Goal: Transaction & Acquisition: Purchase product/service

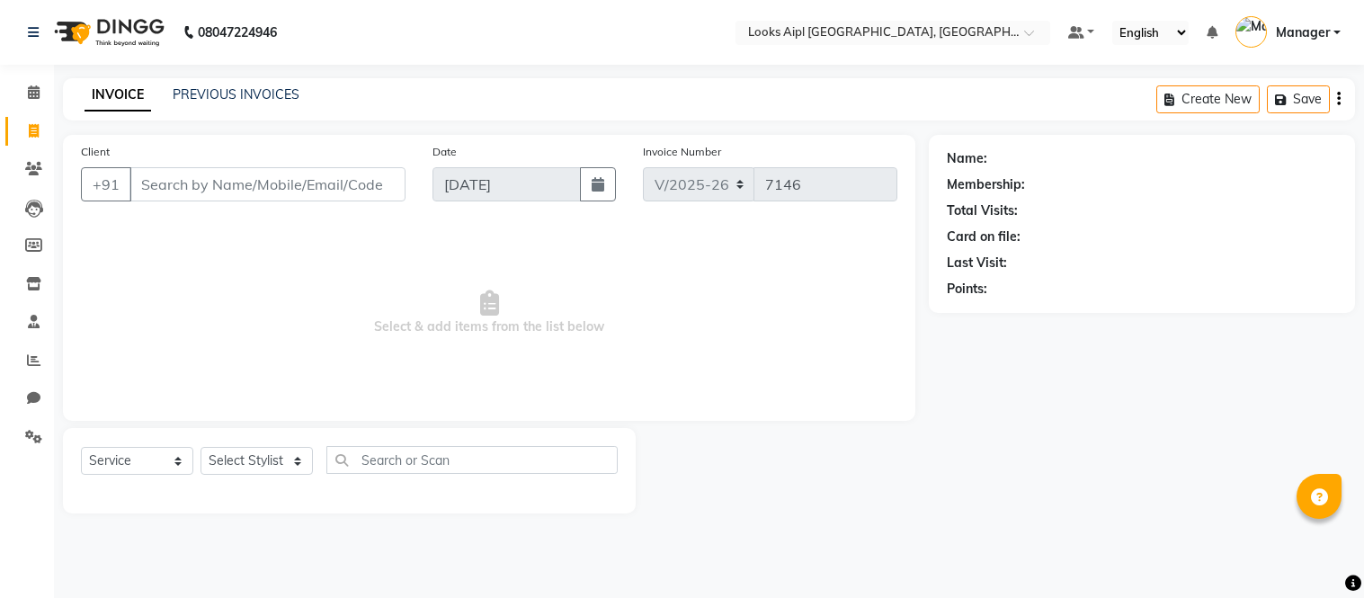
select select "6047"
select select "service"
click at [903, 596] on div "08047224946 Select Location × Looks Aipl Joy Street, Gurgaon Default Panel My P…" at bounding box center [682, 299] width 1364 height 598
click at [32, 92] on icon at bounding box center [34, 91] width 12 height 13
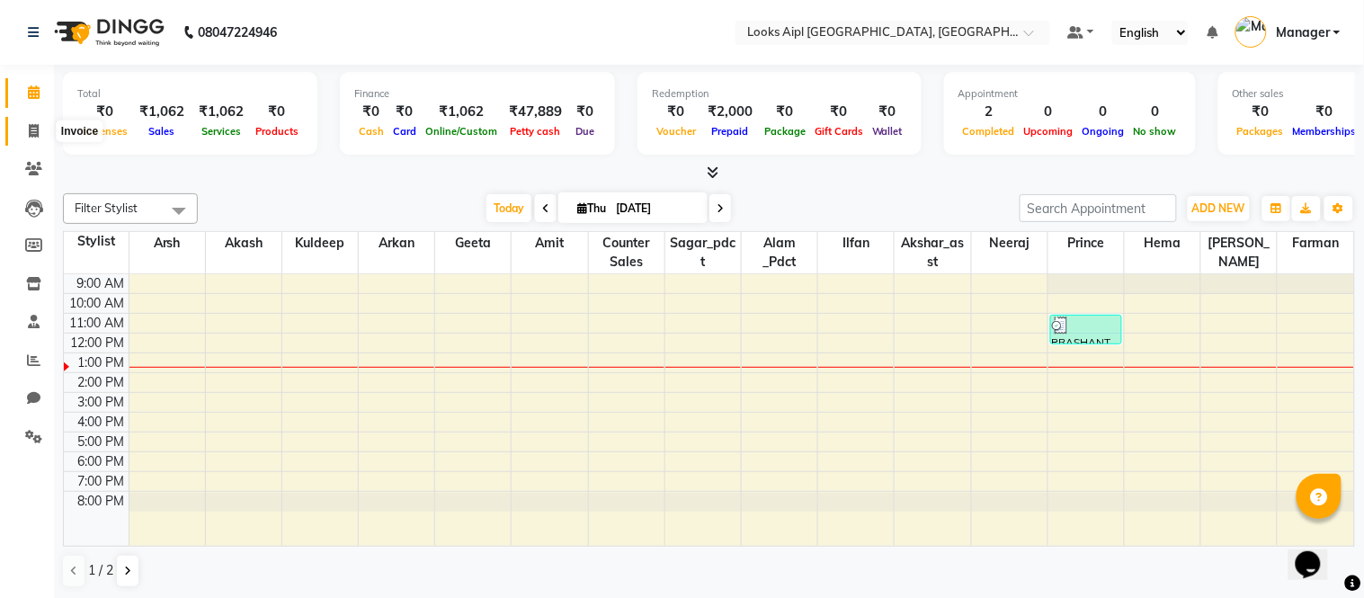
click at [30, 121] on span at bounding box center [33, 131] width 31 height 21
select select "service"
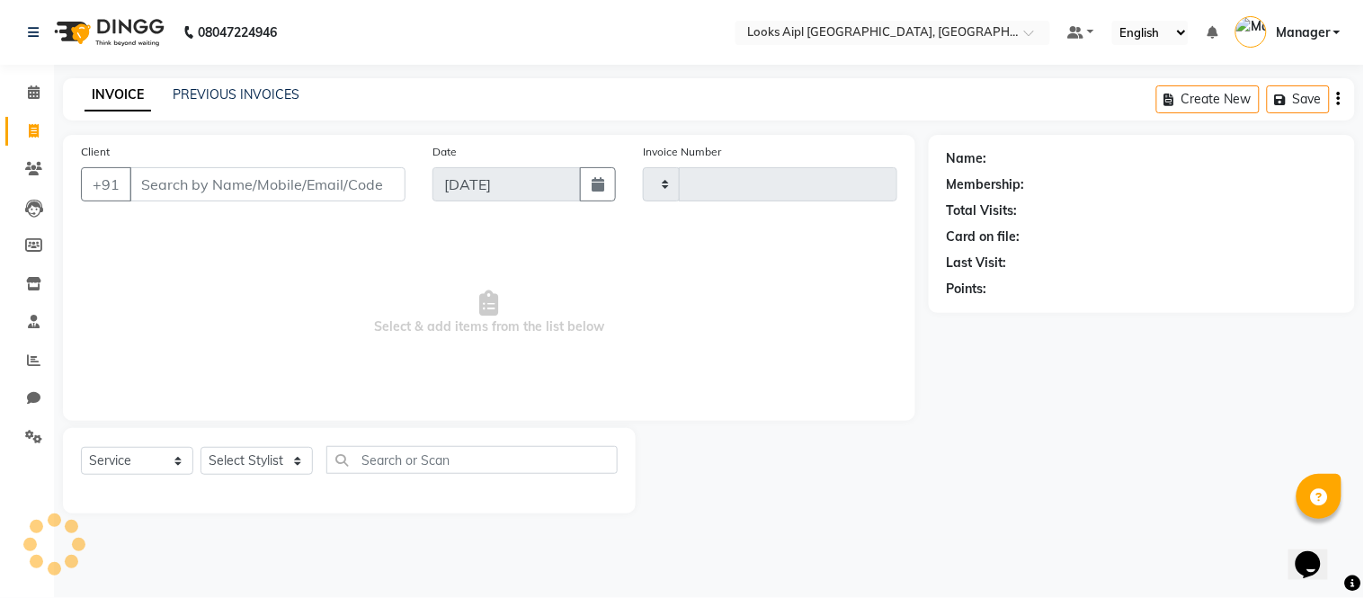
type input "7146"
select select "6047"
drag, startPoint x: 263, startPoint y: 189, endPoint x: 295, endPoint y: 187, distance: 32.4
click at [264, 187] on input "Client" at bounding box center [267, 184] width 276 height 34
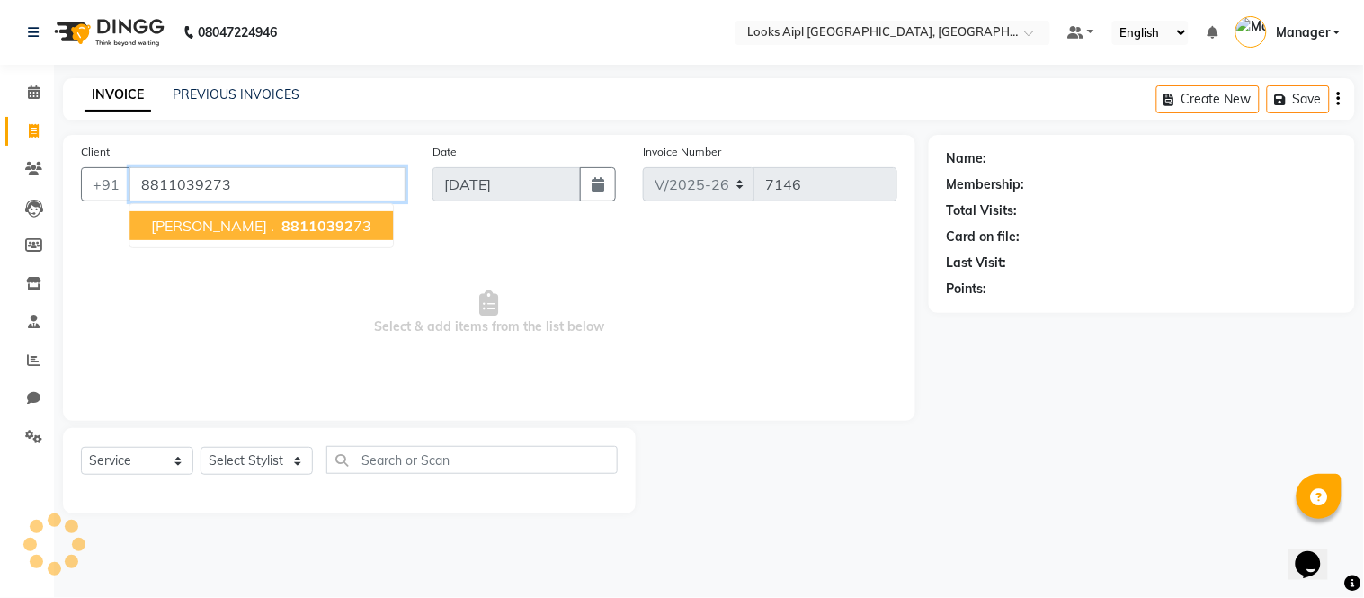
type input "8811039273"
select select "1: Object"
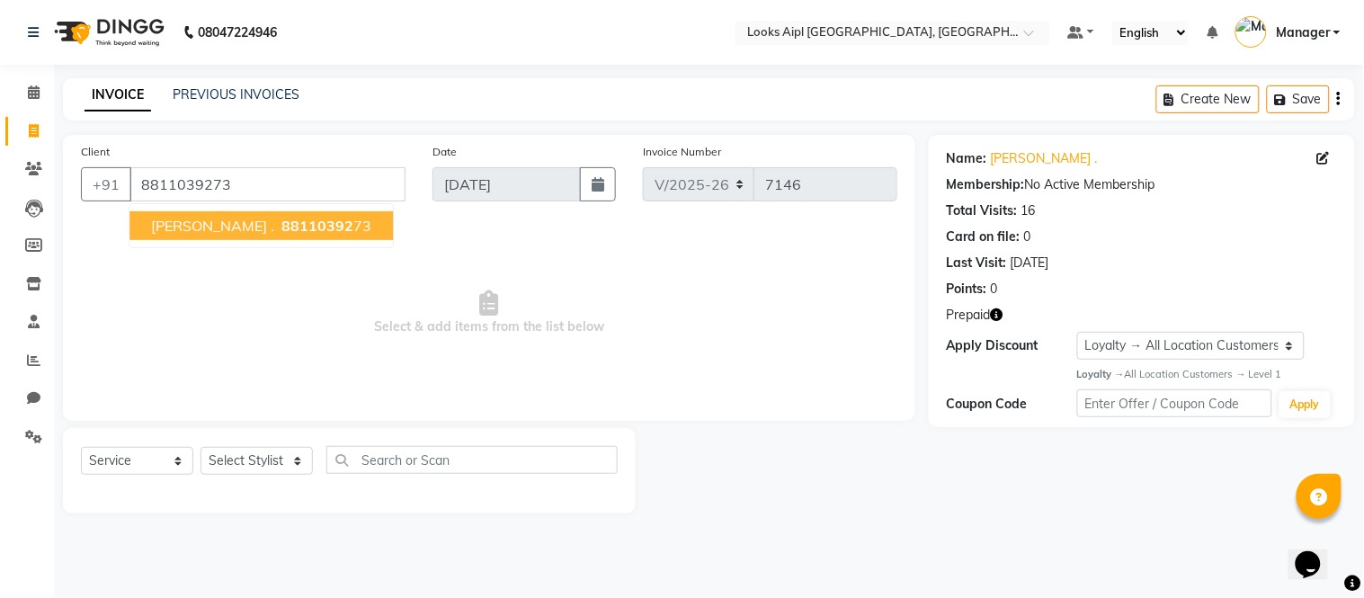
click at [559, 318] on span "Select & add items from the list below" at bounding box center [489, 313] width 816 height 180
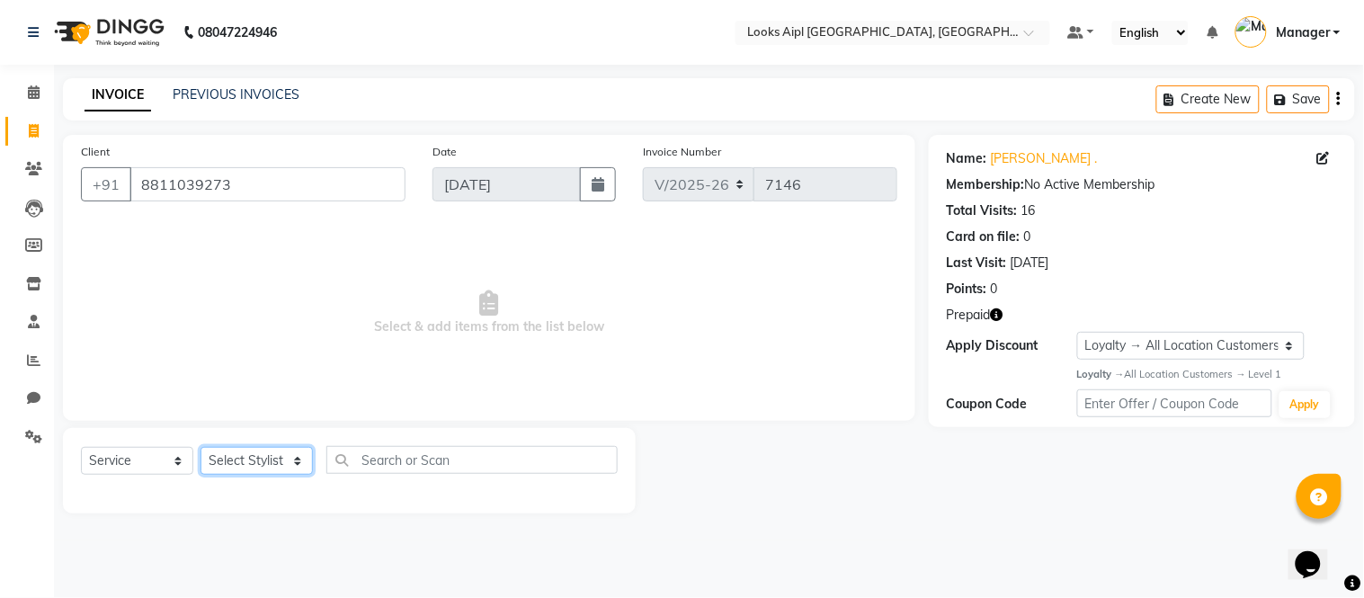
click at [273, 454] on select "Select Stylist [PERSON_NAME] Alam _Pdct [PERSON_NAME] [PERSON_NAME] Counter Sal…" at bounding box center [256, 461] width 112 height 28
click at [1000, 315] on icon "button" at bounding box center [997, 314] width 13 height 13
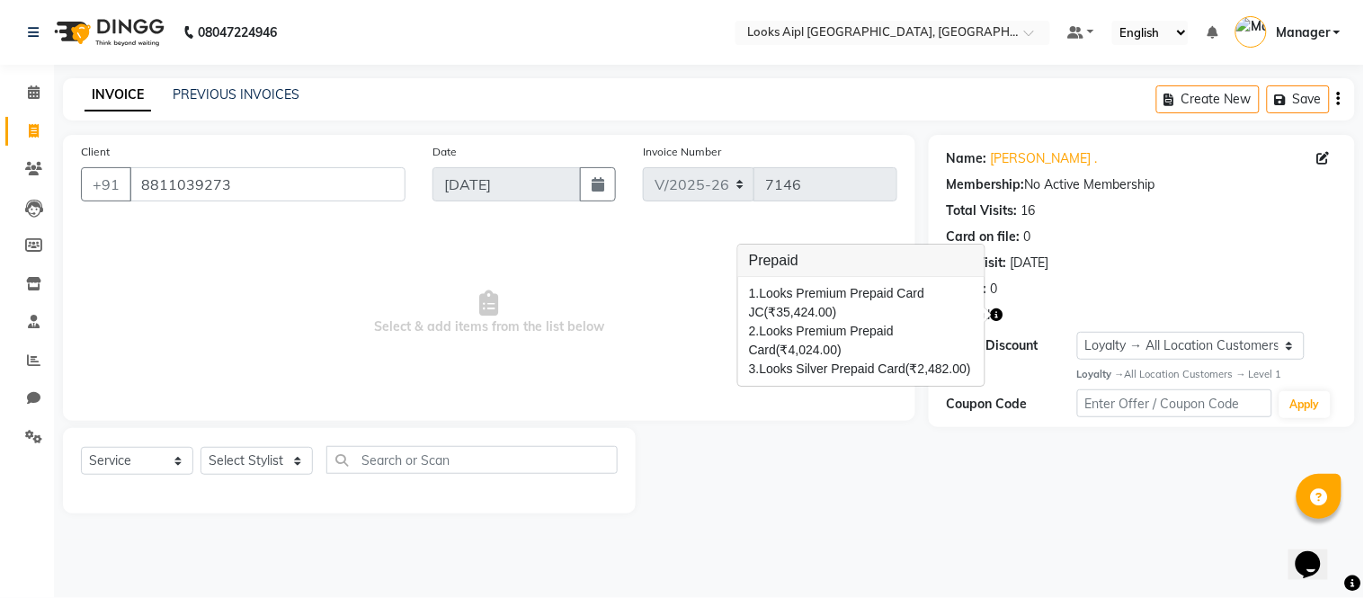
click at [1000, 315] on icon "button" at bounding box center [997, 314] width 13 height 13
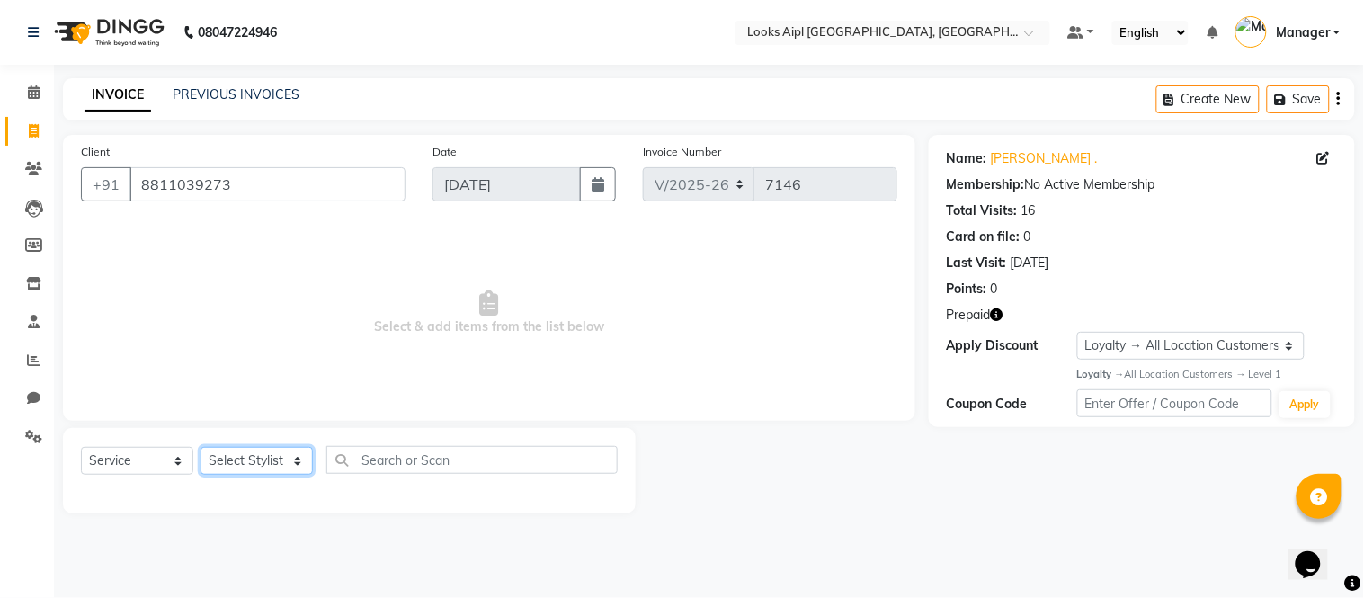
click at [284, 458] on select "Select Stylist [PERSON_NAME] Alam _Pdct [PERSON_NAME] [PERSON_NAME] Counter Sal…" at bounding box center [256, 461] width 112 height 28
select select "43344"
click at [200, 448] on select "Select Stylist [PERSON_NAME] Alam _Pdct [PERSON_NAME] [PERSON_NAME] Counter Sal…" at bounding box center [256, 461] width 112 height 28
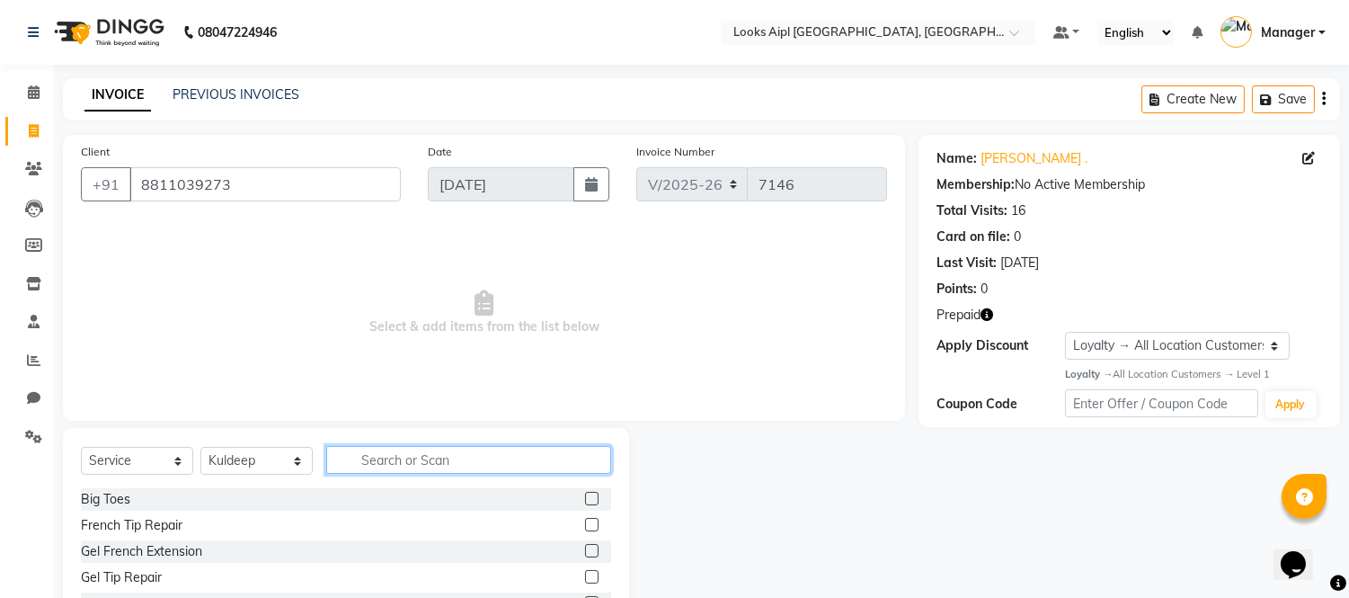
click at [457, 457] on input "text" at bounding box center [468, 460] width 285 height 28
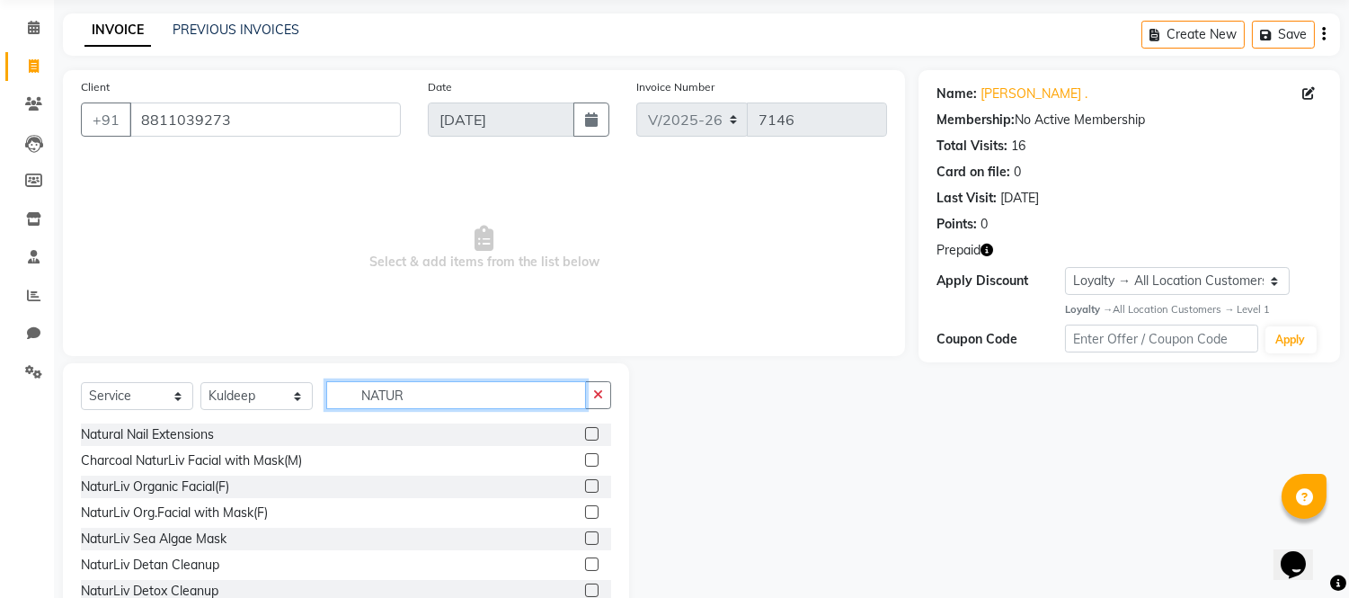
scroll to position [121, 0]
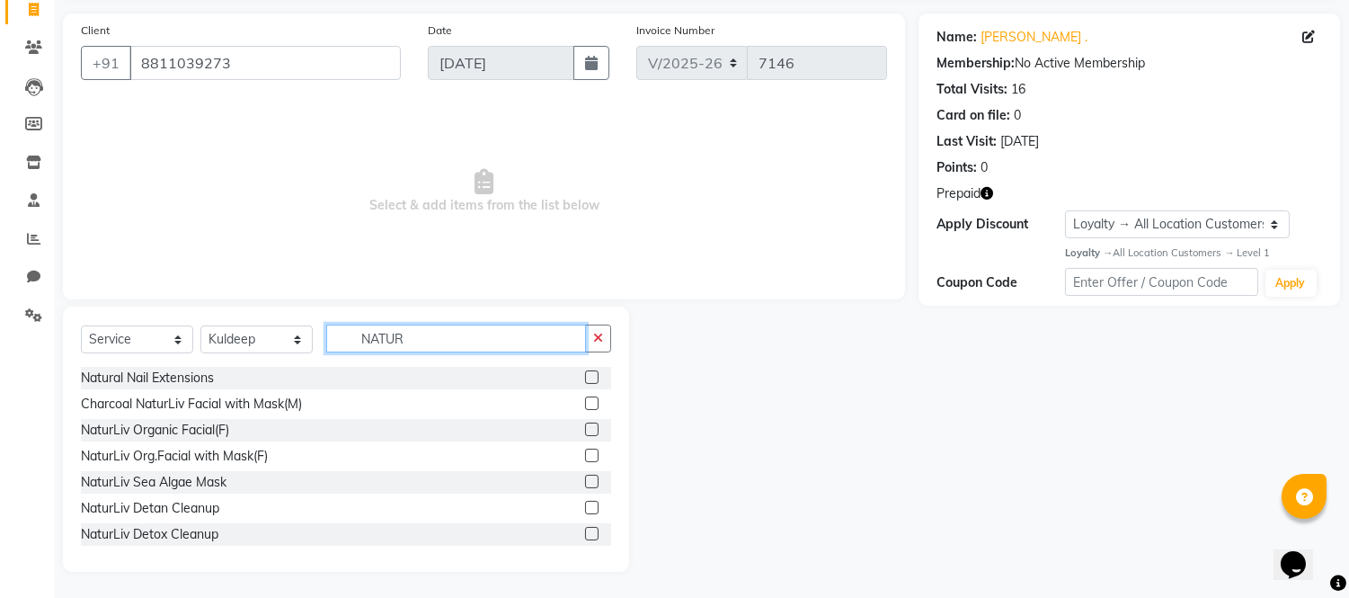
type input "NATUR"
click at [585, 450] on label at bounding box center [591, 455] width 13 height 13
click at [585, 450] on input "checkbox" at bounding box center [591, 456] width 12 height 12
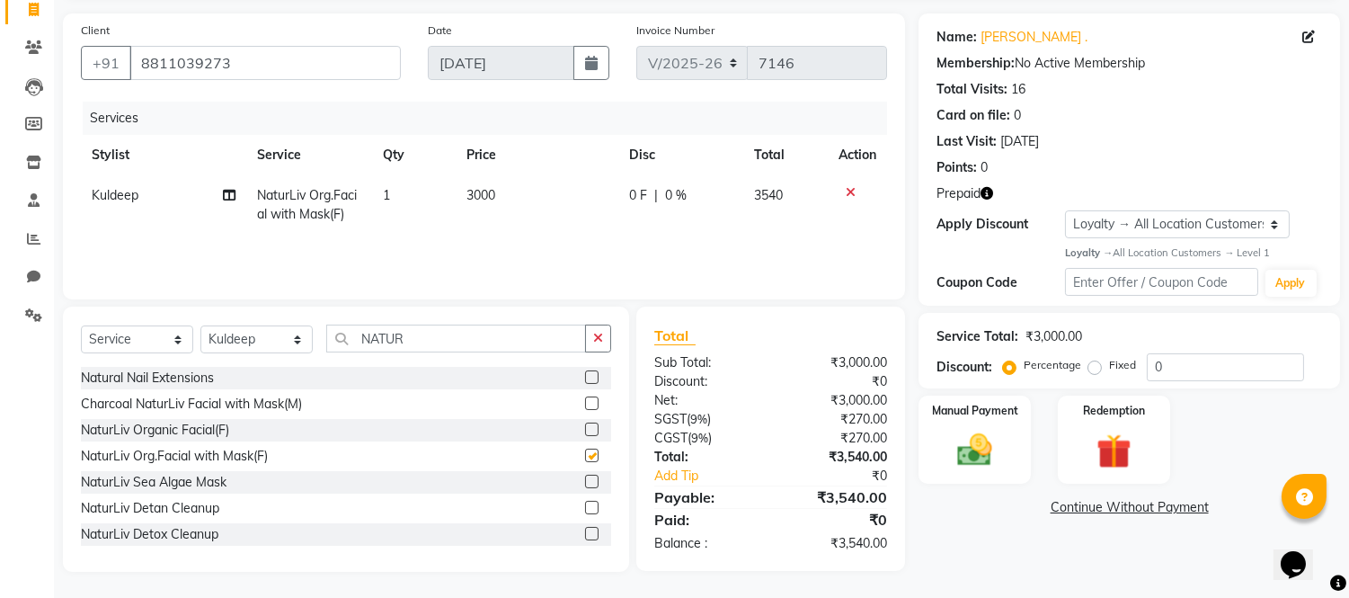
checkbox input "false"
click at [497, 198] on td "3000" at bounding box center [537, 204] width 163 height 59
select select "43344"
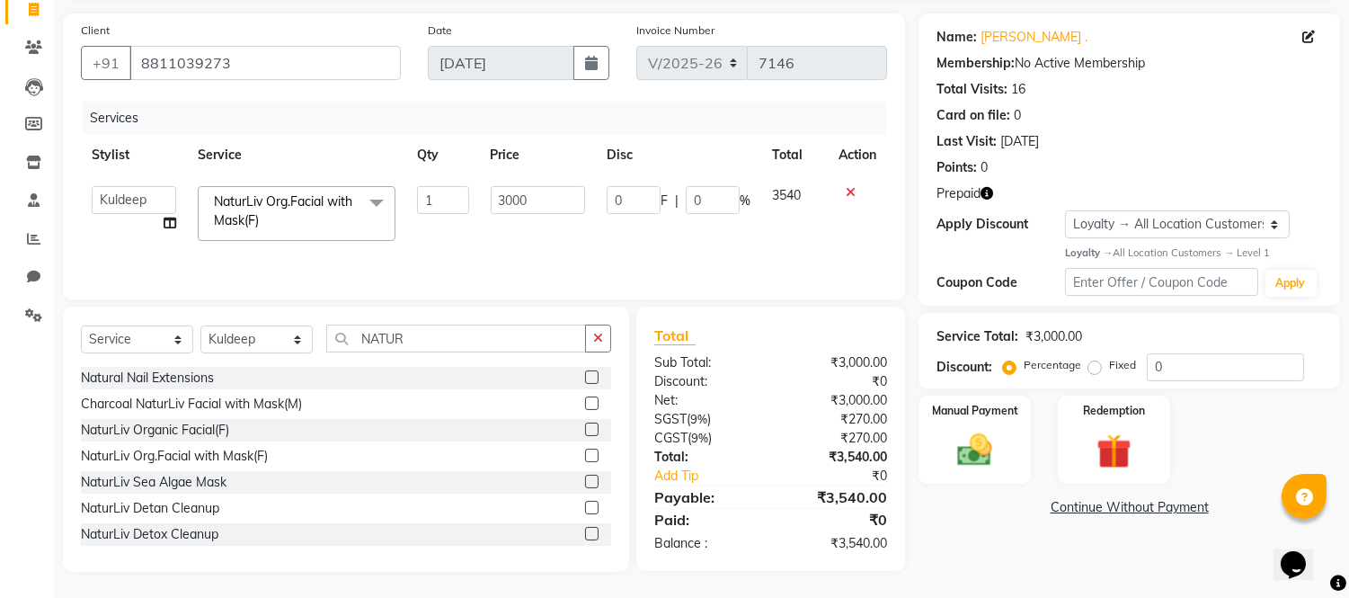
click at [497, 198] on input "3000" at bounding box center [538, 200] width 94 height 28
type input "3500"
click at [500, 221] on td "3500" at bounding box center [538, 213] width 116 height 76
select select "43344"
drag, startPoint x: 375, startPoint y: 336, endPoint x: 294, endPoint y: 335, distance: 80.9
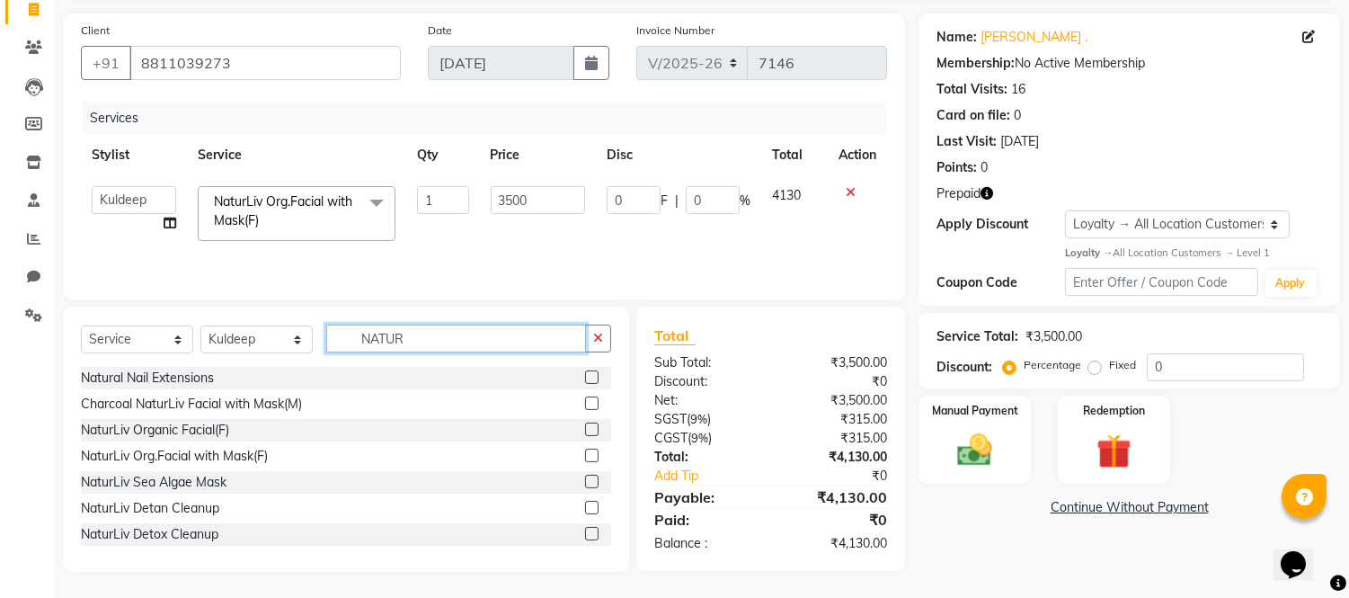
click at [271, 335] on div "Select Service Product Membership Package Voucher Prepaid Gift Card Select Styl…" at bounding box center [346, 346] width 530 height 42
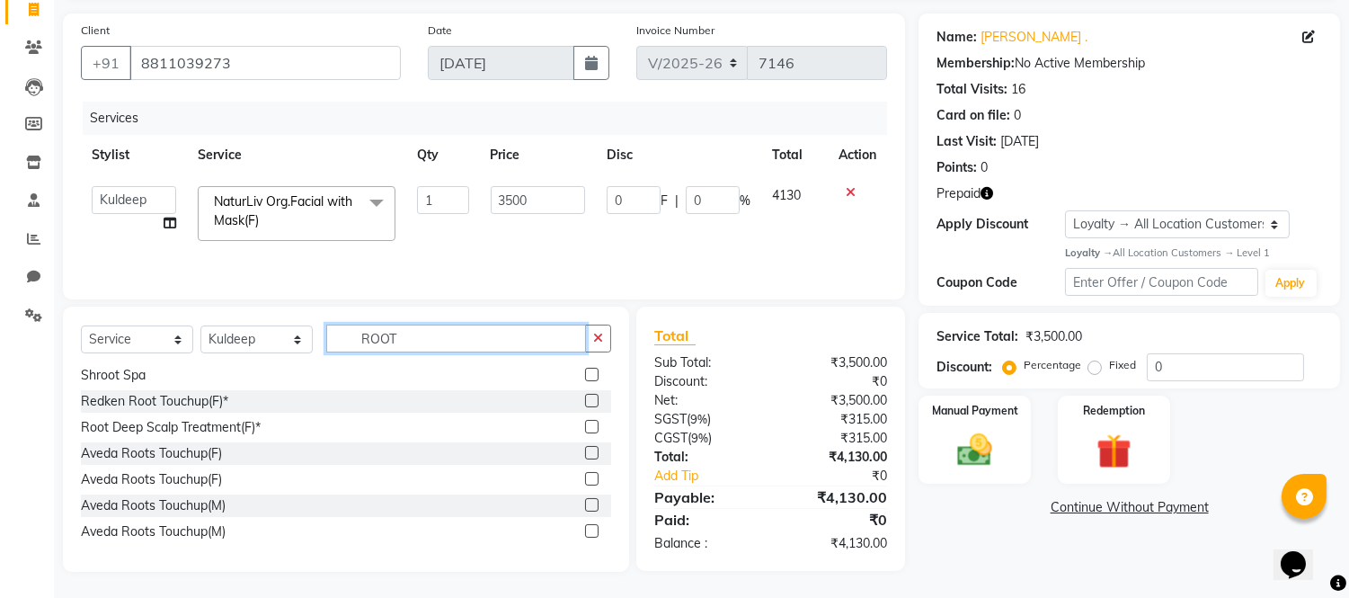
scroll to position [241, 0]
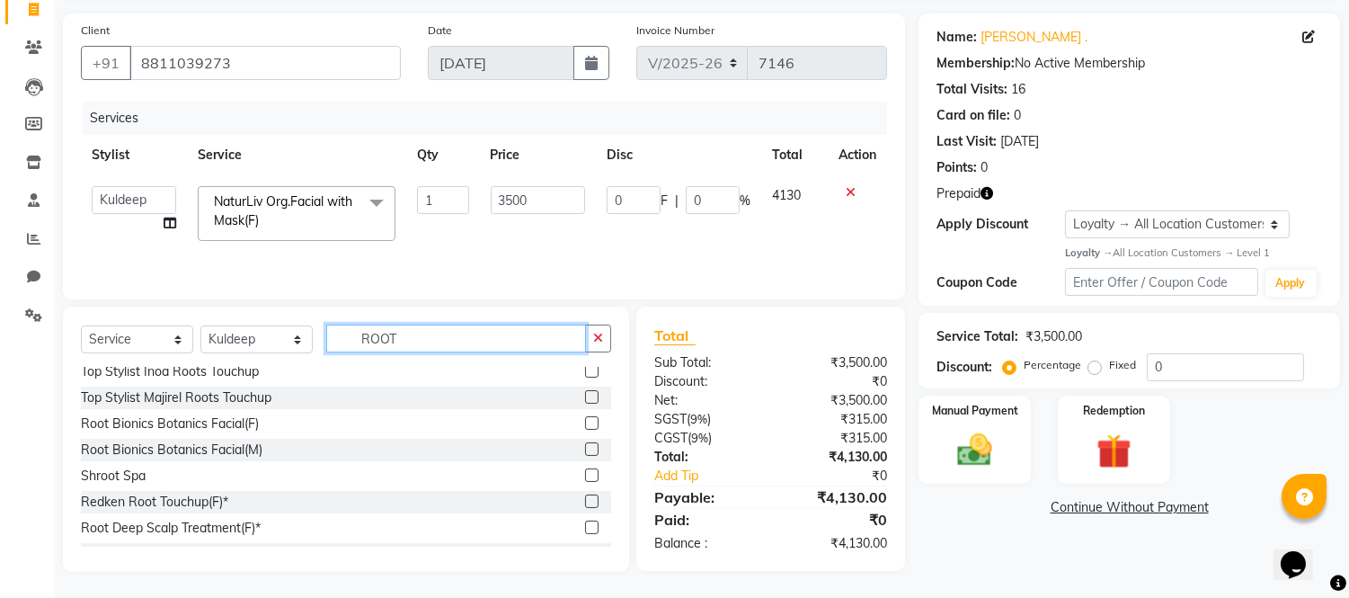
type input "ROOT"
drag, startPoint x: 575, startPoint y: 448, endPoint x: 572, endPoint y: 414, distance: 33.5
click at [585, 448] on label at bounding box center [591, 448] width 13 height 13
click at [585, 448] on input "checkbox" at bounding box center [591, 450] width 12 height 12
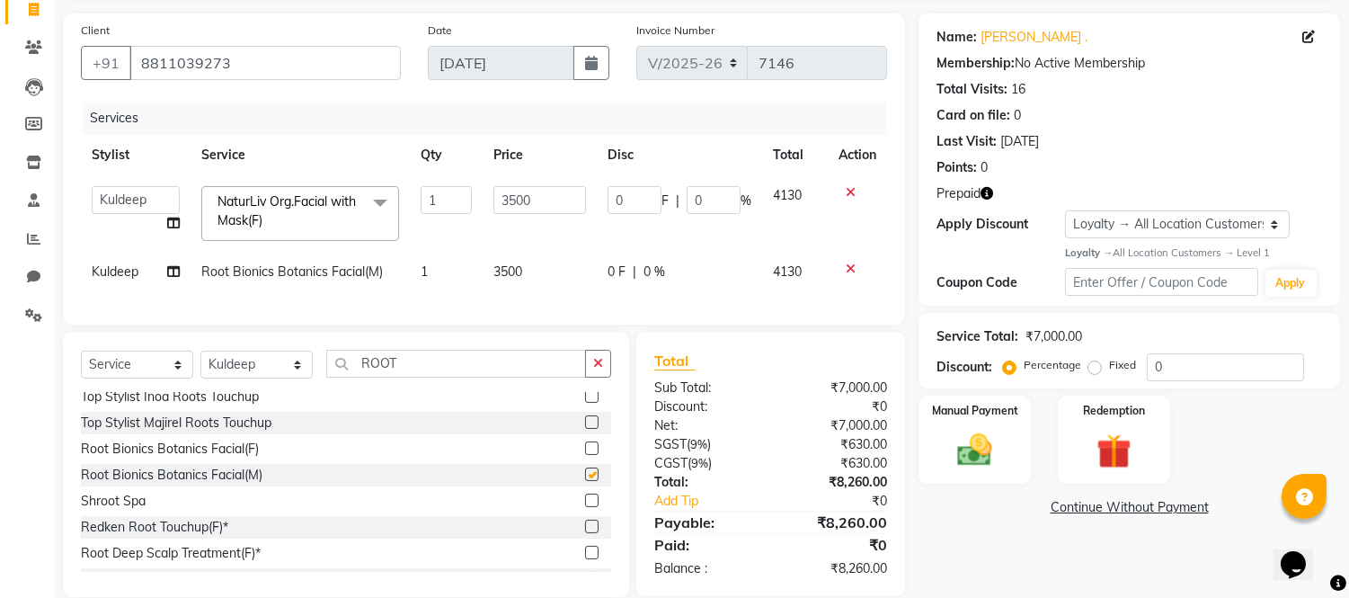
checkbox input "false"
click at [850, 190] on icon at bounding box center [851, 192] width 10 height 13
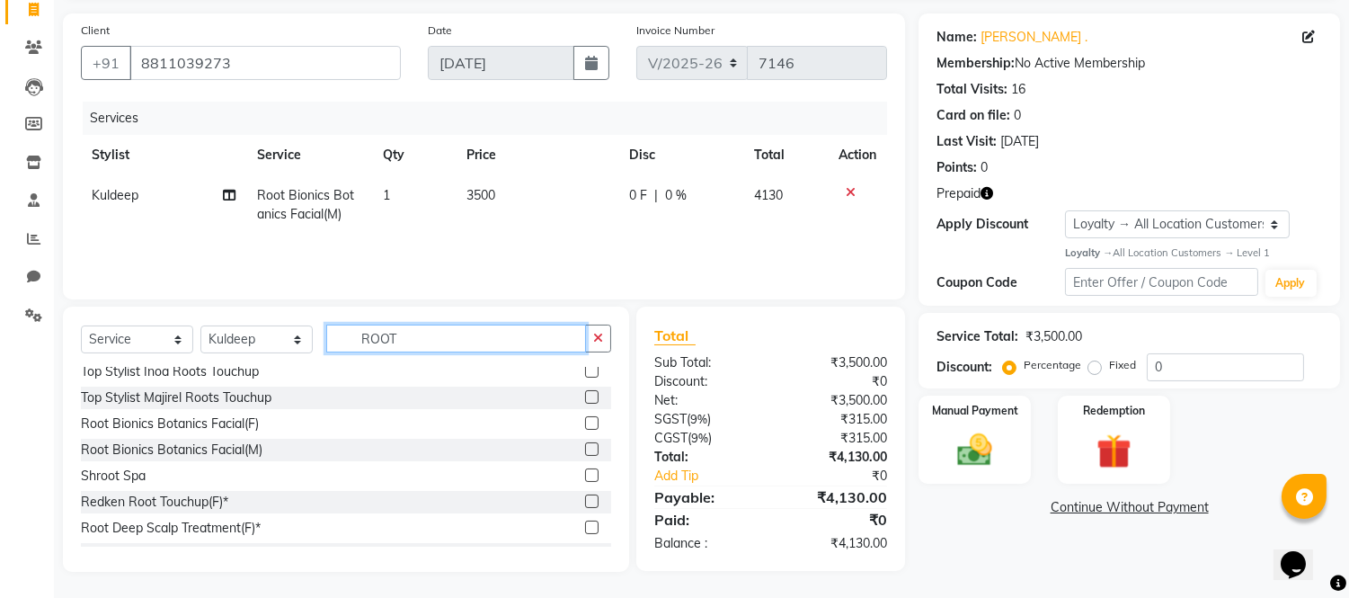
drag, startPoint x: 417, startPoint y: 345, endPoint x: 155, endPoint y: 322, distance: 263.5
click at [141, 325] on div "Select Service Product Membership Package Voucher Prepaid Gift Card Select Styl…" at bounding box center [346, 346] width 530 height 42
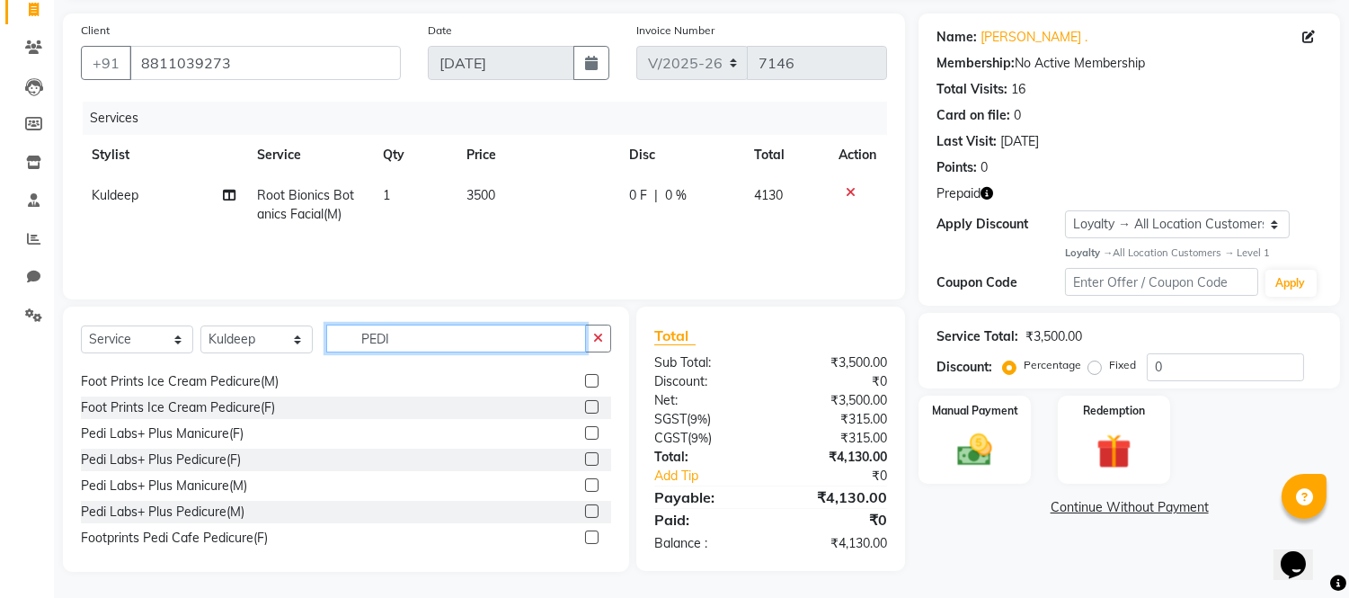
scroll to position [263, 0]
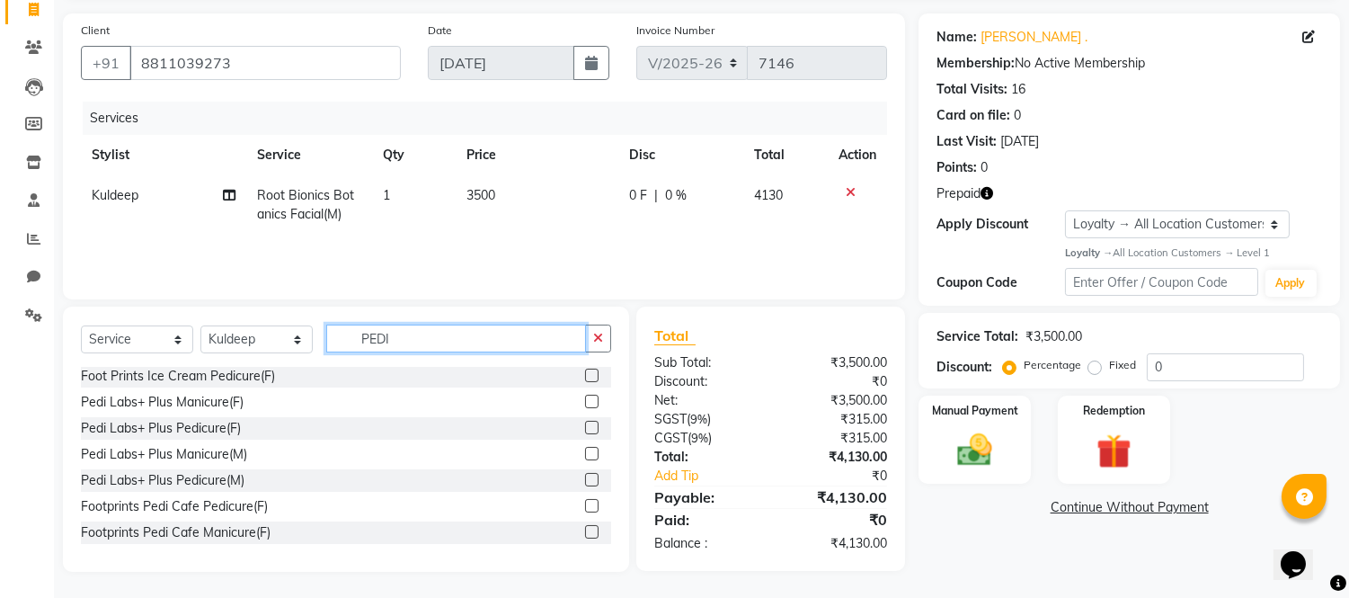
type input "PEDI"
click at [585, 477] on label at bounding box center [591, 479] width 13 height 13
click at [585, 477] on input "checkbox" at bounding box center [591, 481] width 12 height 12
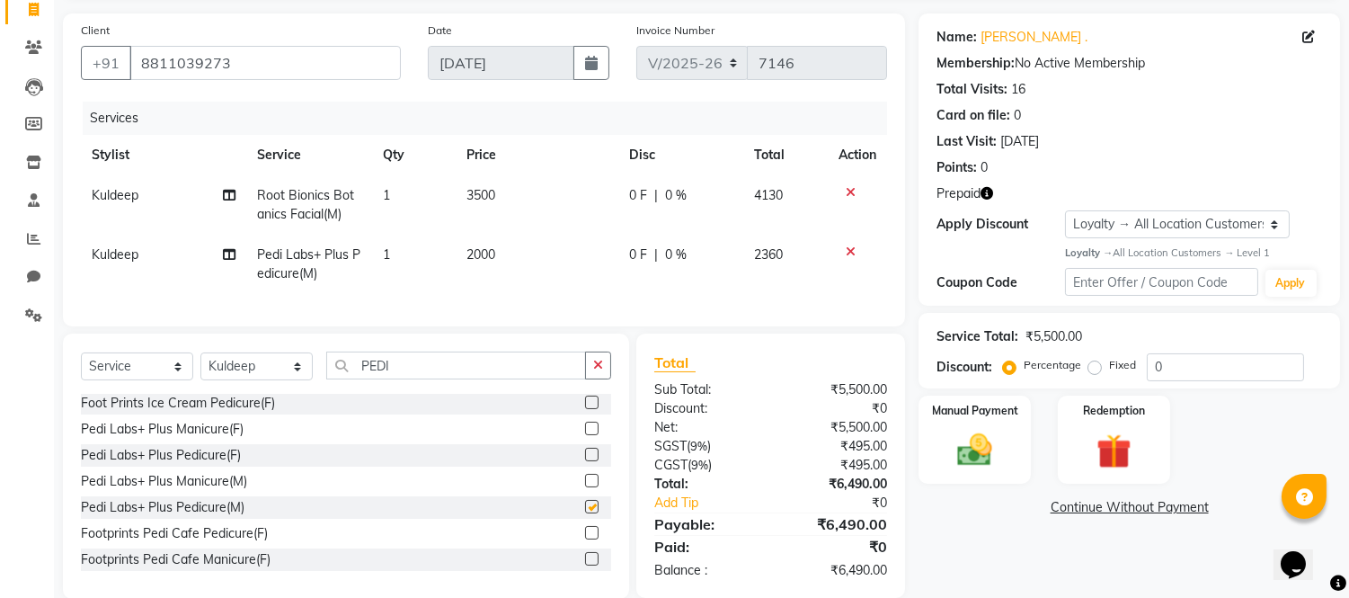
checkbox input "false"
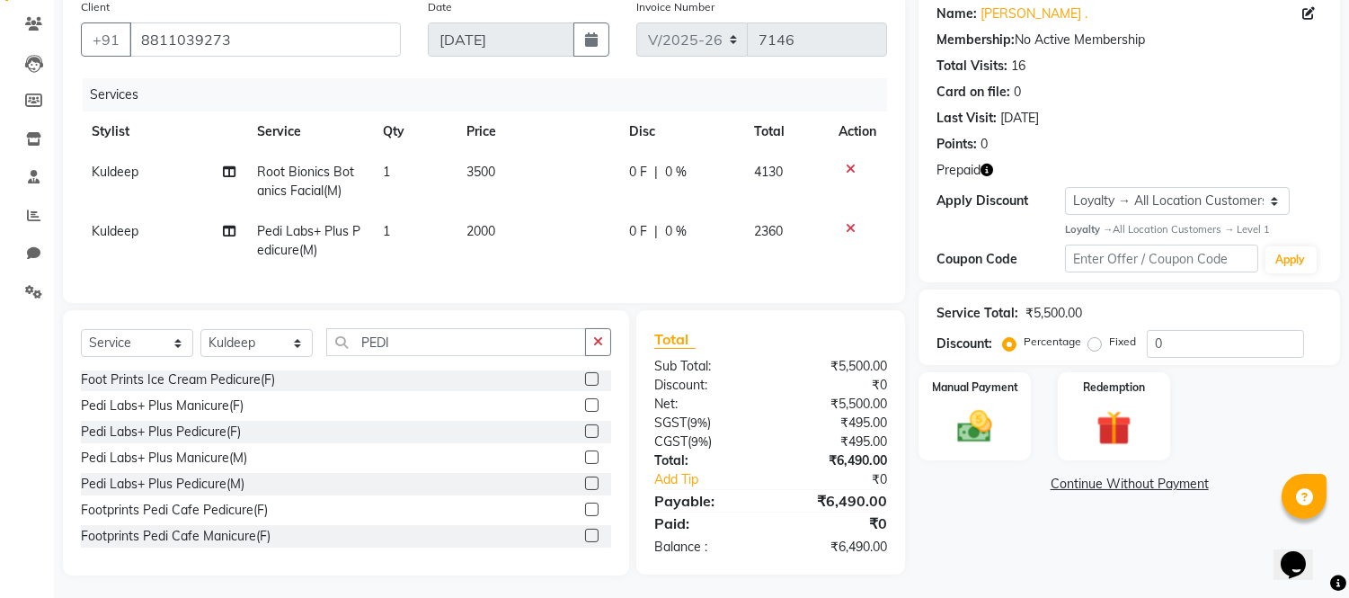
scroll to position [164, 0]
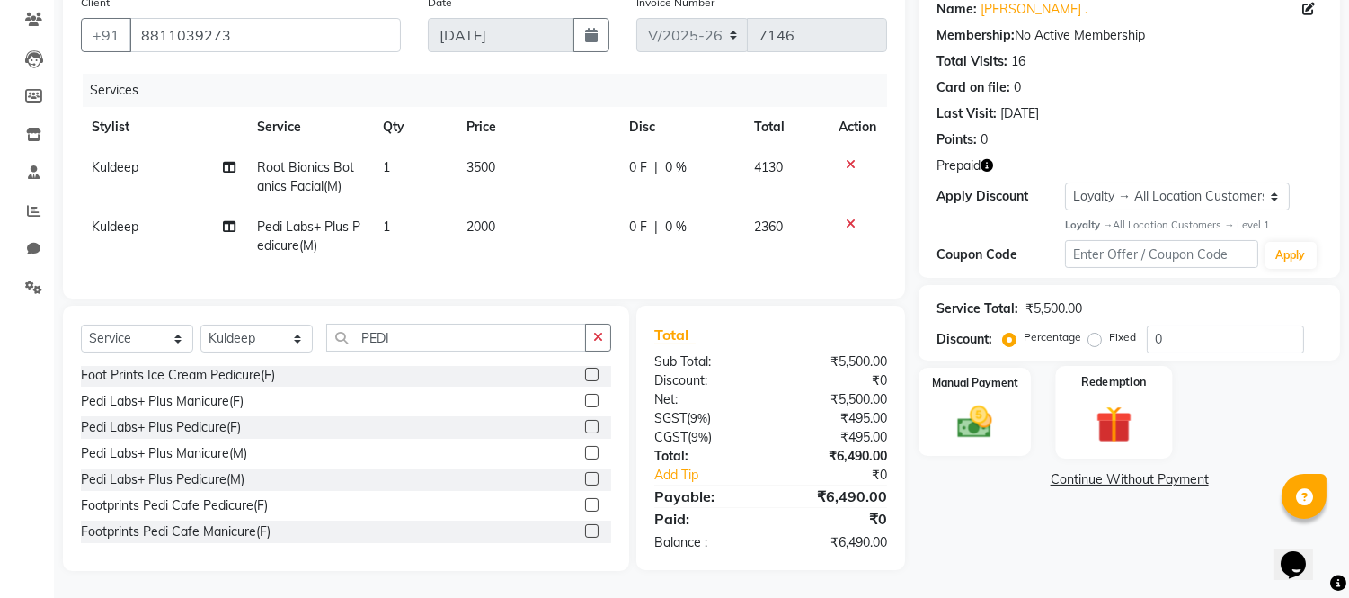
click at [1109, 402] on img at bounding box center [1113, 423] width 59 height 45
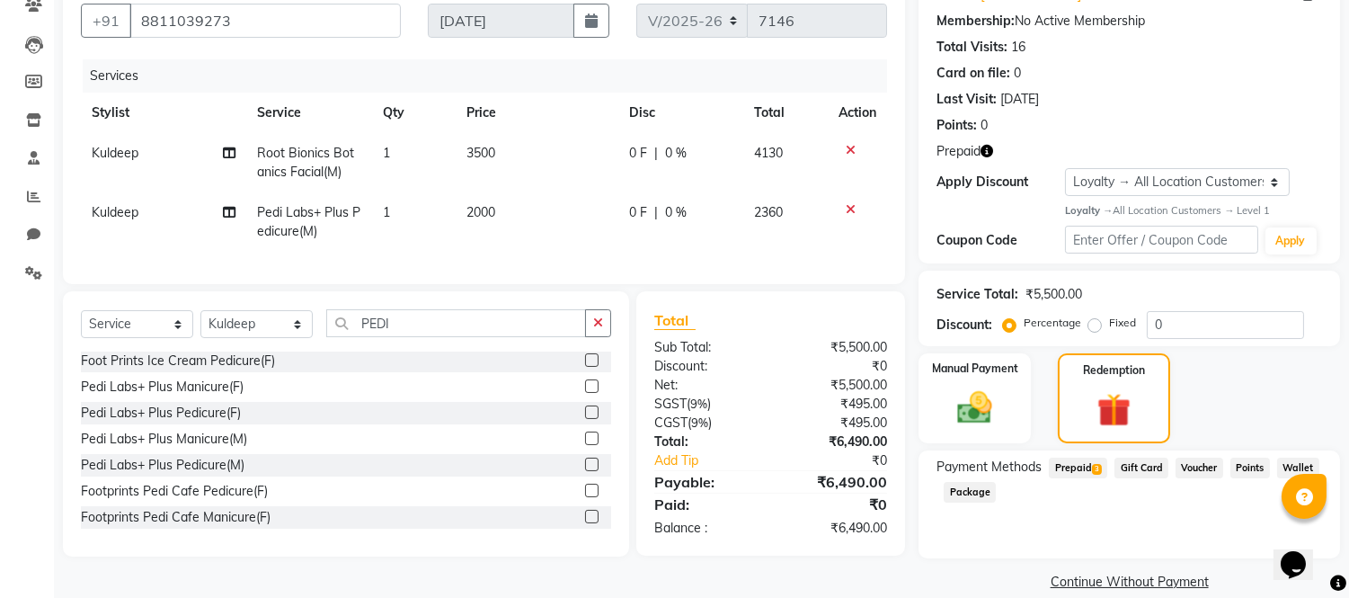
click at [1072, 467] on span "Prepaid 3" at bounding box center [1078, 468] width 58 height 21
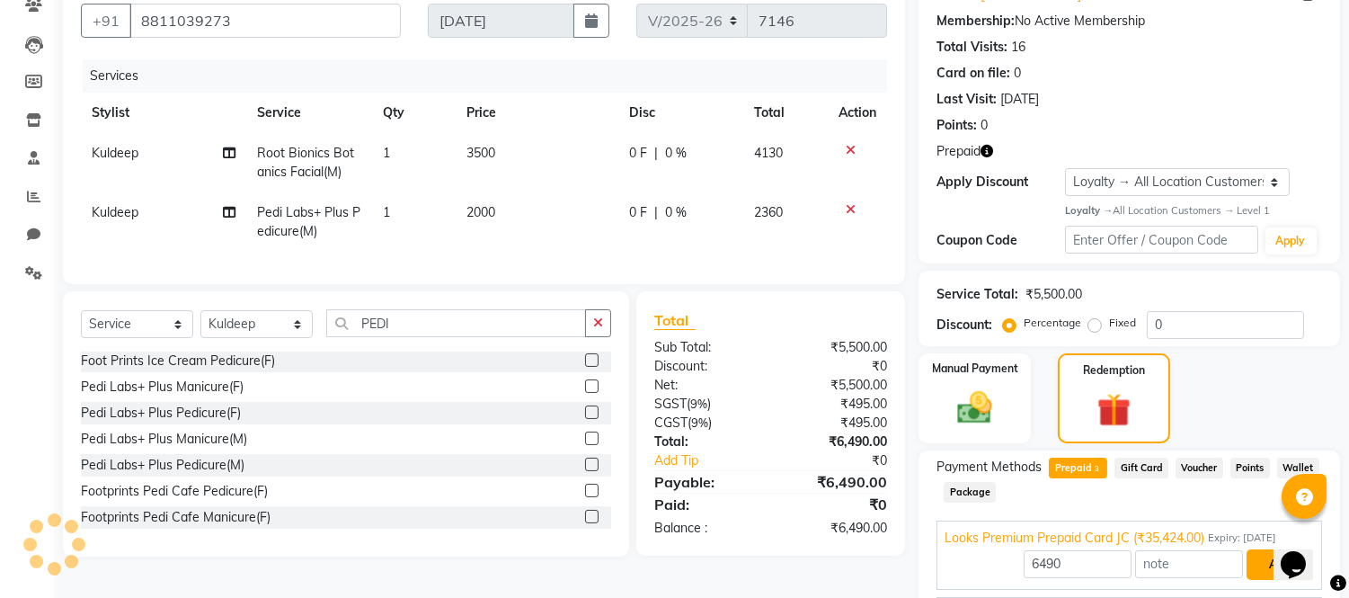
click at [1270, 559] on button "Add" at bounding box center [1280, 564] width 66 height 31
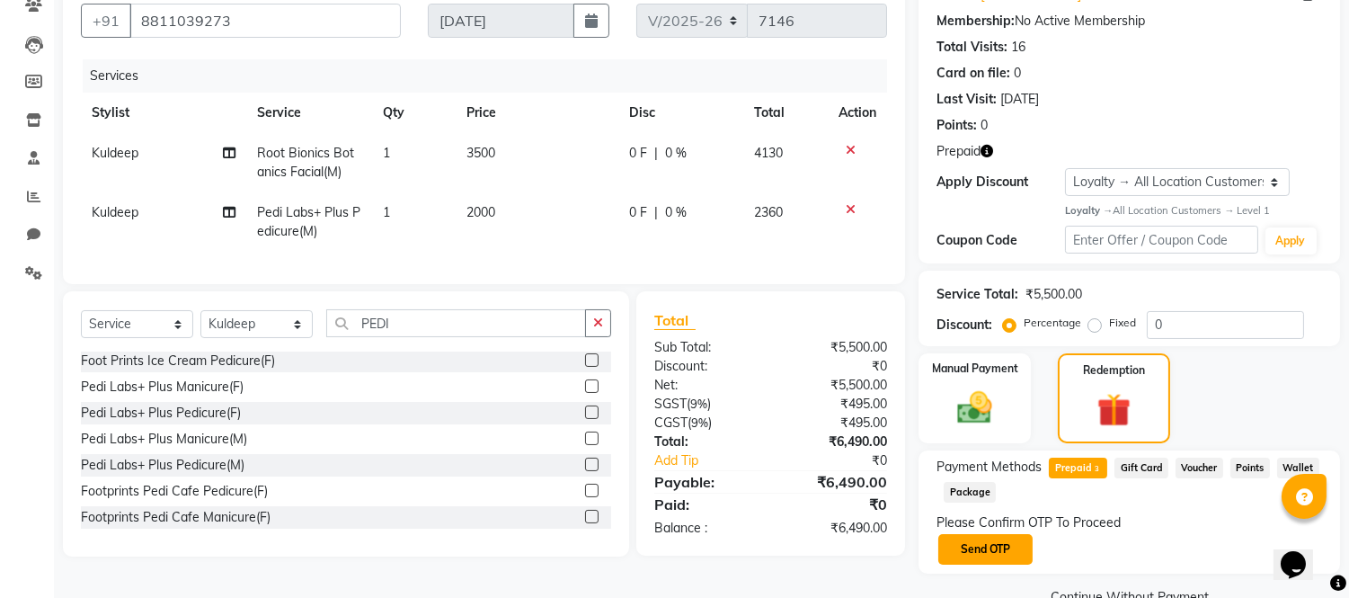
click at [992, 546] on button "Send OTP" at bounding box center [986, 549] width 94 height 31
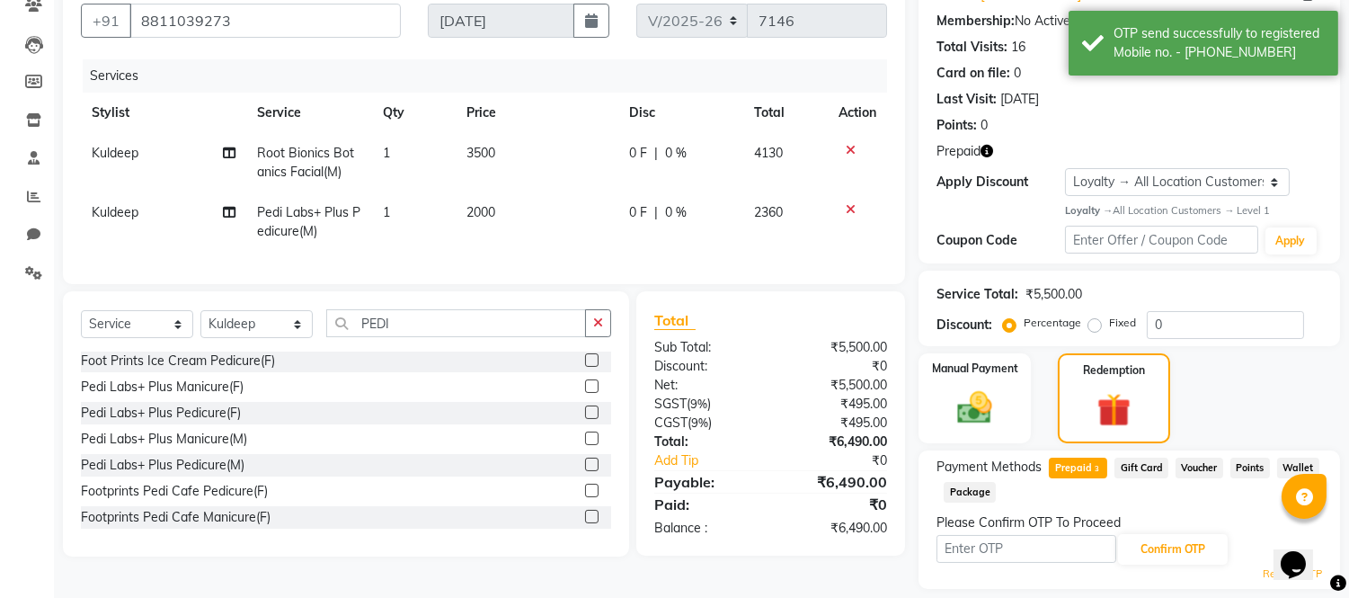
click at [94, 208] on span "Kuldeep" at bounding box center [115, 212] width 47 height 16
select select "43344"
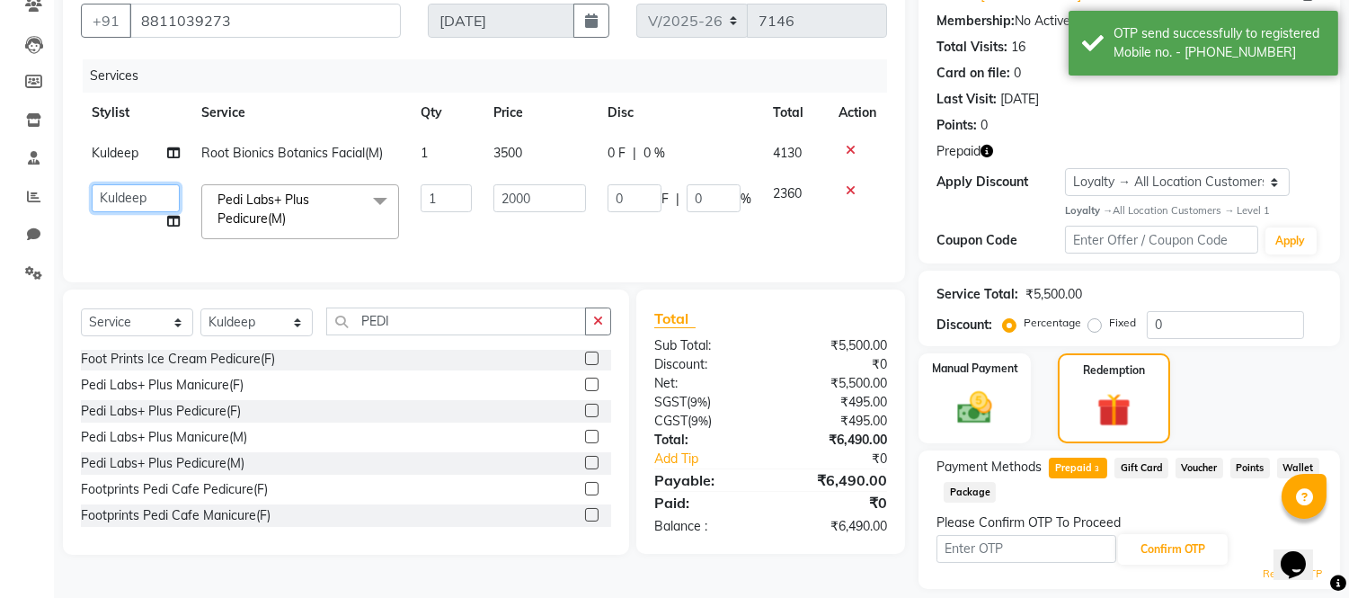
click at [112, 203] on select "[PERSON_NAME] Alam _Pdct [PERSON_NAME] [PERSON_NAME] Counter Sales [PERSON_NAME…" at bounding box center [136, 198] width 88 height 28
select select "58620"
click at [309, 112] on th "Service" at bounding box center [300, 113] width 219 height 40
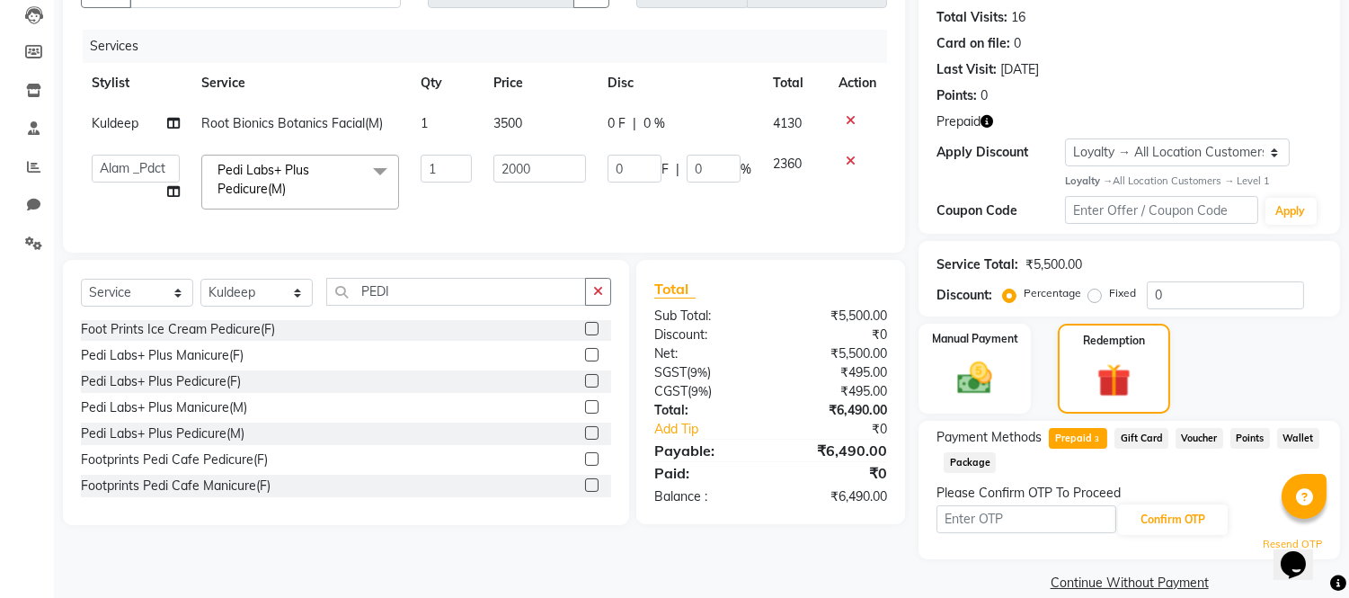
scroll to position [217, 0]
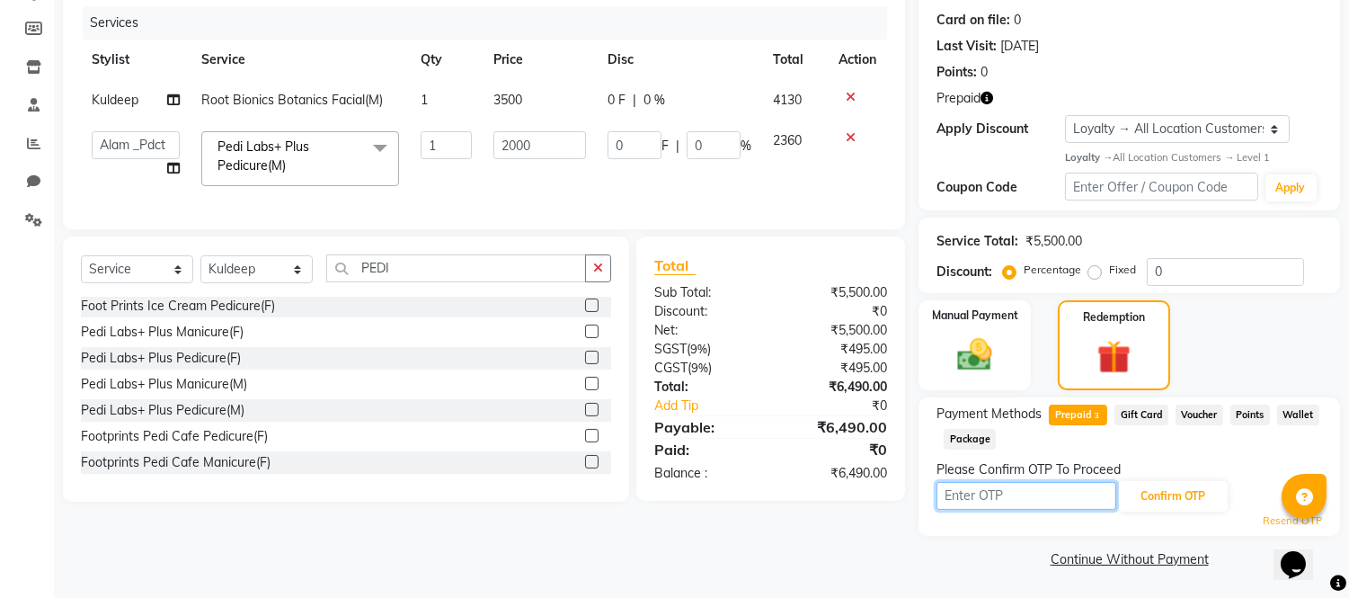
click at [1035, 501] on input "text" at bounding box center [1027, 496] width 180 height 28
click at [1010, 493] on input "text" at bounding box center [1027, 496] width 180 height 28
type input "3183"
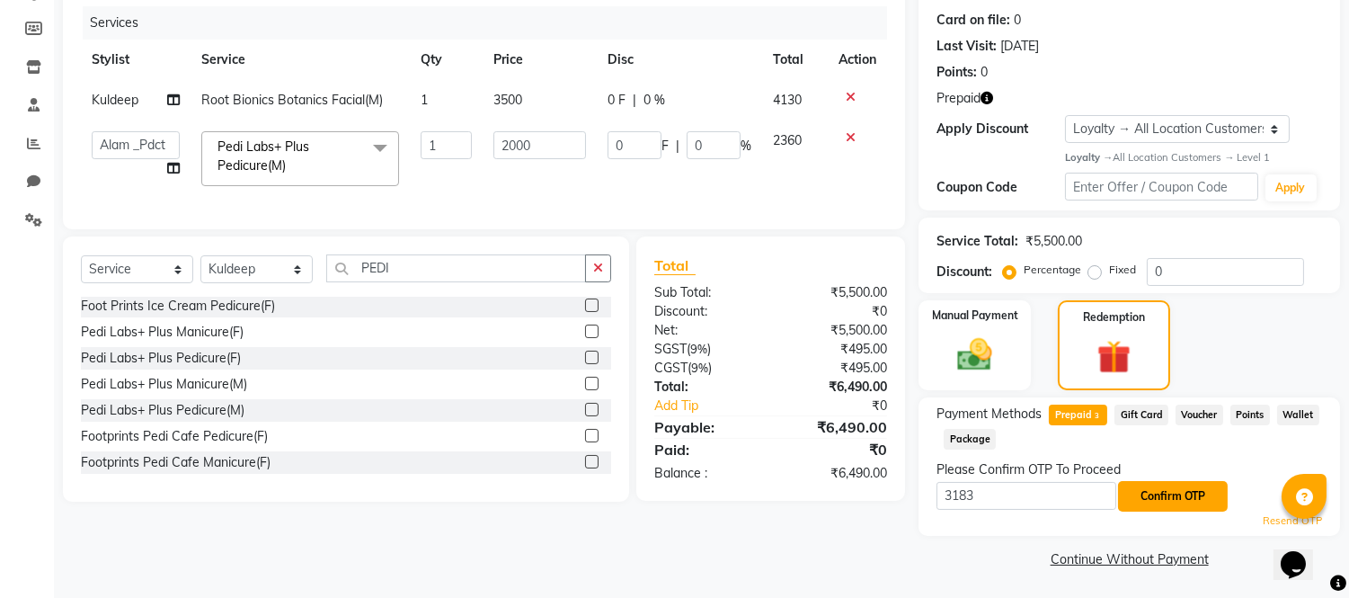
click at [1152, 492] on button "Confirm OTP" at bounding box center [1173, 496] width 110 height 31
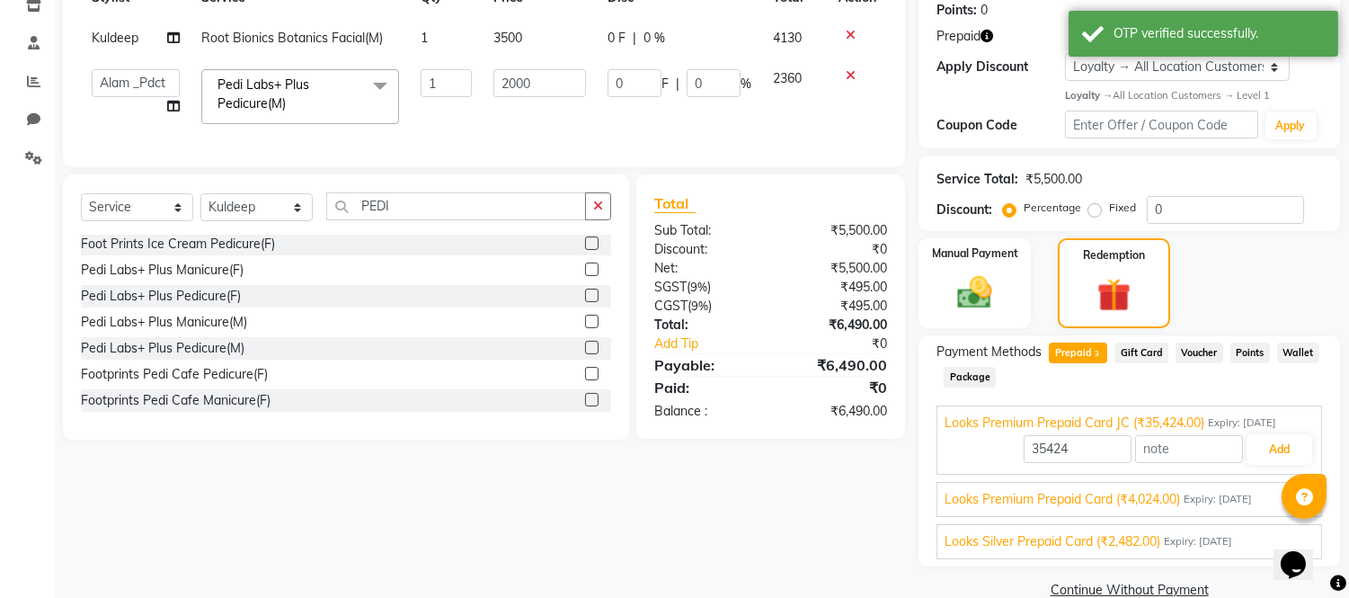
scroll to position [310, 0]
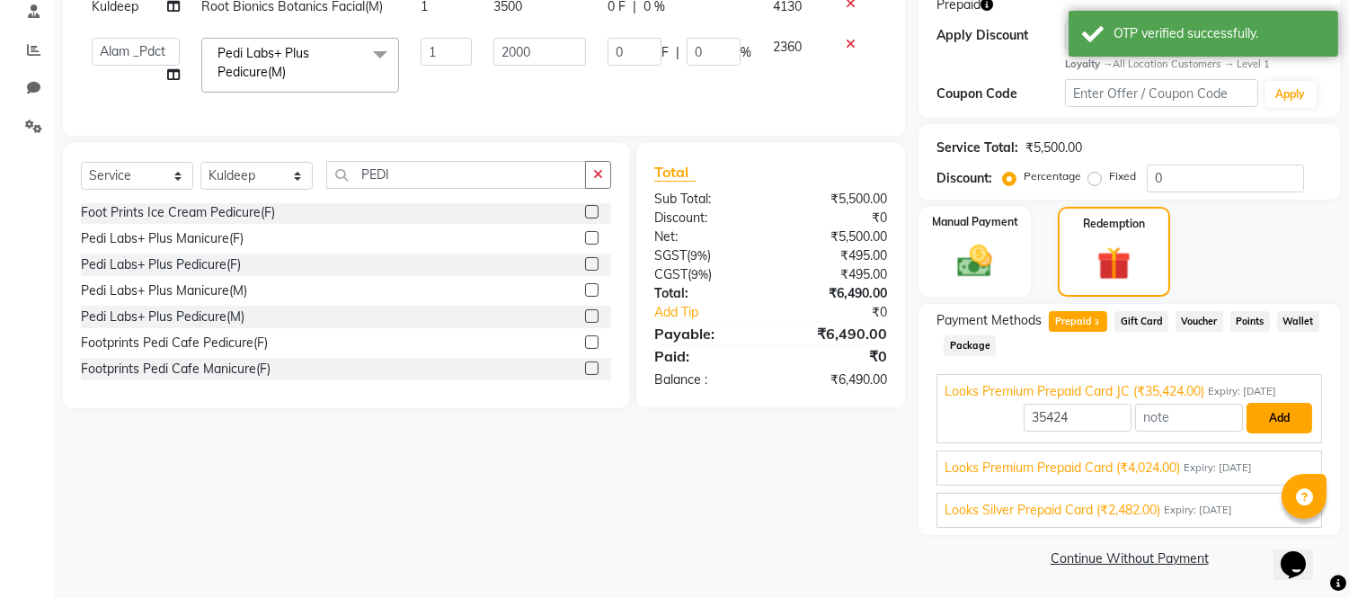
click at [1277, 410] on button "Add" at bounding box center [1280, 418] width 66 height 31
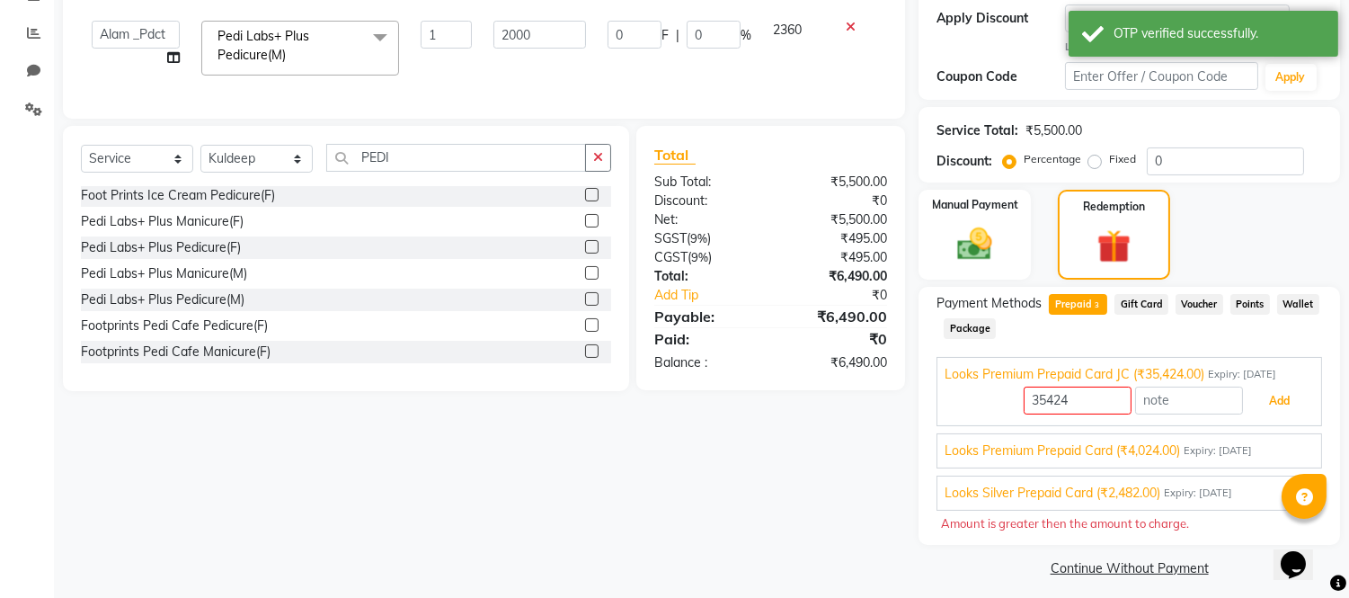
scroll to position [336, 0]
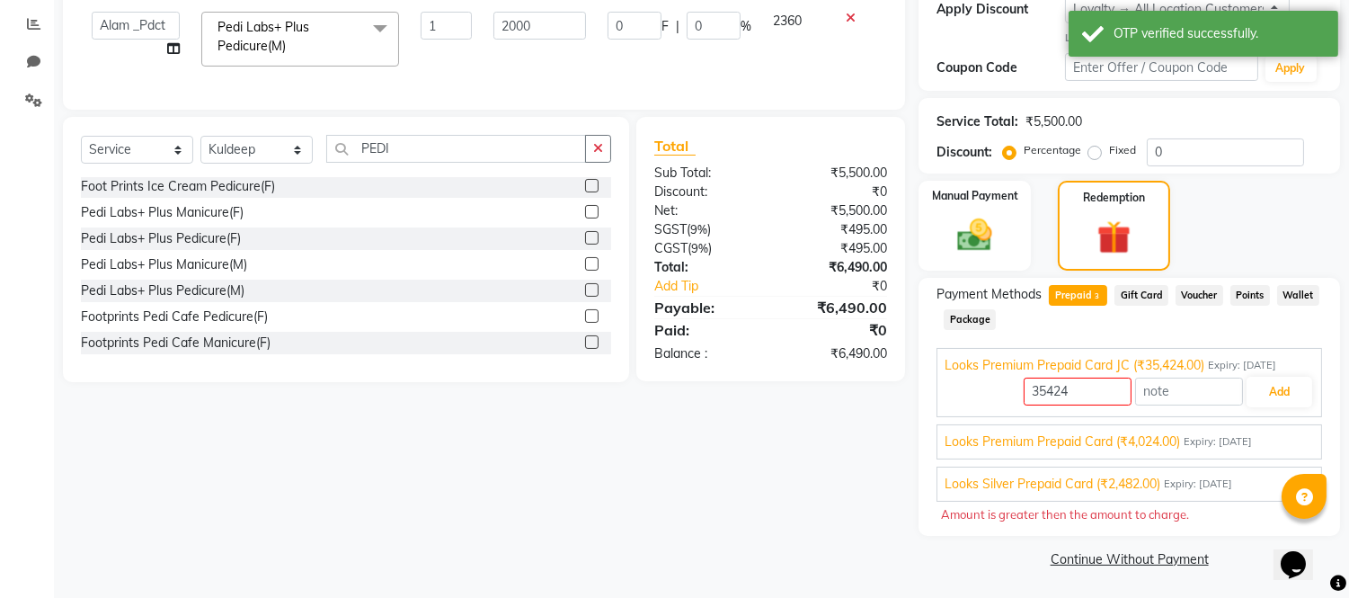
click at [1144, 290] on span "Gift Card" at bounding box center [1142, 295] width 54 height 21
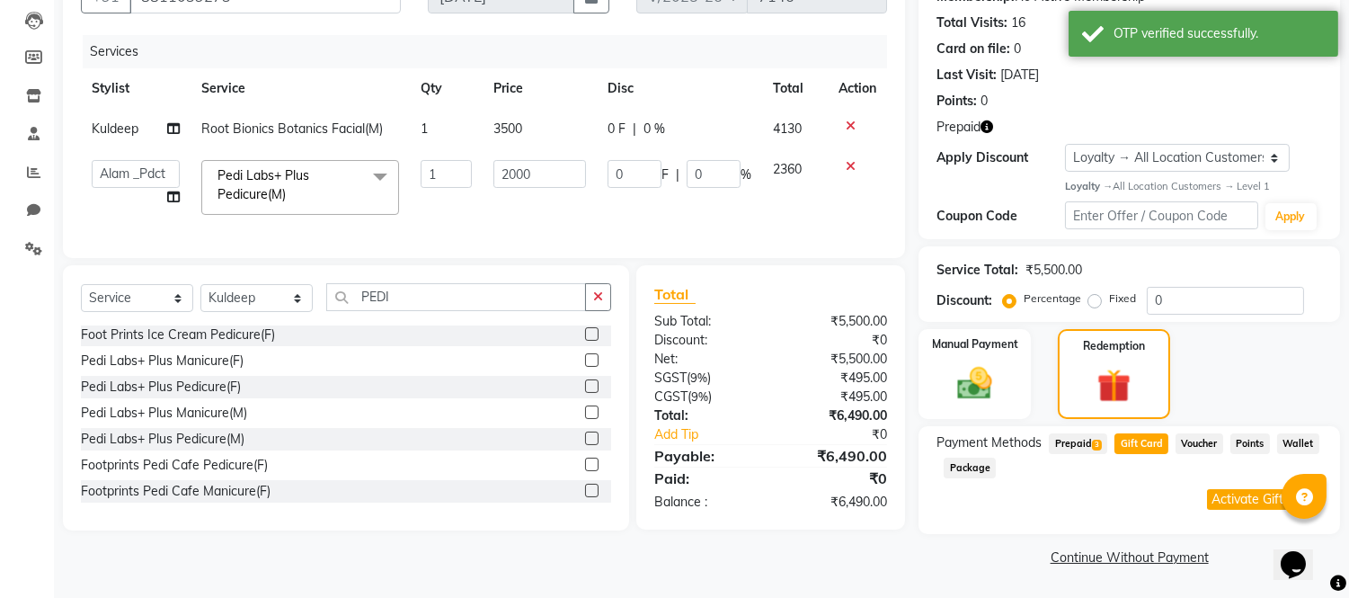
scroll to position [186, 0]
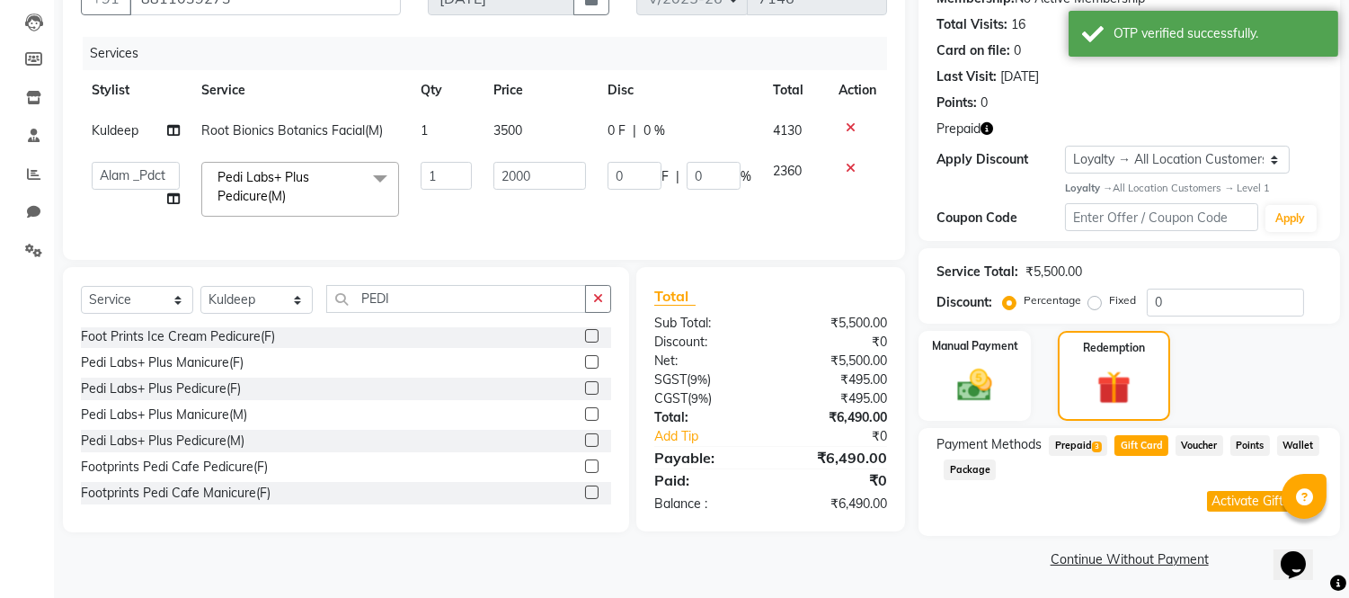
click at [1066, 444] on span "Prepaid 3" at bounding box center [1078, 445] width 58 height 21
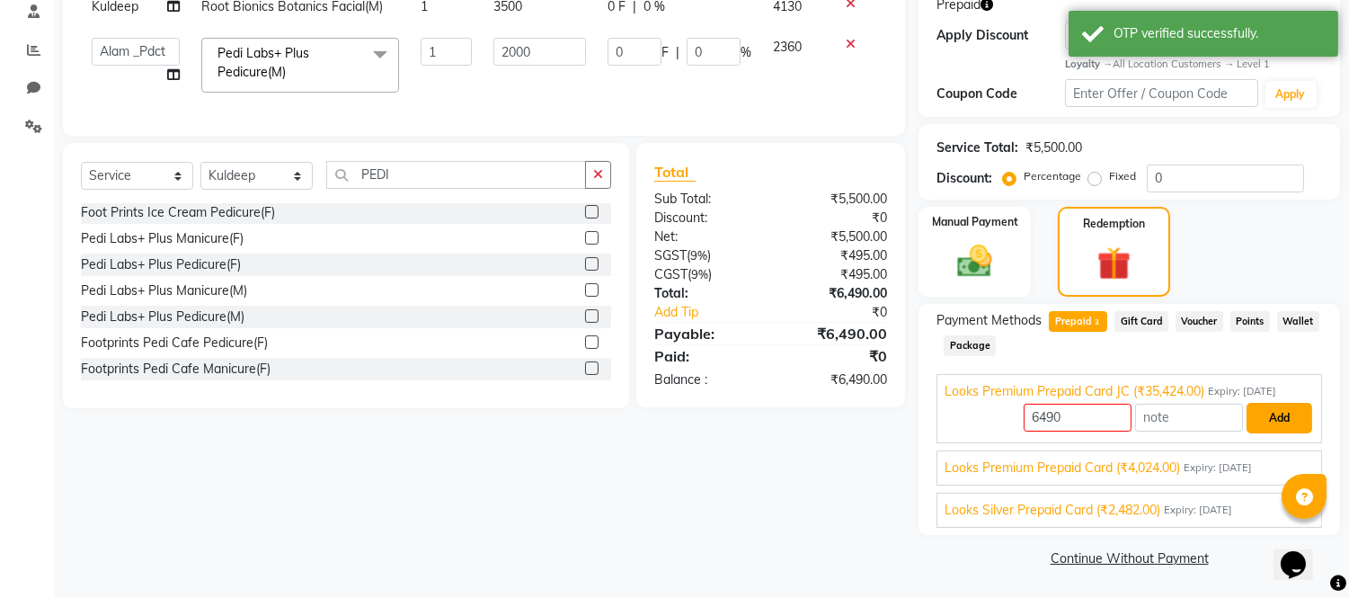
click at [1282, 408] on button "Add" at bounding box center [1280, 418] width 66 height 31
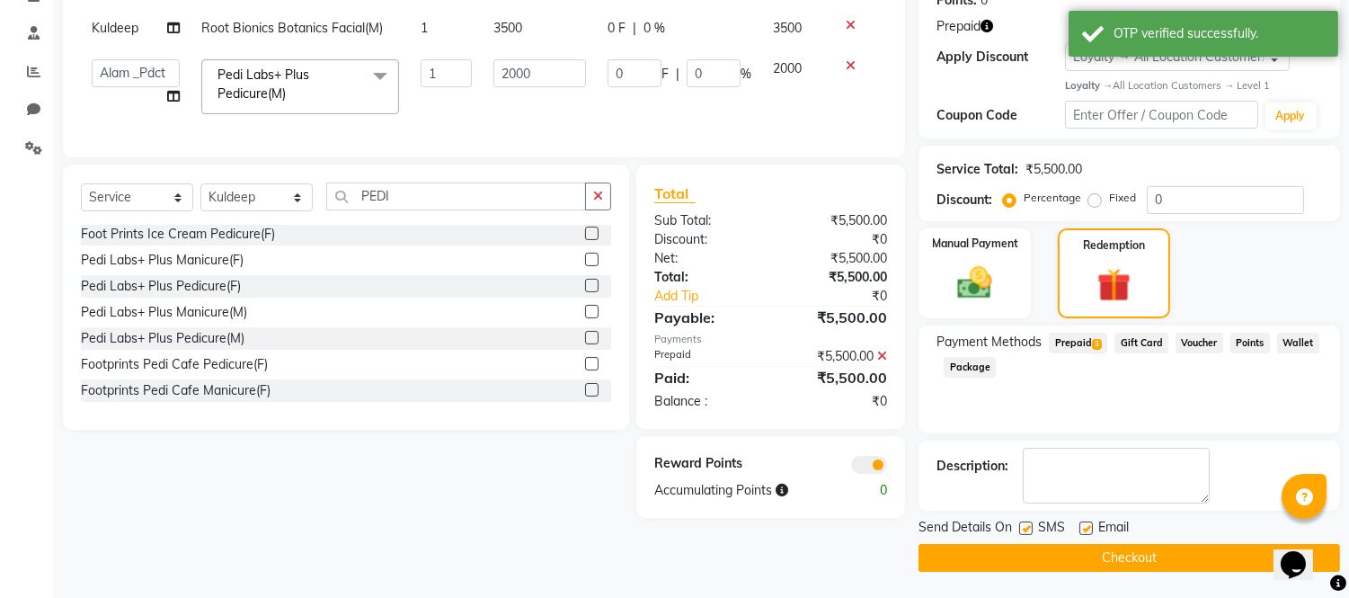
drag, startPoint x: 1028, startPoint y: 552, endPoint x: 1026, endPoint y: 501, distance: 51.3
click at [1028, 551] on button "Checkout" at bounding box center [1130, 558] width 422 height 28
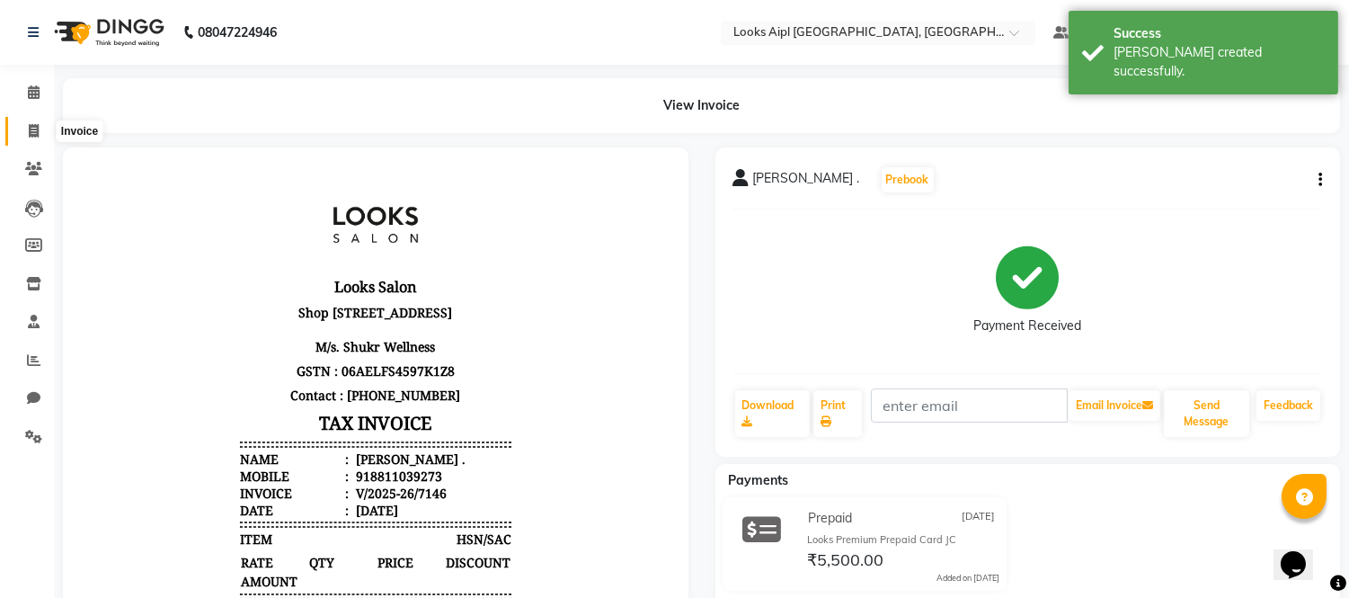
click at [31, 133] on icon at bounding box center [34, 130] width 10 height 13
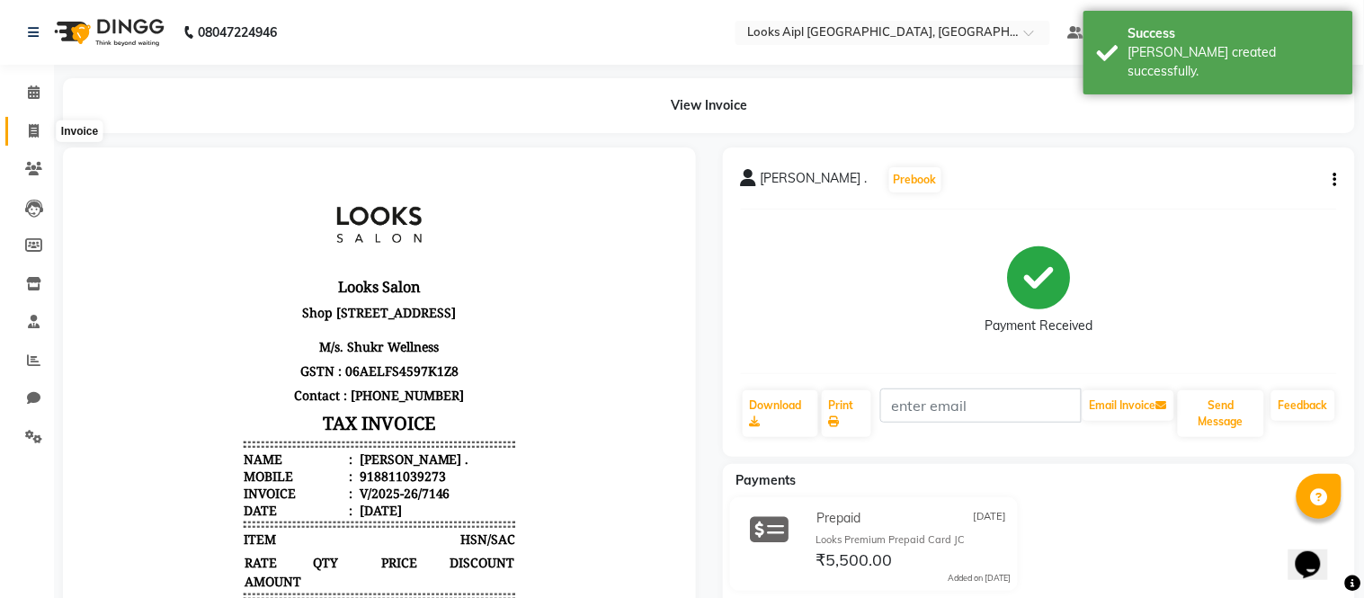
select select "6047"
select select "service"
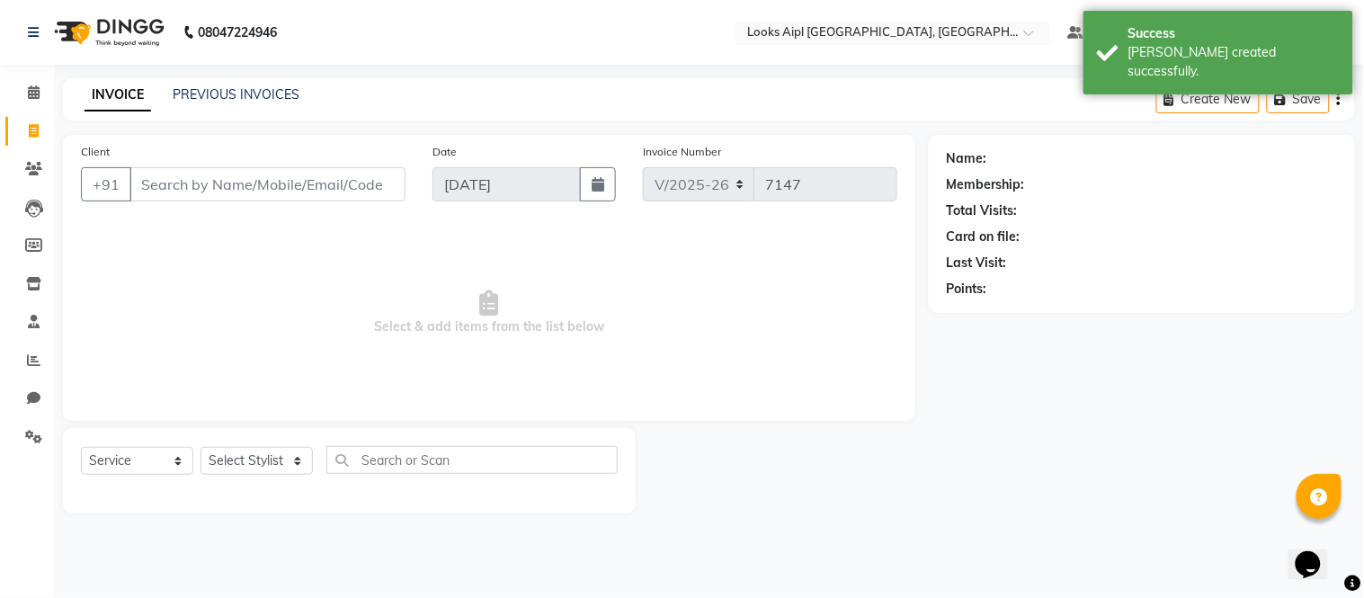
click at [227, 186] on input "Client" at bounding box center [267, 184] width 276 height 34
click at [236, 178] on input "Client" at bounding box center [267, 184] width 276 height 34
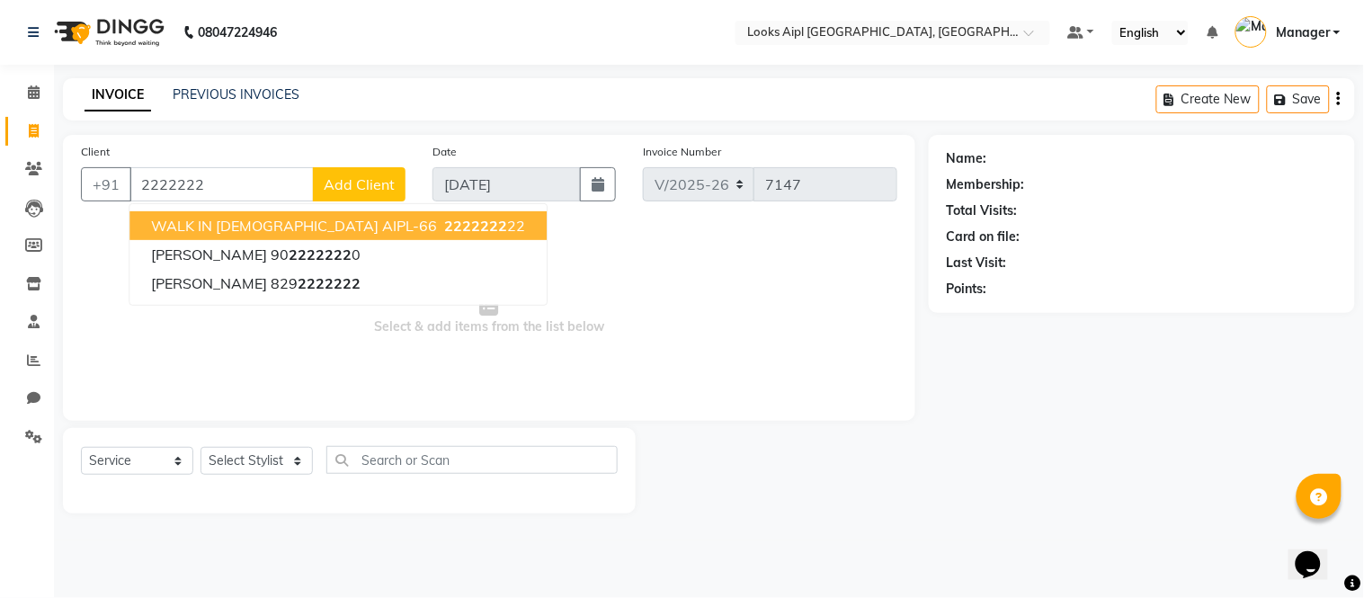
click at [244, 227] on span "WALK IN [DEMOGRAPHIC_DATA] AIPL-66" at bounding box center [294, 226] width 286 height 18
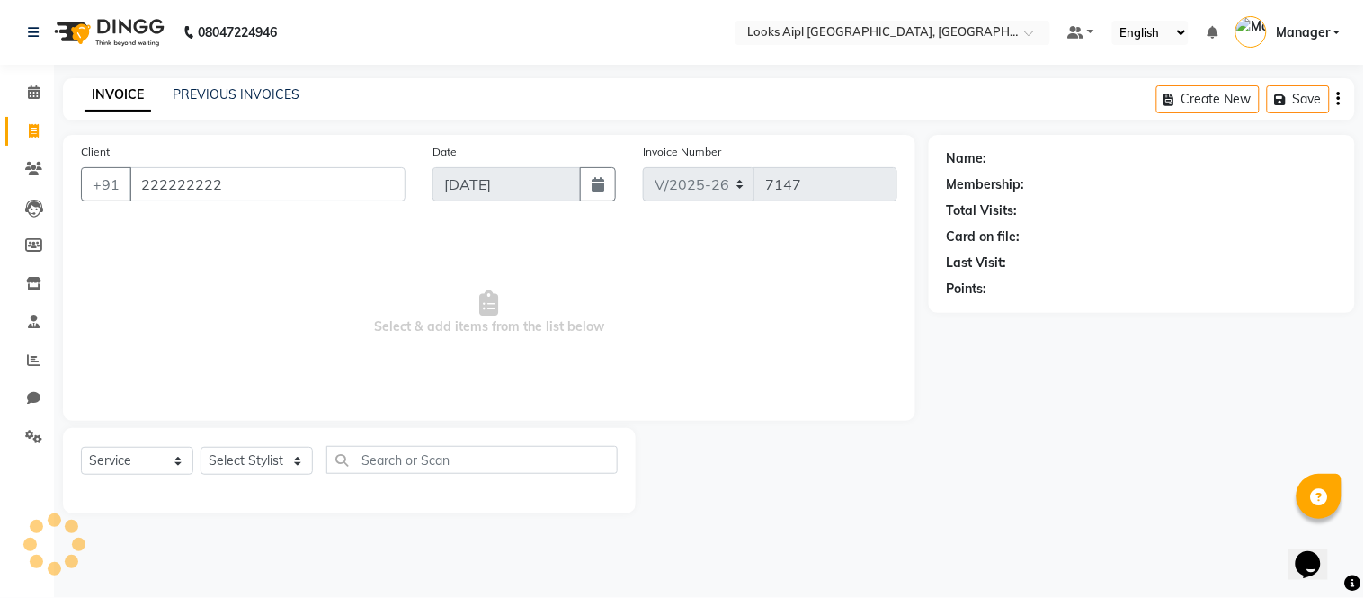
type input "222222222"
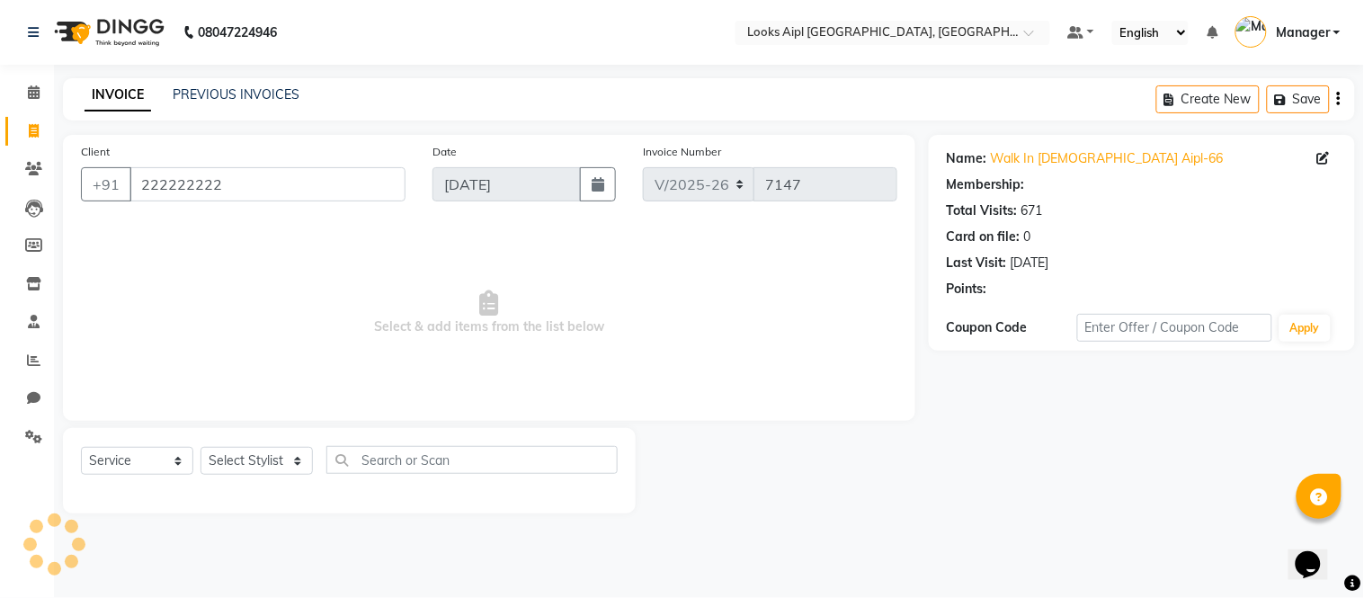
select select "1: Object"
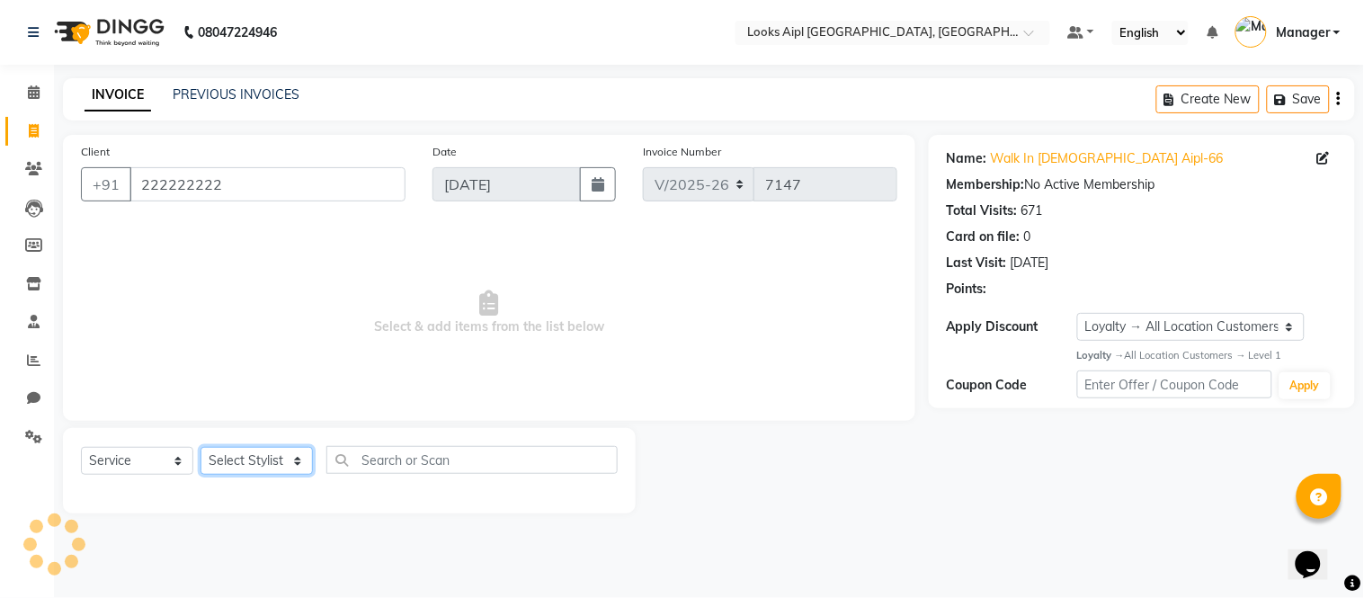
click at [276, 461] on select "Select Stylist [PERSON_NAME] Alam _Pdct [PERSON_NAME] [PERSON_NAME] Counter Sal…" at bounding box center [256, 461] width 112 height 28
select select "43346"
click at [200, 448] on select "Select Stylist [PERSON_NAME] Alam _Pdct [PERSON_NAME] [PERSON_NAME] Counter Sal…" at bounding box center [256, 461] width 112 height 28
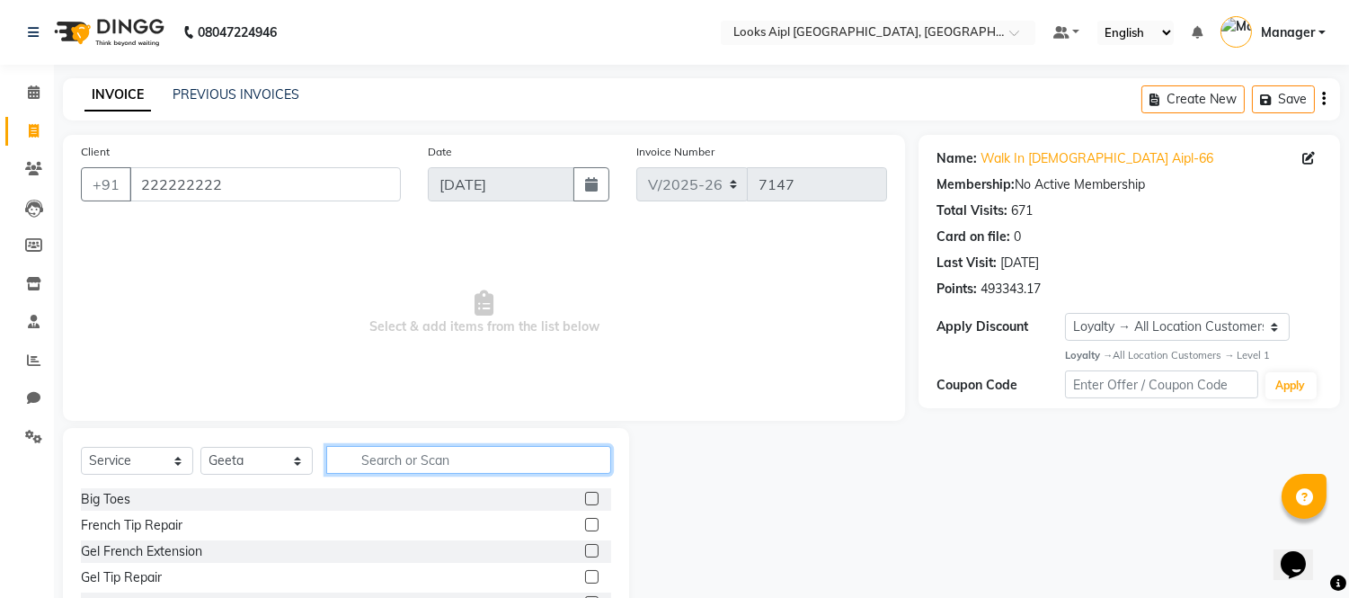
click at [416, 461] on input "text" at bounding box center [468, 460] width 285 height 28
type input "EYE"
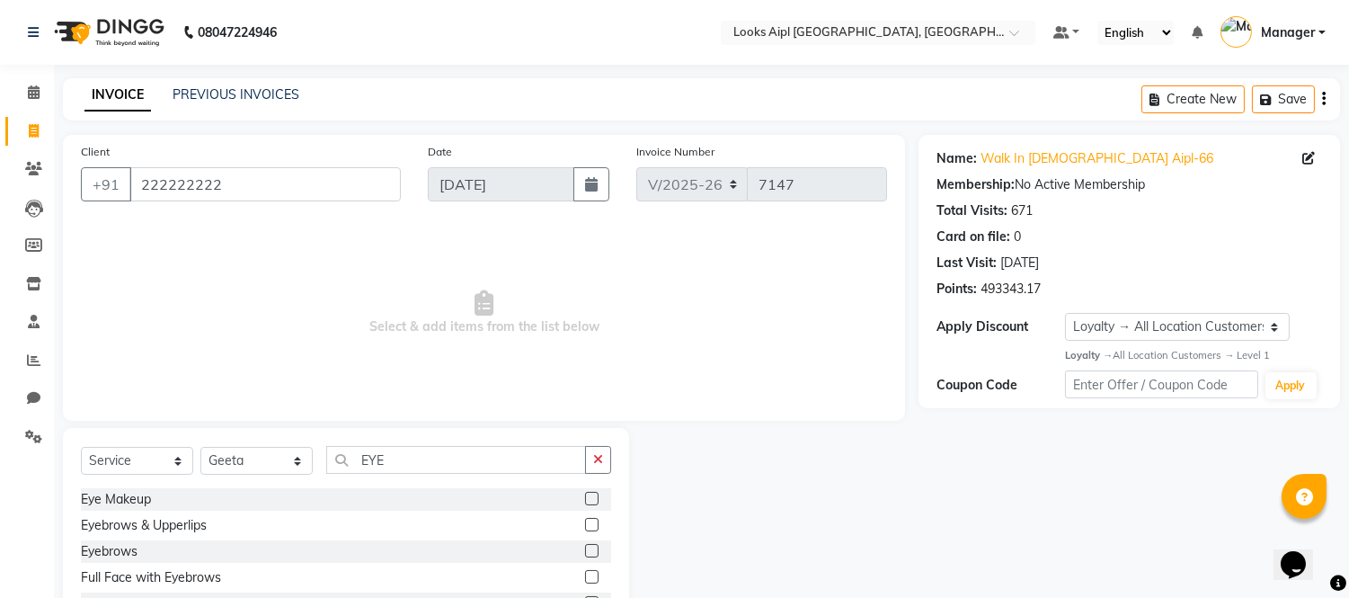
drag, startPoint x: 582, startPoint y: 523, endPoint x: 476, endPoint y: 502, distance: 107.4
click at [585, 522] on label at bounding box center [591, 524] width 13 height 13
click at [585, 522] on input "checkbox" at bounding box center [591, 526] width 12 height 12
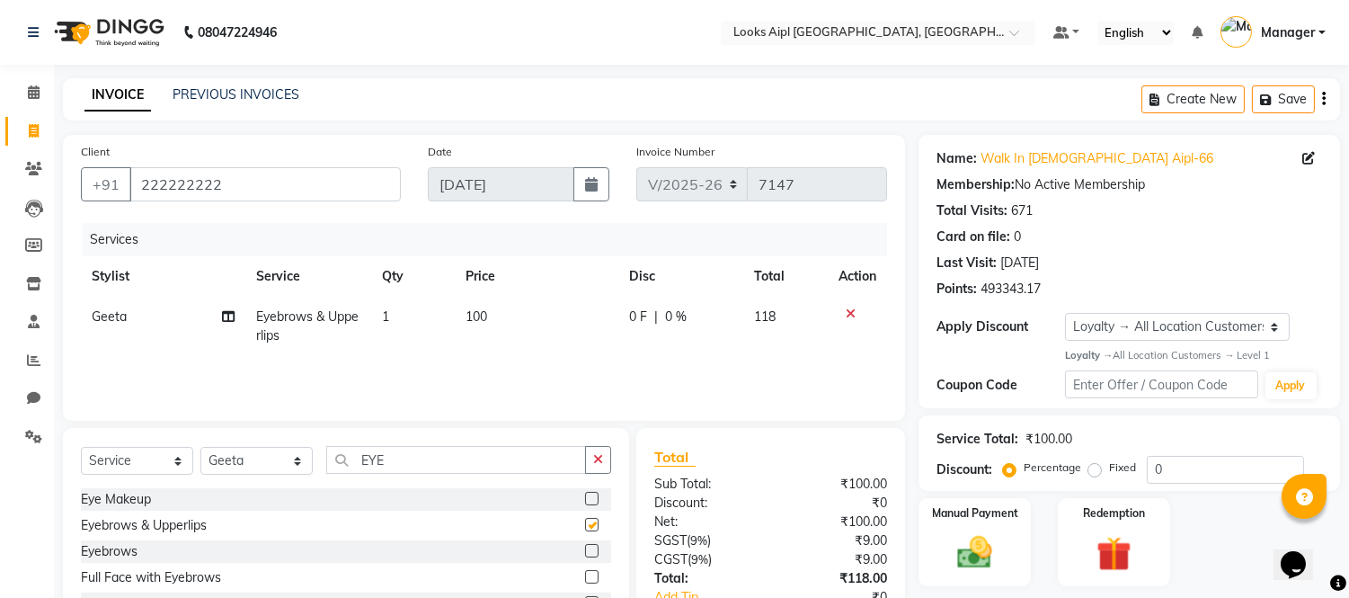
checkbox input "false"
drag, startPoint x: 412, startPoint y: 461, endPoint x: 187, endPoint y: 432, distance: 226.7
click at [173, 433] on div "Select Service Product Membership Package Voucher Prepaid Gift Card Select Styl…" at bounding box center [346, 560] width 566 height 265
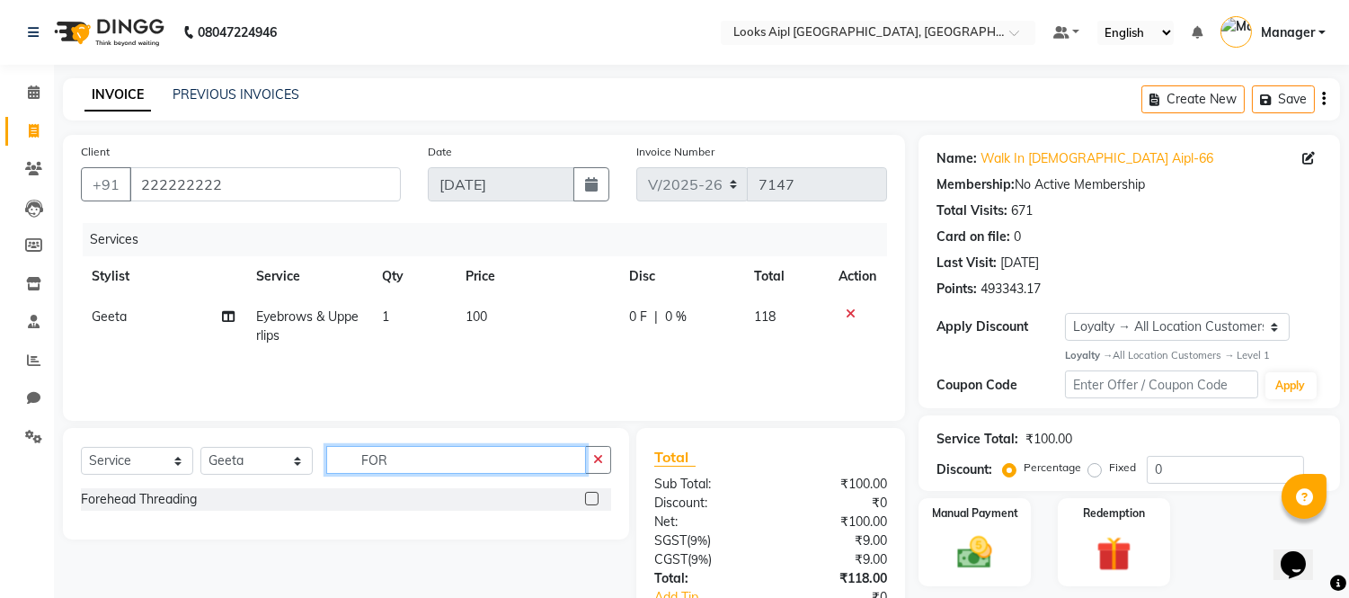
type input "FOR"
click at [590, 501] on label at bounding box center [591, 498] width 13 height 13
click at [590, 501] on input "checkbox" at bounding box center [591, 500] width 12 height 12
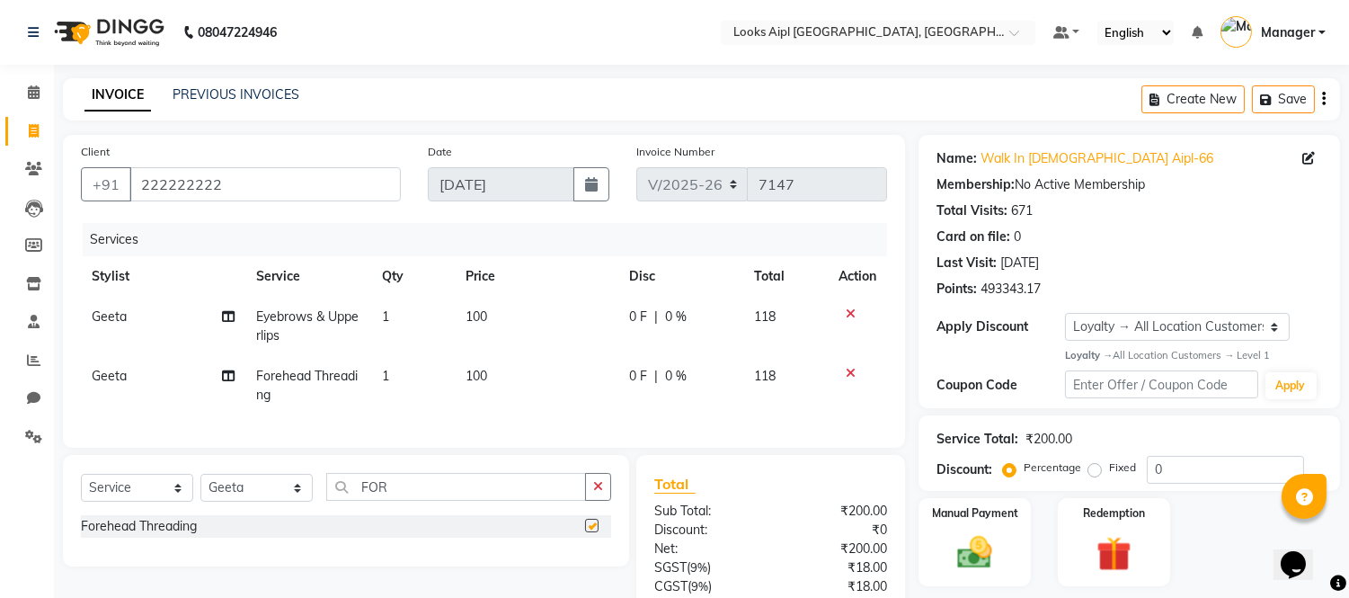
checkbox input "false"
click at [500, 317] on td "100" at bounding box center [537, 326] width 164 height 59
select select "43346"
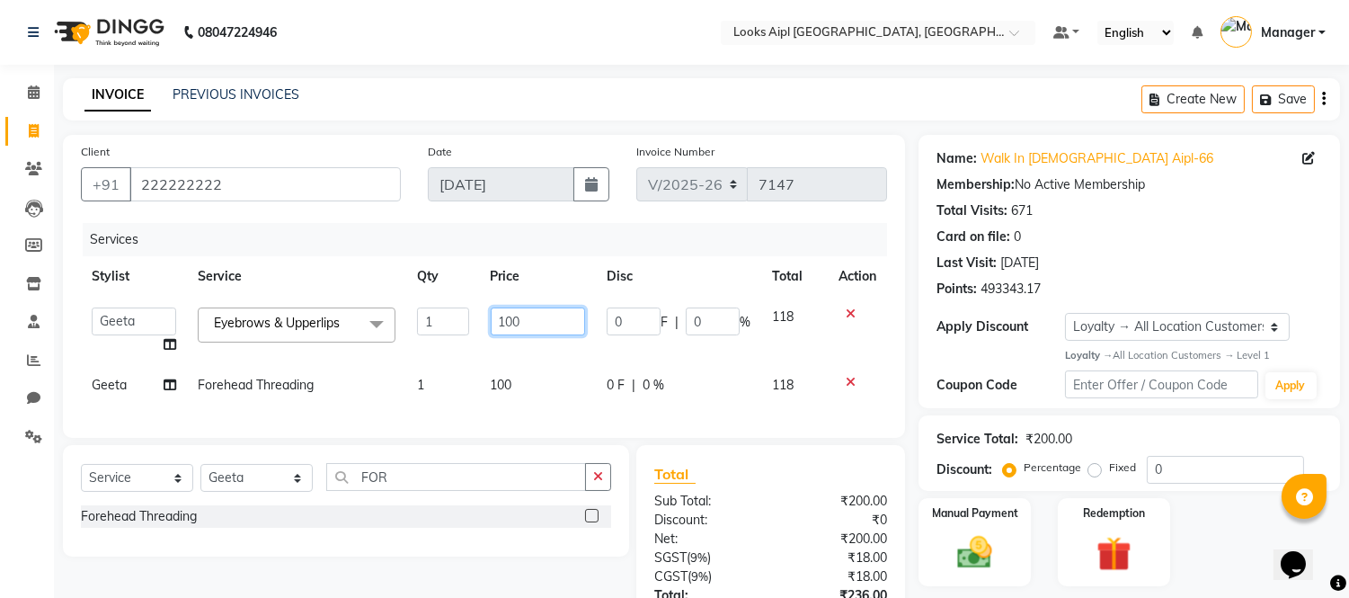
click at [500, 317] on input "100" at bounding box center [538, 321] width 94 height 28
type input "120"
click at [500, 360] on tbody "Akash Akshar_asst Alam _Pdct Amit Arkan Arsh Counter Sales Farman Geeta Hema il…" at bounding box center [484, 351] width 806 height 109
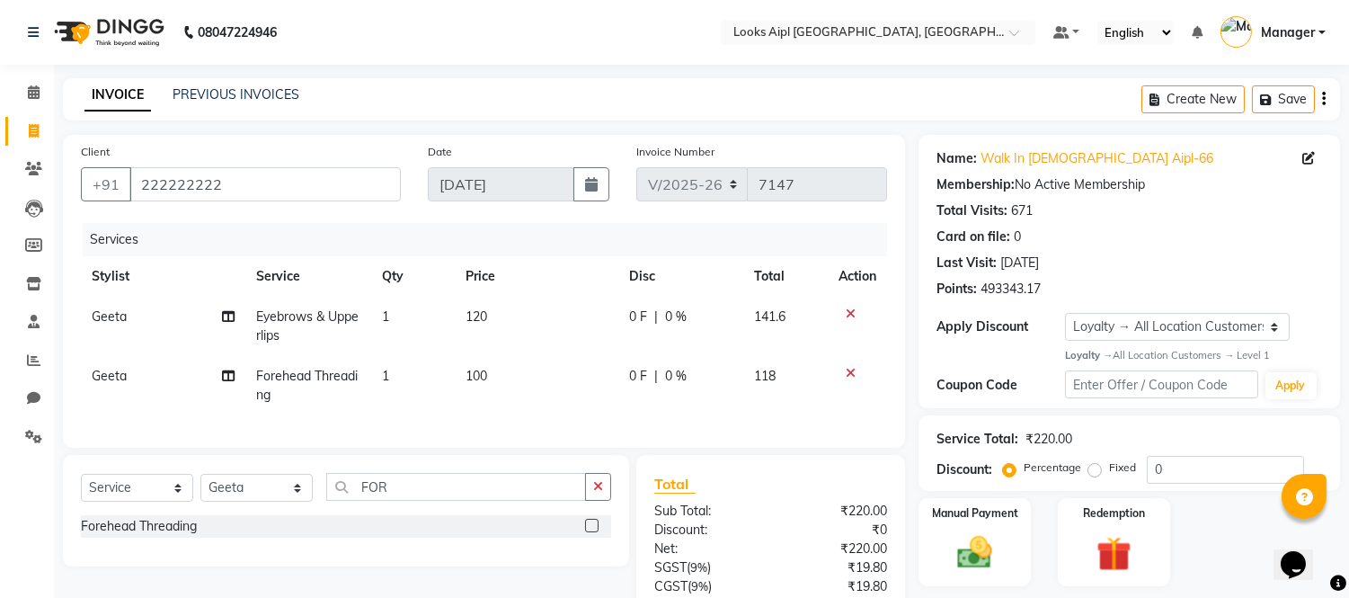
click at [500, 360] on td "100" at bounding box center [537, 385] width 164 height 59
select select "43346"
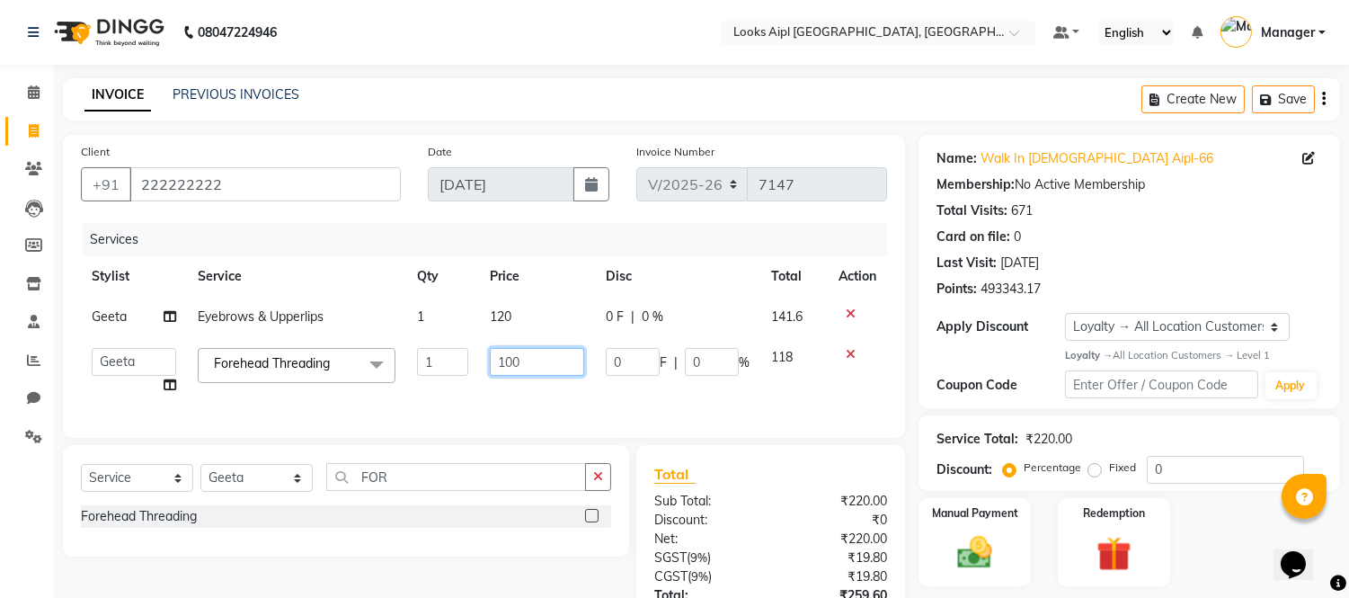
click at [500, 360] on input "100" at bounding box center [537, 362] width 94 height 28
type input "70"
drag, startPoint x: 512, startPoint y: 385, endPoint x: 586, endPoint y: 387, distance: 73.8
click at [516, 385] on td "70" at bounding box center [537, 371] width 116 height 68
select select "43346"
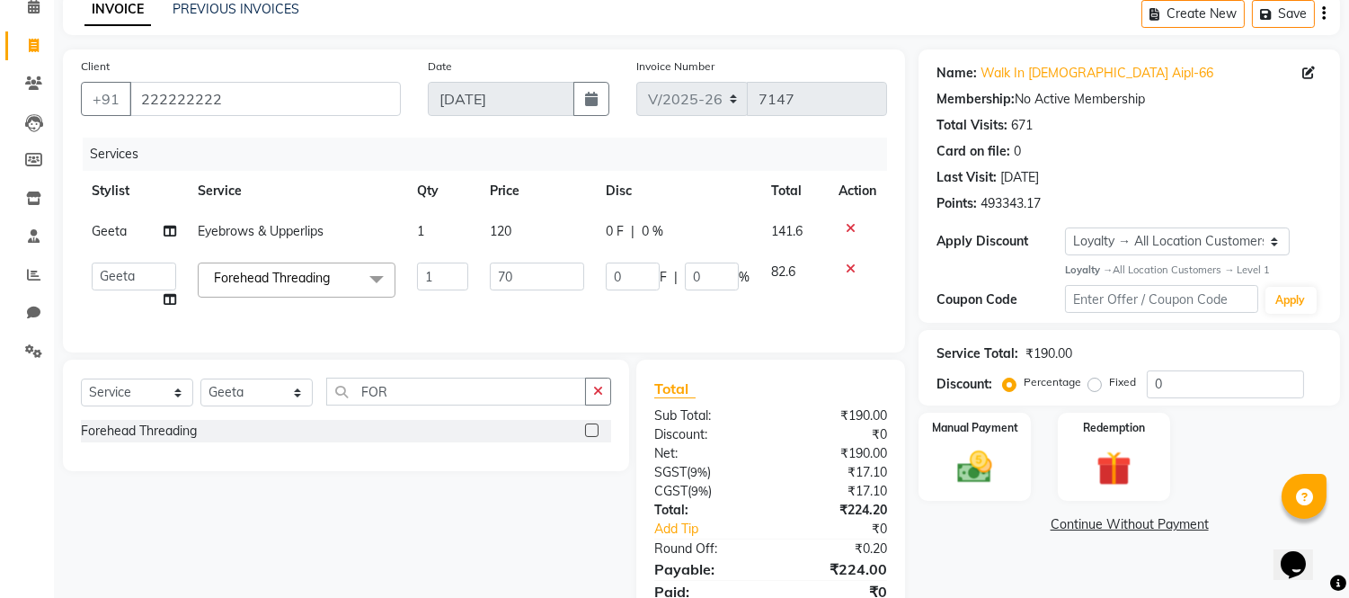
scroll to position [172, 0]
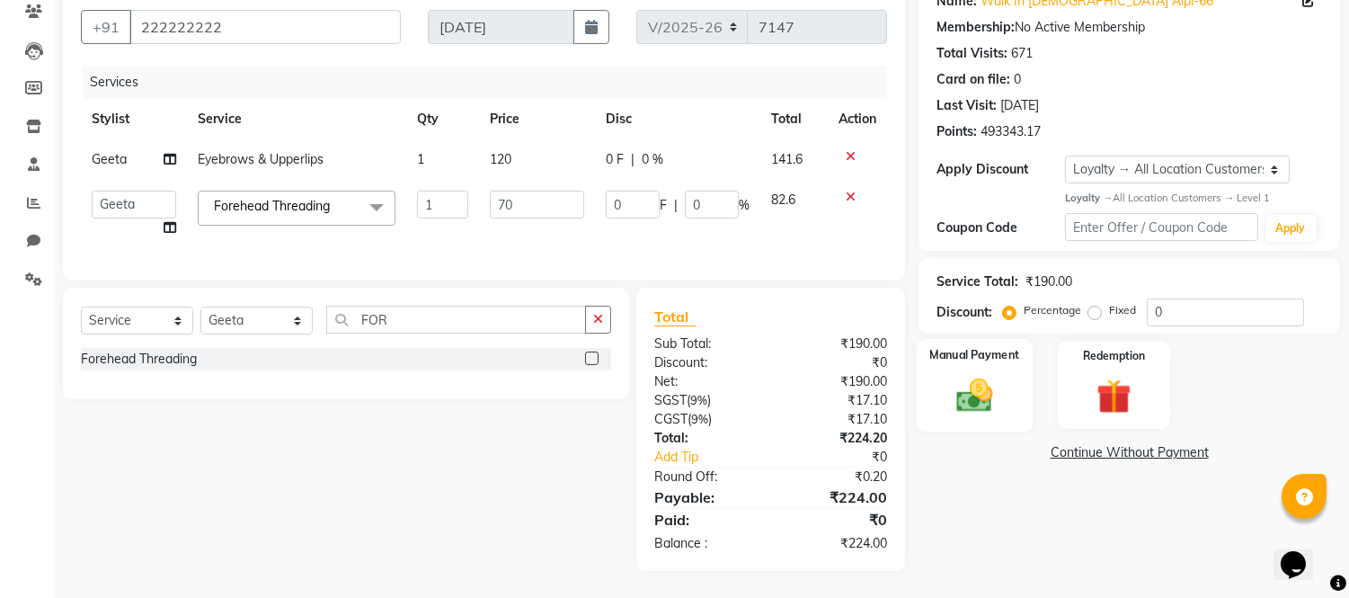
click at [974, 387] on img at bounding box center [975, 395] width 59 height 42
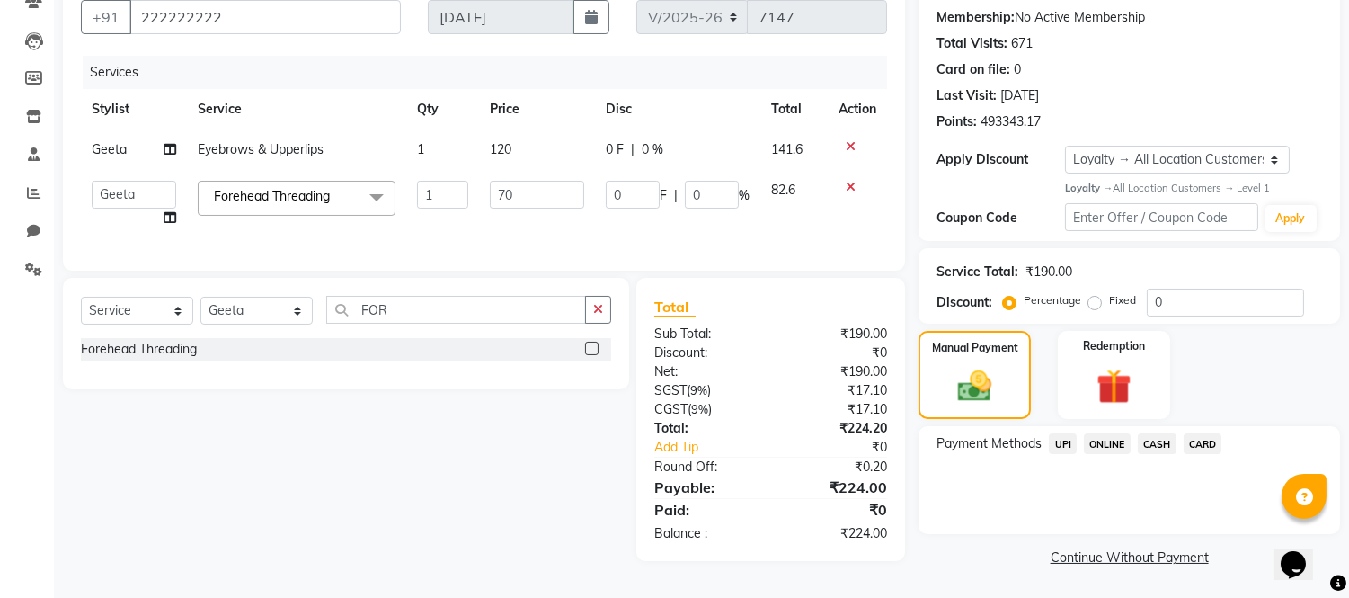
click at [1068, 436] on span "UPI" at bounding box center [1063, 443] width 28 height 21
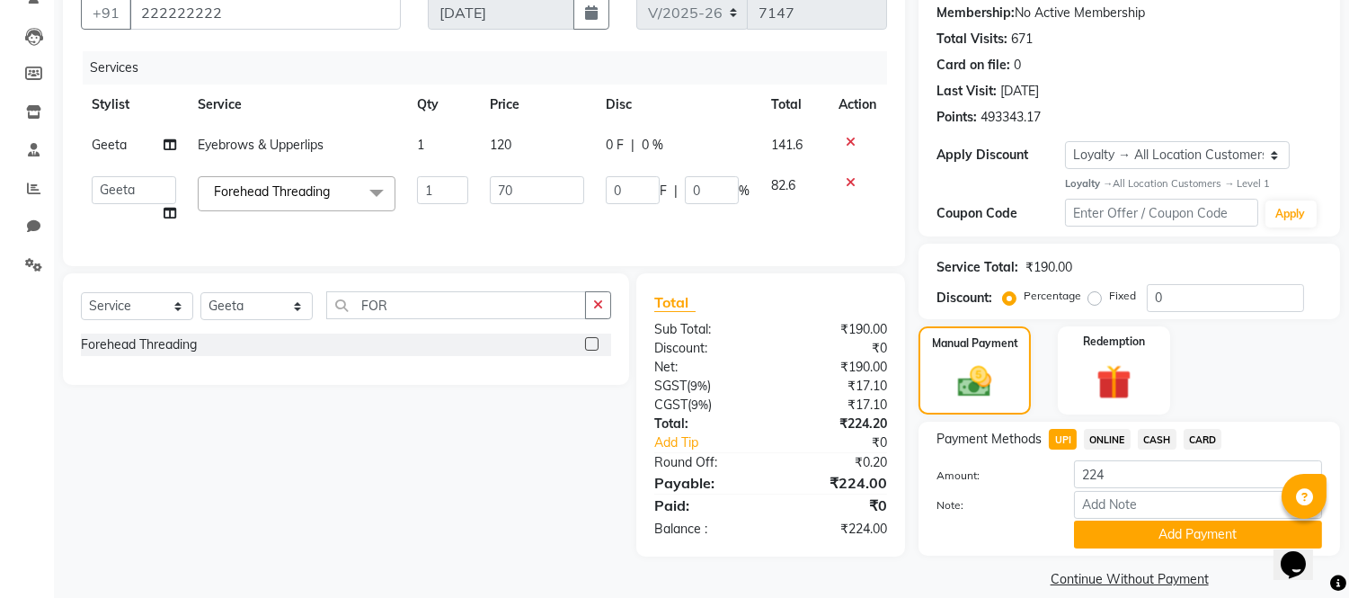
click at [1210, 438] on span "CARD" at bounding box center [1203, 439] width 39 height 21
click at [1158, 535] on button "Add Payment" at bounding box center [1198, 535] width 248 height 28
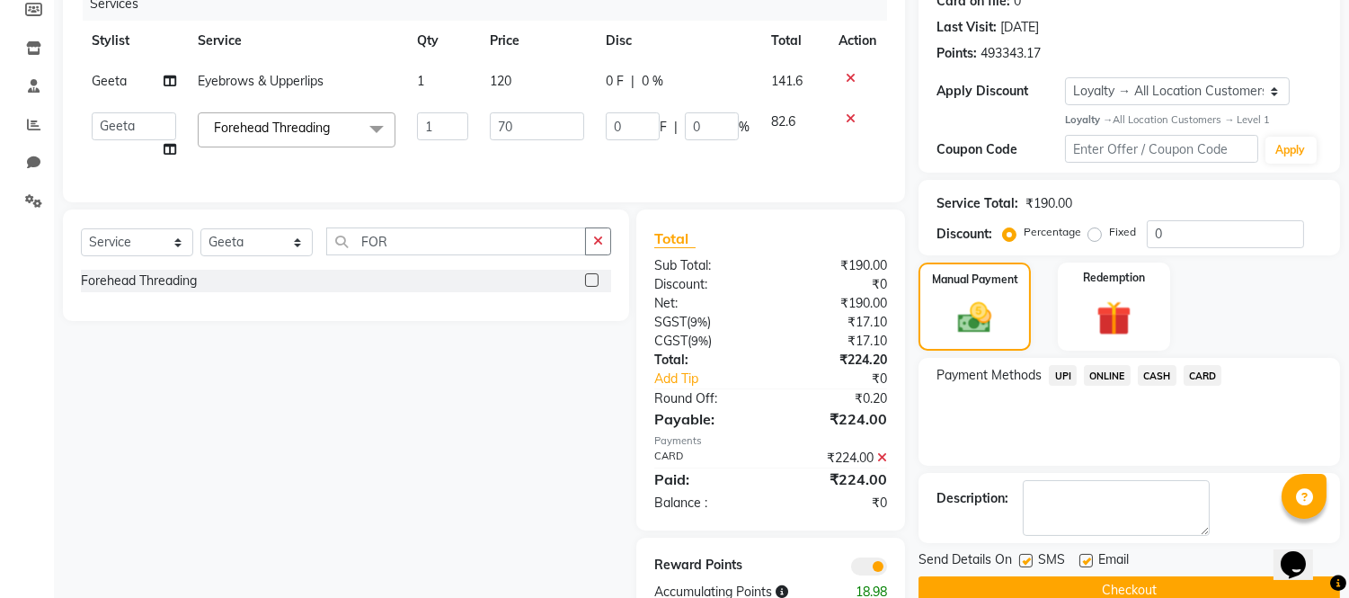
scroll to position [298, 0]
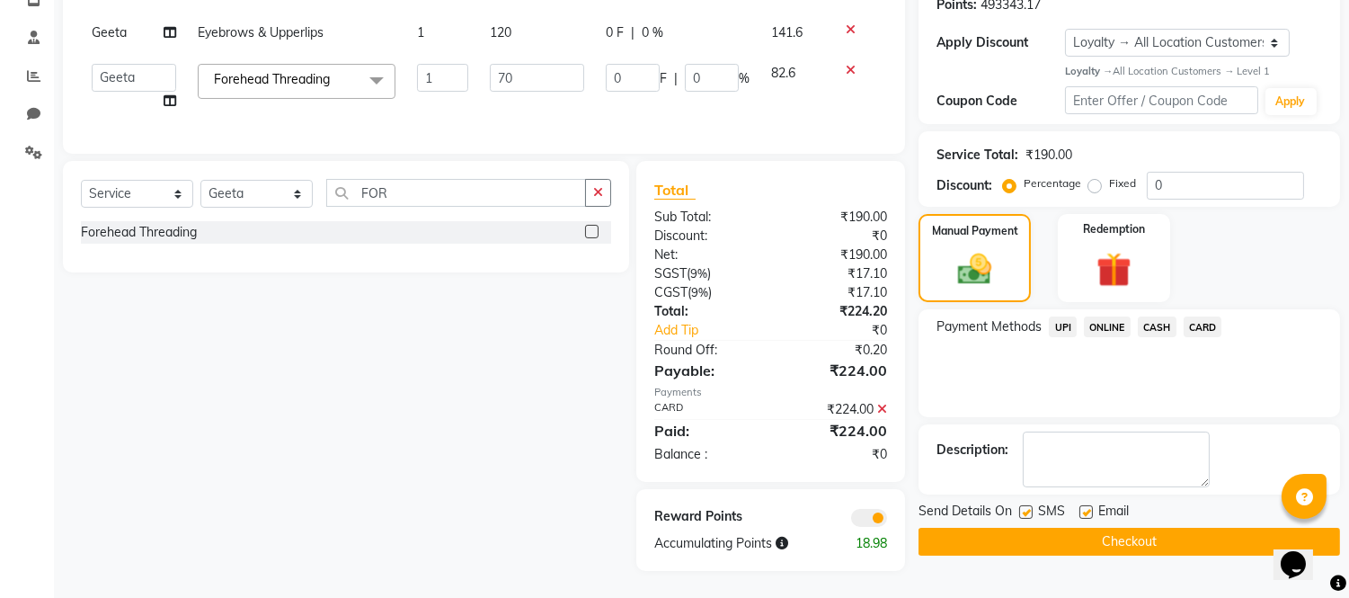
click at [1134, 528] on button "Checkout" at bounding box center [1130, 542] width 422 height 28
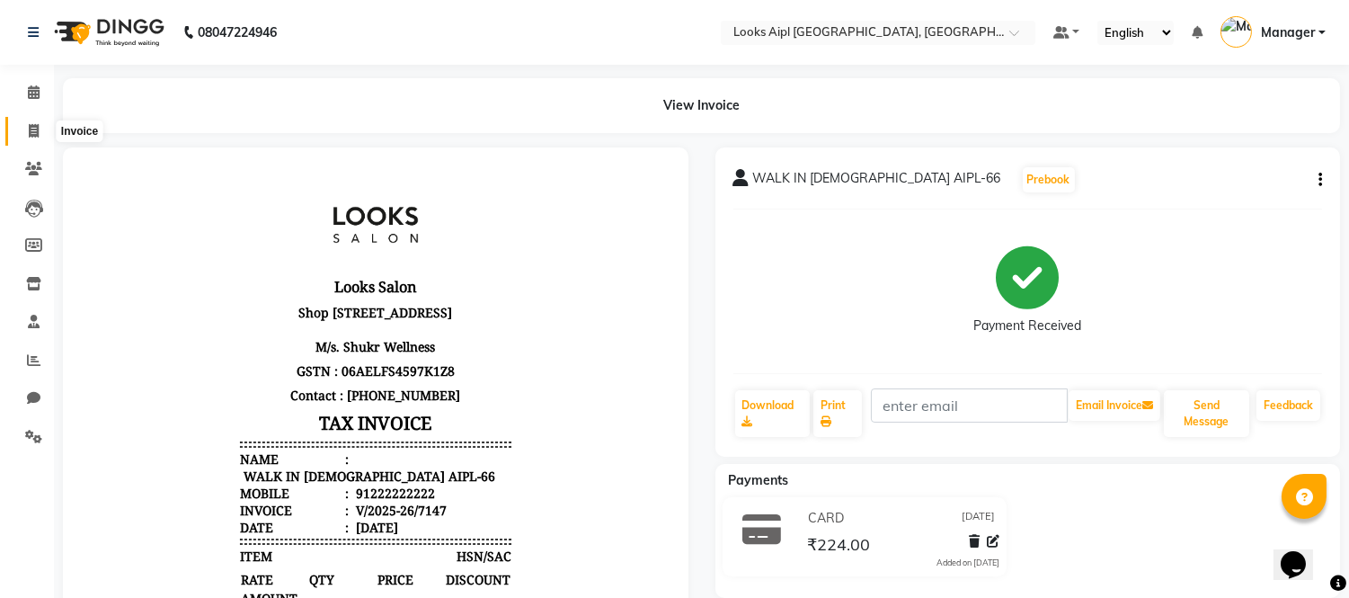
drag, startPoint x: 34, startPoint y: 129, endPoint x: 95, endPoint y: 120, distance: 61.8
click at [36, 127] on icon at bounding box center [34, 130] width 10 height 13
select select "service"
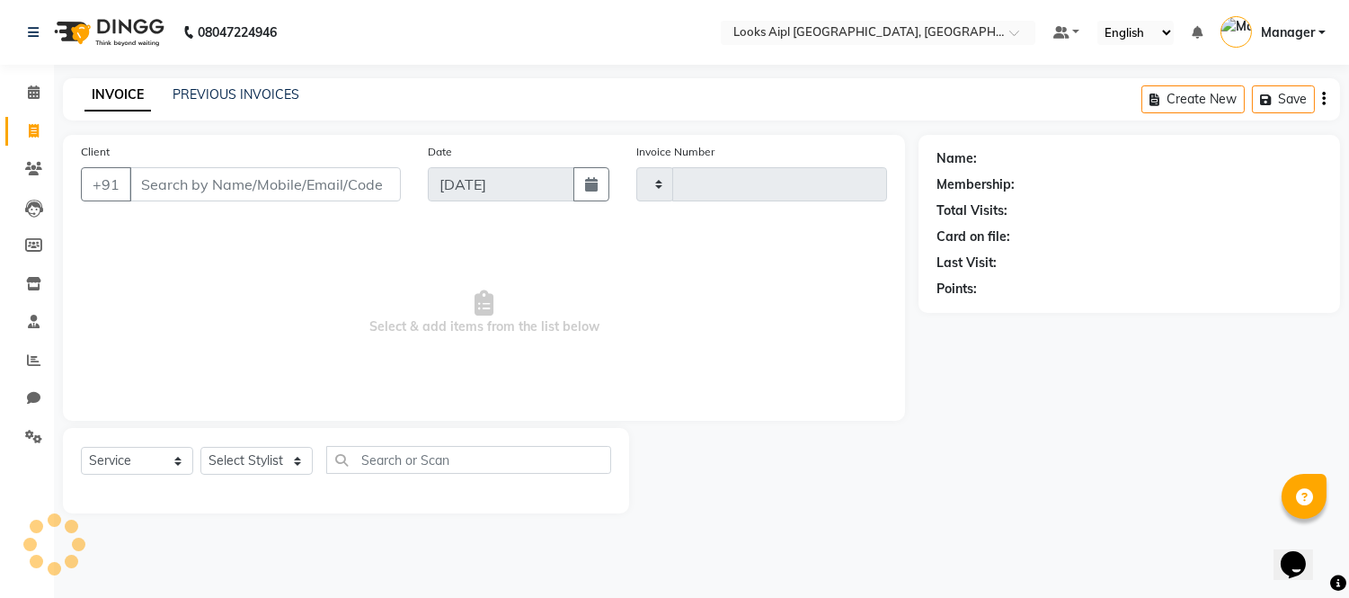
type input "7148"
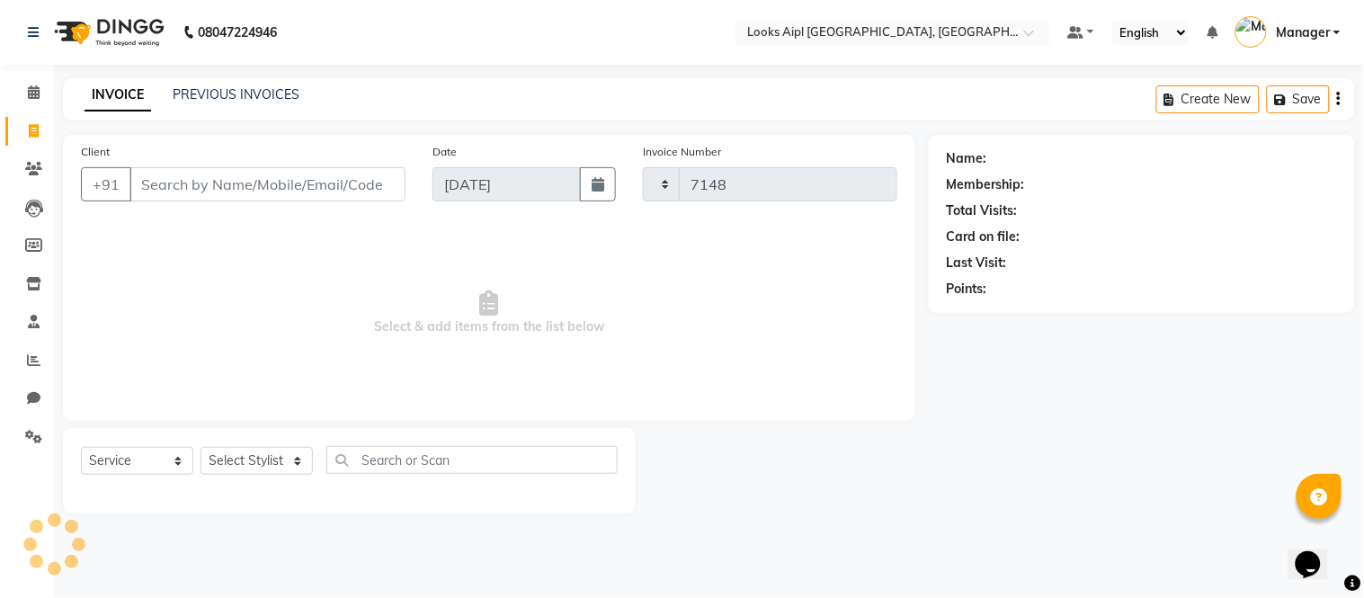
select select "6047"
click at [203, 187] on input "Client" at bounding box center [267, 184] width 276 height 34
click at [204, 187] on input "Client" at bounding box center [267, 184] width 276 height 34
type input "222222222"
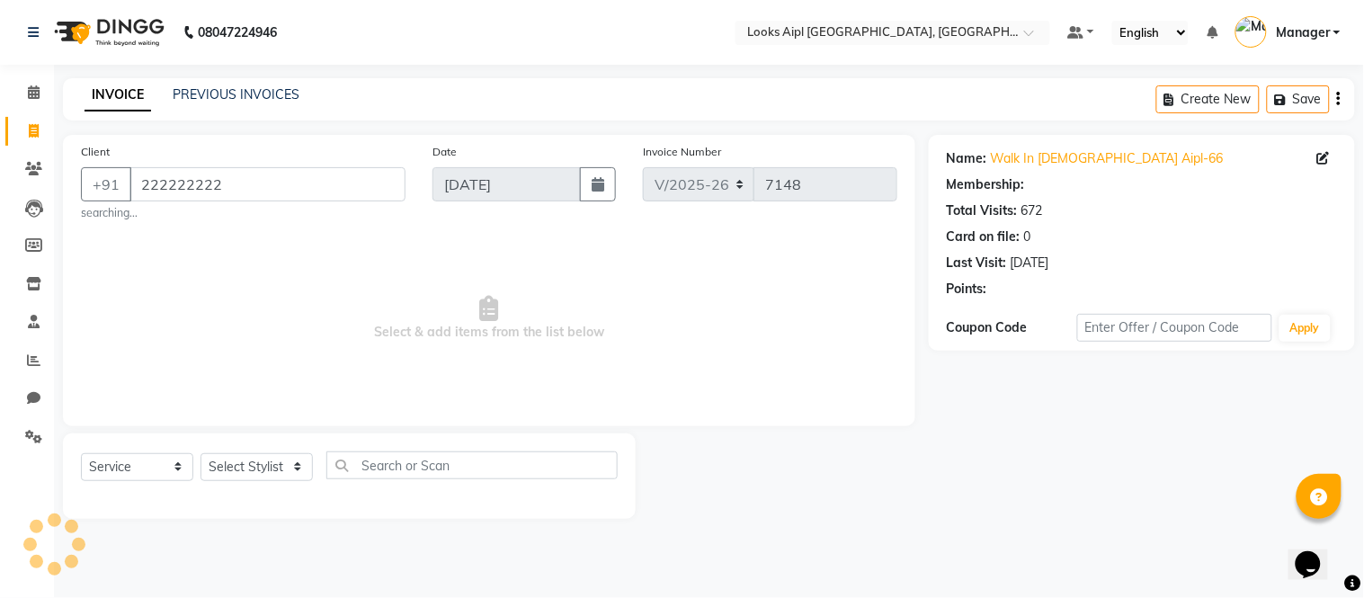
select select "1: Object"
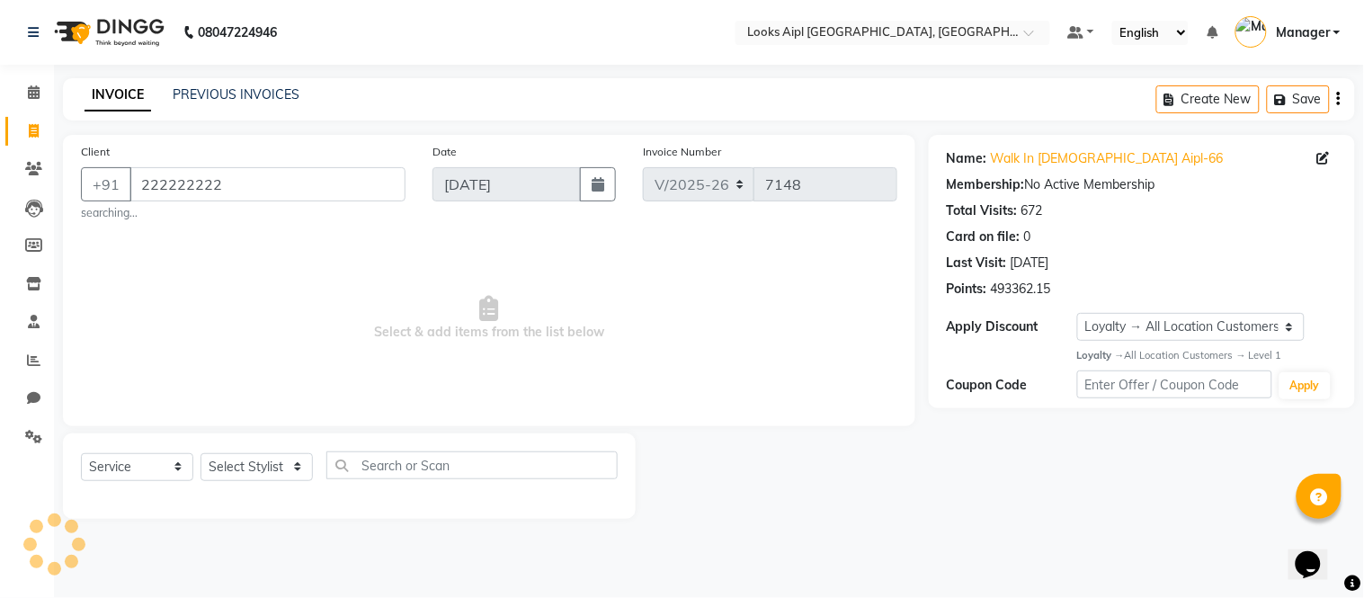
click at [236, 450] on div "Select Service Product Membership Package Voucher Prepaid Gift Card Select Styl…" at bounding box center [349, 475] width 573 height 85
drag, startPoint x: 241, startPoint y: 465, endPoint x: 241, endPoint y: 455, distance: 9.9
click at [241, 462] on select "Select Stylist [PERSON_NAME] Alam _Pdct [PERSON_NAME] [PERSON_NAME] Counter Sal…" at bounding box center [256, 467] width 112 height 28
select select "43345"
click at [200, 453] on select "Select Stylist [PERSON_NAME] Alam _Pdct [PERSON_NAME] [PERSON_NAME] Counter Sal…" at bounding box center [256, 467] width 112 height 28
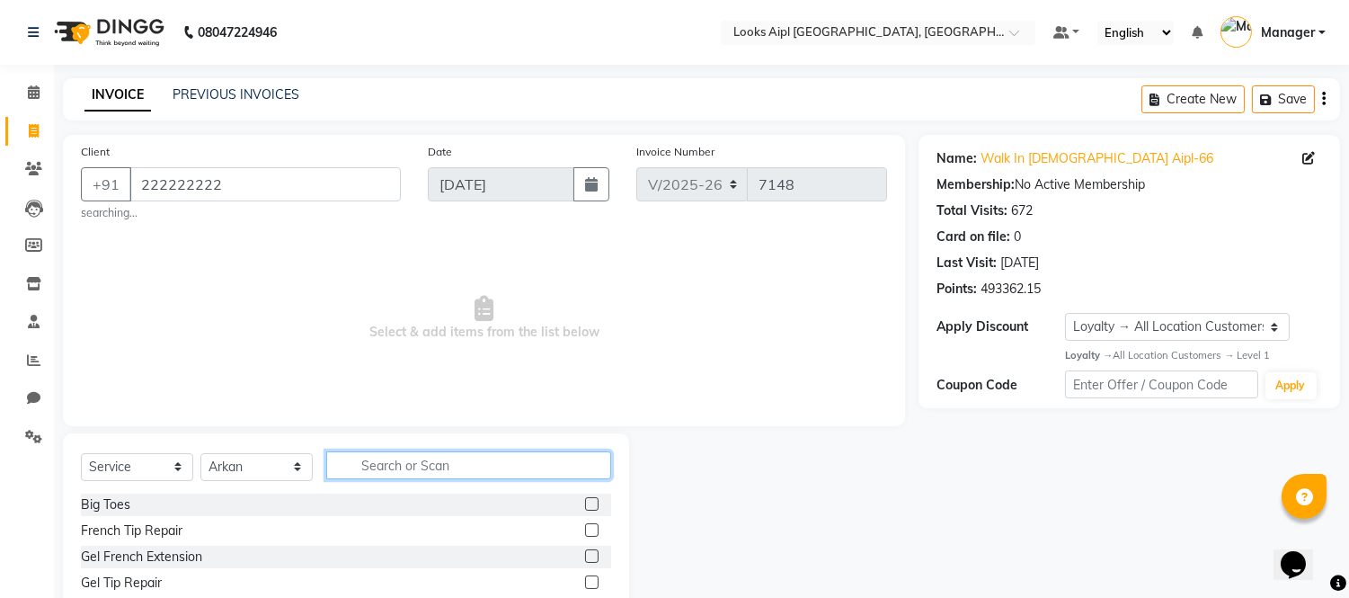
click at [392, 473] on input "text" at bounding box center [468, 465] width 285 height 28
click at [415, 475] on input "text" at bounding box center [468, 465] width 285 height 28
type input "CUT"
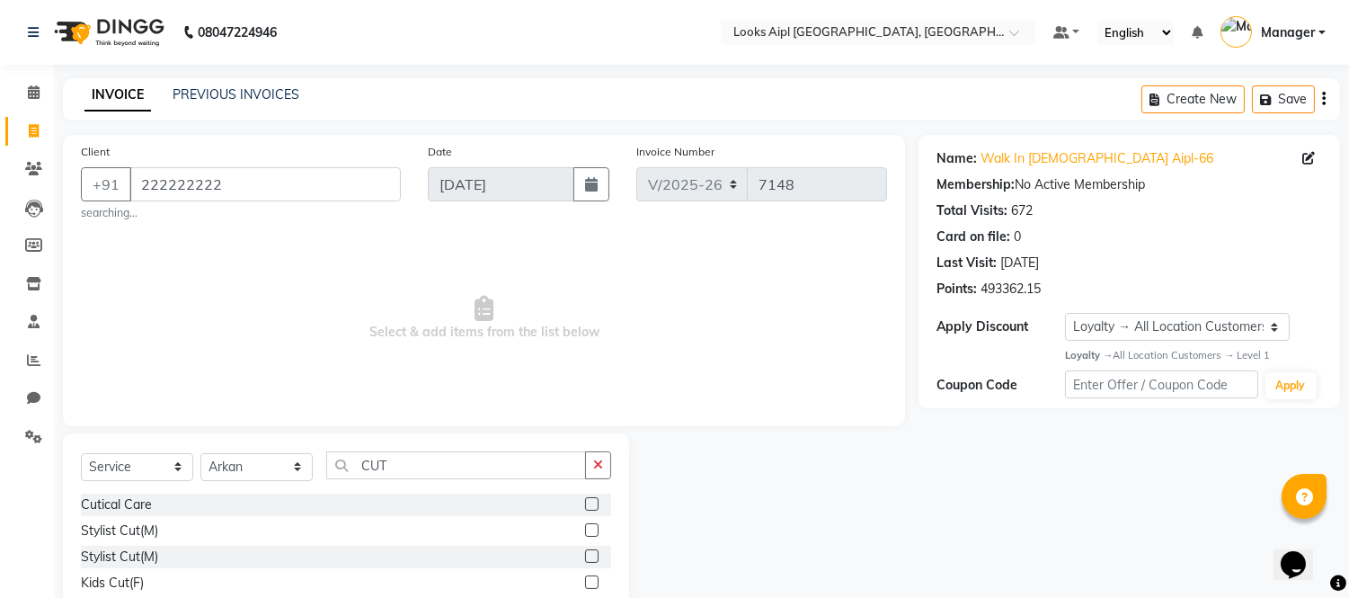
click at [585, 521] on div at bounding box center [598, 531] width 26 height 22
drag, startPoint x: 574, startPoint y: 532, endPoint x: 485, endPoint y: 480, distance: 102.4
click at [585, 531] on label at bounding box center [591, 529] width 13 height 13
click at [585, 531] on input "checkbox" at bounding box center [591, 531] width 12 height 12
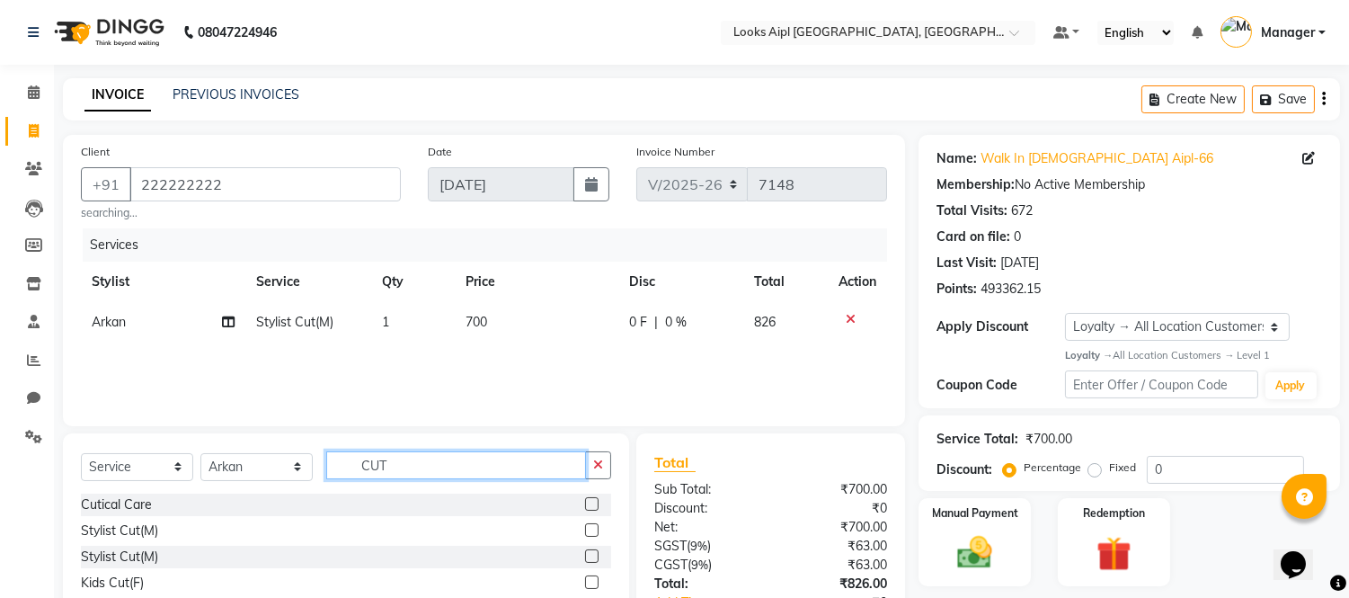
checkbox input "false"
drag, startPoint x: 427, startPoint y: 464, endPoint x: 0, endPoint y: 436, distance: 427.9
click at [22, 445] on app-home "08047224946 Select Location × Looks Aipl Joy Street, Gurgaon Default Panel My P…" at bounding box center [674, 362] width 1349 height 725
type input "BEAR"
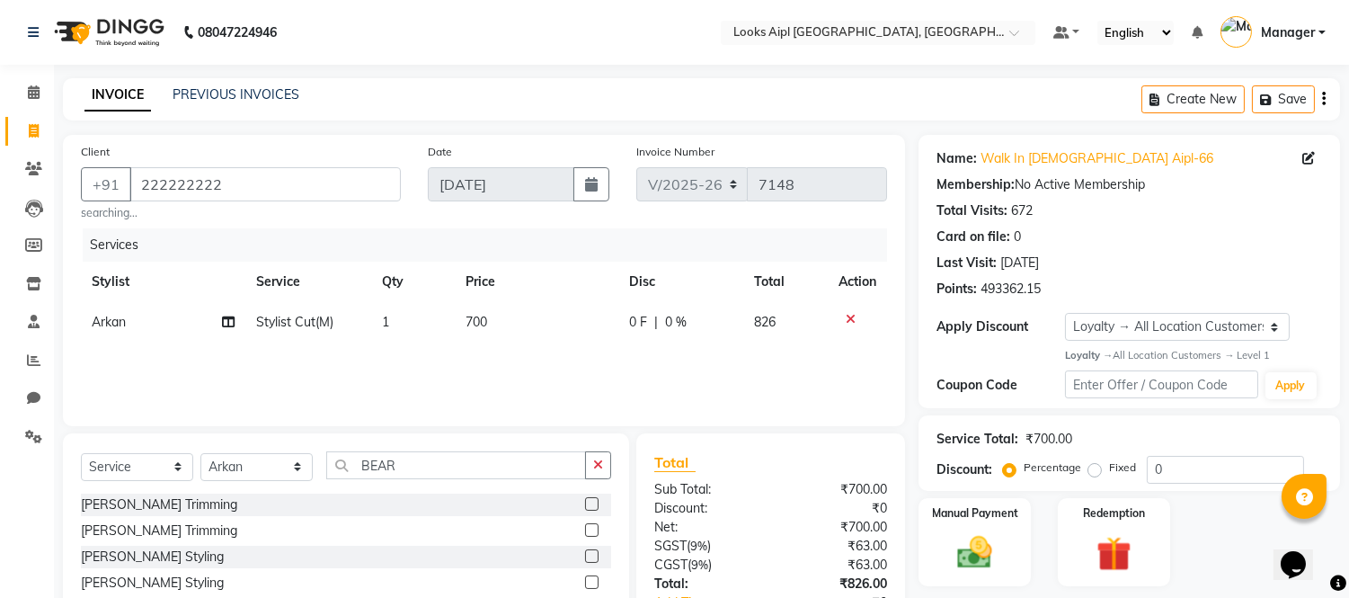
drag, startPoint x: 579, startPoint y: 504, endPoint x: 567, endPoint y: 397, distance: 107.6
click at [585, 503] on label at bounding box center [591, 503] width 13 height 13
click at [585, 503] on input "checkbox" at bounding box center [591, 505] width 12 height 12
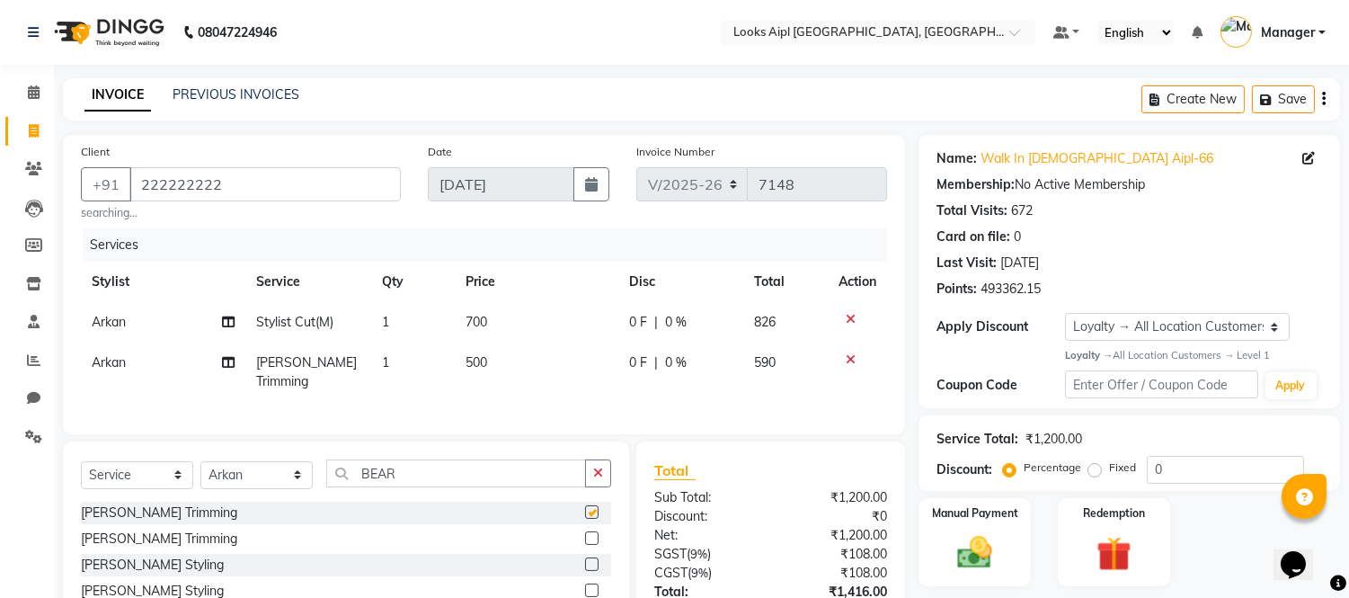
checkbox input "false"
click at [504, 328] on td "700" at bounding box center [537, 322] width 164 height 40
select select "43345"
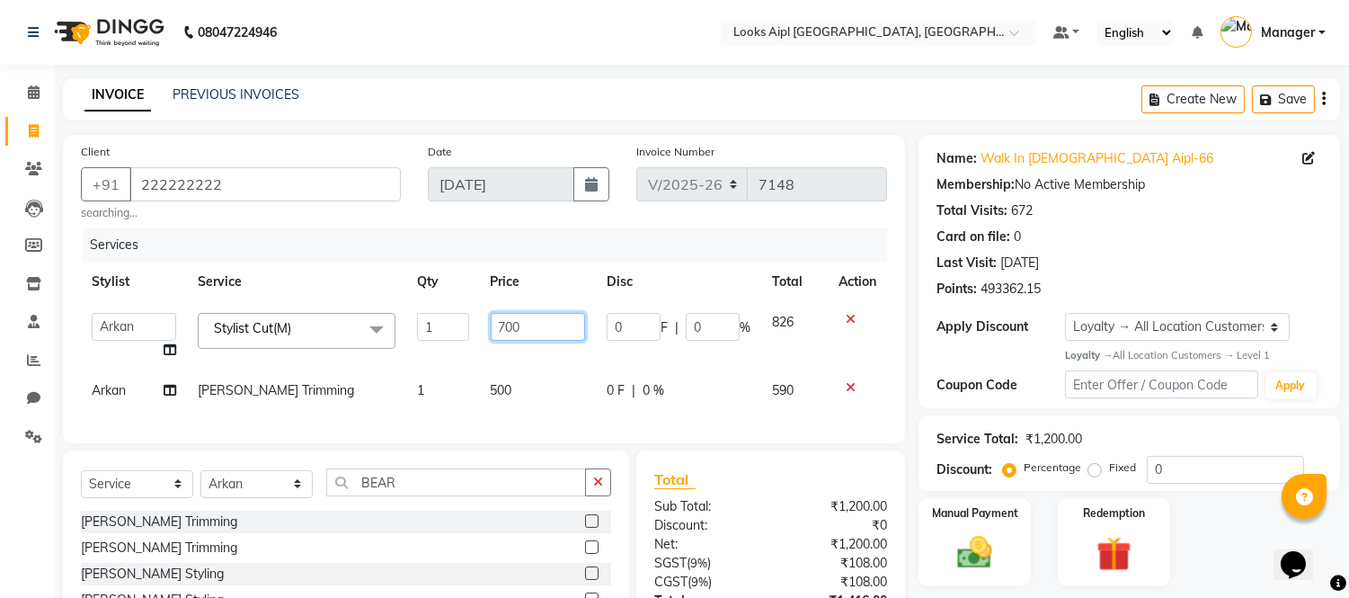
click at [503, 328] on input "700" at bounding box center [538, 327] width 94 height 28
type input "500"
click at [505, 380] on td "500" at bounding box center [538, 390] width 116 height 40
select select "43345"
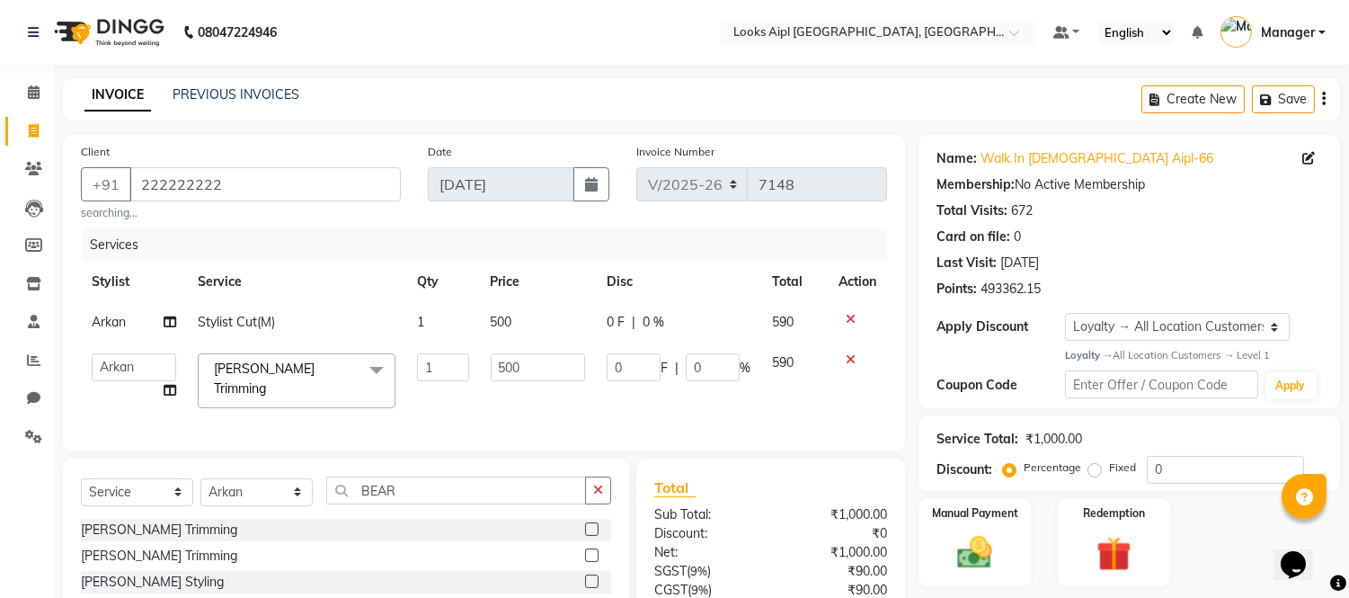
click at [505, 380] on input "500" at bounding box center [538, 367] width 94 height 28
type input "400"
drag, startPoint x: 524, startPoint y: 396, endPoint x: 620, endPoint y: 383, distance: 97.0
click at [525, 396] on div "Services Stylist Service Qty Price Disc Total Action Arkan Stylist Cut(M) 1 500…" at bounding box center [484, 330] width 806 height 205
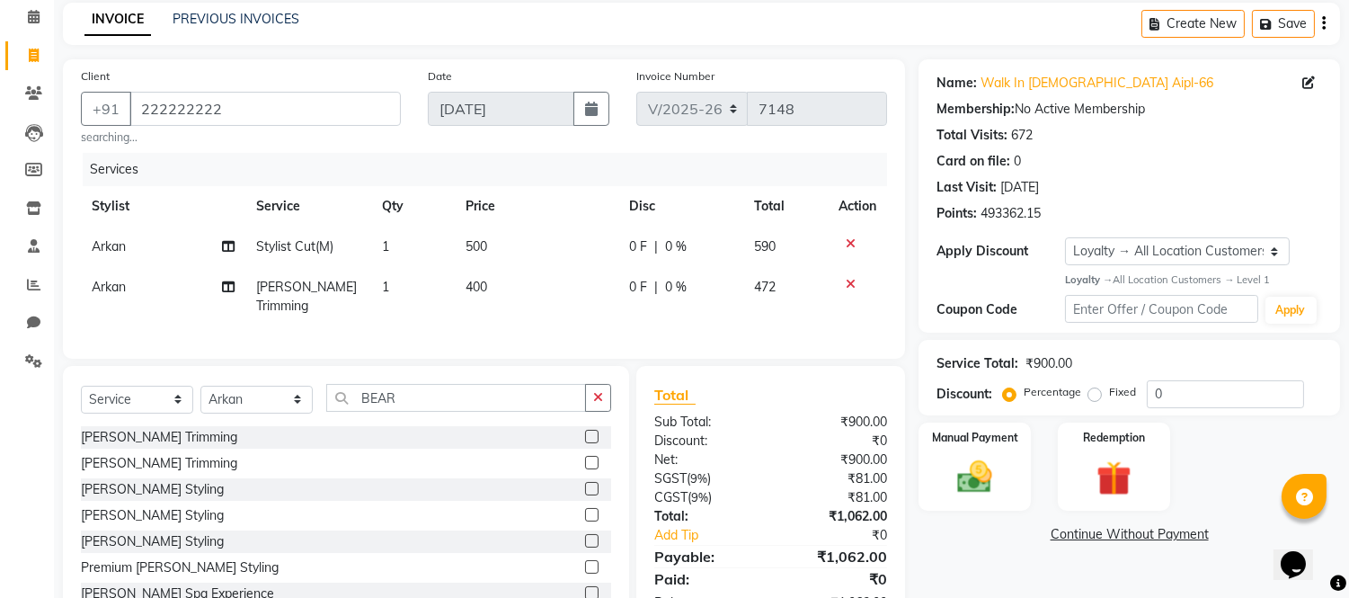
scroll to position [131, 0]
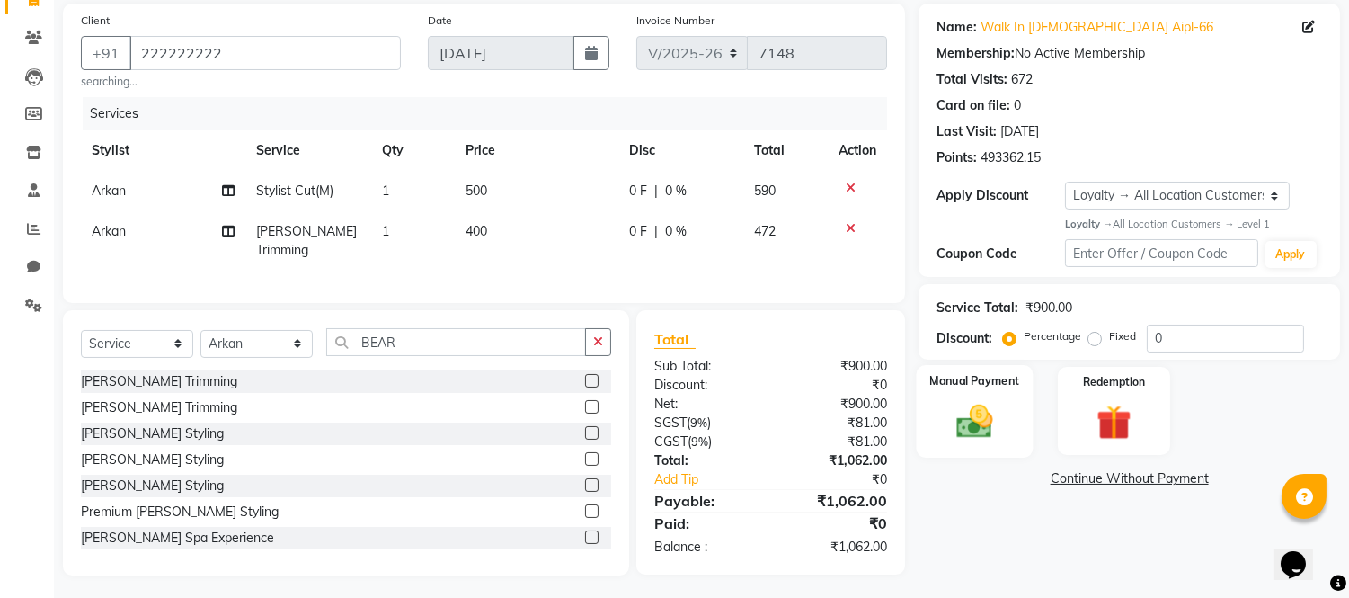
click at [980, 411] on img at bounding box center [975, 421] width 59 height 42
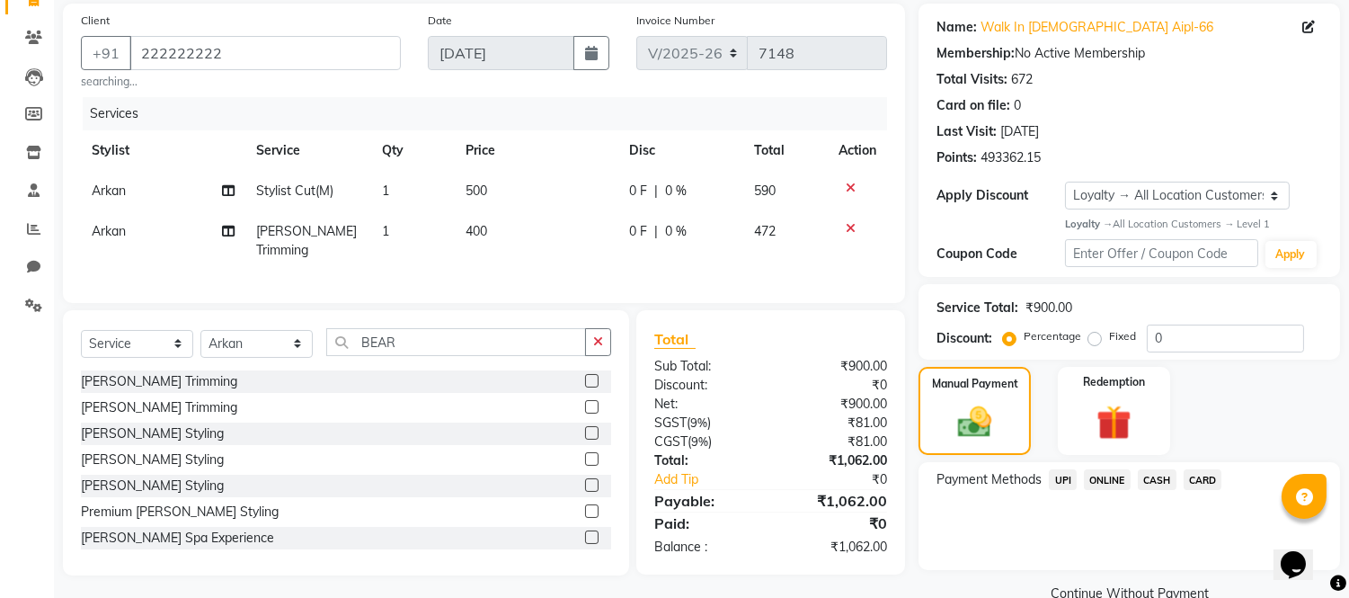
click at [1059, 479] on span "UPI" at bounding box center [1063, 479] width 28 height 21
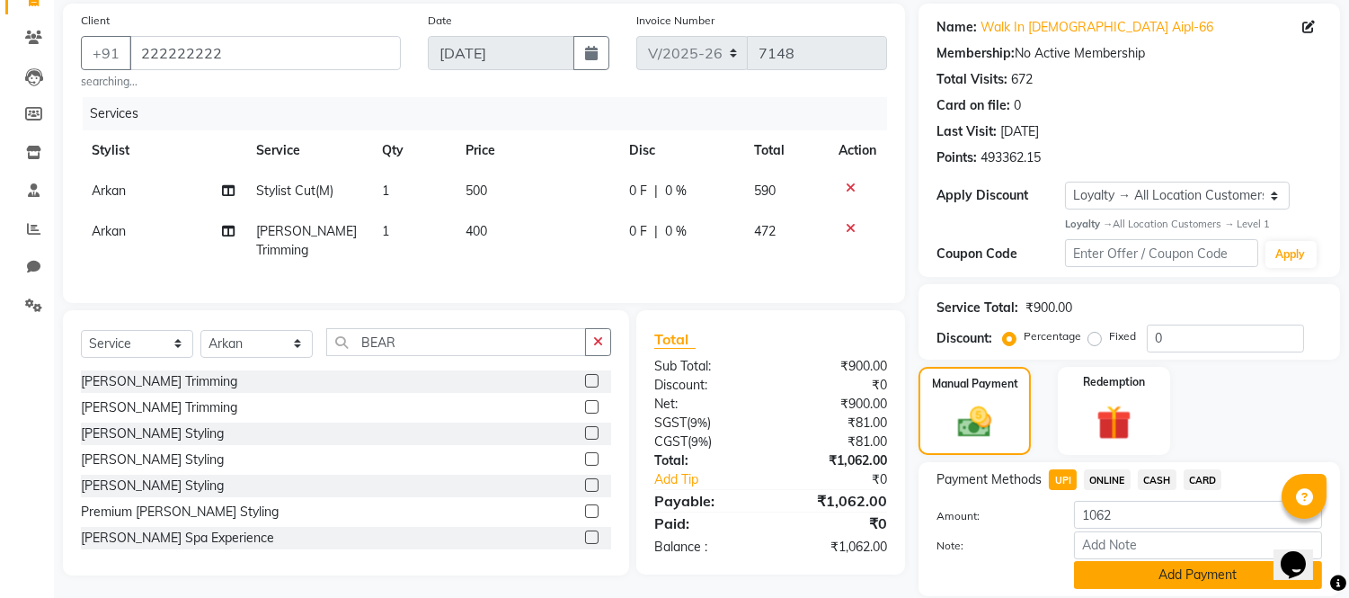
click at [1137, 576] on button "Add Payment" at bounding box center [1198, 575] width 248 height 28
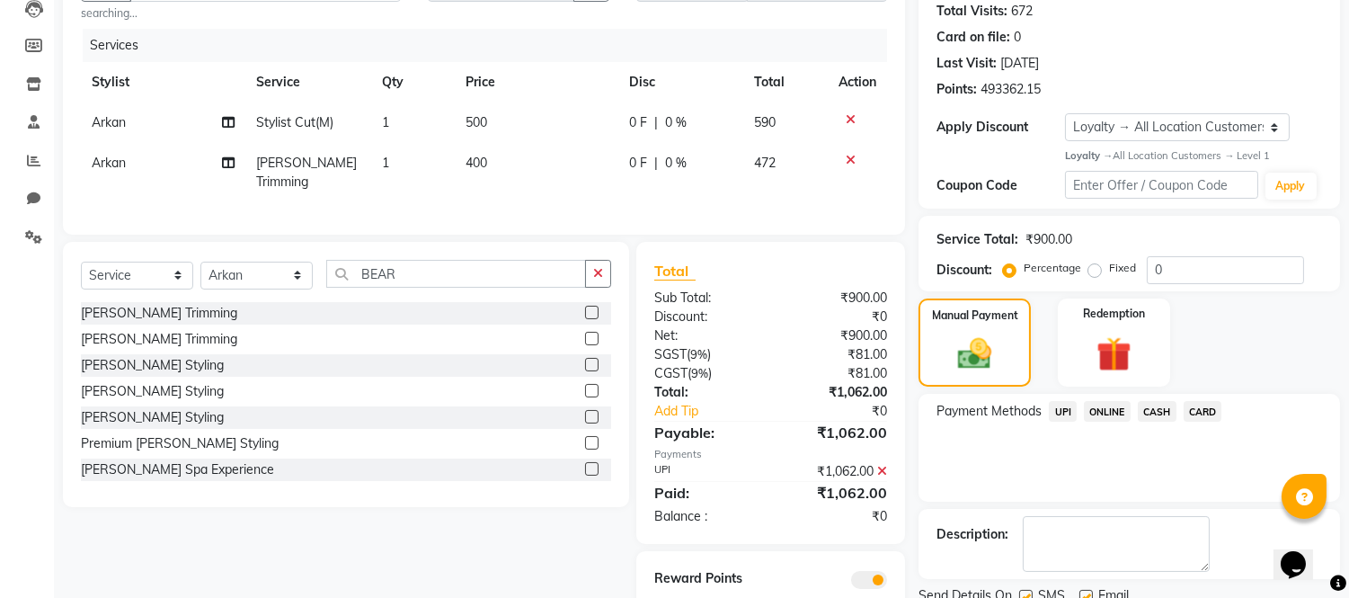
scroll to position [268, 0]
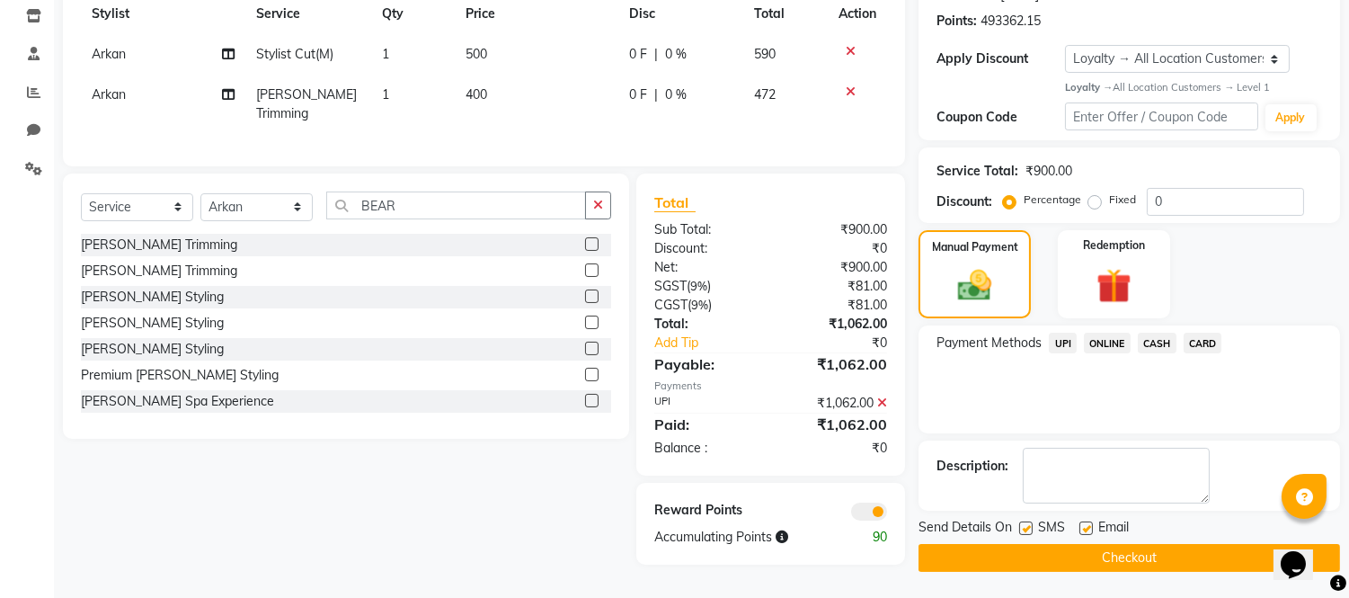
click at [1137, 553] on button "Checkout" at bounding box center [1130, 558] width 422 height 28
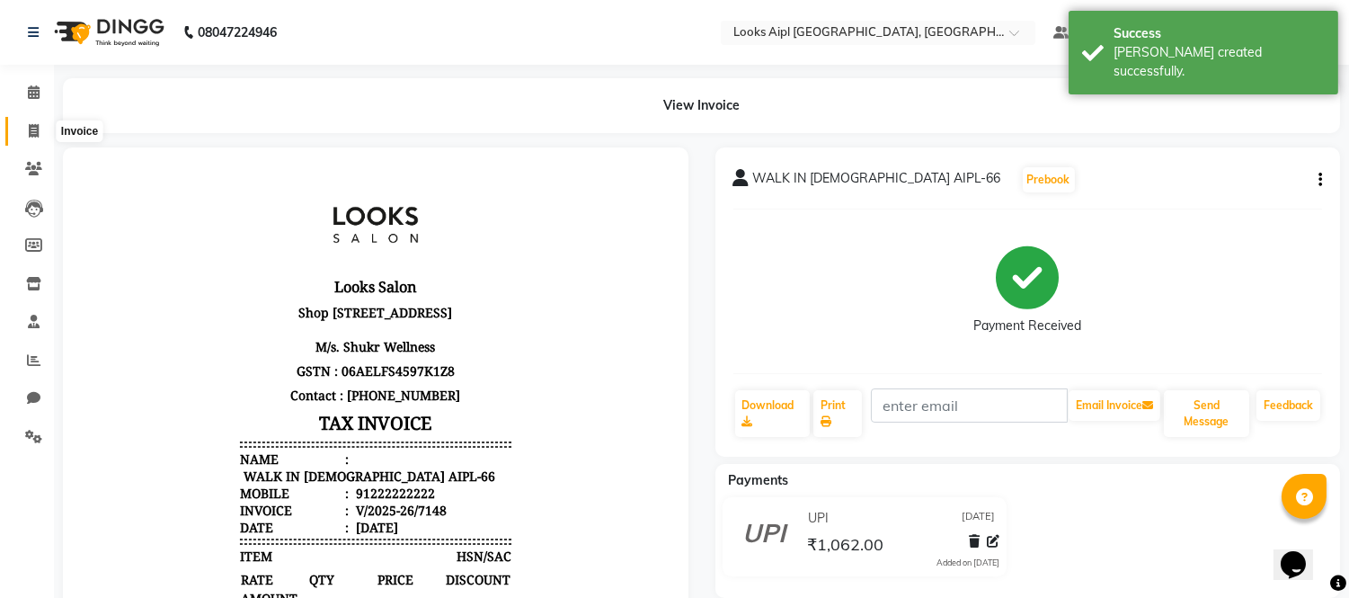
drag, startPoint x: 20, startPoint y: 130, endPoint x: 34, endPoint y: 133, distance: 14.6
click at [22, 130] on span at bounding box center [33, 131] width 31 height 21
select select "service"
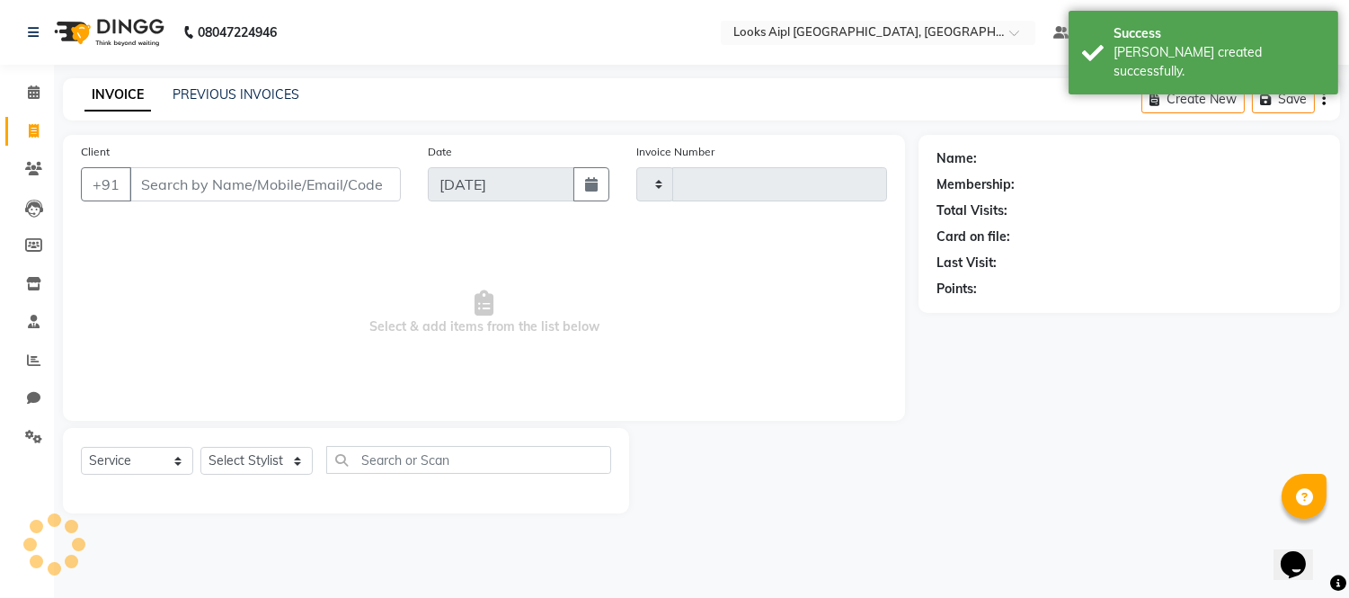
type input "7149"
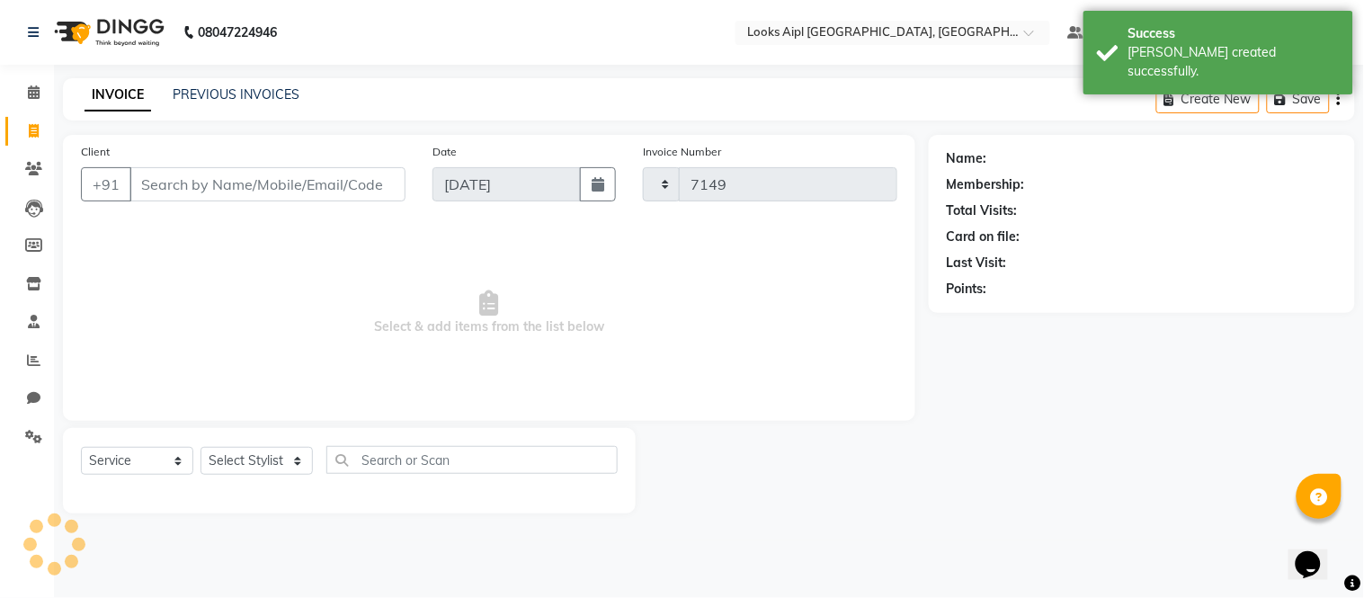
select select "6047"
drag, startPoint x: 246, startPoint y: 460, endPoint x: 282, endPoint y: 365, distance: 101.9
click at [248, 460] on select "Select Stylist" at bounding box center [256, 461] width 112 height 28
select select "67968"
click at [200, 448] on select "Select Stylist [PERSON_NAME] Alam _Pdct [PERSON_NAME] [PERSON_NAME] Counter Sal…" at bounding box center [256, 461] width 112 height 28
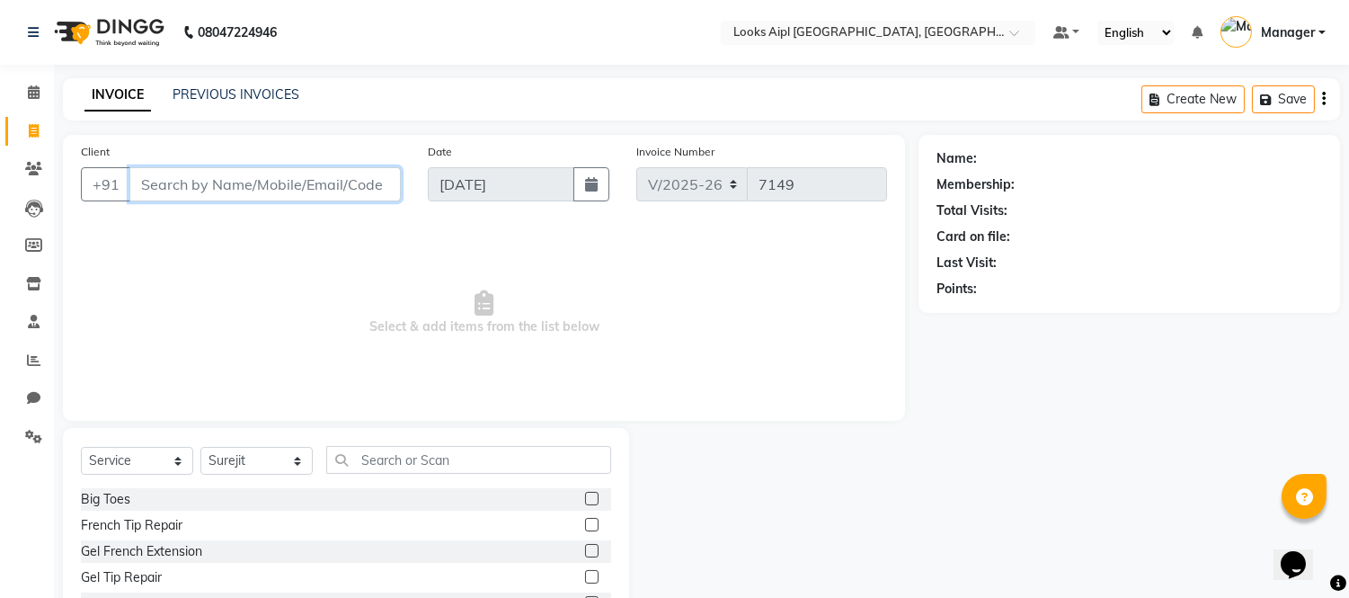
click at [231, 180] on input "Client" at bounding box center [264, 184] width 271 height 34
click at [226, 191] on input "Client" at bounding box center [264, 184] width 271 height 34
type input "222222222"
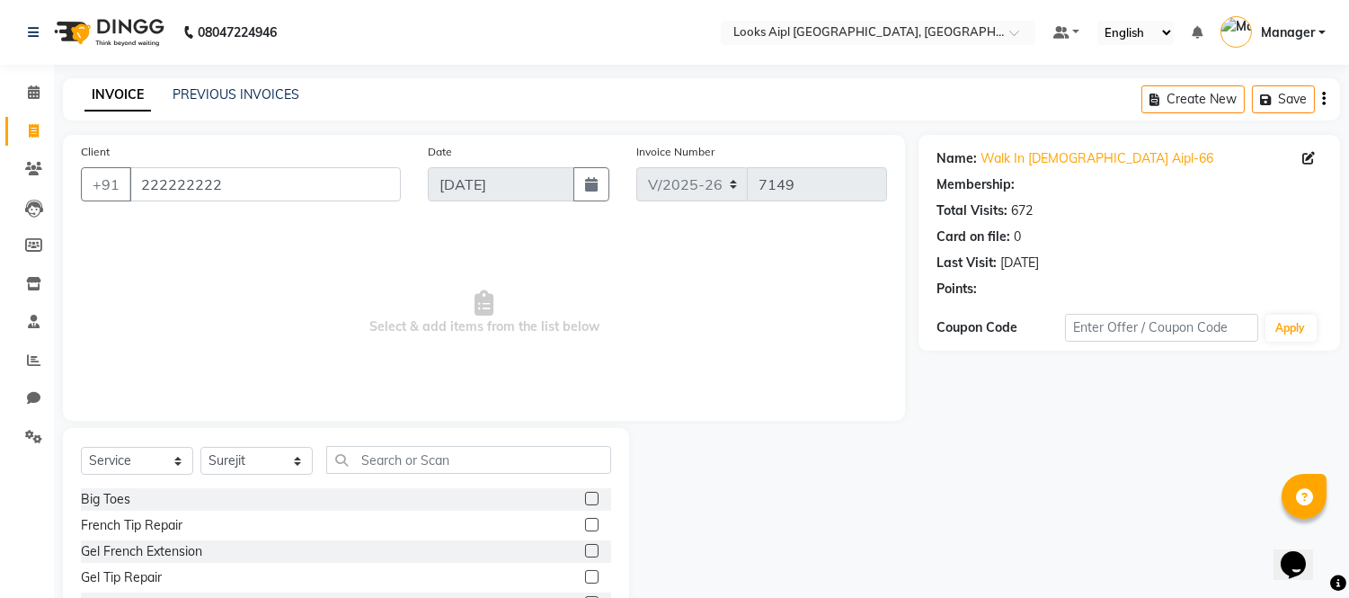
select select "1: Object"
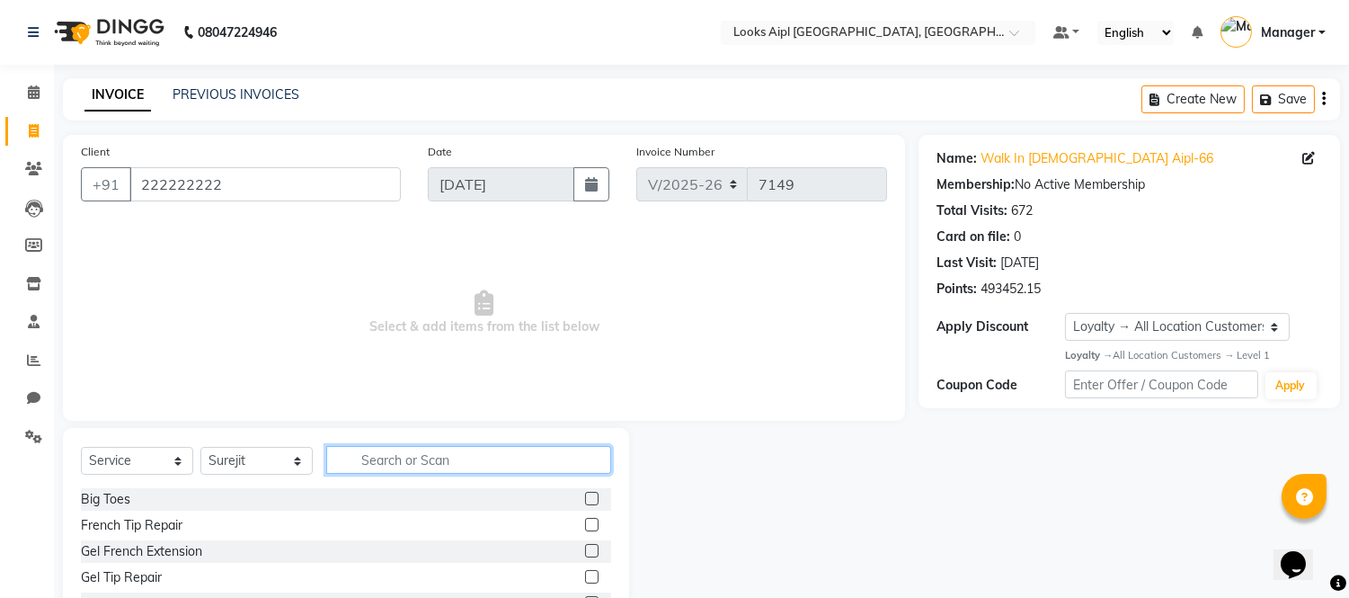
click at [414, 447] on input "text" at bounding box center [468, 460] width 285 height 28
type input "CUT"
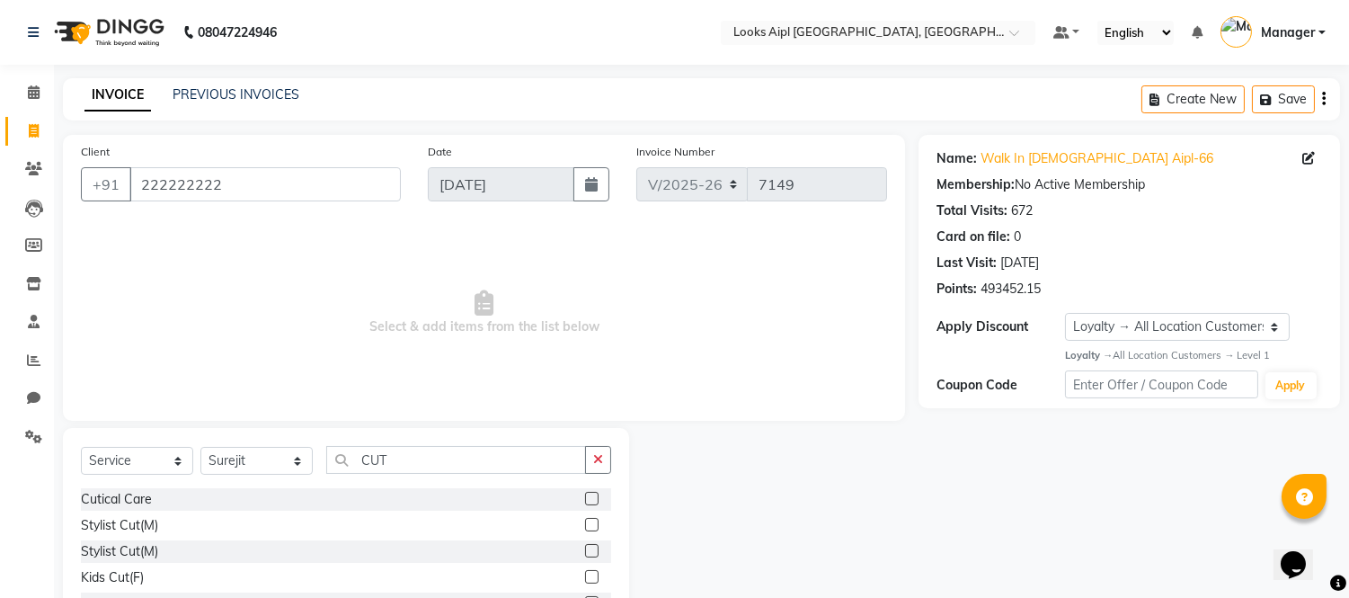
click at [585, 519] on label at bounding box center [591, 524] width 13 height 13
click at [585, 520] on input "checkbox" at bounding box center [591, 526] width 12 height 12
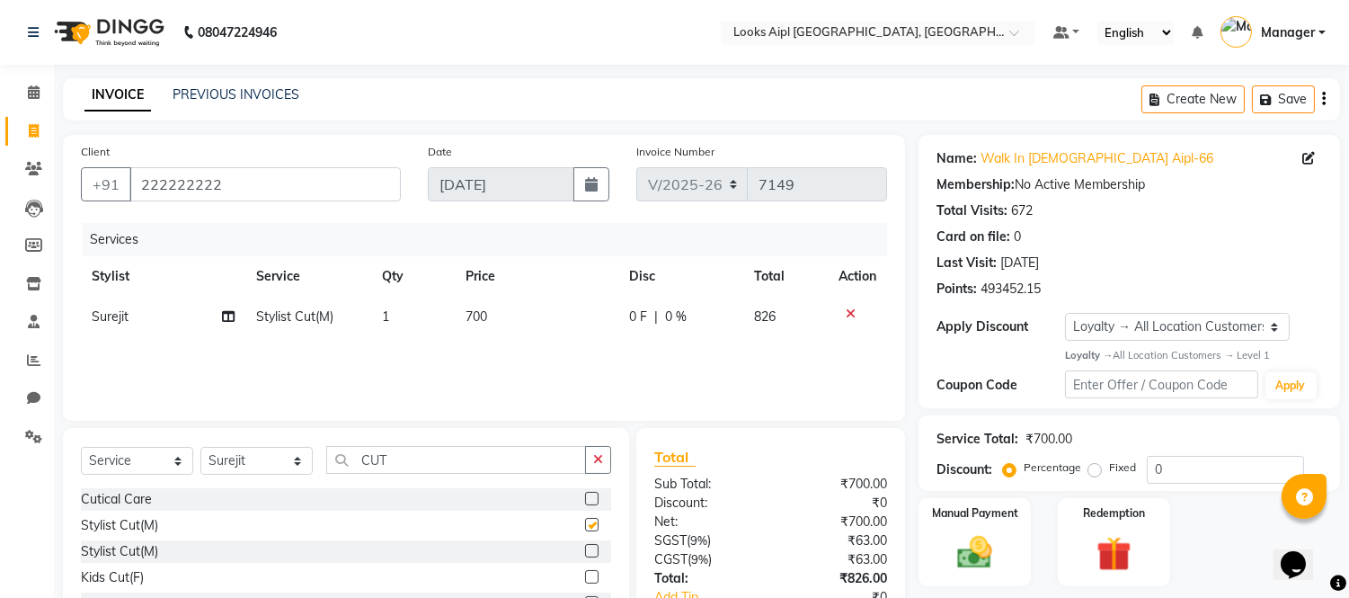
checkbox input "false"
click at [520, 322] on td "700" at bounding box center [537, 317] width 164 height 40
select select "67968"
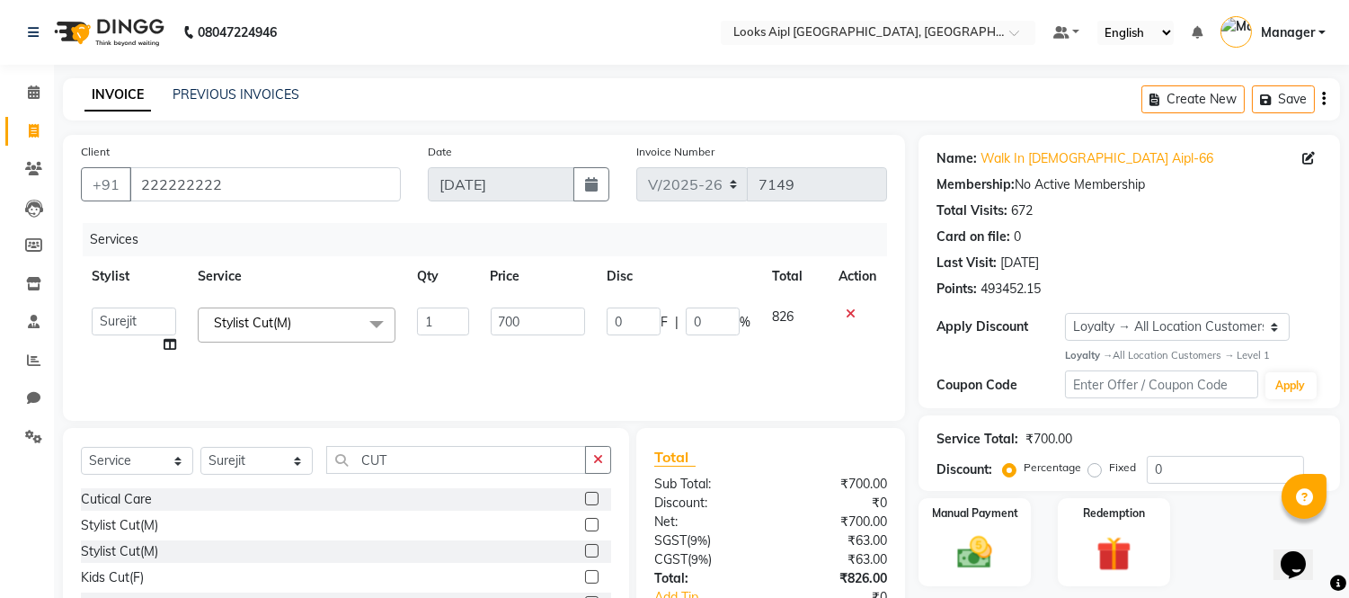
click at [520, 322] on input "700" at bounding box center [538, 321] width 94 height 28
type input "7"
type input "500"
drag, startPoint x: 528, startPoint y: 354, endPoint x: 921, endPoint y: 352, distance: 393.8
click at [534, 356] on div "Services Stylist Service Qty Price Disc Total Action Akash Akshar_asst Alam _Pd…" at bounding box center [484, 313] width 806 height 180
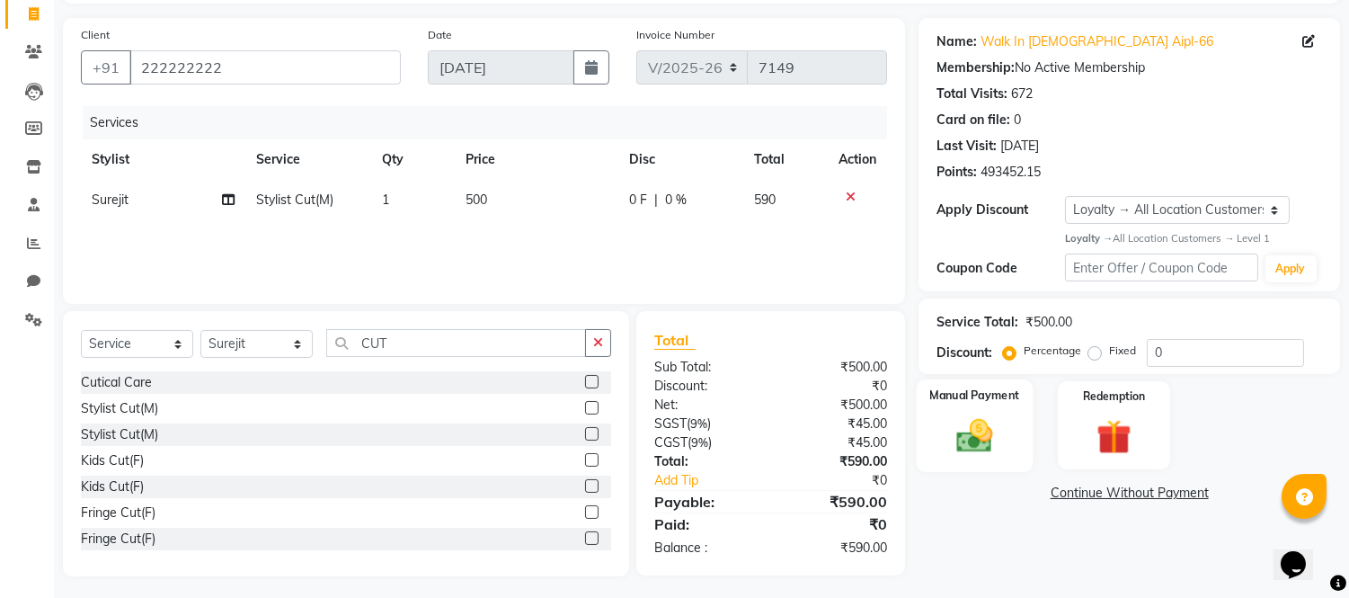
scroll to position [121, 0]
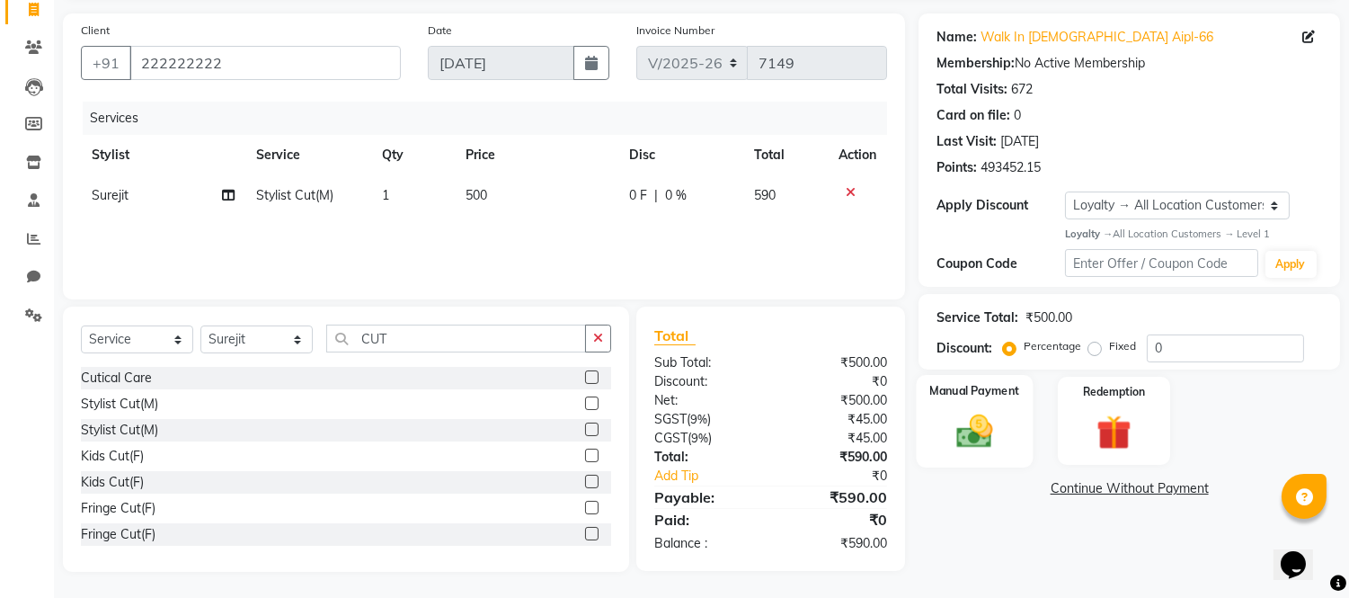
click at [981, 432] on img at bounding box center [975, 431] width 59 height 42
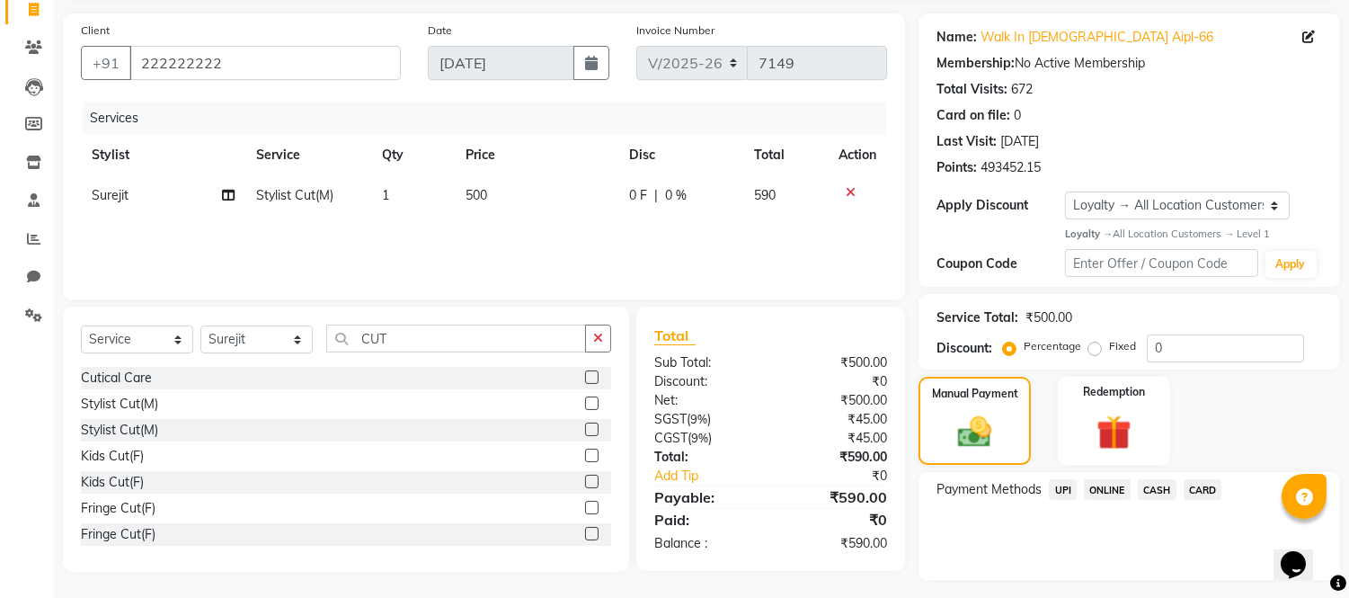
click at [1063, 490] on span "UPI" at bounding box center [1063, 489] width 28 height 21
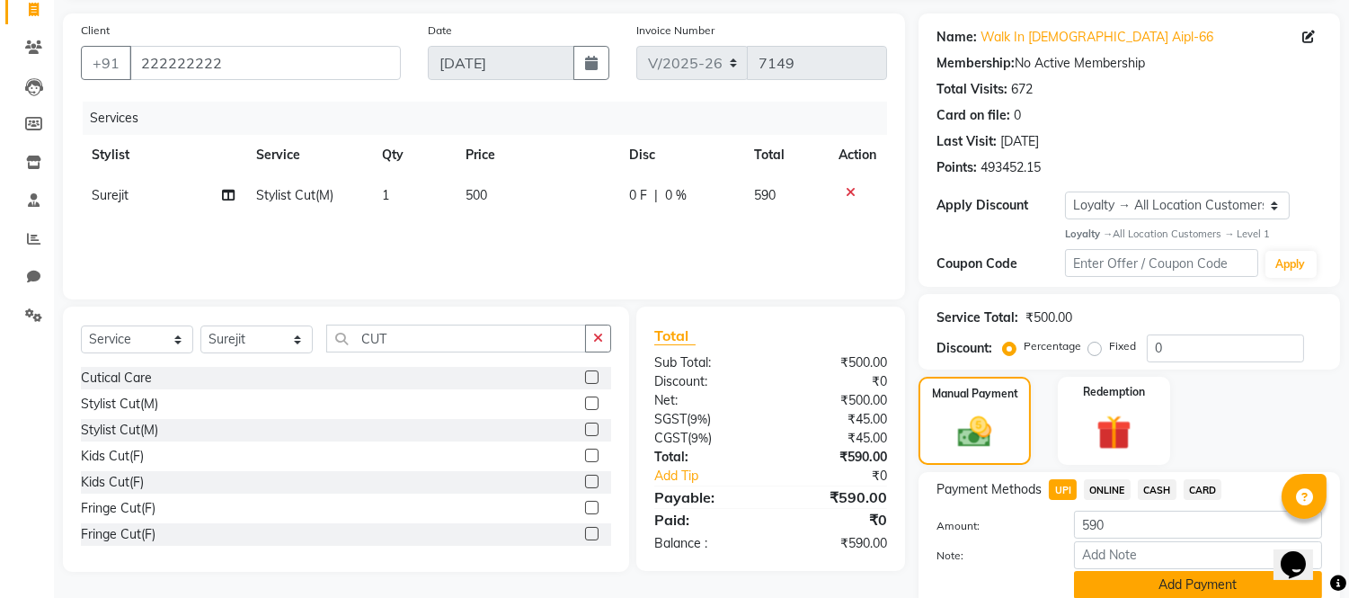
click at [1101, 581] on button "Add Payment" at bounding box center [1198, 585] width 248 height 28
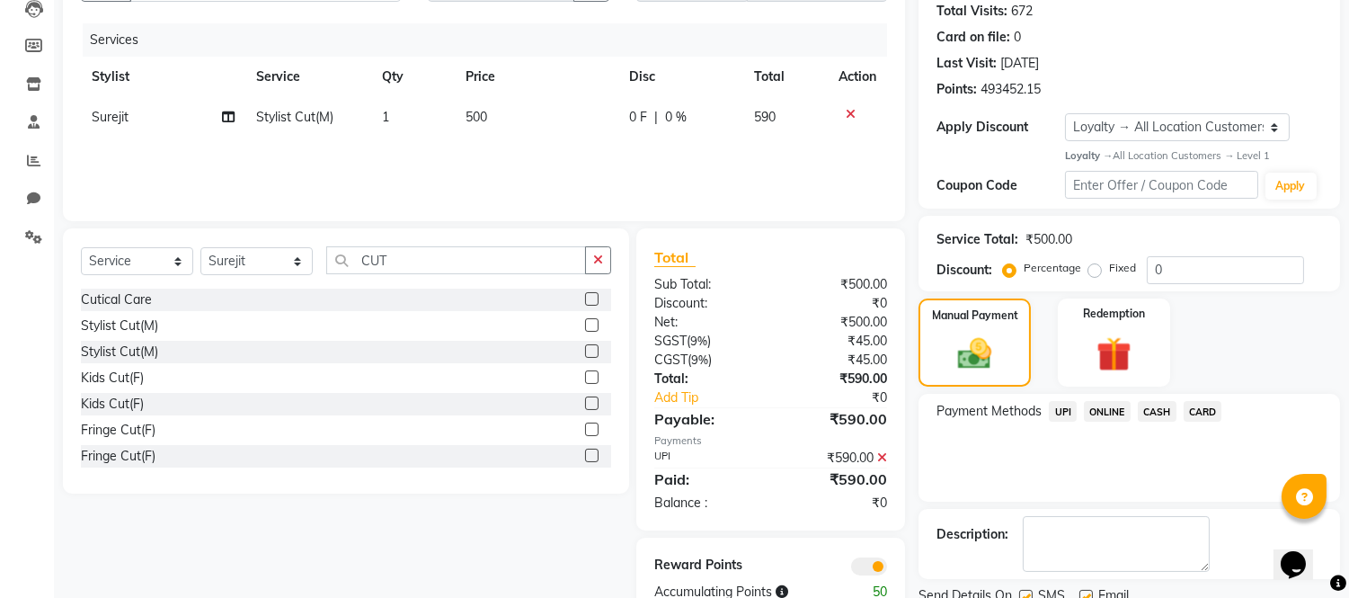
scroll to position [268, 0]
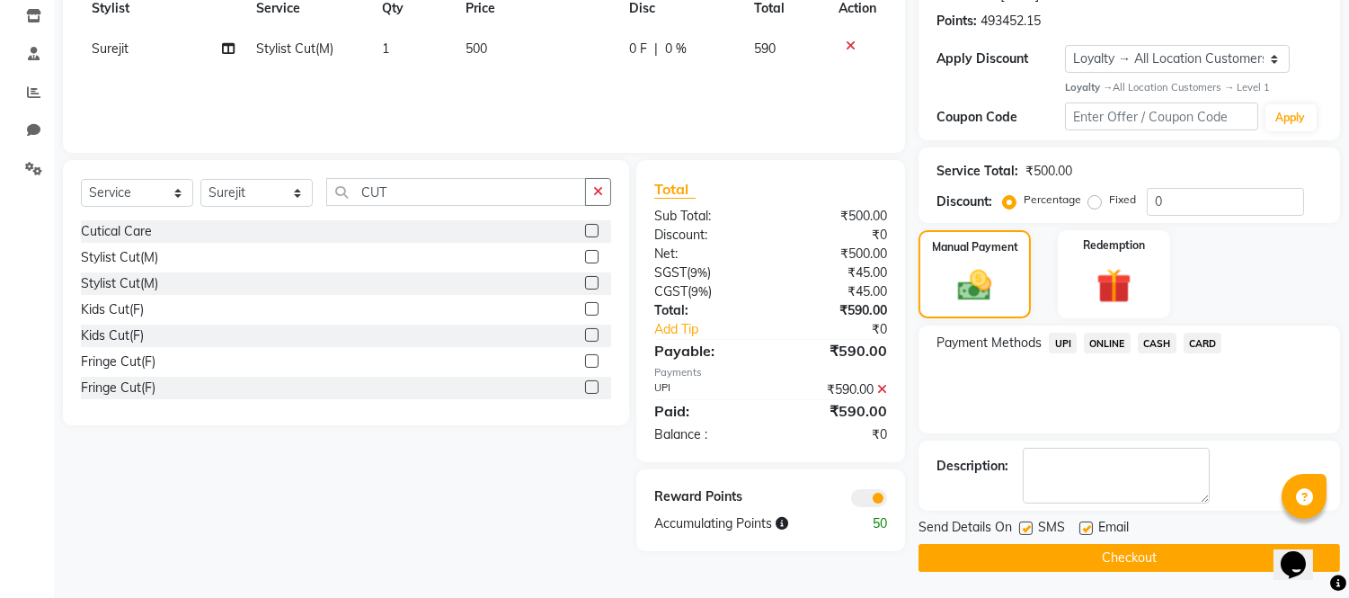
click at [1097, 557] on button "Checkout" at bounding box center [1130, 558] width 422 height 28
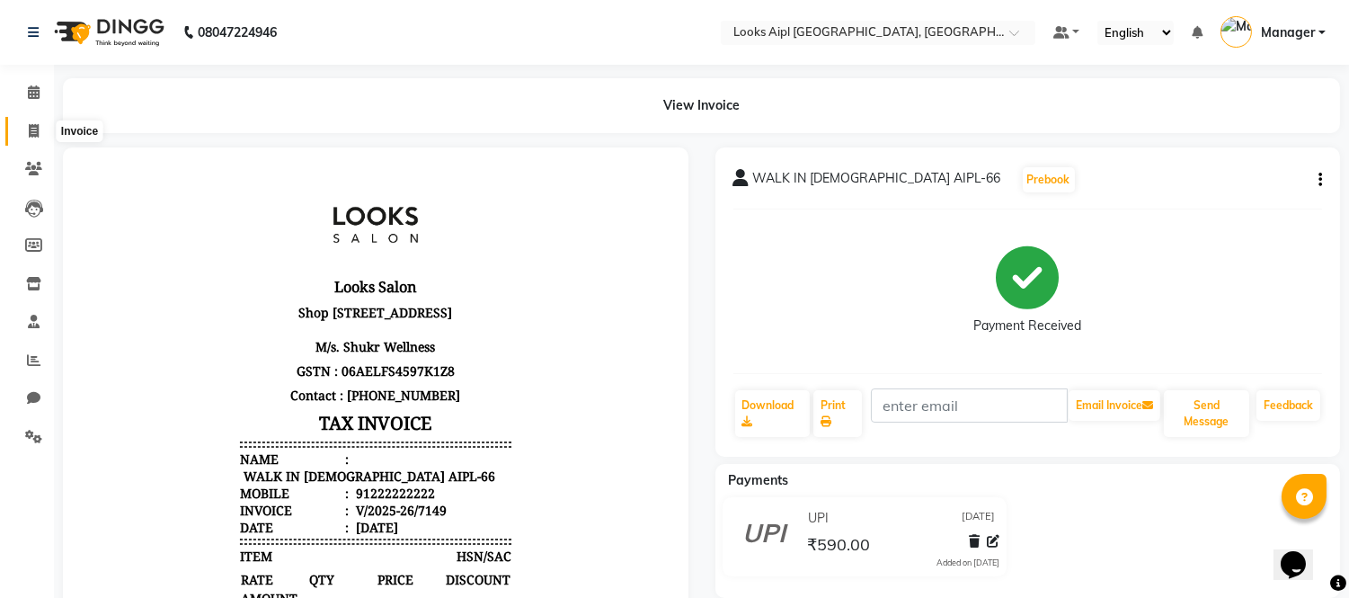
click at [22, 130] on span at bounding box center [33, 131] width 31 height 21
select select "service"
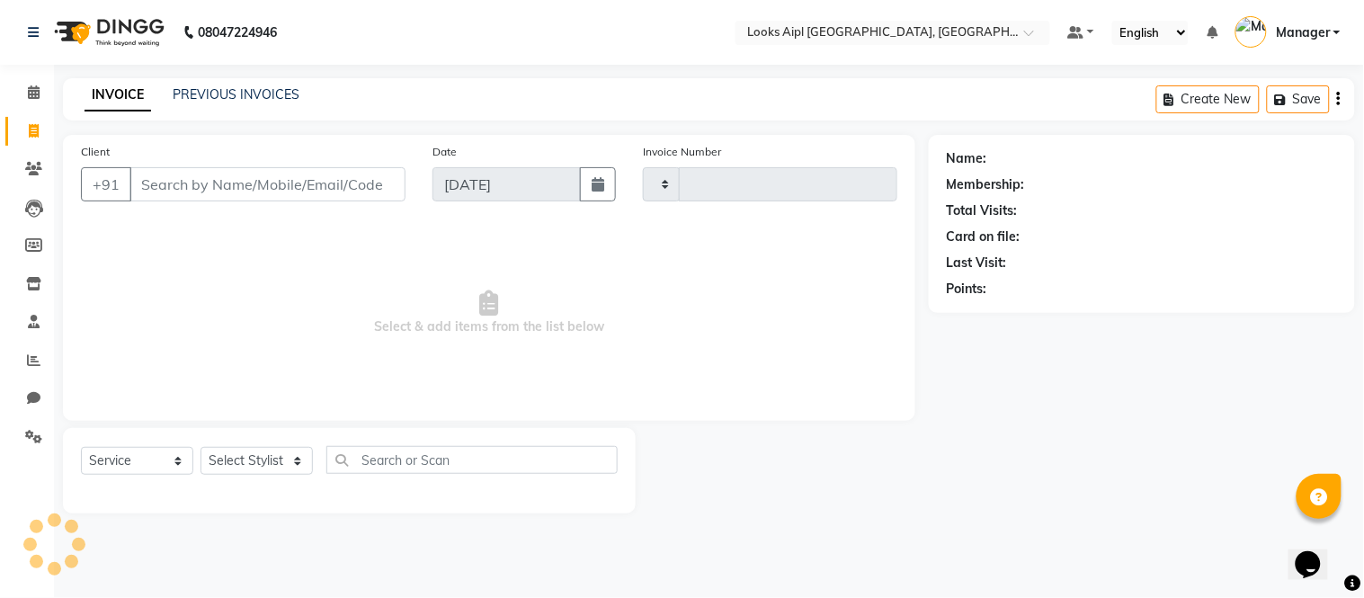
type input "7150"
select select "6047"
click at [209, 91] on link "PREVIOUS INVOICES" at bounding box center [236, 94] width 127 height 16
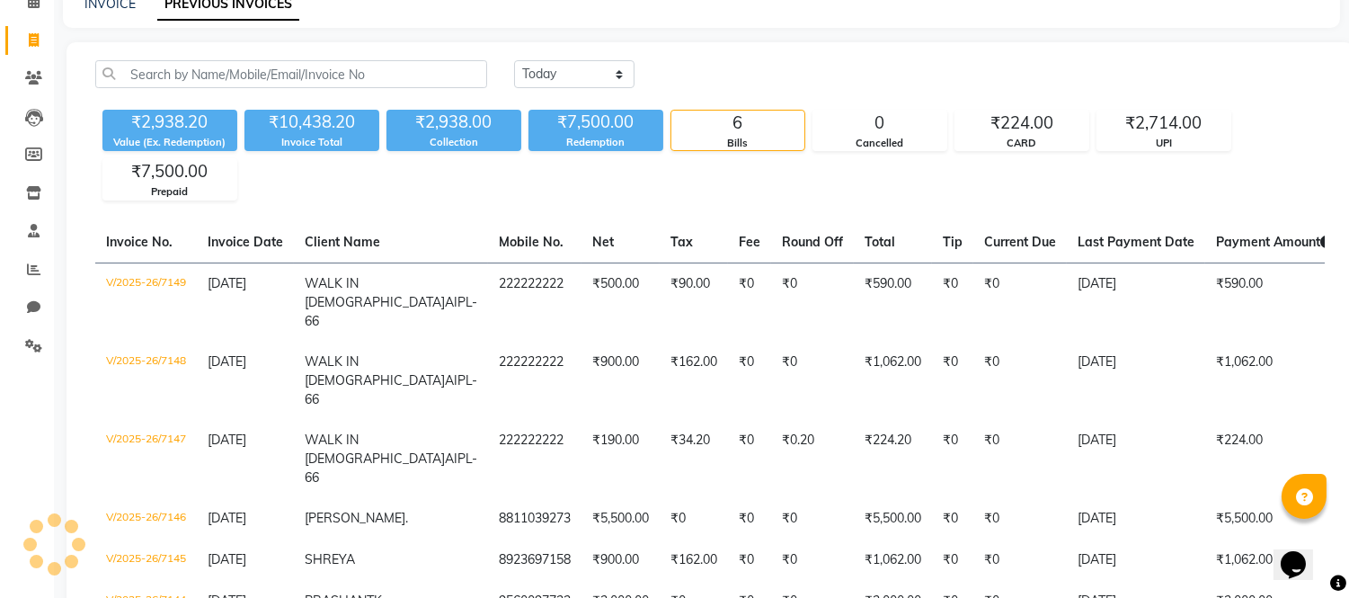
scroll to position [200, 0]
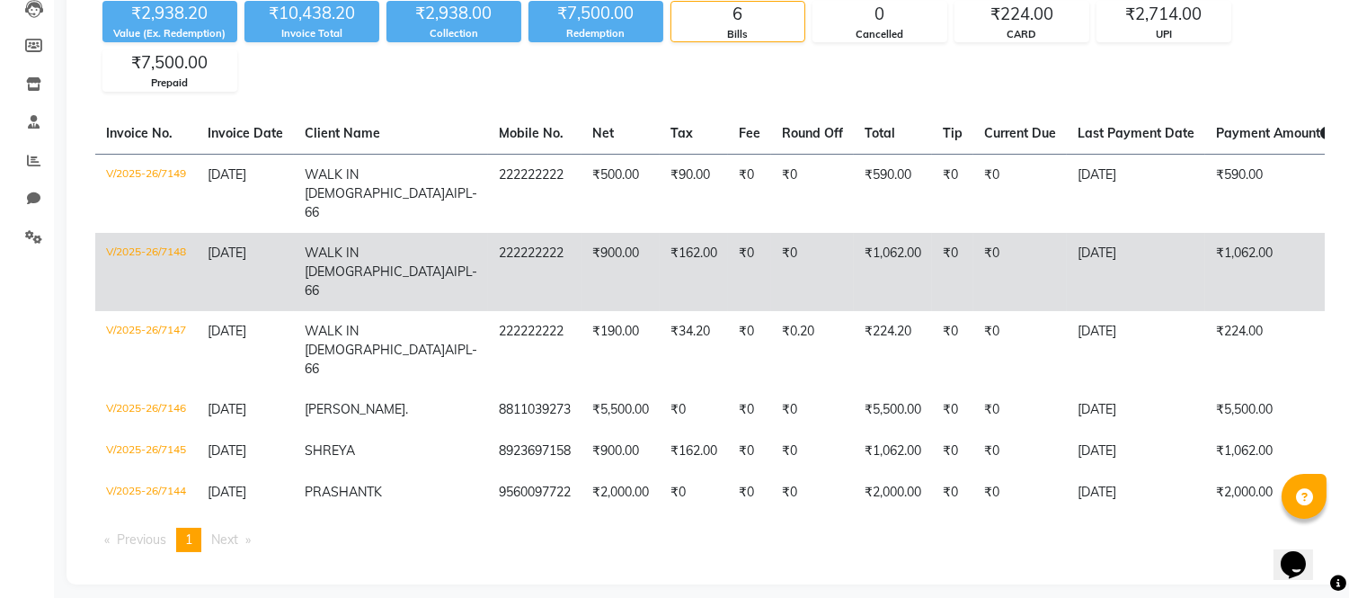
click at [771, 262] on td "₹0" at bounding box center [812, 272] width 83 height 78
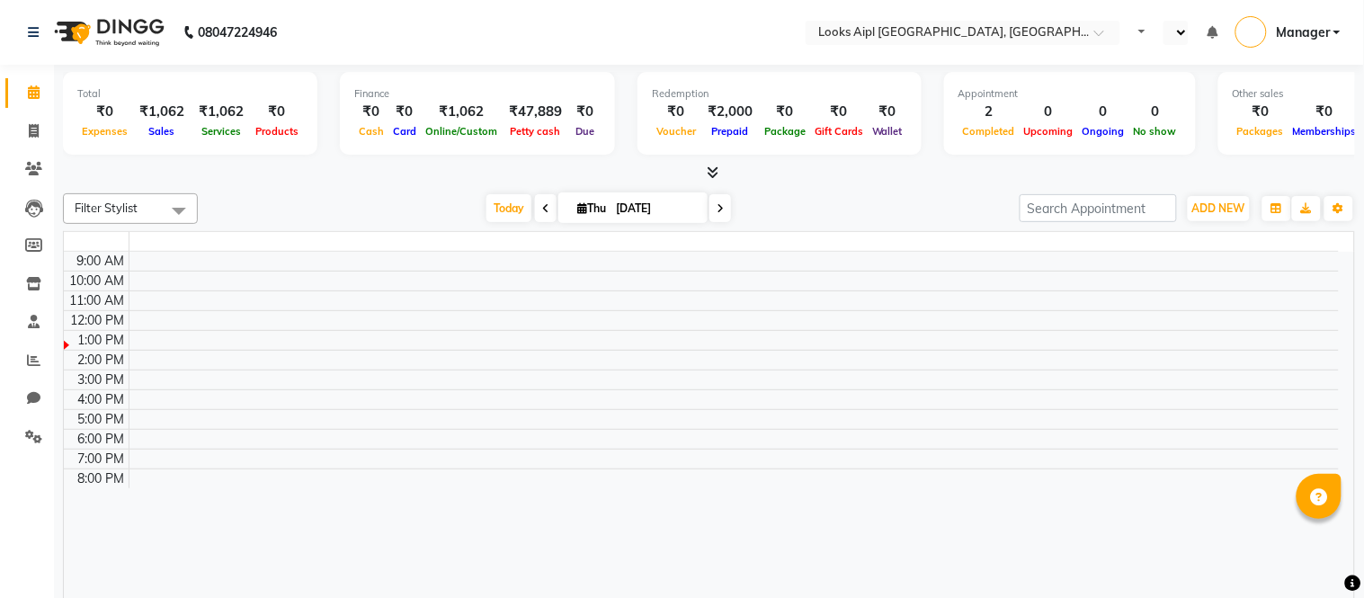
select select "en"
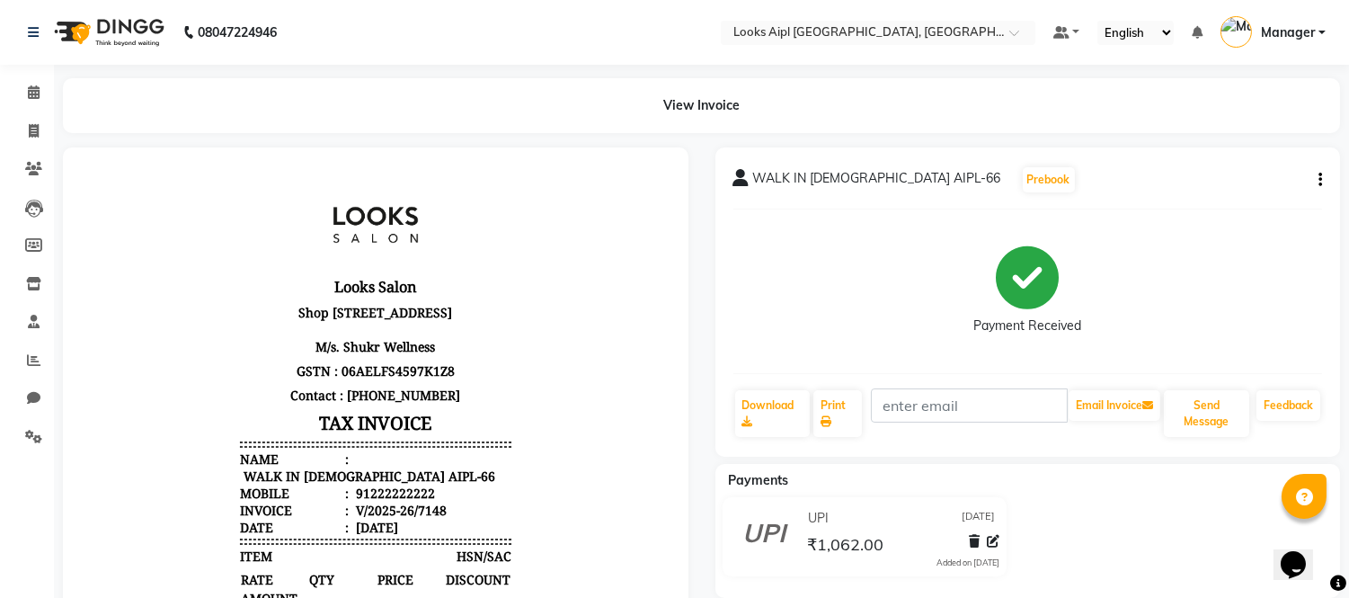
click at [1319, 180] on icon "button" at bounding box center [1321, 180] width 4 height 1
click at [1220, 187] on div "Edit Item Staff" at bounding box center [1231, 191] width 123 height 22
select select
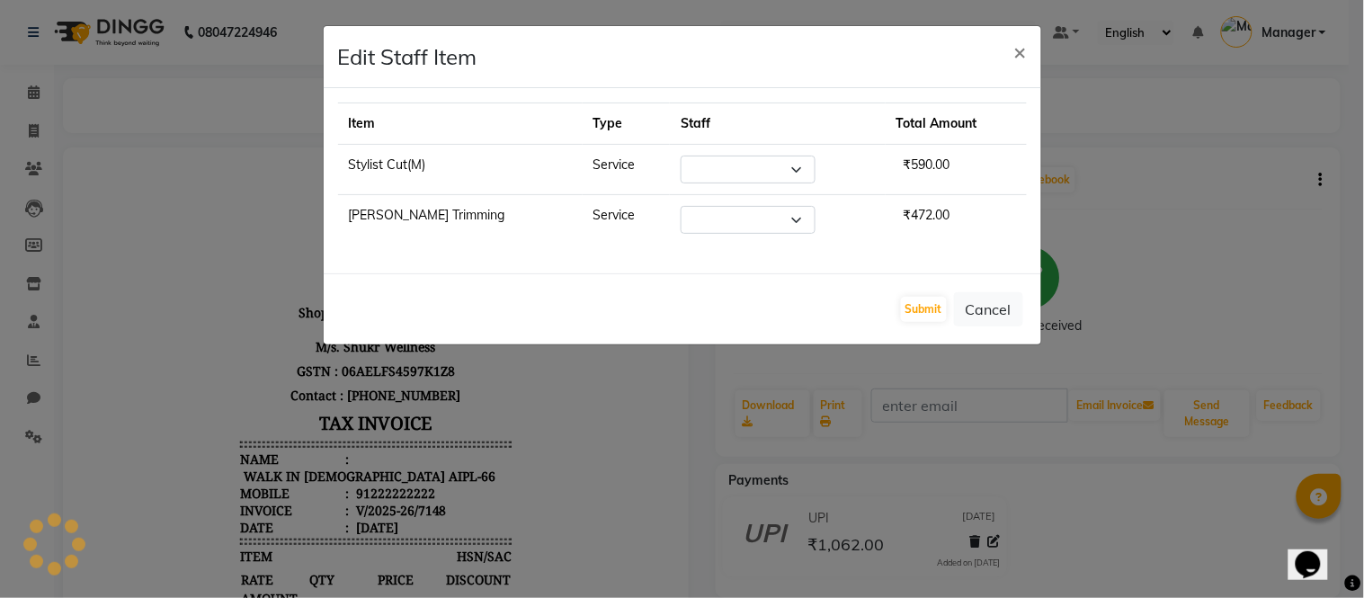
select select "43345"
click at [927, 316] on button "Submit" at bounding box center [924, 309] width 46 height 25
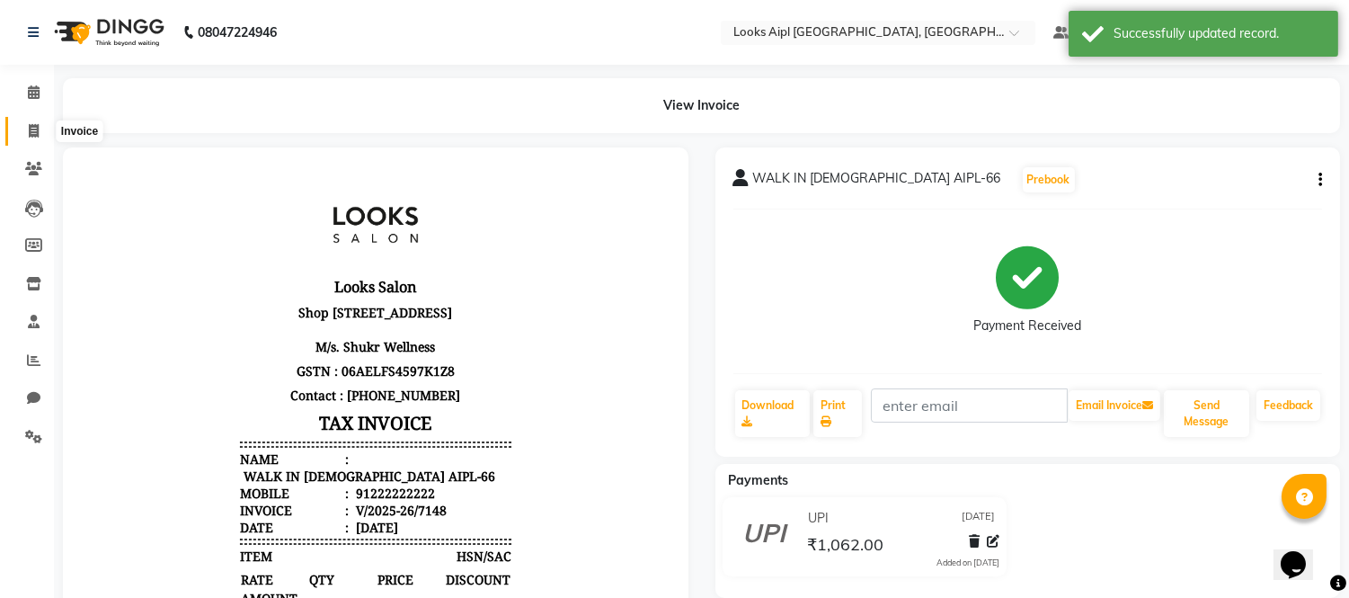
click at [32, 129] on icon at bounding box center [34, 130] width 10 height 13
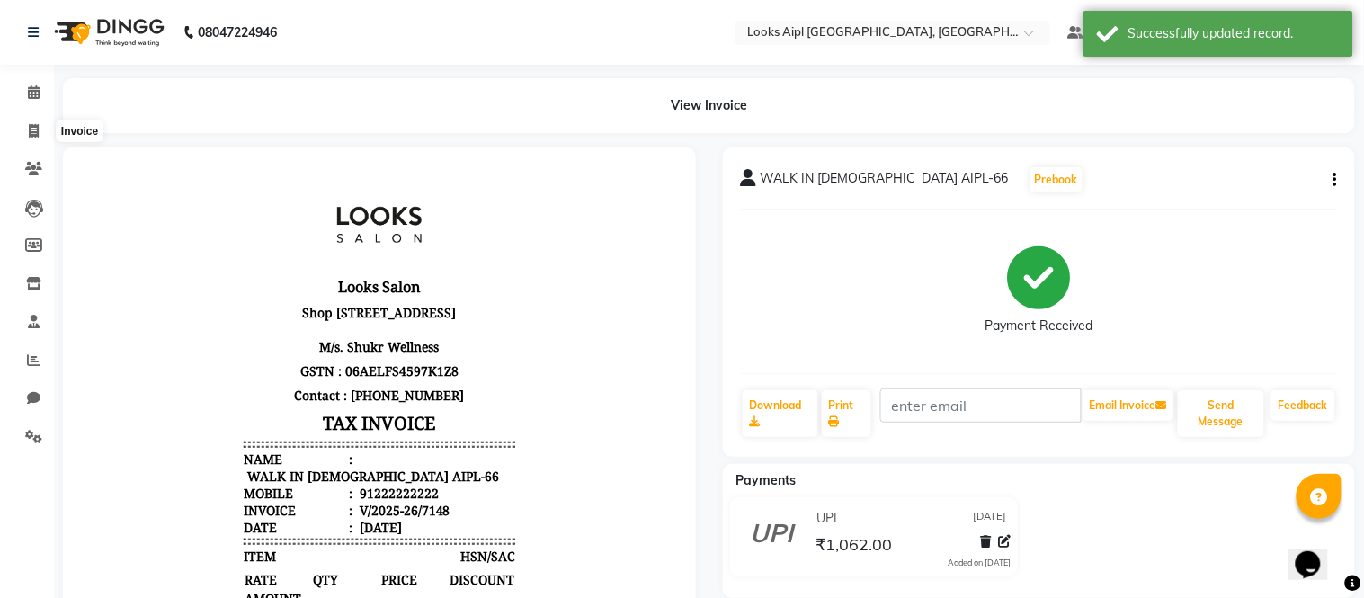
select select "6047"
select select "service"
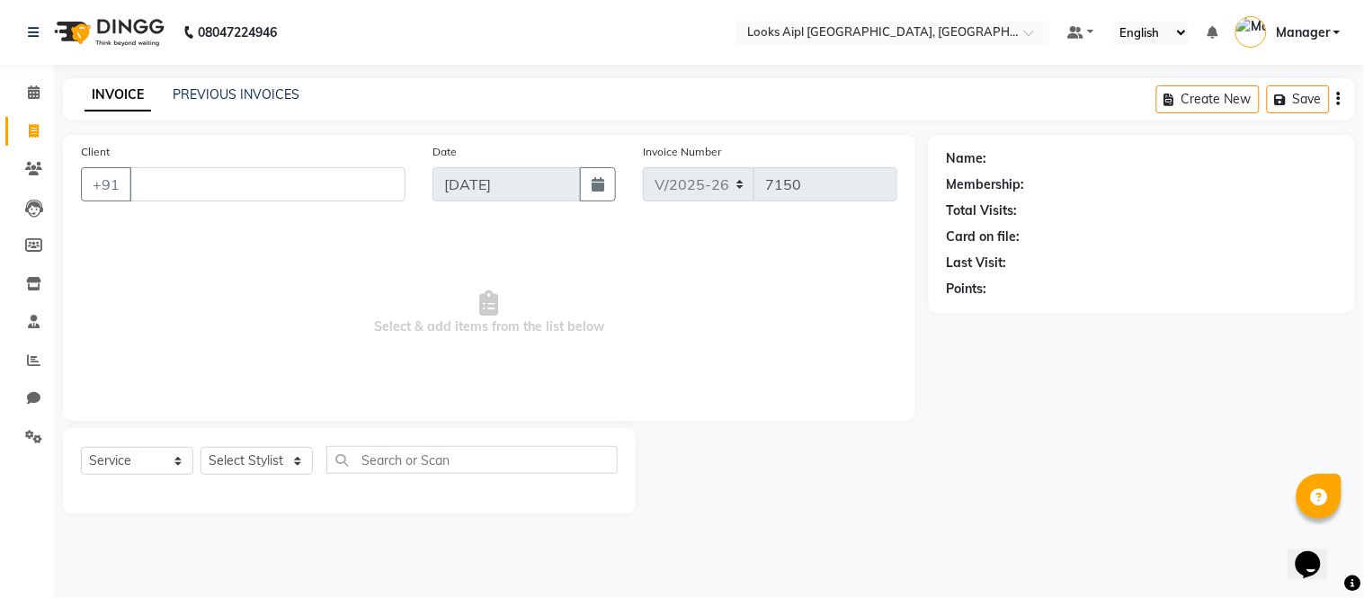
click at [849, 466] on div at bounding box center [782, 470] width 293 height 85
click at [213, 174] on input "Client" at bounding box center [267, 184] width 276 height 34
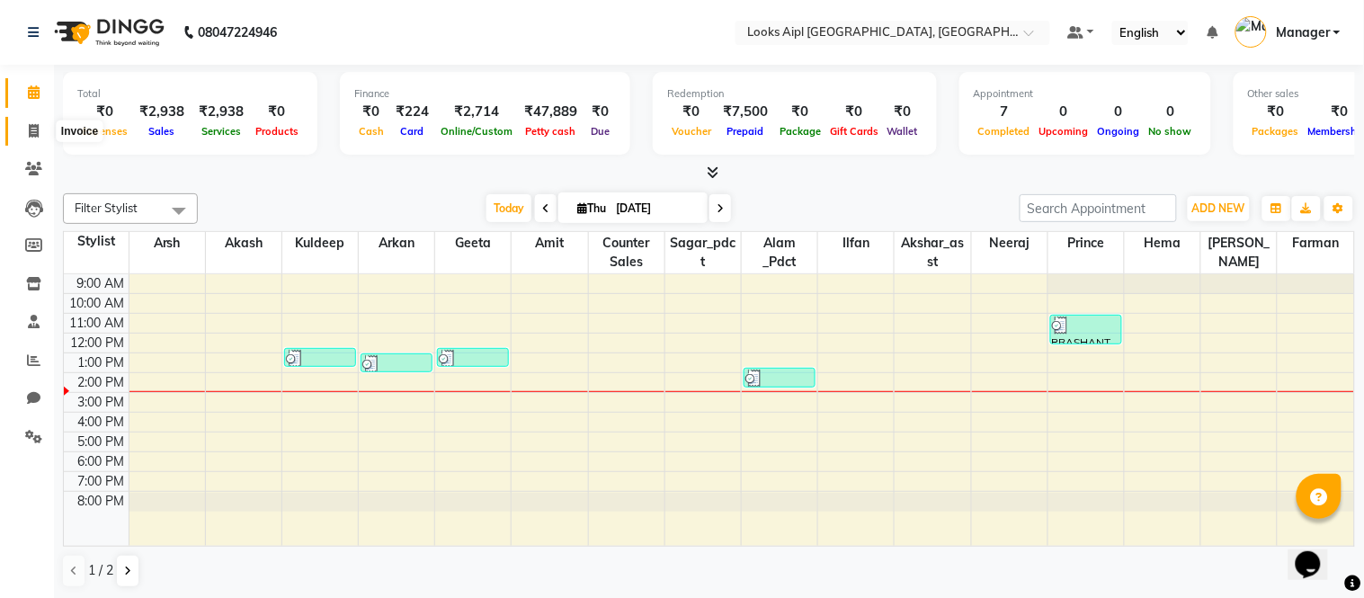
click at [24, 128] on span at bounding box center [33, 131] width 31 height 21
select select "6047"
select select "service"
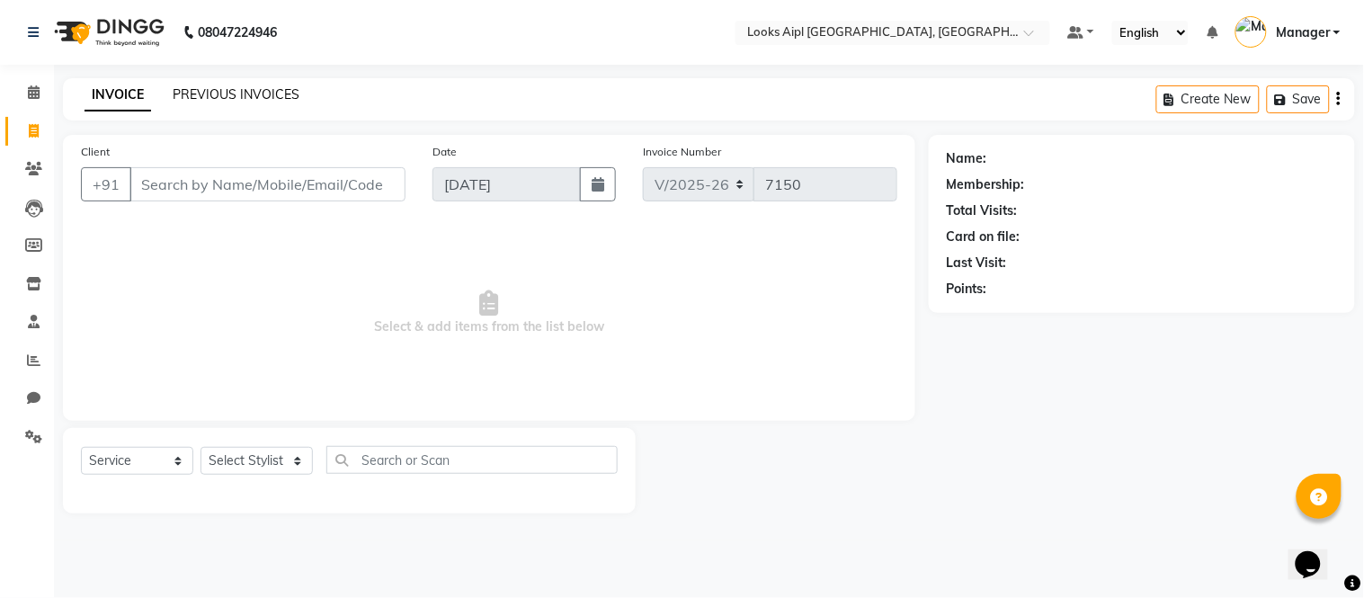
click at [216, 101] on link "PREVIOUS INVOICES" at bounding box center [236, 94] width 127 height 16
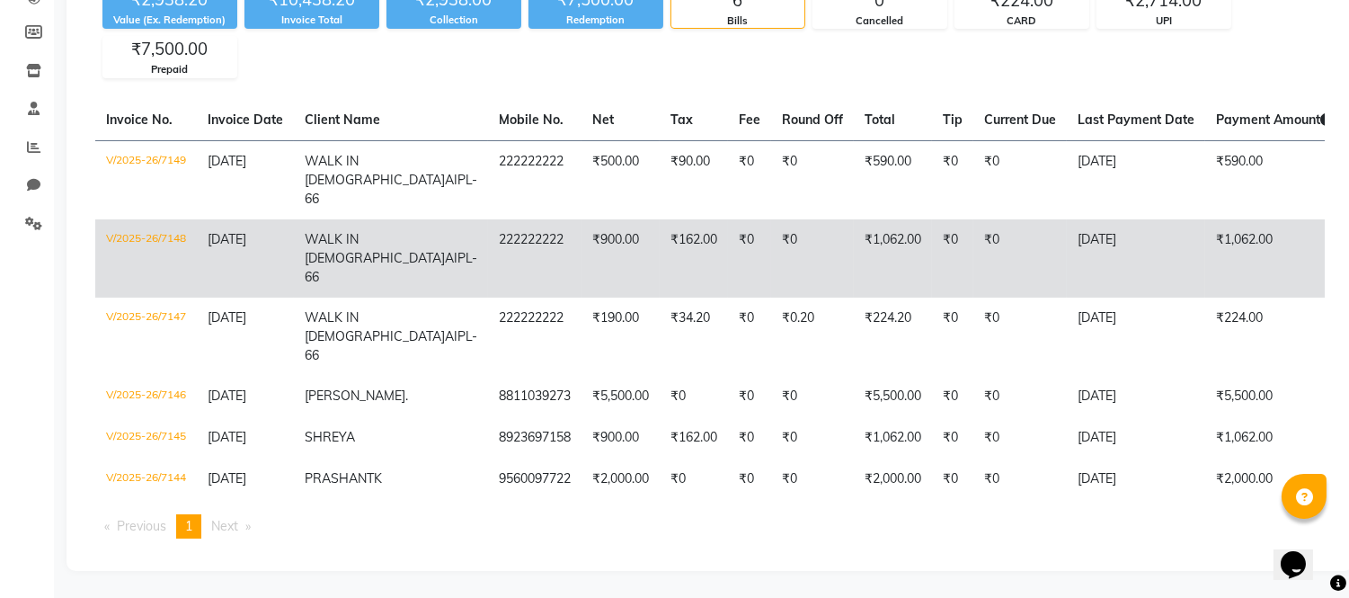
scroll to position [245, 0]
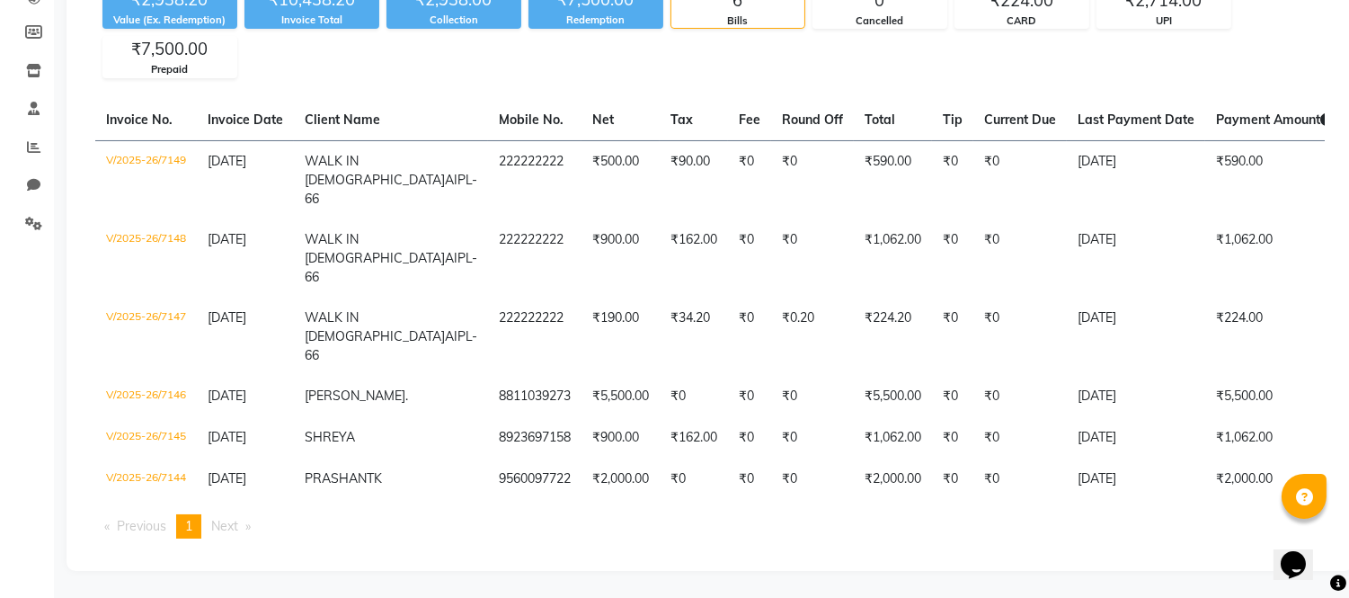
drag, startPoint x: 625, startPoint y: 23, endPoint x: 626, endPoint y: 34, distance: 10.8
click at [603, 39] on div "₹2,938.20 Value (Ex. Redemption) ₹10,438.20 Invoice Total ₹2,938.00 Collection …" at bounding box center [710, 29] width 1230 height 98
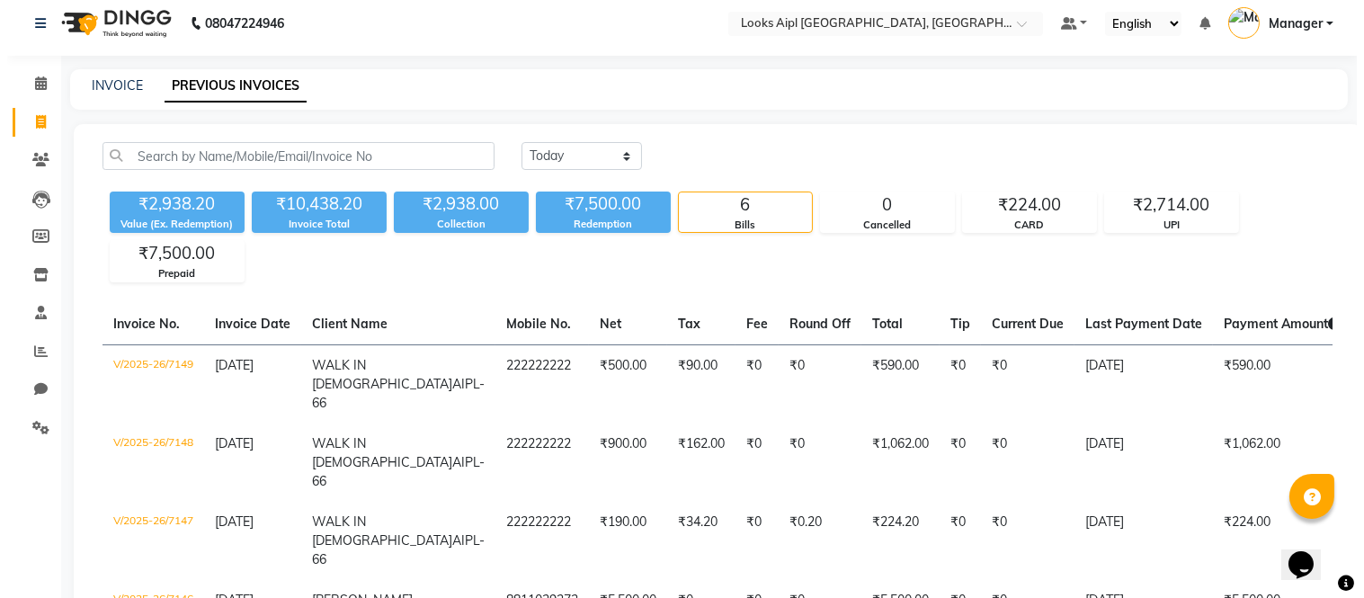
scroll to position [0, 0]
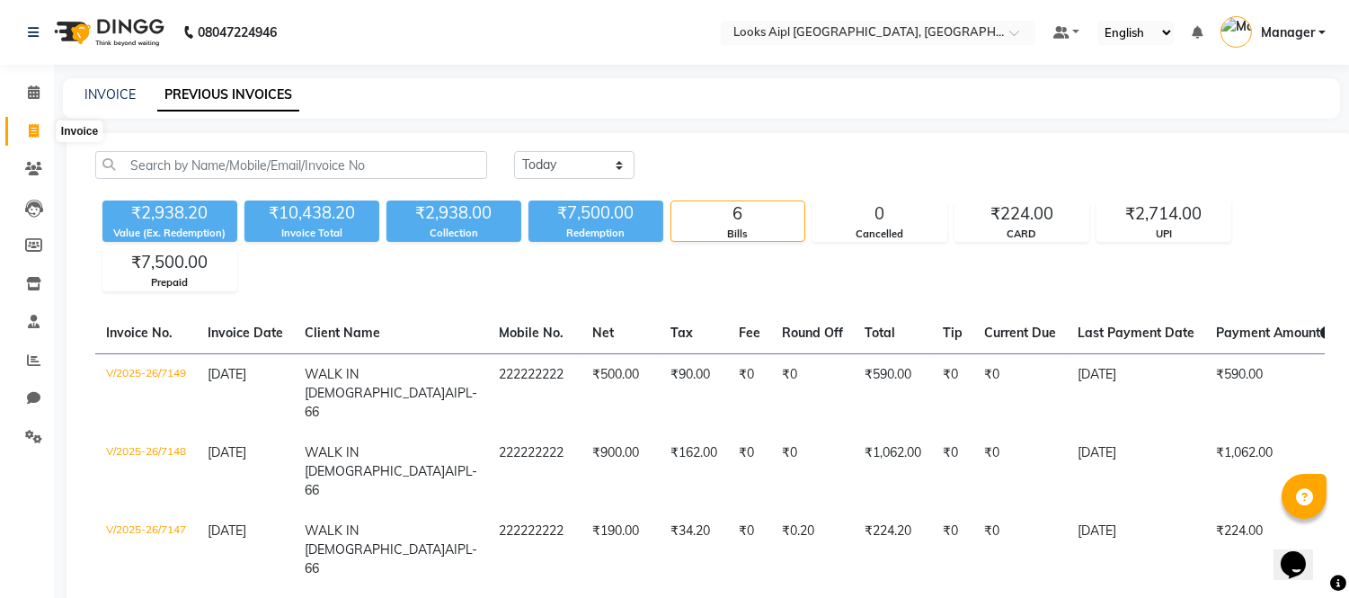
drag, startPoint x: 38, startPoint y: 129, endPoint x: 38, endPoint y: 119, distance: 9.9
click at [38, 129] on icon at bounding box center [34, 130] width 10 height 13
select select "service"
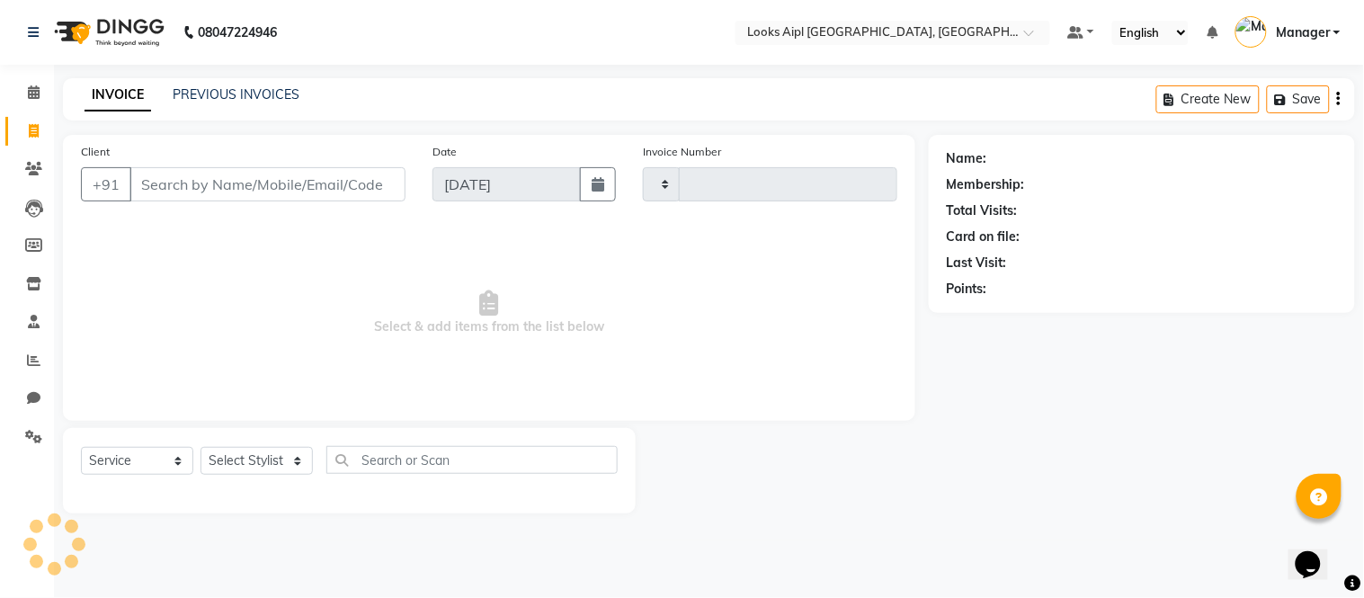
type input "7150"
select select "6047"
click at [200, 88] on link "PREVIOUS INVOICES" at bounding box center [236, 94] width 127 height 16
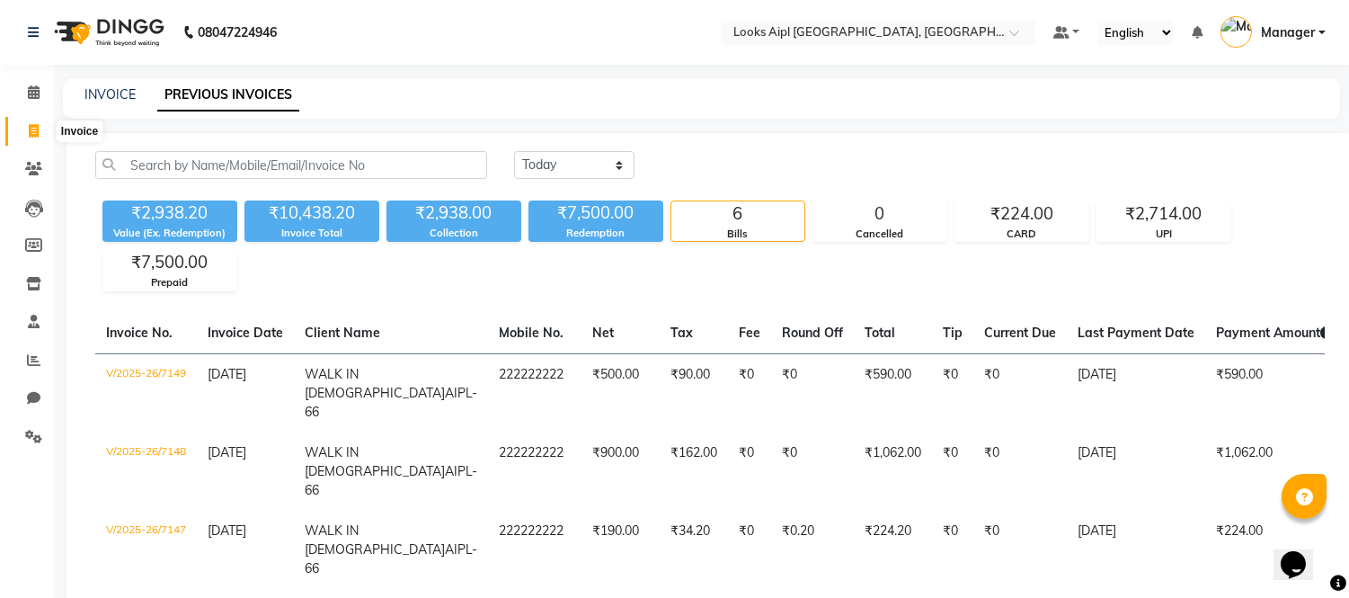
click at [29, 124] on icon at bounding box center [34, 130] width 10 height 13
select select "service"
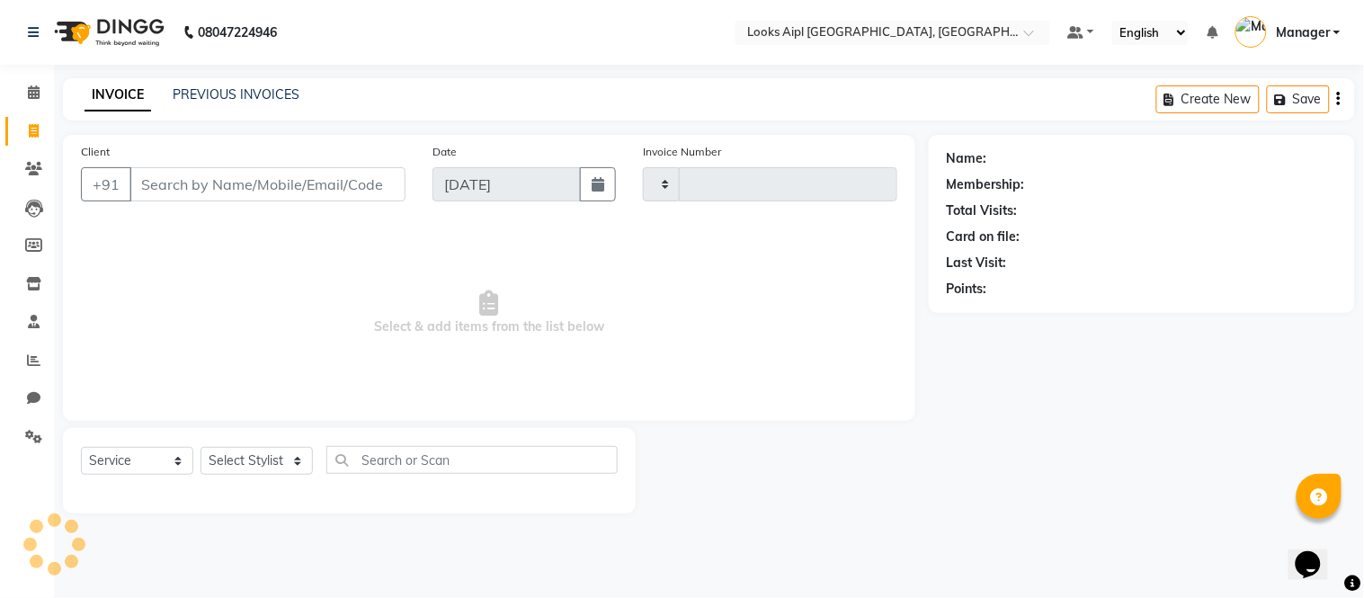
type input "7150"
select select "6047"
click at [34, 165] on icon at bounding box center [33, 168] width 17 height 13
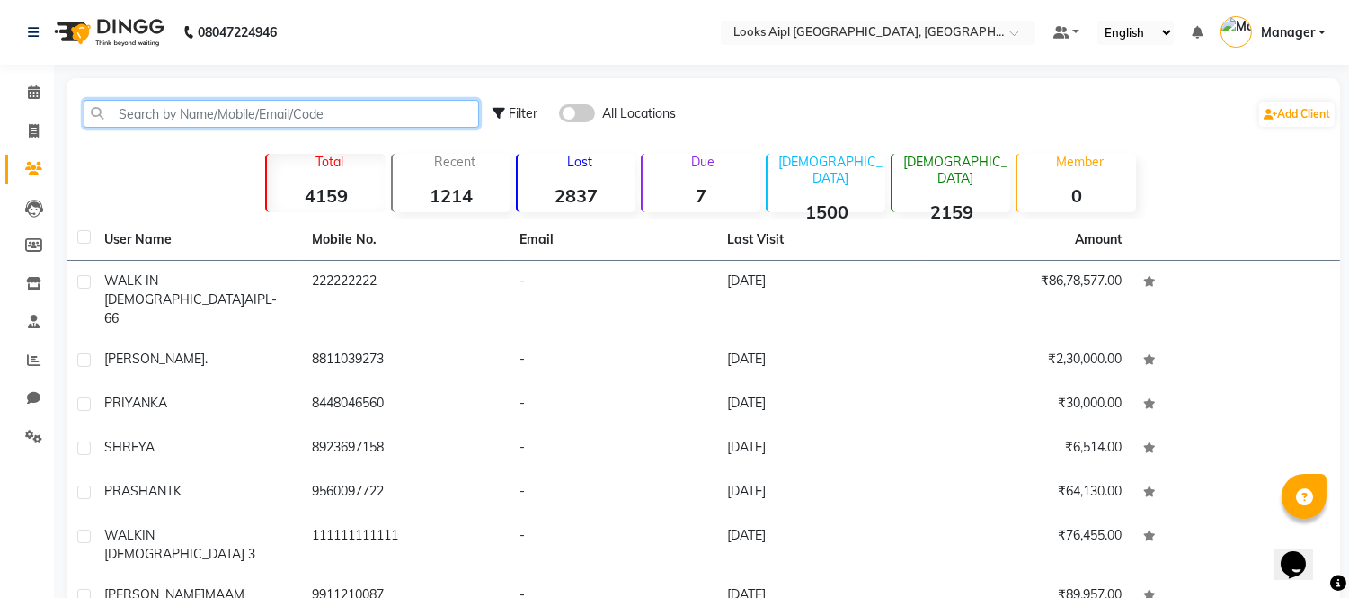
click at [172, 100] on input "text" at bounding box center [282, 114] width 396 height 28
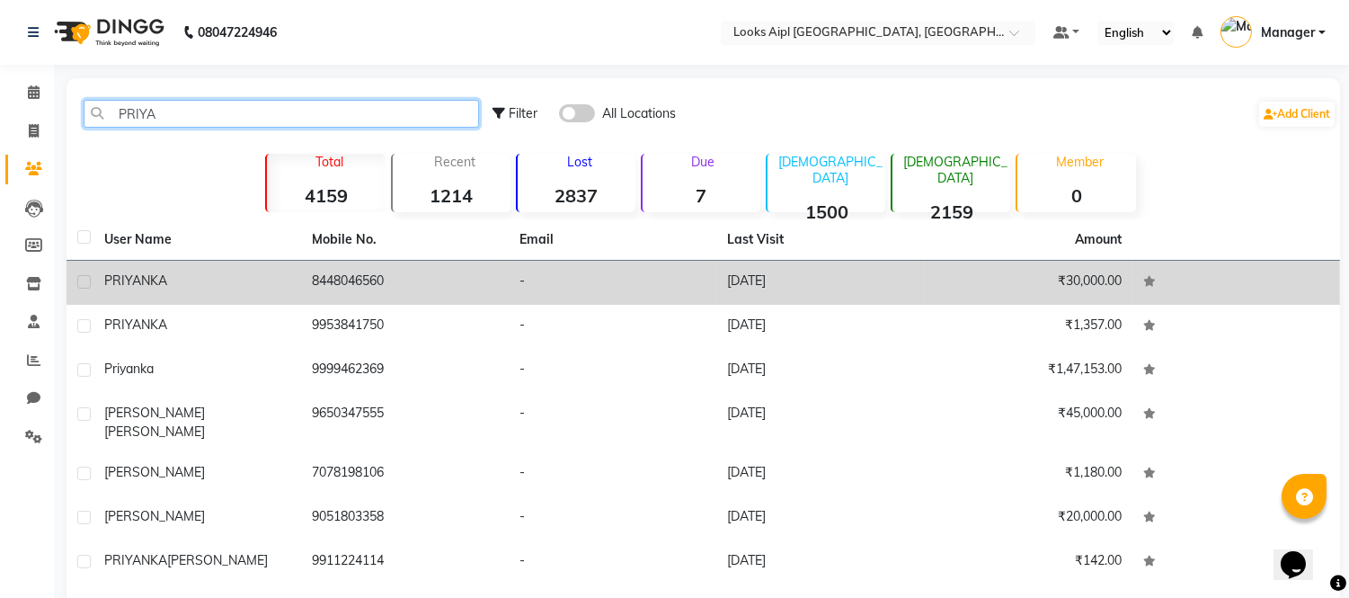
type input "PRIYA"
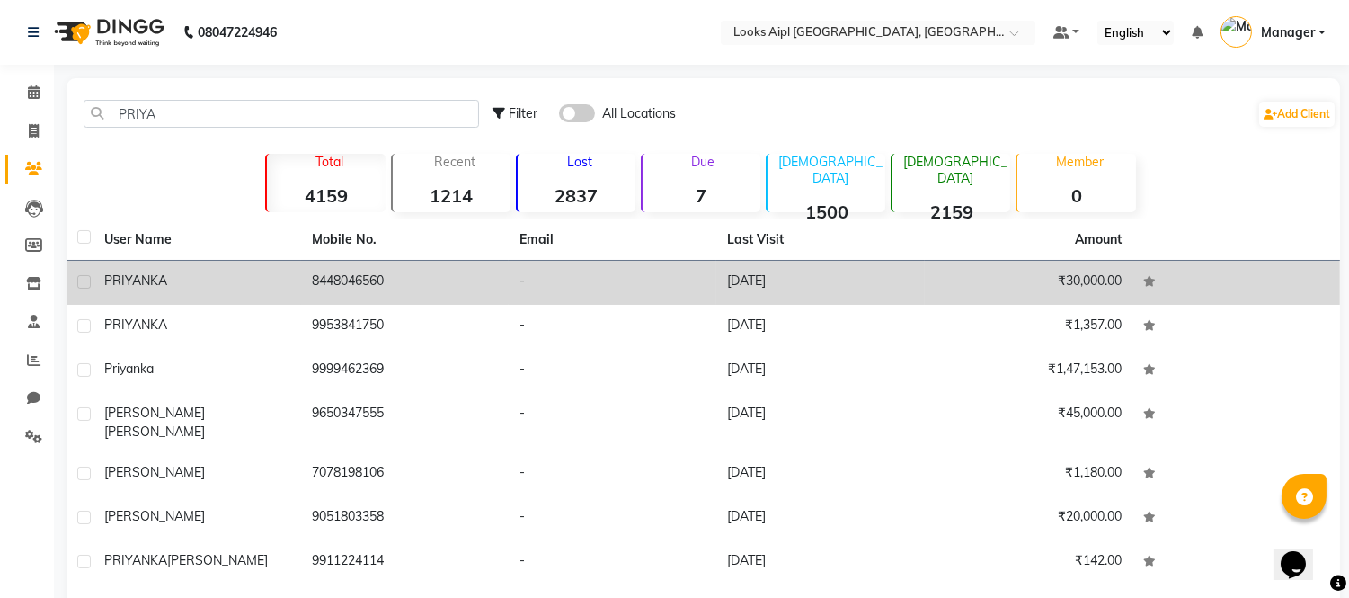
click at [393, 284] on td "8448046560" at bounding box center [405, 283] width 208 height 44
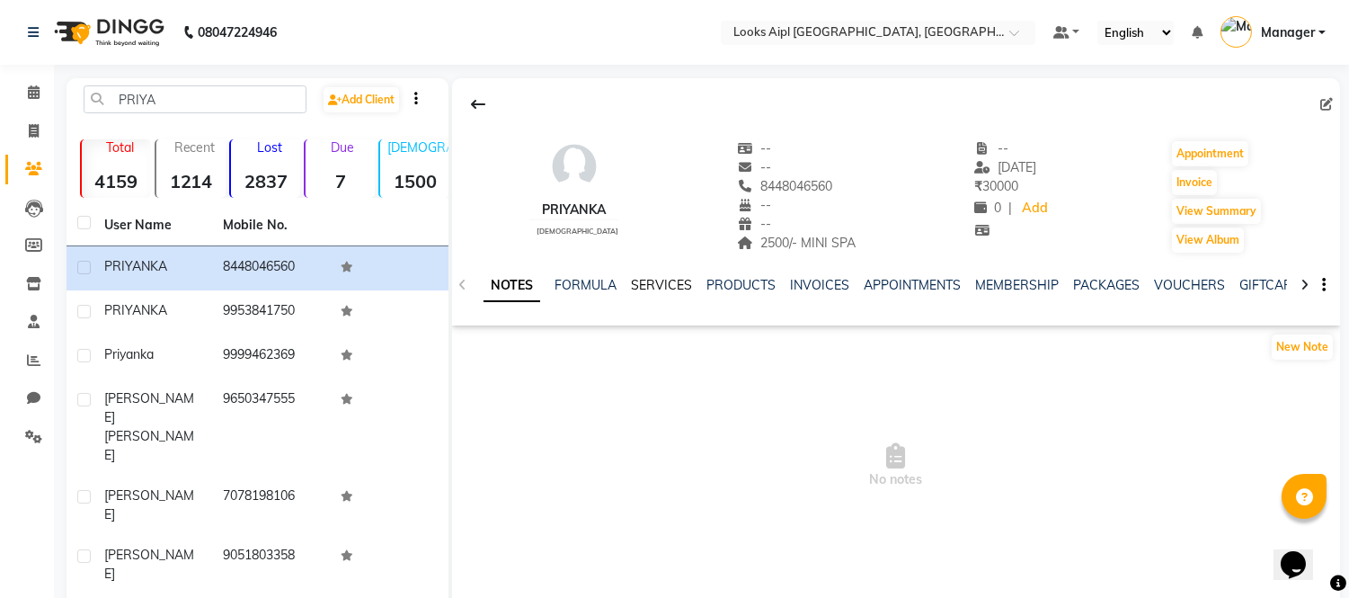
click at [645, 283] on link "SERVICES" at bounding box center [661, 285] width 61 height 16
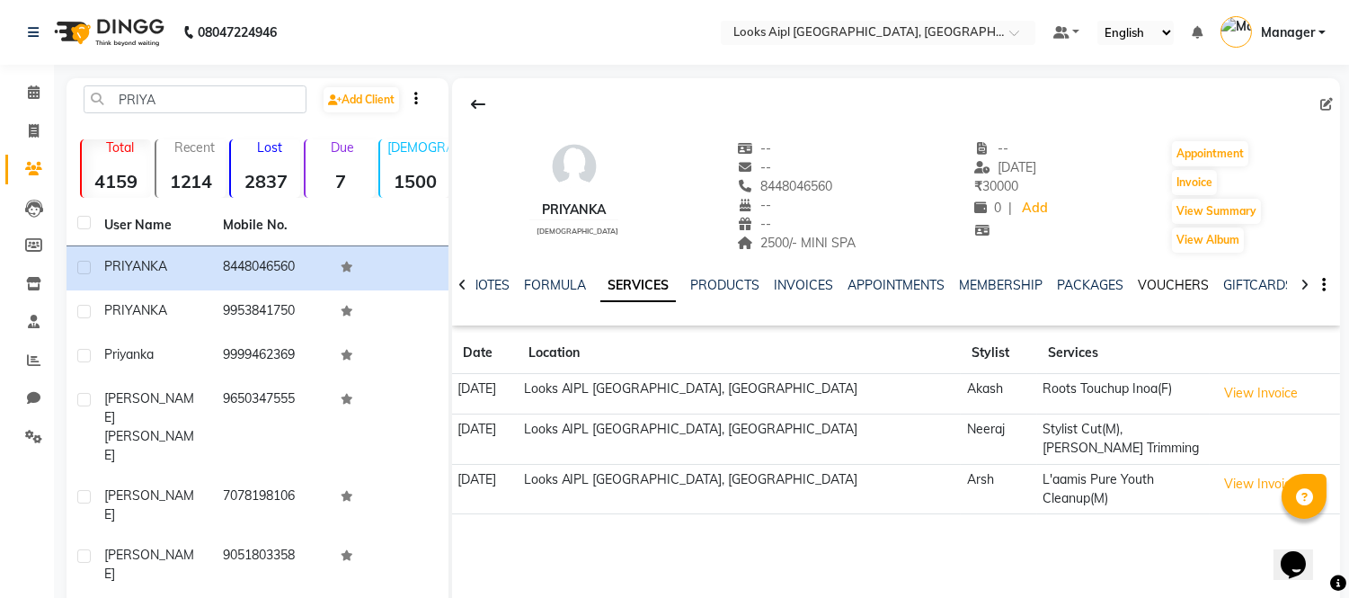
click at [1175, 277] on link "VOUCHERS" at bounding box center [1173, 285] width 71 height 16
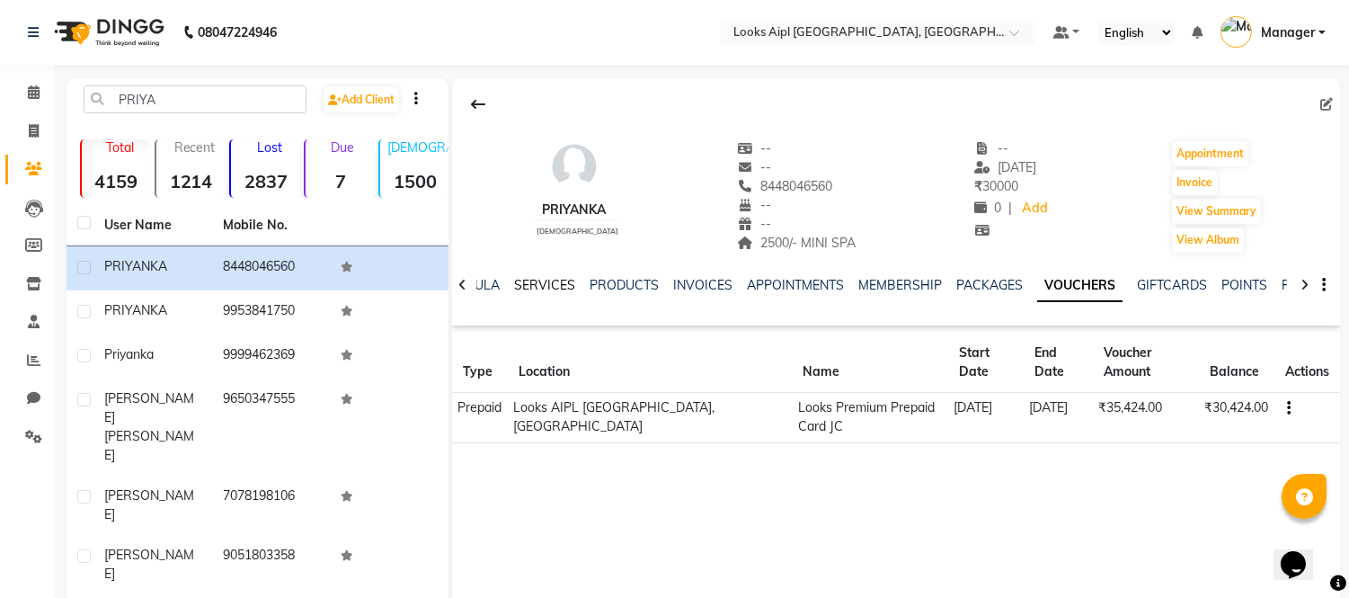
click at [535, 277] on link "SERVICES" at bounding box center [544, 285] width 61 height 16
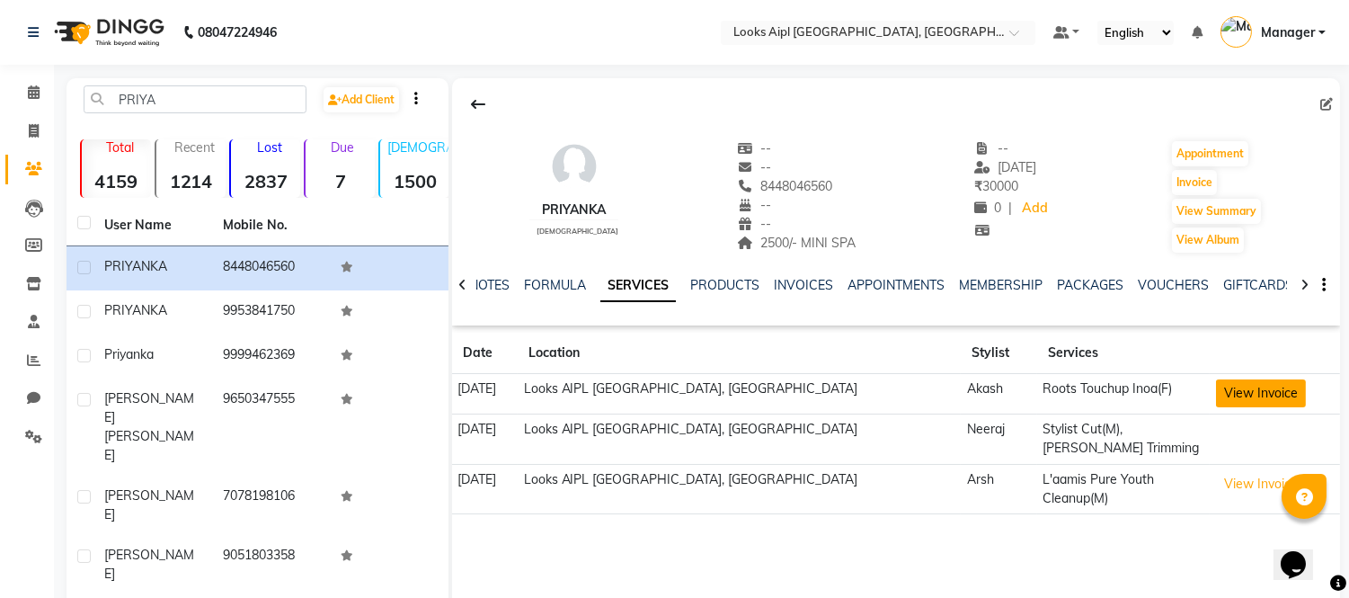
click at [1261, 394] on button "View Invoice" at bounding box center [1261, 393] width 90 height 28
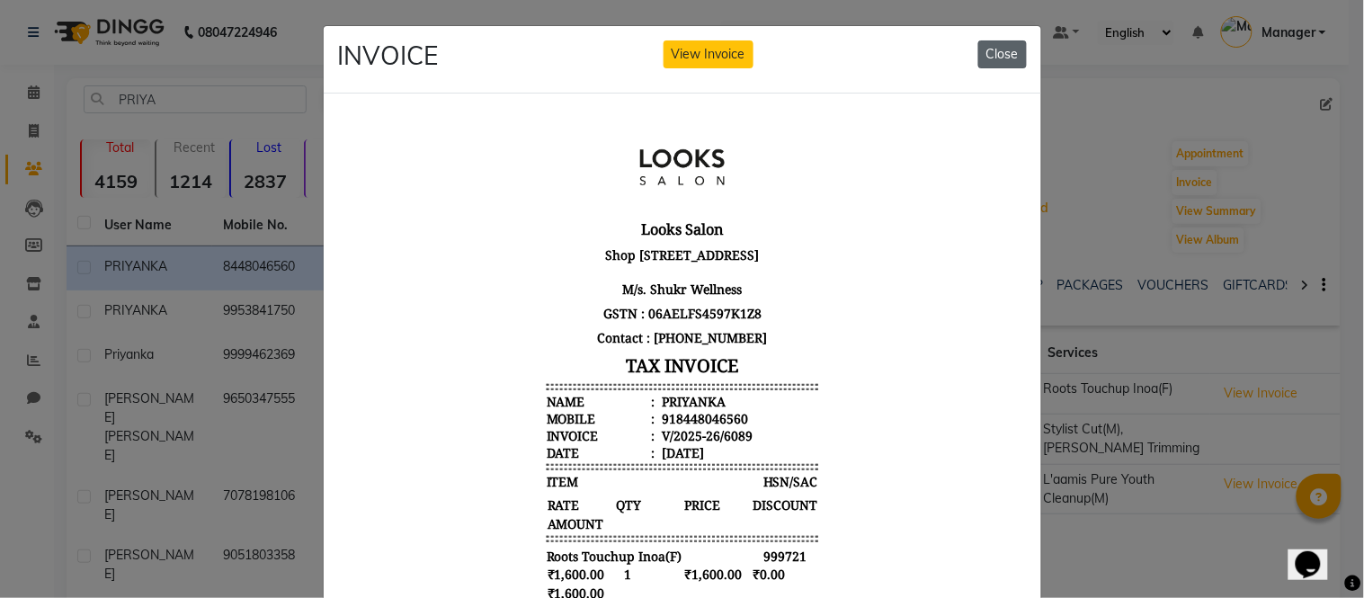
click at [993, 61] on button "Close" at bounding box center [1002, 54] width 49 height 28
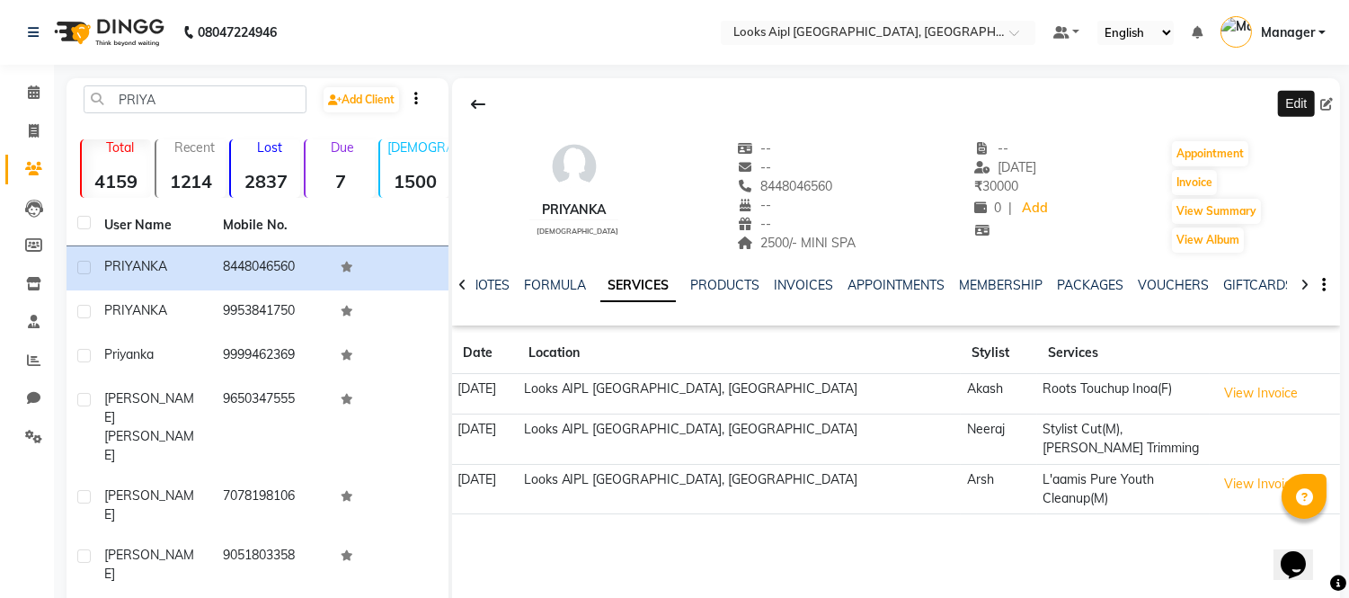
click at [1329, 102] on icon at bounding box center [1327, 104] width 13 height 13
select select "female"
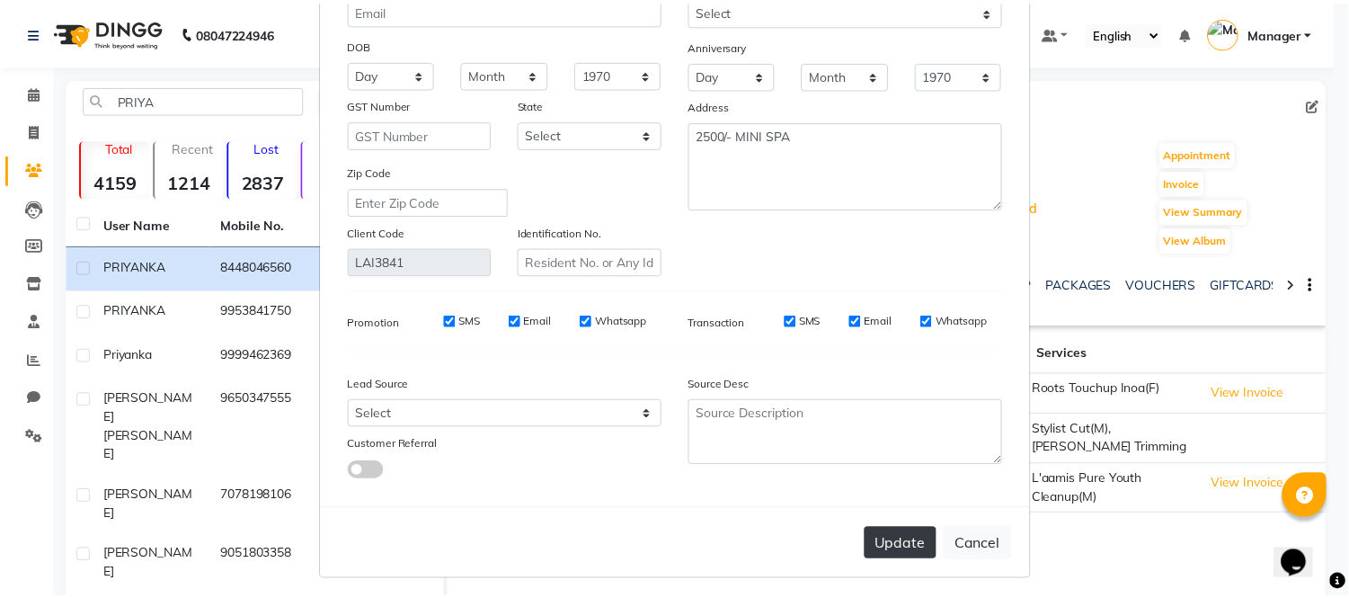
scroll to position [201, 0]
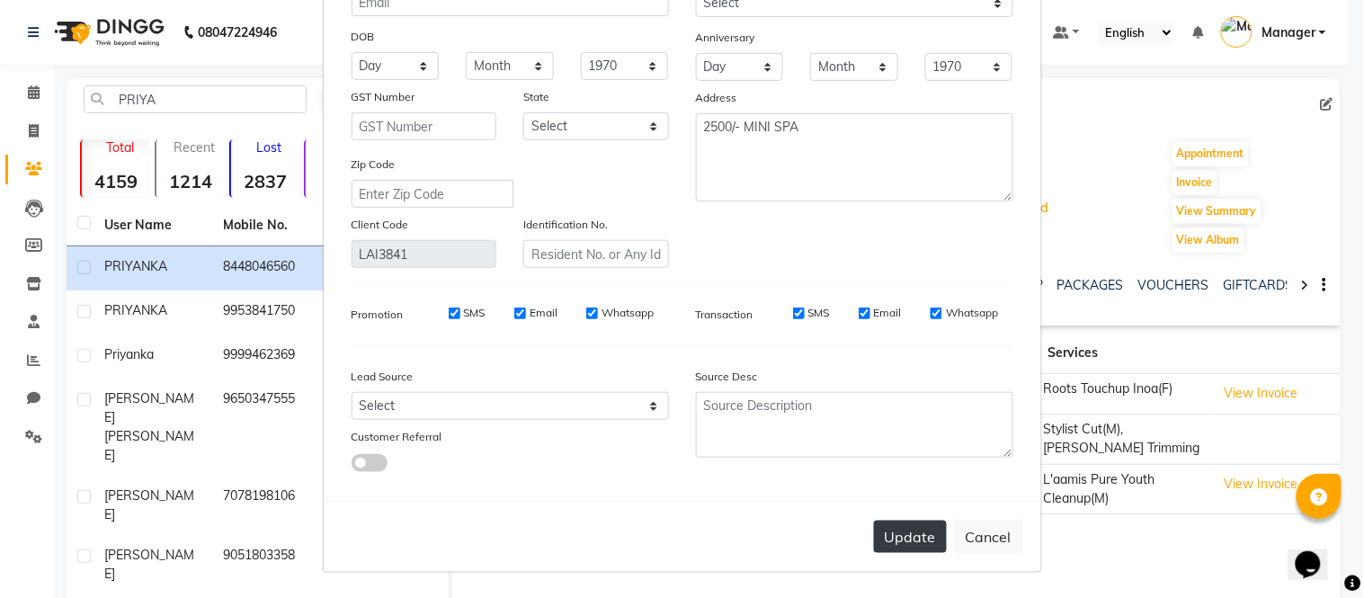
click at [903, 547] on button "Update" at bounding box center [910, 537] width 73 height 32
select select
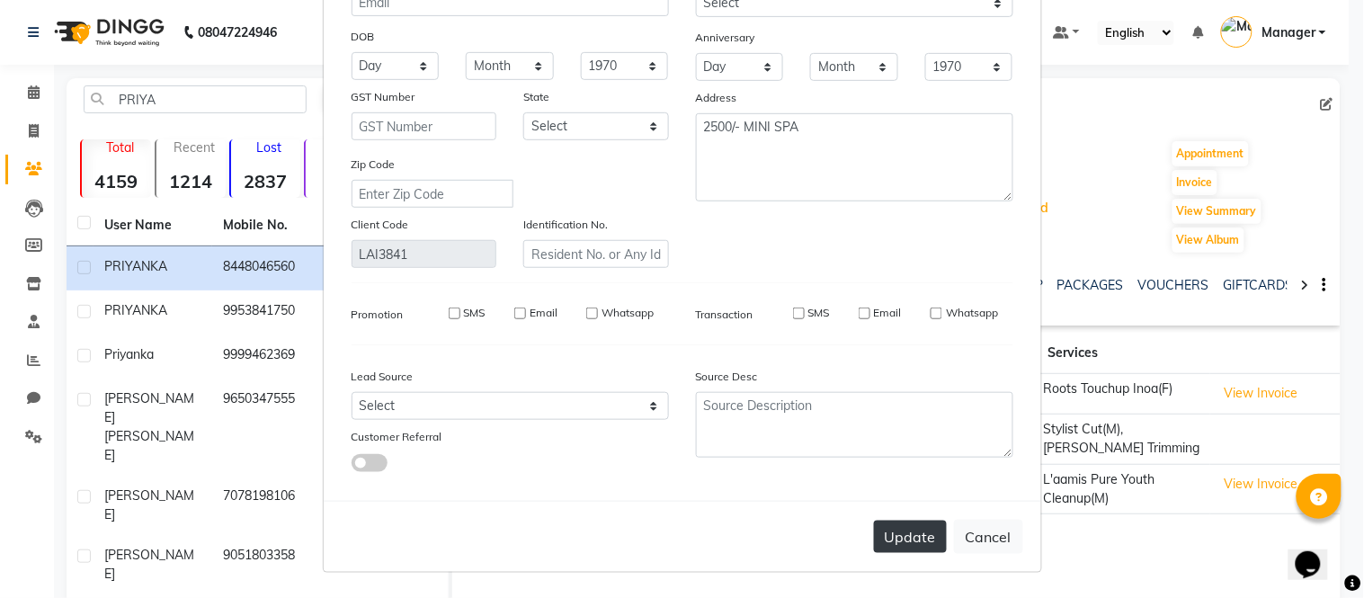
select select
checkbox input "false"
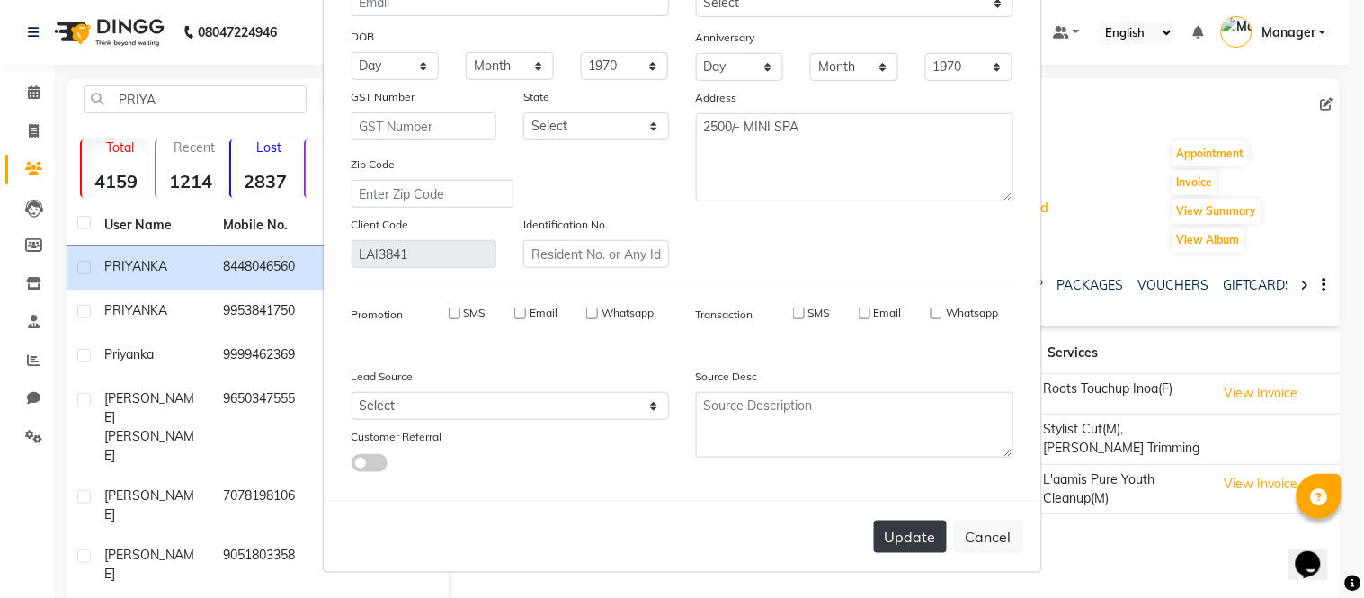
checkbox input "false"
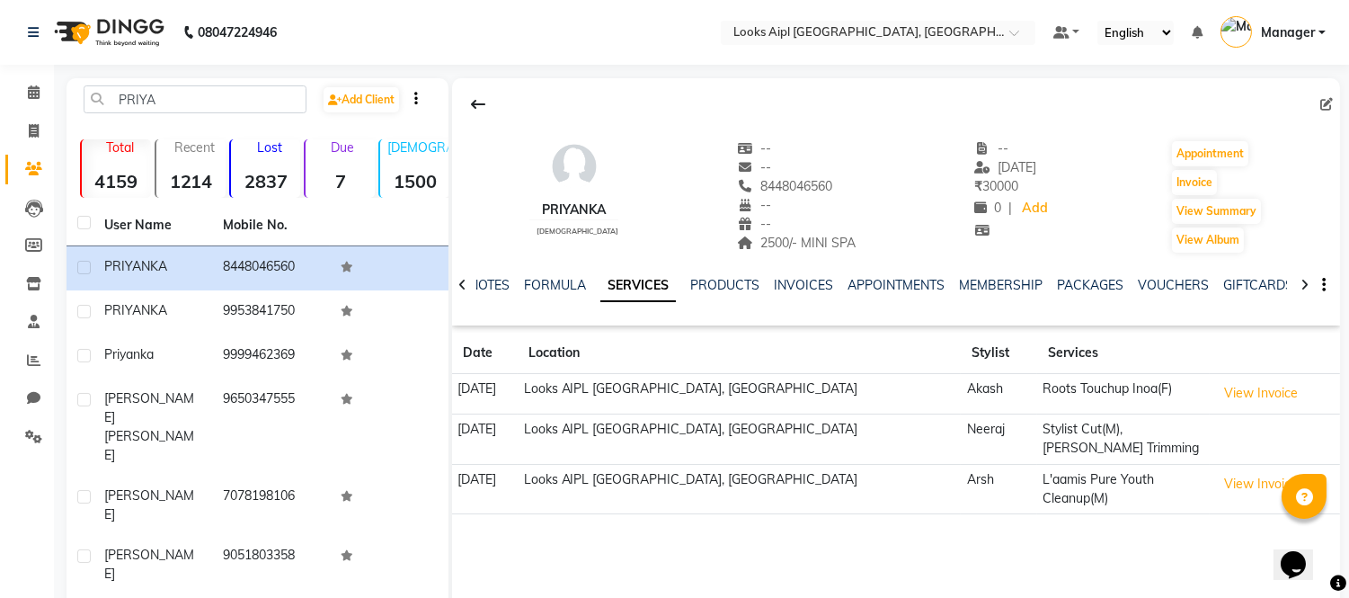
copy td "8448046560"
click at [708, 87] on div at bounding box center [896, 104] width 888 height 34
click at [37, 135] on icon at bounding box center [34, 130] width 10 height 13
select select "6047"
select select "service"
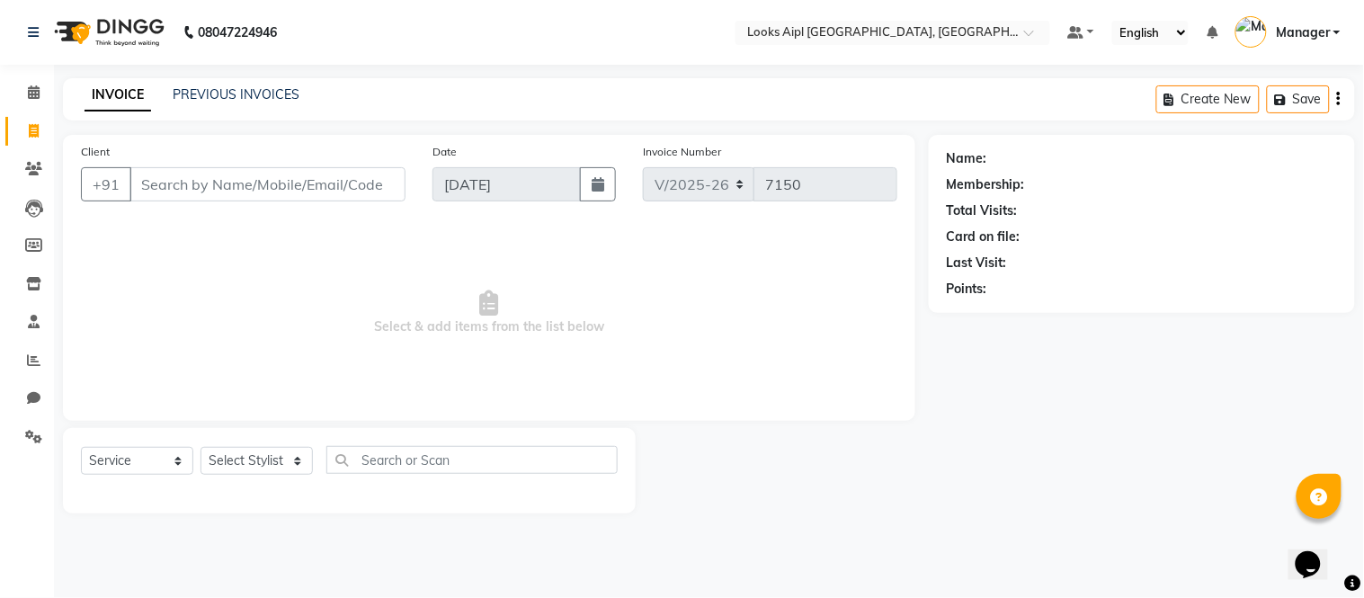
click at [325, 182] on input "Client" at bounding box center [267, 184] width 276 height 34
type input "8448046560"
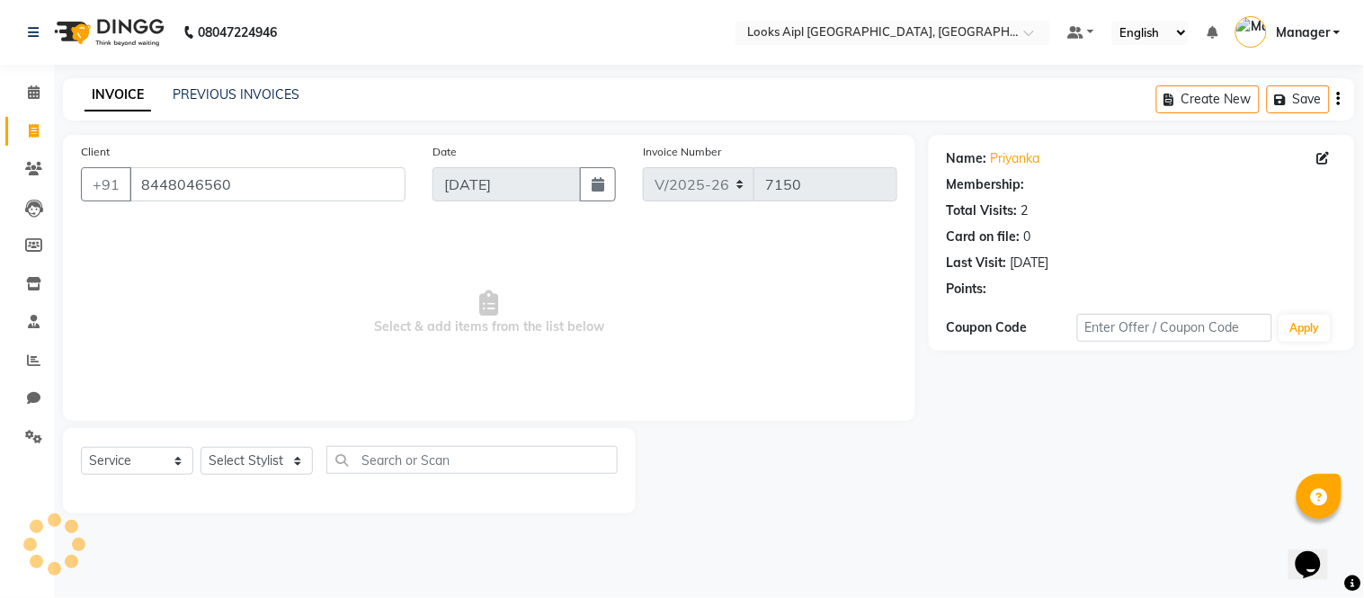
select select "1: Object"
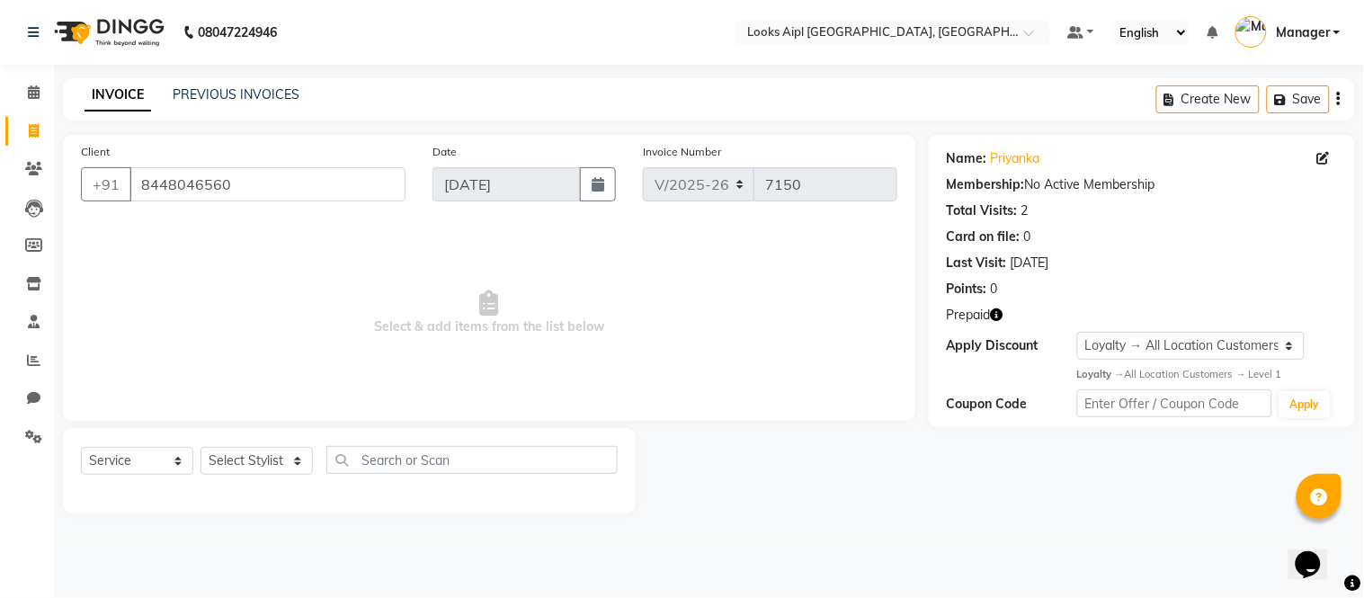
click at [1000, 316] on icon "button" at bounding box center [997, 314] width 13 height 13
click at [565, 322] on span "Select & add items from the list below" at bounding box center [489, 313] width 816 height 180
drag, startPoint x: 599, startPoint y: 328, endPoint x: 291, endPoint y: 337, distance: 307.6
click at [291, 337] on span "Select & add items from the list below" at bounding box center [489, 313] width 816 height 180
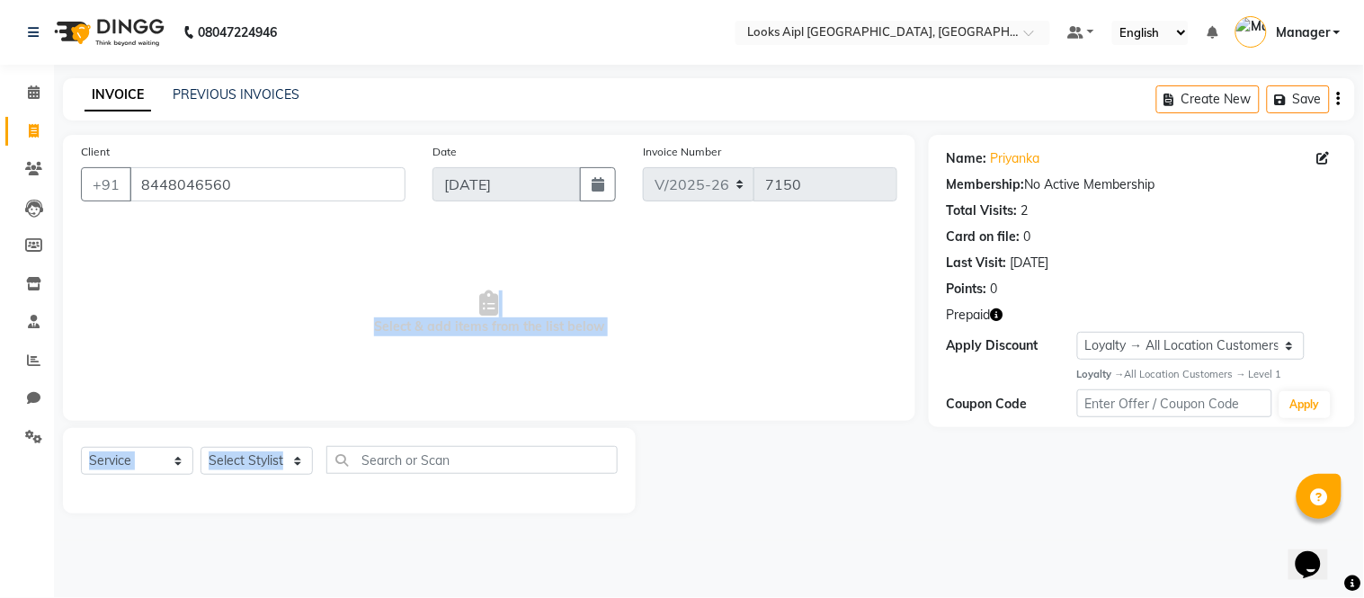
drag, startPoint x: 510, startPoint y: 299, endPoint x: 378, endPoint y: 430, distance: 185.6
click at [375, 446] on div "Client +91 8448046560 Date 04-09-2025 Invoice Number V/2025 V/2025-26 7150 Sele…" at bounding box center [488, 324] width 879 height 378
click at [689, 388] on span "Select & add items from the list below" at bounding box center [489, 313] width 816 height 180
drag, startPoint x: 648, startPoint y: 396, endPoint x: 605, endPoint y: 393, distance: 43.3
click at [634, 397] on span "Select & add items from the list below" at bounding box center [489, 313] width 816 height 180
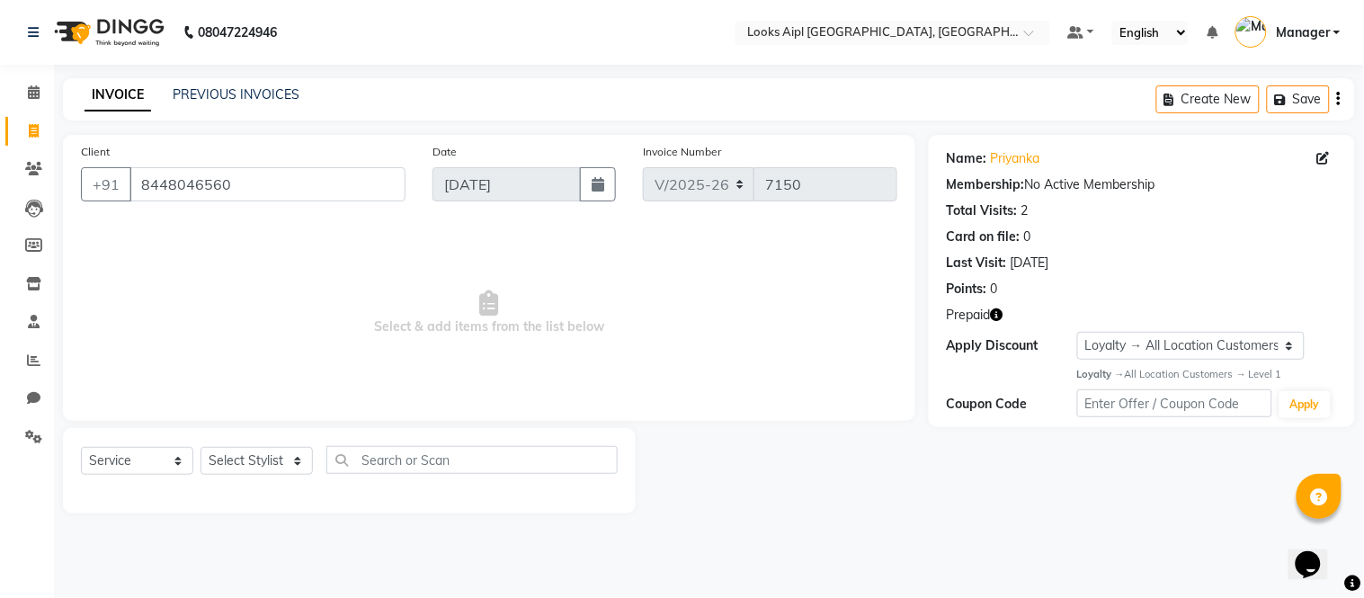
click at [605, 393] on span "Select & add items from the list below" at bounding box center [489, 313] width 816 height 180
drag, startPoint x: 240, startPoint y: 182, endPoint x: 68, endPoint y: 165, distance: 172.6
click at [68, 165] on div "Client +91 8448046560" at bounding box center [243, 179] width 352 height 74
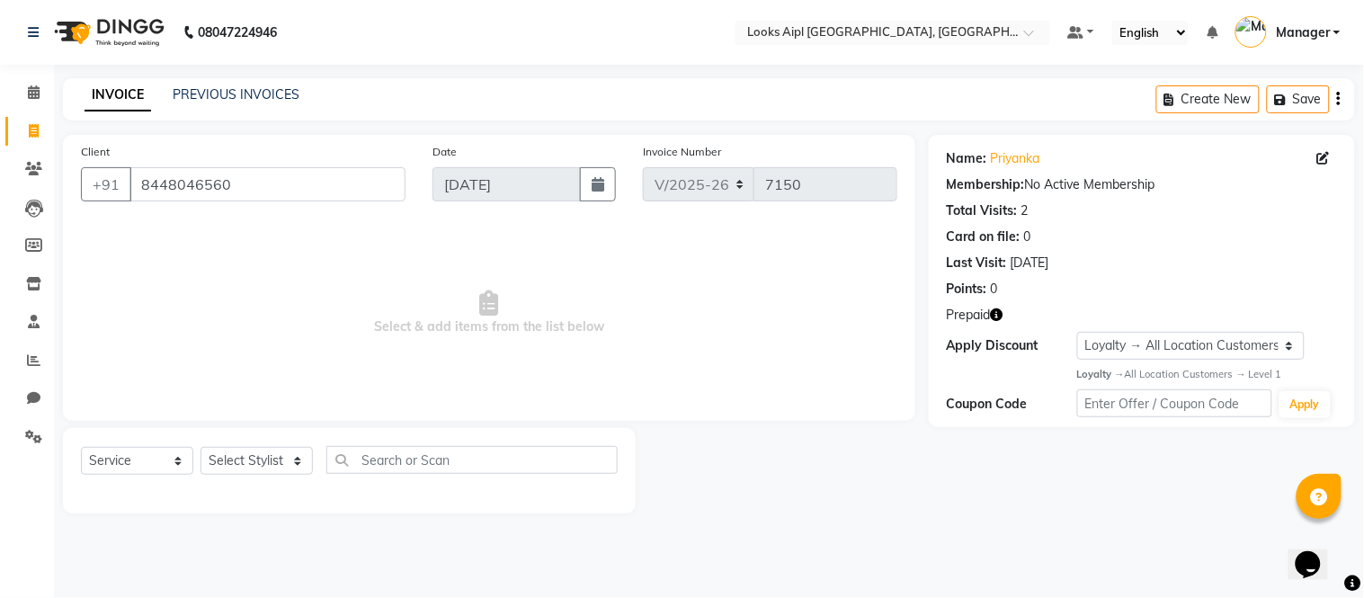
click at [405, 290] on span "Select & add items from the list below" at bounding box center [489, 313] width 816 height 180
click at [31, 169] on icon at bounding box center [33, 168] width 17 height 13
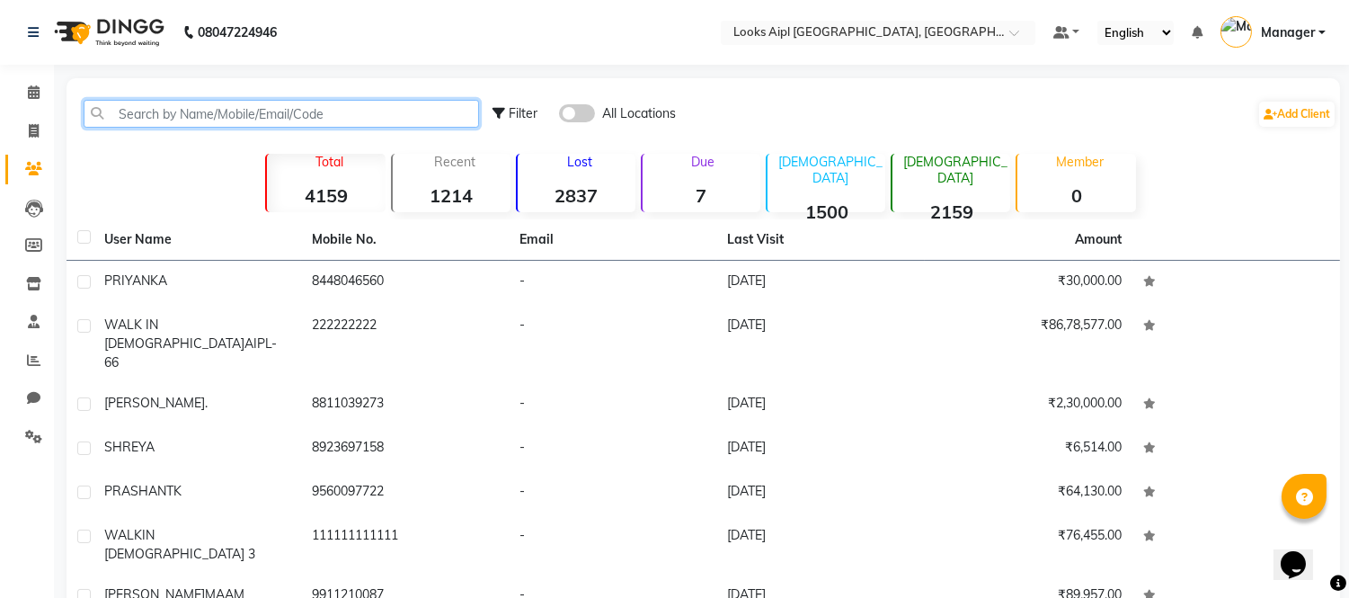
click at [339, 111] on input "text" at bounding box center [282, 114] width 396 height 28
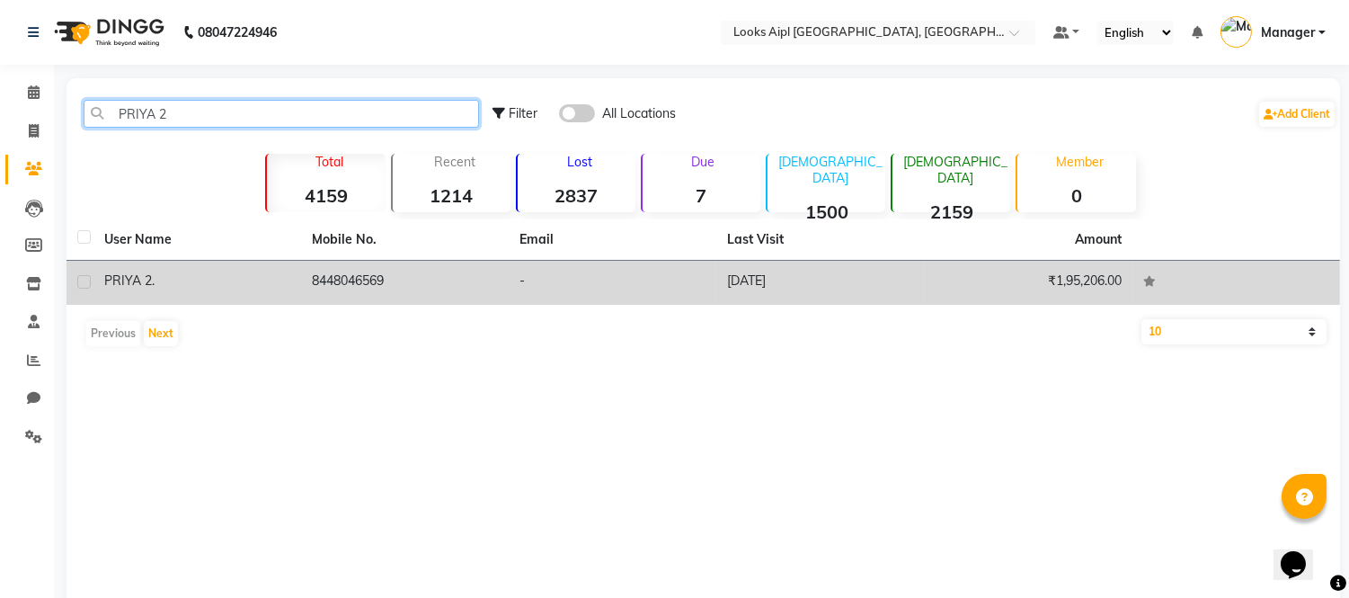
type input "PRIYA 2"
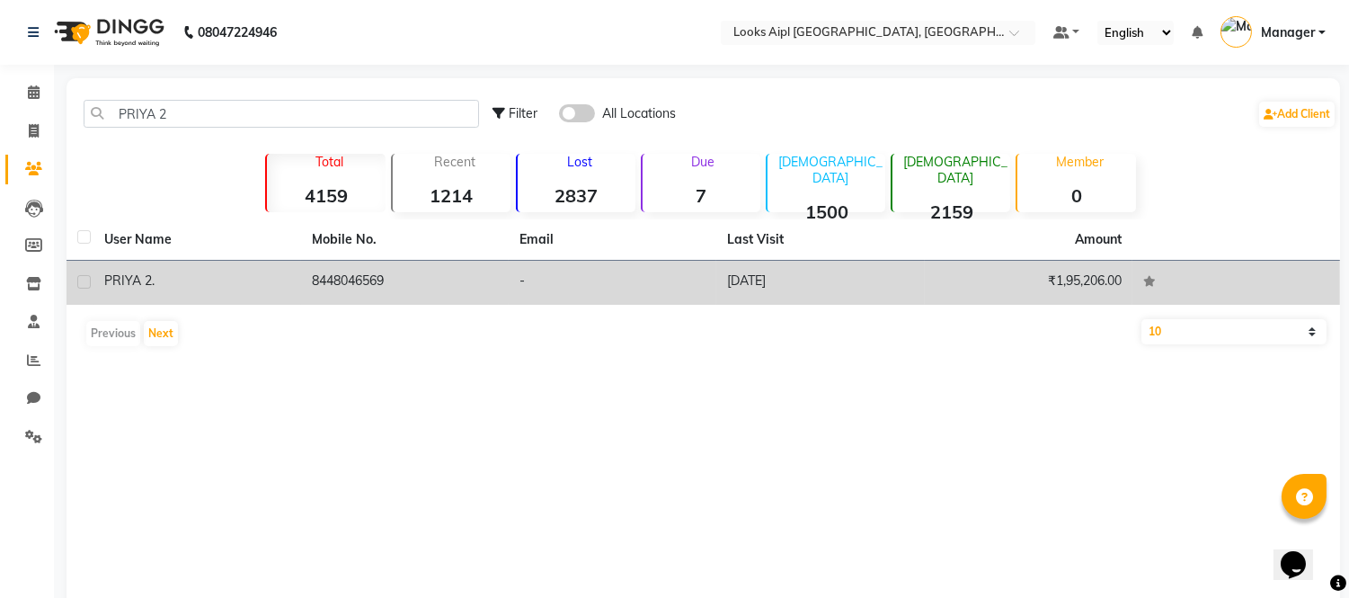
click at [226, 289] on div "PRIYA 2 ." at bounding box center [197, 280] width 186 height 19
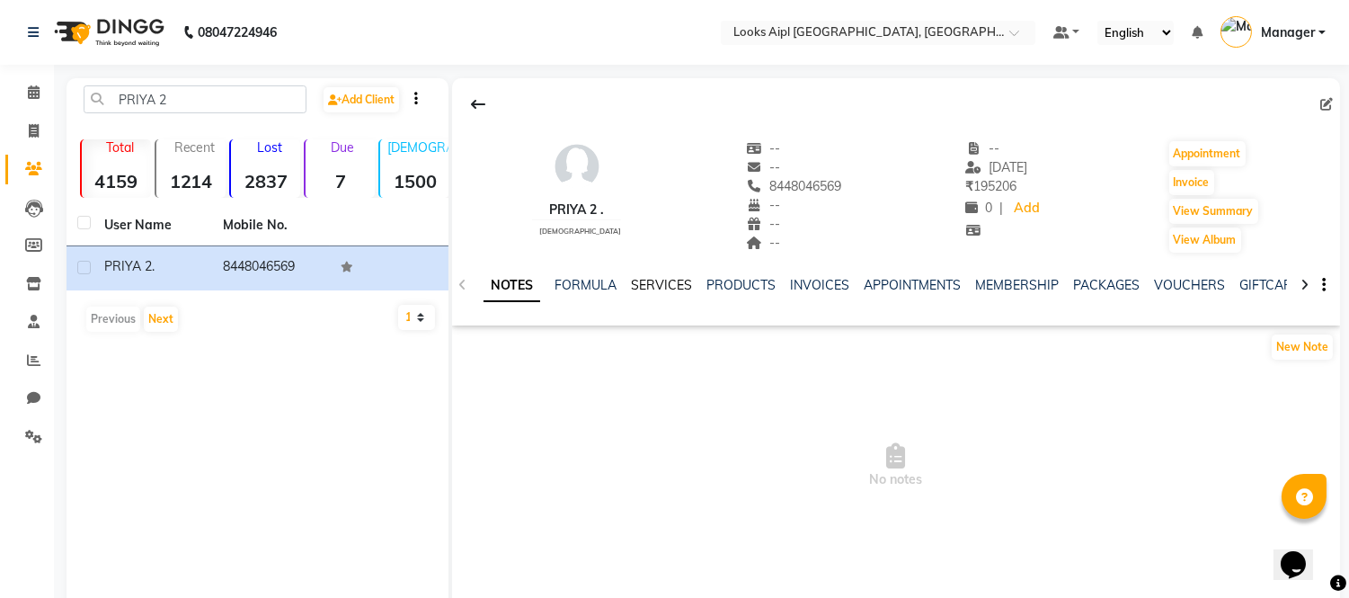
click at [677, 281] on link "SERVICES" at bounding box center [661, 285] width 61 height 16
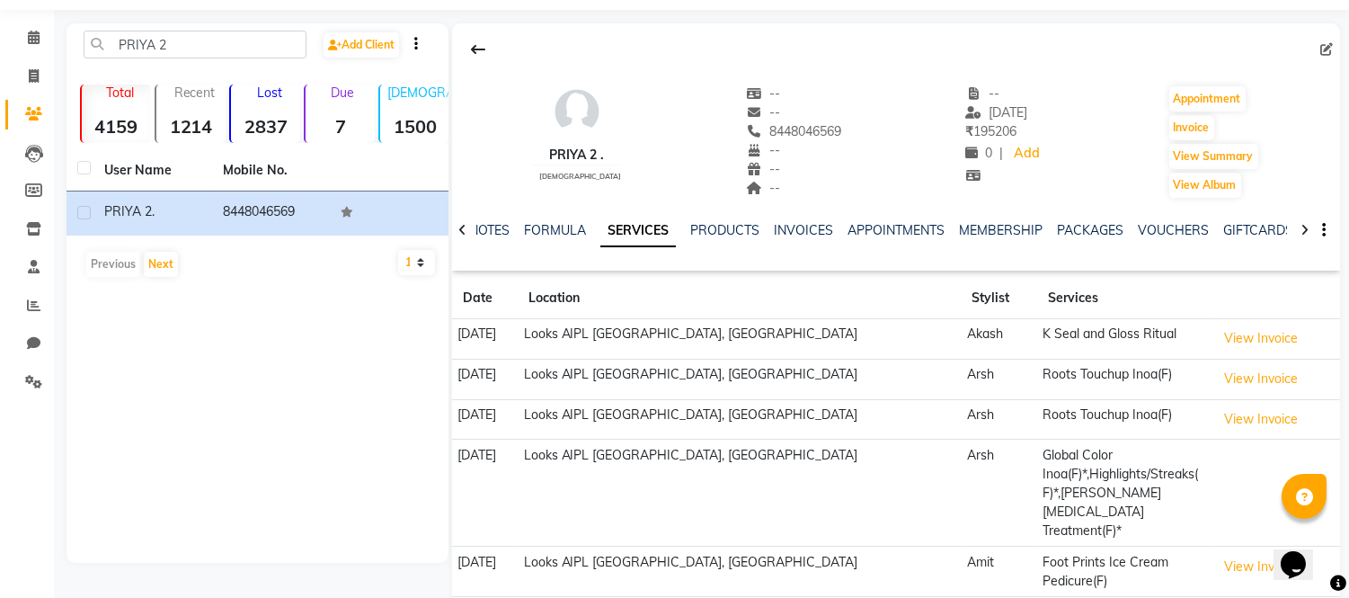
scroll to position [84, 0]
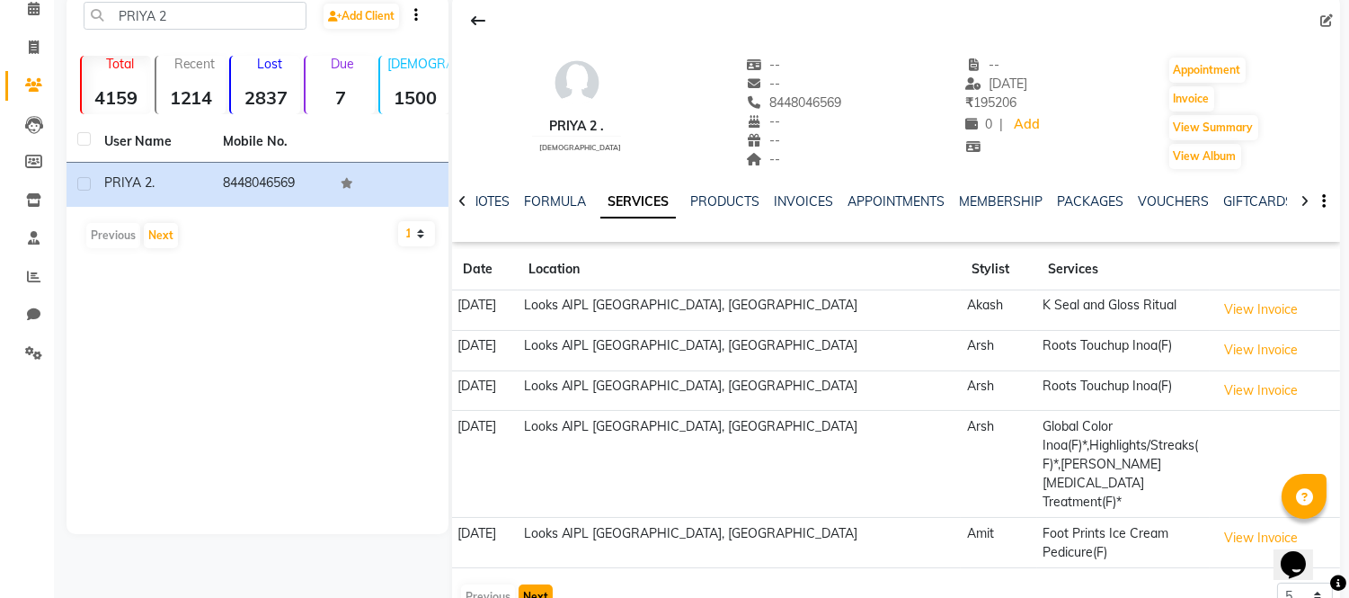
click at [539, 584] on button "Next" at bounding box center [536, 596] width 34 height 25
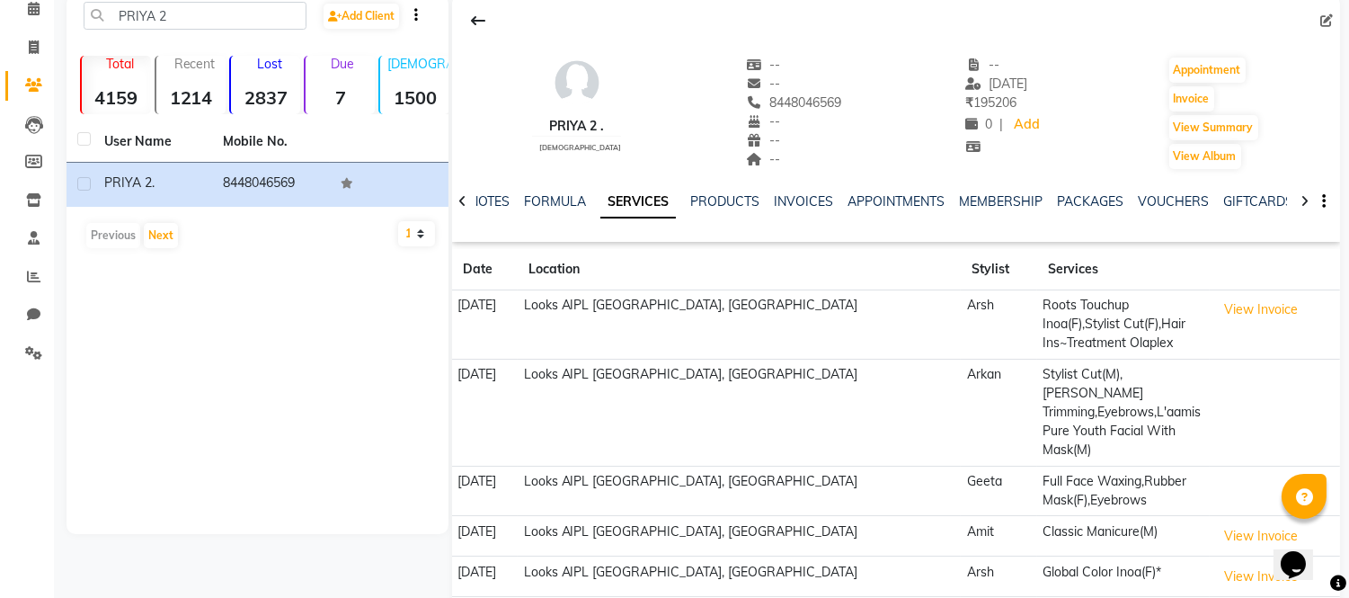
scroll to position [103, 0]
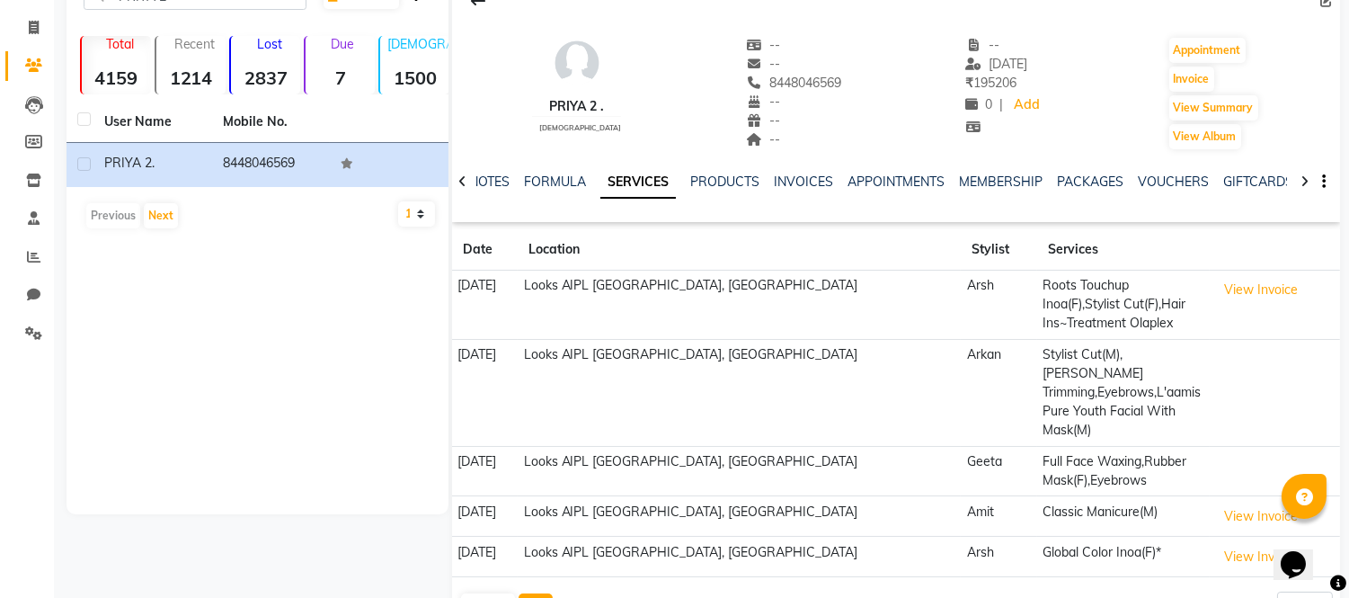
click at [528, 593] on button "Next" at bounding box center [536, 605] width 34 height 25
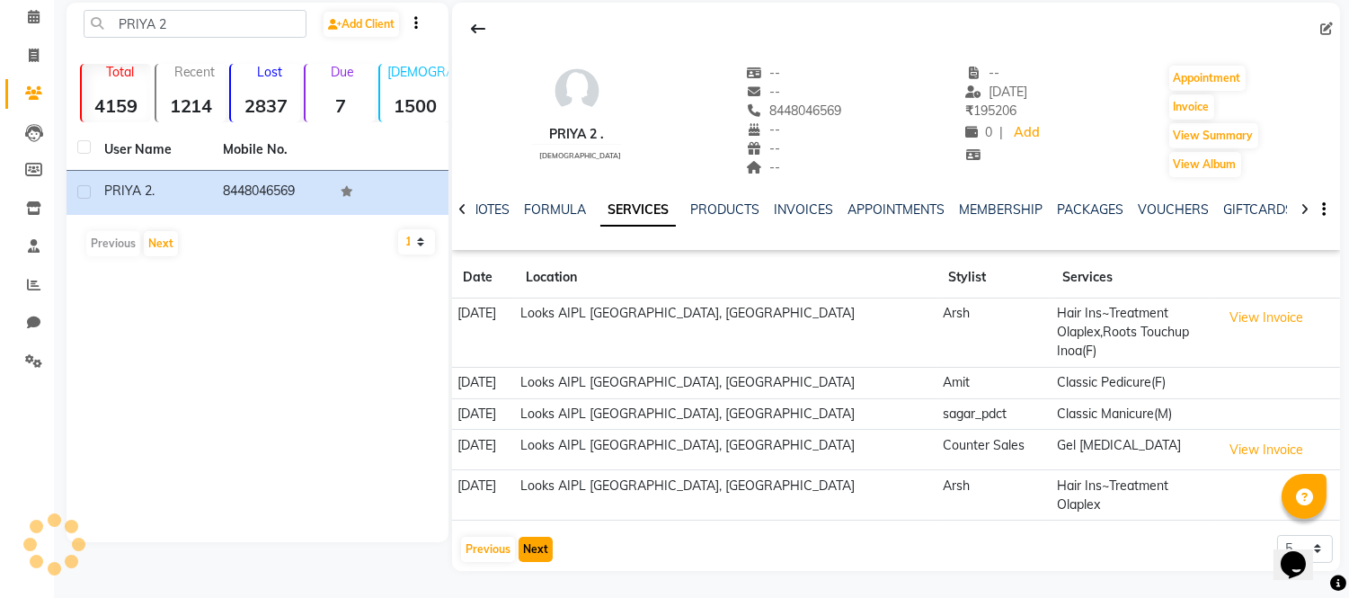
scroll to position [46, 0]
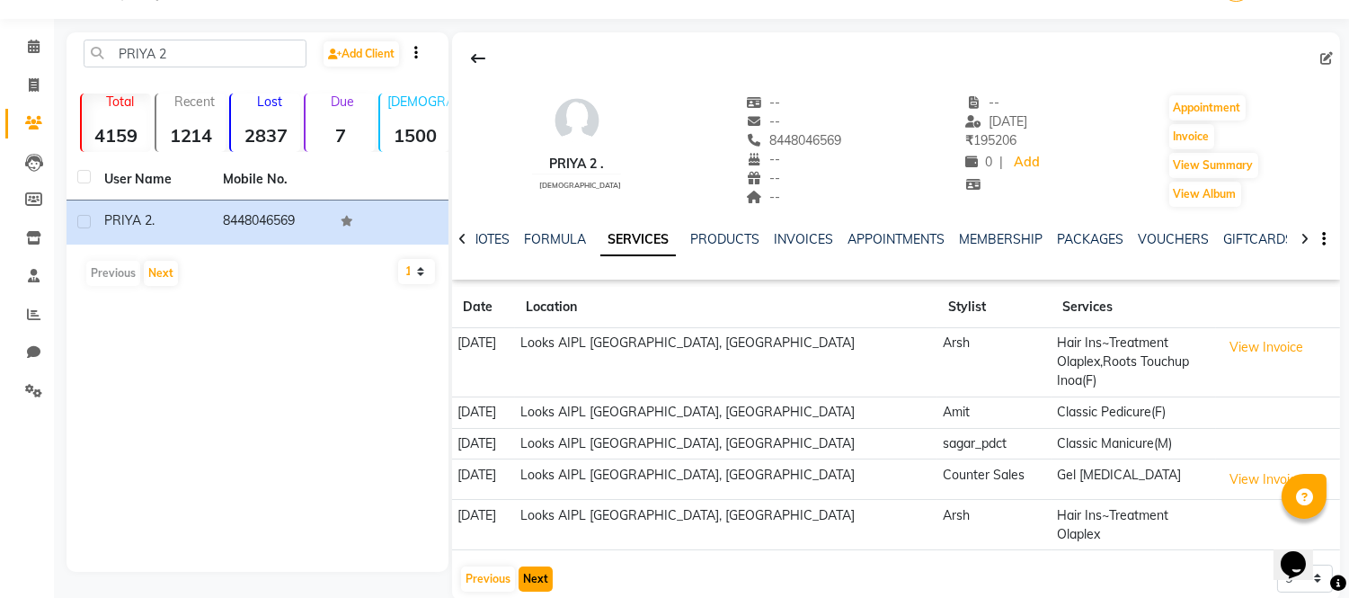
click at [533, 566] on button "Next" at bounding box center [536, 578] width 34 height 25
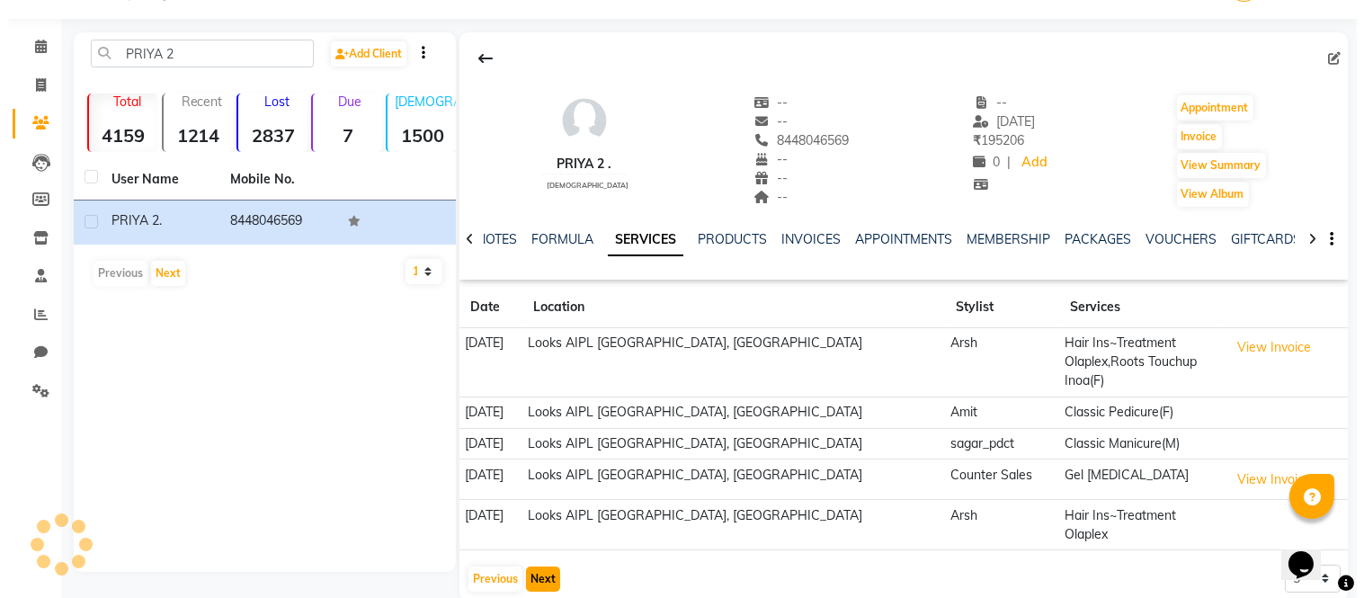
scroll to position [66, 0]
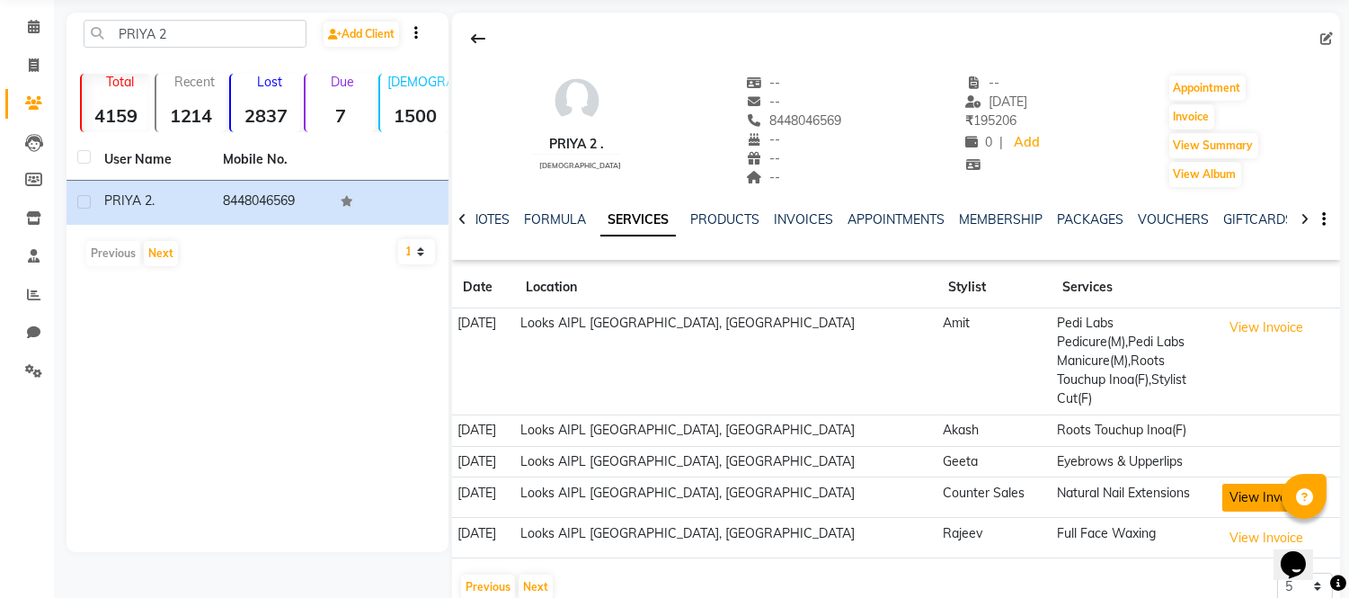
click at [1223, 484] on button "View Invoice" at bounding box center [1268, 498] width 90 height 28
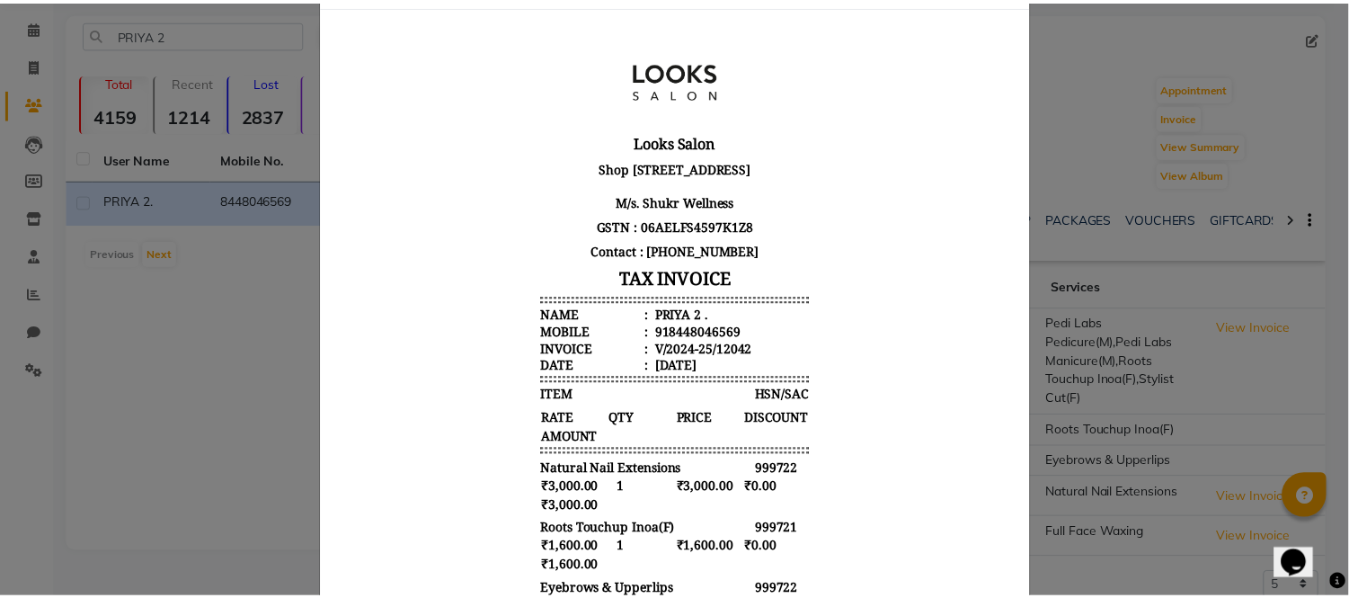
scroll to position [0, 0]
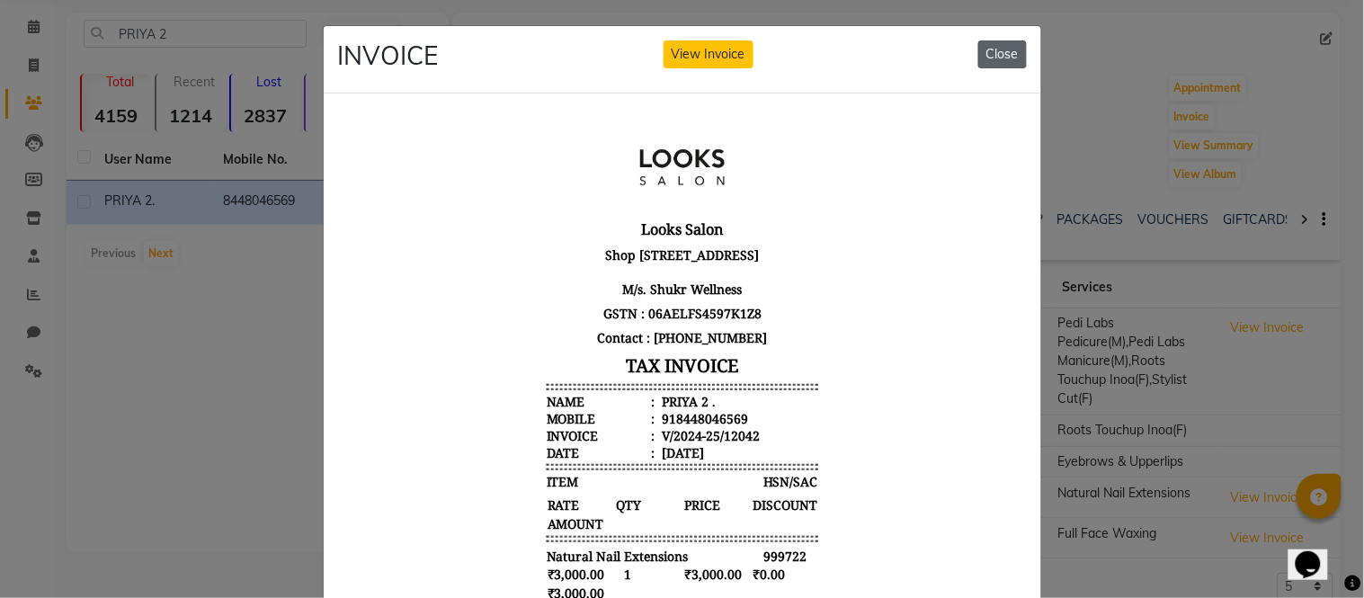
click at [983, 45] on button "Close" at bounding box center [1002, 54] width 49 height 28
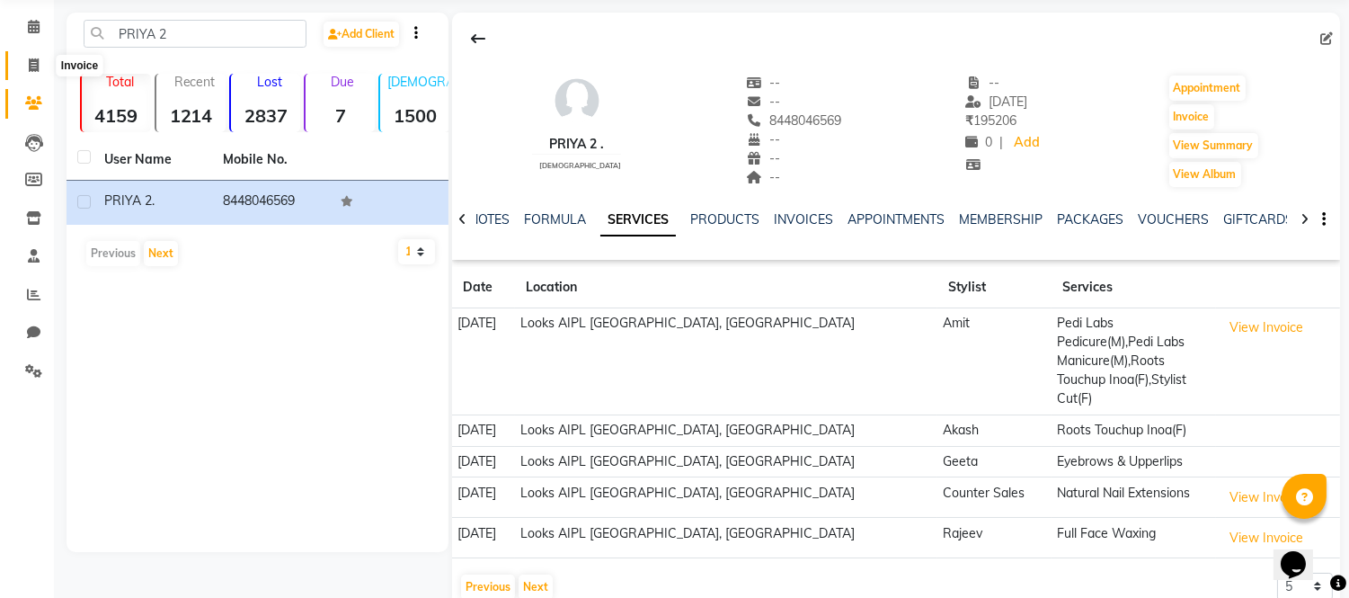
click at [29, 67] on icon at bounding box center [34, 64] width 10 height 13
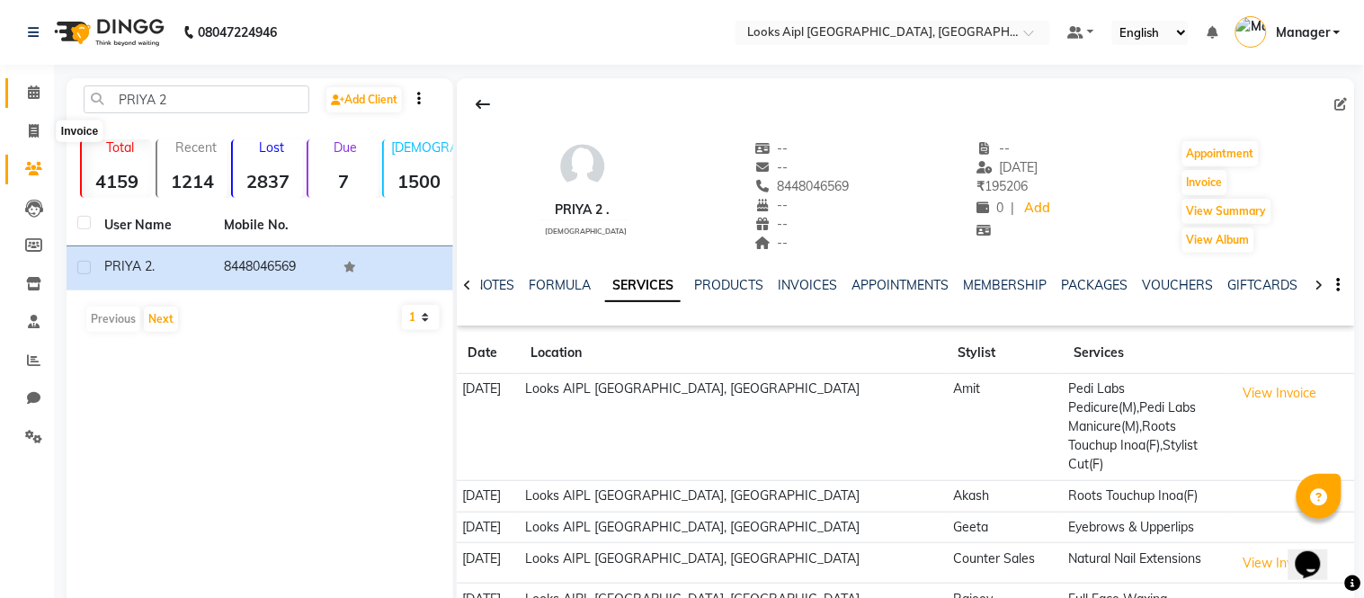
select select "6047"
select select "service"
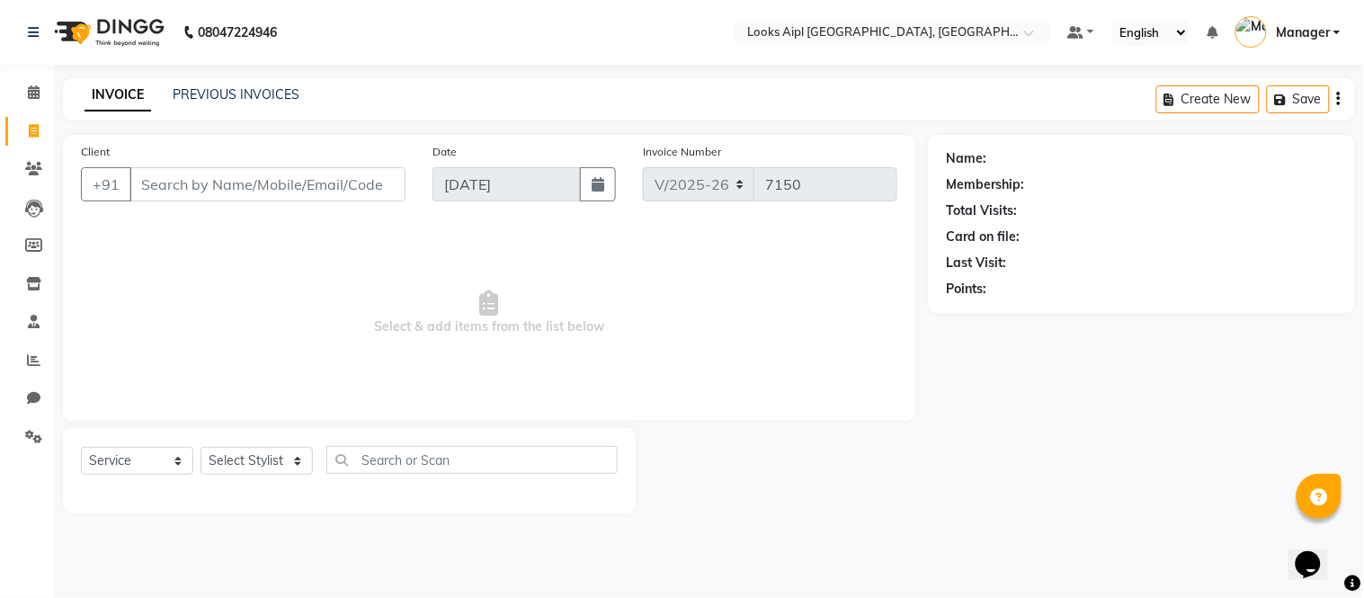
click at [273, 181] on input "Client" at bounding box center [267, 184] width 276 height 34
type input "8448046560"
select select "1: Object"
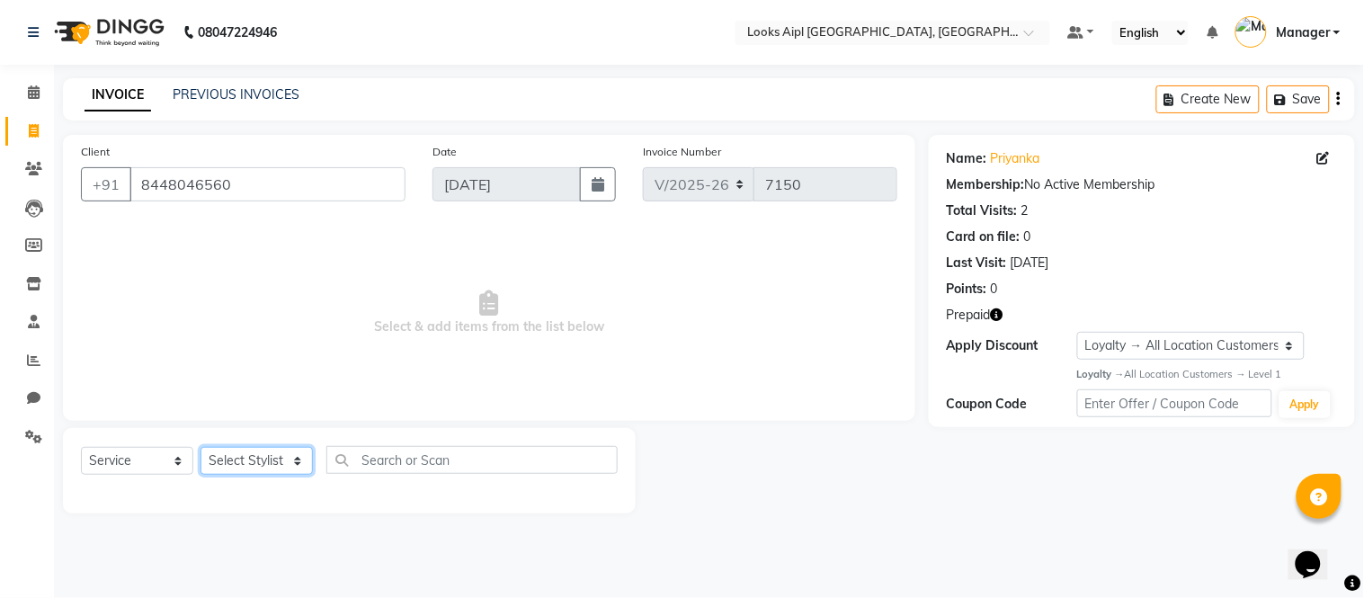
click at [273, 450] on select "Select Stylist [PERSON_NAME] Alam _Pdct [PERSON_NAME] [PERSON_NAME] Counter Sal…" at bounding box center [256, 461] width 112 height 28
select select "43341"
click at [200, 448] on select "Select Stylist [PERSON_NAME] Alam _Pdct [PERSON_NAME] [PERSON_NAME] Counter Sal…" at bounding box center [256, 461] width 112 height 28
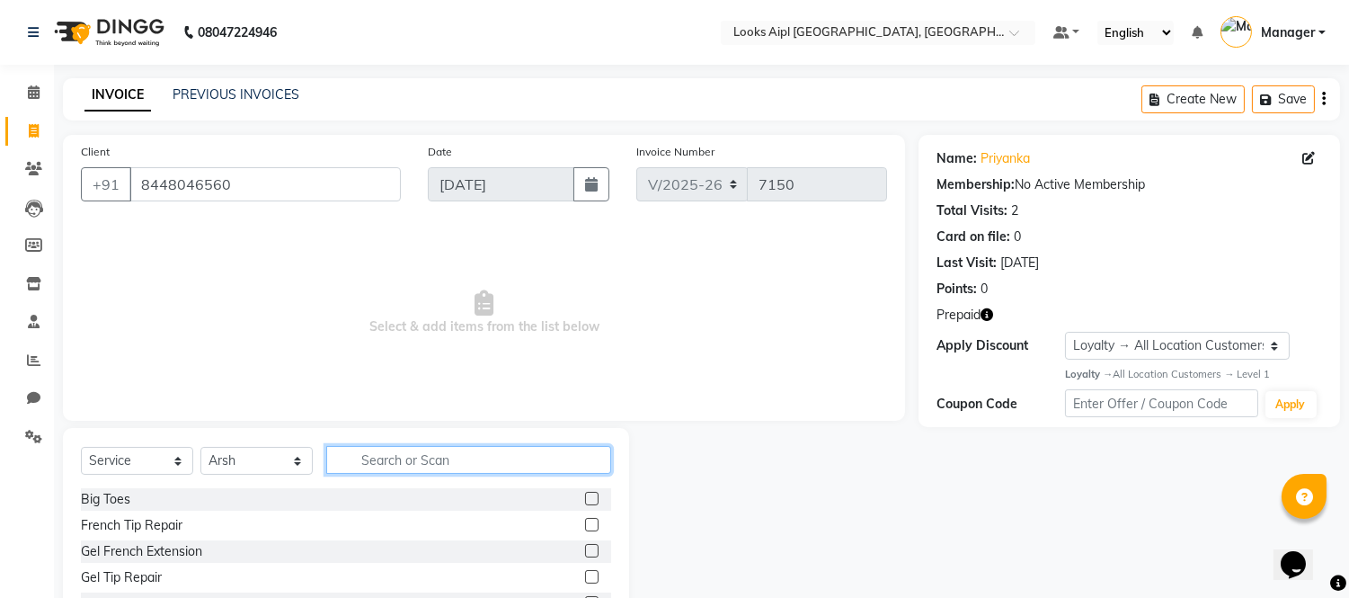
click at [423, 457] on input "text" at bounding box center [468, 460] width 285 height 28
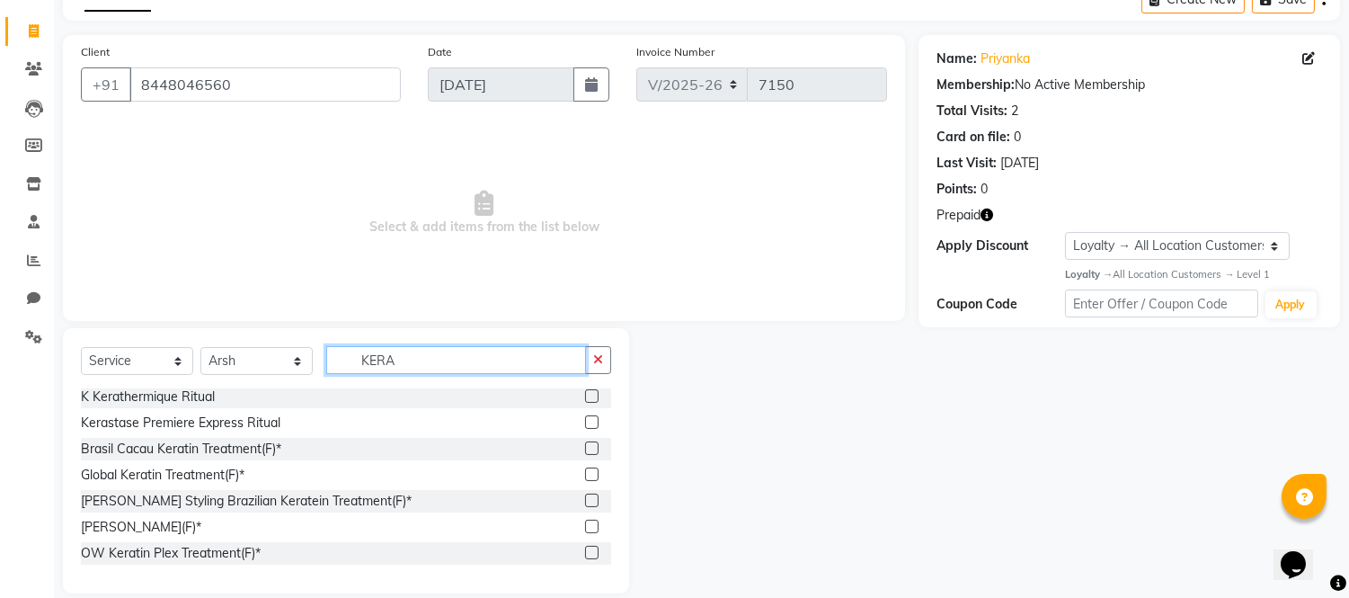
type input "KERA"
click at [585, 470] on label at bounding box center [591, 473] width 13 height 13
click at [585, 470] on input "checkbox" at bounding box center [591, 475] width 12 height 12
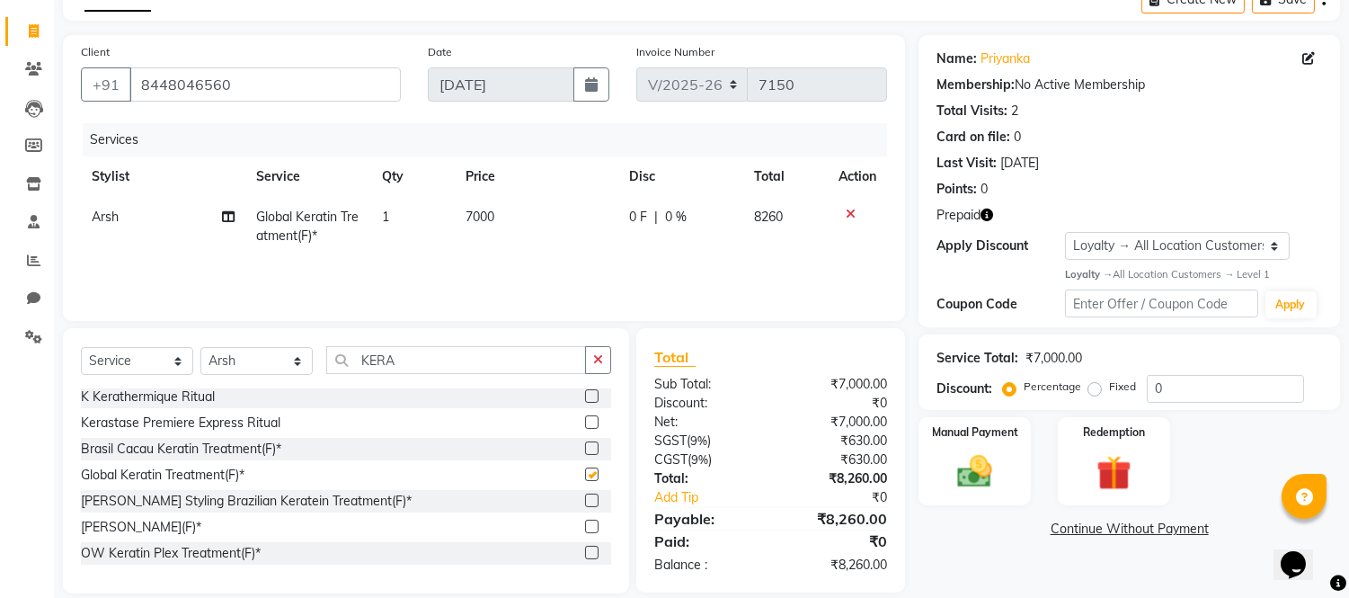
checkbox input "false"
click at [495, 211] on td "7000" at bounding box center [537, 226] width 164 height 59
select select "43341"
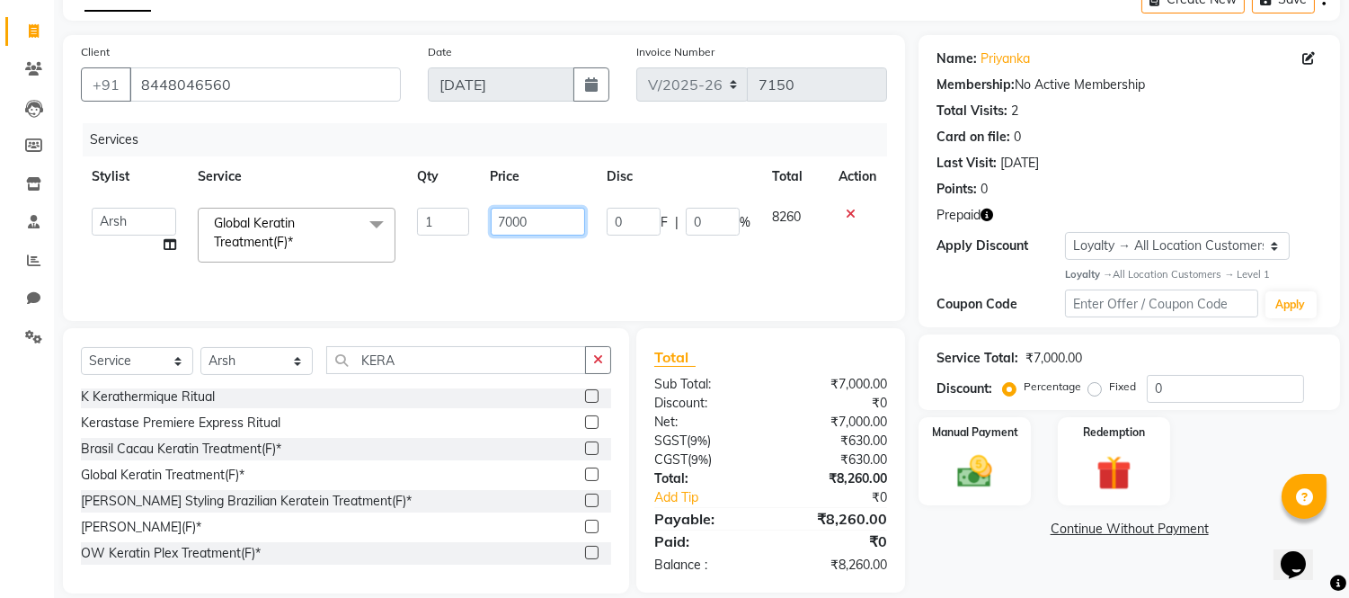
click at [507, 216] on input "7000" at bounding box center [538, 222] width 94 height 28
type input "6500"
click at [641, 261] on div "Services Stylist Service Qty Price Disc Total Action Akash Akshar_asst Alam _Pd…" at bounding box center [484, 213] width 806 height 180
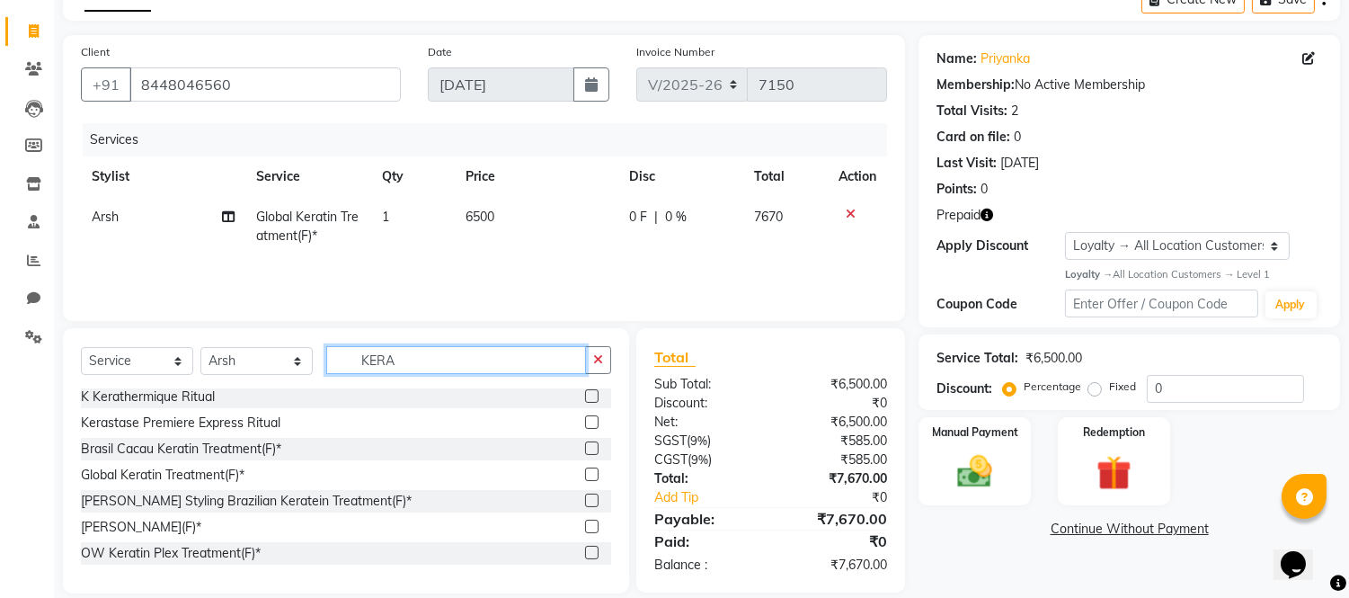
drag, startPoint x: 397, startPoint y: 360, endPoint x: 514, endPoint y: 351, distance: 117.2
click at [317, 360] on div "Select Service Product Membership Package Voucher Prepaid Gift Card Select Styl…" at bounding box center [346, 367] width 530 height 42
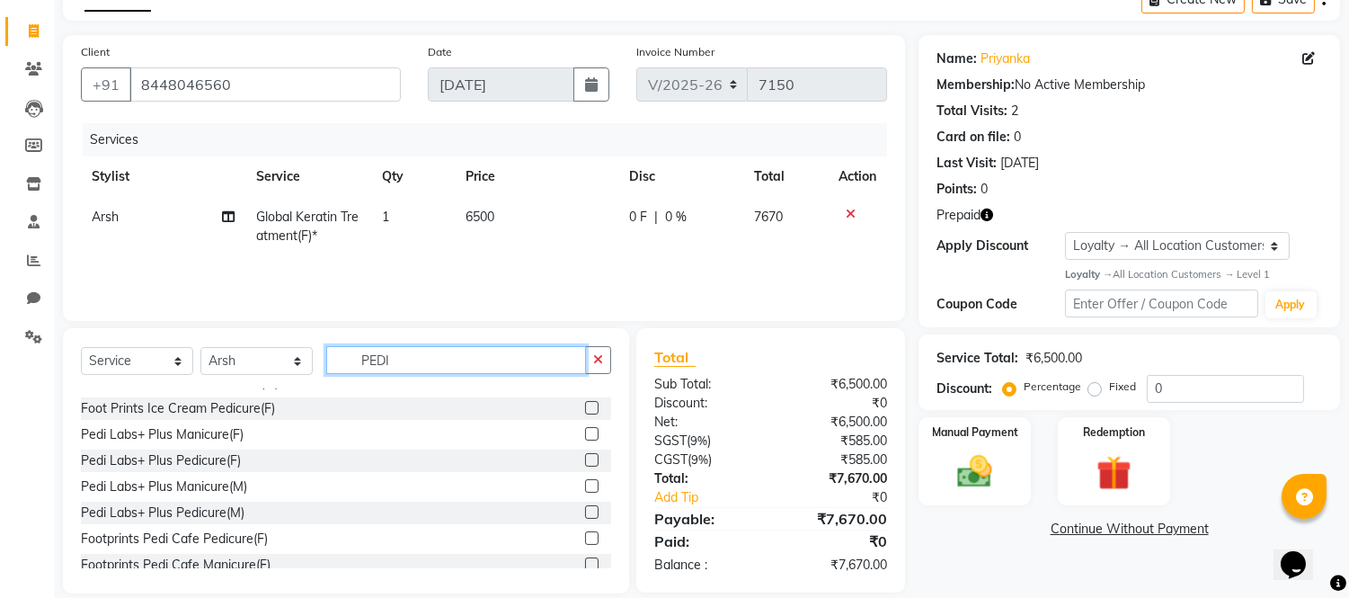
scroll to position [263, 0]
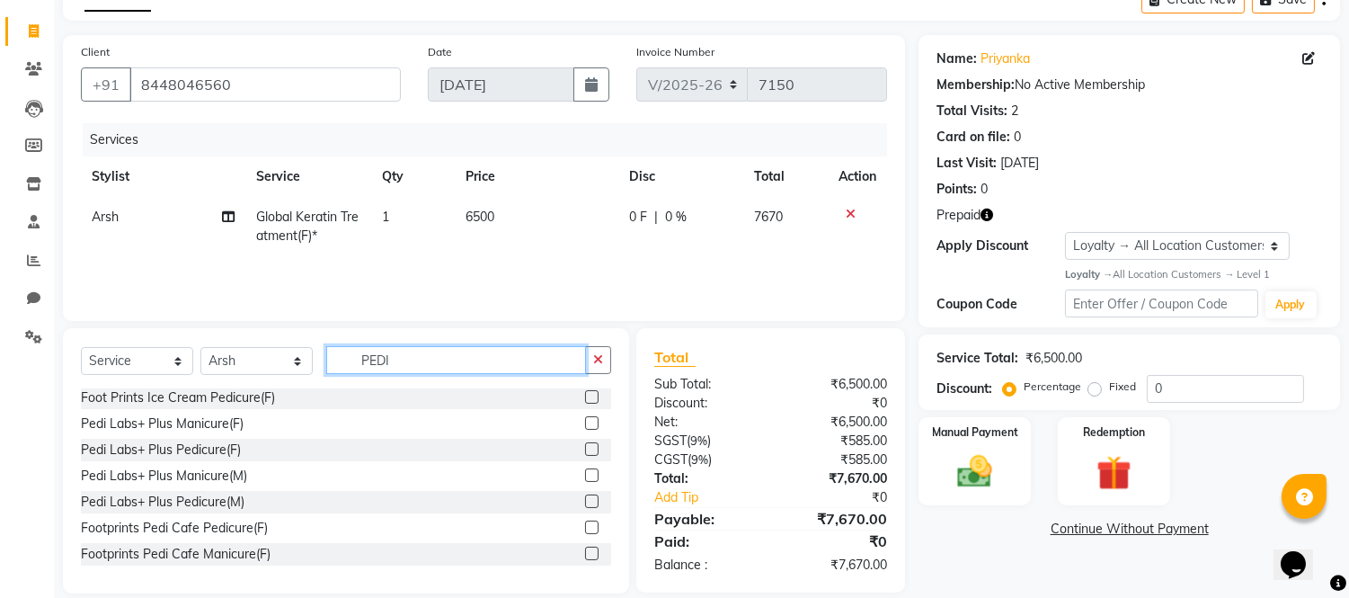
type input "PEDI"
click at [585, 442] on label at bounding box center [591, 448] width 13 height 13
click at [585, 444] on input "checkbox" at bounding box center [591, 450] width 12 height 12
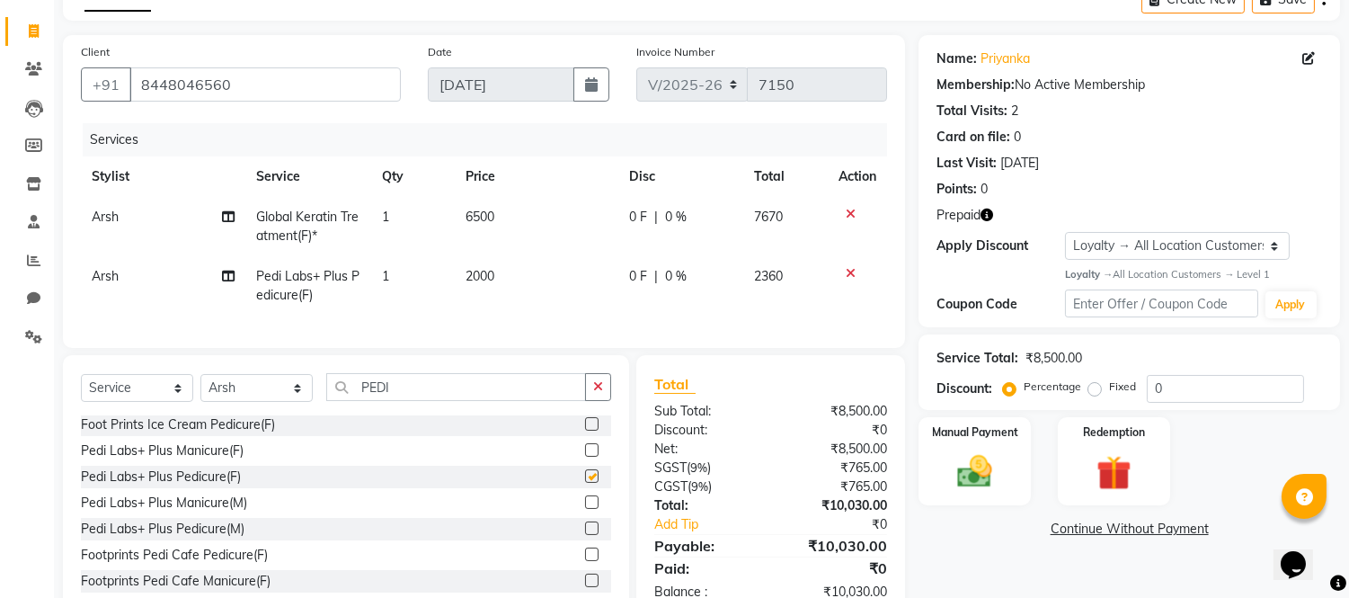
checkbox input "false"
drag, startPoint x: 428, startPoint y: 410, endPoint x: 261, endPoint y: 410, distance: 167.2
click at [261, 410] on div "Select Service Product Membership Package Voucher Prepaid Gift Card Select Styl…" at bounding box center [346, 394] width 530 height 42
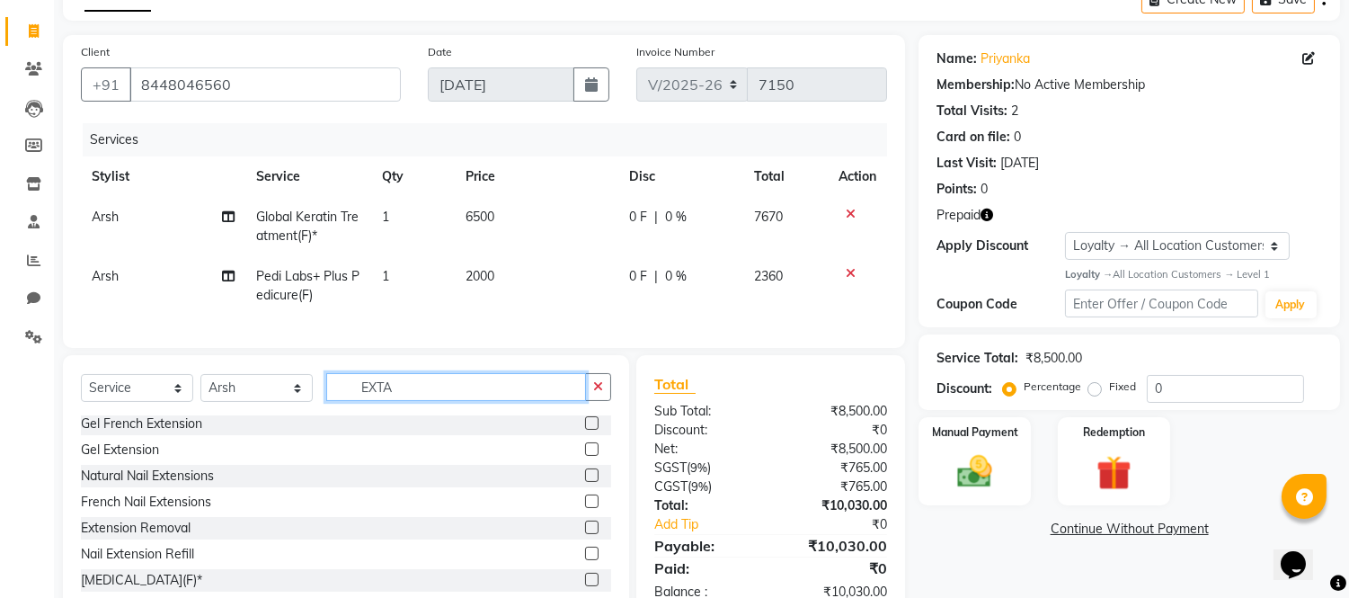
scroll to position [0, 0]
type input "EXT"
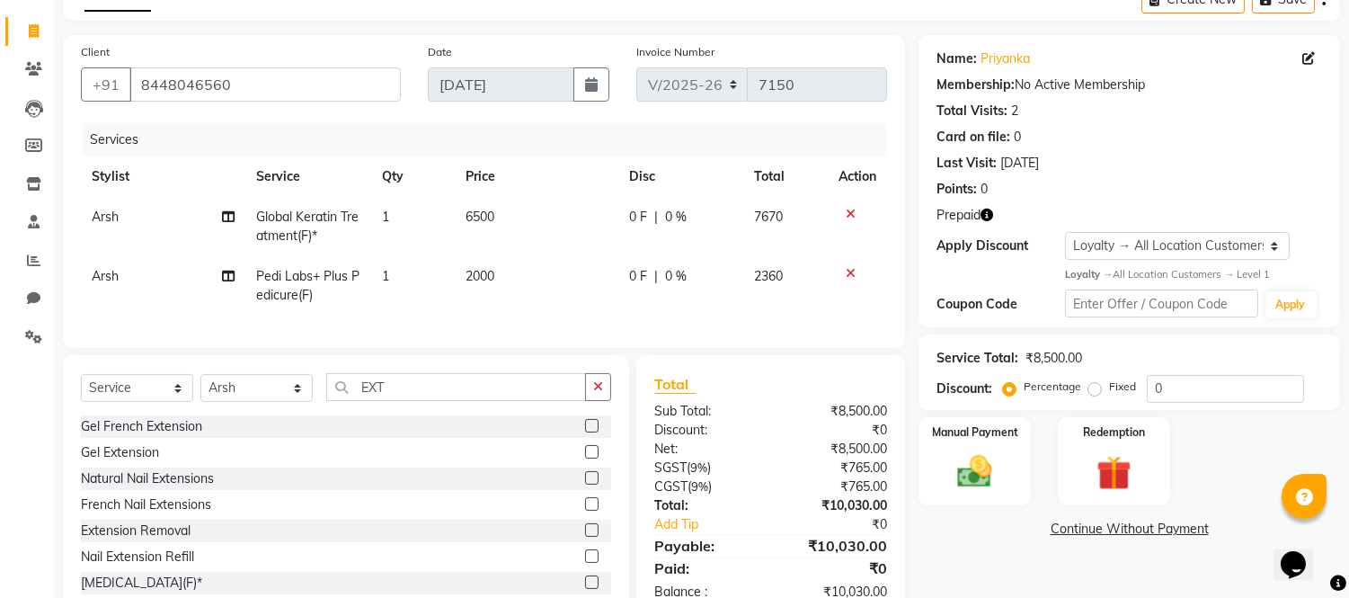
click at [585, 432] on label at bounding box center [591, 425] width 13 height 13
click at [585, 432] on input "checkbox" at bounding box center [591, 427] width 12 height 12
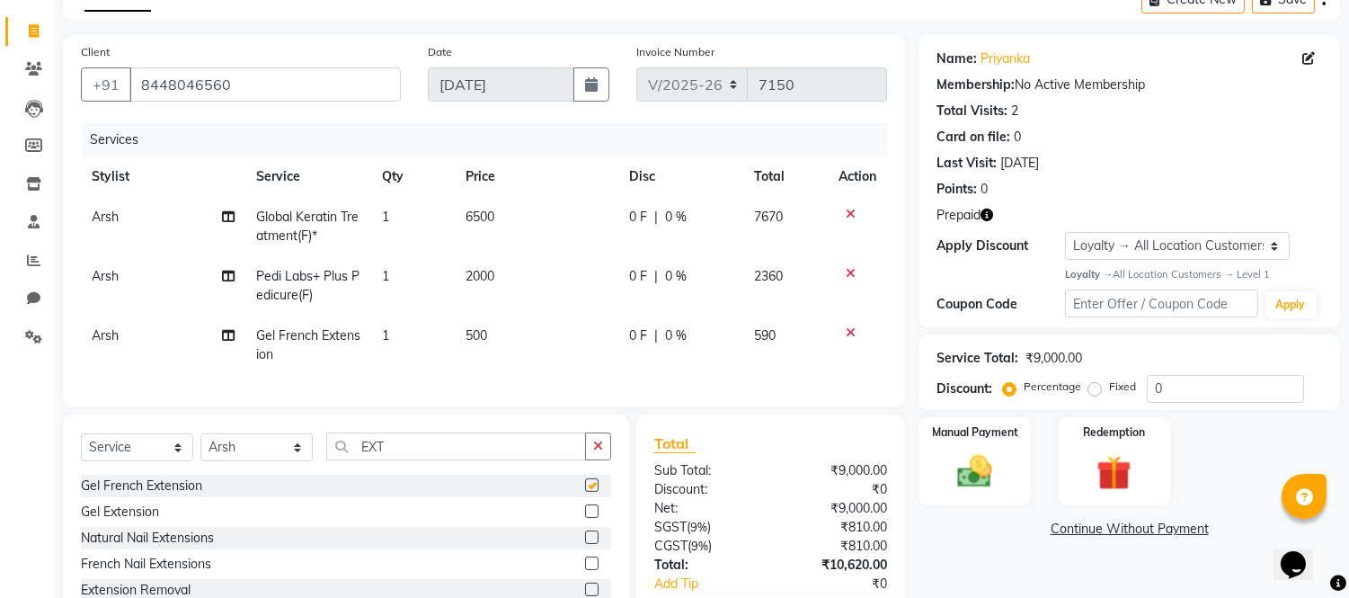
checkbox input "false"
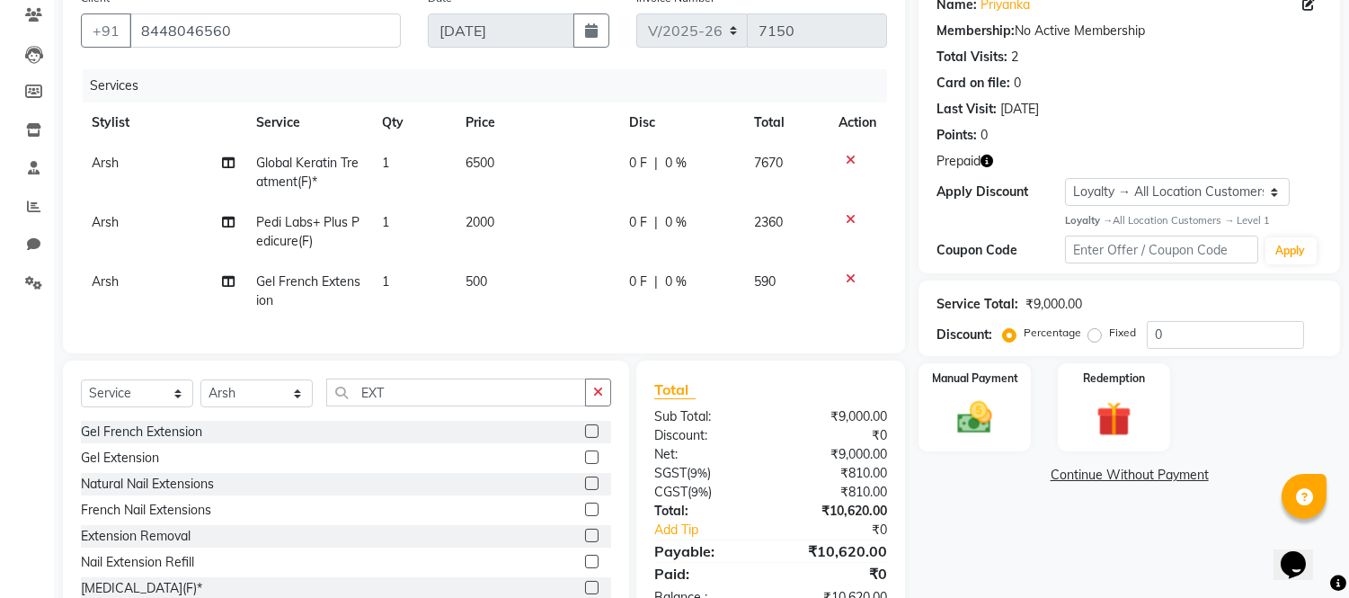
scroll to position [200, 0]
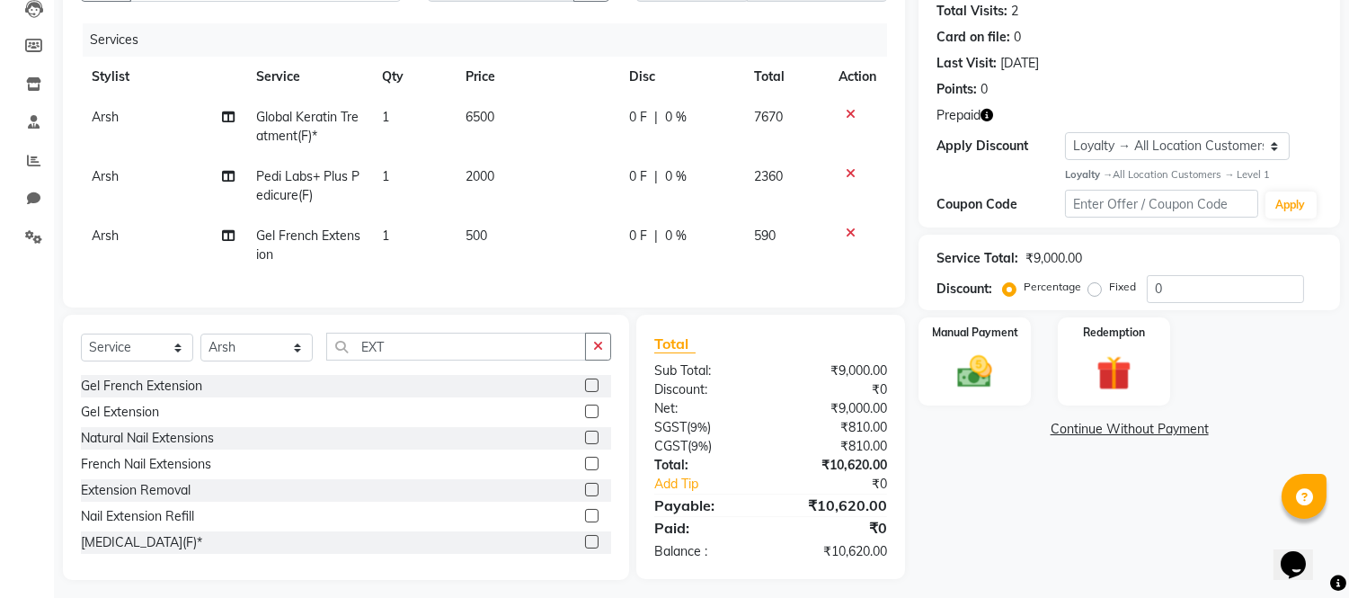
click at [585, 470] on label at bounding box center [591, 463] width 13 height 13
click at [585, 470] on input "checkbox" at bounding box center [591, 464] width 12 height 12
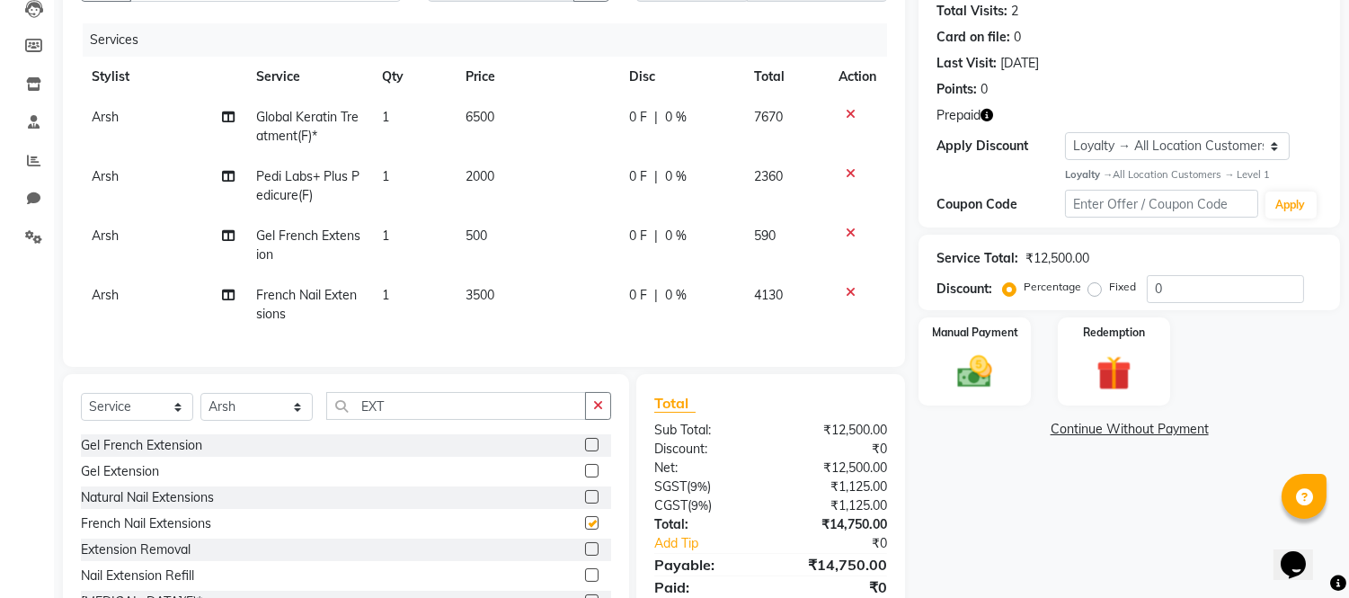
checkbox input "false"
click at [850, 228] on icon at bounding box center [851, 233] width 10 height 13
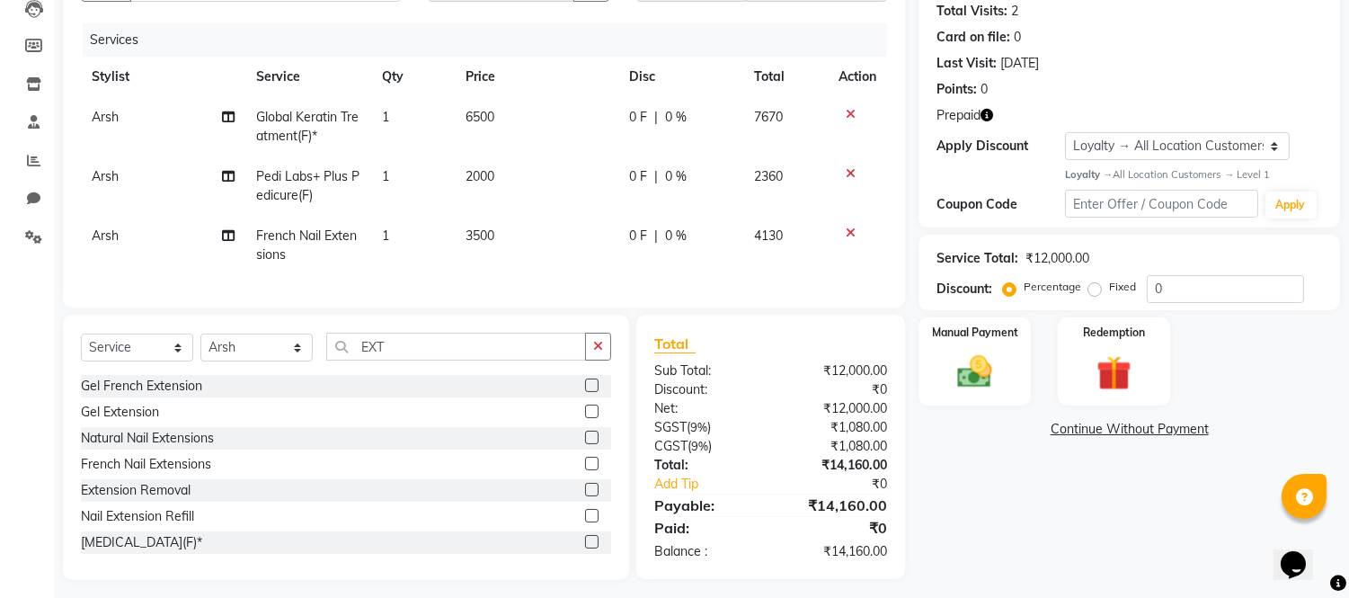
click at [508, 236] on td "3500" at bounding box center [537, 245] width 164 height 59
select select "43341"
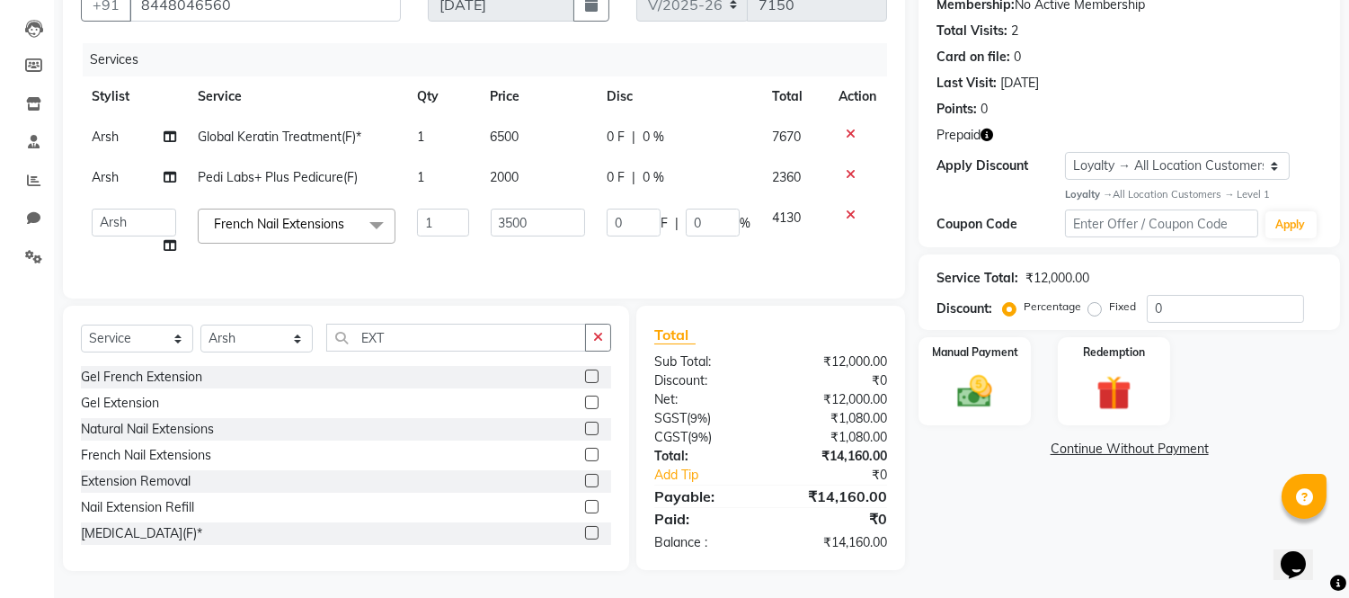
scroll to position [194, 0]
click at [508, 236] on td "3500" at bounding box center [538, 232] width 116 height 68
drag, startPoint x: 513, startPoint y: 207, endPoint x: 456, endPoint y: 205, distance: 57.6
click at [456, 205] on tr "Akash Akshar_asst Alam _Pdct Amit Arkan Arsh Counter Sales Farman Geeta Hema il…" at bounding box center [484, 232] width 806 height 68
type input "2500"
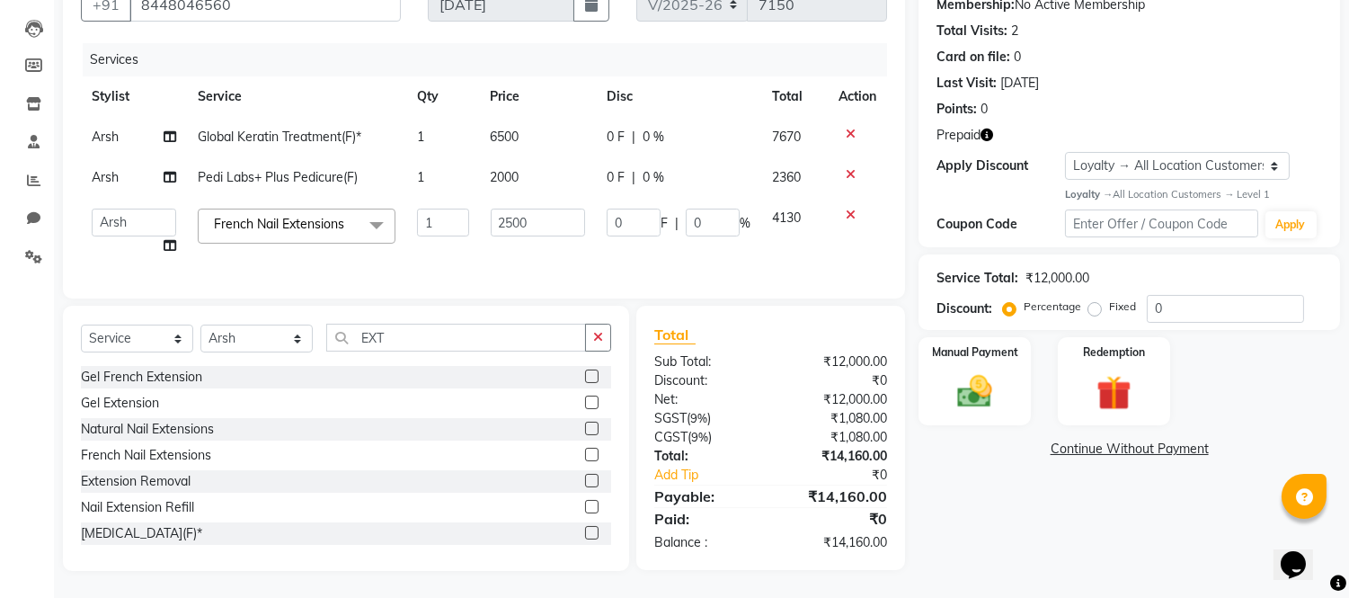
click at [344, 243] on td "French Nail Extensions x Big Toes French Tip Repair Gel French Extension Gel Ti…" at bounding box center [296, 232] width 219 height 68
select select "43341"
click at [105, 212] on select "[PERSON_NAME] Alam _Pdct [PERSON_NAME] [PERSON_NAME] Counter Sales [PERSON_NAME…" at bounding box center [134, 223] width 85 height 28
select select "43352"
click at [102, 169] on span "Arsh" at bounding box center [105, 177] width 27 height 16
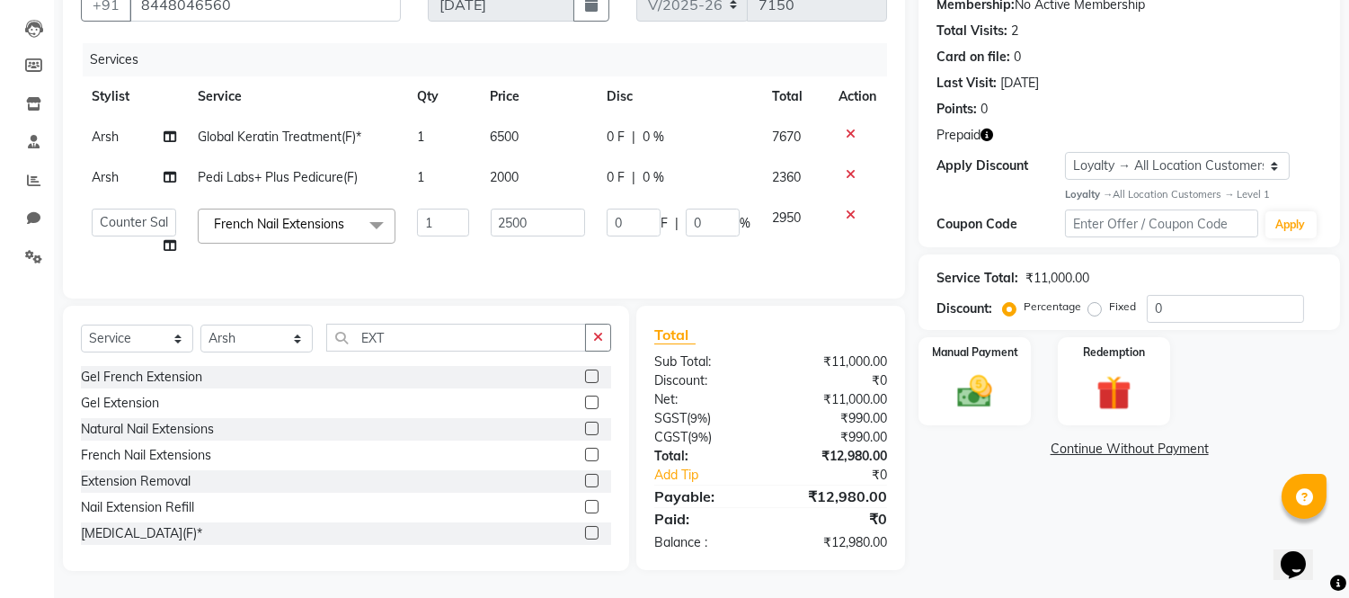
select select "43341"
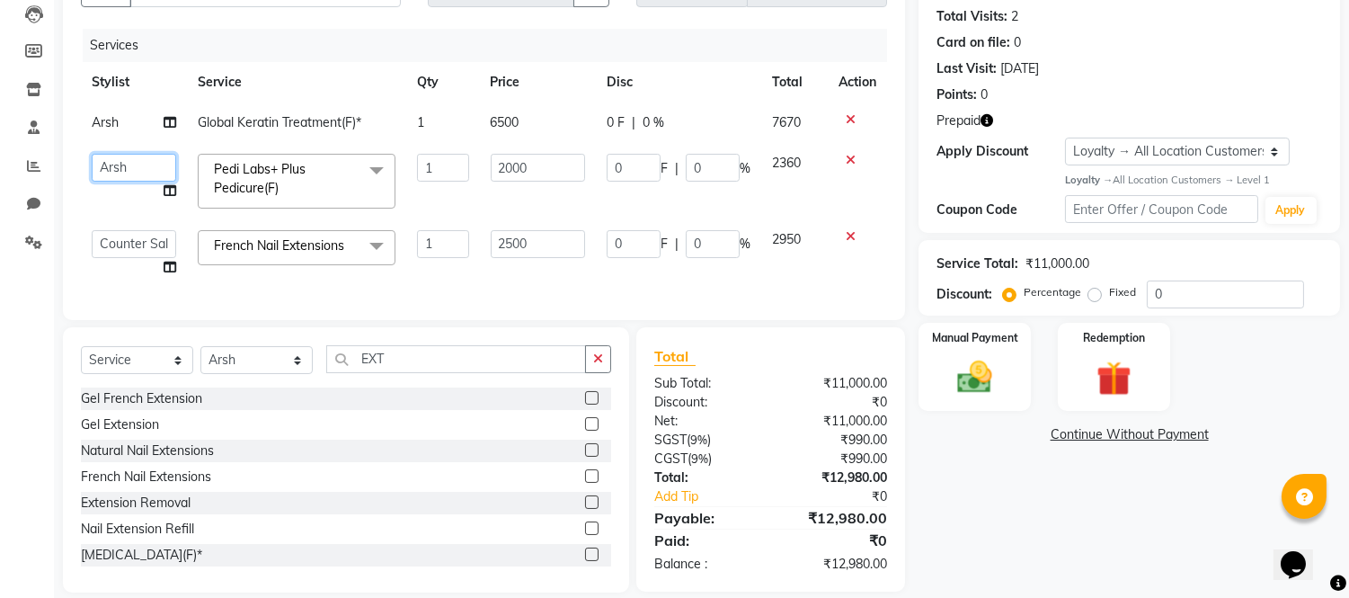
click at [104, 165] on select "[PERSON_NAME] Alam _Pdct [PERSON_NAME] [PERSON_NAME] Counter Sales [PERSON_NAME…" at bounding box center [134, 168] width 85 height 28
select select "43348"
click at [371, 280] on td "French Nail Extensions x Big Toes French Tip Repair Gel French Extension Gel Ti…" at bounding box center [296, 253] width 219 height 68
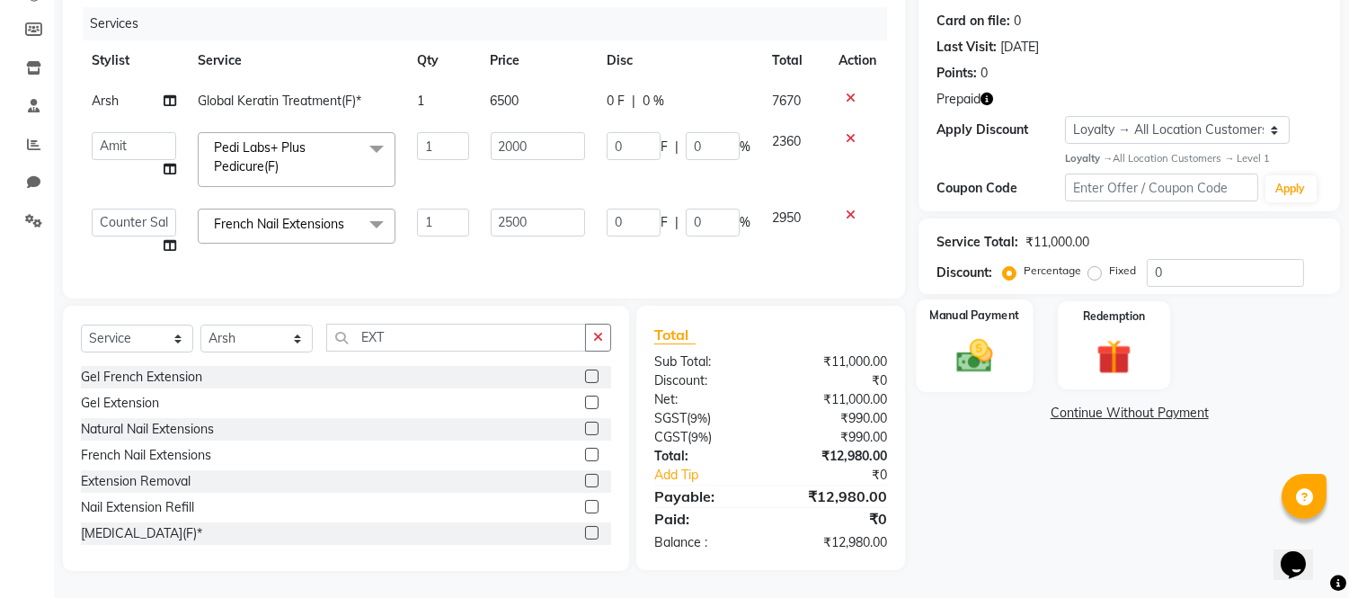
click at [987, 342] on img at bounding box center [975, 355] width 59 height 42
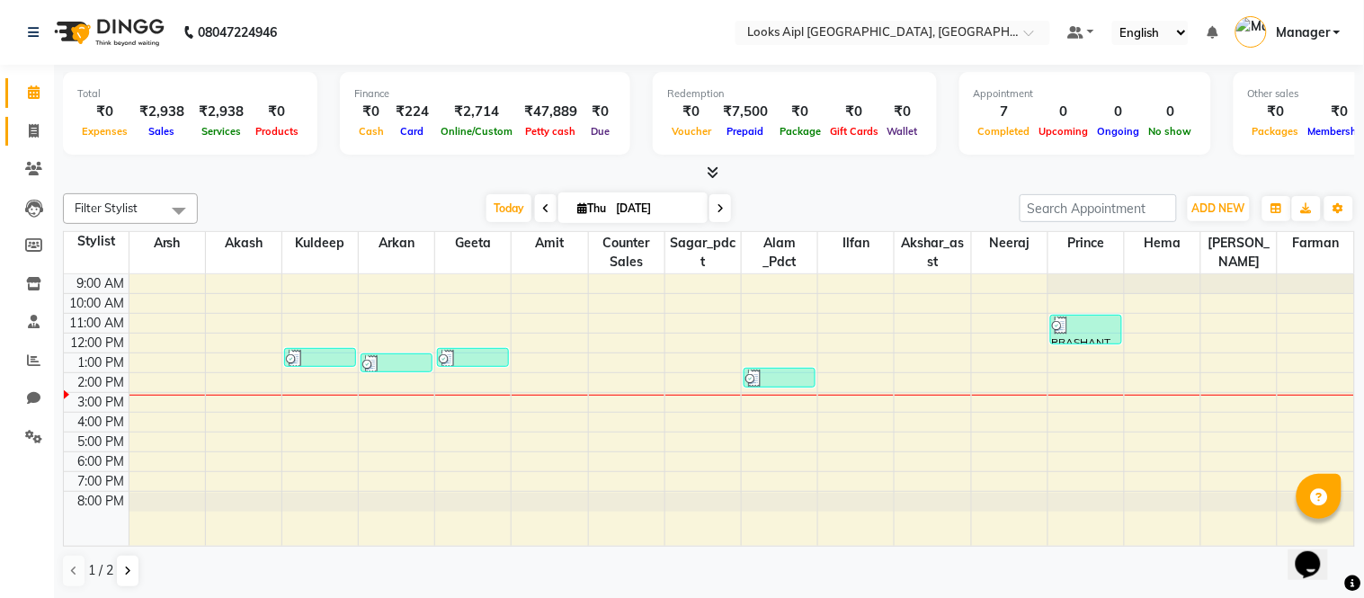
click at [25, 141] on link "Invoice" at bounding box center [26, 132] width 43 height 30
select select "6047"
select select "service"
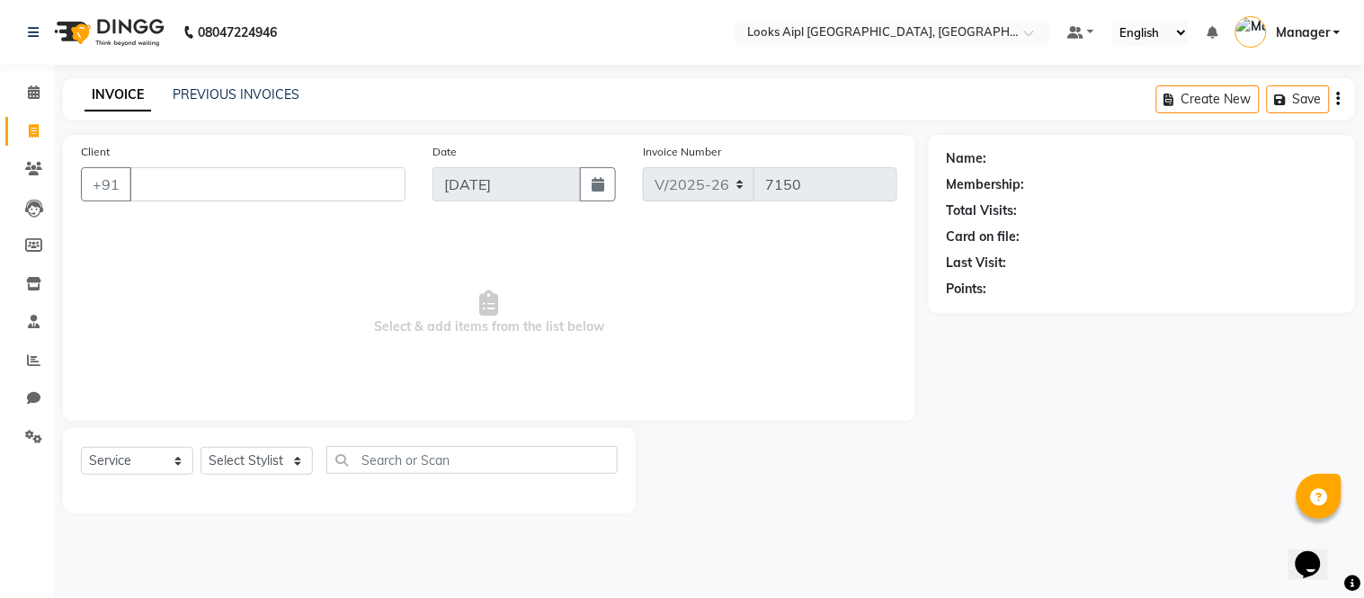
click at [231, 182] on input "Client" at bounding box center [267, 184] width 276 height 34
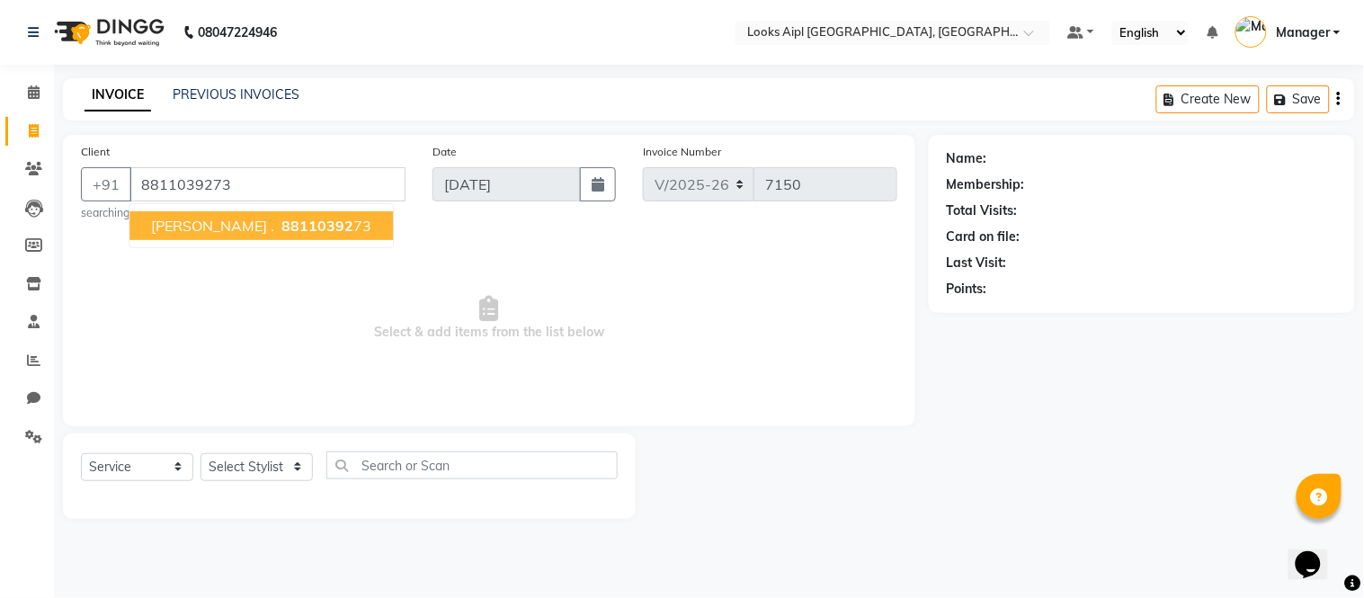
type input "8811039273"
select select "1: Object"
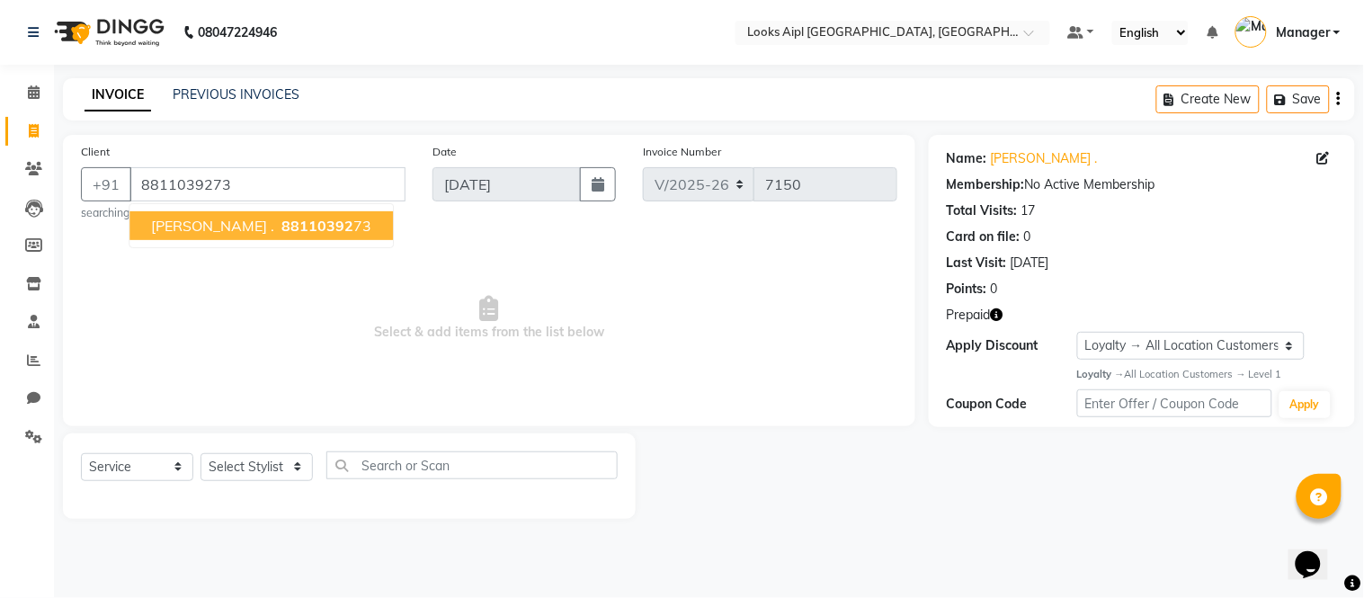
click at [652, 265] on span "Select & add items from the list below" at bounding box center [489, 318] width 816 height 180
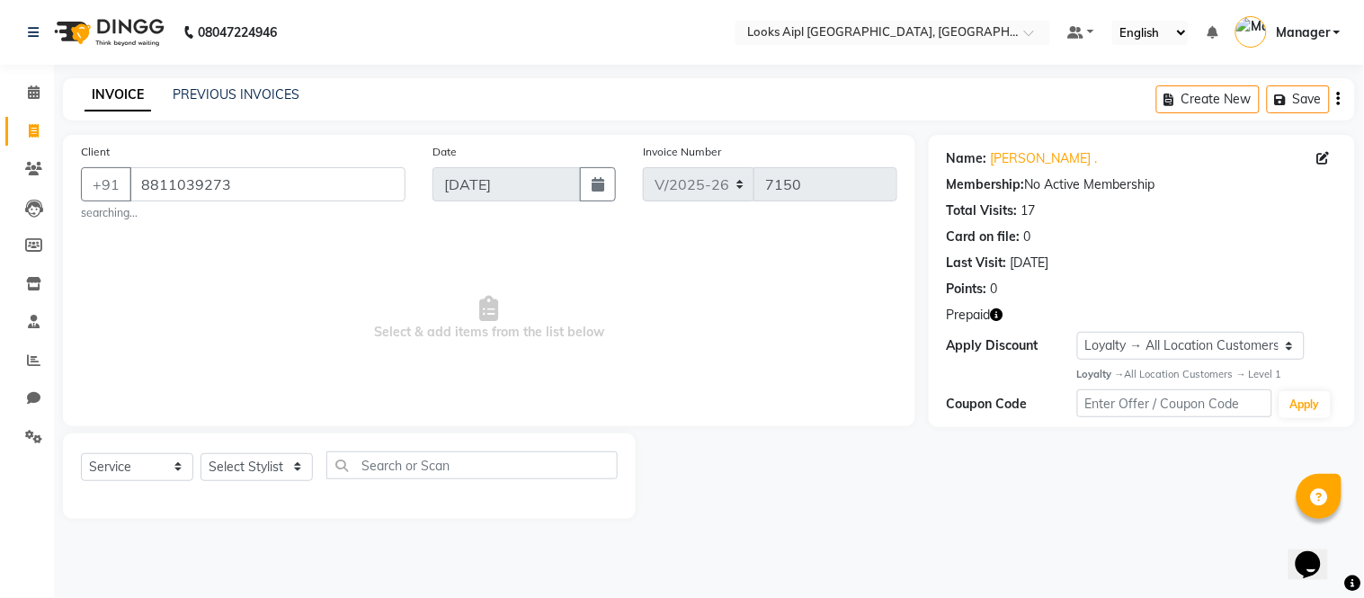
click at [241, 452] on div "Select Service Product Membership Package Voucher Prepaid Gift Card Select Styl…" at bounding box center [349, 472] width 537 height 42
click at [284, 456] on select "Select Stylist [PERSON_NAME] Alam _Pdct [PERSON_NAME] [PERSON_NAME] Counter Sal…" at bounding box center [256, 467] width 112 height 28
select select "58620"
click at [200, 453] on select "Select Stylist Akash Akshar_asst Alam _Pdct Amit Arkan Arsh Counter Sales Farma…" at bounding box center [256, 467] width 112 height 28
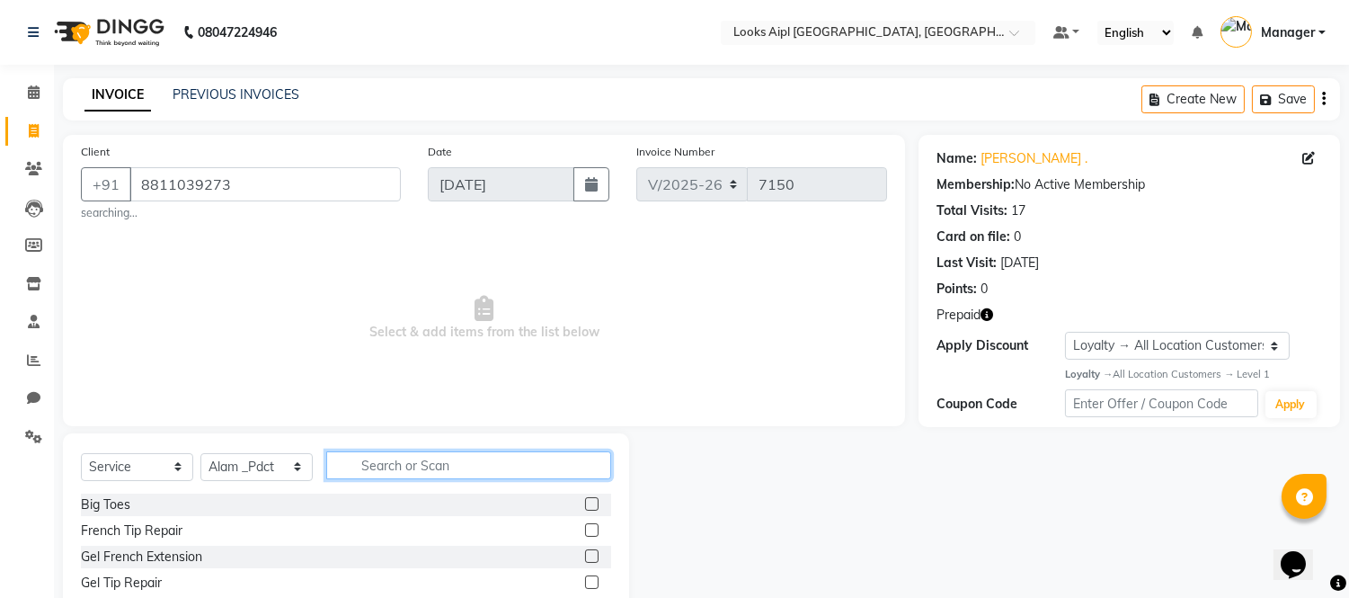
click at [442, 466] on input "text" at bounding box center [468, 465] width 285 height 28
type input "M"
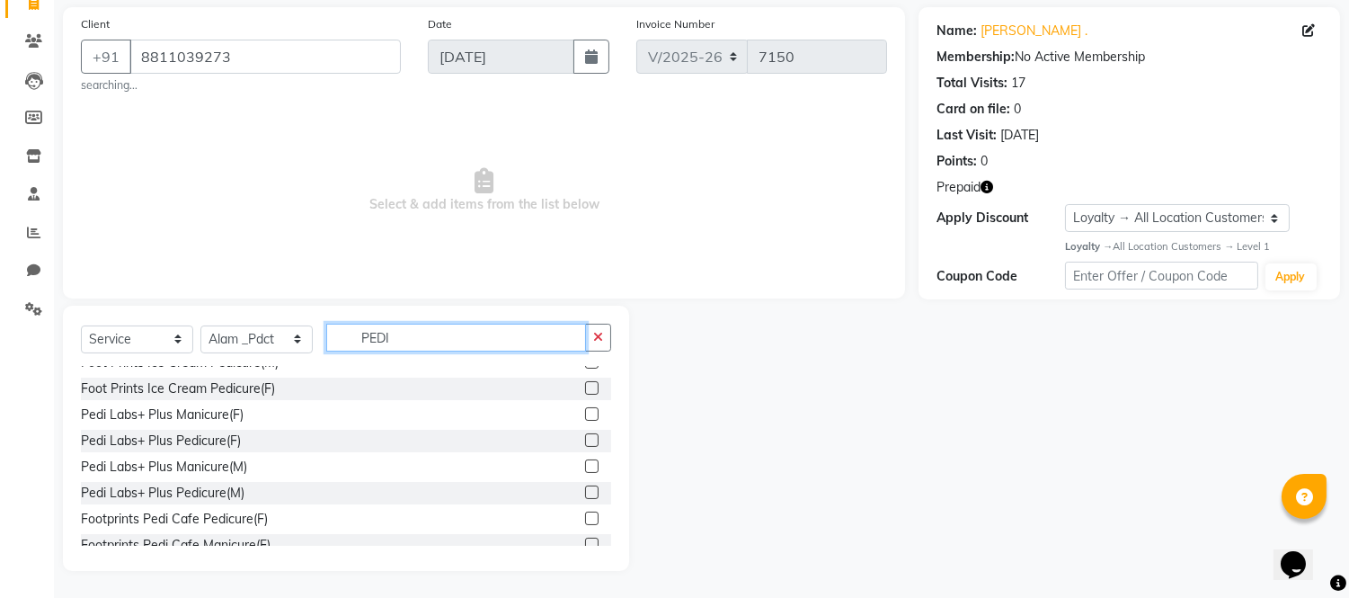
scroll to position [263, 0]
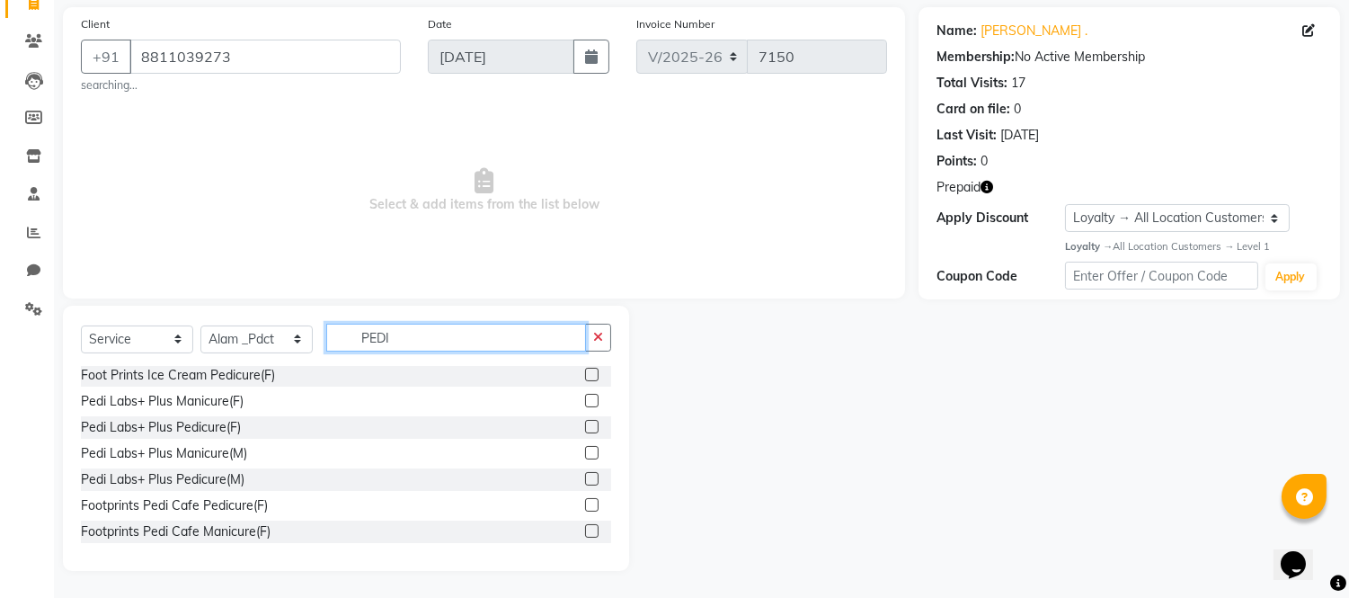
type input "PEDI"
click at [585, 454] on label at bounding box center [591, 452] width 13 height 13
click at [585, 454] on input "checkbox" at bounding box center [591, 454] width 12 height 12
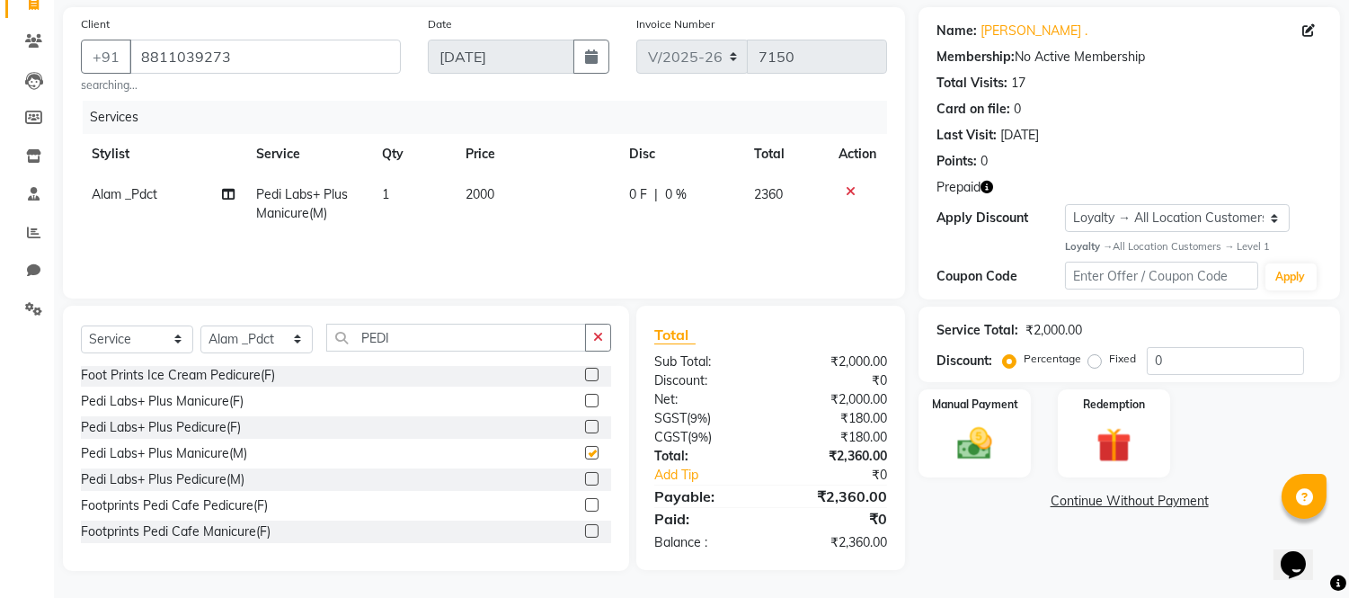
checkbox input "false"
drag, startPoint x: 276, startPoint y: 343, endPoint x: 276, endPoint y: 325, distance: 17.1
click at [276, 343] on select "Select Stylist [PERSON_NAME] Alam _Pdct [PERSON_NAME] [PERSON_NAME] Counter Sal…" at bounding box center [256, 339] width 112 height 28
select select "43344"
click at [200, 325] on select "Select Stylist [PERSON_NAME] Alam _Pdct [PERSON_NAME] [PERSON_NAME] Counter Sal…" at bounding box center [256, 339] width 112 height 28
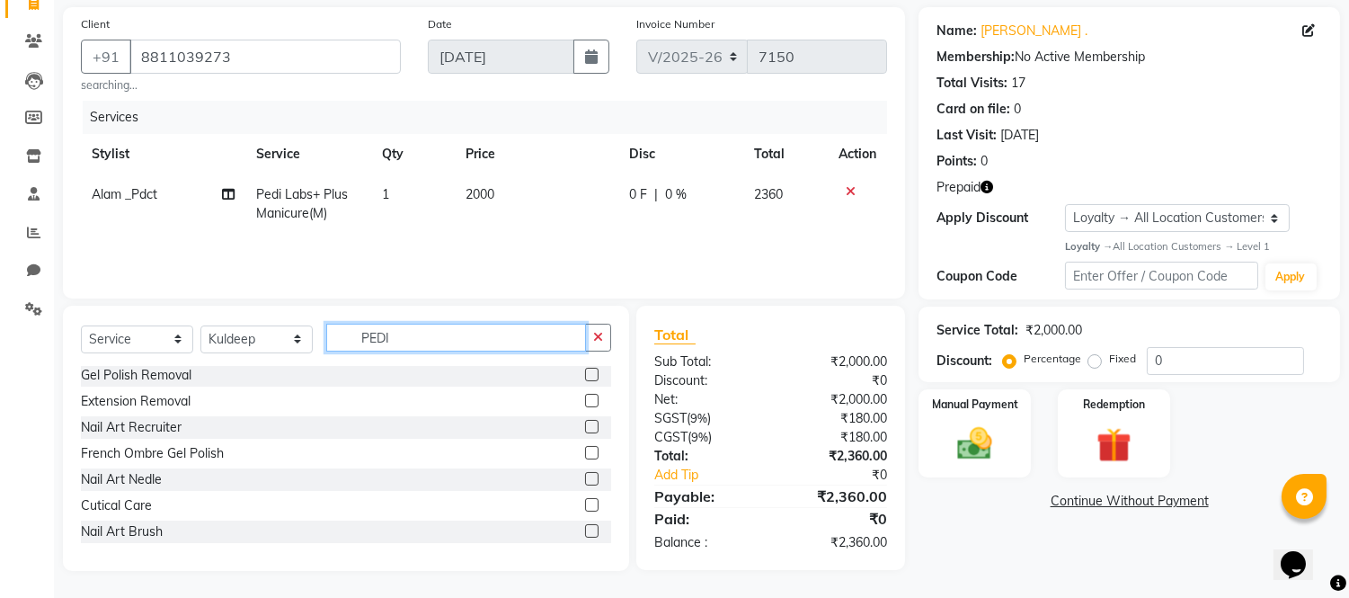
drag, startPoint x: 414, startPoint y: 326, endPoint x: 308, endPoint y: 334, distance: 106.4
click at [308, 334] on div "Select Service Product Membership Package Voucher Prepaid Gift Card Select Styl…" at bounding box center [346, 345] width 530 height 42
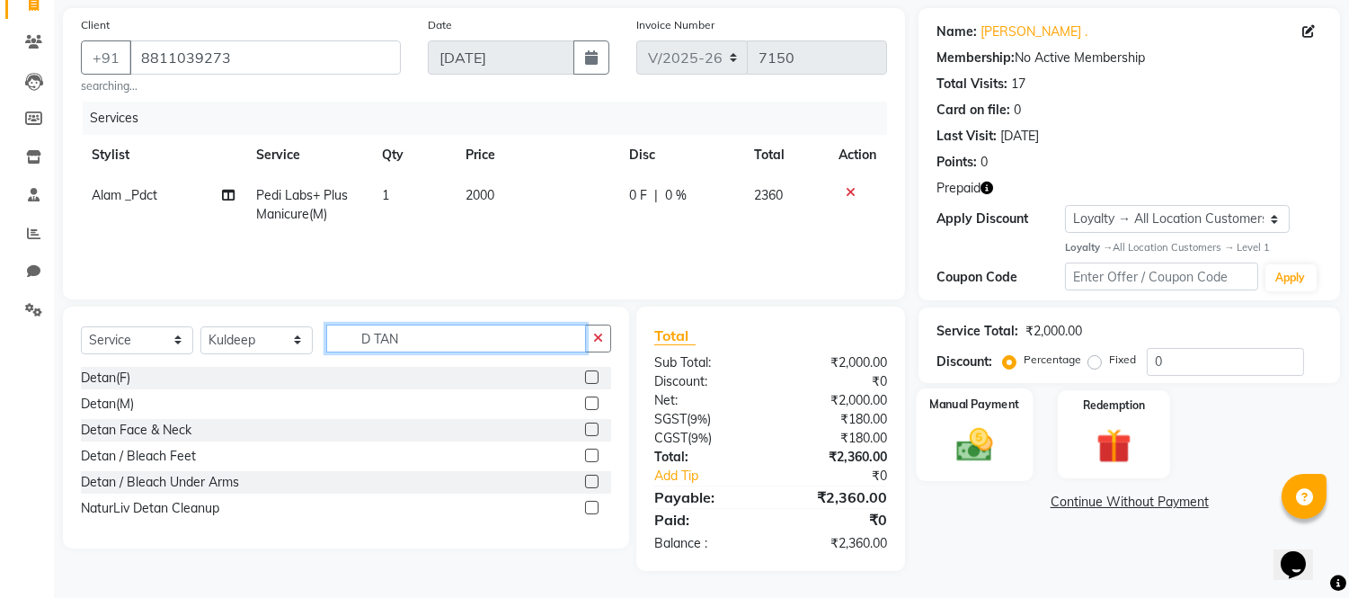
scroll to position [127, 0]
type input "D TAN"
click at [591, 375] on label at bounding box center [591, 376] width 13 height 13
click at [591, 375] on input "checkbox" at bounding box center [591, 378] width 12 height 12
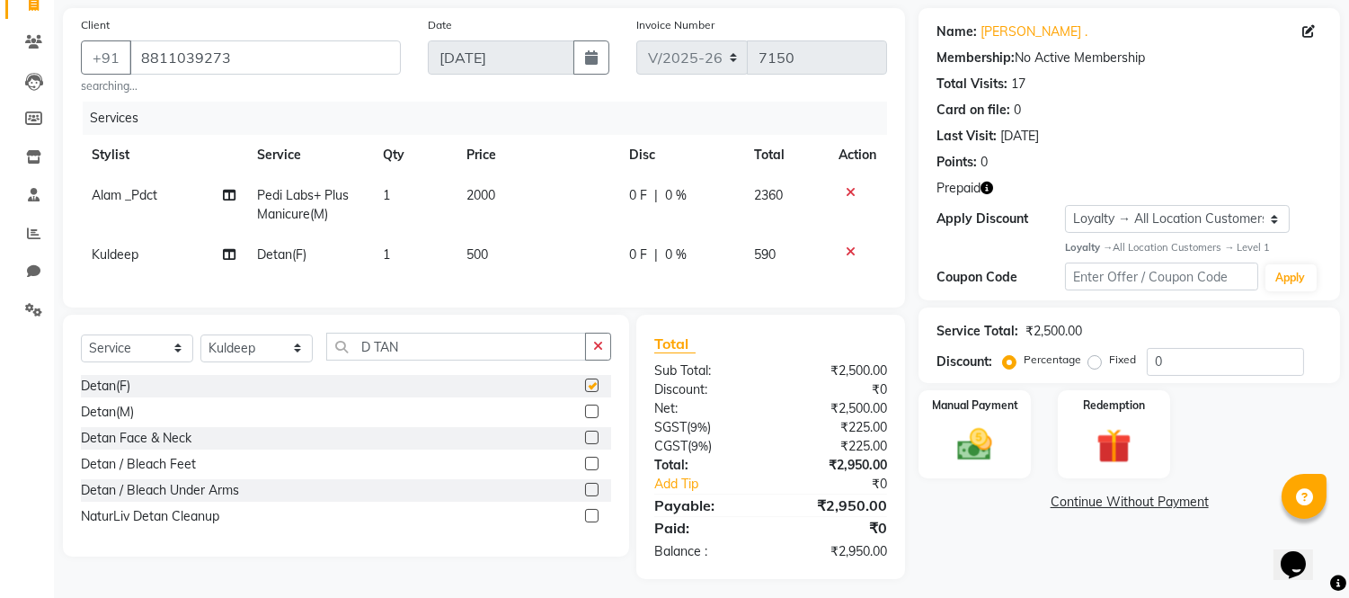
checkbox input "false"
click at [507, 245] on td "500" at bounding box center [537, 255] width 163 height 40
select select "43344"
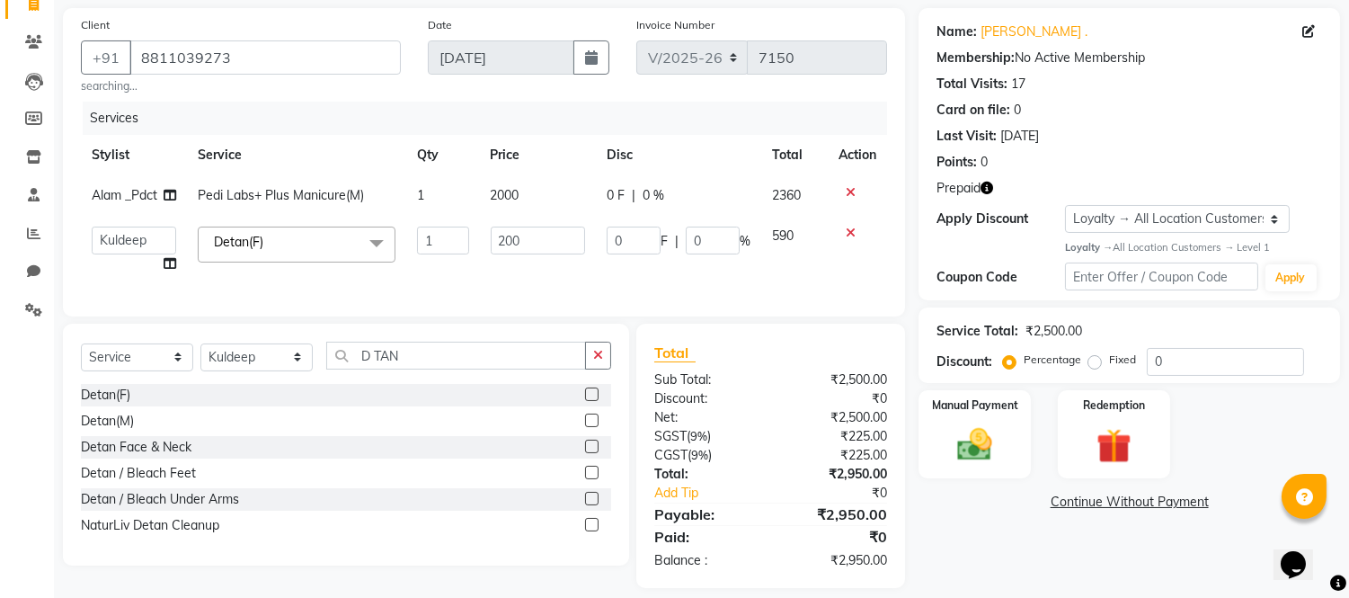
type input "2000"
click at [549, 273] on td "2000" at bounding box center [538, 250] width 116 height 68
select select "43344"
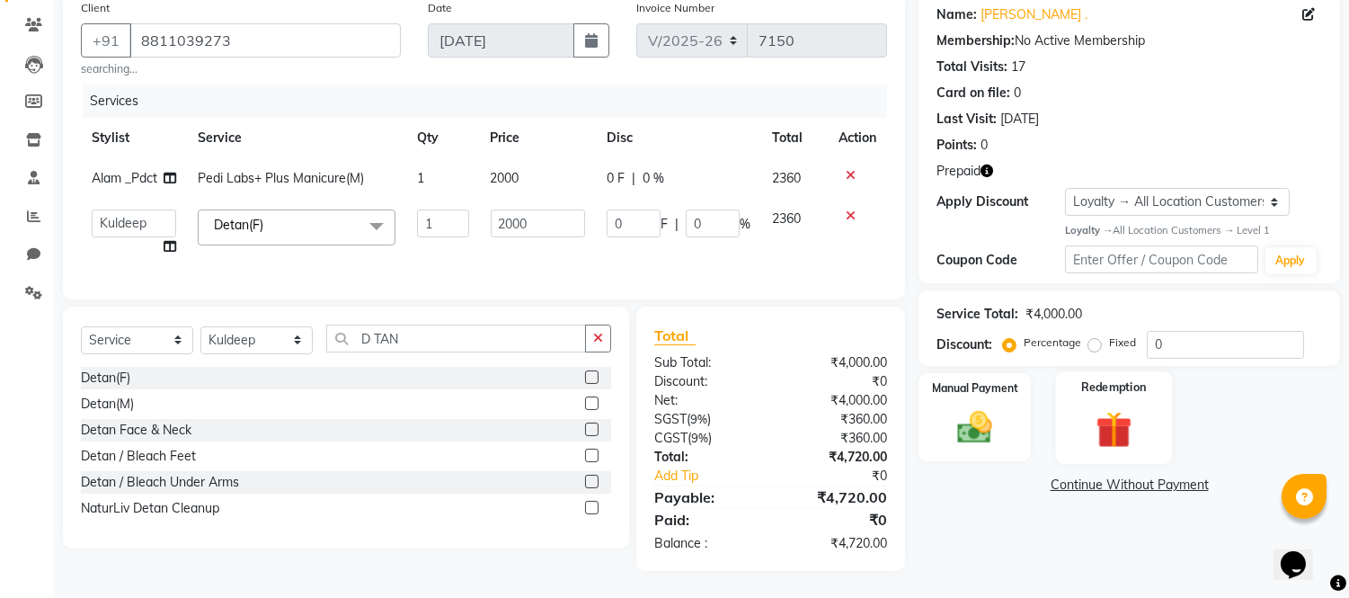
scroll to position [158, 0]
click at [1112, 419] on img at bounding box center [1113, 428] width 59 height 45
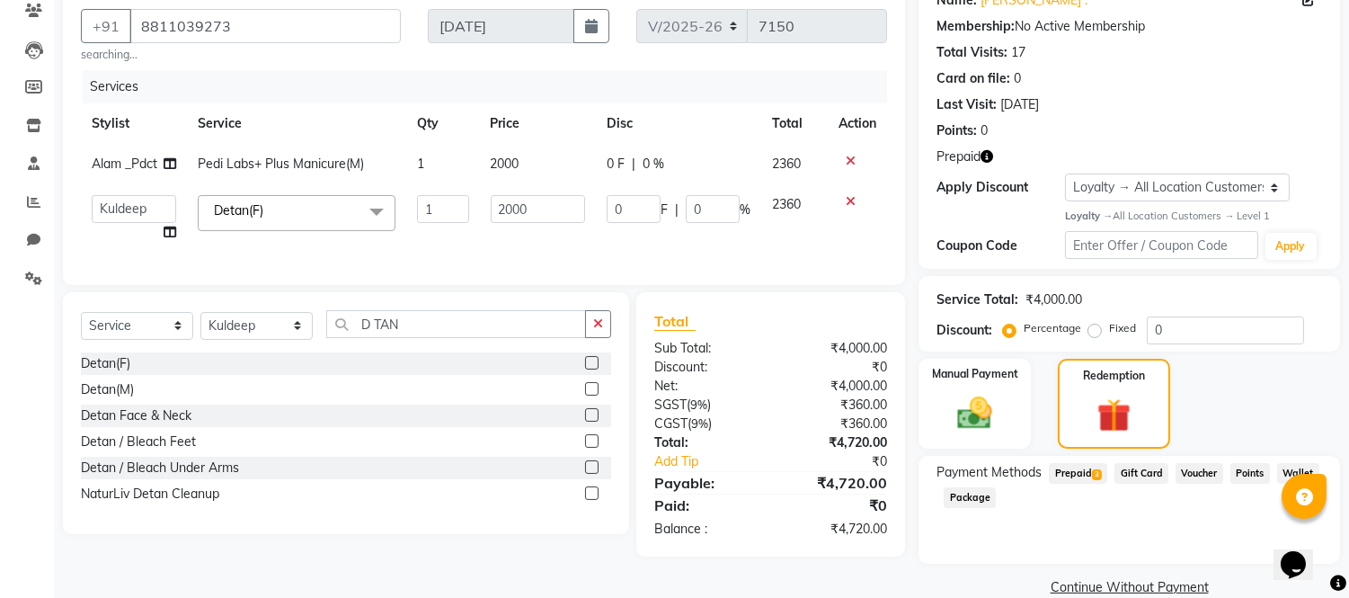
click at [1067, 468] on span "Prepaid 3" at bounding box center [1078, 473] width 58 height 21
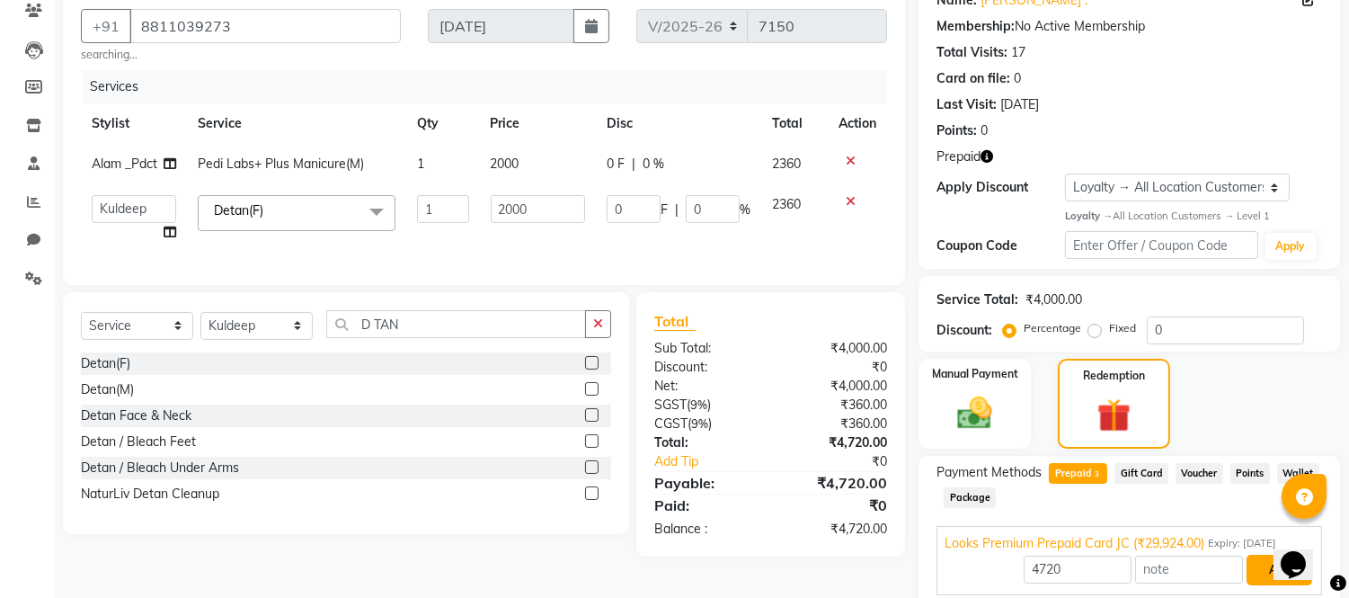
click at [1272, 565] on button "Add" at bounding box center [1280, 570] width 66 height 31
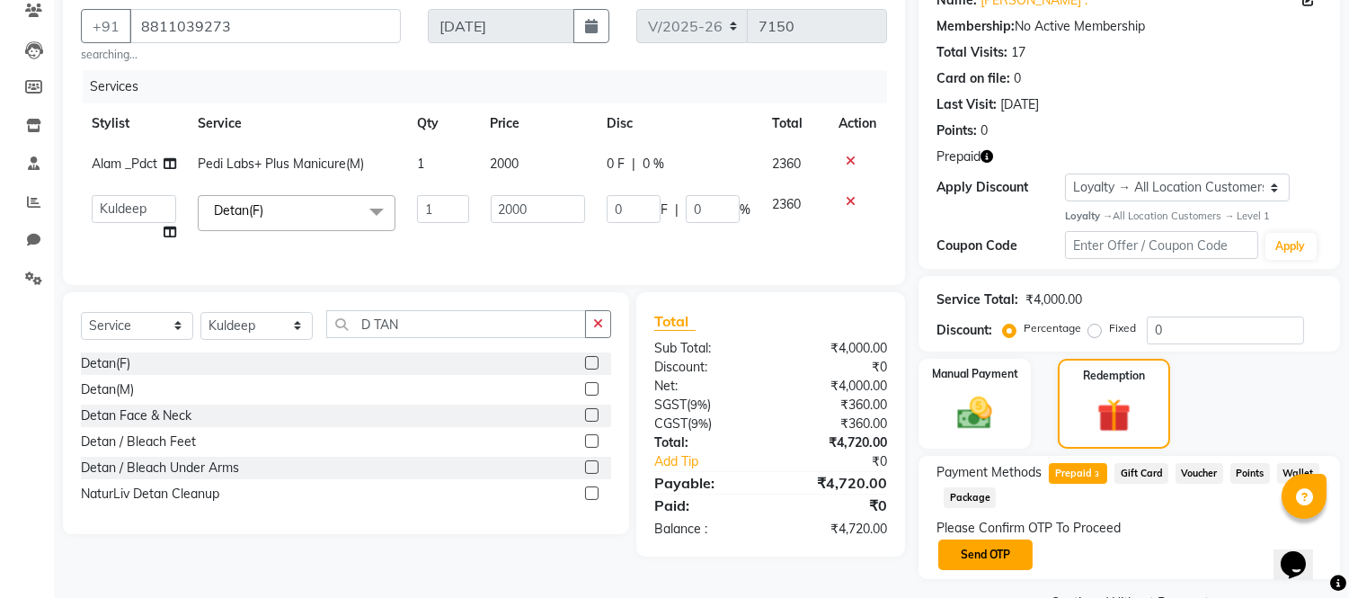
click at [969, 540] on button "Send OTP" at bounding box center [986, 554] width 94 height 31
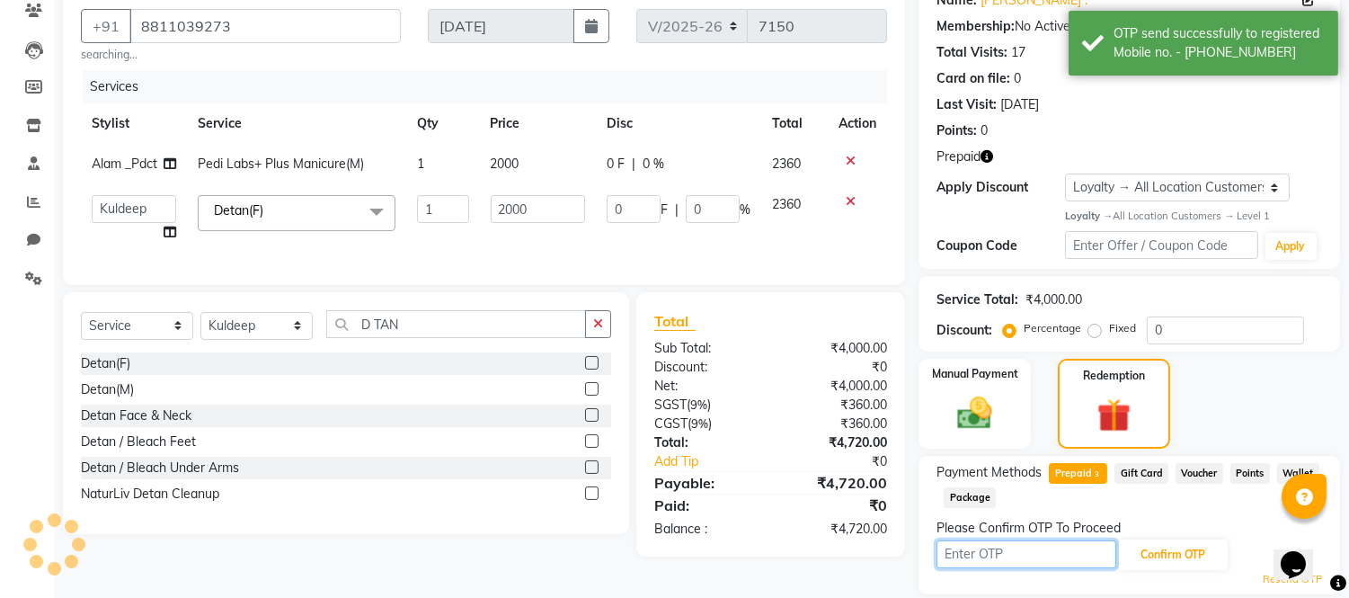
click at [969, 540] on input "text" at bounding box center [1027, 554] width 180 height 28
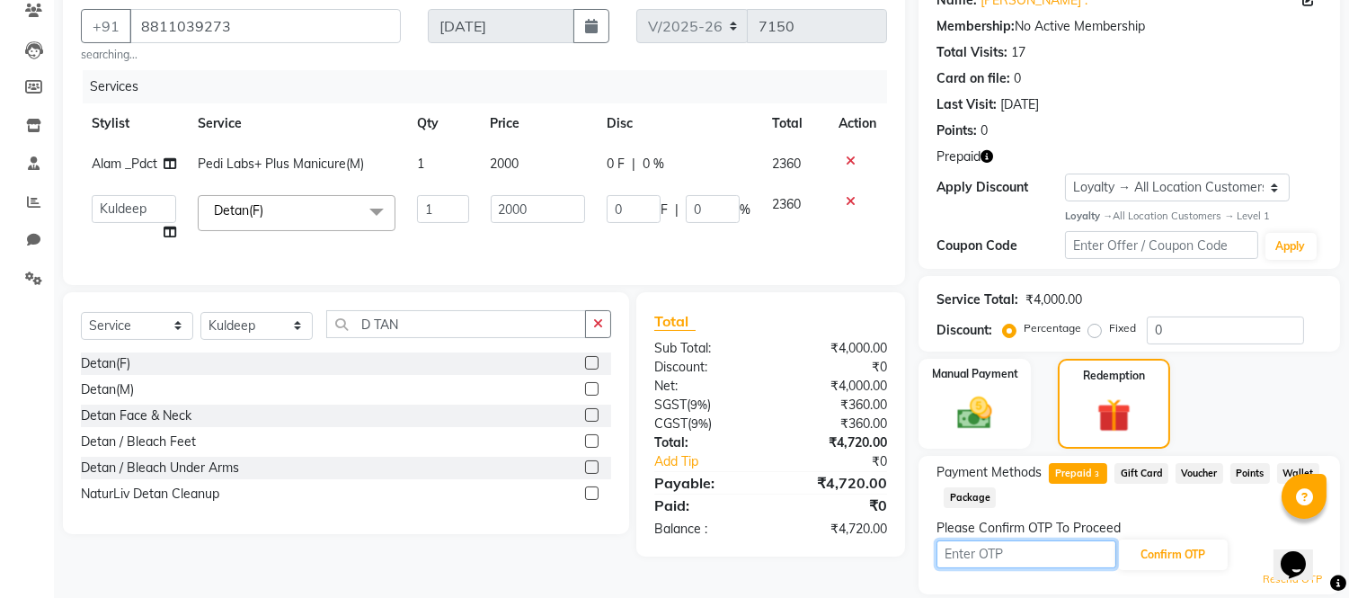
click at [999, 547] on input "text" at bounding box center [1027, 554] width 180 height 28
type input "9917"
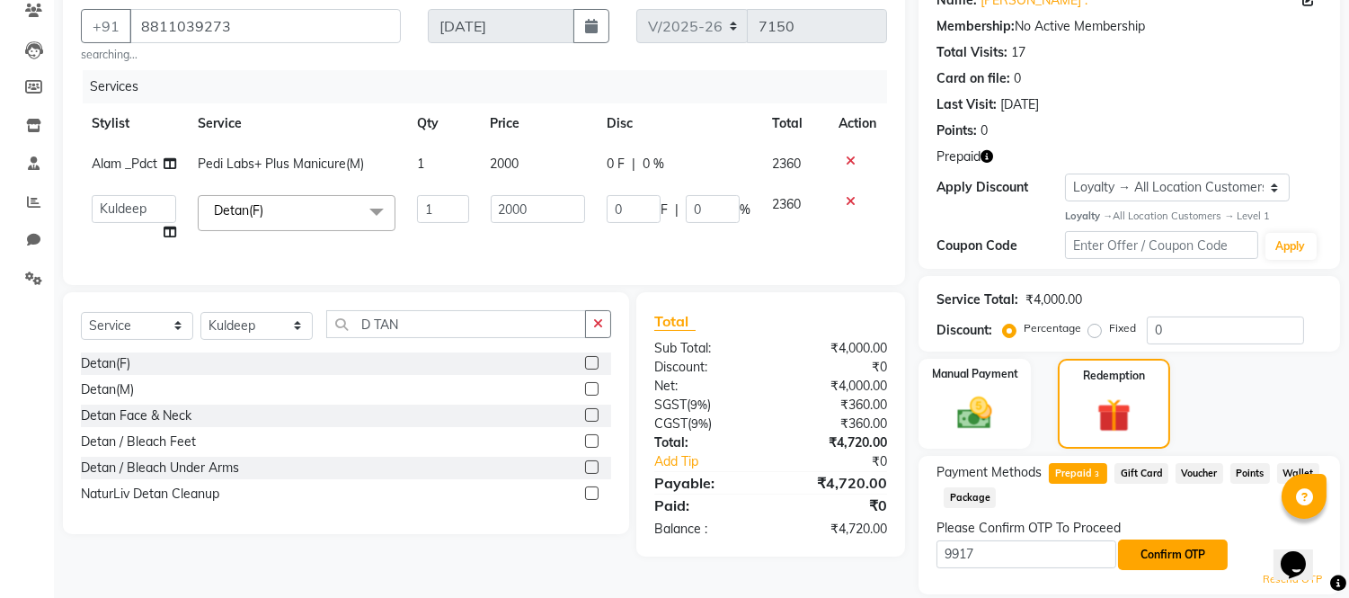
drag, startPoint x: 1148, startPoint y: 559, endPoint x: 1152, endPoint y: 550, distance: 10.1
click at [1149, 557] on button "Confirm OTP" at bounding box center [1173, 554] width 110 height 31
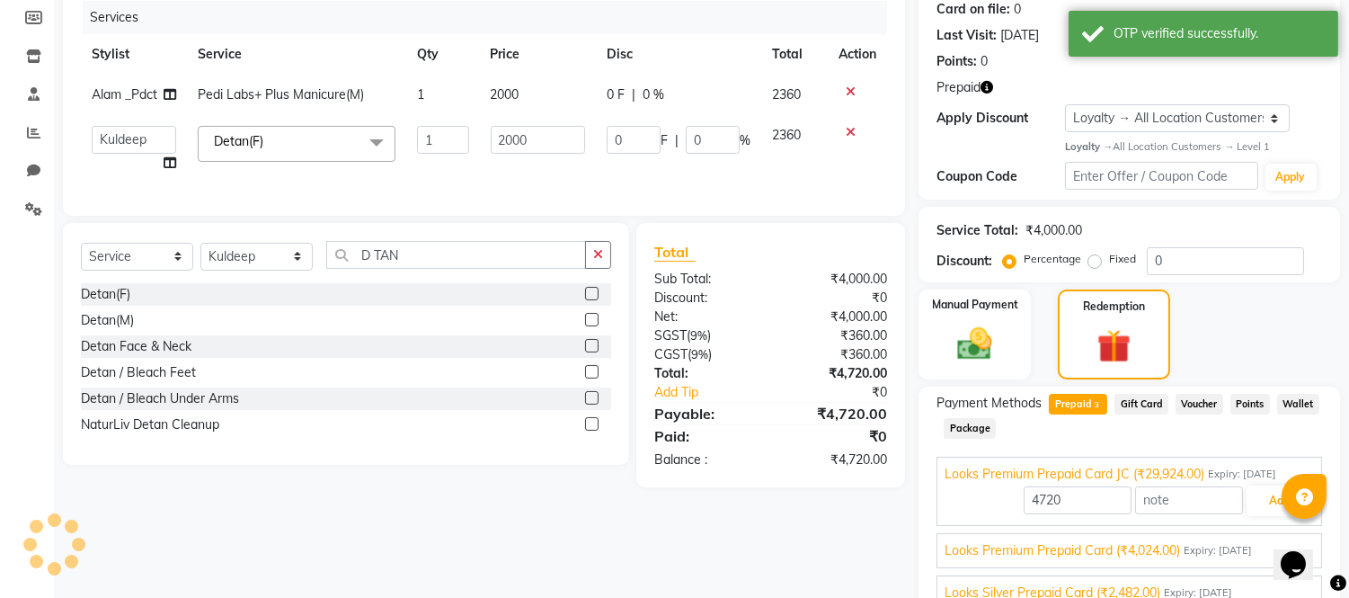
scroll to position [310, 0]
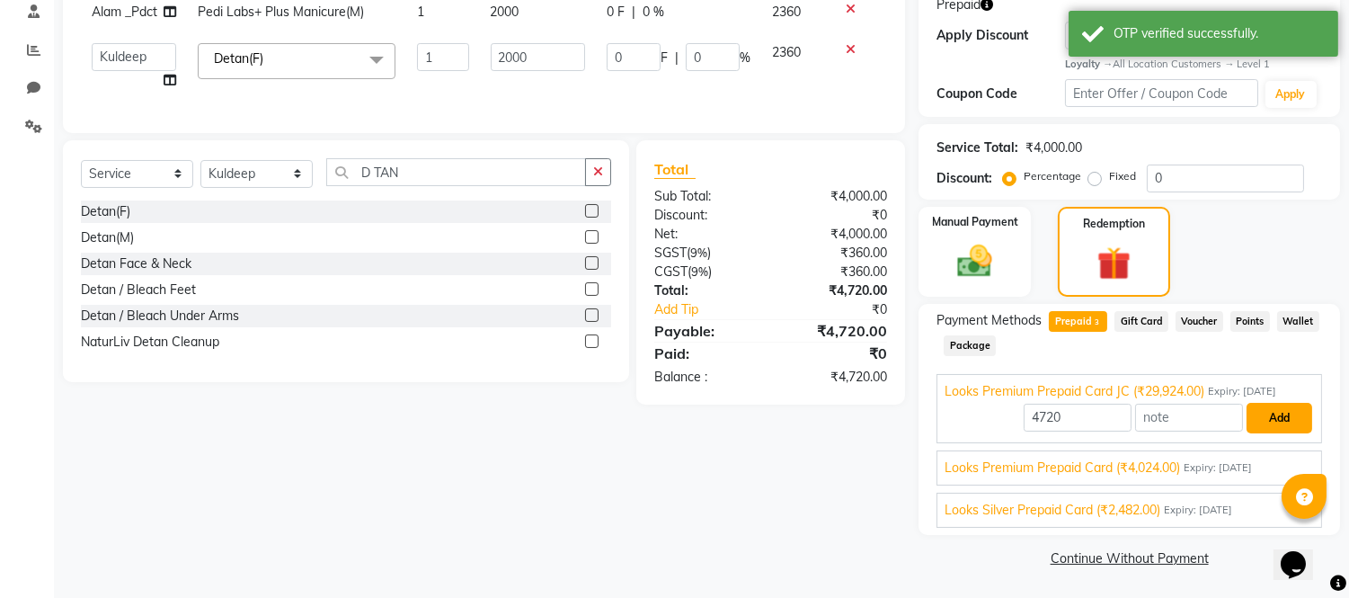
click at [1275, 423] on button "Add" at bounding box center [1280, 418] width 66 height 31
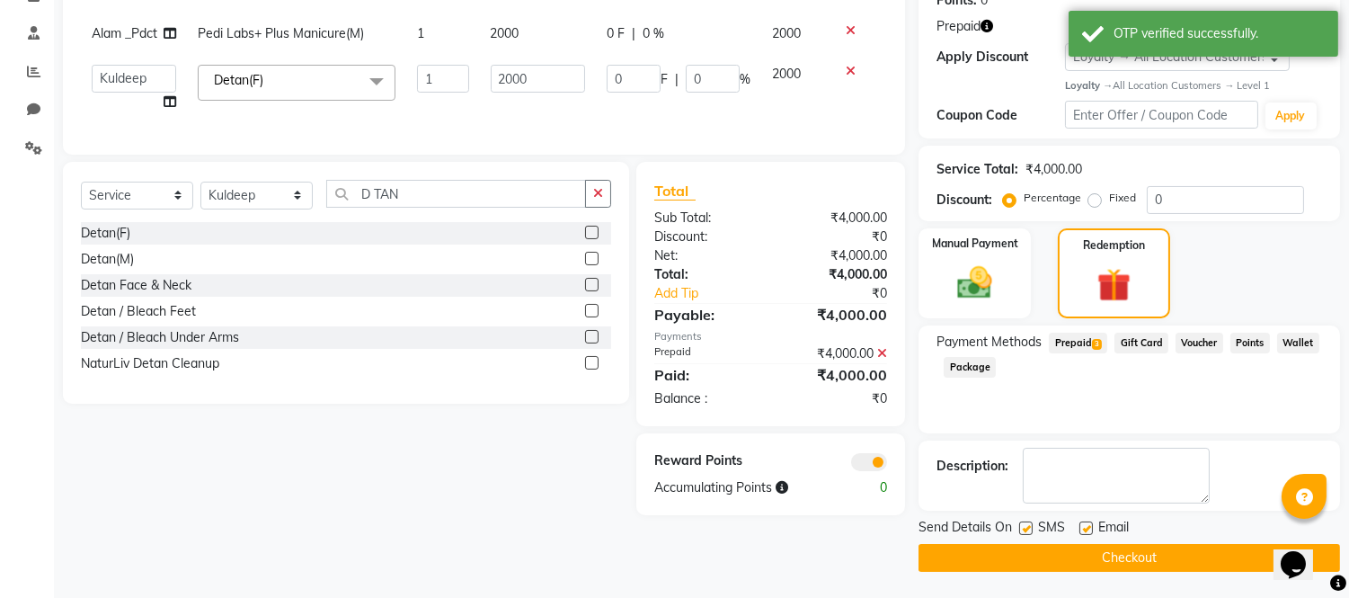
click at [1099, 554] on button "Checkout" at bounding box center [1130, 558] width 422 height 28
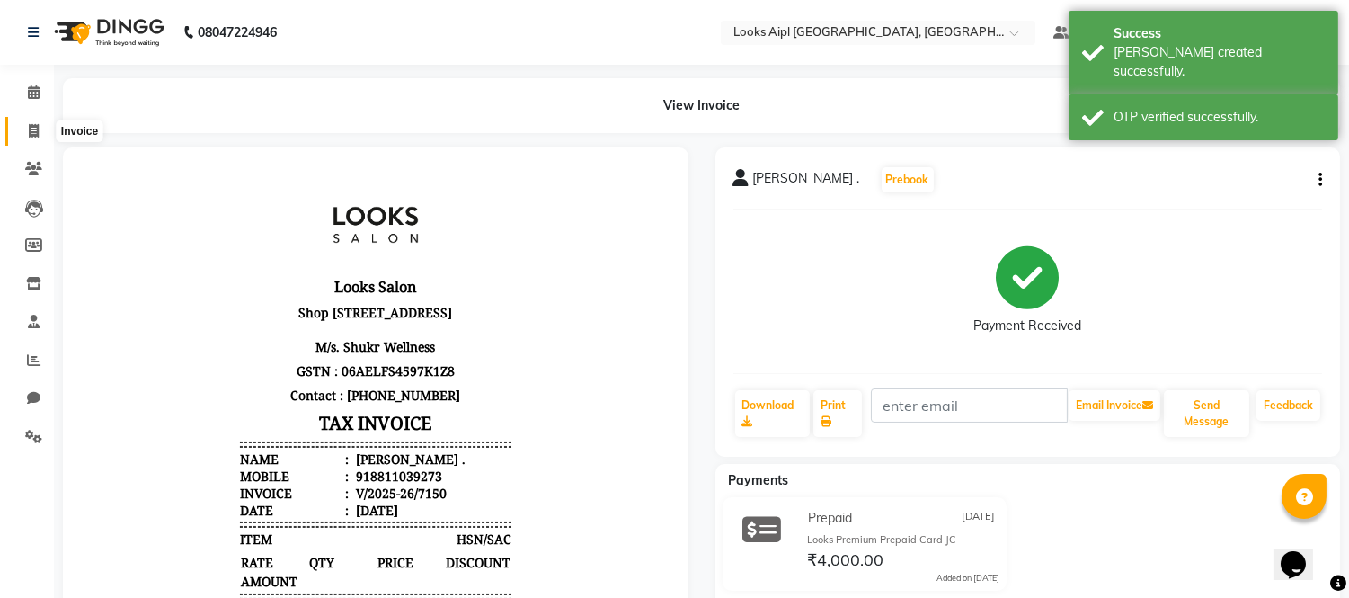
click at [19, 122] on span at bounding box center [33, 131] width 31 height 21
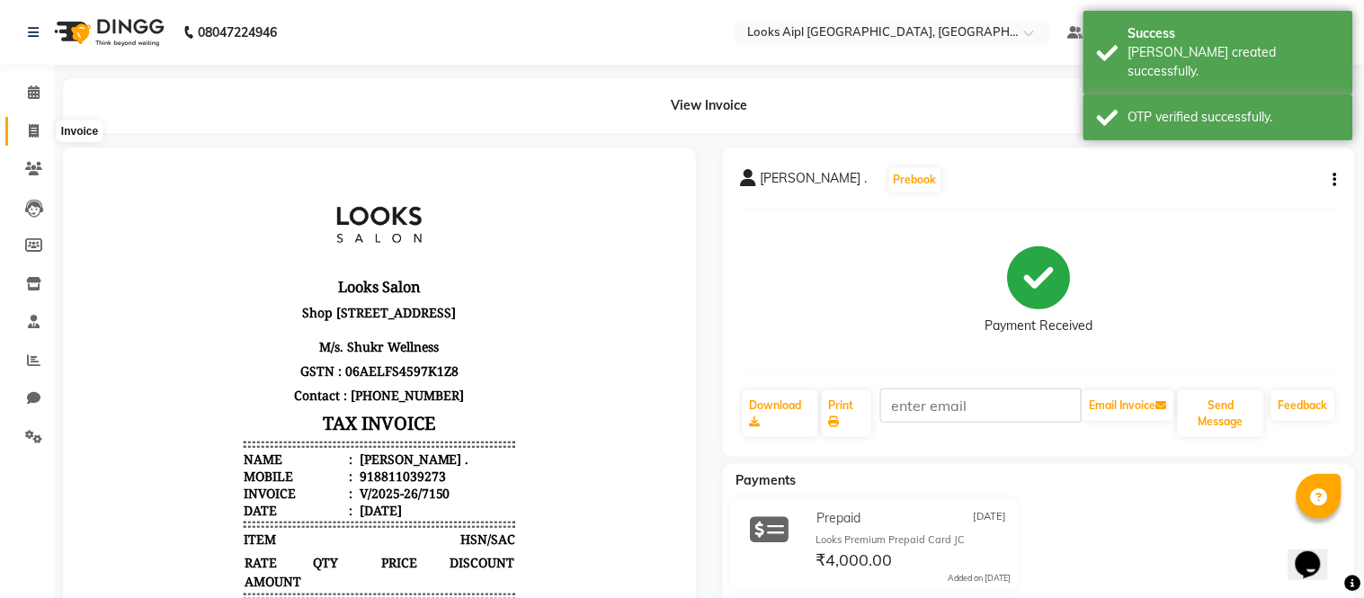
select select "6047"
select select "service"
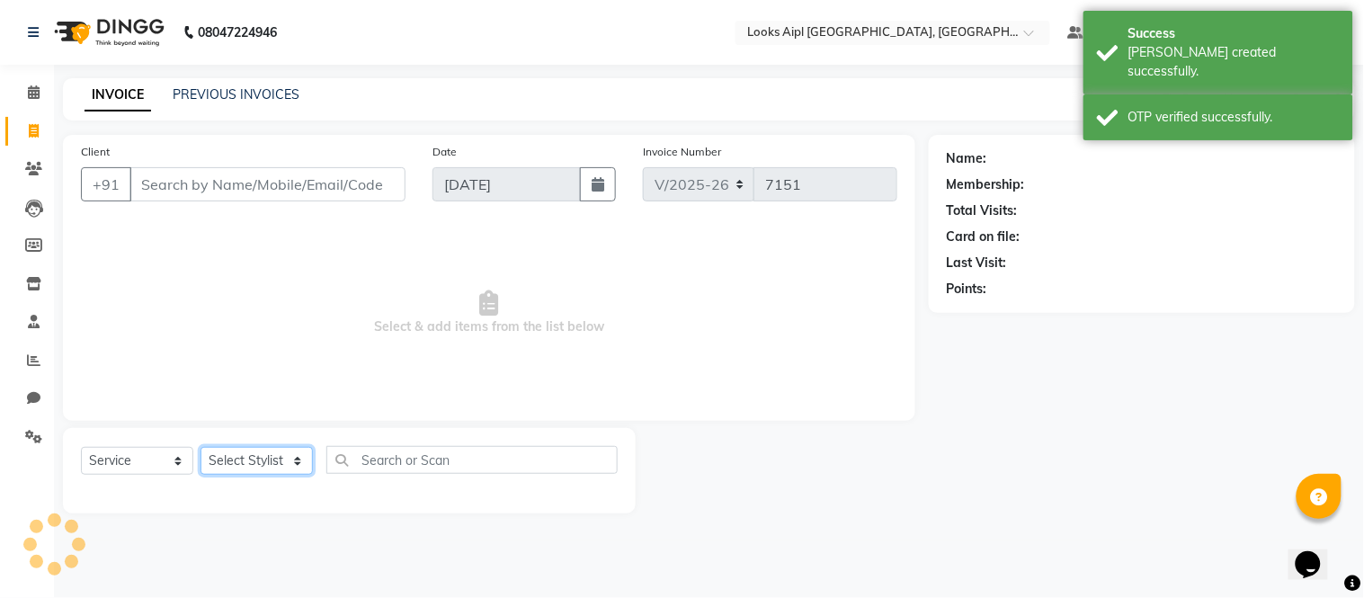
click at [263, 457] on select "Select Stylist" at bounding box center [256, 461] width 112 height 28
select select "43345"
click at [200, 448] on select "Select Stylist [PERSON_NAME] Alam _Pdct [PERSON_NAME] [PERSON_NAME] Counter Sal…" at bounding box center [256, 461] width 112 height 28
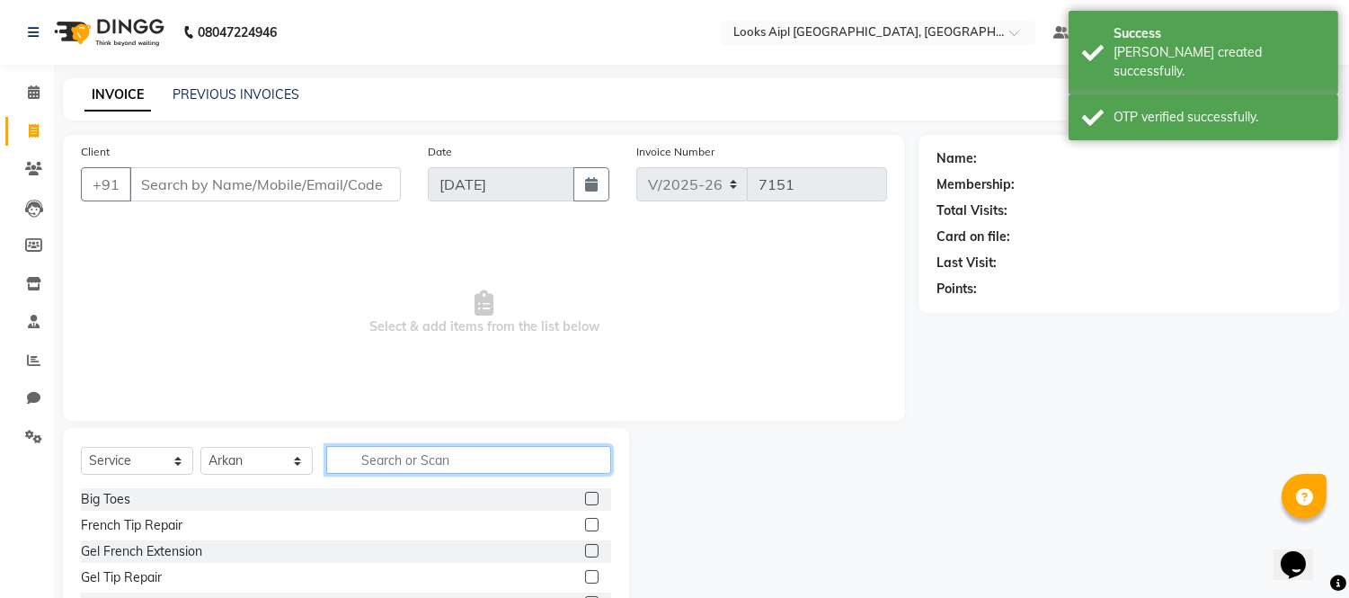
click at [409, 461] on input "text" at bounding box center [468, 460] width 285 height 28
type input "CUT"
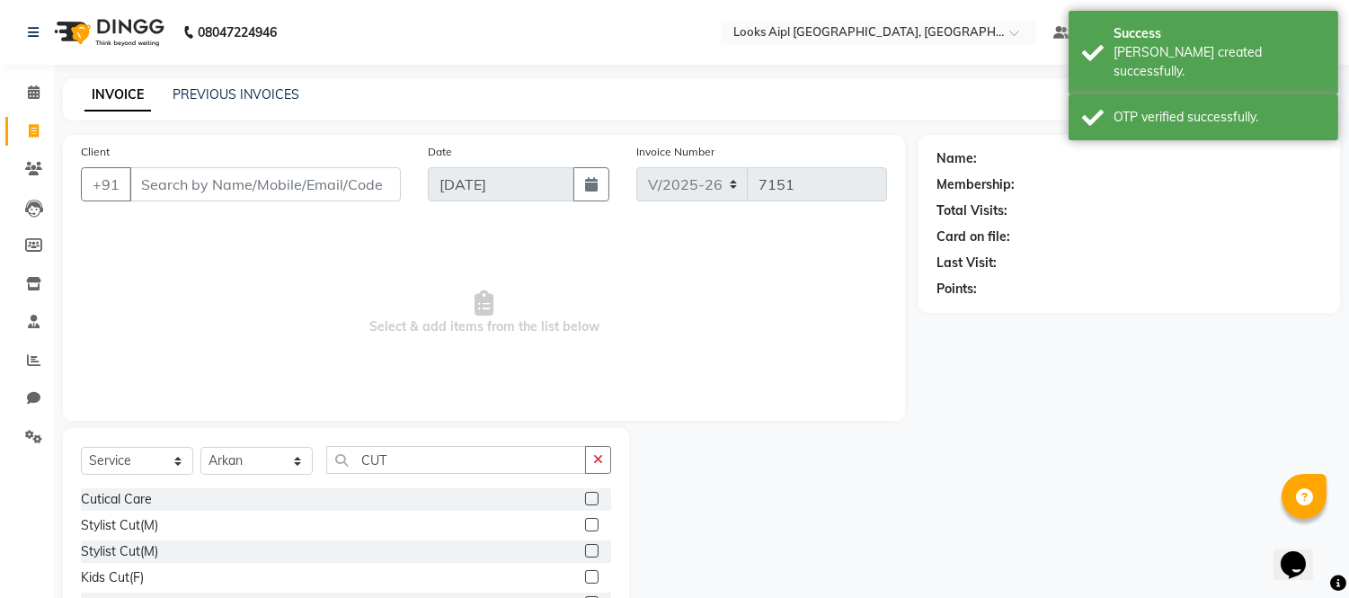
click at [585, 530] on label at bounding box center [591, 524] width 13 height 13
click at [585, 530] on input "checkbox" at bounding box center [591, 526] width 12 height 12
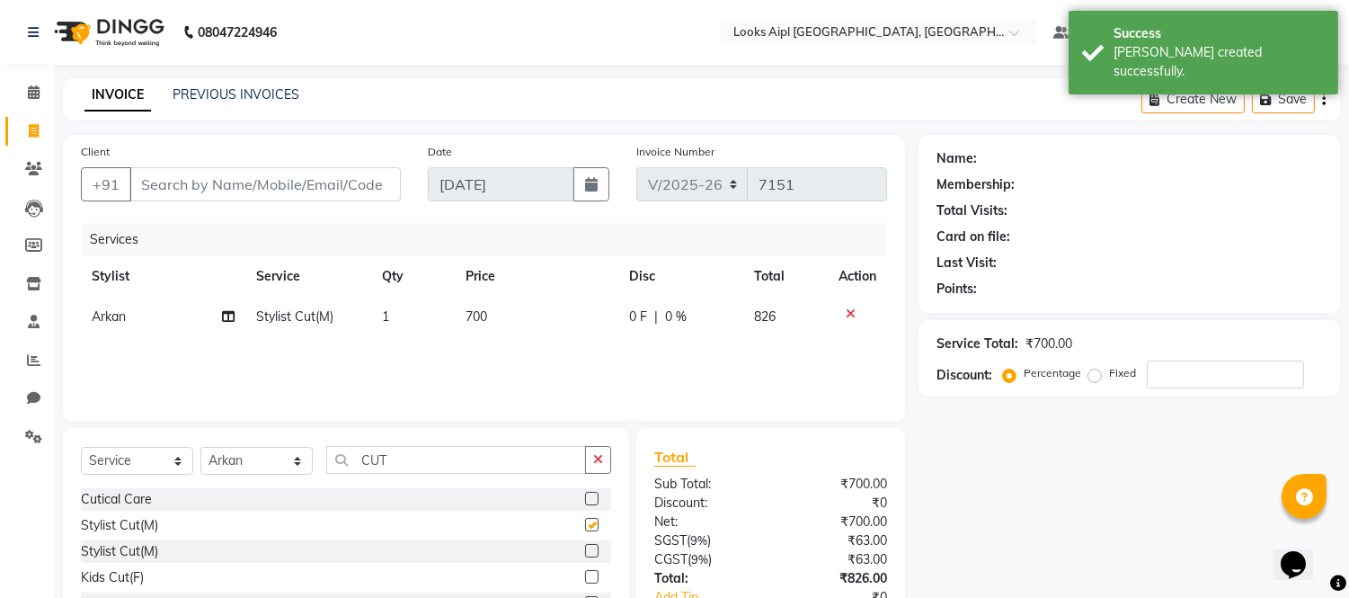
checkbox input "false"
drag, startPoint x: 379, startPoint y: 448, endPoint x: 370, endPoint y: 456, distance: 12.1
click at [370, 456] on input "CUT" at bounding box center [456, 460] width 260 height 28
drag, startPoint x: 387, startPoint y: 453, endPoint x: 347, endPoint y: 453, distance: 39.6
click at [347, 453] on input "CUT" at bounding box center [456, 460] width 260 height 28
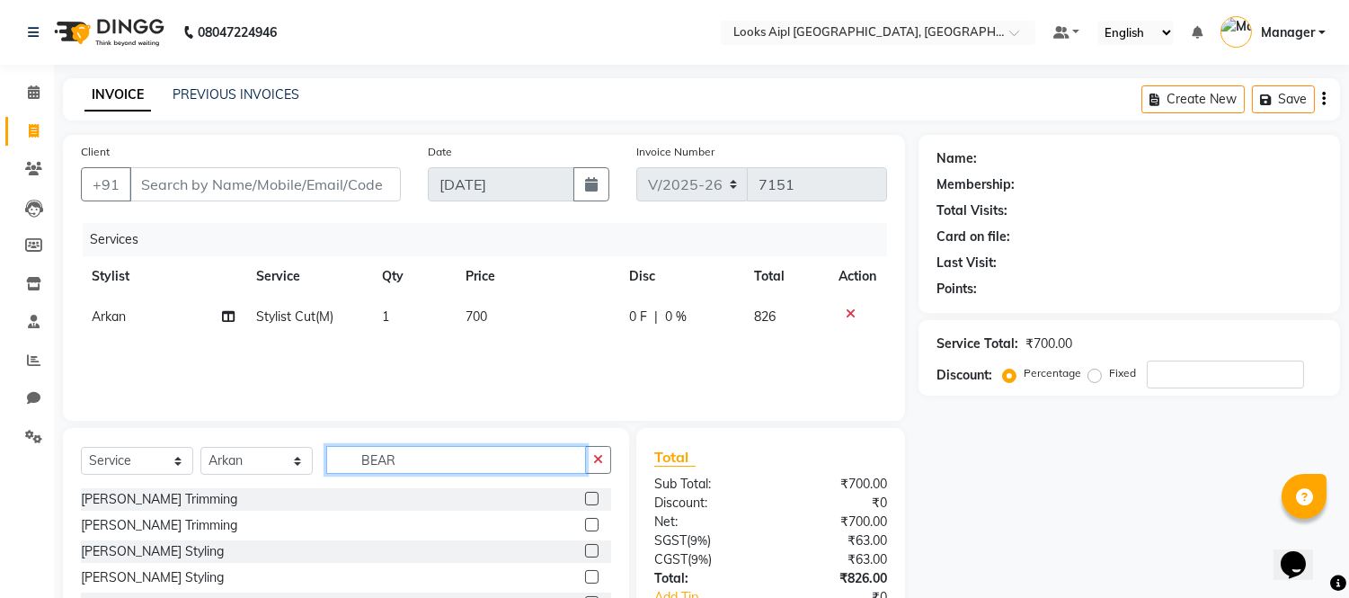
type input "BEAR"
click at [585, 503] on label at bounding box center [591, 498] width 13 height 13
click at [585, 503] on input "checkbox" at bounding box center [591, 500] width 12 height 12
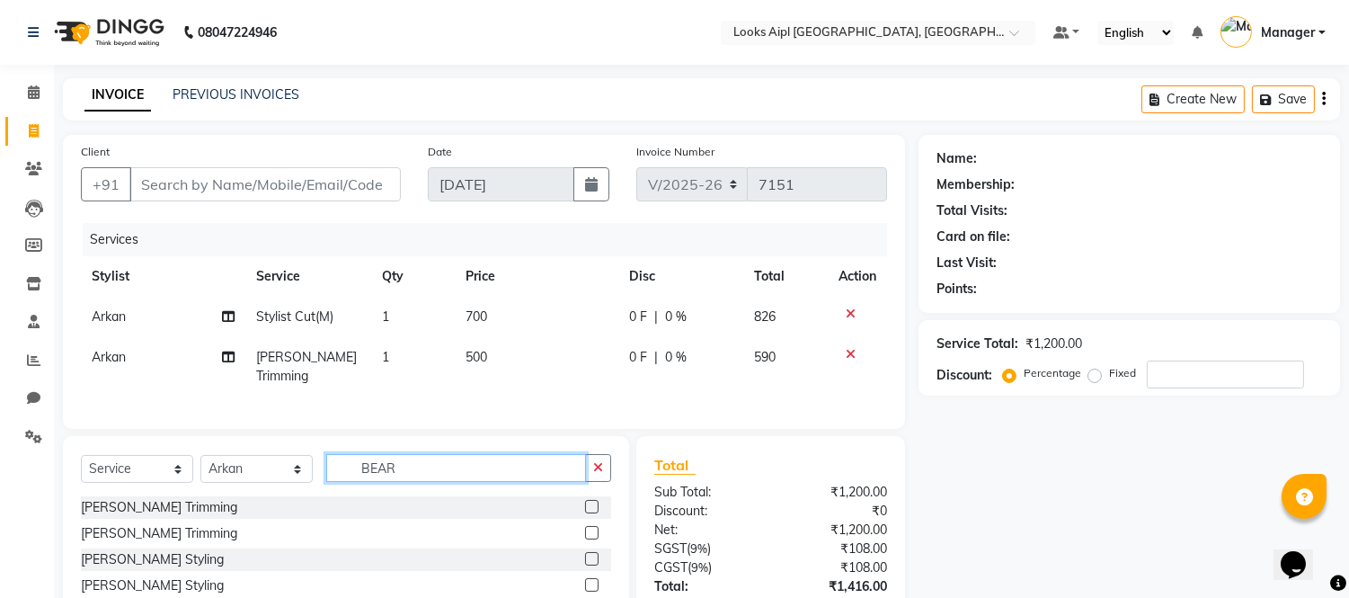
checkbox input "false"
drag, startPoint x: 271, startPoint y: 467, endPoint x: 131, endPoint y: 460, distance: 139.5
click at [131, 460] on div "Select Service Product Membership Package Voucher Prepaid Gift Card Select Styl…" at bounding box center [346, 475] width 530 height 42
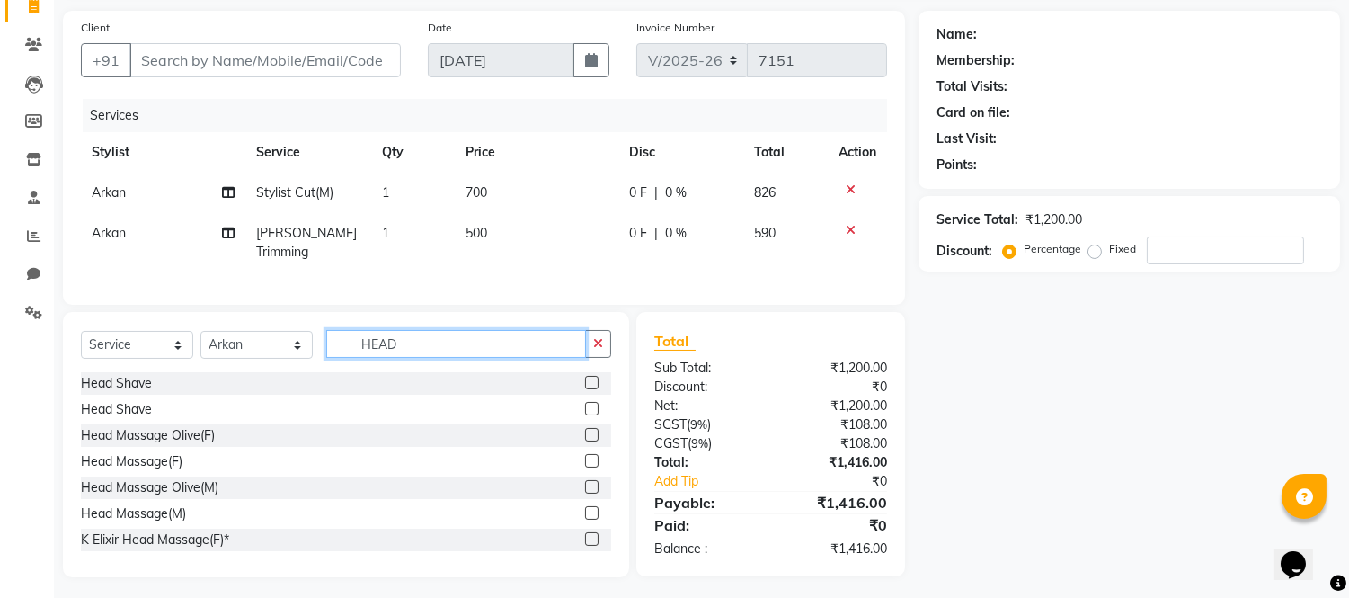
scroll to position [126, 0]
type input "HEAD"
drag, startPoint x: 578, startPoint y: 509, endPoint x: 566, endPoint y: 488, distance: 23.8
click at [585, 509] on label at bounding box center [591, 510] width 13 height 13
click at [585, 509] on input "checkbox" at bounding box center [591, 512] width 12 height 12
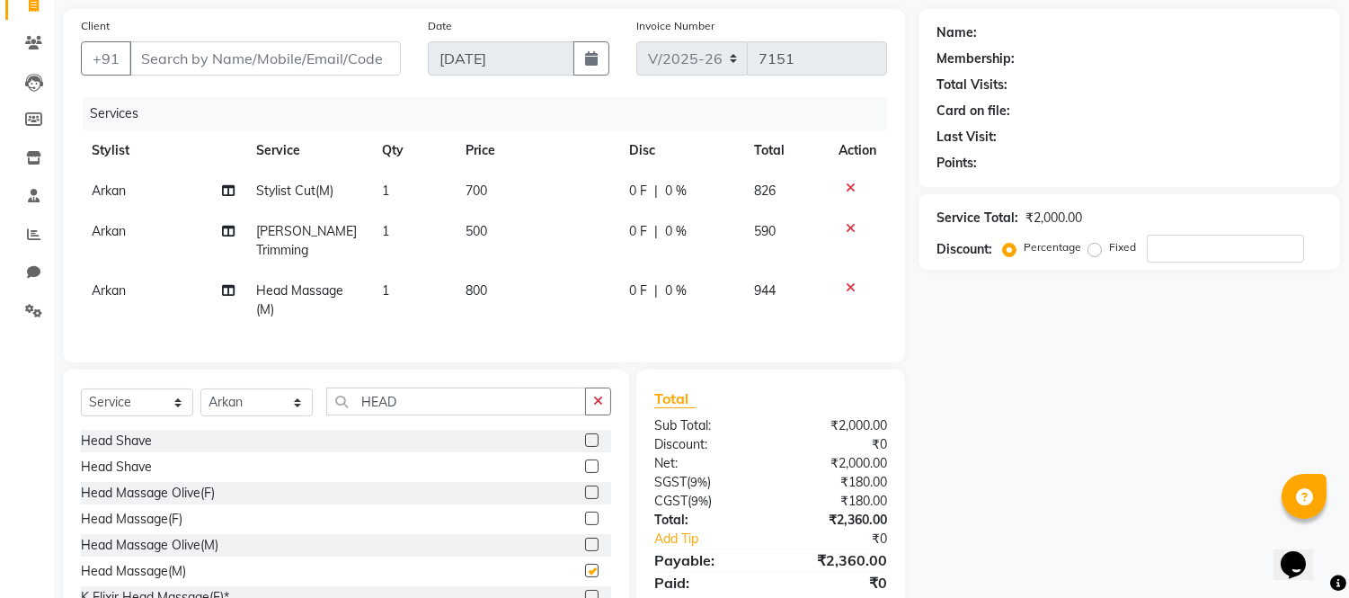
checkbox input "false"
click at [498, 198] on td "700" at bounding box center [537, 191] width 164 height 40
select select "43345"
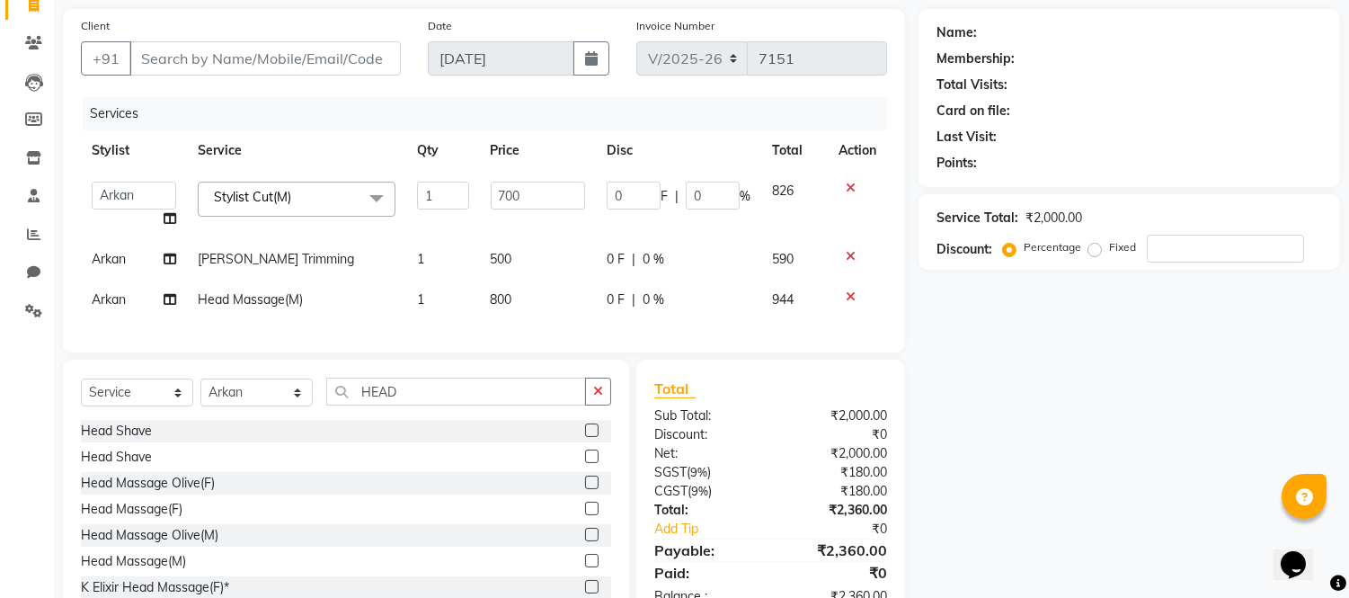
click at [498, 198] on input "700" at bounding box center [538, 196] width 94 height 28
type input "500"
click at [509, 252] on tbody "Akash Akshar_asst Alam _Pdct Amit Arkan Arsh Counter Sales Farman Geeta Hema il…" at bounding box center [484, 245] width 806 height 149
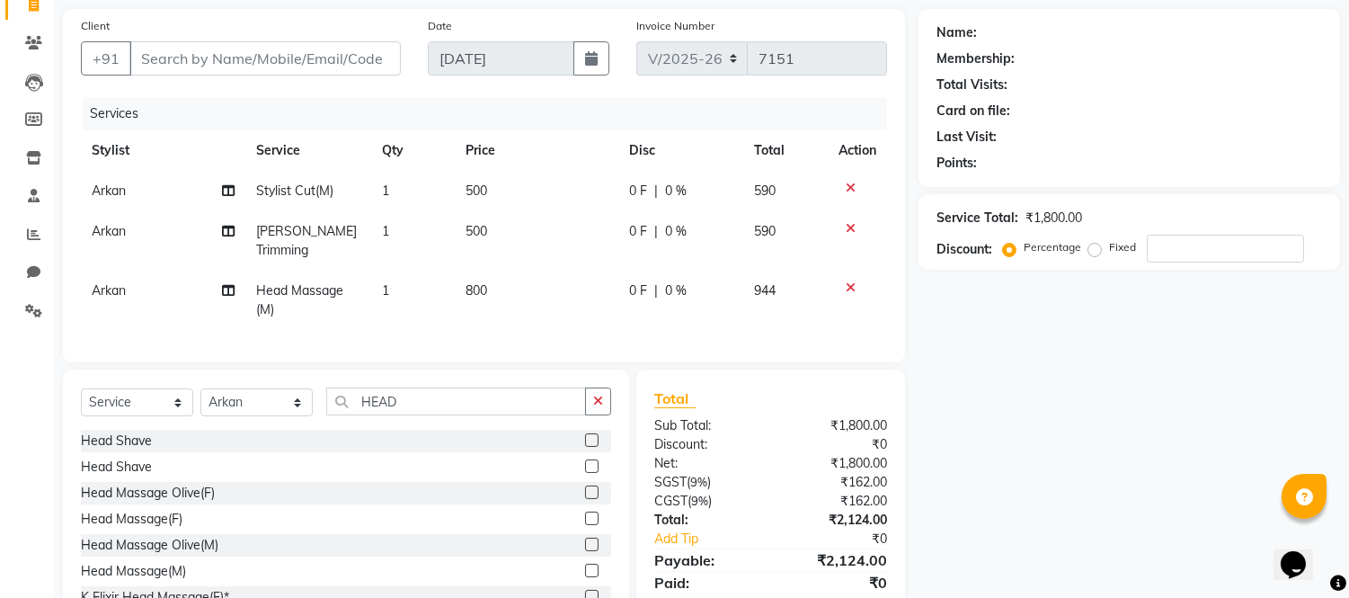
click at [509, 271] on td "800" at bounding box center [537, 300] width 164 height 59
select select "43345"
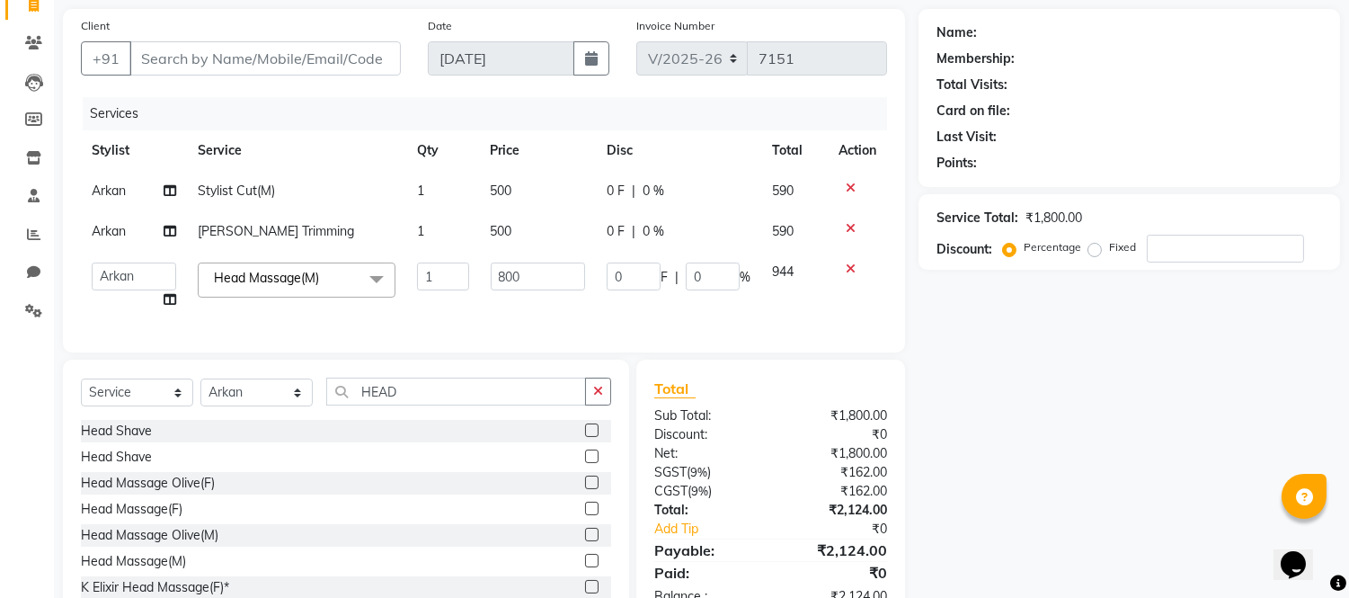
click at [504, 235] on span "500" at bounding box center [502, 231] width 22 height 16
select select "43345"
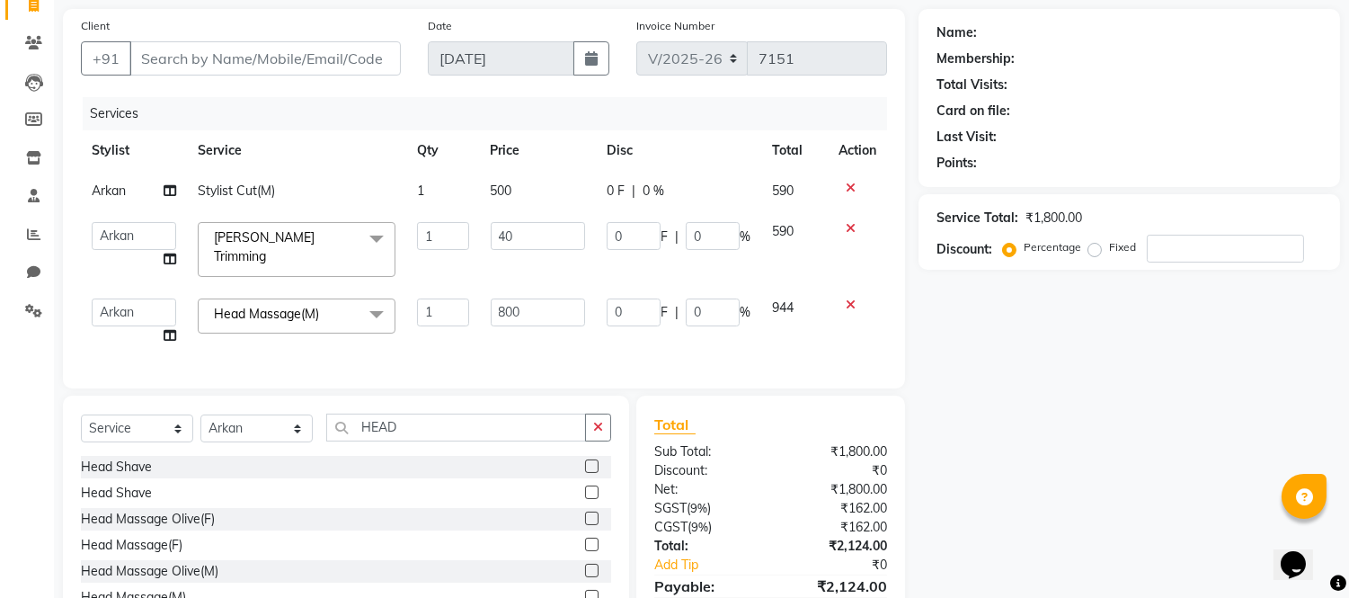
type input "400"
click at [513, 291] on td "800" at bounding box center [538, 322] width 116 height 68
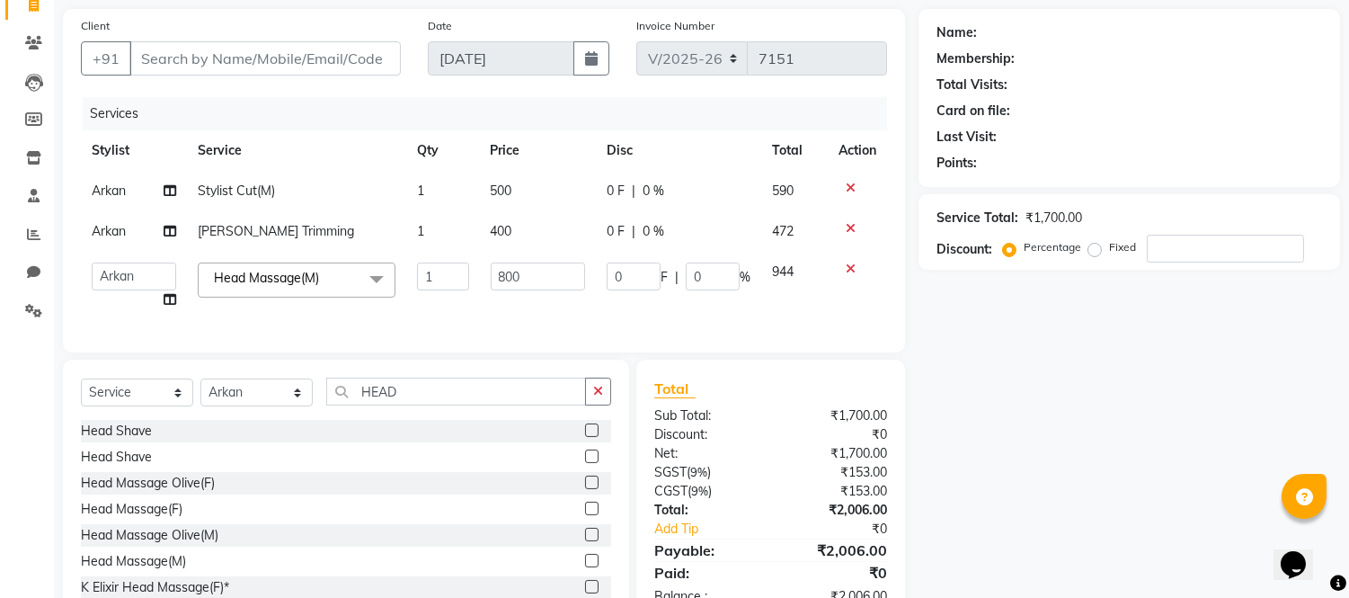
click at [513, 291] on td "800" at bounding box center [538, 286] width 116 height 68
select select "43345"
click at [513, 274] on input "800" at bounding box center [538, 277] width 94 height 28
click at [430, 119] on div "Services" at bounding box center [492, 113] width 818 height 33
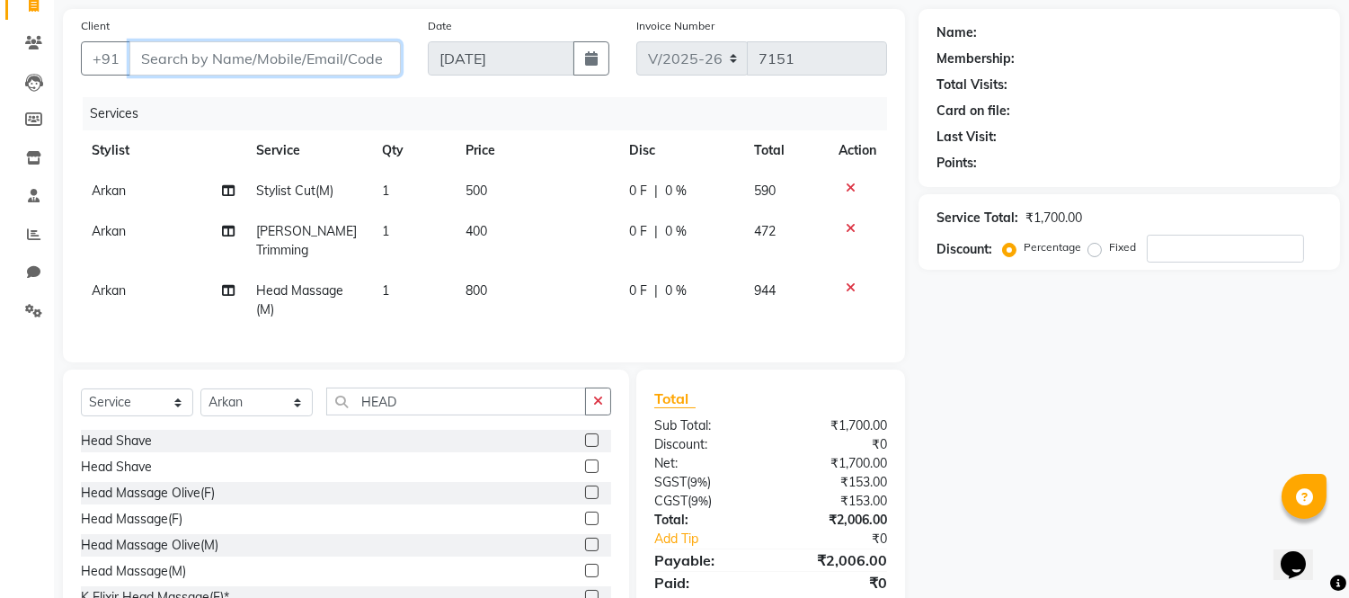
click at [285, 54] on input "Client" at bounding box center [264, 58] width 271 height 34
type input "2"
type input "0"
type input "2222222222"
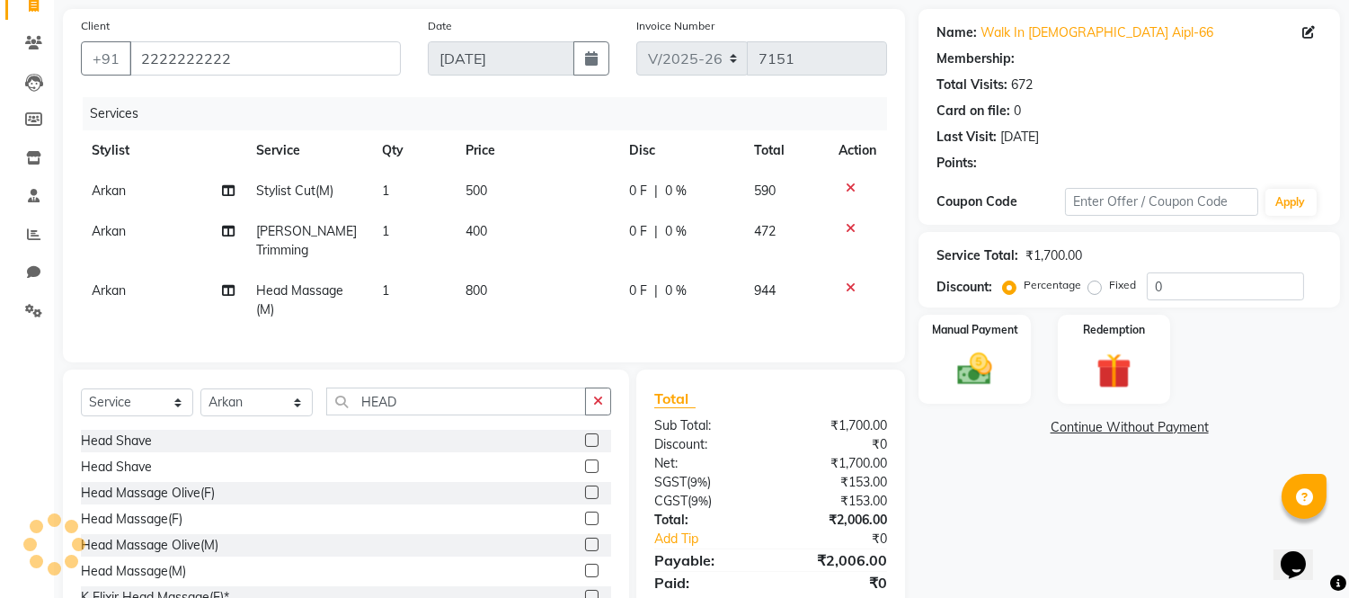
select select "1: Object"
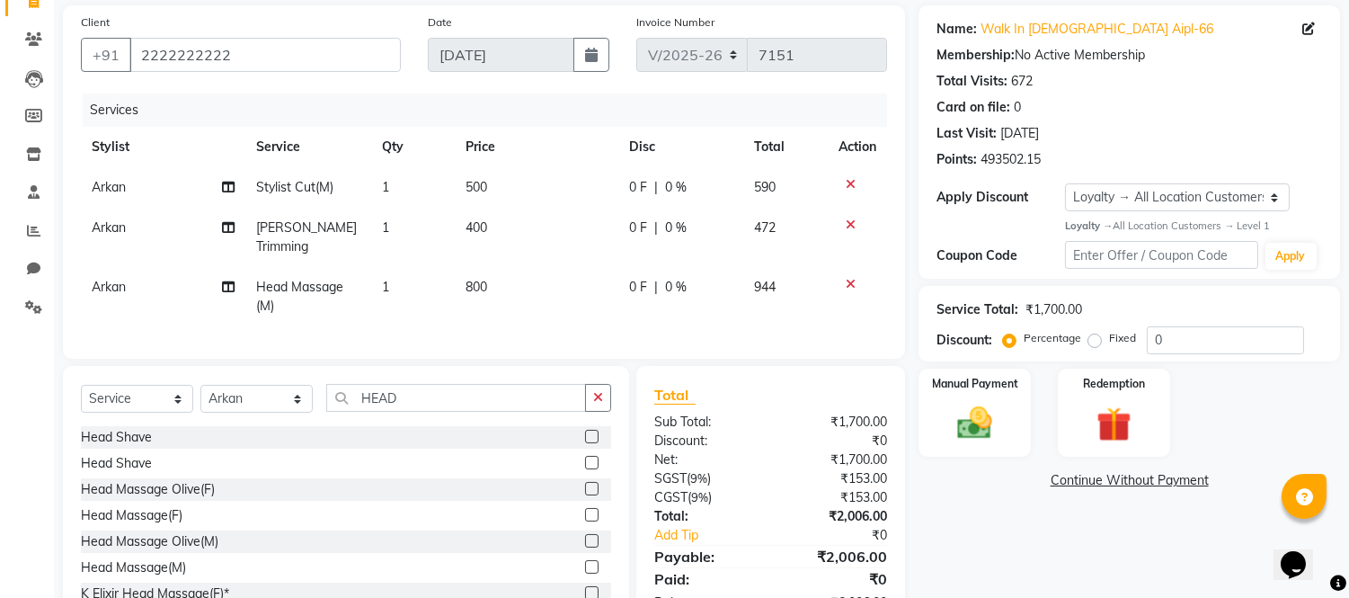
scroll to position [185, 0]
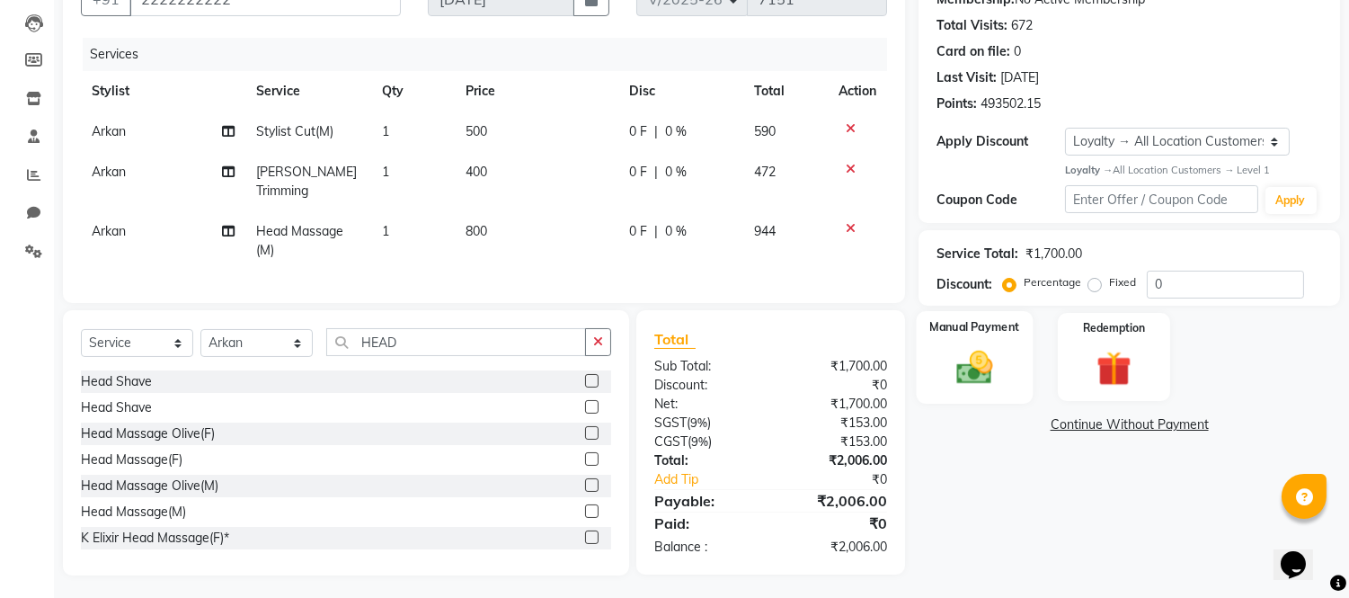
click at [963, 369] on img at bounding box center [975, 367] width 59 height 42
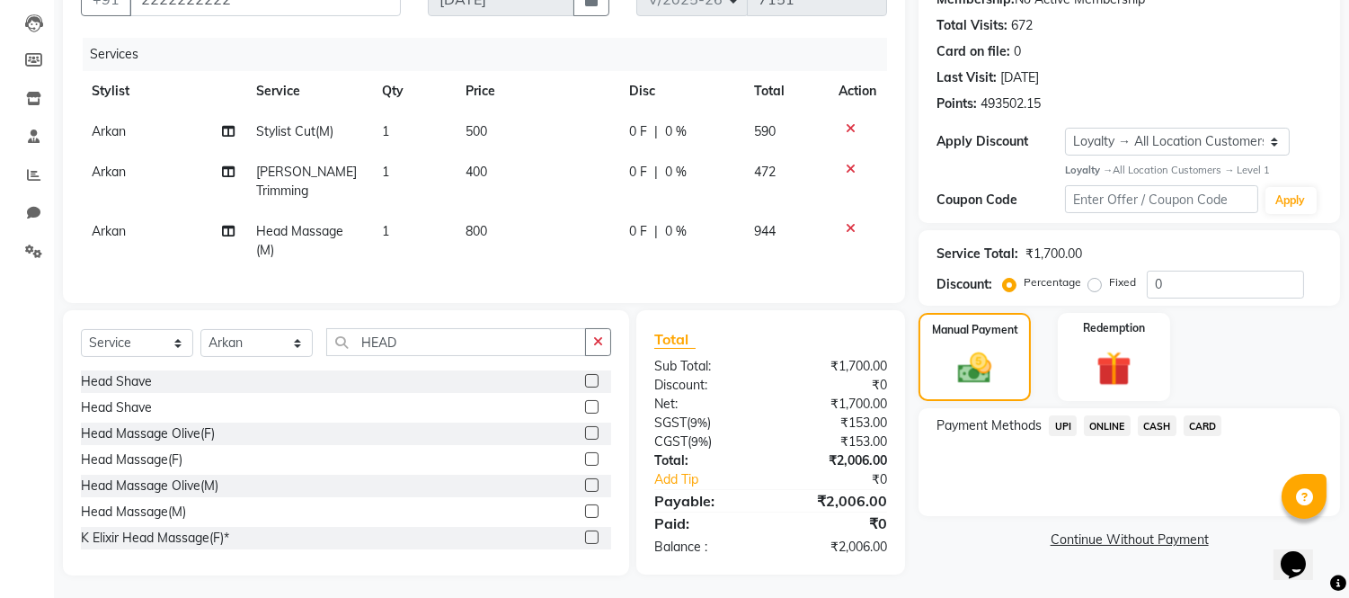
drag, startPoint x: 1063, startPoint y: 424, endPoint x: 1072, endPoint y: 441, distance: 18.5
click at [1064, 426] on span "UPI" at bounding box center [1063, 425] width 28 height 21
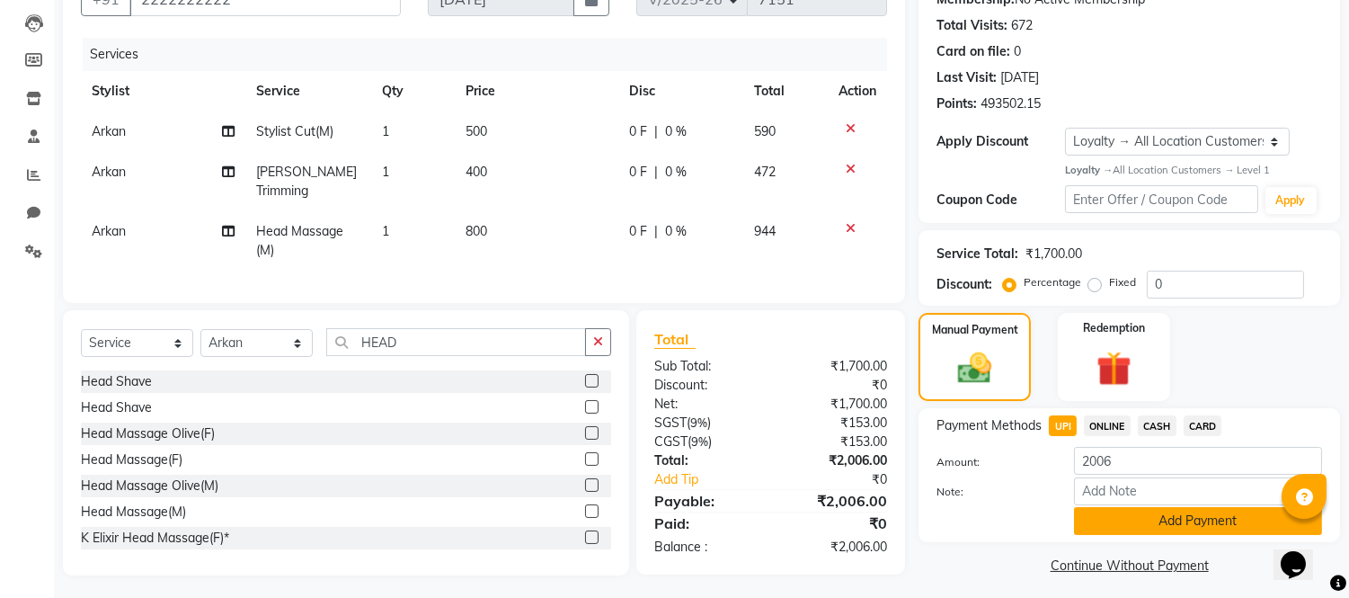
click at [1110, 521] on button "Add Payment" at bounding box center [1198, 521] width 248 height 28
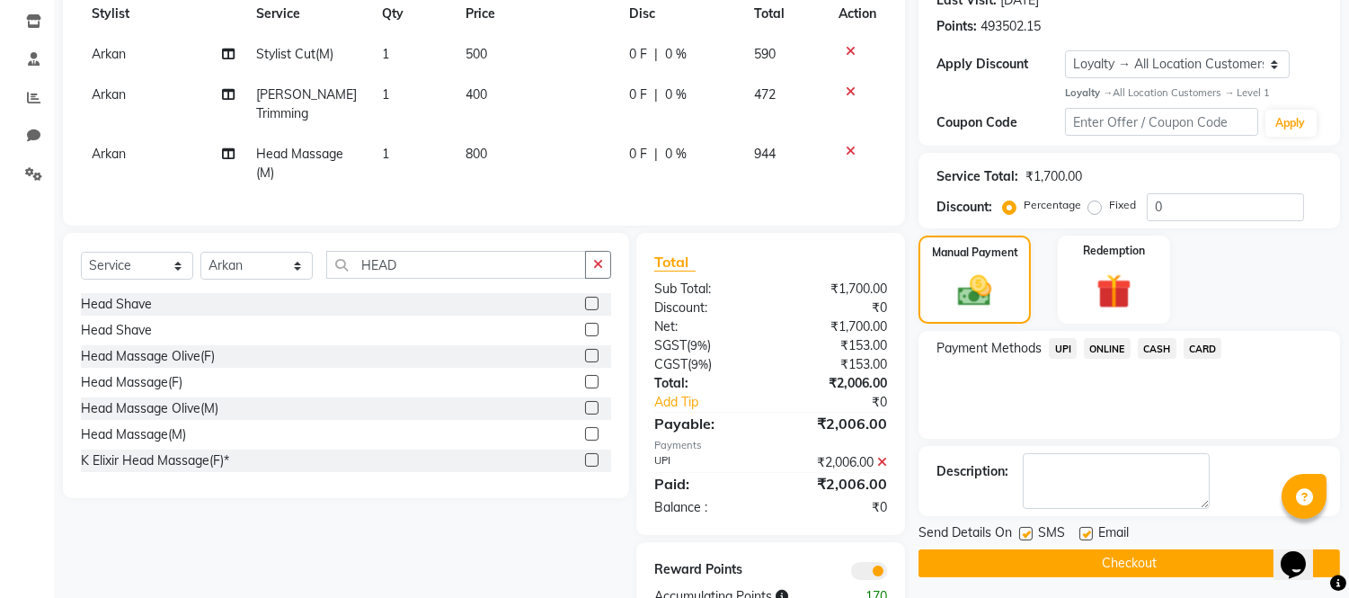
scroll to position [311, 0]
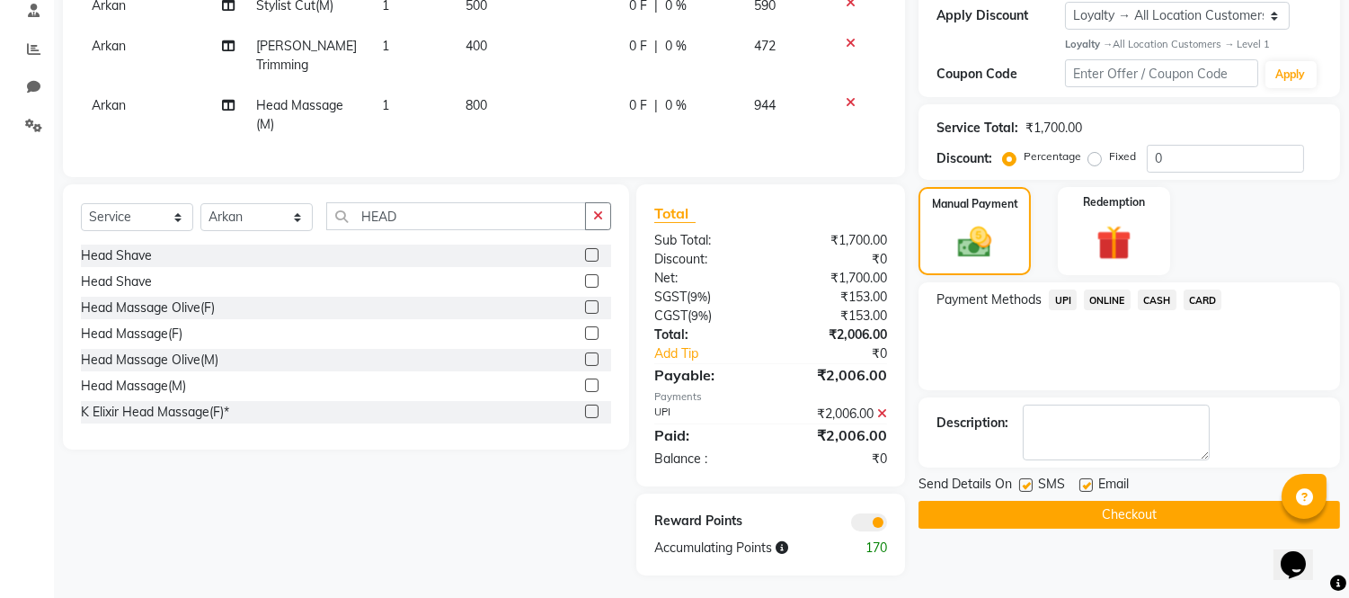
click at [1112, 520] on button "Checkout" at bounding box center [1130, 515] width 422 height 28
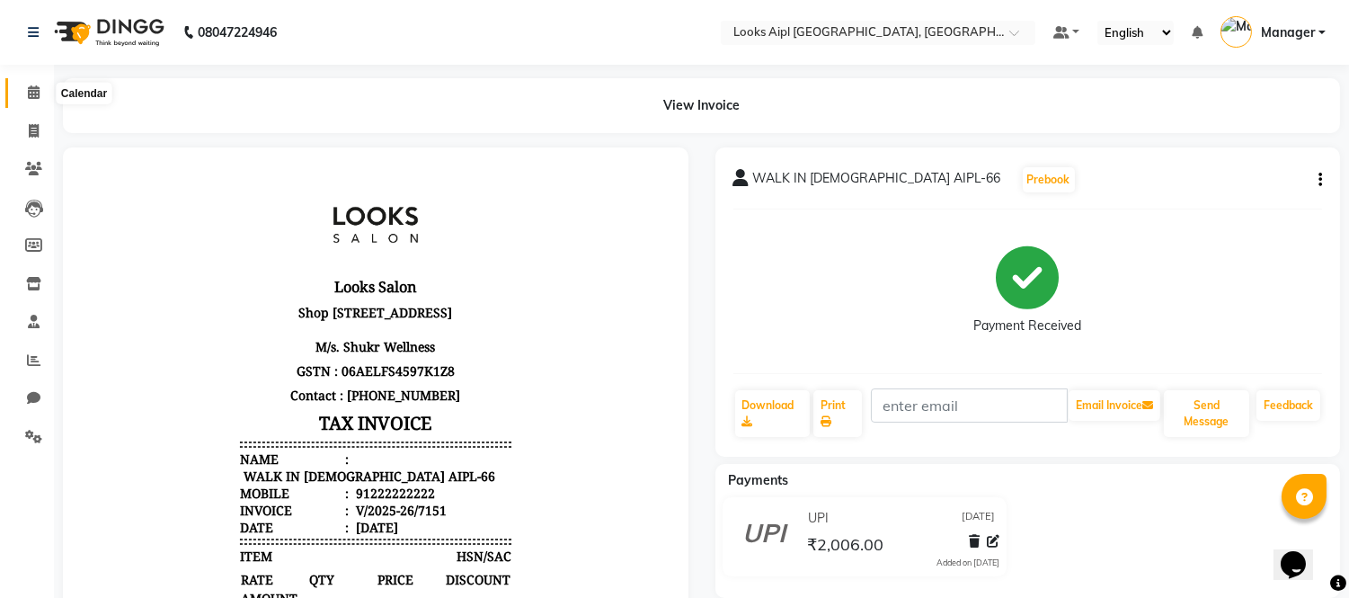
click at [28, 87] on icon at bounding box center [34, 91] width 12 height 13
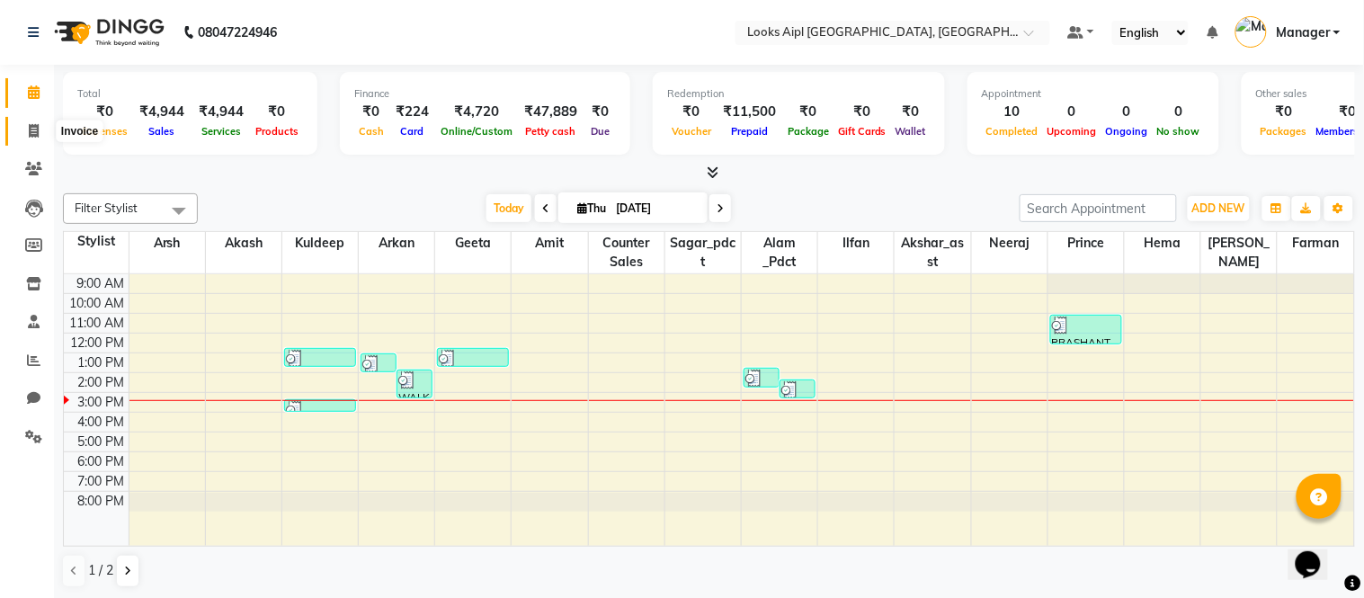
click at [39, 135] on span at bounding box center [33, 131] width 31 height 21
select select "6047"
select select "service"
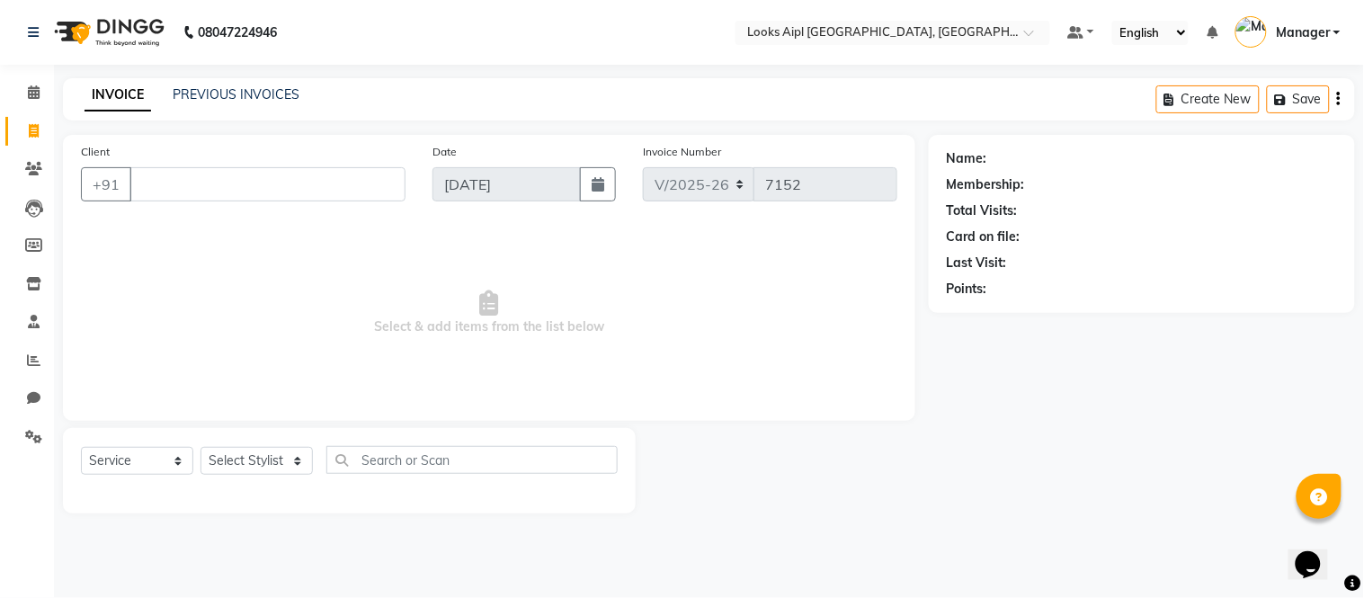
click at [194, 169] on input "Client" at bounding box center [267, 184] width 276 height 34
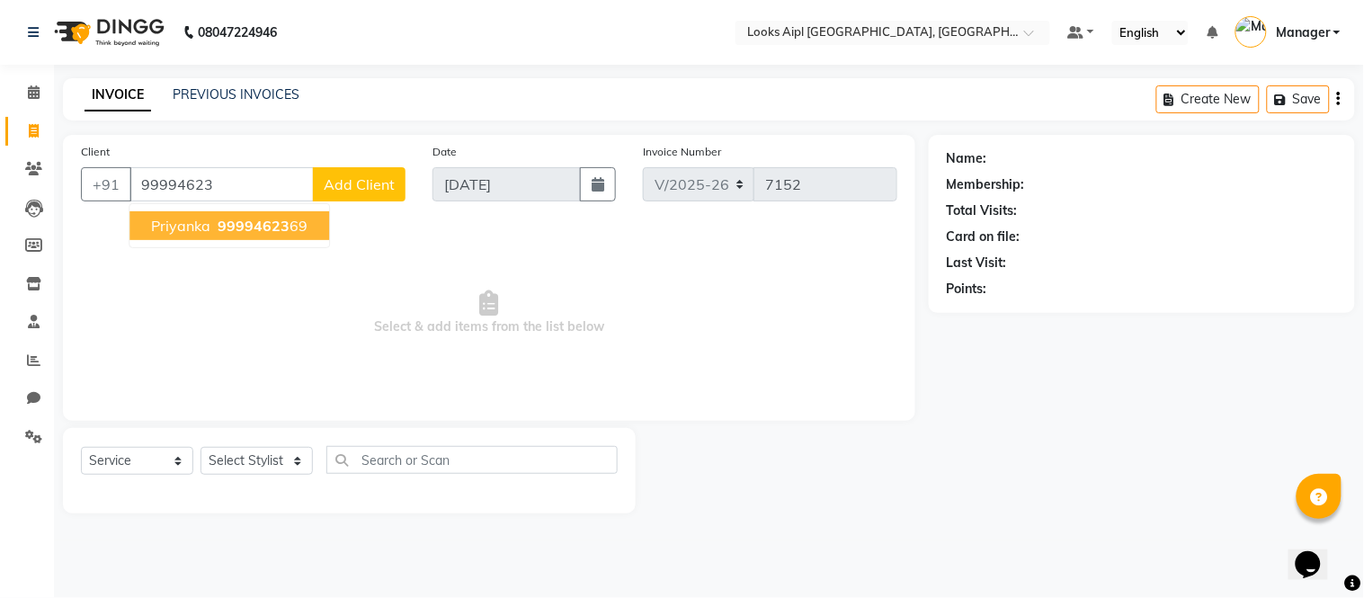
click at [256, 222] on span "99994623" at bounding box center [254, 226] width 72 height 18
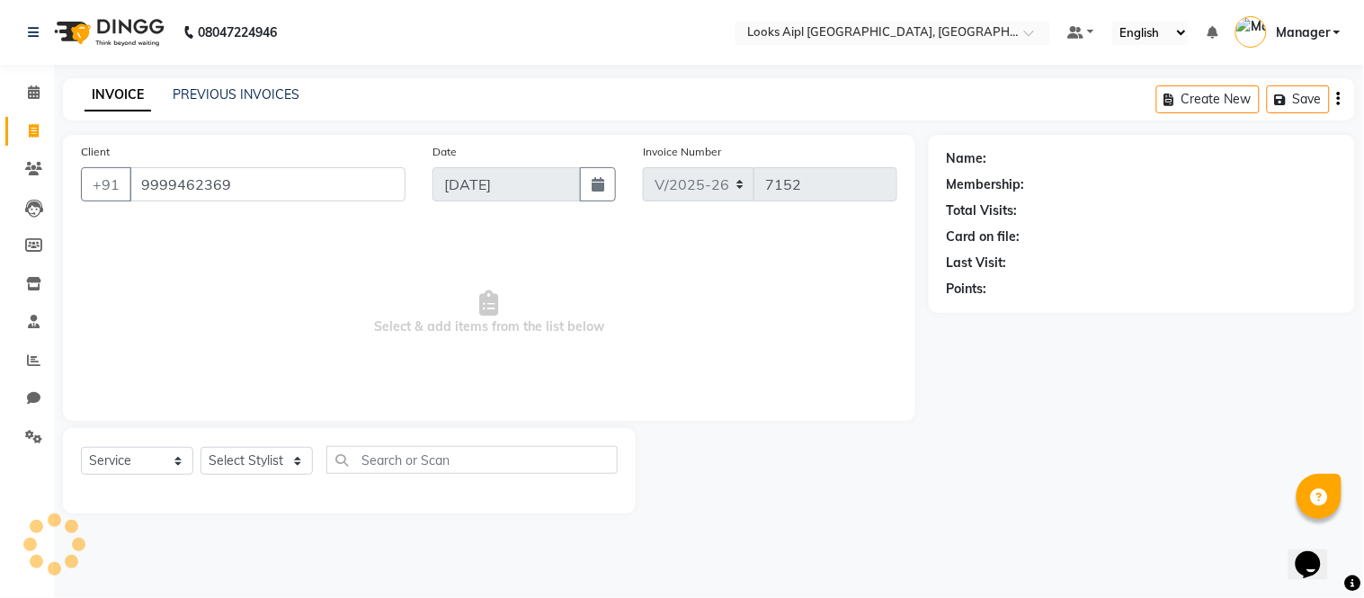
type input "9999462369"
select select "1: Object"
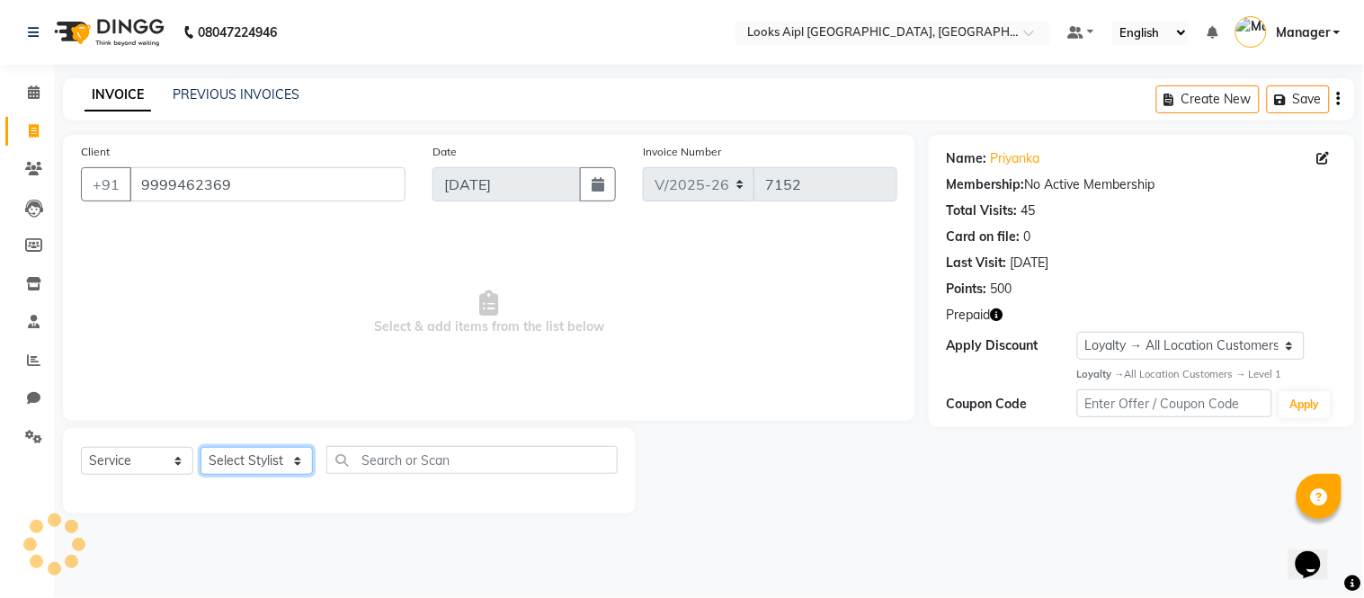
drag, startPoint x: 248, startPoint y: 467, endPoint x: 253, endPoint y: 449, distance: 18.5
click at [248, 466] on select "Select Stylist [PERSON_NAME] Alam _Pdct [PERSON_NAME] [PERSON_NAME] Counter Sal…" at bounding box center [256, 461] width 112 height 28
select select "70689"
click at [200, 448] on select "Select Stylist [PERSON_NAME] Alam _Pdct [PERSON_NAME] [PERSON_NAME] Counter Sal…" at bounding box center [256, 461] width 112 height 28
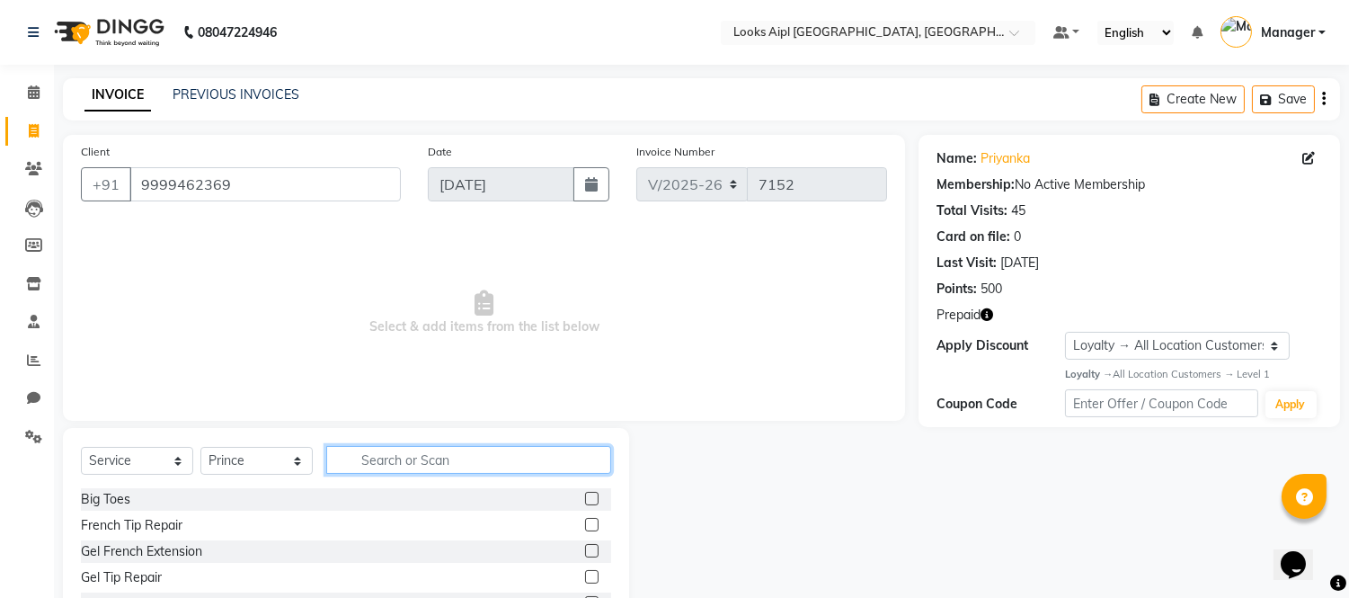
click at [407, 446] on input "text" at bounding box center [468, 460] width 285 height 28
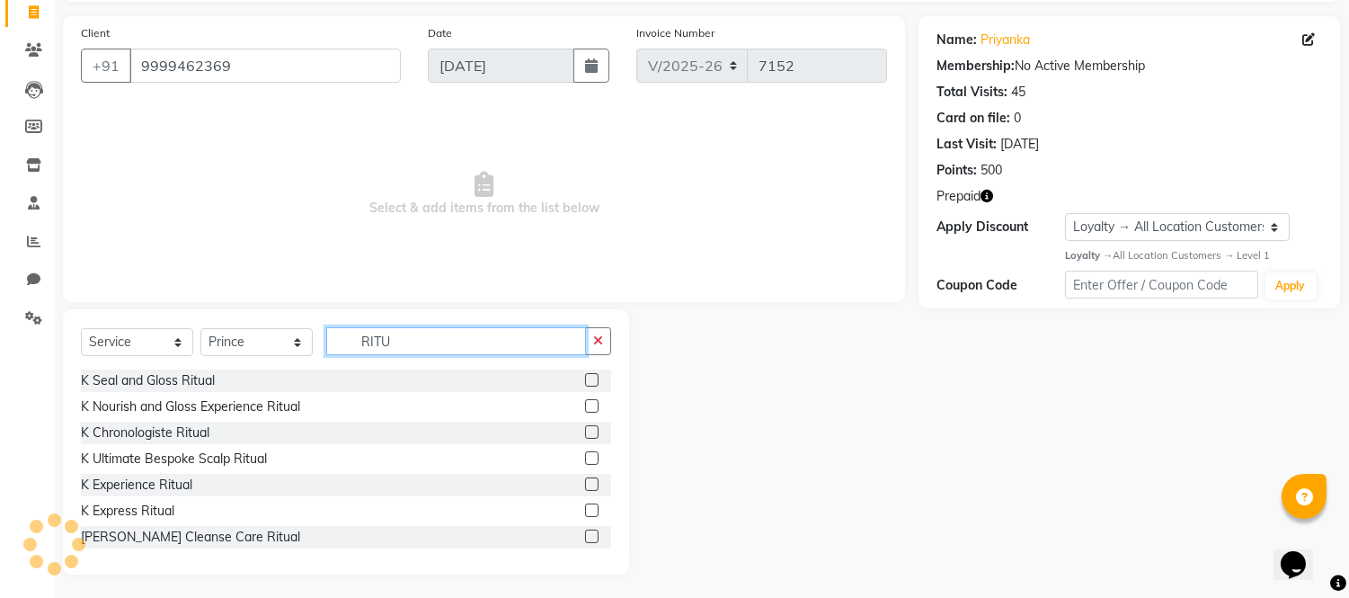
scroll to position [121, 0]
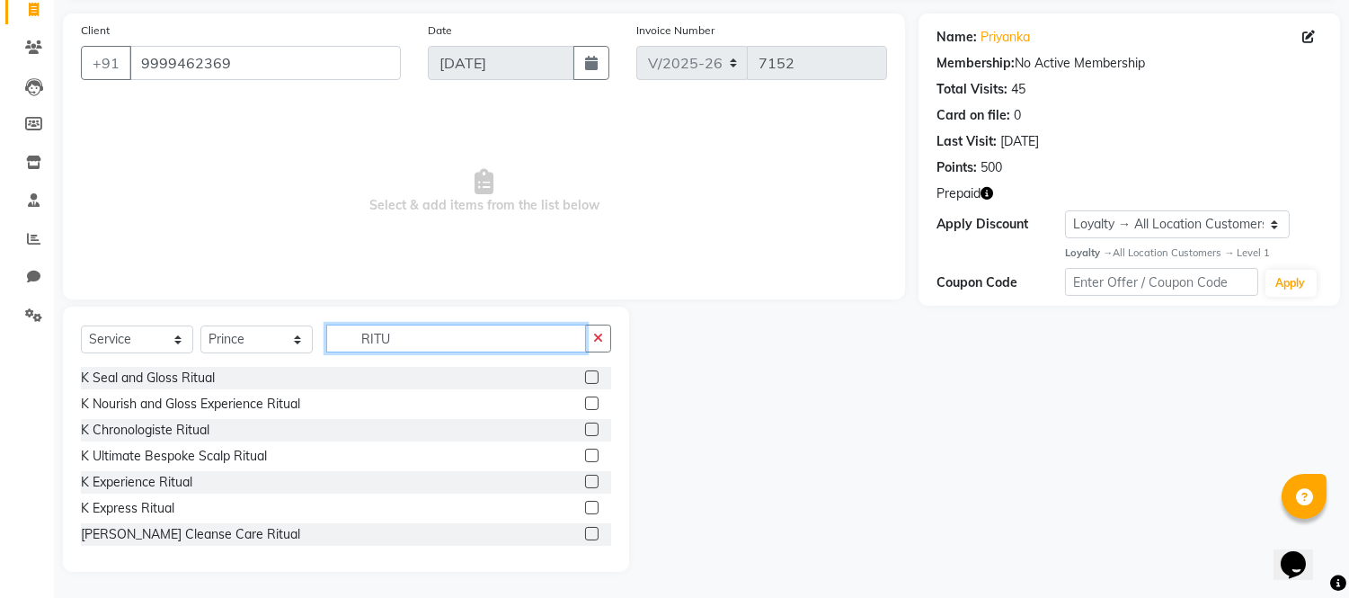
type input "RITU"
click at [585, 508] on label at bounding box center [591, 507] width 13 height 13
click at [585, 508] on input "checkbox" at bounding box center [591, 509] width 12 height 12
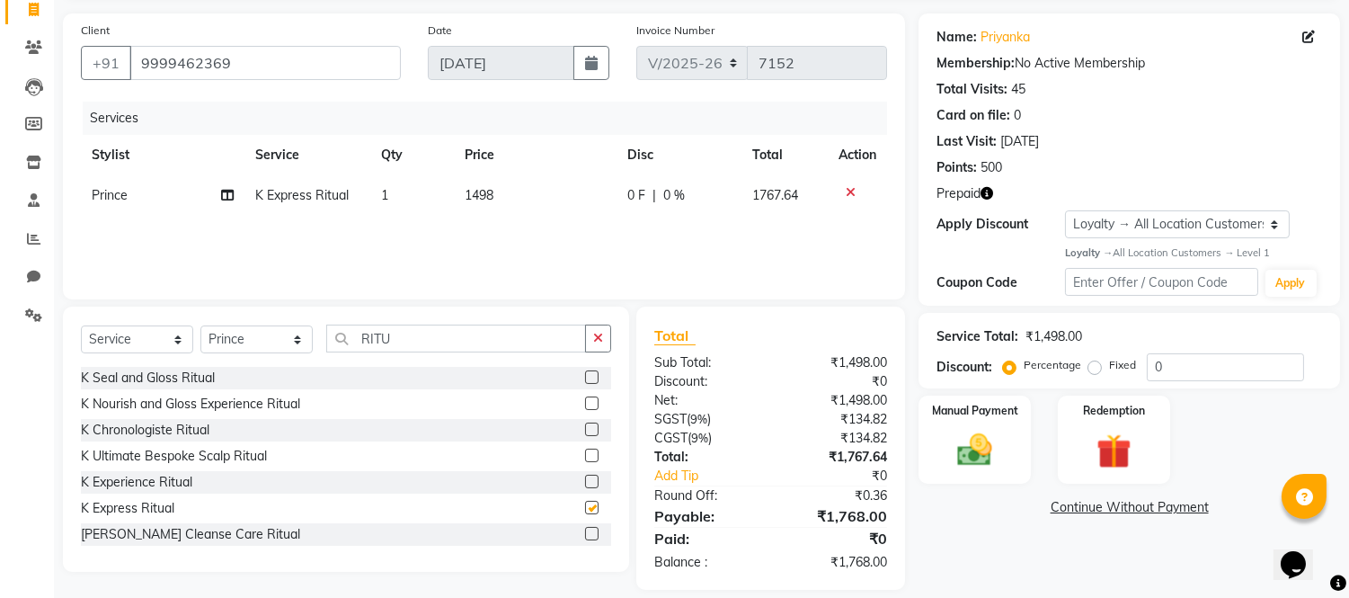
checkbox input "false"
click at [526, 190] on td "1498" at bounding box center [535, 195] width 163 height 40
select select "70689"
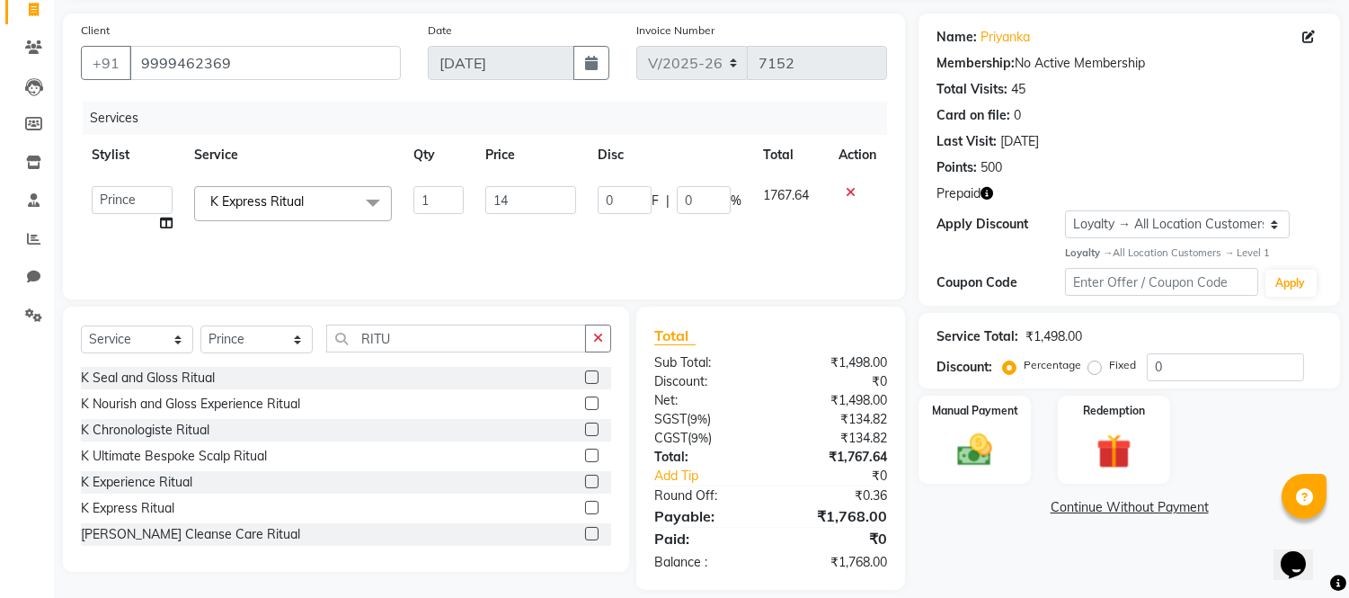
type input "1"
type input "3500"
drag, startPoint x: 524, startPoint y: 222, endPoint x: 607, endPoint y: 226, distance: 82.8
click at [530, 226] on div "Services Stylist Service Qty Price Disc Total Action Akash Akshar_asst Alam _Pd…" at bounding box center [484, 192] width 806 height 180
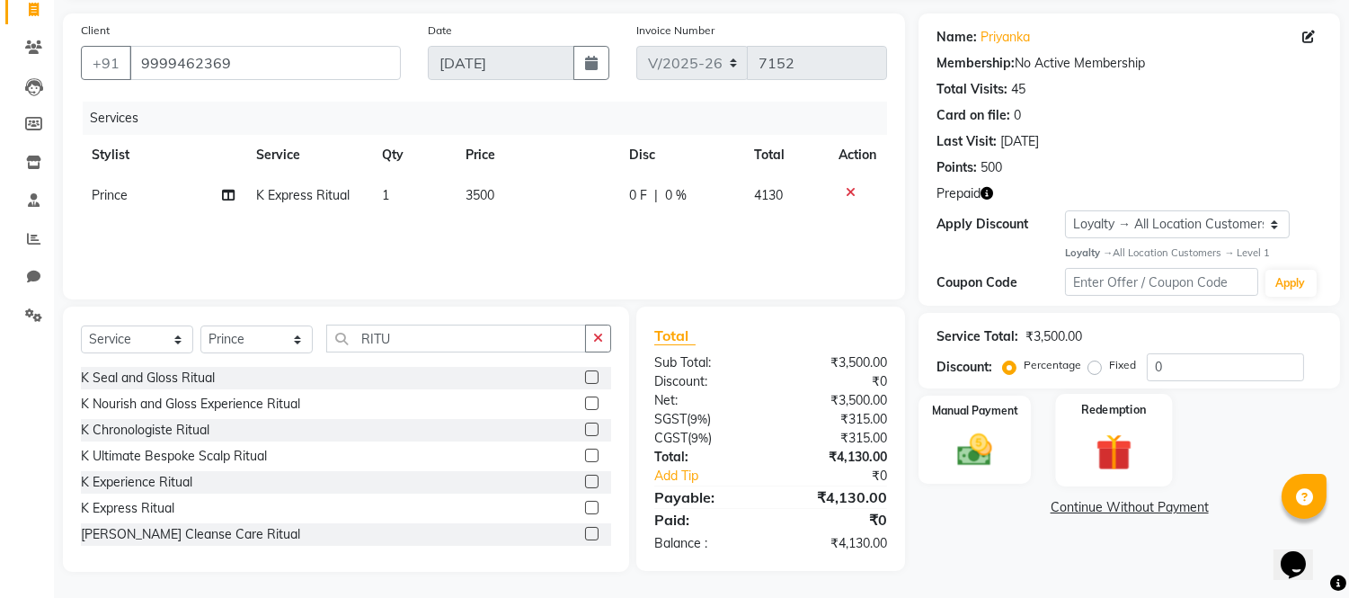
click at [1104, 450] on img at bounding box center [1113, 451] width 59 height 45
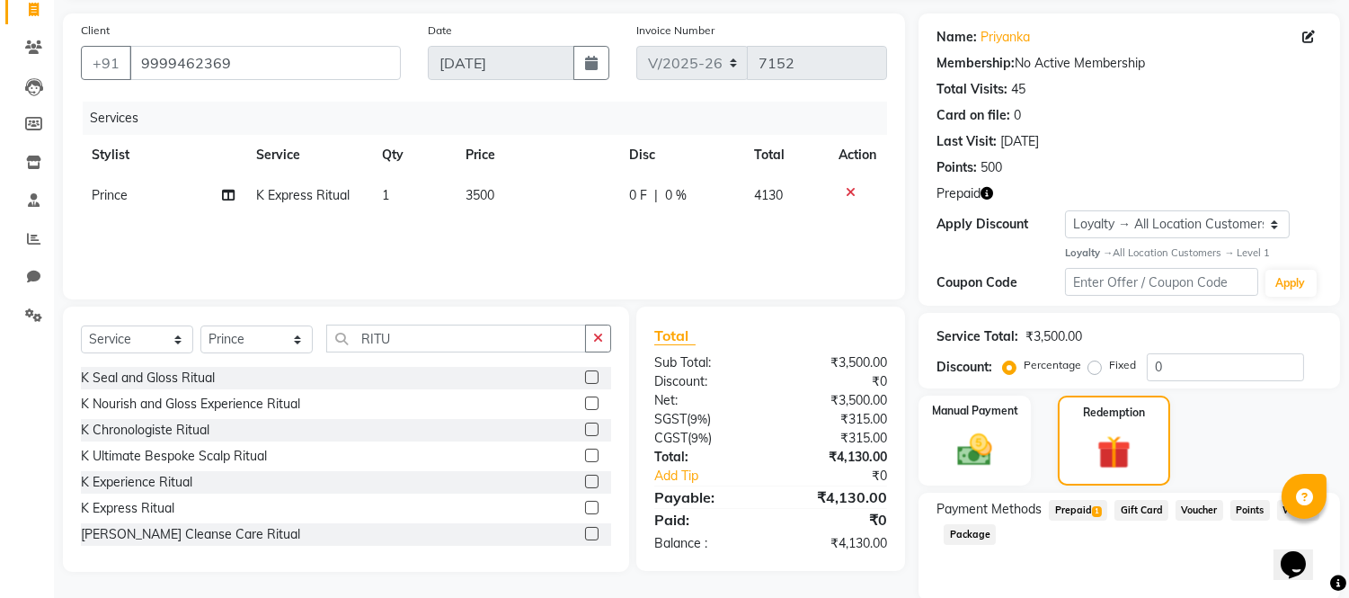
click at [1098, 510] on span "1" at bounding box center [1097, 511] width 10 height 11
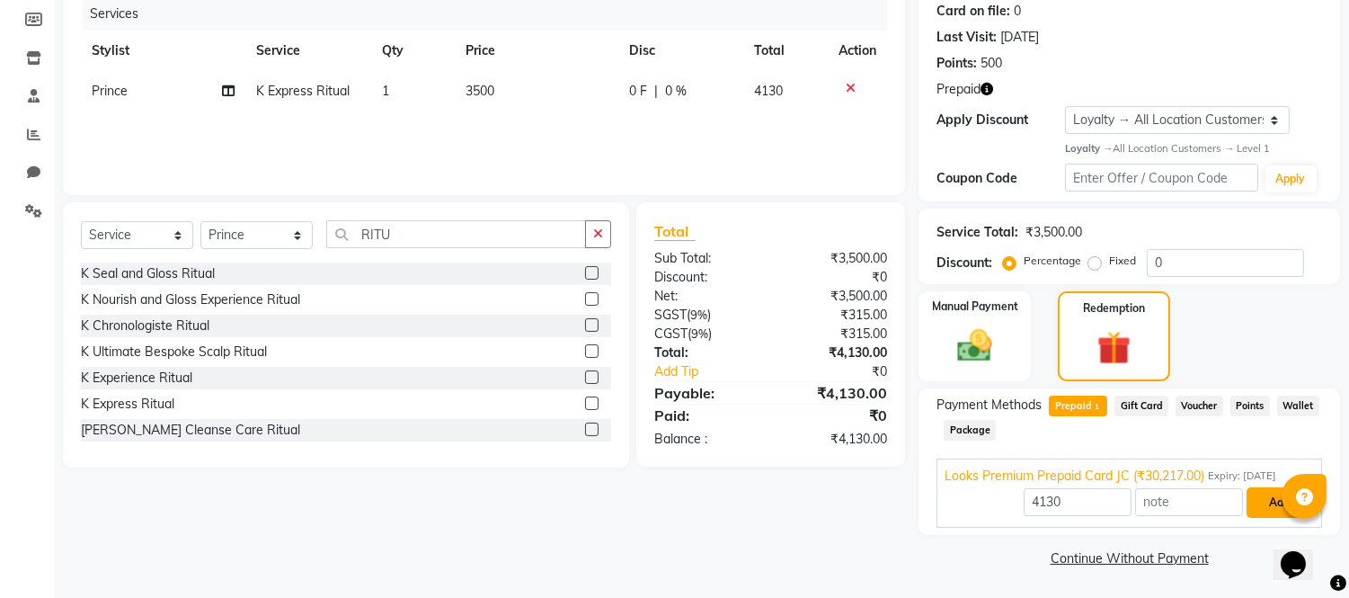
click at [1264, 510] on button "Add" at bounding box center [1280, 502] width 66 height 31
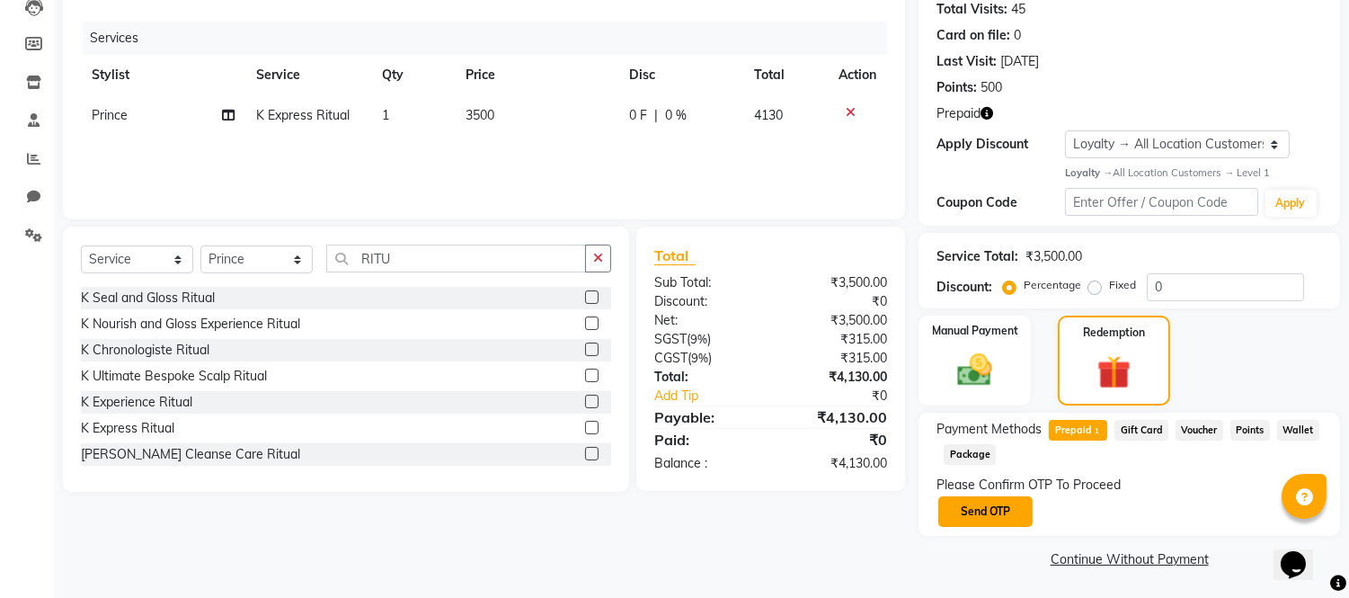
click at [956, 506] on button "Send OTP" at bounding box center [986, 511] width 94 height 31
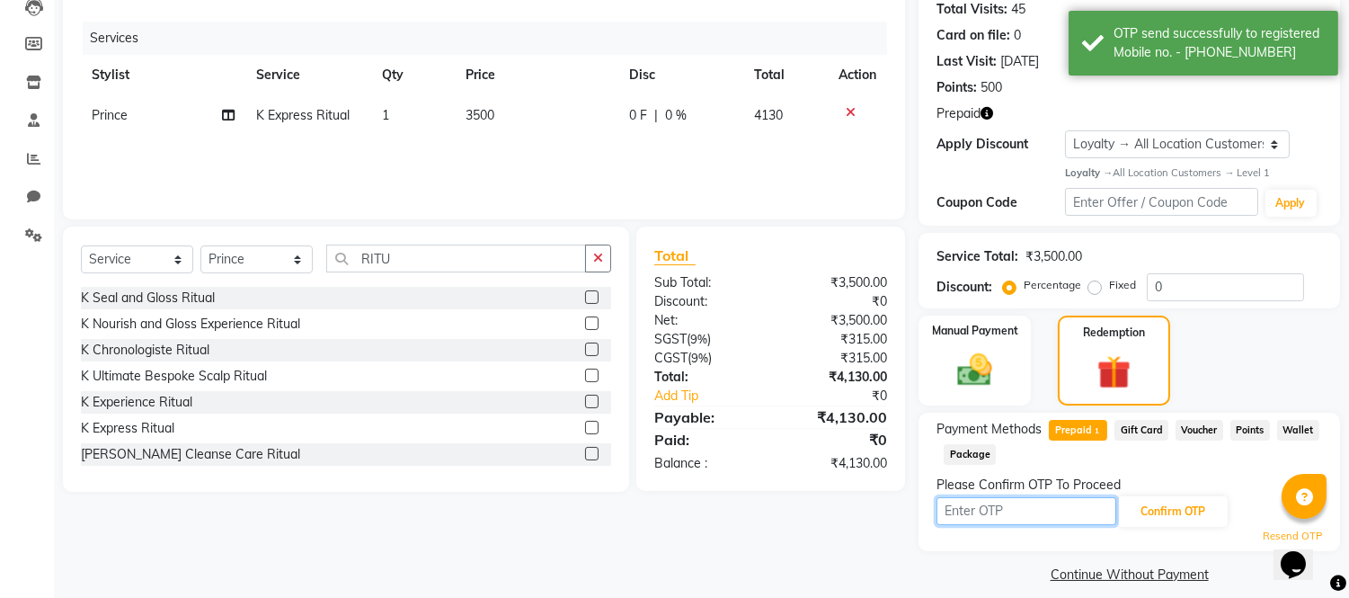
click at [957, 506] on input "text" at bounding box center [1027, 511] width 180 height 28
click at [987, 509] on input "text" at bounding box center [1027, 511] width 180 height 28
type input "3496"
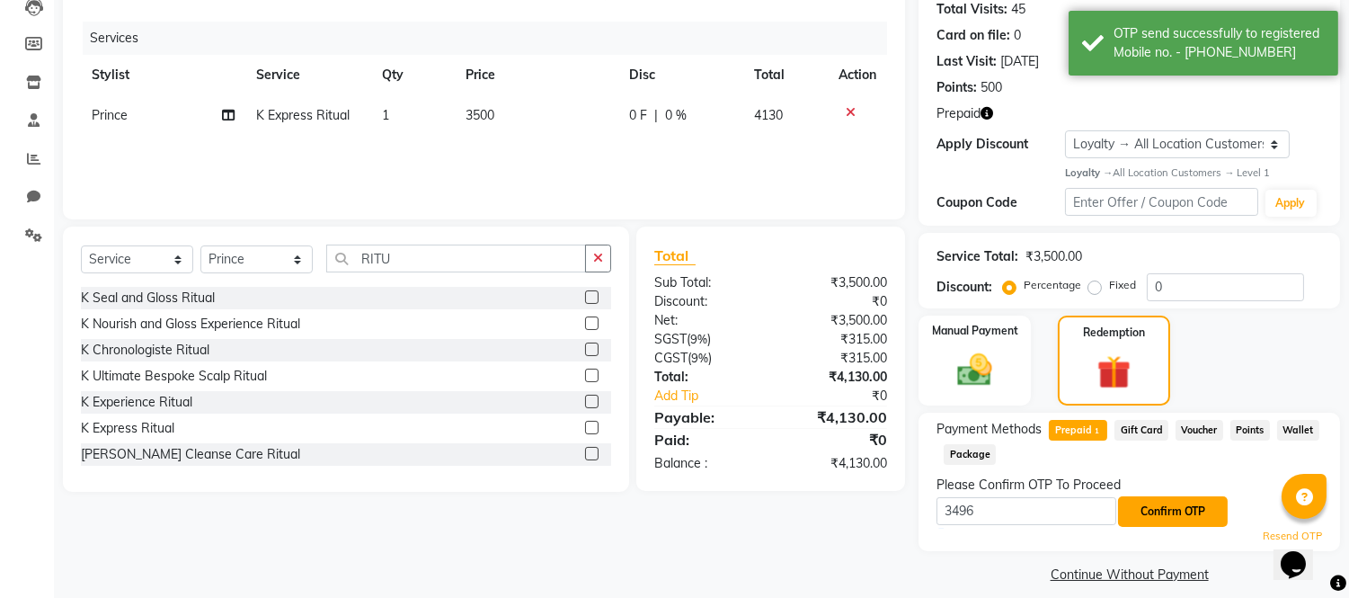
click at [1214, 506] on button "Confirm OTP" at bounding box center [1173, 511] width 110 height 31
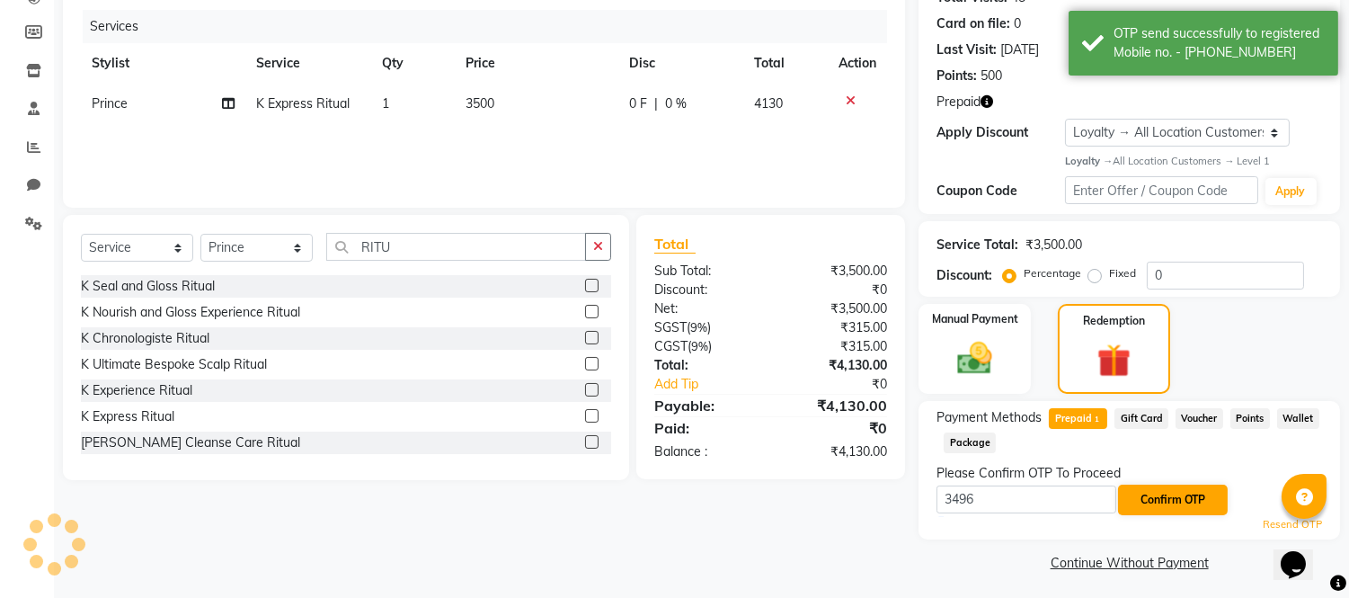
scroll to position [217, 0]
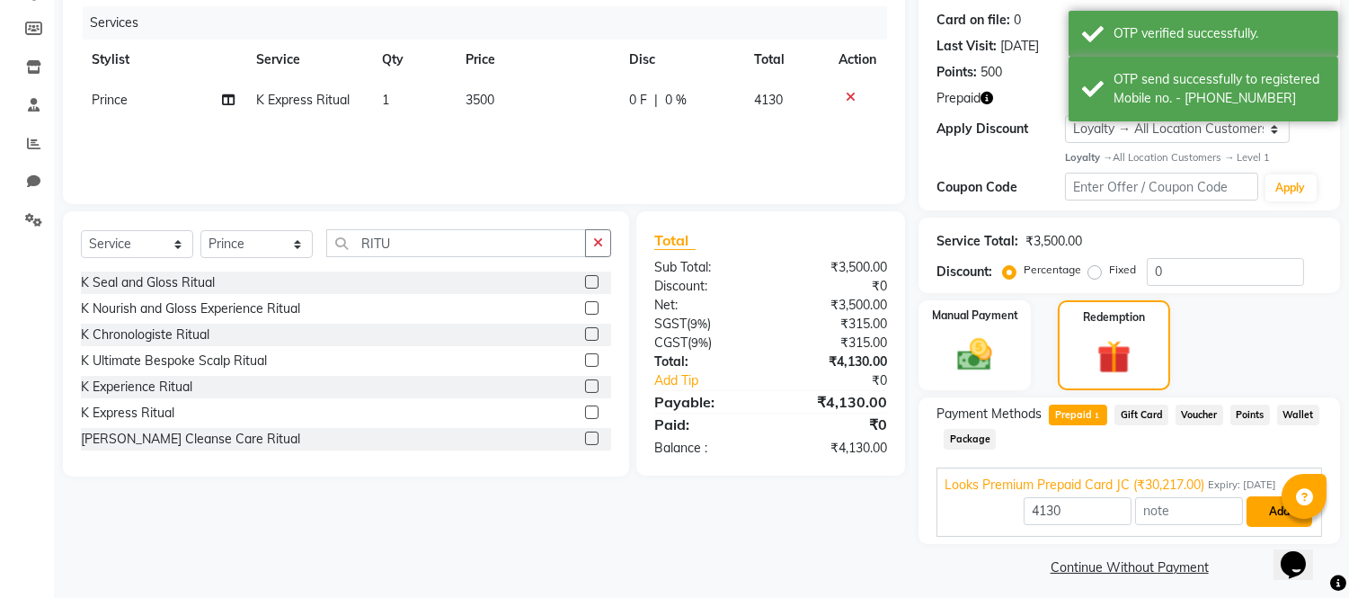
click at [1259, 508] on button "Add" at bounding box center [1280, 511] width 66 height 31
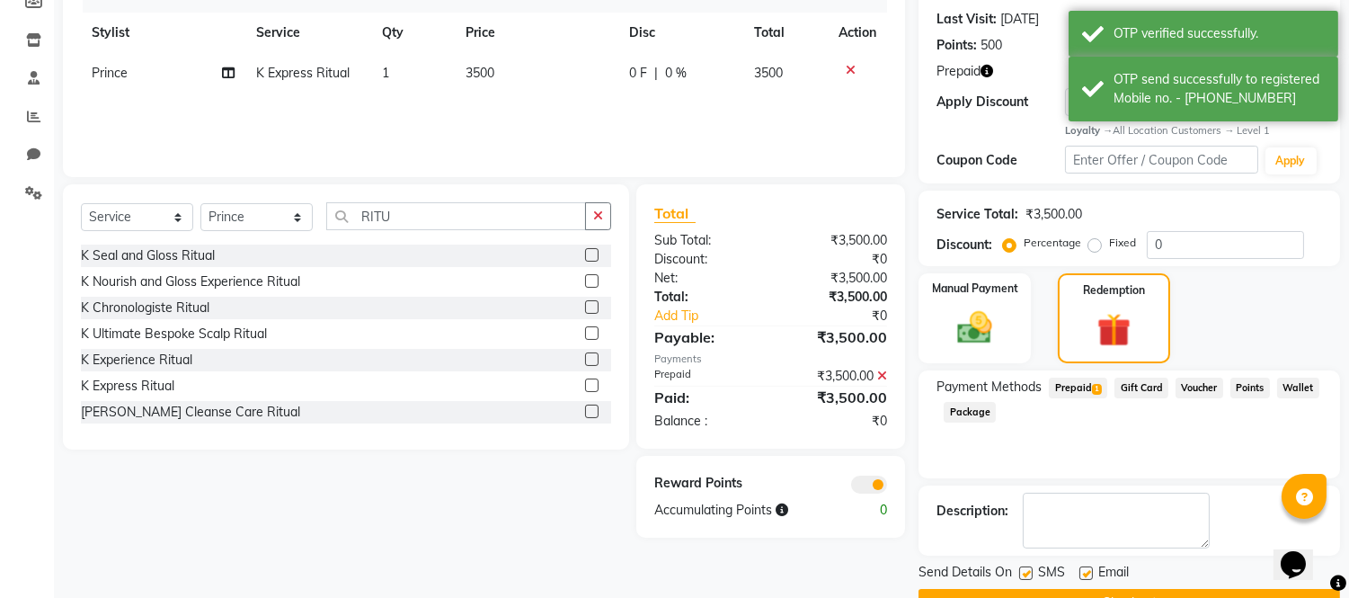
scroll to position [289, 0]
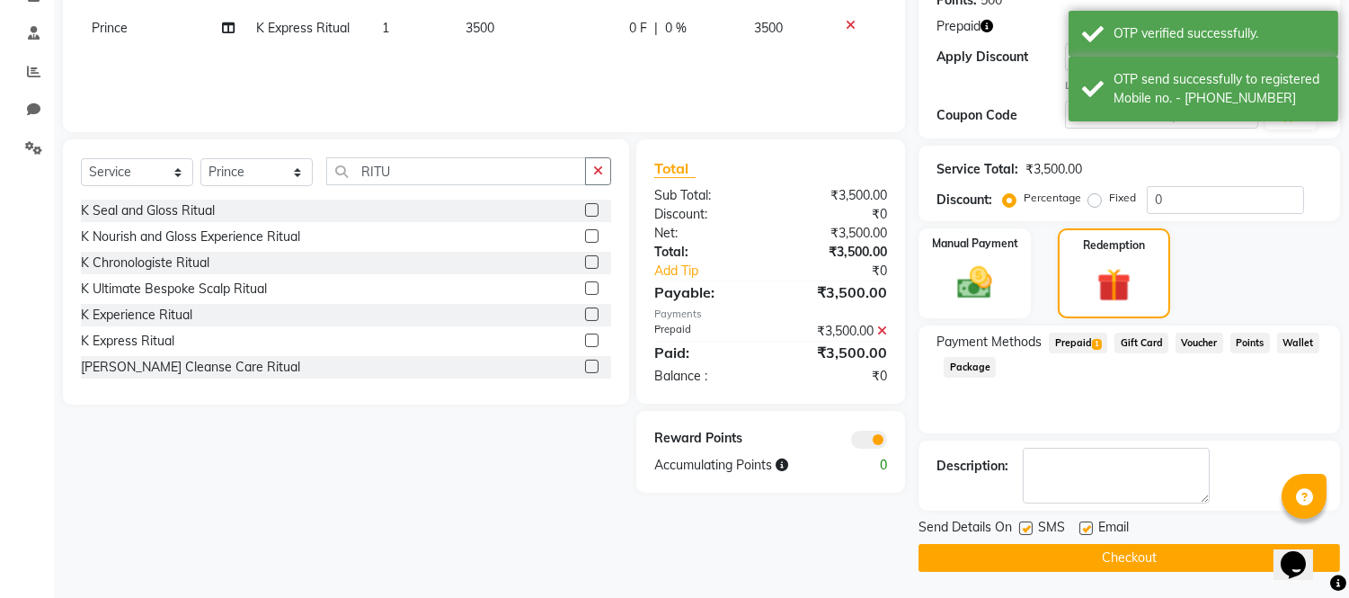
click at [1056, 551] on button "Checkout" at bounding box center [1130, 558] width 422 height 28
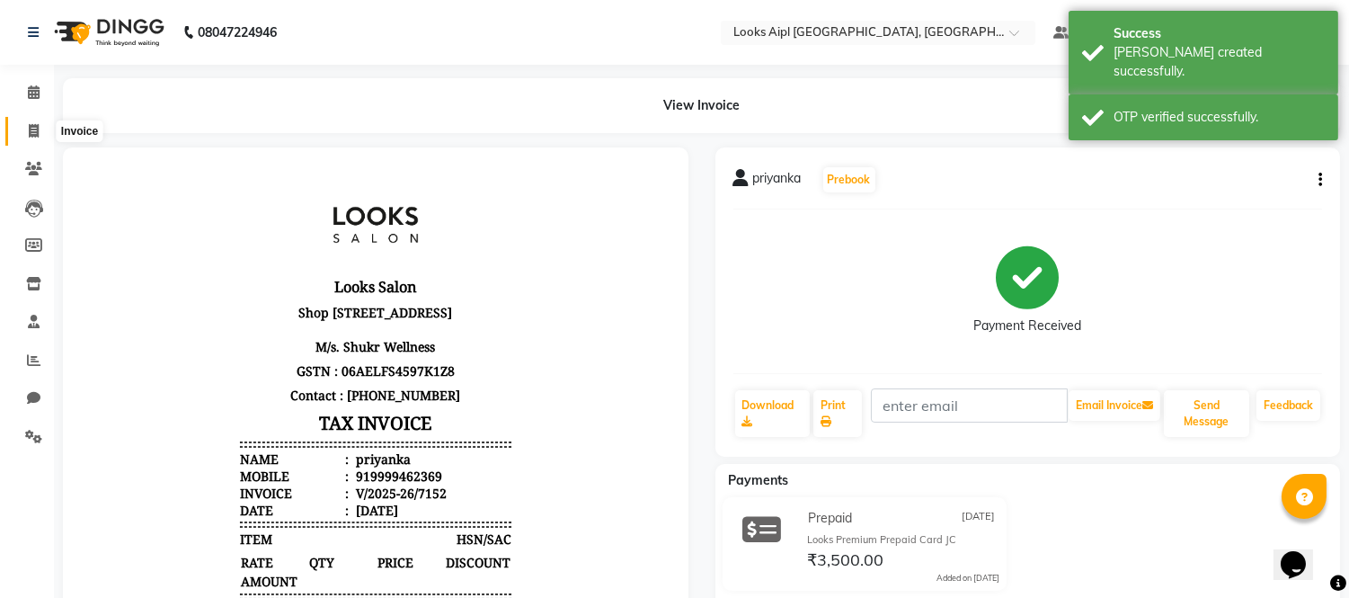
click at [30, 138] on icon at bounding box center [34, 130] width 10 height 13
select select "service"
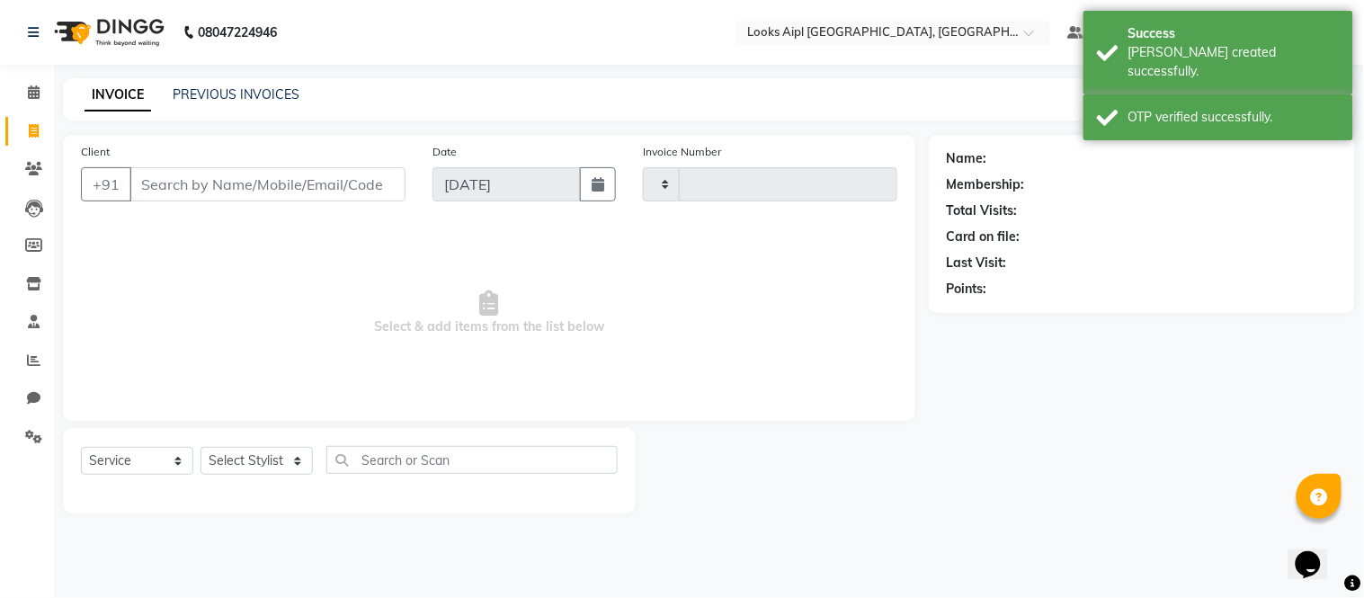
type input "7153"
select select "6047"
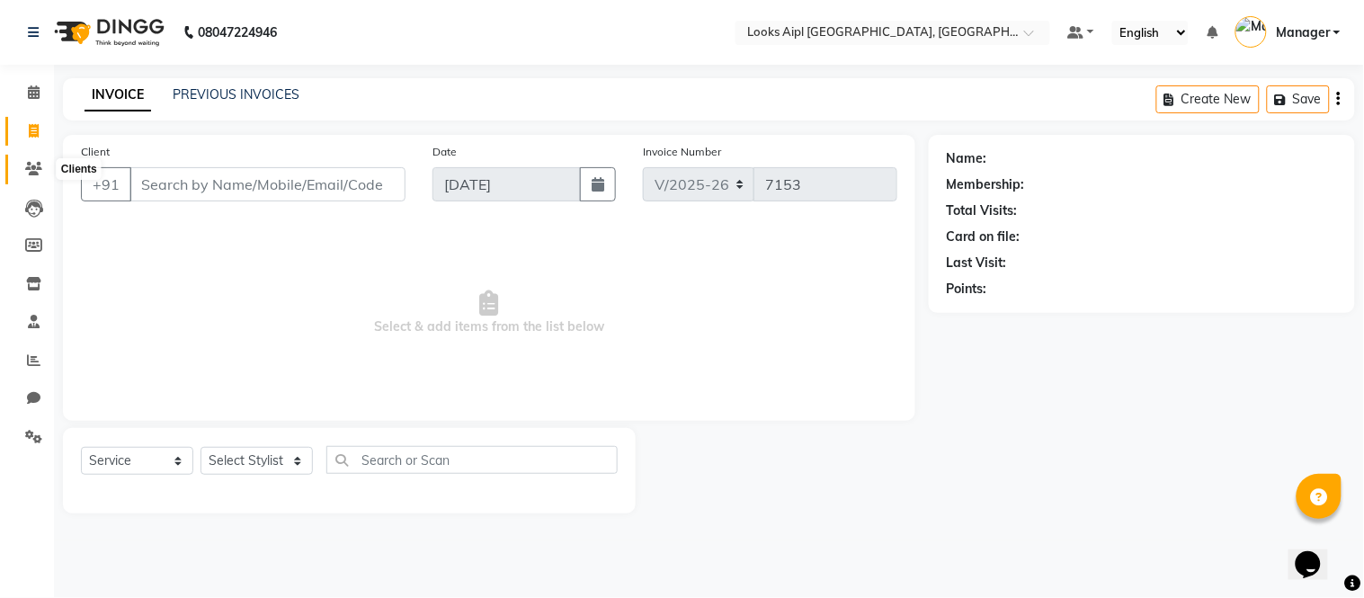
click at [32, 159] on span at bounding box center [33, 169] width 31 height 21
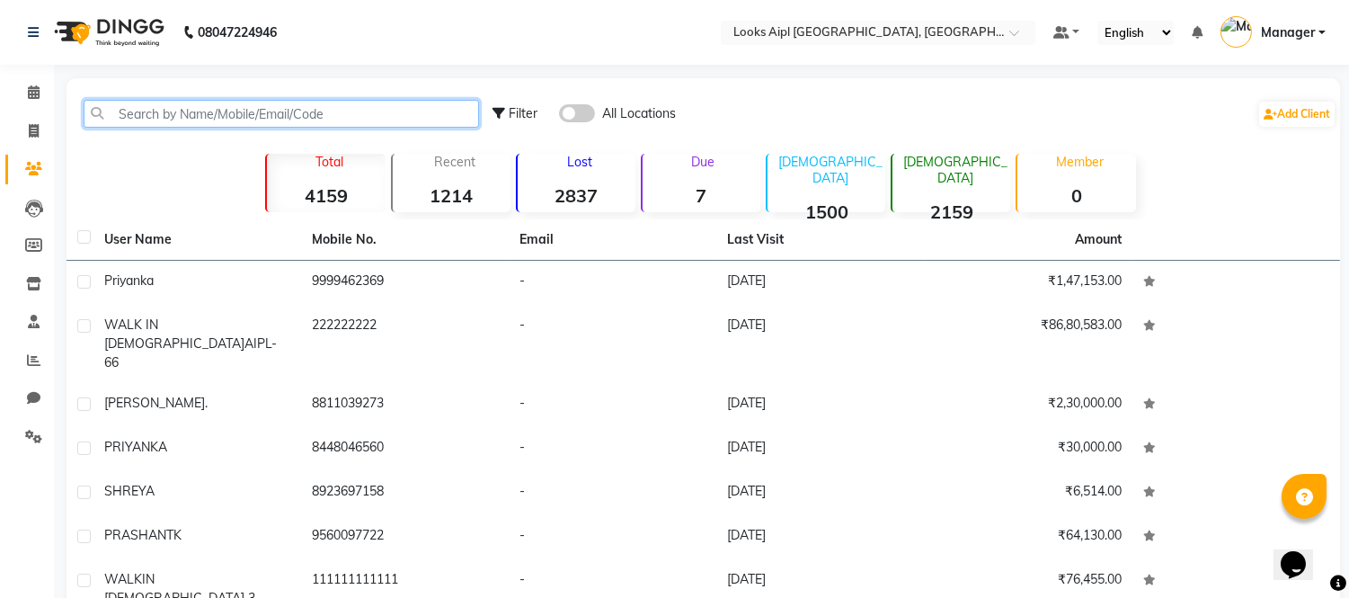
click at [207, 119] on input "text" at bounding box center [282, 114] width 396 height 28
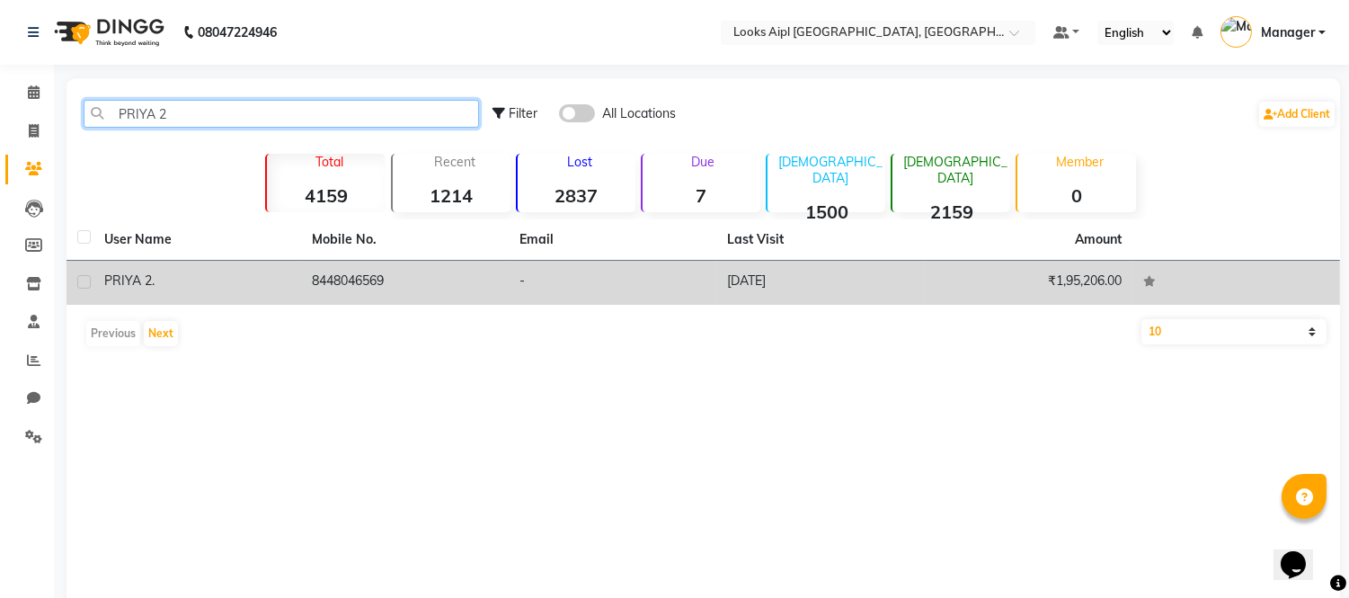
type input "PRIYA 2"
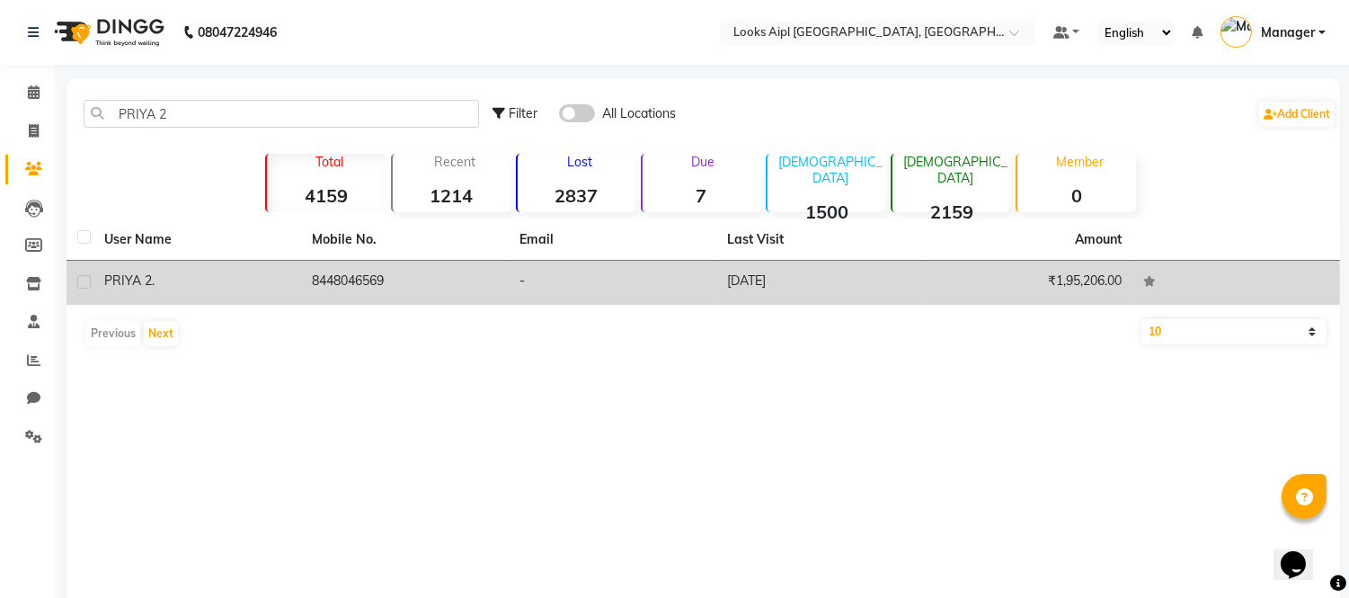
click at [258, 263] on td "PRIYA 2 ." at bounding box center [197, 283] width 208 height 44
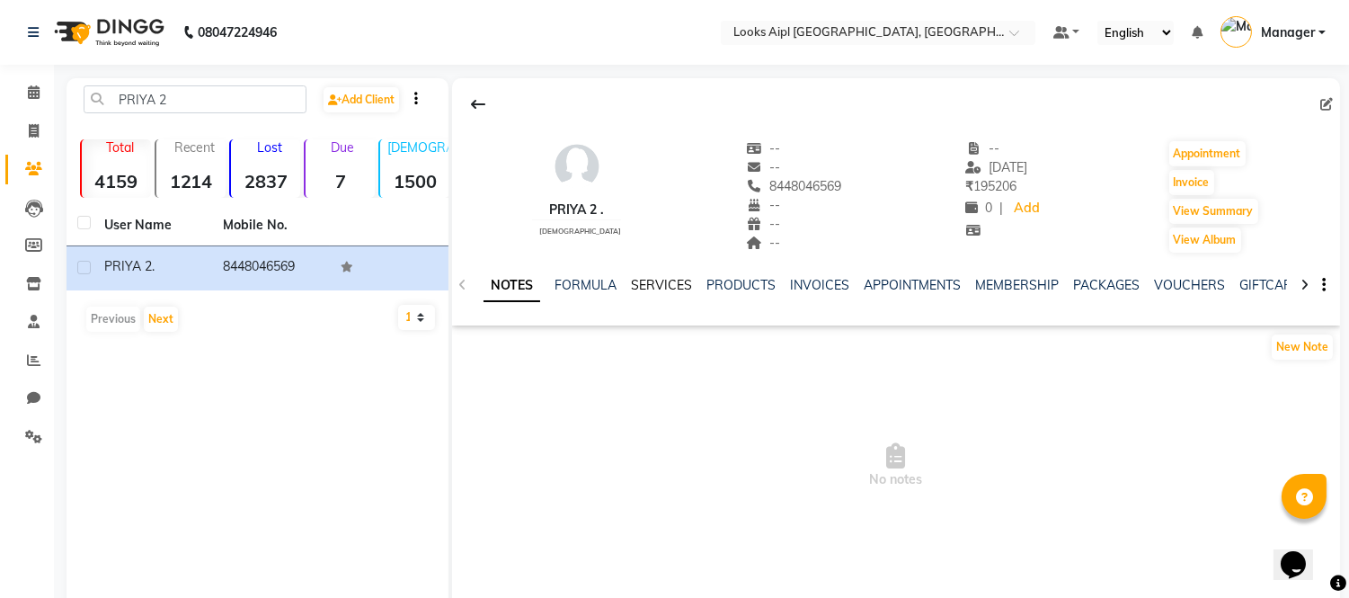
drag, startPoint x: 649, startPoint y: 279, endPoint x: 661, endPoint y: 280, distance: 11.8
click at [649, 279] on link "SERVICES" at bounding box center [661, 285] width 61 height 16
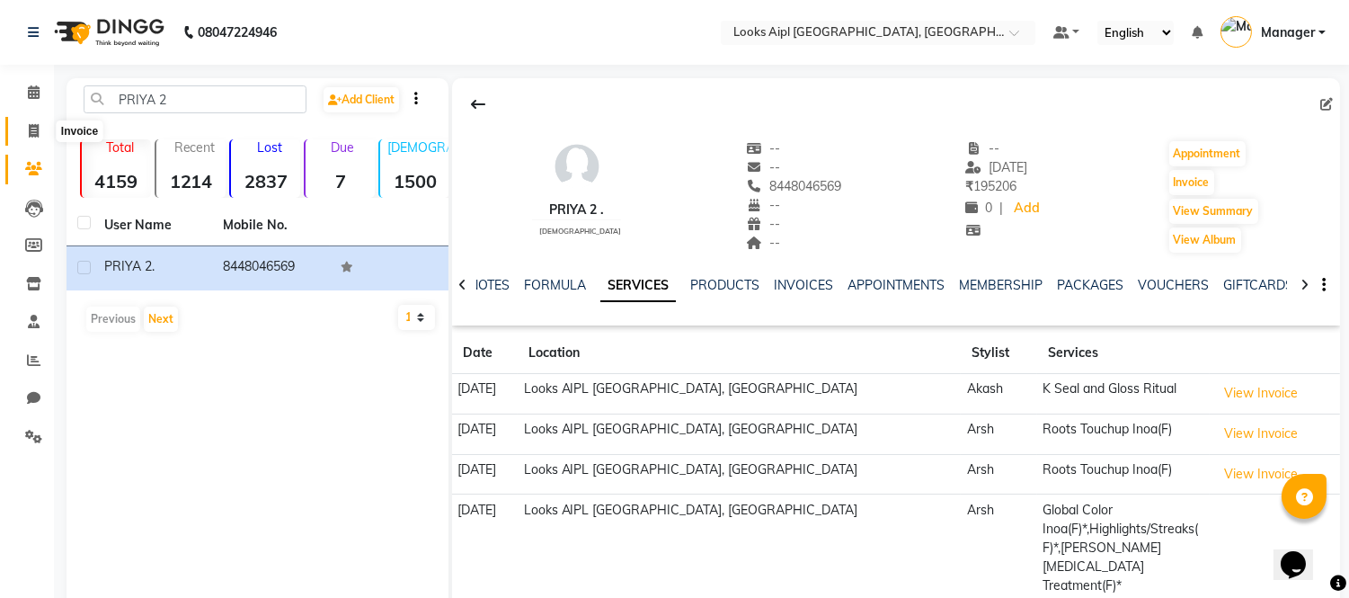
click at [29, 135] on icon at bounding box center [34, 130] width 10 height 13
select select "service"
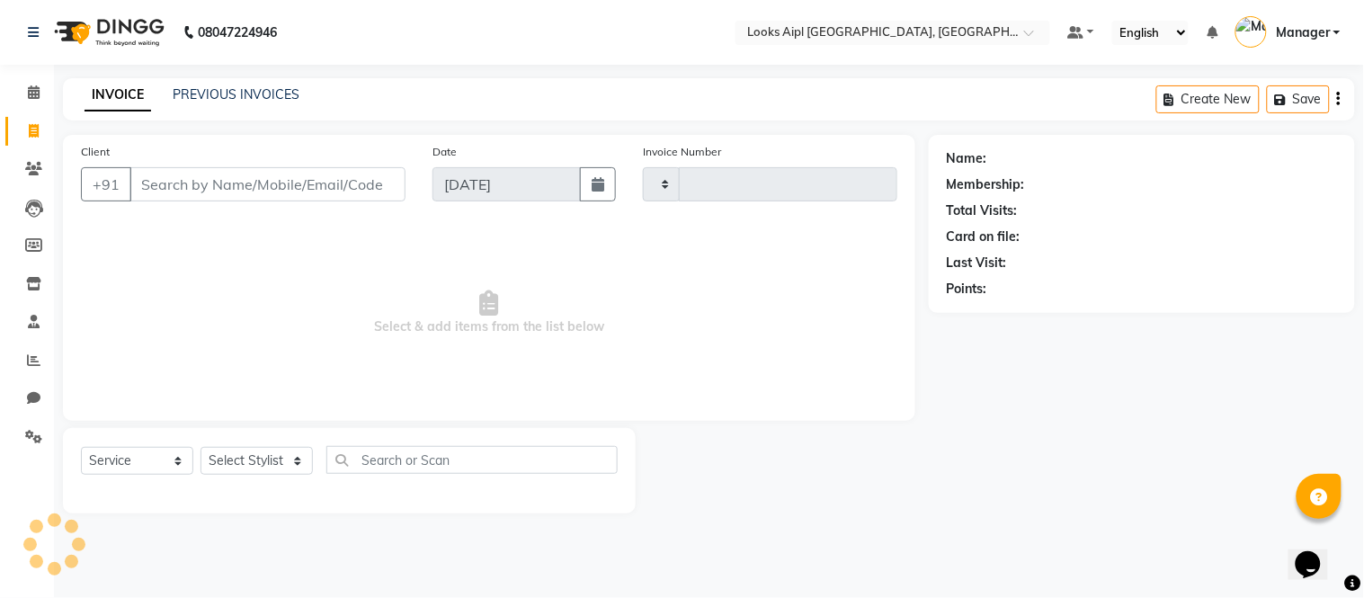
type input "7153"
select select "6047"
click at [227, 84] on div "INVOICE PREVIOUS INVOICES Create New Save" at bounding box center [709, 99] width 1292 height 42
click at [220, 99] on link "PREVIOUS INVOICES" at bounding box center [236, 94] width 127 height 16
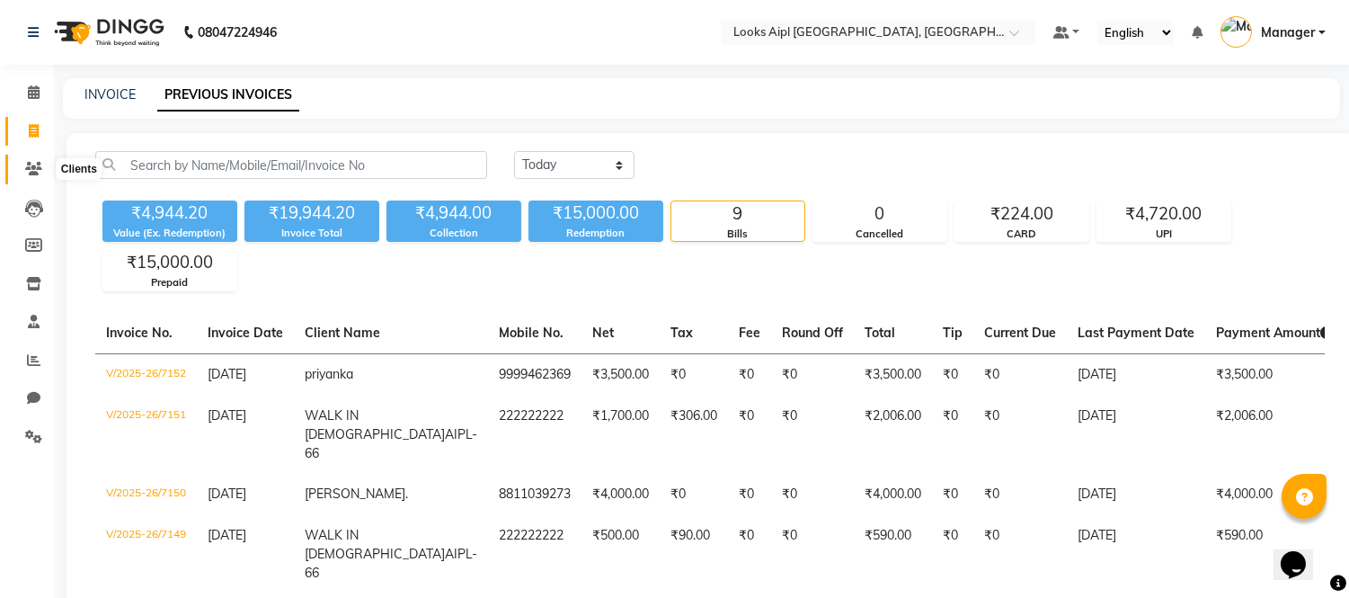
drag, startPoint x: 24, startPoint y: 165, endPoint x: 36, endPoint y: 165, distance: 11.7
click at [25, 165] on icon at bounding box center [33, 168] width 17 height 13
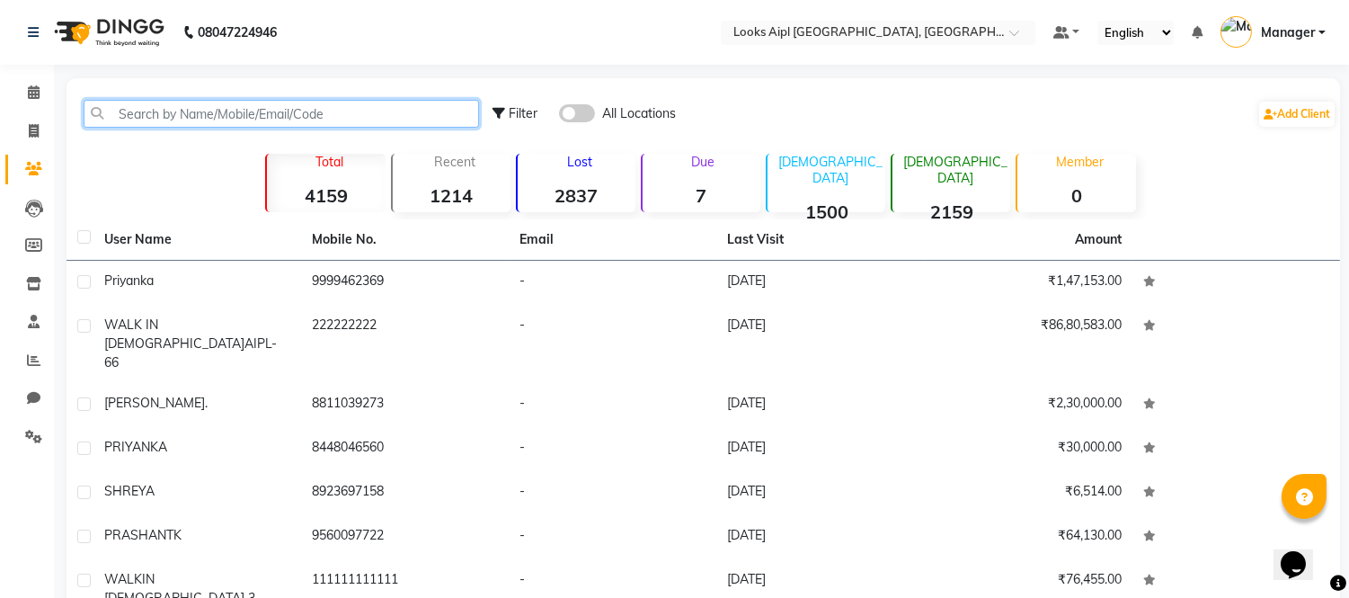
click at [151, 108] on input "text" at bounding box center [282, 114] width 396 height 28
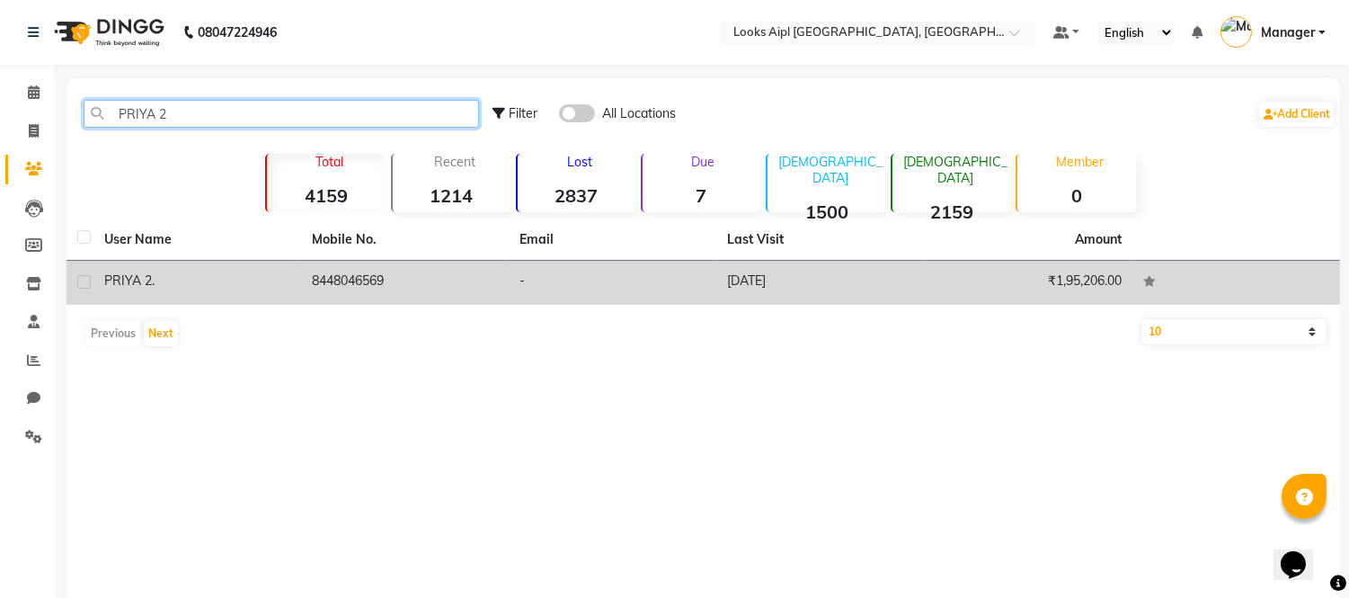
type input "PRIYA 2"
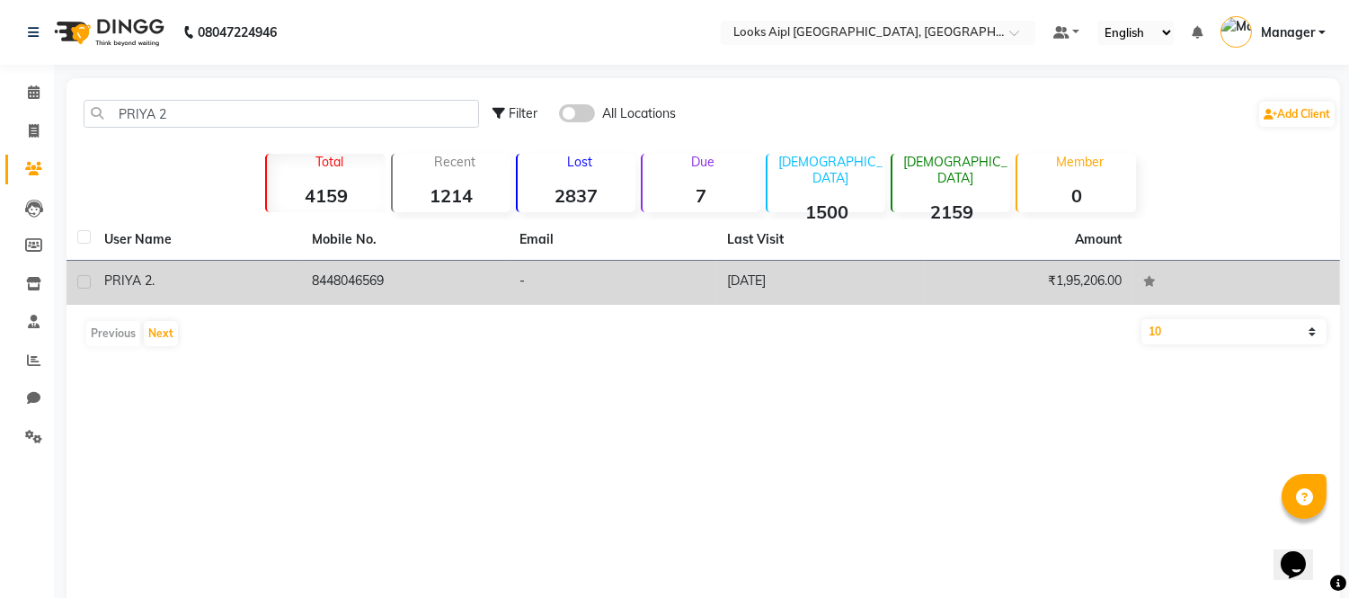
click at [366, 282] on td "8448046569" at bounding box center [405, 283] width 208 height 44
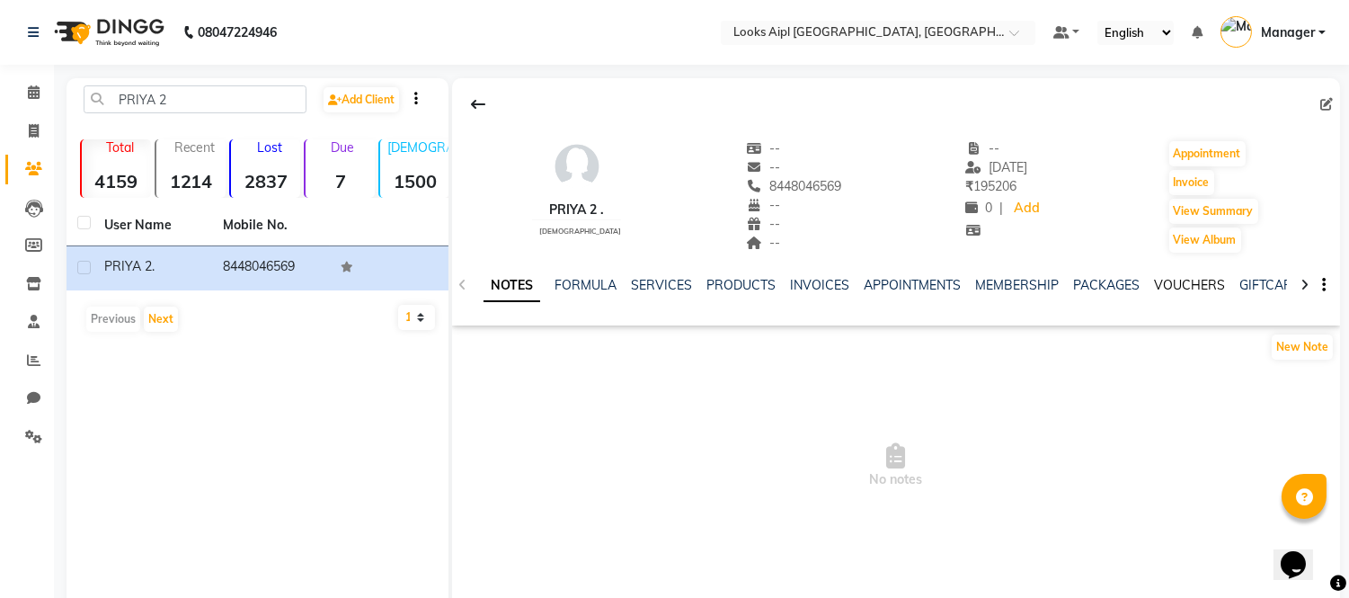
click at [1173, 288] on link "VOUCHERS" at bounding box center [1189, 285] width 71 height 16
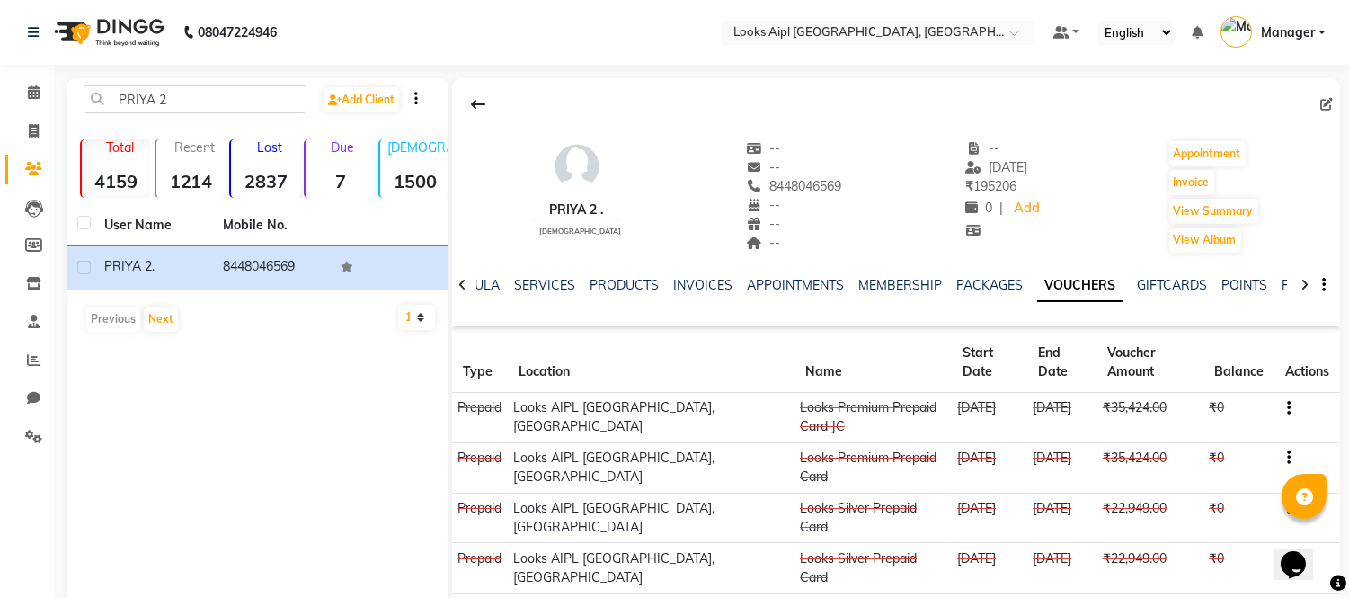
click at [1287, 408] on icon "button" at bounding box center [1289, 408] width 4 height 1
click at [1241, 393] on td "Redemption History" at bounding box center [1202, 388] width 112 height 21
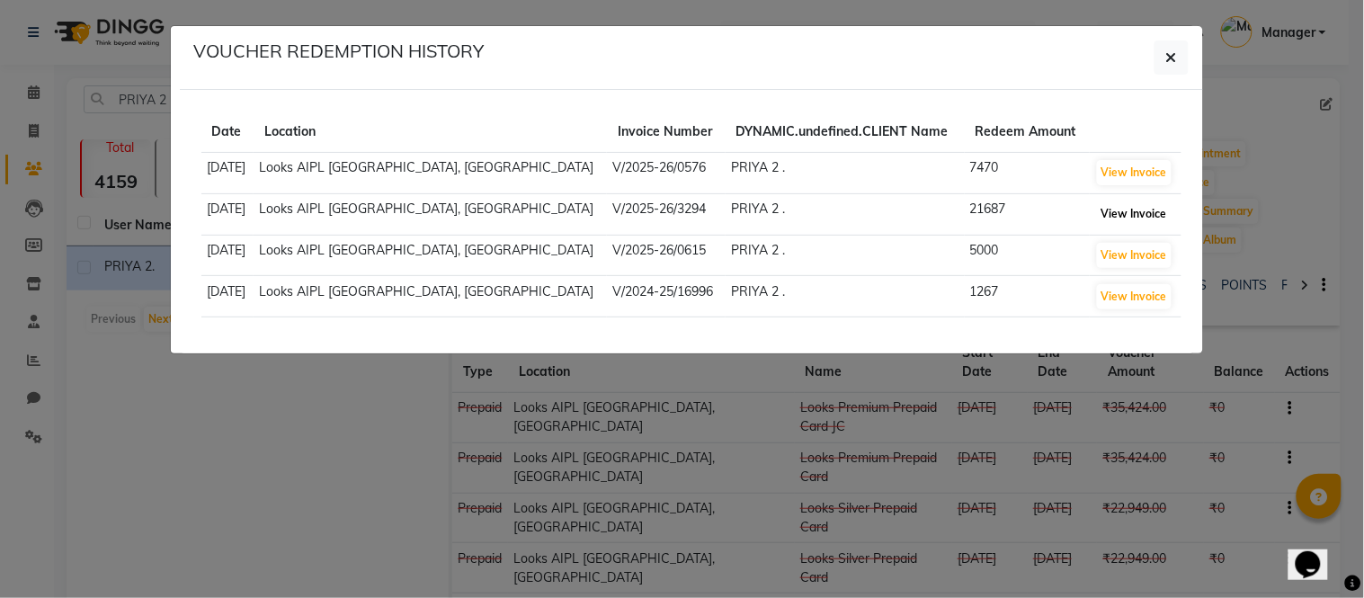
click at [1102, 211] on button "View Invoice" at bounding box center [1134, 213] width 75 height 25
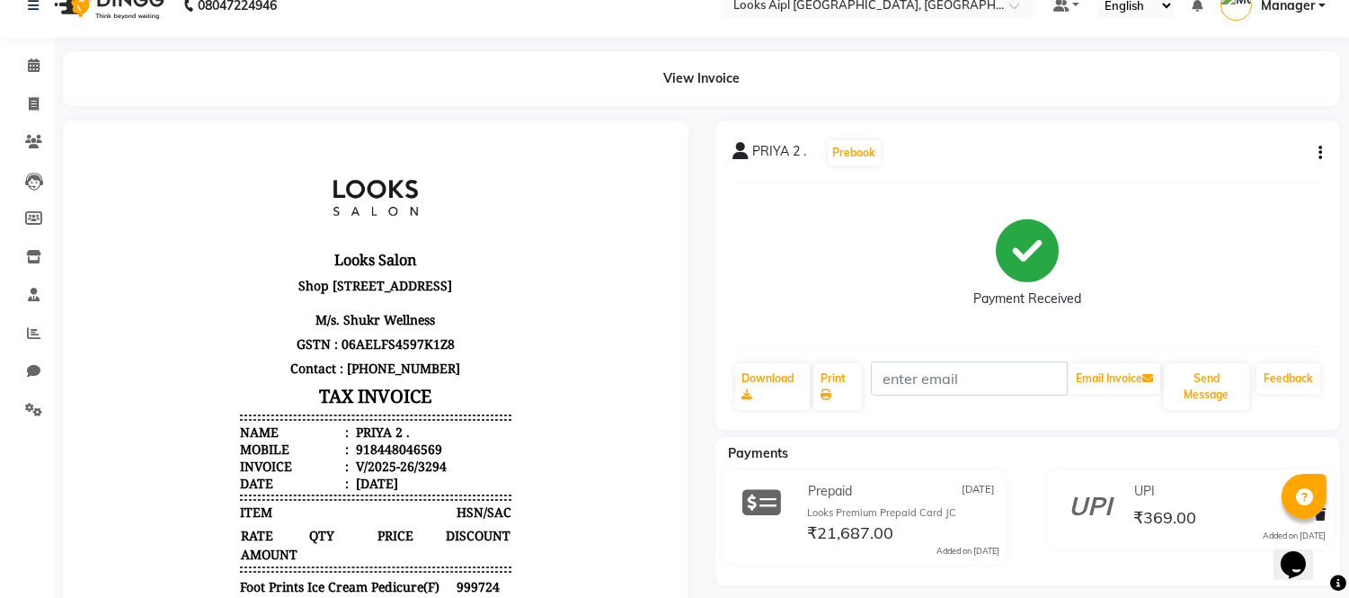
scroll to position [25, 0]
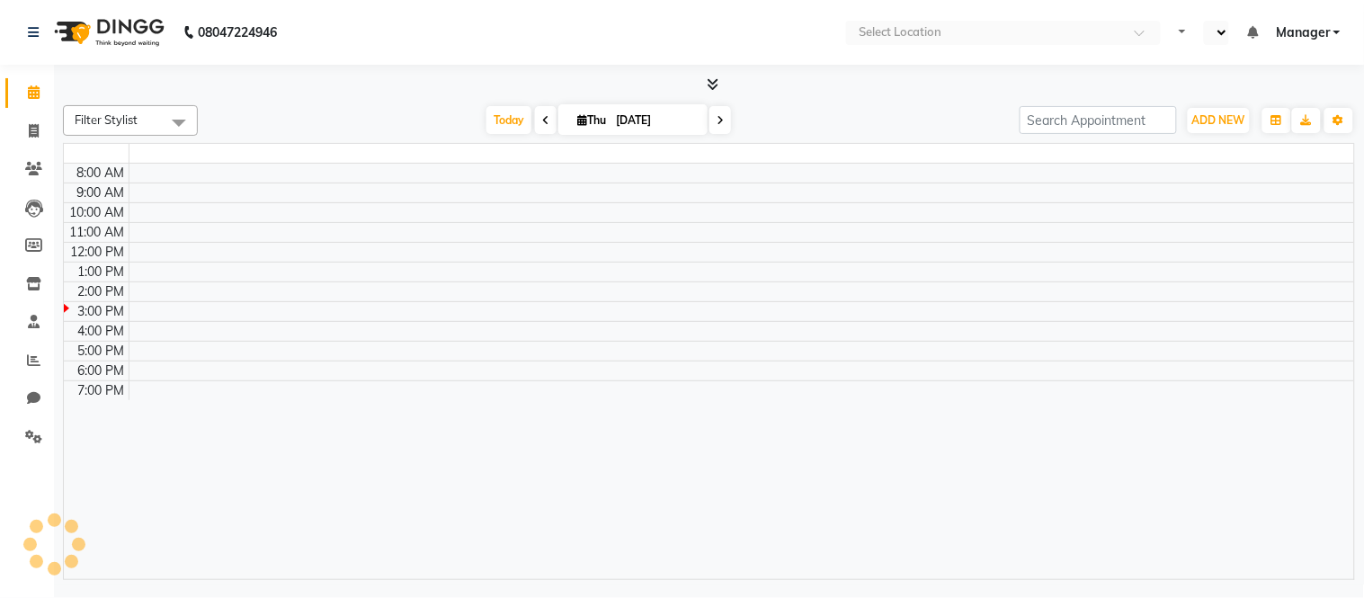
select select "en"
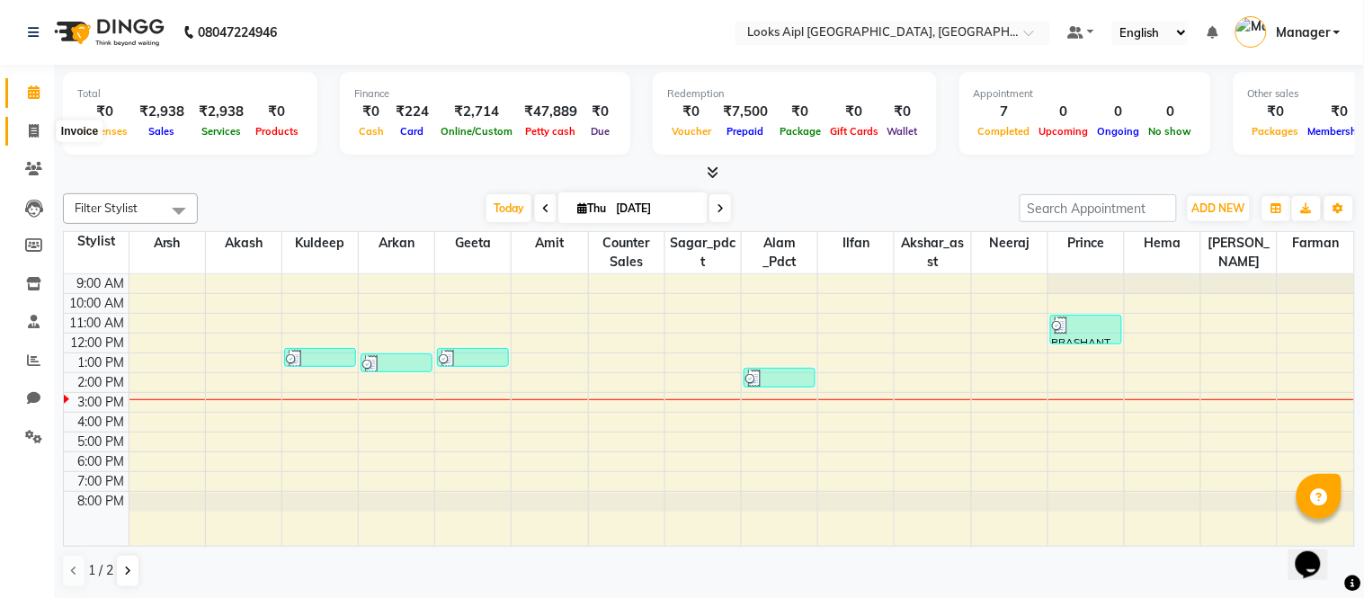
click at [40, 138] on span at bounding box center [33, 131] width 31 height 21
select select "6047"
select select "service"
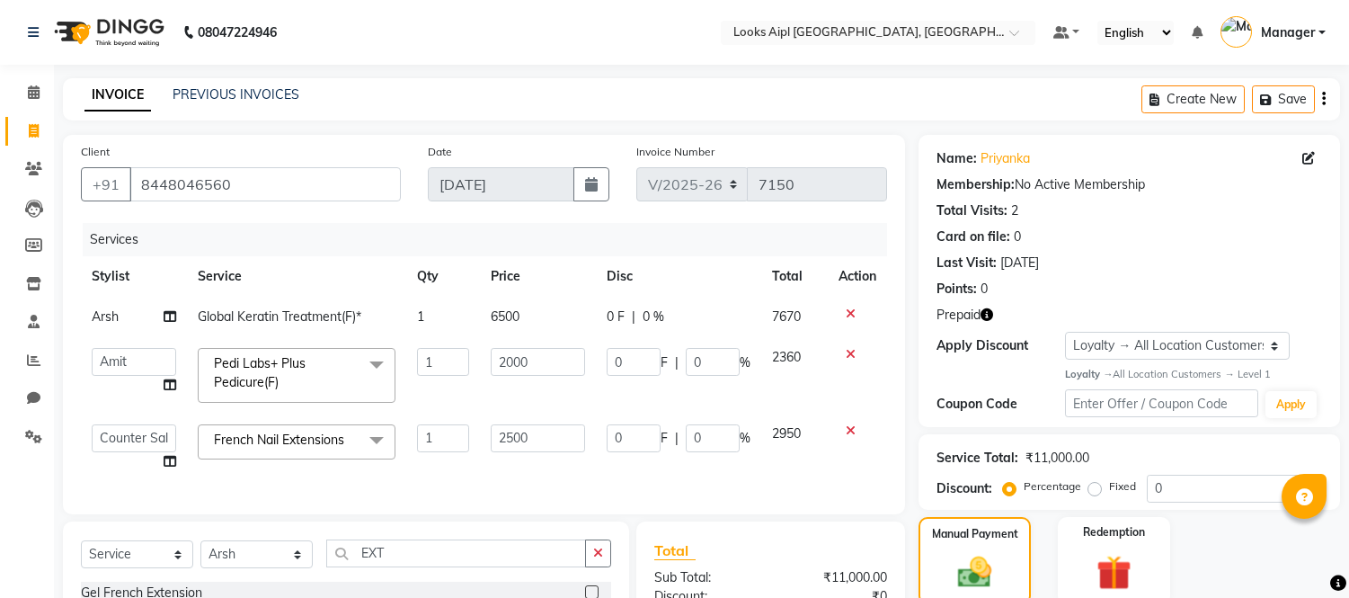
select select "6047"
select select "43348"
select select "43352"
select select "service"
select select "43341"
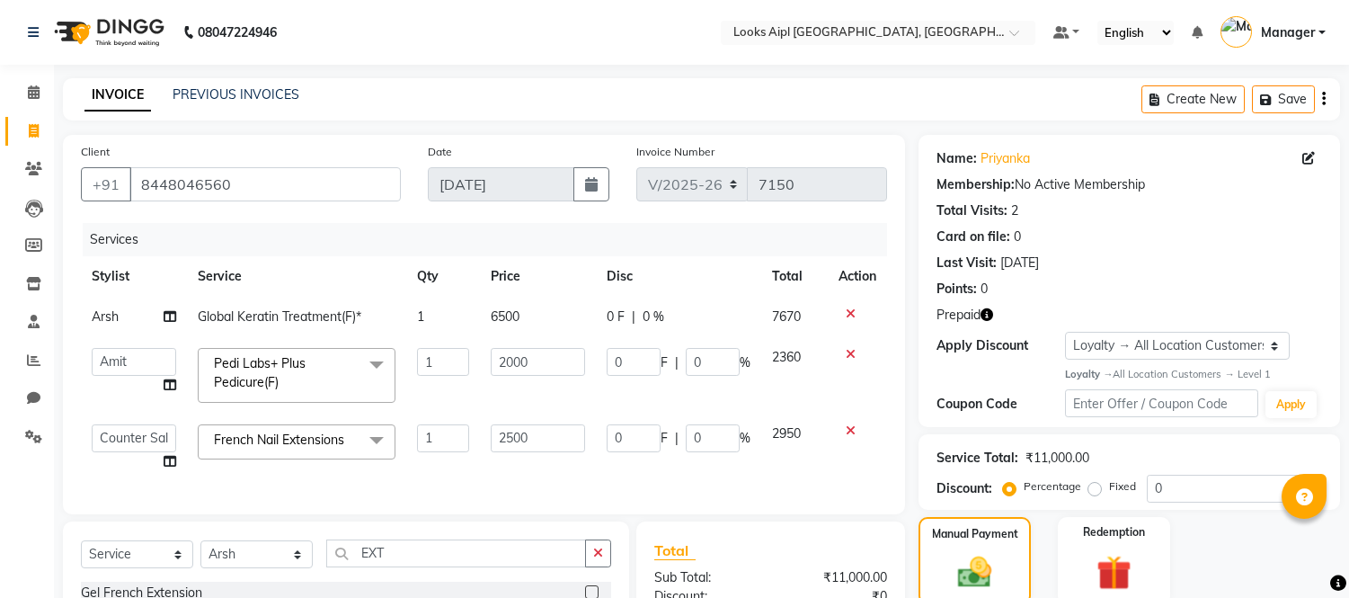
select select "1: Object"
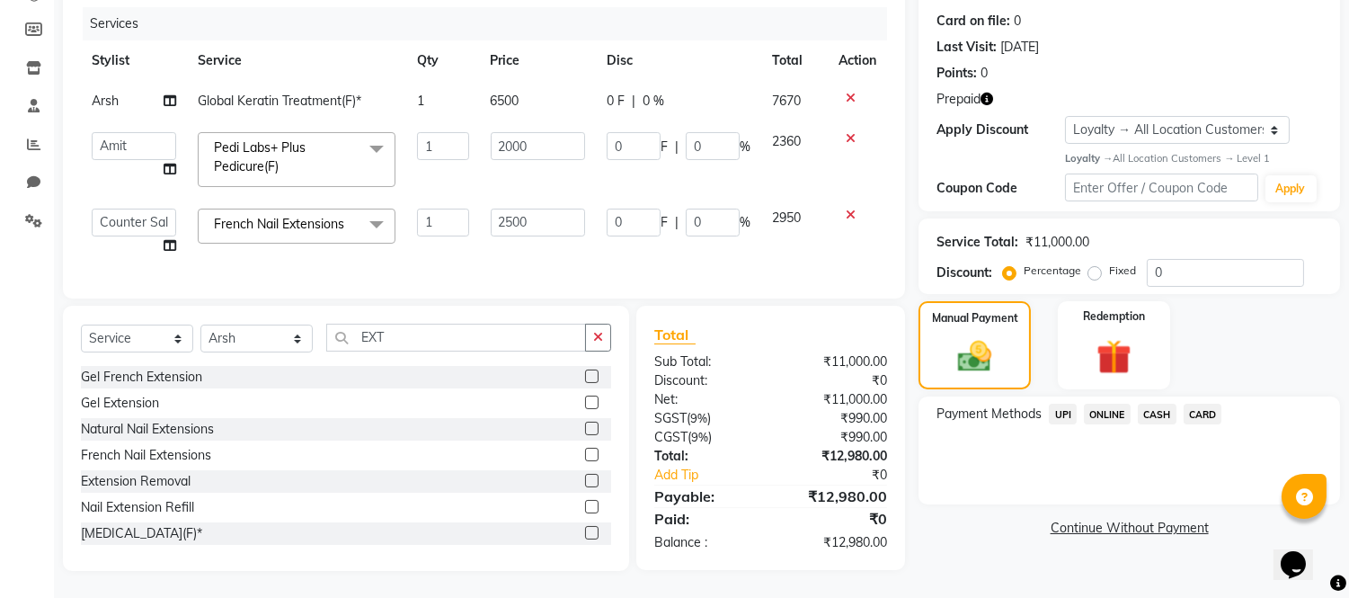
click at [502, 93] on span "6500" at bounding box center [505, 101] width 29 height 16
select select "43341"
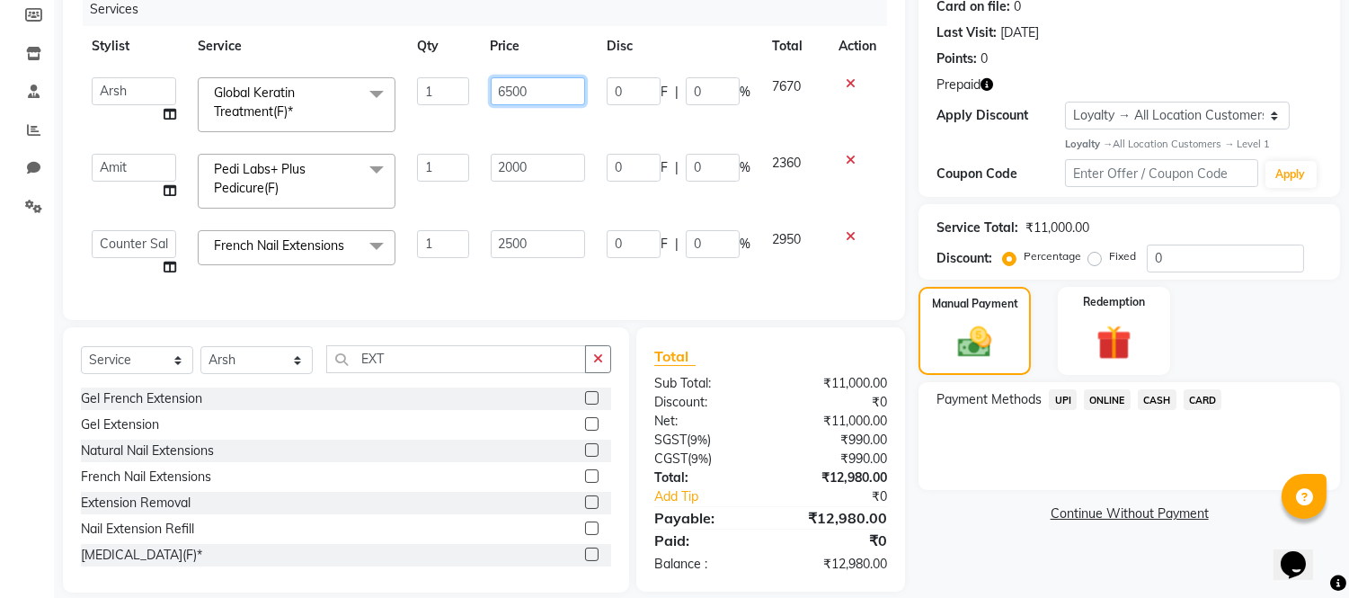
click at [500, 88] on input "6500" at bounding box center [538, 91] width 94 height 28
click at [510, 91] on input "7500" at bounding box center [538, 91] width 94 height 28
type input "7000"
click at [704, 29] on th "Disc" at bounding box center [678, 46] width 165 height 40
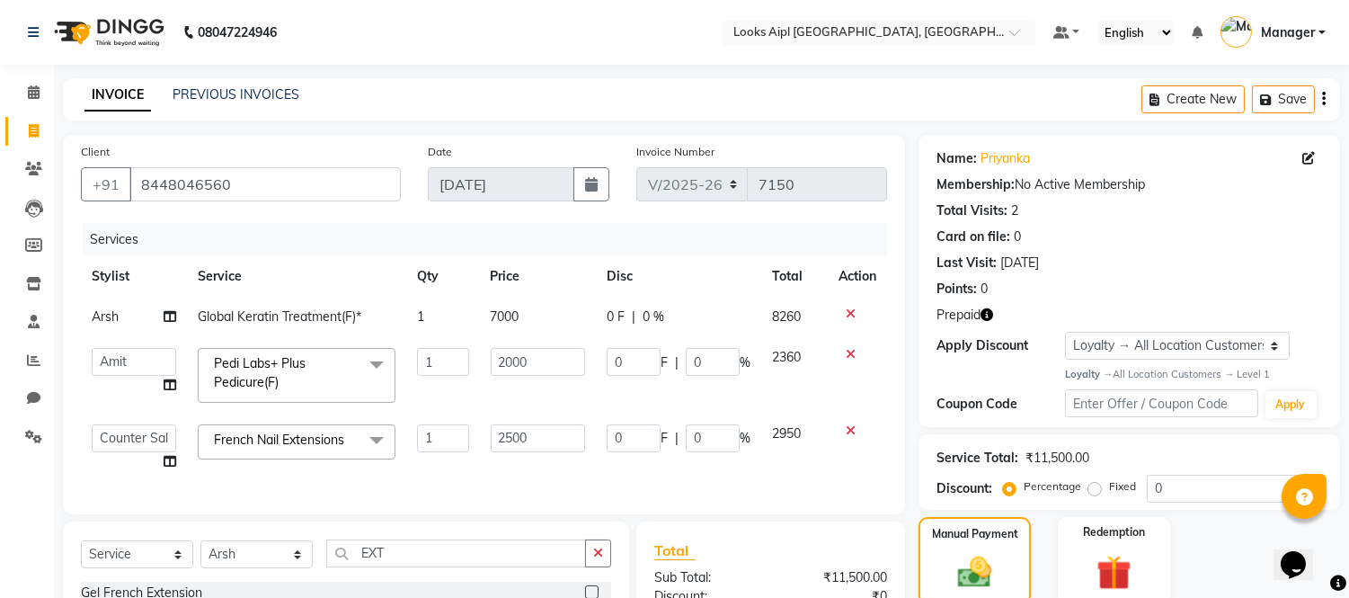
click at [989, 310] on icon "button" at bounding box center [987, 314] width 13 height 13
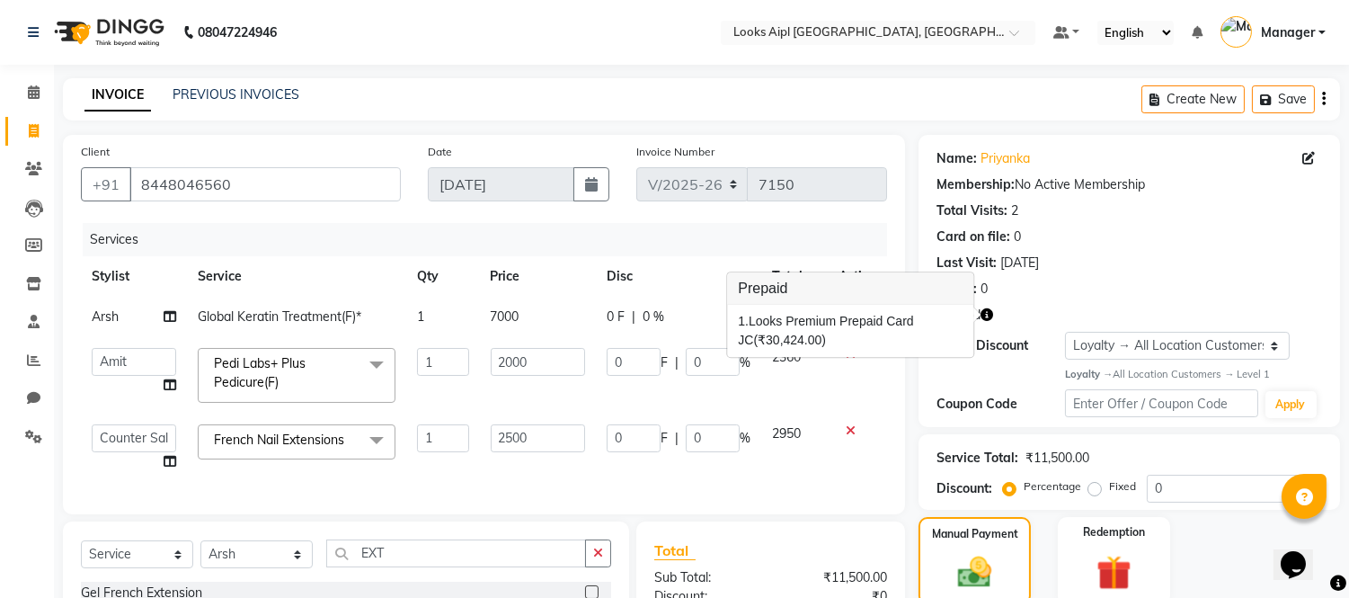
click at [989, 310] on icon "button" at bounding box center [987, 314] width 13 height 13
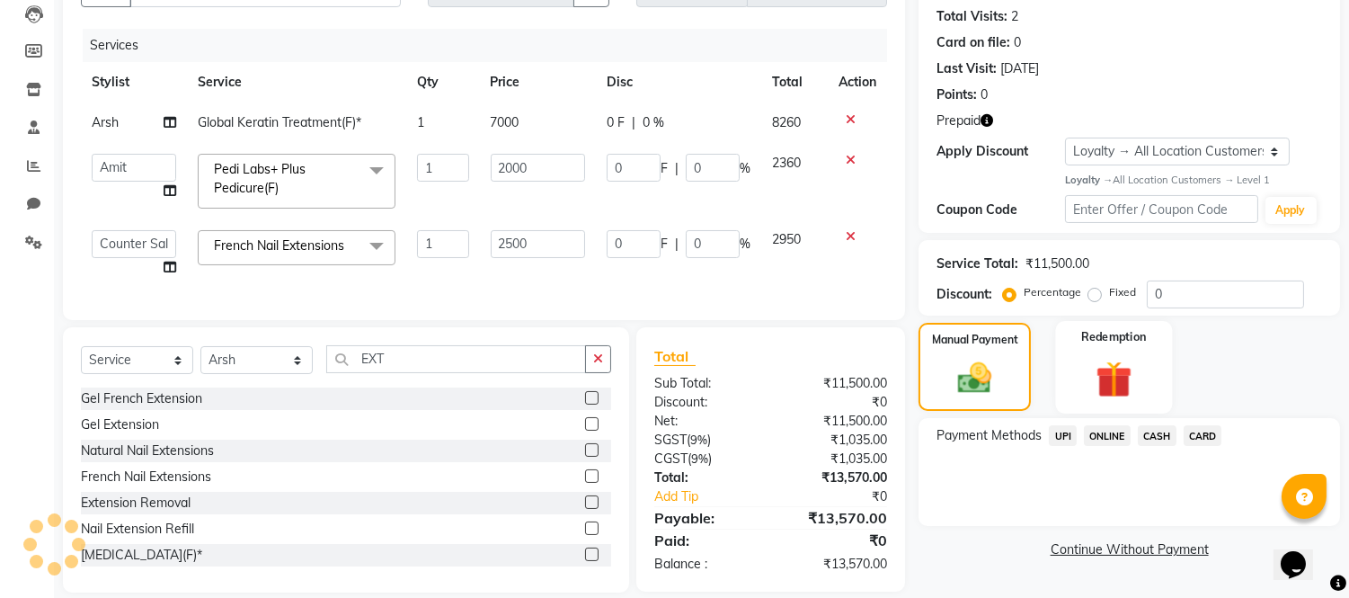
scroll to position [200, 0]
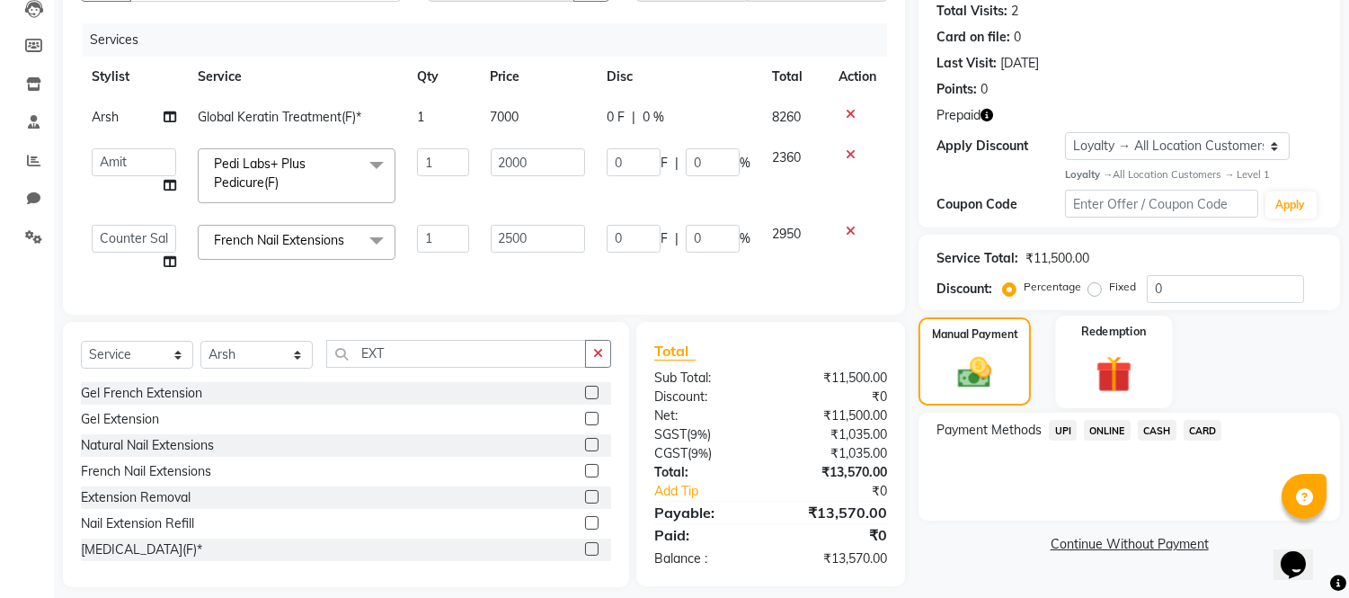
click at [1112, 365] on img at bounding box center [1113, 373] width 59 height 45
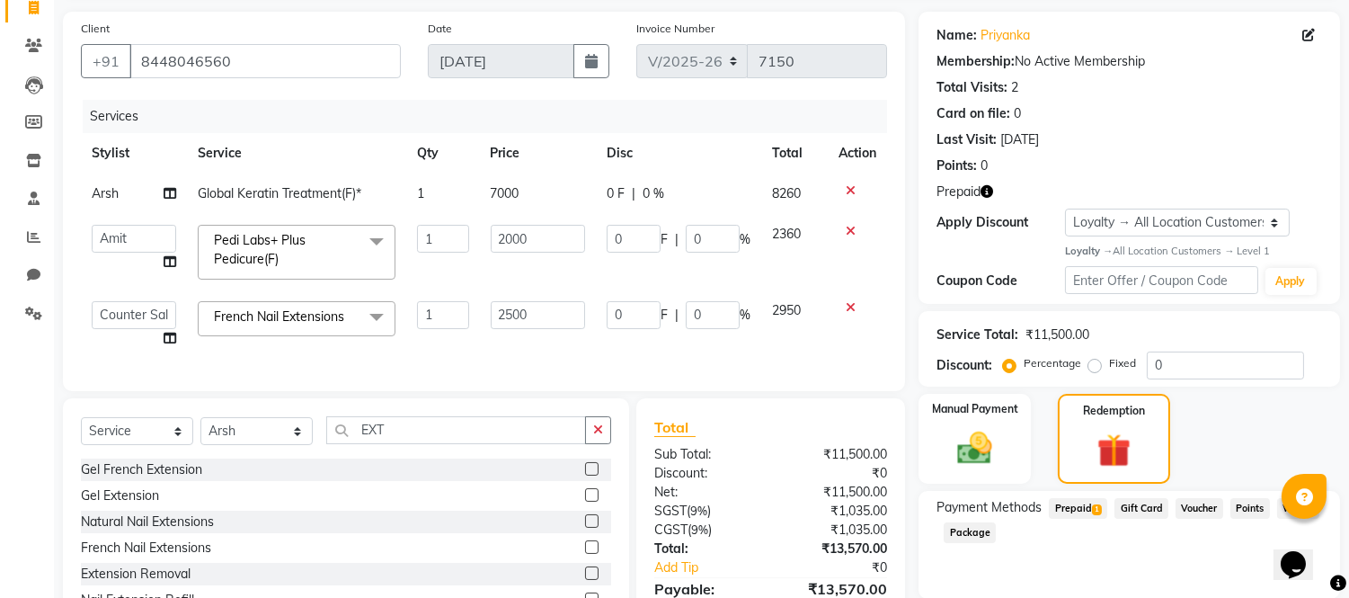
scroll to position [0, 0]
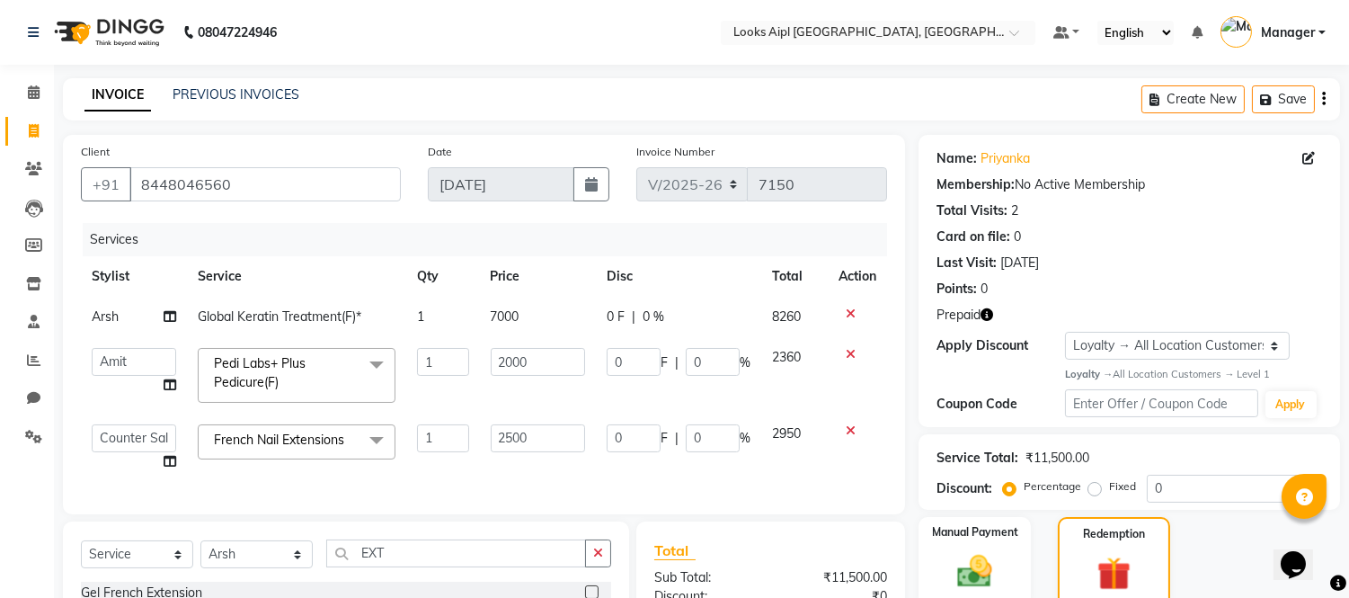
click at [1131, 245] on div "Card on file: 0" at bounding box center [1130, 236] width 386 height 19
click at [602, 195] on button "button" at bounding box center [592, 184] width 36 height 34
select select "9"
select select "2025"
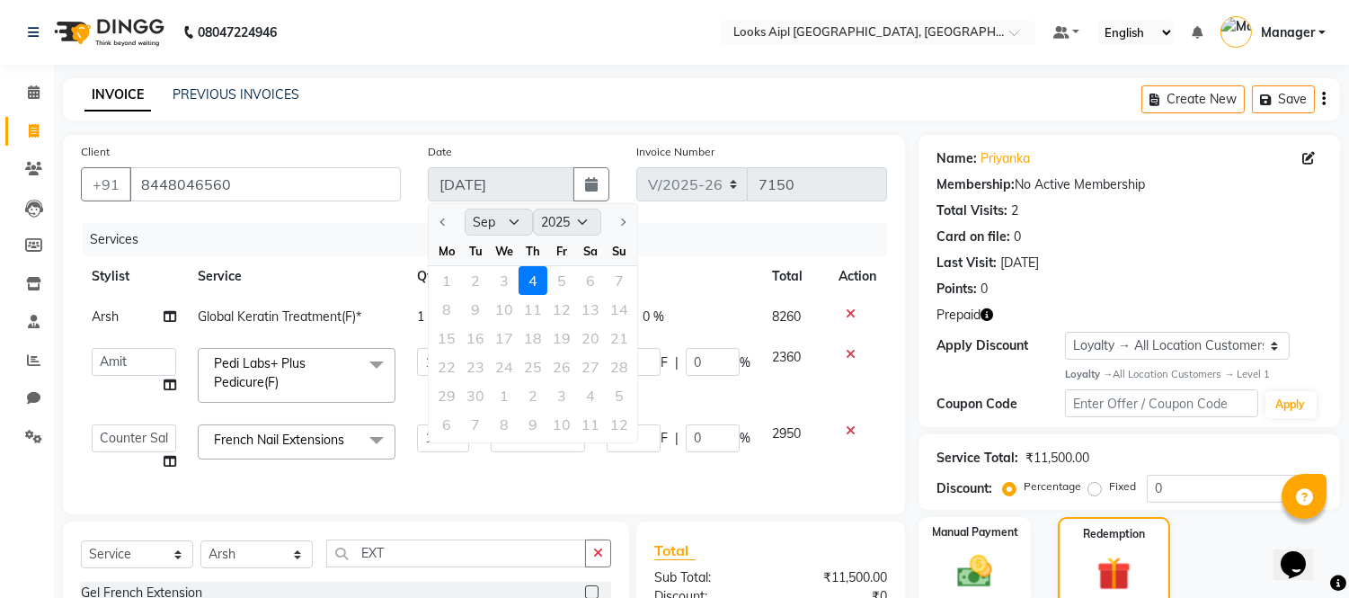
click at [703, 235] on div "Services" at bounding box center [492, 239] width 818 height 33
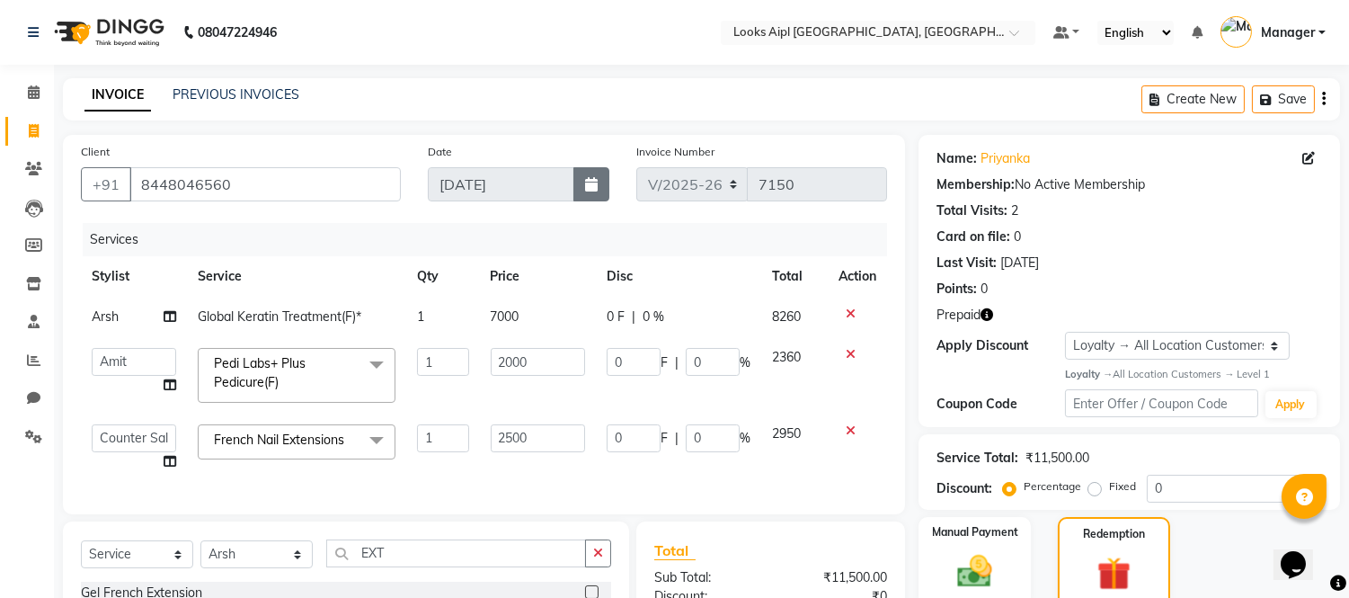
drag, startPoint x: 585, startPoint y: 191, endPoint x: 591, endPoint y: 201, distance: 11.3
click at [586, 192] on button "button" at bounding box center [592, 184] width 36 height 34
select select "9"
select select "2025"
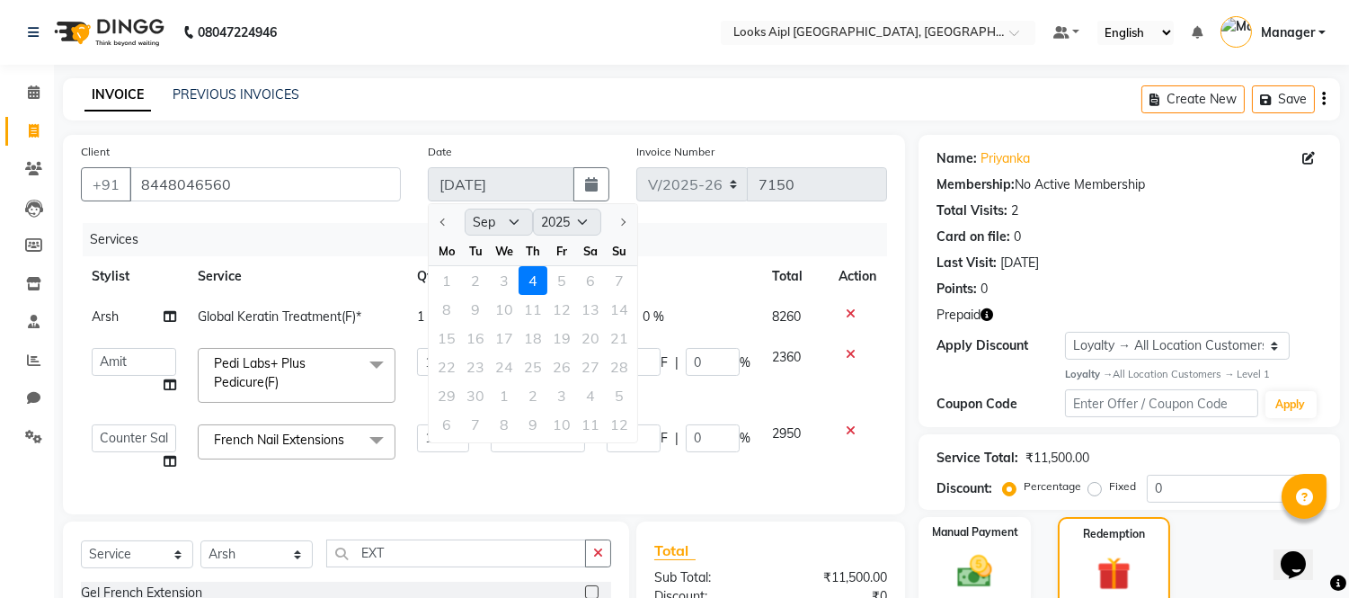
click at [442, 220] on div at bounding box center [447, 222] width 36 height 29
click at [708, 231] on div "Services" at bounding box center [492, 239] width 818 height 33
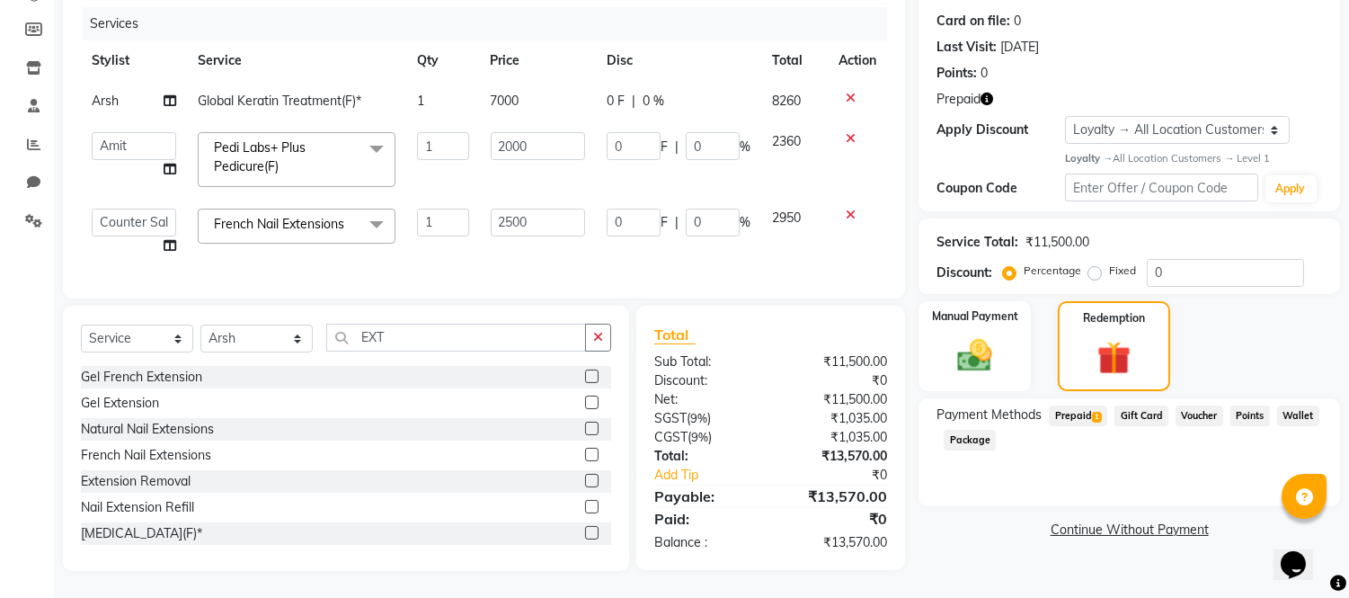
scroll to position [230, 0]
click at [1092, 412] on span "1" at bounding box center [1097, 417] width 10 height 11
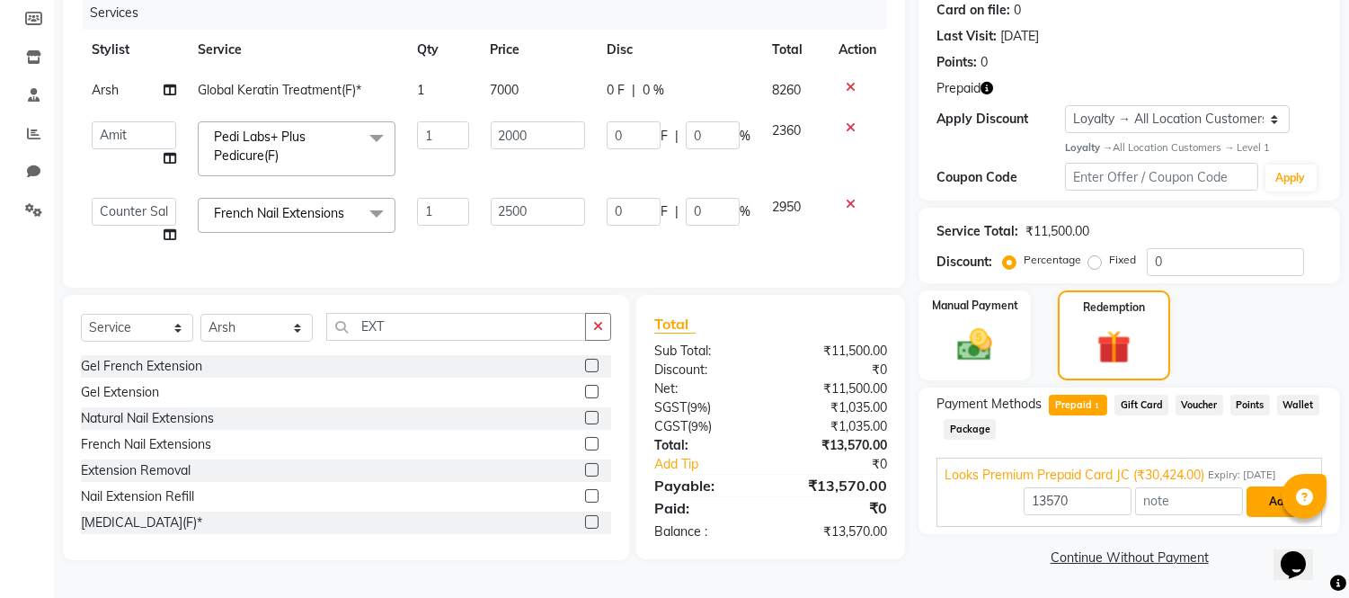
click at [1259, 494] on button "Add" at bounding box center [1280, 501] width 66 height 31
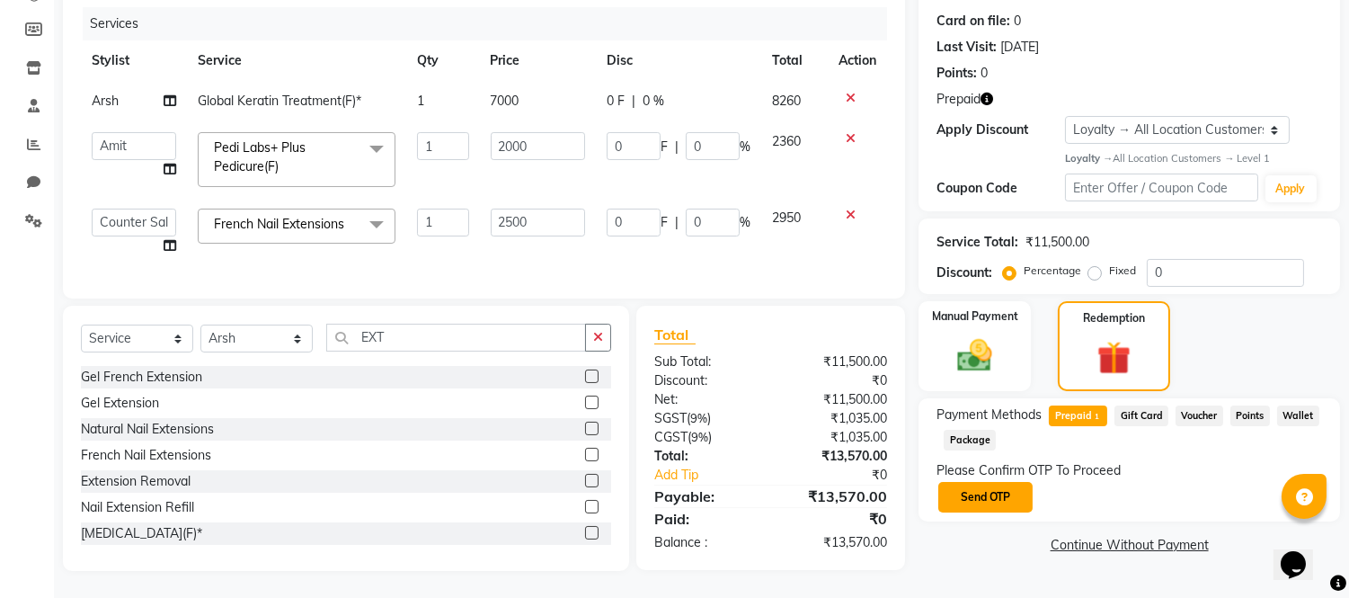
click at [986, 495] on button "Send OTP" at bounding box center [986, 497] width 94 height 31
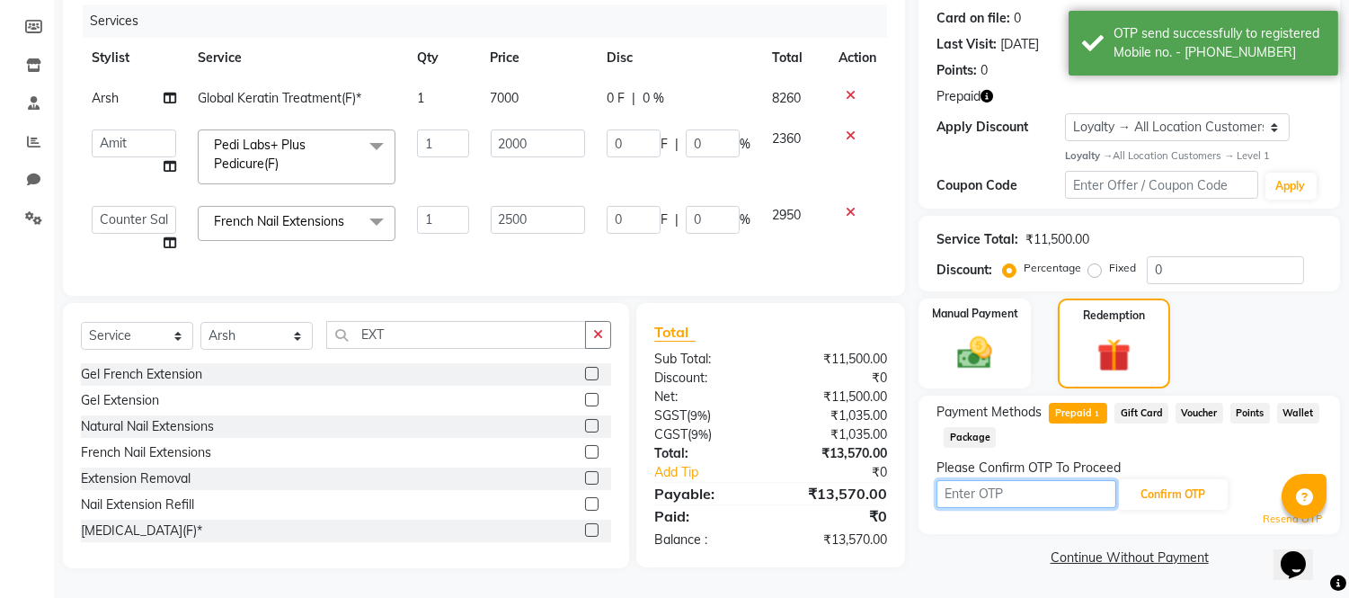
click at [994, 480] on input "text" at bounding box center [1027, 494] width 180 height 28
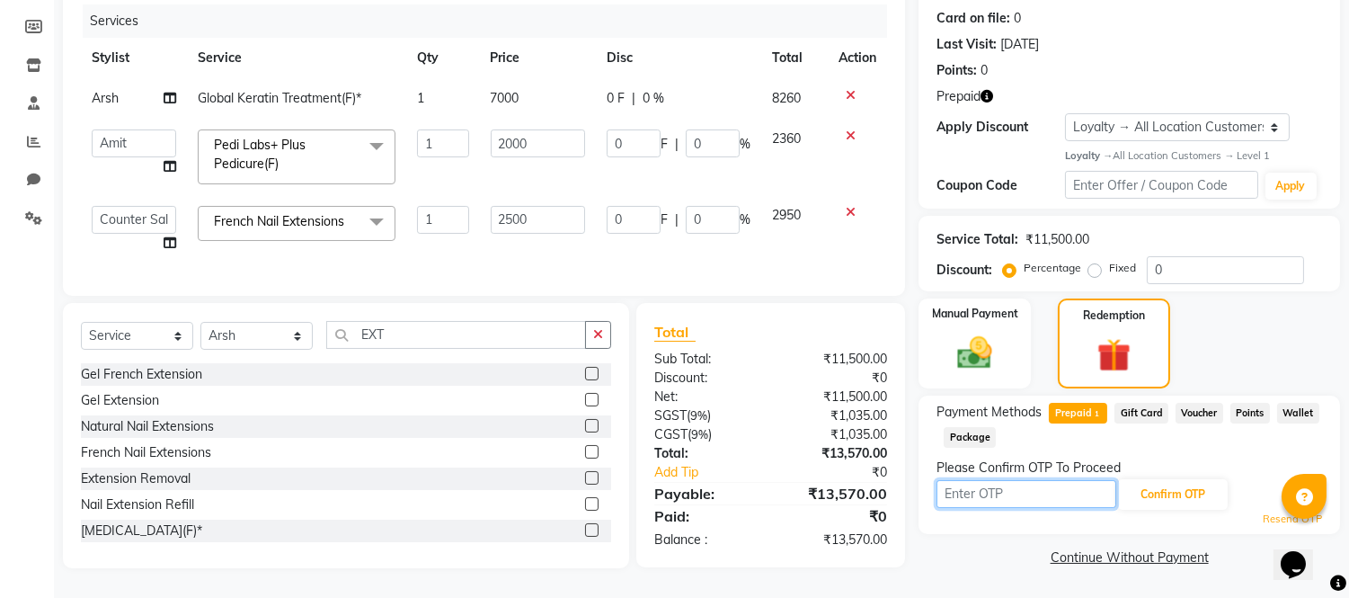
click at [995, 490] on input "text" at bounding box center [1027, 494] width 180 height 28
click at [1022, 486] on input "text" at bounding box center [1027, 494] width 180 height 28
type input "1828"
click at [1190, 479] on button "Confirm OTP" at bounding box center [1173, 494] width 110 height 31
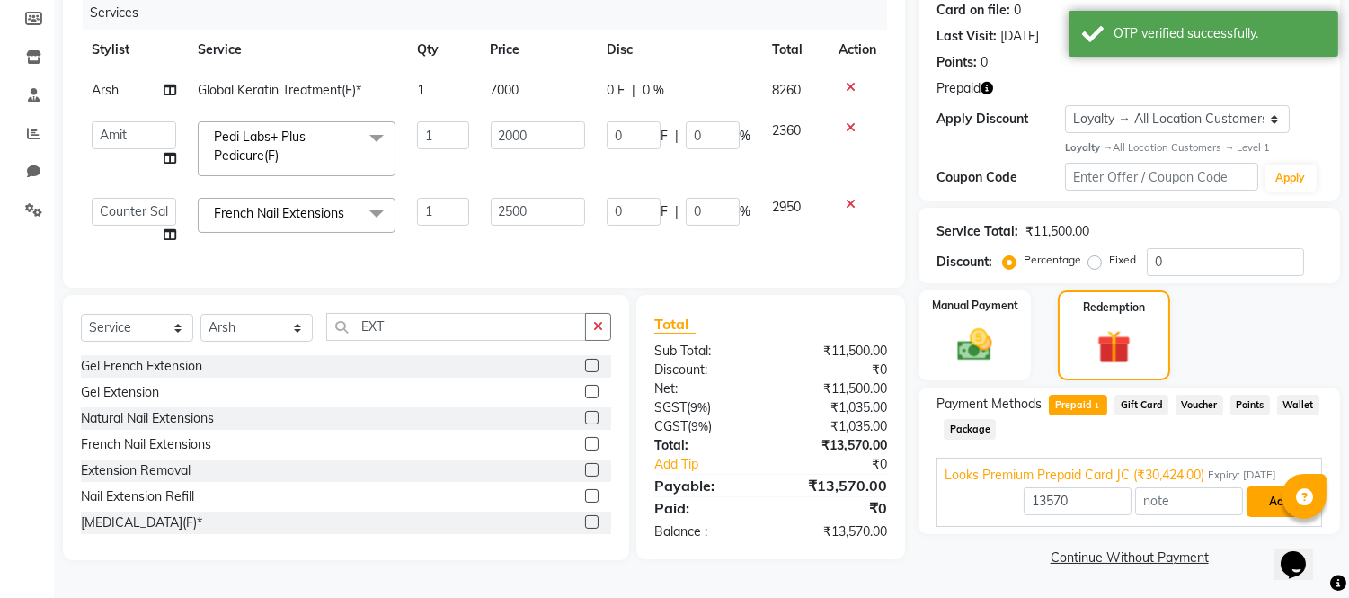
click at [1268, 504] on button "Add" at bounding box center [1280, 501] width 66 height 31
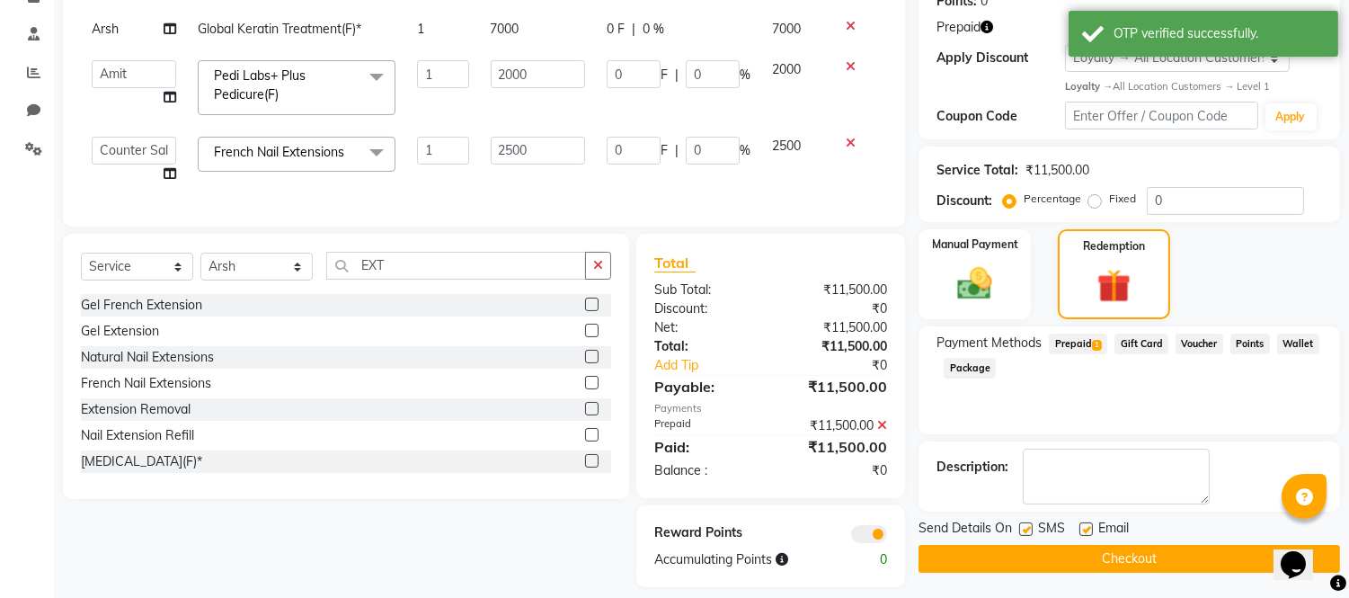
scroll to position [318, 0]
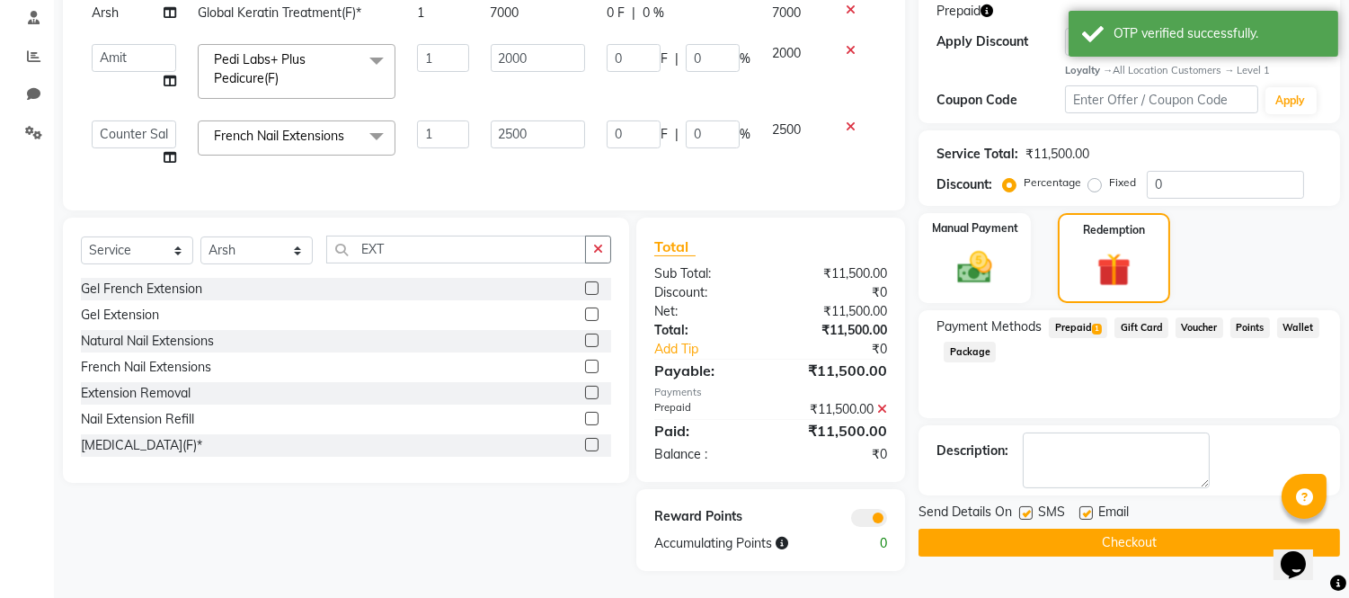
click at [1046, 529] on button "Checkout" at bounding box center [1130, 543] width 422 height 28
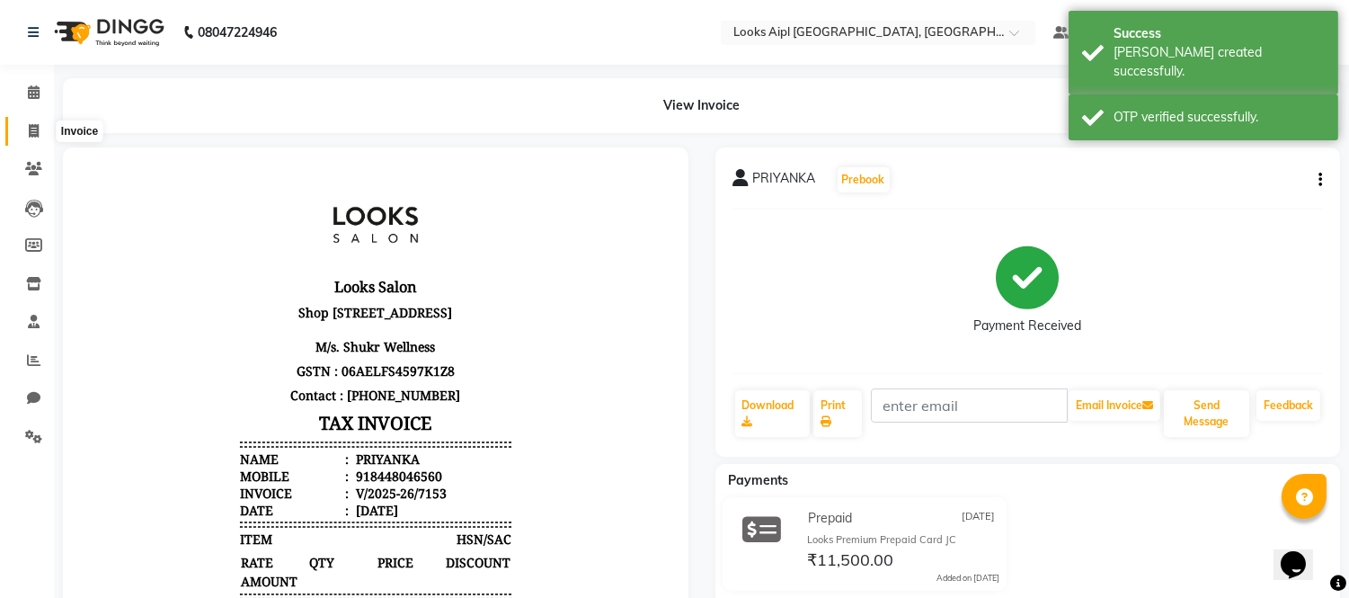
click at [29, 124] on icon at bounding box center [34, 130] width 10 height 13
select select "service"
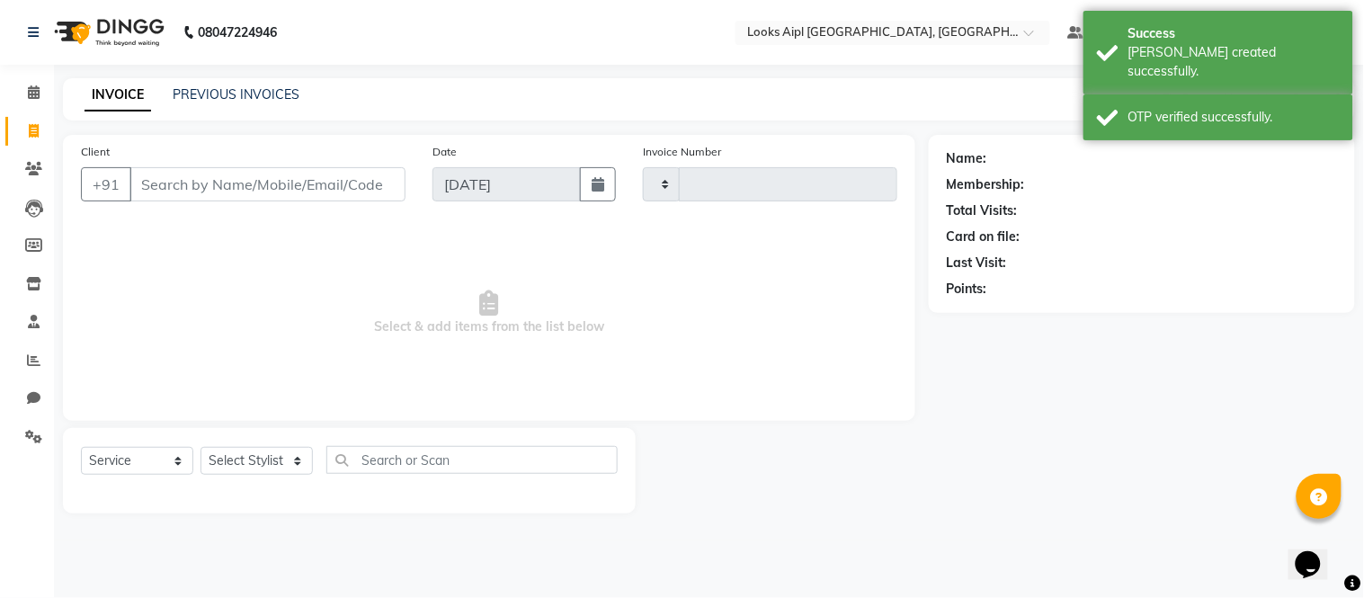
type input "7154"
select select "6047"
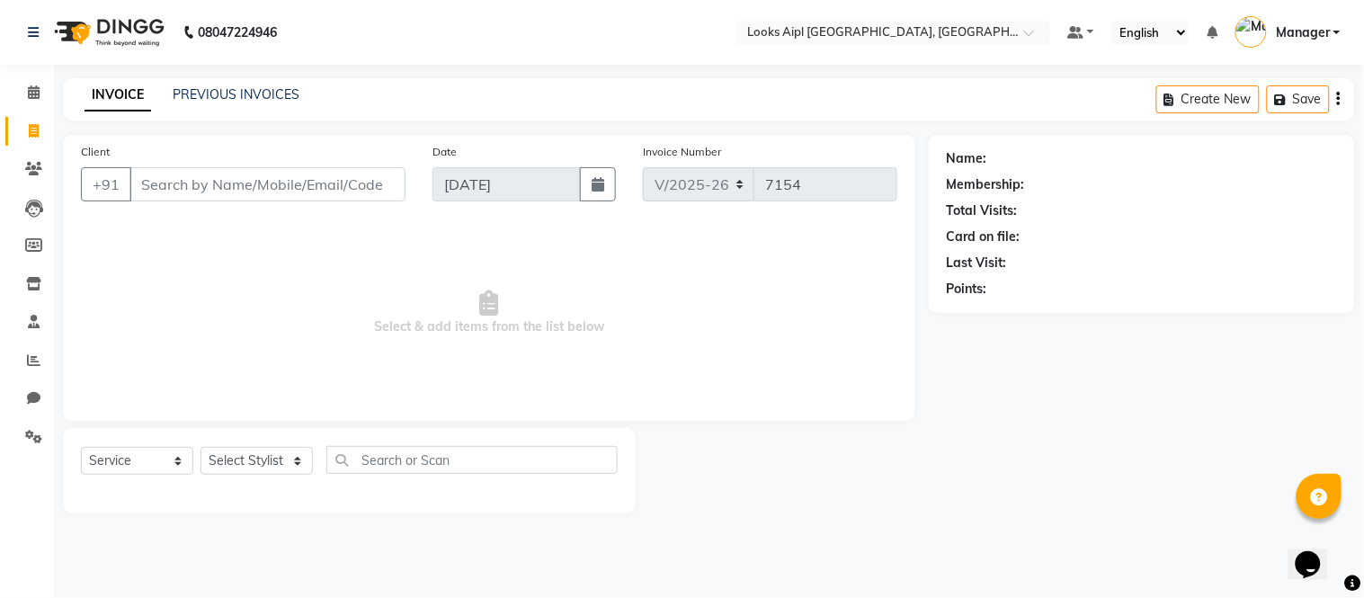
click at [280, 198] on input "Client" at bounding box center [267, 184] width 276 height 34
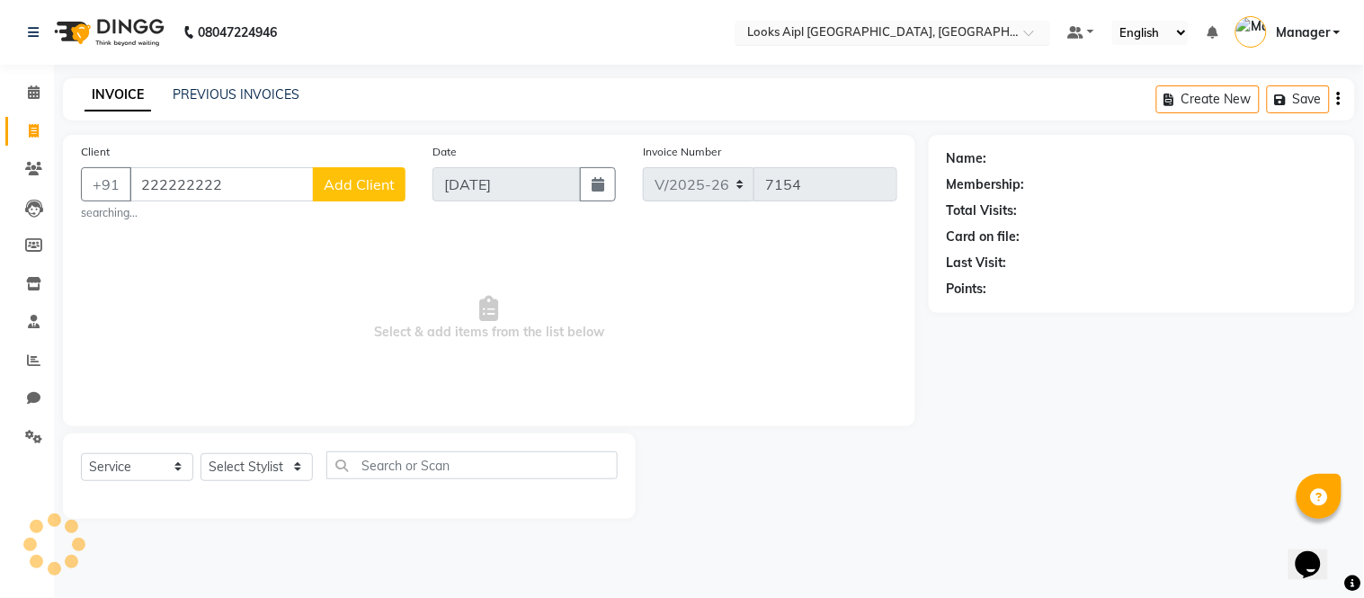
type input "222222222"
select select "1: Object"
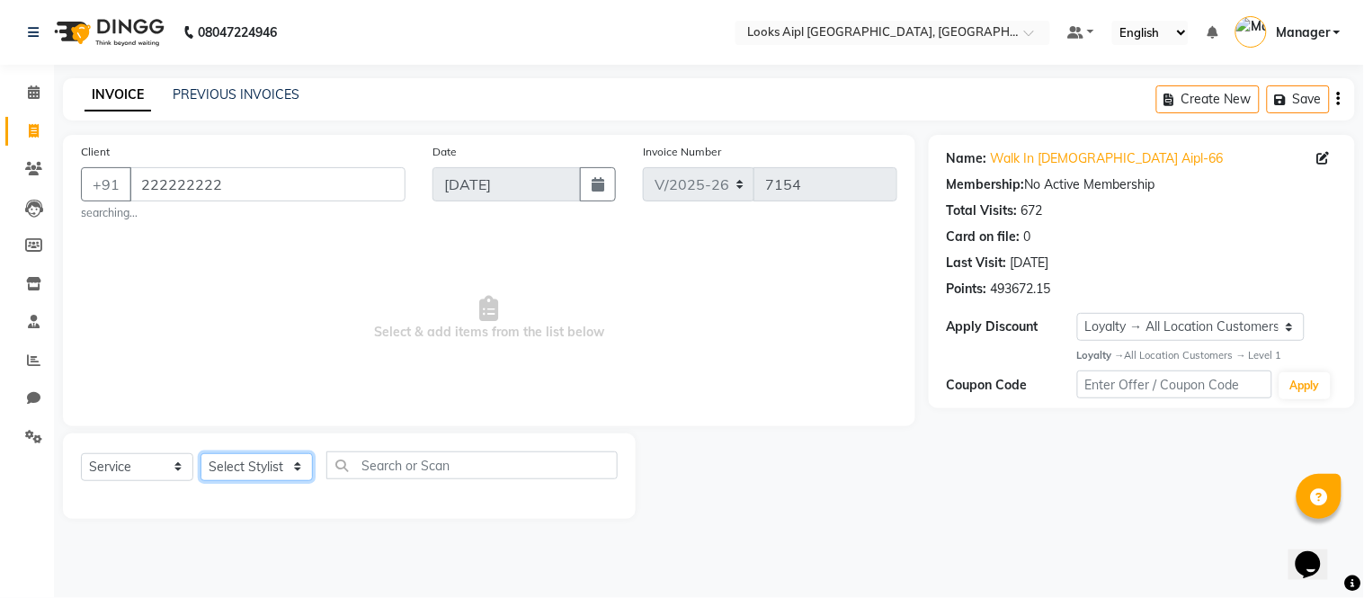
drag, startPoint x: 241, startPoint y: 469, endPoint x: 243, endPoint y: 453, distance: 16.3
click at [241, 469] on select "Select Stylist [PERSON_NAME] Alam _Pdct [PERSON_NAME] [PERSON_NAME] Counter Sal…" at bounding box center [256, 467] width 112 height 28
click at [200, 453] on select "Select Stylist [PERSON_NAME] Alam _Pdct [PERSON_NAME] [PERSON_NAME] Counter Sal…" at bounding box center [256, 467] width 112 height 28
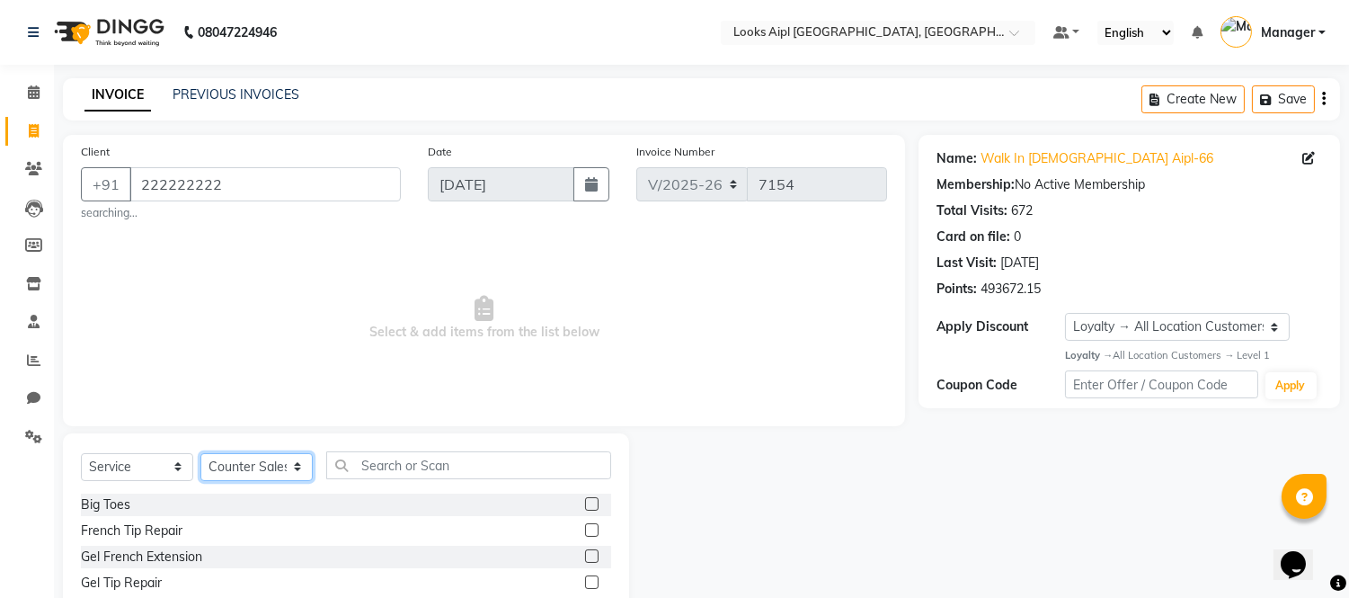
drag, startPoint x: 244, startPoint y: 465, endPoint x: 248, endPoint y: 457, distance: 9.3
click at [248, 457] on select "Select Stylist [PERSON_NAME] Alam _Pdct [PERSON_NAME] [PERSON_NAME] Counter Sal…" at bounding box center [256, 467] width 112 height 28
select select "43341"
click at [200, 453] on select "Select Stylist [PERSON_NAME] Alam _Pdct [PERSON_NAME] [PERSON_NAME] Counter Sal…" at bounding box center [256, 467] width 112 height 28
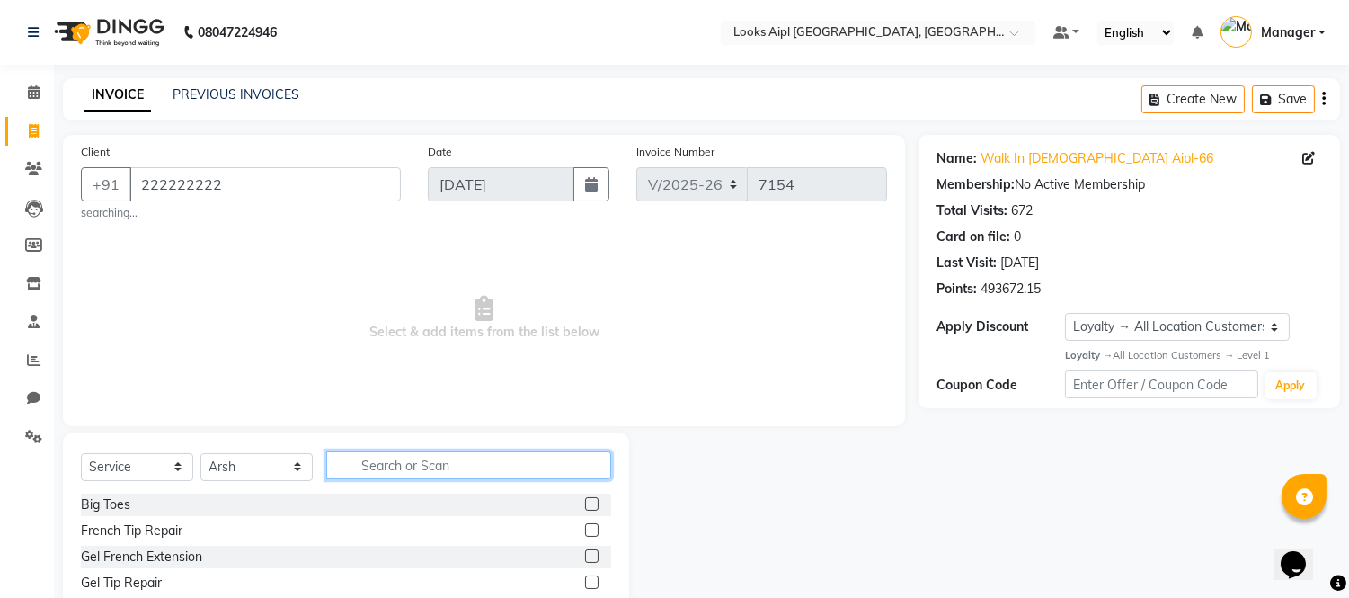
click at [421, 466] on input "text" at bounding box center [468, 465] width 285 height 28
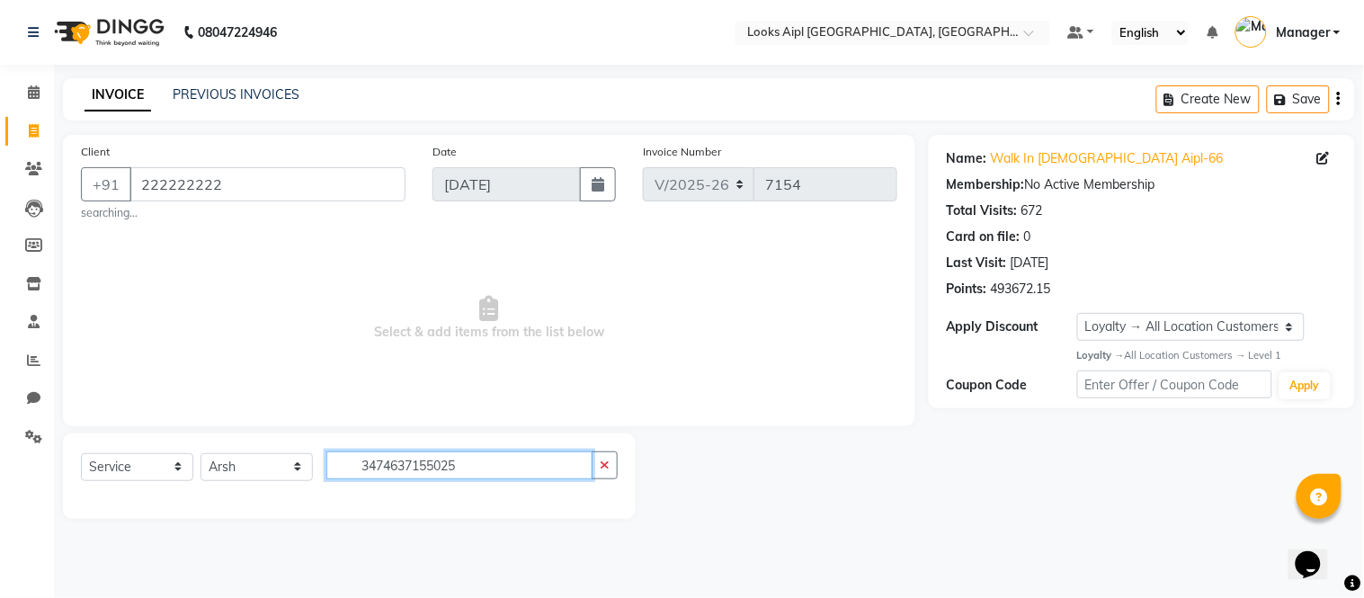
type input "3474637155025"
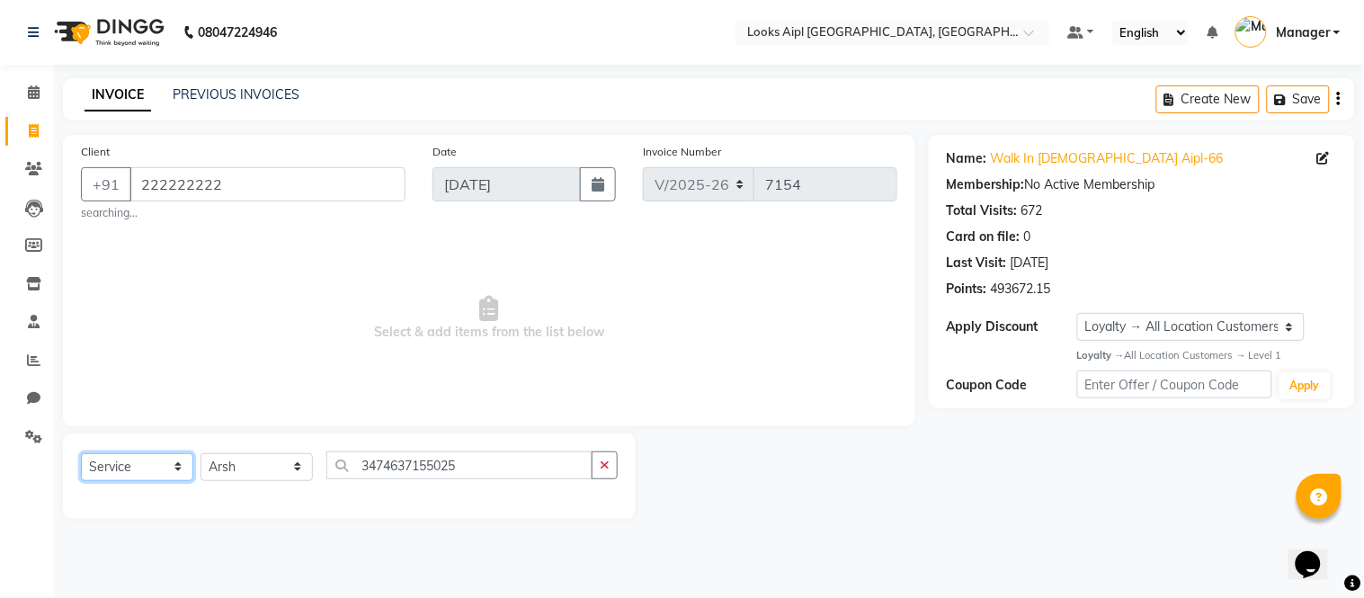
click at [167, 467] on select "Select Service Product Membership Package Voucher Prepaid Gift Card" at bounding box center [137, 467] width 112 height 28
select select "product"
click at [81, 453] on select "Select Service Product Membership Package Voucher Prepaid Gift Card" at bounding box center [137, 467] width 112 height 28
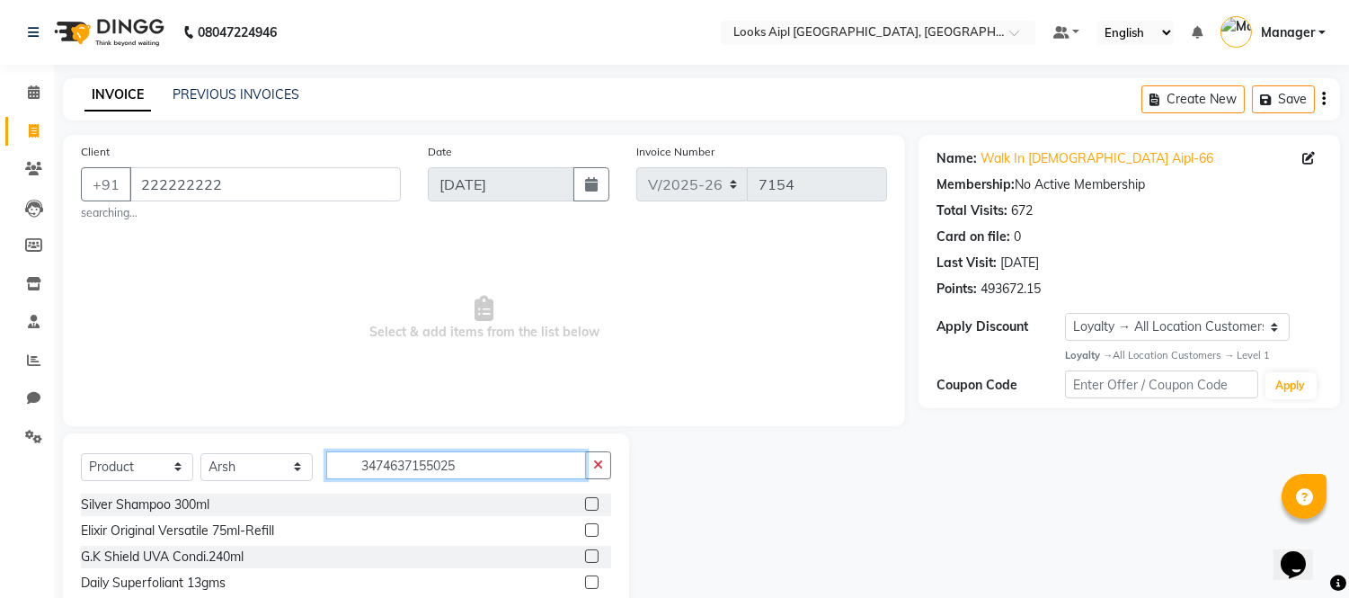
click at [485, 464] on input "3474637155025" at bounding box center [456, 465] width 260 height 28
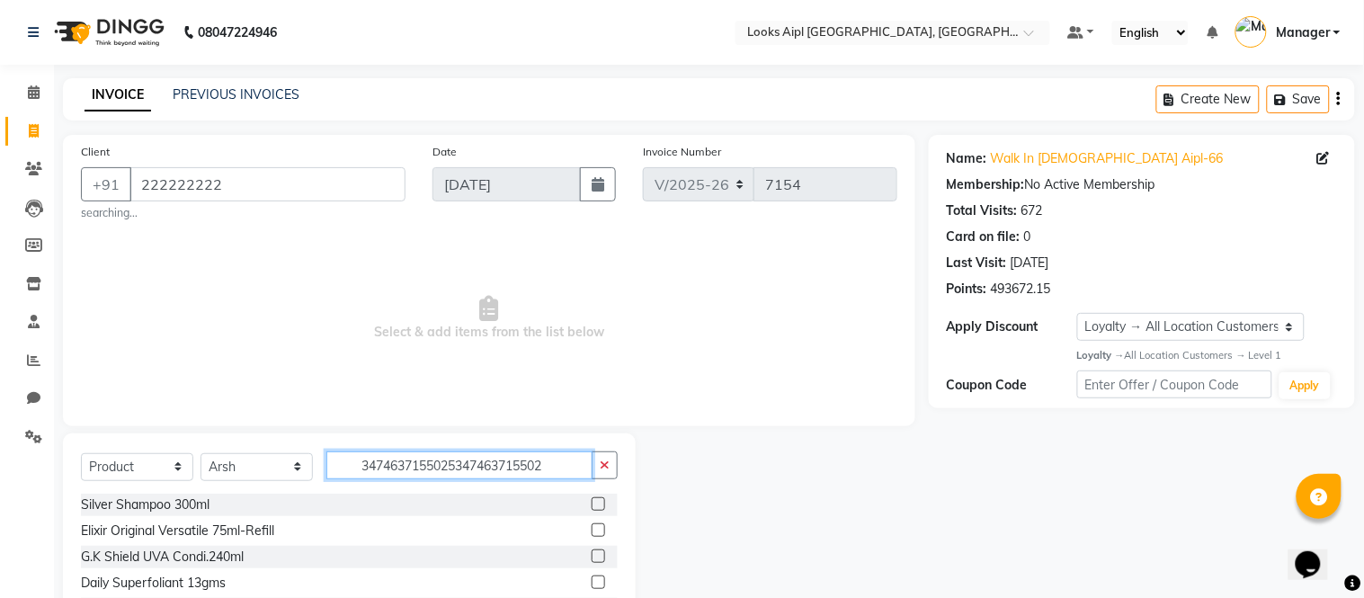
type input "34746371550253474637155025"
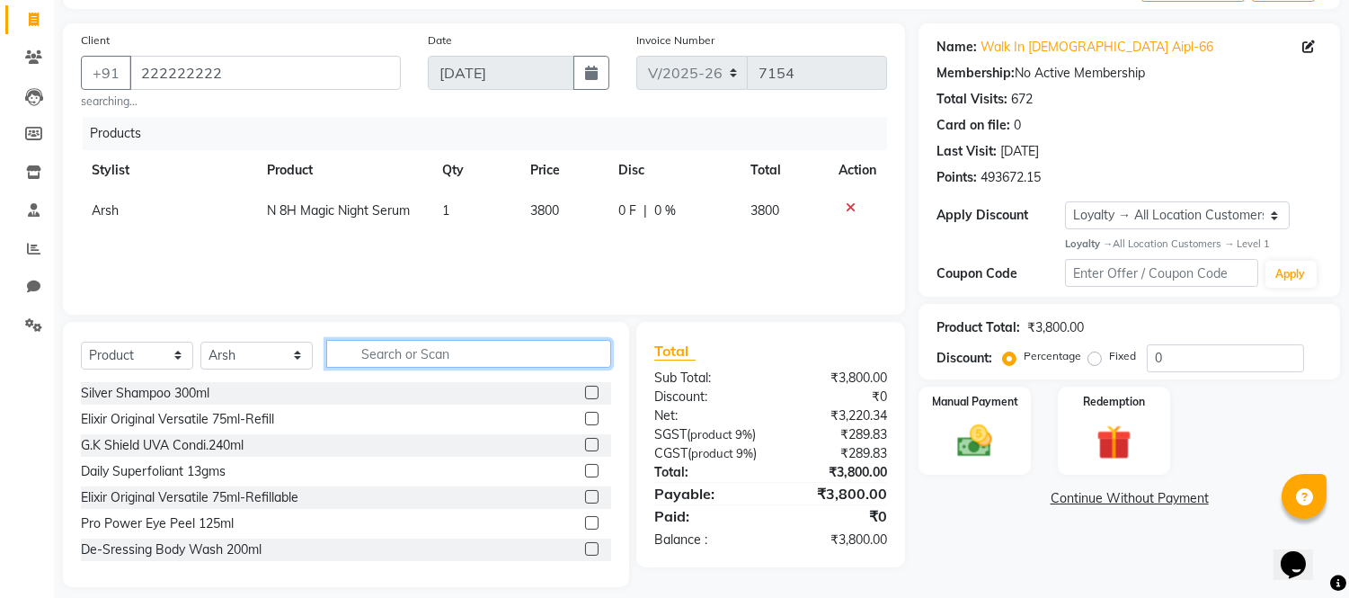
scroll to position [146, 0]
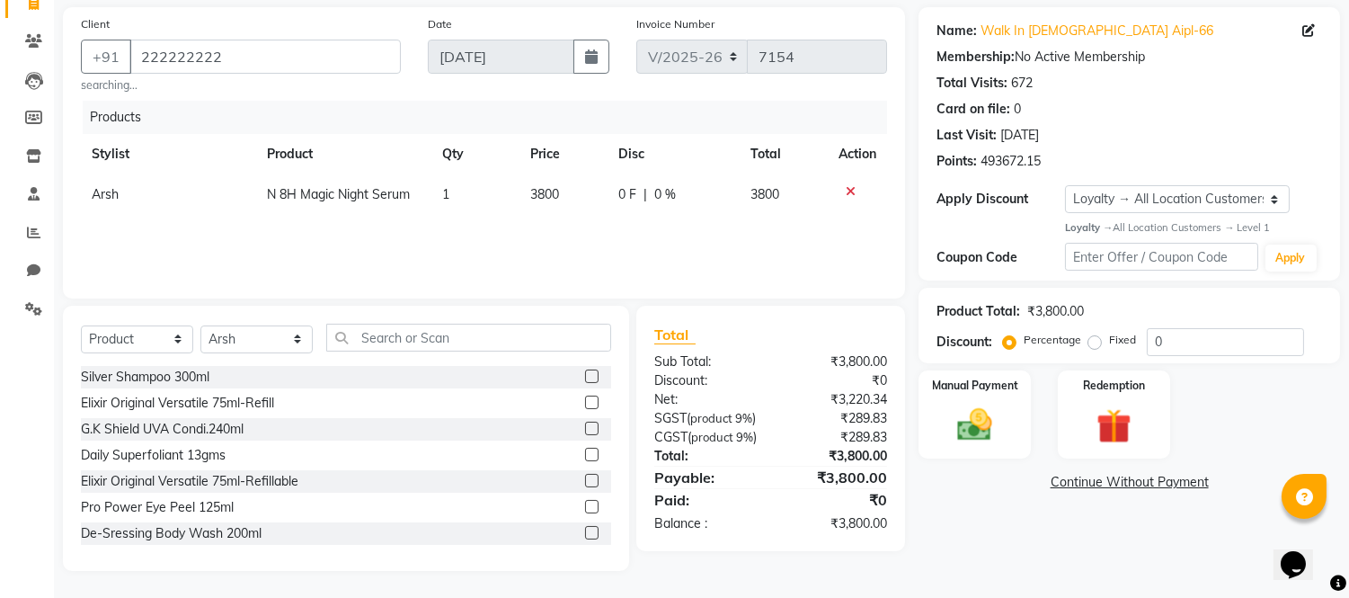
click at [548, 186] on span "3800" at bounding box center [544, 194] width 29 height 16
select select "43341"
click at [526, 185] on input "3800" at bounding box center [536, 199] width 63 height 28
type input "4200"
click at [521, 214] on div "Products Stylist Product Qty Price Disc Total Action Akash Akshar_asst Alam _Pd…" at bounding box center [484, 191] width 806 height 180
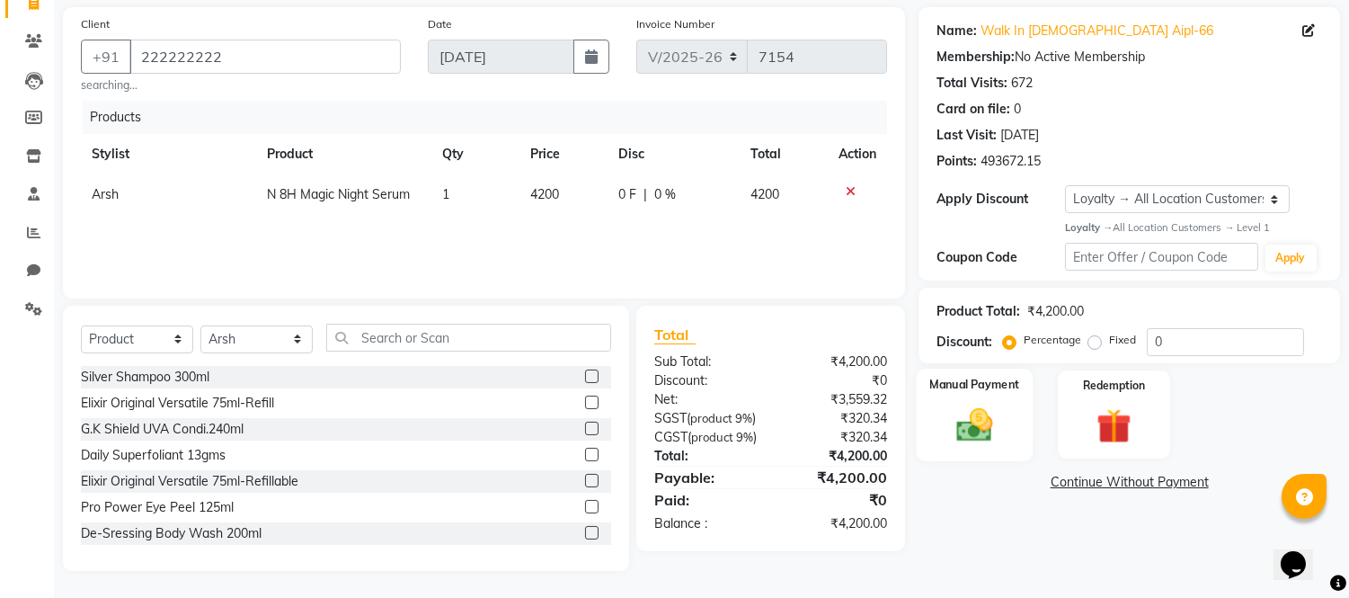
click at [963, 414] on img at bounding box center [975, 425] width 59 height 42
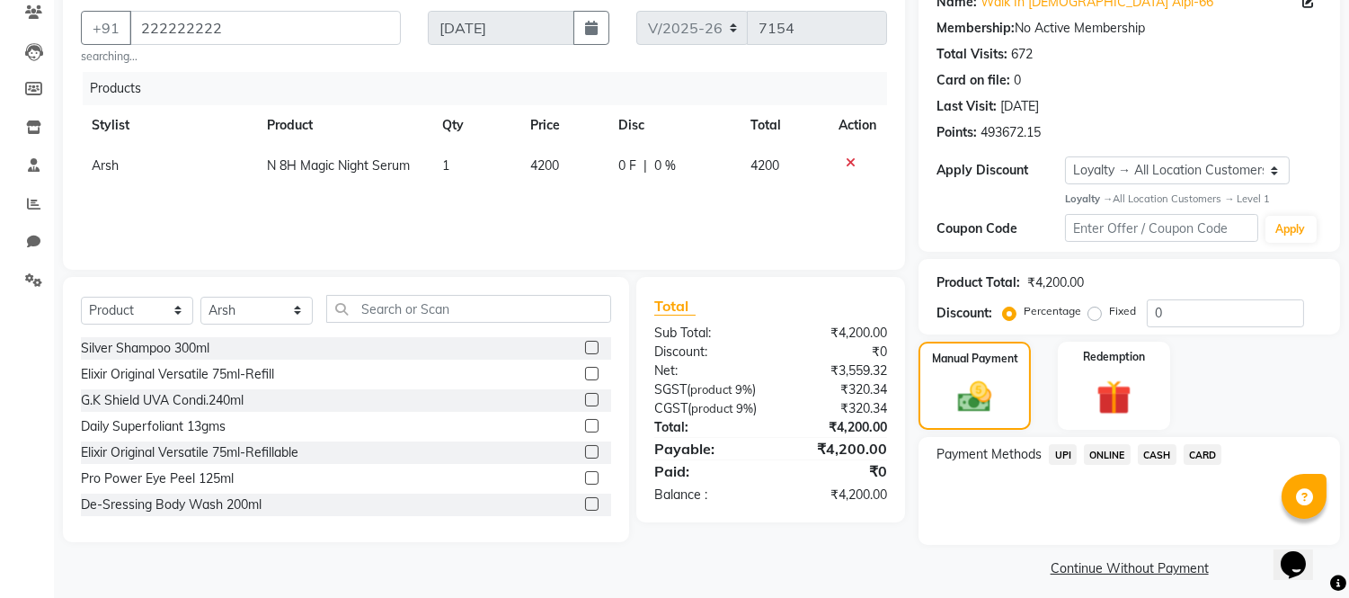
scroll to position [166, 0]
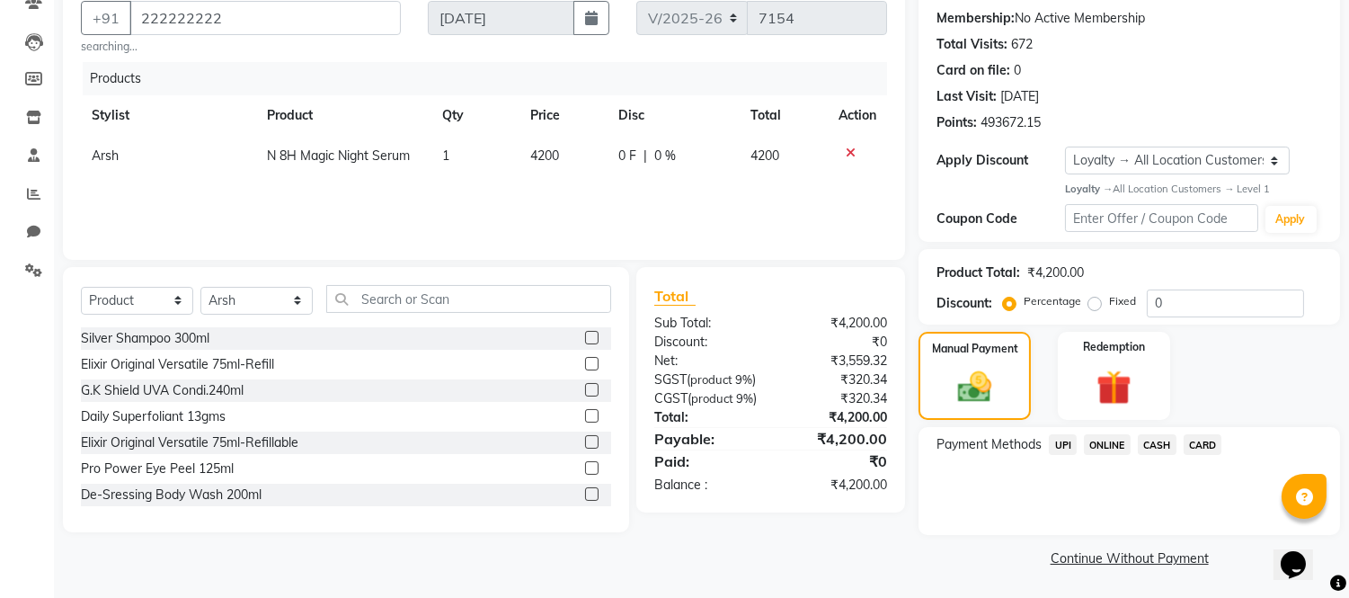
click at [1059, 446] on span "UPI" at bounding box center [1063, 444] width 28 height 21
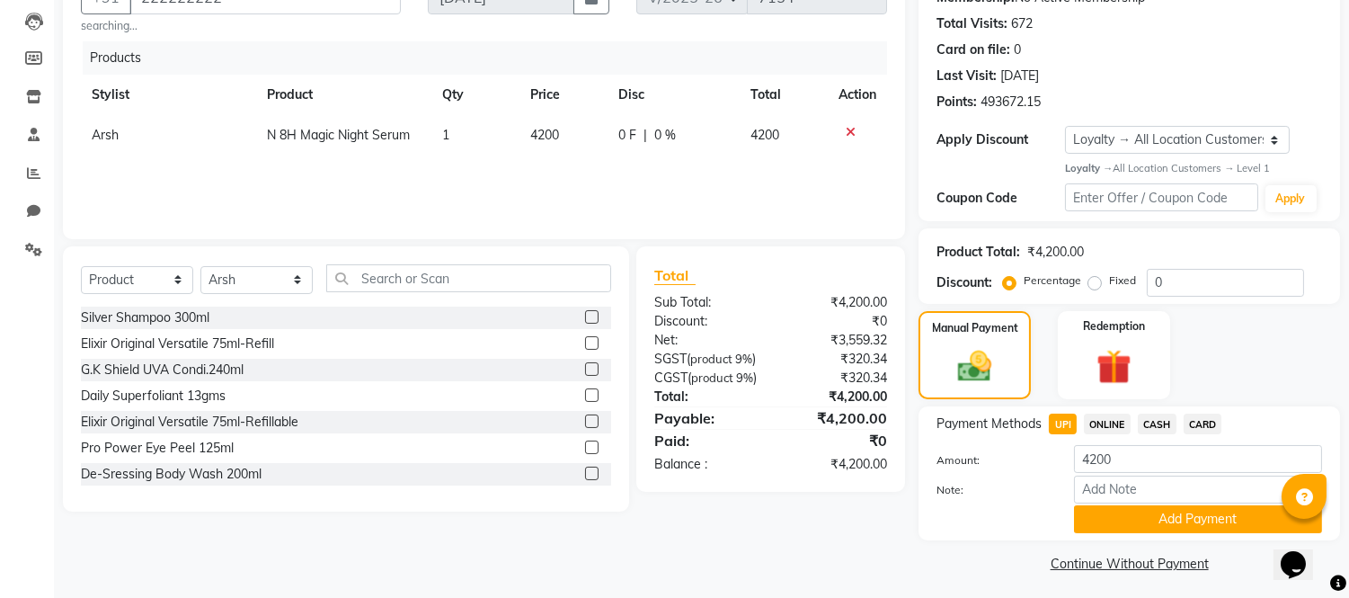
scroll to position [193, 0]
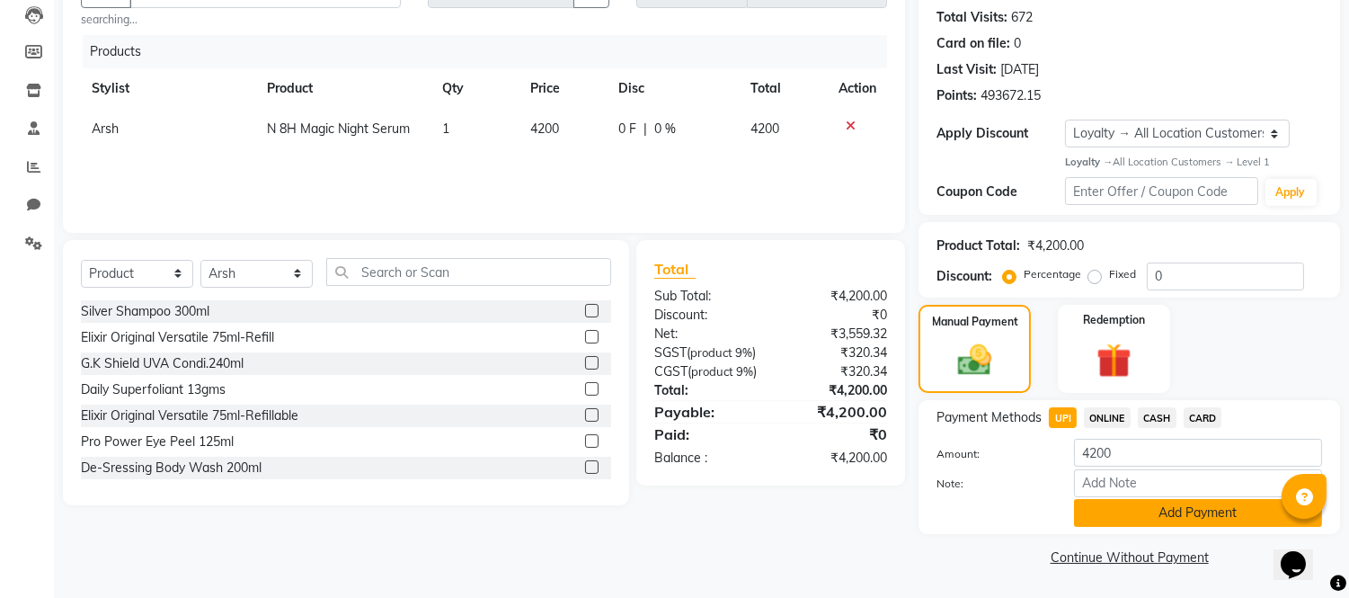
click at [1126, 515] on button "Add Payment" at bounding box center [1198, 513] width 248 height 28
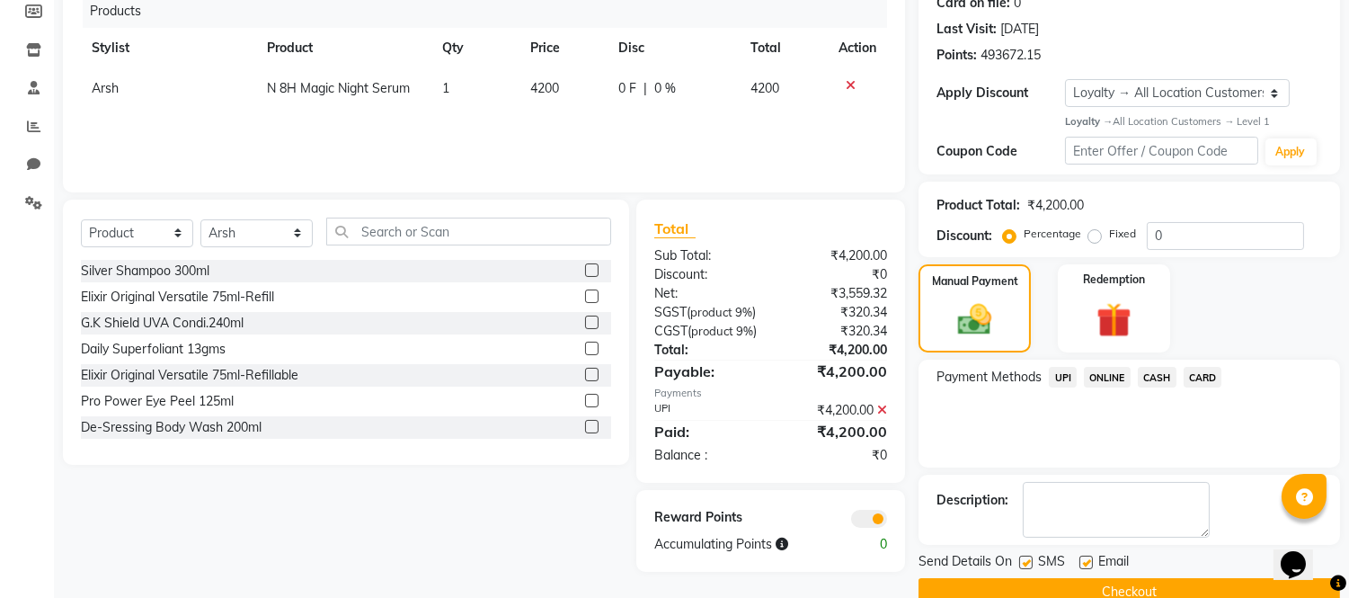
scroll to position [272, 0]
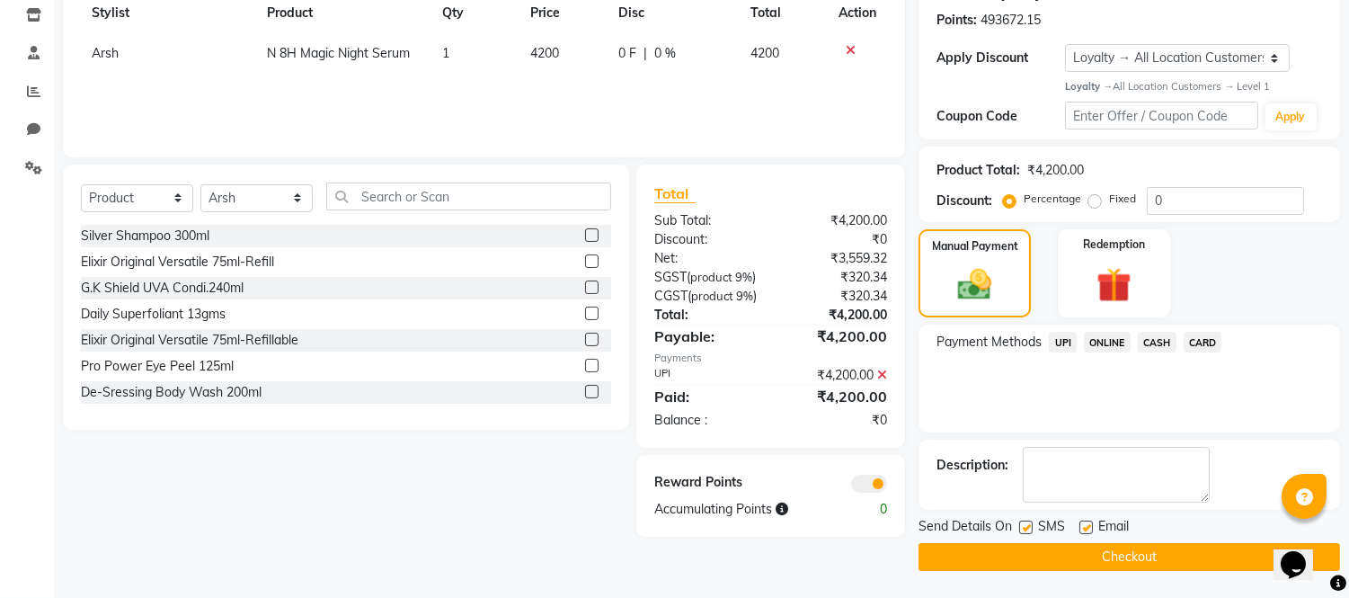
click at [1082, 558] on button "Checkout" at bounding box center [1130, 557] width 422 height 28
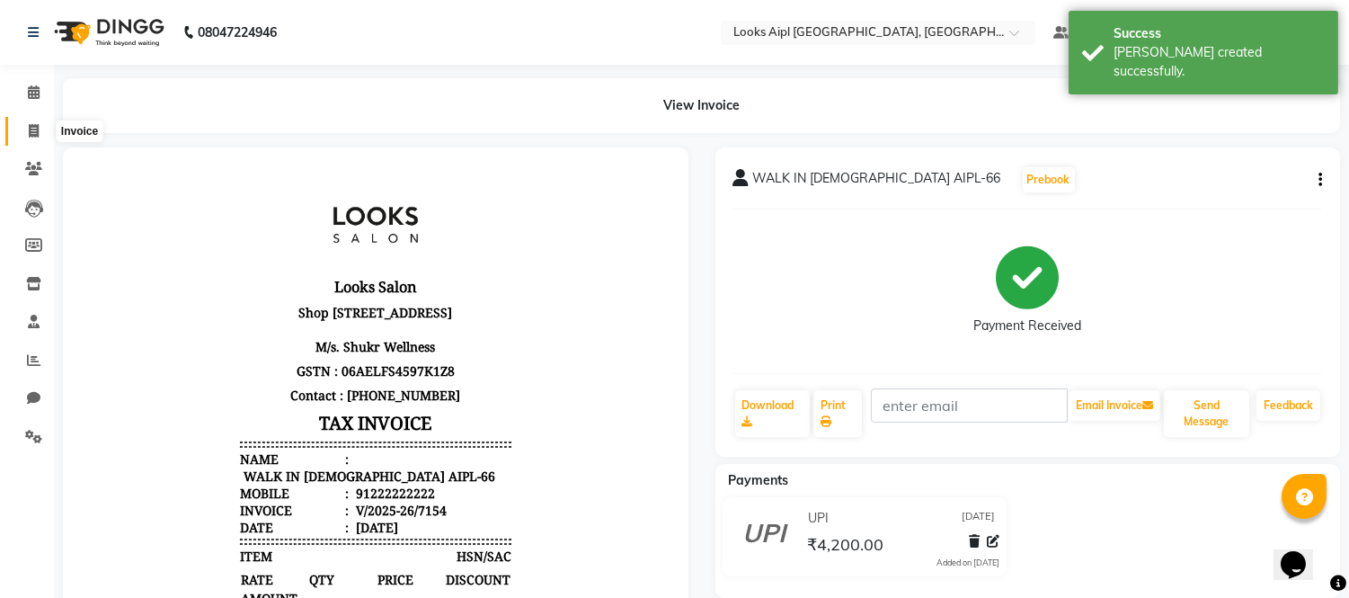
click at [29, 139] on span at bounding box center [33, 131] width 31 height 21
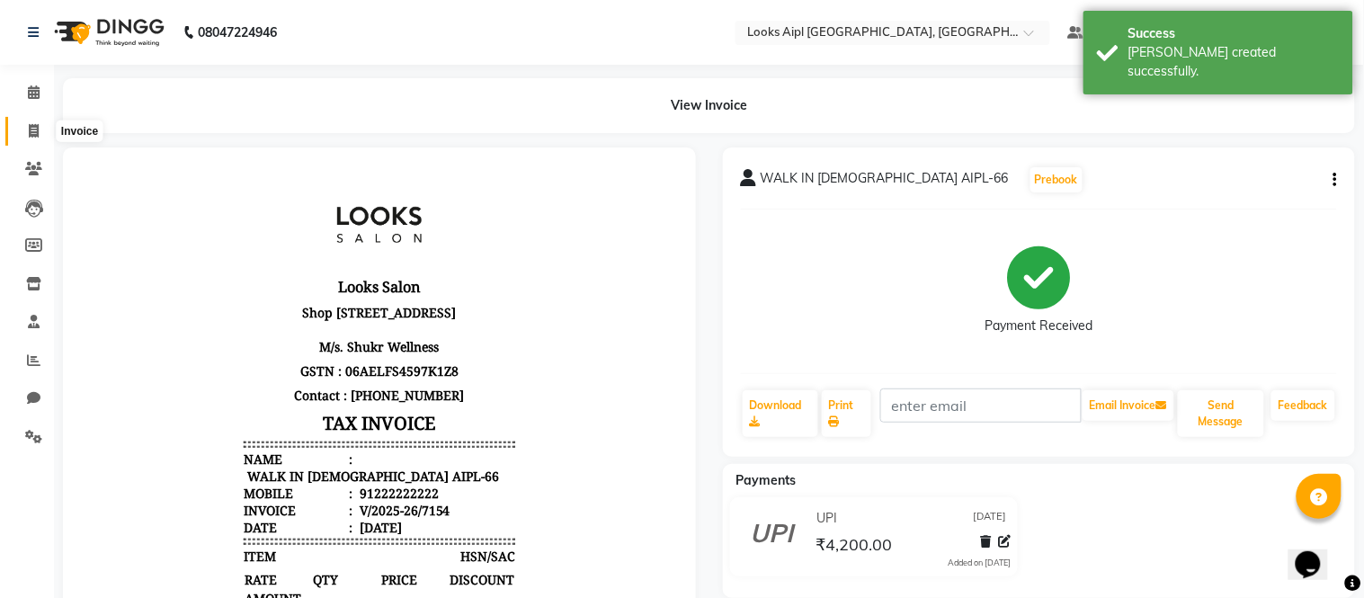
select select "6047"
select select "service"
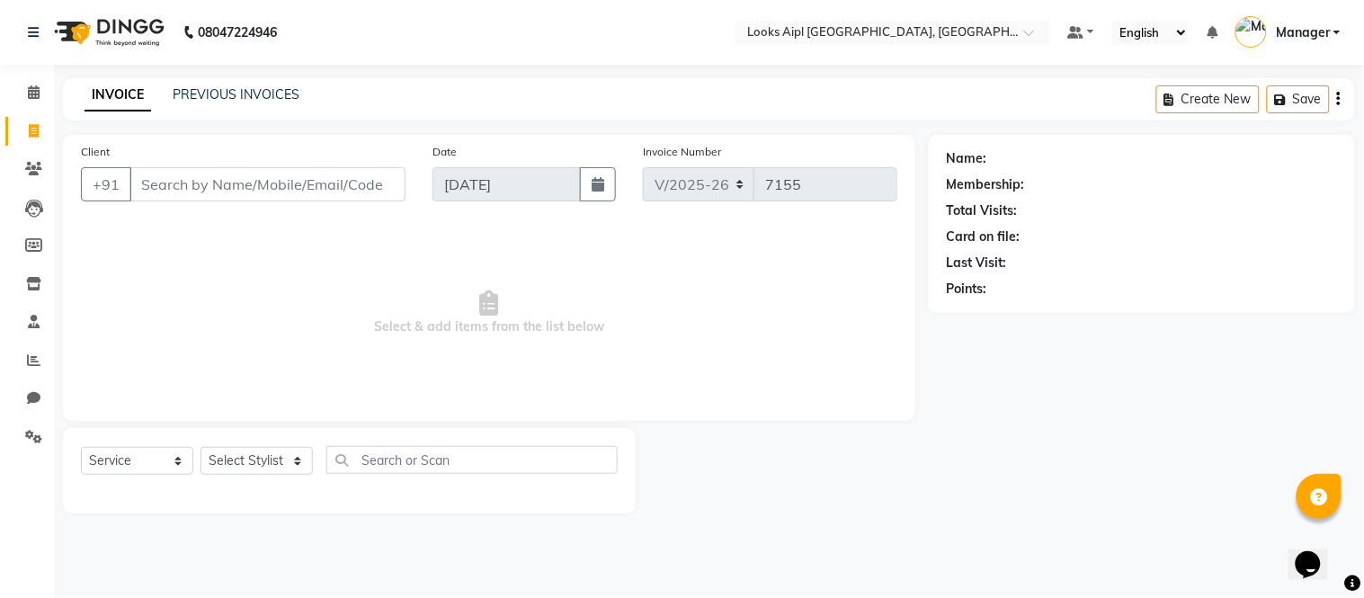
click at [249, 183] on input "Client" at bounding box center [267, 184] width 276 height 34
click at [291, 459] on select "Select Stylist [PERSON_NAME] Alam _Pdct [PERSON_NAME] [PERSON_NAME] Counter Sal…" at bounding box center [256, 461] width 112 height 28
select select "43348"
click at [200, 448] on select "Select Stylist [PERSON_NAME] Alam _Pdct [PERSON_NAME] [PERSON_NAME] Counter Sal…" at bounding box center [256, 461] width 112 height 28
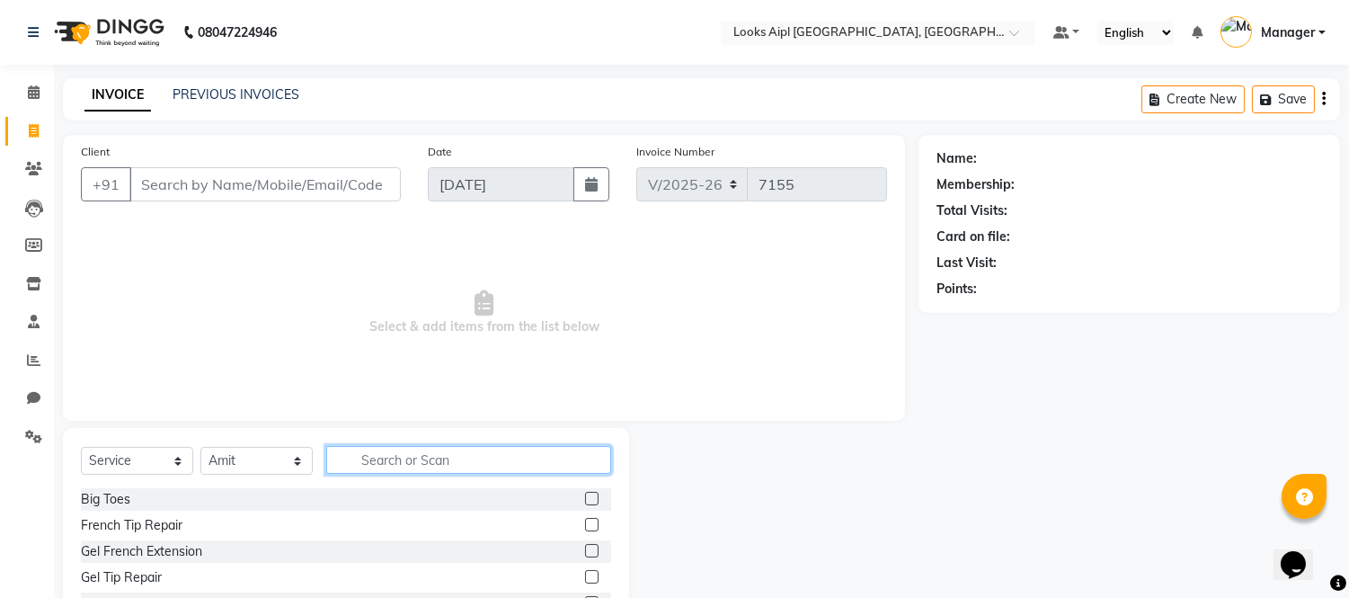
click at [416, 468] on input "text" at bounding box center [468, 460] width 285 height 28
type input "WASH"
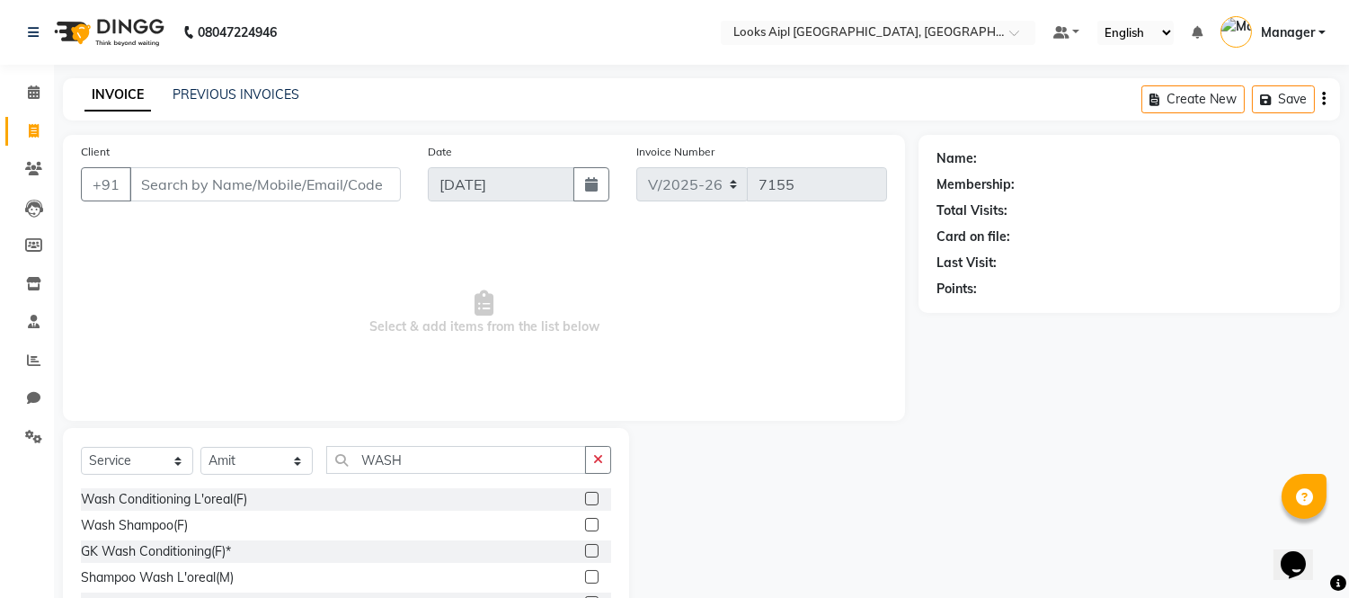
click at [590, 519] on label at bounding box center [591, 524] width 13 height 13
click at [590, 520] on input "checkbox" at bounding box center [591, 526] width 12 height 12
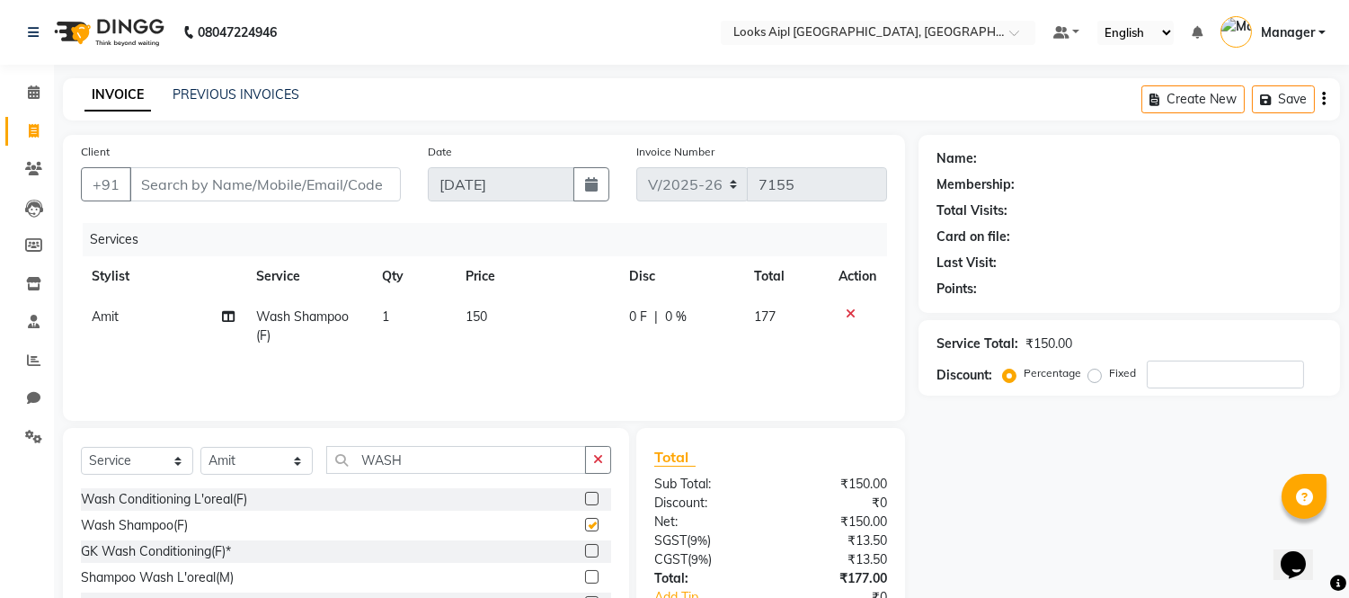
checkbox input "false"
click at [519, 325] on td "150" at bounding box center [537, 326] width 164 height 59
select select "43348"
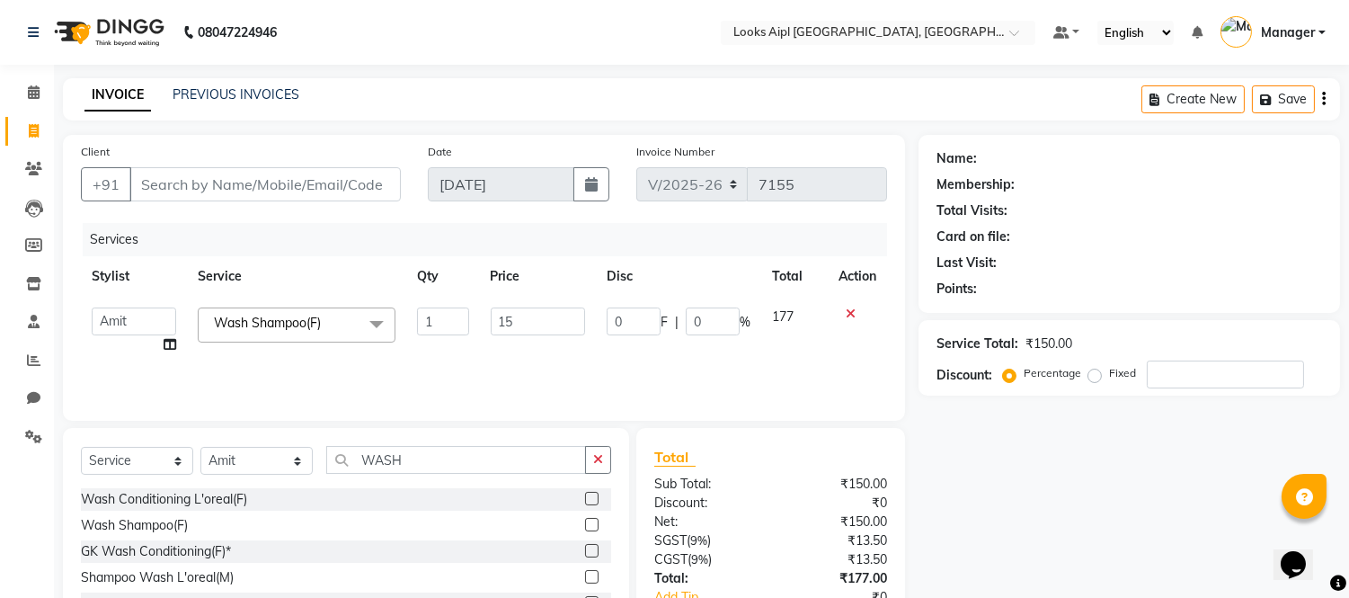
type input "1"
type input "5"
type input "400"
click at [524, 363] on div "Services Stylist Service Qty Price Disc Total Action Akash Akshar_asst Alam _Pd…" at bounding box center [484, 313] width 806 height 180
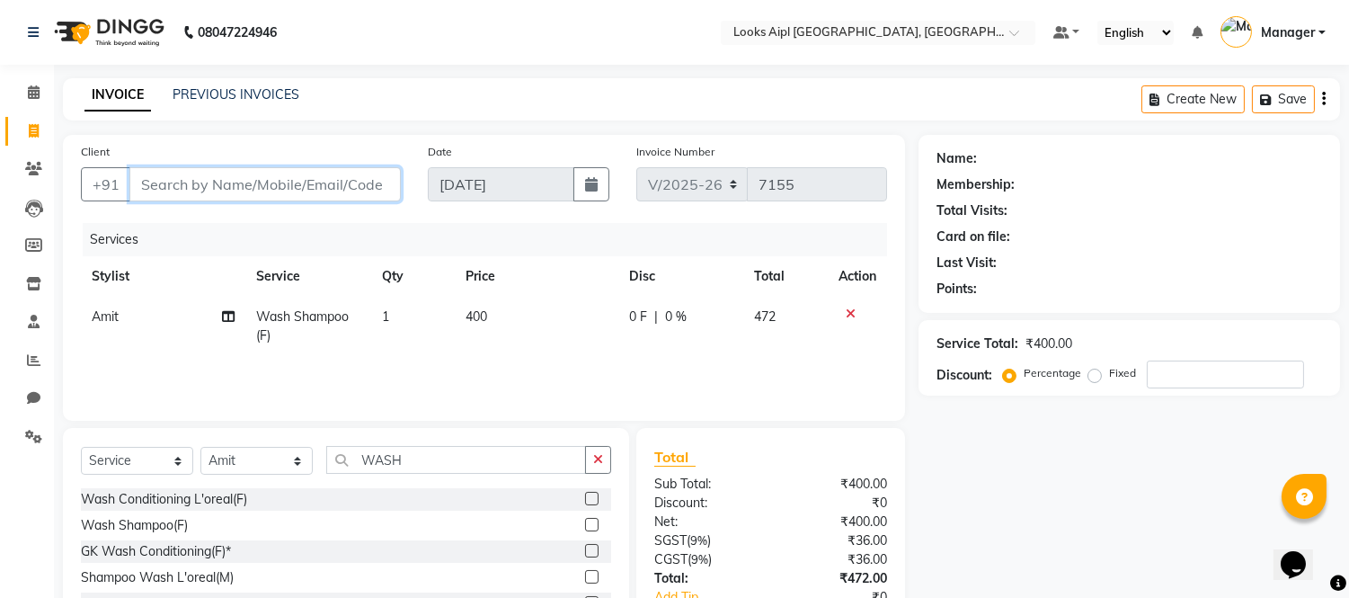
click at [245, 173] on input "Client" at bounding box center [264, 184] width 271 height 34
type input "9"
type input "0"
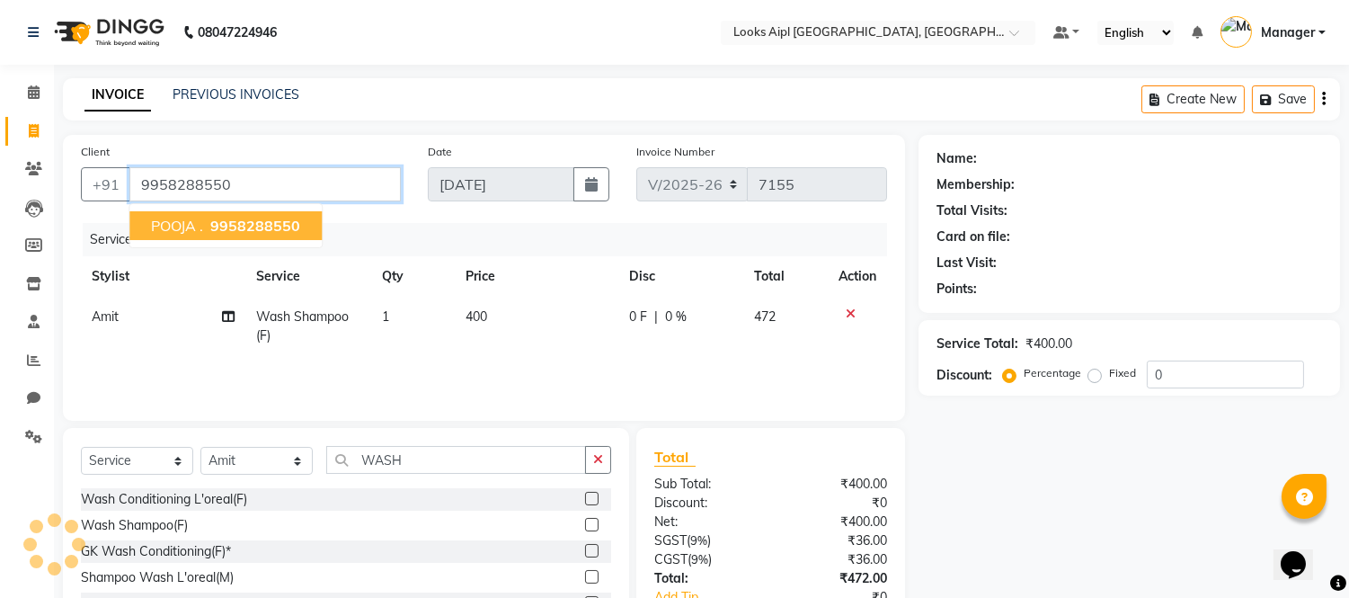
type input "9958288550"
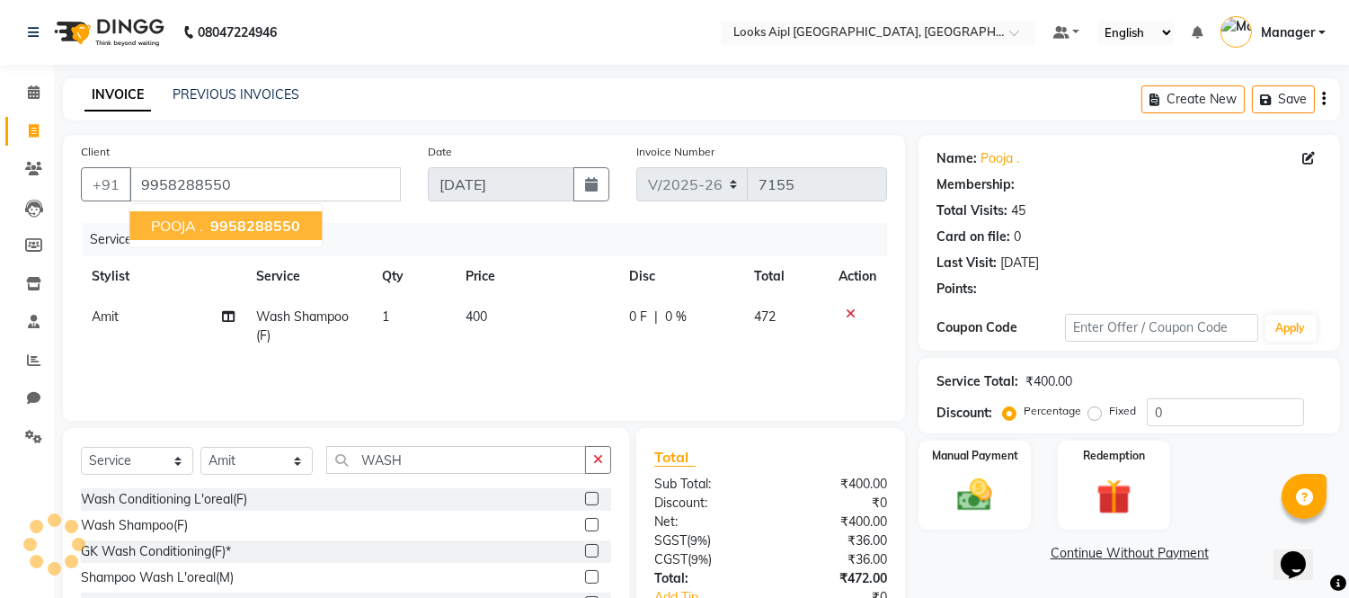
select select "1: Object"
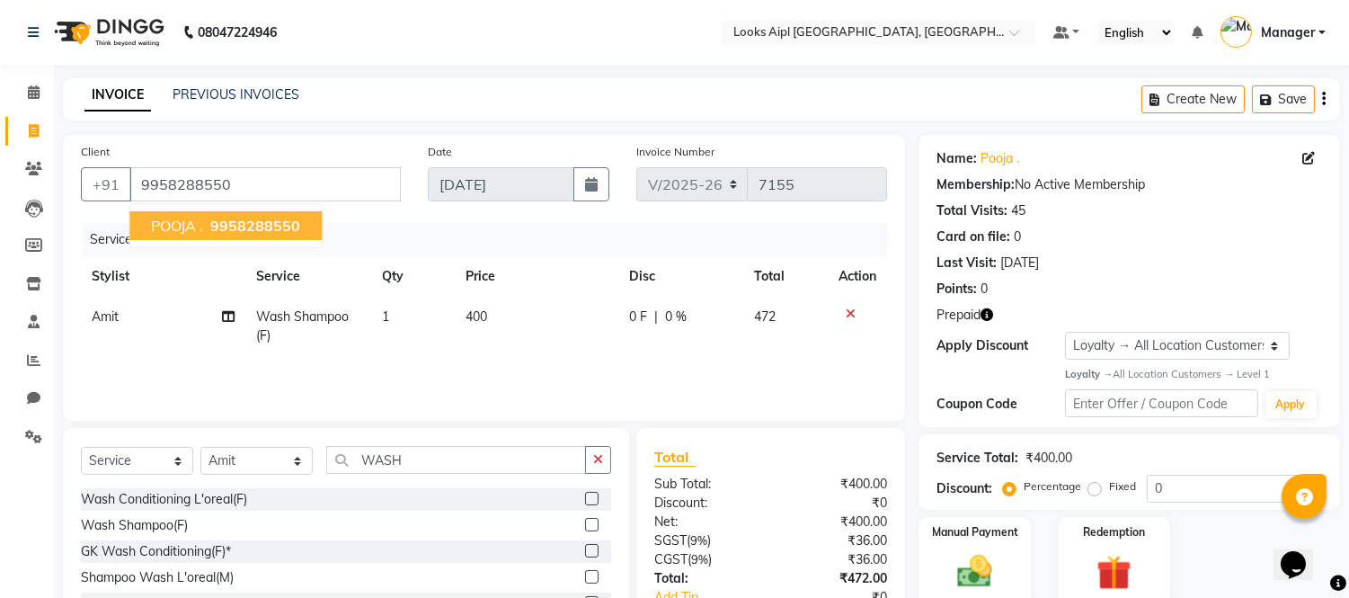
click at [239, 217] on span "9958288550" at bounding box center [255, 226] width 90 height 18
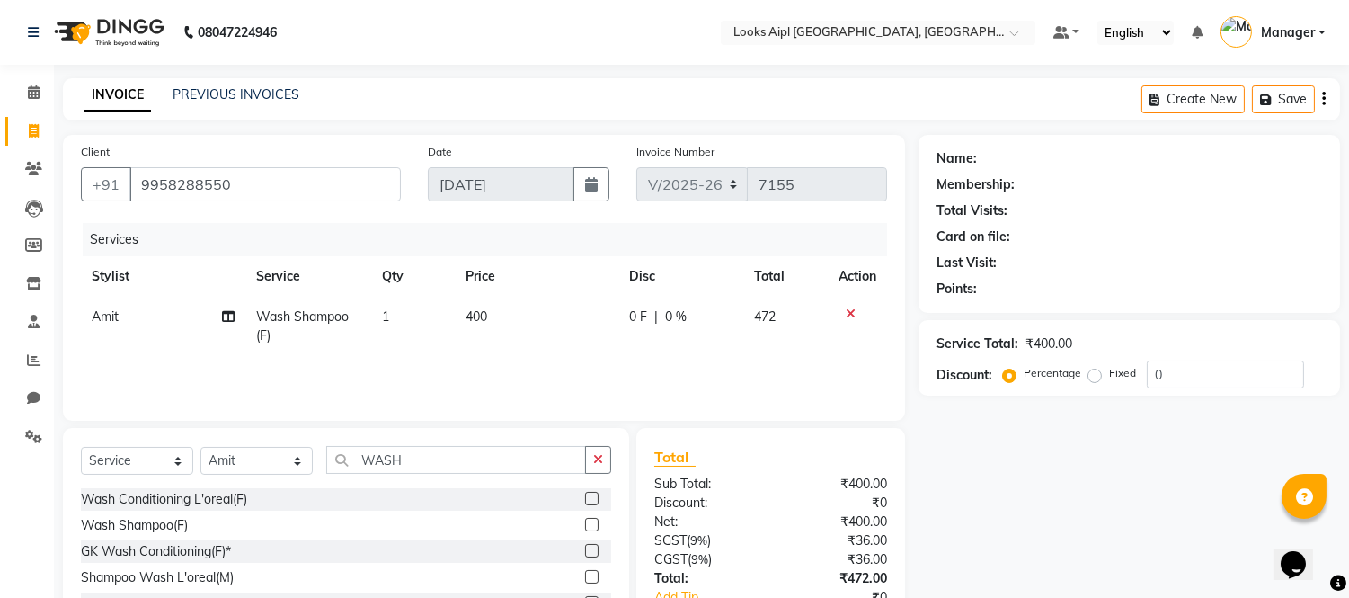
select select "1: Object"
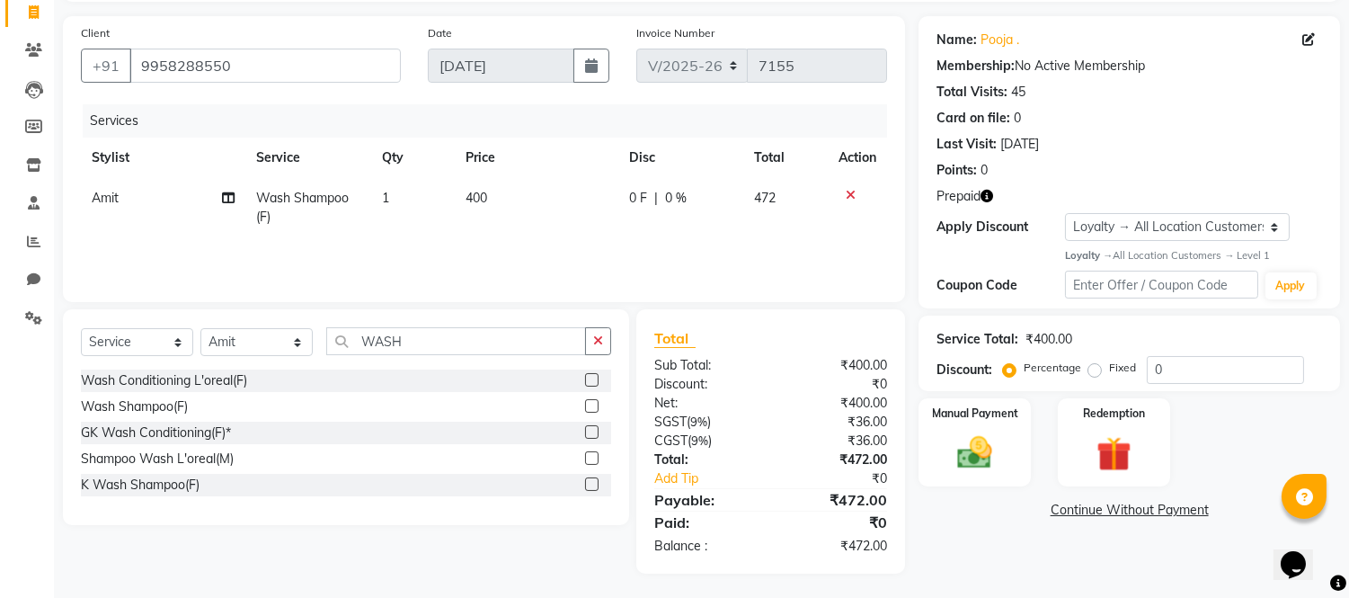
scroll to position [120, 0]
click at [1131, 467] on img at bounding box center [1113, 452] width 59 height 45
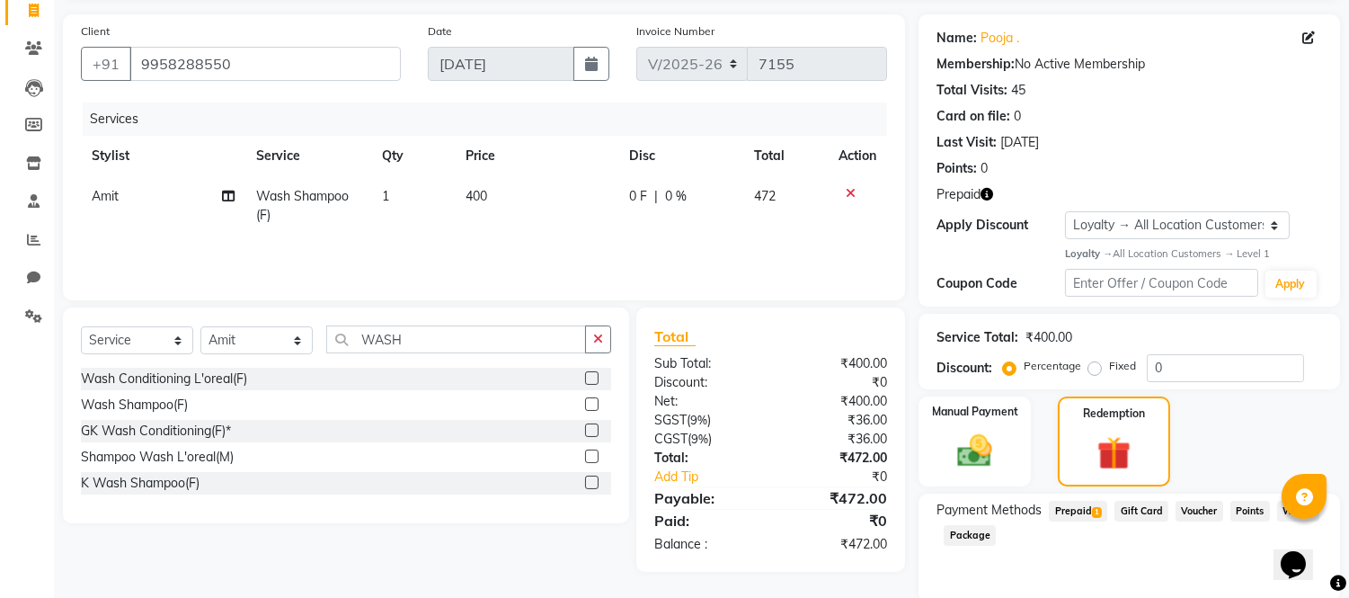
click at [1081, 511] on span "Prepaid 1" at bounding box center [1078, 511] width 58 height 21
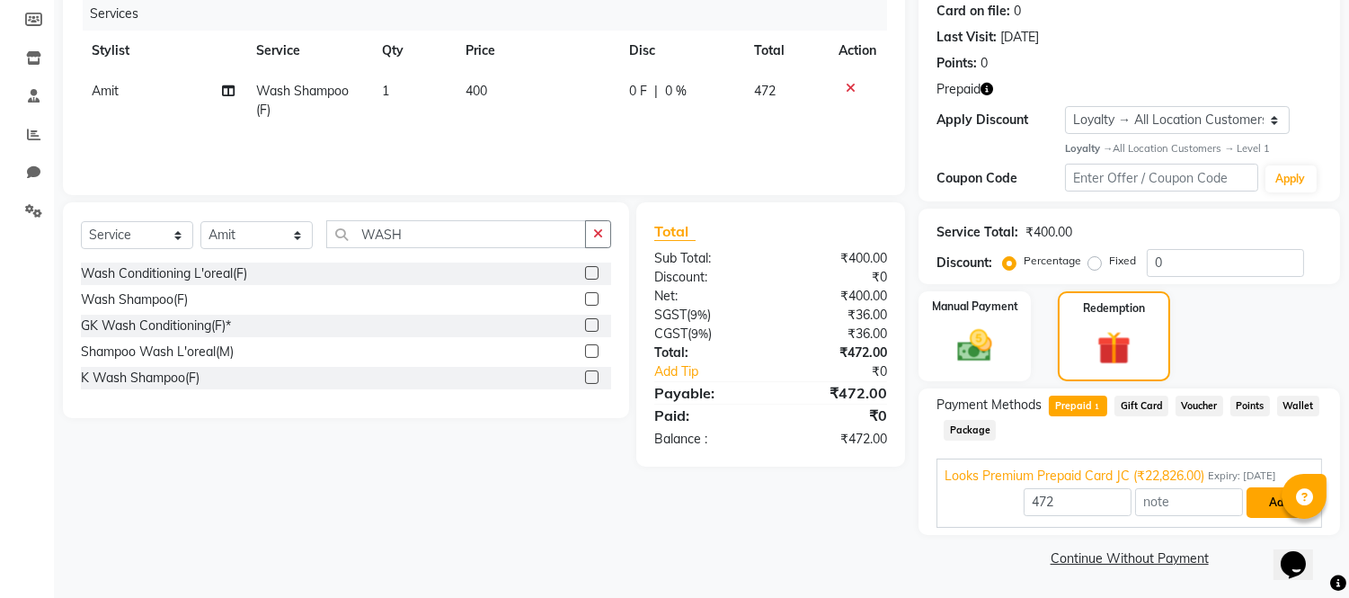
click at [1253, 509] on button "Add" at bounding box center [1280, 502] width 66 height 31
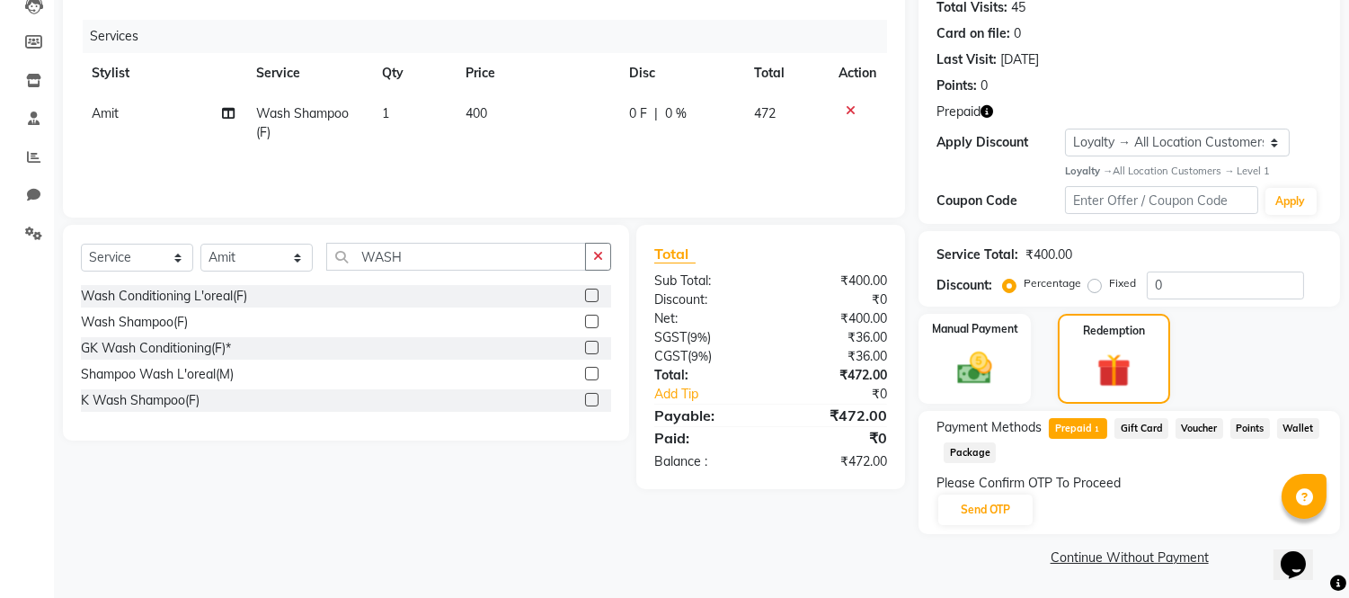
scroll to position [201, 0]
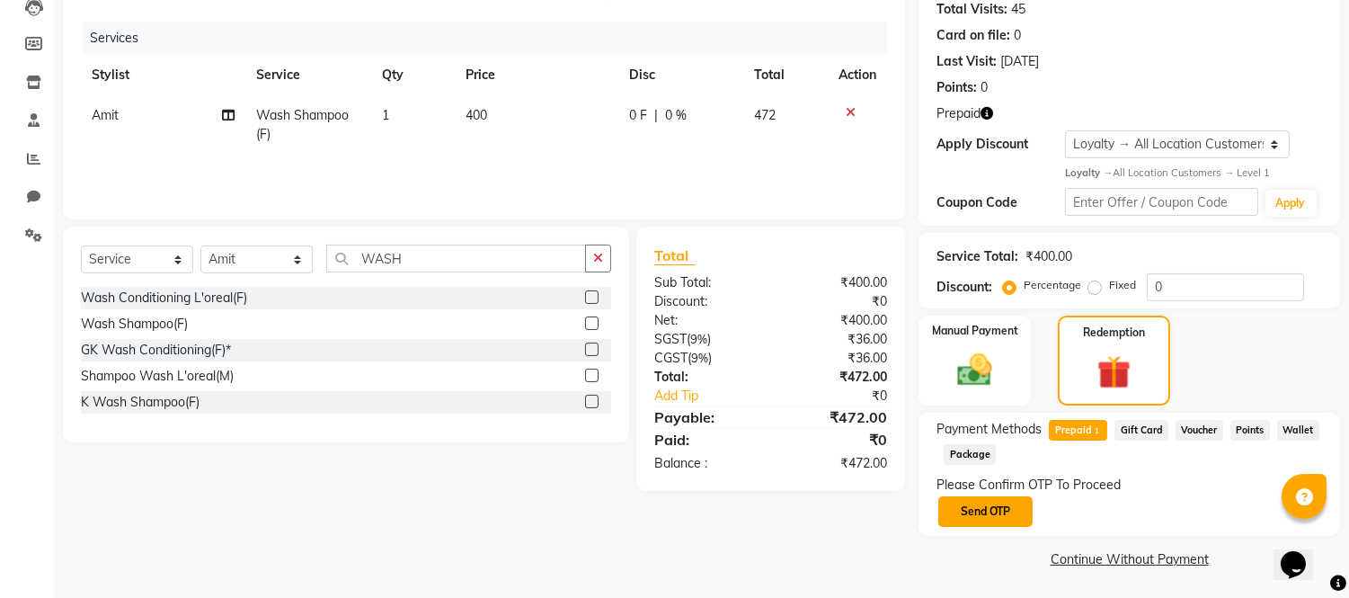
click at [1001, 509] on button "Send OTP" at bounding box center [986, 511] width 94 height 31
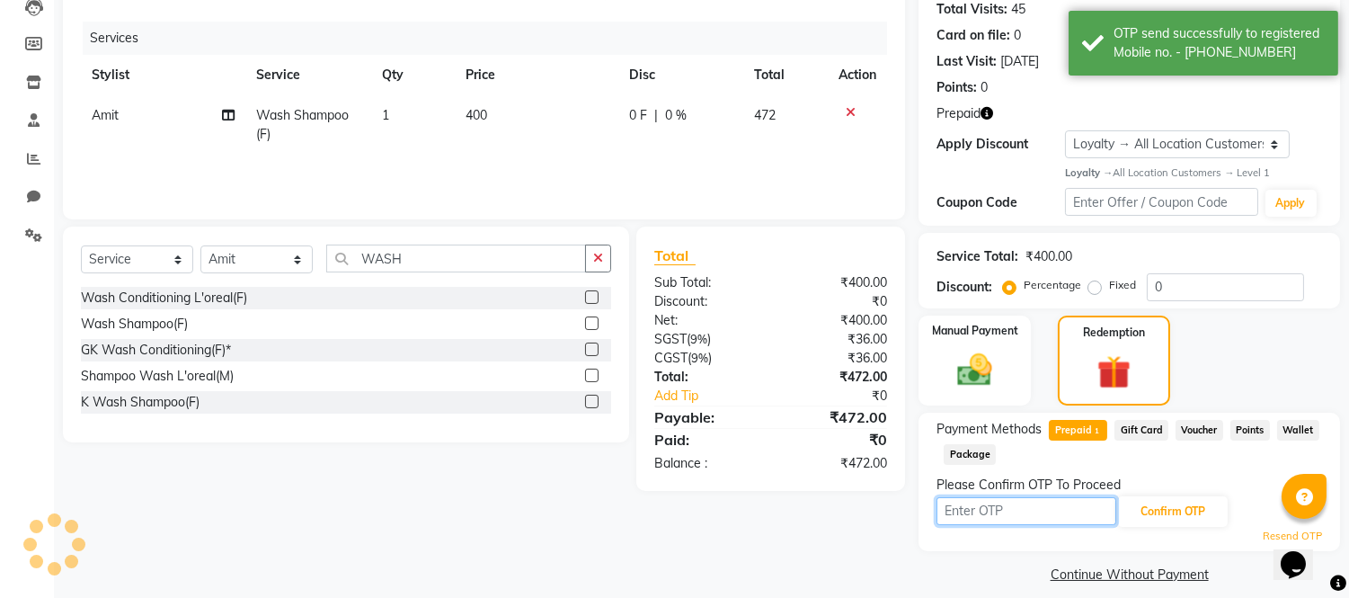
click at [996, 510] on input "text" at bounding box center [1027, 511] width 180 height 28
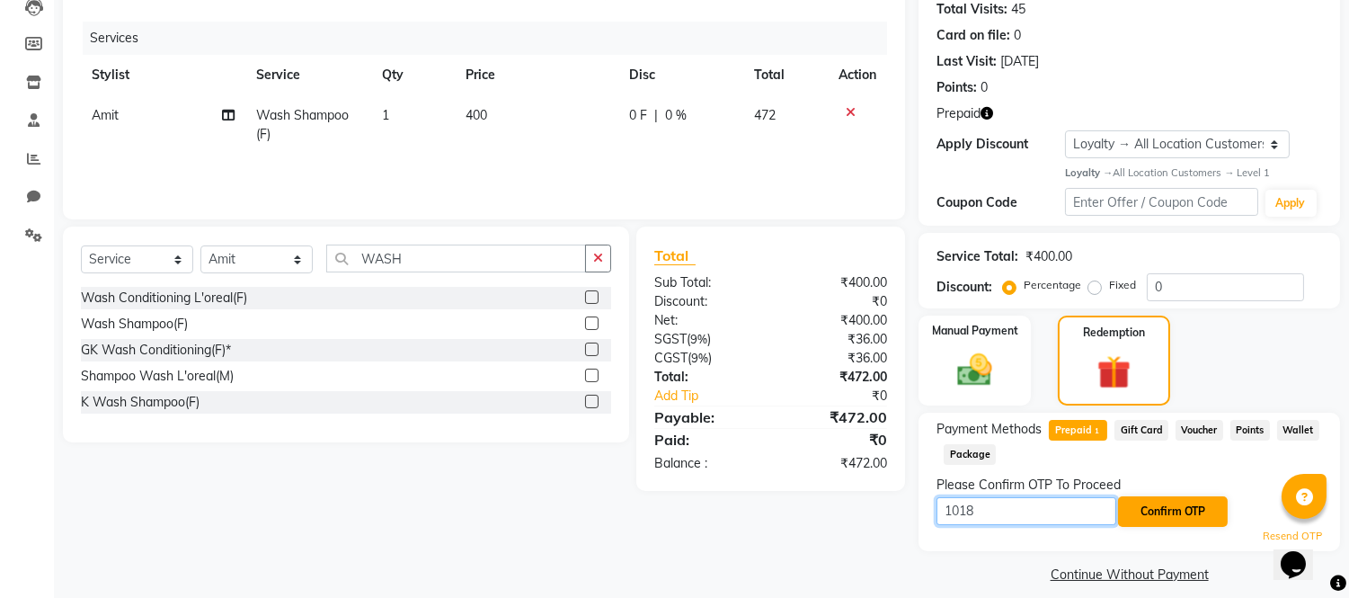
type input "1018"
click at [1181, 517] on button "Confirm OTP" at bounding box center [1173, 511] width 110 height 31
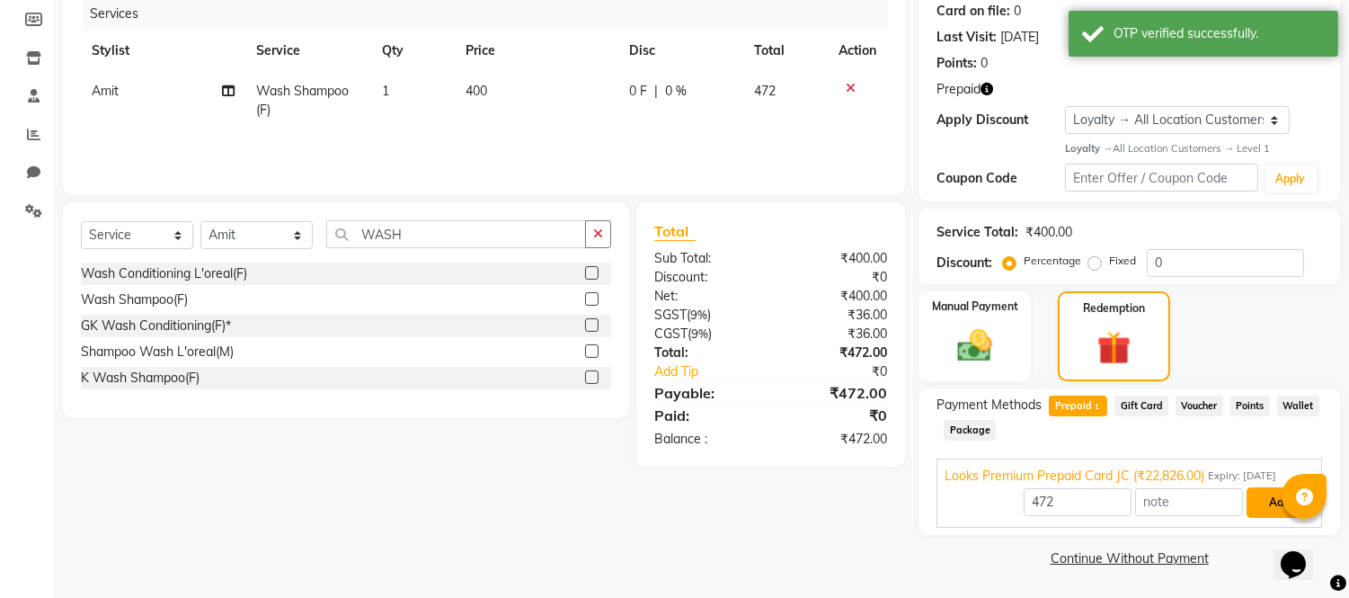
click at [1262, 495] on button "Add" at bounding box center [1280, 502] width 66 height 31
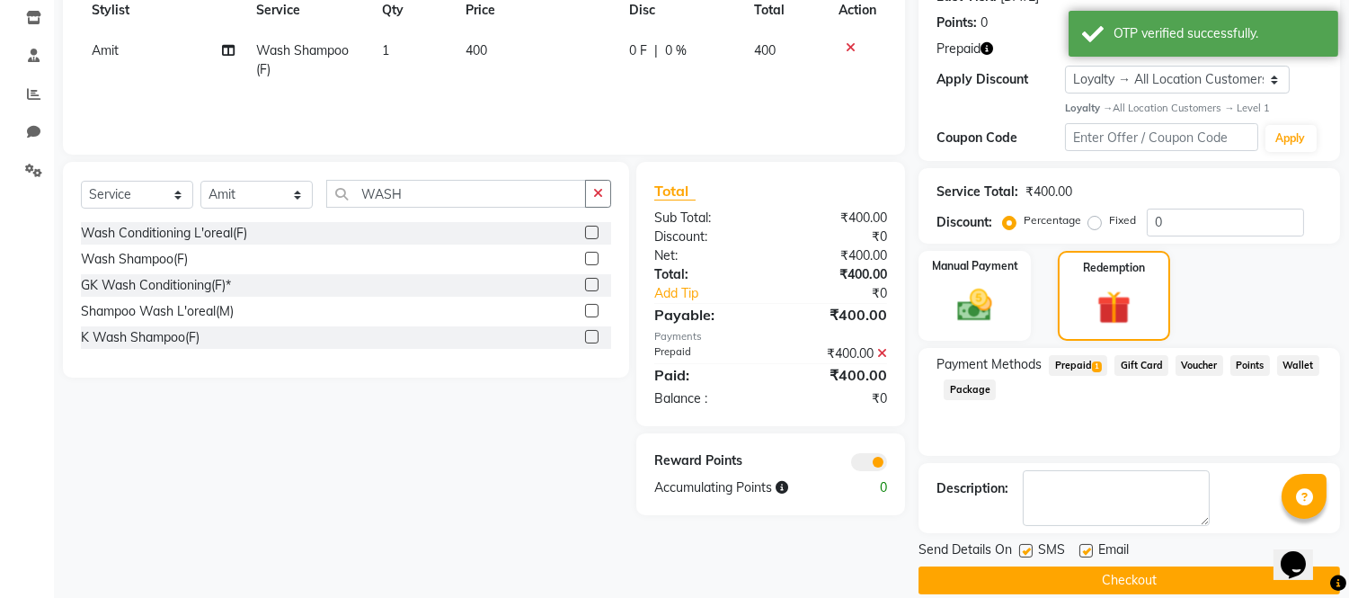
scroll to position [289, 0]
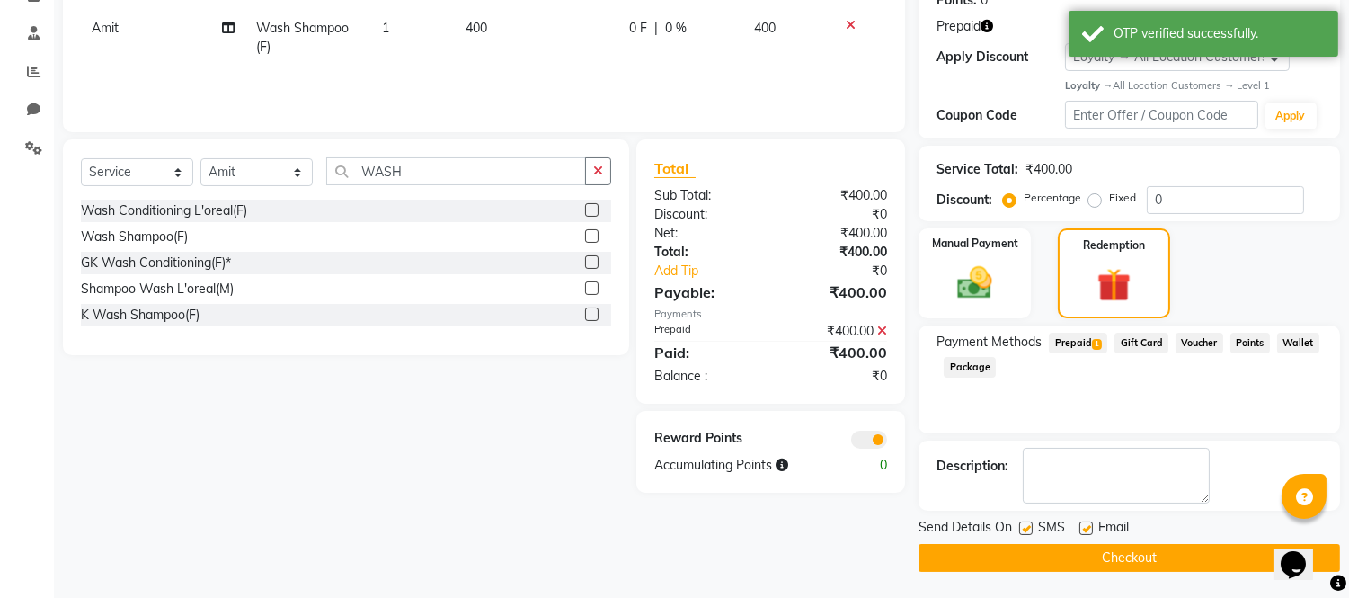
click at [1058, 560] on button "Checkout" at bounding box center [1130, 558] width 422 height 28
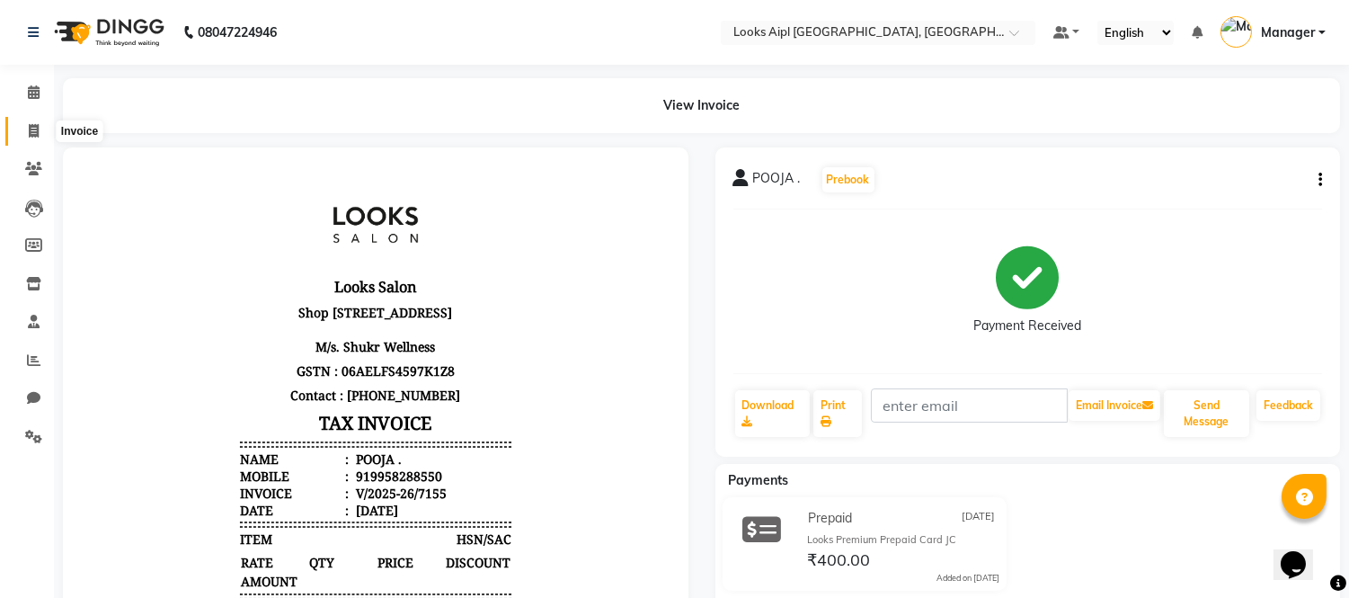
drag, startPoint x: 30, startPoint y: 133, endPoint x: 83, endPoint y: 133, distance: 53.0
click at [30, 133] on icon at bounding box center [34, 130] width 10 height 13
select select "service"
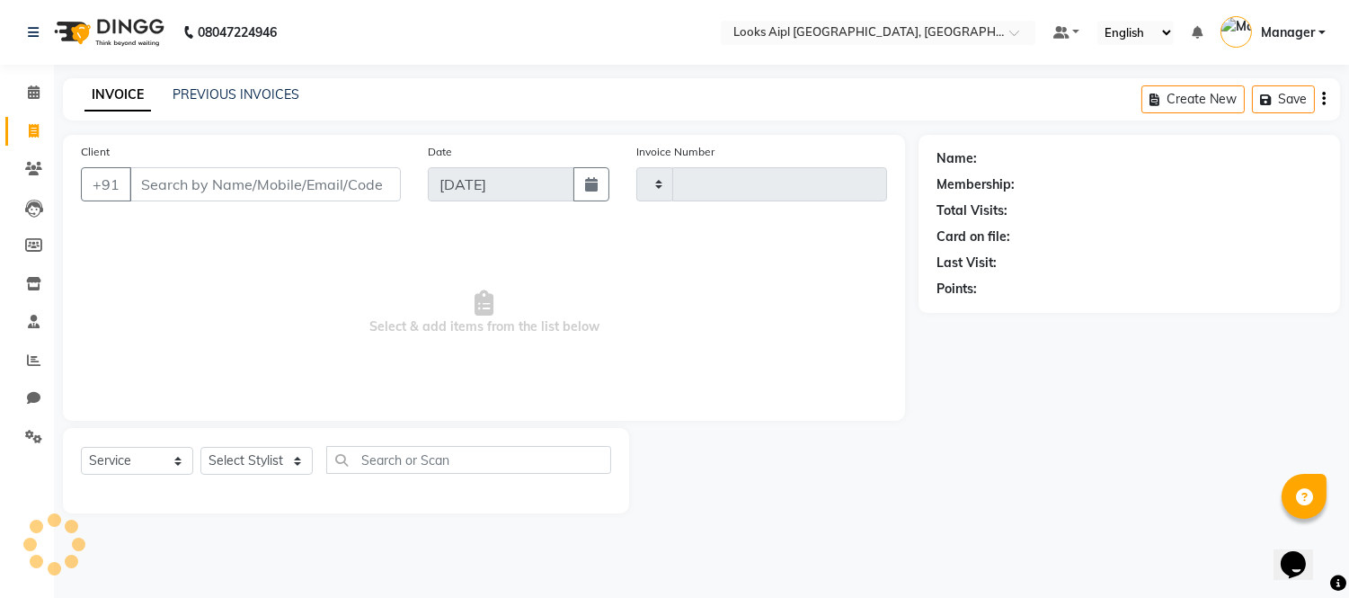
type input "7156"
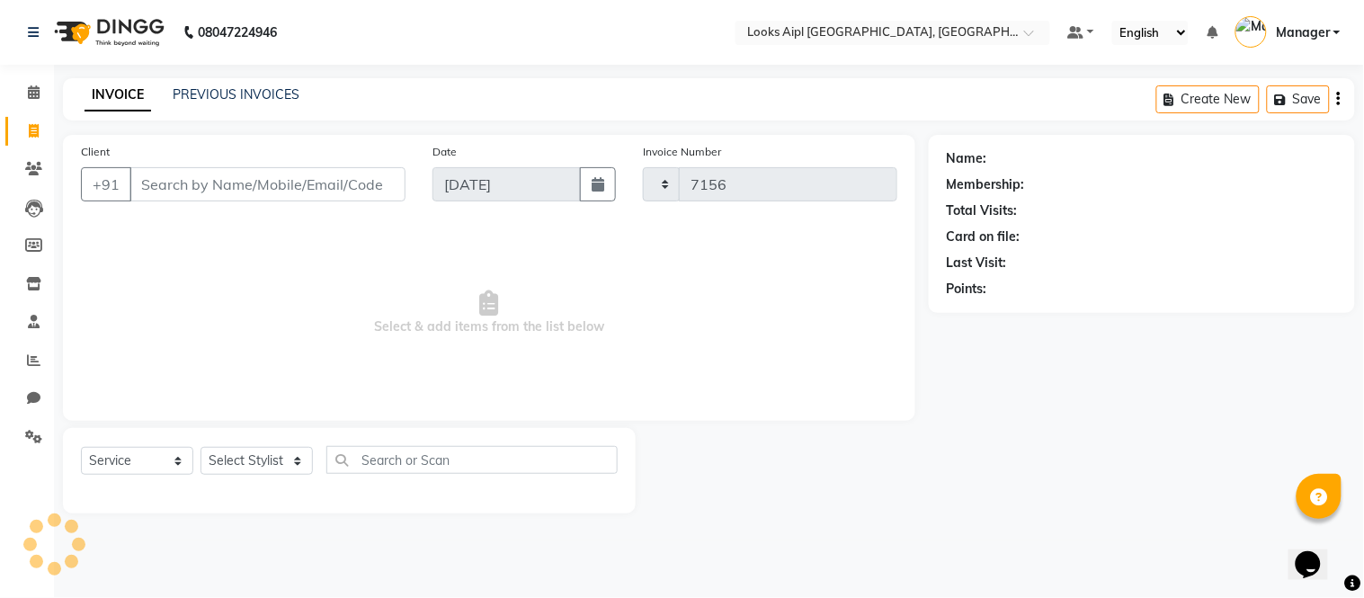
select select "6047"
click at [23, 84] on span at bounding box center [33, 93] width 31 height 21
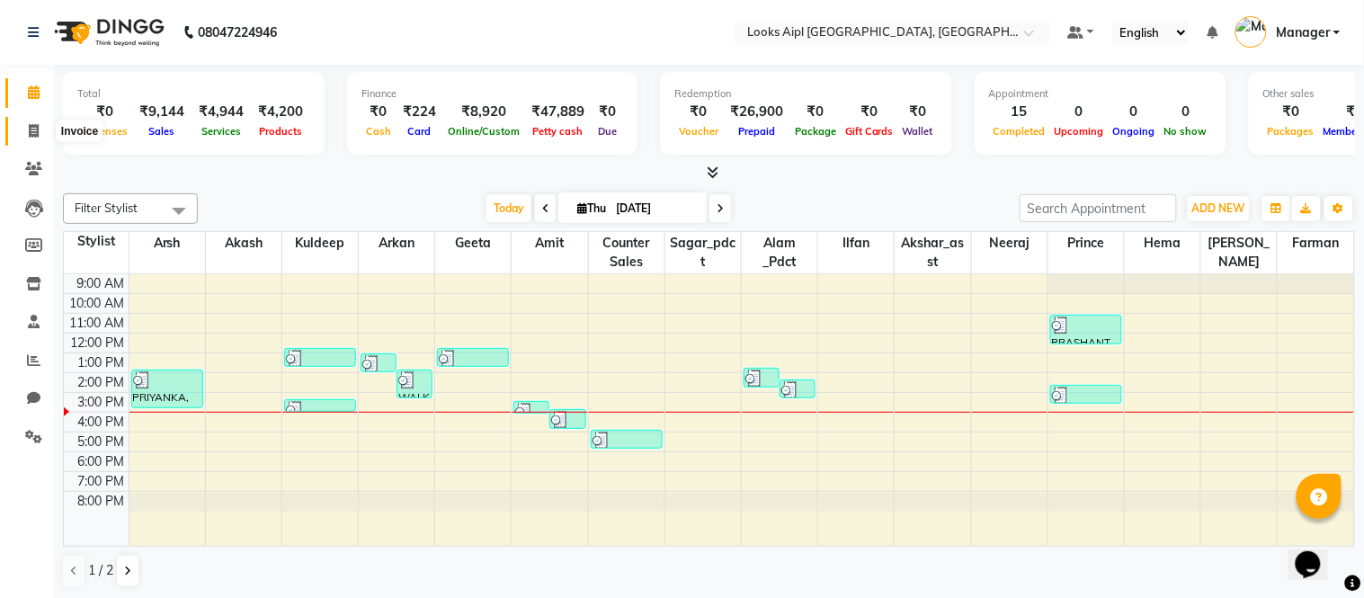
click at [29, 133] on icon at bounding box center [34, 130] width 10 height 13
select select "6047"
select select "service"
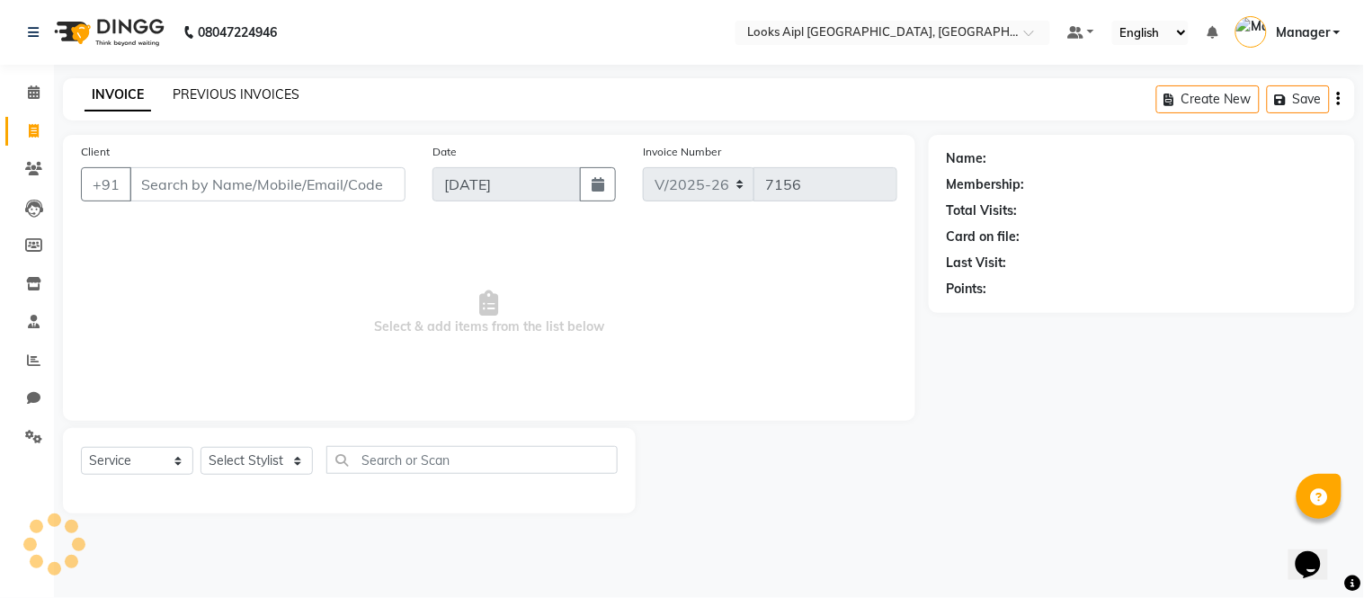
click at [272, 91] on link "PREVIOUS INVOICES" at bounding box center [236, 94] width 127 height 16
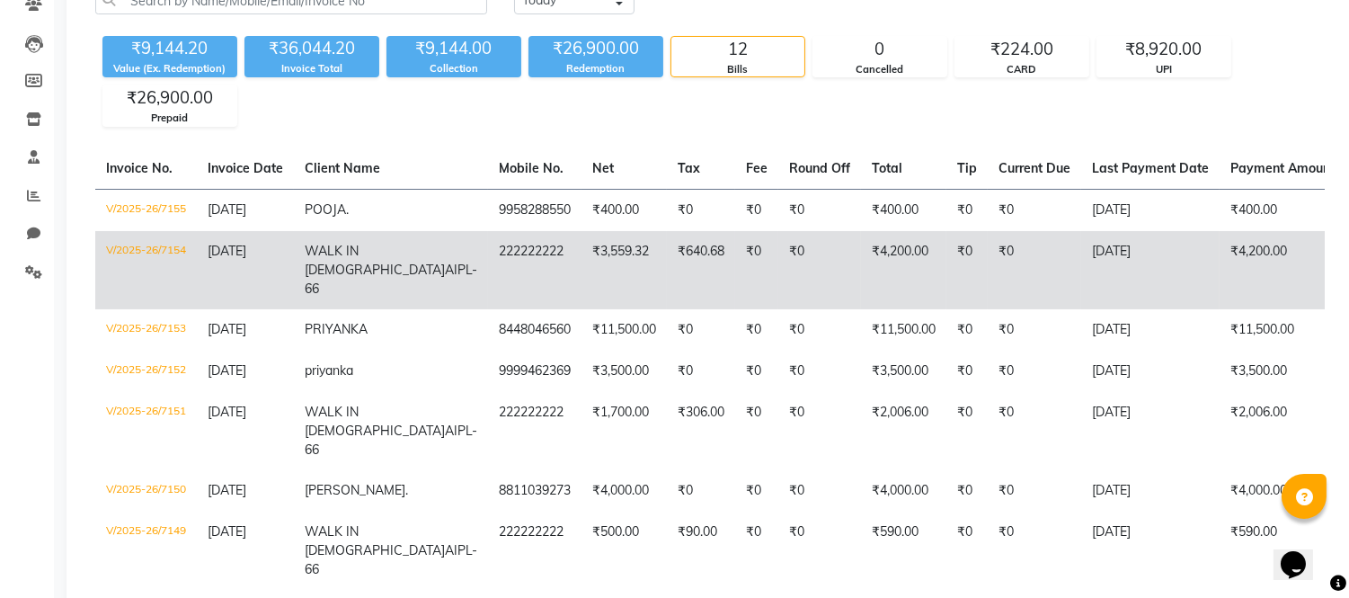
scroll to position [200, 0]
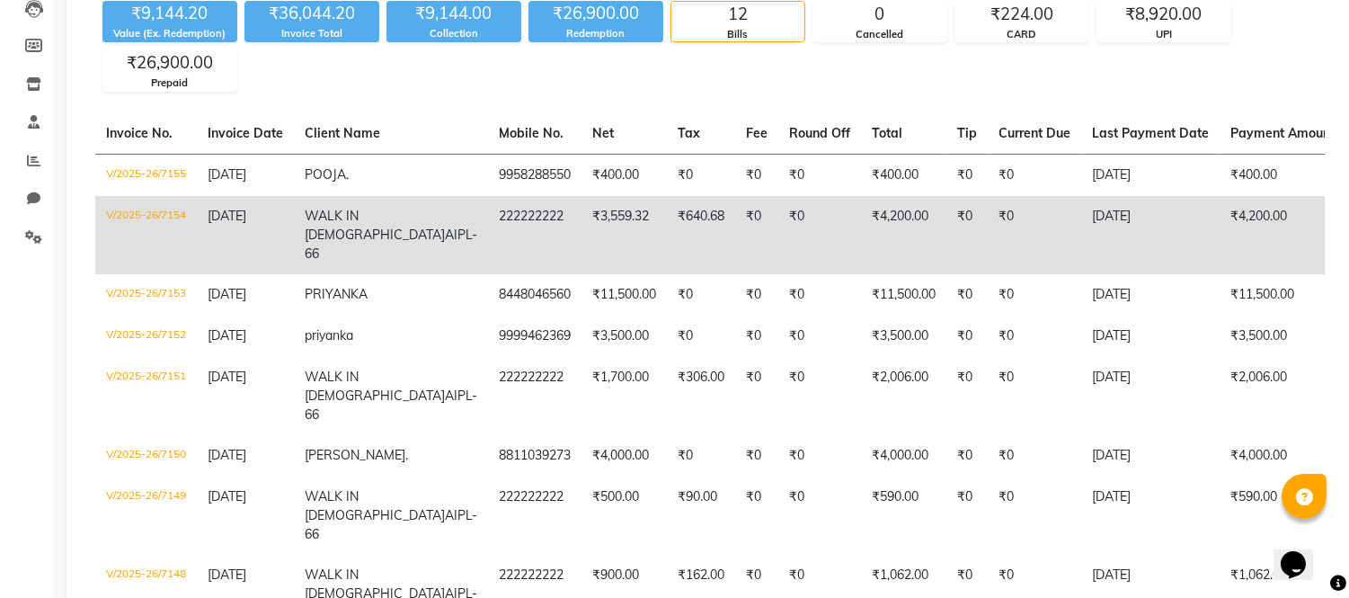
click at [1081, 226] on td "[DATE]" at bounding box center [1150, 235] width 138 height 78
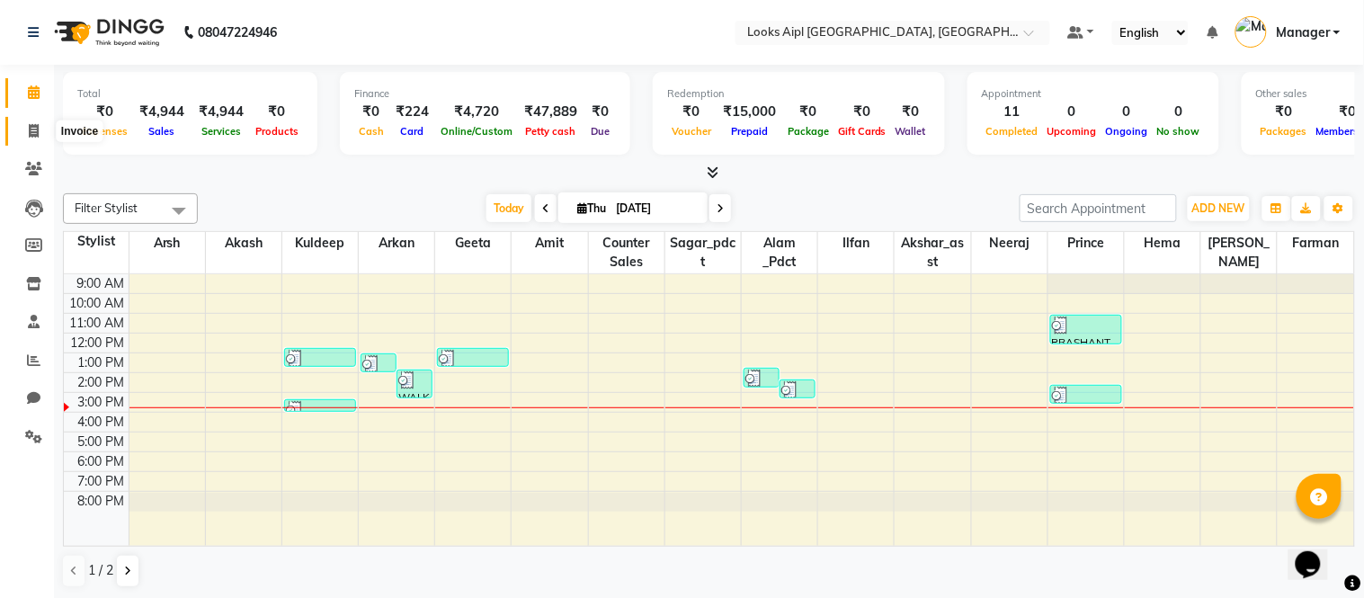
drag, startPoint x: 29, startPoint y: 131, endPoint x: 106, endPoint y: 131, distance: 77.3
click at [29, 131] on icon at bounding box center [34, 130] width 10 height 13
select select "service"
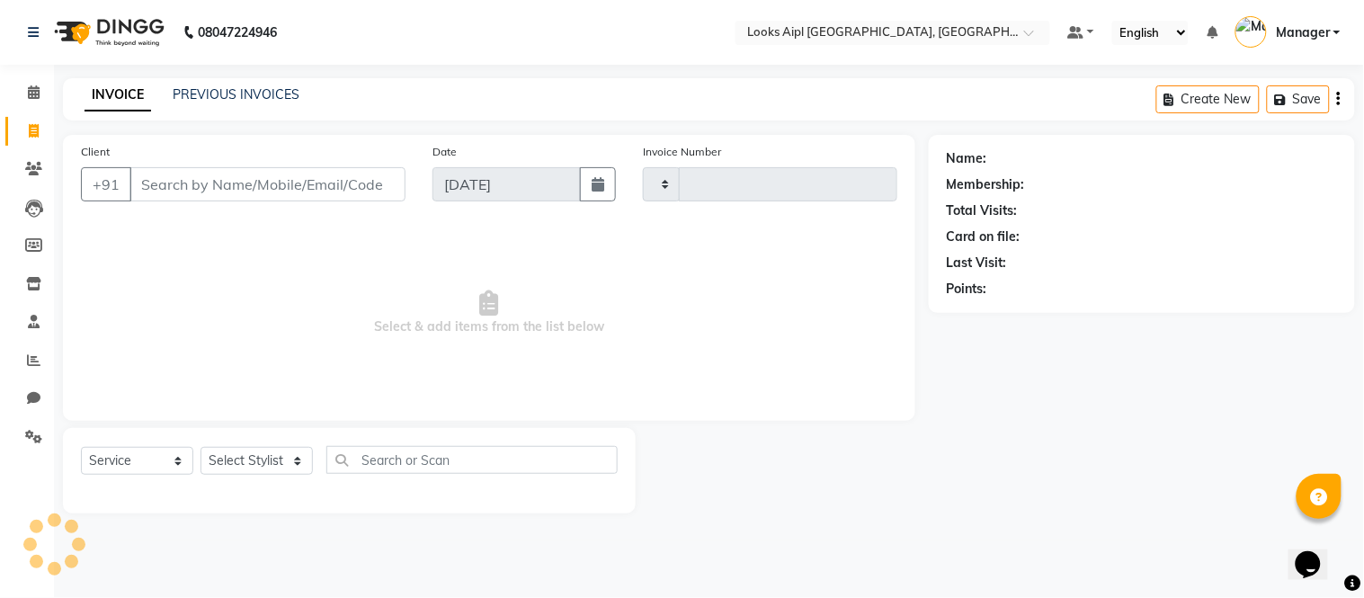
type input "7153"
select select "6047"
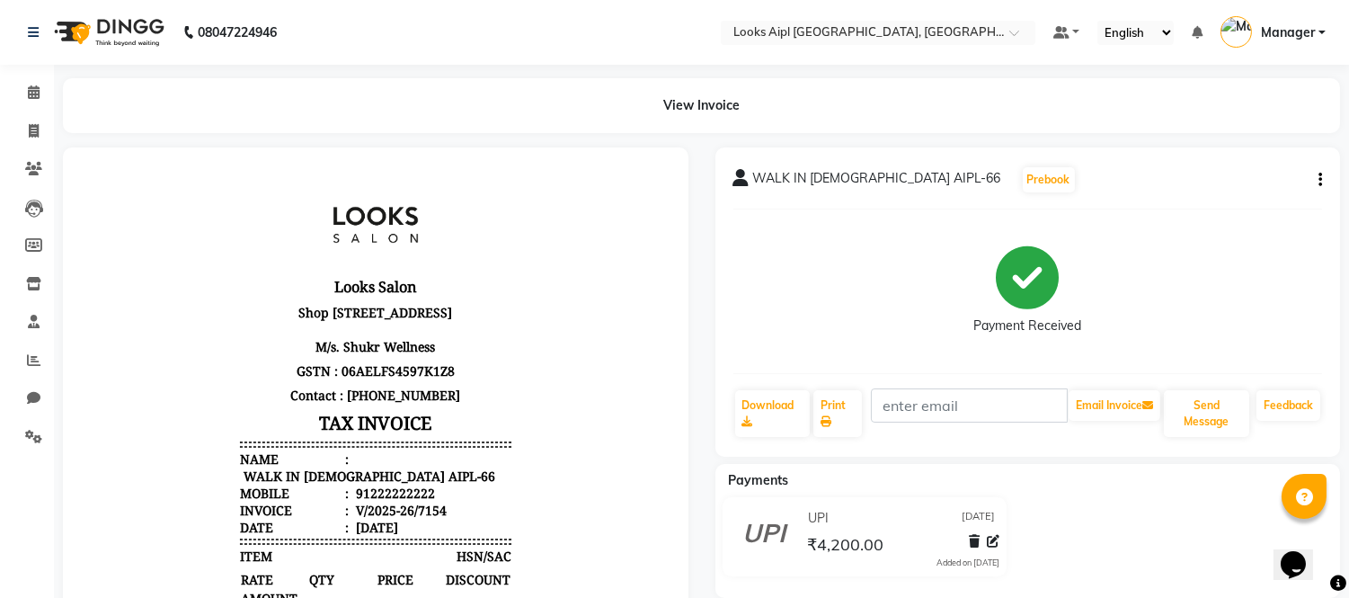
click at [1316, 174] on button "button" at bounding box center [1317, 180] width 11 height 19
click at [1268, 174] on div "Edit Item Staff" at bounding box center [1249, 180] width 86 height 22
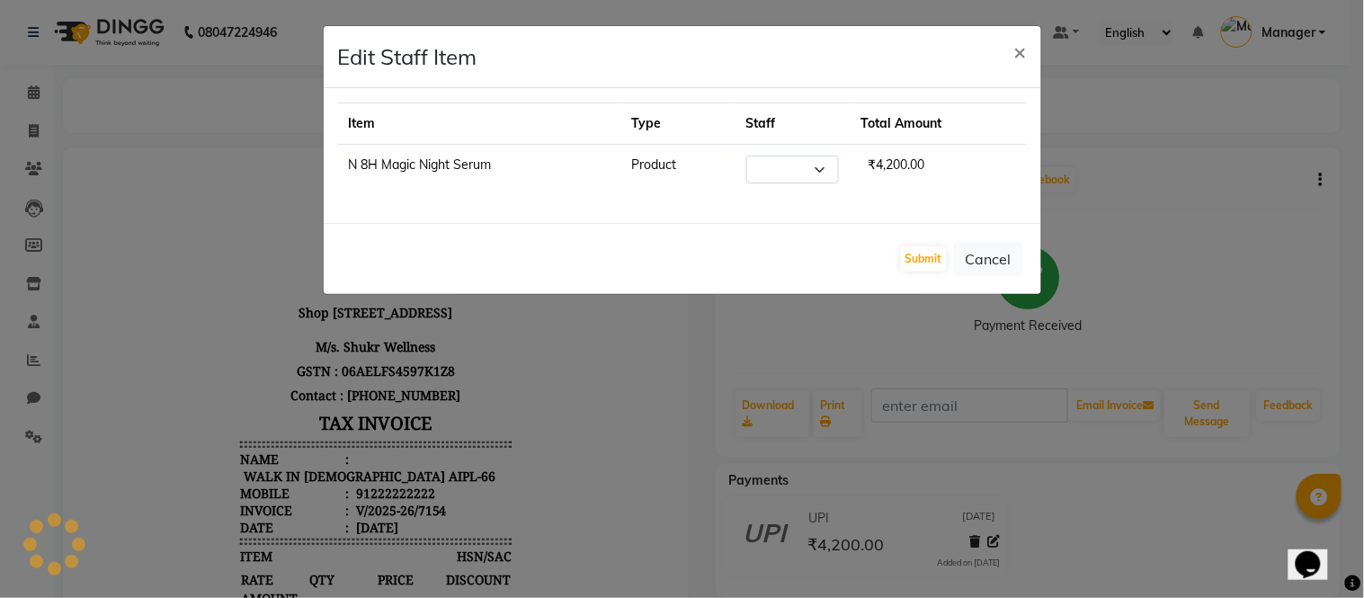
select select "43341"
click at [1022, 49] on span "×" at bounding box center [1020, 51] width 13 height 27
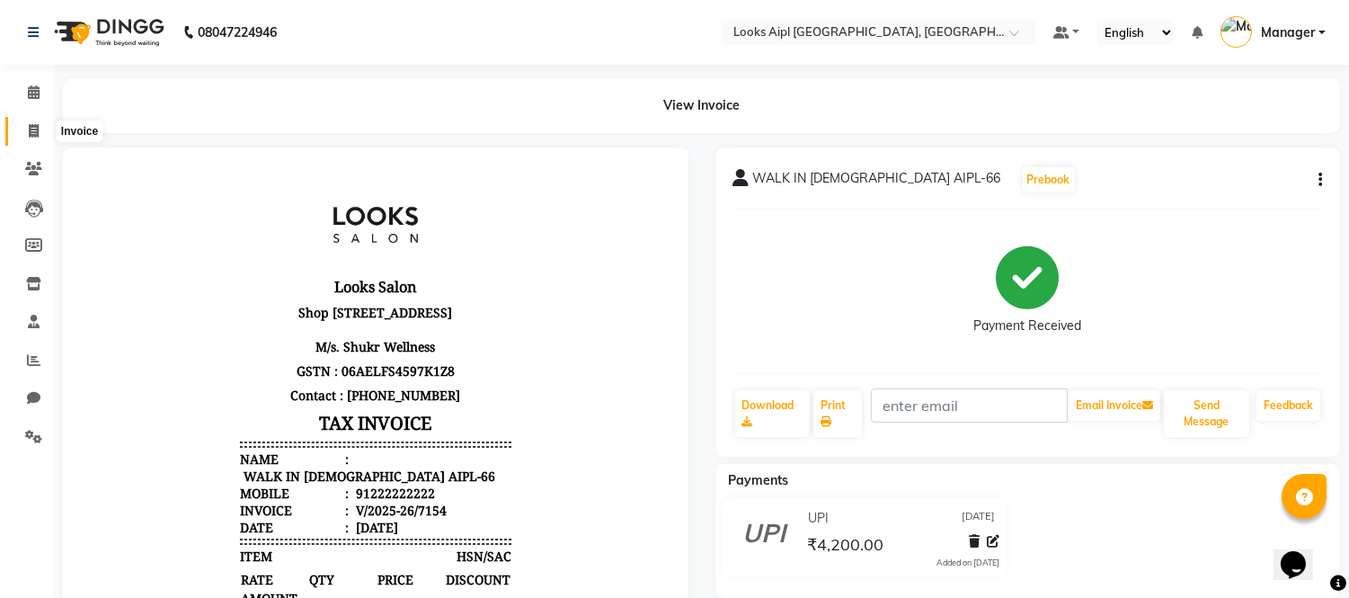
click at [32, 132] on icon at bounding box center [34, 130] width 10 height 13
select select "6047"
select select "service"
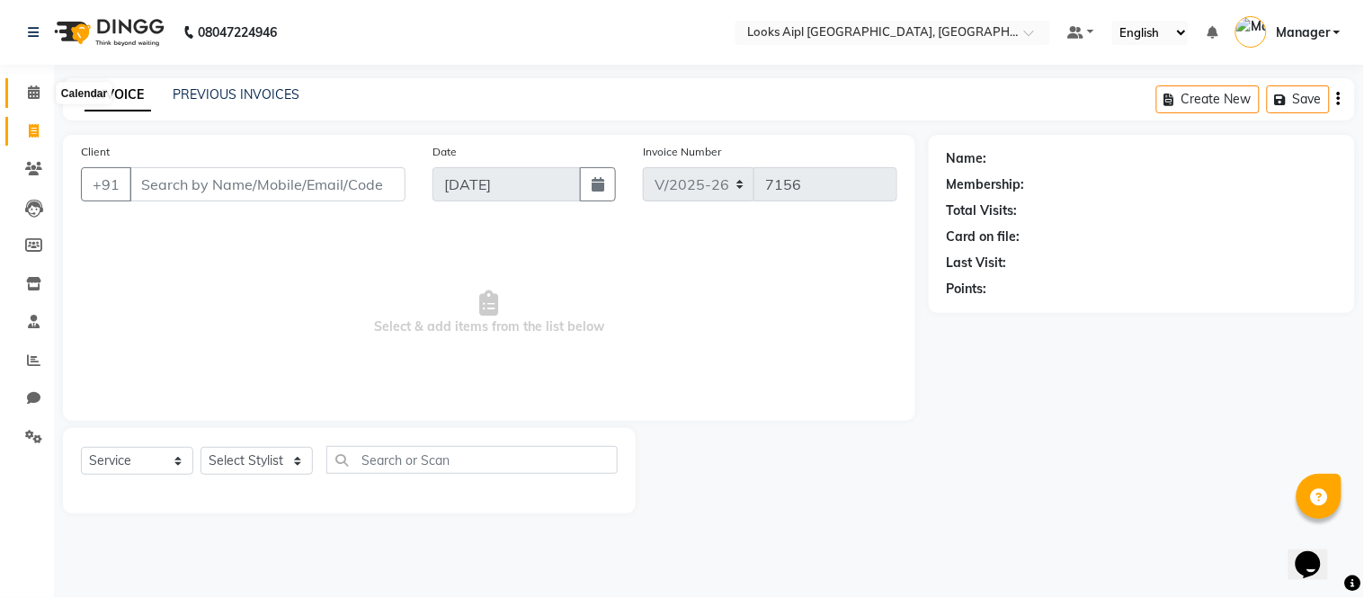
click at [40, 91] on span at bounding box center [33, 93] width 31 height 21
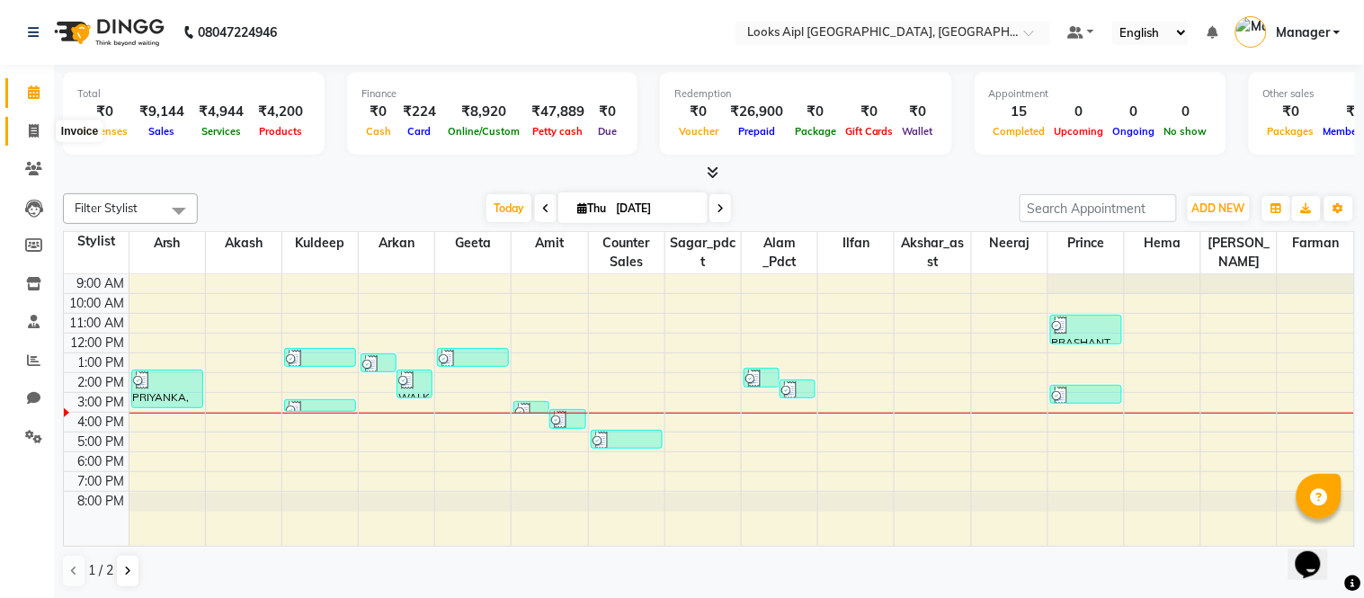
click at [29, 130] on icon at bounding box center [34, 130] width 10 height 13
select select "service"
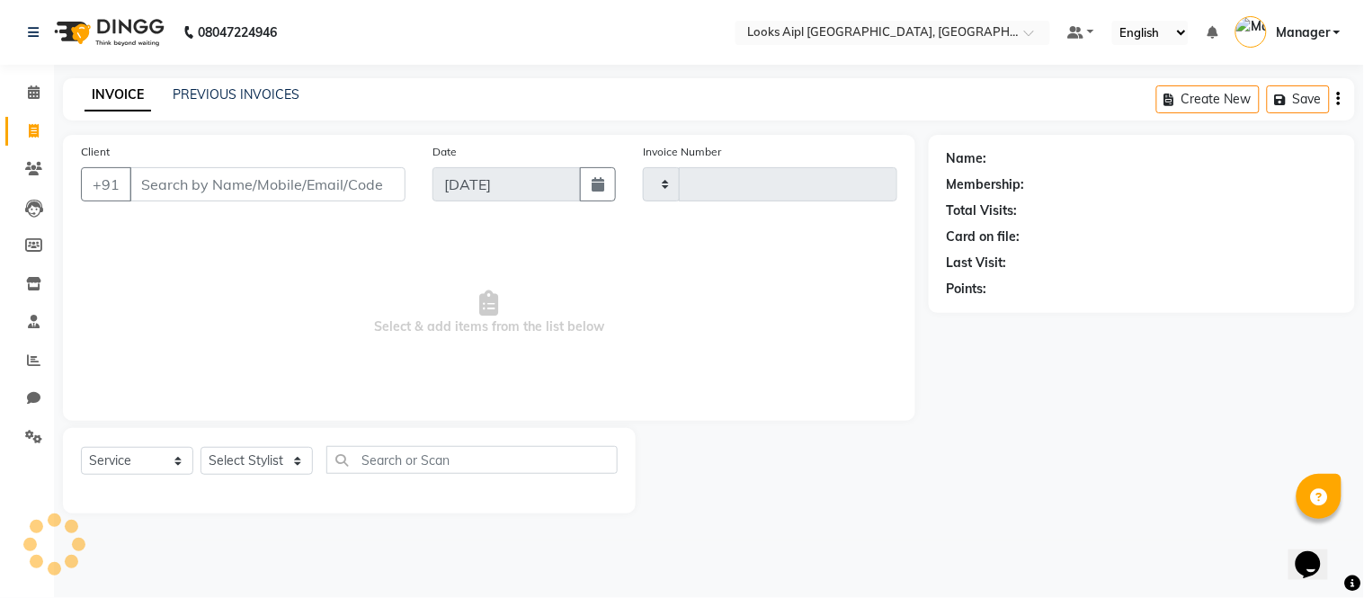
type input "7156"
select select "6047"
click at [28, 97] on icon at bounding box center [34, 91] width 12 height 13
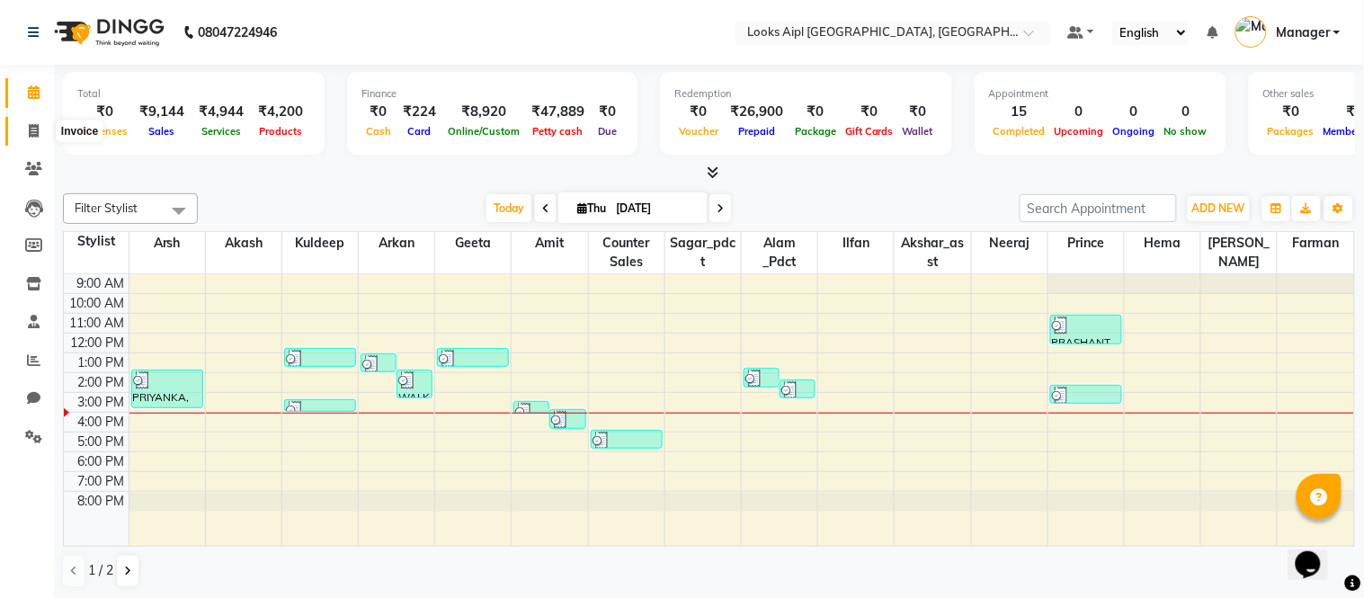
click at [33, 132] on icon at bounding box center [34, 130] width 10 height 13
select select "6047"
select select "service"
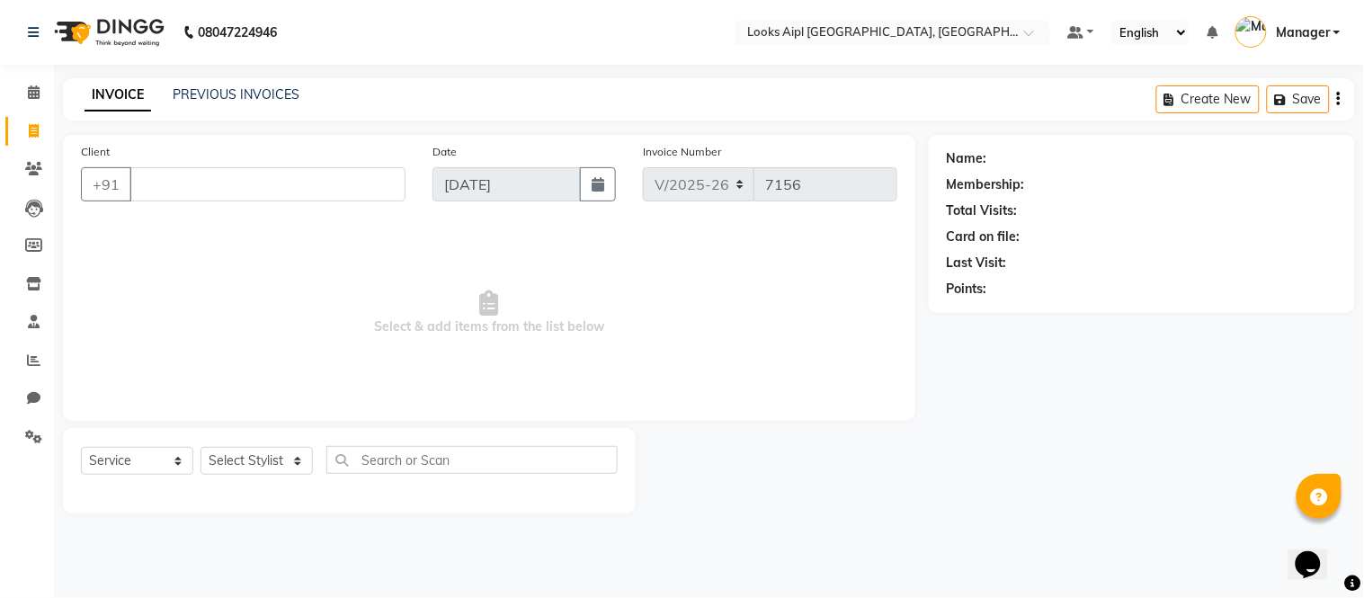
click at [320, 173] on input "Client" at bounding box center [267, 184] width 276 height 34
click at [319, 190] on input "Client" at bounding box center [267, 184] width 276 height 34
type input "9999079192"
click at [360, 175] on span "Add Client" at bounding box center [359, 184] width 71 height 18
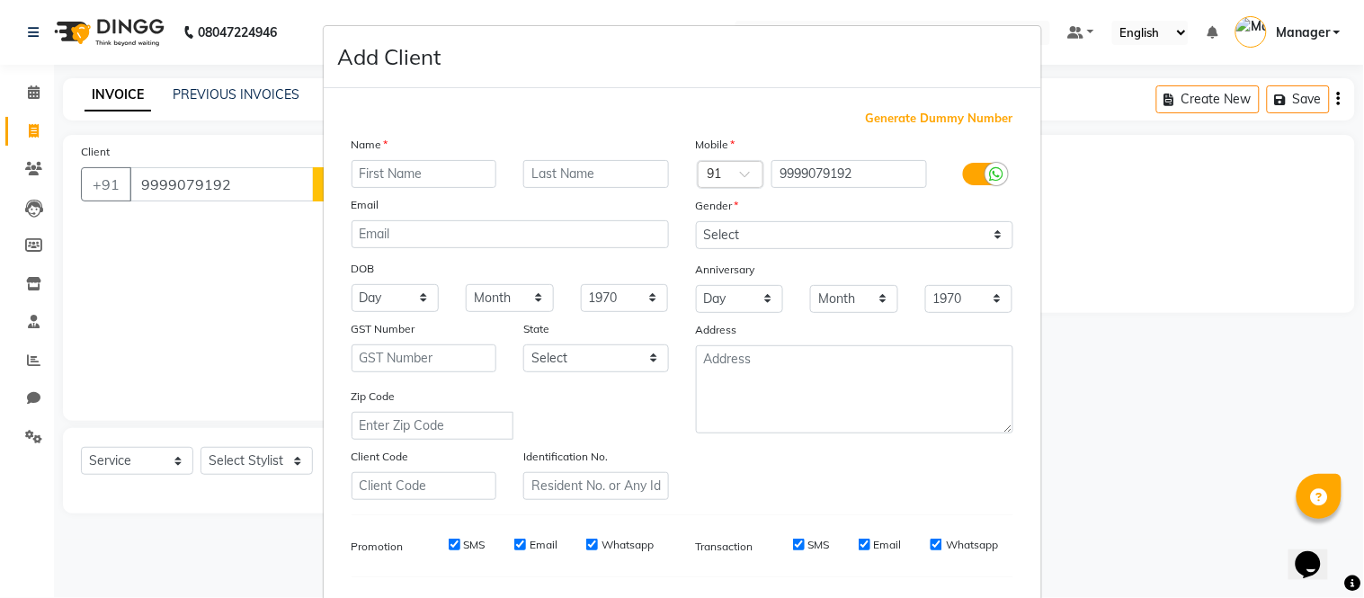
click at [418, 175] on input "text" at bounding box center [425, 174] width 146 height 28
type input "[PERSON_NAME]"
drag, startPoint x: 777, startPoint y: 236, endPoint x: 778, endPoint y: 245, distance: 9.9
click at [777, 236] on select "Select [DEMOGRAPHIC_DATA] [DEMOGRAPHIC_DATA] Other Prefer Not To Say" at bounding box center [854, 235] width 317 height 28
select select "[DEMOGRAPHIC_DATA]"
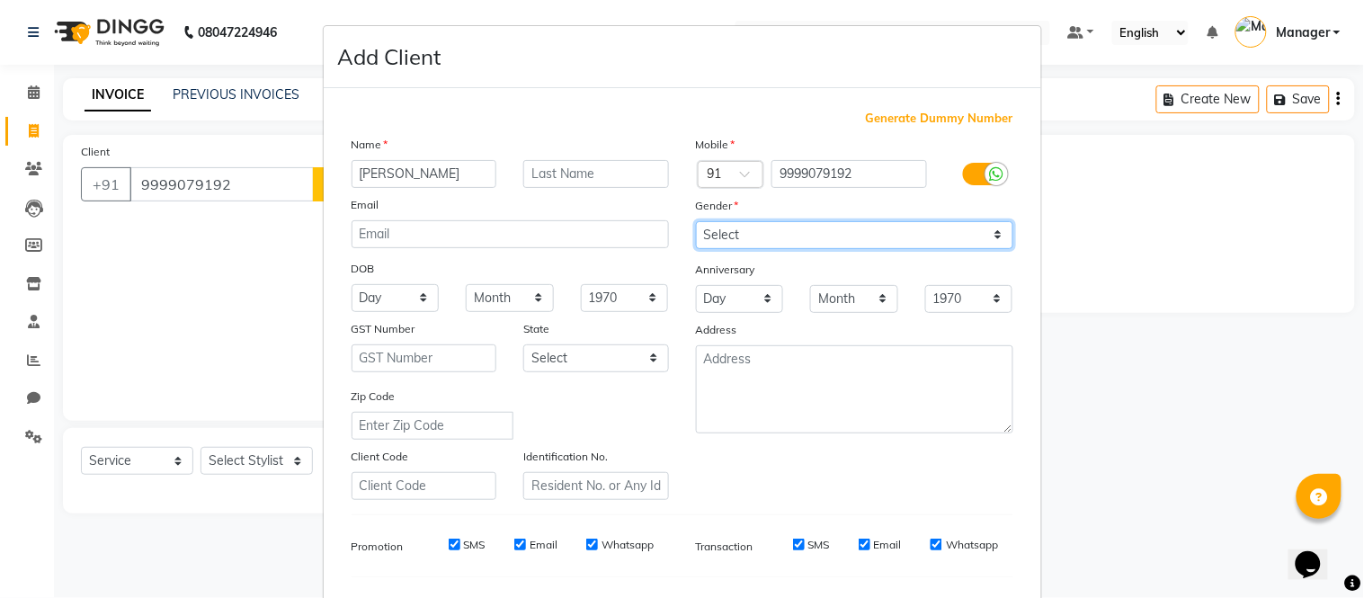
click at [696, 221] on select "Select [DEMOGRAPHIC_DATA] [DEMOGRAPHIC_DATA] Other Prefer Not To Say" at bounding box center [854, 235] width 317 height 28
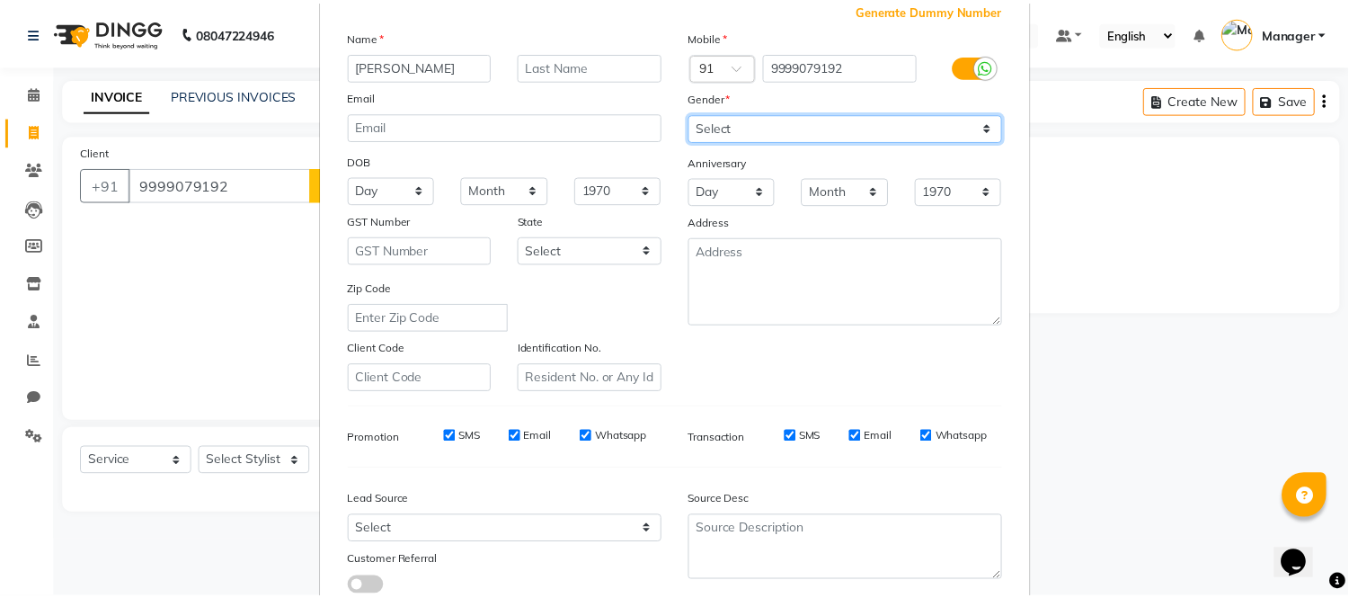
scroll to position [232, 0]
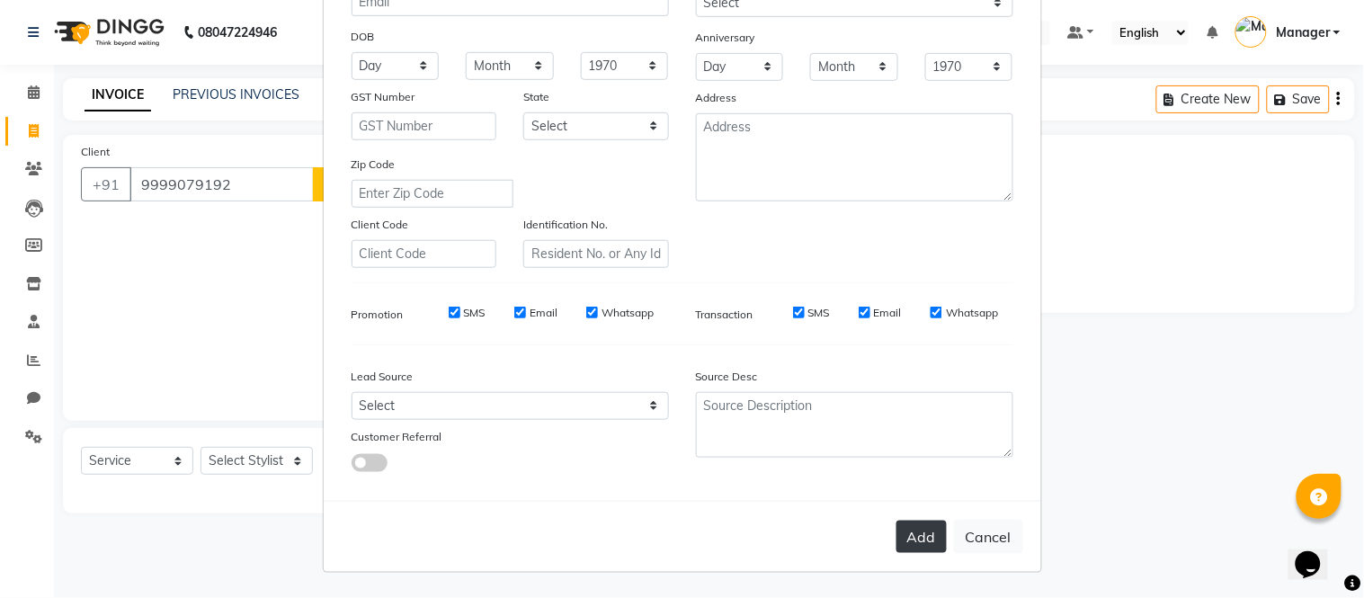
click at [915, 537] on button "Add" at bounding box center [921, 537] width 50 height 32
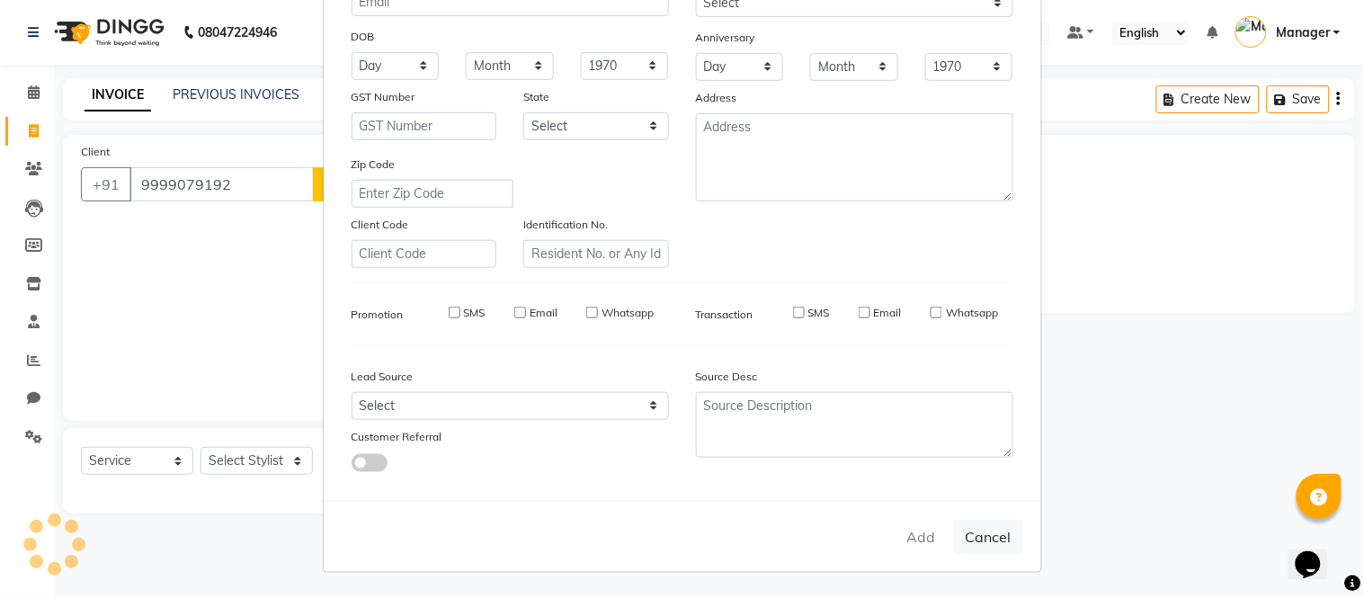
select select
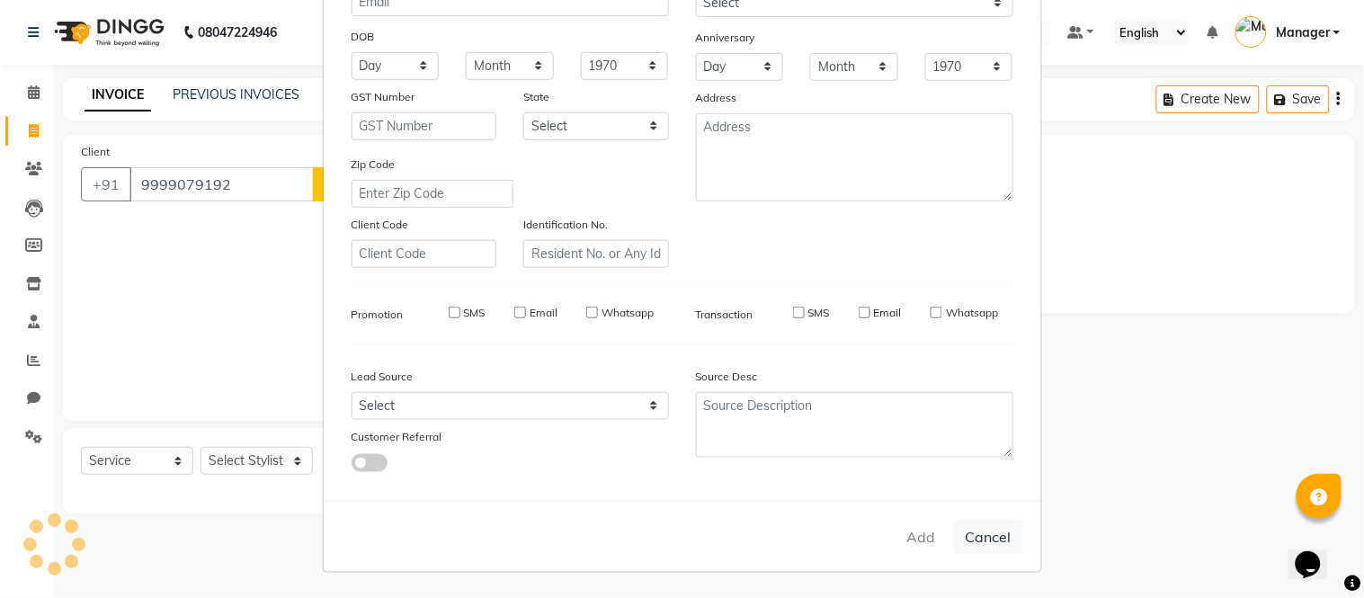
select select
checkbox input "false"
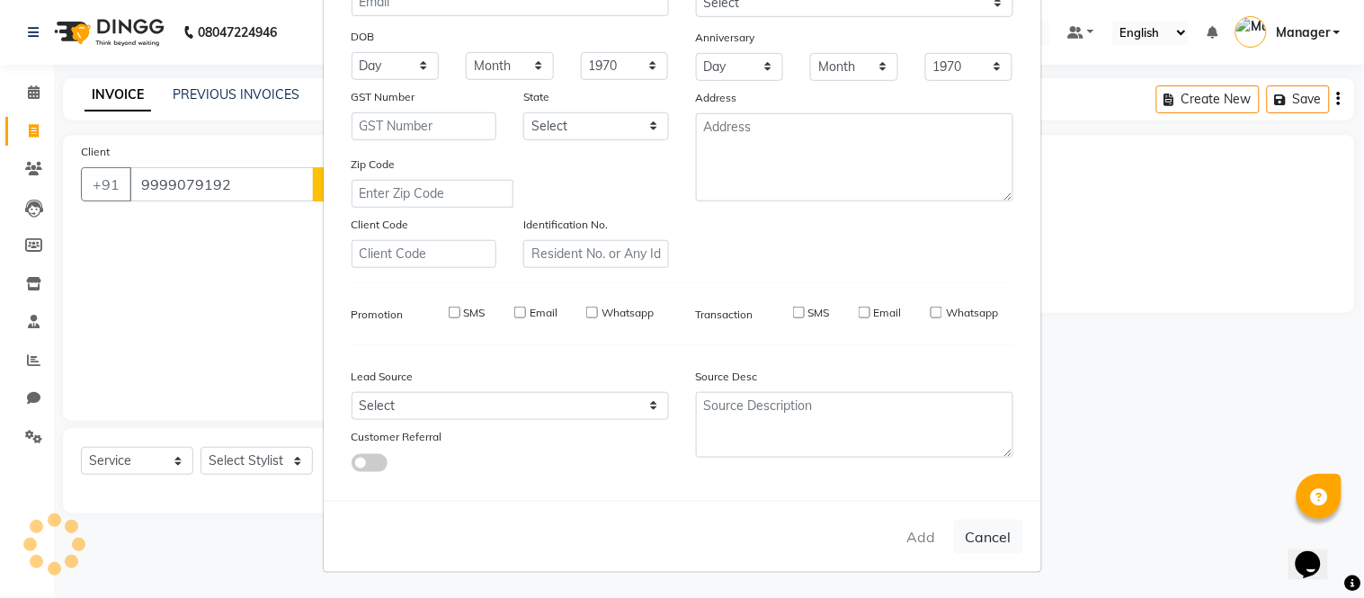
checkbox input "false"
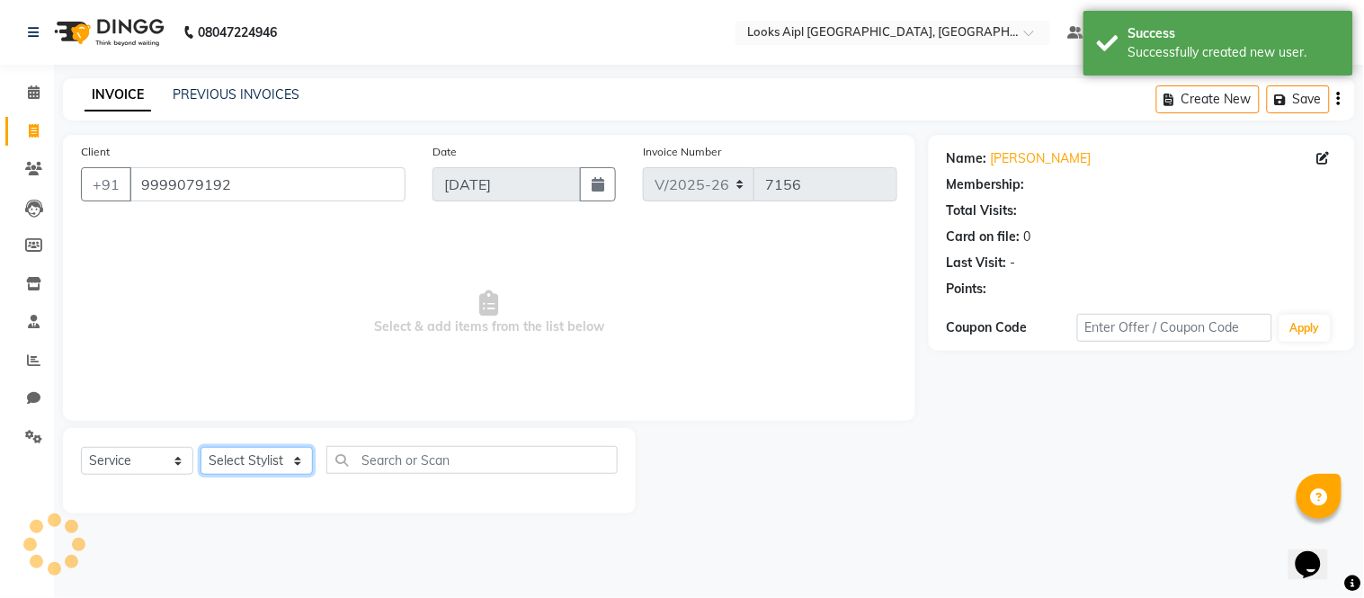
select select "1: Object"
click at [276, 457] on select "Select Stylist [PERSON_NAME] Alam _Pdct [PERSON_NAME] [PERSON_NAME] Counter Sal…" at bounding box center [256, 461] width 112 height 28
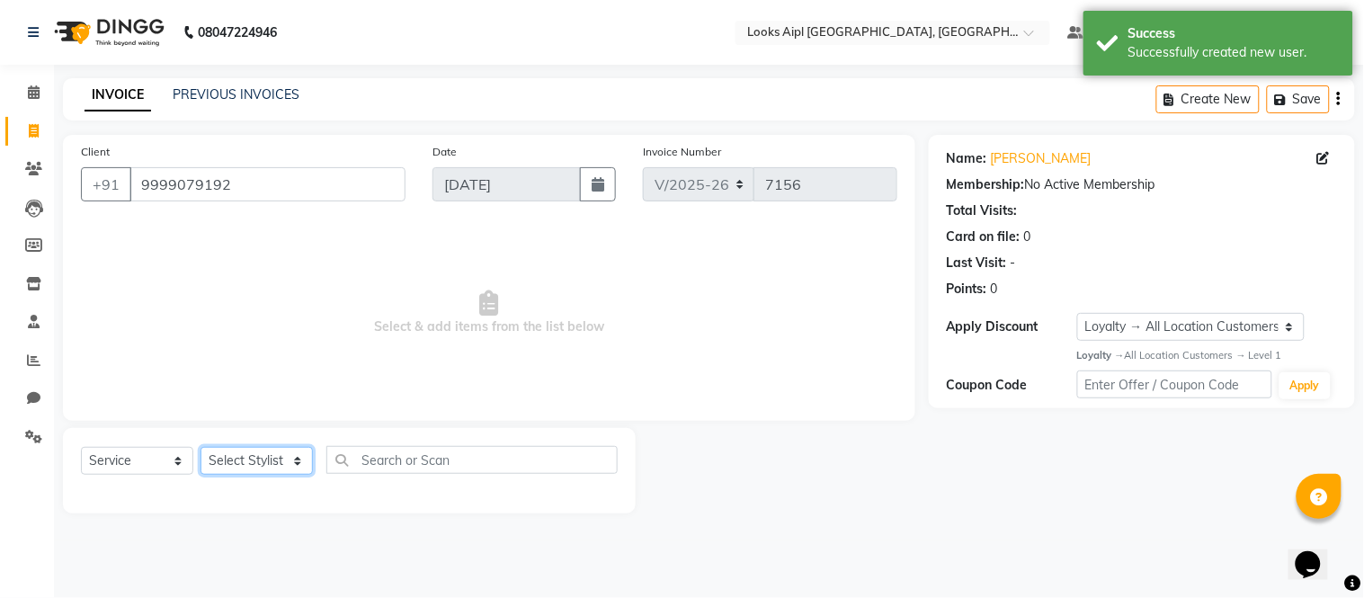
select select "43346"
click at [200, 448] on select "Select Stylist [PERSON_NAME] Alam _Pdct [PERSON_NAME] [PERSON_NAME] Counter Sal…" at bounding box center [256, 461] width 112 height 28
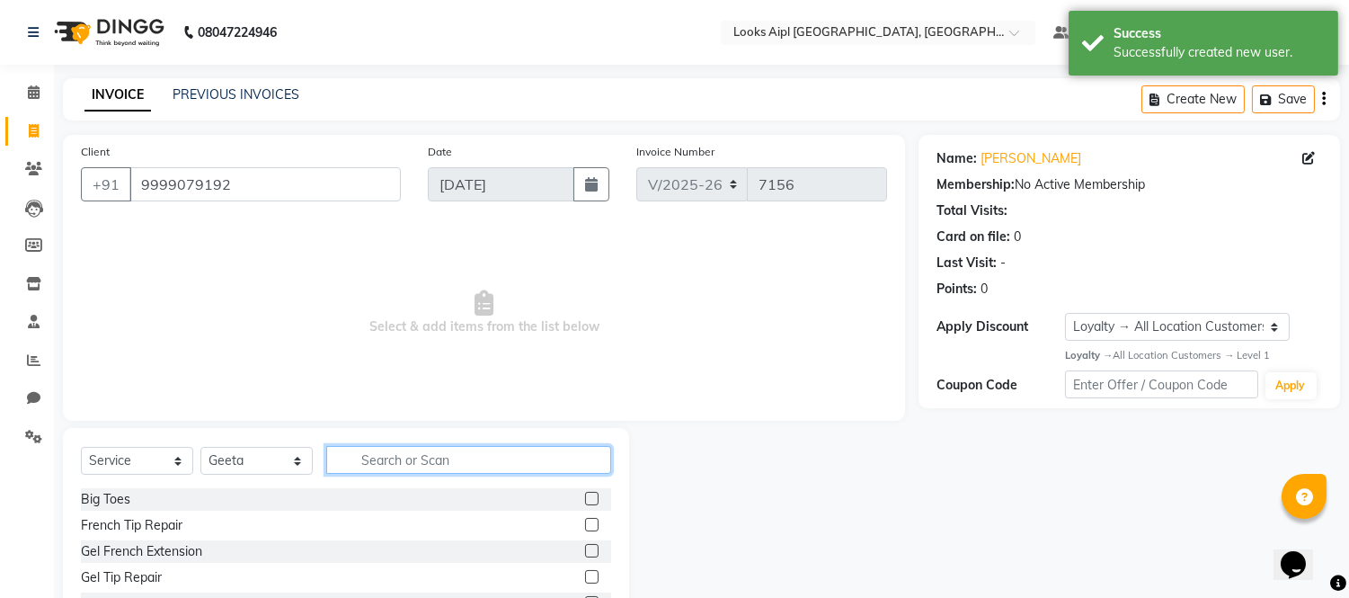
click at [421, 470] on input "text" at bounding box center [468, 460] width 285 height 28
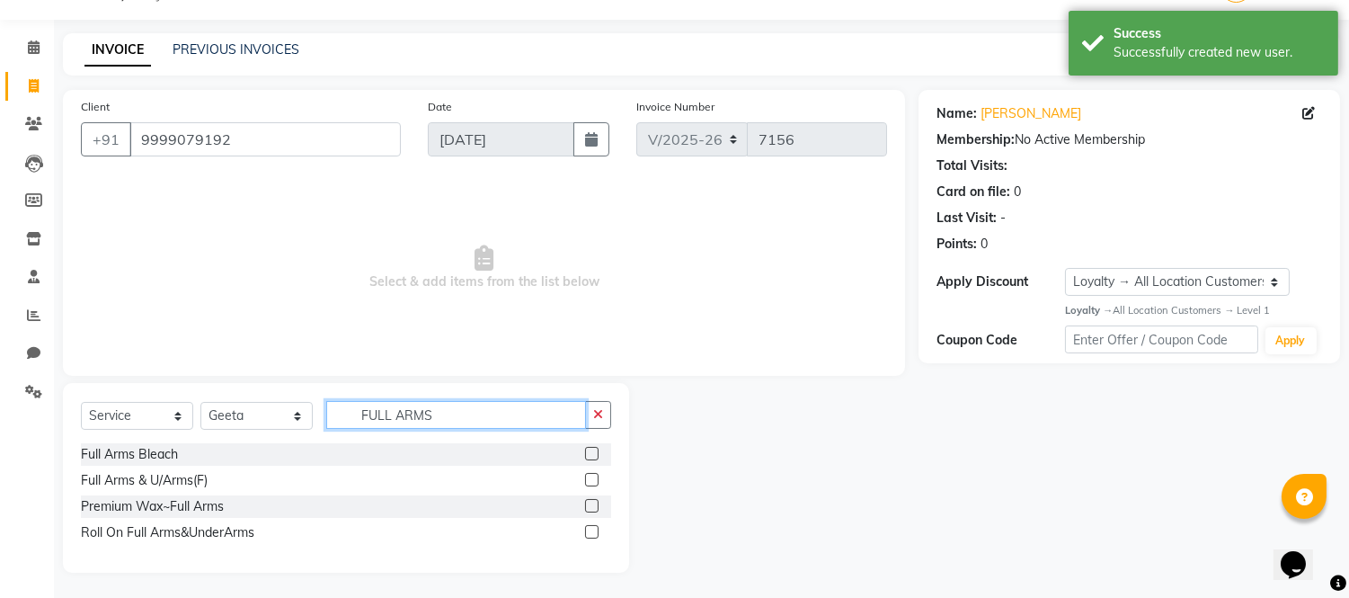
scroll to position [47, 0]
type input "FULL ARMS"
drag, startPoint x: 586, startPoint y: 507, endPoint x: 595, endPoint y: 448, distance: 60.0
click at [587, 502] on label at bounding box center [591, 503] width 13 height 13
click at [587, 502] on input "checkbox" at bounding box center [591, 505] width 12 height 12
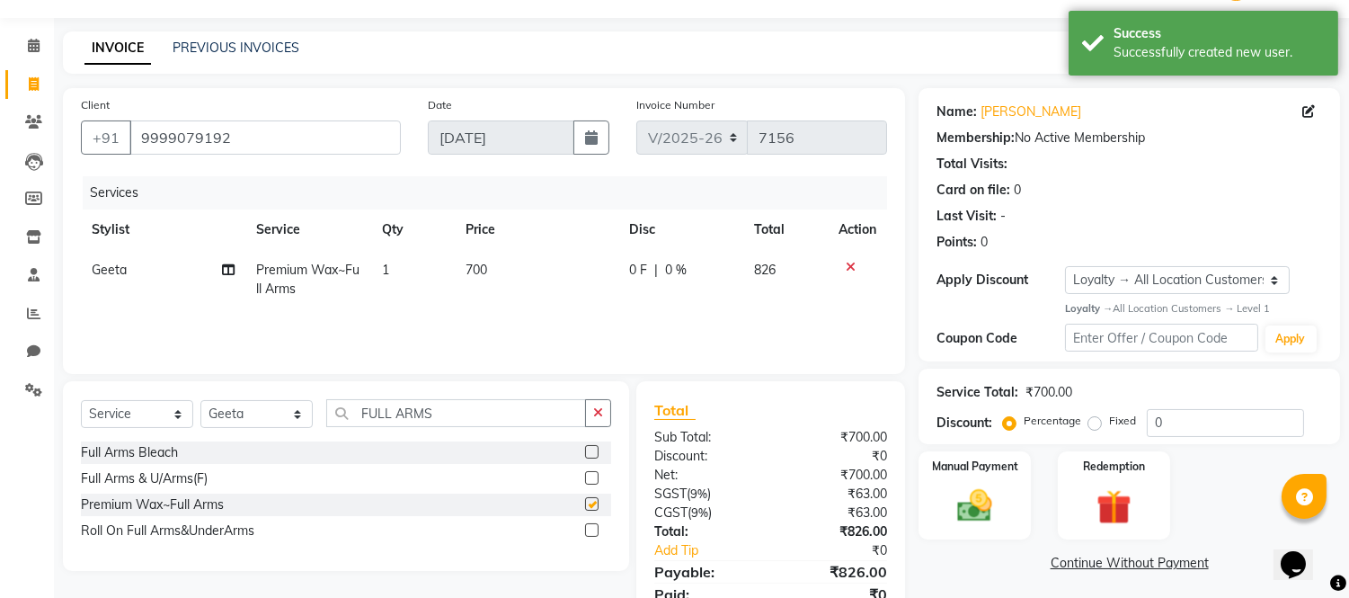
checkbox input "false"
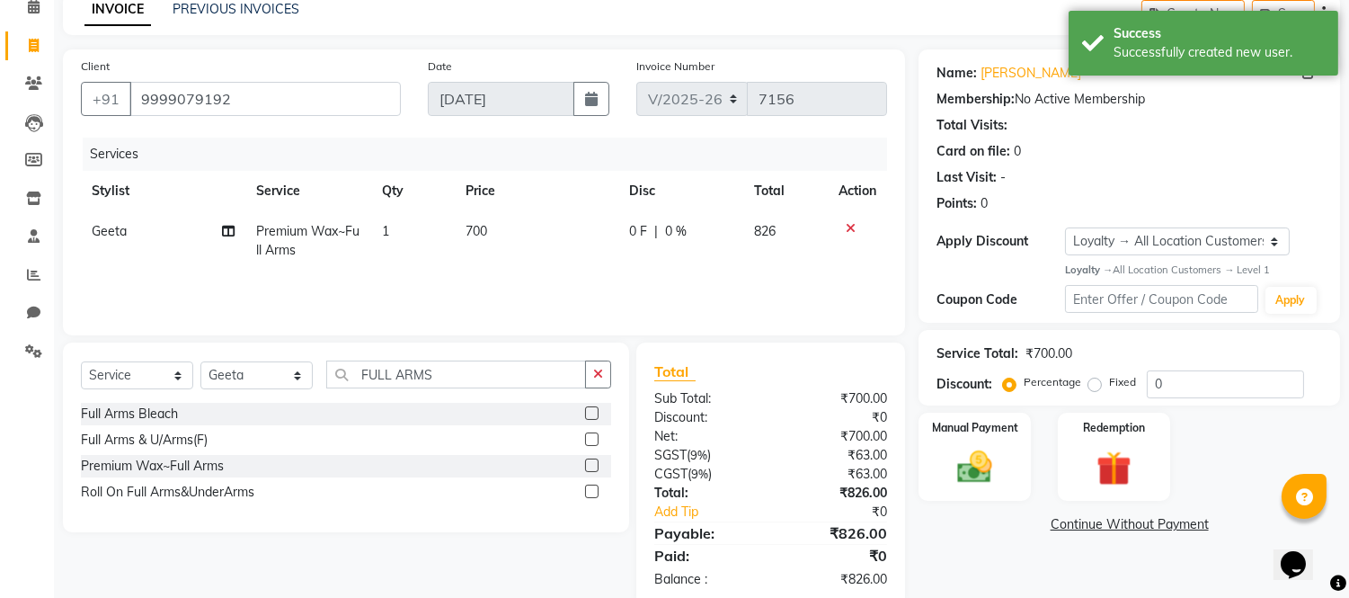
scroll to position [120, 0]
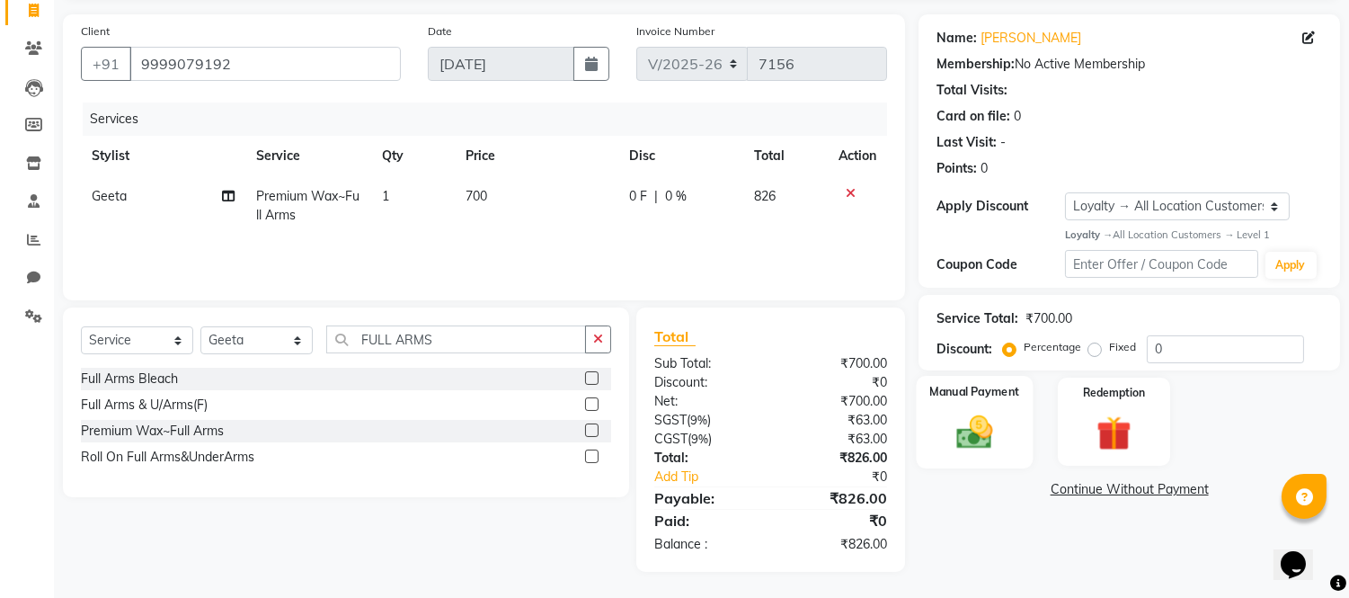
click at [981, 451] on img at bounding box center [975, 432] width 59 height 42
click at [1200, 490] on span "CARD" at bounding box center [1203, 490] width 39 height 21
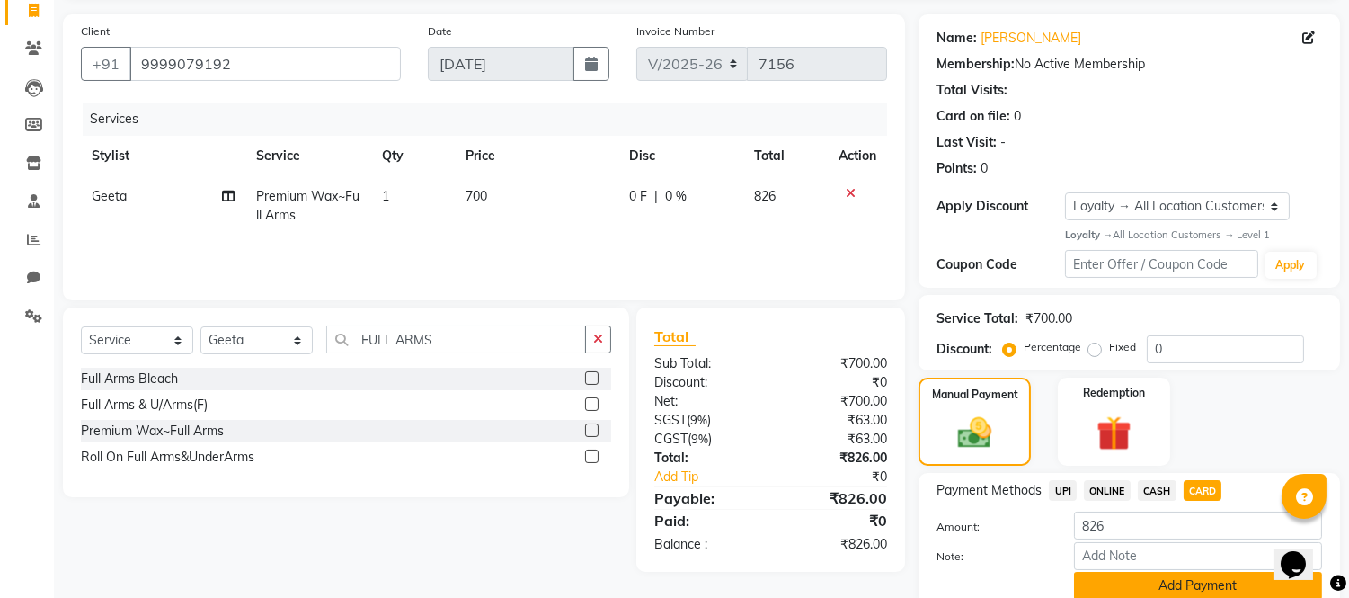
click at [1165, 579] on button "Add Payment" at bounding box center [1198, 586] width 248 height 28
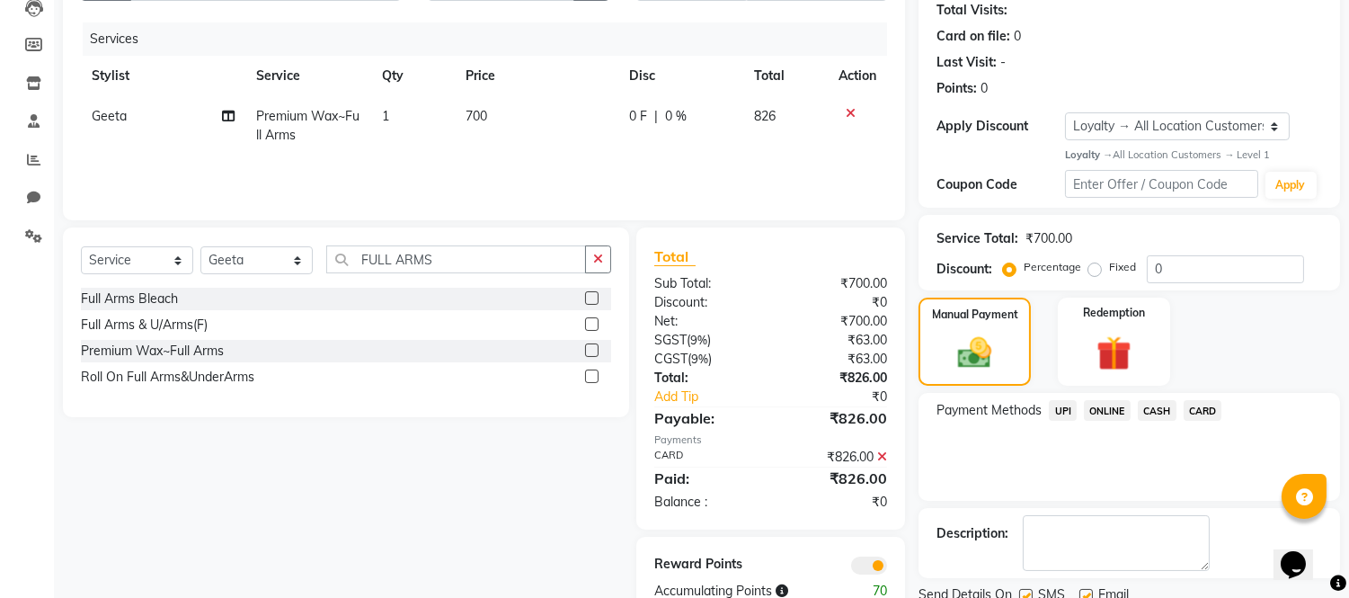
scroll to position [268, 0]
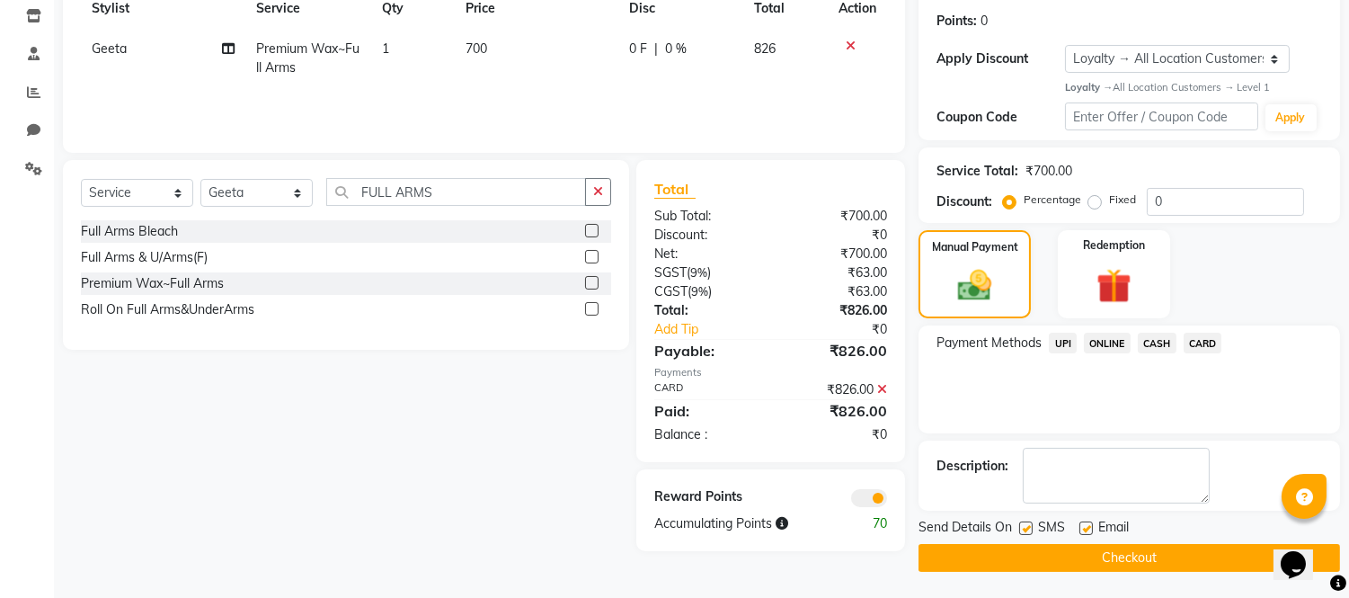
click at [1163, 551] on button "Checkout" at bounding box center [1130, 558] width 422 height 28
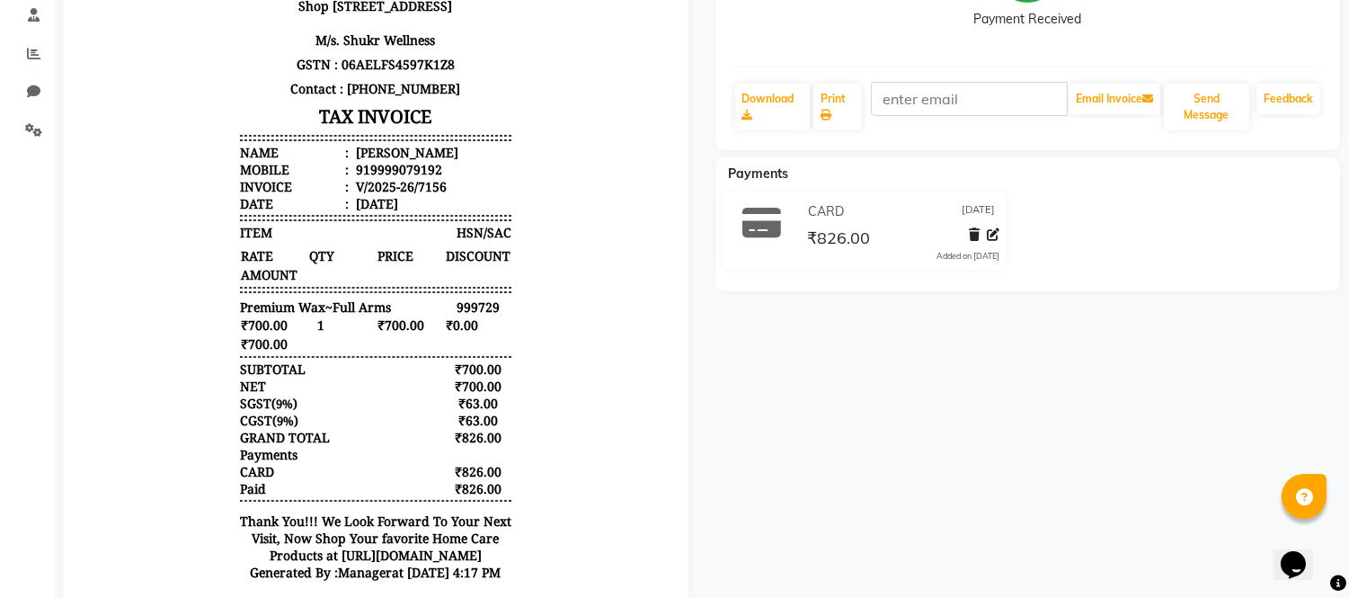
scroll to position [31, 0]
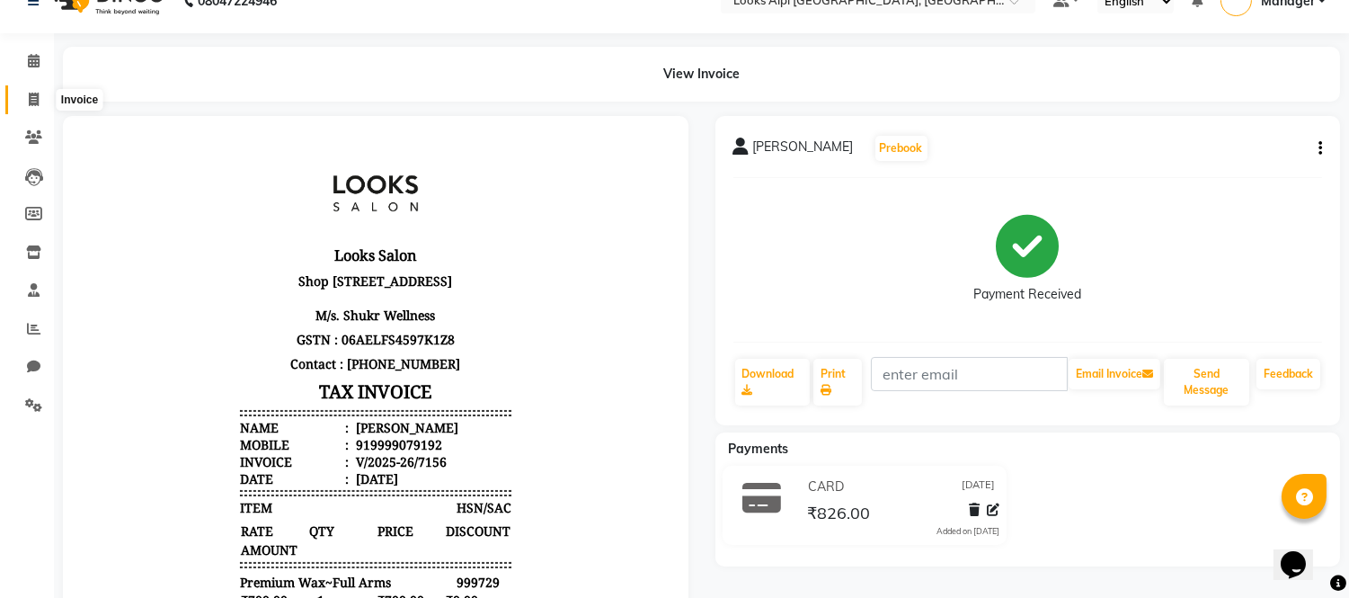
click at [27, 90] on span at bounding box center [33, 100] width 31 height 21
select select "service"
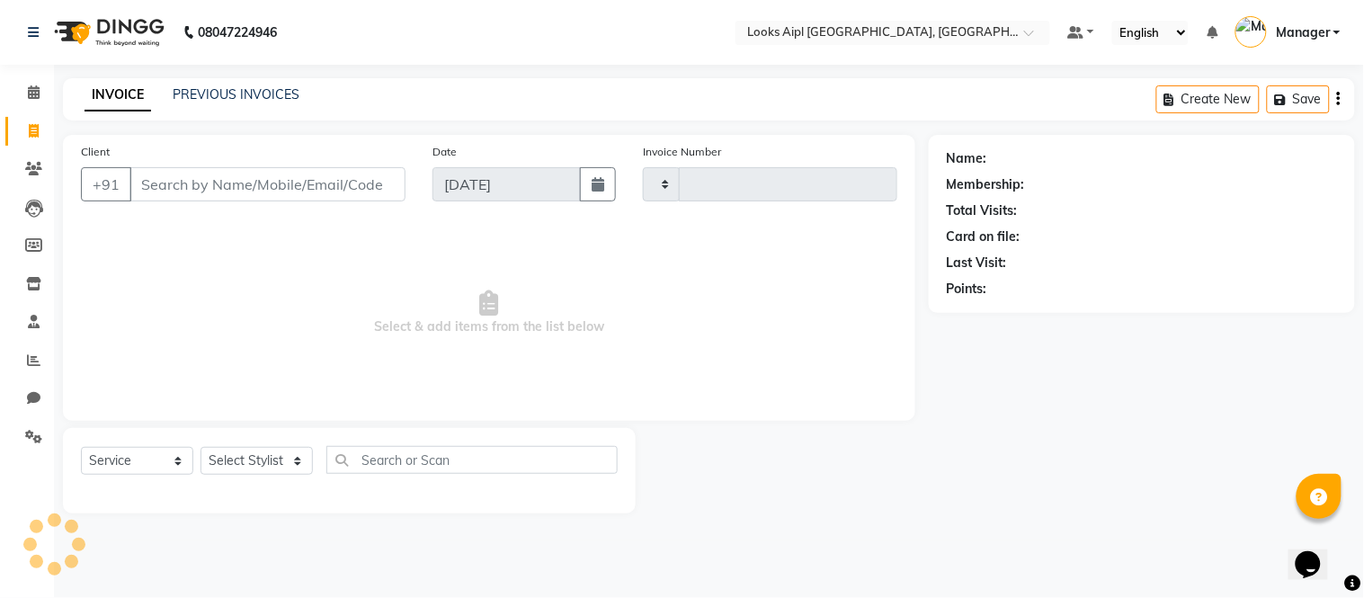
type input "7157"
select select "6047"
drag, startPoint x: 261, startPoint y: 460, endPoint x: 263, endPoint y: 322, distance: 138.5
click at [261, 458] on select "Select Stylist" at bounding box center [256, 461] width 112 height 28
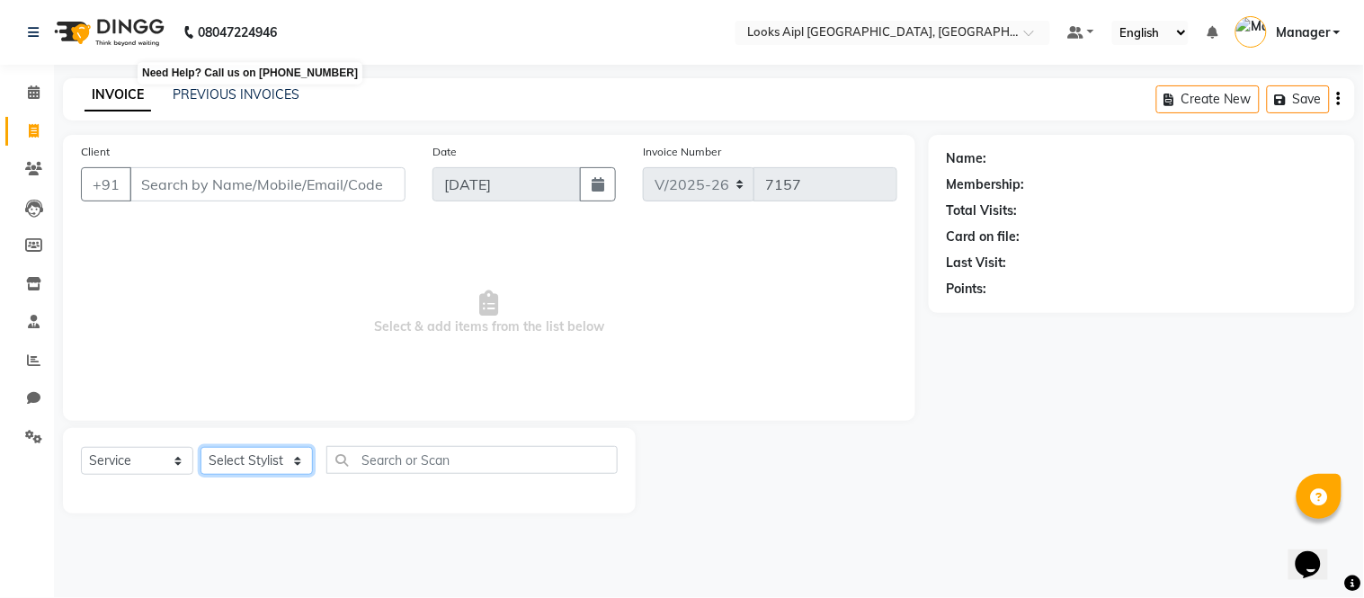
select select "43345"
click at [200, 448] on select "Select Stylist [PERSON_NAME] Alam _Pdct [PERSON_NAME] [PERSON_NAME] Counter Sal…" at bounding box center [256, 461] width 112 height 28
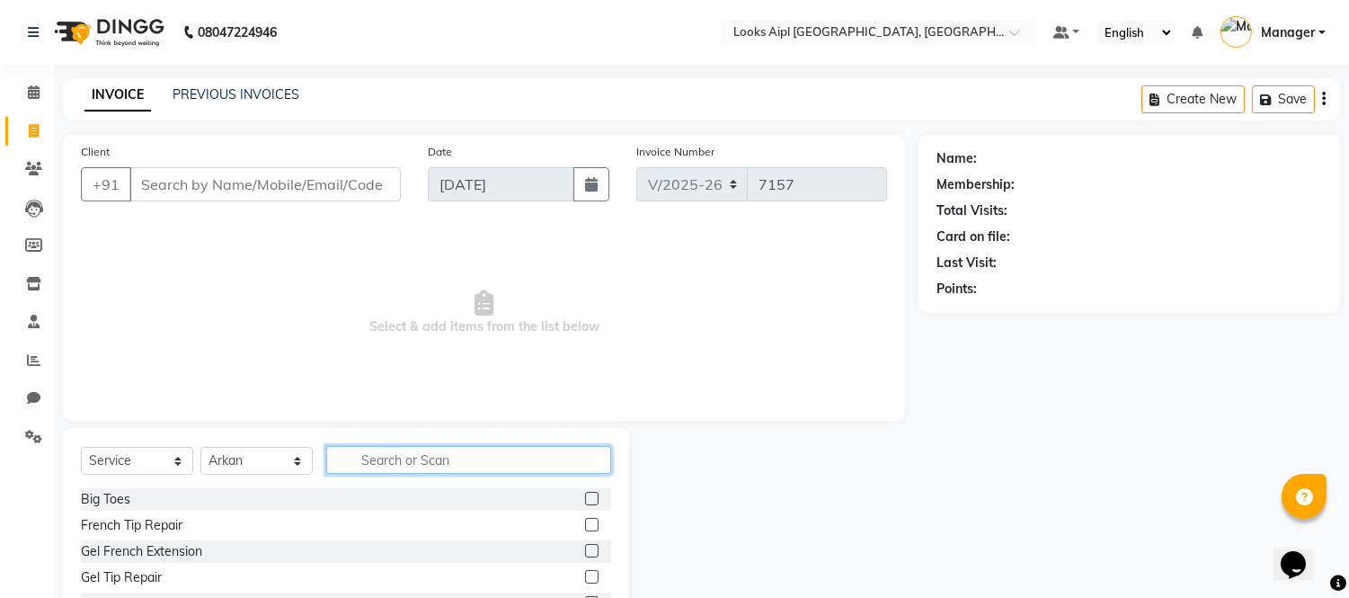
click at [441, 472] on input "text" at bounding box center [468, 460] width 285 height 28
type input "CUT"
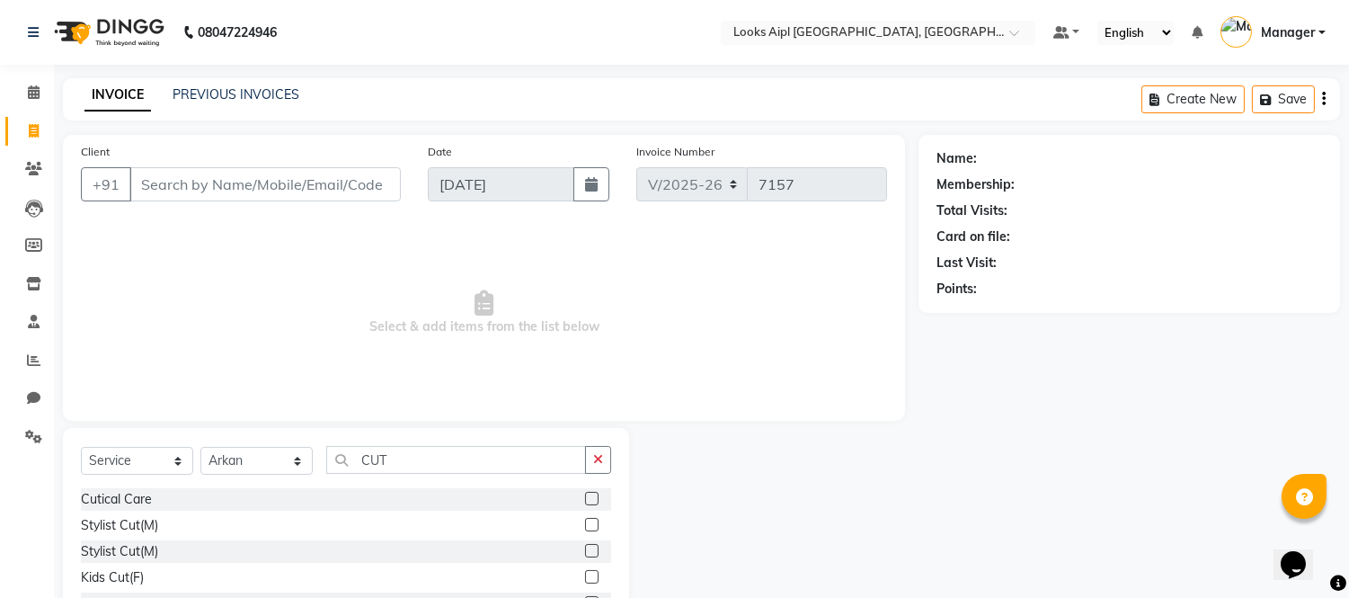
click at [585, 522] on label at bounding box center [591, 524] width 13 height 13
click at [585, 522] on input "checkbox" at bounding box center [591, 526] width 12 height 12
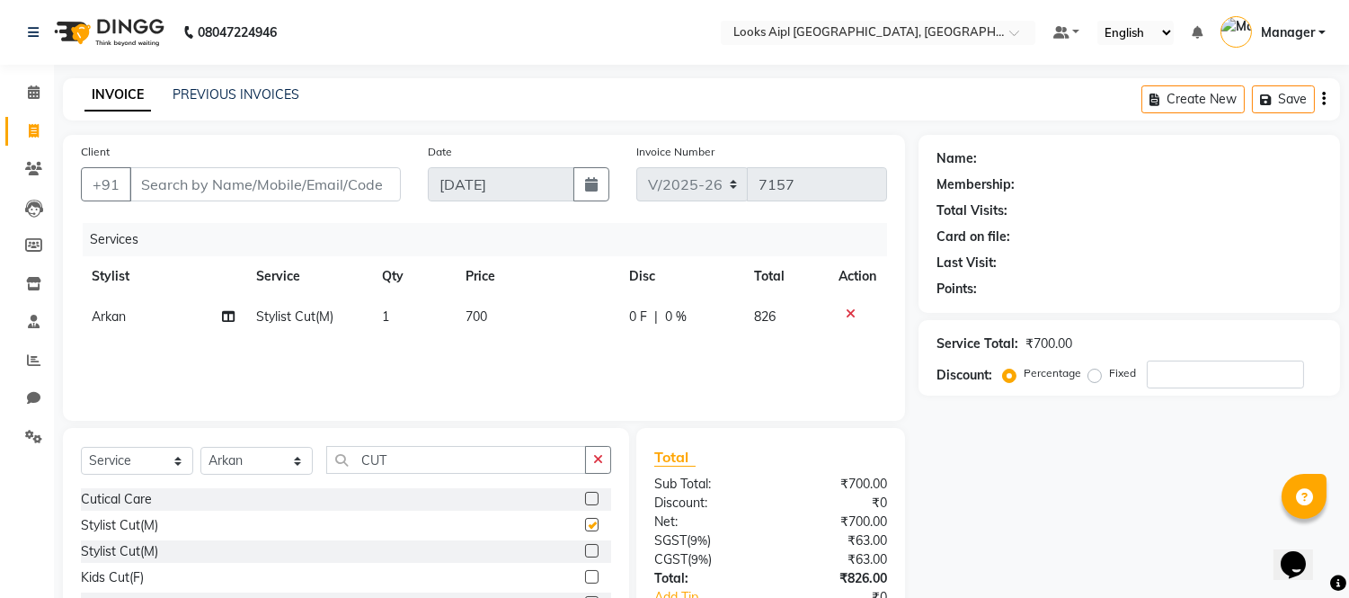
checkbox input "false"
click at [495, 316] on td "700" at bounding box center [537, 317] width 164 height 40
select select "43345"
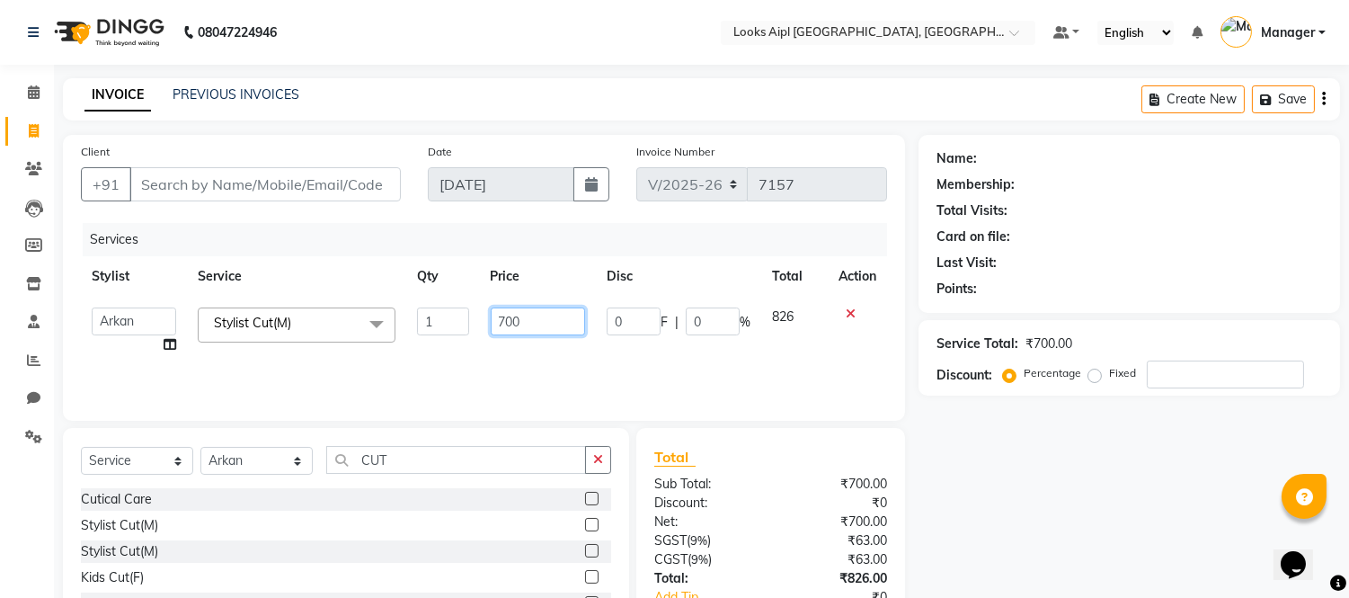
click at [495, 316] on input "700" at bounding box center [538, 321] width 94 height 28
type input "500"
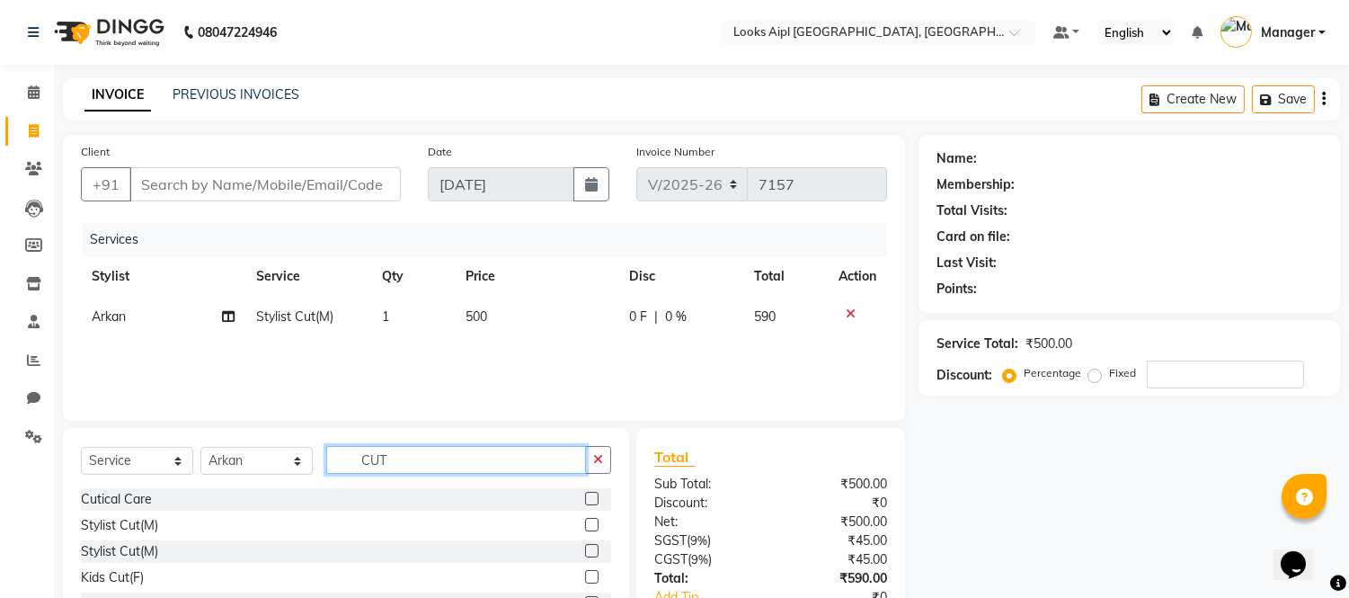
drag, startPoint x: 407, startPoint y: 464, endPoint x: 106, endPoint y: 465, distance: 301.2
click at [95, 465] on div "Select Service Product Membership Package Voucher Prepaid Gift Card Select Styl…" at bounding box center [346, 467] width 530 height 42
type input "BEAR"
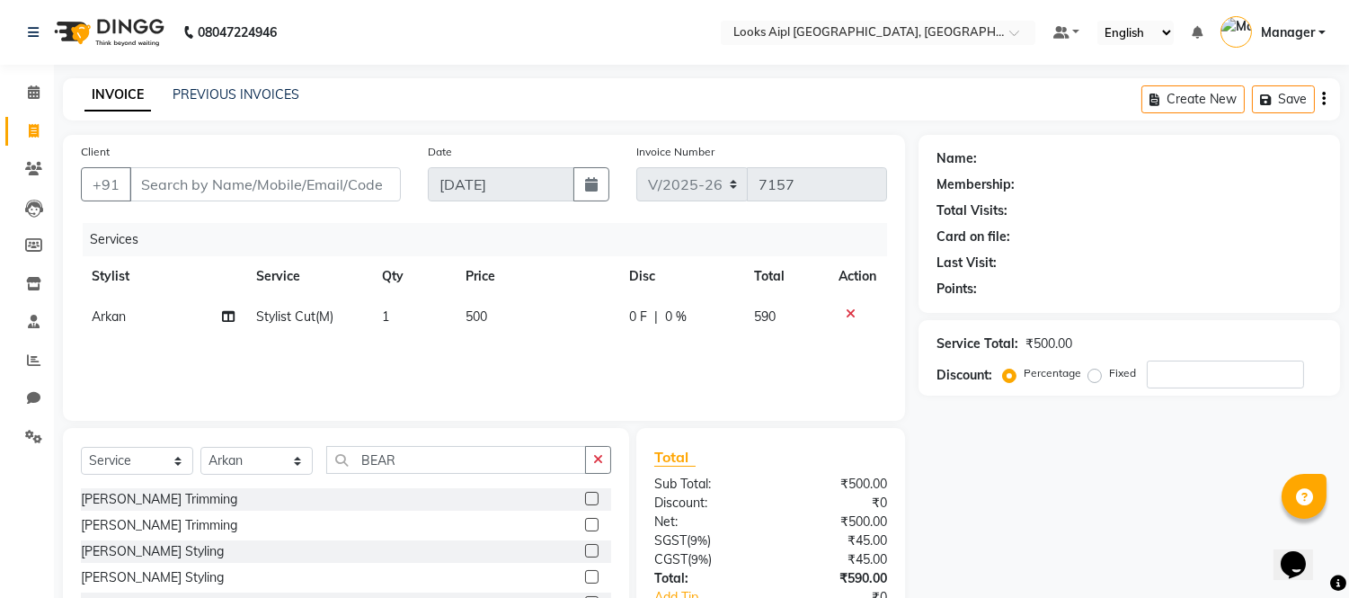
click at [585, 501] on label at bounding box center [591, 498] width 13 height 13
click at [585, 501] on input "checkbox" at bounding box center [591, 500] width 12 height 12
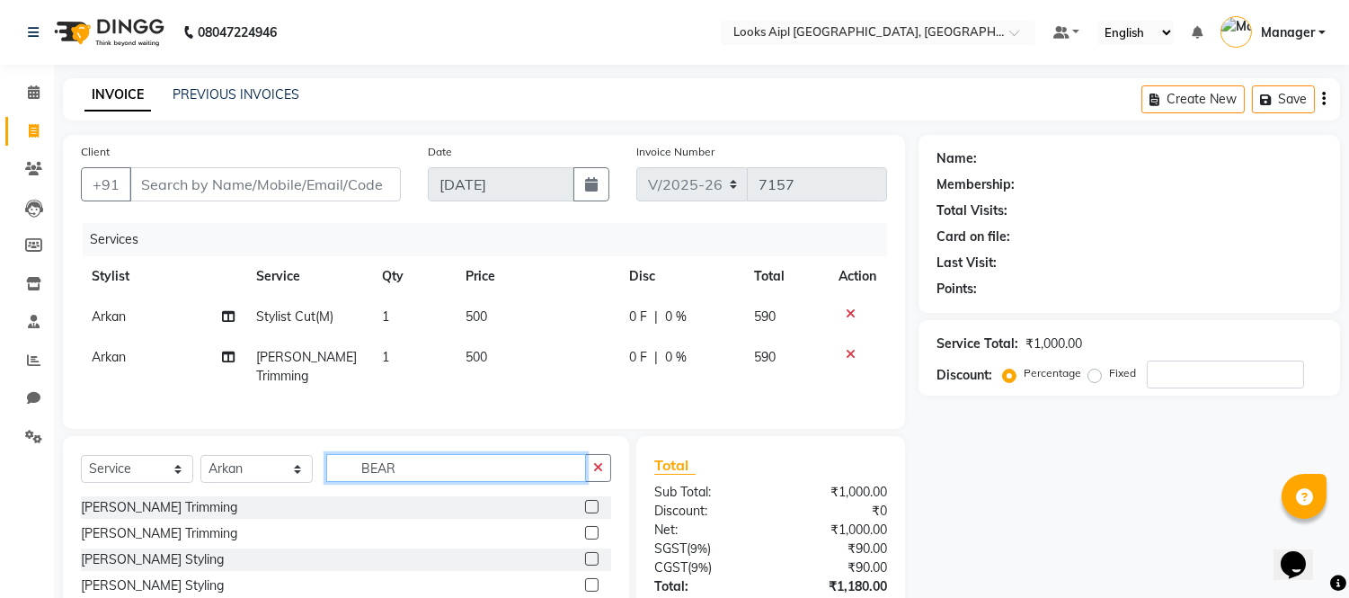
checkbox input "false"
drag, startPoint x: 391, startPoint y: 472, endPoint x: 331, endPoint y: 469, distance: 60.3
click at [117, 469] on div "Select Service Product Membership Package Voucher Prepaid Gift Card Select Styl…" at bounding box center [346, 475] width 530 height 42
type input "D TAN"
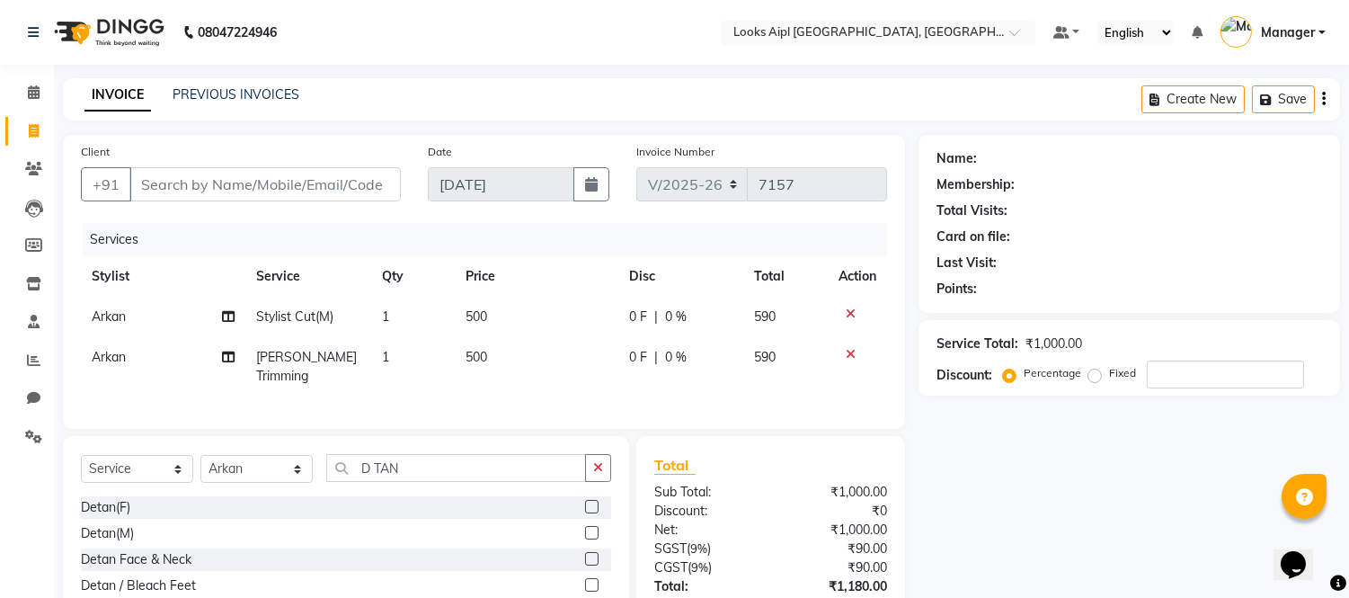
click at [587, 534] on label at bounding box center [591, 532] width 13 height 13
click at [587, 534] on input "checkbox" at bounding box center [591, 534] width 12 height 12
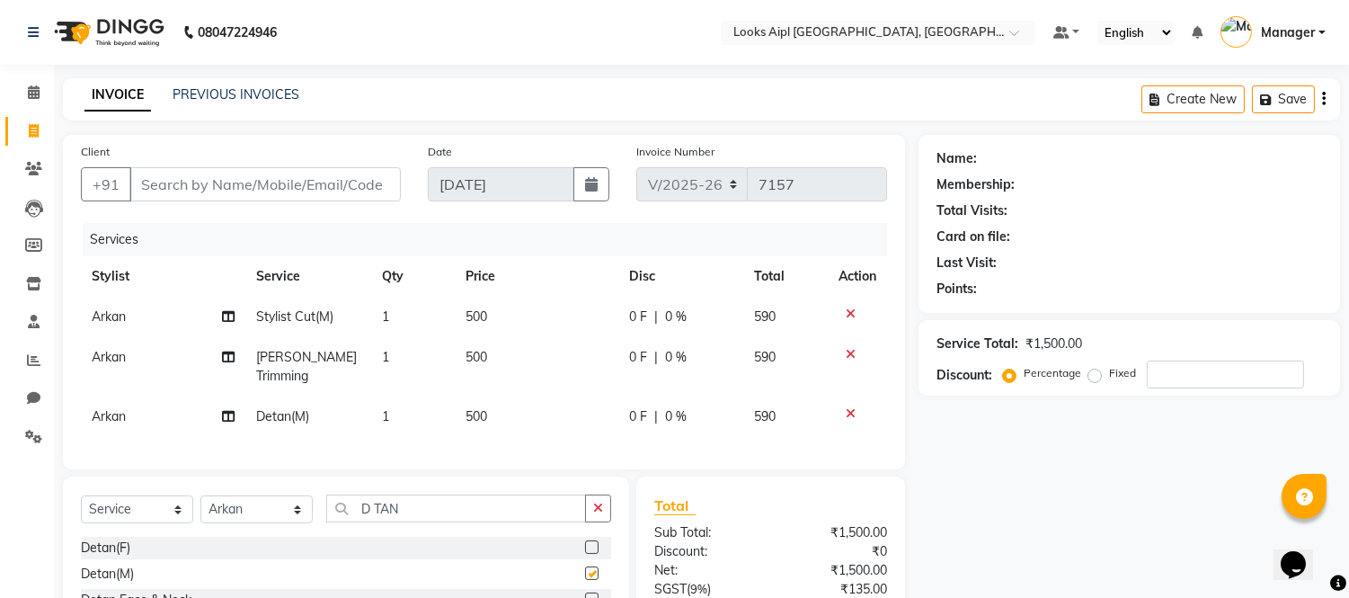
checkbox input "false"
click at [489, 396] on td "500" at bounding box center [537, 416] width 164 height 40
select select "43345"
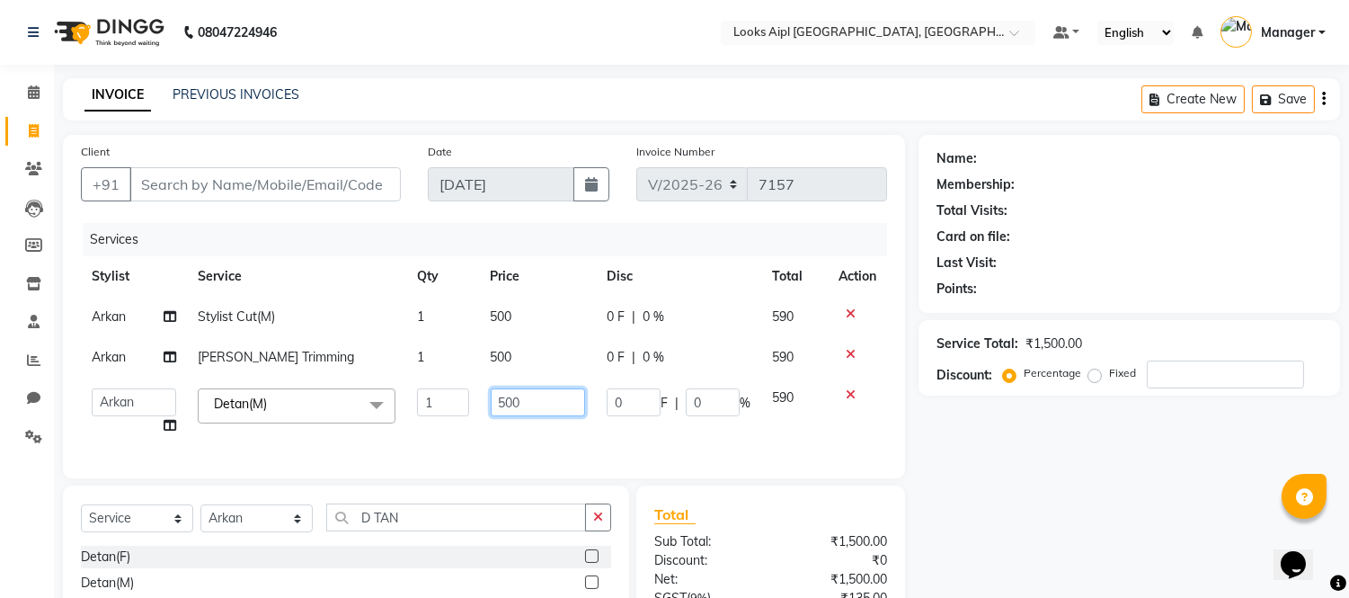
click at [491, 391] on input "500" at bounding box center [538, 402] width 94 height 28
click at [513, 405] on input "number" at bounding box center [538, 402] width 94 height 28
type input "600"
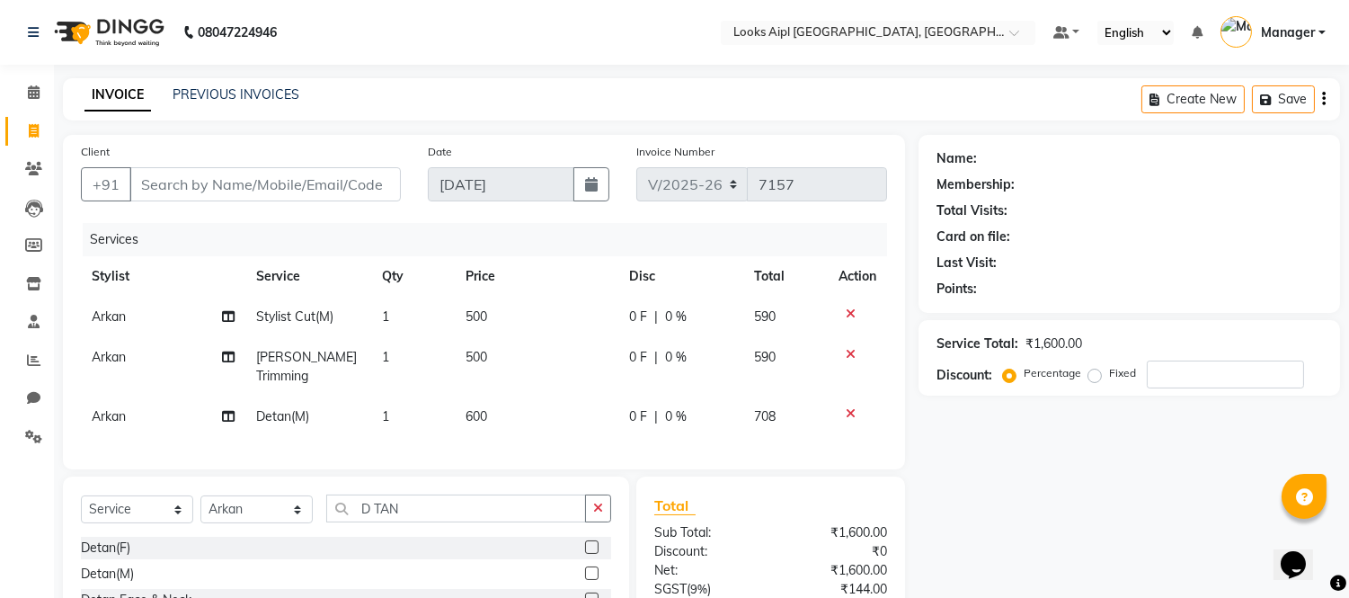
click at [502, 364] on td "500" at bounding box center [537, 366] width 164 height 59
select select "43345"
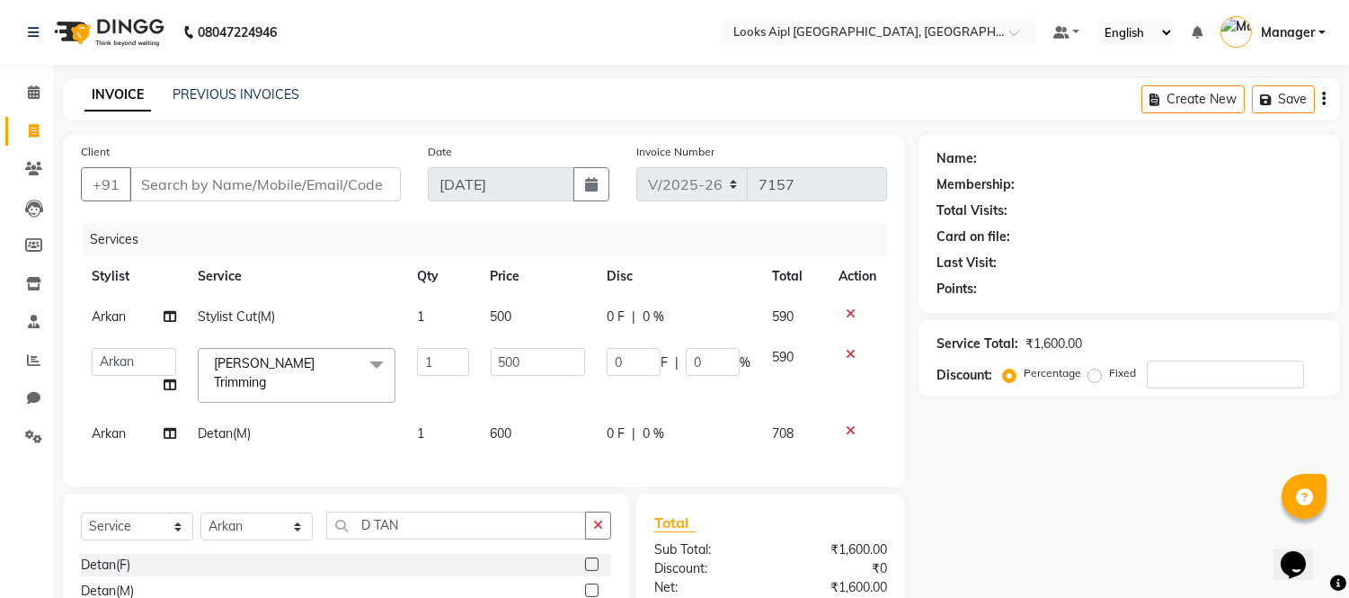
click at [502, 364] on input "500" at bounding box center [538, 362] width 94 height 28
type input "400"
click at [321, 171] on input "Client" at bounding box center [264, 184] width 271 height 34
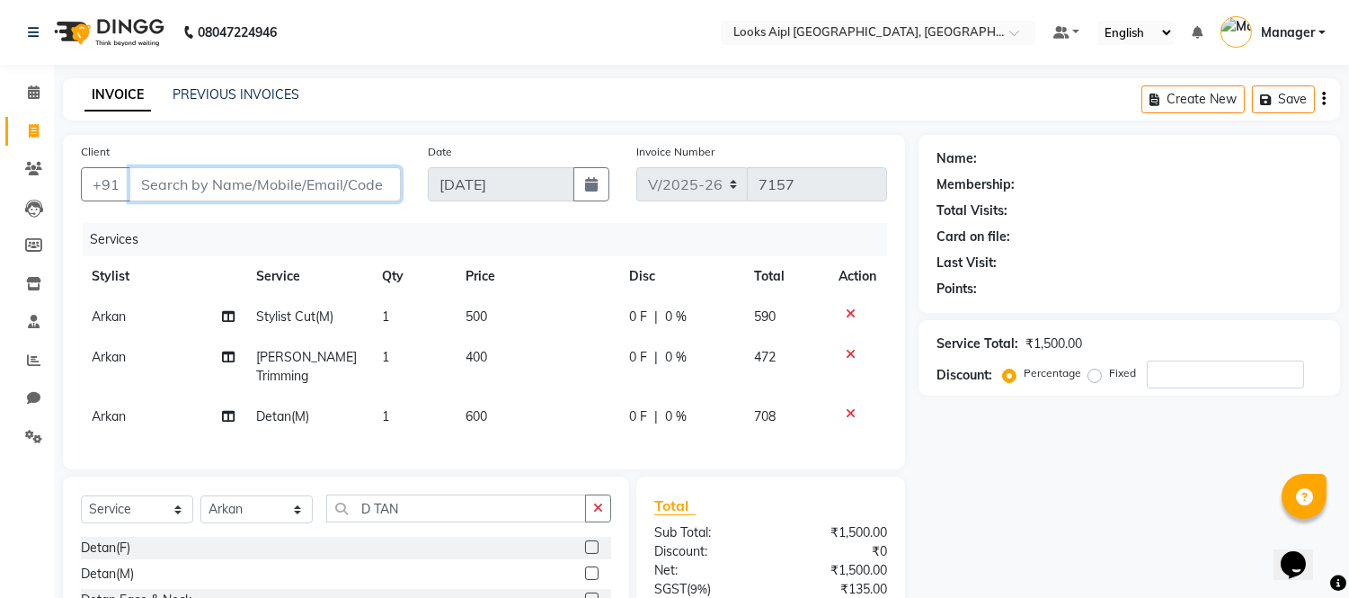
type input "2"
type input "0"
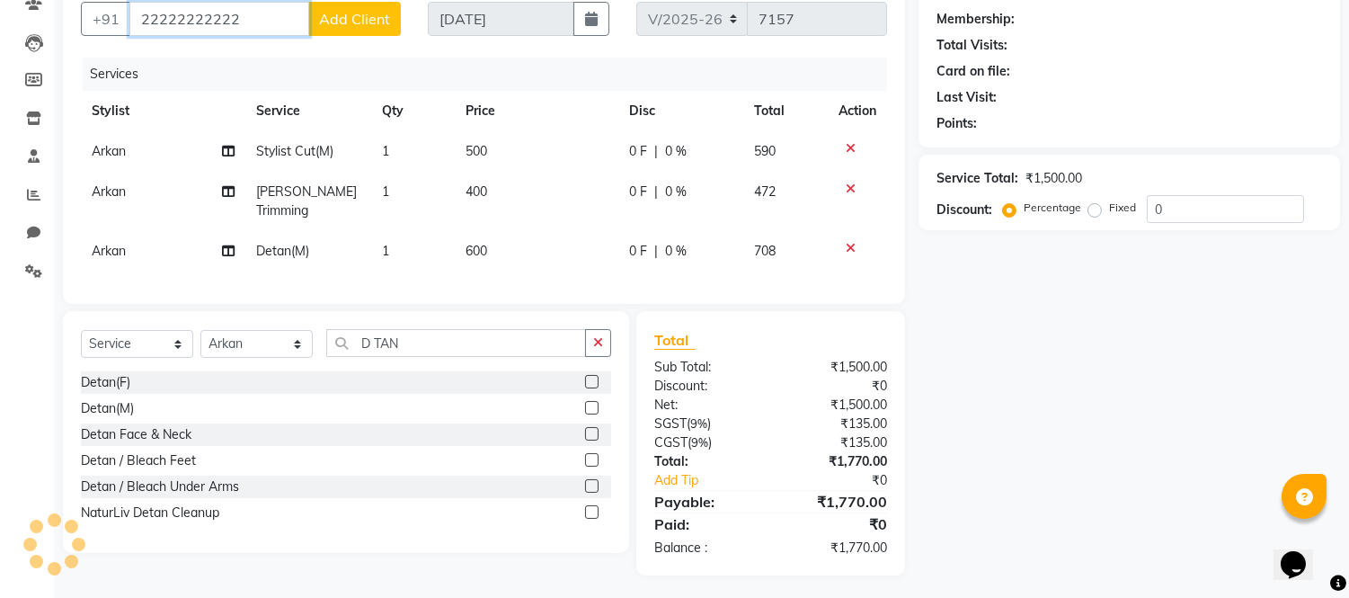
scroll to position [3, 0]
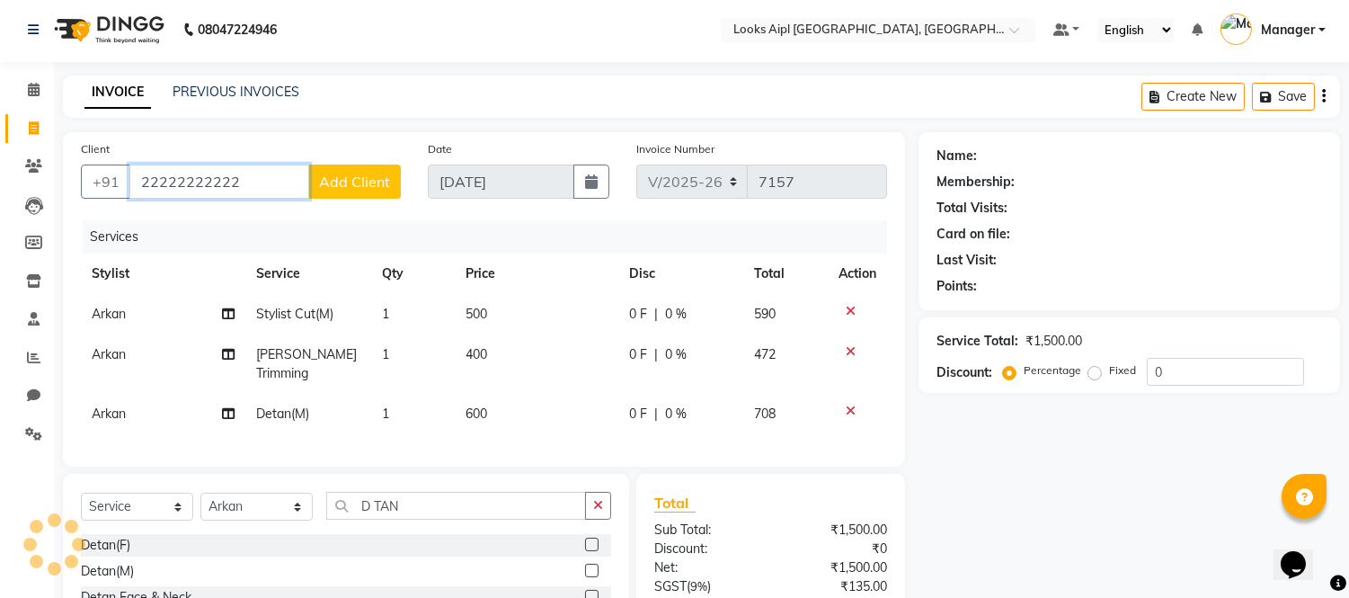
type input "22222222222"
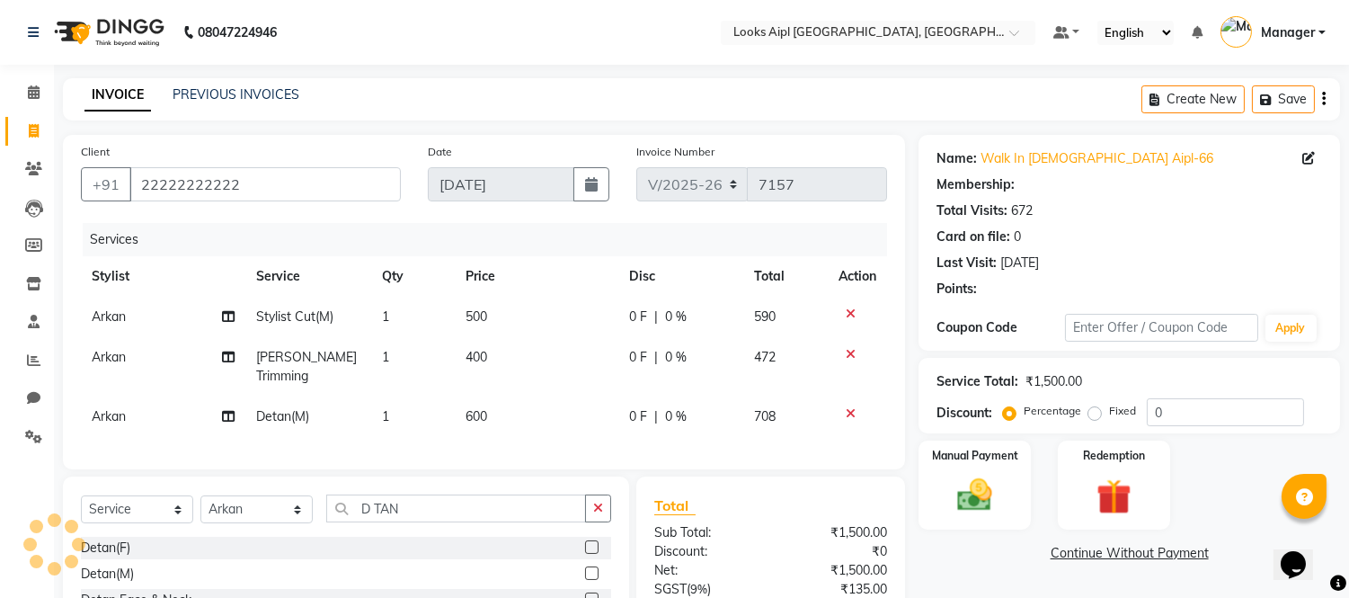
select select "1: Object"
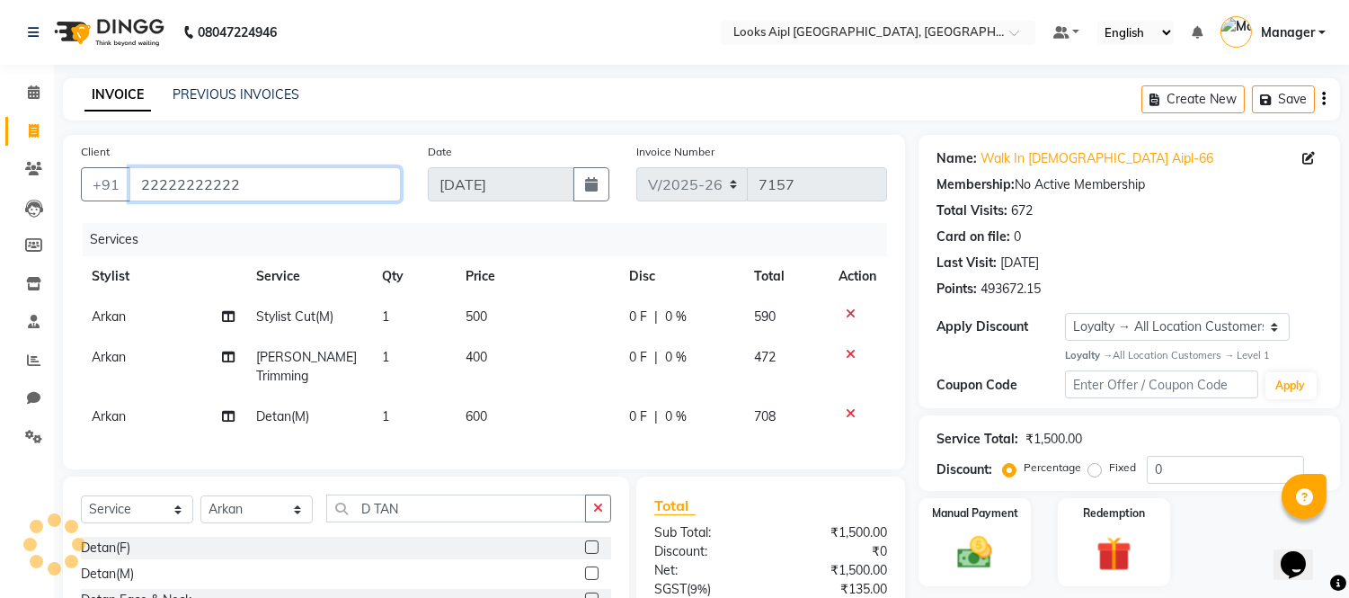
click at [252, 180] on input "22222222222" at bounding box center [264, 184] width 271 height 34
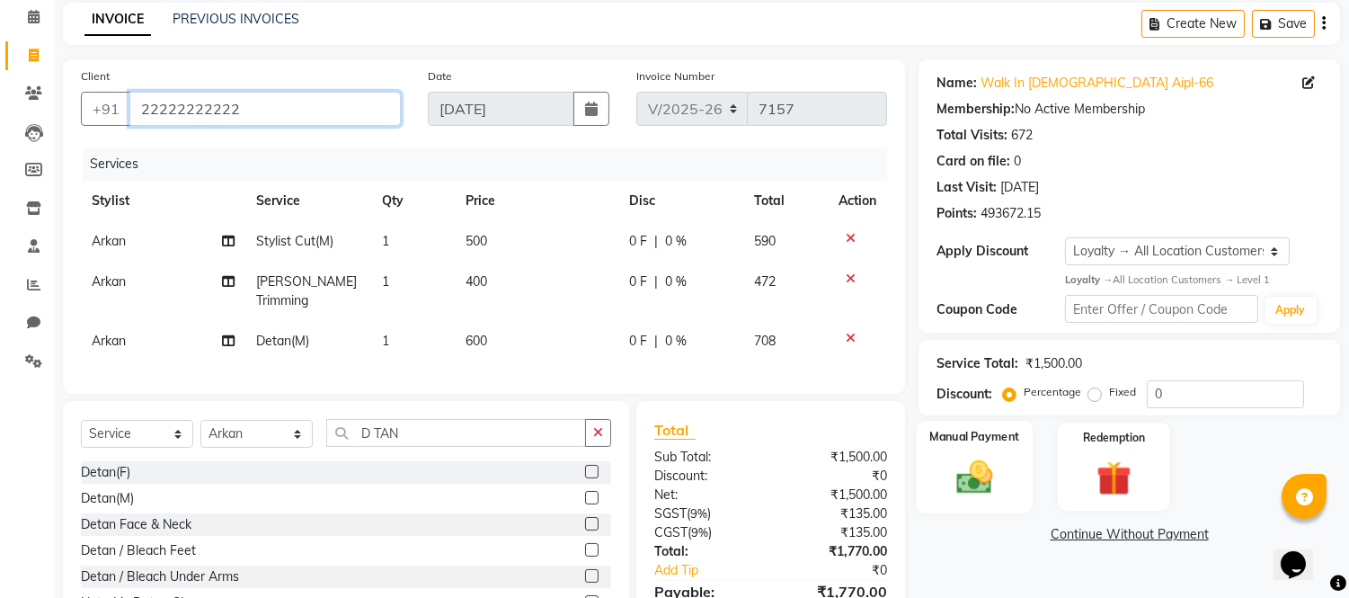
scroll to position [165, 0]
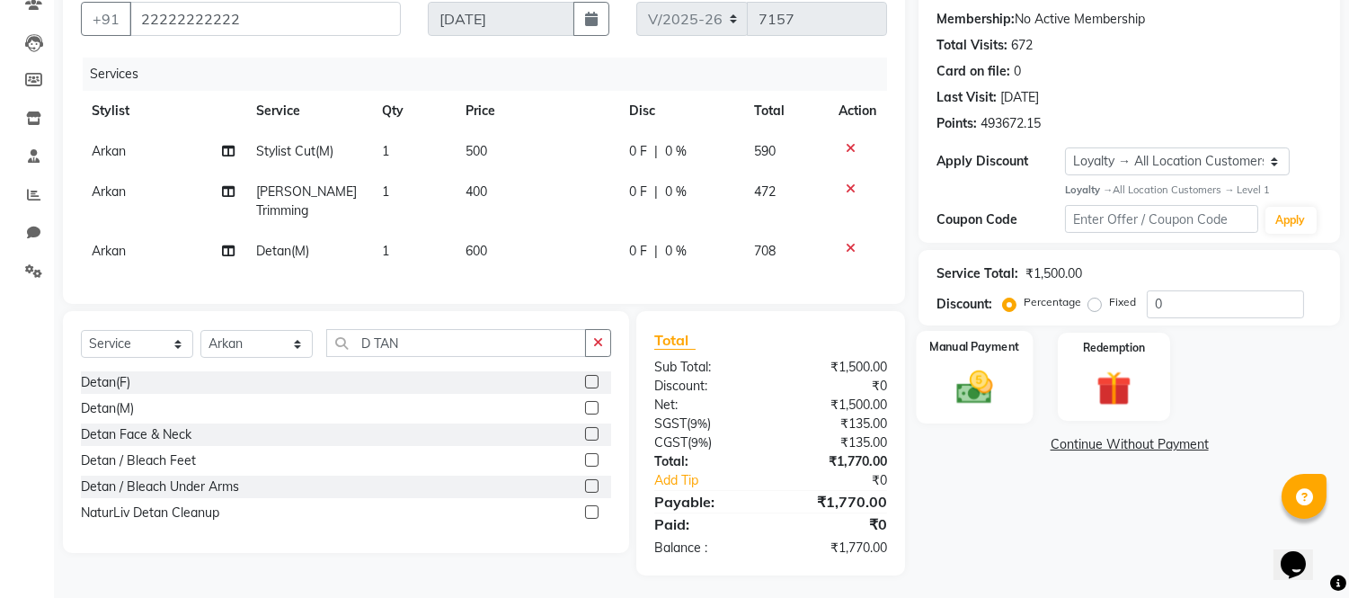
click at [1010, 402] on div "Manual Payment" at bounding box center [975, 377] width 117 height 92
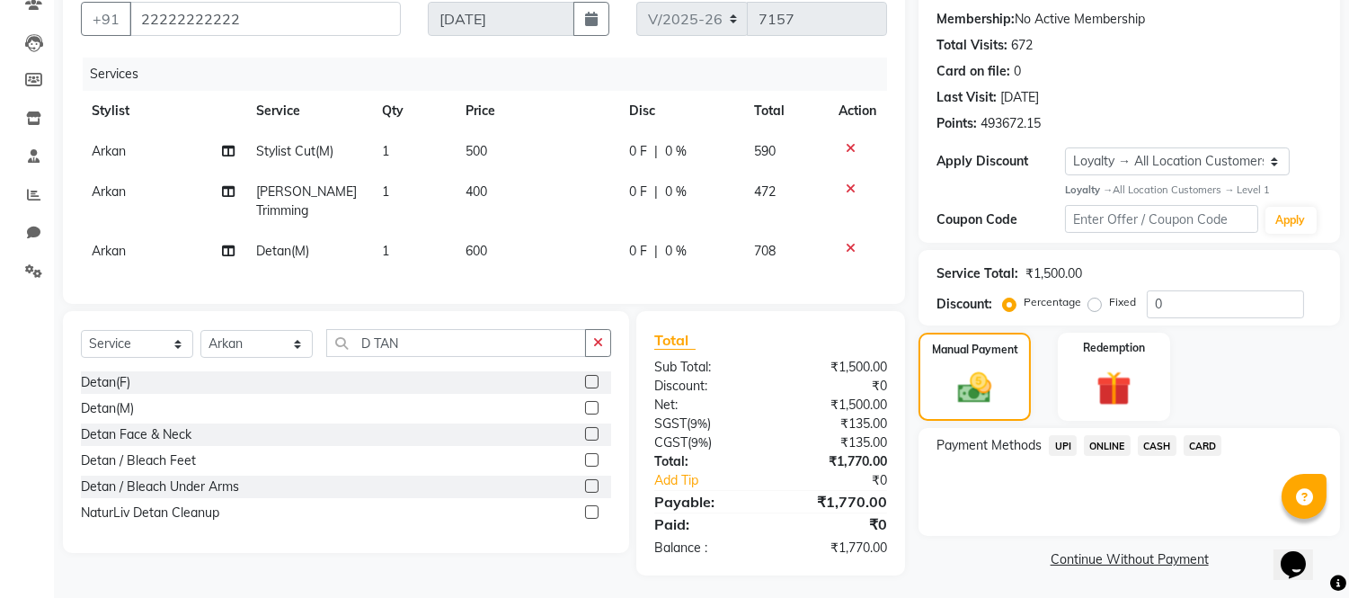
click at [1044, 437] on div "UPI" at bounding box center [1059, 447] width 35 height 24
drag, startPoint x: 1063, startPoint y: 443, endPoint x: 1063, endPoint y: 463, distance: 19.8
click at [1063, 451] on span "UPI" at bounding box center [1063, 445] width 28 height 21
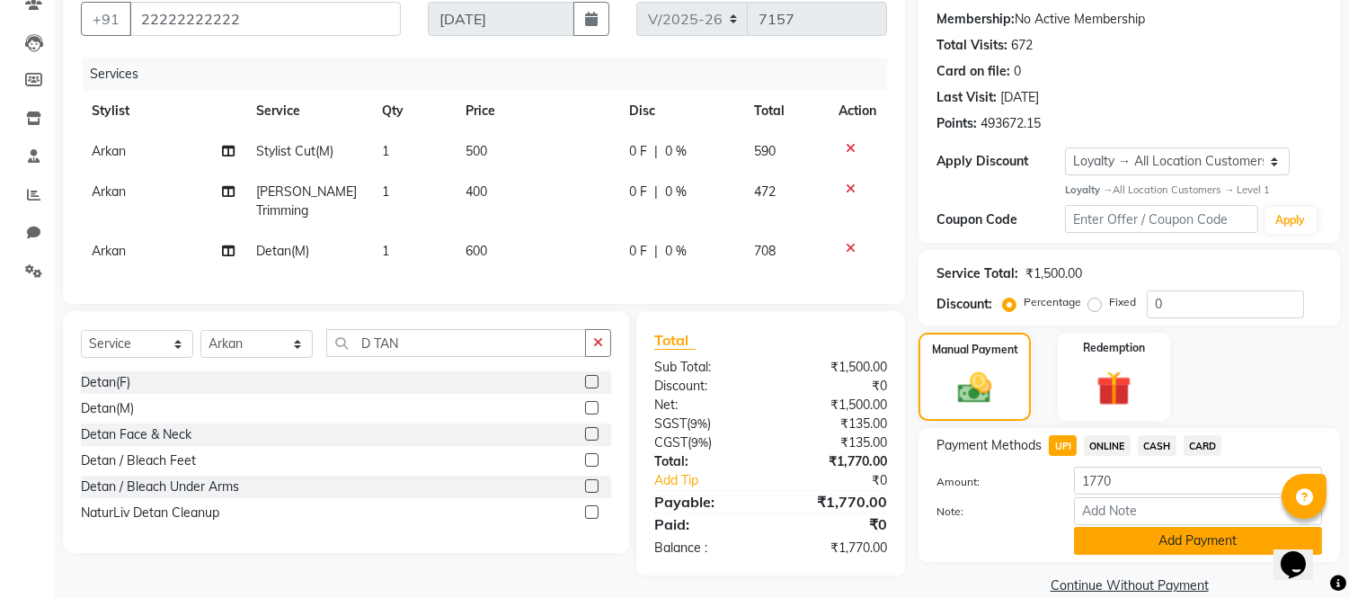
click at [1093, 547] on button "Add Payment" at bounding box center [1198, 541] width 248 height 28
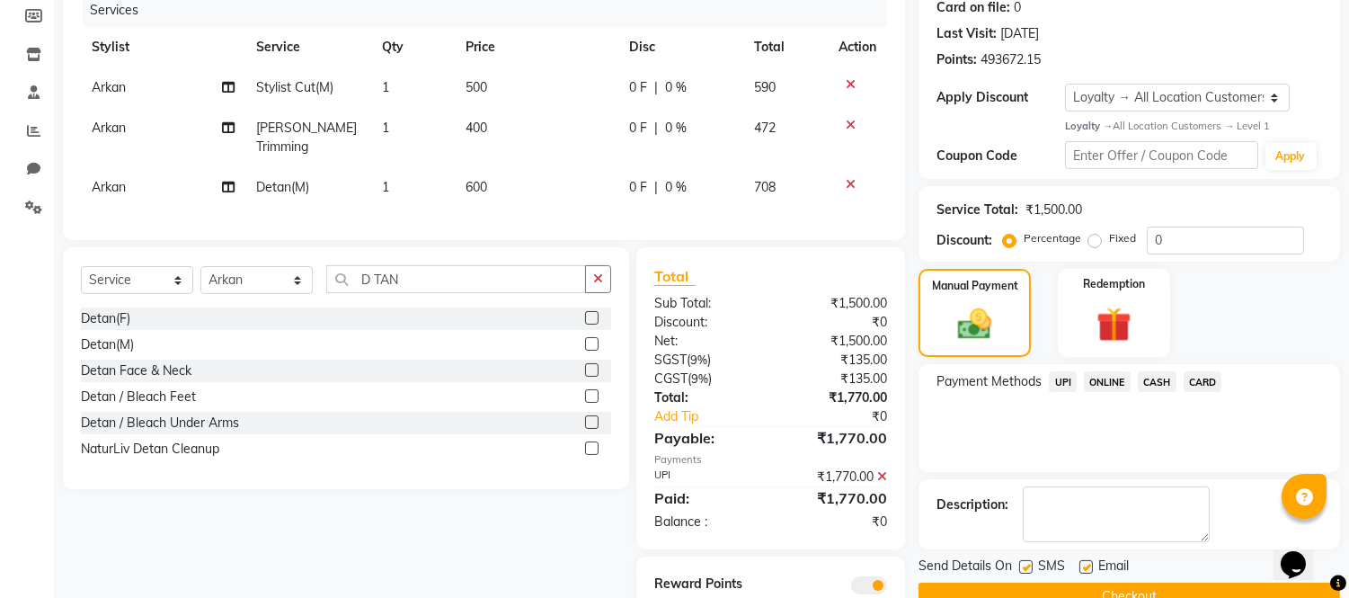
scroll to position [292, 0]
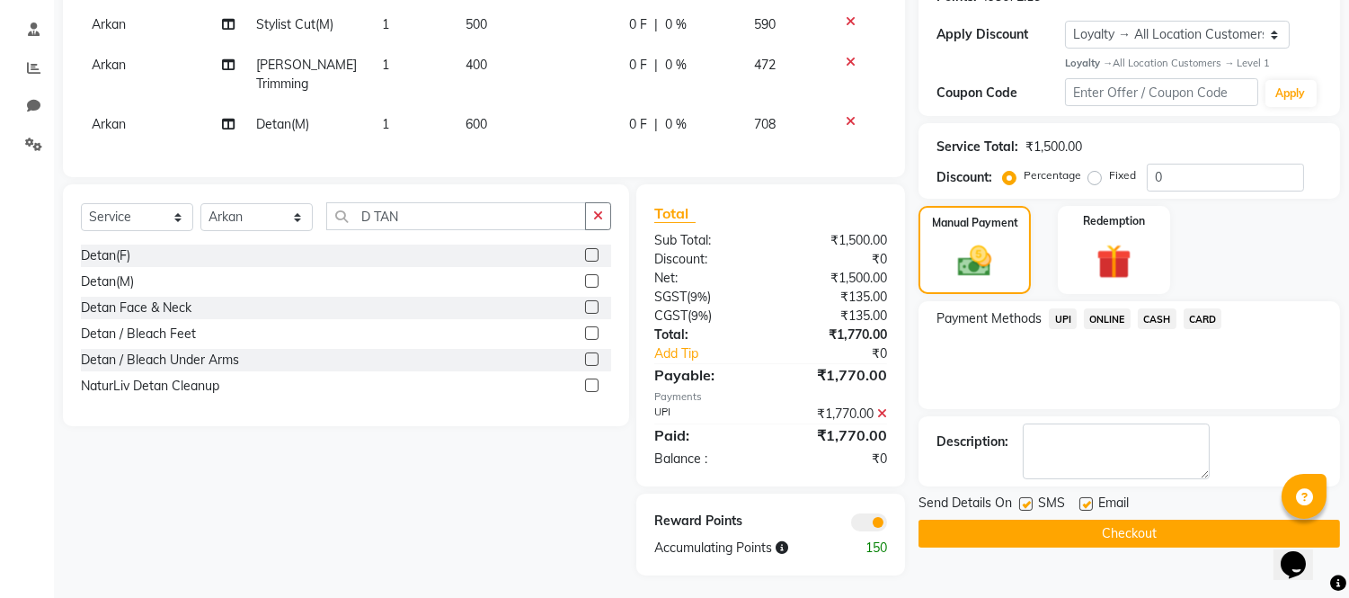
click at [1082, 542] on button "Checkout" at bounding box center [1130, 534] width 422 height 28
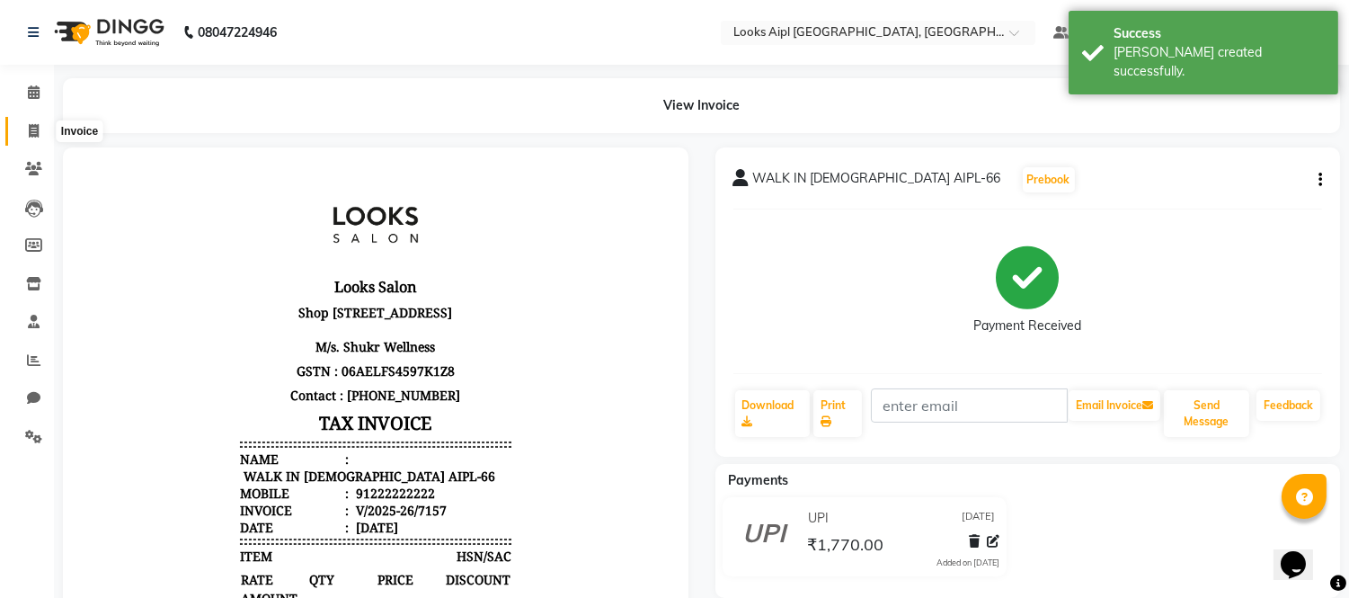
click at [30, 129] on icon at bounding box center [34, 130] width 10 height 13
select select "service"
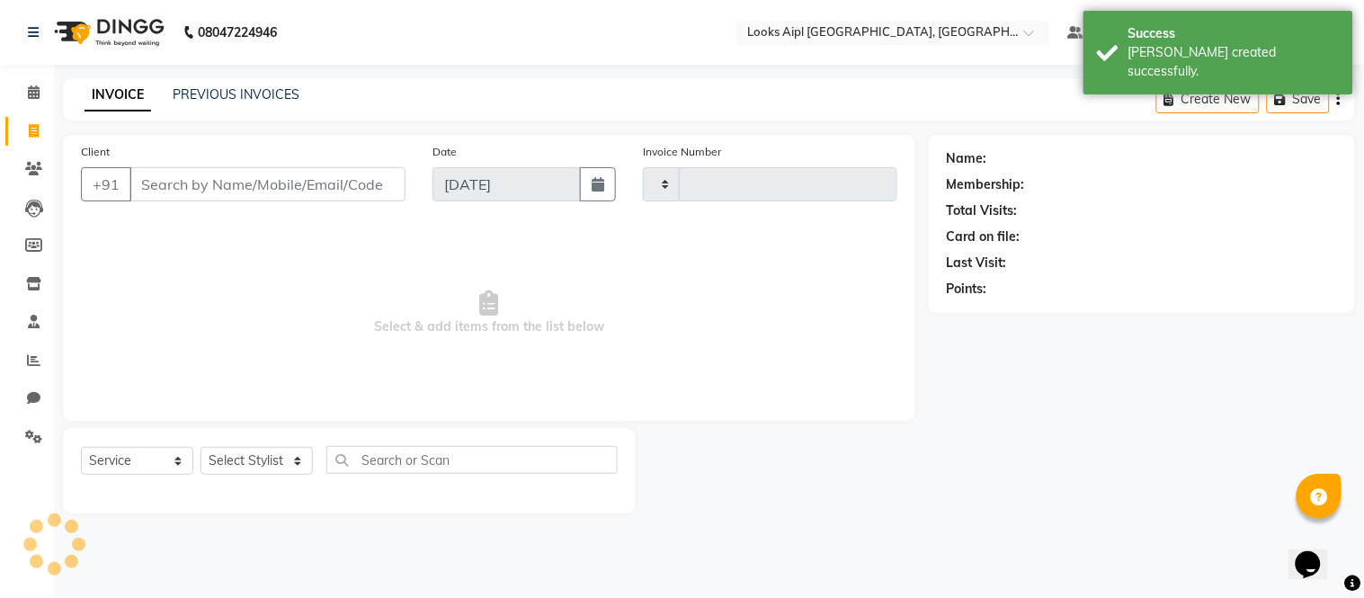
type input "7158"
select select "6047"
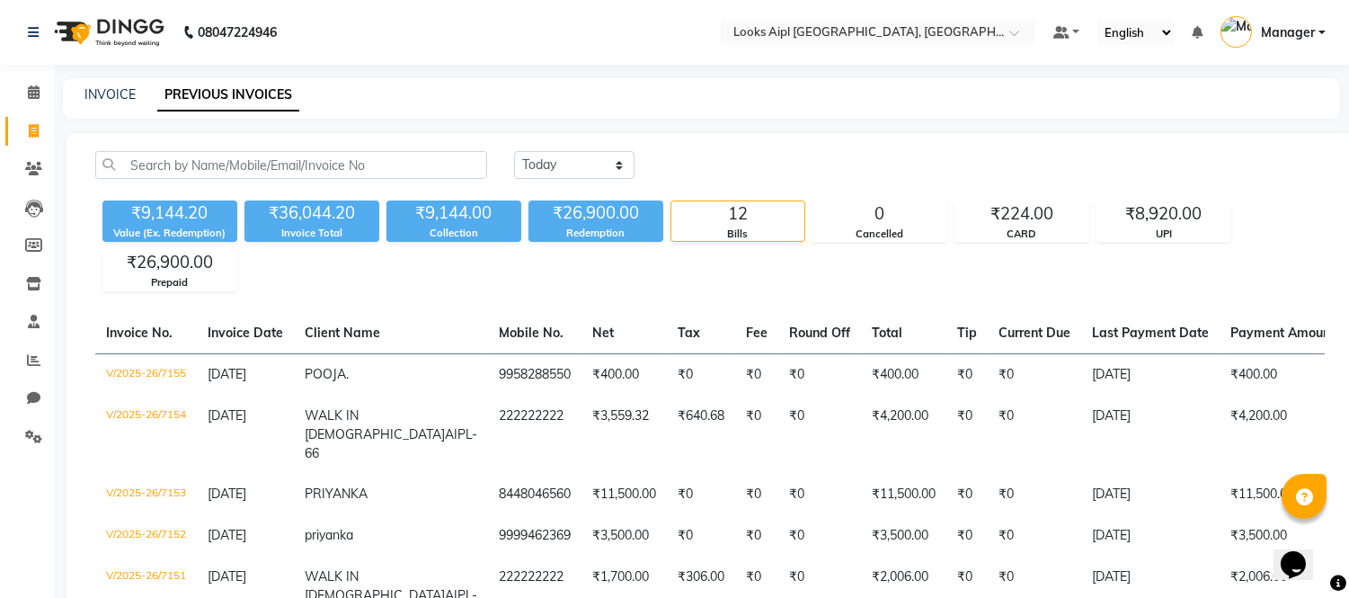
click at [29, 119] on link "Invoice" at bounding box center [26, 132] width 43 height 30
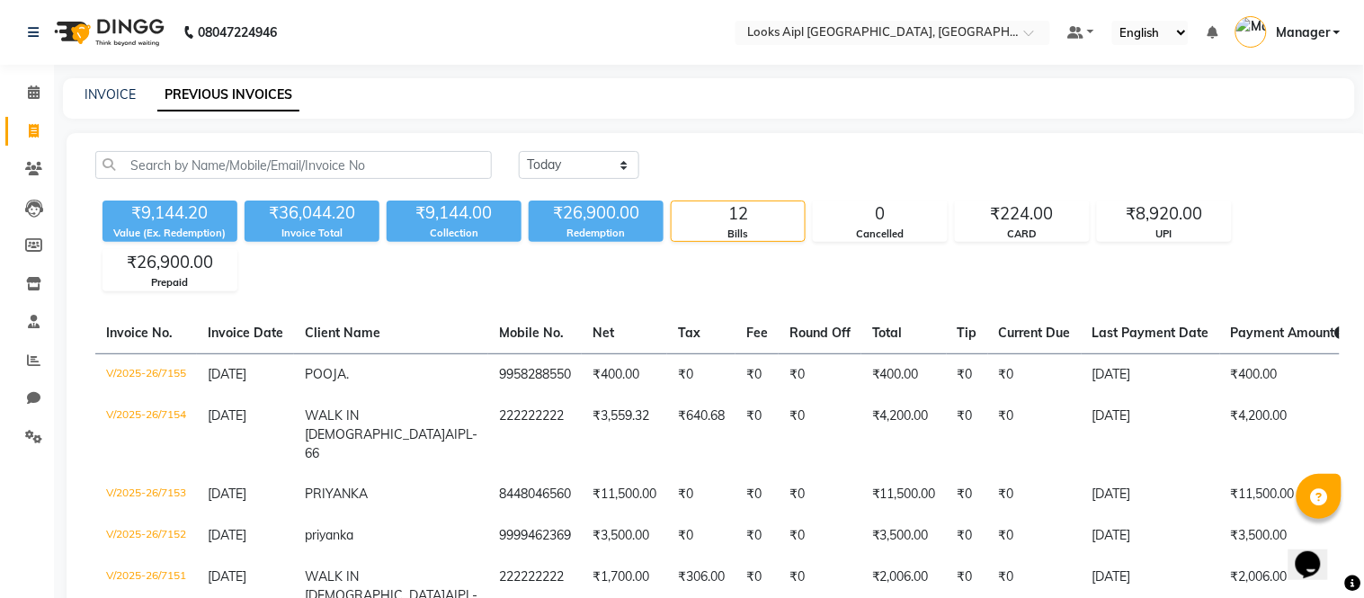
select select "6047"
select select "service"
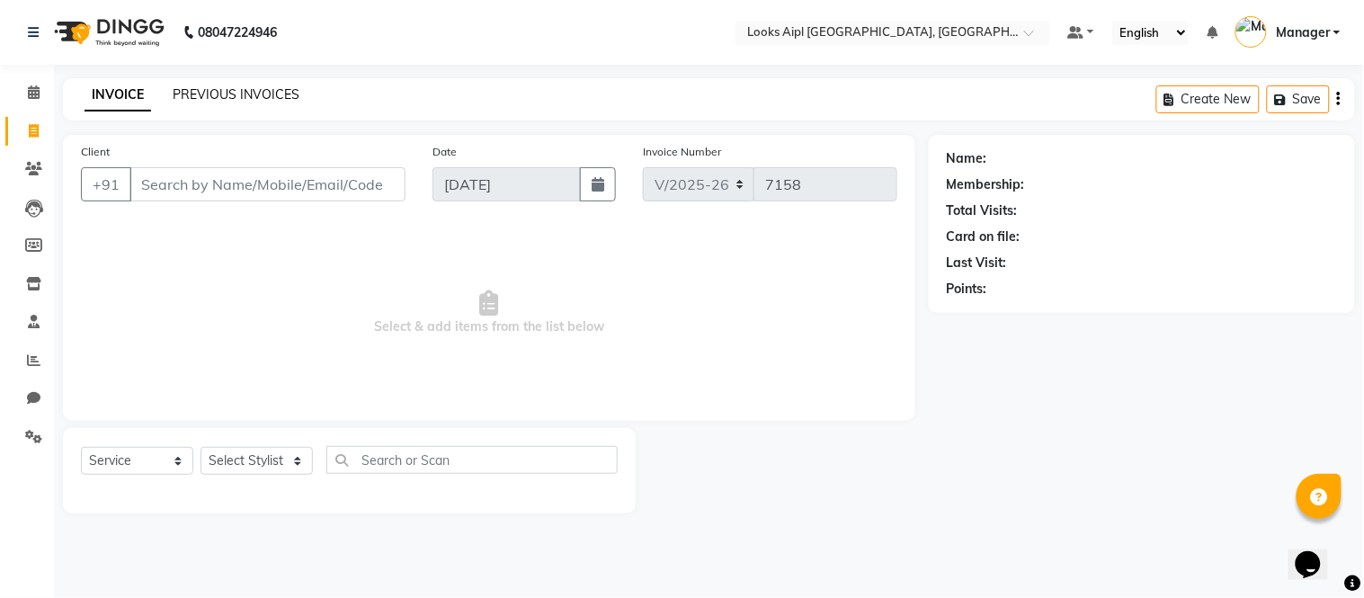
click at [225, 87] on link "PREVIOUS INVOICES" at bounding box center [236, 94] width 127 height 16
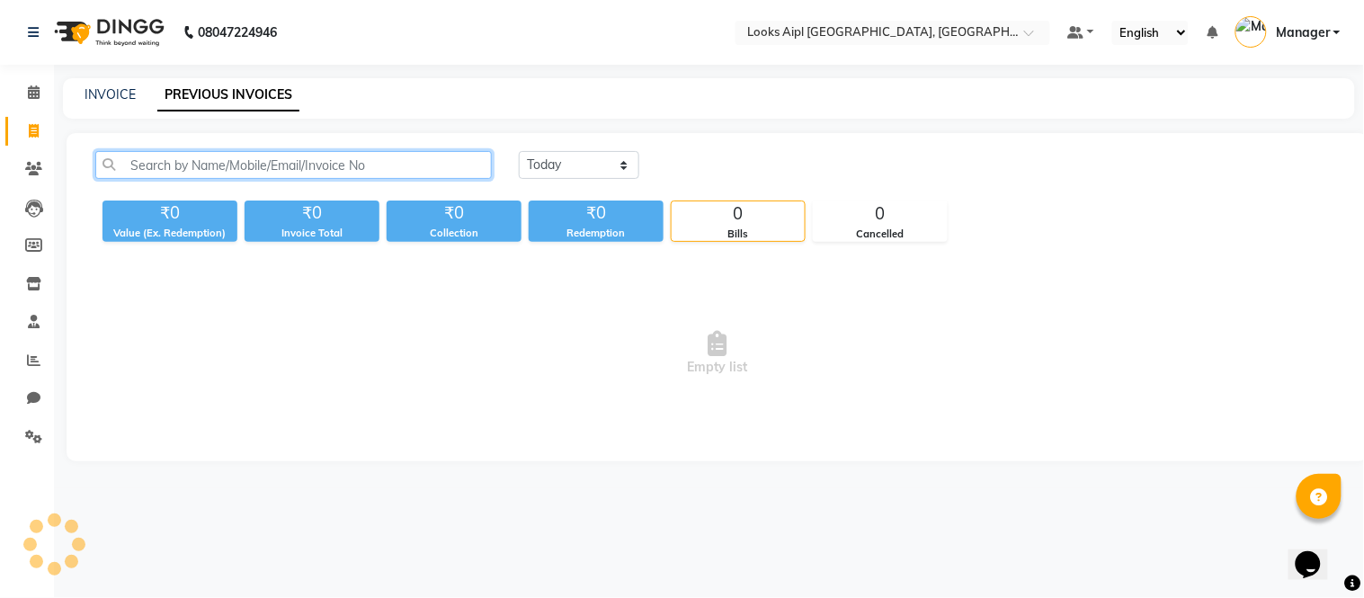
click at [217, 164] on input "text" at bounding box center [293, 165] width 396 height 28
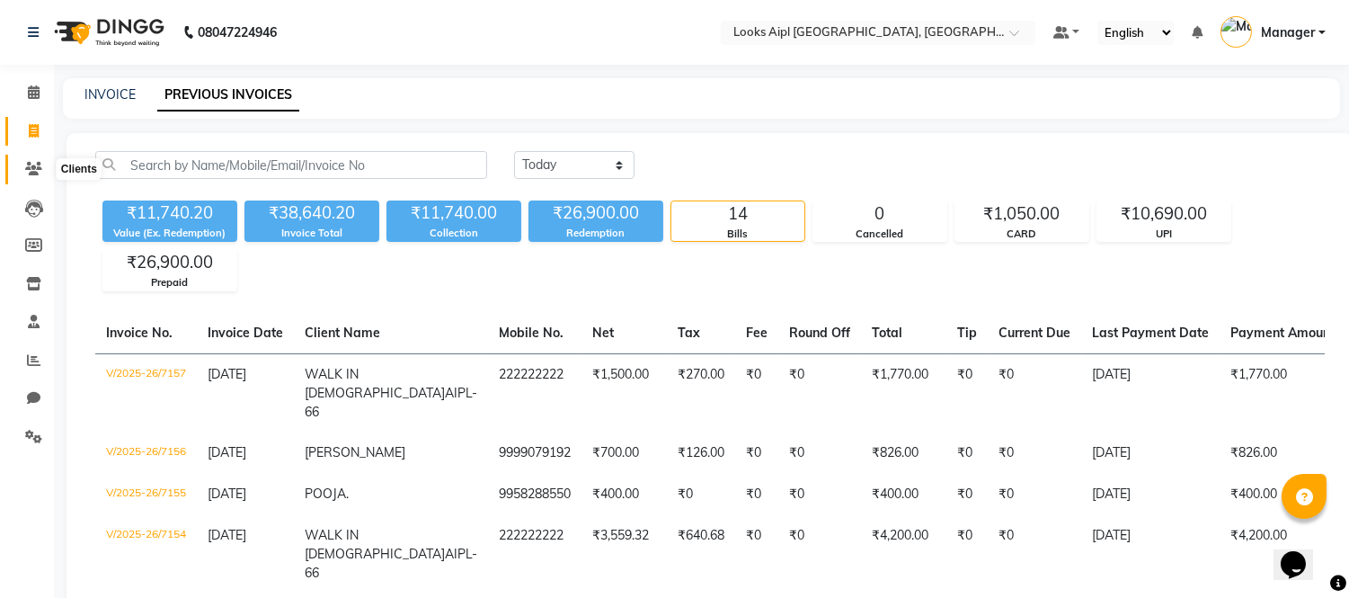
click at [32, 164] on icon at bounding box center [33, 168] width 17 height 13
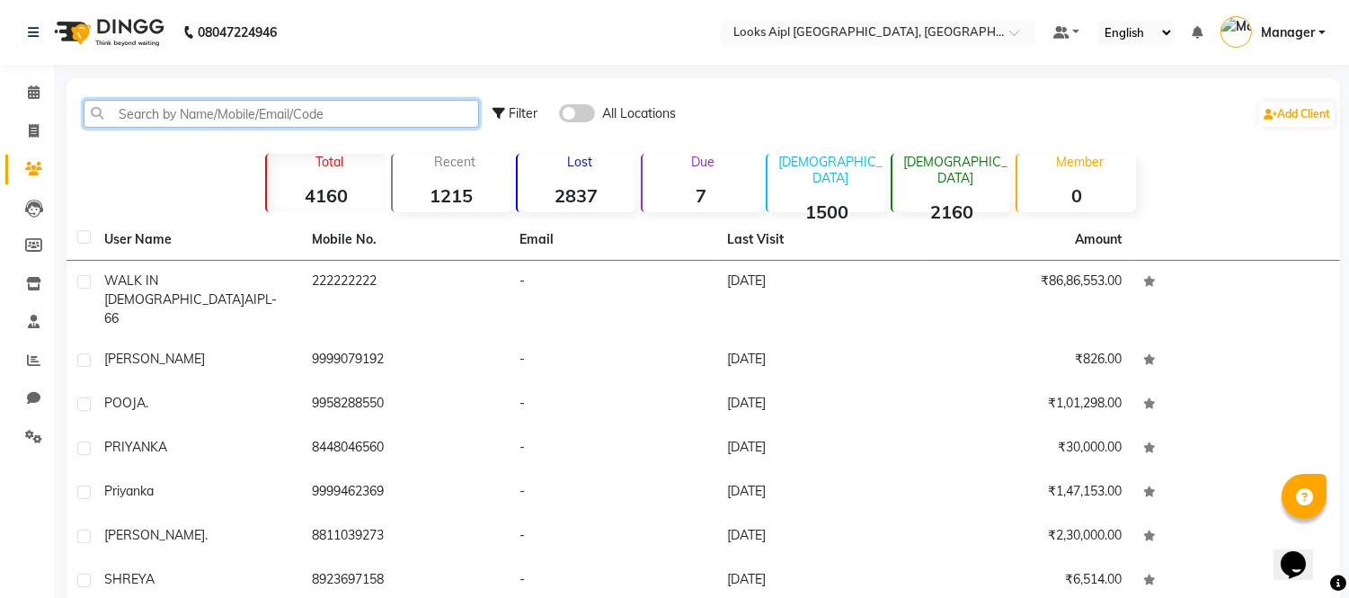
click at [181, 100] on input "text" at bounding box center [282, 114] width 396 height 28
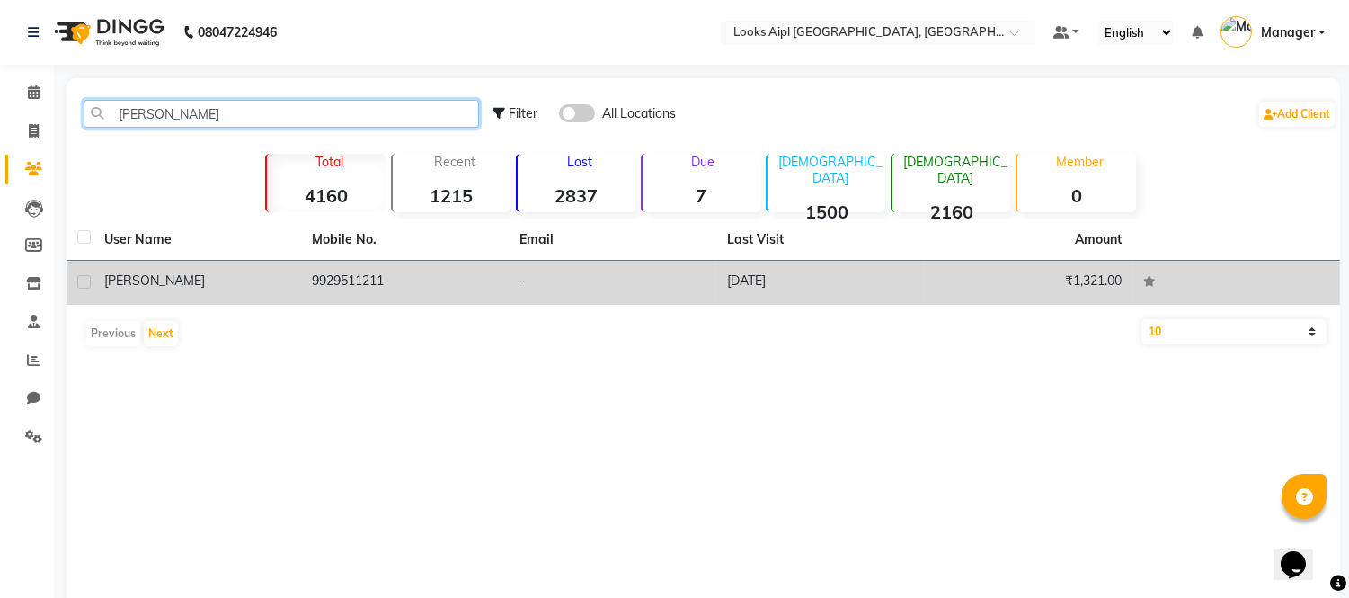
type input "[PERSON_NAME]"
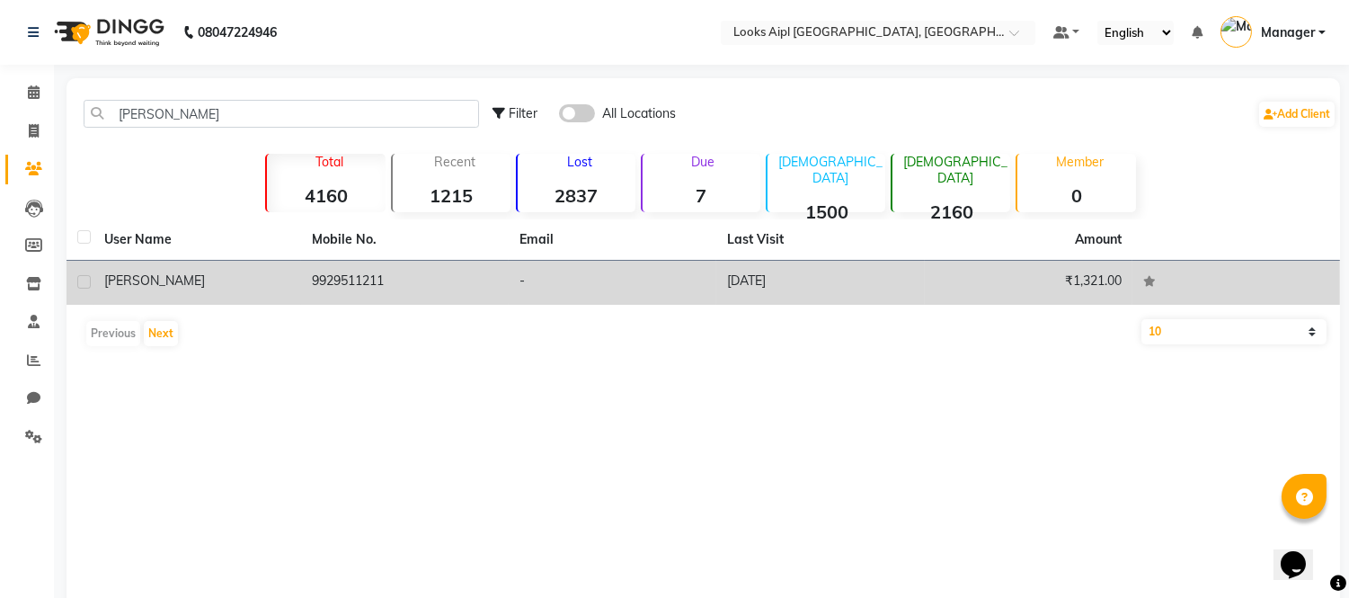
drag, startPoint x: 290, startPoint y: 286, endPoint x: 423, endPoint y: 276, distance: 132.5
click at [294, 285] on td "[PERSON_NAME]" at bounding box center [197, 283] width 208 height 44
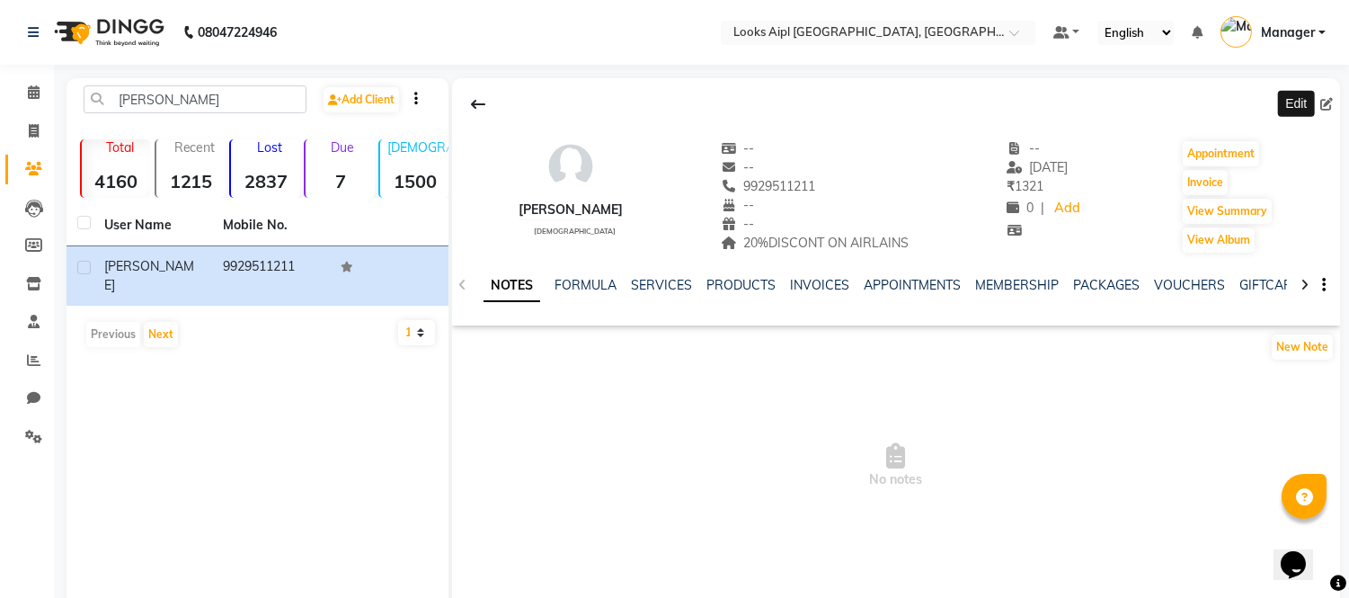
click at [1331, 99] on icon at bounding box center [1327, 104] width 13 height 13
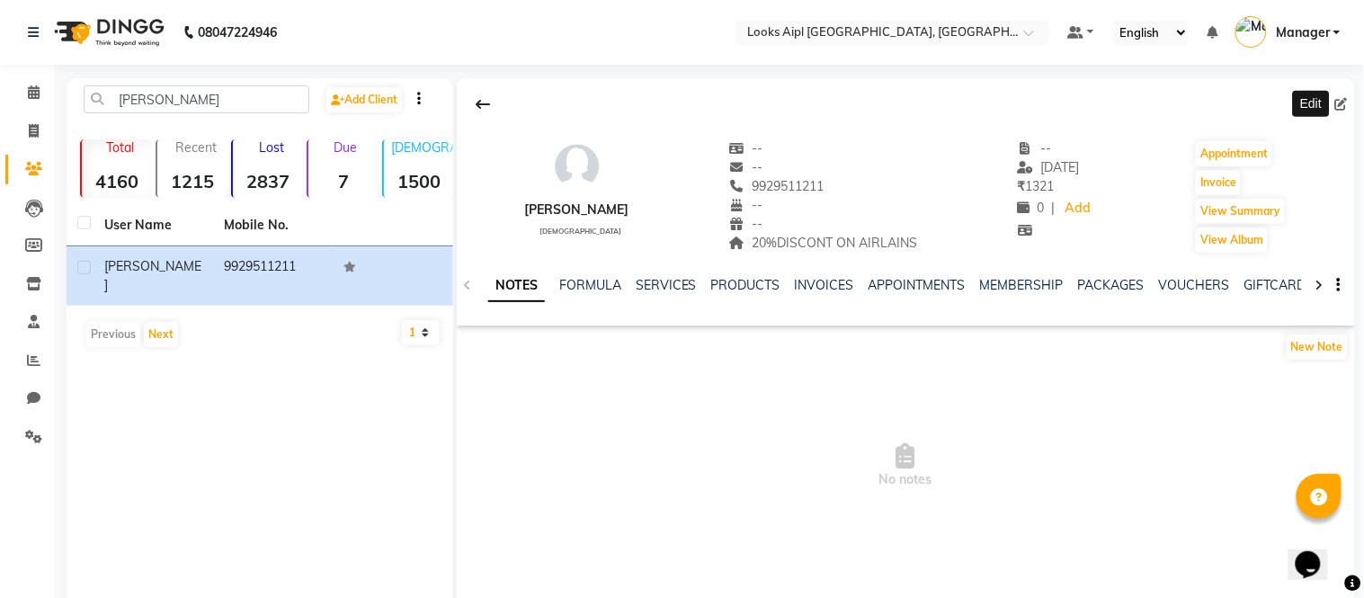
select select "[DEMOGRAPHIC_DATA]"
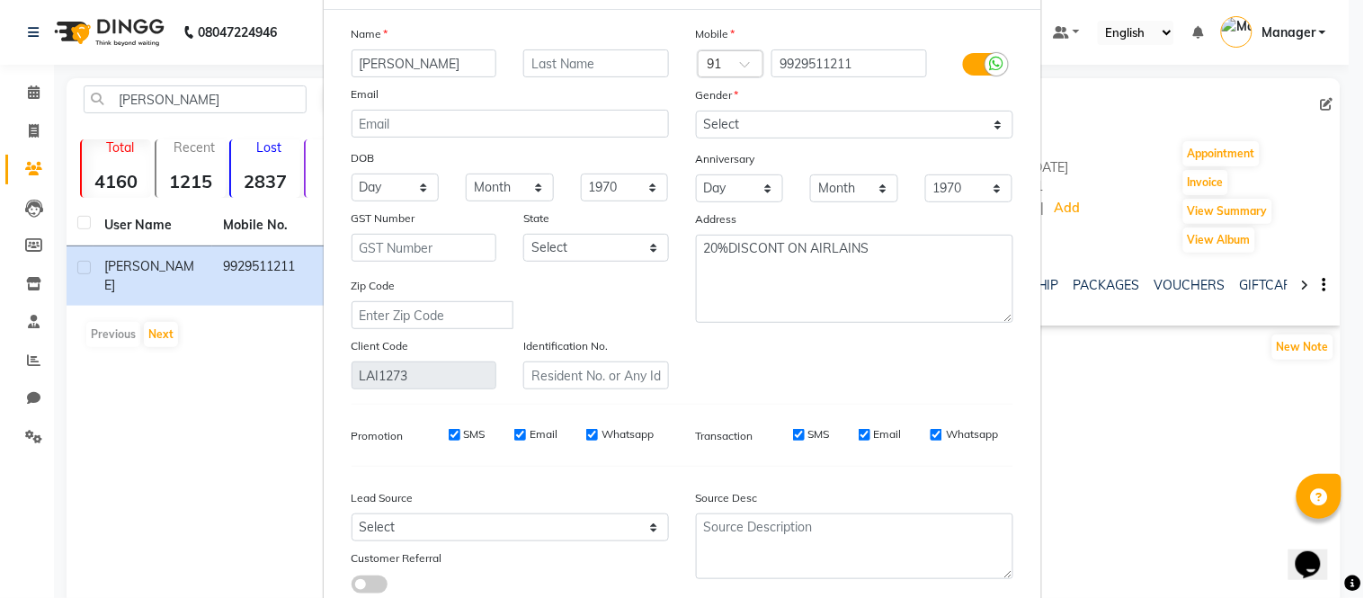
scroll to position [201, 0]
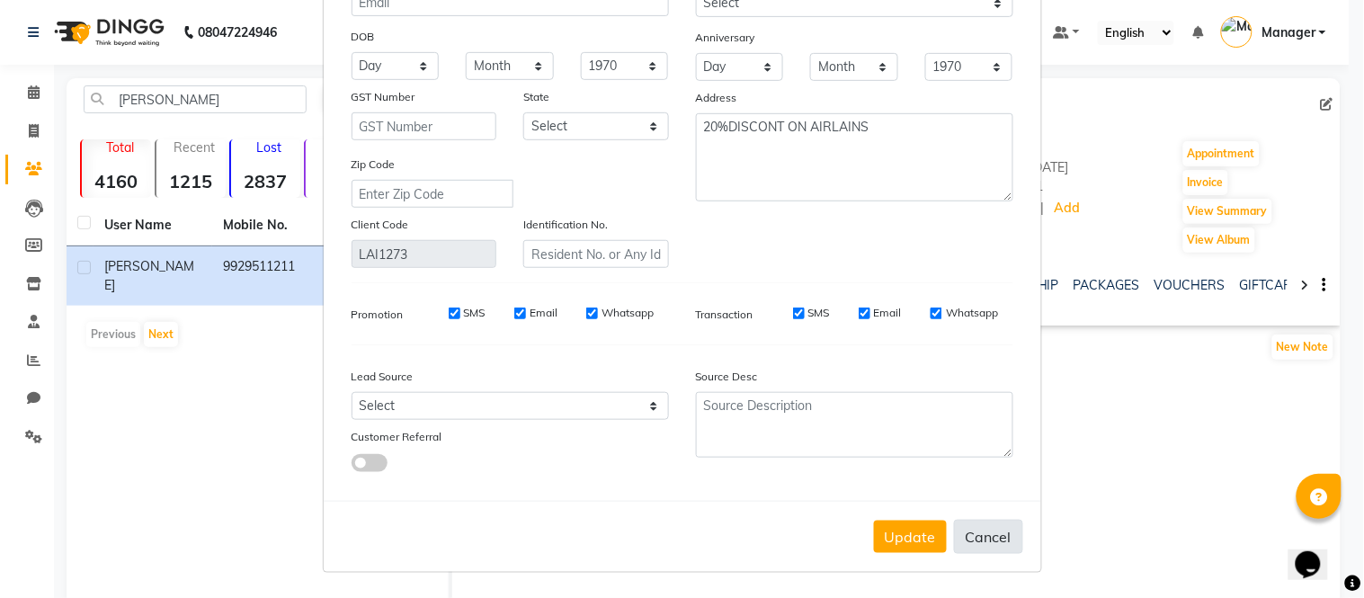
click at [978, 527] on button "Cancel" at bounding box center [988, 537] width 69 height 34
select select
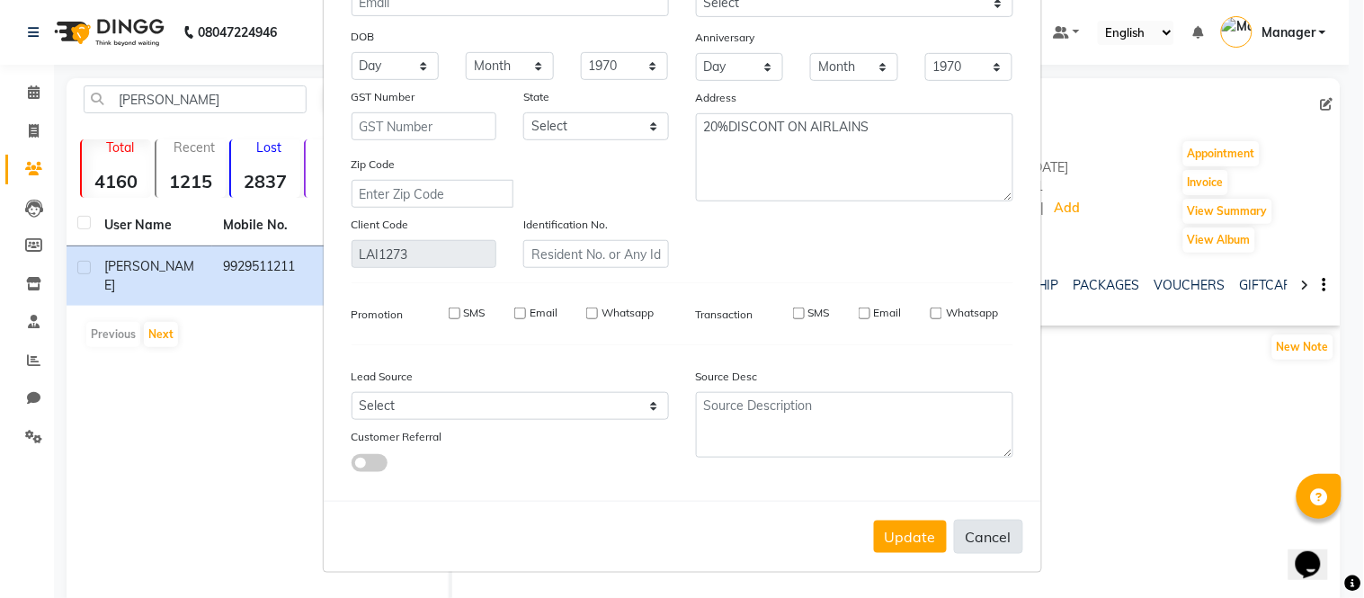
select select
checkbox input "false"
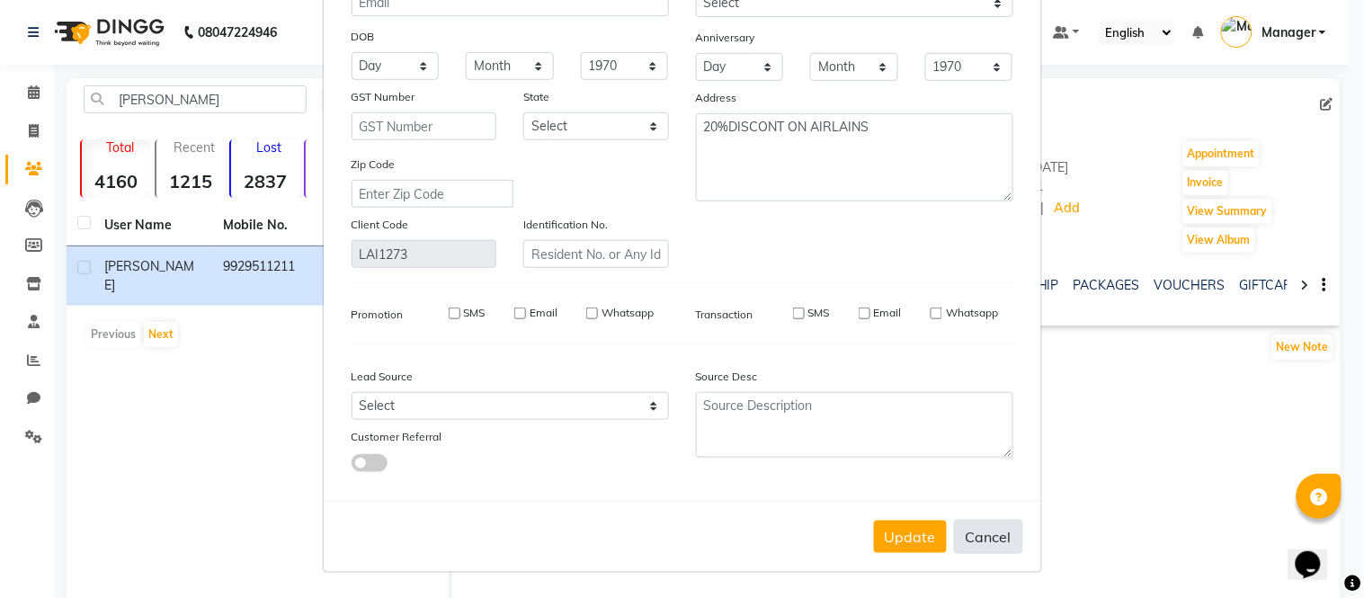
checkbox input "false"
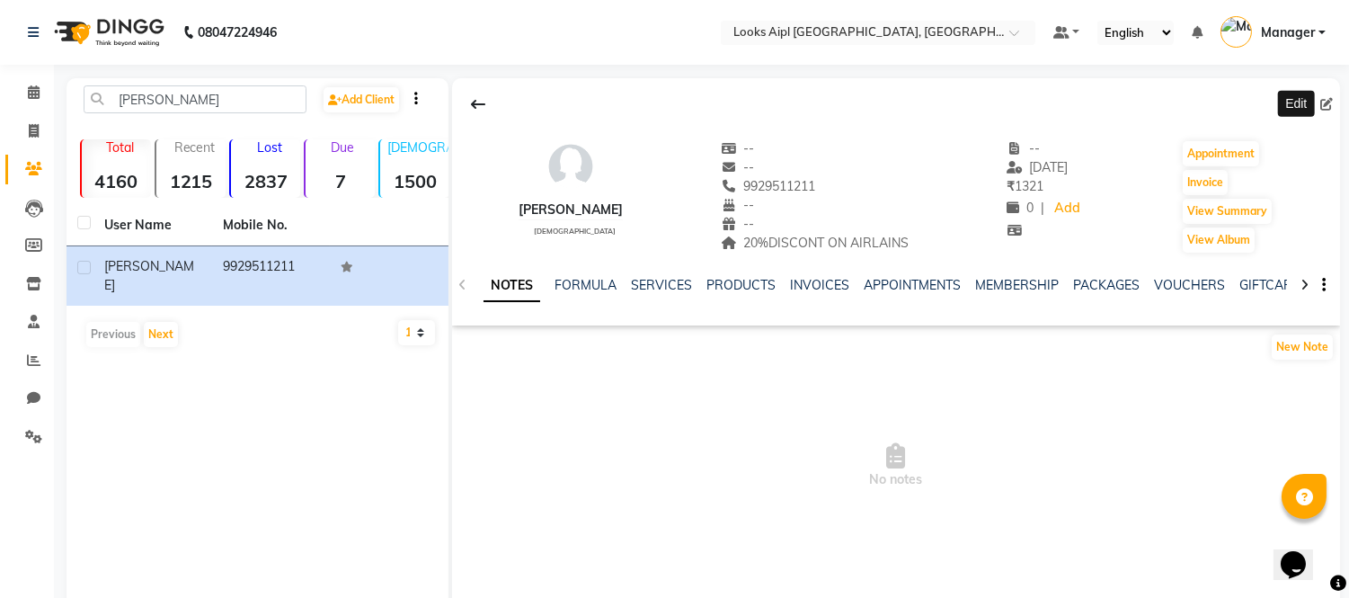
click at [697, 285] on ul "NOTES FORMULA SERVICES PRODUCTS INVOICES APPOINTMENTS MEMBERSHIP PACKAGES VOUCH…" at bounding box center [1055, 285] width 1142 height 19
click at [681, 289] on link "SERVICES" at bounding box center [661, 285] width 61 height 16
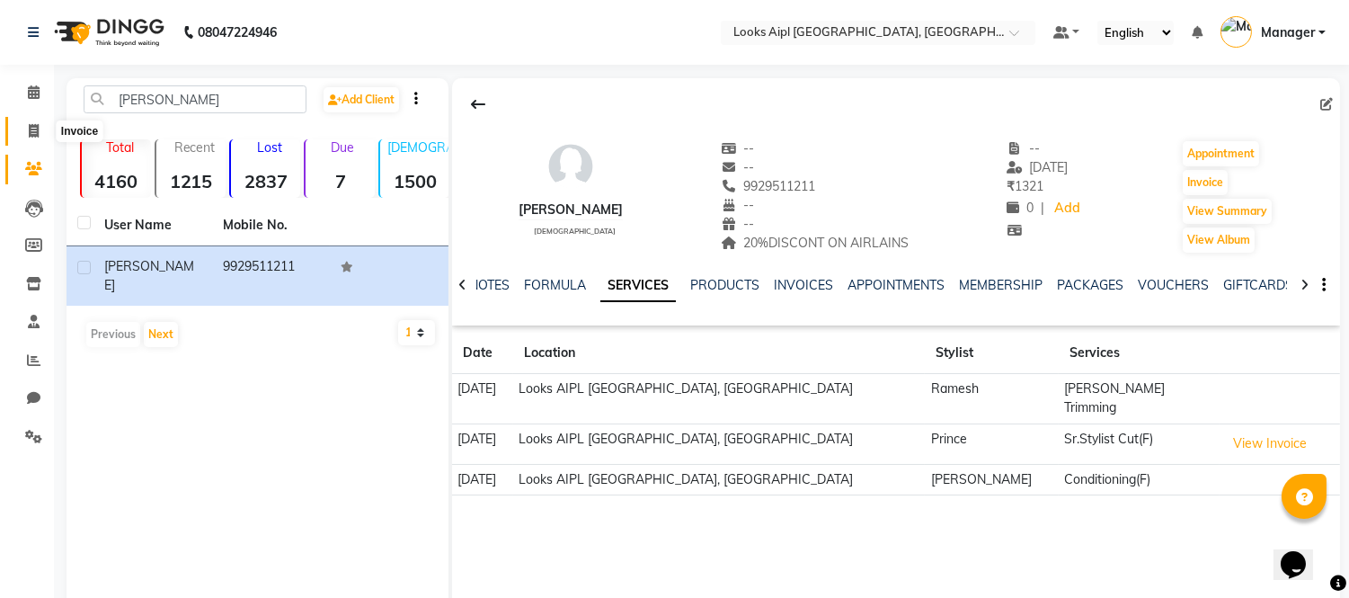
click at [30, 129] on icon at bounding box center [34, 130] width 10 height 13
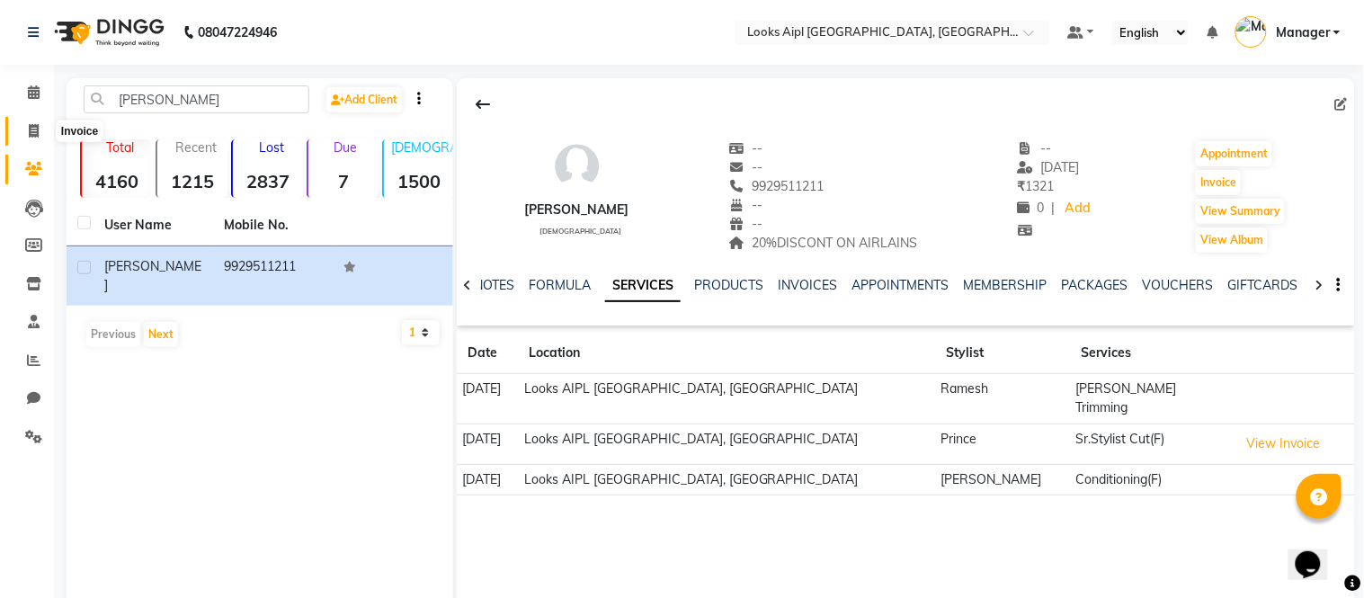
select select "6047"
select select "service"
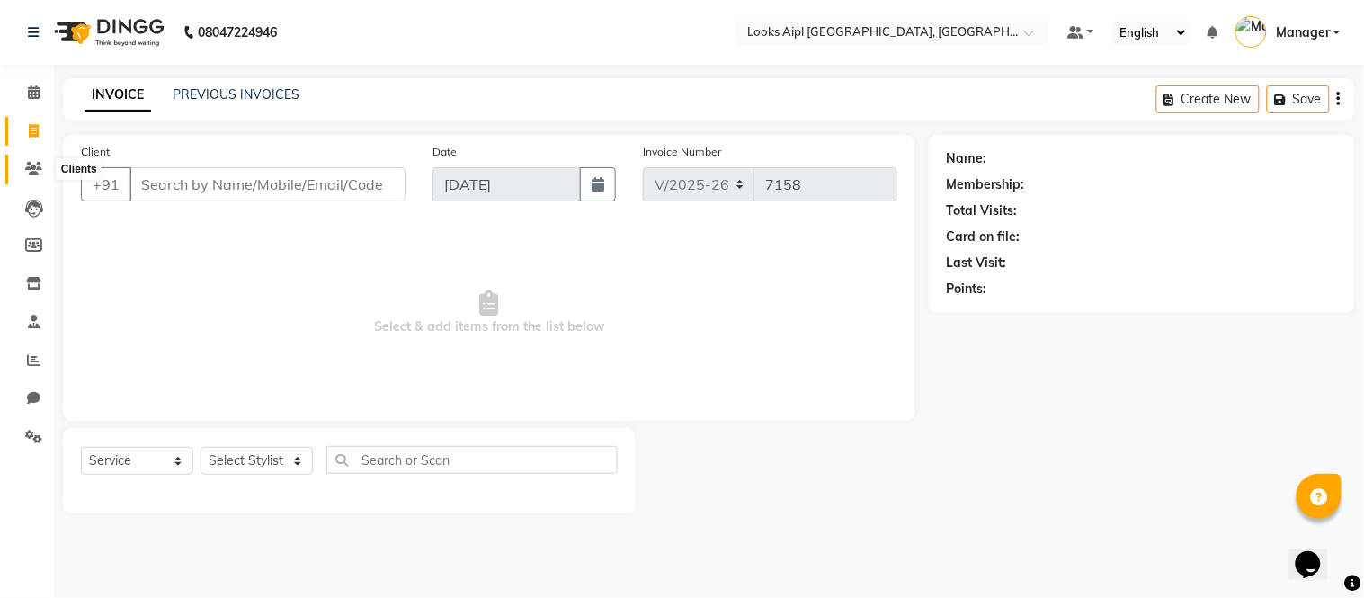
click at [28, 174] on icon at bounding box center [33, 168] width 17 height 13
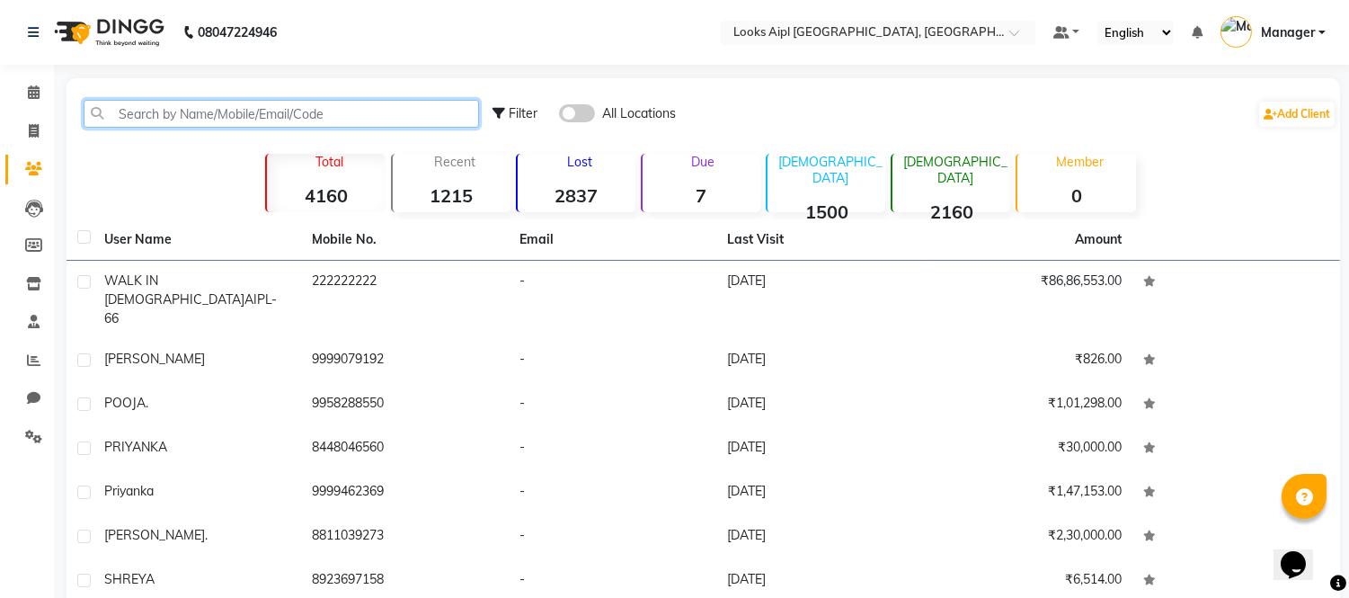
click at [194, 111] on input "text" at bounding box center [282, 114] width 396 height 28
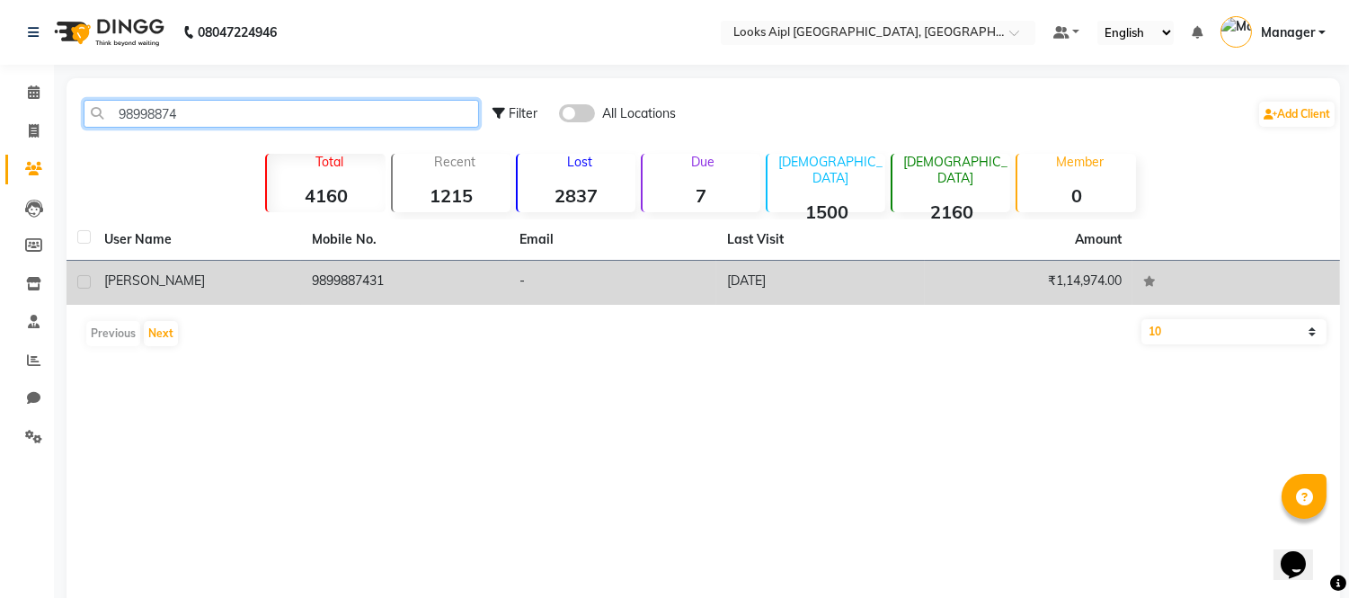
type input "98998874"
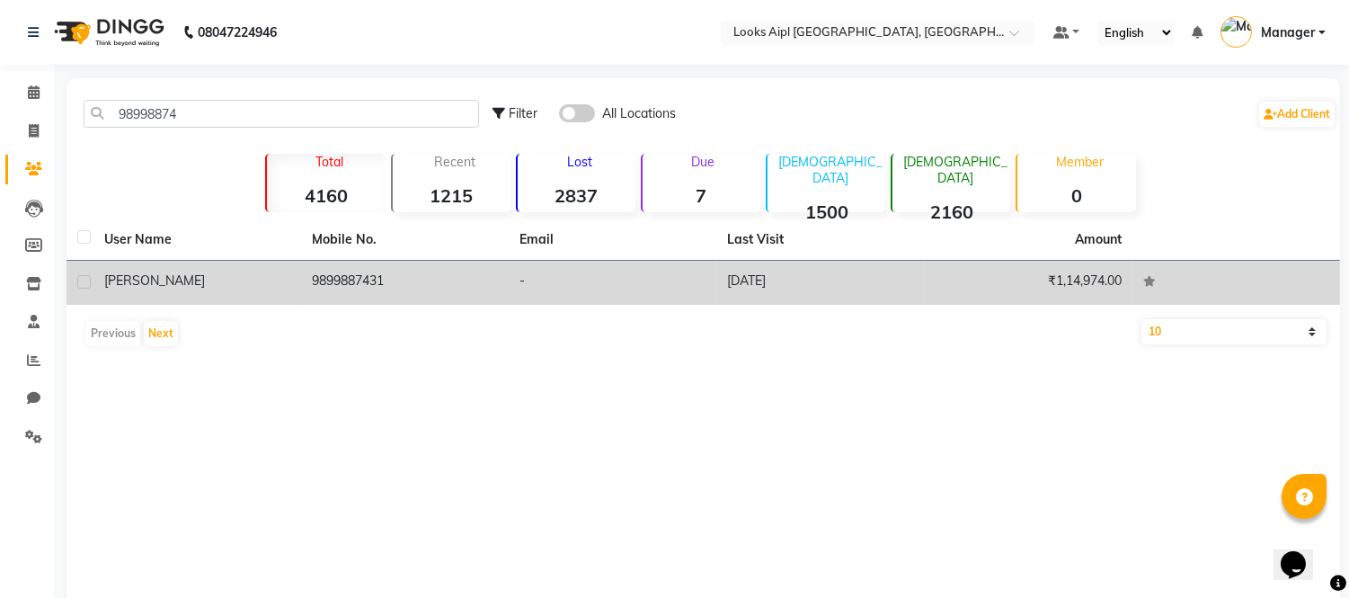
click at [427, 285] on td "9899887431" at bounding box center [405, 283] width 208 height 44
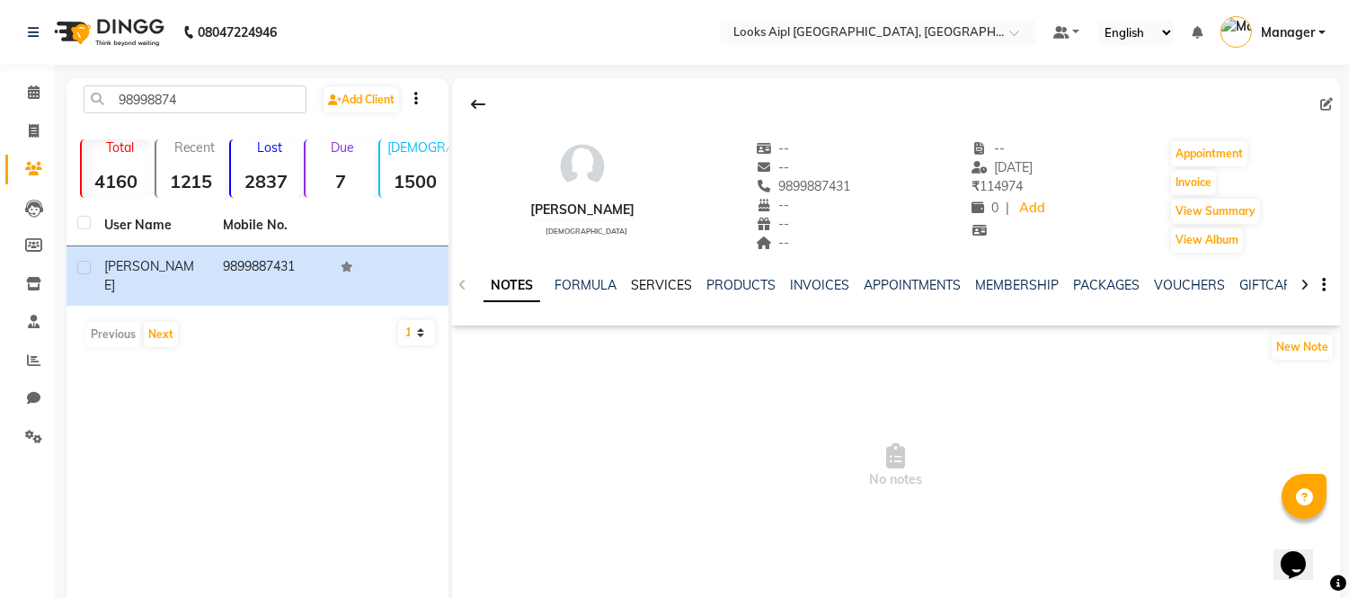
click at [678, 286] on link "SERVICES" at bounding box center [661, 285] width 61 height 16
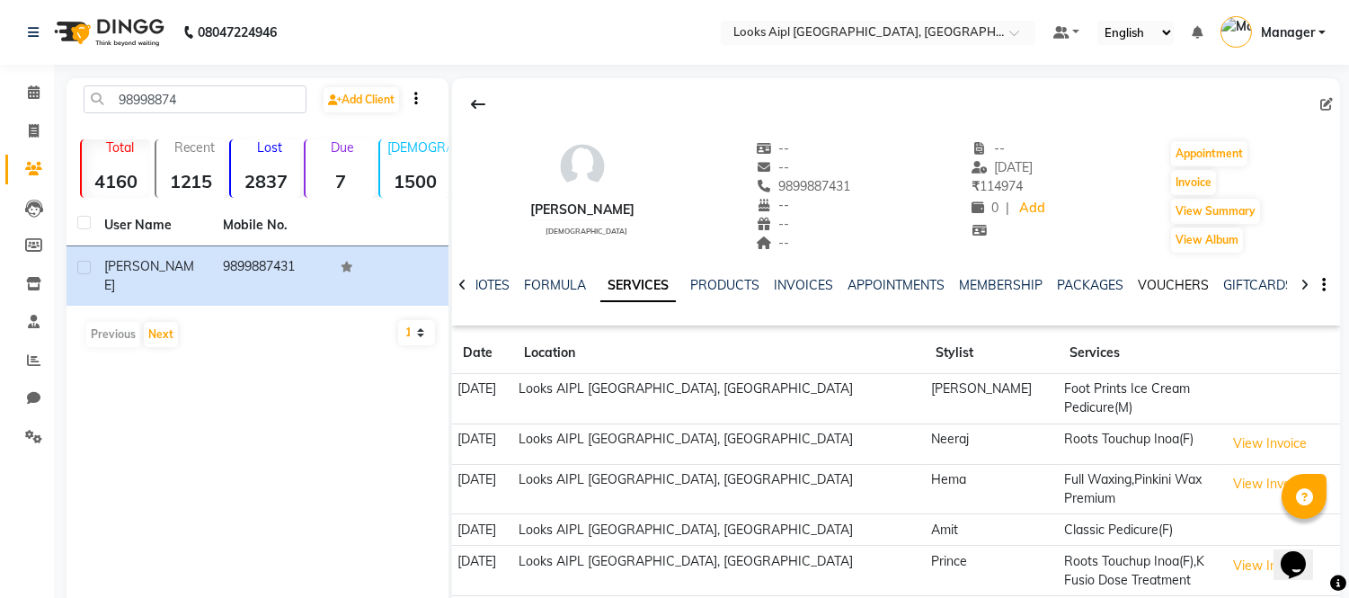
click at [1180, 286] on link "VOUCHERS" at bounding box center [1173, 285] width 71 height 16
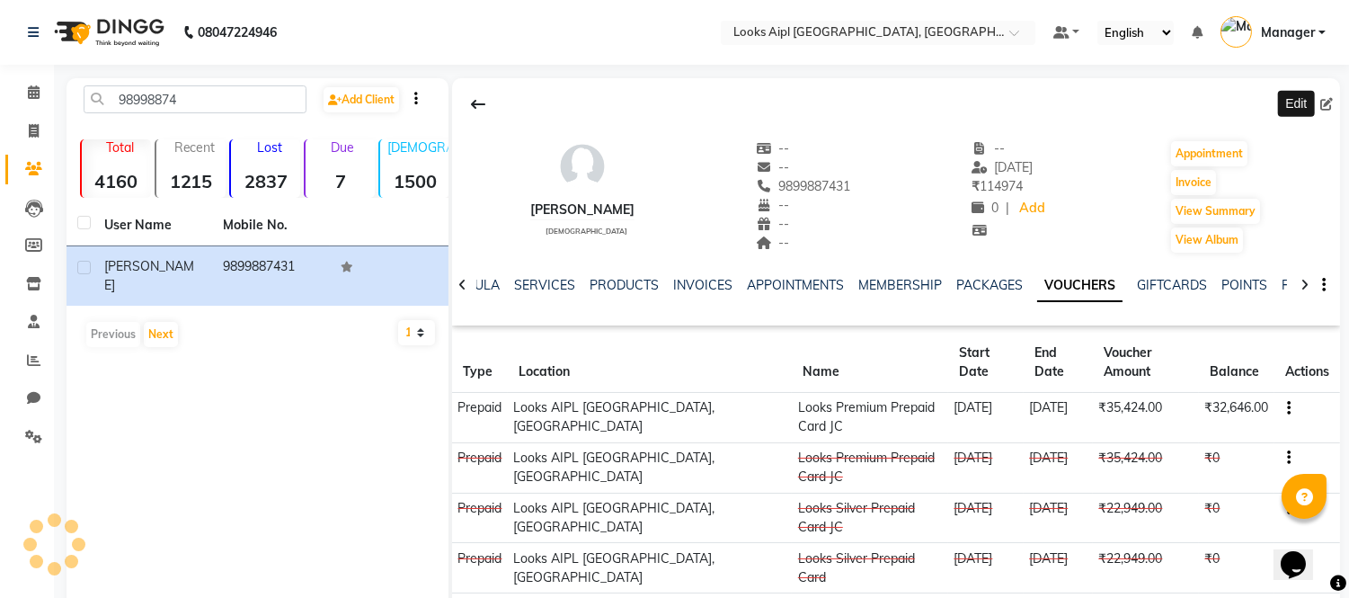
click at [1325, 100] on icon at bounding box center [1327, 104] width 13 height 13
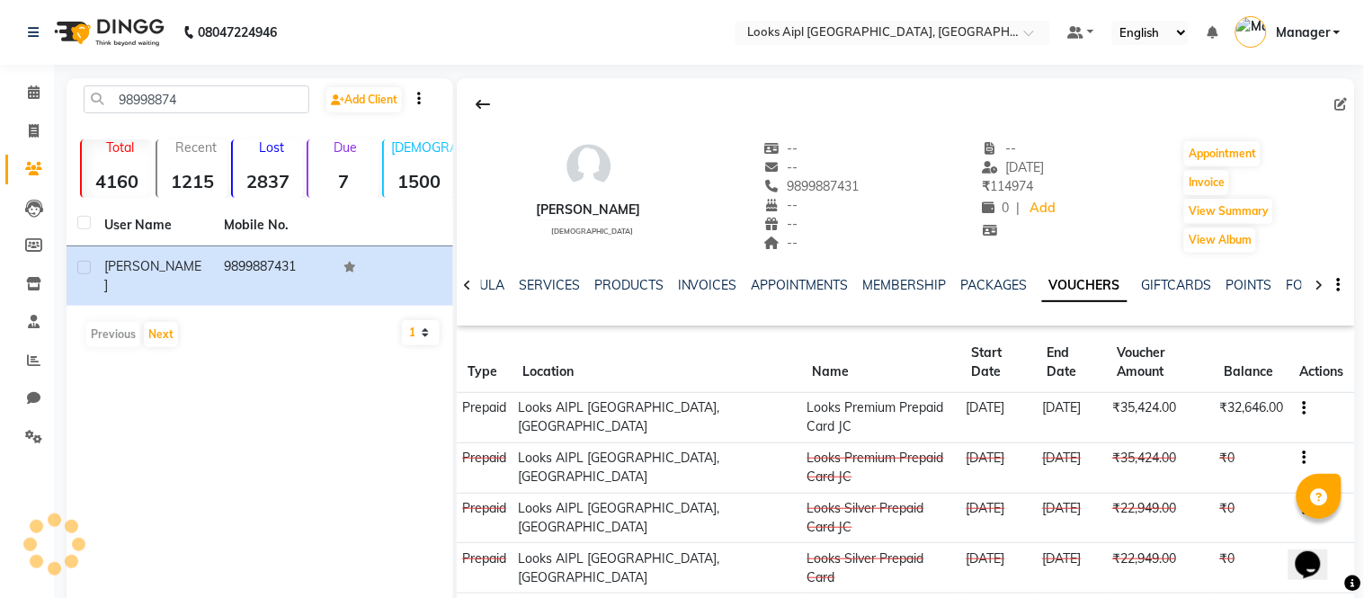
select select "[DEMOGRAPHIC_DATA]"
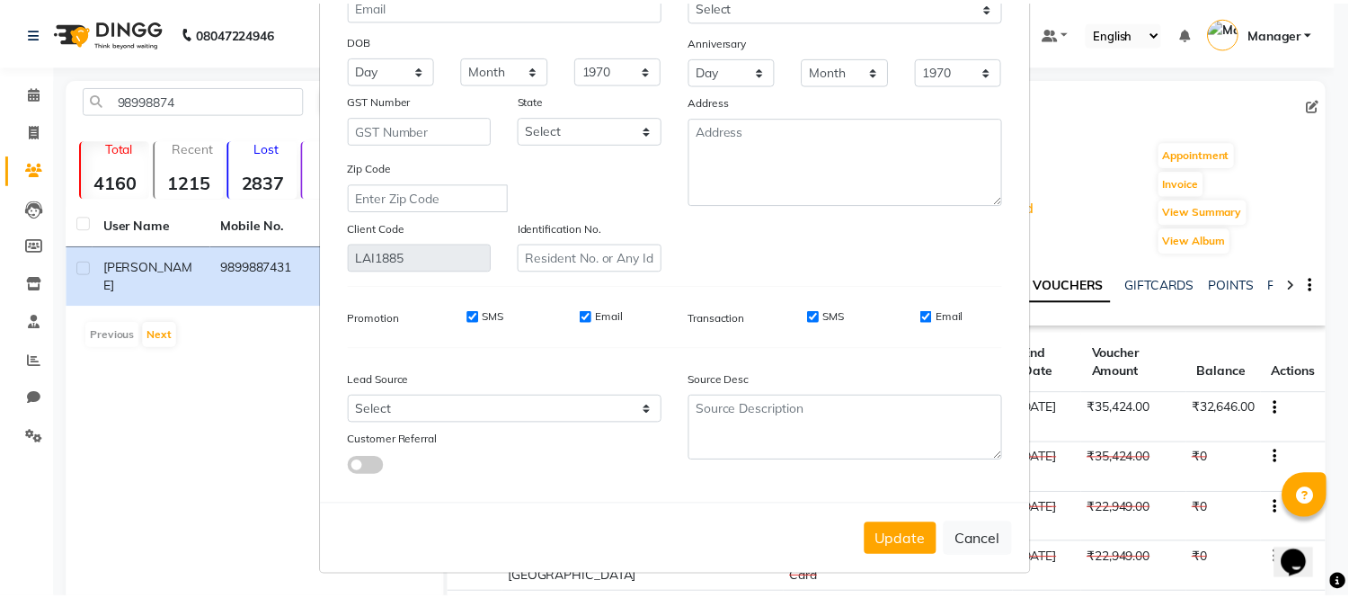
scroll to position [201, 0]
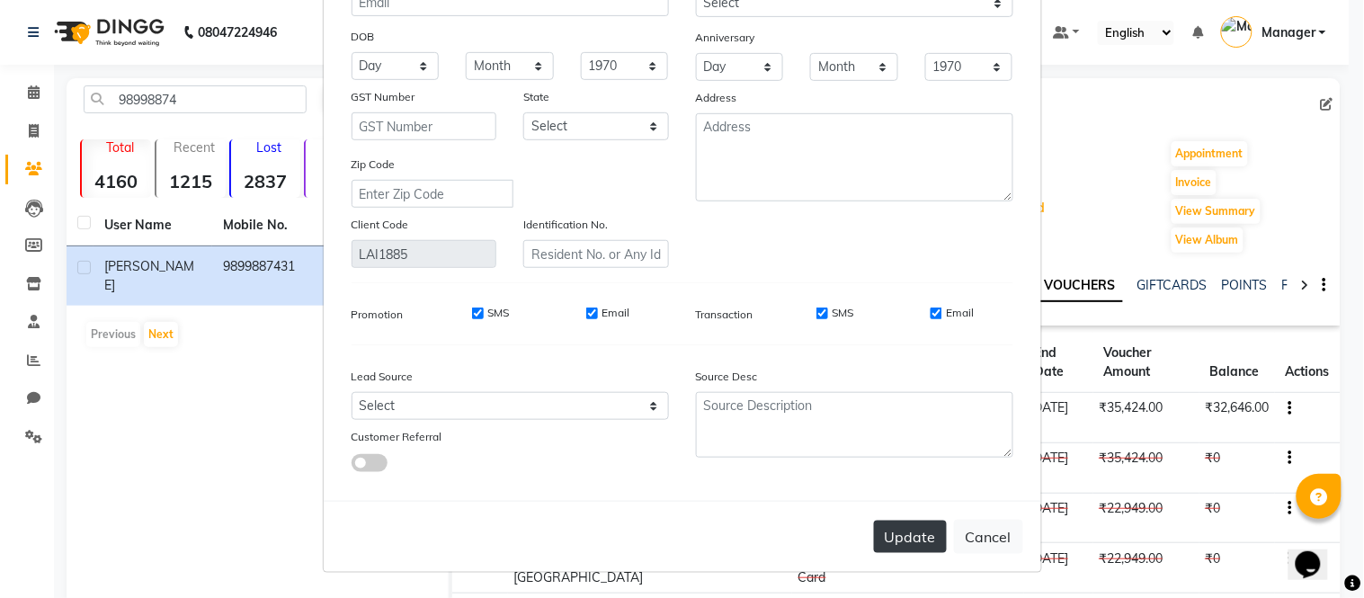
click at [917, 523] on button "Update" at bounding box center [910, 537] width 73 height 32
select select
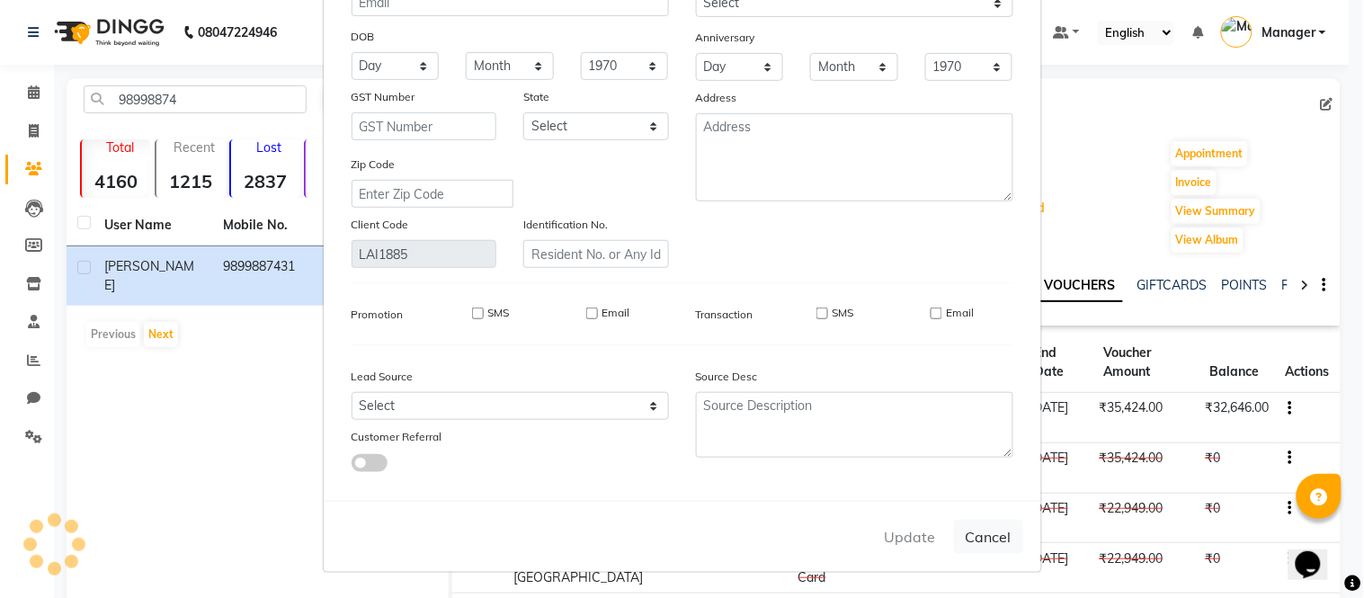
select select
checkbox input "false"
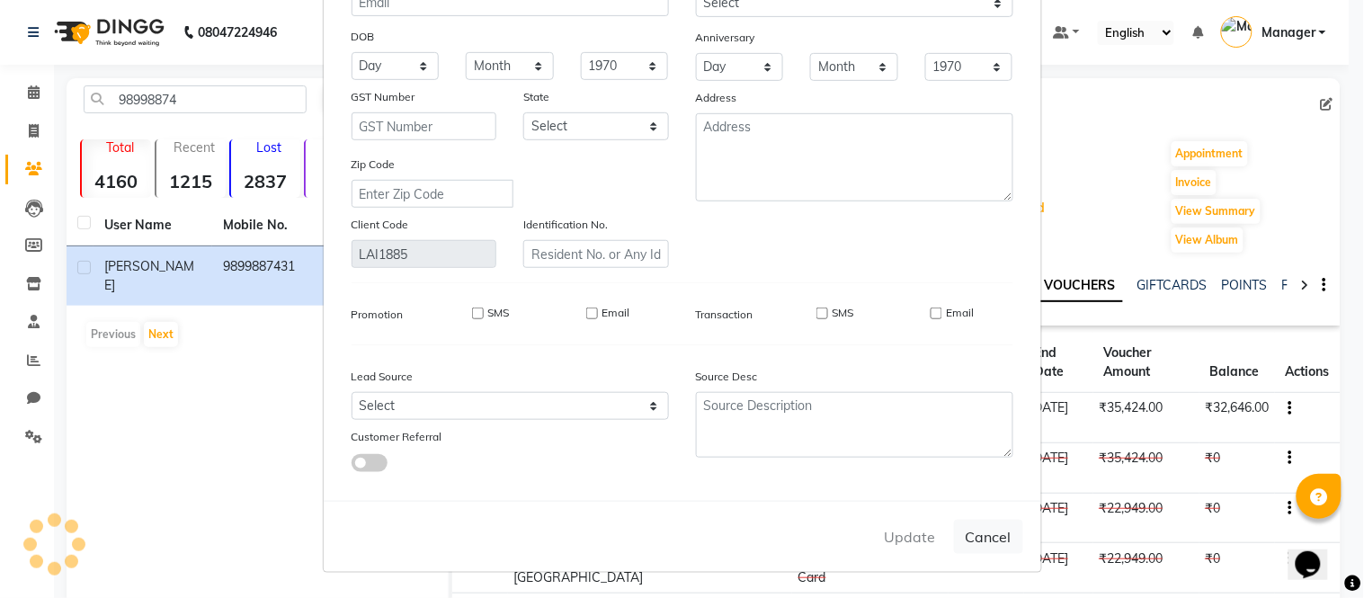
checkbox input "false"
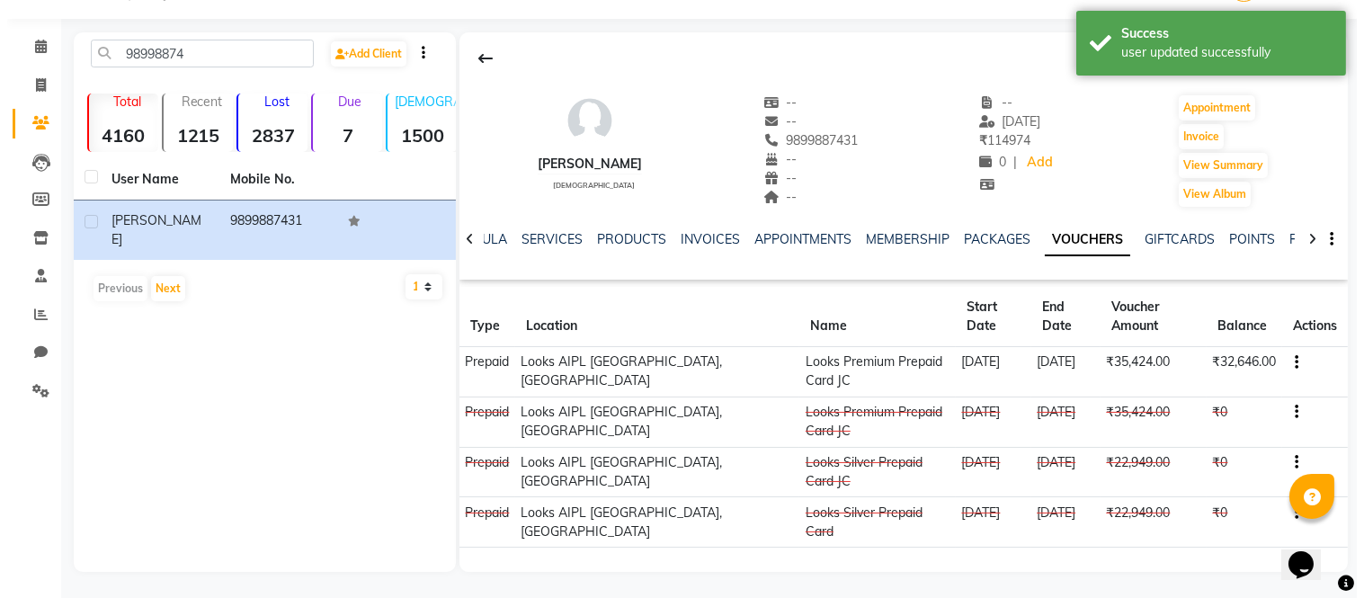
scroll to position [0, 0]
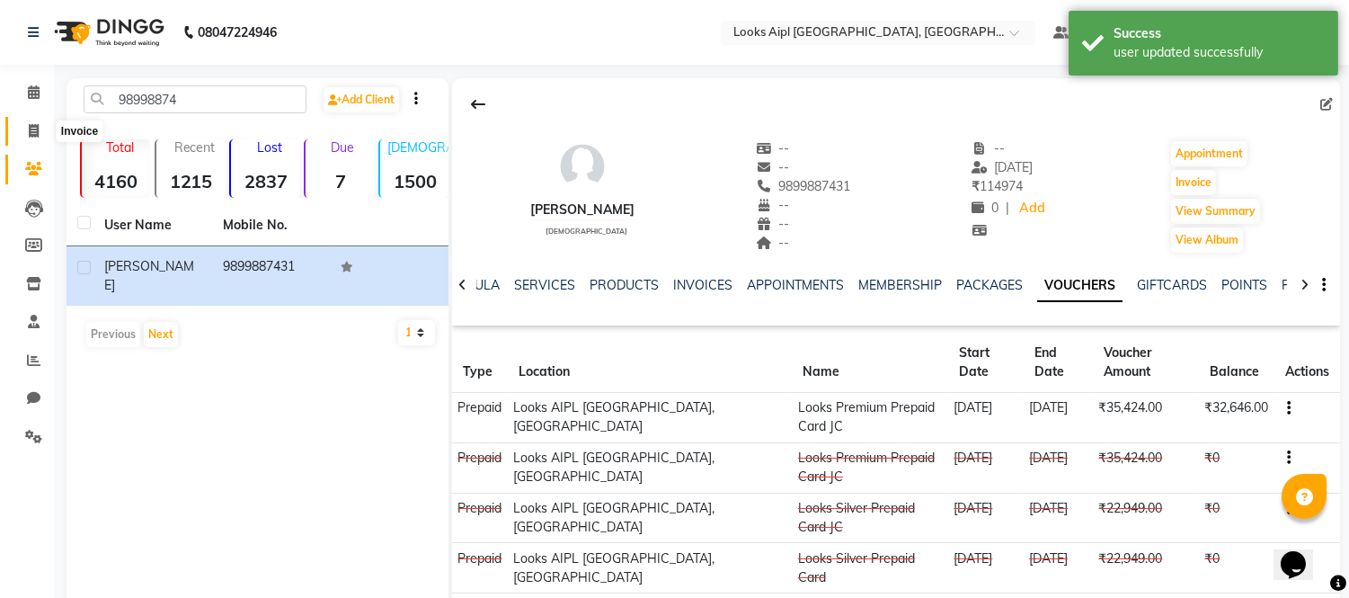
click at [29, 128] on icon at bounding box center [34, 130] width 10 height 13
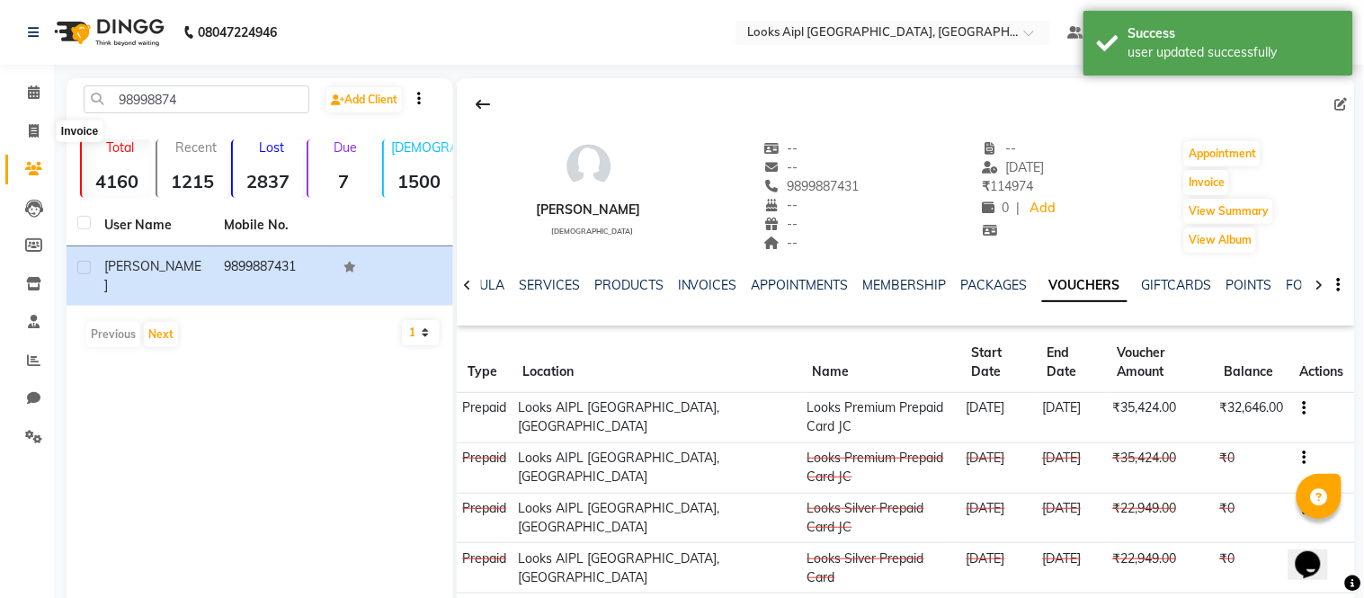
select select "6047"
select select "service"
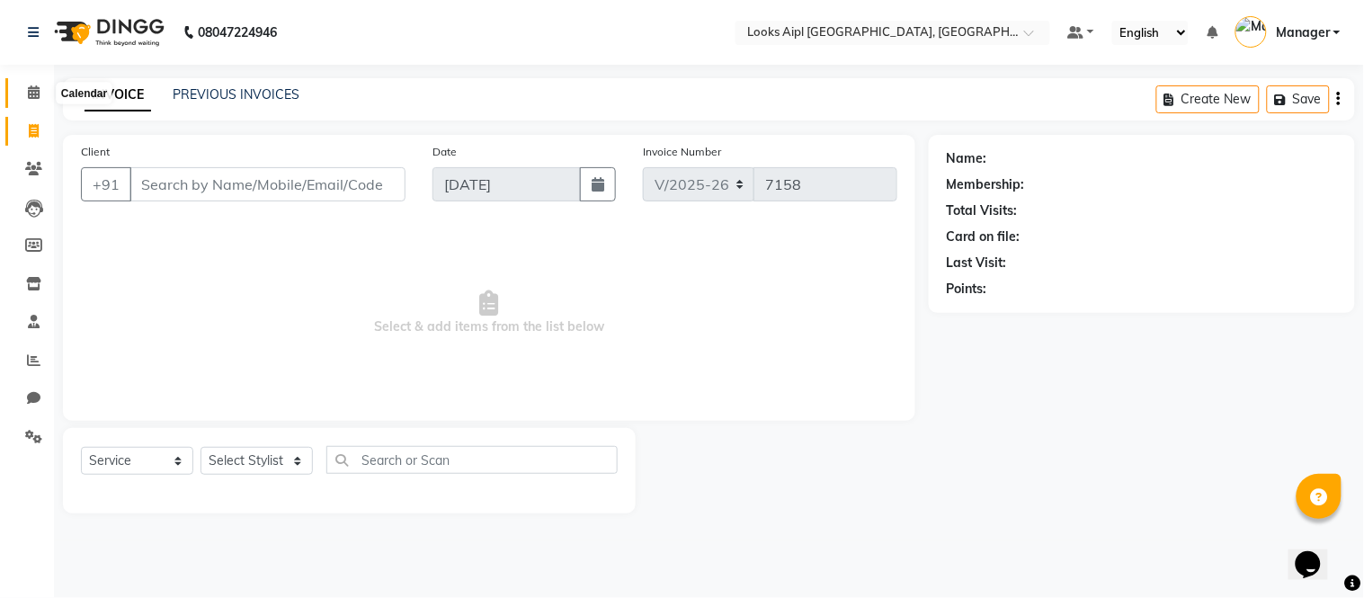
click at [24, 97] on span at bounding box center [33, 93] width 31 height 21
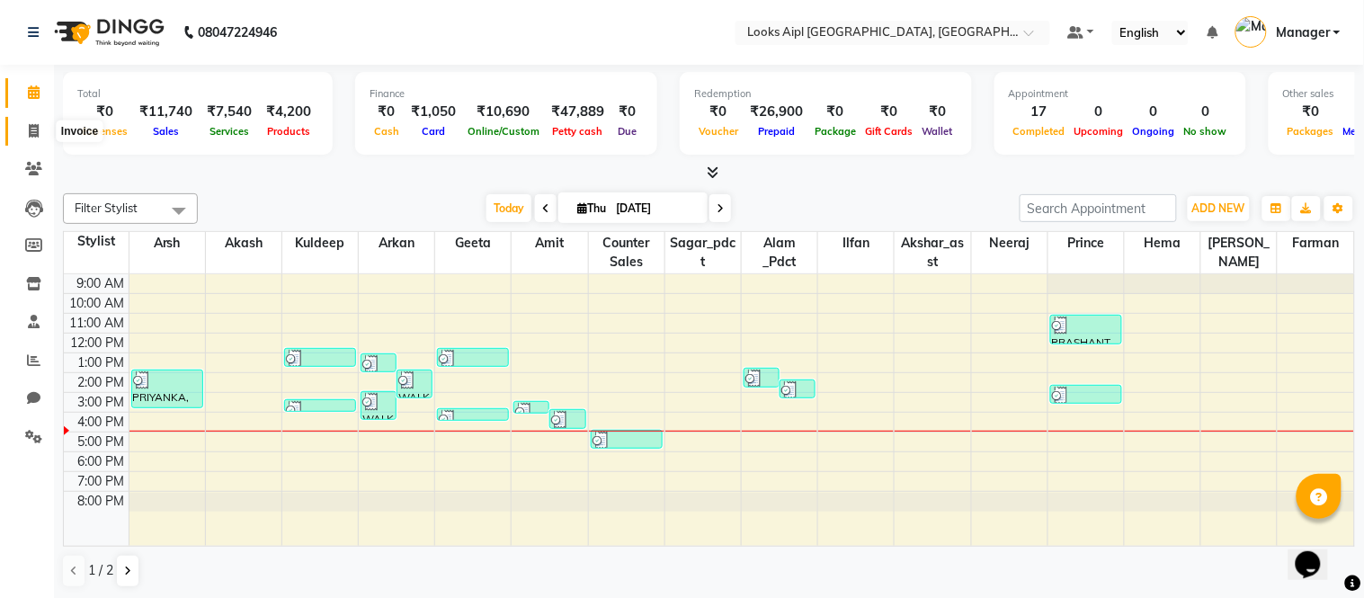
click at [34, 128] on icon at bounding box center [34, 130] width 10 height 13
select select "service"
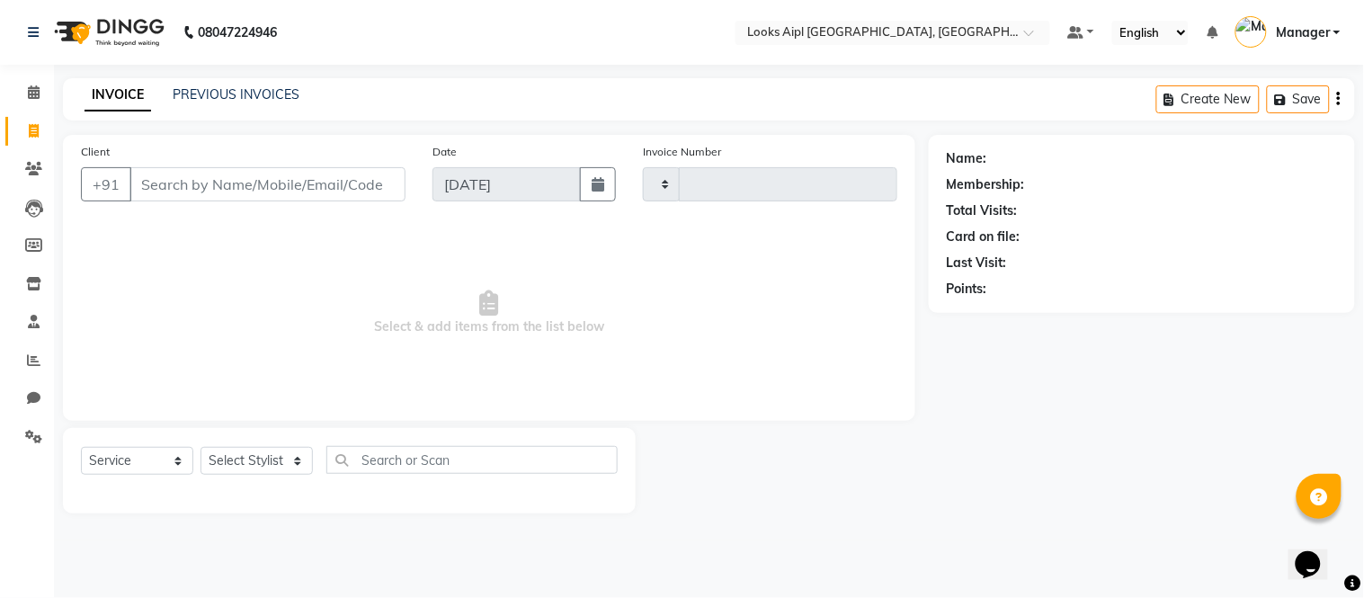
type input "7158"
select select "6047"
click at [191, 181] on input "Client" at bounding box center [267, 184] width 276 height 34
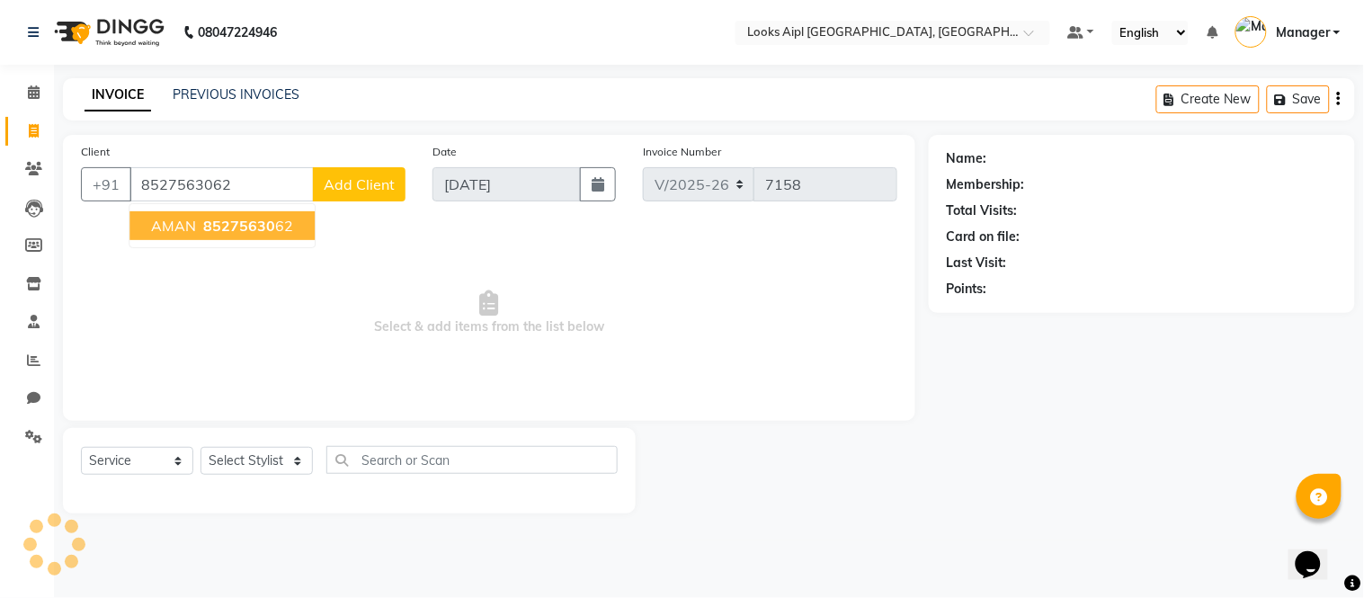
type input "8527563062"
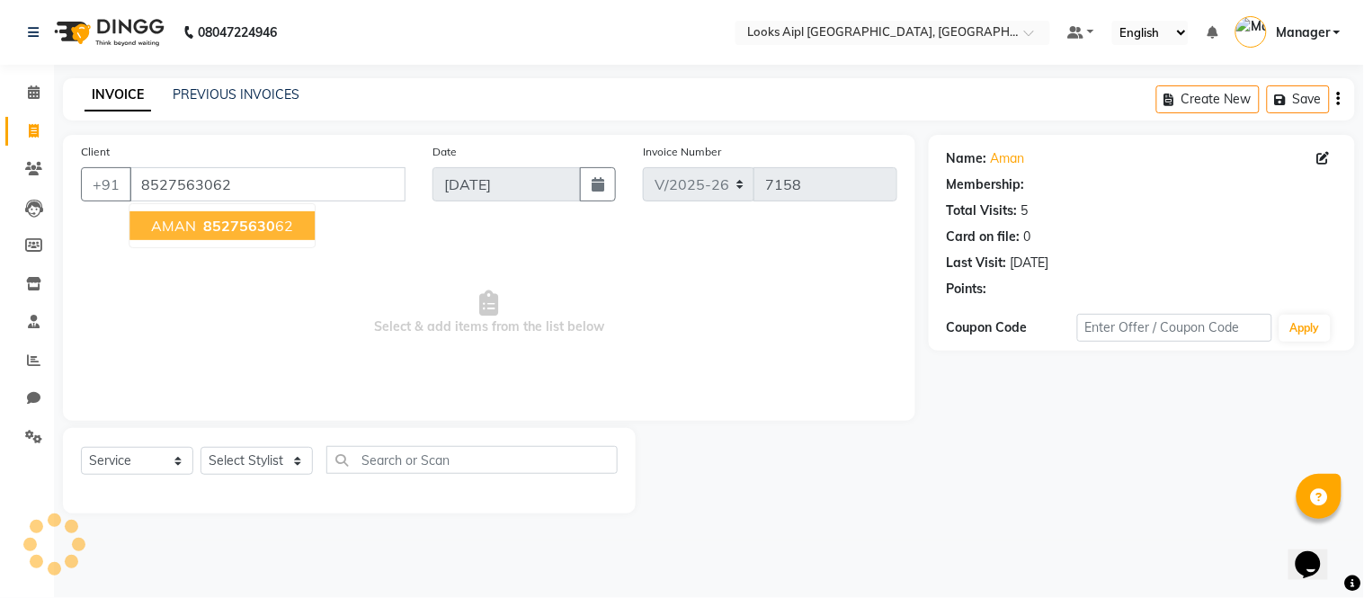
select select "1: Object"
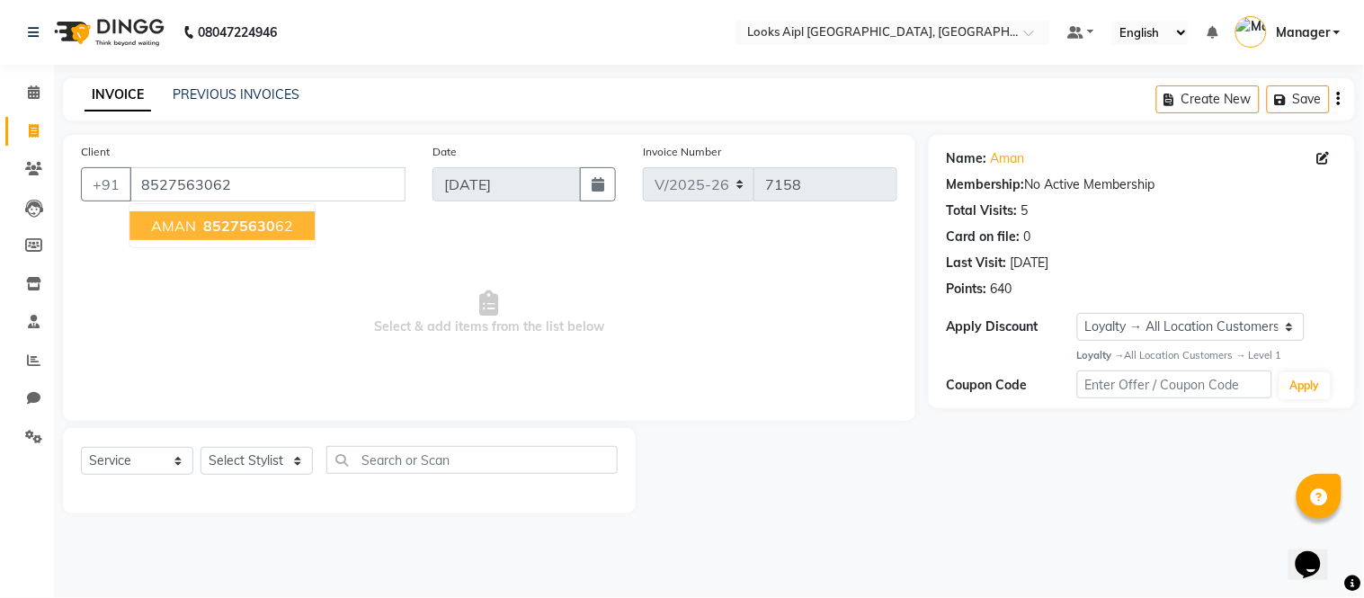
click at [593, 270] on span "Select & add items from the list below" at bounding box center [489, 313] width 816 height 180
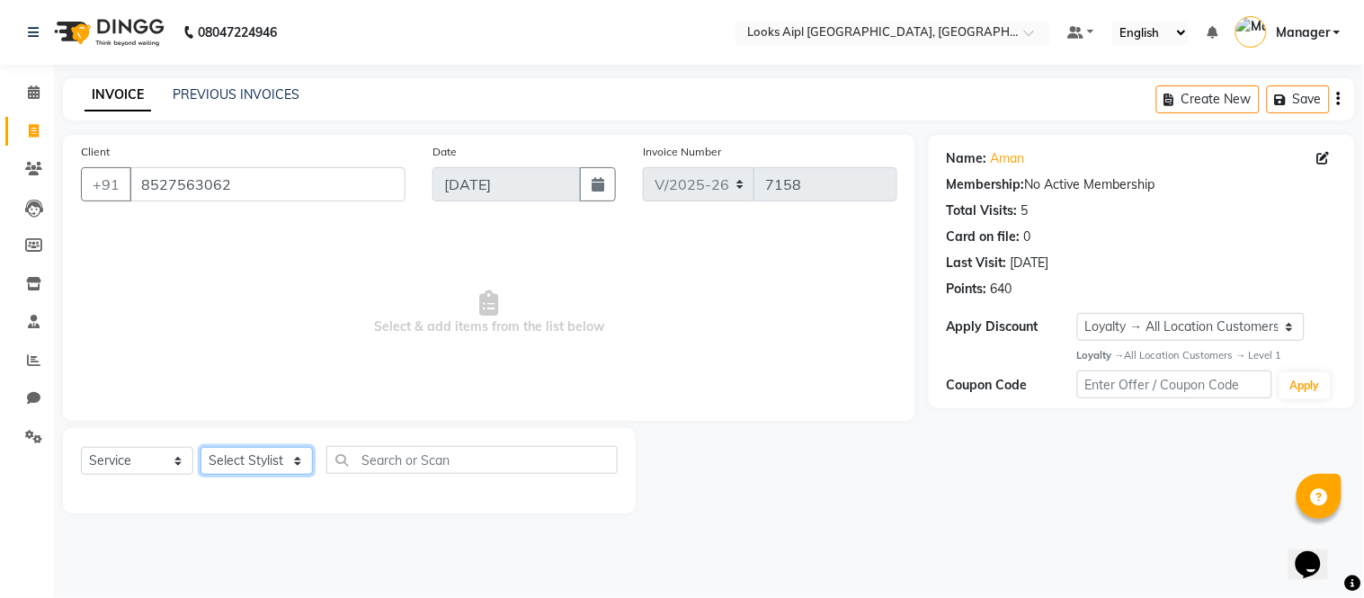
drag, startPoint x: 284, startPoint y: 467, endPoint x: 280, endPoint y: 448, distance: 20.3
click at [284, 467] on select "Select Stylist [PERSON_NAME] Alam _Pdct [PERSON_NAME] [PERSON_NAME] Counter Sal…" at bounding box center [256, 461] width 112 height 28
select select "43344"
click at [200, 448] on select "Select Stylist [PERSON_NAME] Alam _Pdct [PERSON_NAME] [PERSON_NAME] Counter Sal…" at bounding box center [256, 461] width 112 height 28
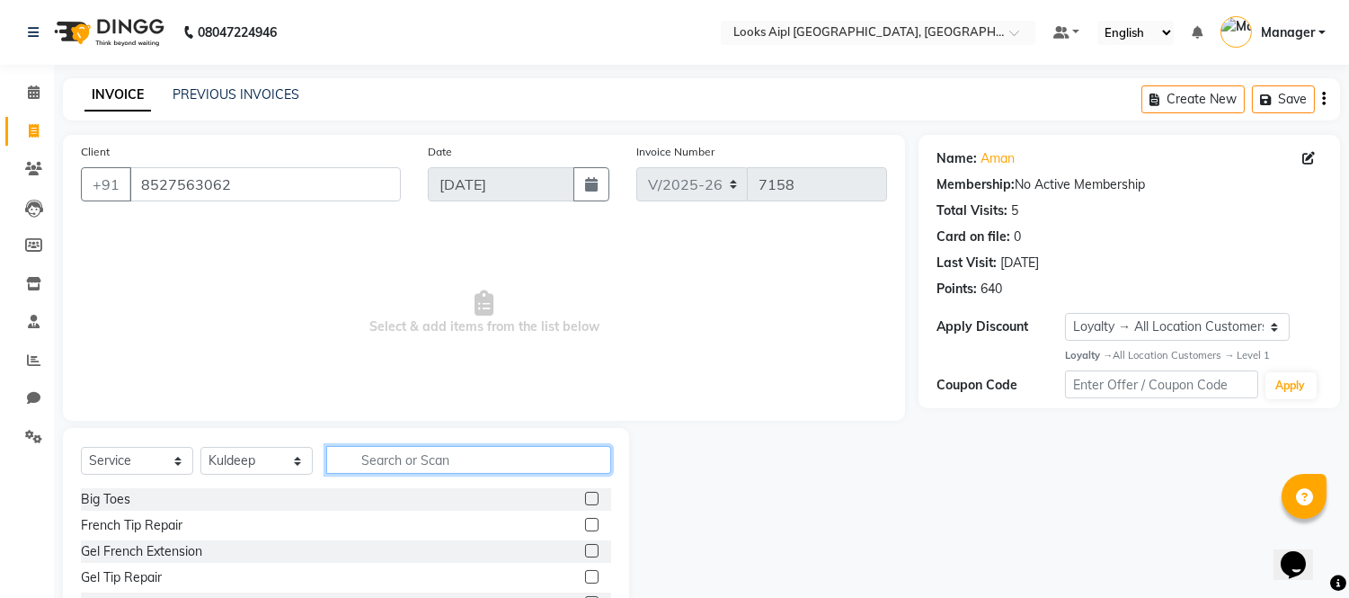
click at [419, 456] on input "text" at bounding box center [468, 460] width 285 height 28
click at [439, 469] on input "CUT" at bounding box center [456, 460] width 260 height 28
type input "CUT"
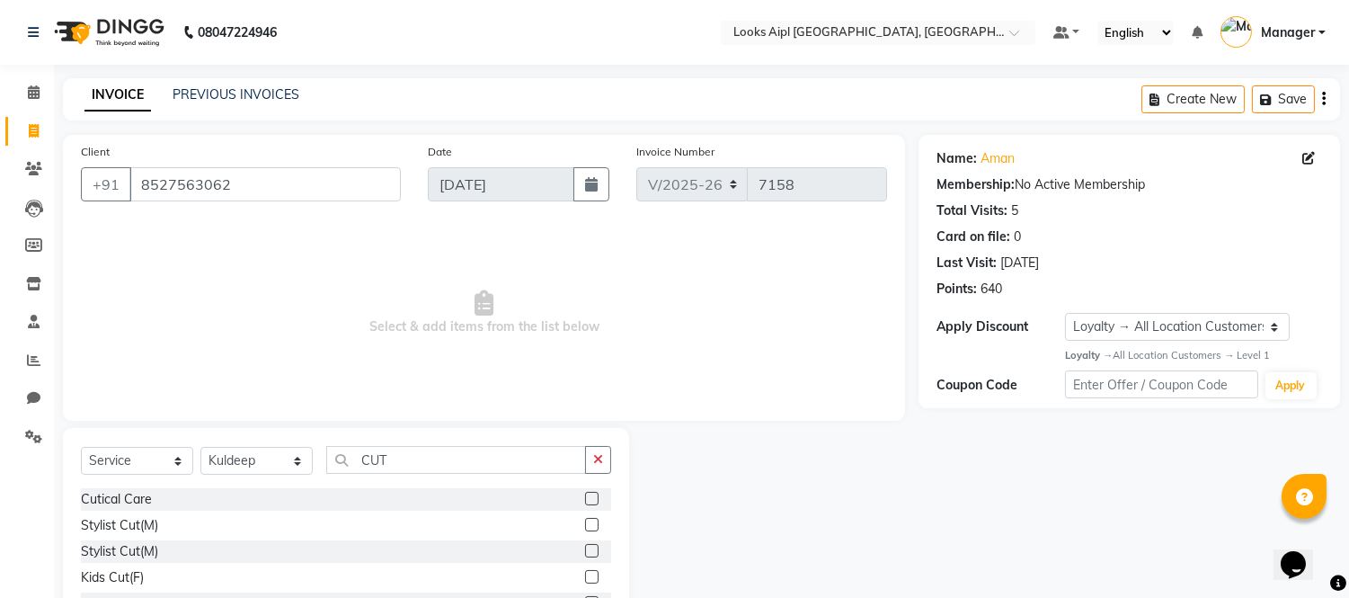
click at [585, 524] on label at bounding box center [591, 524] width 13 height 13
click at [585, 524] on input "checkbox" at bounding box center [591, 526] width 12 height 12
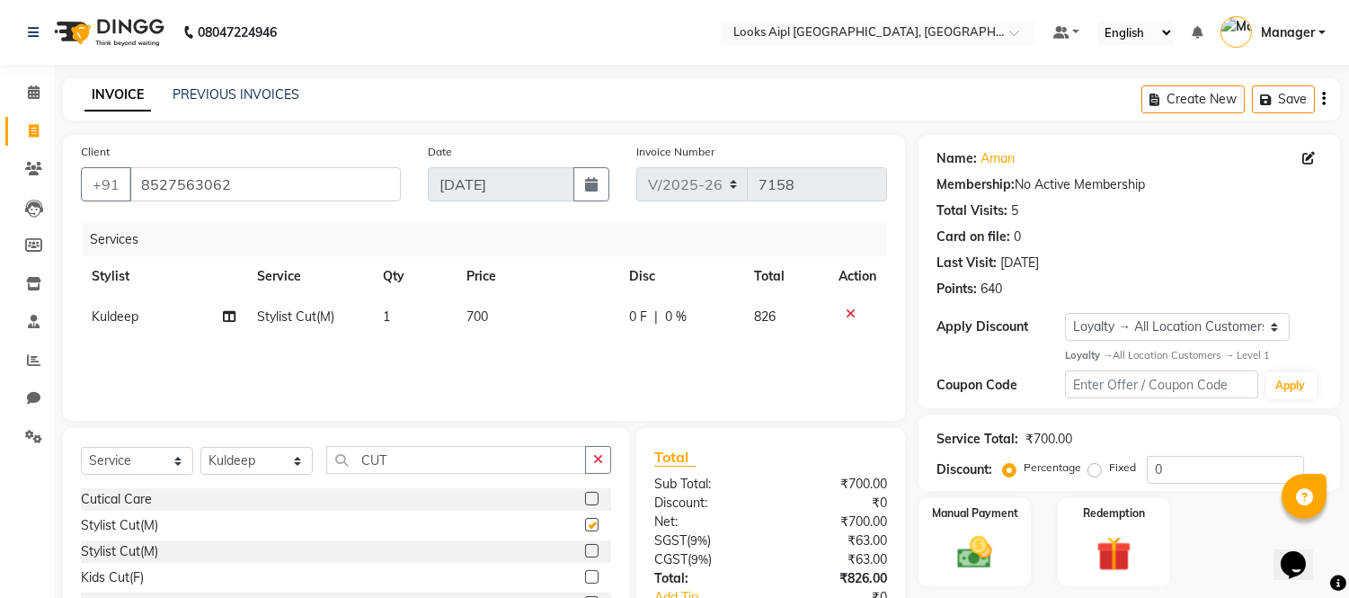
checkbox input "false"
click at [1305, 152] on icon at bounding box center [1309, 158] width 13 height 13
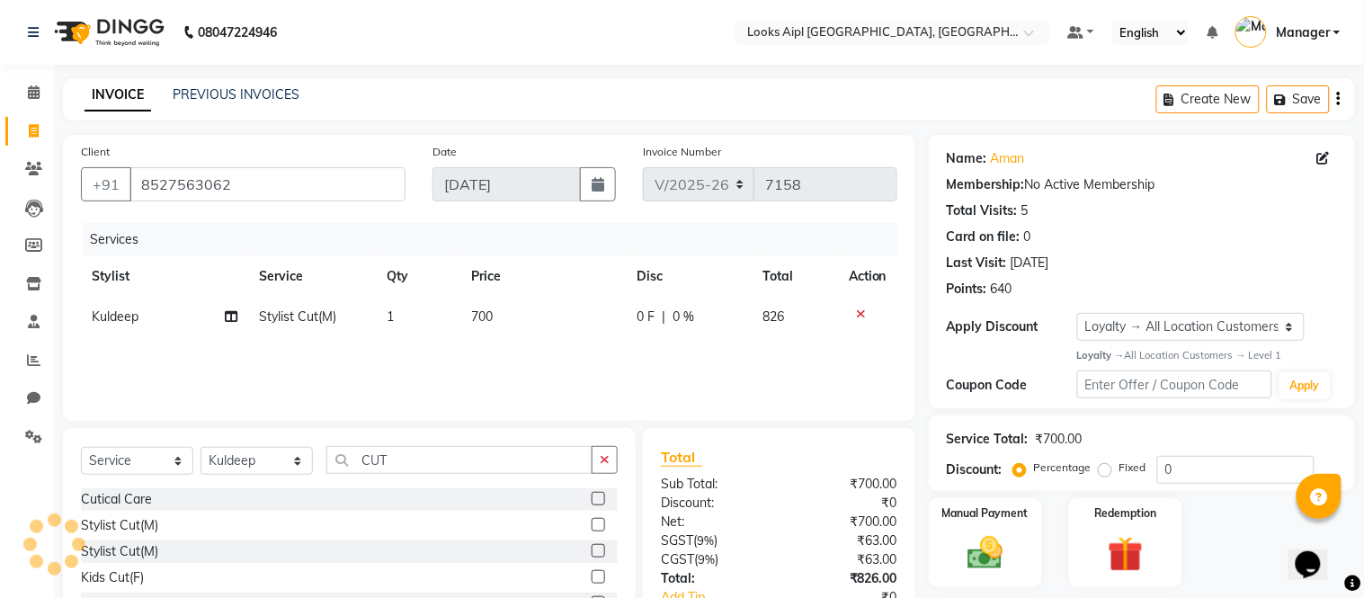
select select "[DEMOGRAPHIC_DATA]"
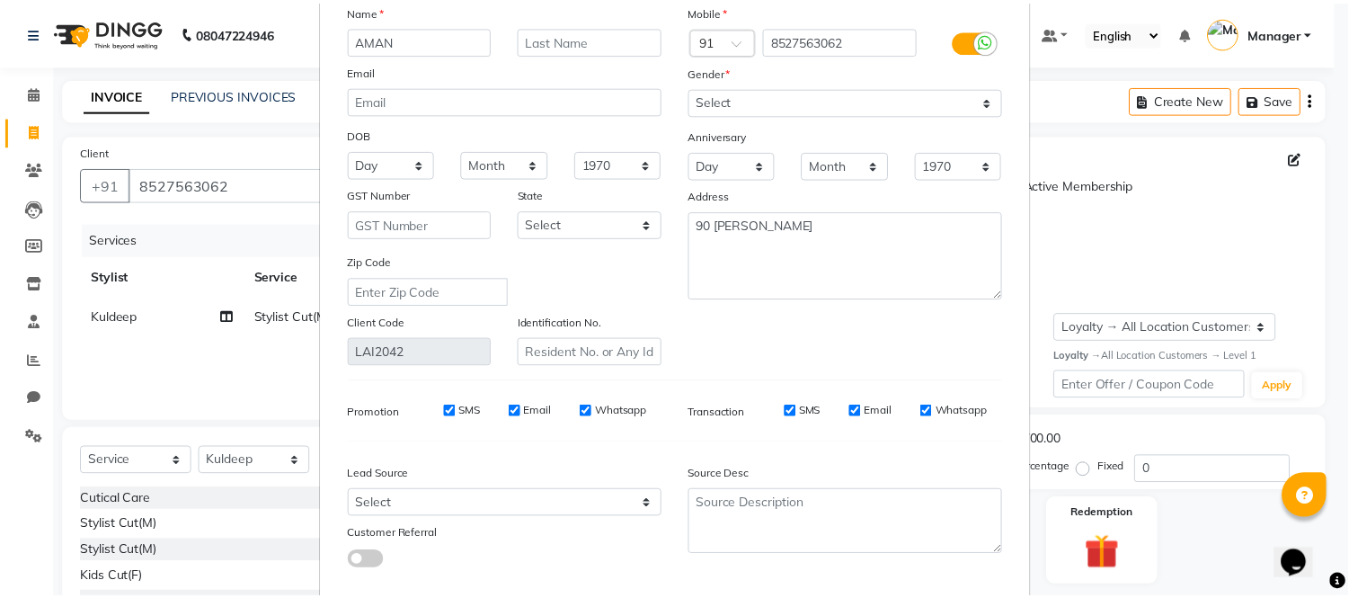
scroll to position [201, 0]
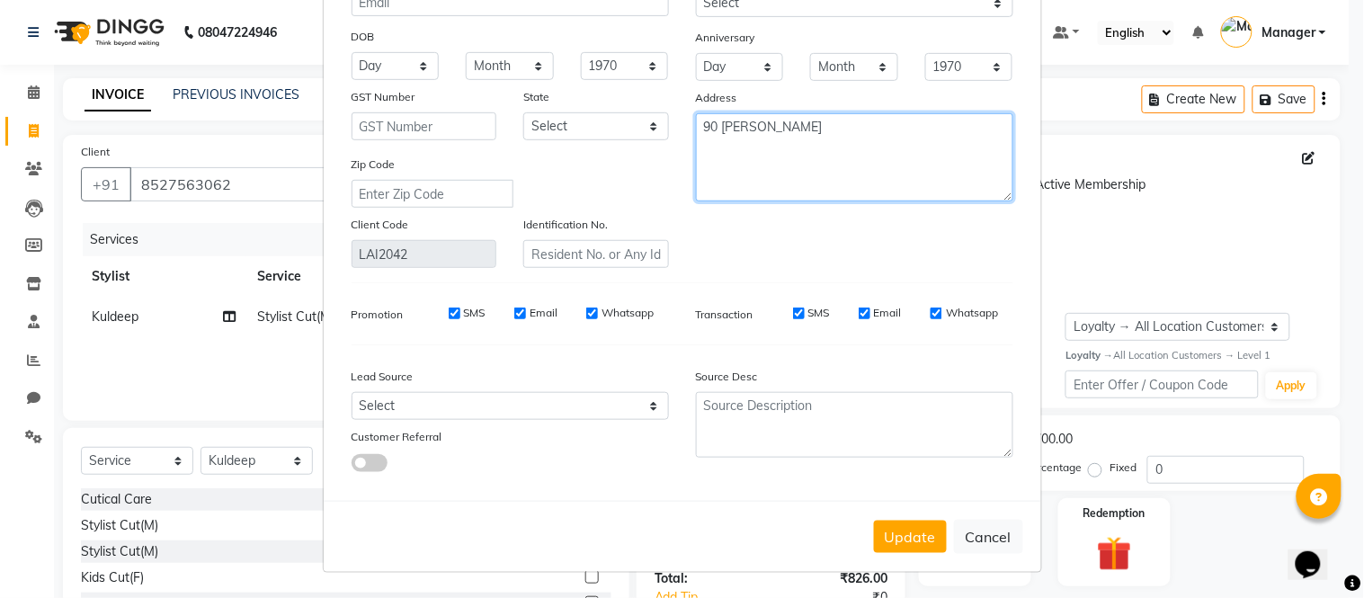
drag, startPoint x: 789, startPoint y: 127, endPoint x: 620, endPoint y: 130, distance: 169.0
click at [620, 130] on div "Name AMAN Email DOB Day 01 02 03 04 05 06 07 08 09 10 11 12 13 14 15 16 17 18 1…" at bounding box center [682, 85] width 689 height 365
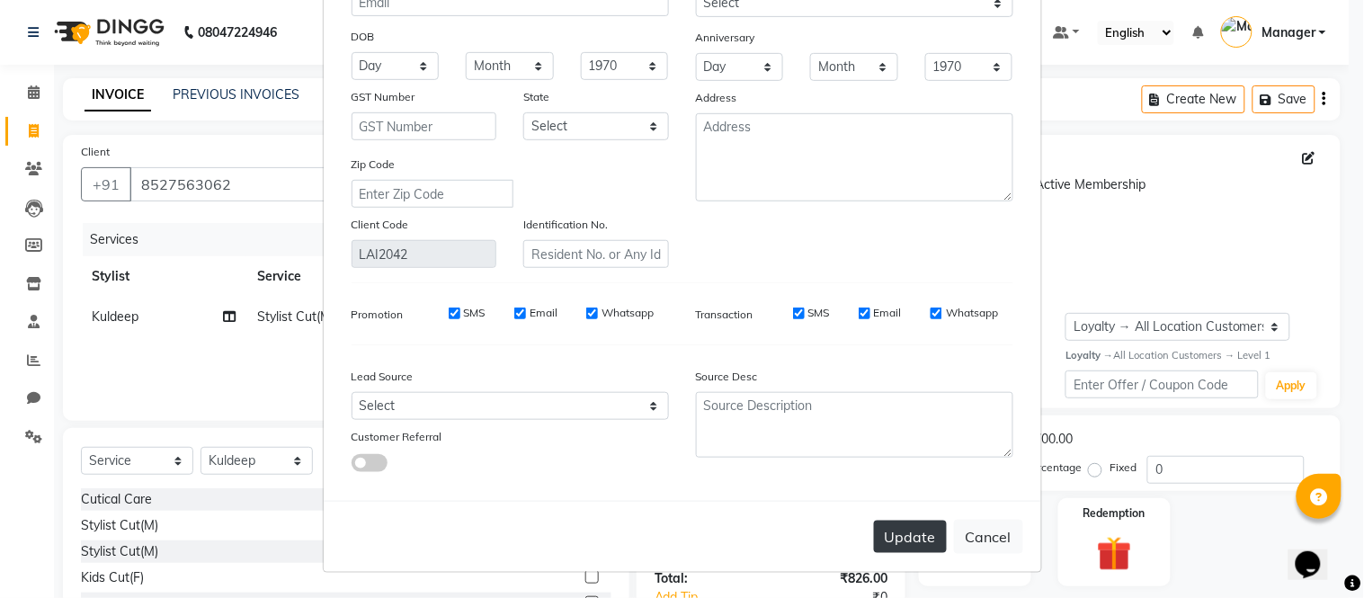
click at [904, 526] on button "Update" at bounding box center [910, 537] width 73 height 32
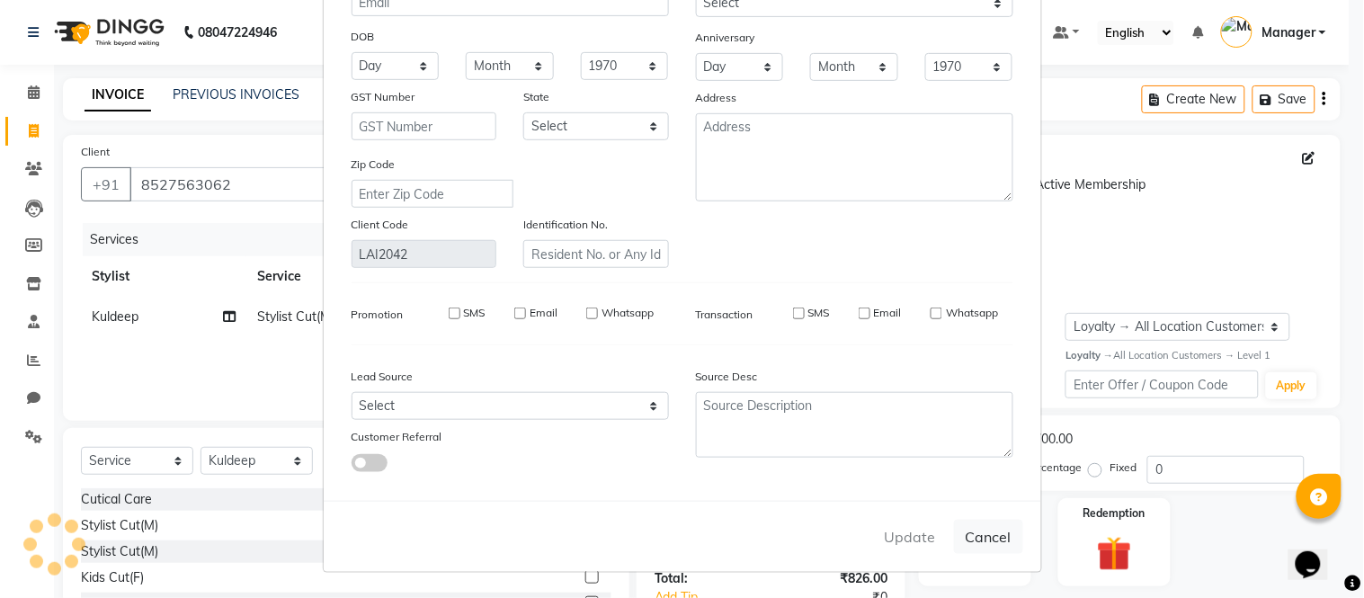
select select
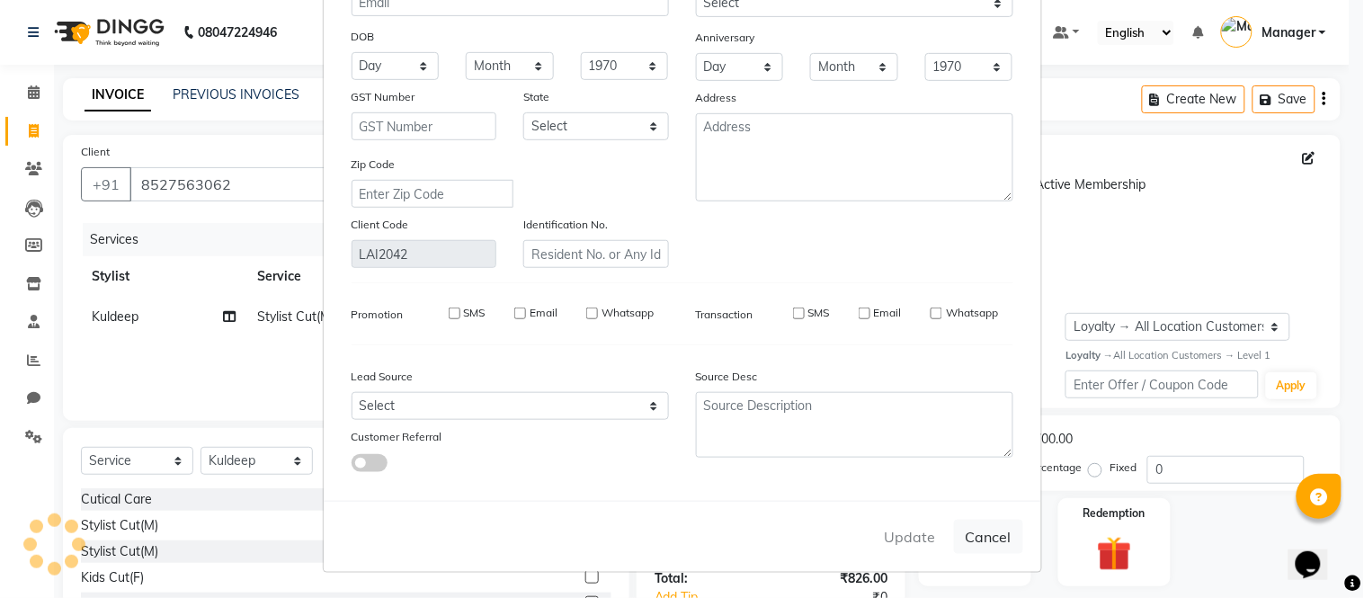
select select
checkbox input "false"
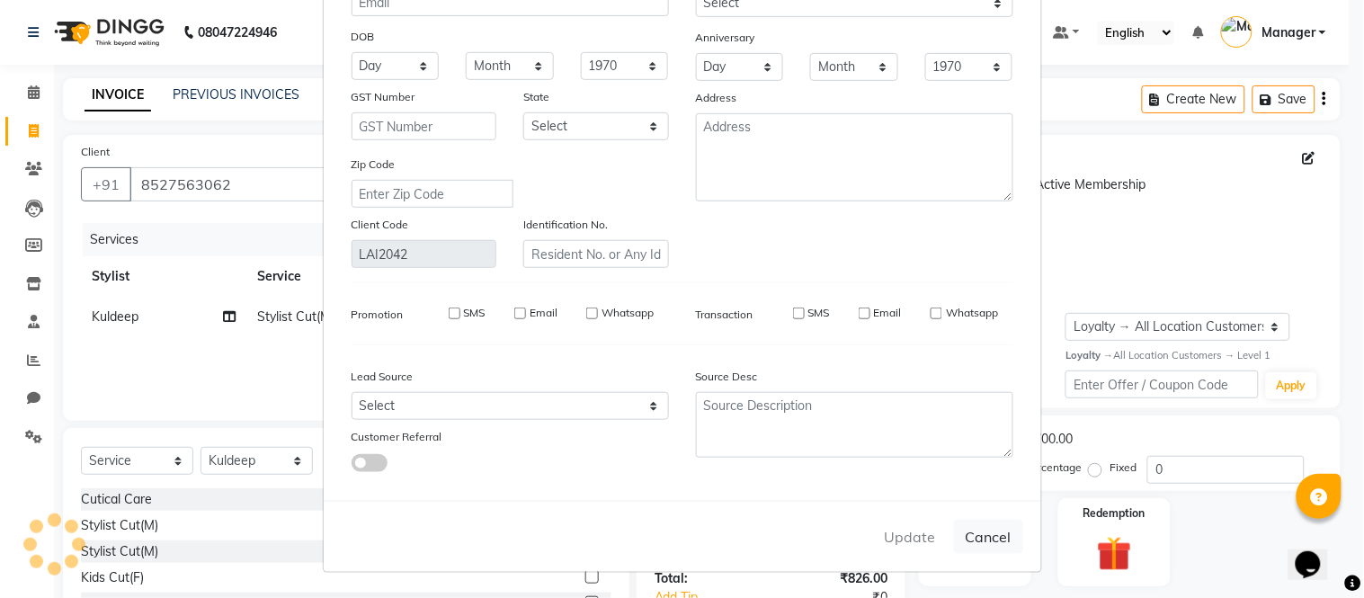
checkbox input "false"
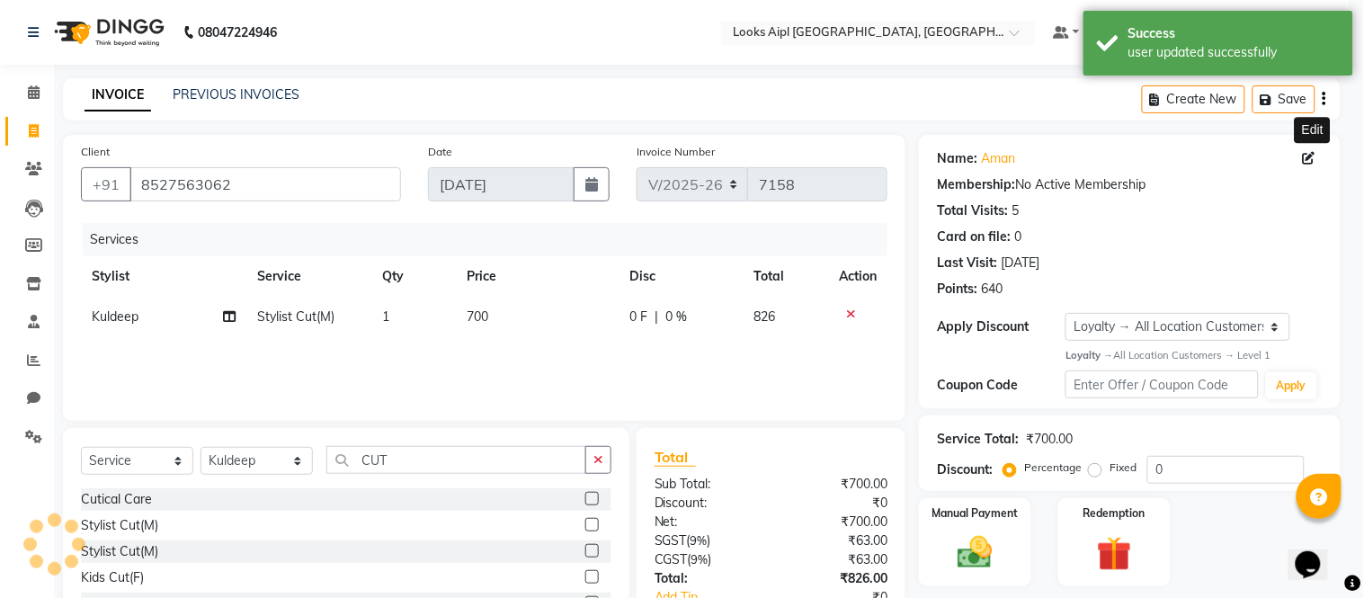
select select "1: Object"
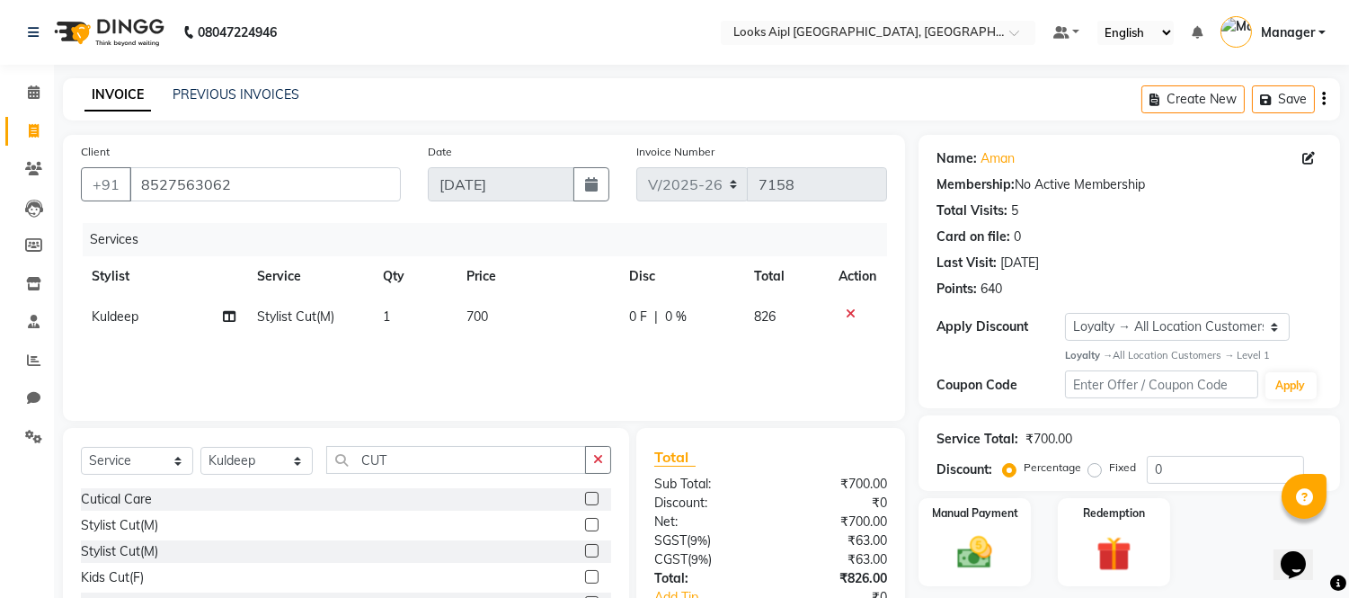
click at [519, 313] on td "700" at bounding box center [537, 317] width 163 height 40
select select "43344"
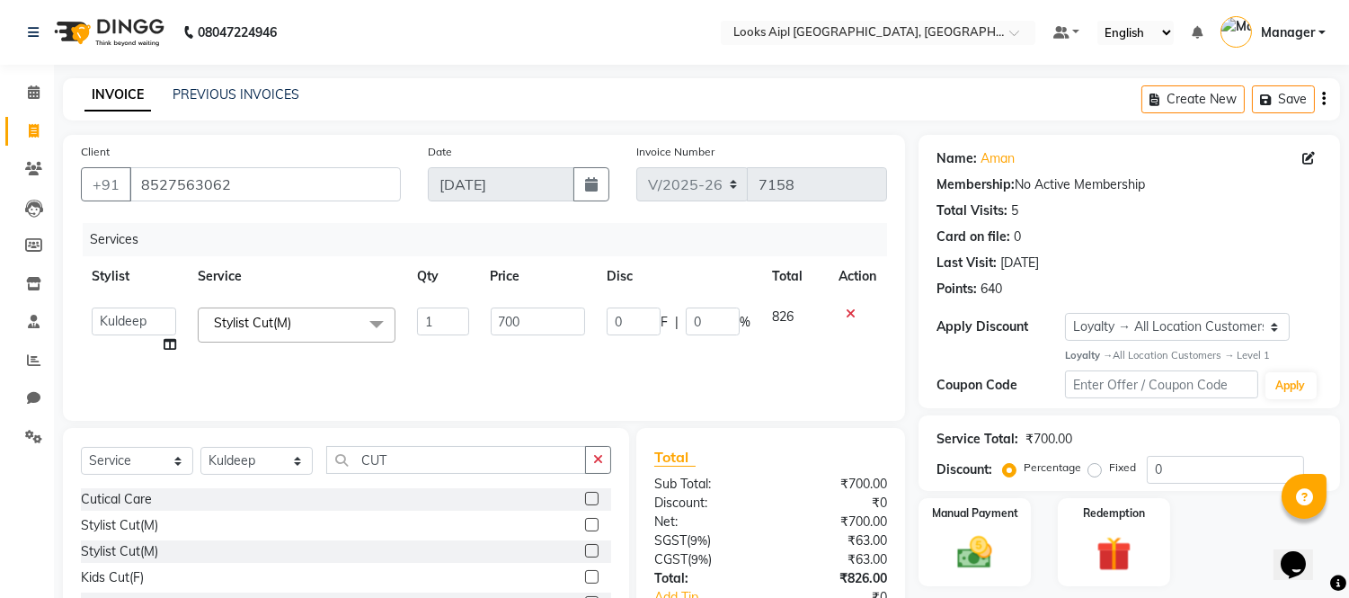
click at [519, 313] on input "700" at bounding box center [538, 321] width 94 height 28
type input "7"
type input "500"
click at [532, 375] on div "Services Stylist Service Qty Price Disc Total Action Akash Akshar_asst Alam _Pd…" at bounding box center [484, 313] width 806 height 180
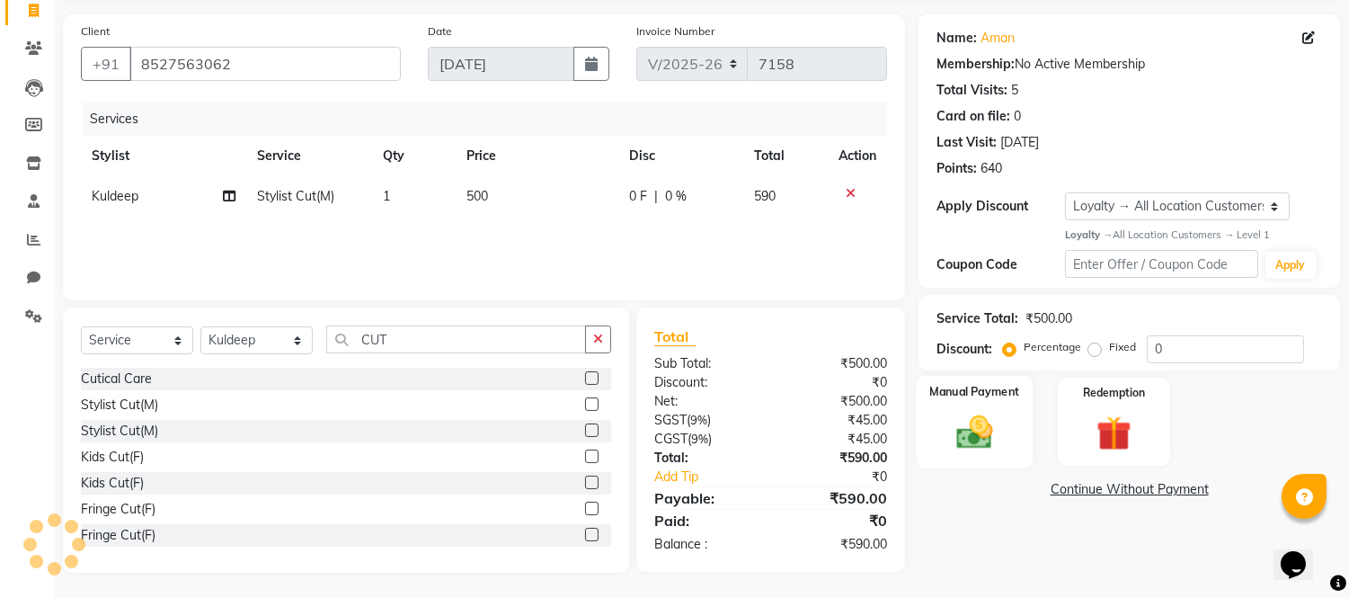
scroll to position [121, 0]
click at [993, 432] on img at bounding box center [975, 431] width 59 height 42
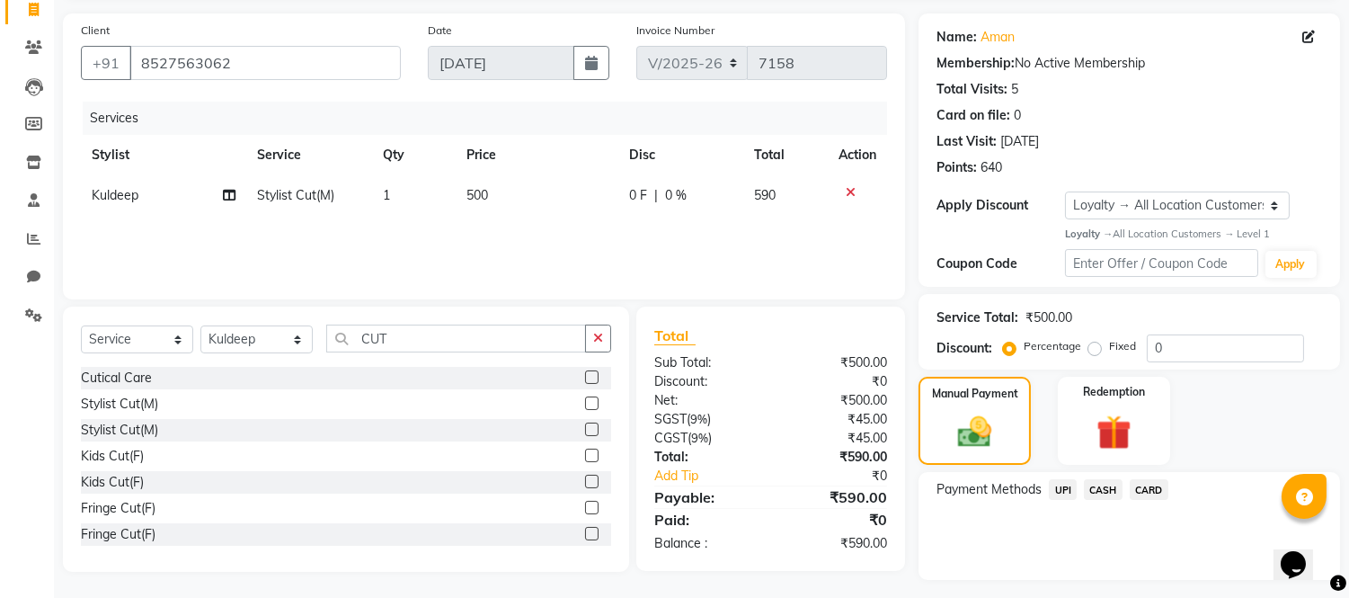
click at [1157, 488] on span "CARD" at bounding box center [1149, 489] width 39 height 21
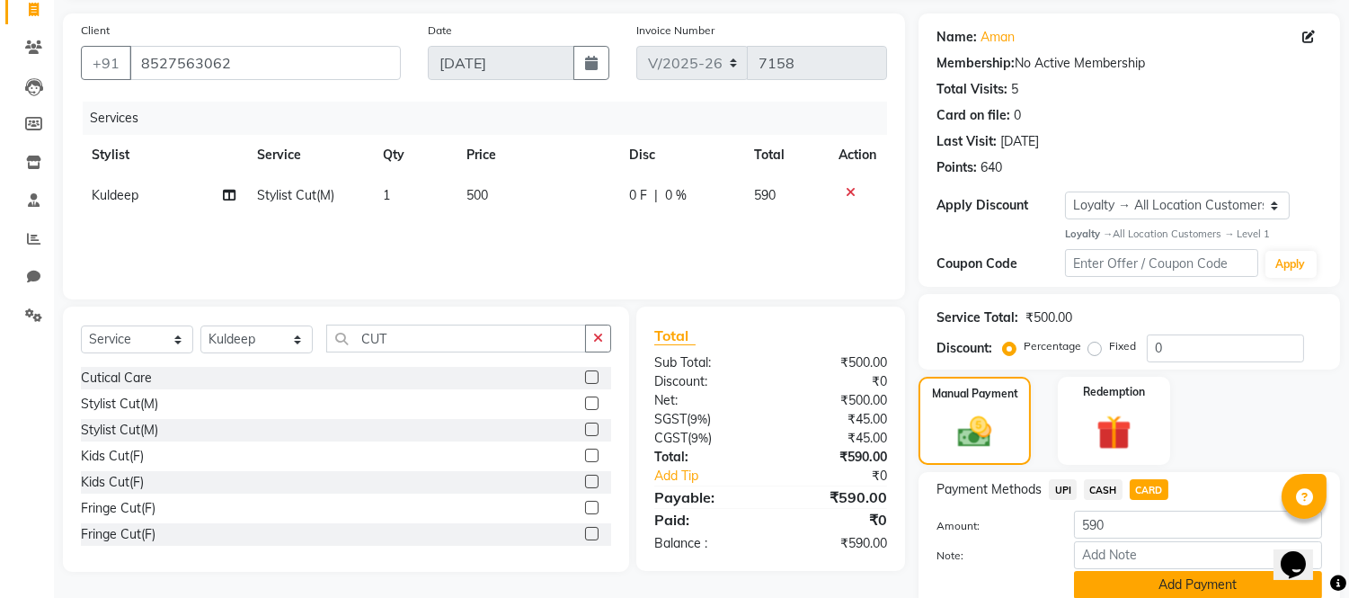
click at [1147, 579] on button "Add Payment" at bounding box center [1198, 585] width 248 height 28
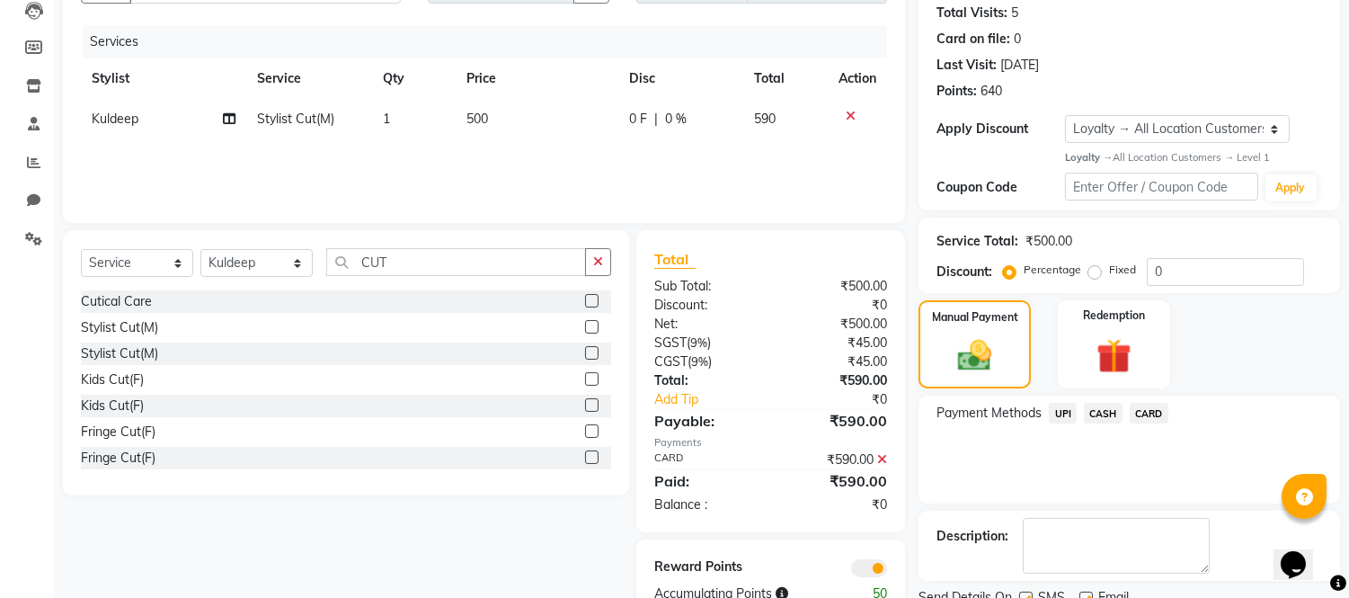
scroll to position [268, 0]
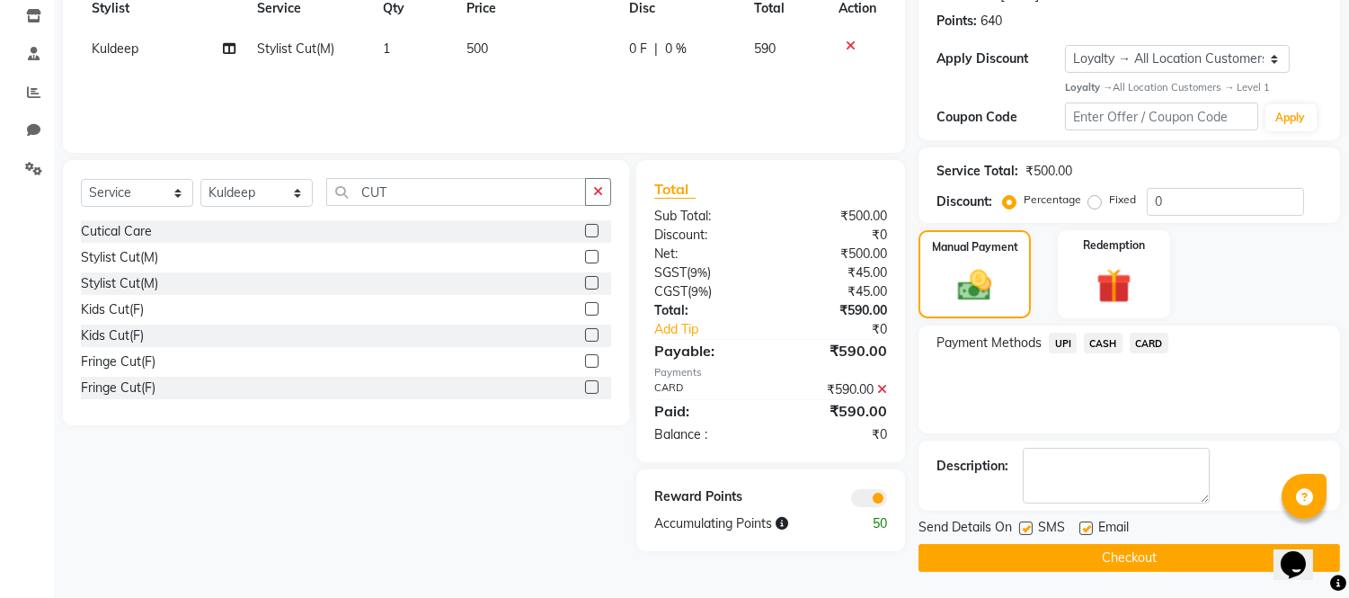
click at [1146, 561] on button "Checkout" at bounding box center [1130, 558] width 422 height 28
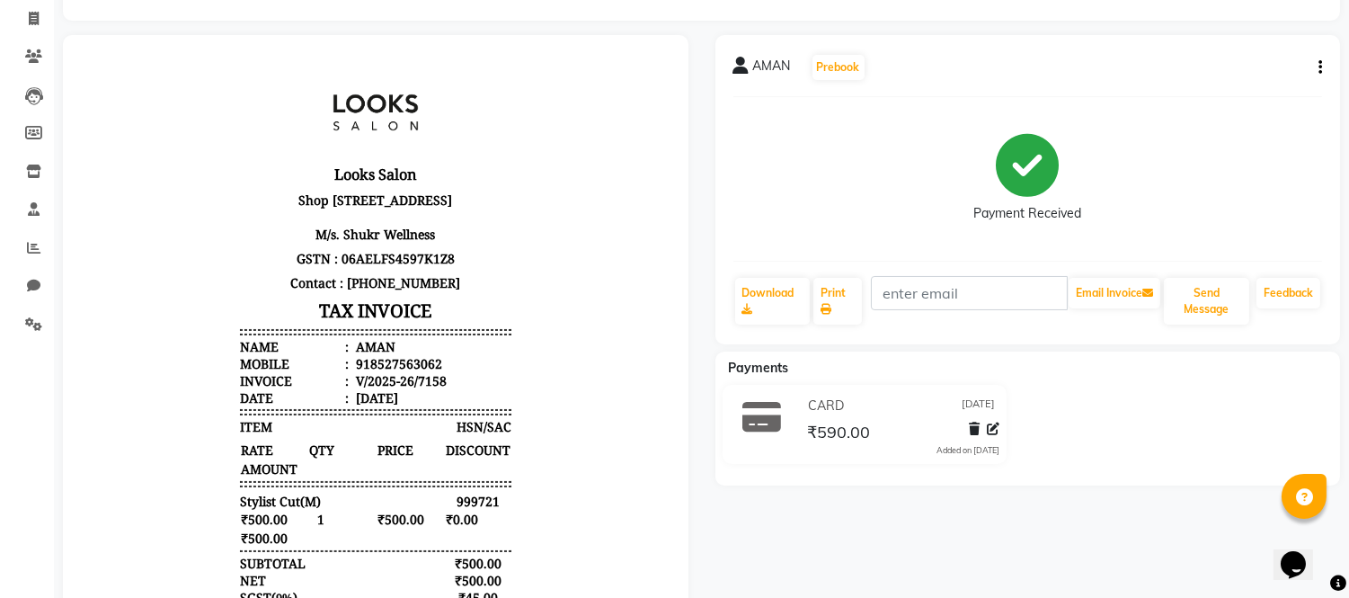
scroll to position [31, 0]
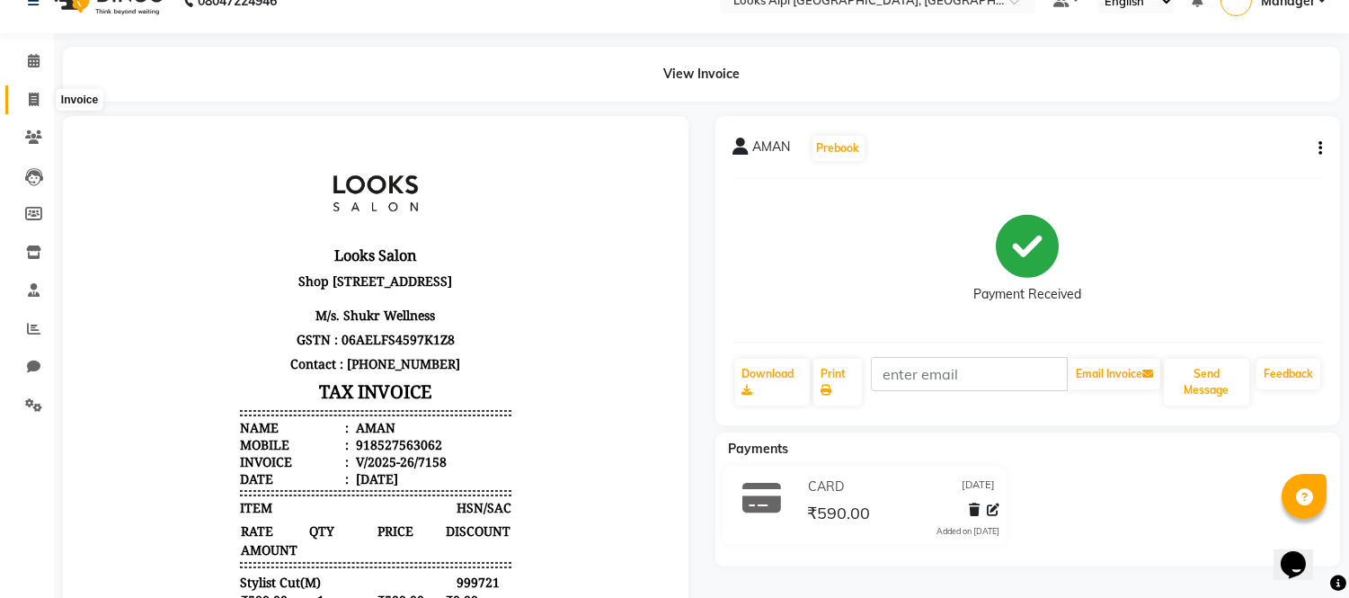
click at [20, 100] on span at bounding box center [33, 100] width 31 height 21
select select "service"
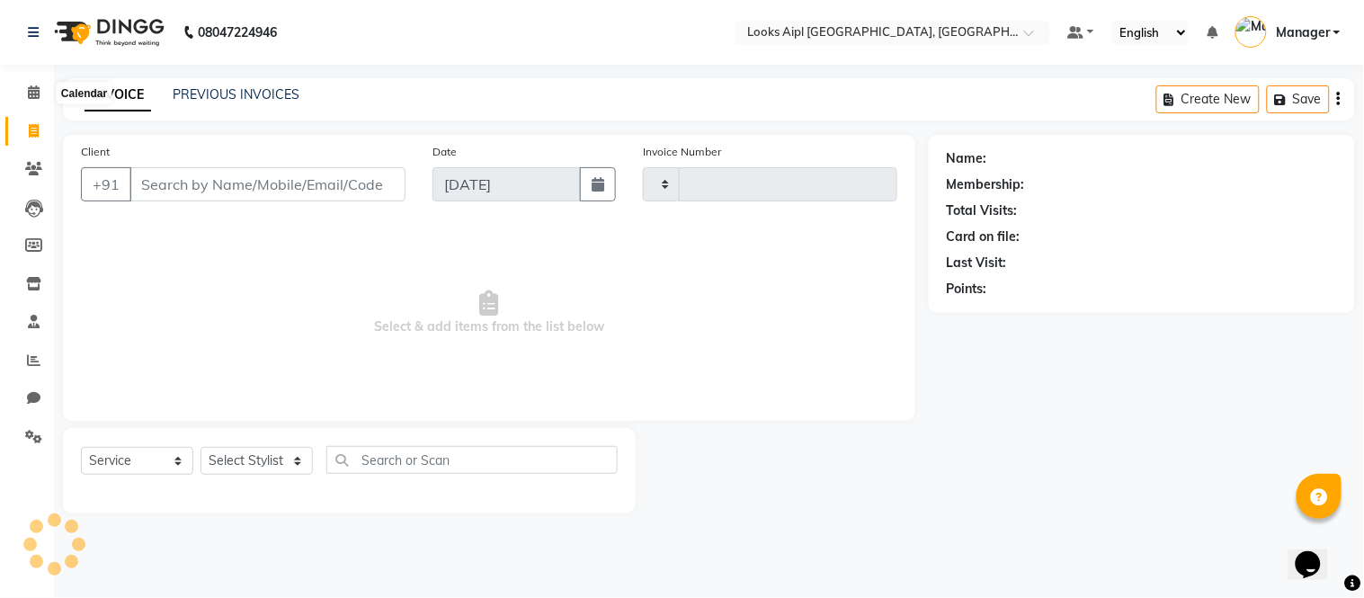
type input "7159"
select select "6047"
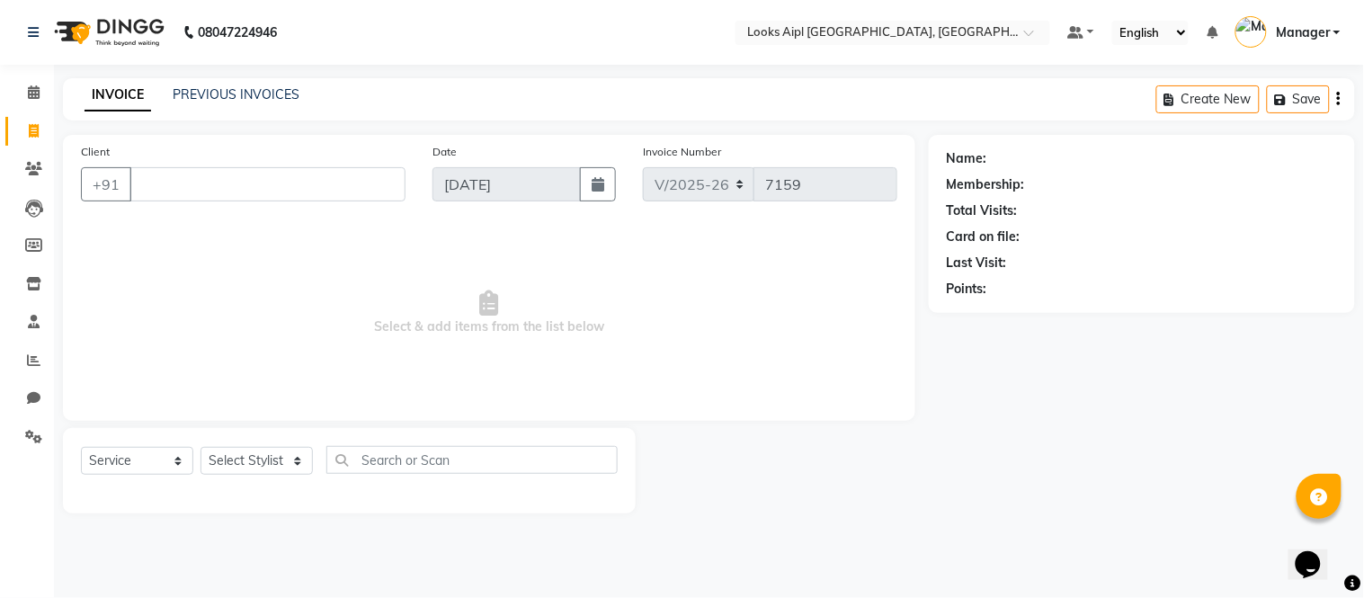
click at [217, 183] on input "Client" at bounding box center [267, 184] width 276 height 34
click at [263, 450] on select "Select Stylist [PERSON_NAME] Alam _Pdct [PERSON_NAME] [PERSON_NAME] Counter Sal…" at bounding box center [256, 461] width 112 height 28
select select "43341"
click at [200, 448] on select "Select Stylist [PERSON_NAME] Alam _Pdct [PERSON_NAME] [PERSON_NAME] Counter Sal…" at bounding box center [256, 461] width 112 height 28
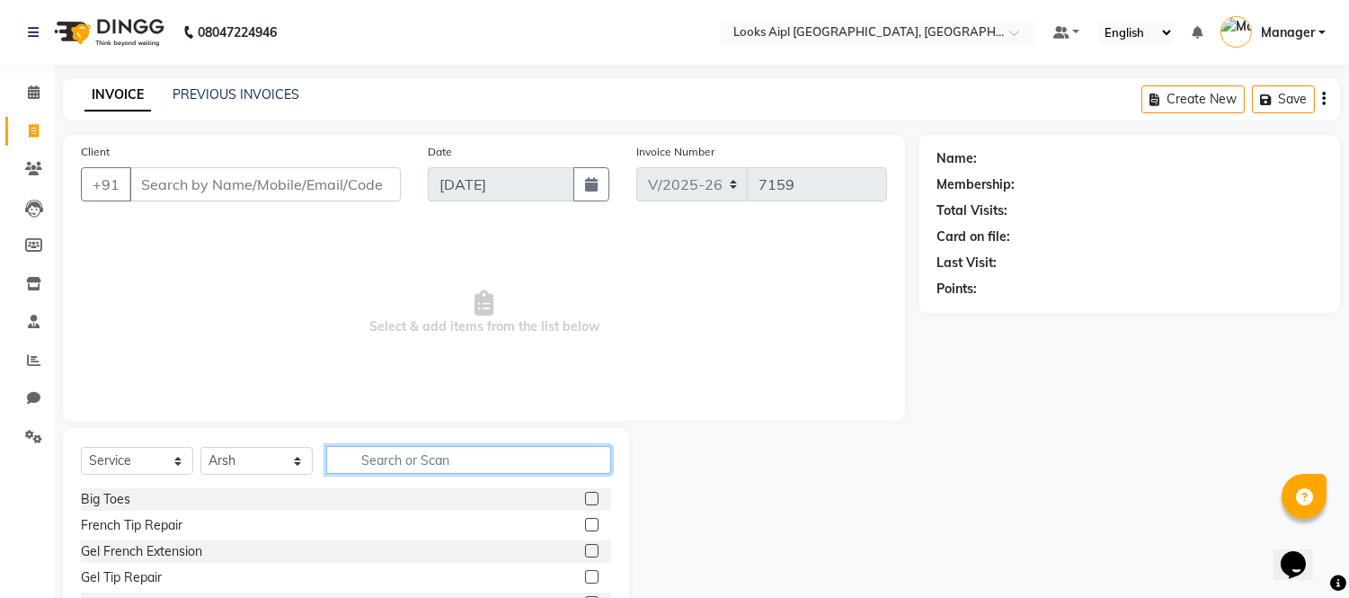
click at [444, 460] on input "text" at bounding box center [468, 460] width 285 height 28
type input "INOA"
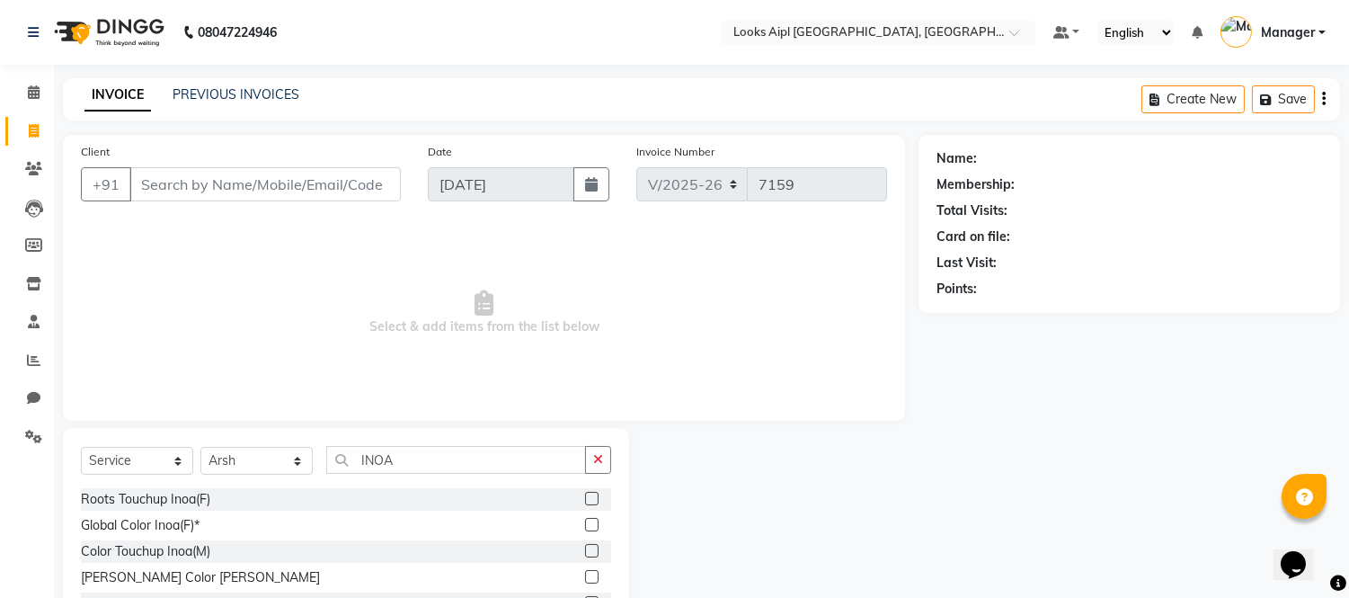
click at [585, 498] on label at bounding box center [591, 498] width 13 height 13
click at [585, 498] on input "checkbox" at bounding box center [591, 500] width 12 height 12
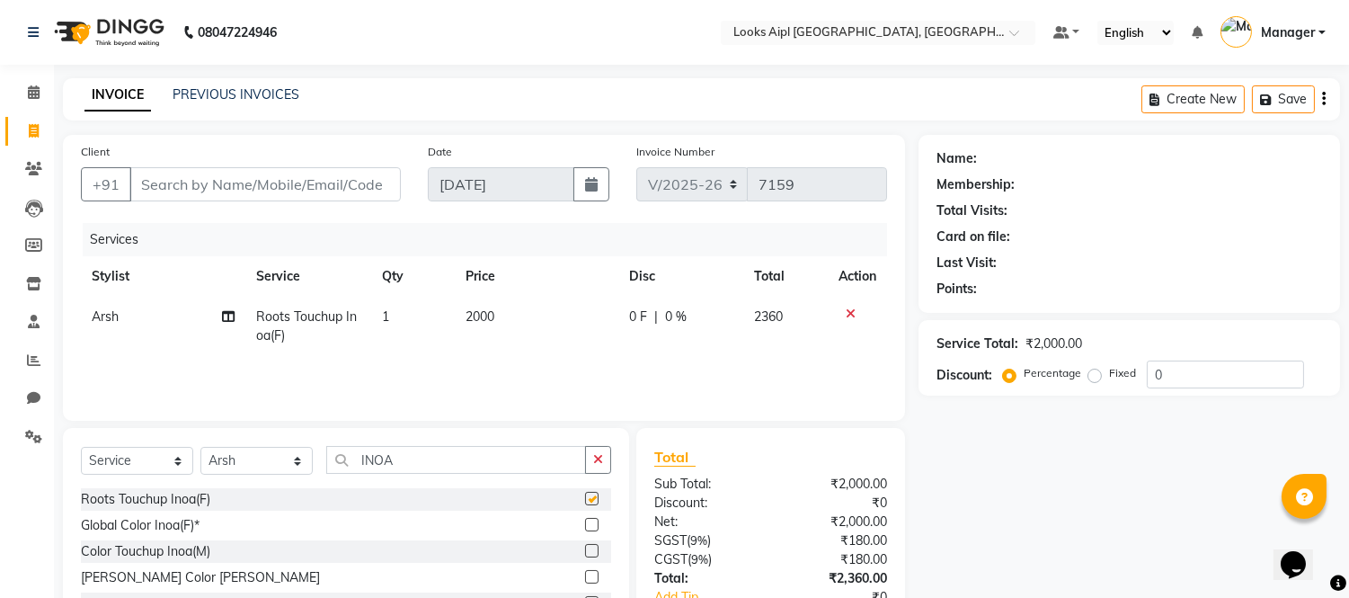
checkbox input "false"
click at [264, 450] on select "Select Stylist [PERSON_NAME] Alam _Pdct [PERSON_NAME] [PERSON_NAME] Counter Sal…" at bounding box center [256, 461] width 112 height 28
select select "43345"
click at [200, 448] on select "Select Stylist [PERSON_NAME] Alam _Pdct [PERSON_NAME] [PERSON_NAME] Counter Sal…" at bounding box center [256, 461] width 112 height 28
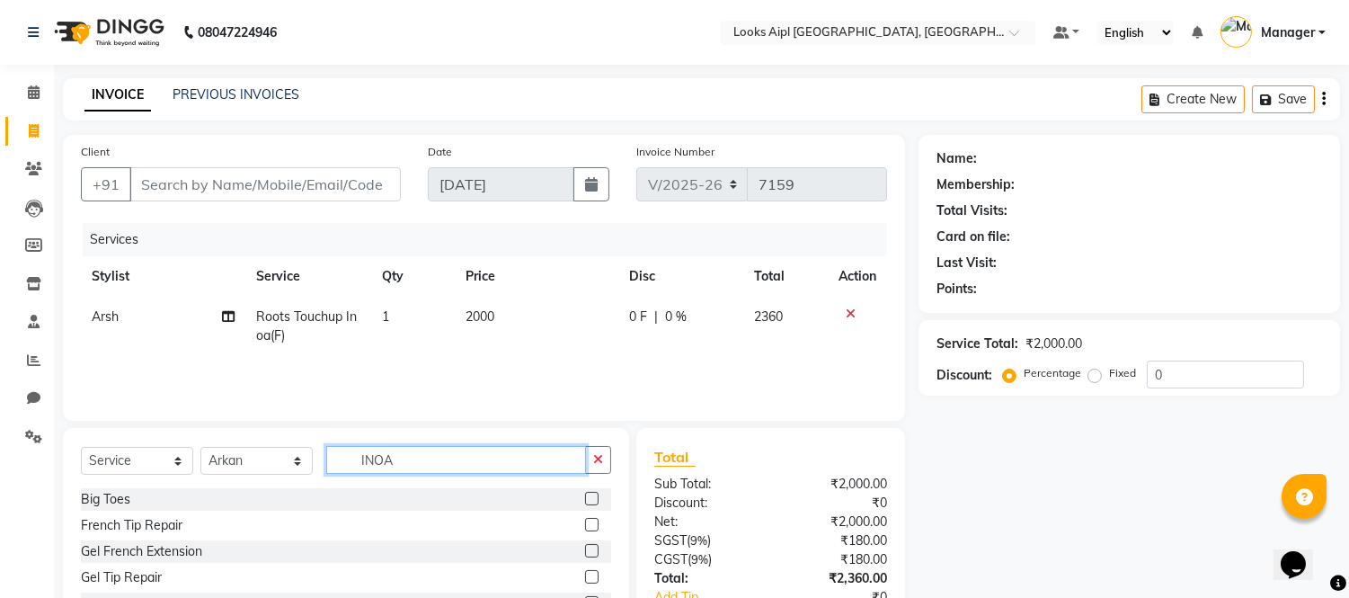
drag, startPoint x: 397, startPoint y: 454, endPoint x: 369, endPoint y: 489, distance: 44.8
click at [295, 478] on div "Select Service Product Membership Package Voucher Prepaid Gift Card Select Styl…" at bounding box center [346, 467] width 530 height 42
type input "CUT"
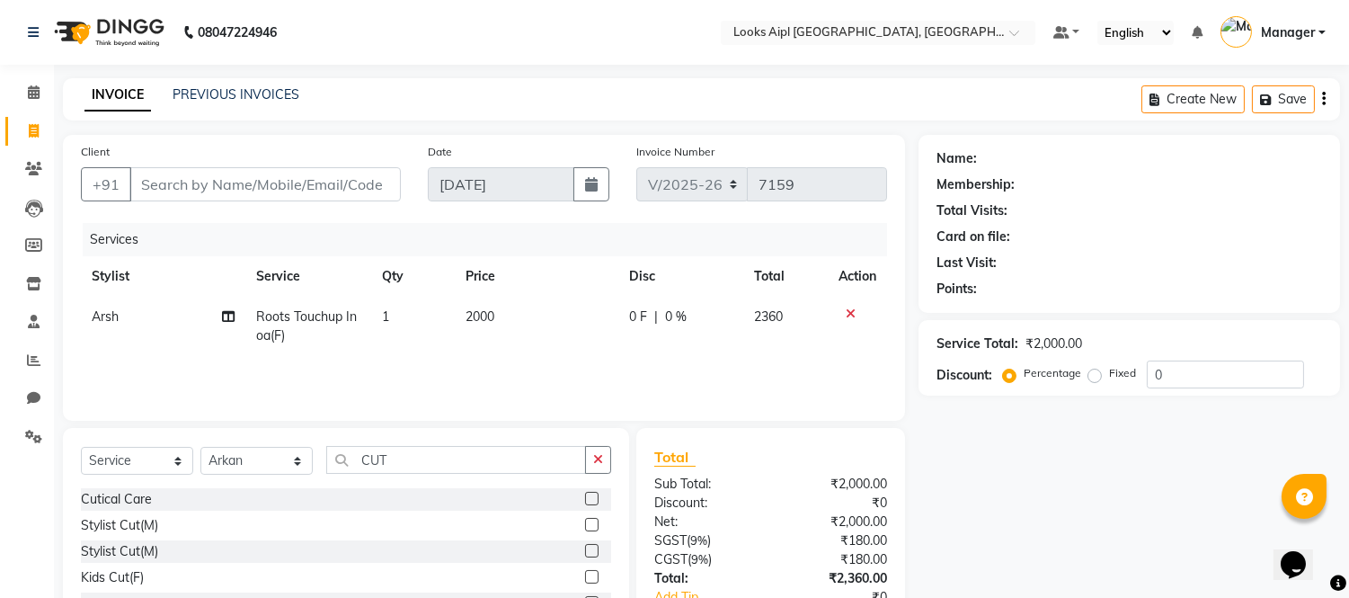
click at [560, 521] on div "Stylist Cut(M)" at bounding box center [346, 525] width 530 height 22
click at [585, 523] on label at bounding box center [591, 524] width 13 height 13
click at [585, 523] on input "checkbox" at bounding box center [591, 526] width 12 height 12
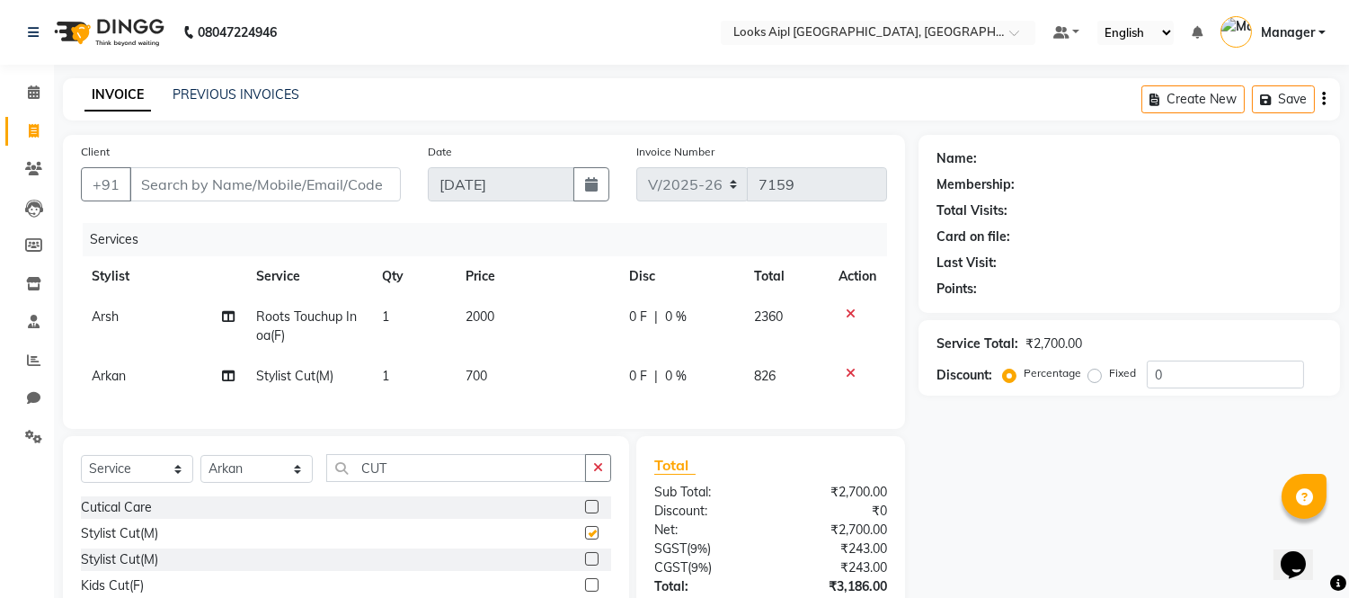
checkbox input "false"
drag, startPoint x: 407, startPoint y: 482, endPoint x: 333, endPoint y: 482, distance: 74.6
click at [333, 482] on input "CUT" at bounding box center [456, 468] width 260 height 28
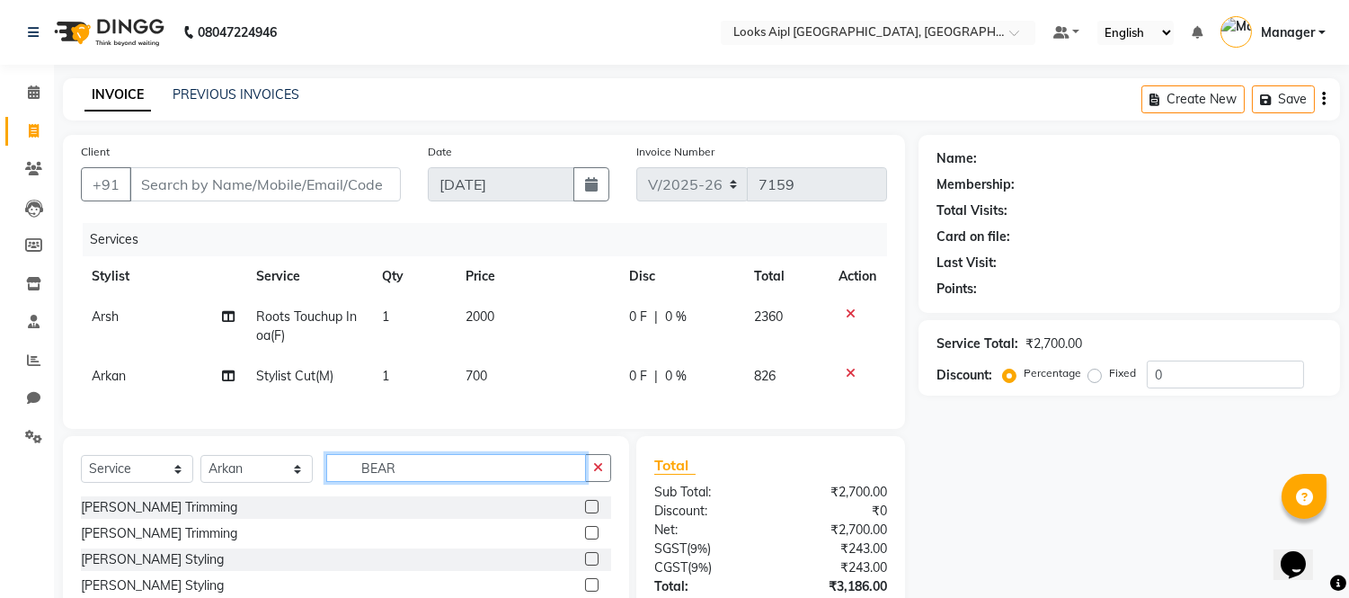
type input "BEAR"
click at [585, 513] on label at bounding box center [591, 506] width 13 height 13
click at [585, 513] on input "checkbox" at bounding box center [591, 508] width 12 height 12
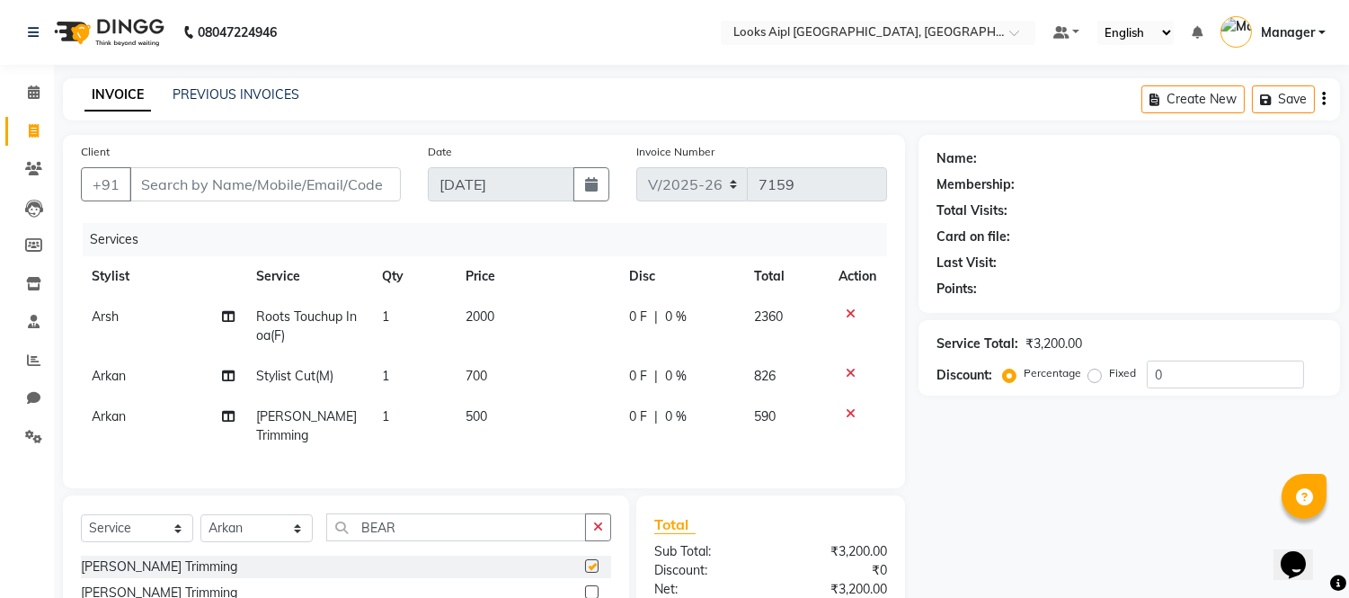
checkbox input "false"
drag, startPoint x: 412, startPoint y: 522, endPoint x: 295, endPoint y: 518, distance: 117.0
click at [295, 518] on div "Select Service Product Membership Package Voucher Prepaid Gift Card Select Styl…" at bounding box center [346, 534] width 530 height 42
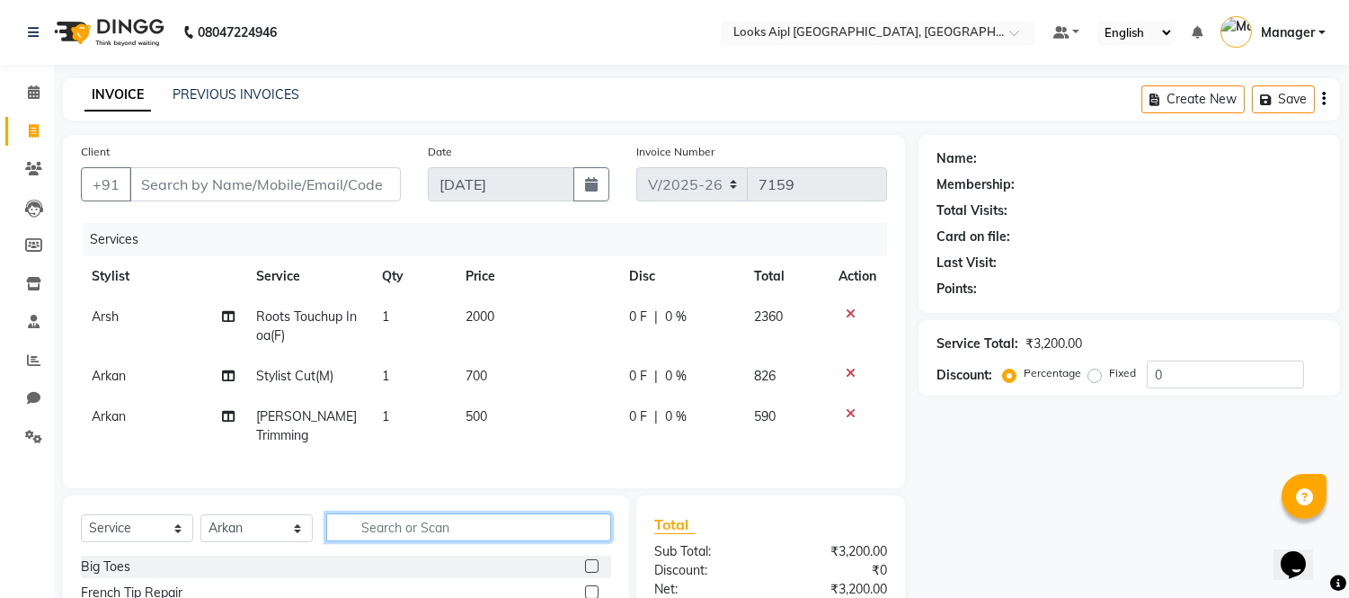
click at [385, 518] on input "text" at bounding box center [468, 527] width 285 height 28
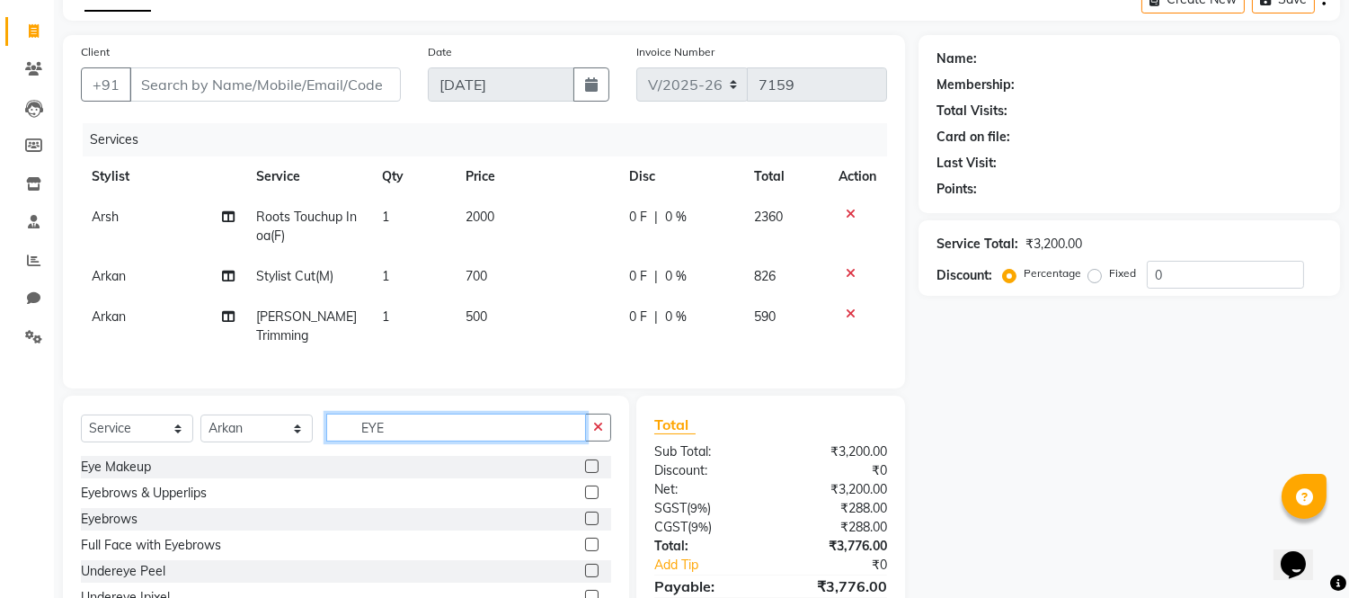
type input "EYE"
click at [585, 487] on label at bounding box center [591, 491] width 13 height 13
click at [585, 487] on input "checkbox" at bounding box center [591, 493] width 12 height 12
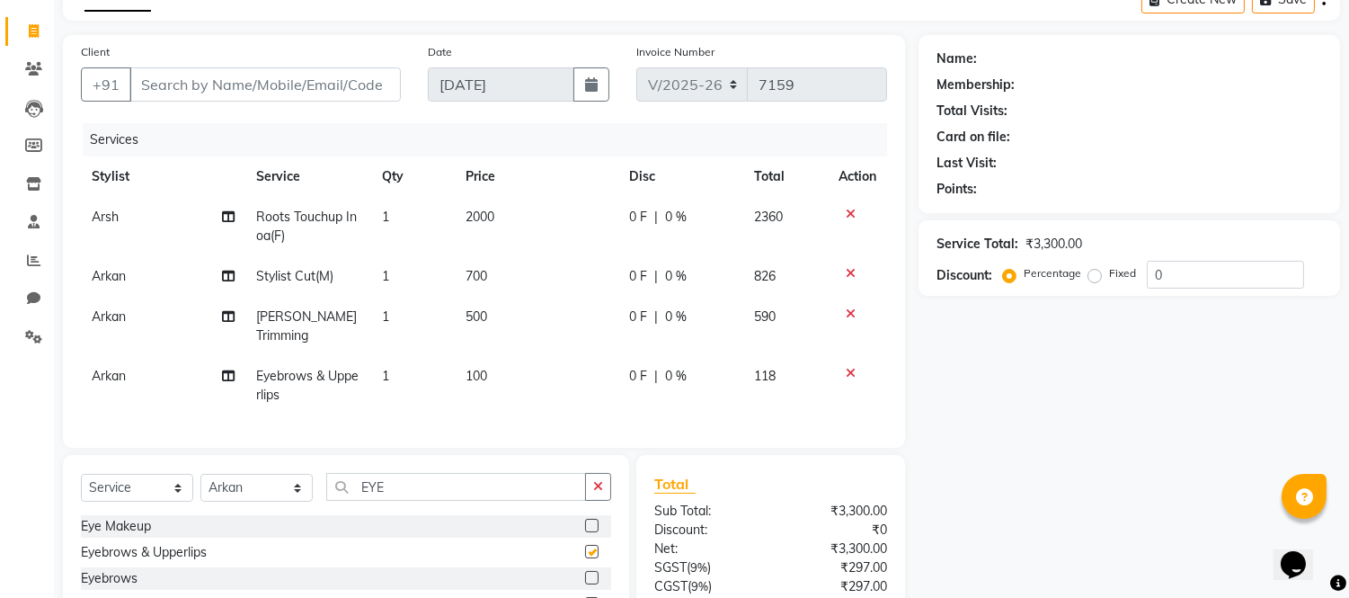
checkbox input "false"
click at [498, 356] on td "100" at bounding box center [537, 385] width 164 height 59
select select "43345"
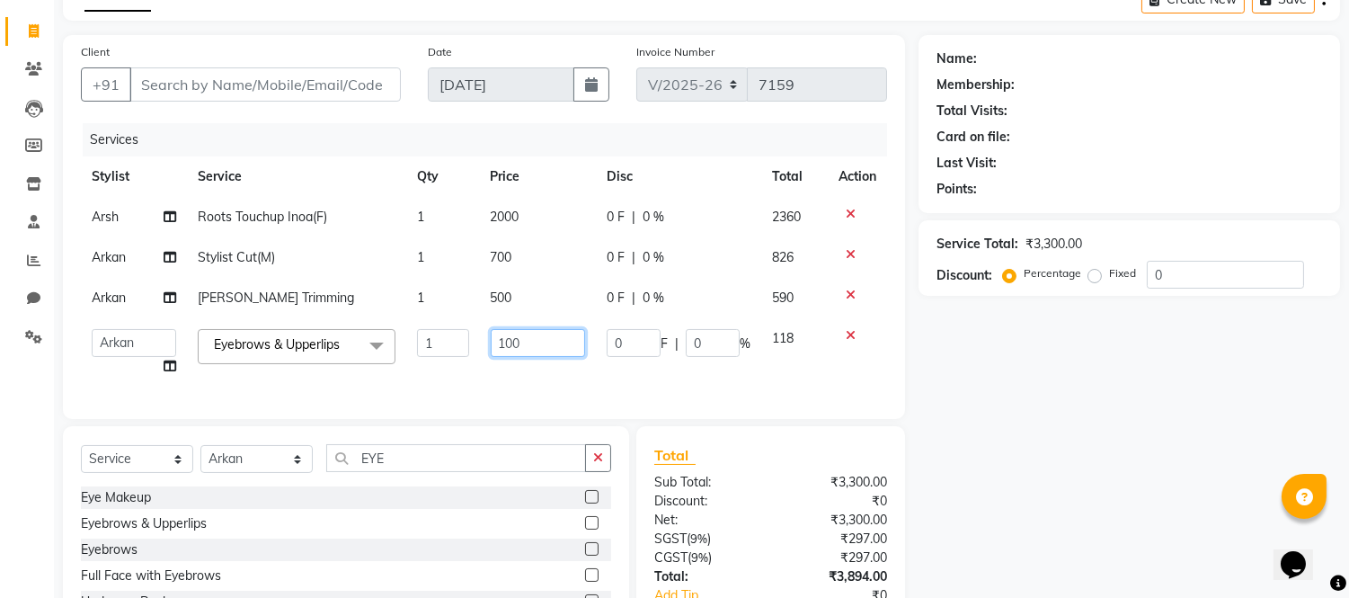
click at [514, 342] on input "100" at bounding box center [538, 343] width 94 height 28
type input "120"
click at [514, 378] on td "120" at bounding box center [538, 352] width 116 height 68
select select "43345"
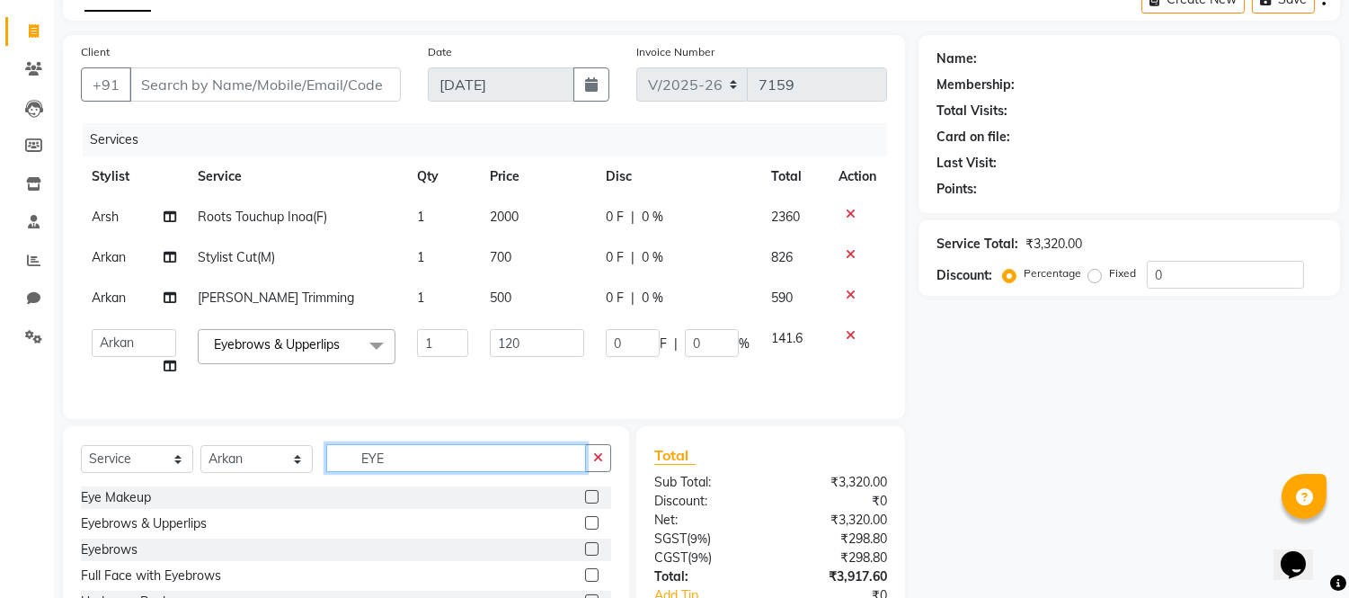
drag, startPoint x: 400, startPoint y: 479, endPoint x: 501, endPoint y: 475, distance: 100.8
click at [256, 479] on div "Select Service Product Membership Package Voucher Prepaid Gift Card Select Styl…" at bounding box center [346, 465] width 530 height 42
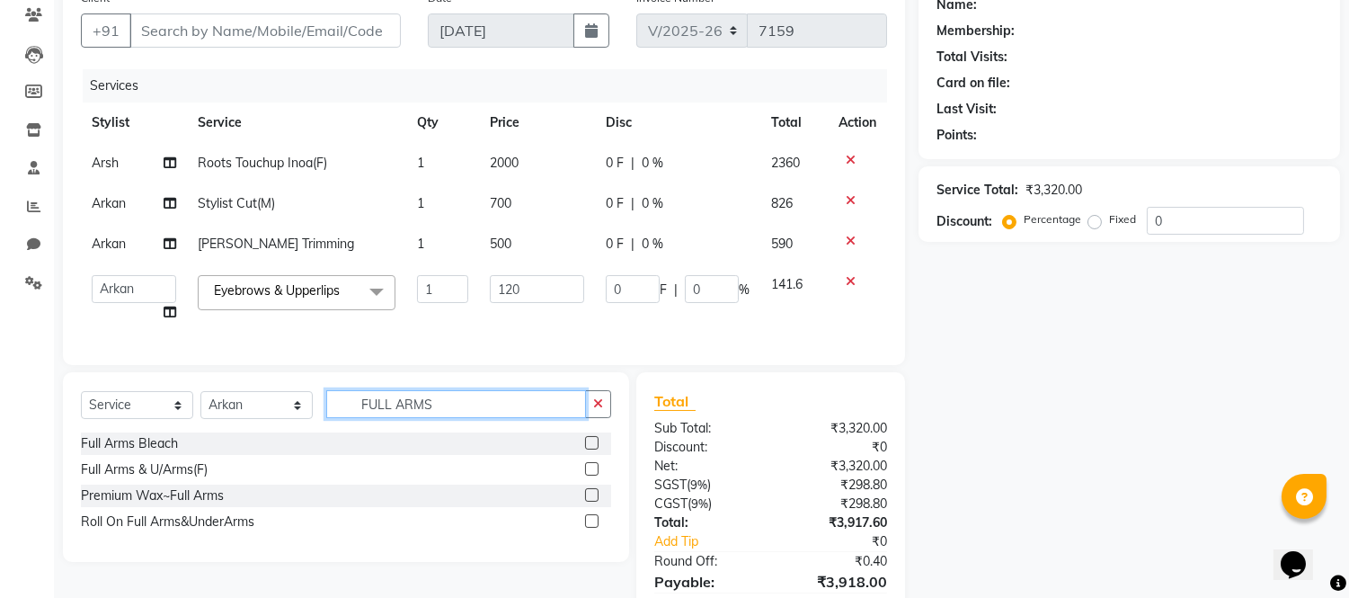
scroll to position [200, 0]
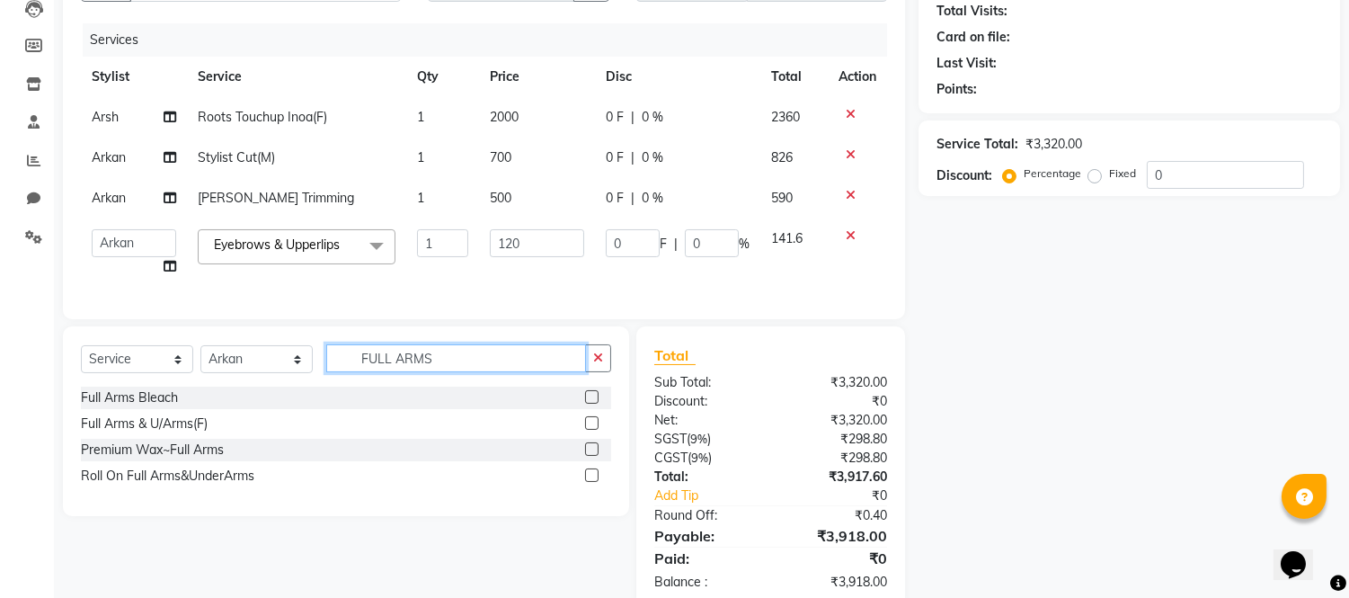
type input "FULL ARMS"
click at [594, 456] on label at bounding box center [591, 448] width 13 height 13
click at [594, 456] on input "checkbox" at bounding box center [591, 450] width 12 height 12
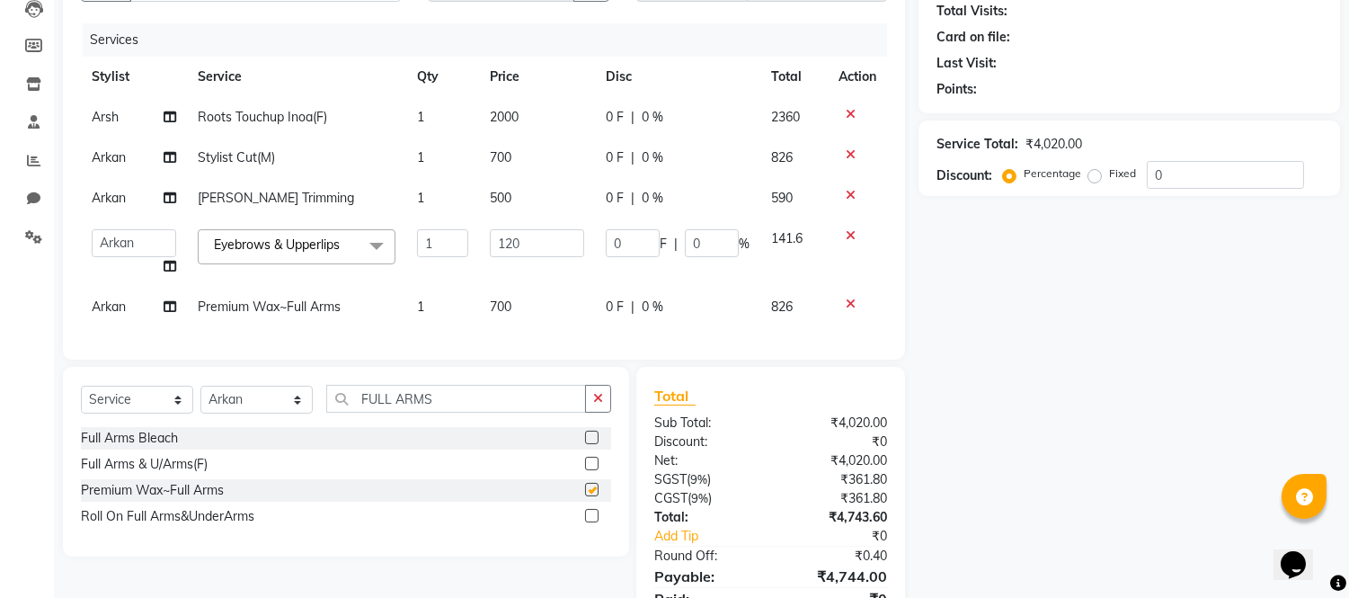
checkbox input "false"
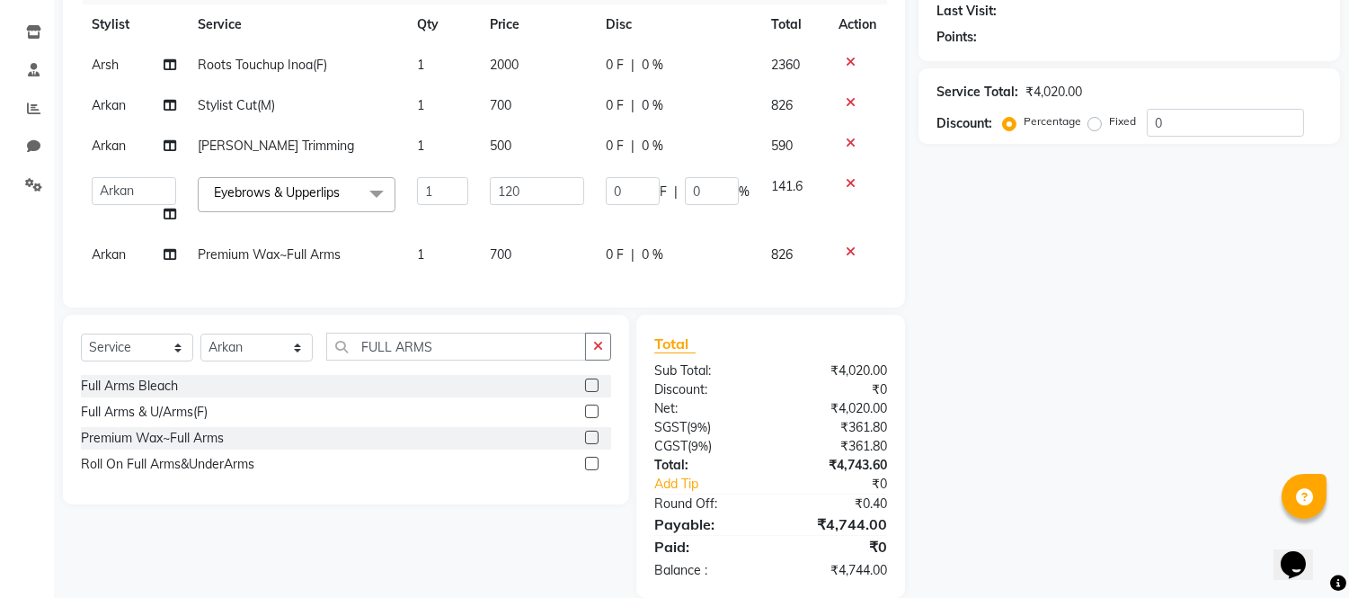
scroll to position [293, 0]
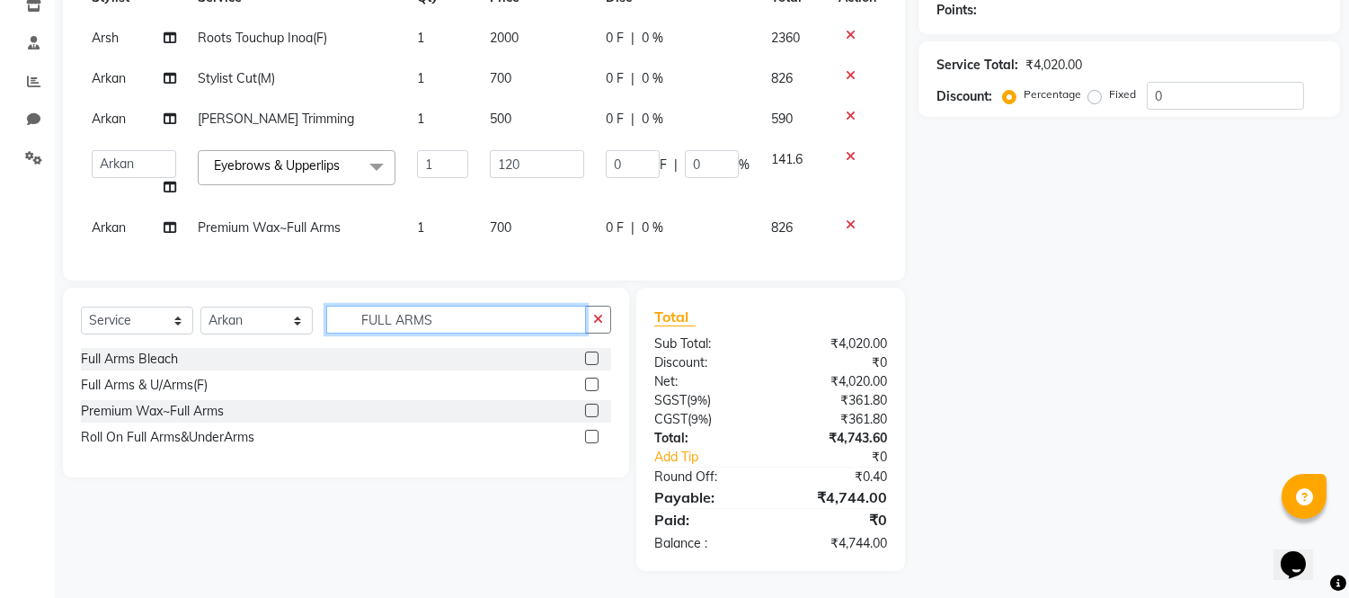
drag, startPoint x: 457, startPoint y: 310, endPoint x: 417, endPoint y: 324, distance: 41.8
click at [160, 325] on div "Select Service Product Membership Package Voucher Prepaid Gift Card Select Styl…" at bounding box center [346, 327] width 530 height 42
type input "FOR"
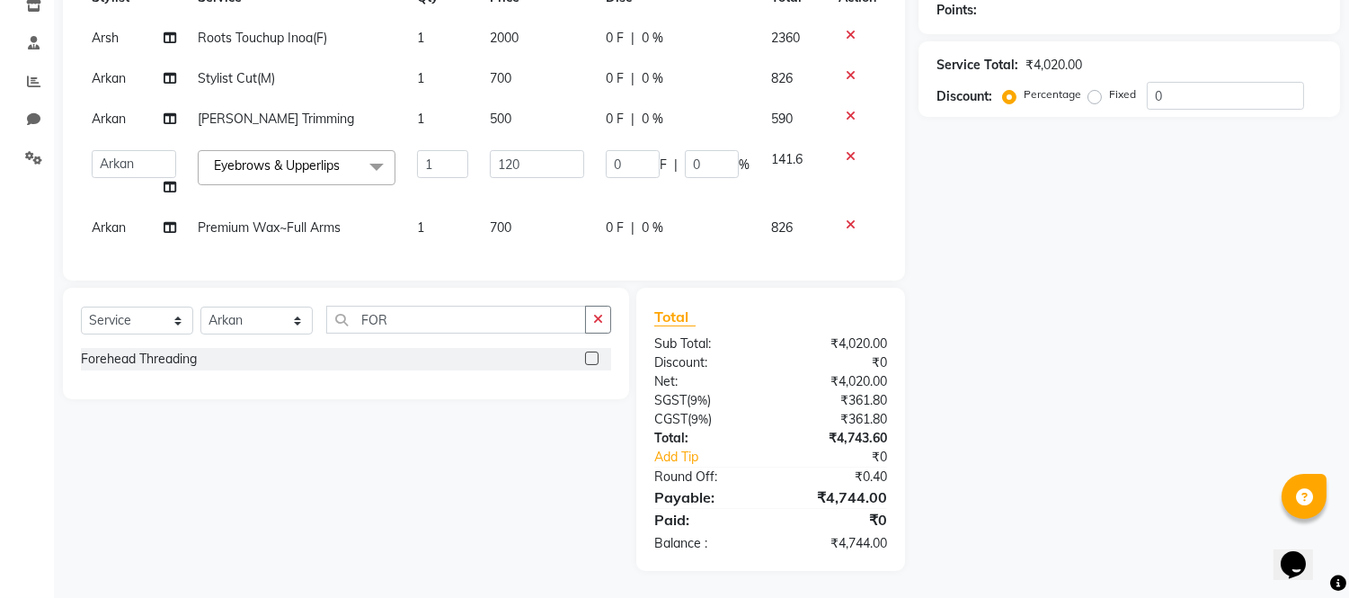
click at [586, 360] on label at bounding box center [591, 358] width 13 height 13
click at [586, 360] on input "checkbox" at bounding box center [591, 359] width 12 height 12
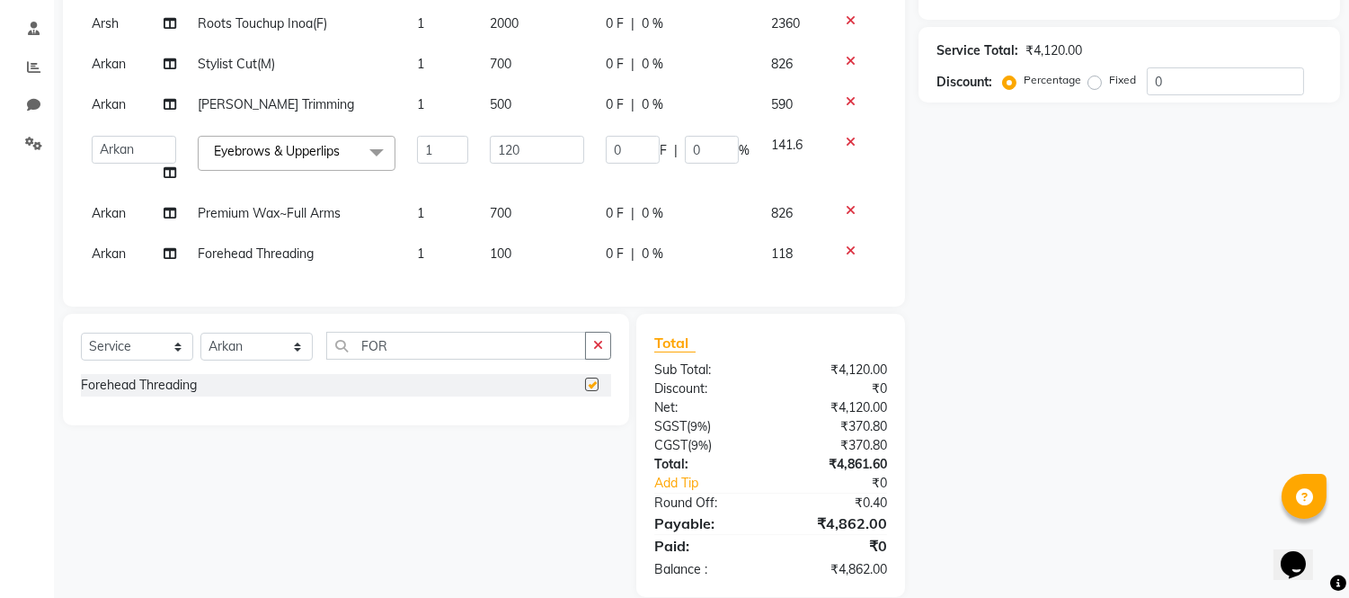
checkbox input "false"
click at [511, 252] on span "100" at bounding box center [501, 253] width 22 height 16
select select "43345"
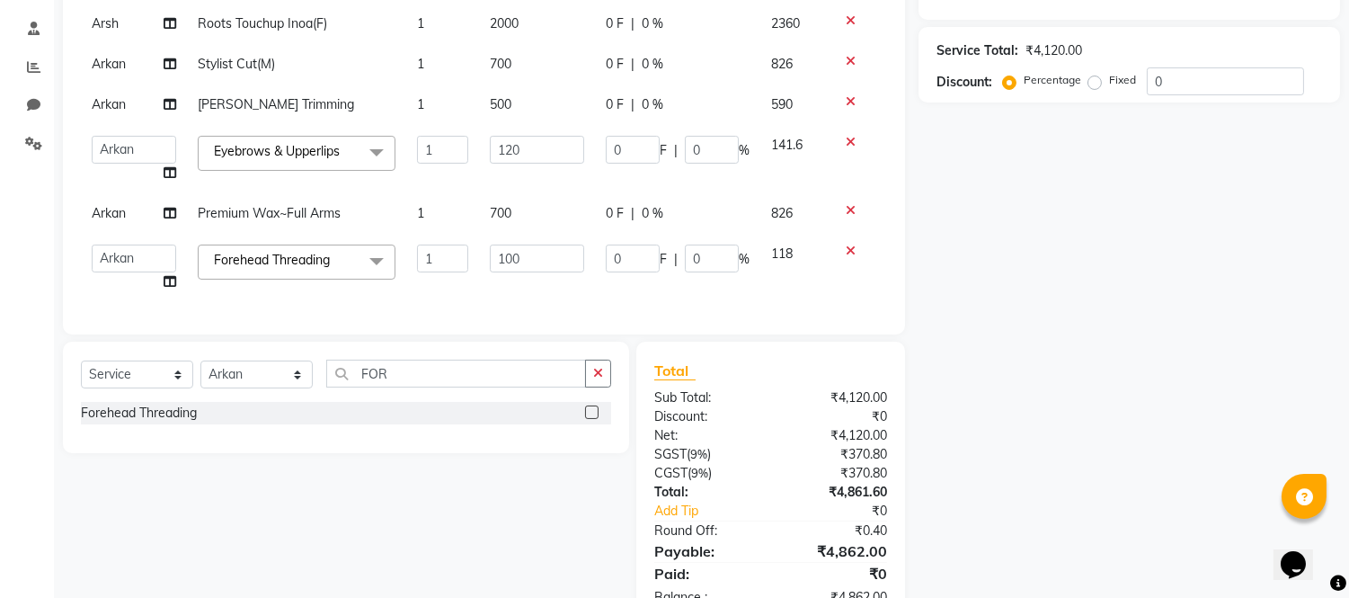
click at [511, 252] on input "100" at bounding box center [537, 259] width 94 height 28
type input "70"
click at [1003, 302] on div "Name: Membership: Total Visits: Card on file: Last Visit: Points: Service Total…" at bounding box center [1136, 233] width 435 height 783
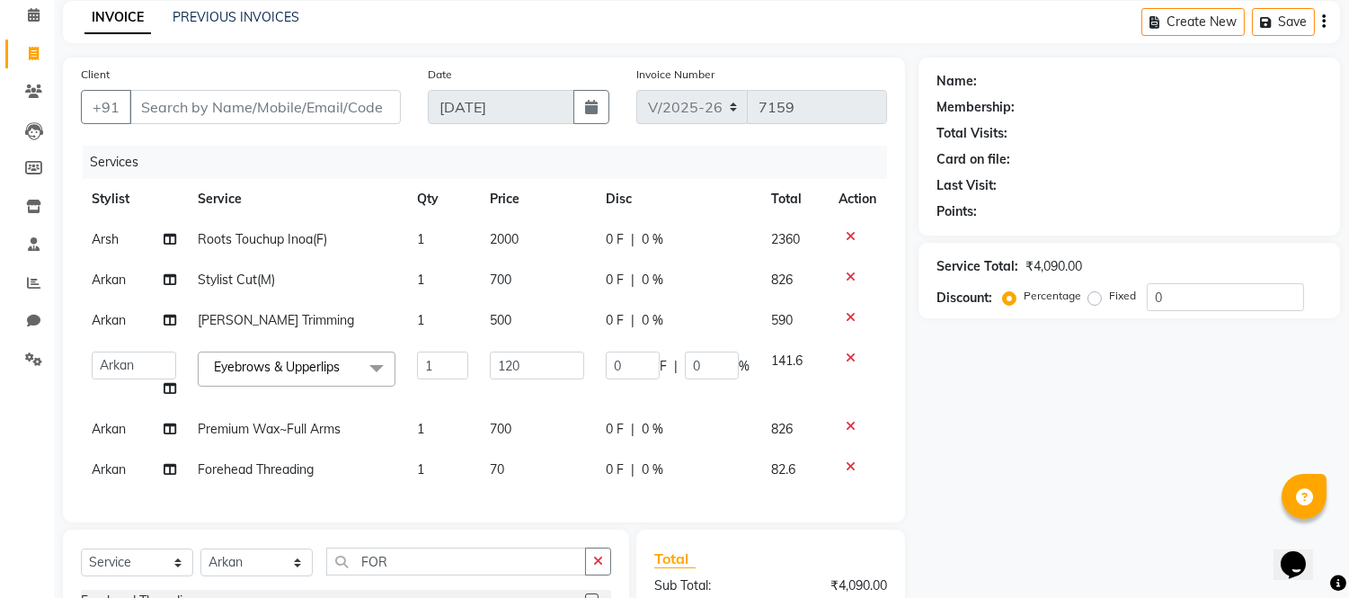
scroll to position [33, 0]
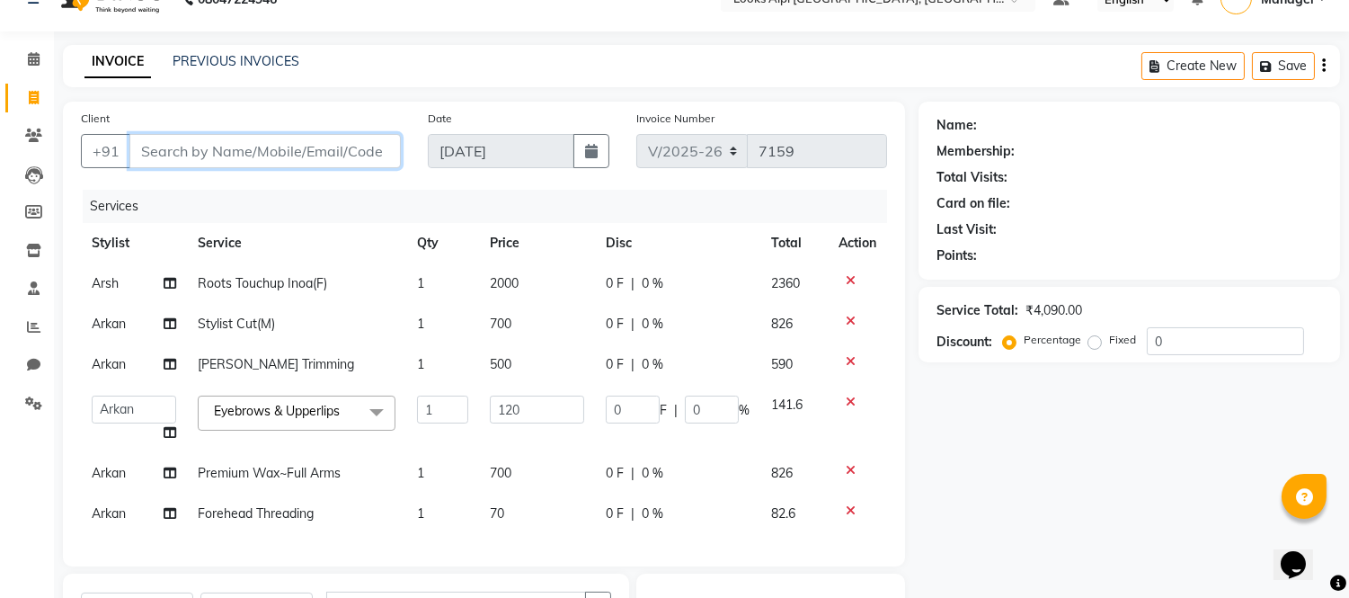
click at [293, 158] on input "Client" at bounding box center [264, 151] width 271 height 34
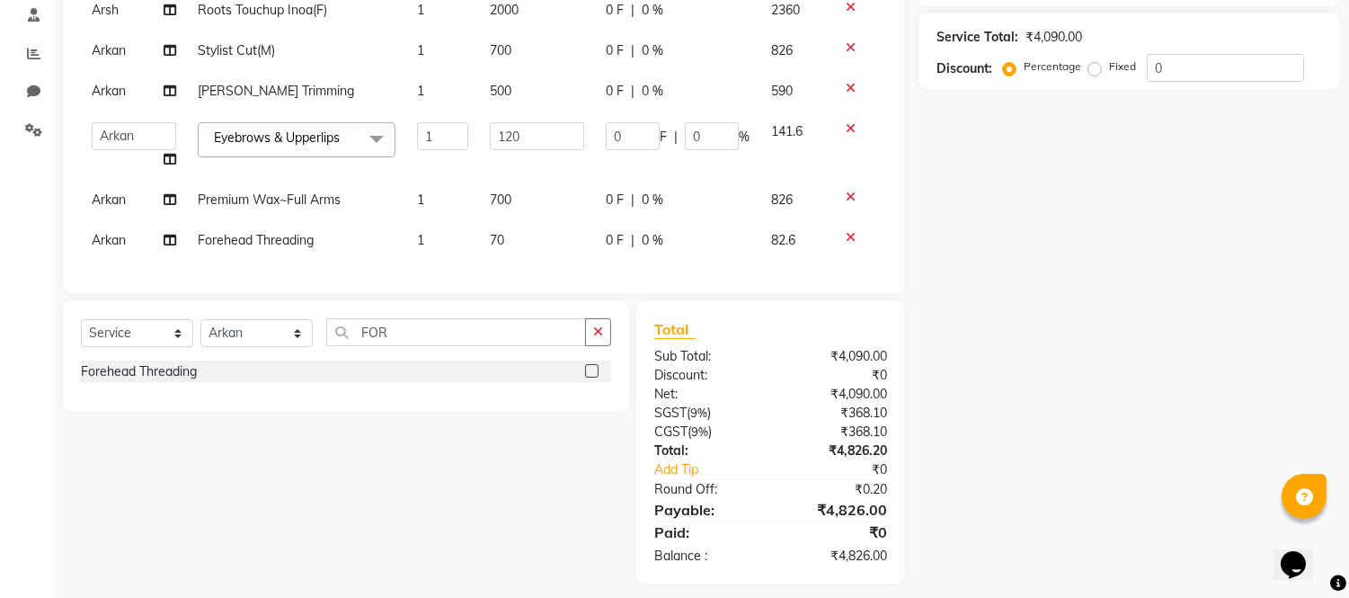
scroll to position [334, 0]
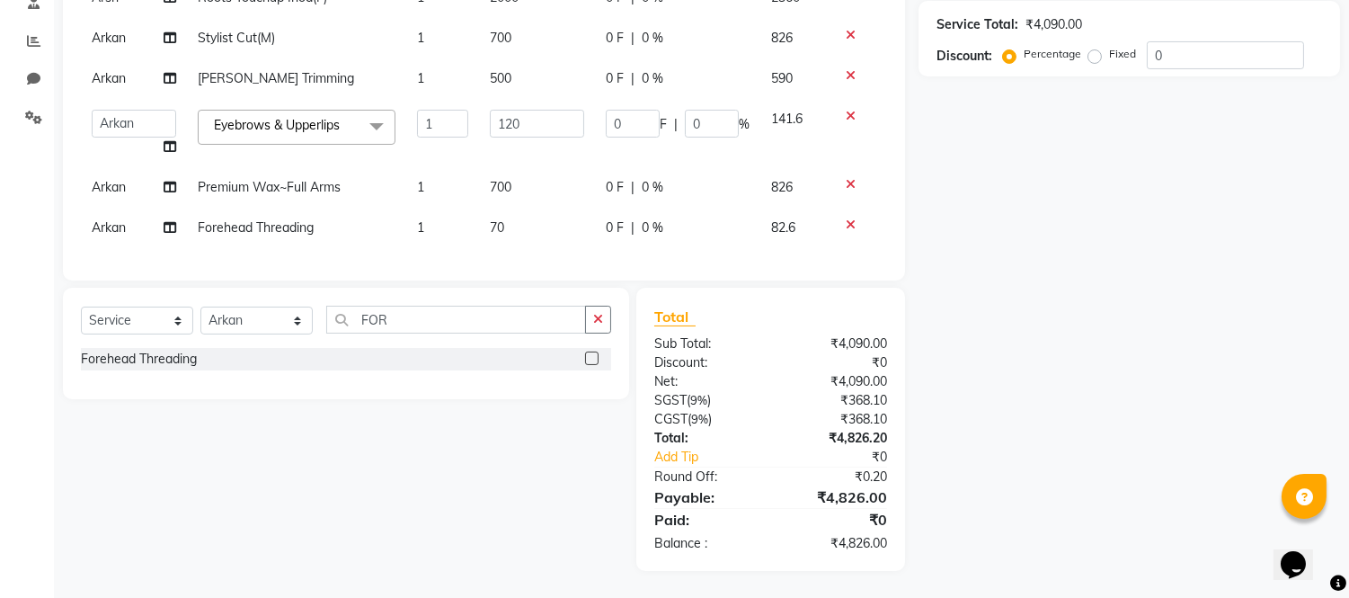
click at [113, 219] on span "Arkan" at bounding box center [109, 227] width 34 height 16
select select "43345"
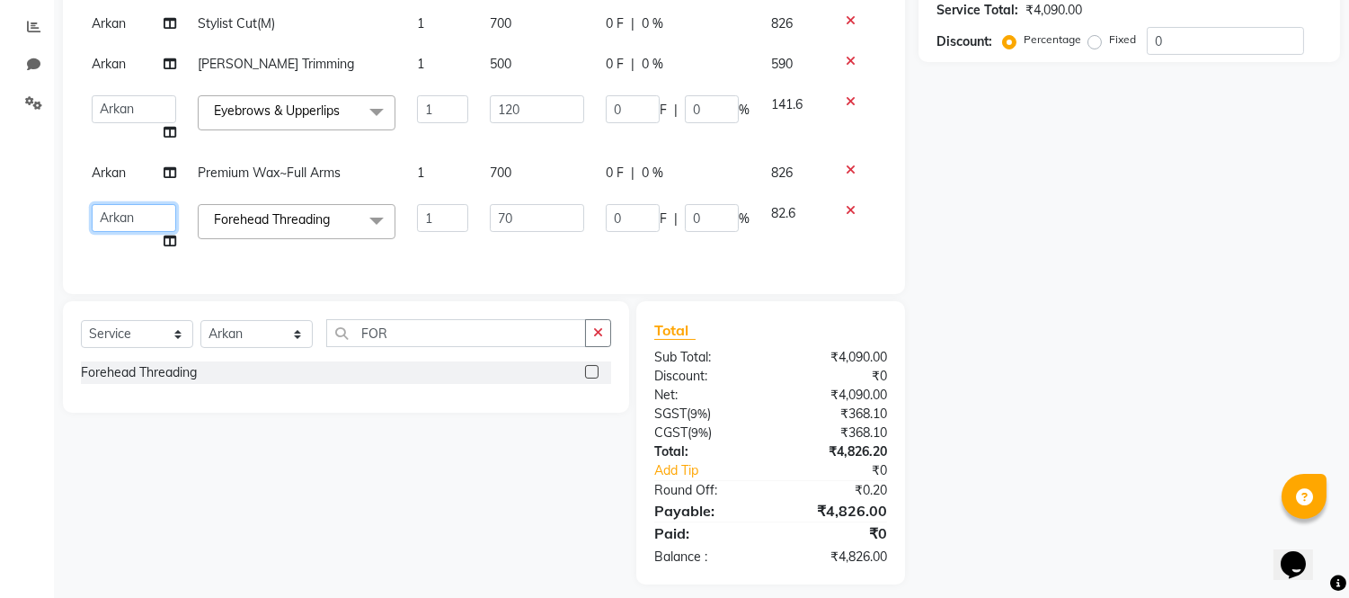
click at [112, 214] on select "[PERSON_NAME] Alam _Pdct [PERSON_NAME] [PERSON_NAME] Counter Sales [PERSON_NAME…" at bounding box center [134, 218] width 85 height 28
select select "78853"
click at [122, 180] on span "Arkan" at bounding box center [109, 173] width 34 height 16
select select "43345"
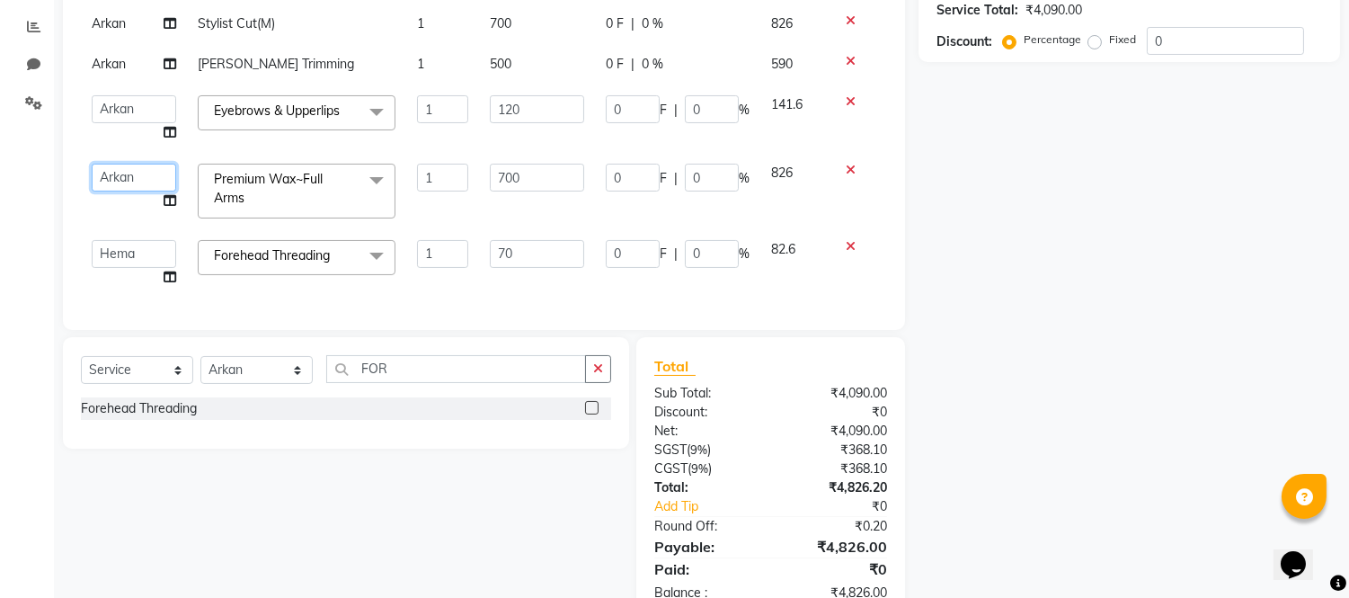
click at [122, 180] on select "[PERSON_NAME] Alam _Pdct [PERSON_NAME] [PERSON_NAME] Counter Sales [PERSON_NAME…" at bounding box center [134, 178] width 85 height 28
select select "78853"
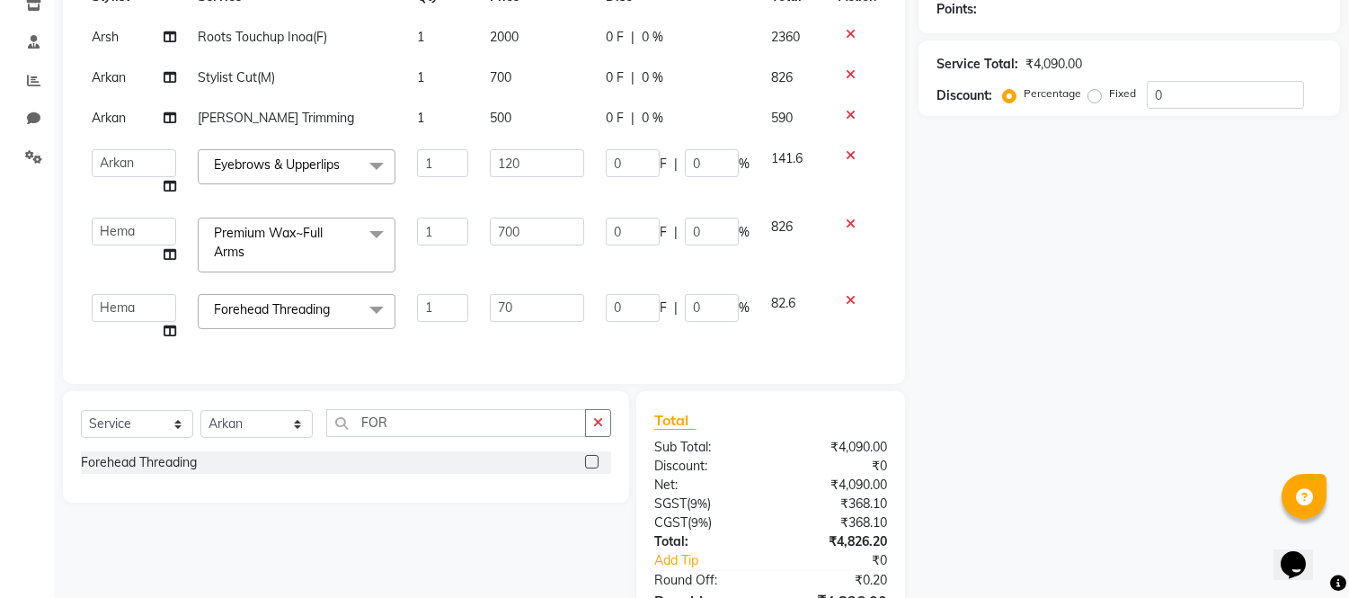
scroll to position [234, 0]
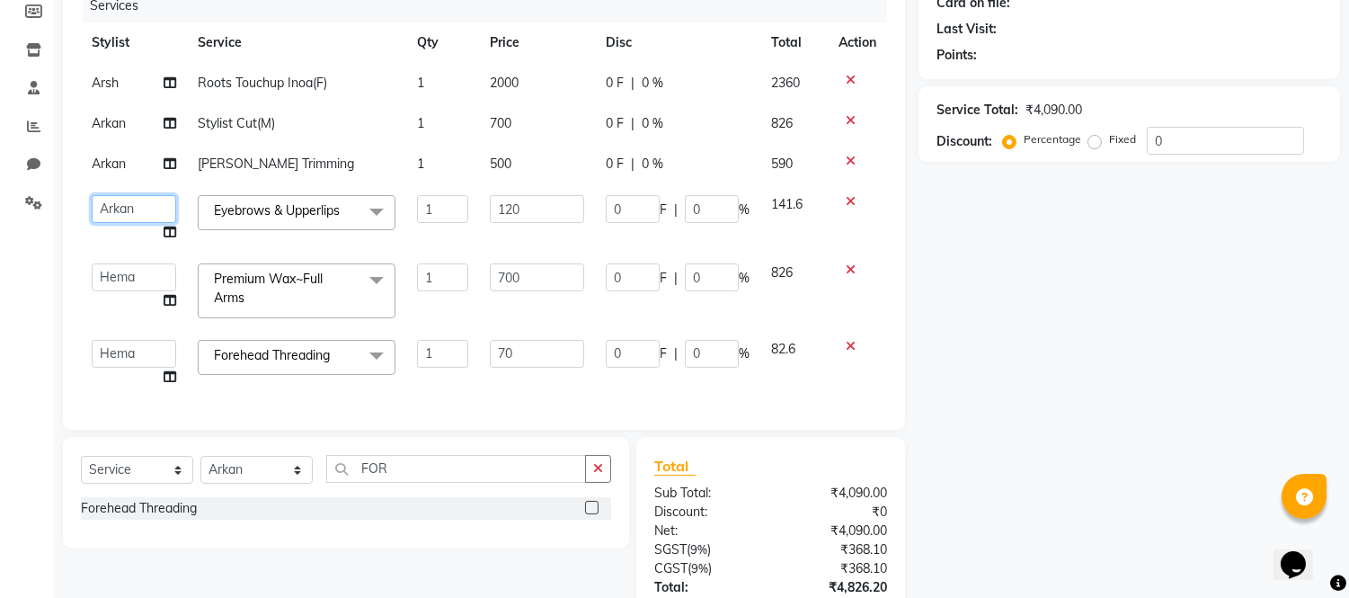
click at [123, 204] on select "[PERSON_NAME] Alam _Pdct [PERSON_NAME] [PERSON_NAME] Counter Sales [PERSON_NAME…" at bounding box center [134, 209] width 85 height 28
click at [123, 212] on select "[PERSON_NAME] Alam _Pdct [PERSON_NAME] [PERSON_NAME] Counter Sales [PERSON_NAME…" at bounding box center [134, 209] width 85 height 28
select select "78853"
click at [310, 14] on div "Services" at bounding box center [492, 5] width 818 height 33
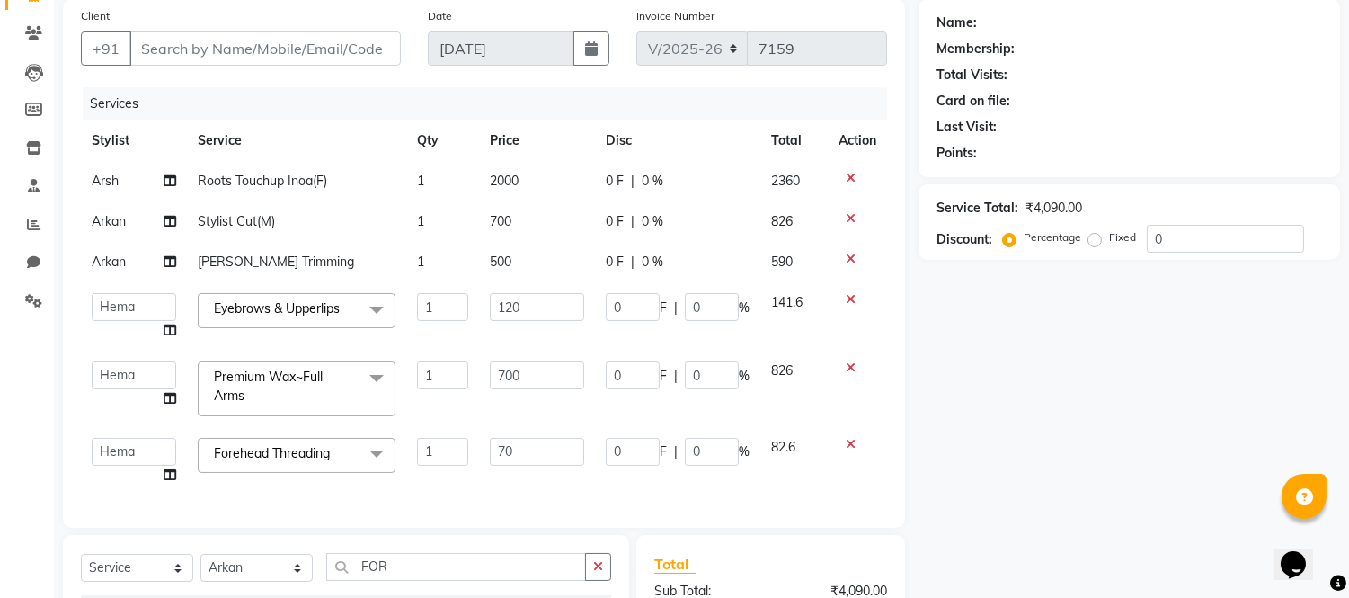
scroll to position [33, 0]
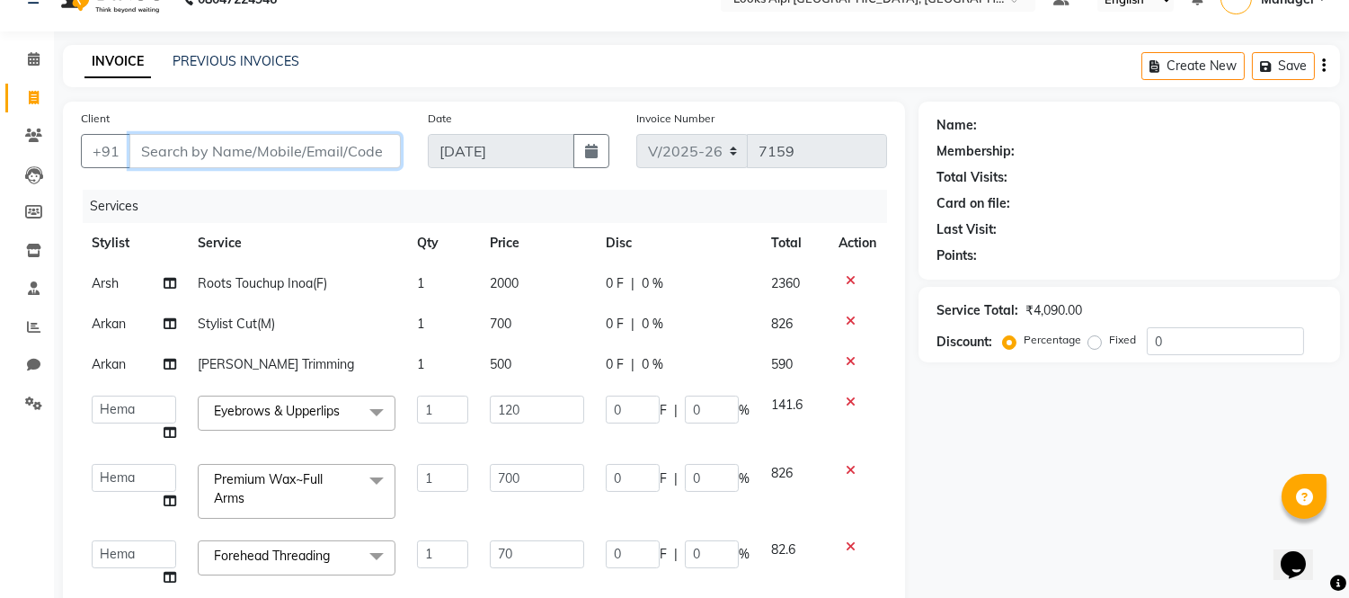
click at [291, 154] on input "Client" at bounding box center [264, 151] width 271 height 34
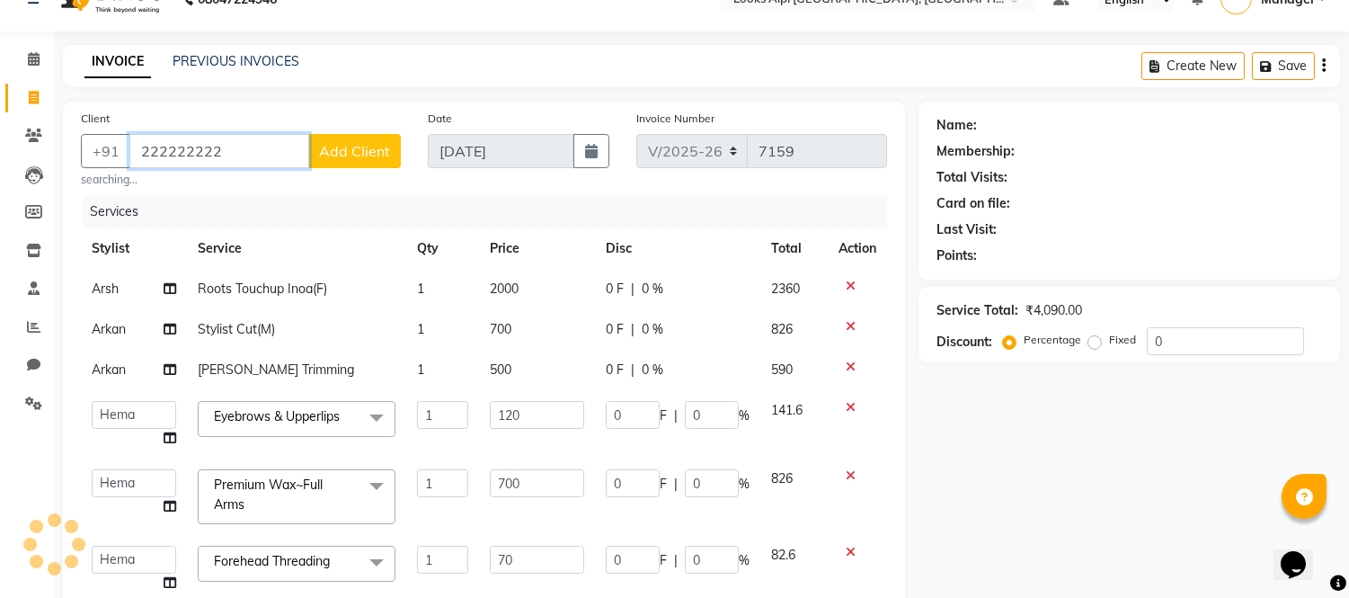
type input "222222222"
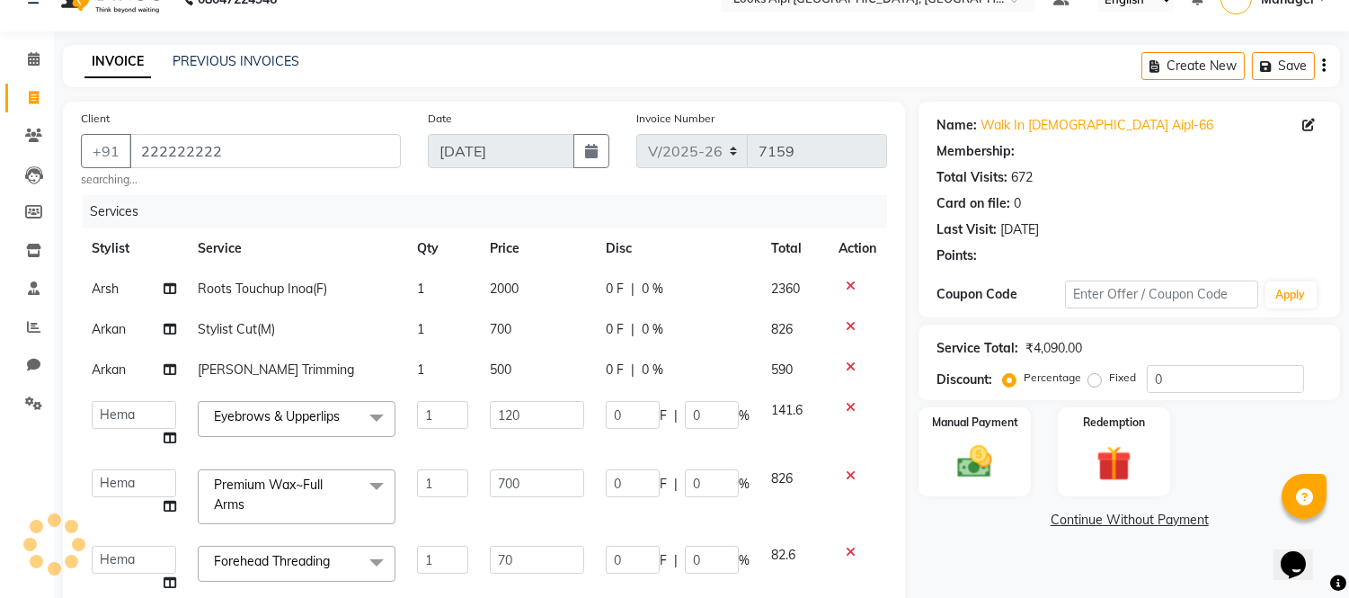
select select "1: Object"
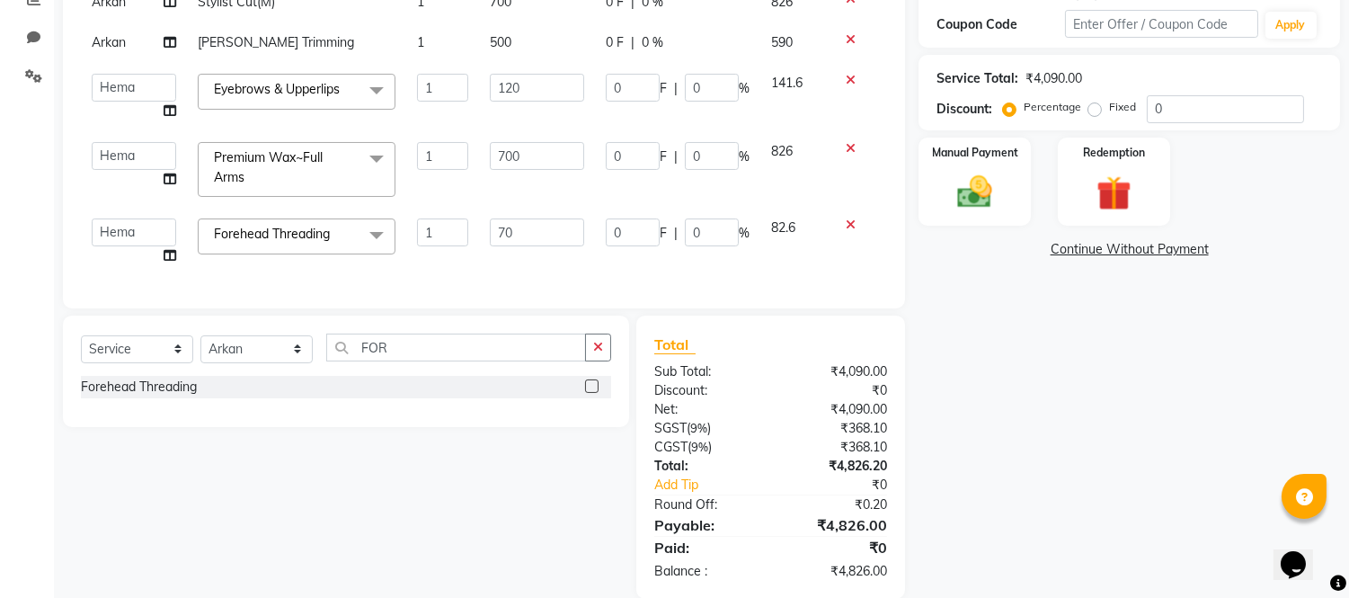
scroll to position [403, 0]
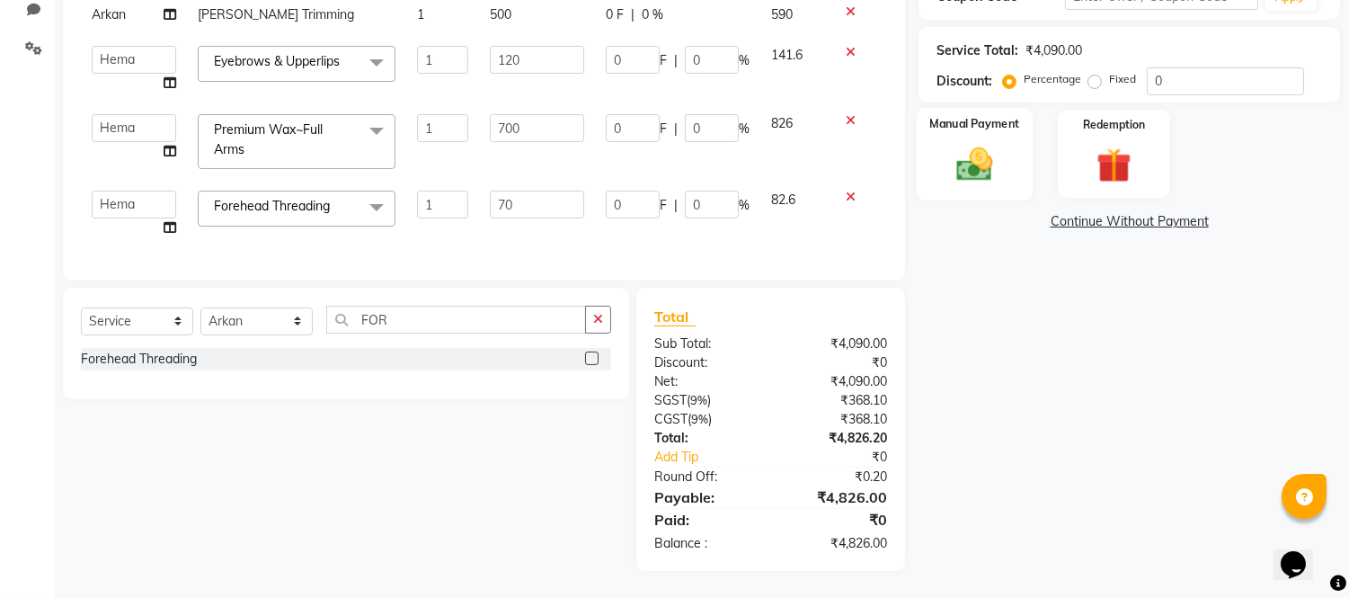
click at [987, 143] on img at bounding box center [975, 164] width 59 height 42
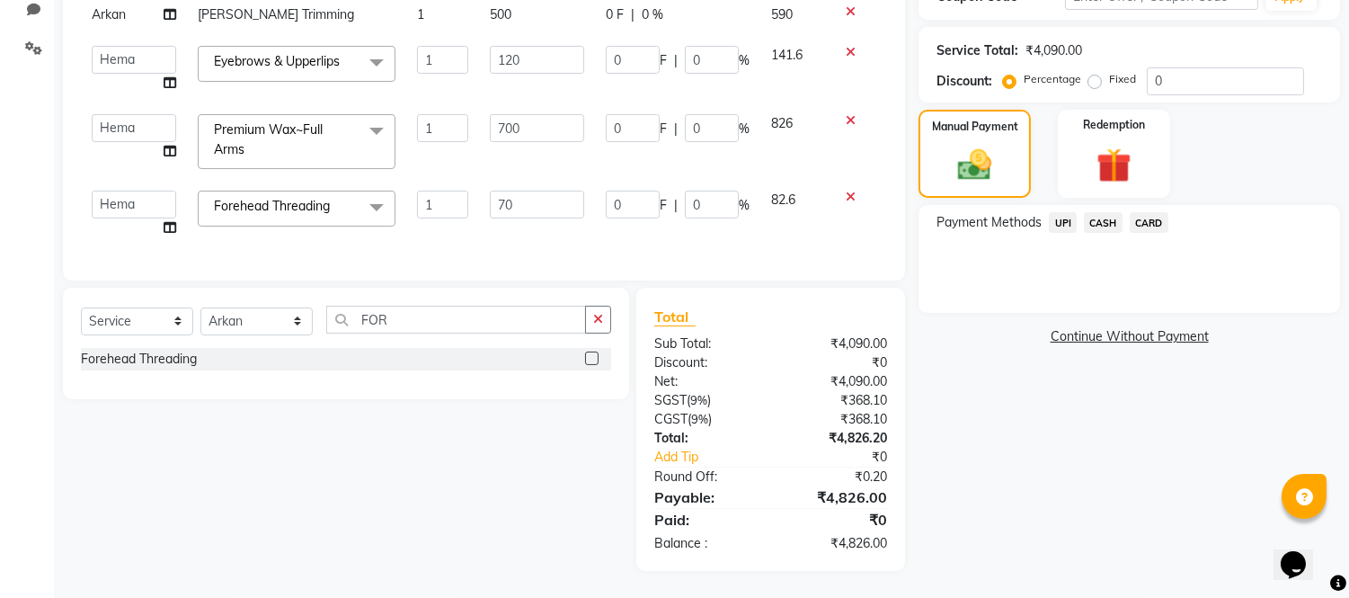
click at [1139, 212] on span "CARD" at bounding box center [1149, 222] width 39 height 21
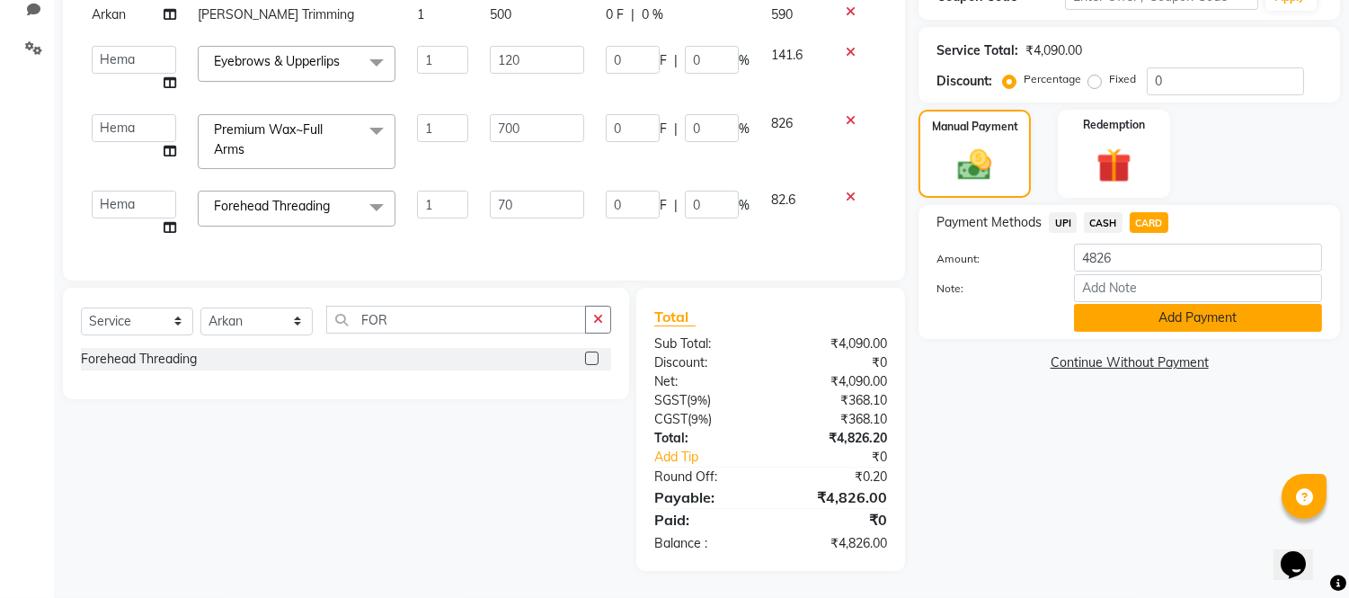
click at [1126, 304] on button "Add Payment" at bounding box center [1198, 318] width 248 height 28
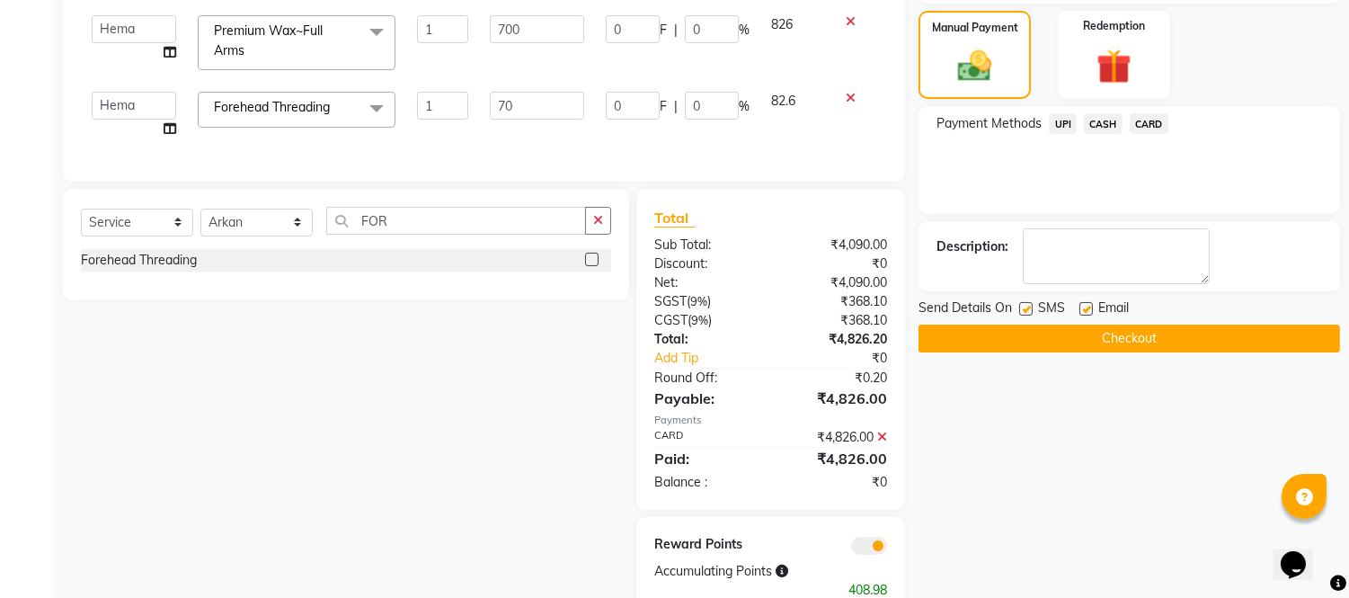
scroll to position [549, 0]
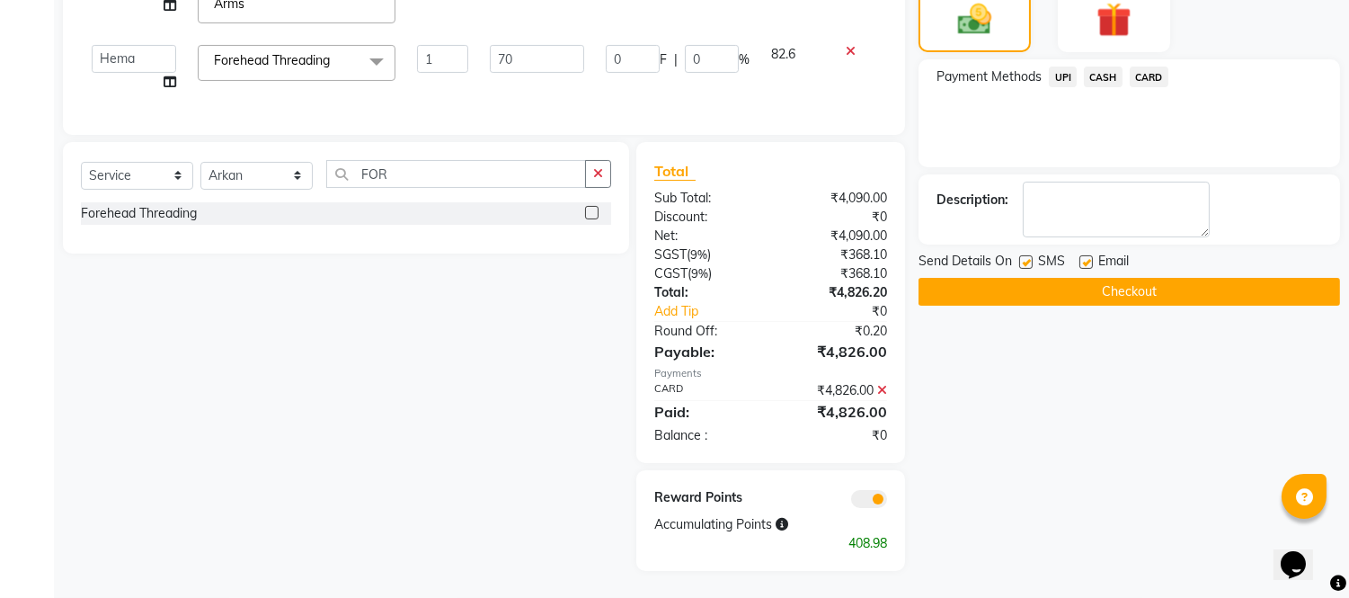
click at [1122, 281] on button "Checkout" at bounding box center [1130, 292] width 422 height 28
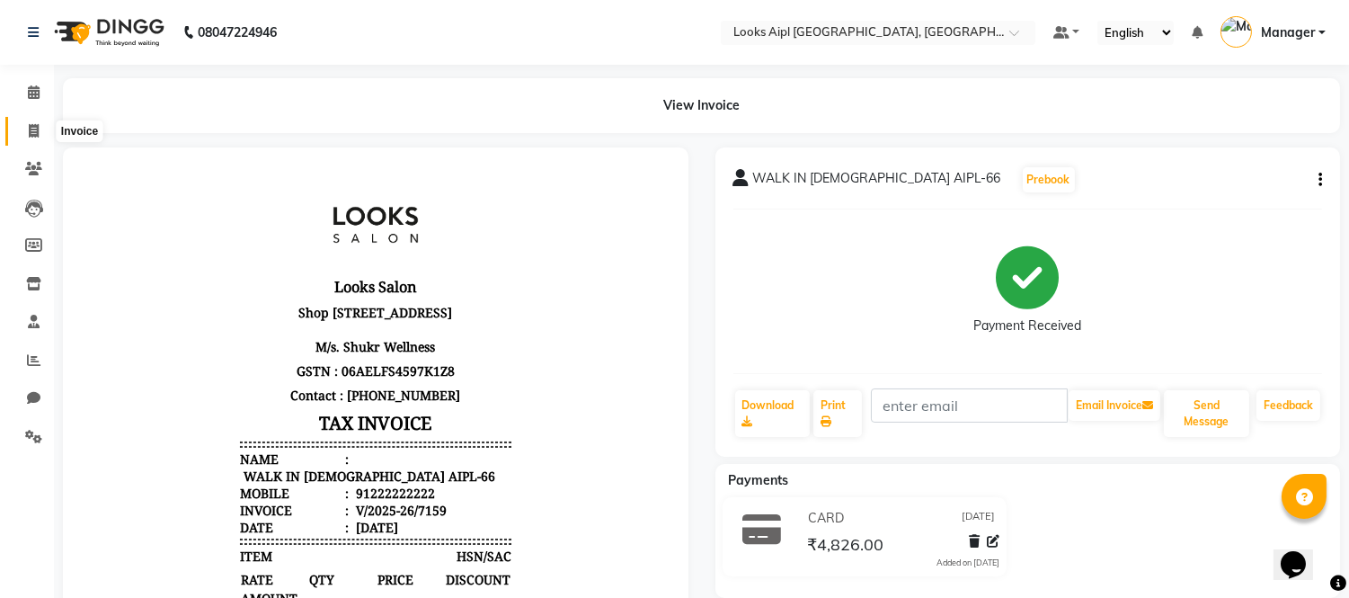
click at [21, 126] on span at bounding box center [33, 131] width 31 height 21
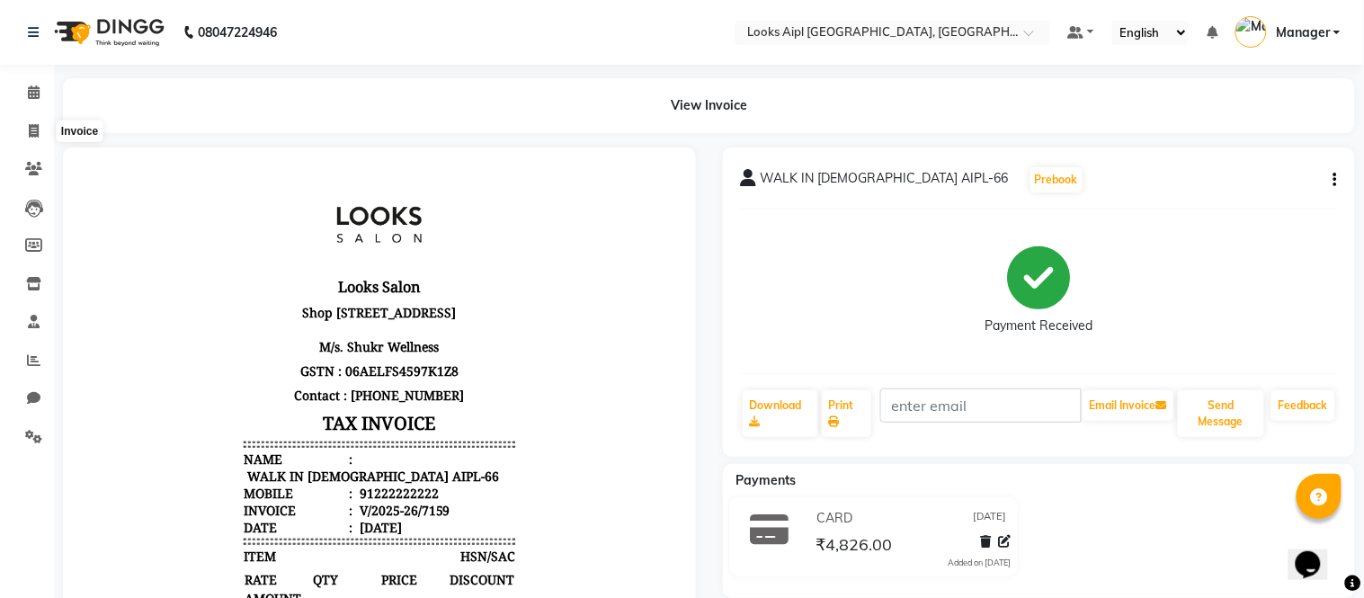
select select "6047"
select select "service"
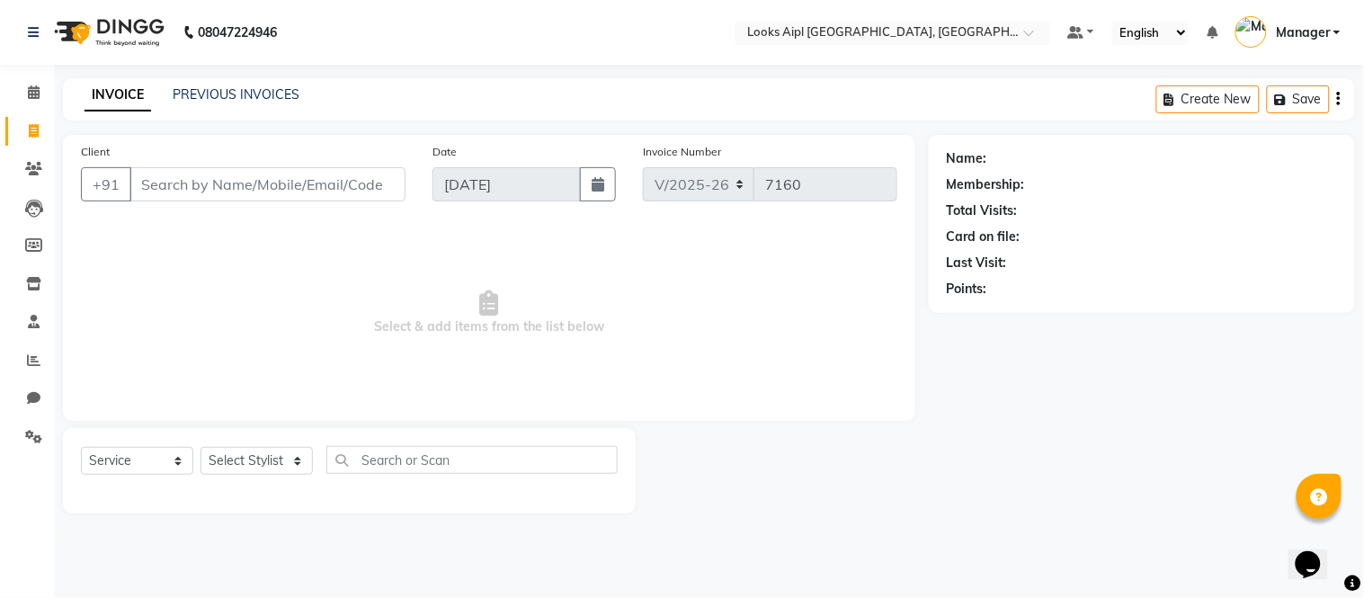
click at [226, 176] on input "Client" at bounding box center [267, 184] width 276 height 34
click at [231, 184] on input "Client" at bounding box center [267, 184] width 276 height 34
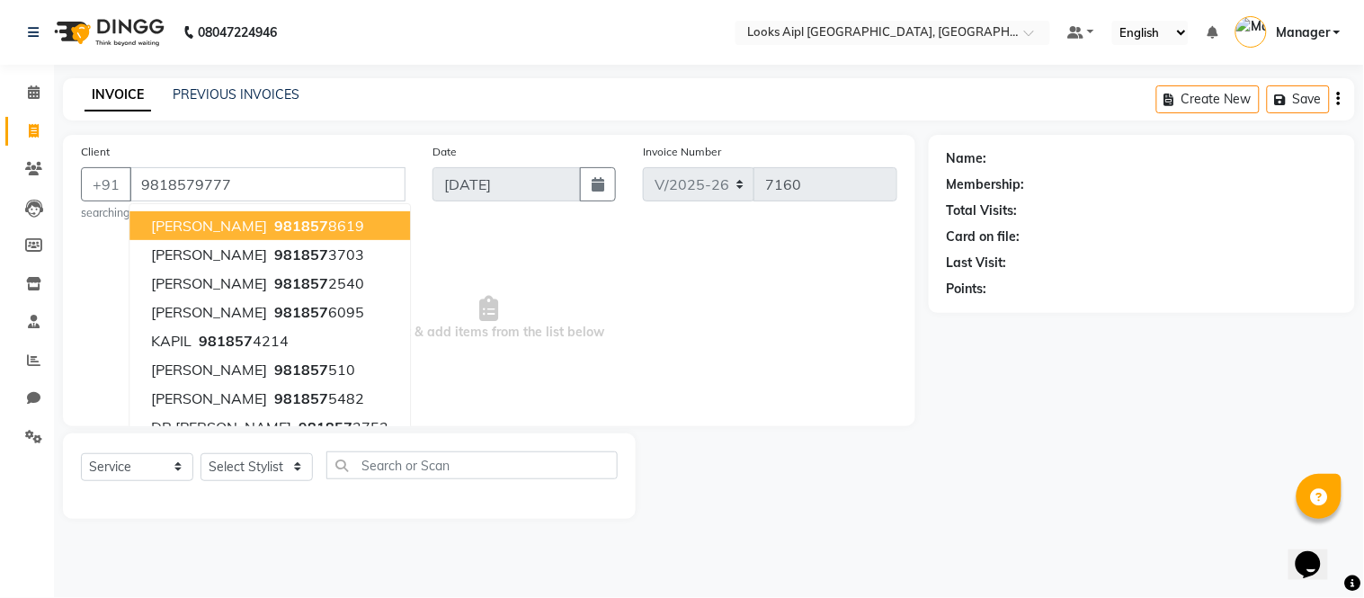
type input "9818579777"
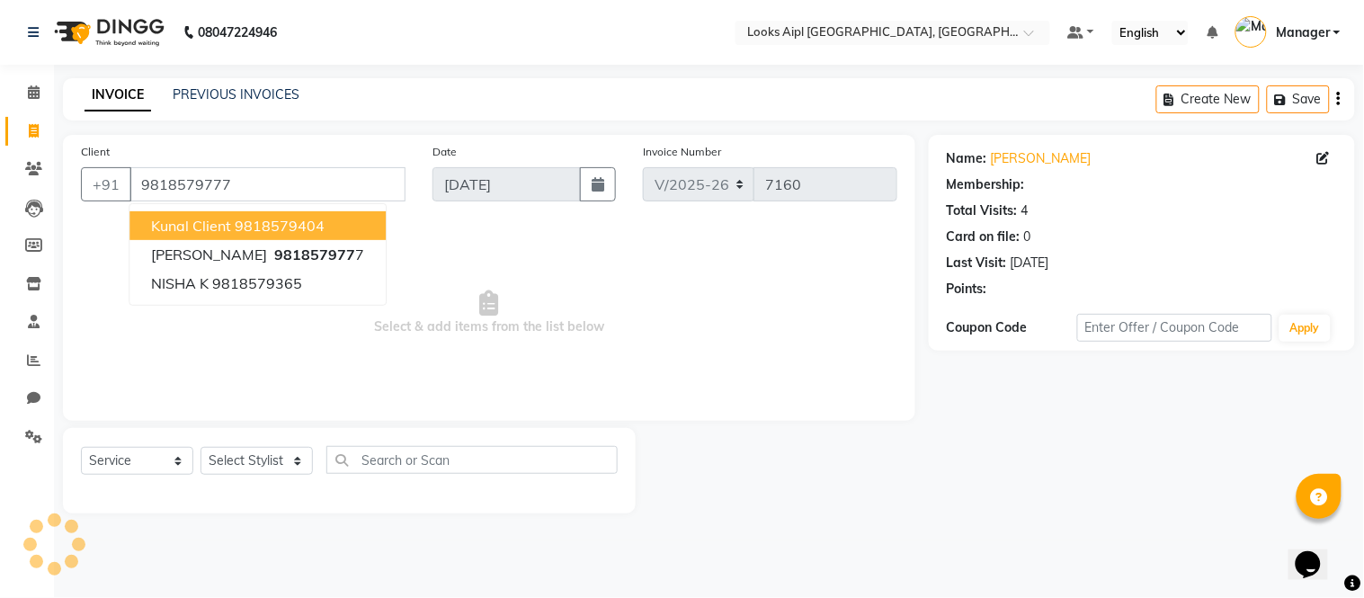
select select "1: Object"
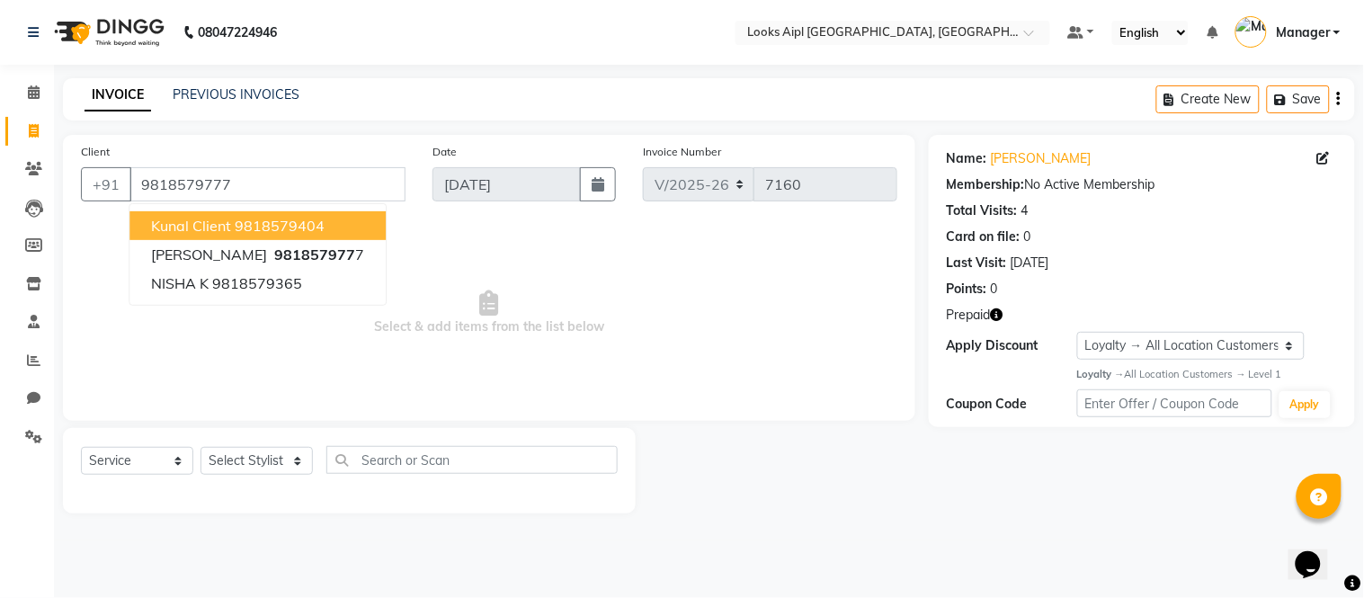
click at [632, 248] on span "Select & add items from the list below" at bounding box center [489, 313] width 816 height 180
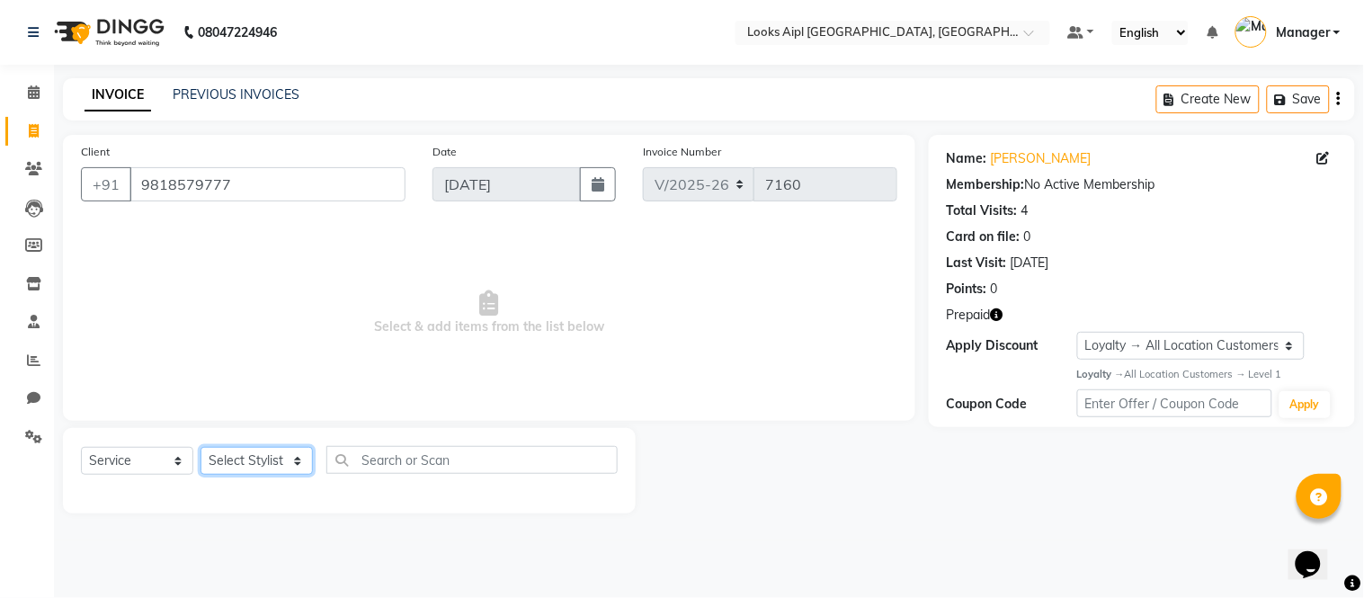
drag, startPoint x: 285, startPoint y: 465, endPoint x: 285, endPoint y: 452, distance: 12.6
click at [285, 465] on select "Select Stylist [PERSON_NAME] Alam _Pdct [PERSON_NAME] [PERSON_NAME] Counter Sal…" at bounding box center [256, 461] width 112 height 28
click at [993, 316] on icon "button" at bounding box center [997, 314] width 13 height 13
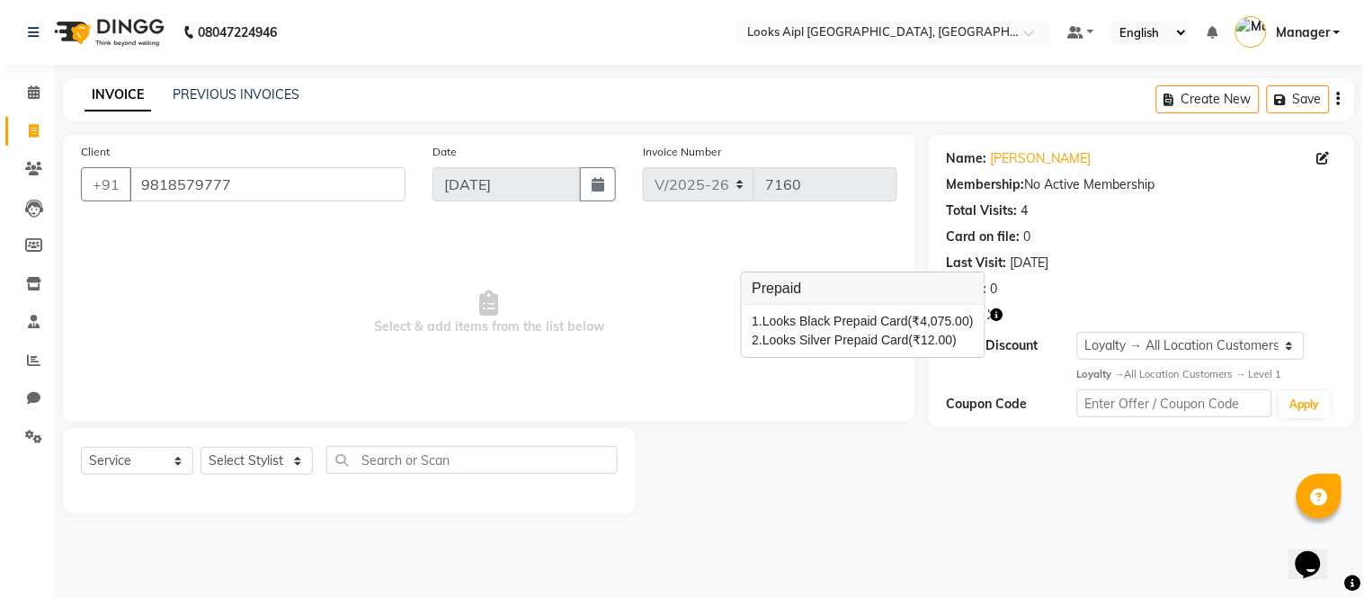
click at [994, 317] on icon "button" at bounding box center [997, 314] width 13 height 13
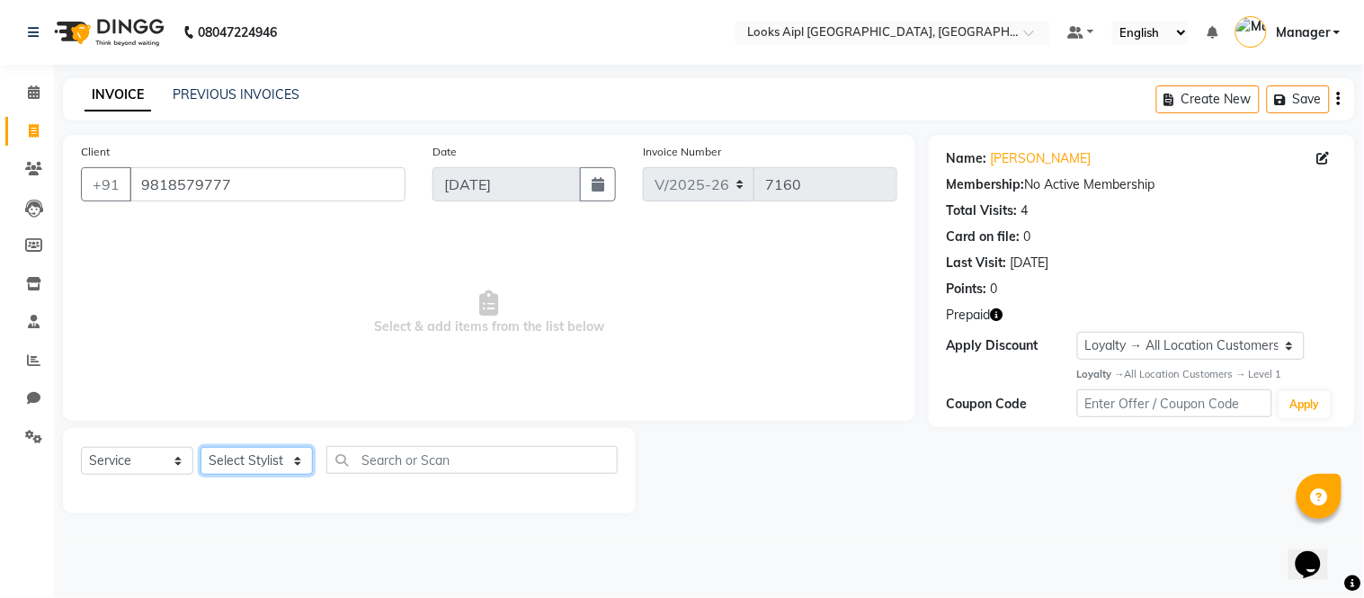
drag, startPoint x: 276, startPoint y: 474, endPoint x: 276, endPoint y: 451, distance: 22.5
click at [276, 471] on select "Select Stylist [PERSON_NAME] Alam _Pdct [PERSON_NAME] [PERSON_NAME] Counter Sal…" at bounding box center [256, 461] width 112 height 28
select select "70689"
click at [200, 448] on select "Select Stylist [PERSON_NAME] Alam _Pdct [PERSON_NAME] [PERSON_NAME] Counter Sal…" at bounding box center [256, 461] width 112 height 28
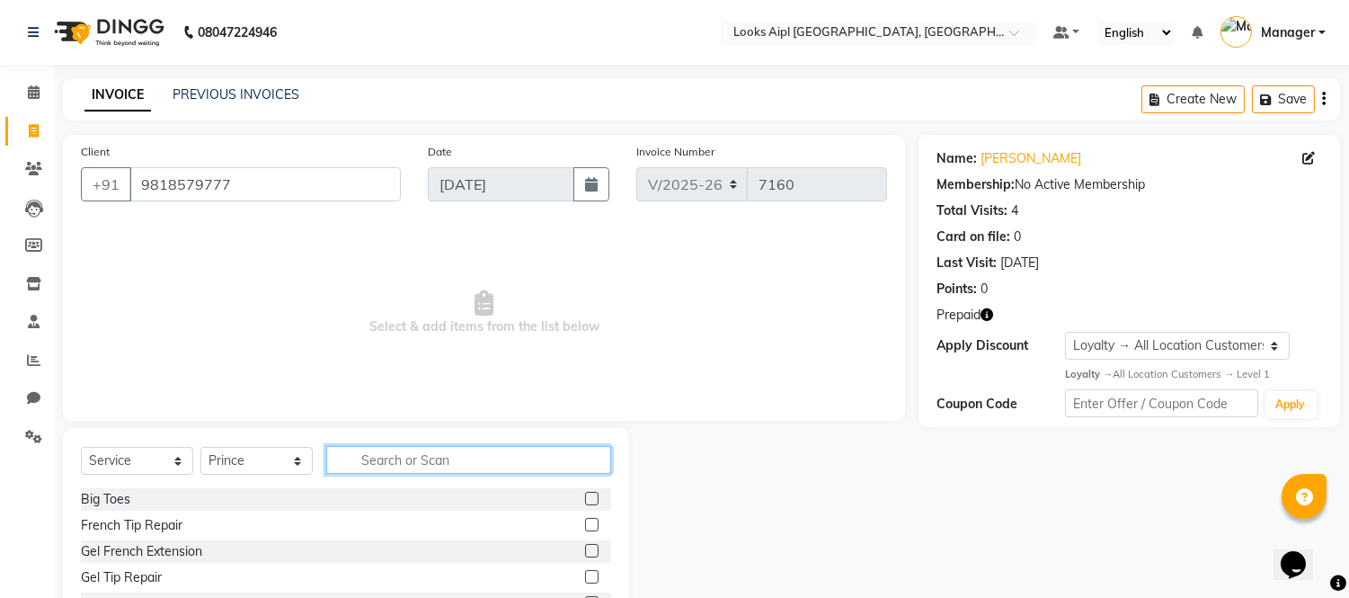
click at [414, 453] on input "text" at bounding box center [468, 460] width 285 height 28
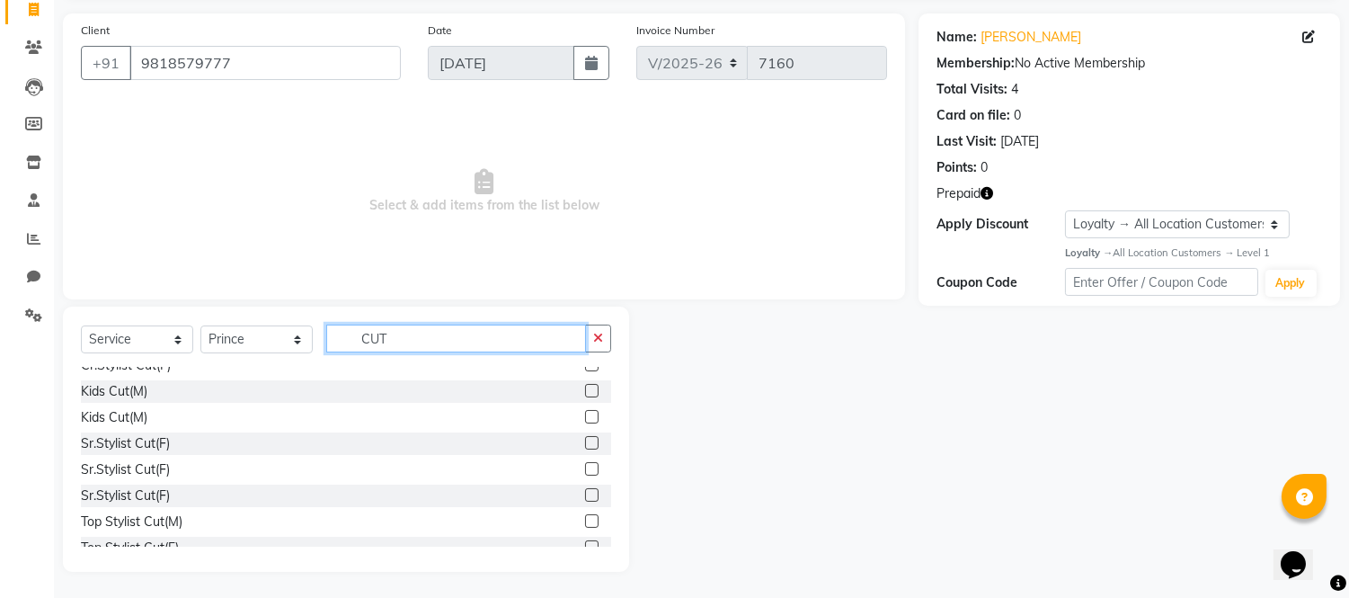
scroll to position [200, 0]
type input "CUT"
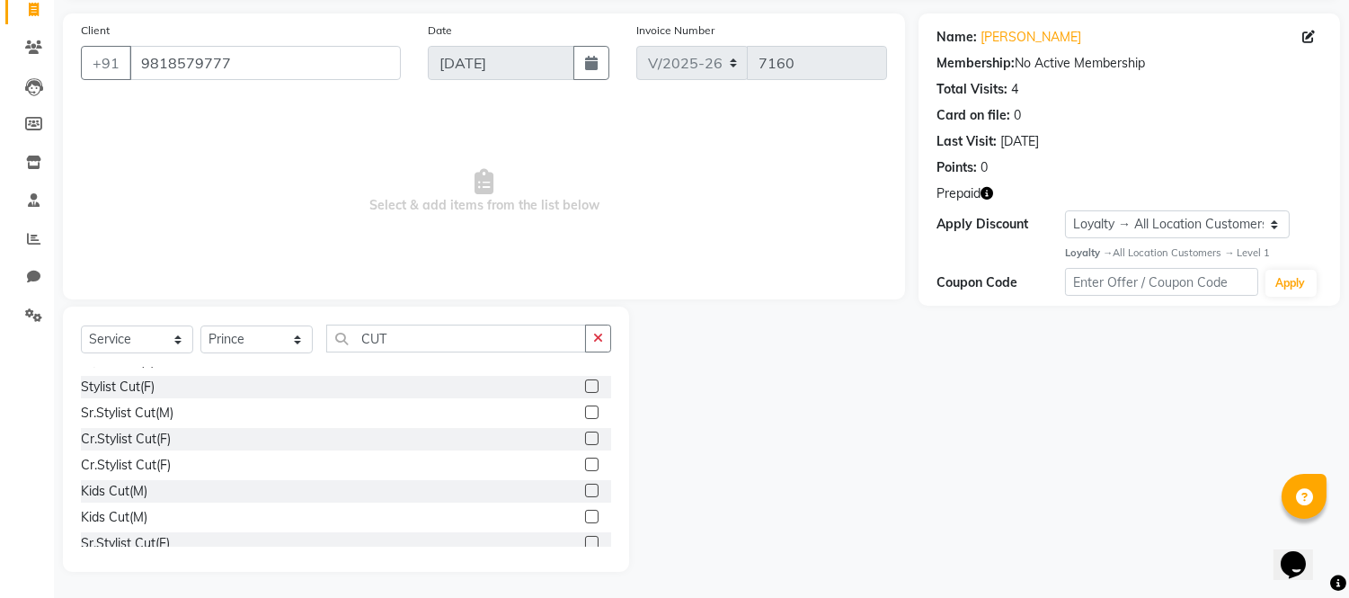
click at [585, 384] on label at bounding box center [591, 385] width 13 height 13
click at [585, 384] on input "checkbox" at bounding box center [591, 387] width 12 height 12
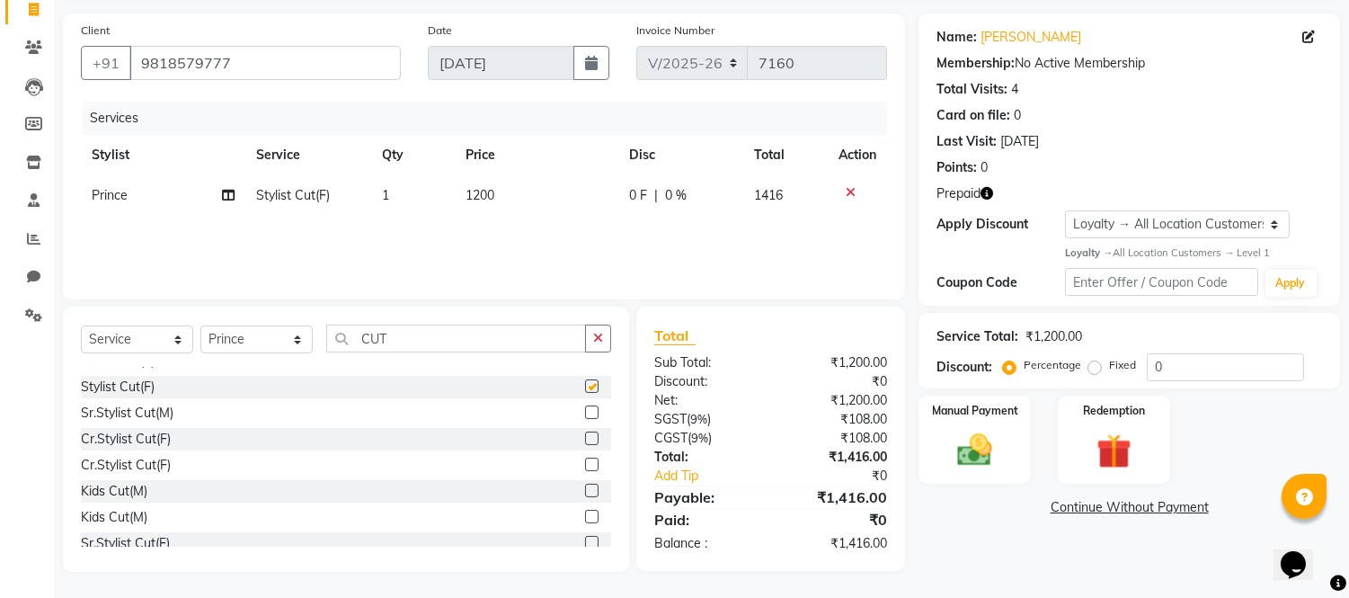
checkbox input "false"
drag, startPoint x: 414, startPoint y: 334, endPoint x: 137, endPoint y: 353, distance: 277.5
click at [137, 353] on div "Select Service Product Membership Package Voucher Prepaid Gift Card Select Styl…" at bounding box center [346, 346] width 530 height 42
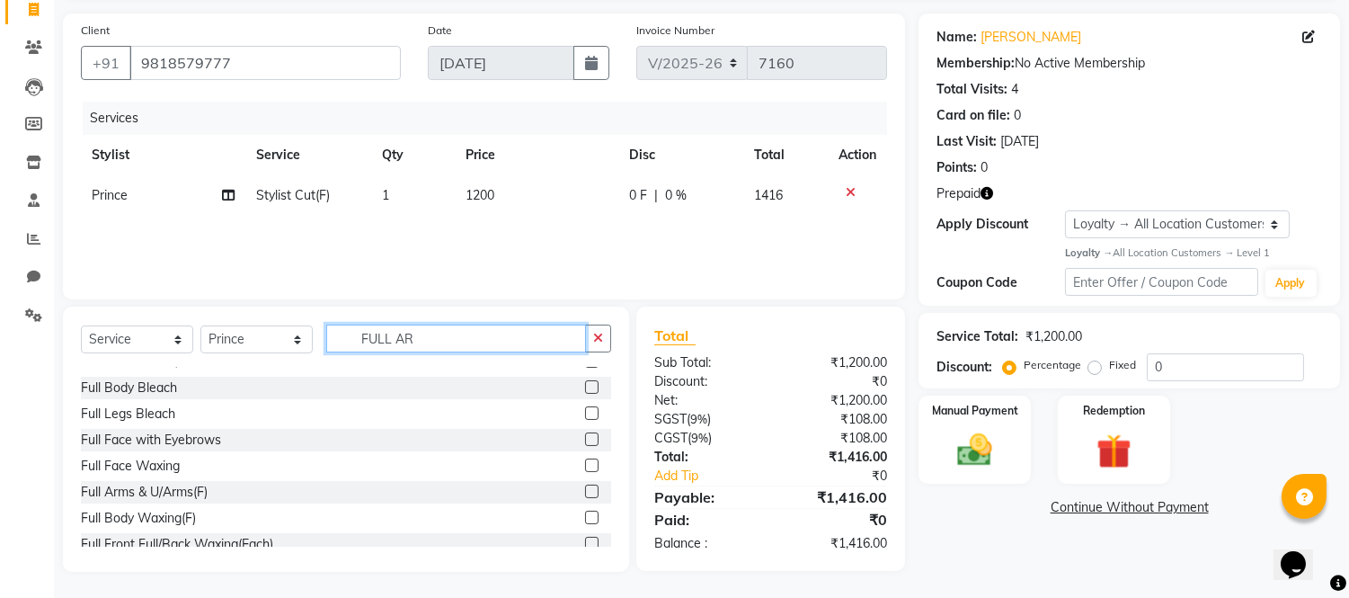
scroll to position [120, 0]
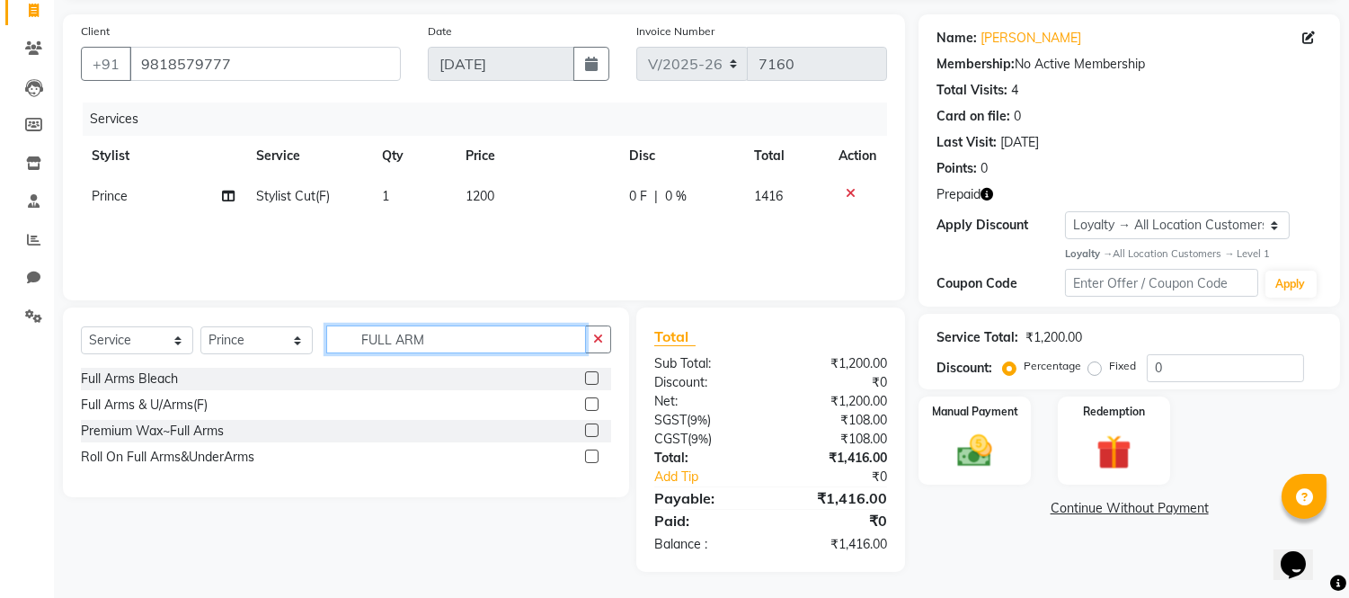
type input "FULL ARM"
click at [594, 434] on label at bounding box center [591, 429] width 13 height 13
click at [594, 434] on input "checkbox" at bounding box center [591, 431] width 12 height 12
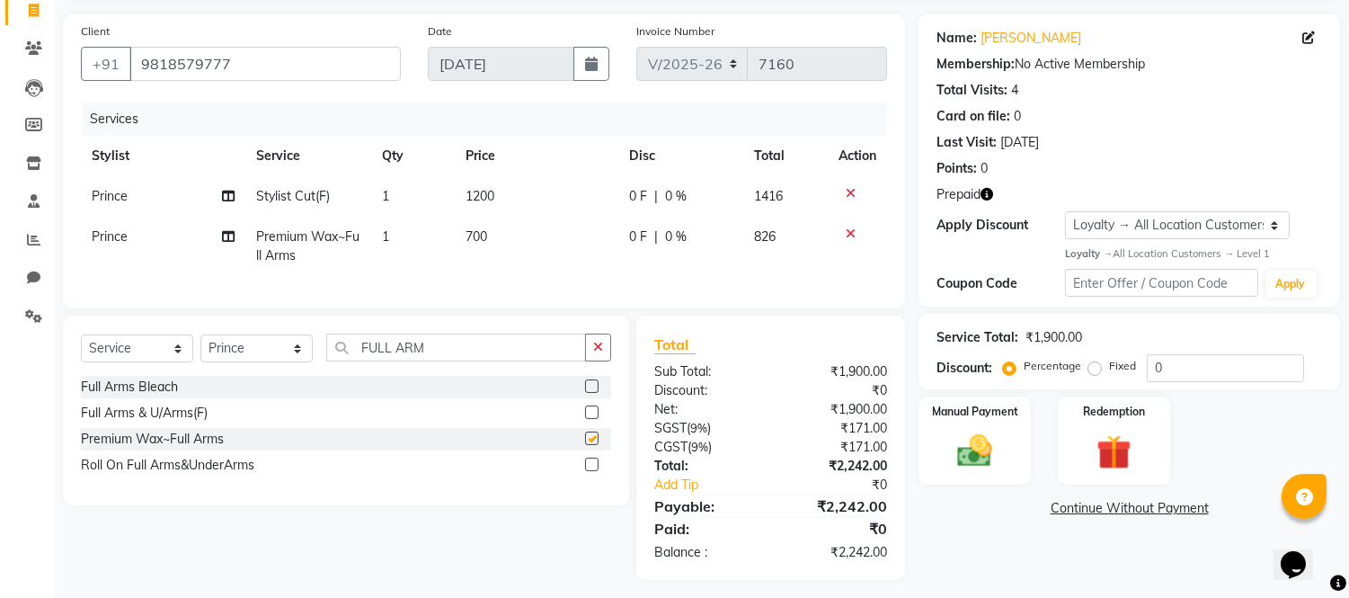
checkbox input "false"
click at [504, 194] on td "1200" at bounding box center [537, 196] width 164 height 40
select select "70689"
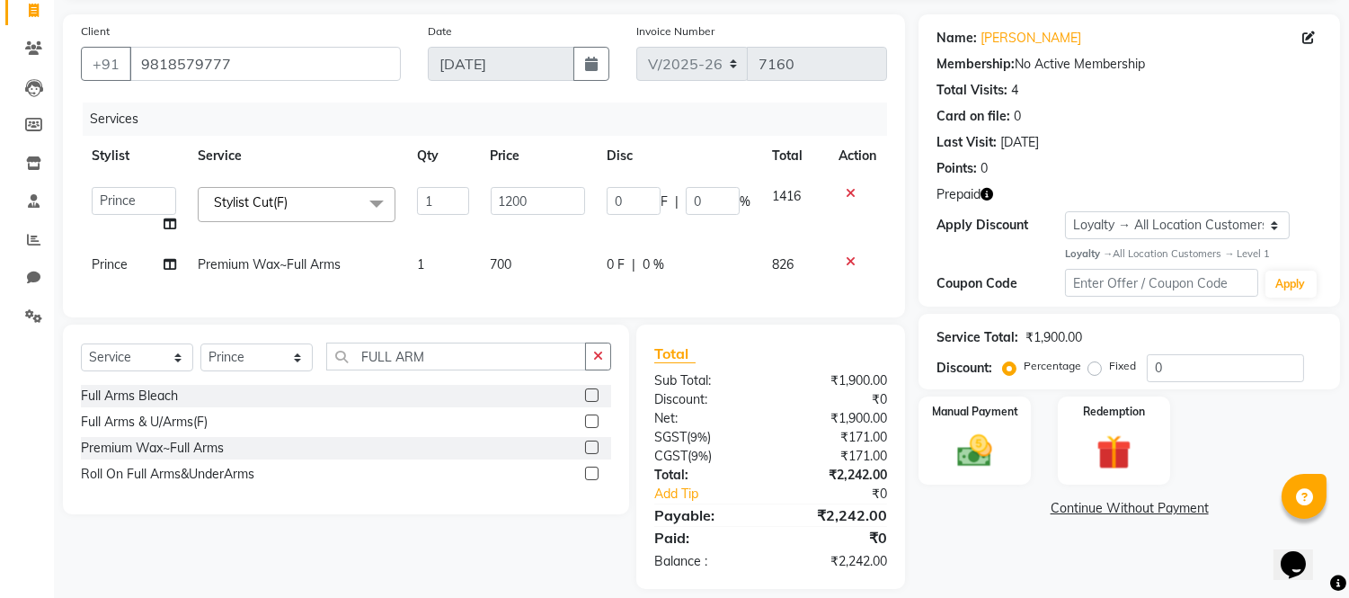
click at [504, 194] on input "1200" at bounding box center [538, 201] width 94 height 28
type input "900"
drag, startPoint x: 511, startPoint y: 99, endPoint x: 558, endPoint y: 99, distance: 47.6
click at [530, 99] on div "Client [PHONE_NUMBER] Date [DATE] Invoice Number V/2025 V/[PHONE_NUMBER] Servic…" at bounding box center [484, 165] width 842 height 303
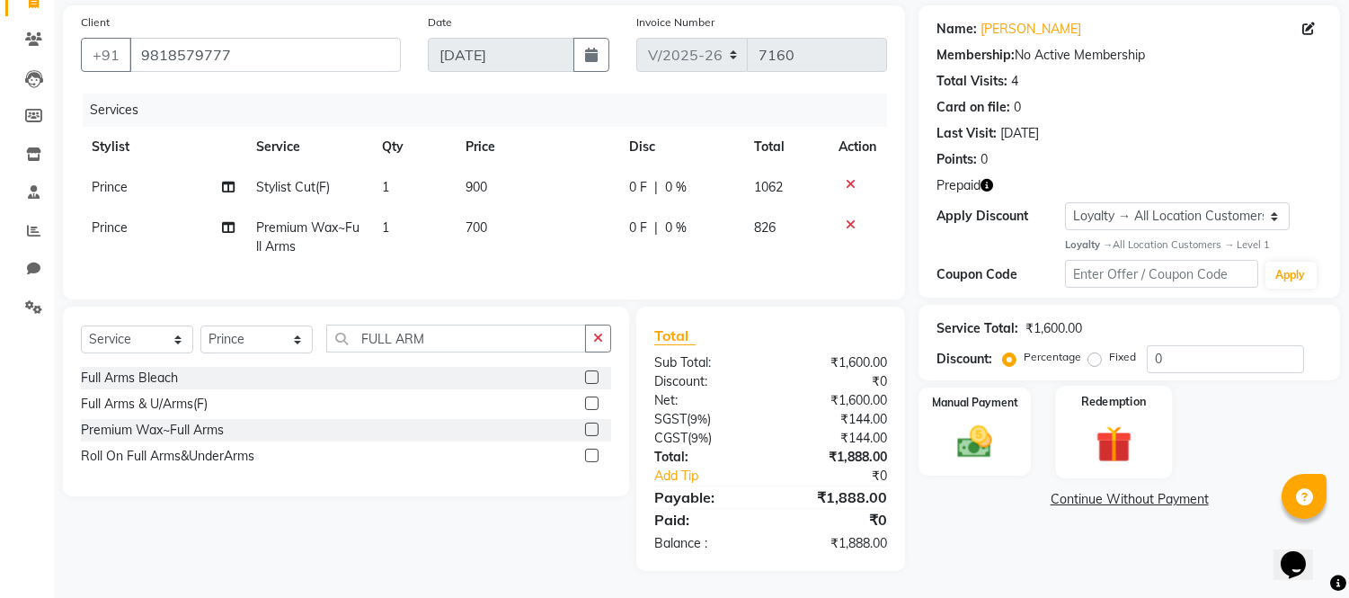
click at [1121, 421] on img at bounding box center [1113, 443] width 59 height 45
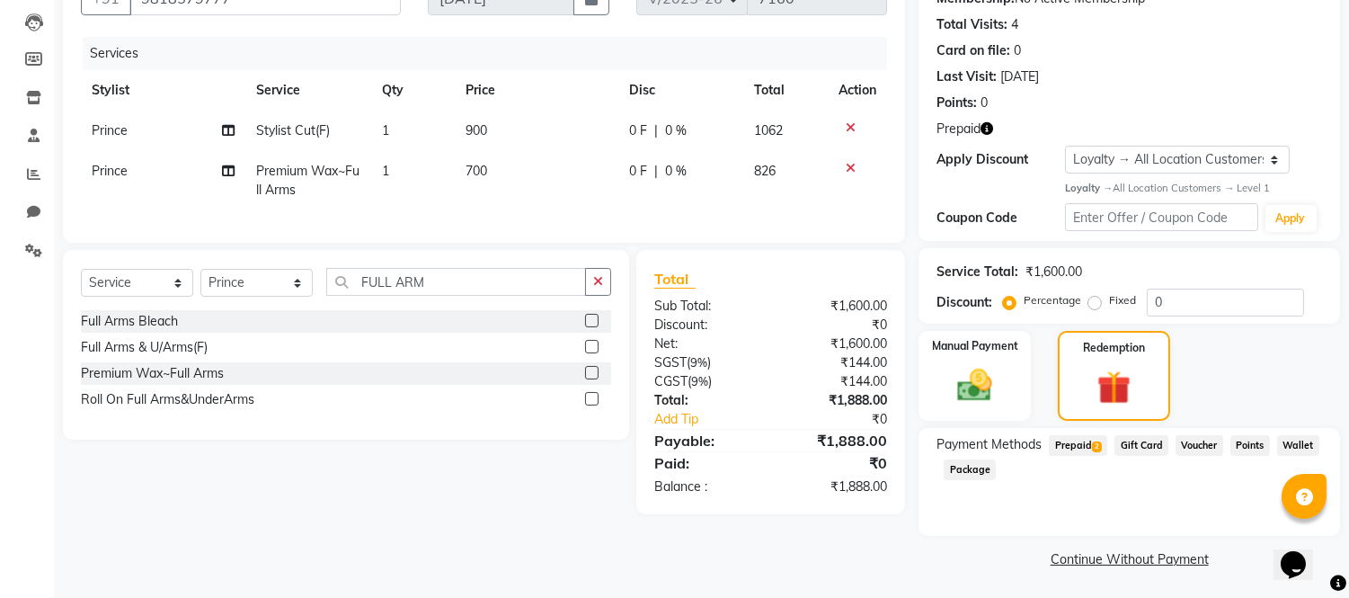
click at [1102, 448] on span "Prepaid 2" at bounding box center [1078, 445] width 58 height 21
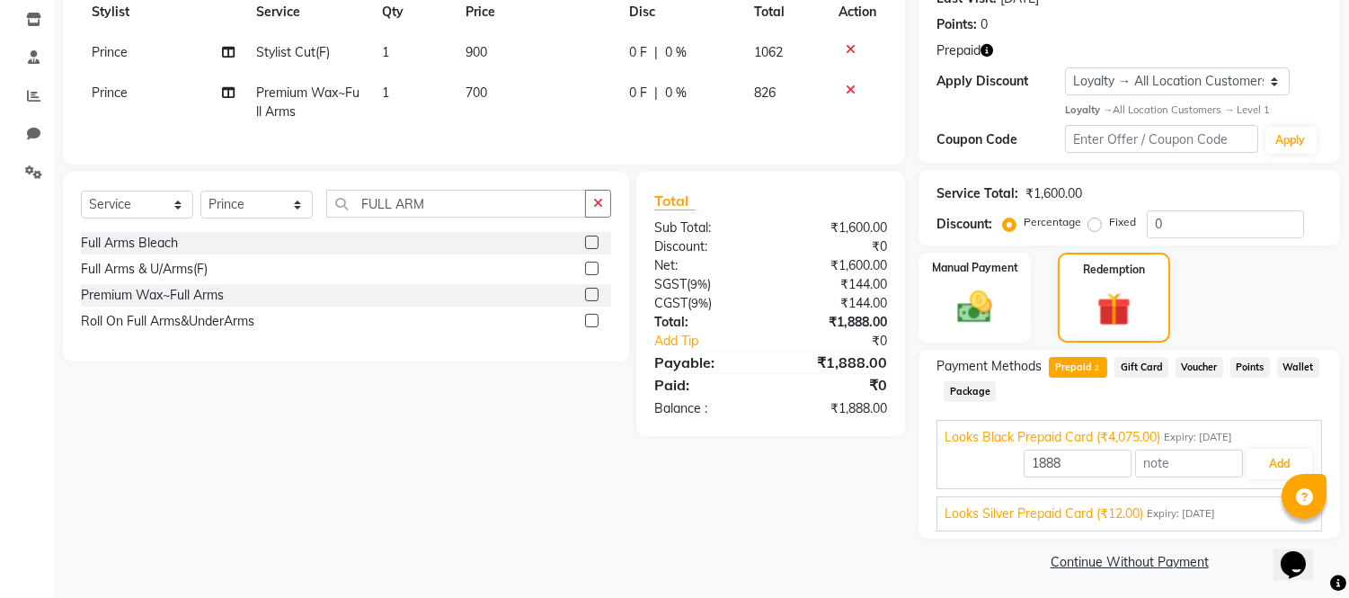
scroll to position [267, 0]
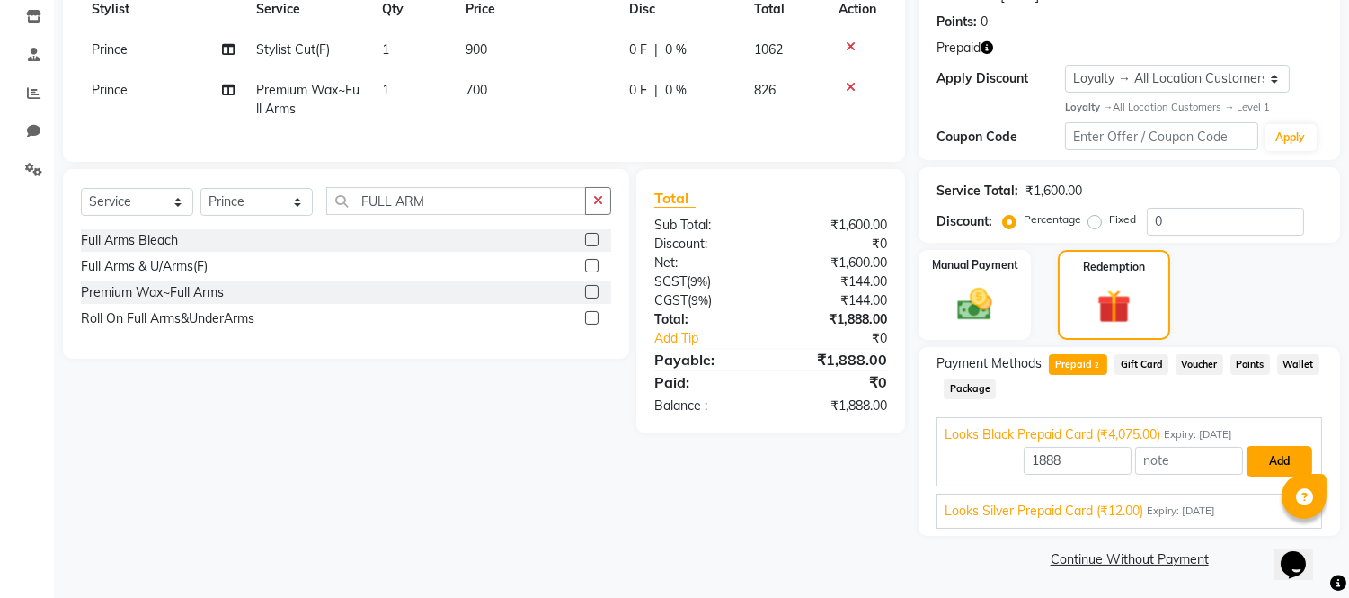
click at [1268, 465] on button "Add" at bounding box center [1280, 461] width 66 height 31
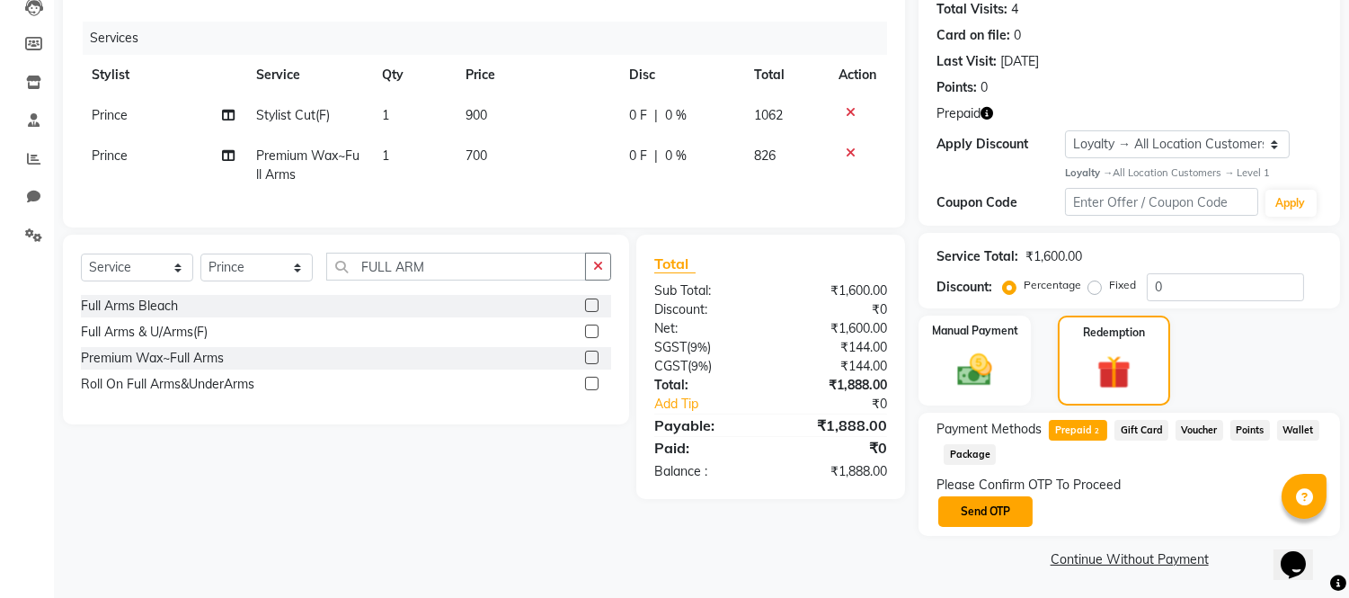
click at [992, 509] on button "Send OTP" at bounding box center [986, 511] width 94 height 31
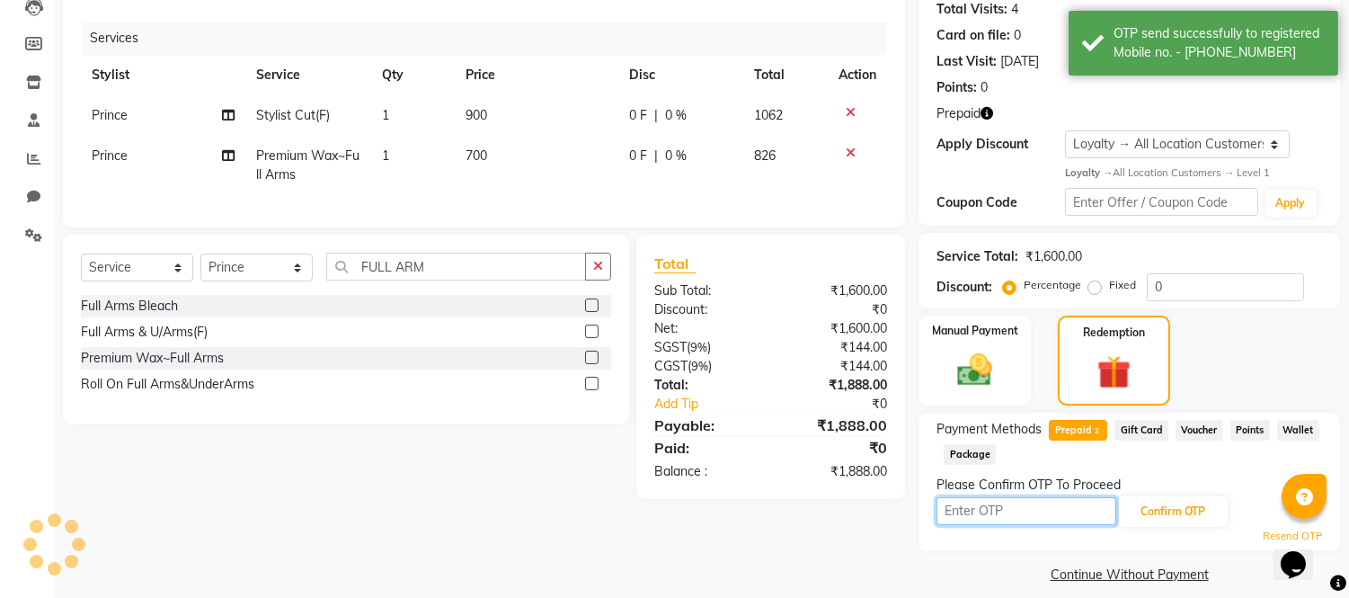
click at [992, 509] on input "text" at bounding box center [1027, 511] width 180 height 28
click at [992, 508] on input "text" at bounding box center [1027, 511] width 180 height 28
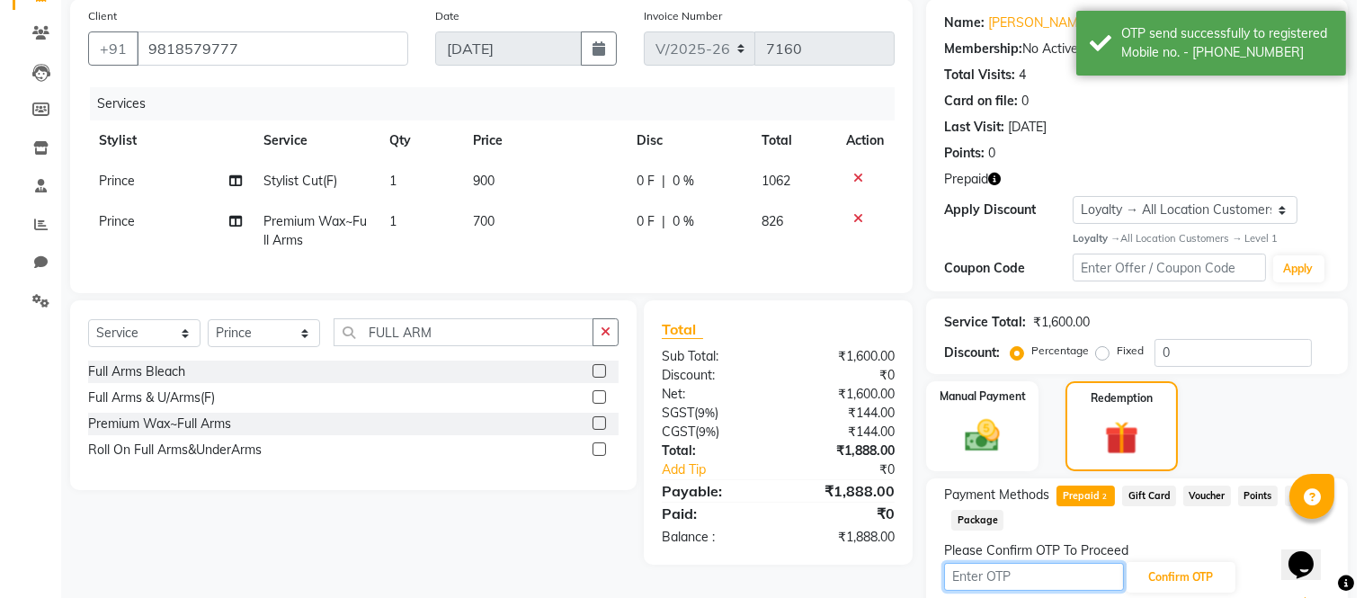
scroll to position [102, 0]
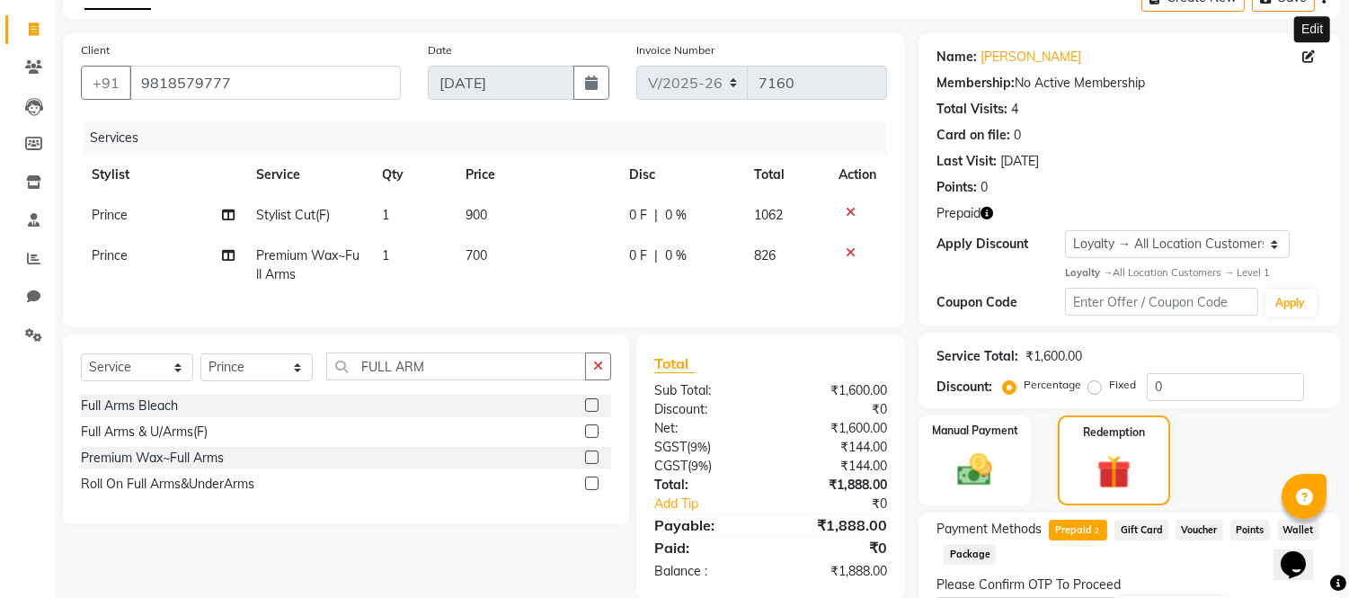
click at [1311, 60] on icon at bounding box center [1309, 56] width 13 height 13
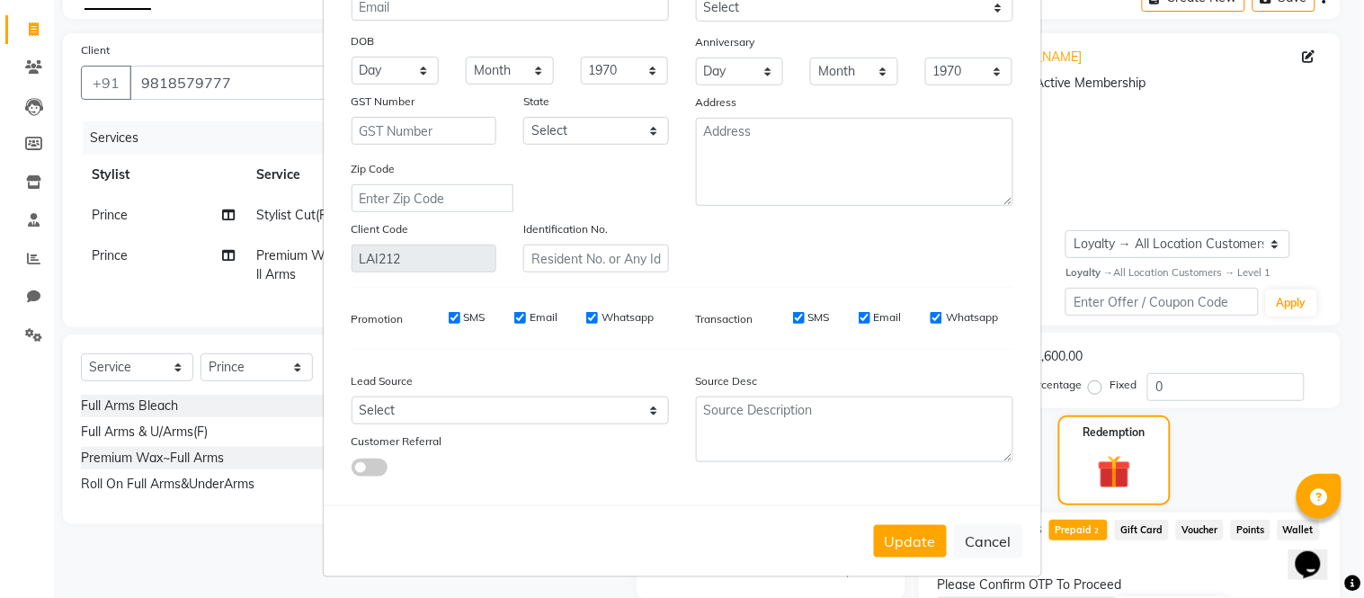
scroll to position [201, 0]
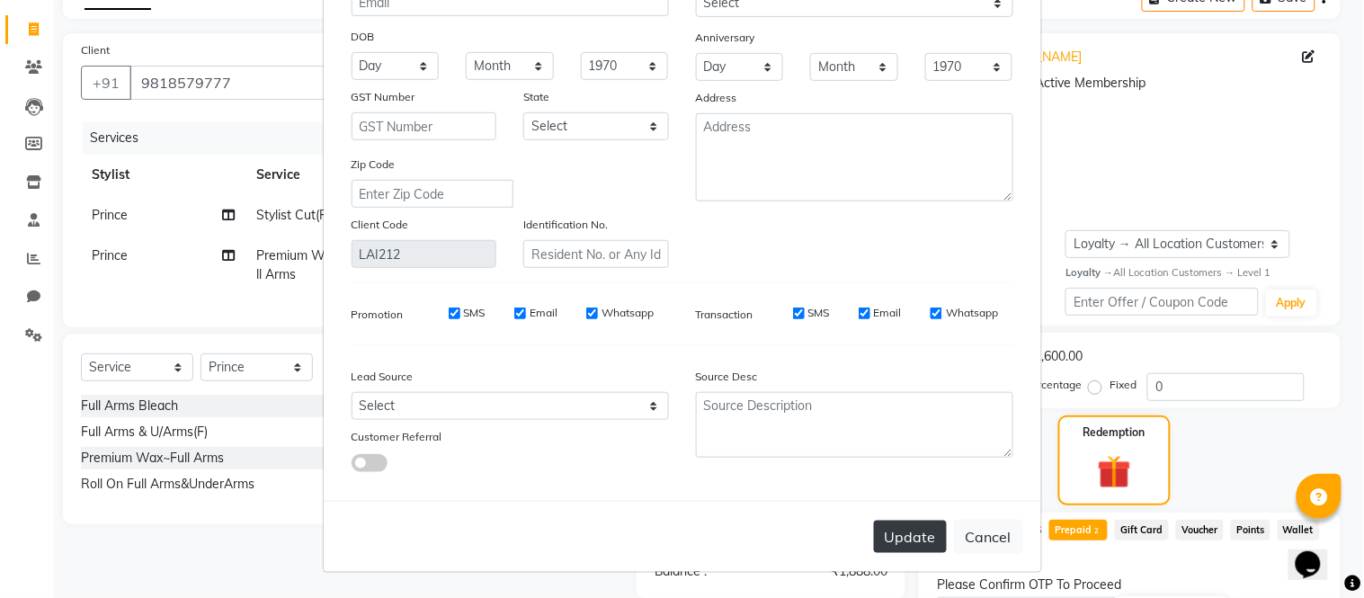
click at [918, 540] on button "Update" at bounding box center [910, 537] width 73 height 32
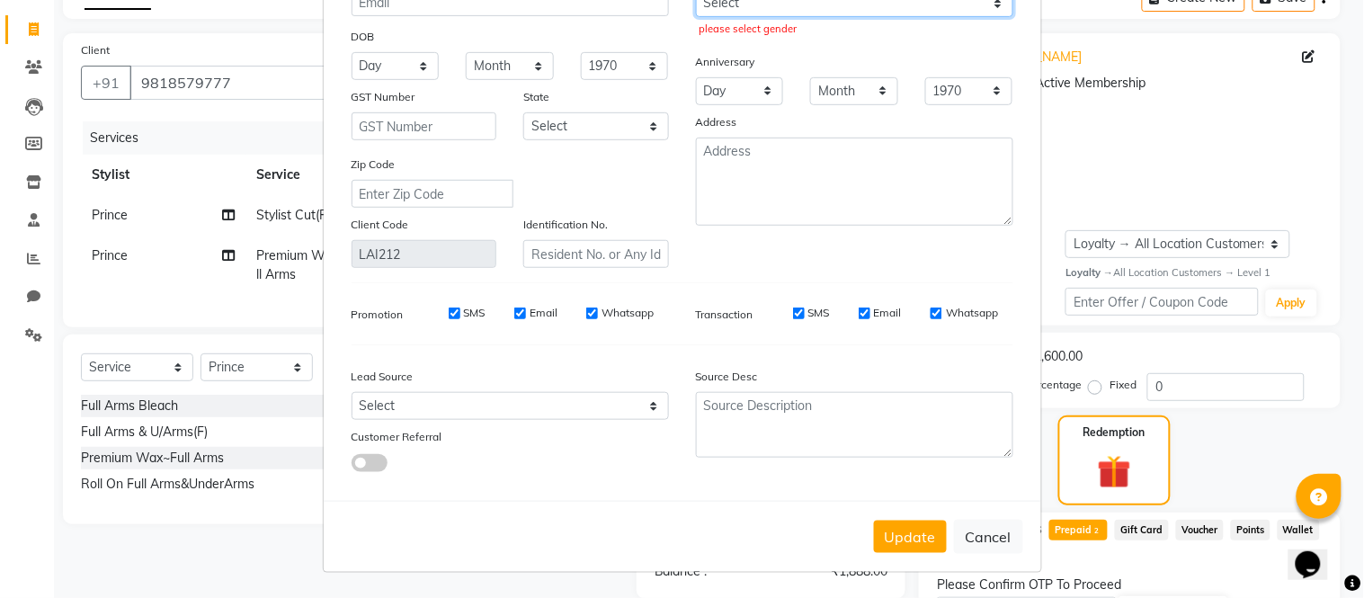
click at [957, 1] on select "Select [DEMOGRAPHIC_DATA] [DEMOGRAPHIC_DATA] Other Prefer Not To Say" at bounding box center [854, 3] width 317 height 28
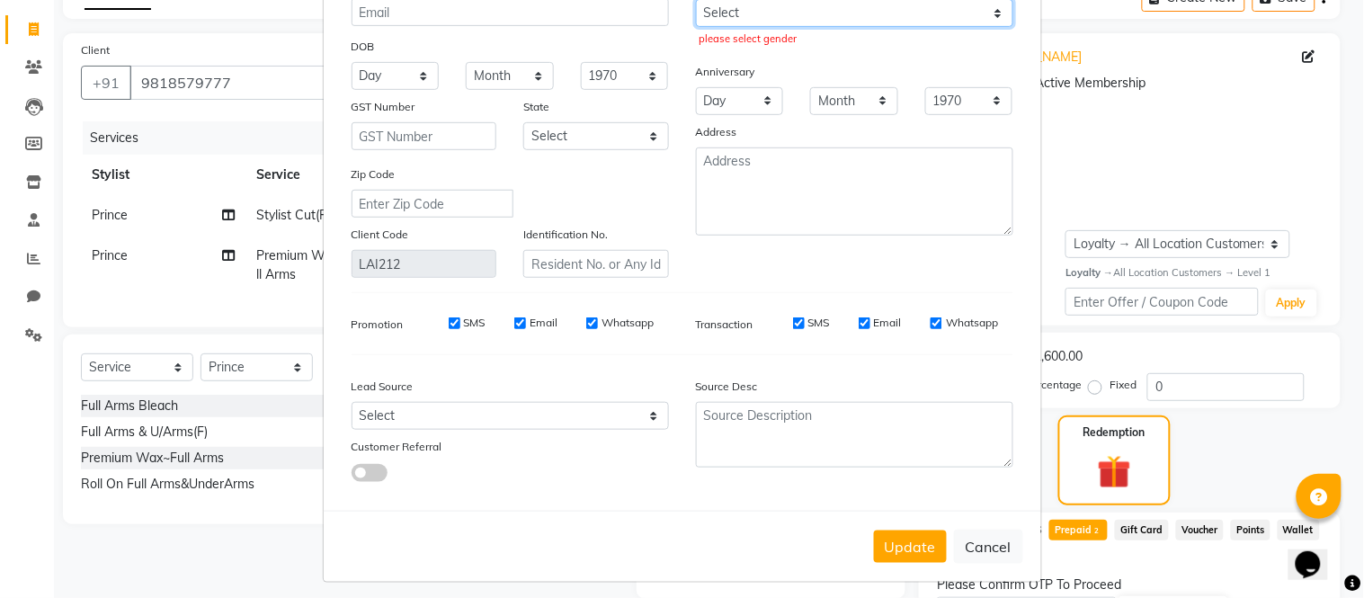
select select "[DEMOGRAPHIC_DATA]"
click at [696, 0] on select "Select [DEMOGRAPHIC_DATA] [DEMOGRAPHIC_DATA] Other Prefer Not To Say" at bounding box center [854, 13] width 317 height 28
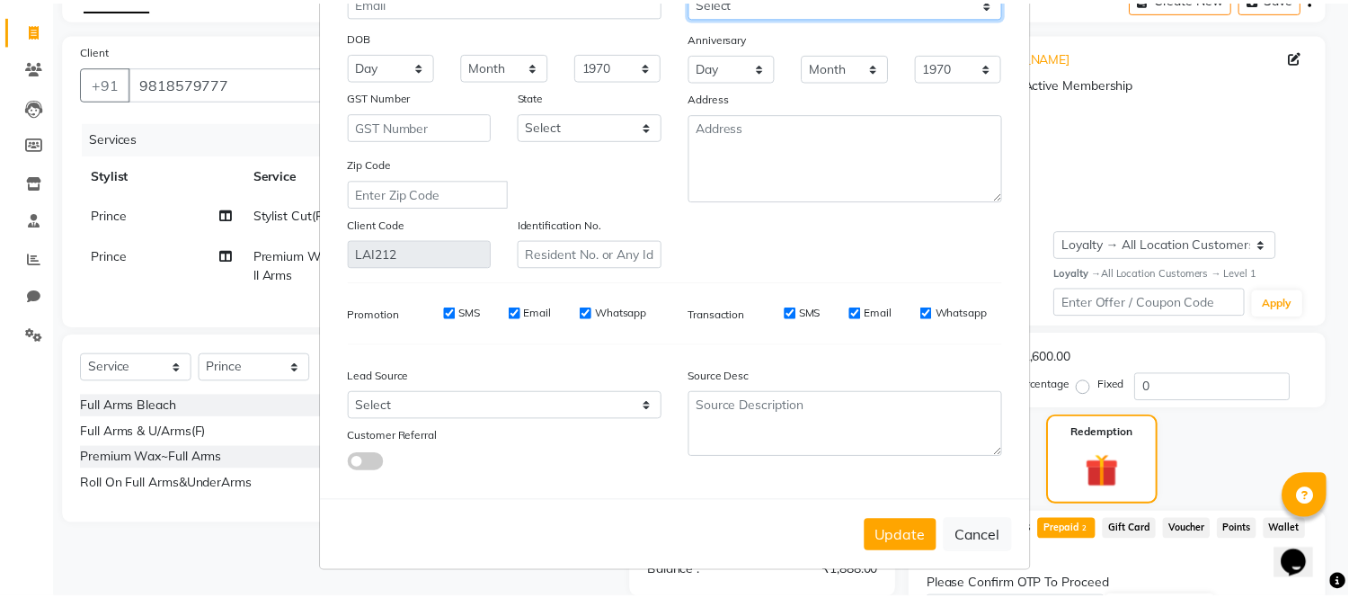
scroll to position [201, 0]
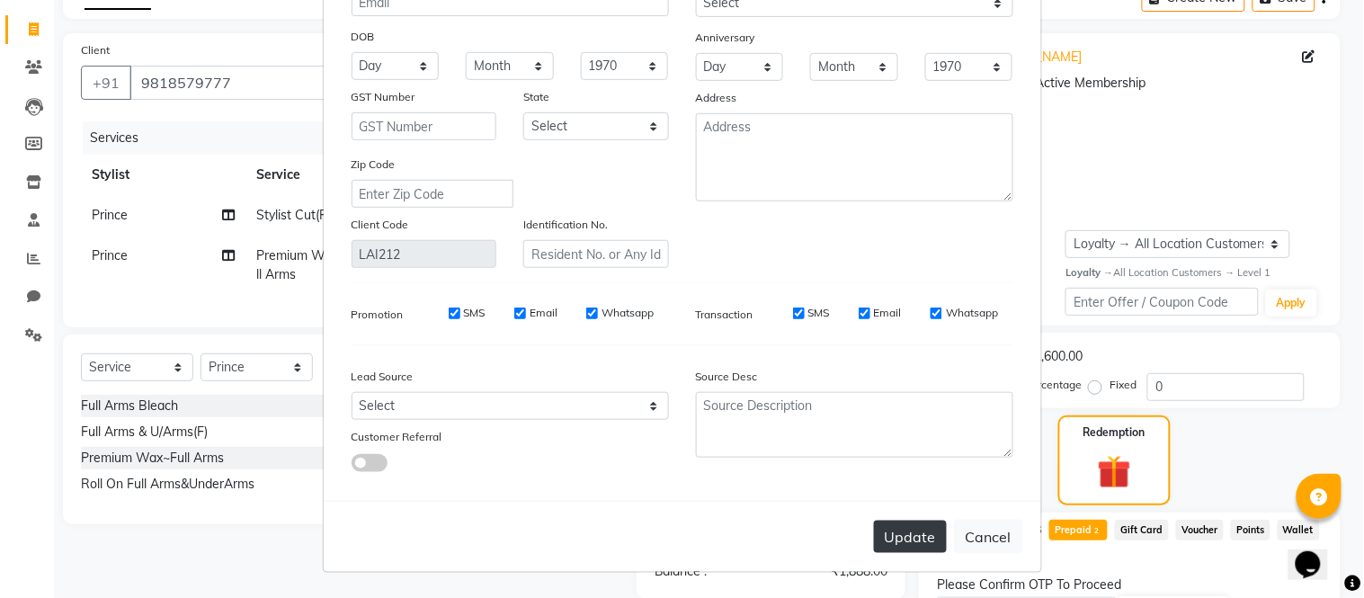
click at [905, 536] on button "Update" at bounding box center [910, 537] width 73 height 32
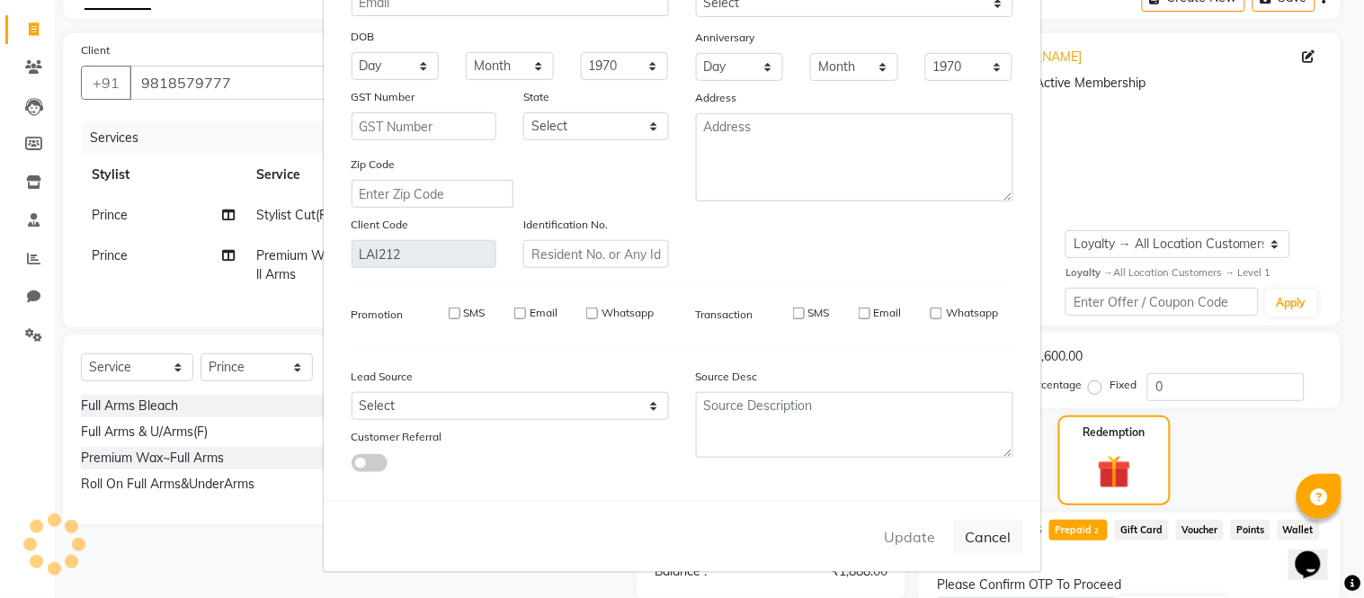
select select
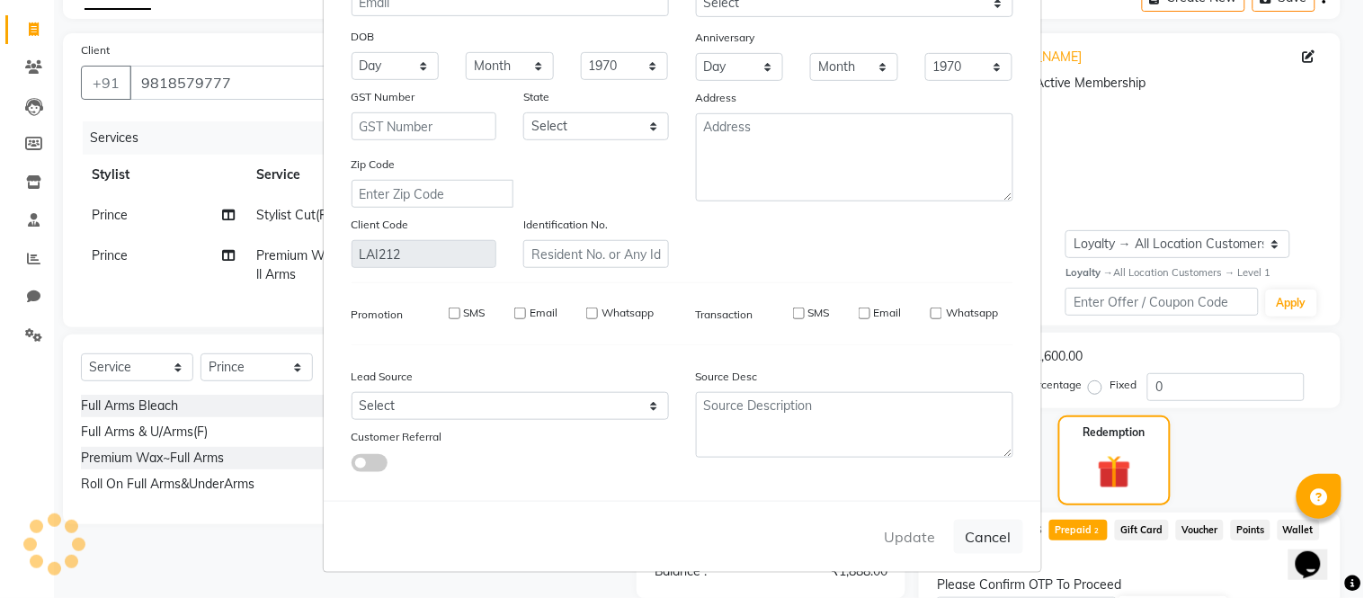
select select
checkbox input "false"
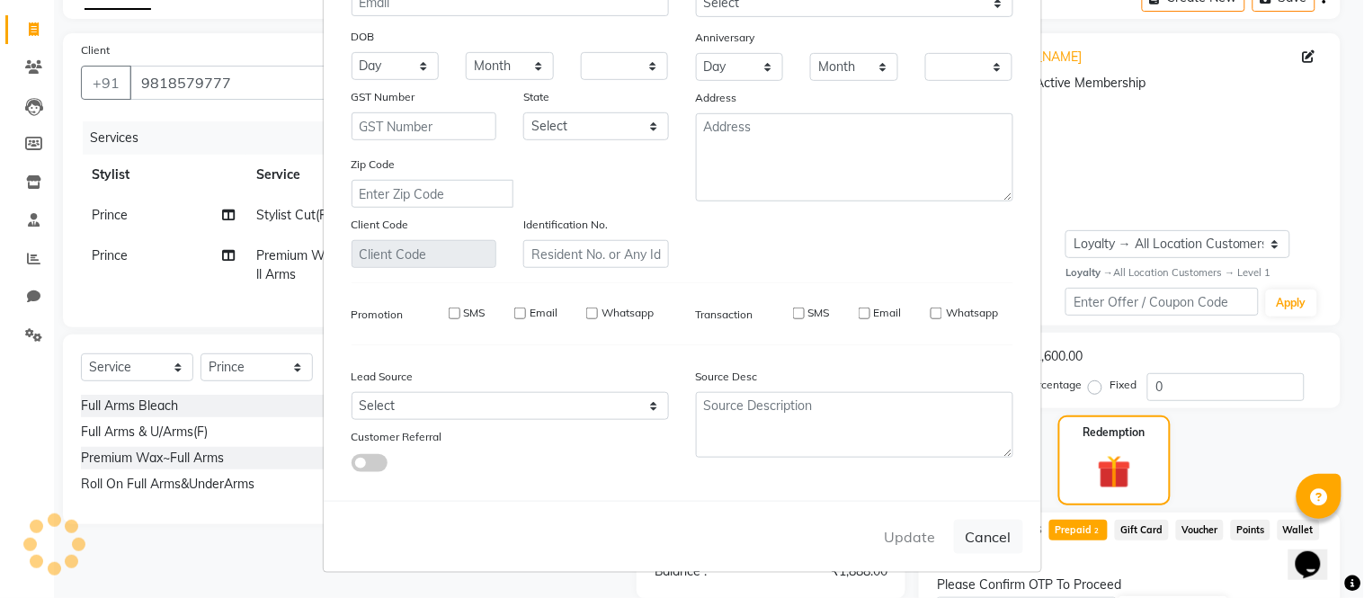
checkbox input "false"
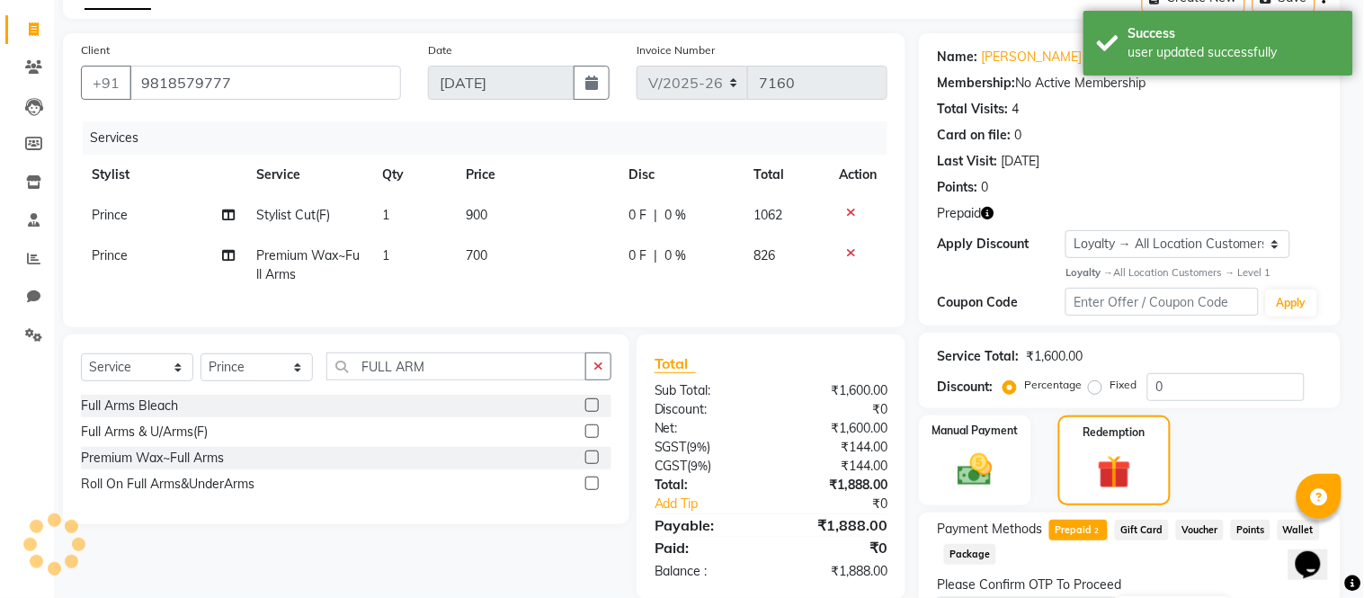
select select "1: Object"
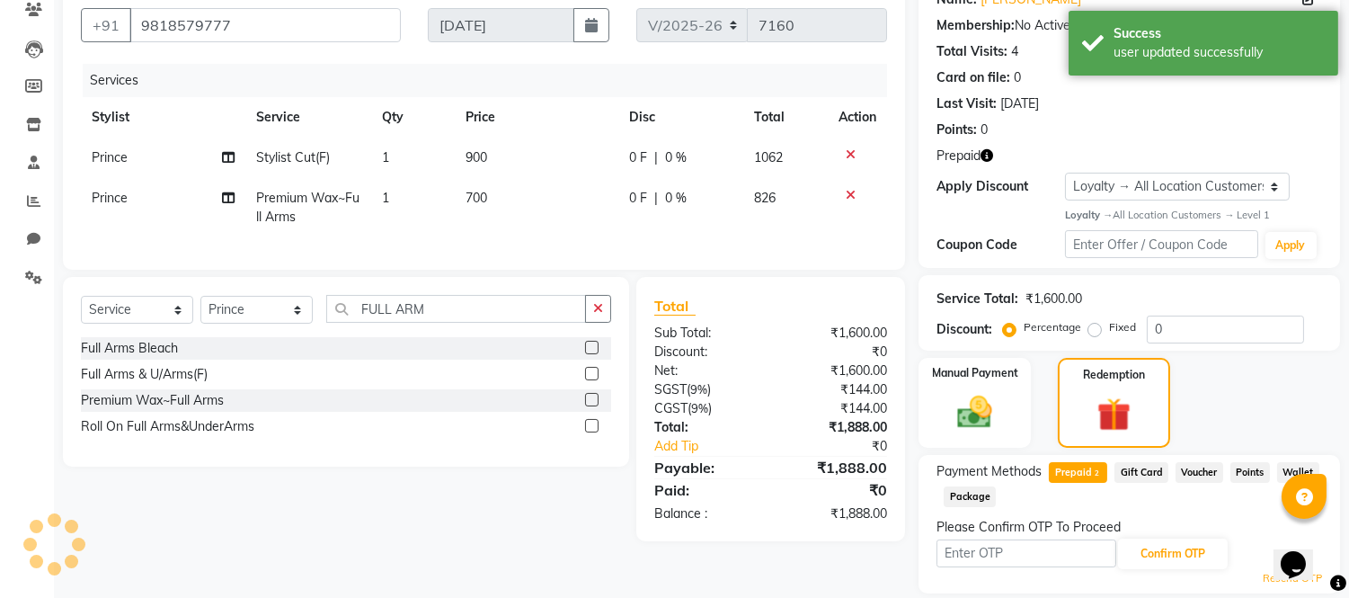
scroll to position [217, 0]
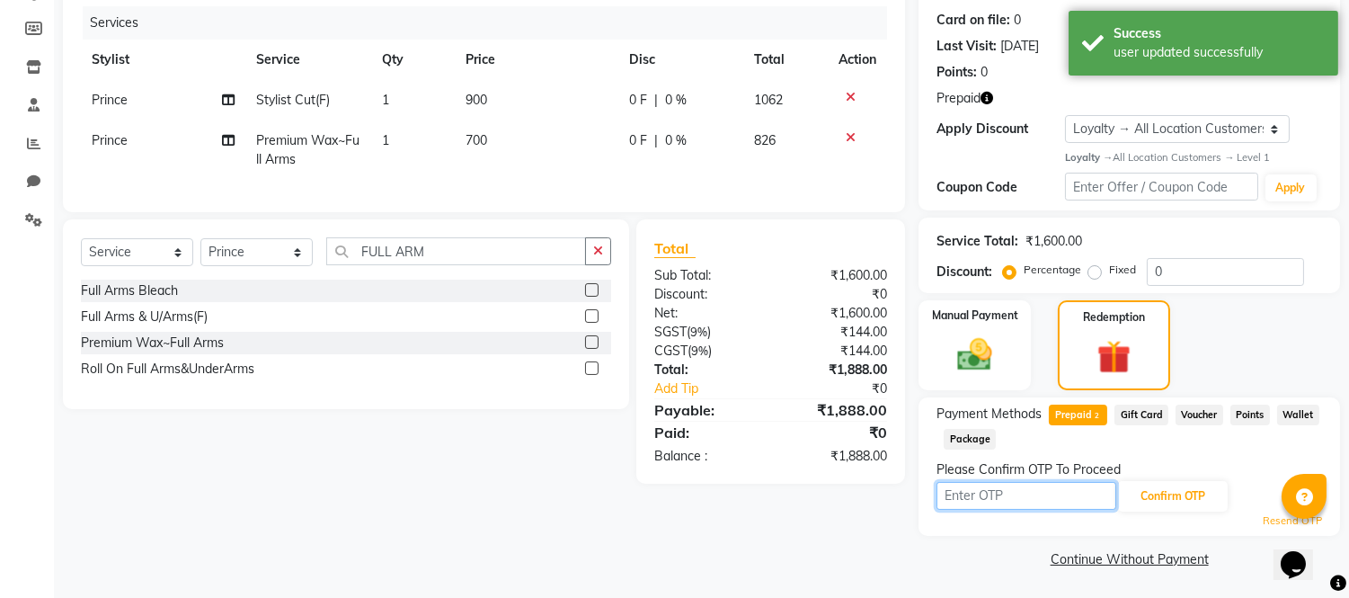
drag, startPoint x: 1059, startPoint y: 499, endPoint x: 1056, endPoint y: 481, distance: 18.2
click at [1059, 497] on input "text" at bounding box center [1027, 496] width 180 height 28
type input "6297"
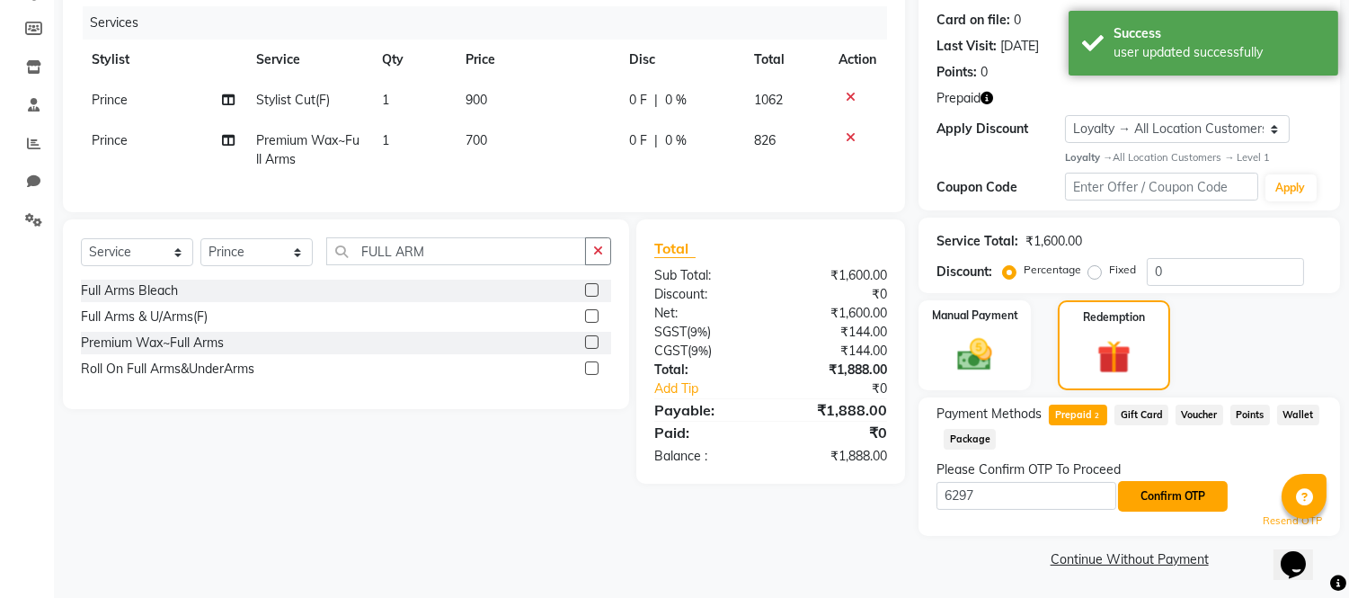
click at [1156, 482] on button "Confirm OTP" at bounding box center [1173, 496] width 110 height 31
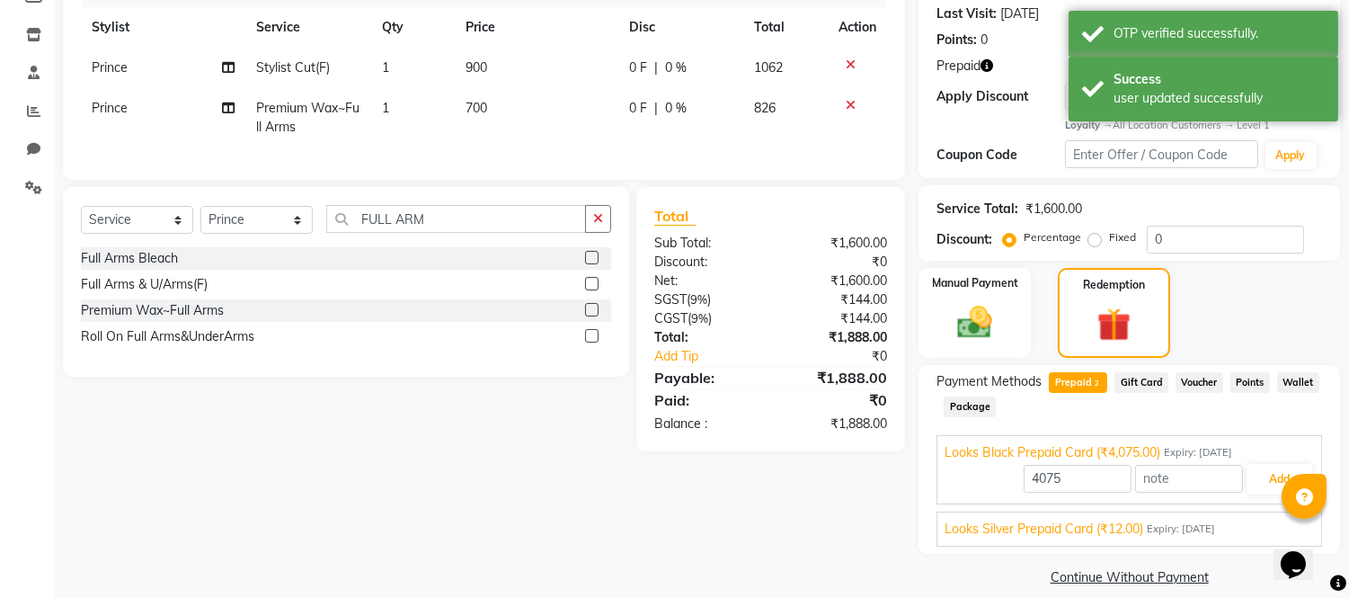
scroll to position [267, 0]
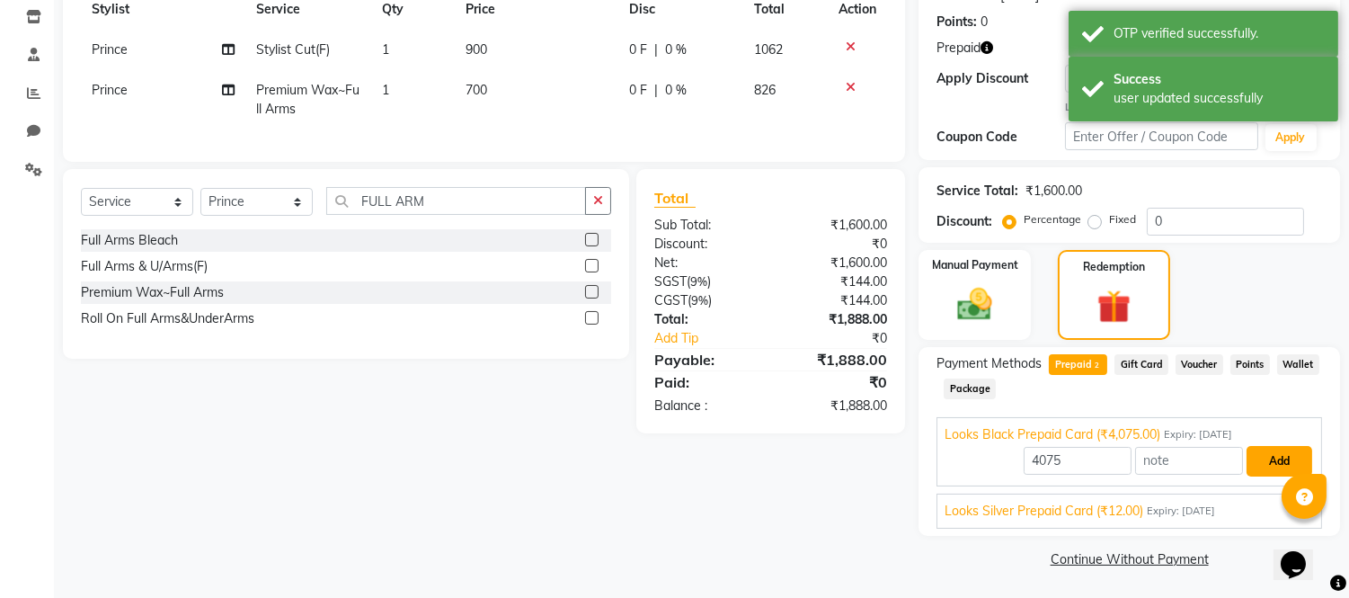
click at [1254, 447] on button "Add" at bounding box center [1280, 461] width 66 height 31
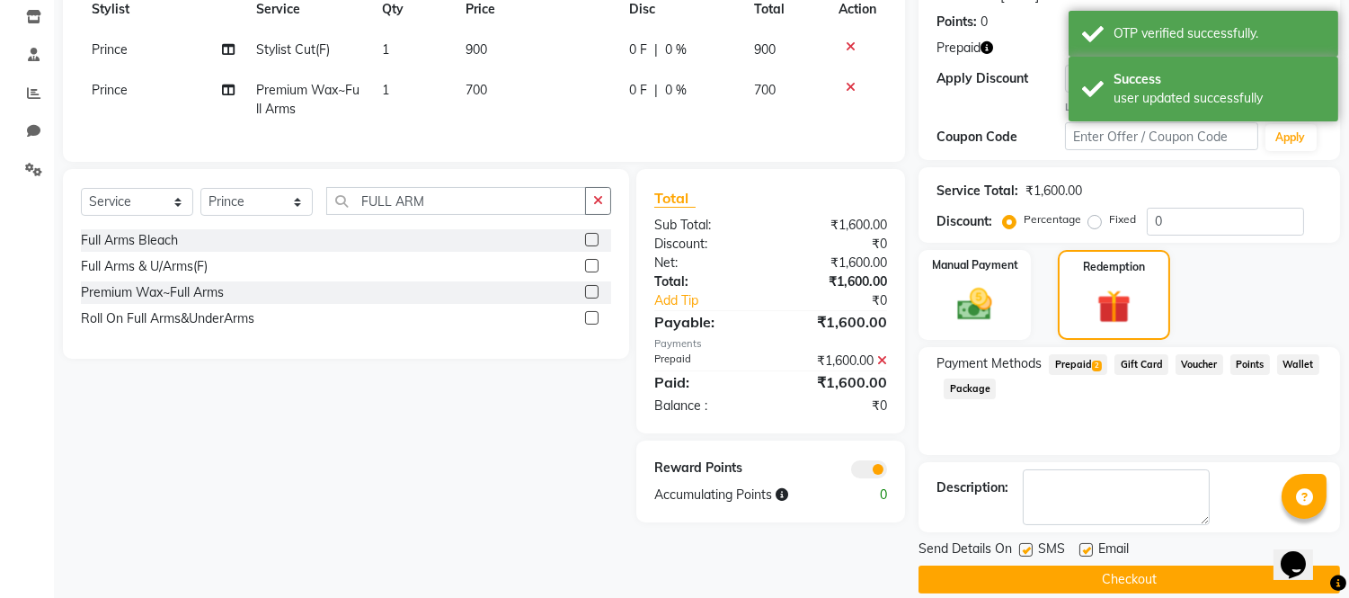
scroll to position [289, 0]
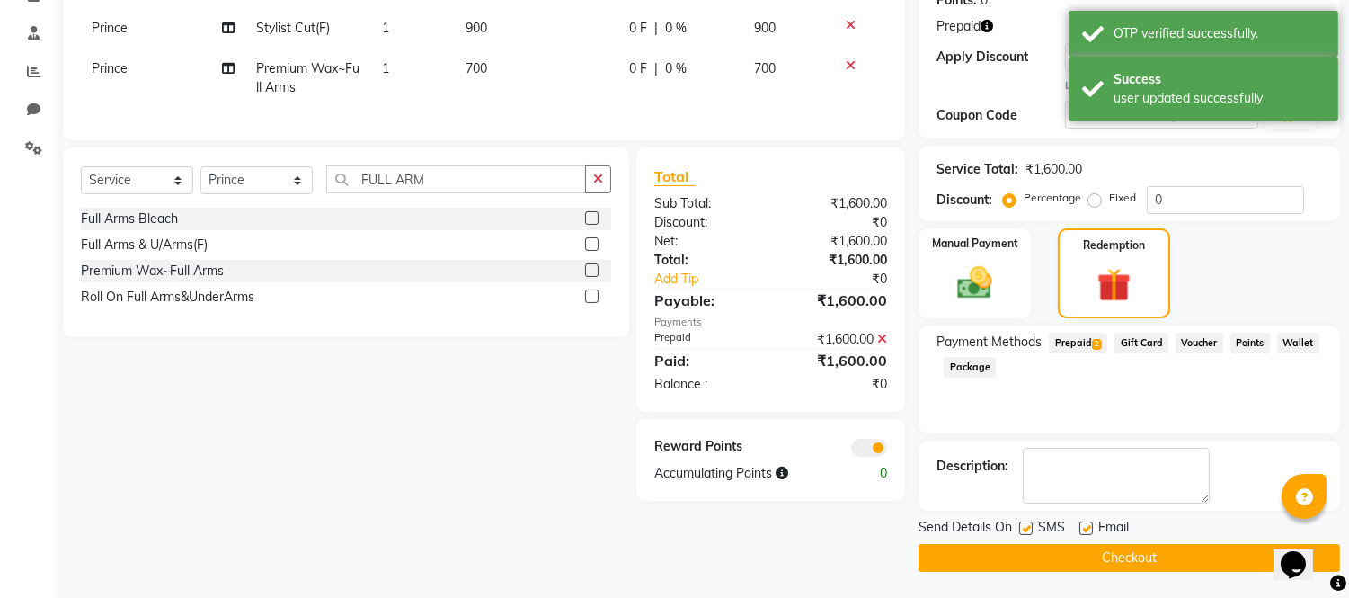
click at [1038, 558] on button "Checkout" at bounding box center [1130, 558] width 422 height 28
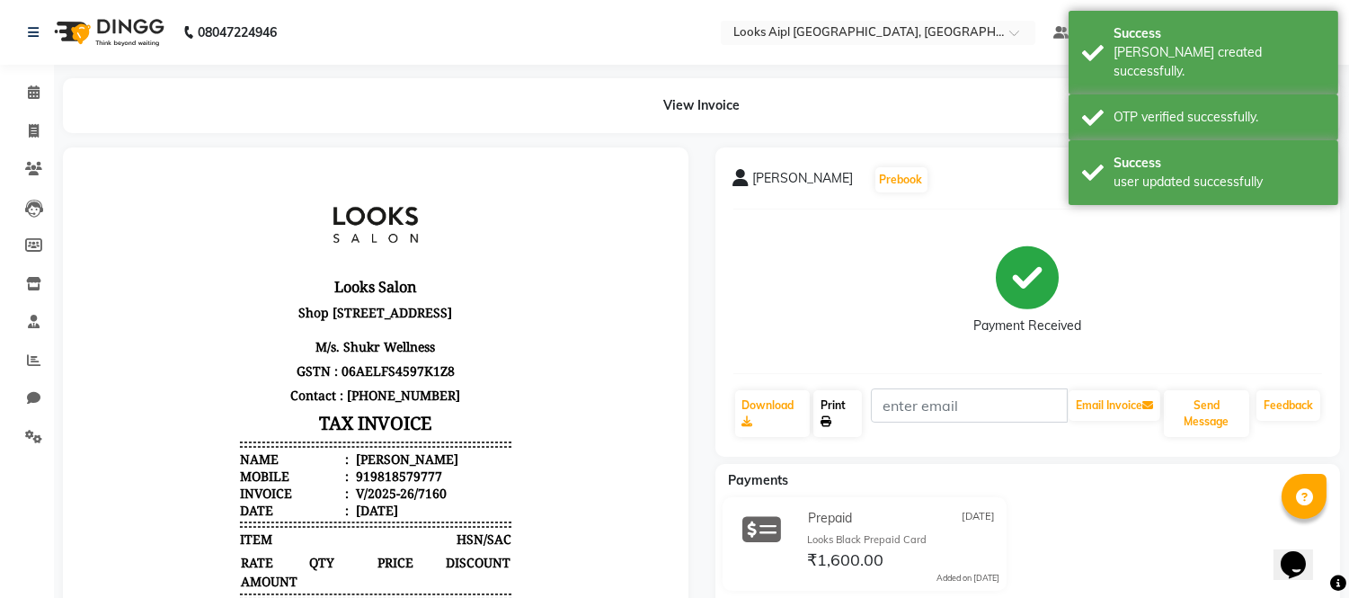
drag, startPoint x: 838, startPoint y: 429, endPoint x: 841, endPoint y: 420, distance: 9.7
click at [838, 429] on link "Print" at bounding box center [838, 413] width 49 height 47
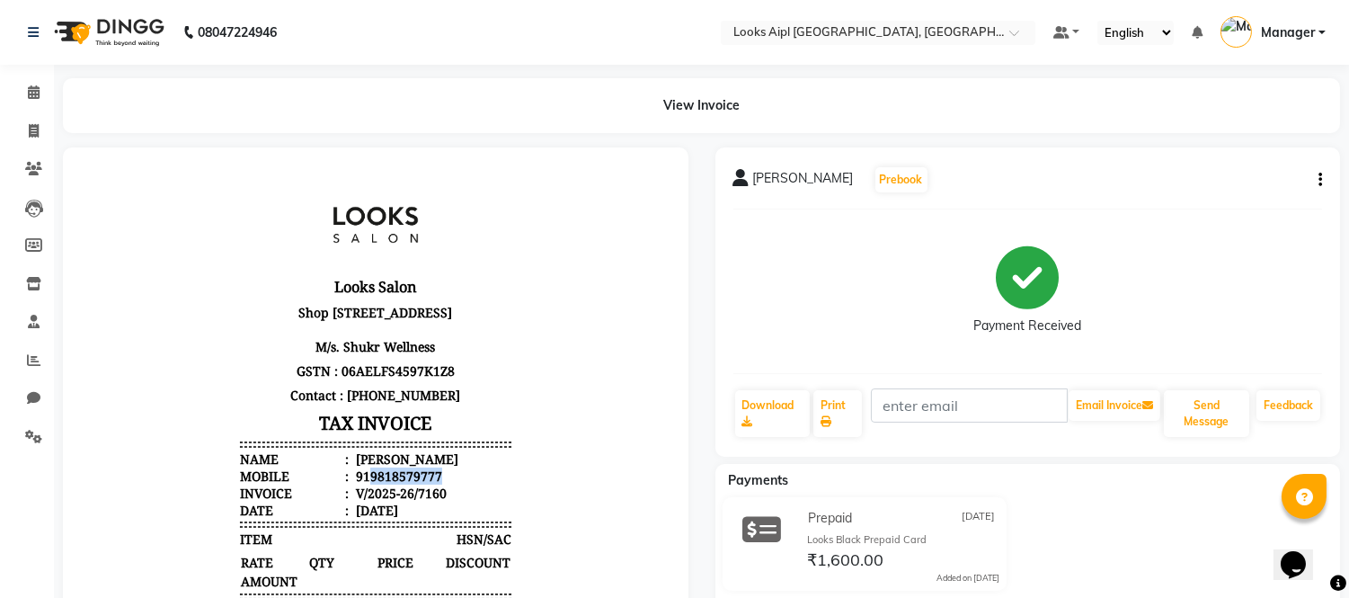
copy div "9818579777"
drag, startPoint x: 432, startPoint y: 510, endPoint x: 353, endPoint y: 513, distance: 78.3
click at [353, 484] on li "Mobile : 919818579777" at bounding box center [375, 475] width 271 height 17
drag, startPoint x: 535, startPoint y: 337, endPoint x: 317, endPoint y: 281, distance: 224.6
click at [535, 335] on body "Looks Salon [STREET_ADDRESS] M/s. Shukr Wellness GSTN : 06AELFS4597K1Z8 Contact…" at bounding box center [375, 551] width 575 height 759
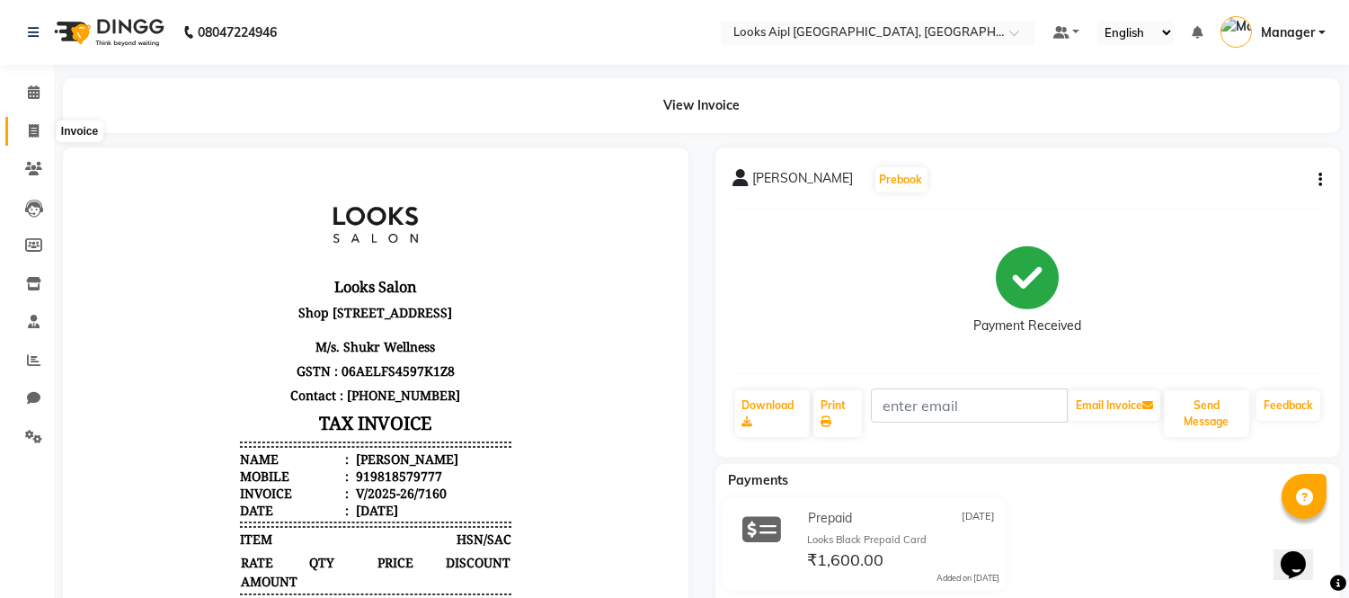
drag, startPoint x: 23, startPoint y: 129, endPoint x: 106, endPoint y: 136, distance: 83.0
click at [25, 129] on span at bounding box center [33, 131] width 31 height 21
select select "service"
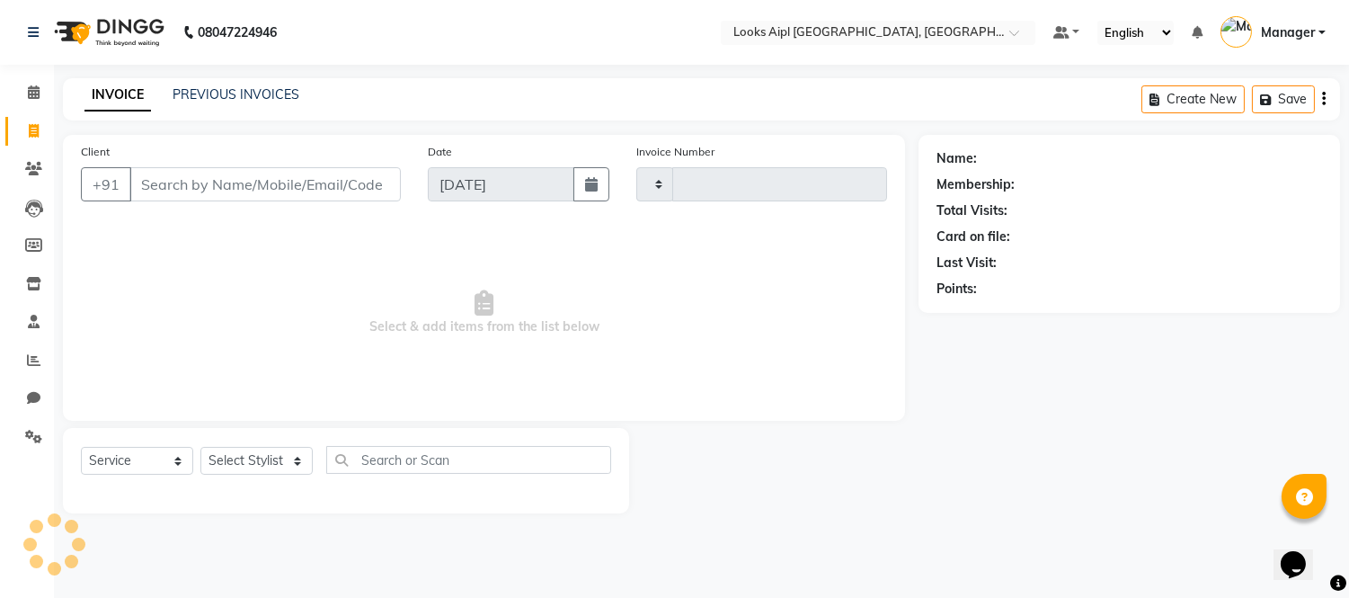
type input "7161"
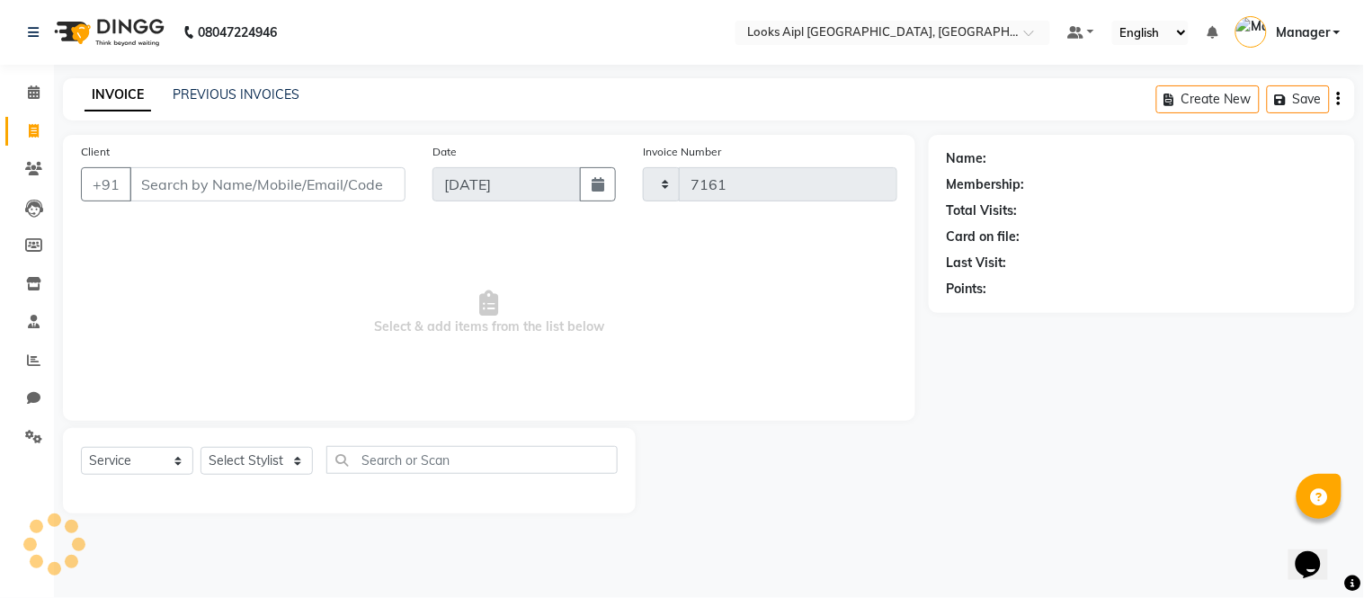
select select "6047"
click at [280, 175] on input "Client" at bounding box center [267, 184] width 276 height 34
type input "9818579777"
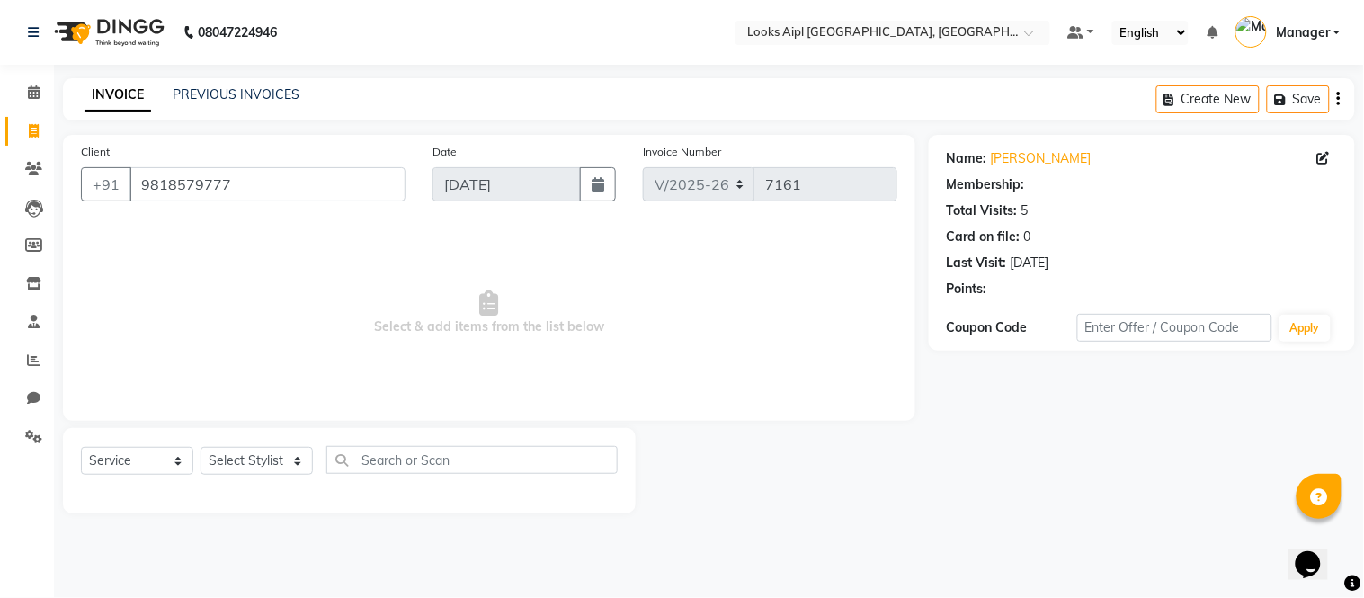
select select "1: Object"
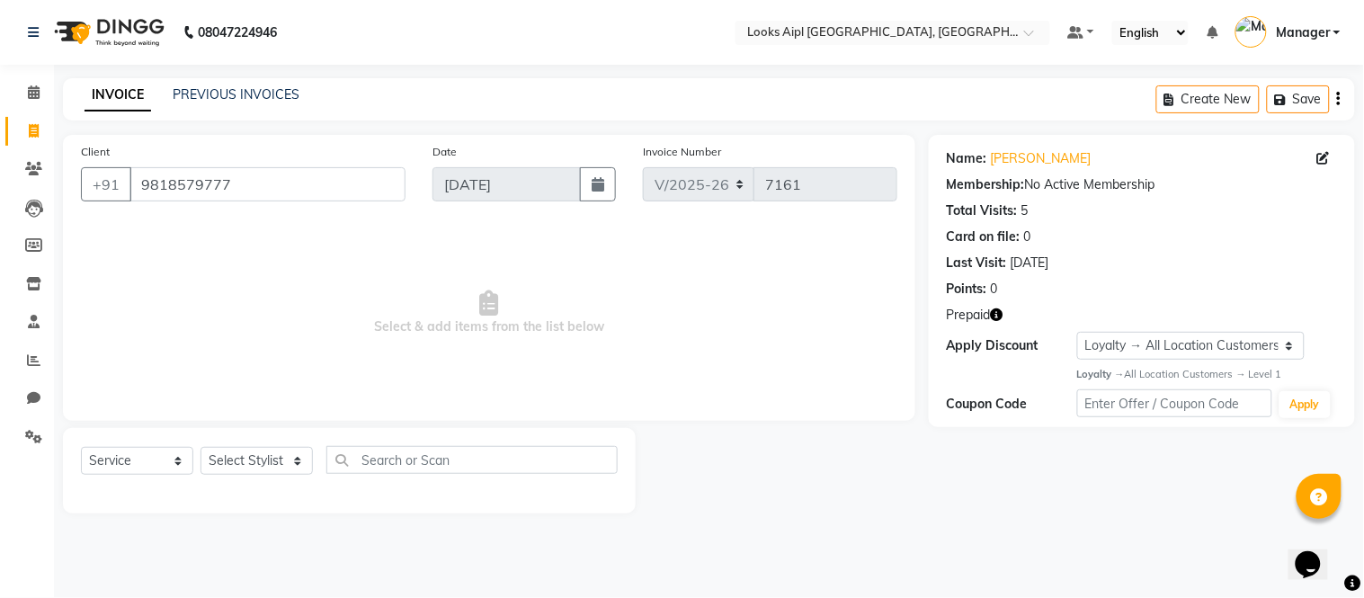
click at [1005, 315] on div "Prepaid" at bounding box center [1142, 315] width 390 height 19
click at [996, 317] on icon "button" at bounding box center [997, 314] width 13 height 13
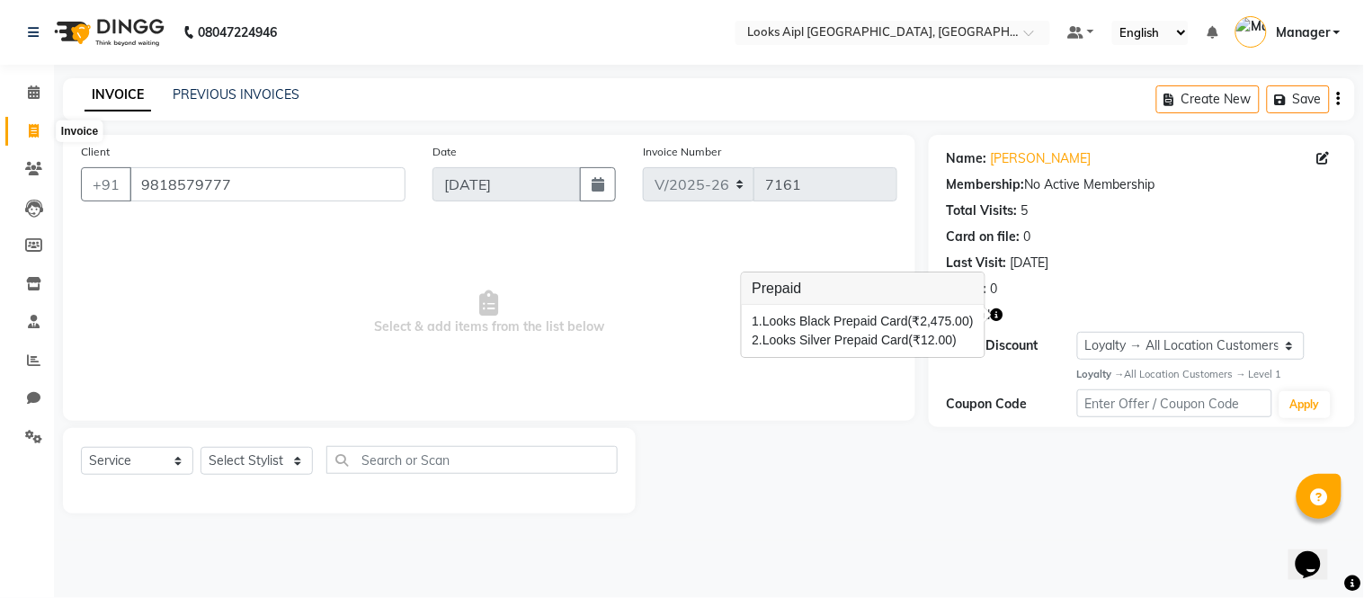
click at [27, 126] on span at bounding box center [33, 131] width 31 height 21
select select "service"
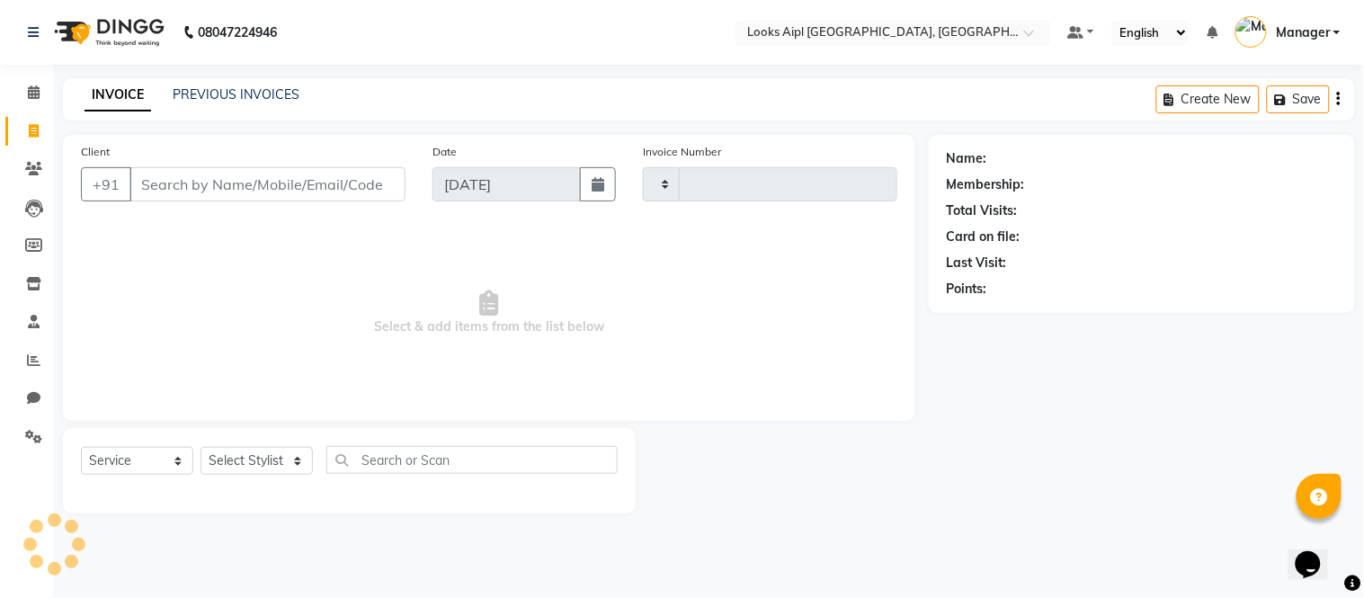
type input "7161"
select select "6047"
click at [32, 119] on link "Invoice" at bounding box center [26, 132] width 43 height 30
select select "6047"
select select "service"
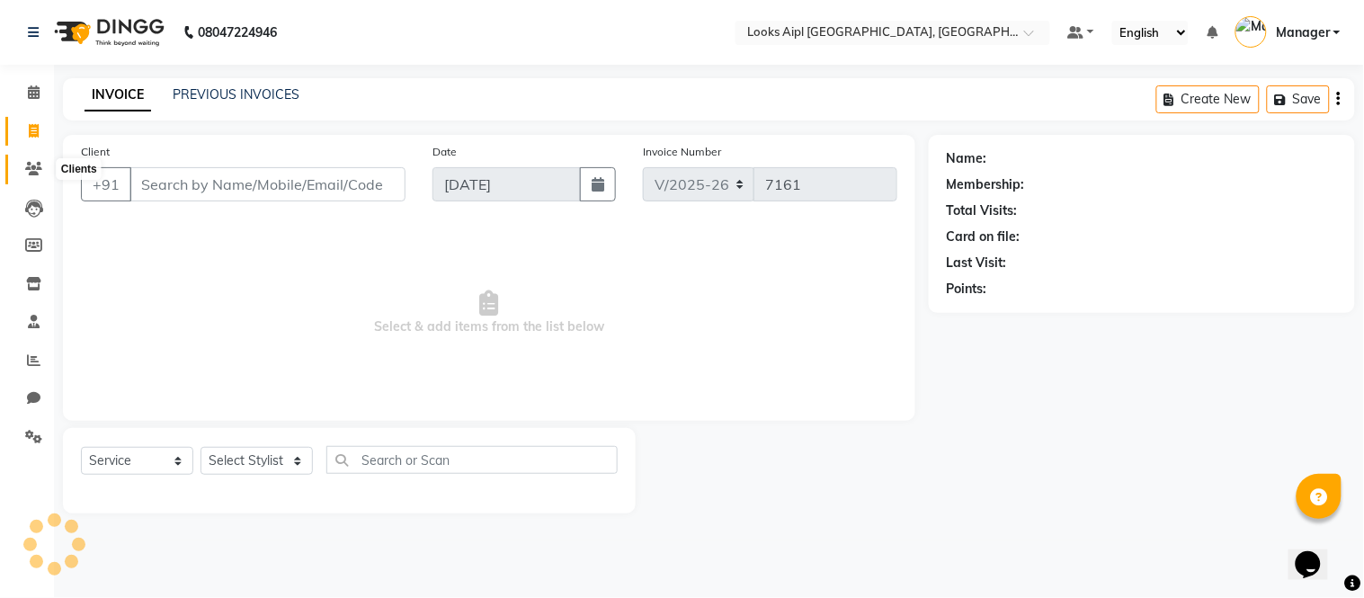
click at [38, 165] on icon at bounding box center [33, 168] width 17 height 13
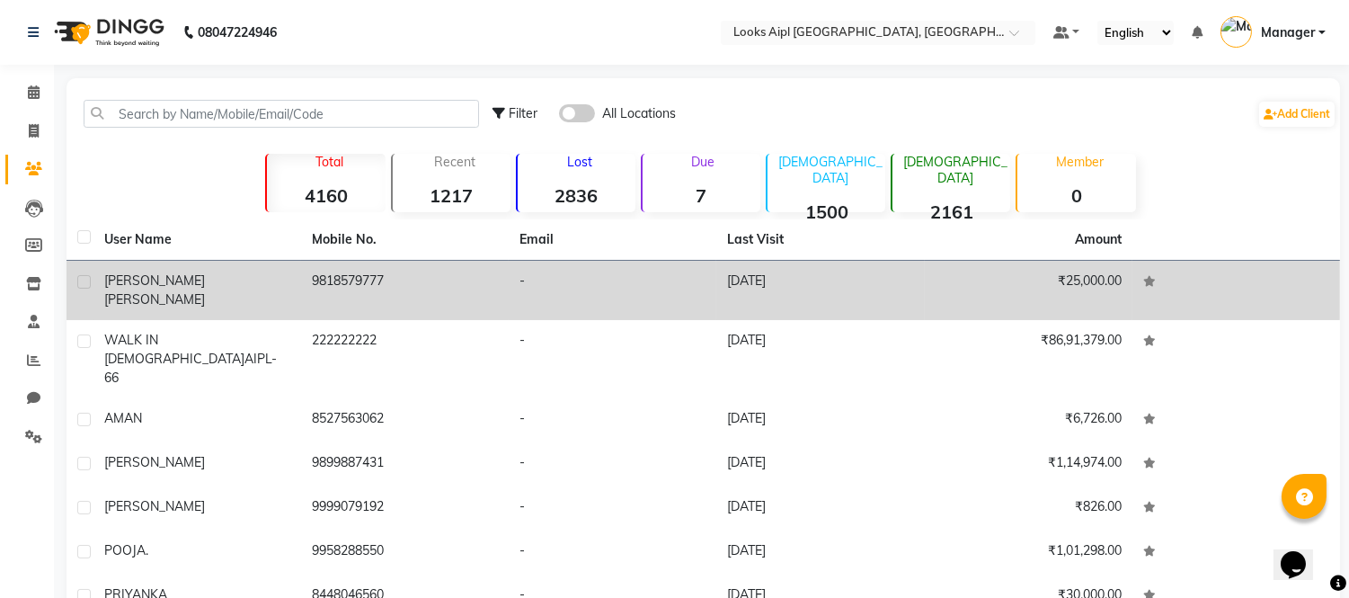
copy tr "9818579777"
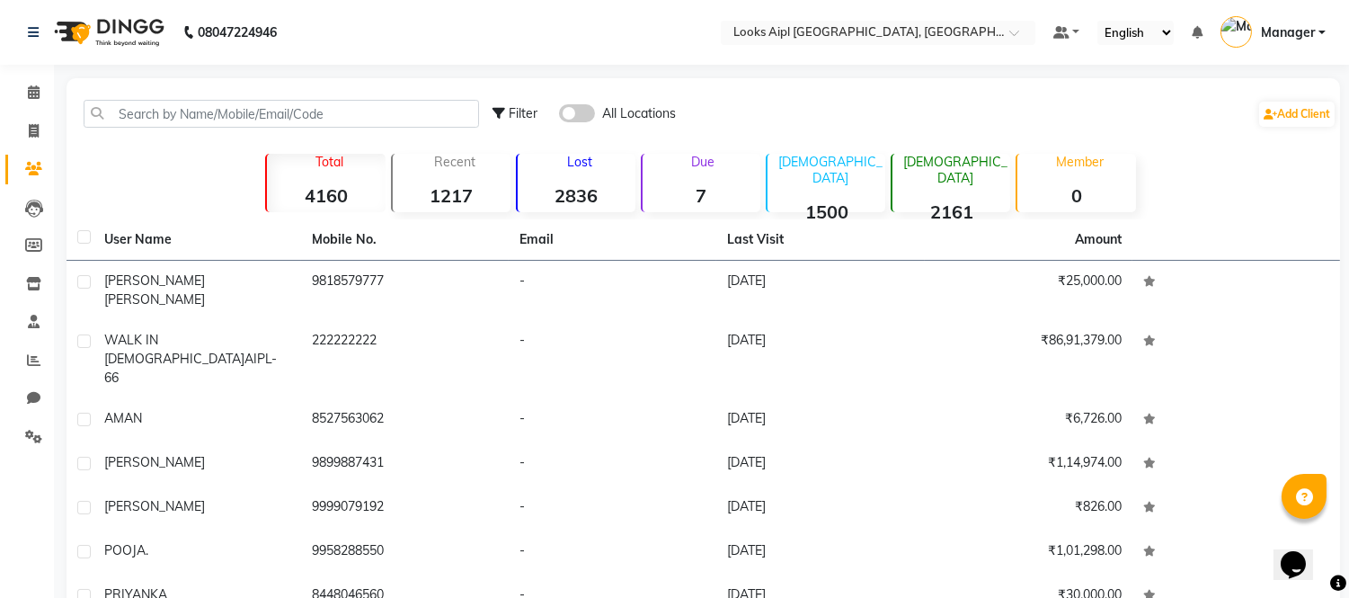
drag, startPoint x: 393, startPoint y: 284, endPoint x: 322, endPoint y: 171, distance: 133.7
click at [304, 210] on div "Filter All Locations Add Client Total 4160 Recent 1217 Lost 2836 Due 7 [DEMOGRA…" at bounding box center [704, 439] width 1274 height 723
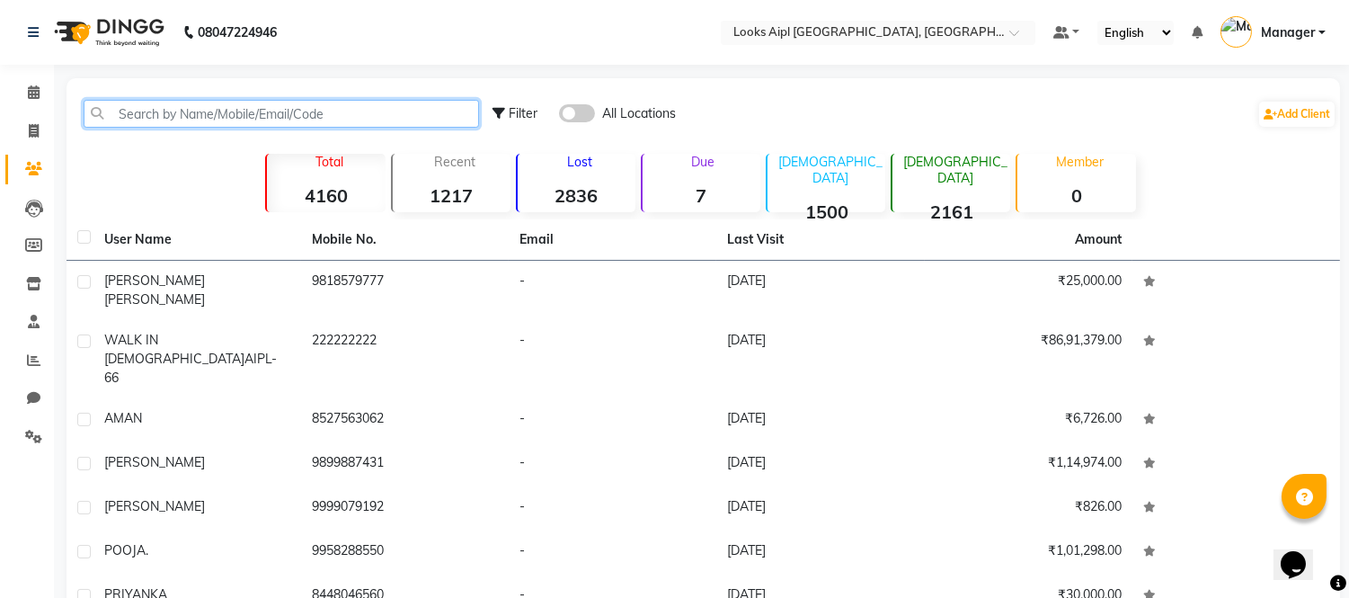
click at [375, 106] on input "text" at bounding box center [282, 114] width 396 height 28
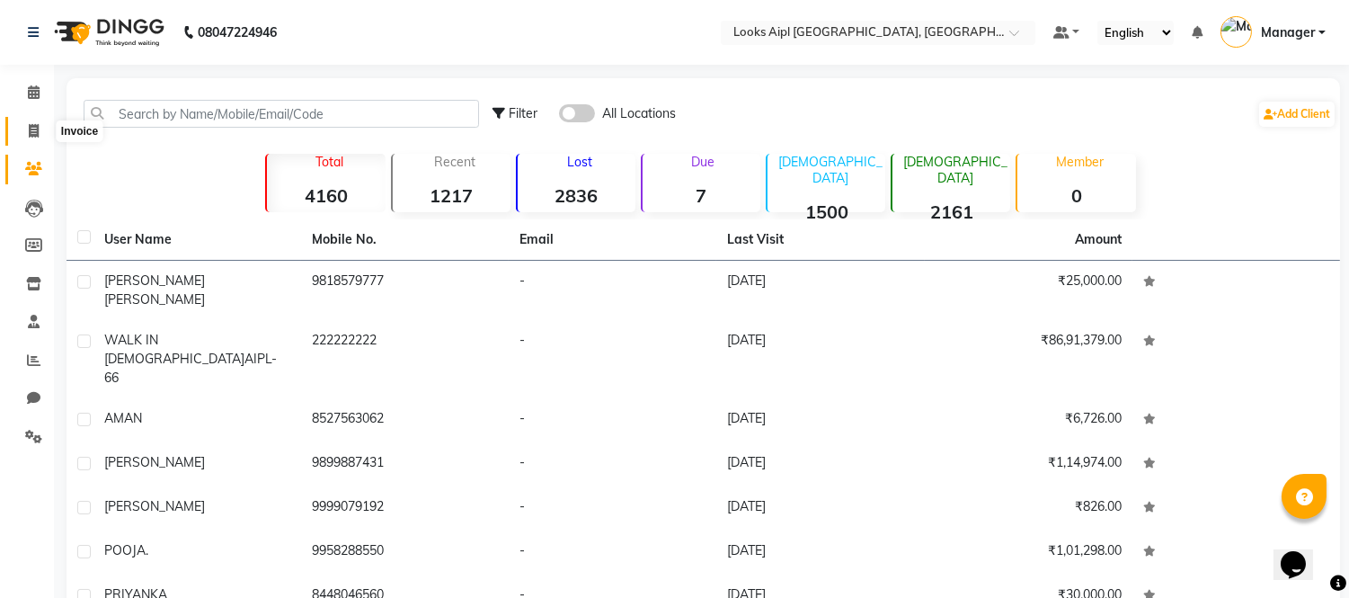
click at [31, 124] on icon at bounding box center [34, 130] width 10 height 13
select select "6047"
select select "service"
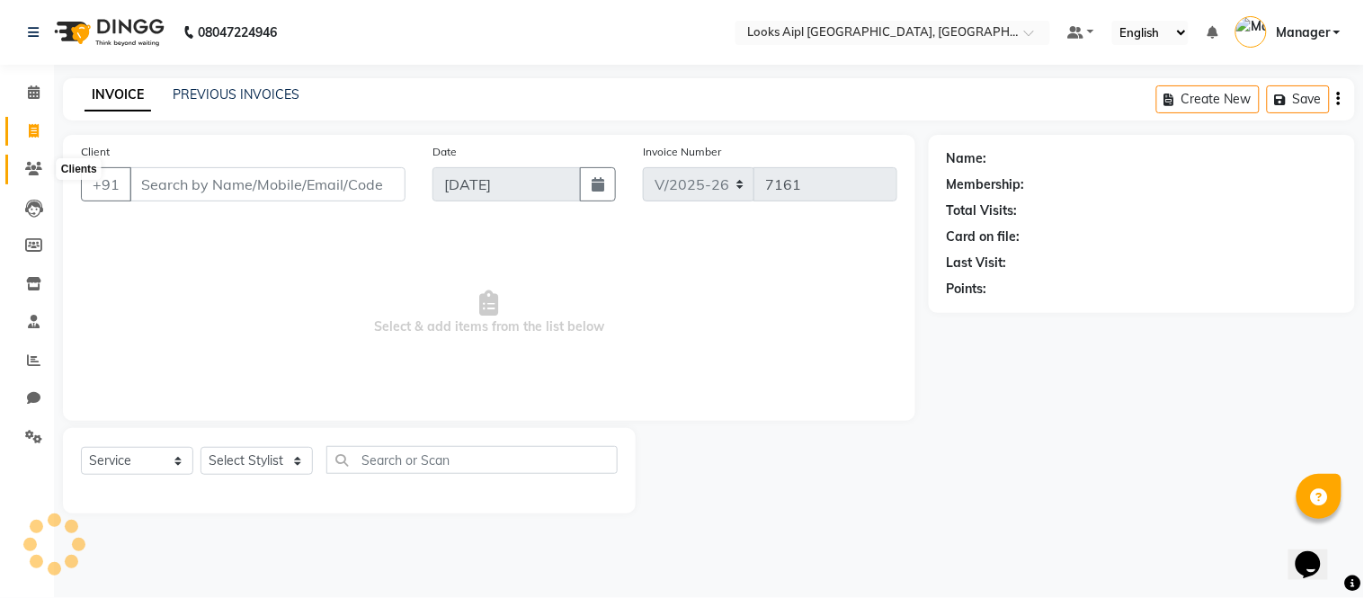
click at [29, 159] on span at bounding box center [33, 169] width 31 height 21
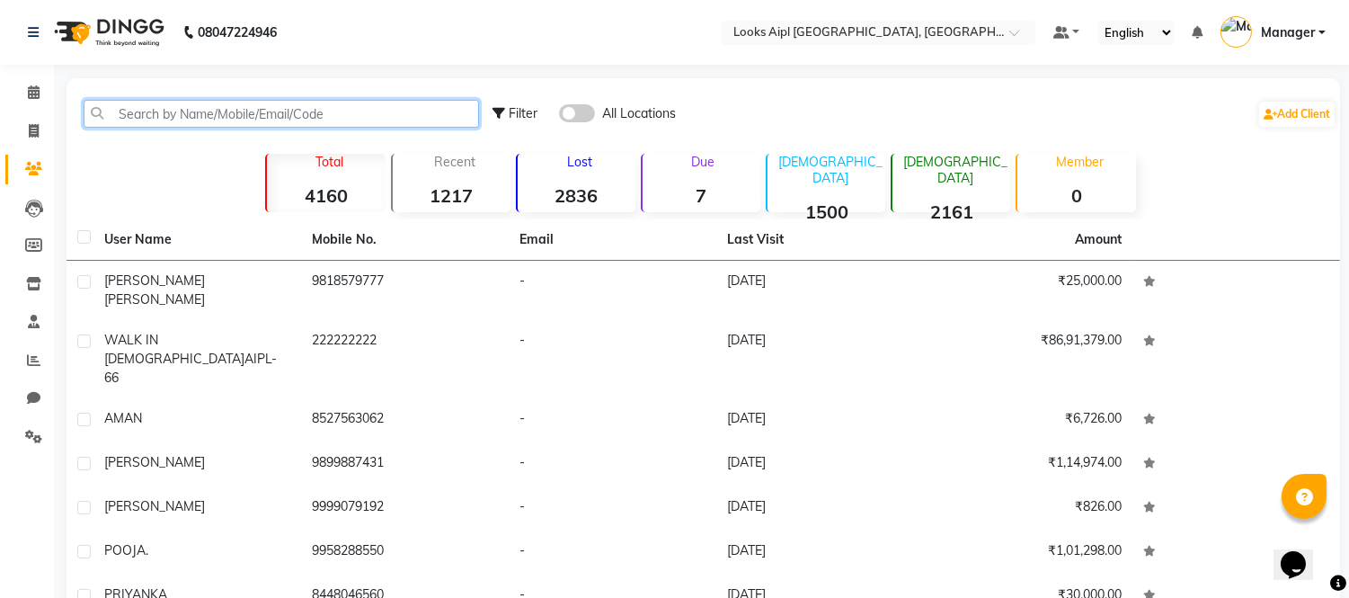
click at [178, 119] on input "text" at bounding box center [282, 114] width 396 height 28
paste input "9818579777"
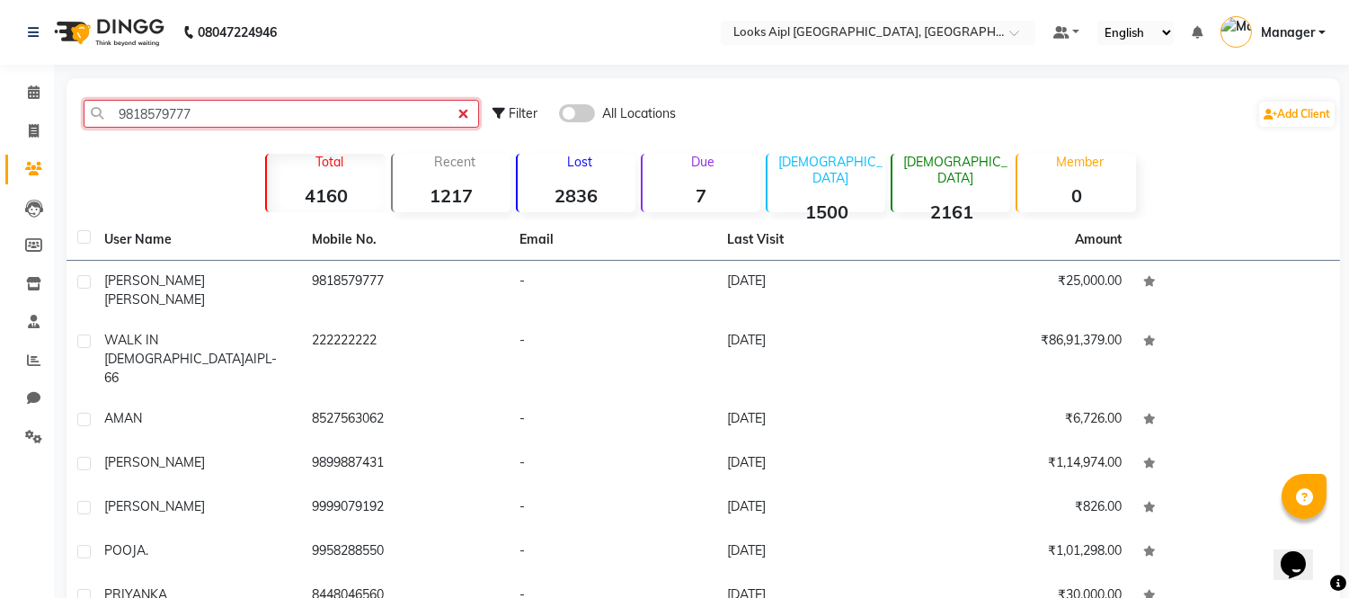
click at [131, 113] on input "9818579777" at bounding box center [282, 114] width 396 height 28
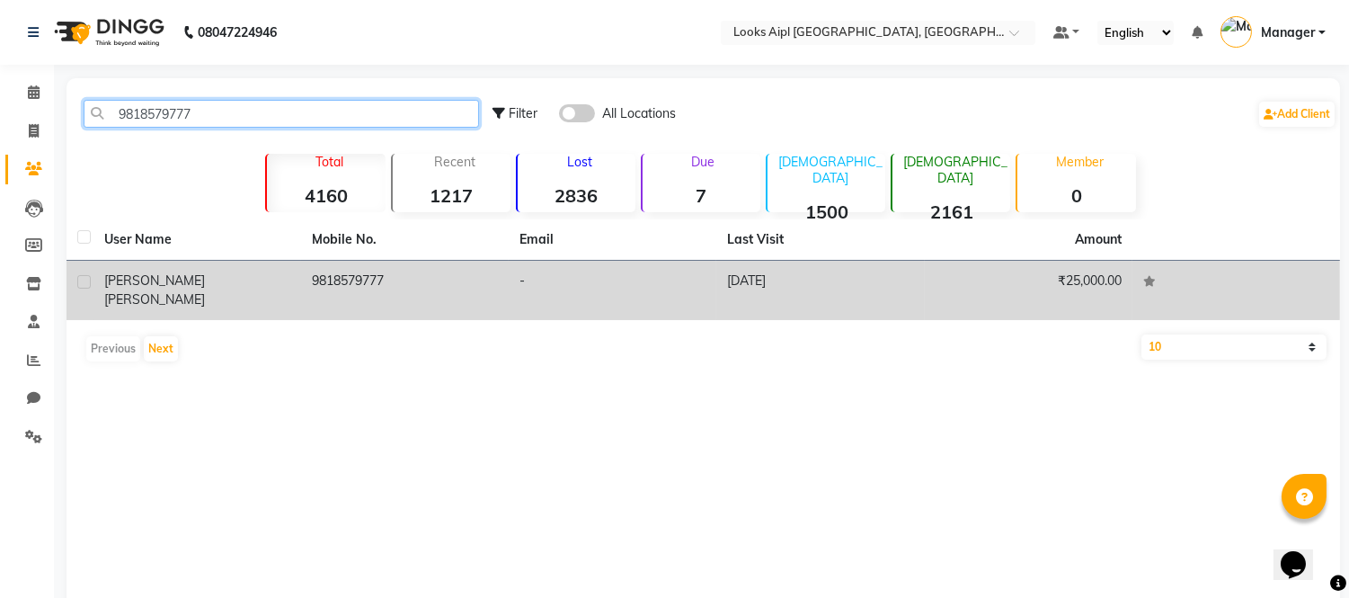
type input "9818579777"
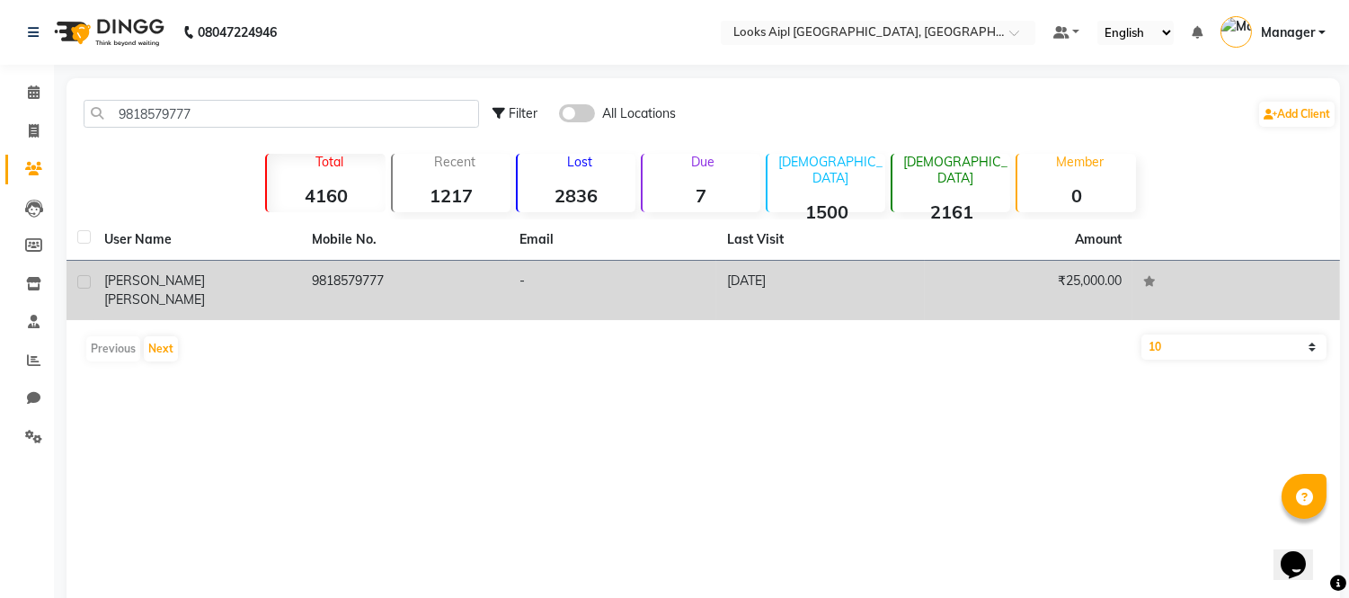
click at [859, 281] on td "[DATE]" at bounding box center [820, 290] width 208 height 59
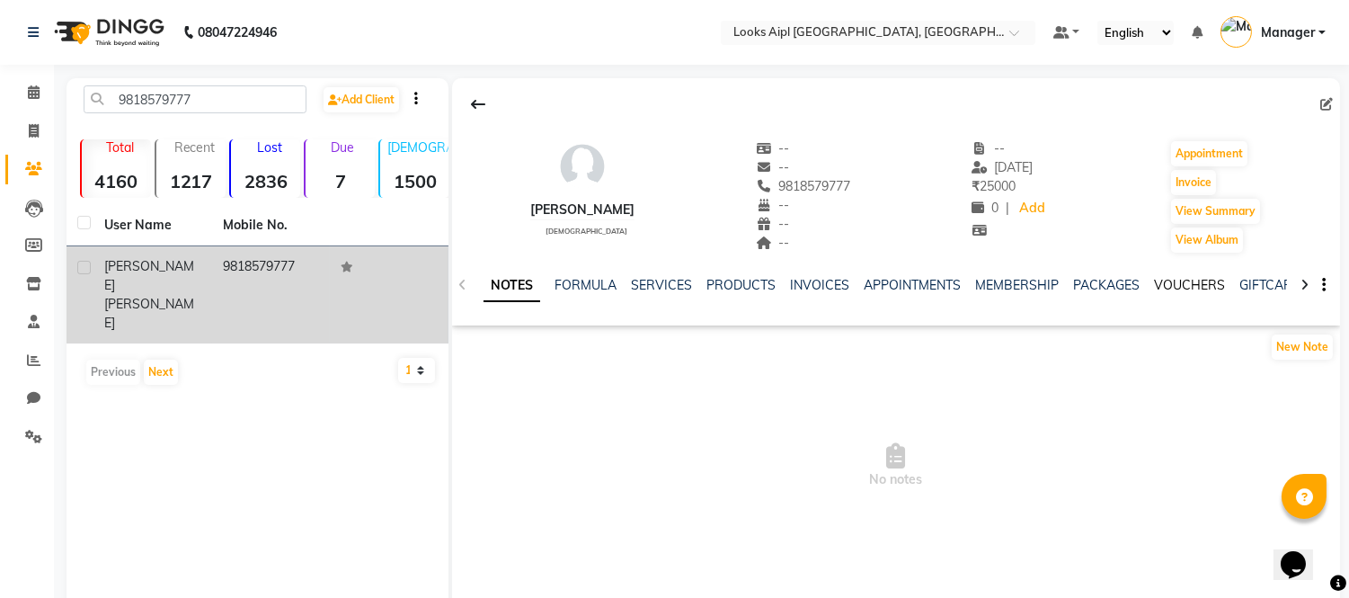
click at [1187, 280] on link "VOUCHERS" at bounding box center [1189, 285] width 71 height 16
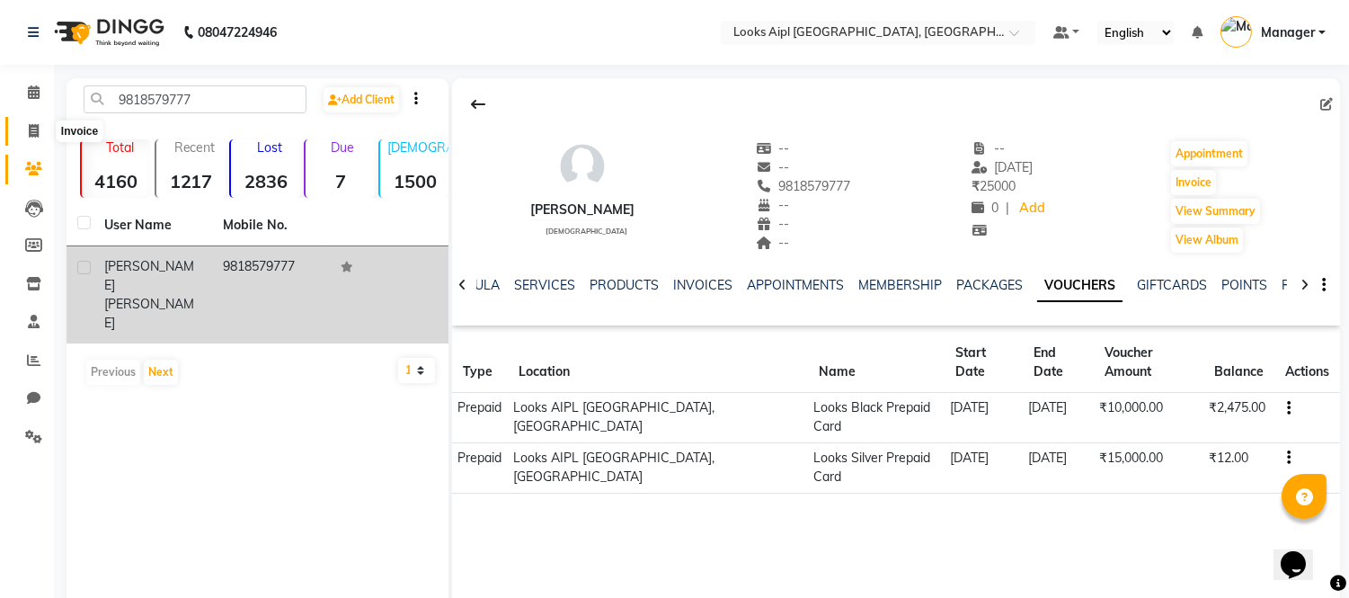
click at [31, 124] on icon at bounding box center [34, 130] width 10 height 13
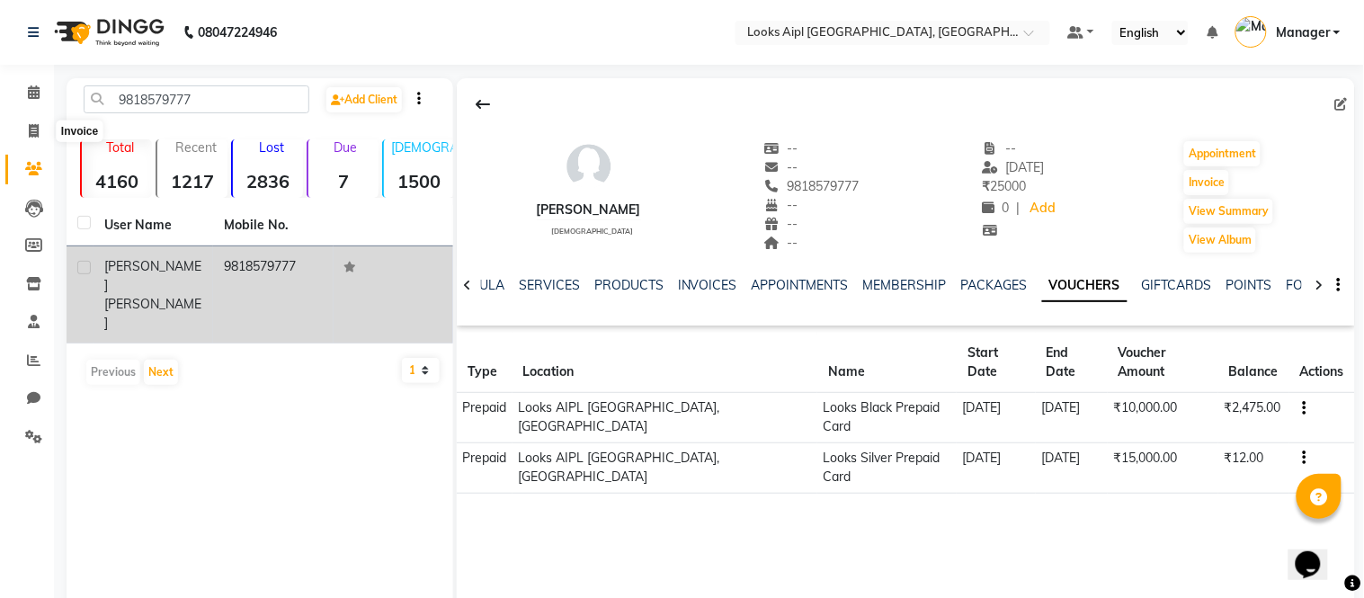
select select "6047"
select select "service"
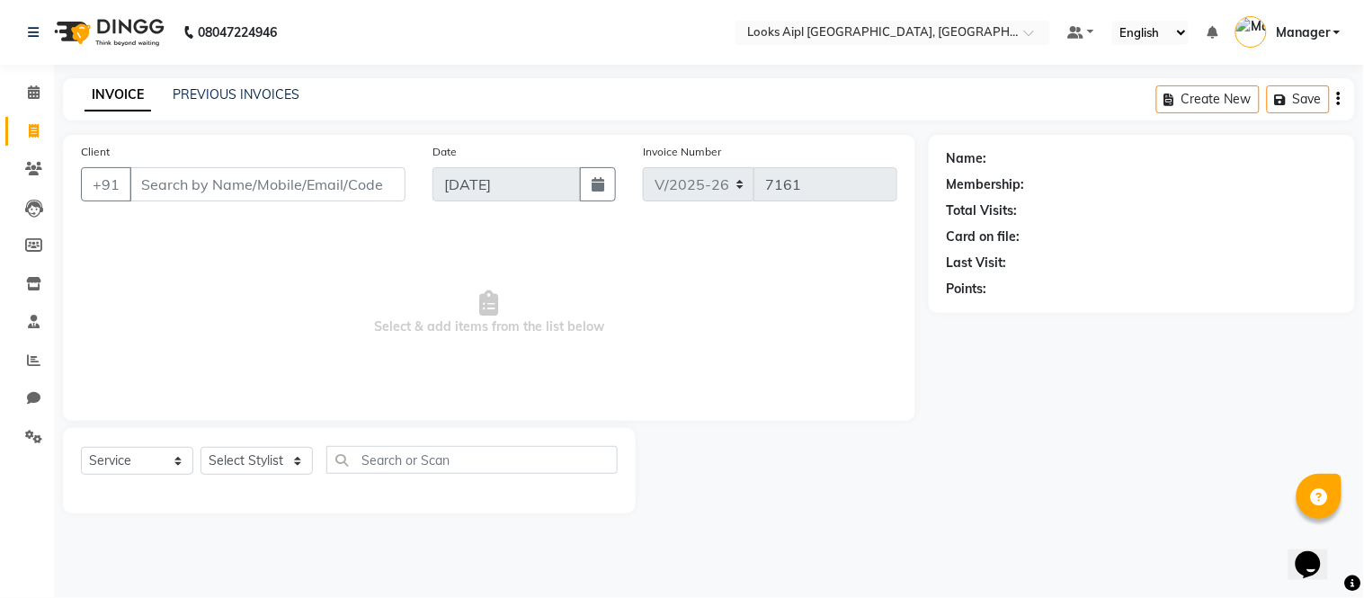
click at [244, 178] on input "Client" at bounding box center [267, 184] width 276 height 34
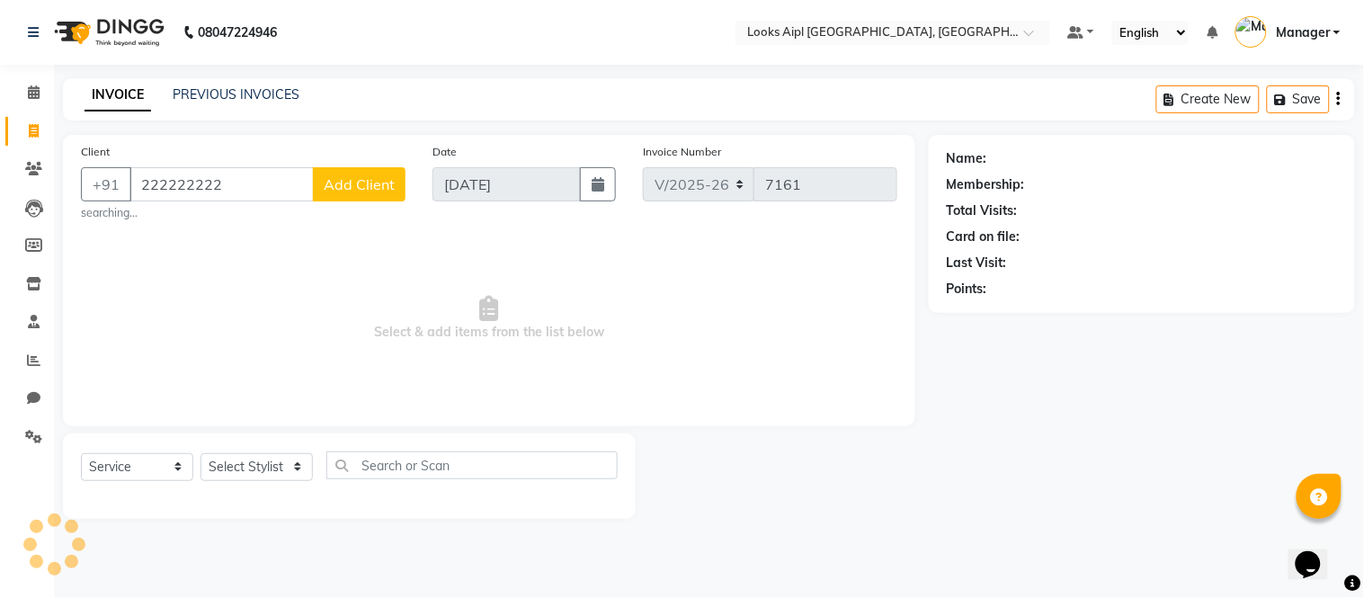
type input "222222222"
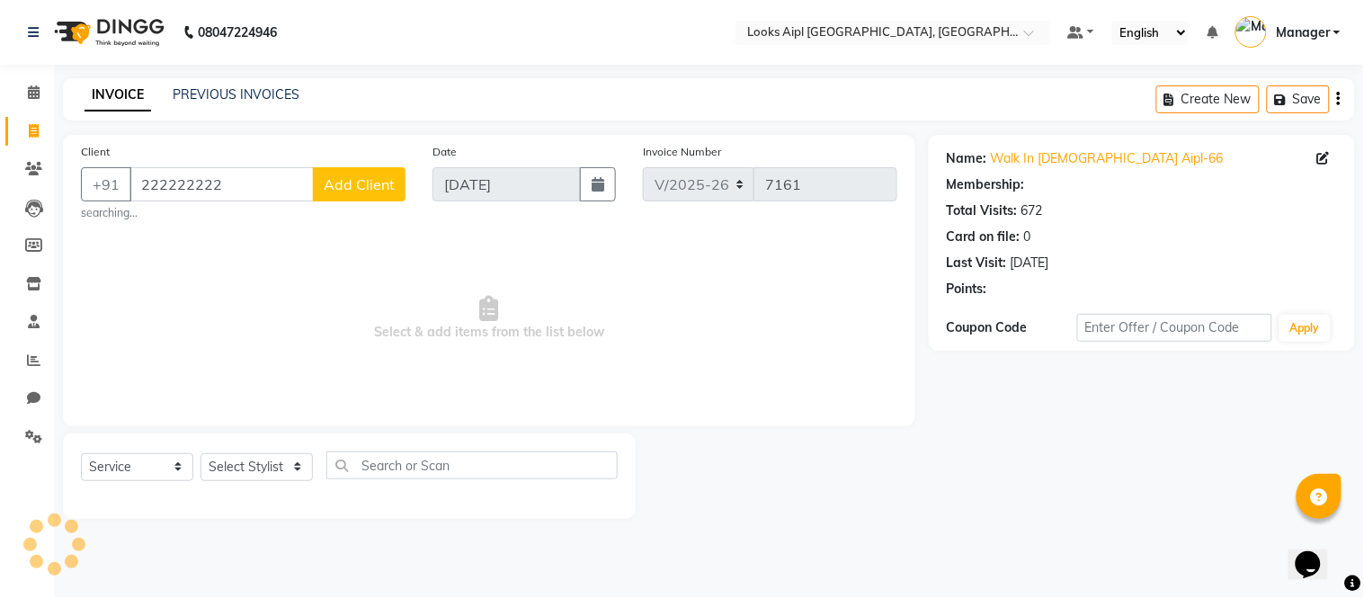
select select "1: Object"
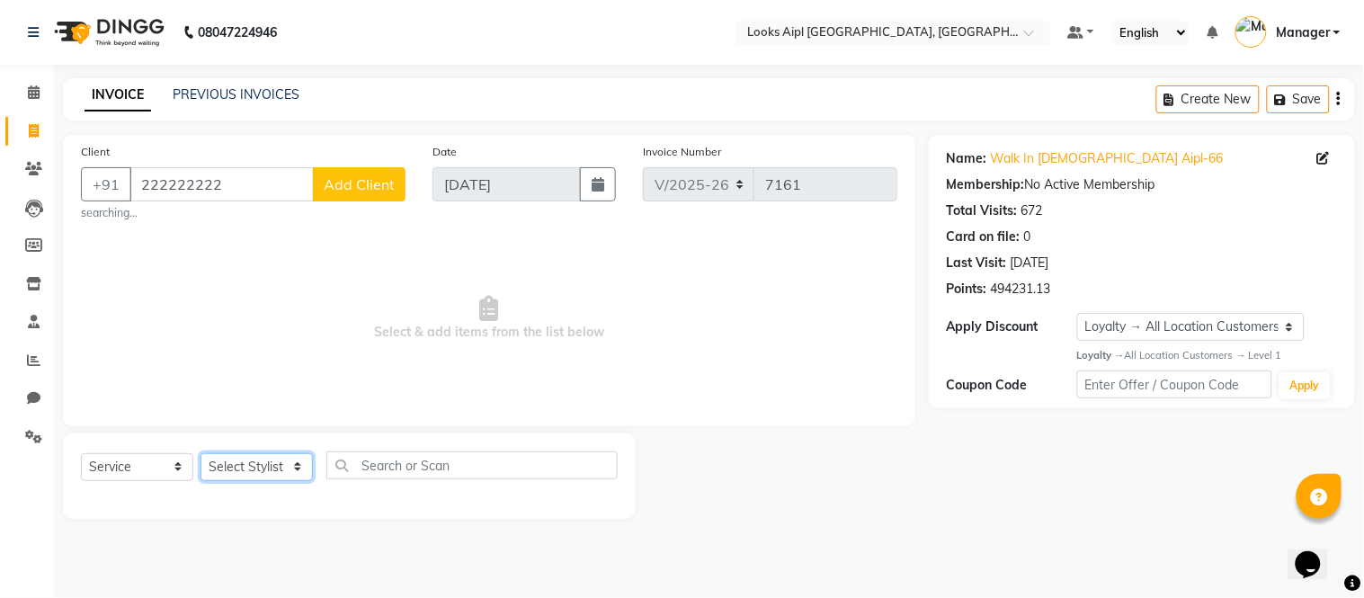
click at [253, 465] on select "Select Stylist [PERSON_NAME] Alam _Pdct [PERSON_NAME] [PERSON_NAME] Counter Sal…" at bounding box center [256, 467] width 112 height 28
select select "43341"
click at [200, 453] on select "Select Stylist [PERSON_NAME] Alam _Pdct [PERSON_NAME] [PERSON_NAME] Counter Sal…" at bounding box center [256, 467] width 112 height 28
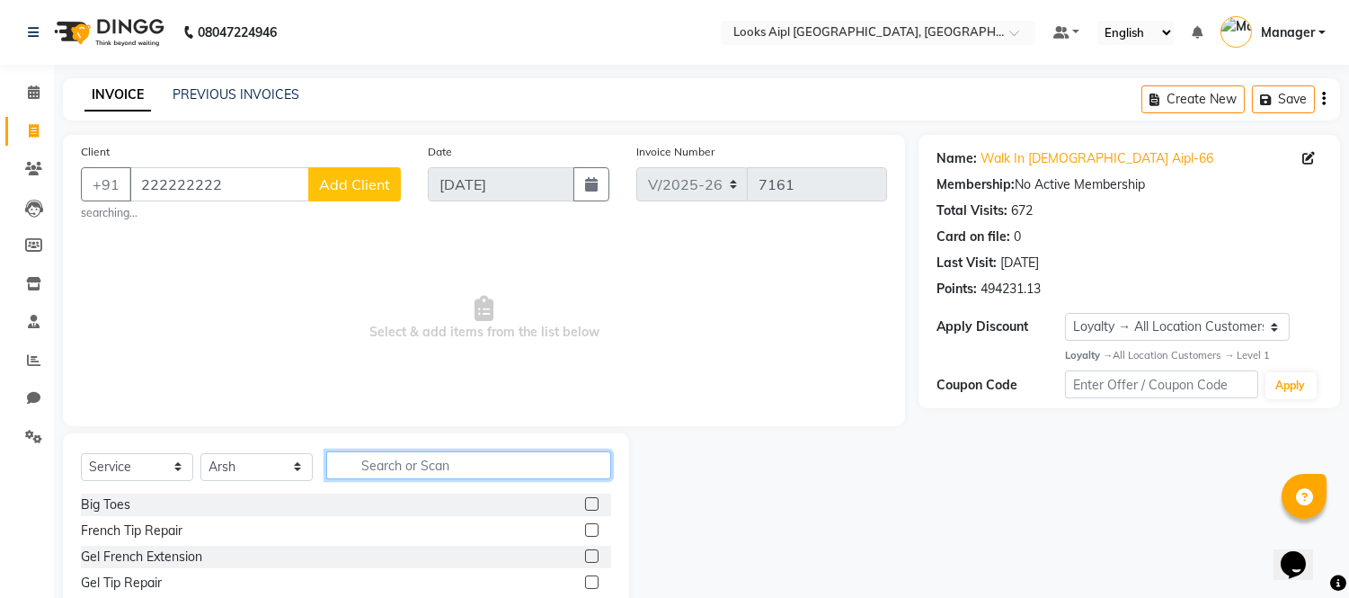
drag, startPoint x: 402, startPoint y: 464, endPoint x: 402, endPoint y: 452, distance: 11.7
click at [402, 463] on input "text" at bounding box center [468, 465] width 285 height 28
type input "CUT"
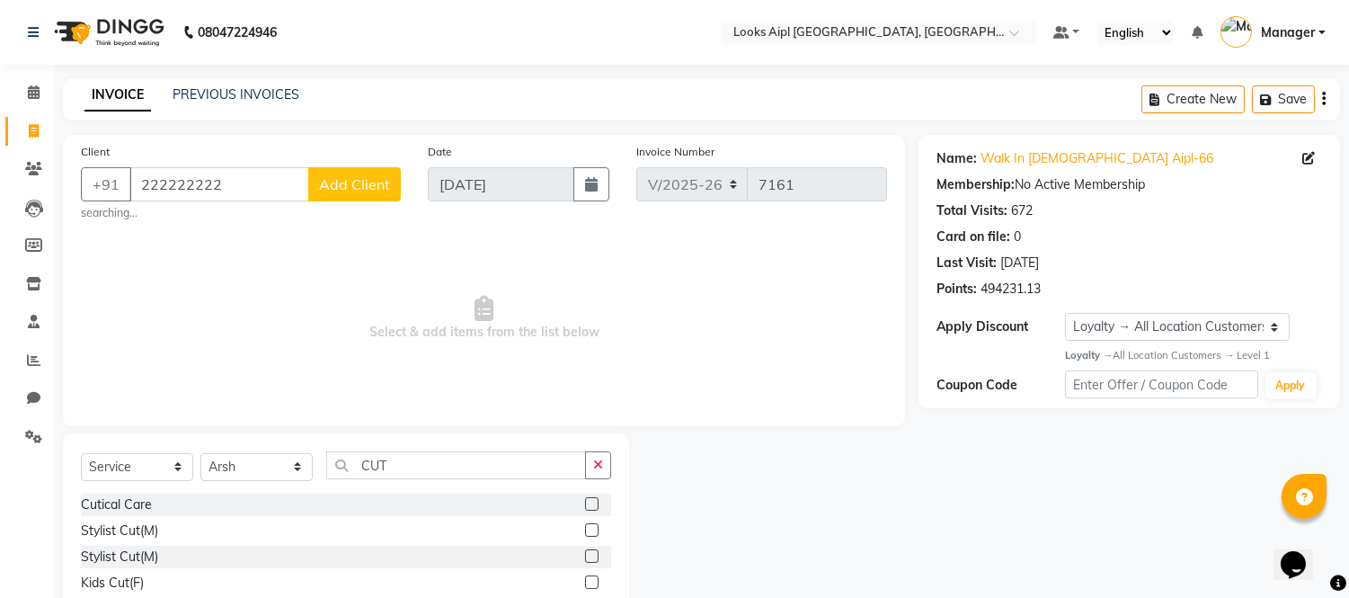
drag, startPoint x: 579, startPoint y: 535, endPoint x: 564, endPoint y: 473, distance: 63.9
click at [585, 532] on label at bounding box center [591, 529] width 13 height 13
click at [585, 532] on input "checkbox" at bounding box center [591, 531] width 12 height 12
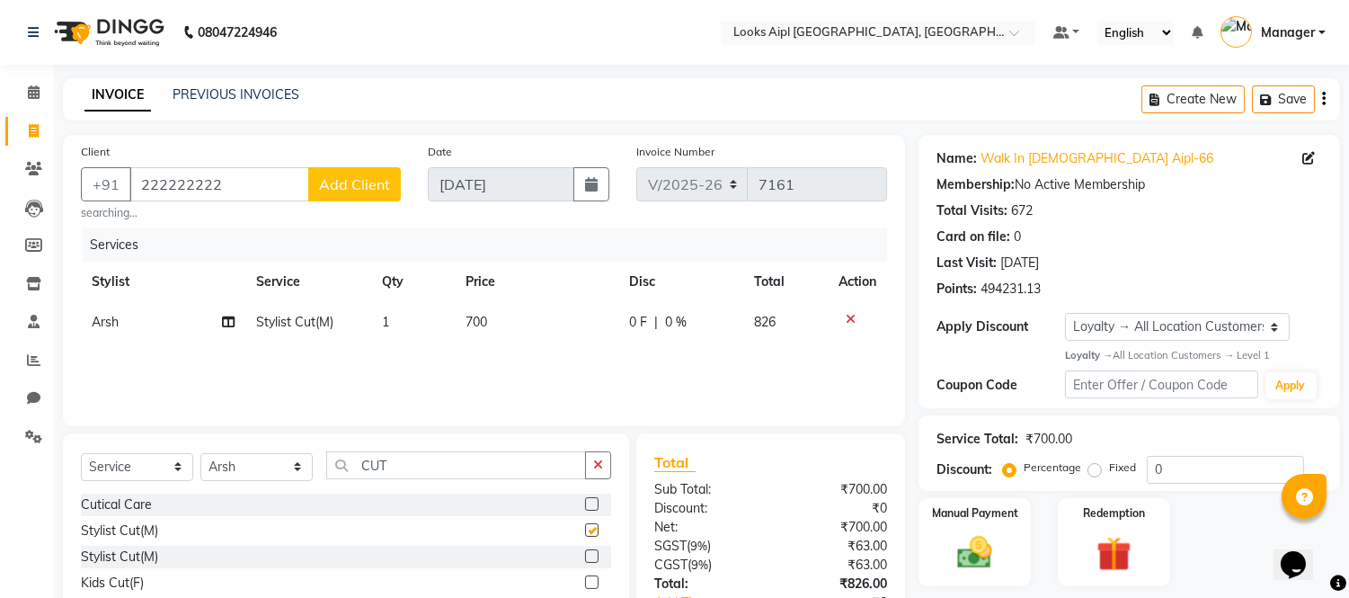
checkbox input "false"
click at [505, 330] on td "700" at bounding box center [537, 322] width 164 height 40
select select "43341"
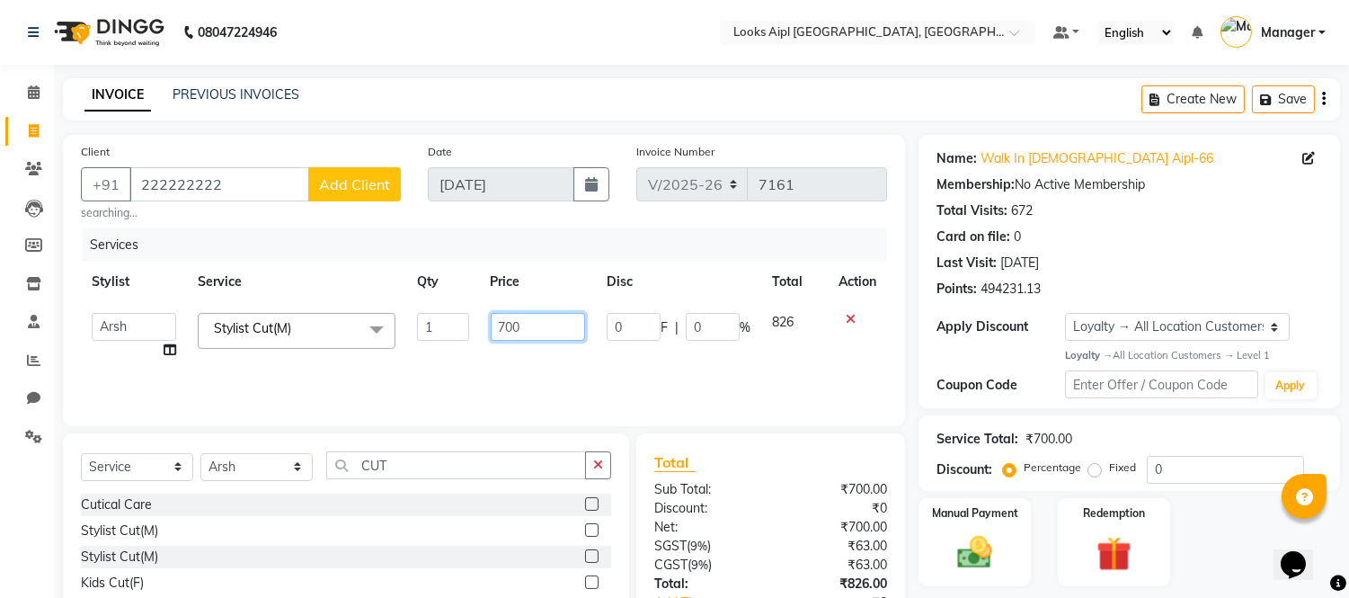
click at [505, 330] on input "700" at bounding box center [538, 327] width 94 height 28
click at [855, 317] on div at bounding box center [858, 319] width 38 height 13
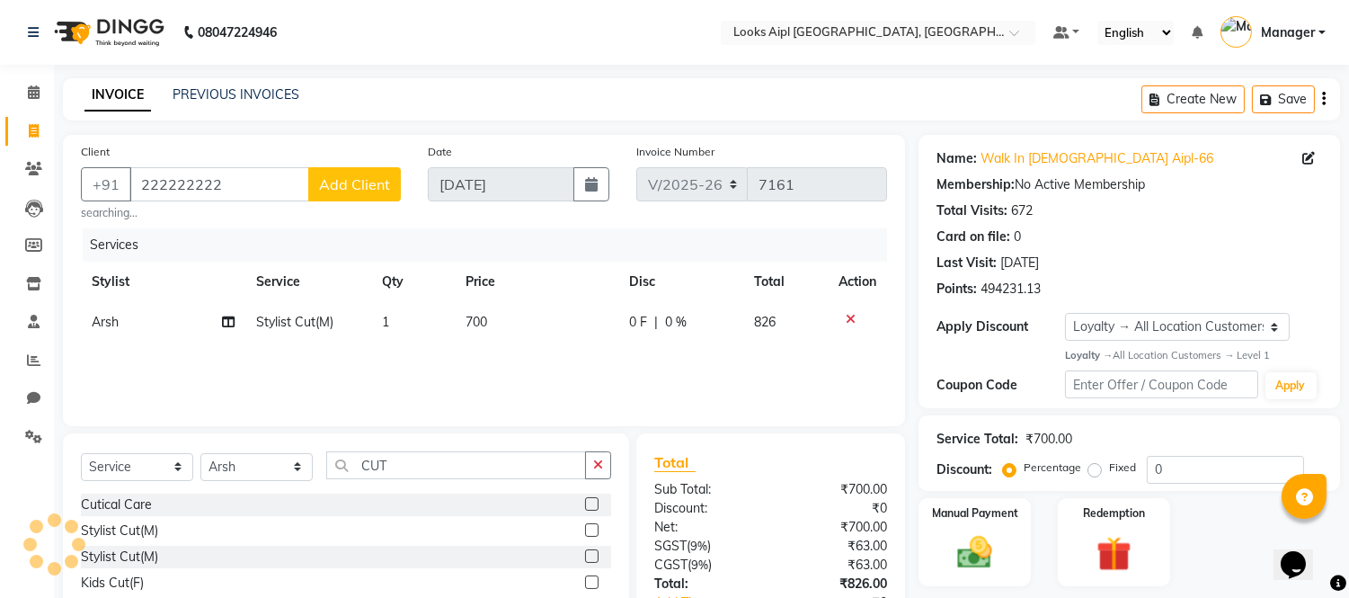
click at [850, 324] on icon at bounding box center [851, 319] width 10 height 13
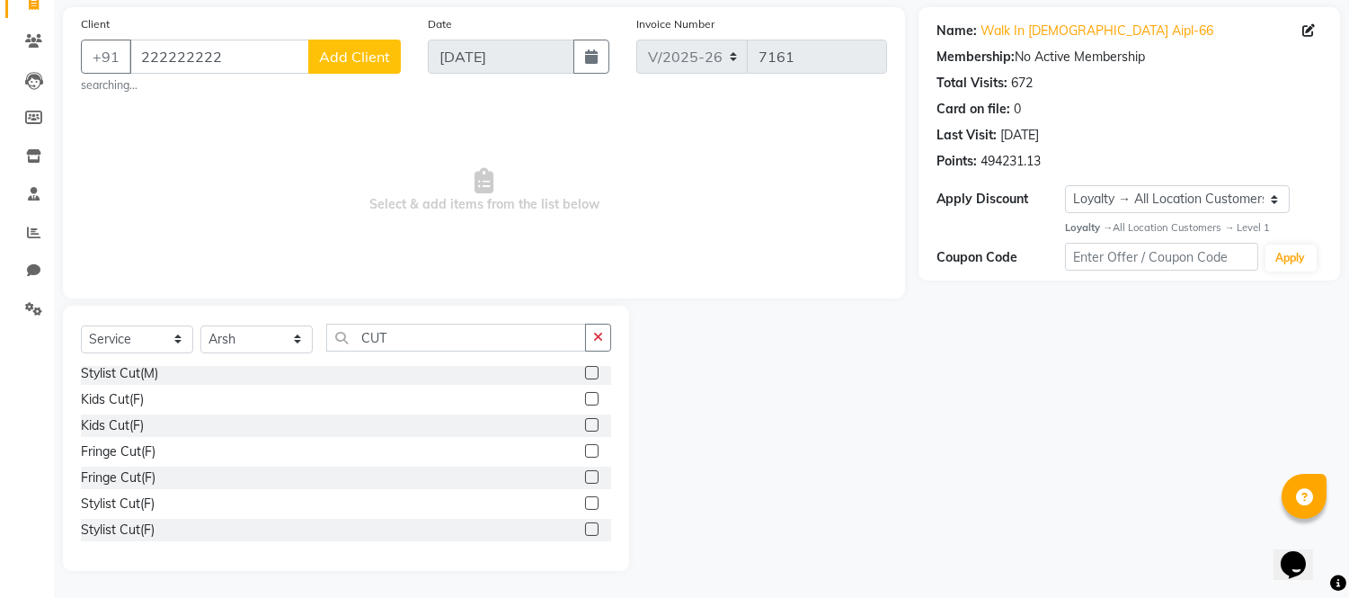
scroll to position [100, 0]
drag, startPoint x: 577, startPoint y: 460, endPoint x: 576, endPoint y: 401, distance: 59.3
click at [585, 454] on label at bounding box center [591, 458] width 13 height 13
click at [585, 454] on input "checkbox" at bounding box center [591, 460] width 12 height 12
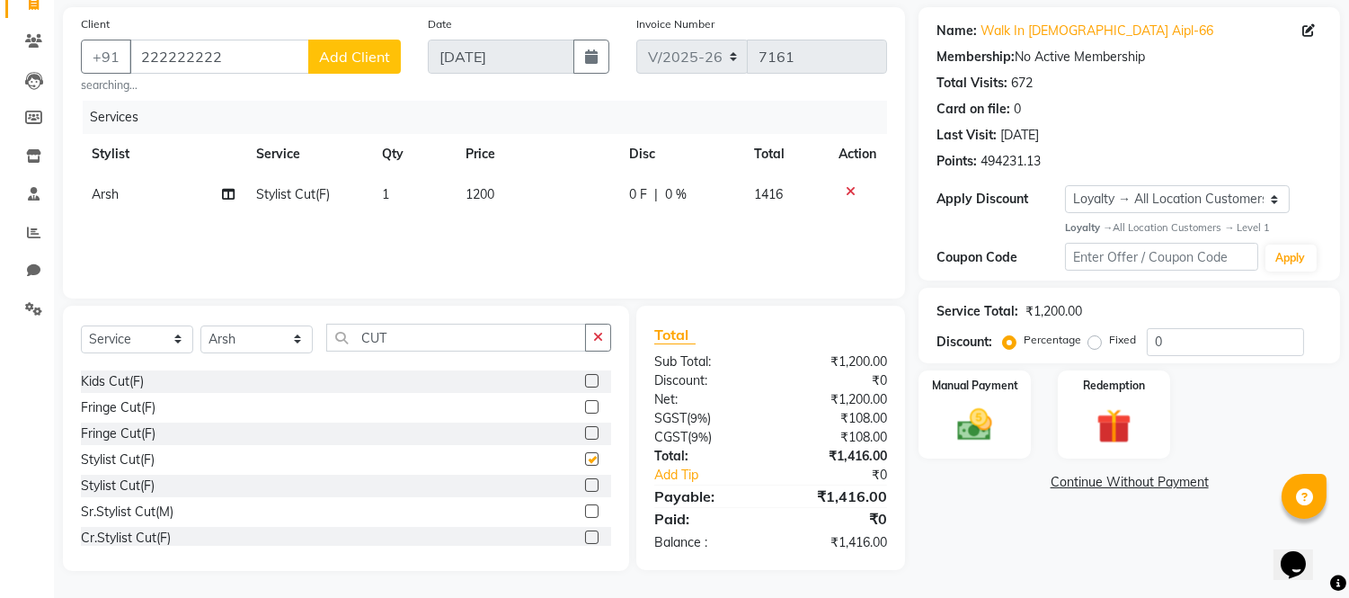
checkbox input "false"
click at [506, 185] on td "1200" at bounding box center [537, 194] width 164 height 40
select select "43341"
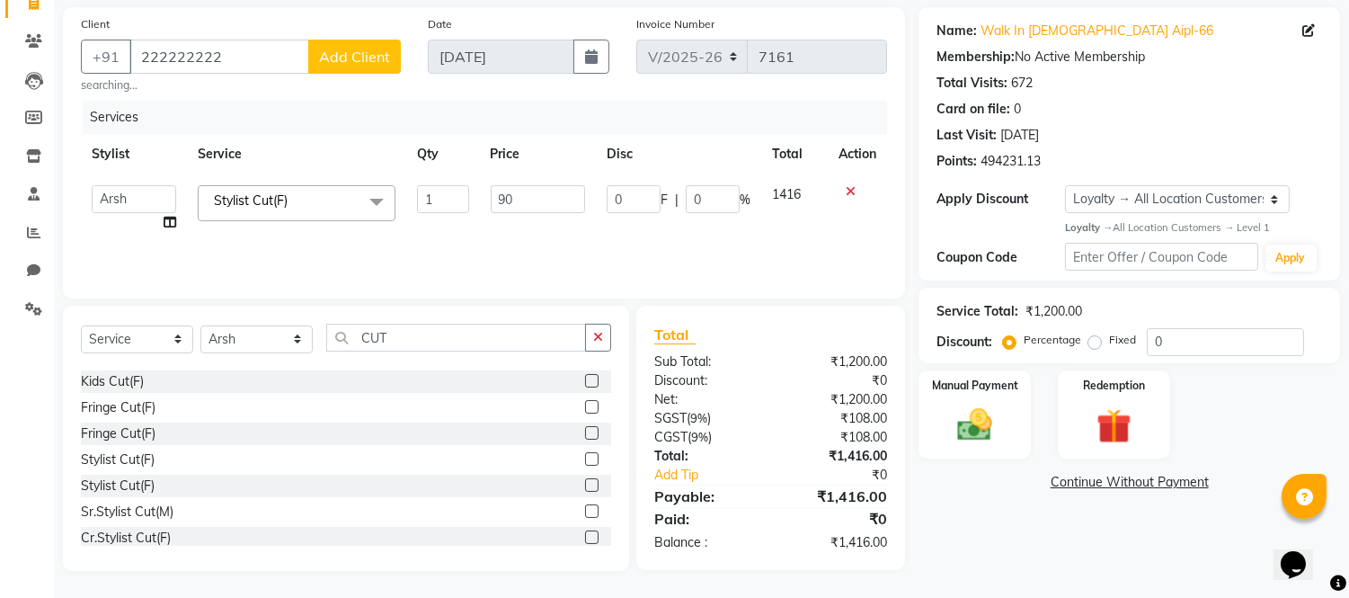
type input "900"
click at [537, 237] on div "Services Stylist Service Qty Price Disc Total Action Akash Akshar_asst Alam _Pd…" at bounding box center [484, 191] width 806 height 180
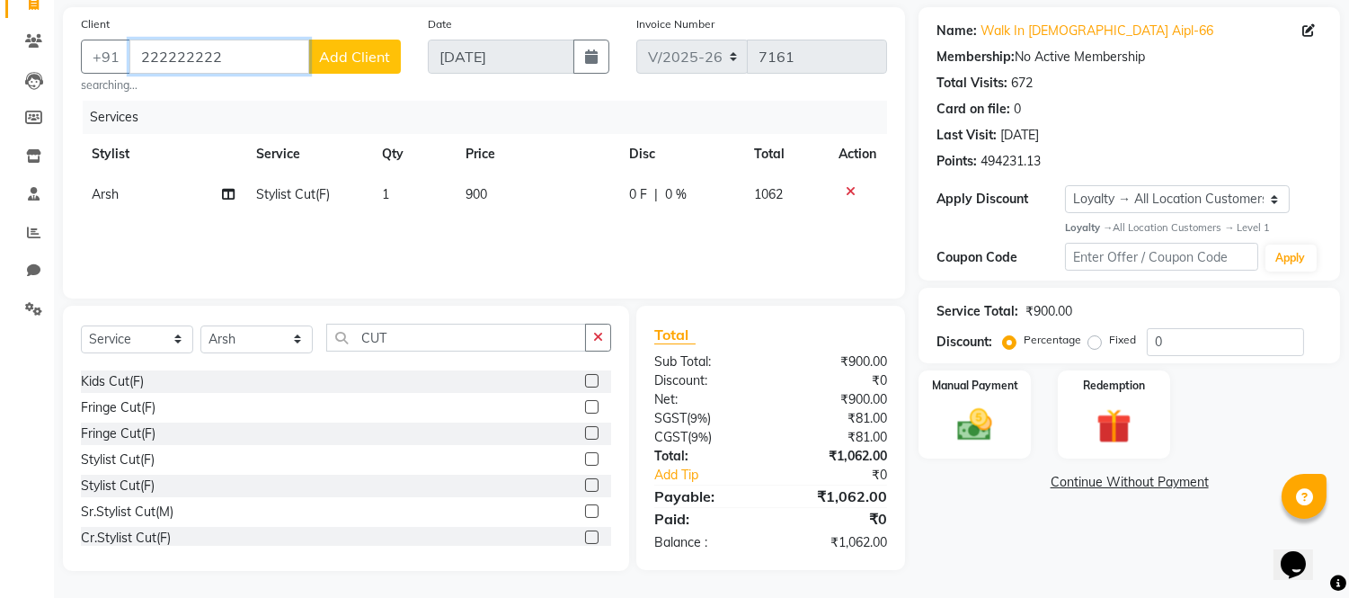
click at [234, 63] on input "222222222" at bounding box center [219, 57] width 180 height 34
click at [981, 416] on img at bounding box center [975, 425] width 59 height 42
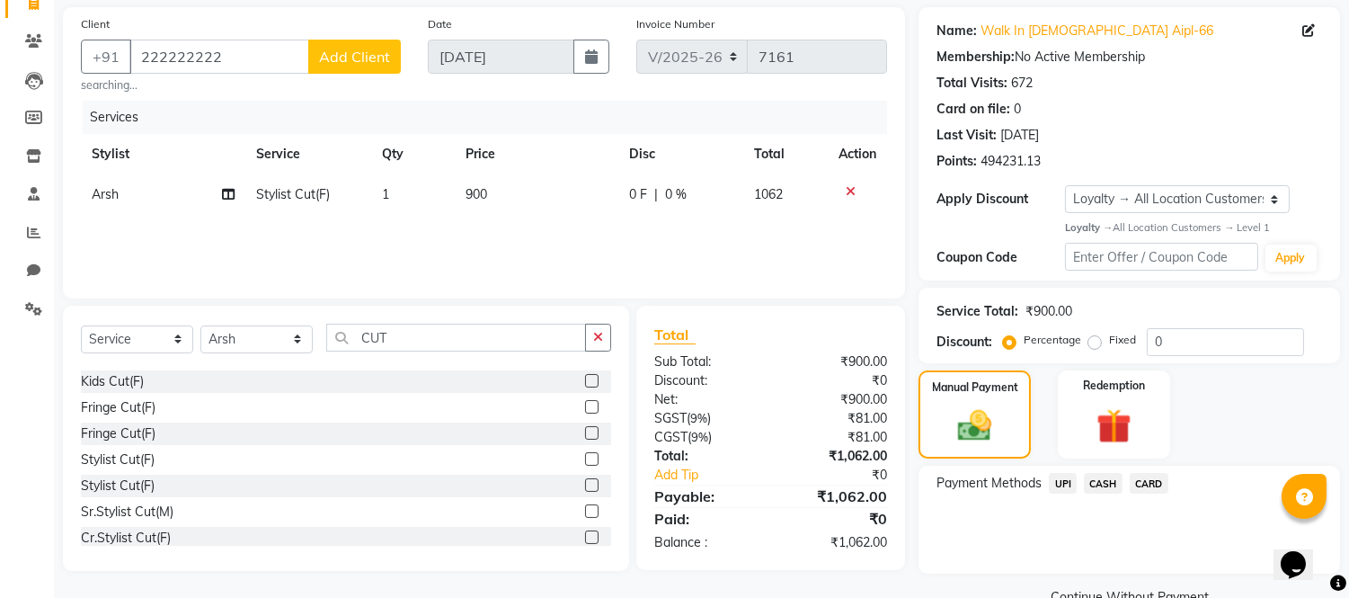
click at [1149, 488] on span "CARD" at bounding box center [1149, 483] width 39 height 21
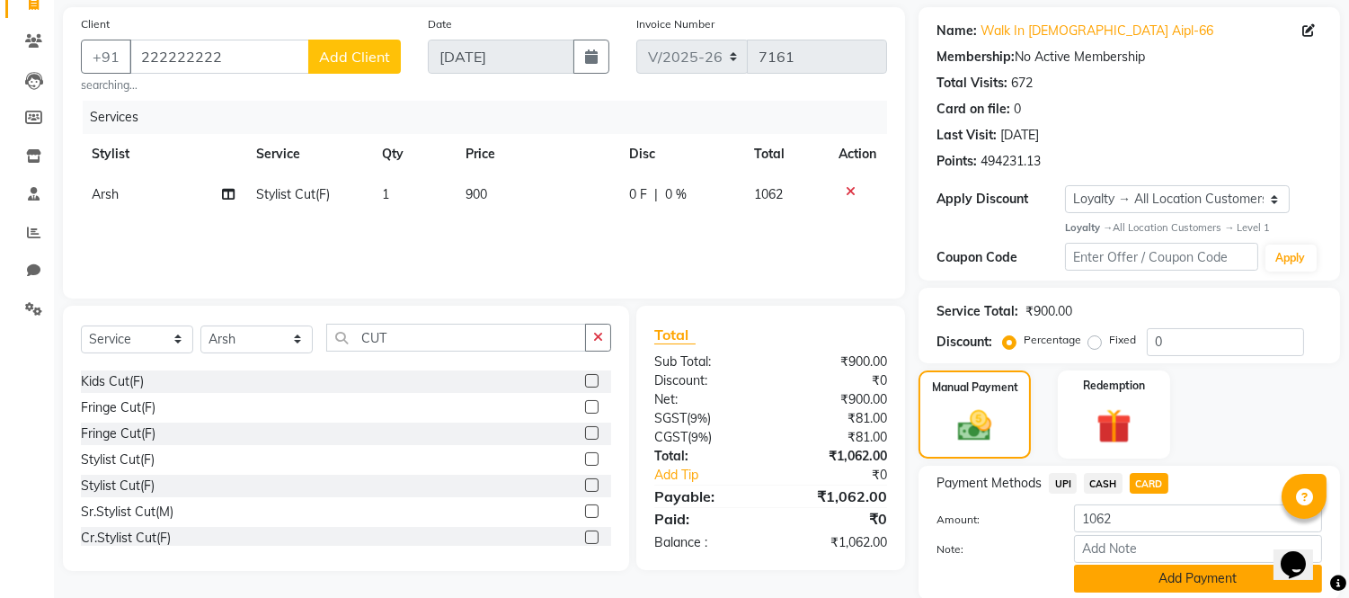
click at [1152, 578] on button "Add Payment" at bounding box center [1198, 579] width 248 height 28
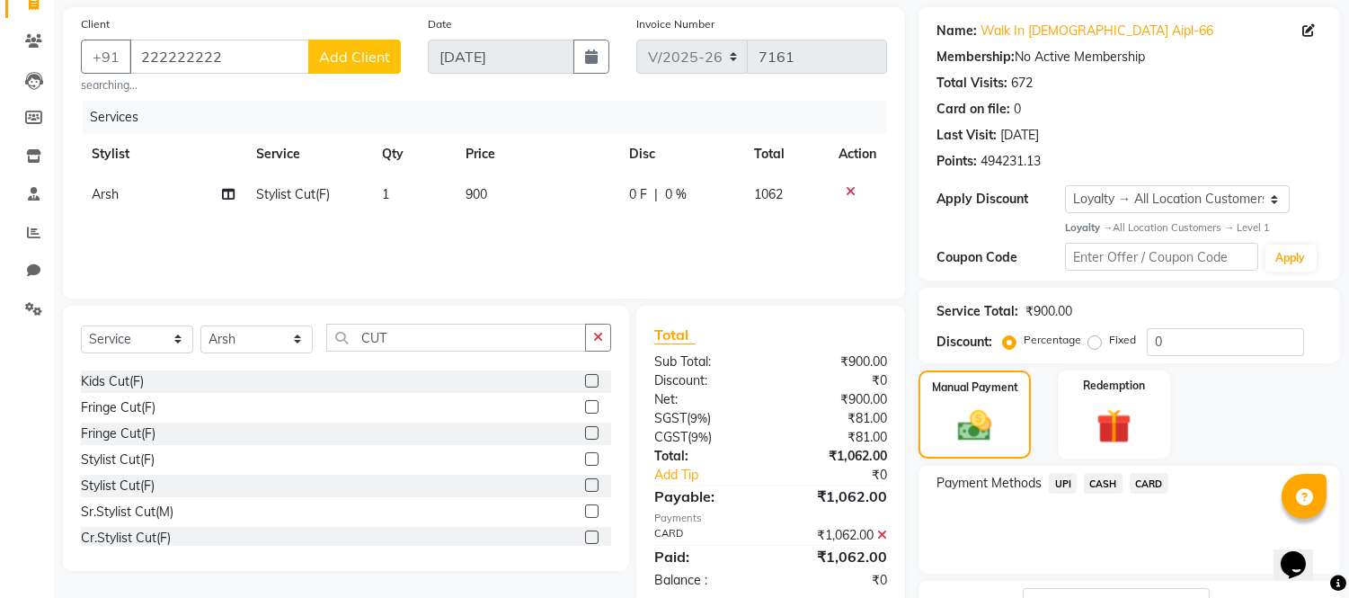
scroll to position [268, 0]
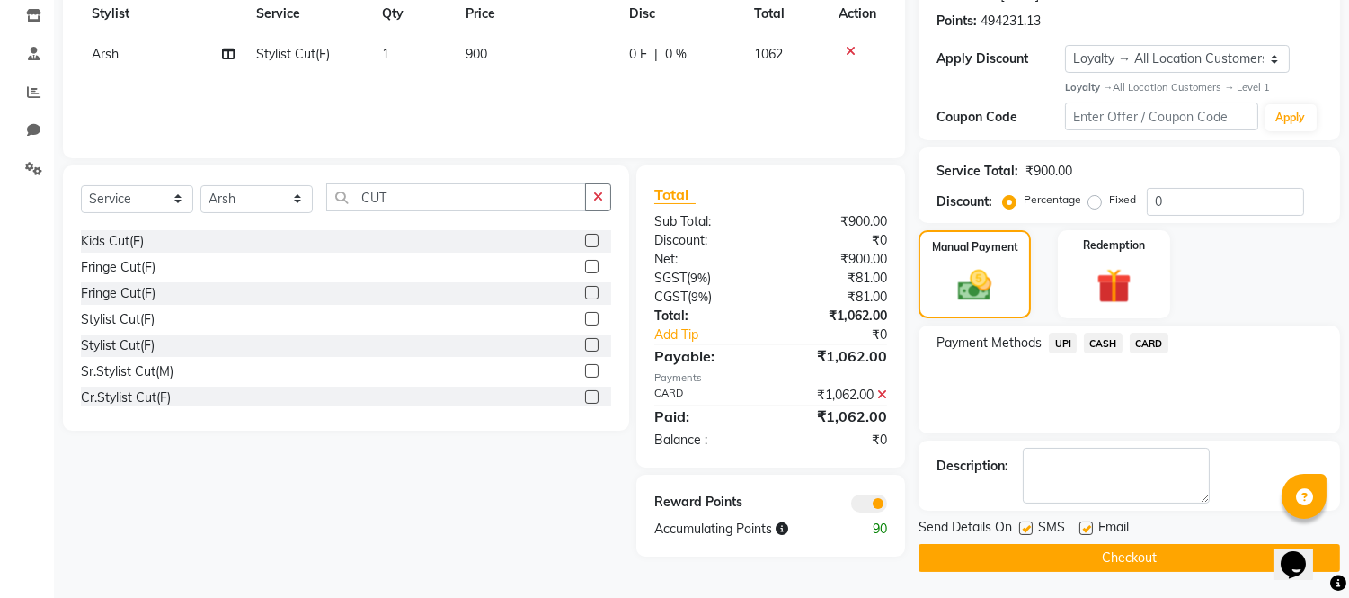
click at [1142, 557] on button "Checkout" at bounding box center [1130, 558] width 422 height 28
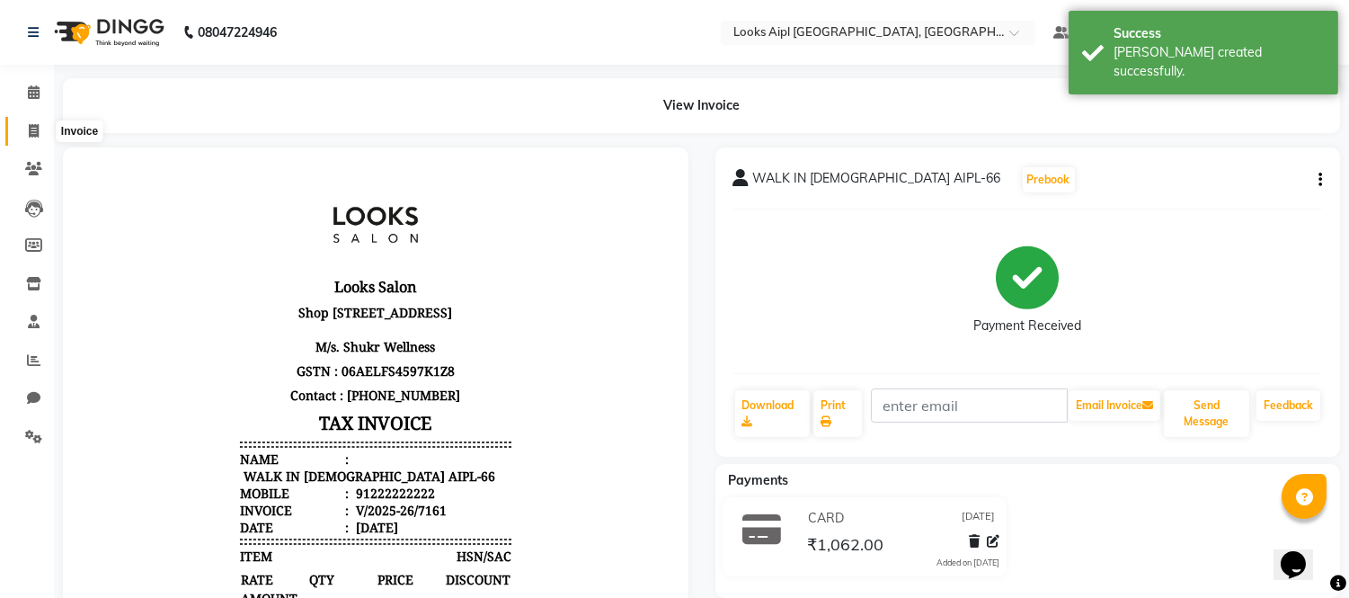
click at [22, 129] on span at bounding box center [33, 131] width 31 height 21
select select "service"
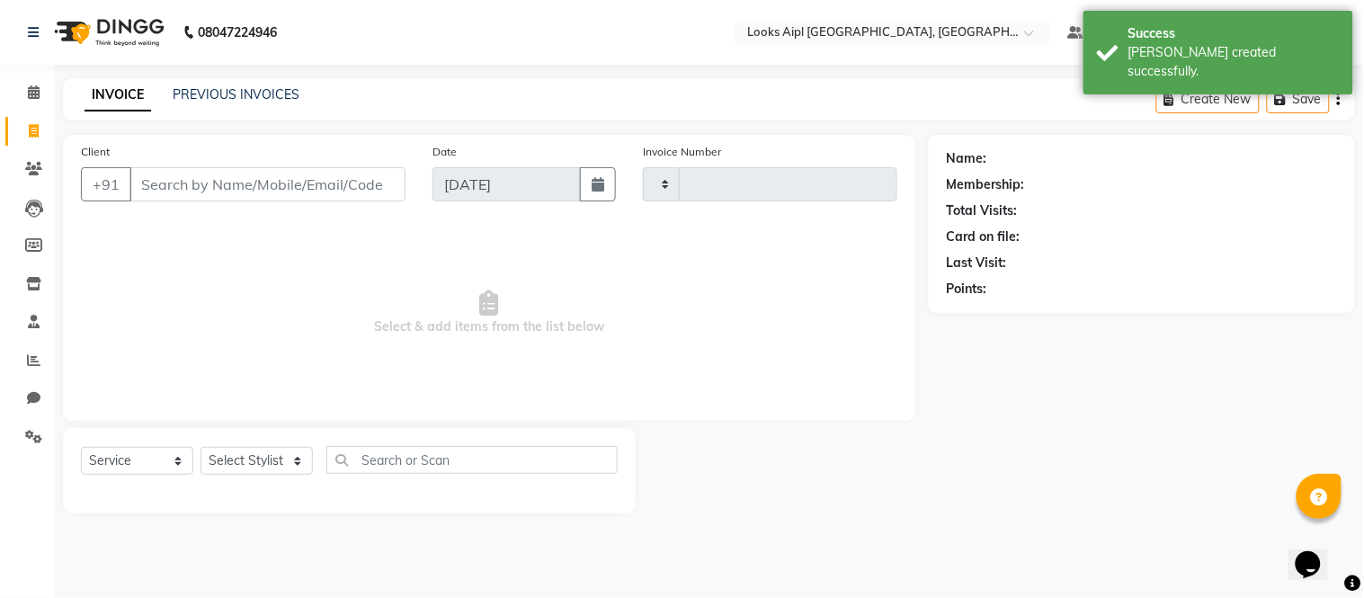
type input "7162"
select select "6047"
click at [28, 88] on icon at bounding box center [34, 91] width 12 height 13
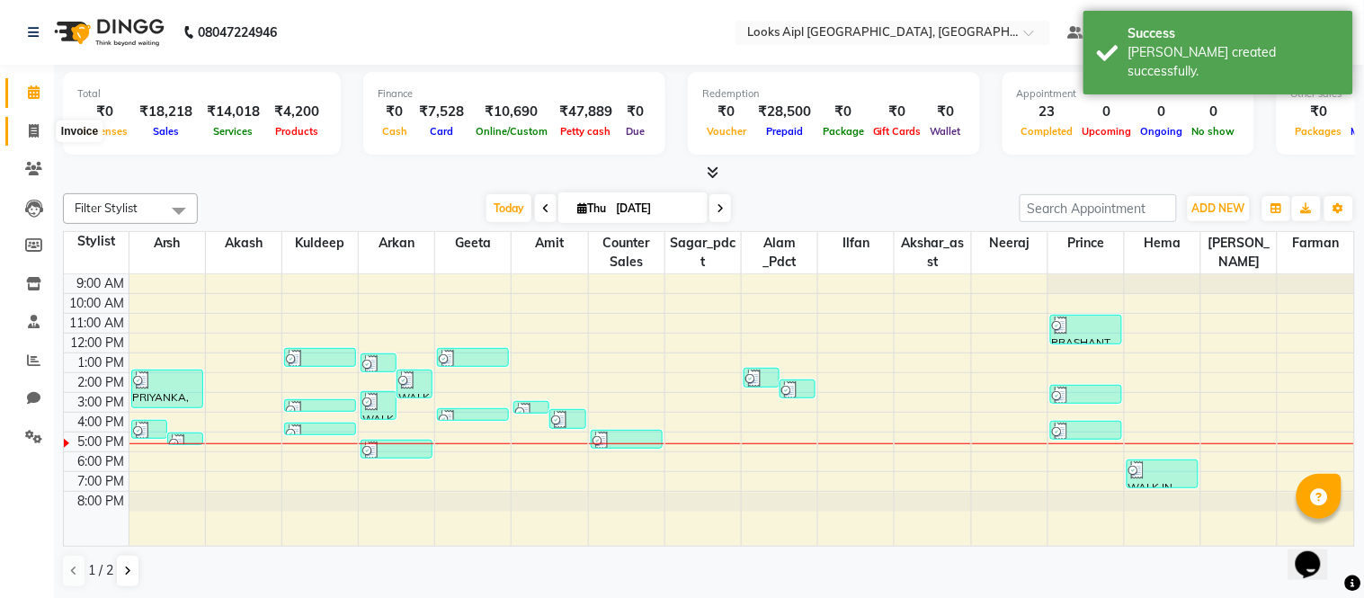
click at [36, 122] on span at bounding box center [33, 131] width 31 height 21
select select "6047"
select select "service"
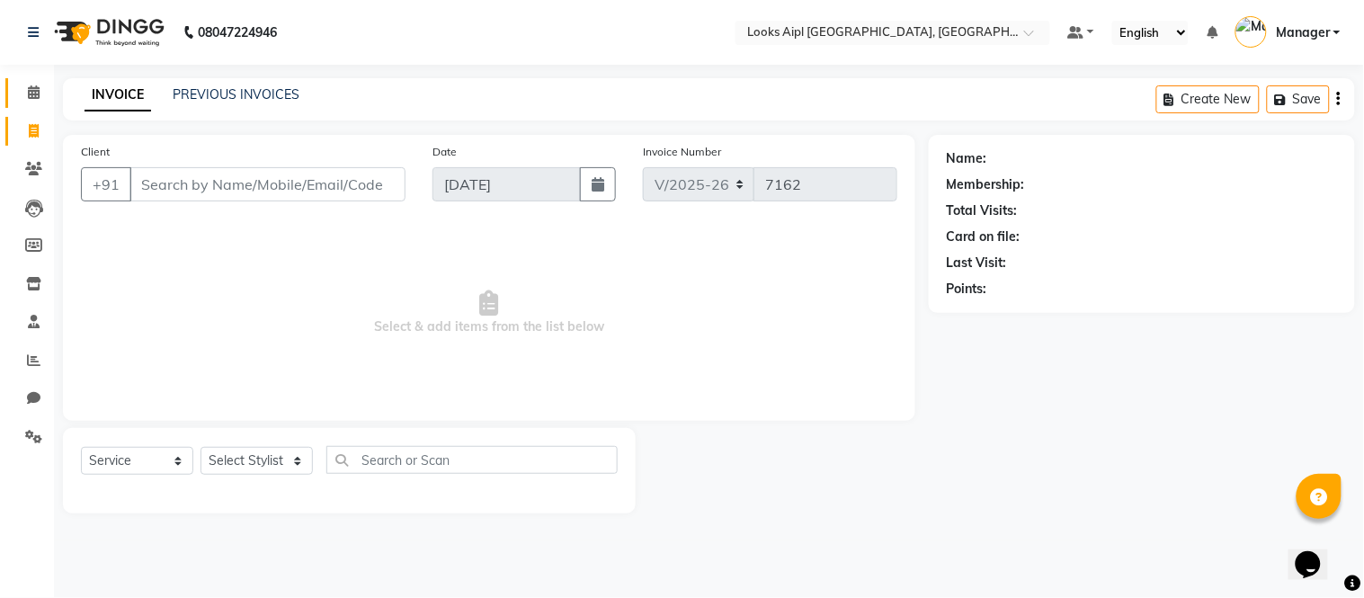
click at [31, 95] on icon at bounding box center [34, 91] width 12 height 13
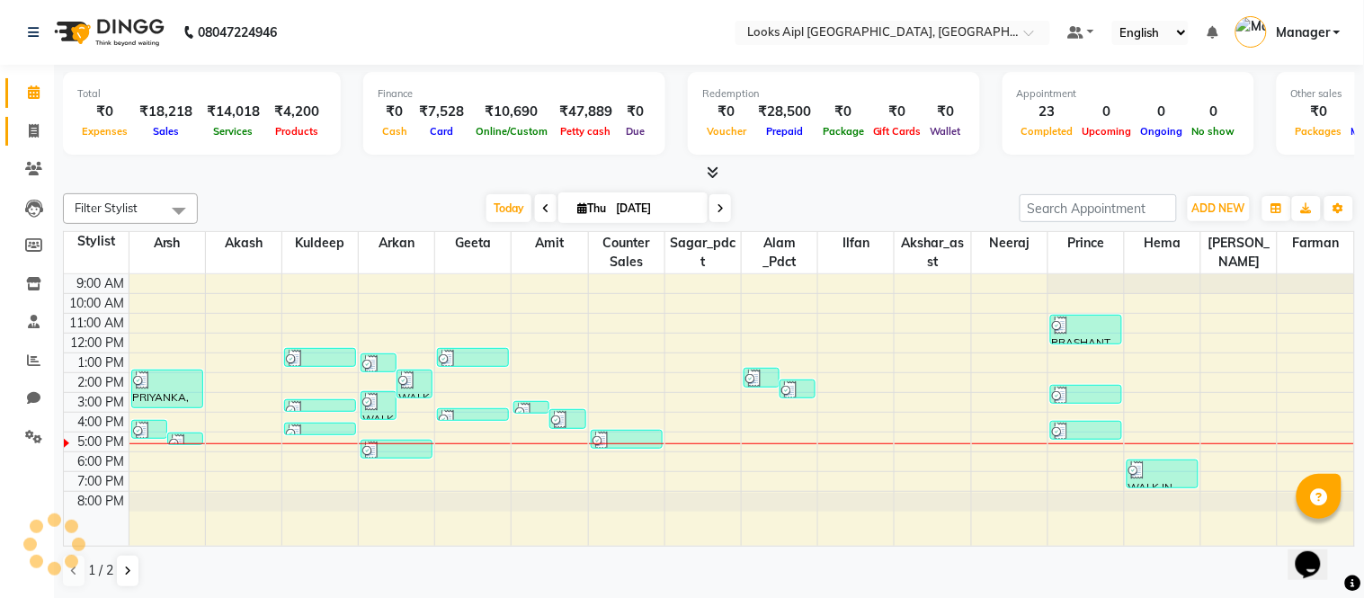
click at [34, 120] on link "Invoice" at bounding box center [26, 132] width 43 height 30
select select "service"
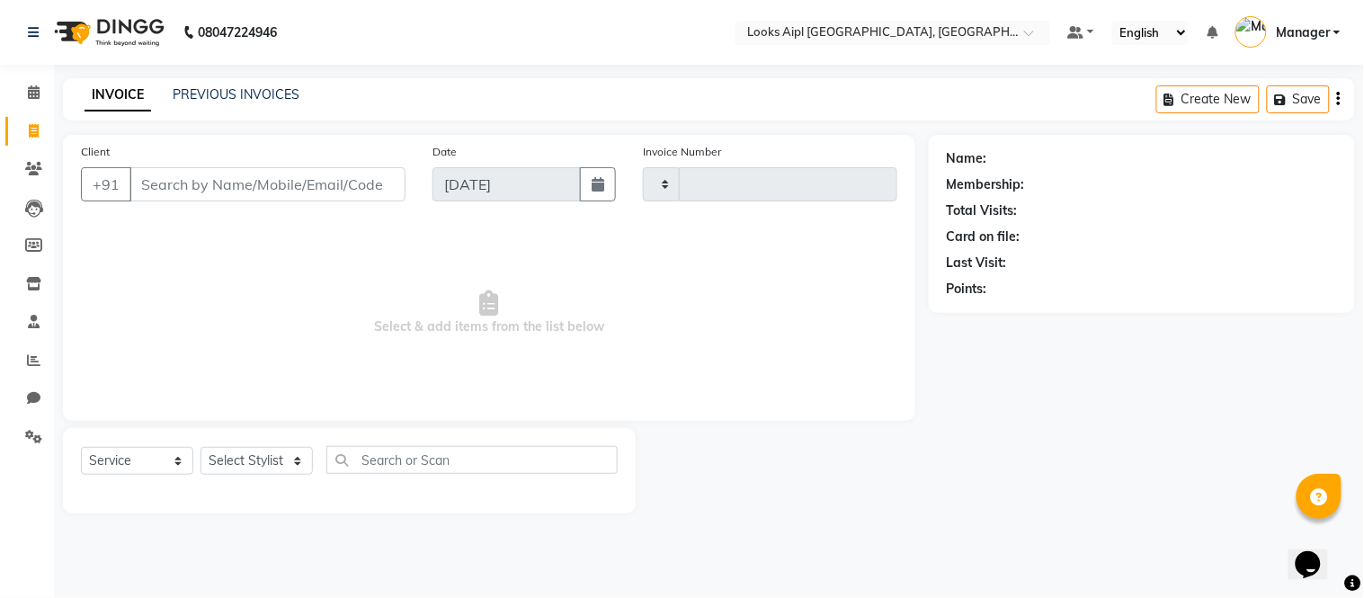
type input "7162"
select select "6047"
click at [33, 91] on icon at bounding box center [34, 91] width 12 height 13
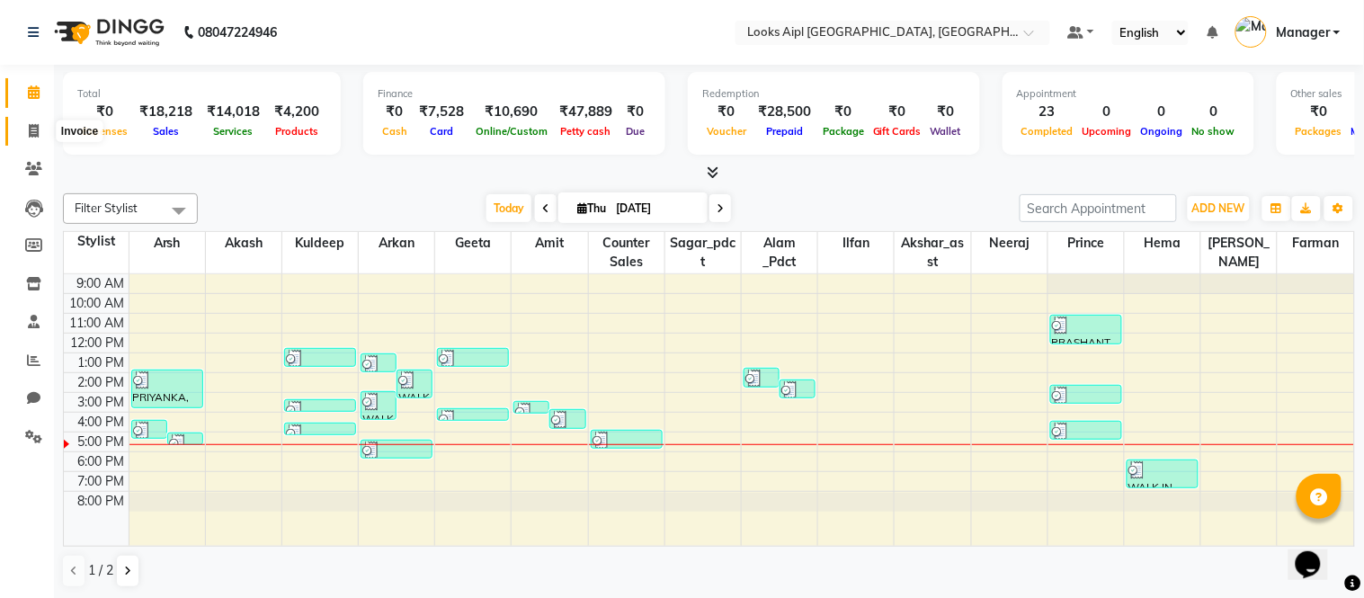
click at [31, 135] on icon at bounding box center [34, 130] width 10 height 13
select select "6047"
select select "service"
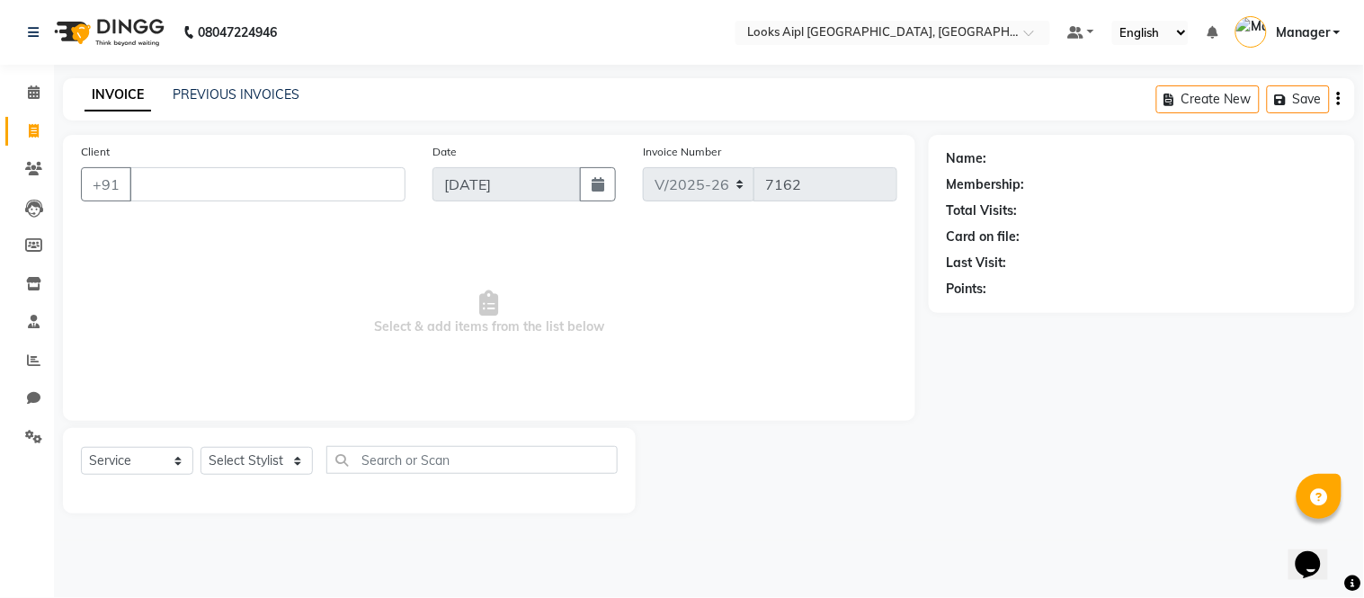
click at [196, 165] on div "Client +91" at bounding box center [243, 179] width 352 height 74
drag, startPoint x: 200, startPoint y: 194, endPoint x: 201, endPoint y: 185, distance: 9.2
click at [200, 191] on input "Client" at bounding box center [267, 184] width 276 height 34
type input "="
drag, startPoint x: 249, startPoint y: 465, endPoint x: 254, endPoint y: 450, distance: 15.1
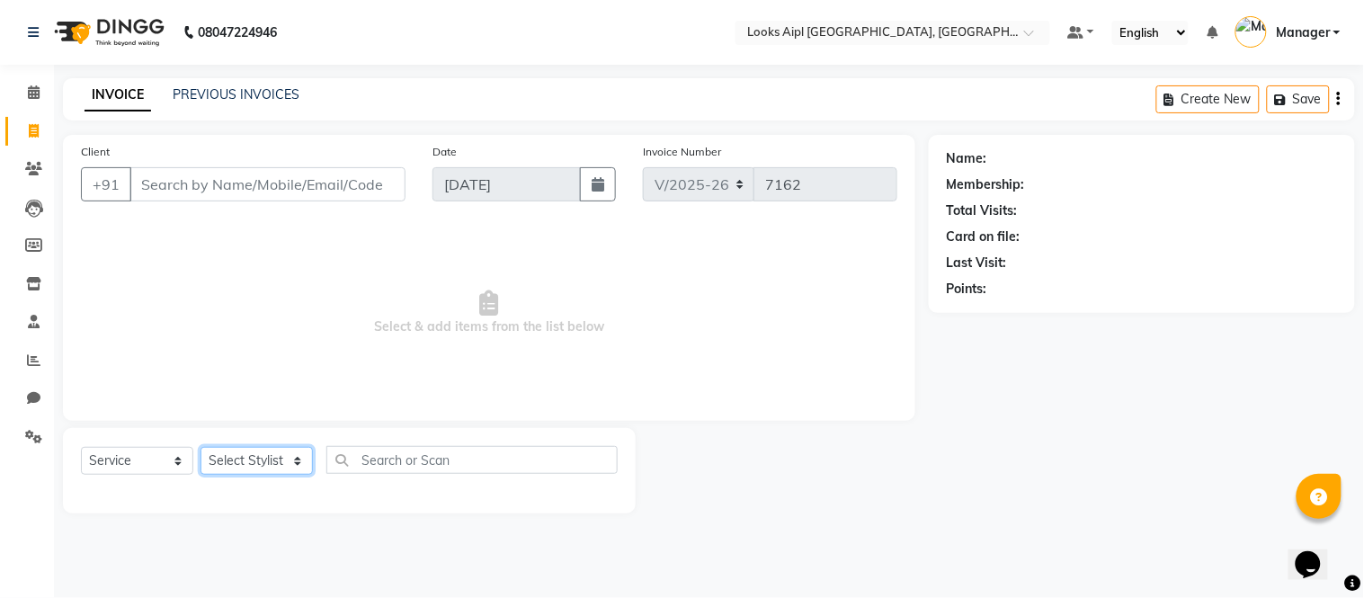
click at [252, 457] on select "Select Stylist [PERSON_NAME] Alam _Pdct [PERSON_NAME] [PERSON_NAME] Counter Sal…" at bounding box center [256, 461] width 112 height 28
select select "43346"
click at [200, 448] on select "Select Stylist [PERSON_NAME] Alam _Pdct [PERSON_NAME] [PERSON_NAME] Counter Sal…" at bounding box center [256, 461] width 112 height 28
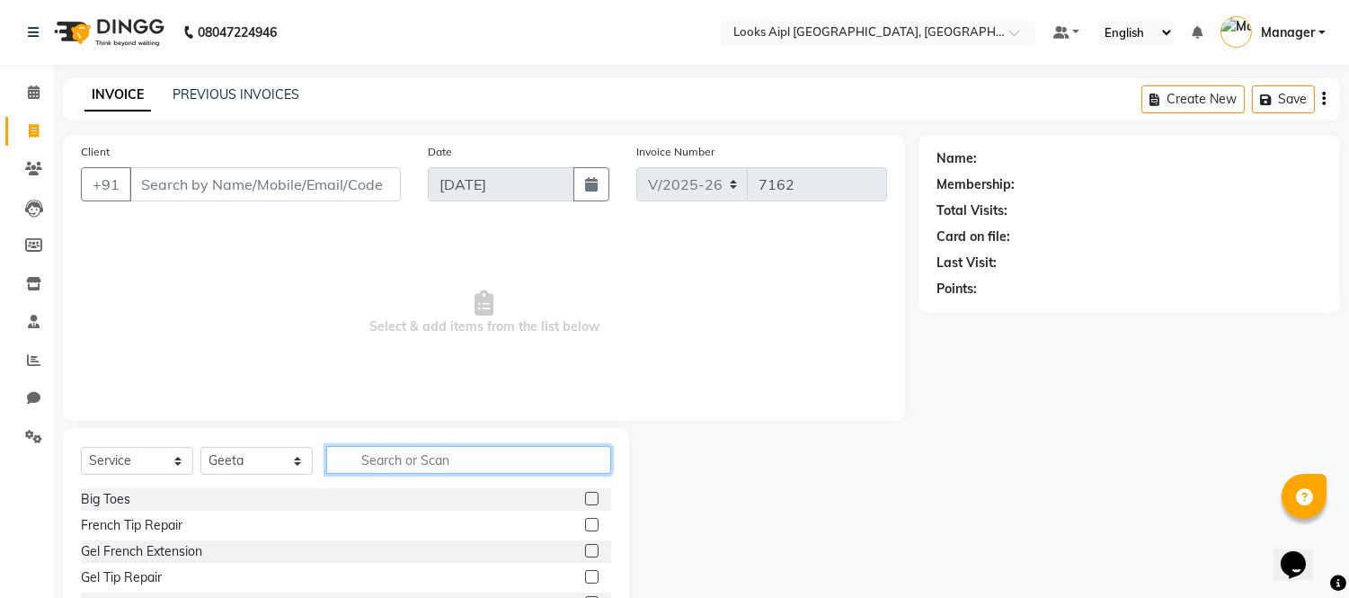
click at [392, 470] on input "text" at bounding box center [468, 460] width 285 height 28
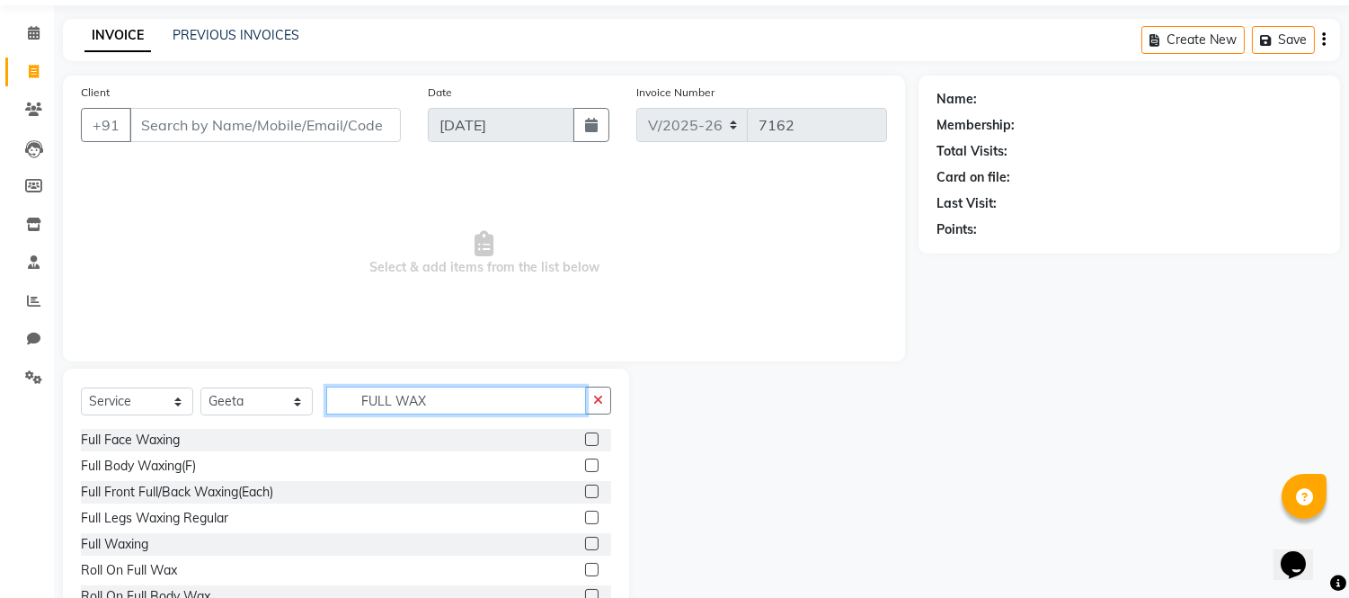
scroll to position [121, 0]
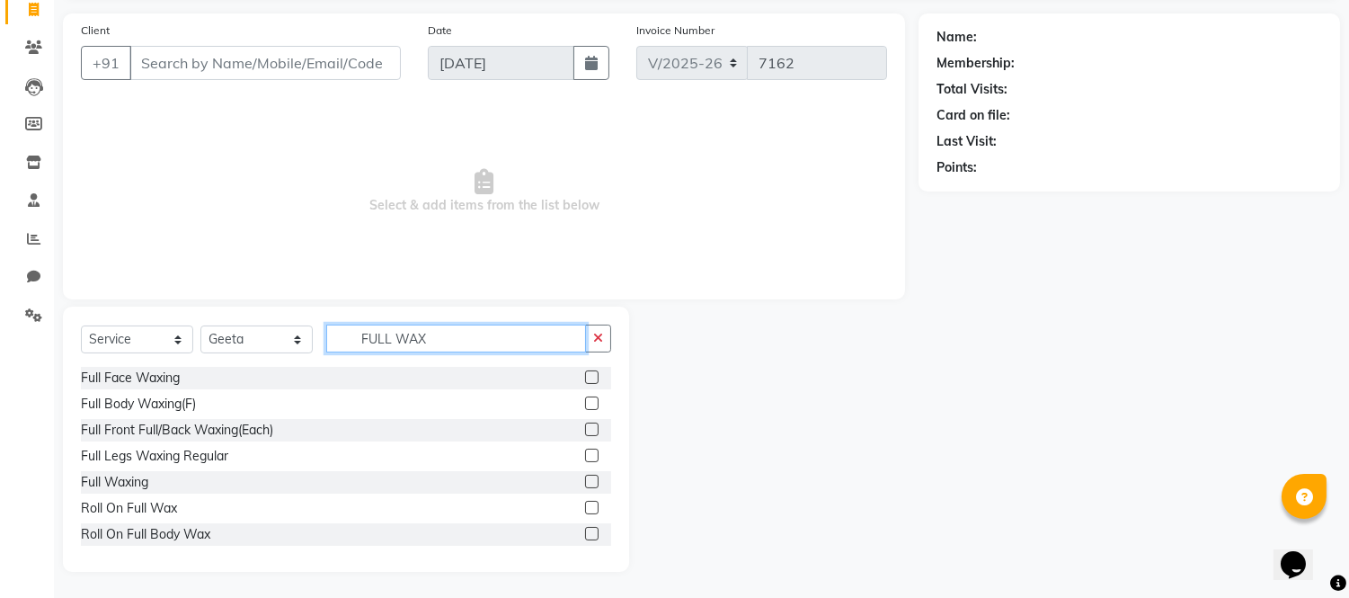
type input "FULL WAX"
click at [585, 482] on label at bounding box center [591, 481] width 13 height 13
click at [585, 482] on input "checkbox" at bounding box center [591, 482] width 12 height 12
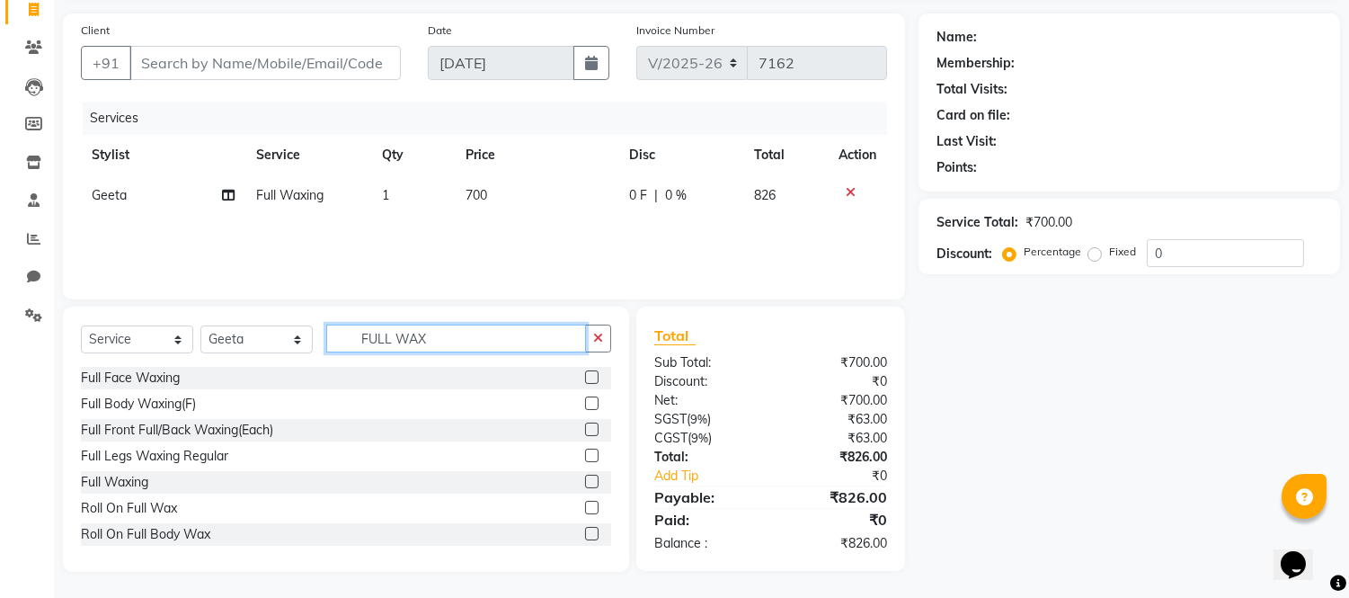
checkbox input "false"
drag, startPoint x: 456, startPoint y: 325, endPoint x: 129, endPoint y: 339, distance: 327.5
click at [126, 335] on div "Select Service Product Membership Package Voucher Prepaid Gift Card Select Styl…" at bounding box center [346, 346] width 530 height 42
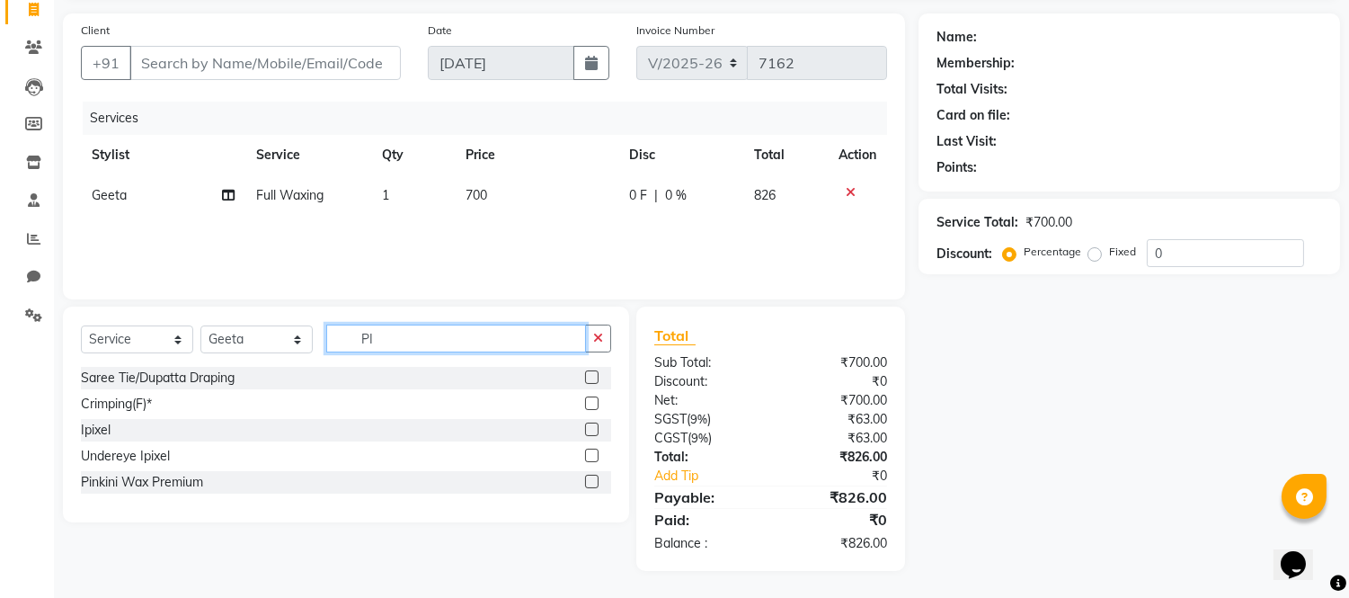
scroll to position [120, 0]
type input "PINKI"
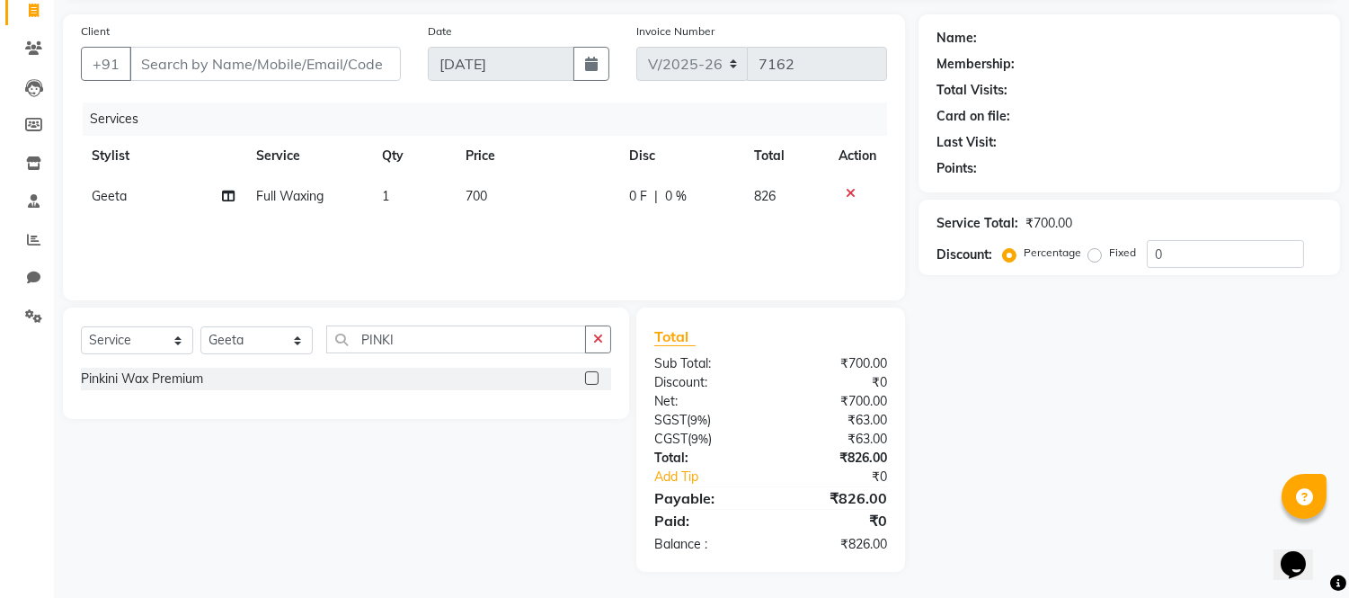
click at [594, 379] on label at bounding box center [591, 377] width 13 height 13
click at [594, 379] on input "checkbox" at bounding box center [591, 379] width 12 height 12
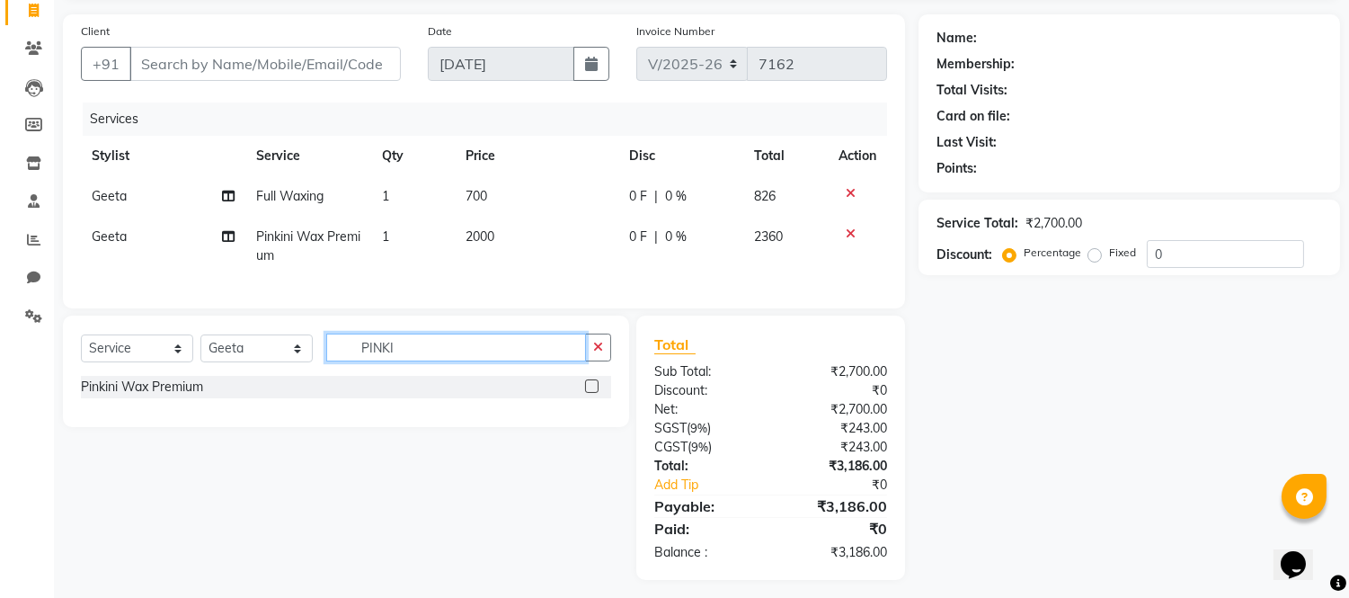
checkbox input "false"
drag, startPoint x: 426, startPoint y: 371, endPoint x: 627, endPoint y: 318, distance: 207.4
click at [192, 371] on div "Select Service Product Membership Package Voucher Prepaid Gift Card Select Styl…" at bounding box center [346, 355] width 530 height 42
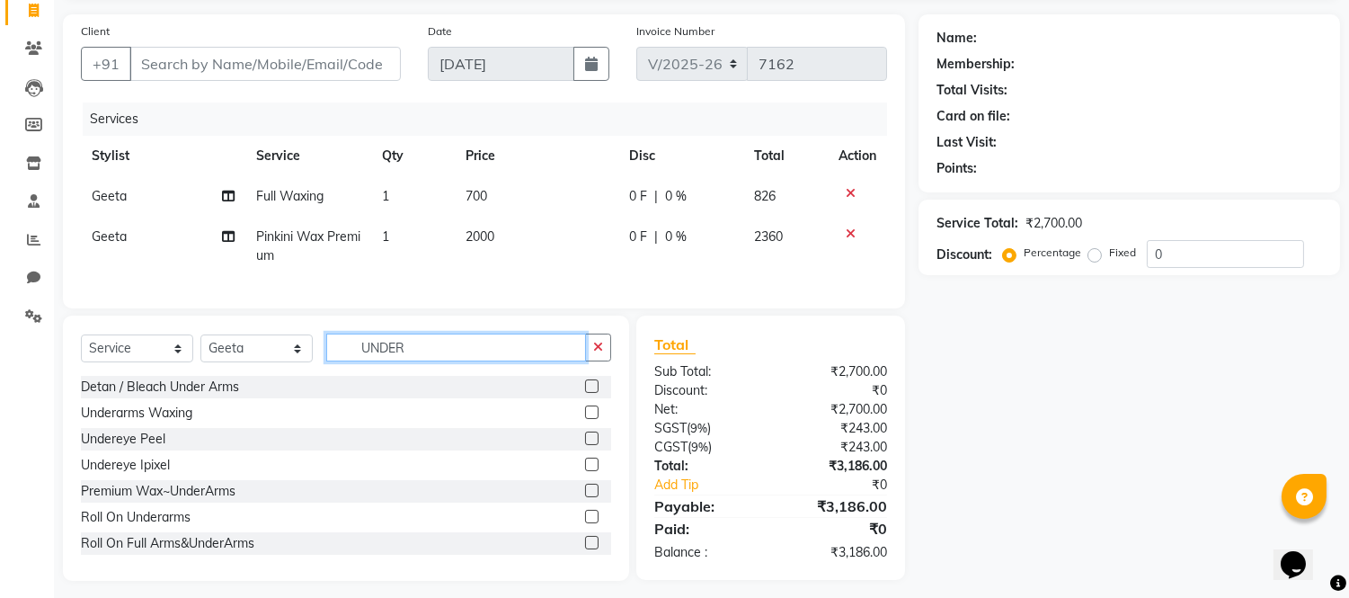
type input "UNDER"
click at [585, 497] on label at bounding box center [591, 490] width 13 height 13
click at [585, 497] on input "checkbox" at bounding box center [591, 491] width 12 height 12
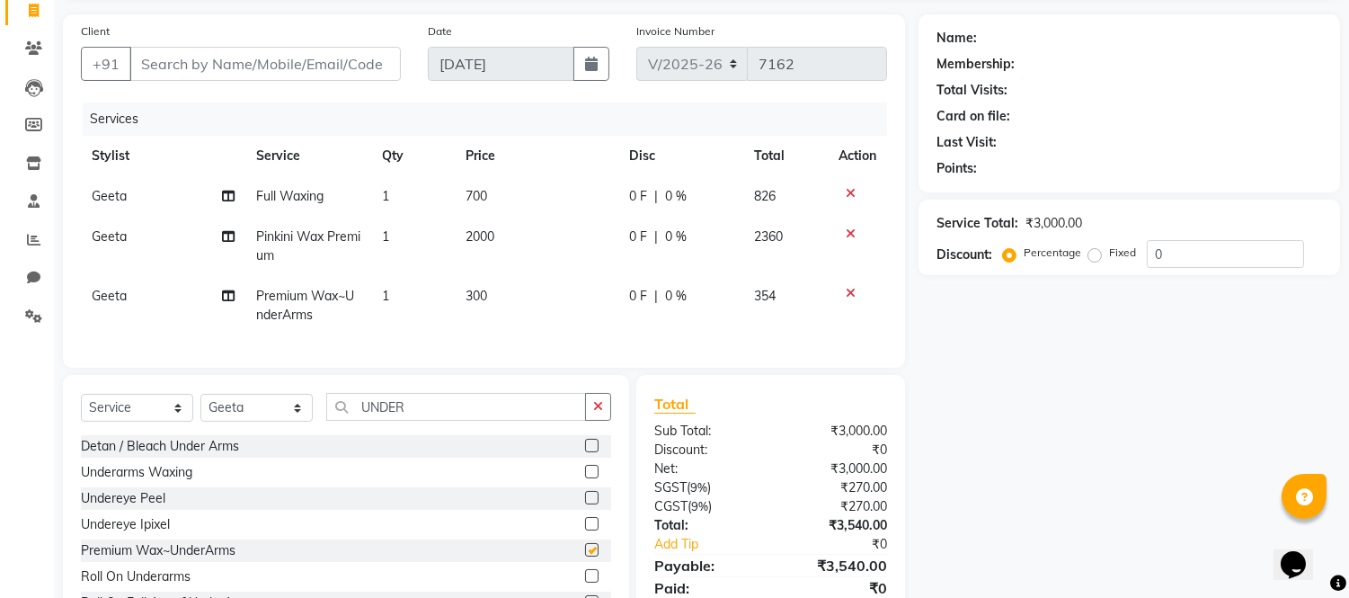
checkbox input "false"
click at [496, 289] on td "300" at bounding box center [537, 305] width 164 height 59
select select "43346"
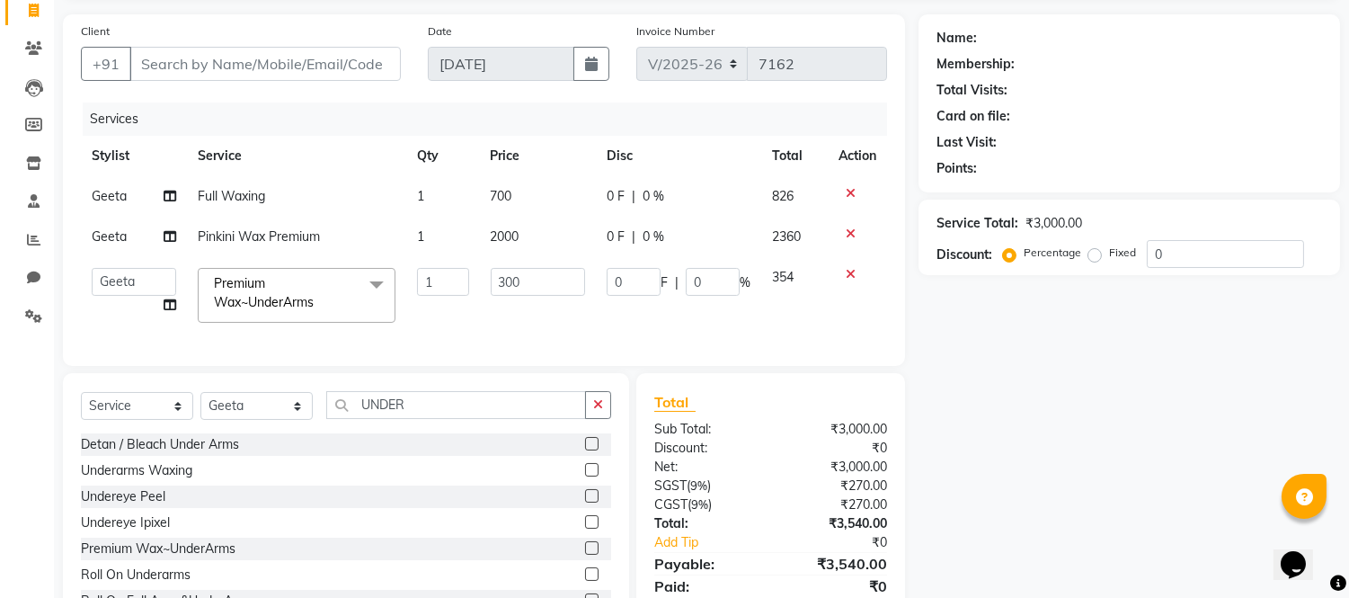
click at [496, 289] on input "300" at bounding box center [538, 282] width 94 height 28
type input "500"
click at [358, 66] on input "Client" at bounding box center [264, 64] width 271 height 34
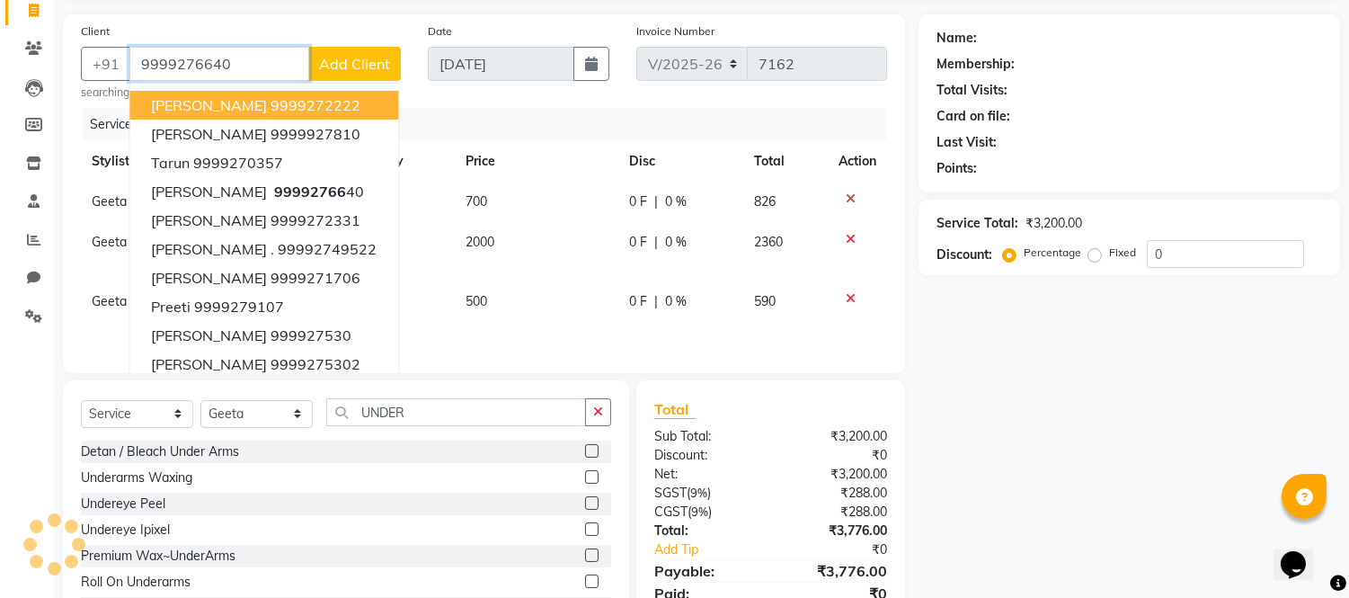
type input "9999276640"
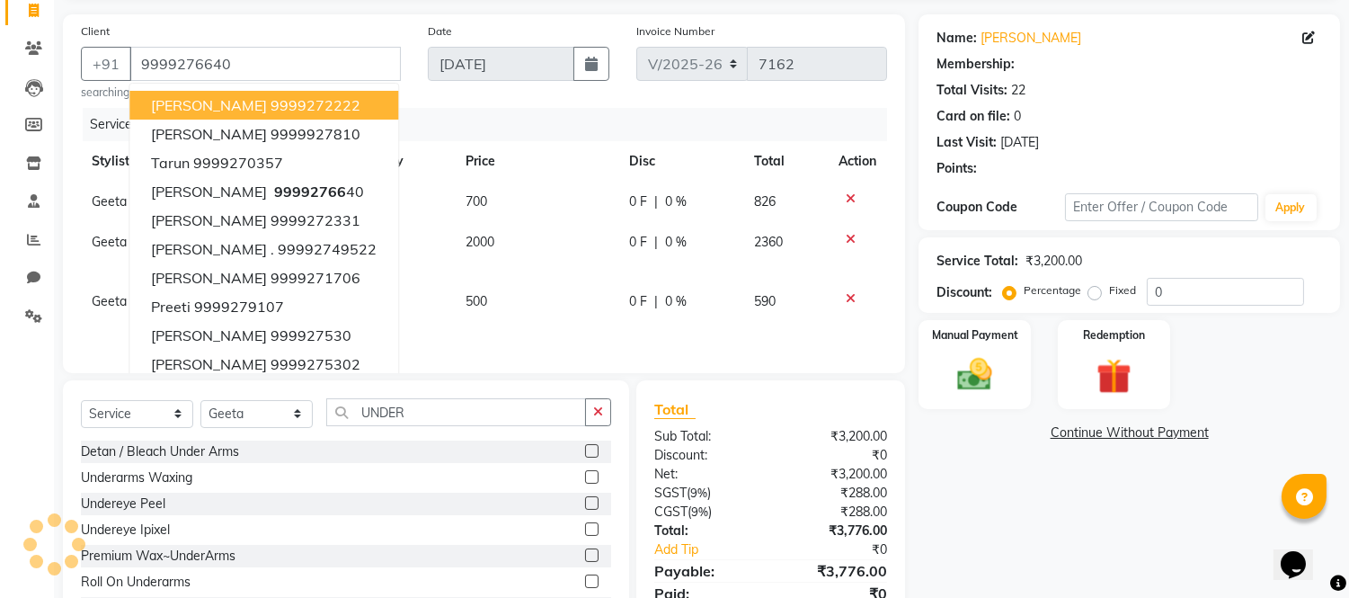
select select "1: Object"
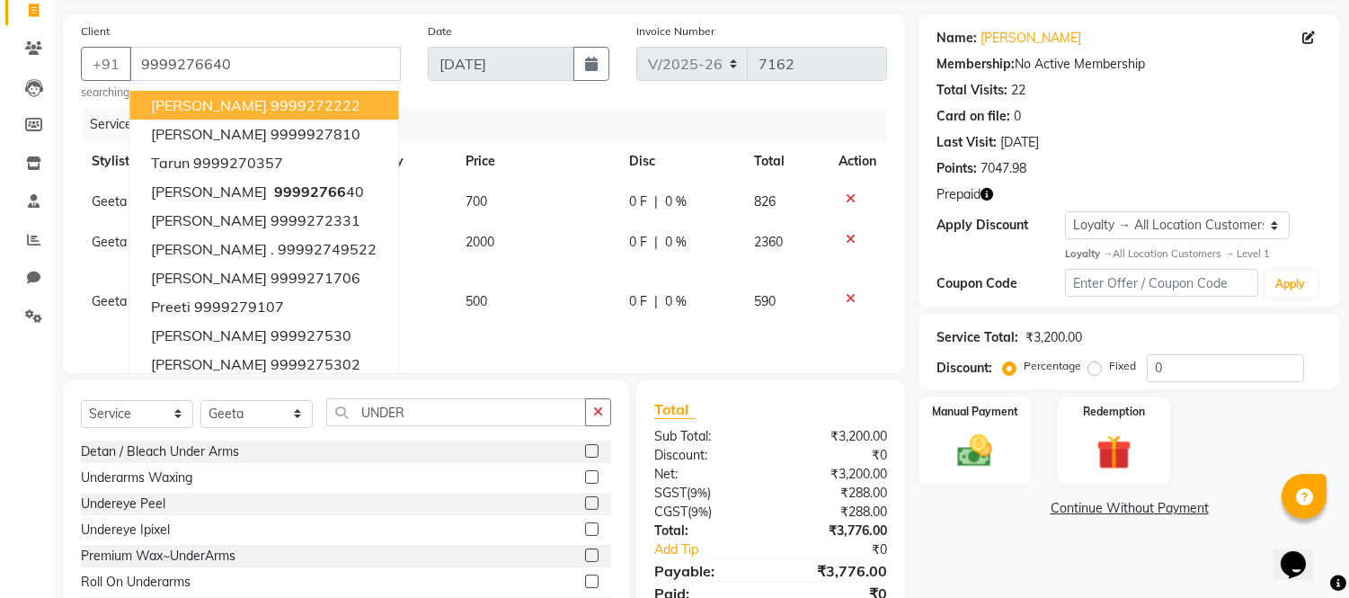
click at [363, 31] on div "Client [PHONE_NUMBER] [PERSON_NAME] 9999272222 [PERSON_NAME] 9999927810 tarun 9…" at bounding box center [240, 61] width 347 height 79
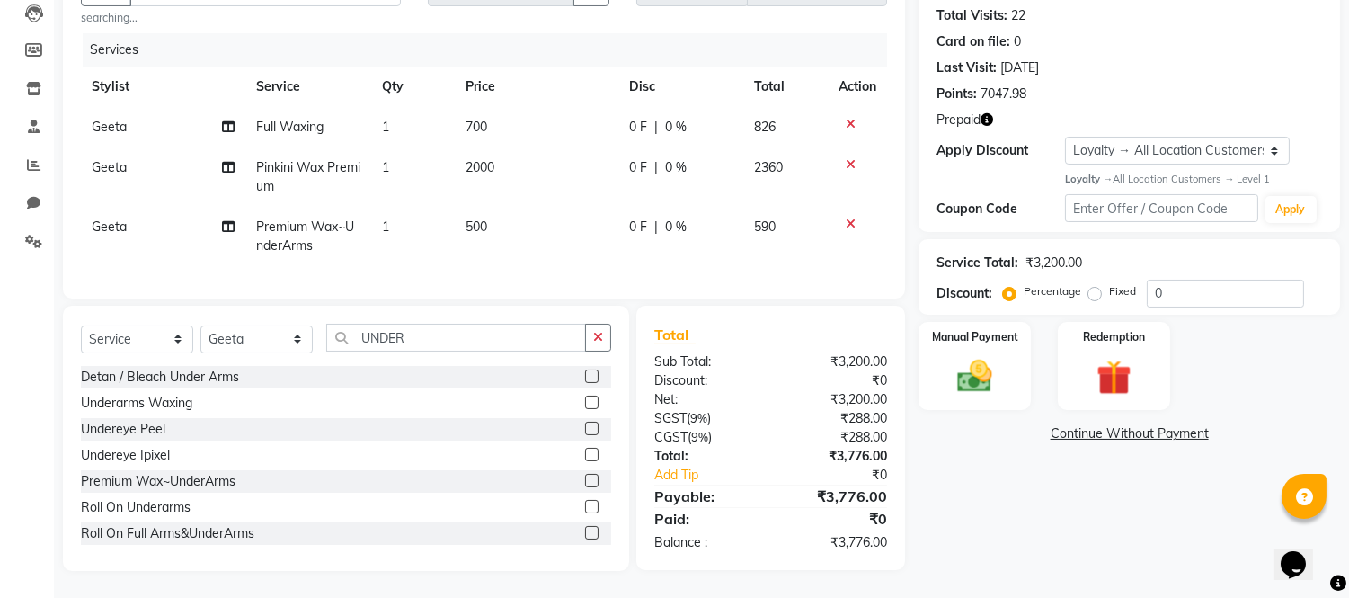
click at [499, 114] on td "700" at bounding box center [537, 127] width 164 height 40
select select "43346"
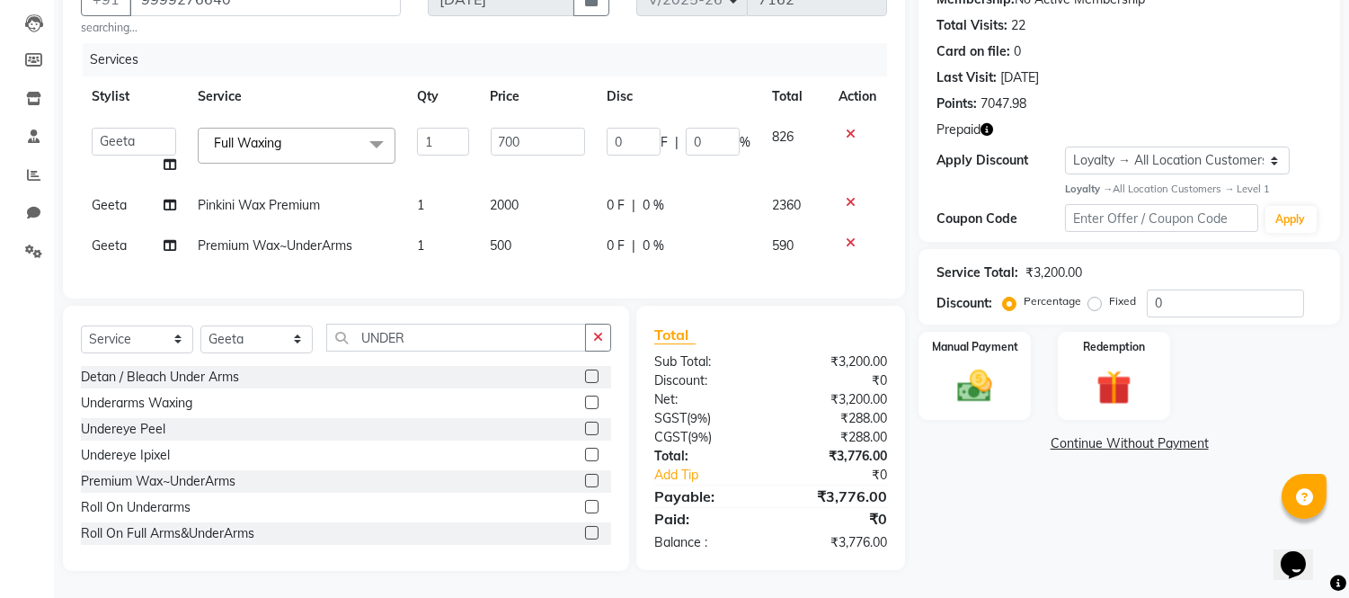
click at [499, 128] on input "700" at bounding box center [538, 142] width 94 height 28
type input "1500"
click at [558, 76] on th "Price" at bounding box center [538, 96] width 116 height 40
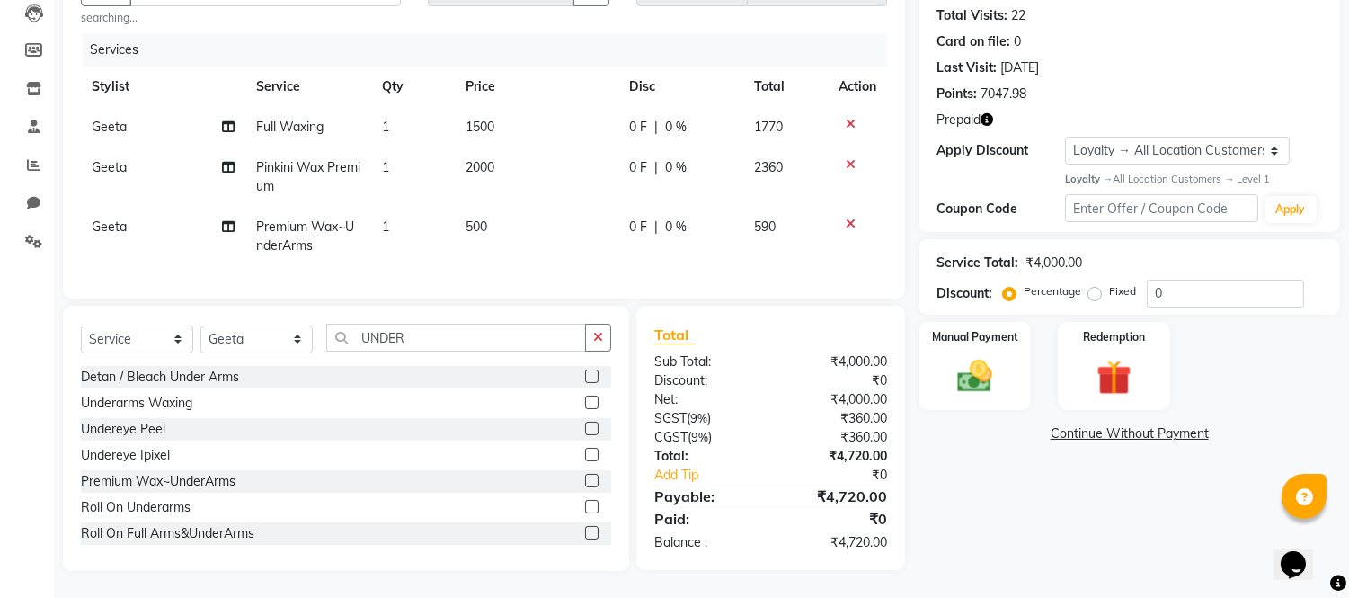
click at [986, 117] on icon "button" at bounding box center [987, 119] width 13 height 13
click at [1102, 366] on img at bounding box center [1113, 377] width 59 height 45
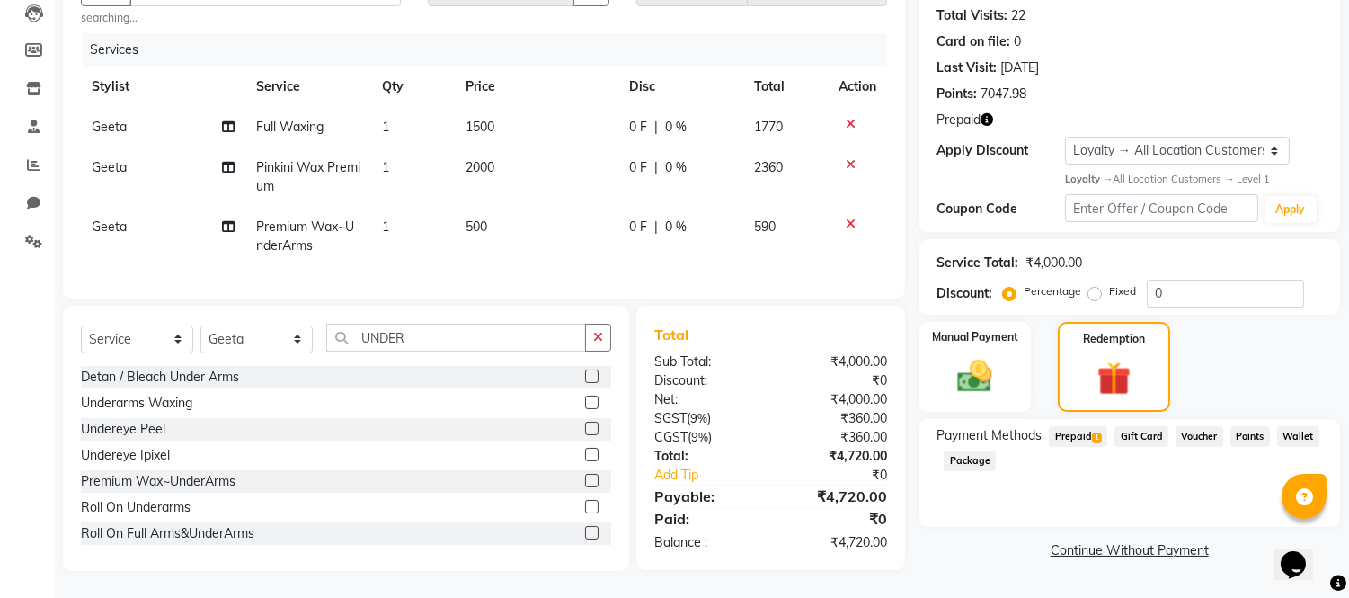
click at [1080, 426] on span "Prepaid 1" at bounding box center [1078, 436] width 58 height 21
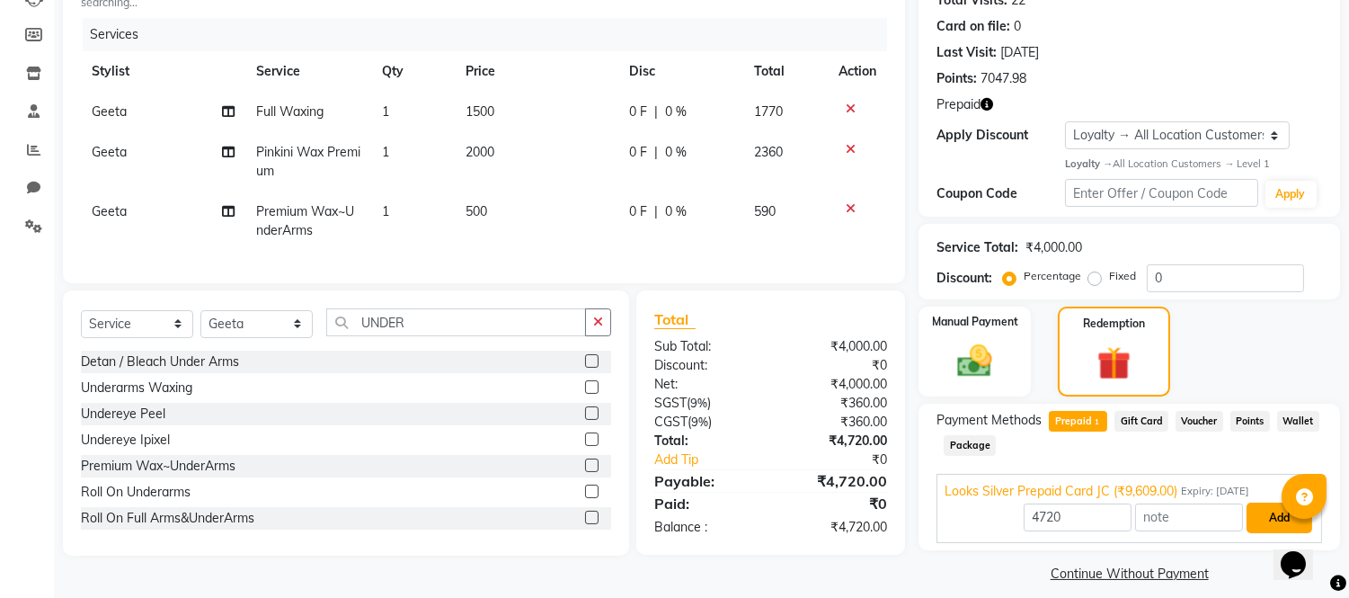
click at [1257, 506] on button "Add" at bounding box center [1280, 518] width 66 height 31
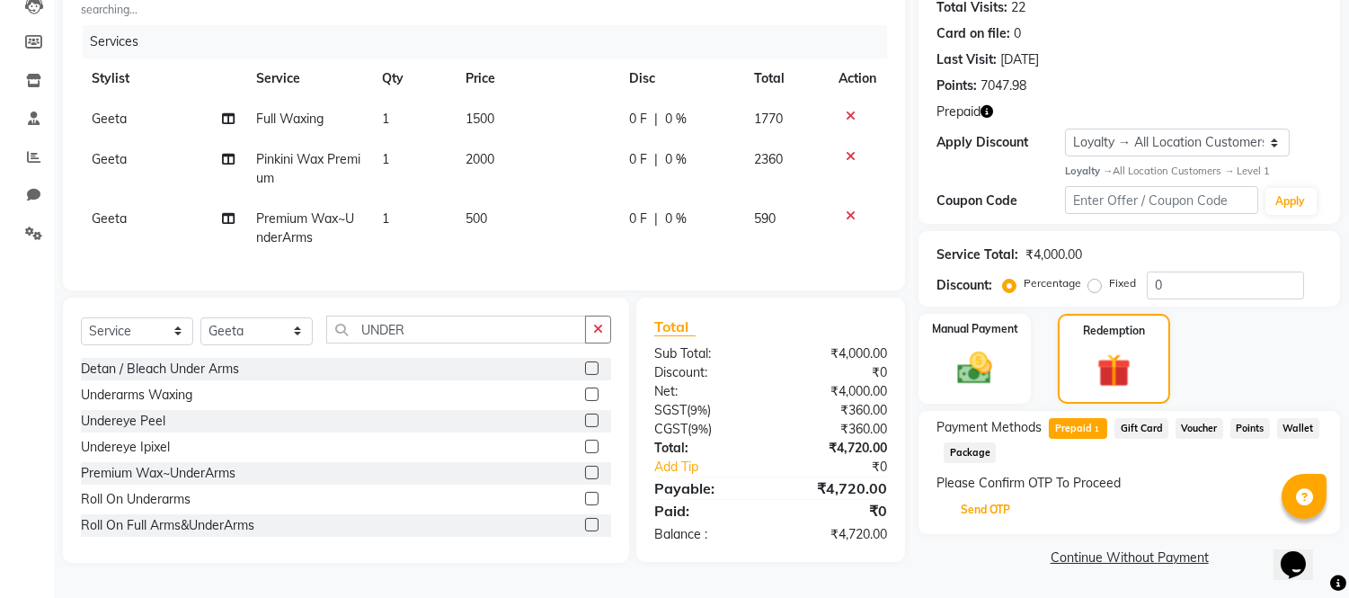
drag, startPoint x: 991, startPoint y: 507, endPoint x: 1001, endPoint y: 507, distance: 10.8
click at [992, 506] on button "Send OTP" at bounding box center [986, 509] width 94 height 31
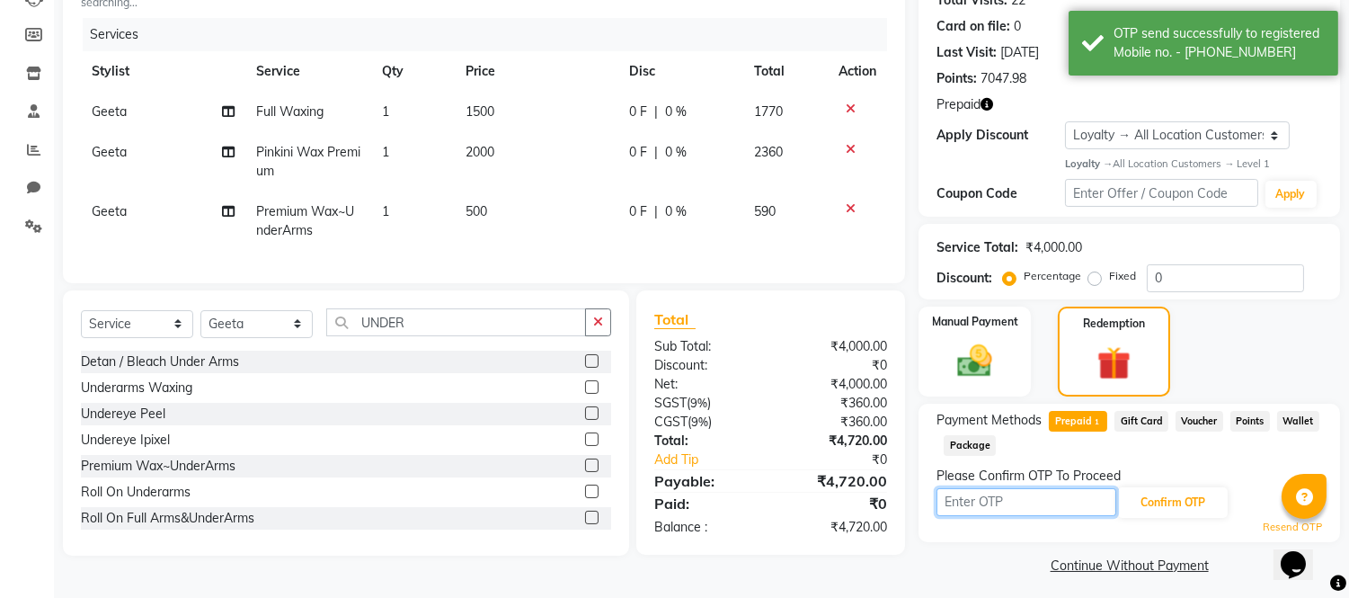
drag, startPoint x: 996, startPoint y: 498, endPoint x: 1000, endPoint y: 510, distance: 12.2
click at [998, 499] on input "text" at bounding box center [1027, 502] width 180 height 28
click at [1038, 516] on div "Confirm OTP" at bounding box center [1130, 502] width 386 height 34
click at [1038, 507] on input "text" at bounding box center [1027, 502] width 180 height 28
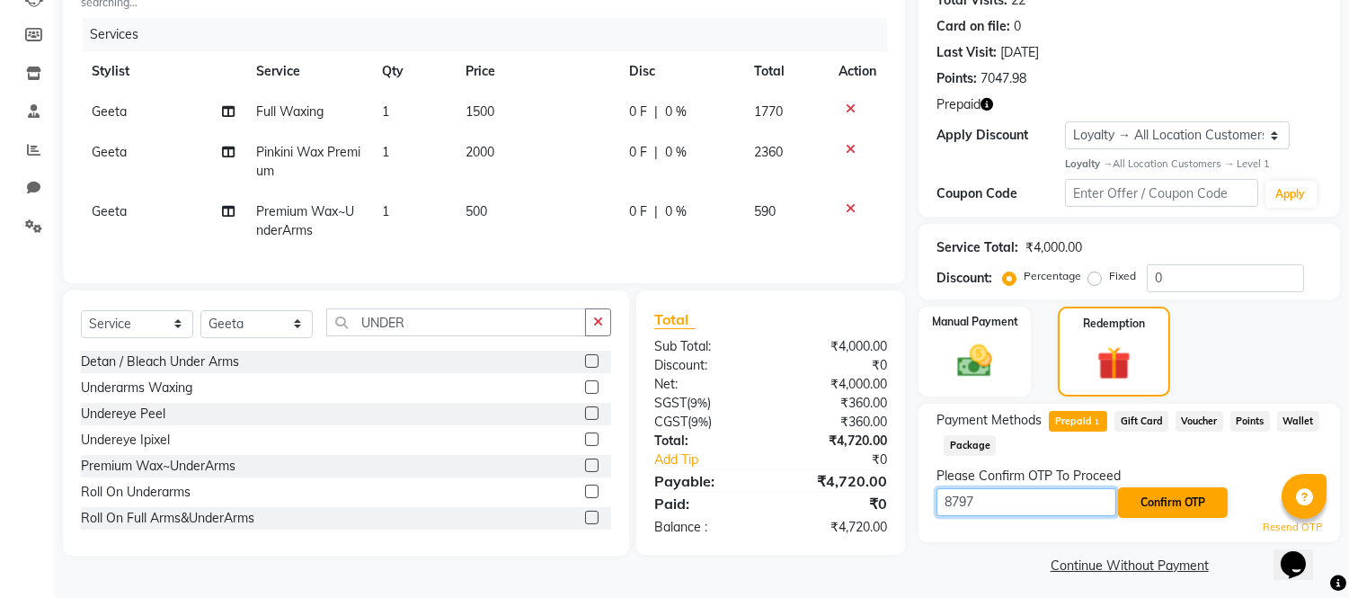
type input "8797"
click at [1192, 498] on button "Confirm OTP" at bounding box center [1173, 502] width 110 height 31
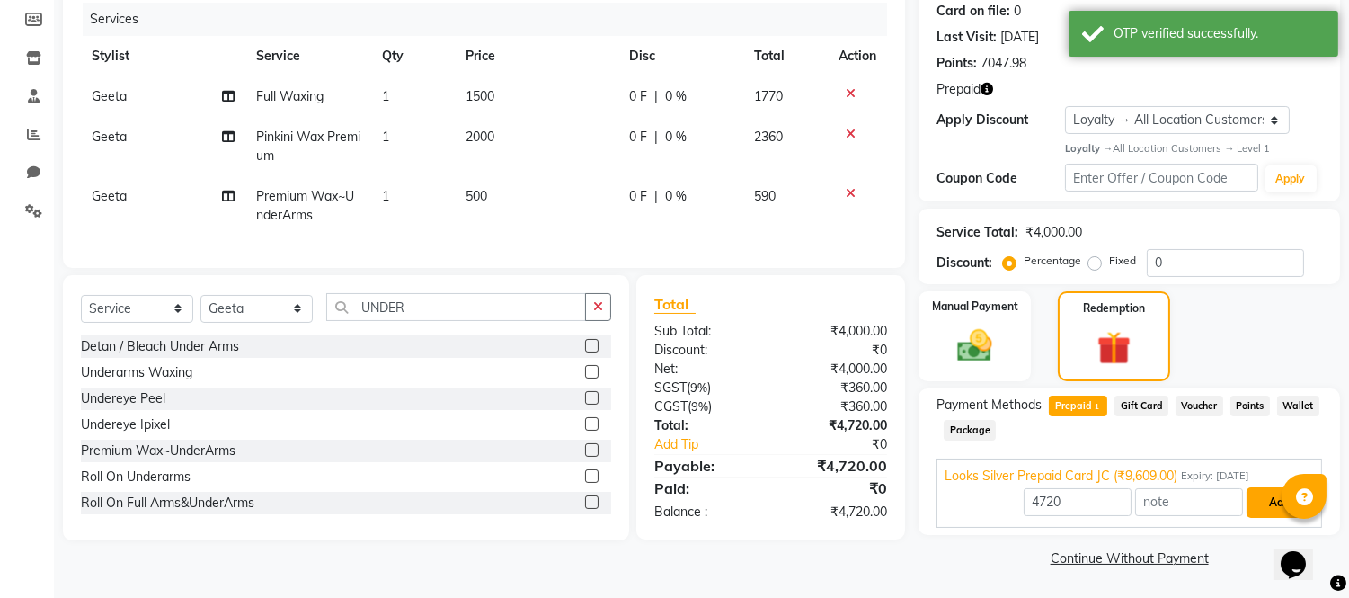
click at [1255, 499] on button "Add" at bounding box center [1280, 502] width 66 height 31
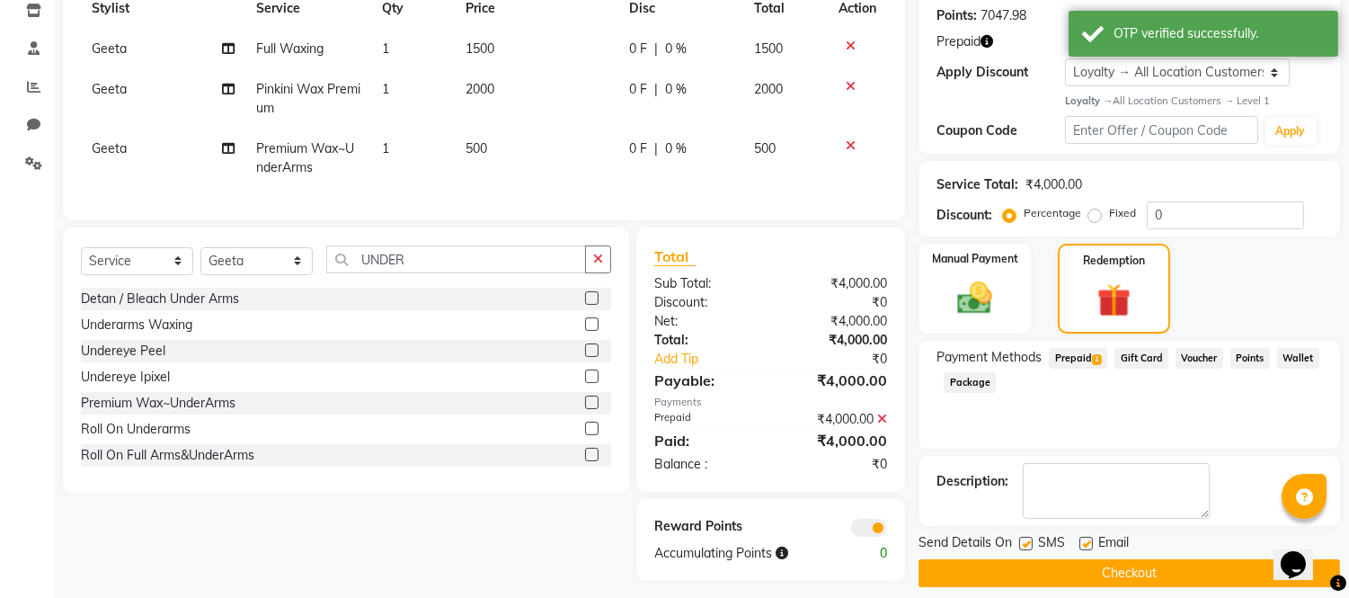
scroll to position [298, 0]
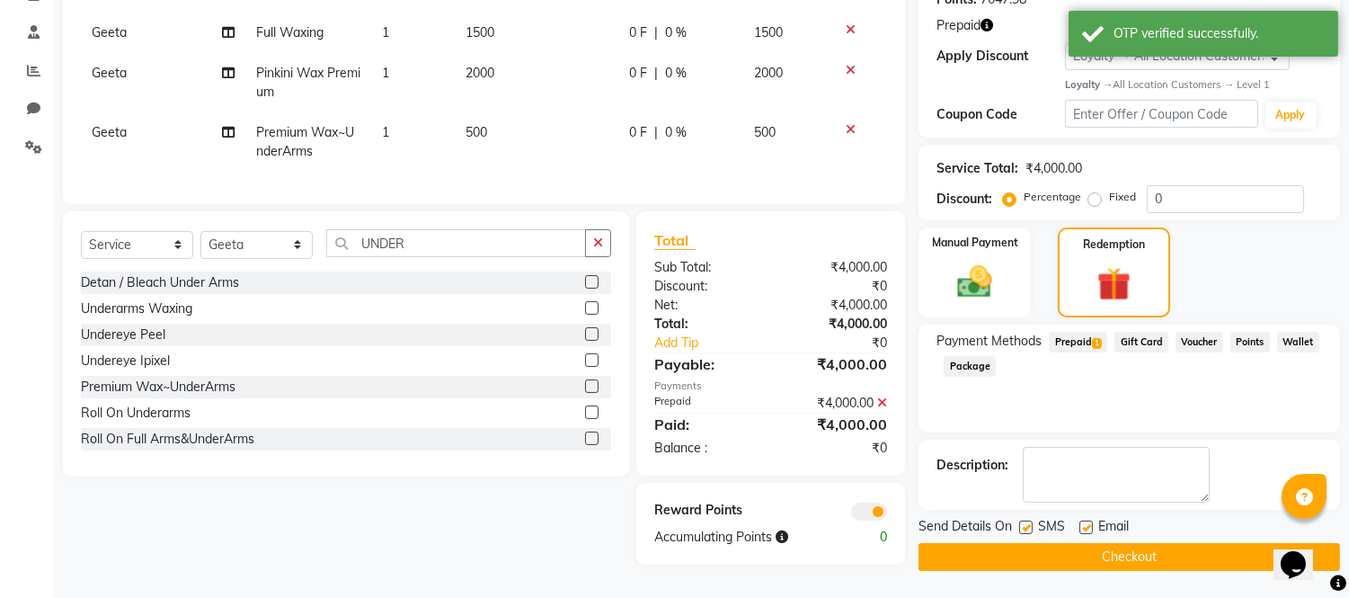
click at [1126, 543] on button "Checkout" at bounding box center [1130, 557] width 422 height 28
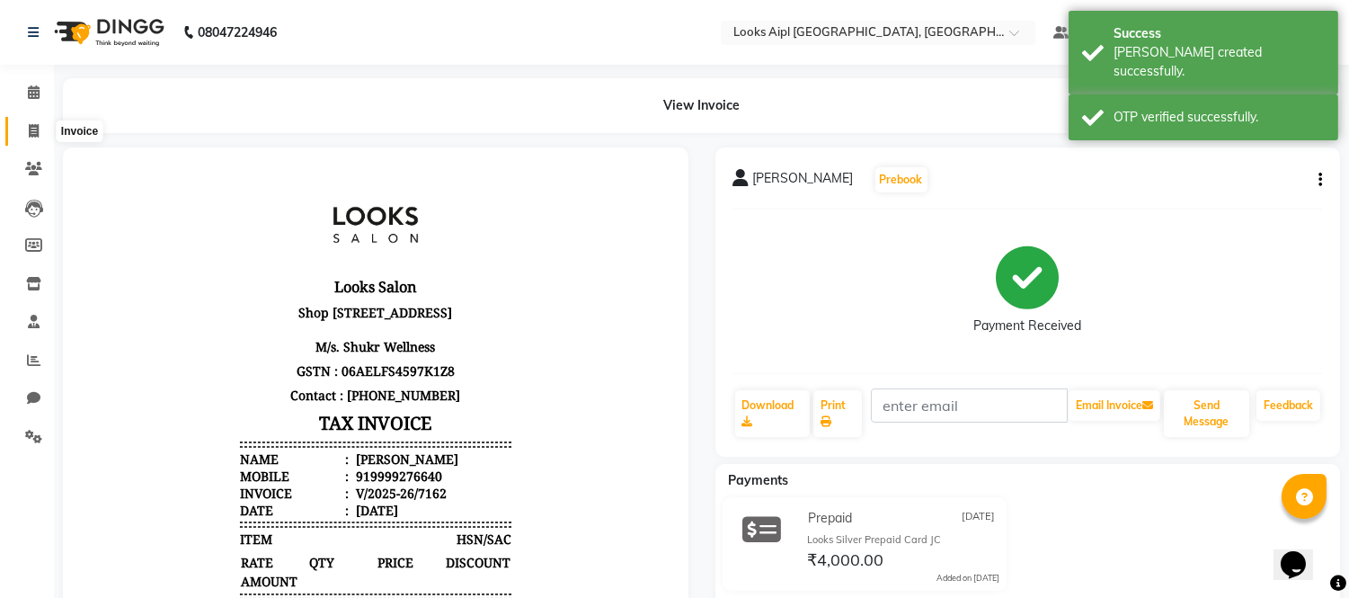
click at [40, 133] on span at bounding box center [33, 131] width 31 height 21
select select "service"
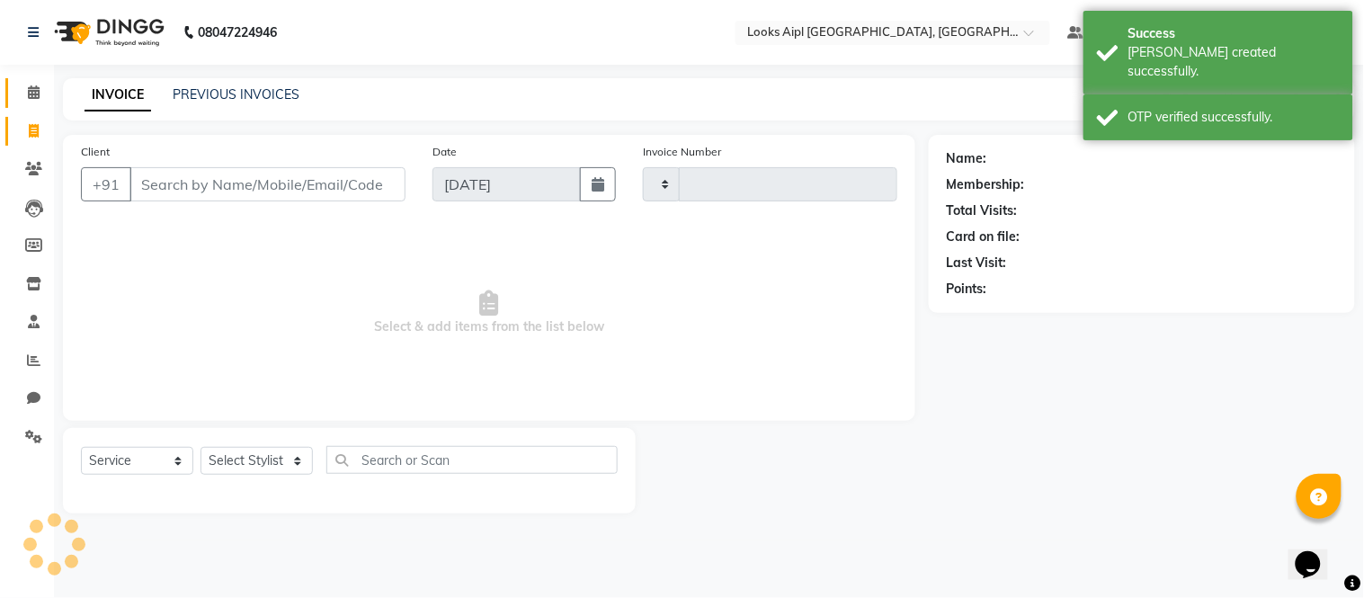
type input "7163"
select select "6047"
click at [23, 94] on span at bounding box center [33, 93] width 31 height 21
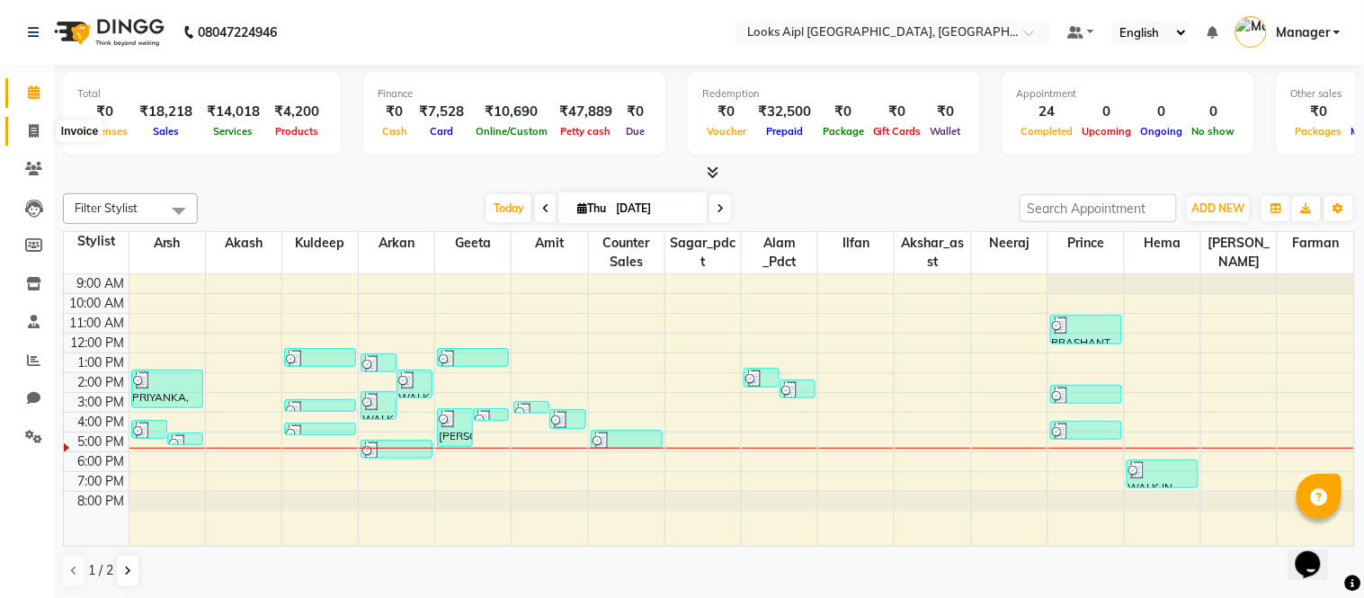
drag, startPoint x: 24, startPoint y: 133, endPoint x: 34, endPoint y: 128, distance: 11.3
click at [25, 133] on span at bounding box center [33, 131] width 31 height 21
select select "service"
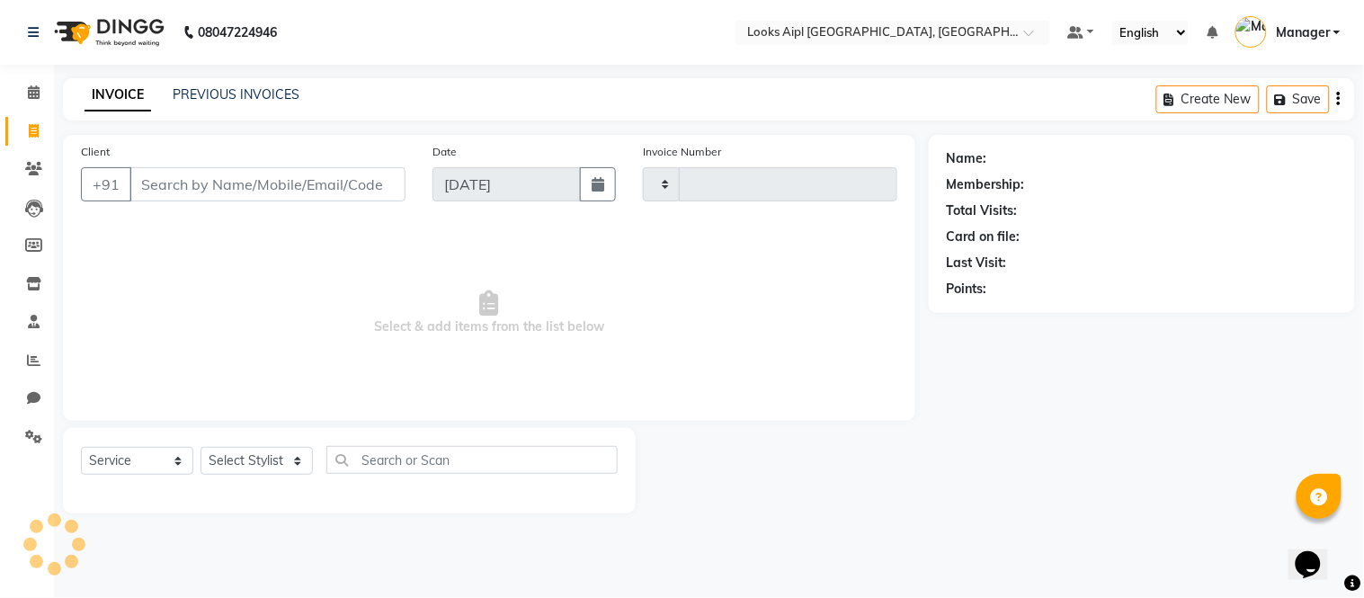
type input "7163"
select select "6047"
drag, startPoint x: 270, startPoint y: 468, endPoint x: 270, endPoint y: 449, distance: 18.9
click at [268, 460] on select "Select Stylist [PERSON_NAME] Alam _Pdct [PERSON_NAME] [PERSON_NAME] Counter Sal…" at bounding box center [256, 461] width 112 height 28
select select "67968"
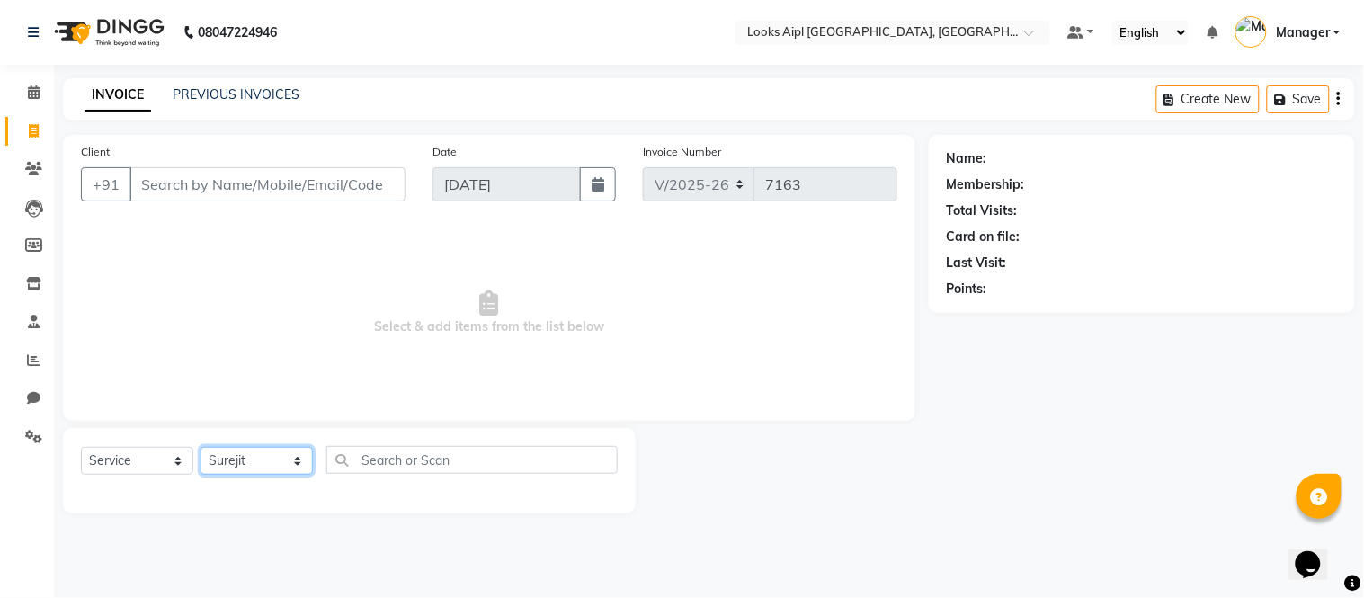
click at [200, 448] on select "Select Stylist [PERSON_NAME] Alam _Pdct [PERSON_NAME] [PERSON_NAME] Counter Sal…" at bounding box center [256, 461] width 112 height 28
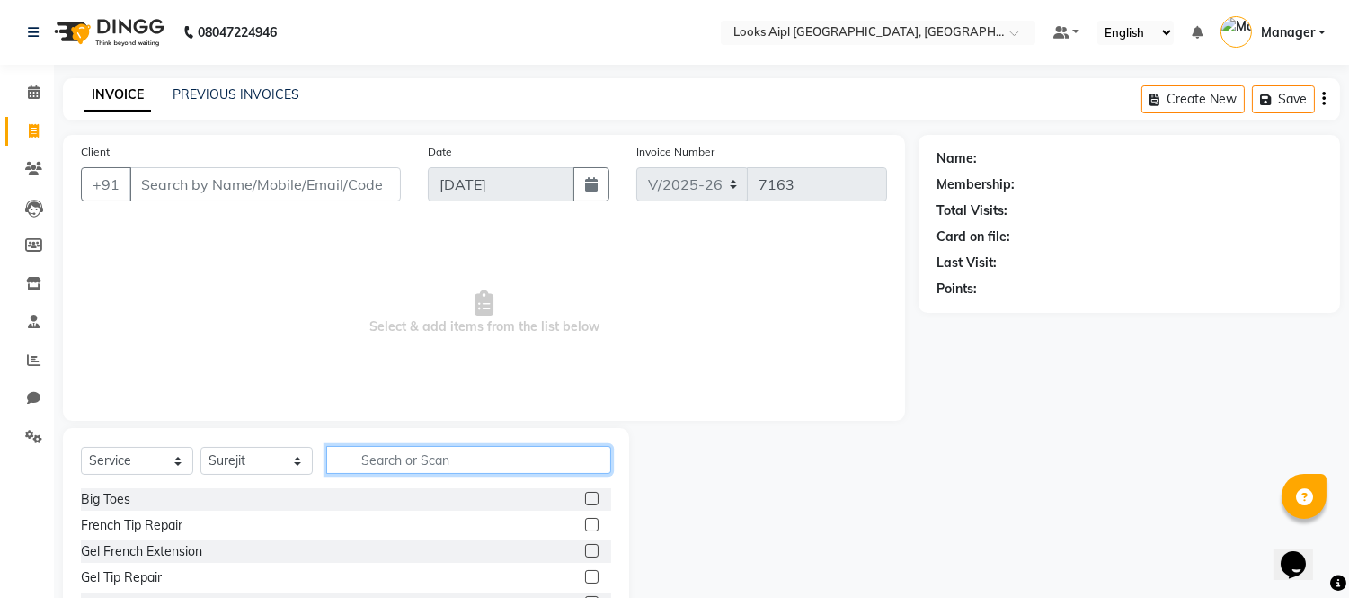
click at [410, 462] on input "text" at bounding box center [468, 460] width 285 height 28
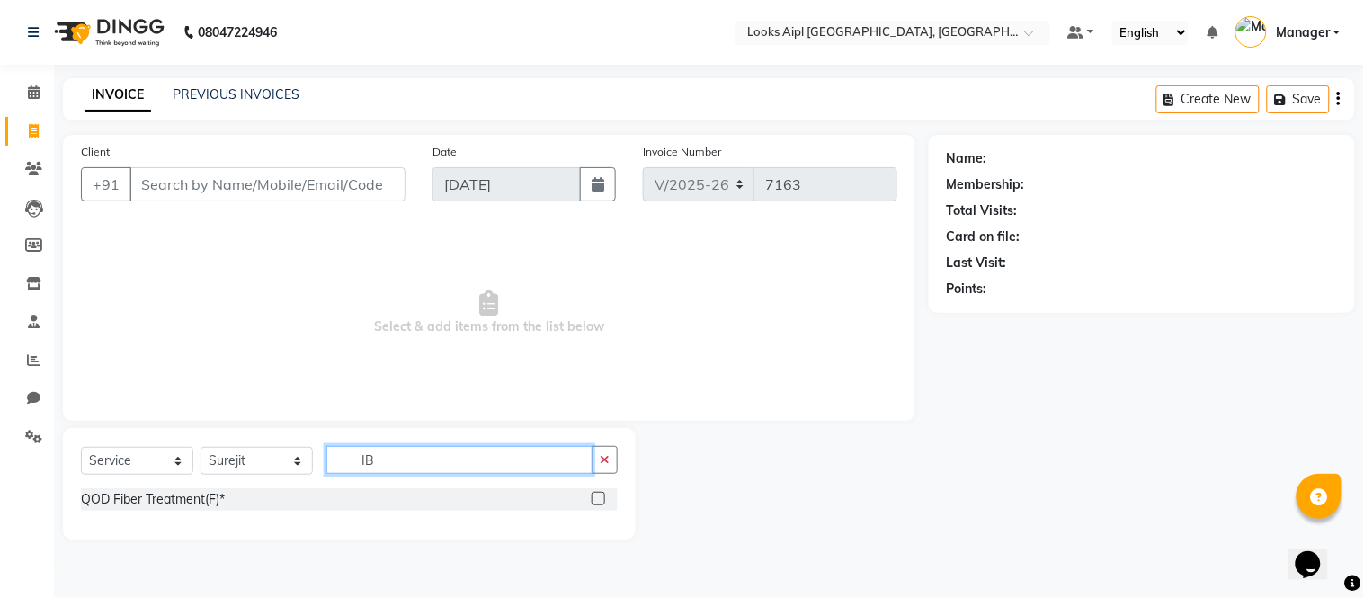
type input "I"
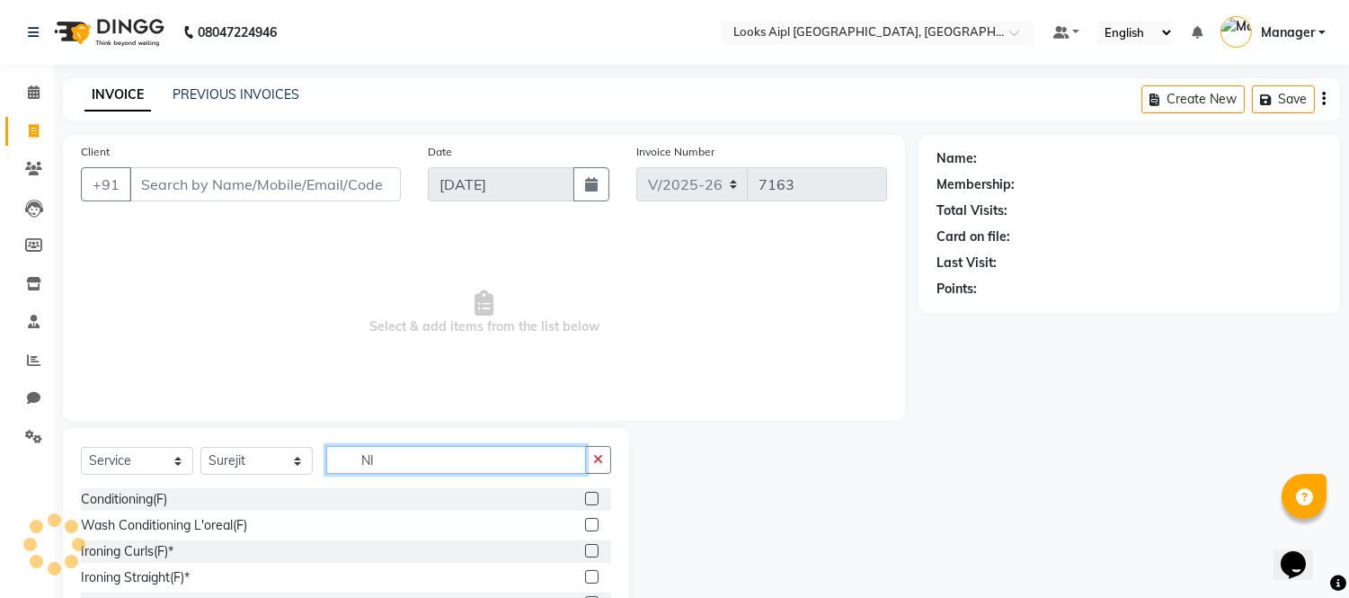
type input "N"
type input "INOA"
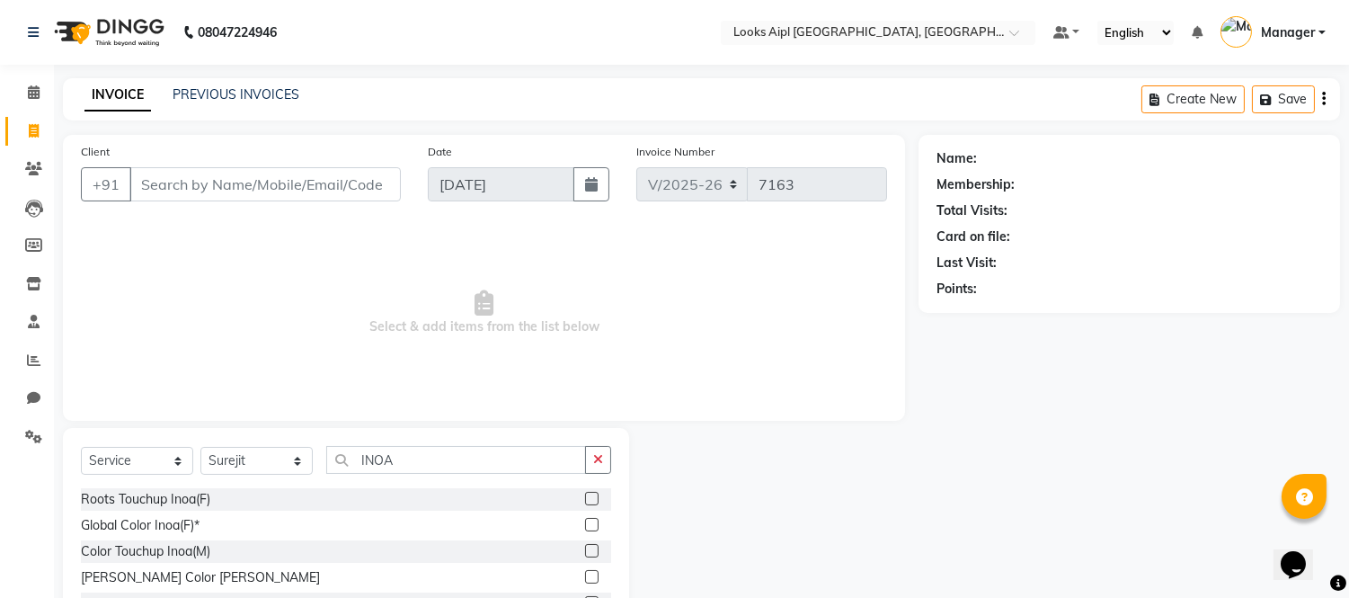
click at [585, 499] on label at bounding box center [591, 498] width 13 height 13
click at [585, 499] on input "checkbox" at bounding box center [591, 500] width 12 height 12
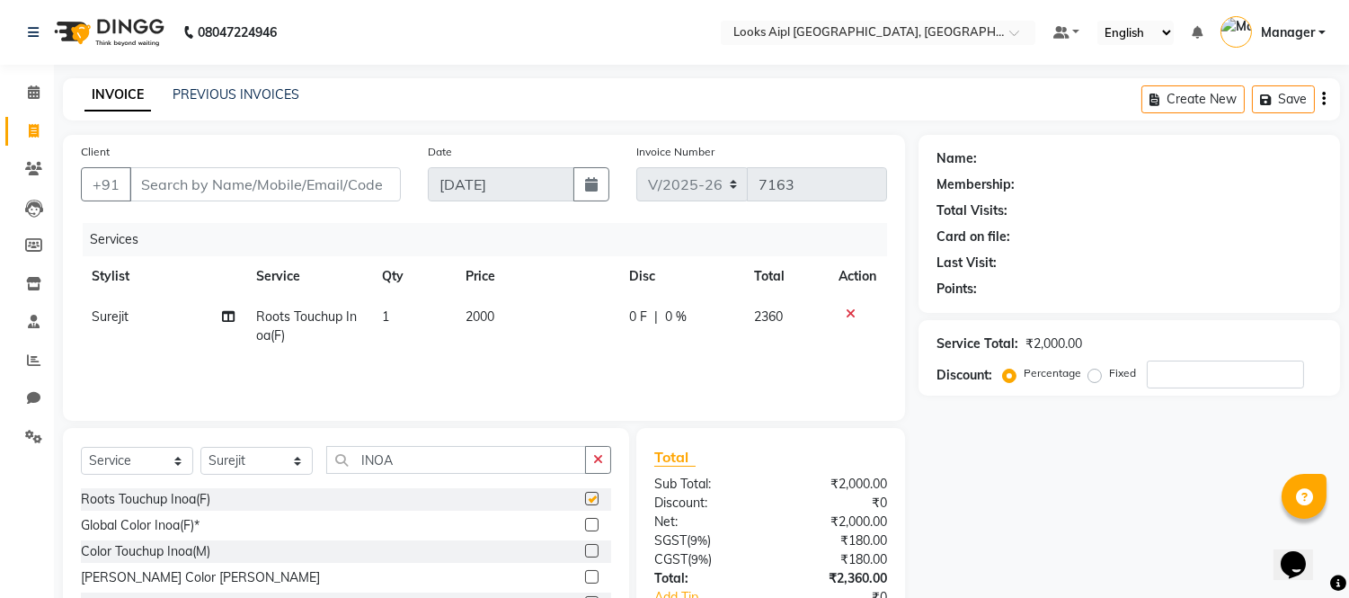
checkbox input "false"
click at [334, 178] on input "Client" at bounding box center [264, 184] width 271 height 34
type input "7"
type input "0"
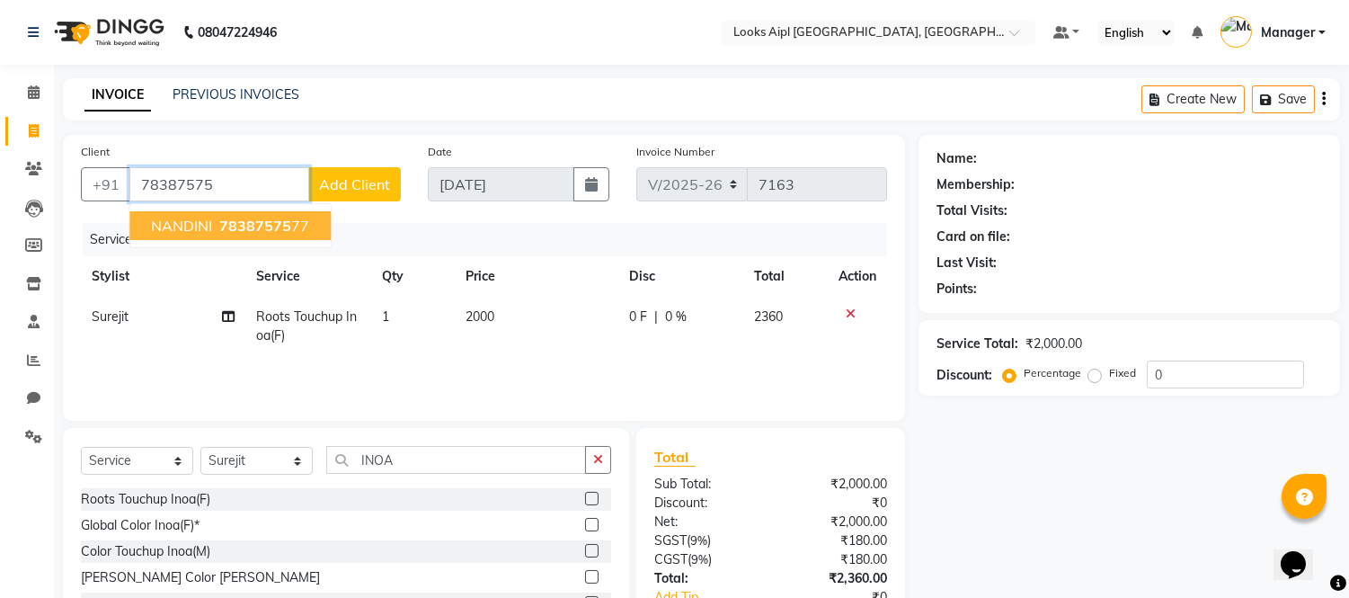
click at [290, 226] on ngb-highlight "78387575 77" at bounding box center [262, 226] width 93 height 18
type input "7838757577"
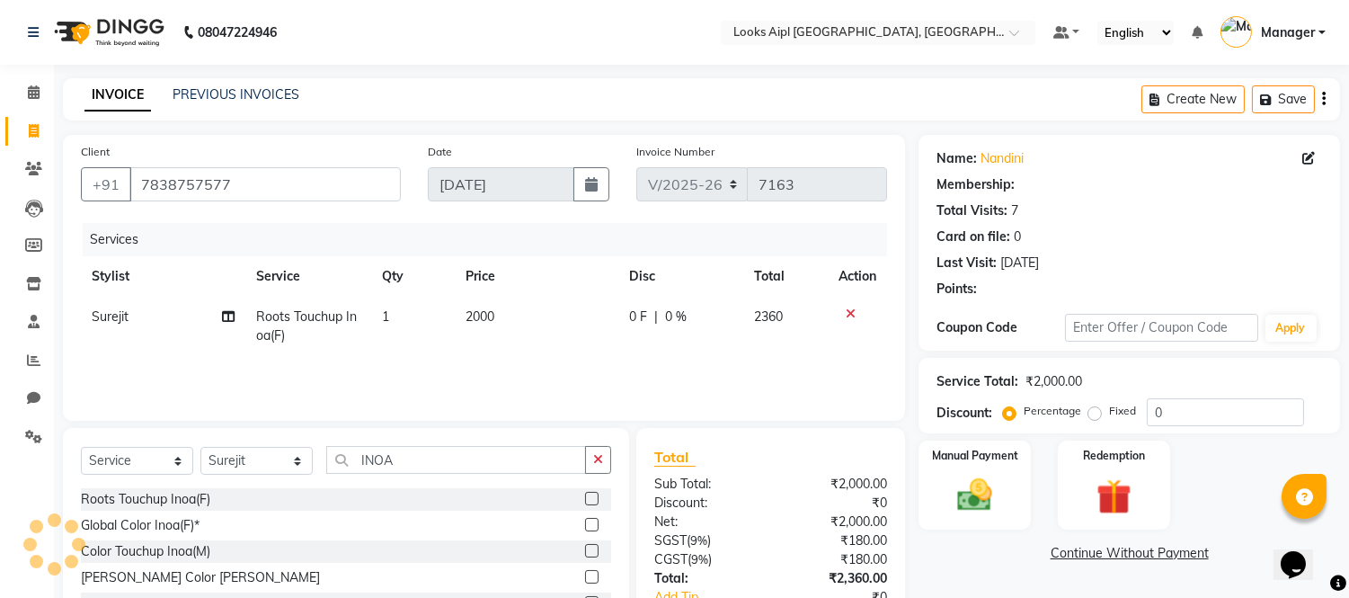
select select "1: Object"
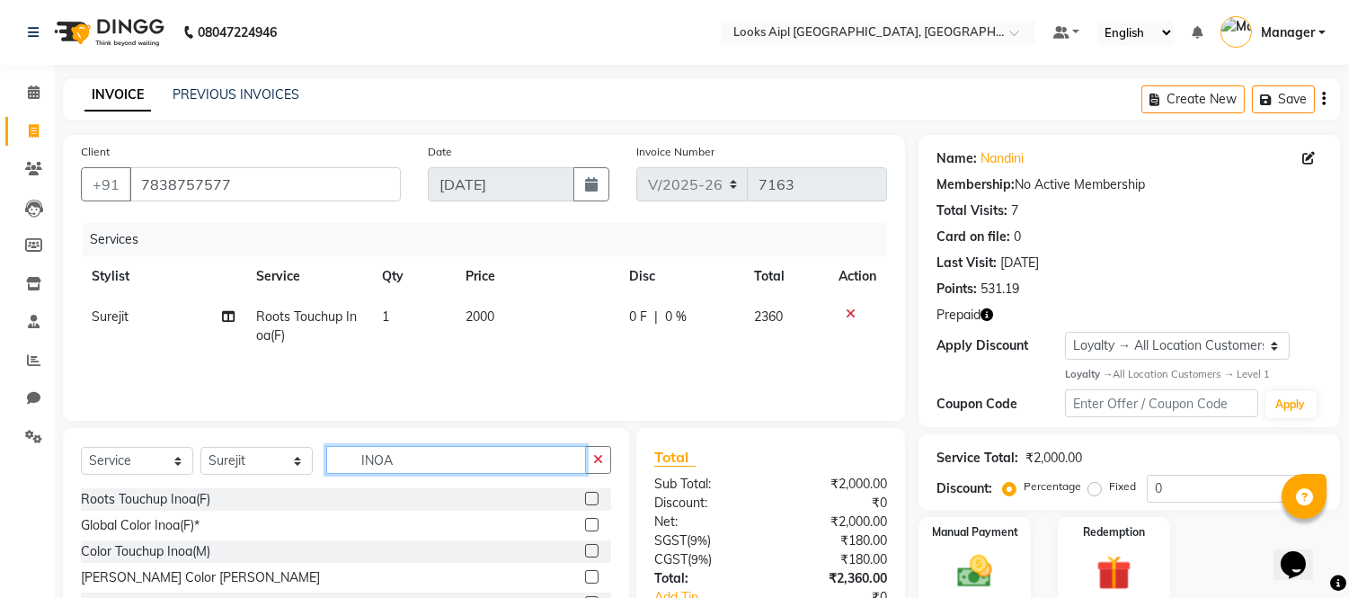
drag, startPoint x: 400, startPoint y: 468, endPoint x: 223, endPoint y: 460, distance: 177.3
click at [171, 468] on div "Select Service Product Membership Package Voucher Prepaid Gift Card Select Styl…" at bounding box center [346, 467] width 530 height 42
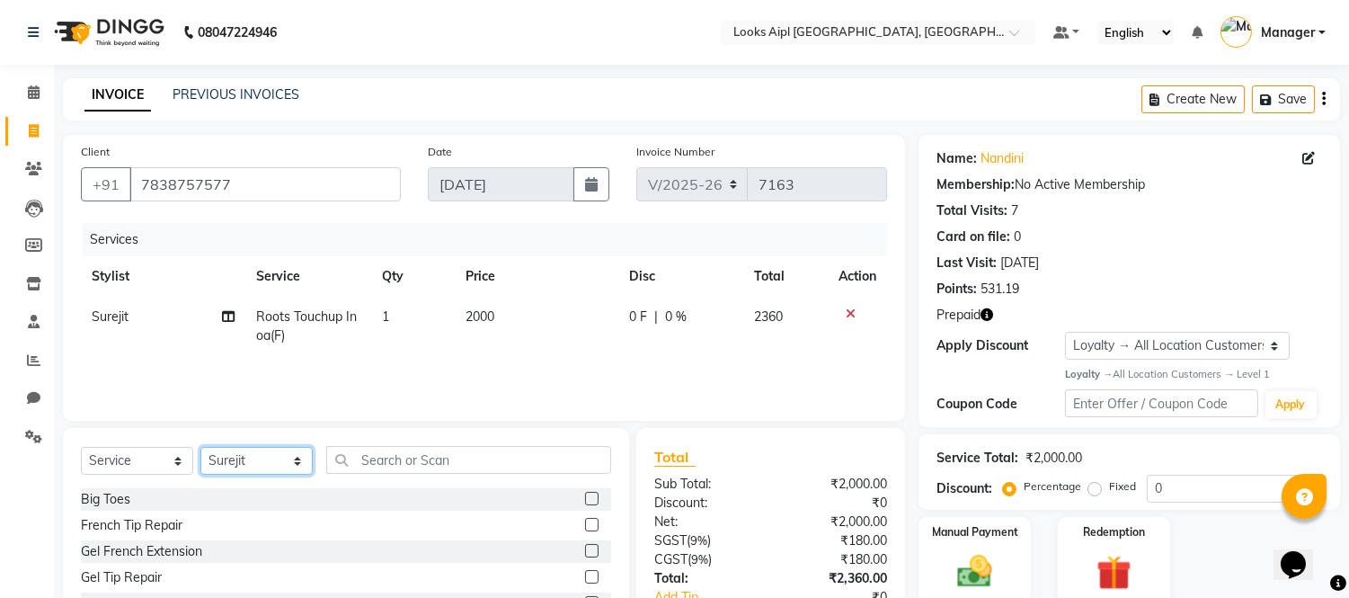
click at [270, 444] on div "Select Service Product Membership Package Voucher Prepaid Gift Card Select Styl…" at bounding box center [346, 560] width 566 height 265
select select "80655"
click at [200, 448] on select "Select Stylist [PERSON_NAME] Alam _Pdct [PERSON_NAME] [PERSON_NAME] Counter Sal…" at bounding box center [256, 461] width 112 height 28
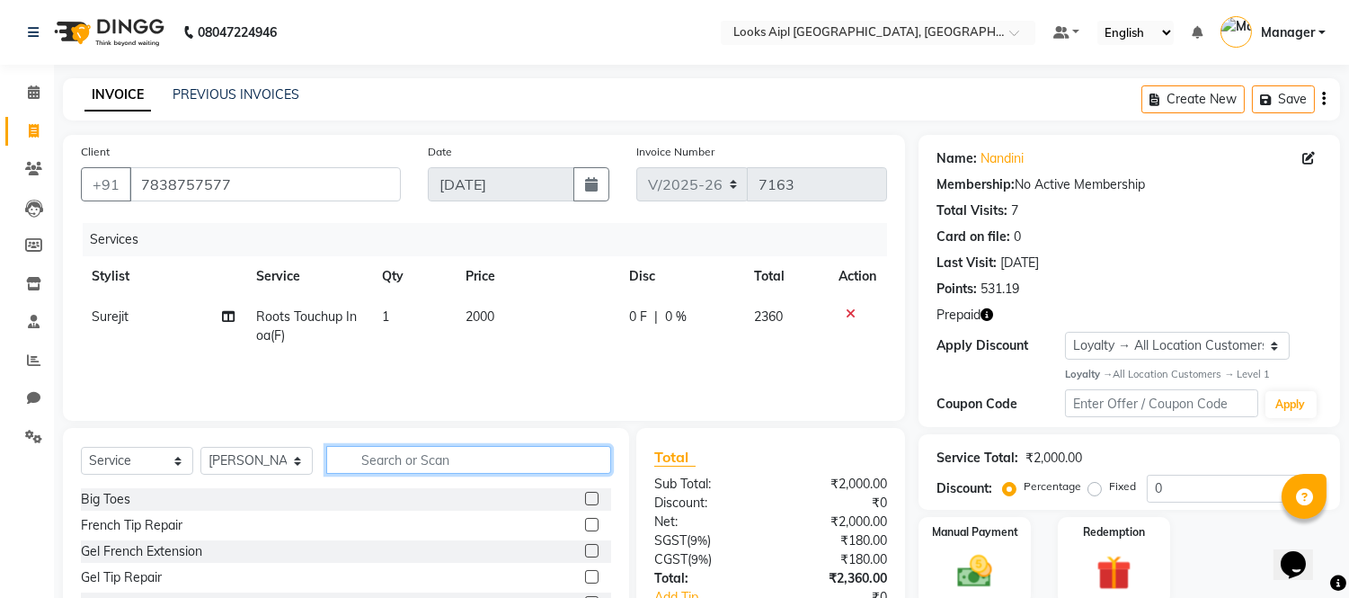
click at [394, 463] on input "text" at bounding box center [468, 460] width 285 height 28
type input "CUT"
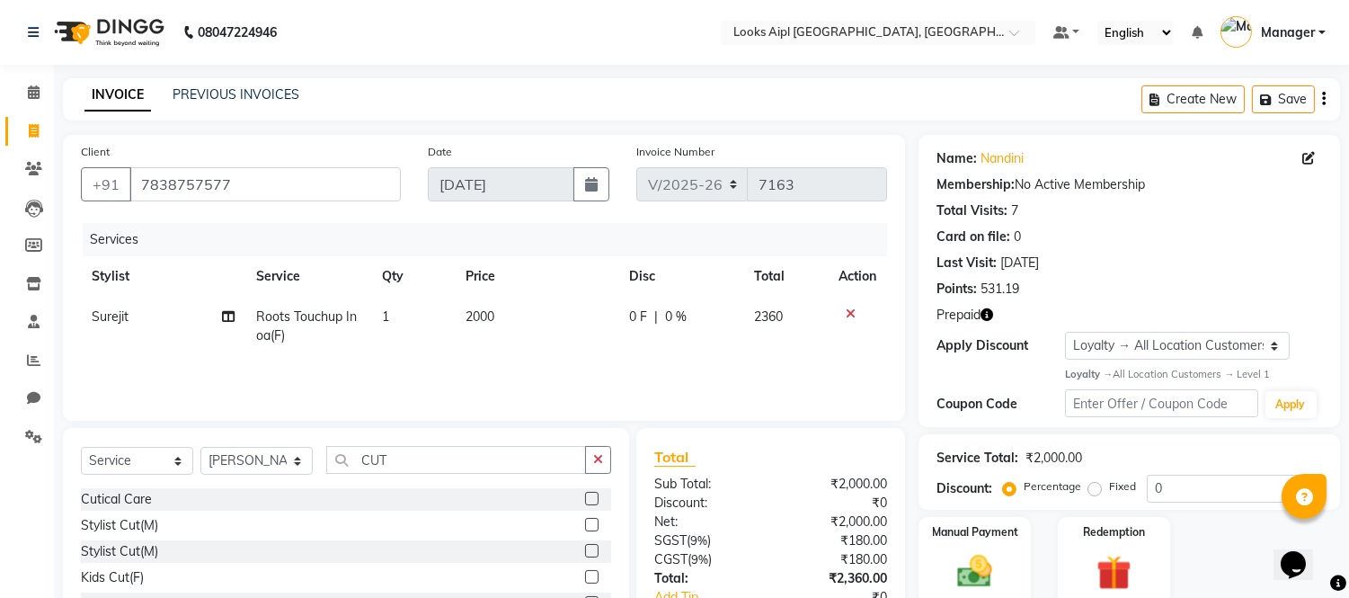
click at [585, 518] on div at bounding box center [591, 527] width 12 height 19
drag, startPoint x: 579, startPoint y: 526, endPoint x: 551, endPoint y: 429, distance: 101.0
click at [585, 525] on label at bounding box center [591, 524] width 13 height 13
click at [585, 525] on input "checkbox" at bounding box center [591, 526] width 12 height 12
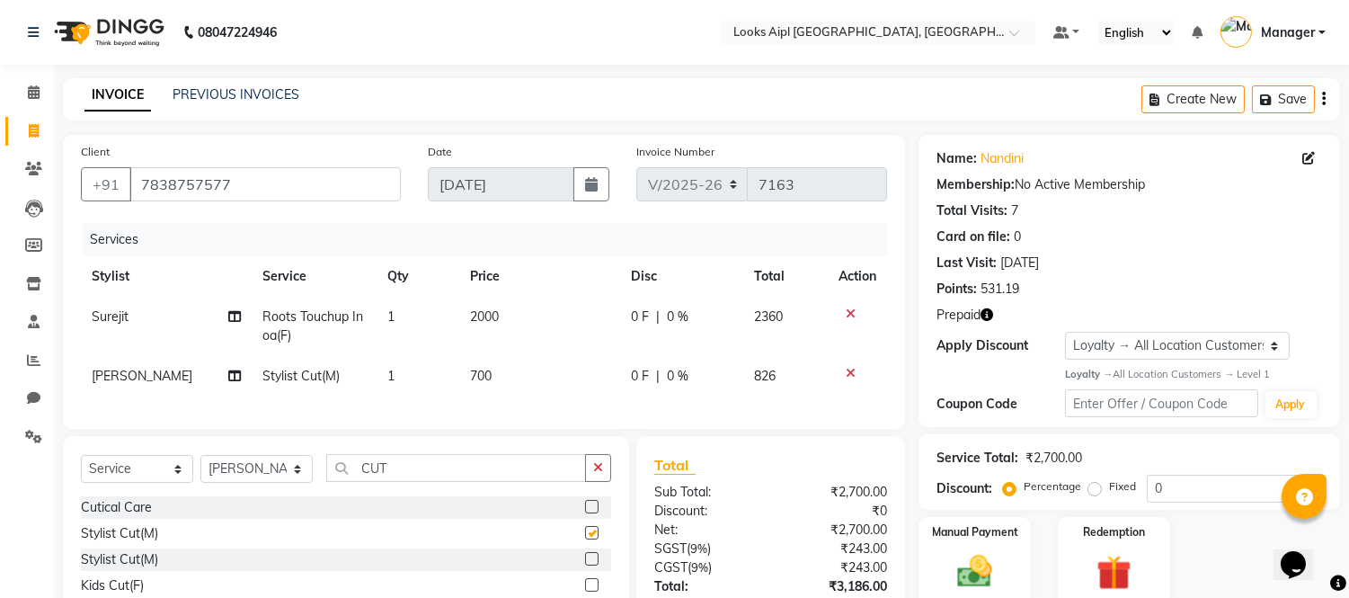
checkbox input "false"
click at [517, 309] on td "2000" at bounding box center [539, 326] width 161 height 59
select select "67968"
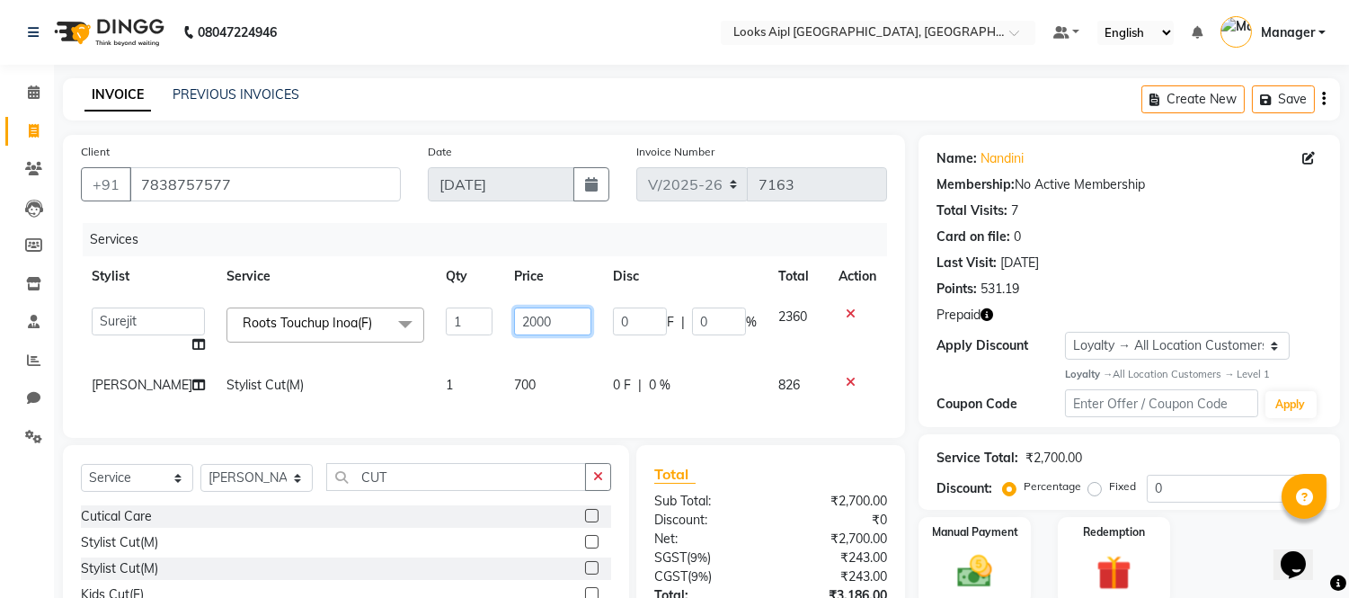
click at [517, 309] on input "2000" at bounding box center [552, 321] width 77 height 28
type input "1"
type input "1600"
click at [503, 385] on td "700" at bounding box center [552, 385] width 99 height 40
select select "80655"
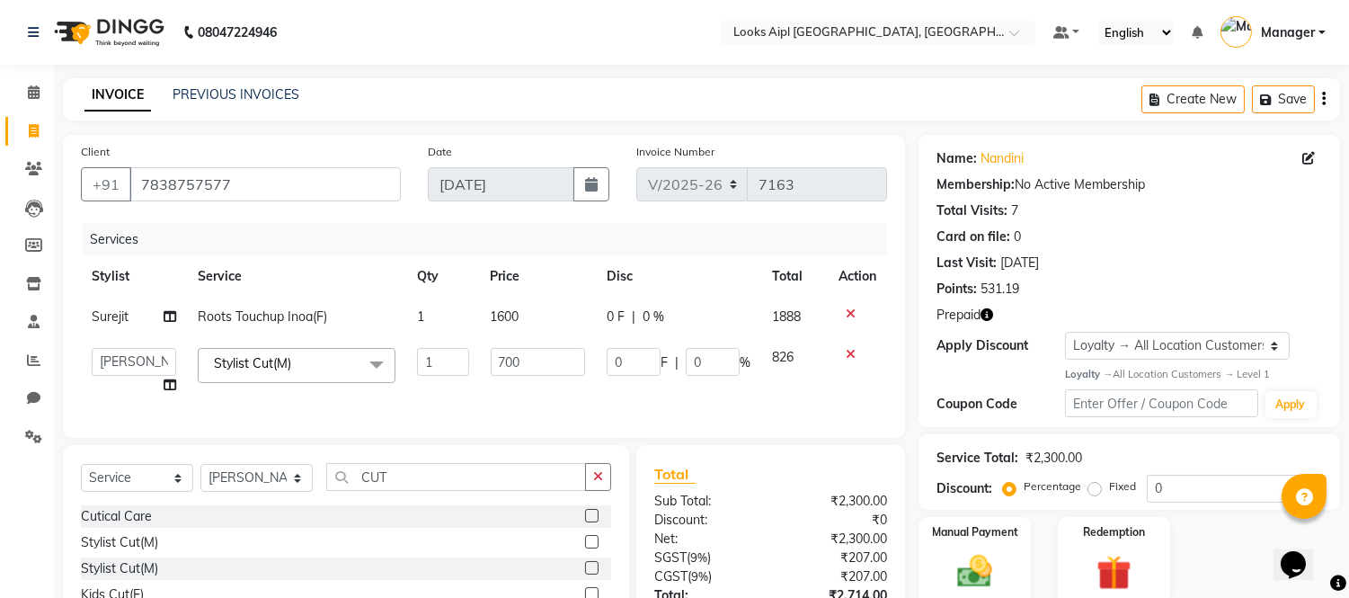
click at [498, 385] on td "700" at bounding box center [538, 371] width 116 height 68
click at [509, 364] on input "700" at bounding box center [538, 362] width 94 height 28
drag, startPoint x: 524, startPoint y: 385, endPoint x: 567, endPoint y: 387, distance: 43.2
click at [534, 387] on td "500" at bounding box center [538, 371] width 116 height 68
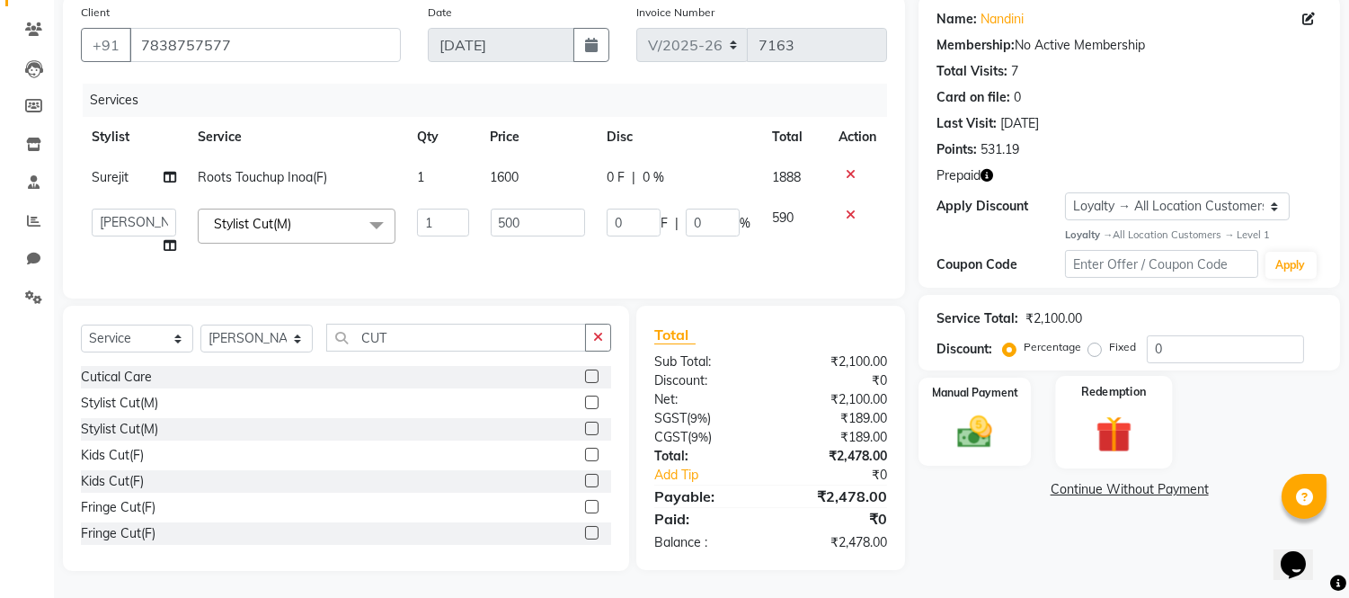
scroll to position [154, 0]
click at [1127, 411] on img at bounding box center [1113, 433] width 59 height 45
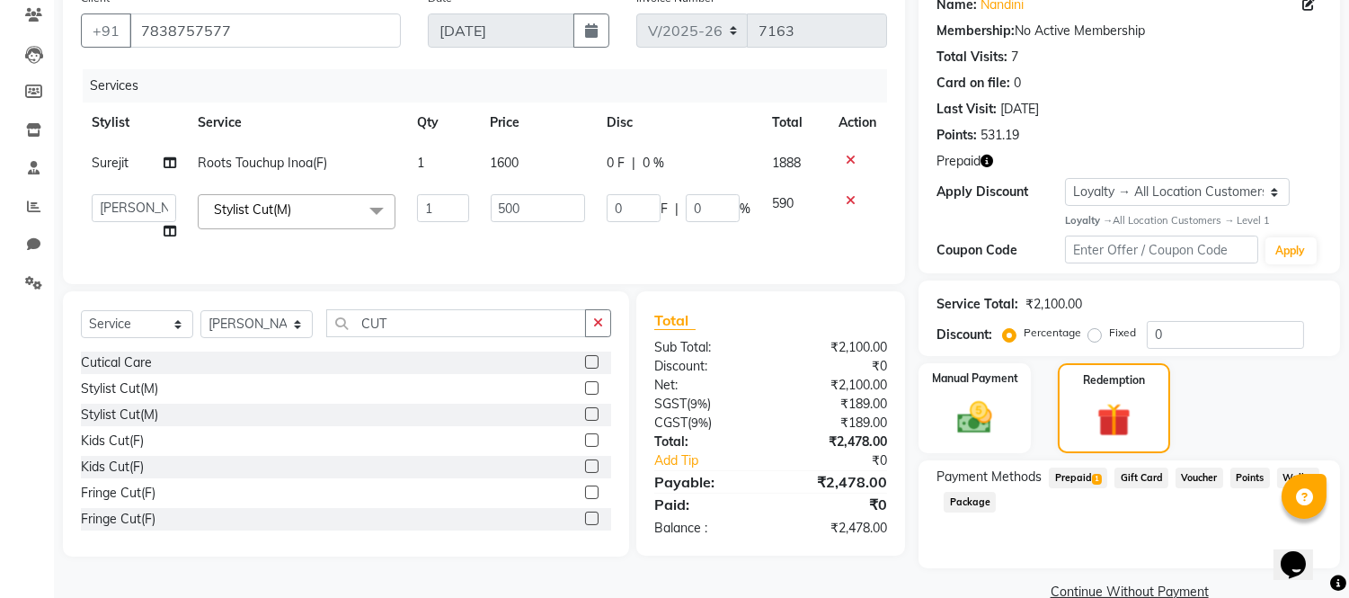
drag, startPoint x: 1086, startPoint y: 473, endPoint x: 1149, endPoint y: 511, distance: 73.4
click at [1090, 479] on span "Prepaid 1" at bounding box center [1078, 477] width 58 height 21
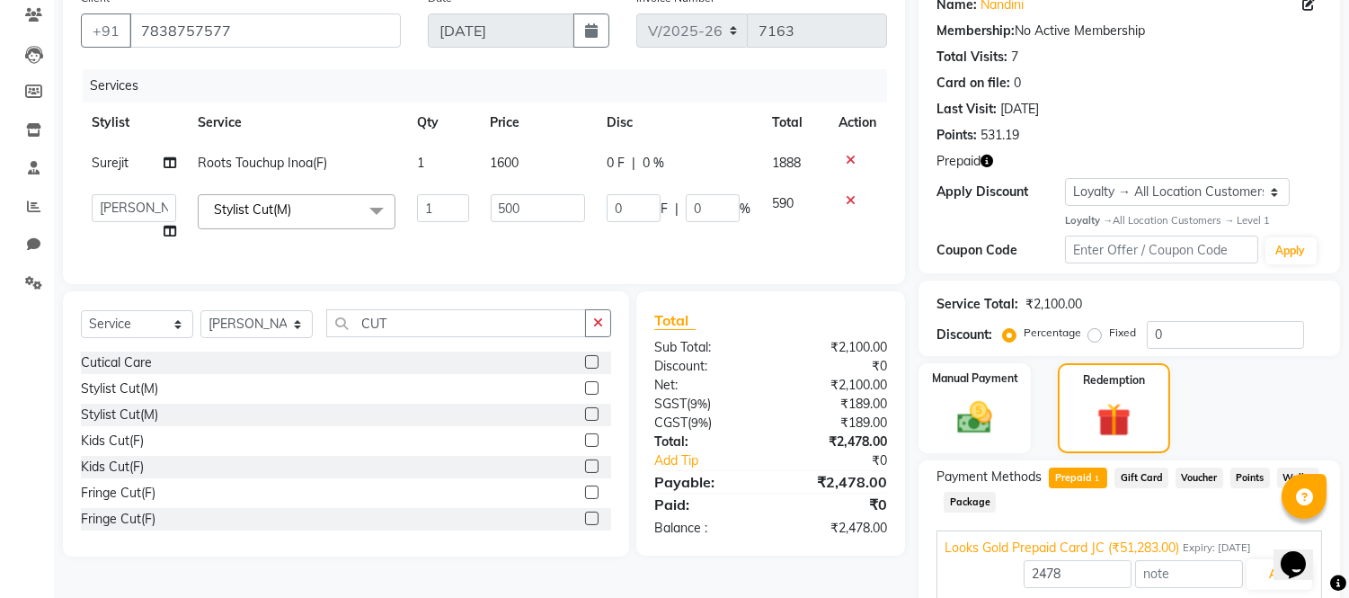
drag, startPoint x: 1277, startPoint y: 574, endPoint x: 2538, endPoint y: 1100, distance: 1365.7
click at [1280, 532] on div "Opens Chat This icon Opens the chat window." at bounding box center [1301, 532] width 43 height 0
click at [1265, 574] on button "Add" at bounding box center [1280, 574] width 66 height 31
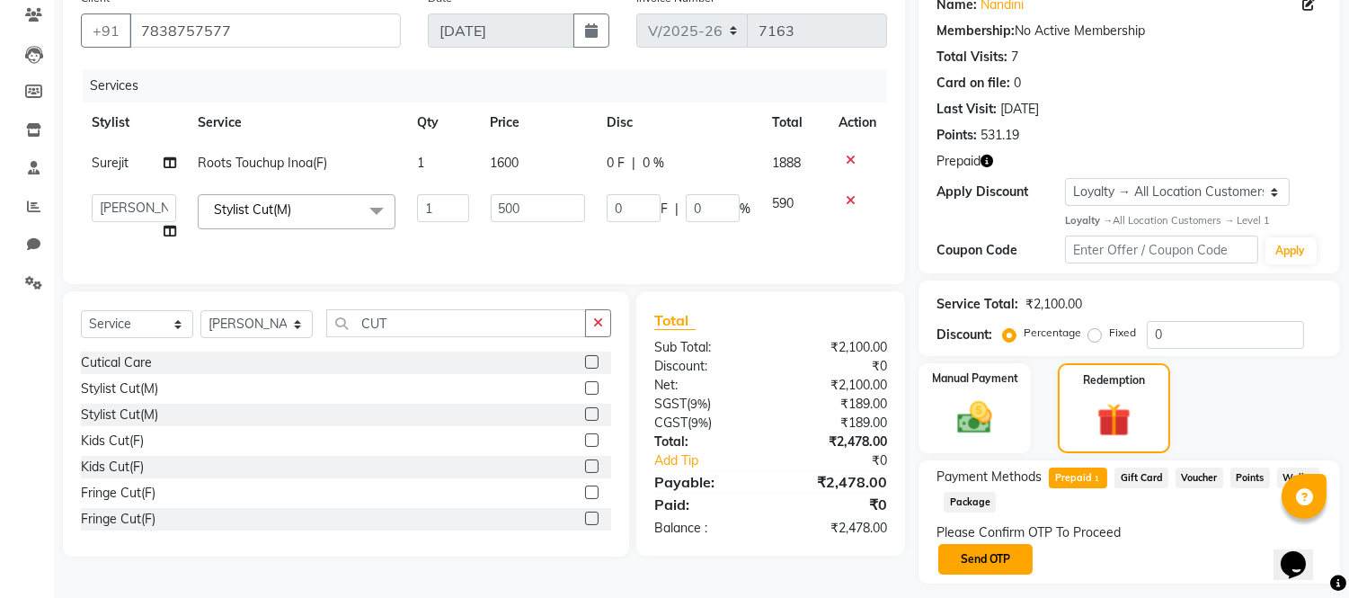
click at [1001, 561] on button "Send OTP" at bounding box center [986, 559] width 94 height 31
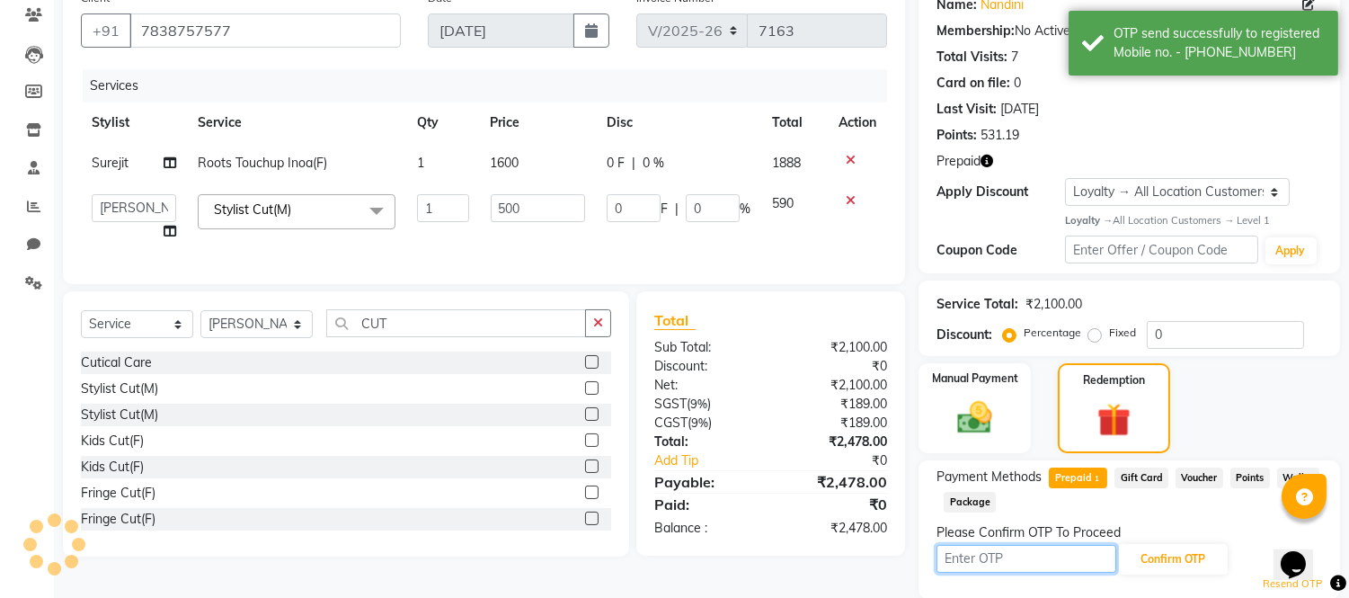
click at [1001, 559] on input "text" at bounding box center [1027, 559] width 180 height 28
click at [1008, 565] on input "text" at bounding box center [1027, 559] width 180 height 28
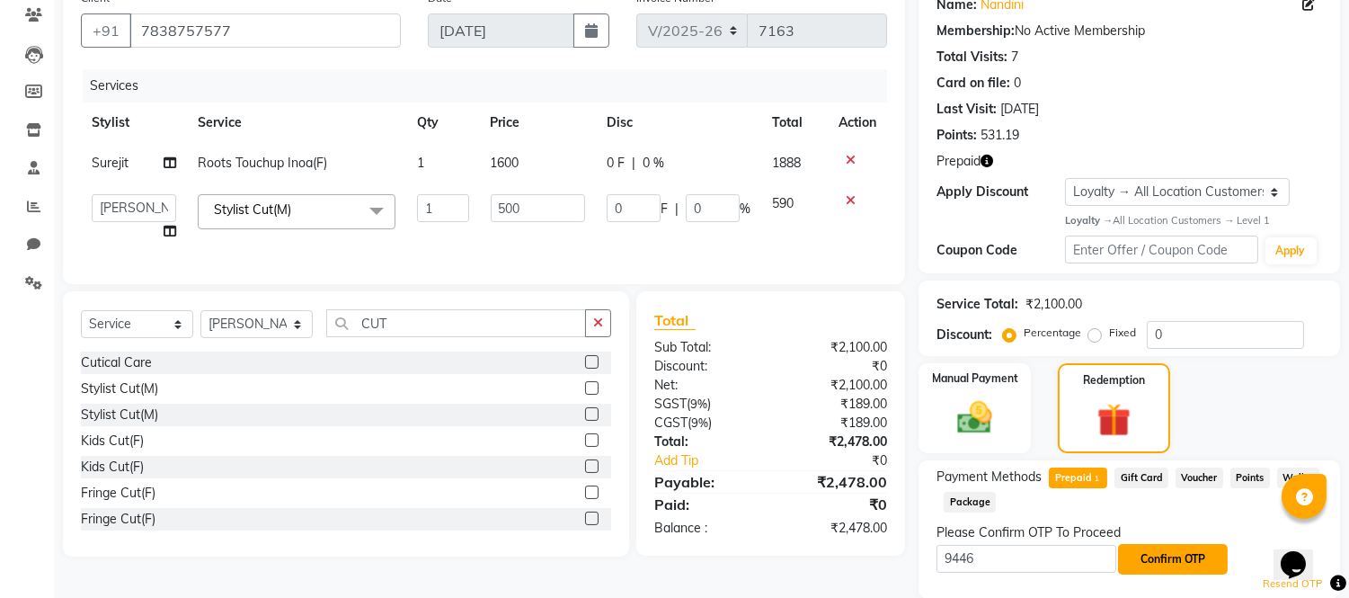
click at [1164, 554] on button "Confirm OTP" at bounding box center [1173, 559] width 110 height 31
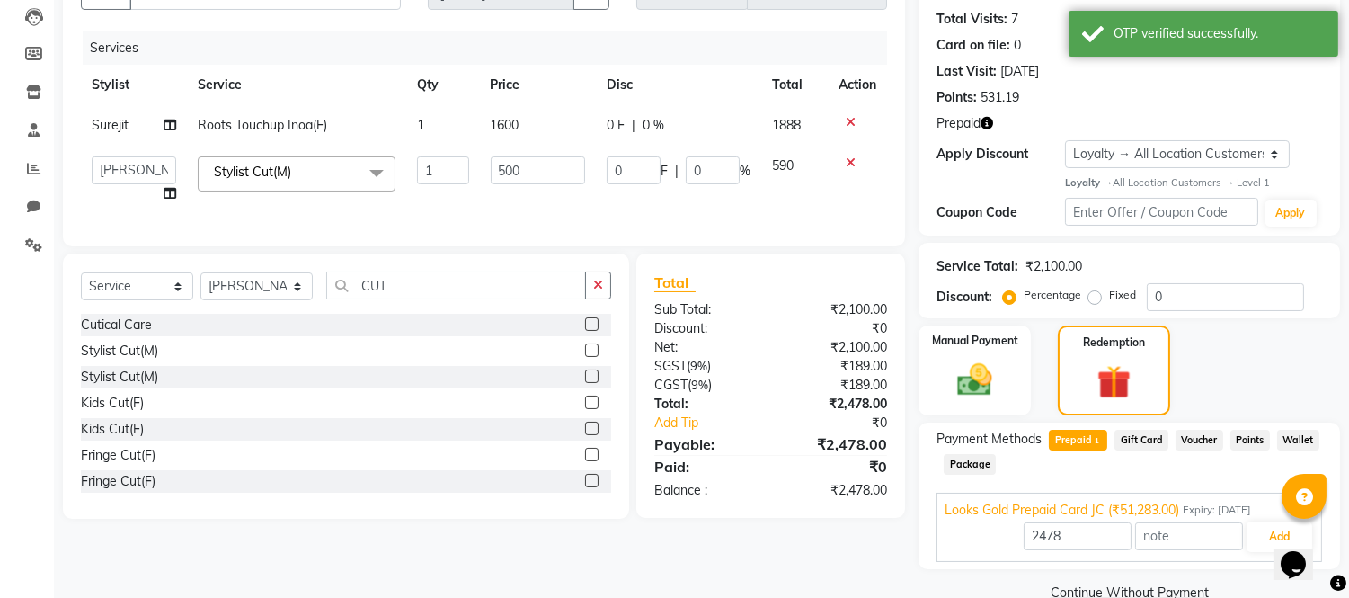
scroll to position [226, 0]
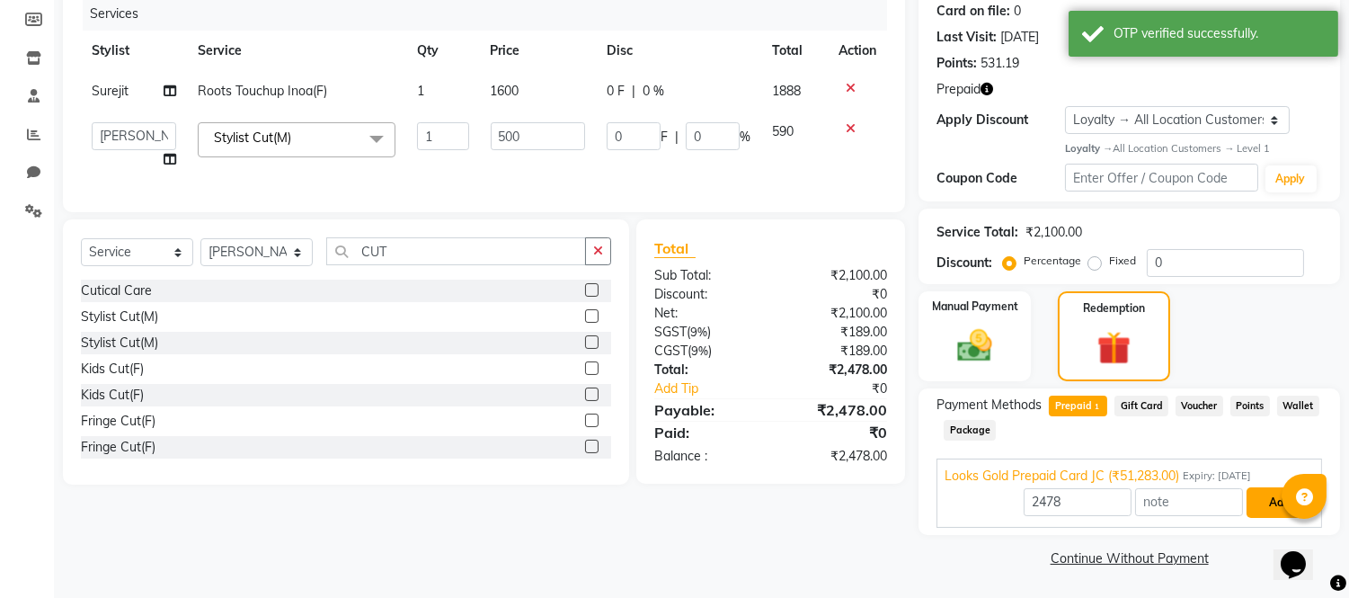
click at [1256, 501] on button "Add" at bounding box center [1280, 502] width 66 height 31
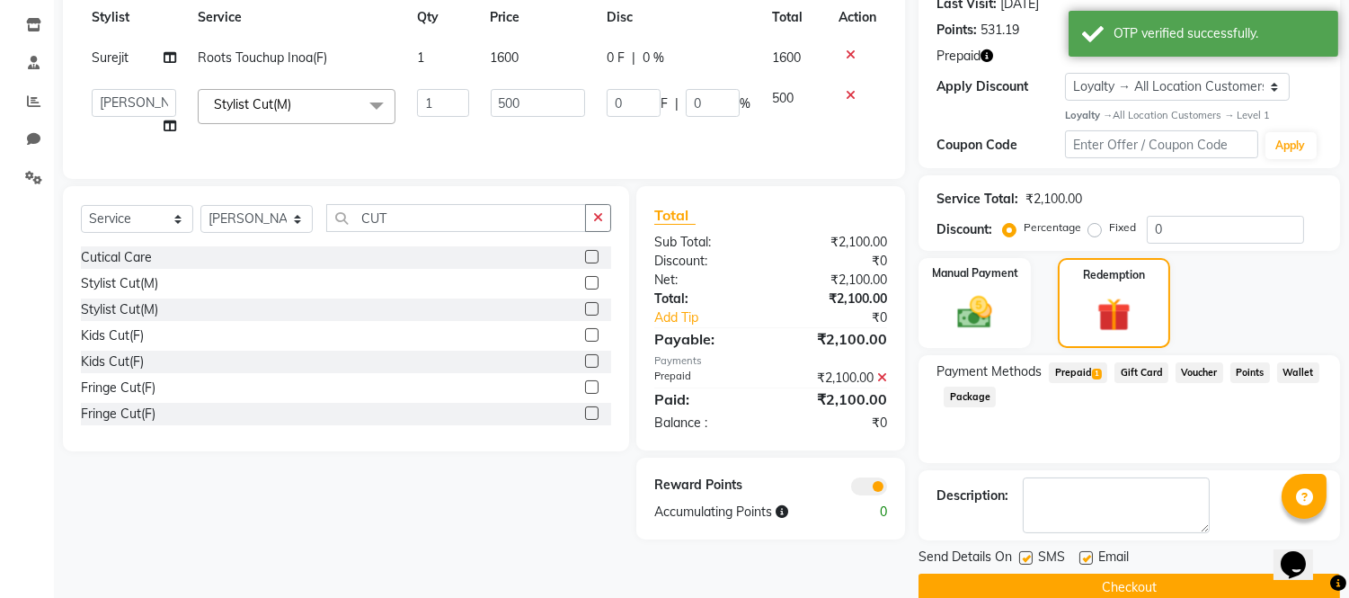
scroll to position [289, 0]
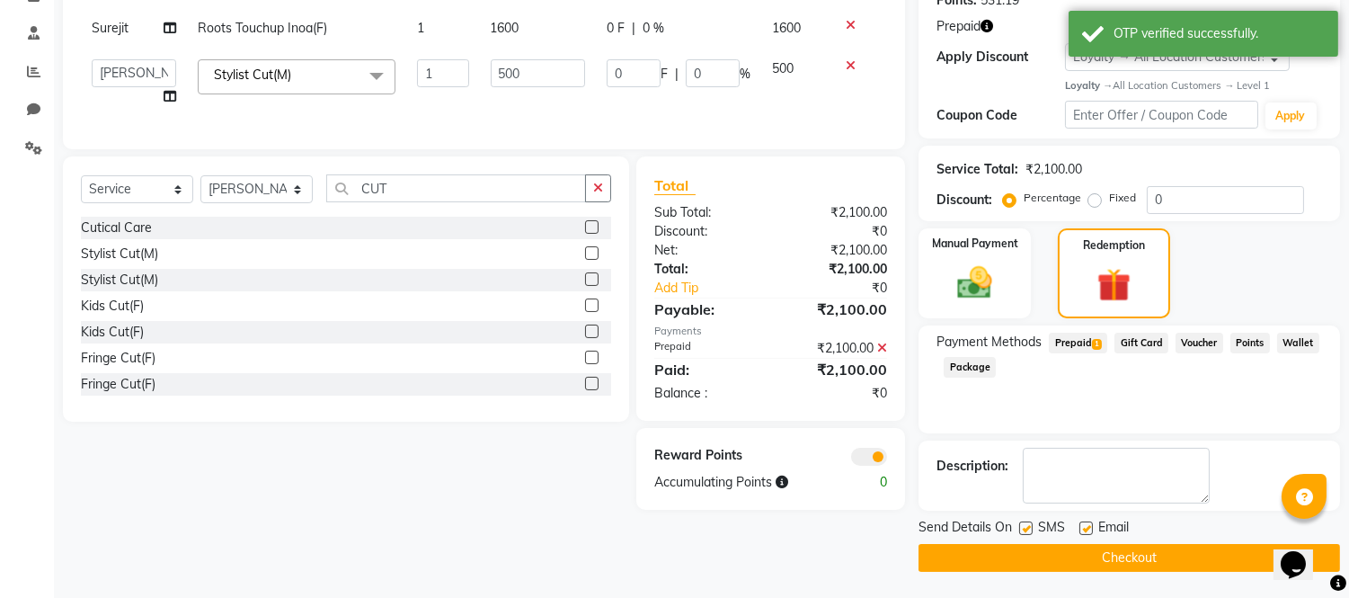
click at [1092, 555] on button "Checkout" at bounding box center [1130, 558] width 422 height 28
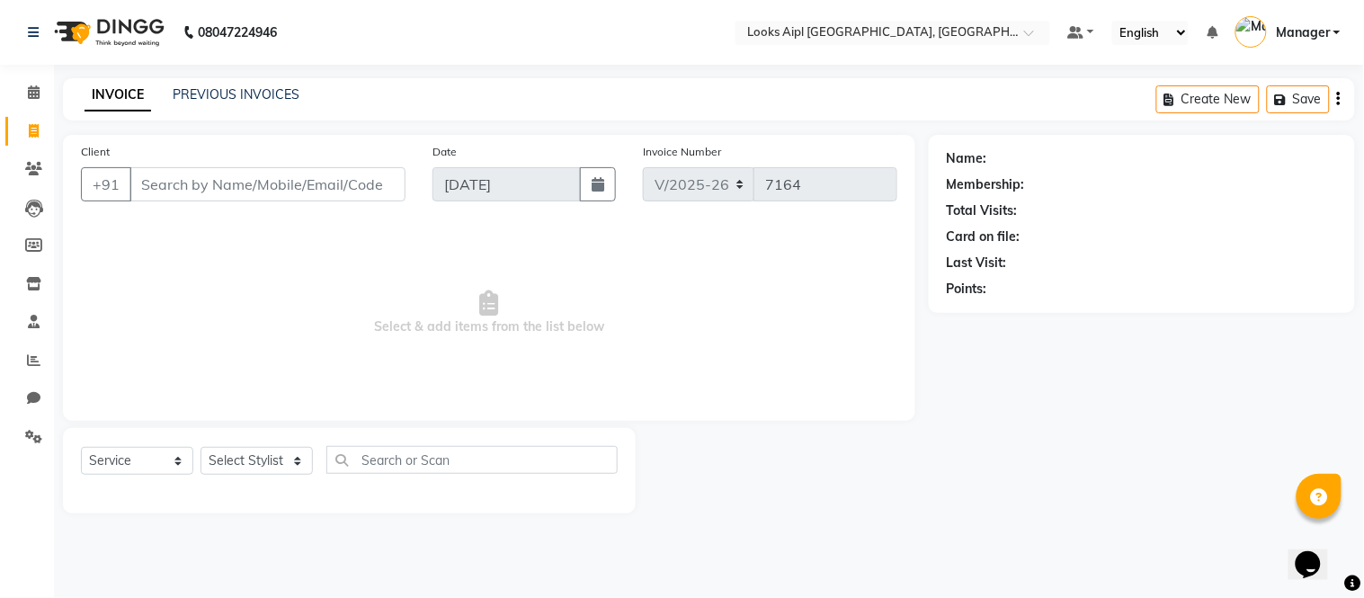
click at [337, 181] on input "Client" at bounding box center [267, 184] width 276 height 34
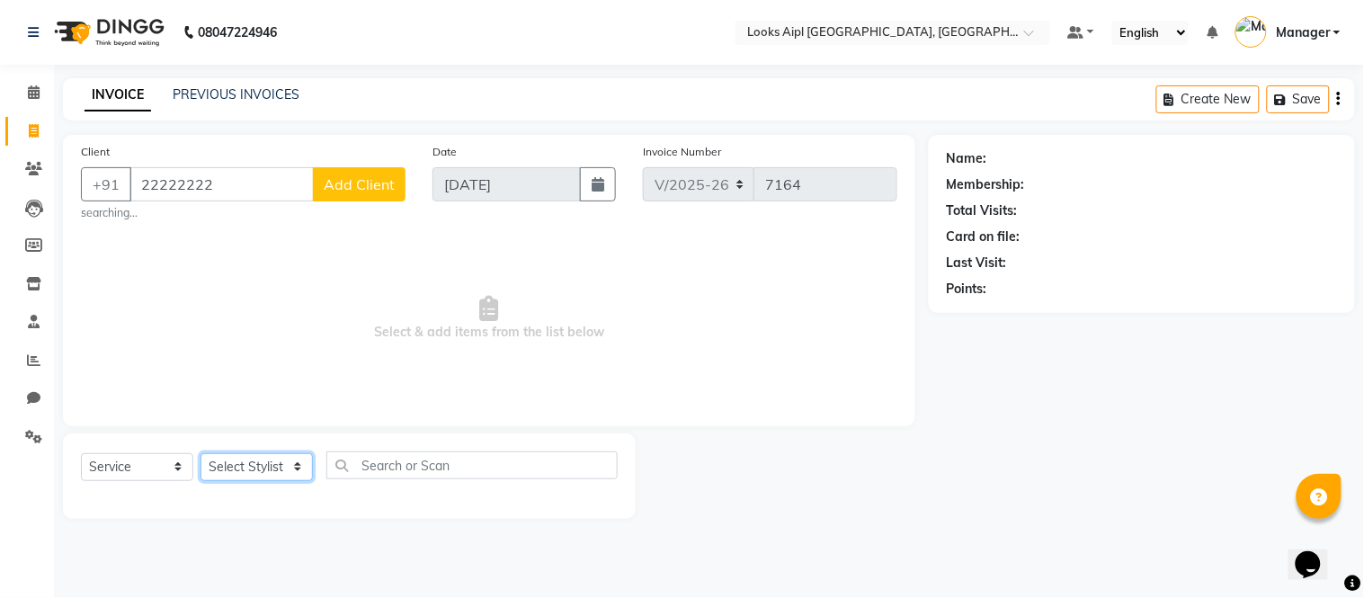
click at [286, 476] on select "Select Stylist [PERSON_NAME] Alam _Pdct [PERSON_NAME] [PERSON_NAME] Counter Sal…" at bounding box center [256, 467] width 112 height 28
click at [200, 453] on select "Select Stylist [PERSON_NAME] Alam _Pdct [PERSON_NAME] [PERSON_NAME] Counter Sal…" at bounding box center [256, 467] width 112 height 28
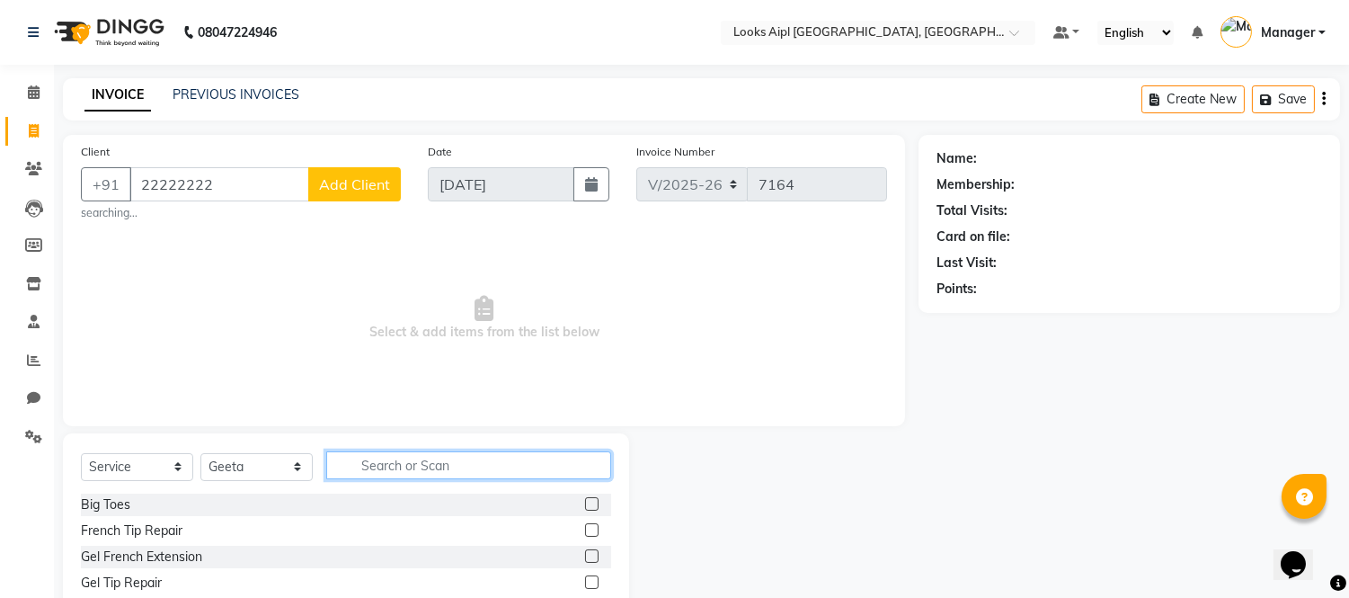
click at [401, 461] on input "text" at bounding box center [468, 465] width 285 height 28
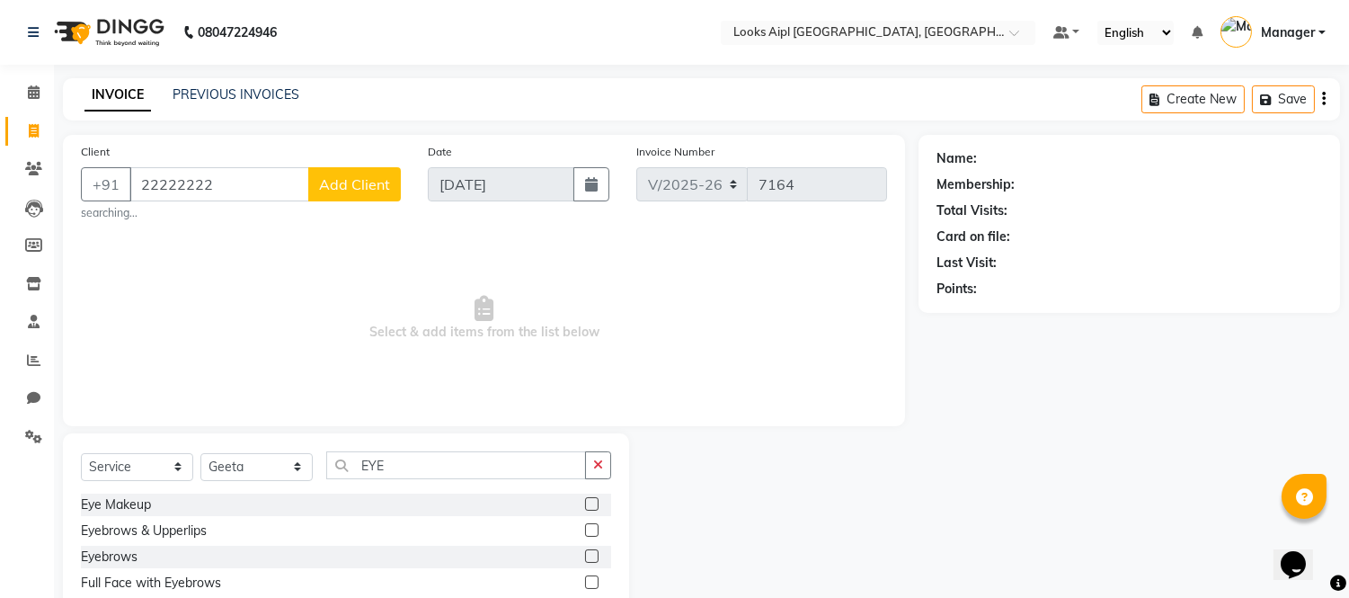
drag, startPoint x: 575, startPoint y: 535, endPoint x: 500, endPoint y: 362, distance: 188.4
click at [585, 533] on label at bounding box center [591, 529] width 13 height 13
click at [585, 533] on input "checkbox" at bounding box center [591, 531] width 12 height 12
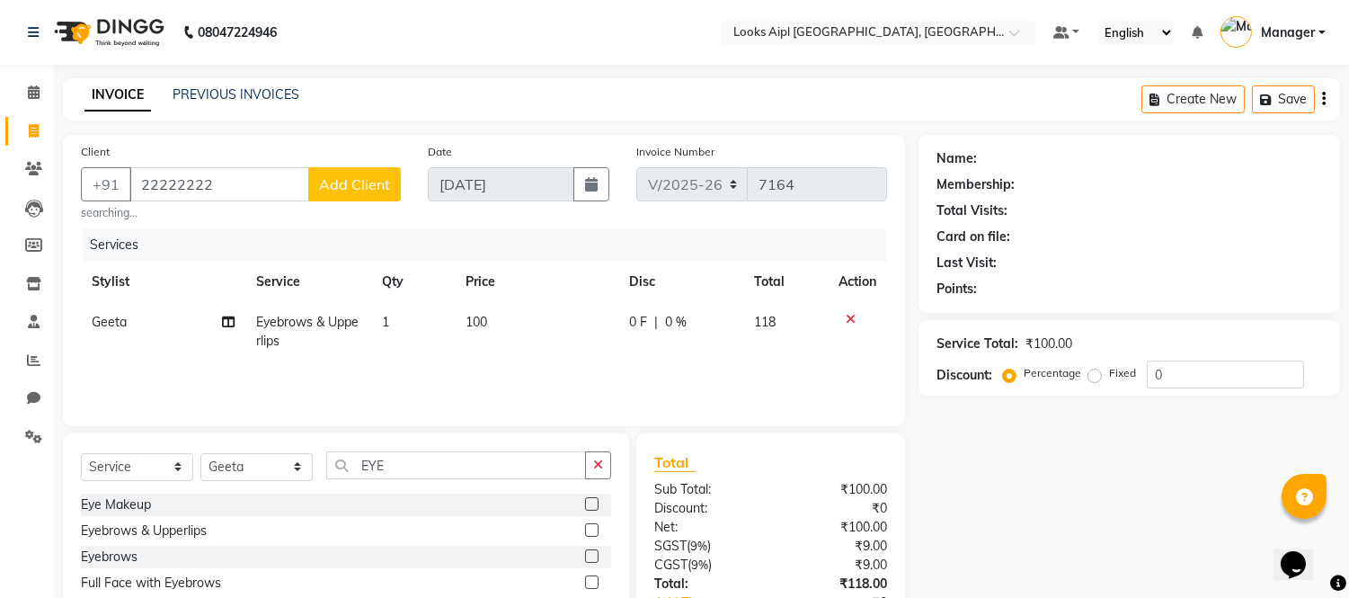
click at [478, 316] on span "100" at bounding box center [477, 322] width 22 height 16
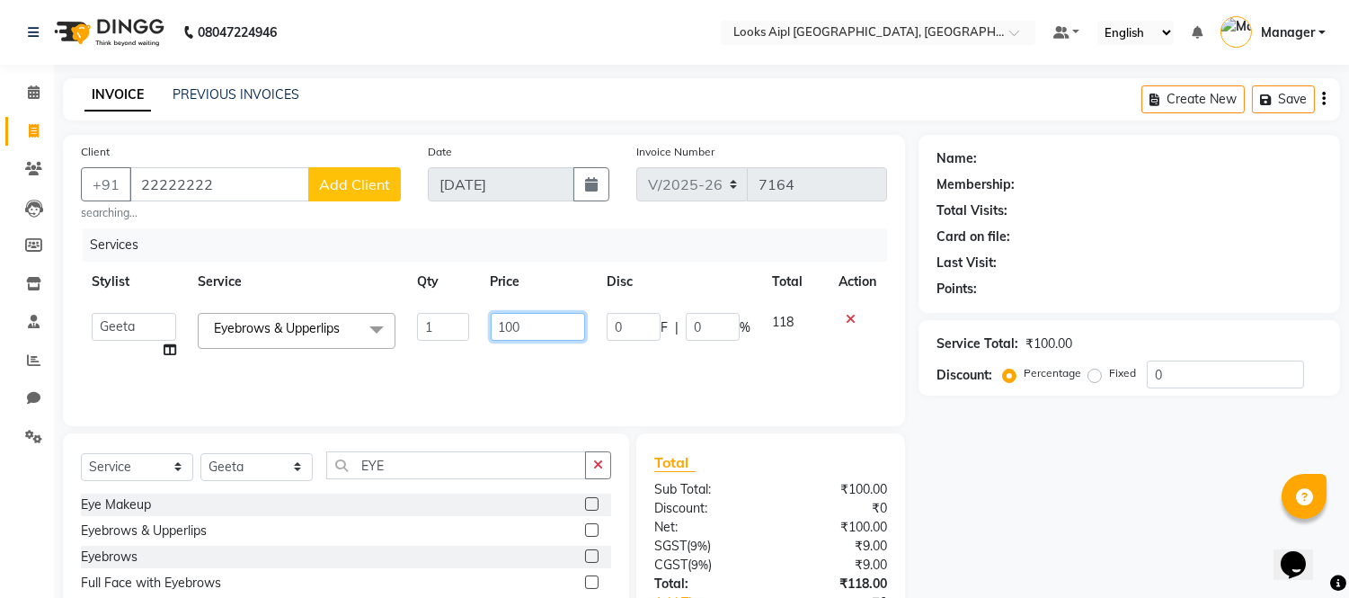
click at [512, 327] on input "100" at bounding box center [538, 327] width 94 height 28
click at [520, 355] on td "120" at bounding box center [538, 336] width 116 height 68
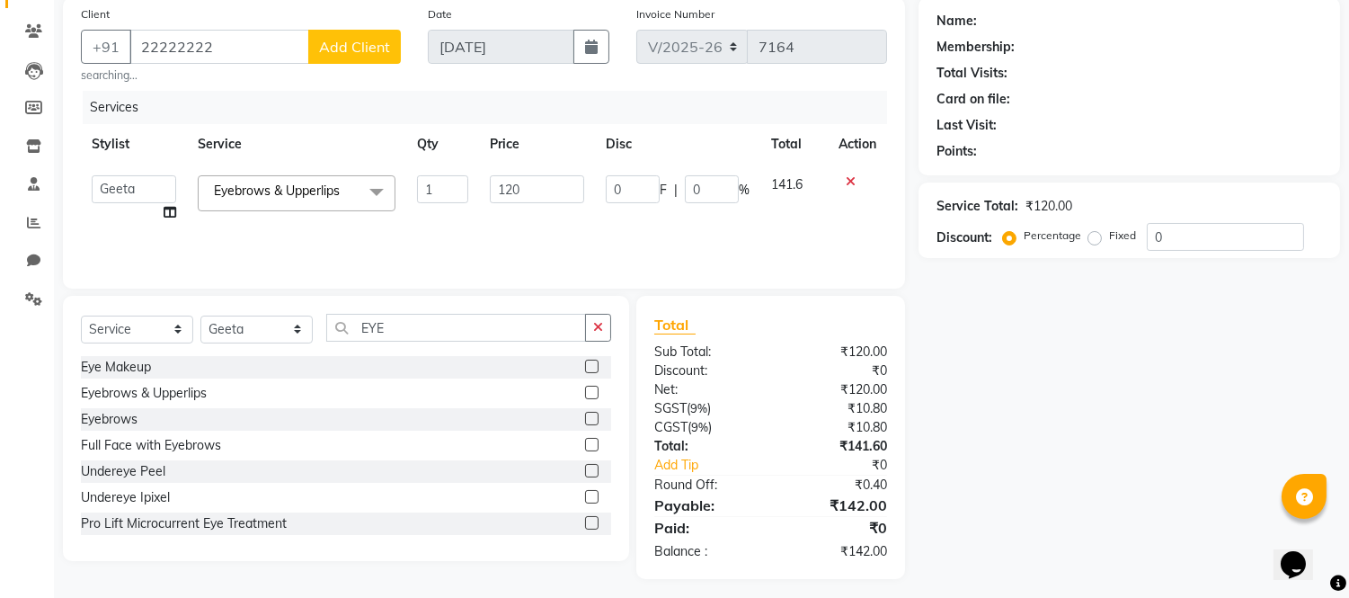
scroll to position [146, 0]
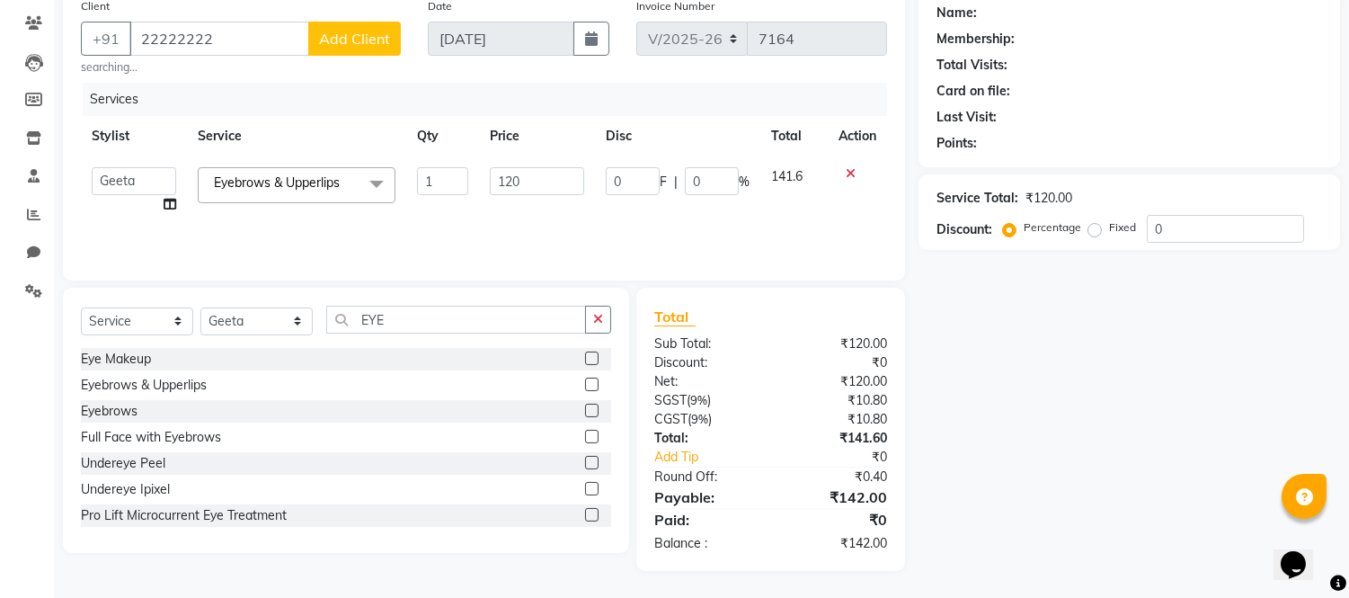
click at [965, 348] on div "Name: Membership: Total Visits: Card on file: Last Visit: Points: Service Total…" at bounding box center [1136, 280] width 435 height 582
click at [234, 48] on input "22222222" at bounding box center [219, 39] width 180 height 34
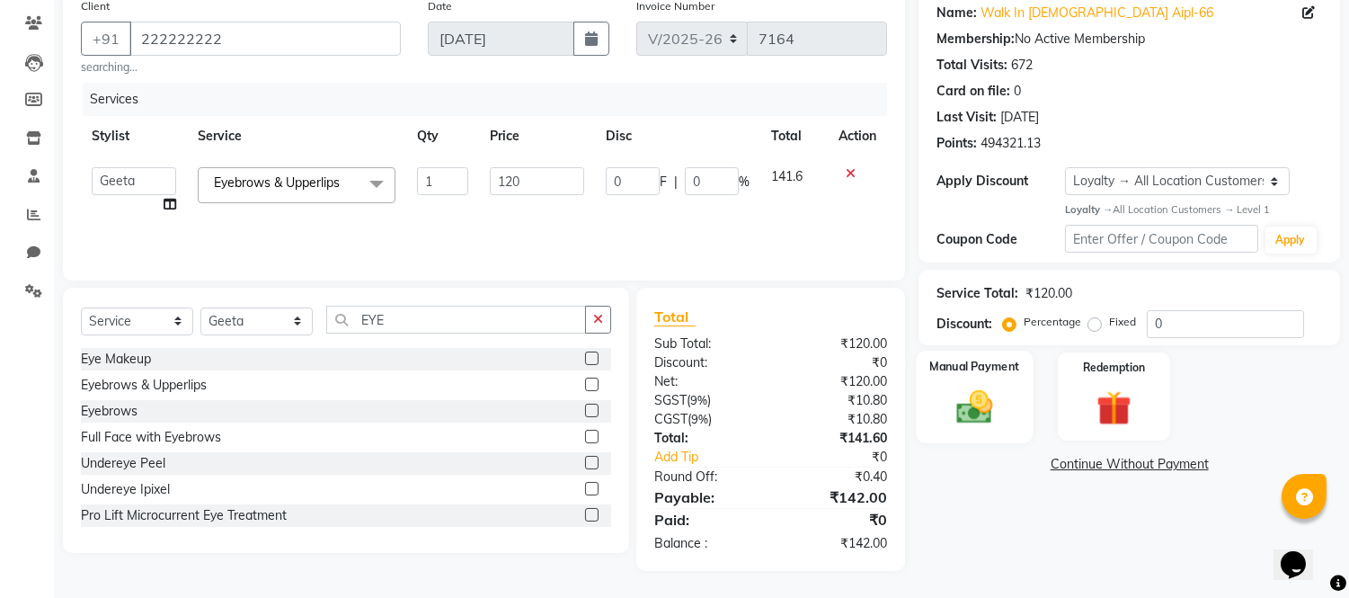
click at [995, 402] on img at bounding box center [975, 407] width 59 height 42
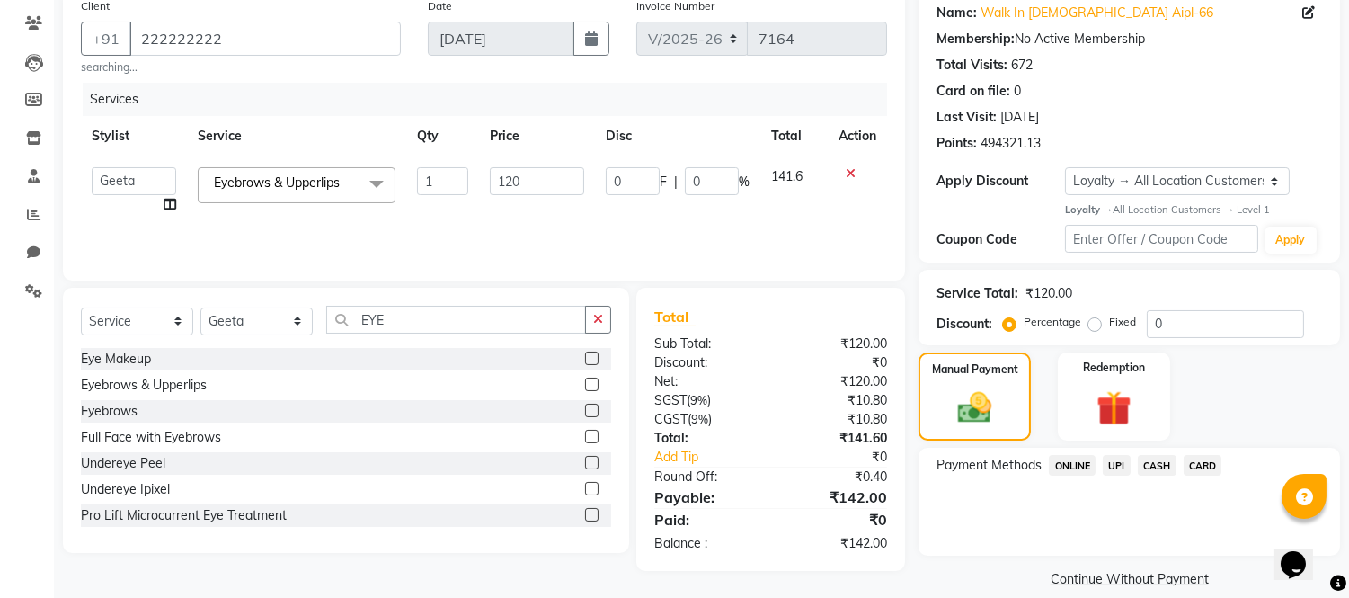
click at [1121, 459] on span "UPI" at bounding box center [1117, 465] width 28 height 21
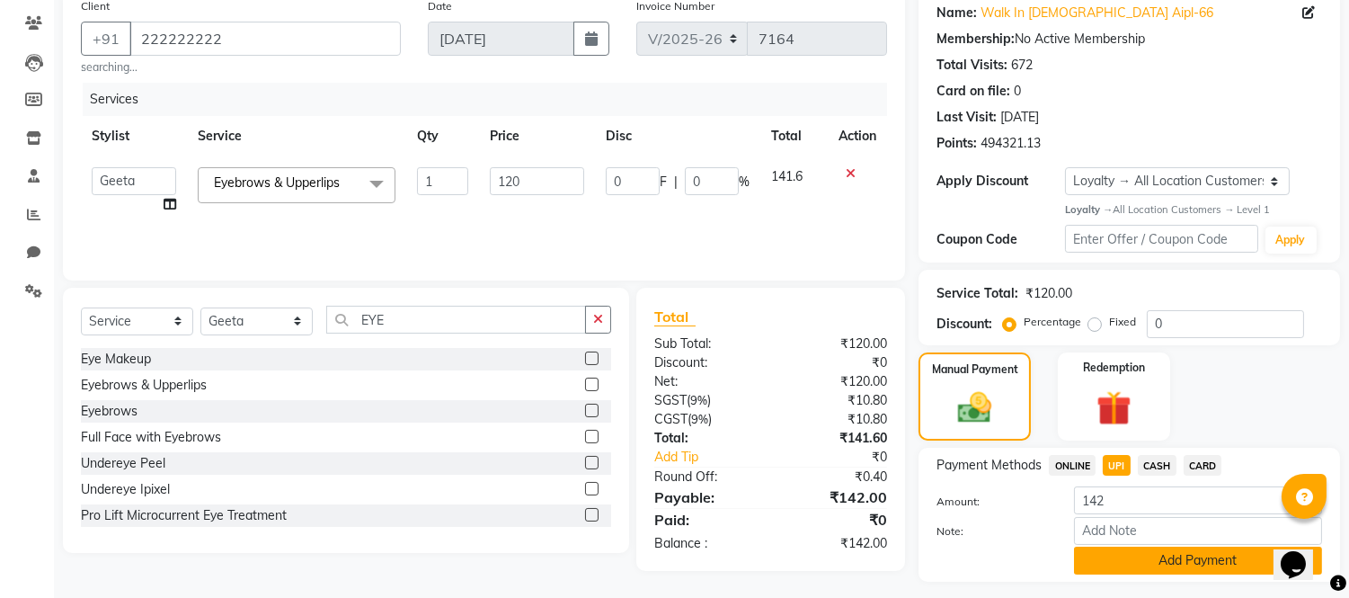
click at [1135, 555] on button "Add Payment" at bounding box center [1198, 561] width 248 height 28
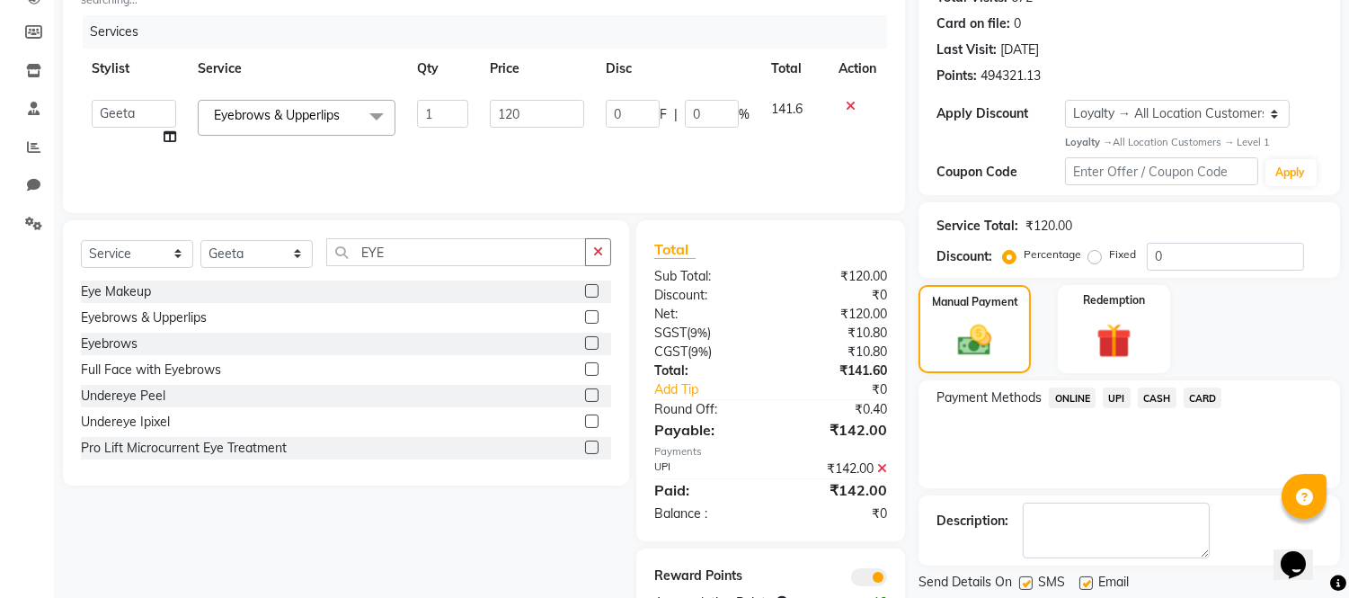
scroll to position [272, 0]
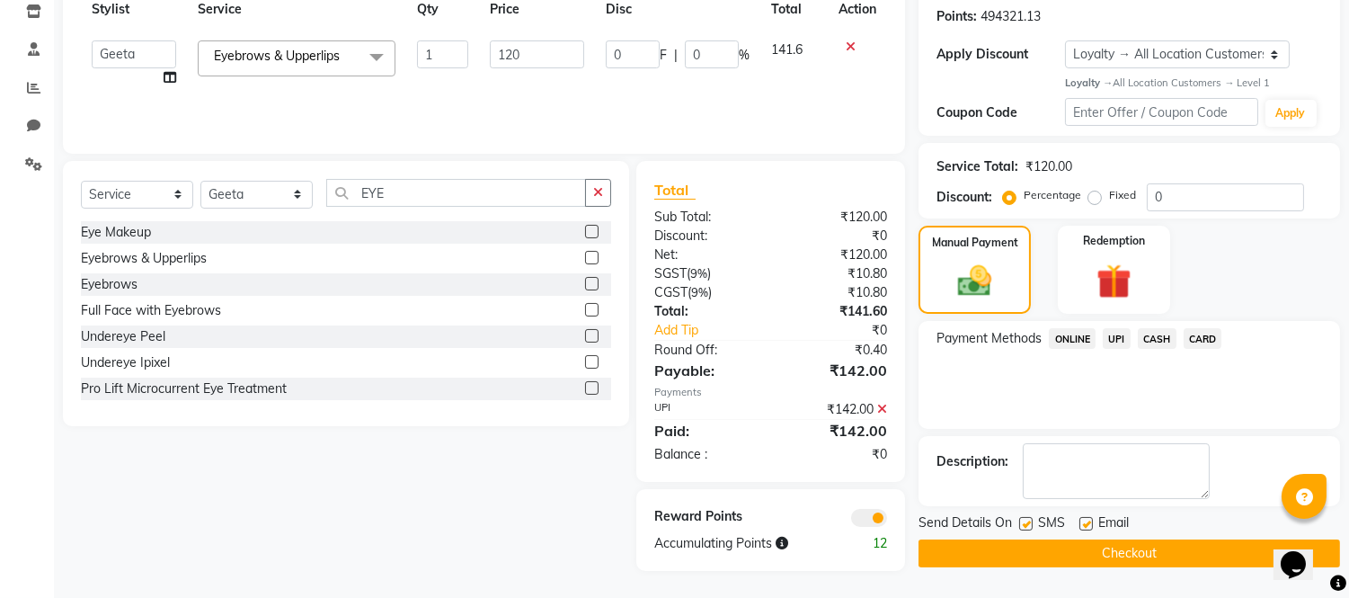
click at [1135, 547] on button "Checkout" at bounding box center [1130, 553] width 422 height 28
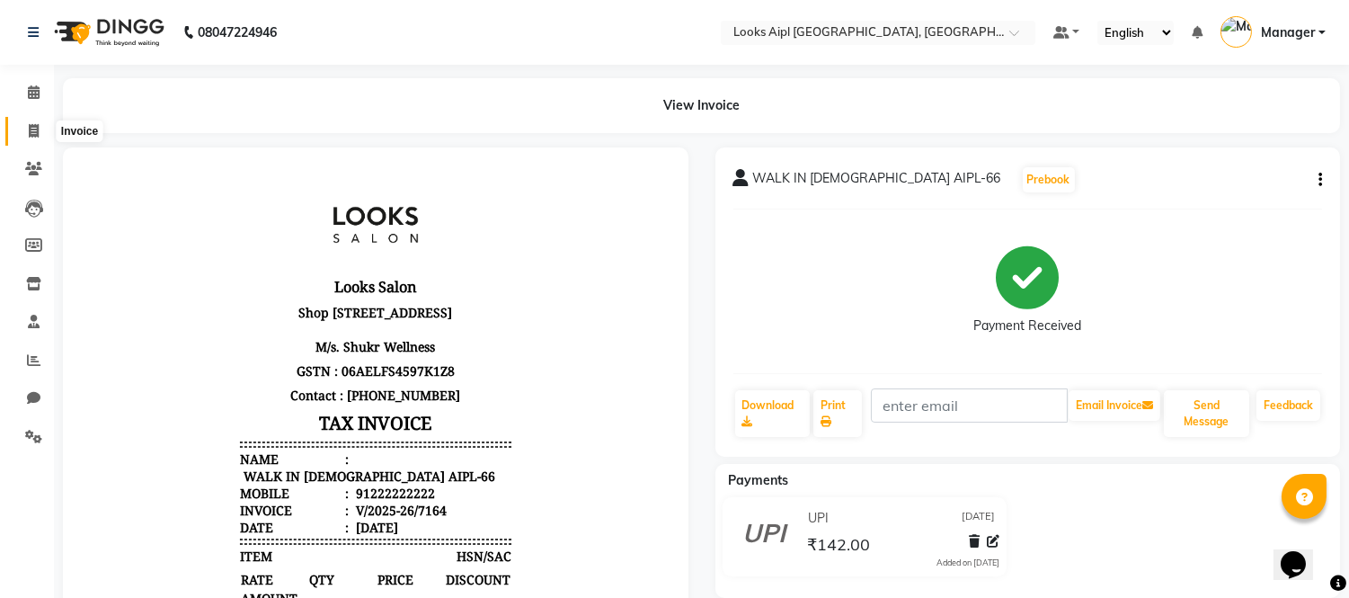
click at [29, 137] on icon at bounding box center [34, 130] width 10 height 13
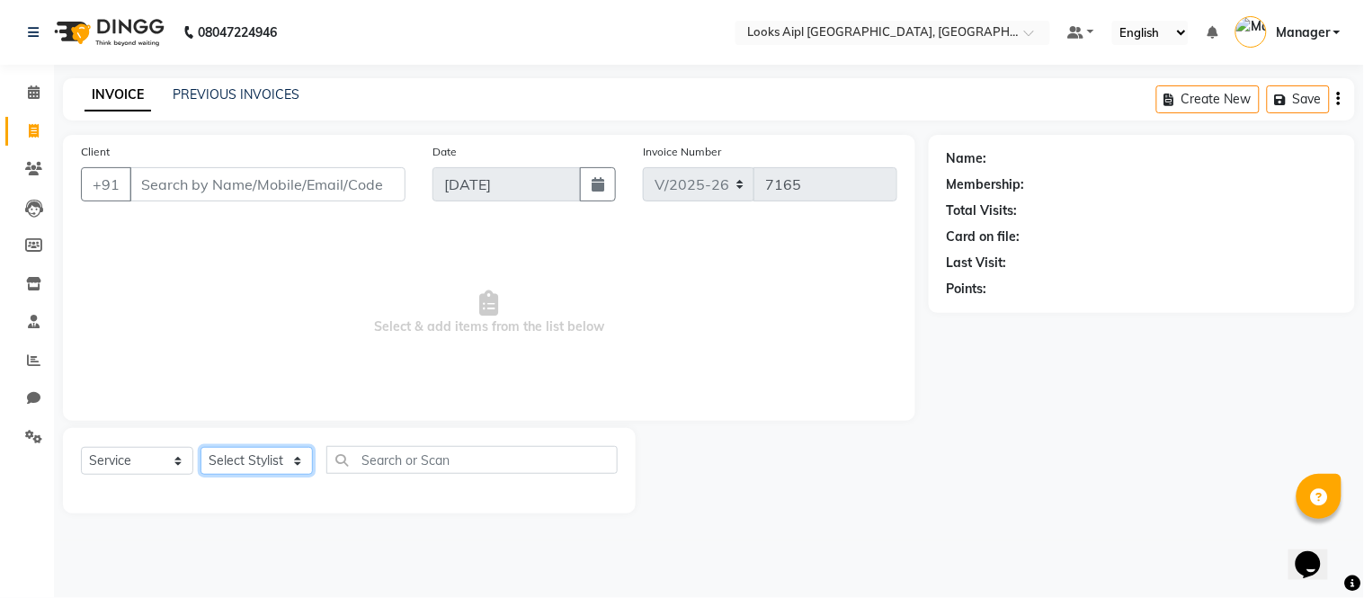
click at [239, 453] on select "Select Stylist" at bounding box center [256, 461] width 112 height 28
click at [200, 448] on select "Select Stylist [PERSON_NAME] Alam _Pdct [PERSON_NAME] [PERSON_NAME] Counter Sal…" at bounding box center [256, 461] width 112 height 28
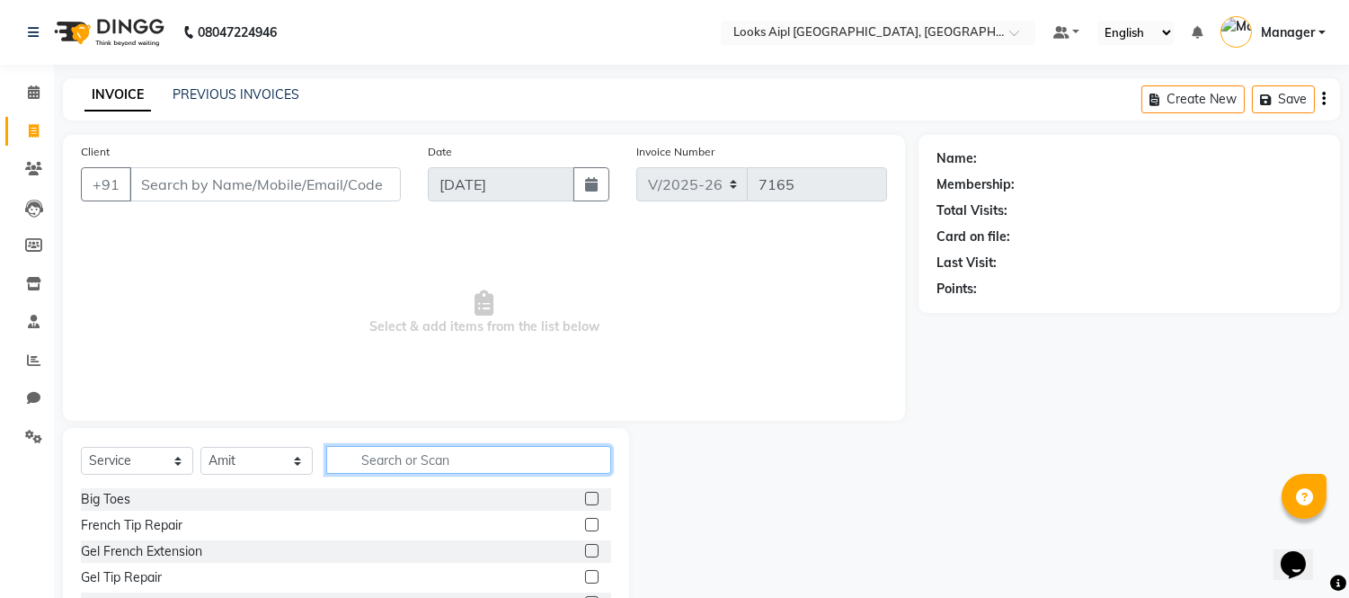
click at [401, 446] on input "text" at bounding box center [468, 460] width 285 height 28
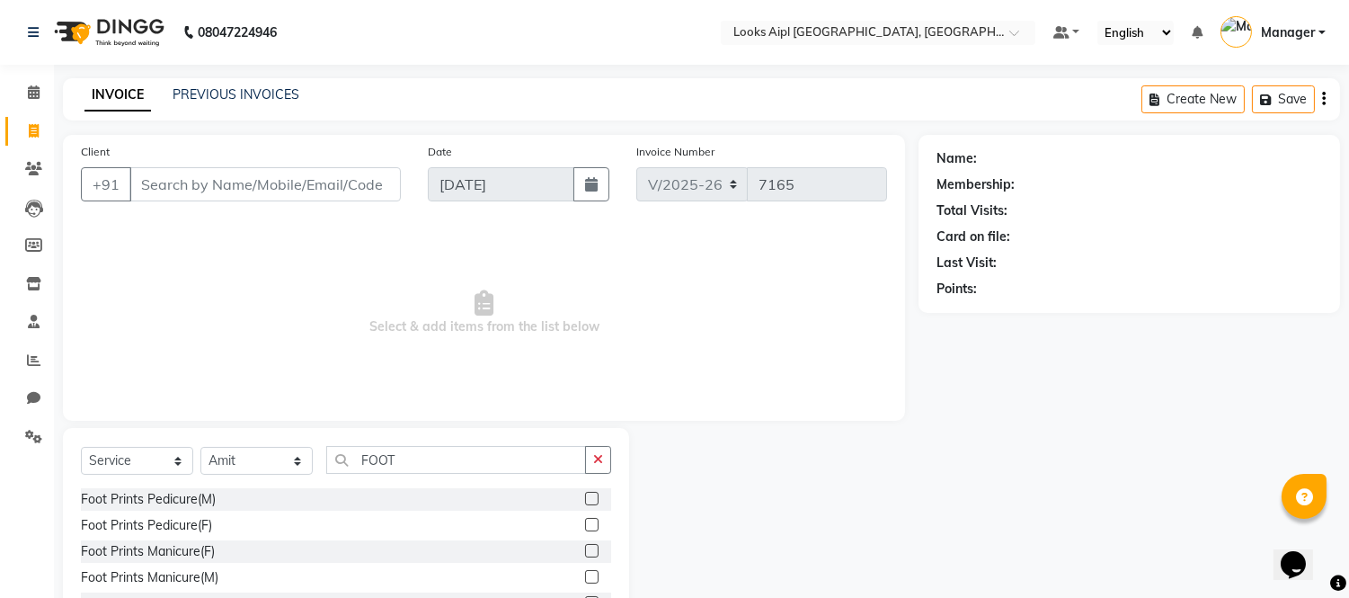
click at [585, 529] on label at bounding box center [591, 524] width 13 height 13
click at [585, 529] on input "checkbox" at bounding box center [591, 526] width 12 height 12
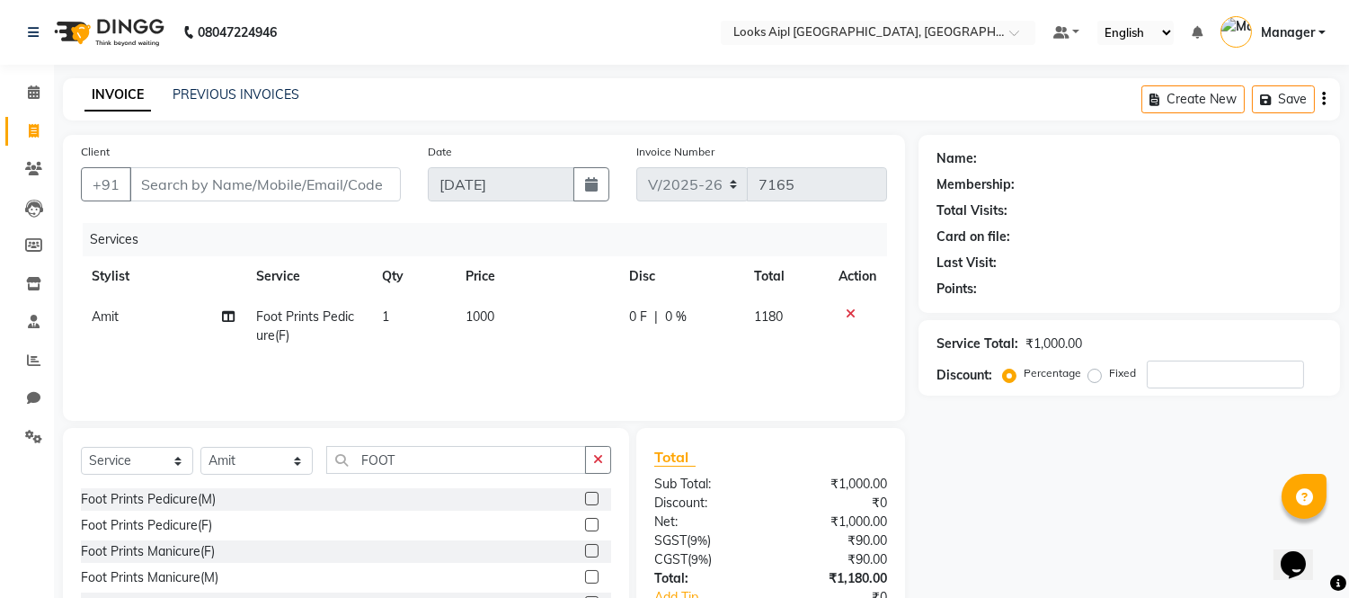
click at [509, 327] on td "1000" at bounding box center [537, 326] width 164 height 59
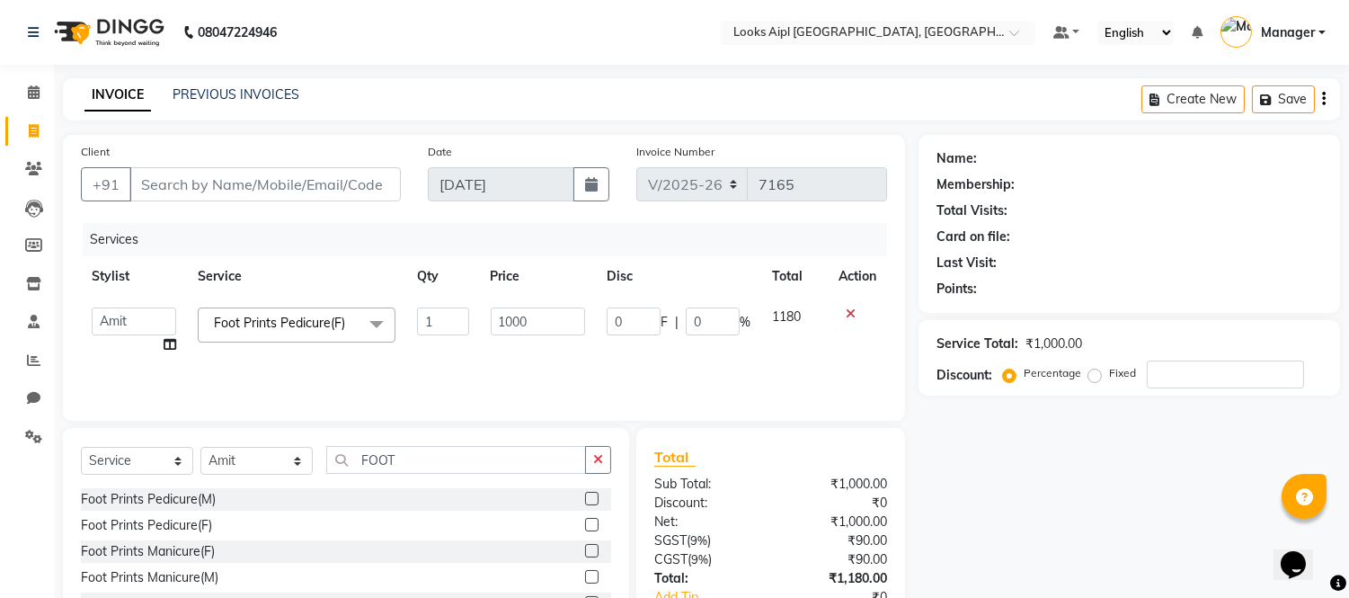
click at [509, 327] on input "1000" at bounding box center [538, 321] width 94 height 28
click at [504, 370] on div "Services Stylist Service Qty Price Disc Total Action Akash Akshar_asst Alam _Pd…" at bounding box center [484, 313] width 806 height 180
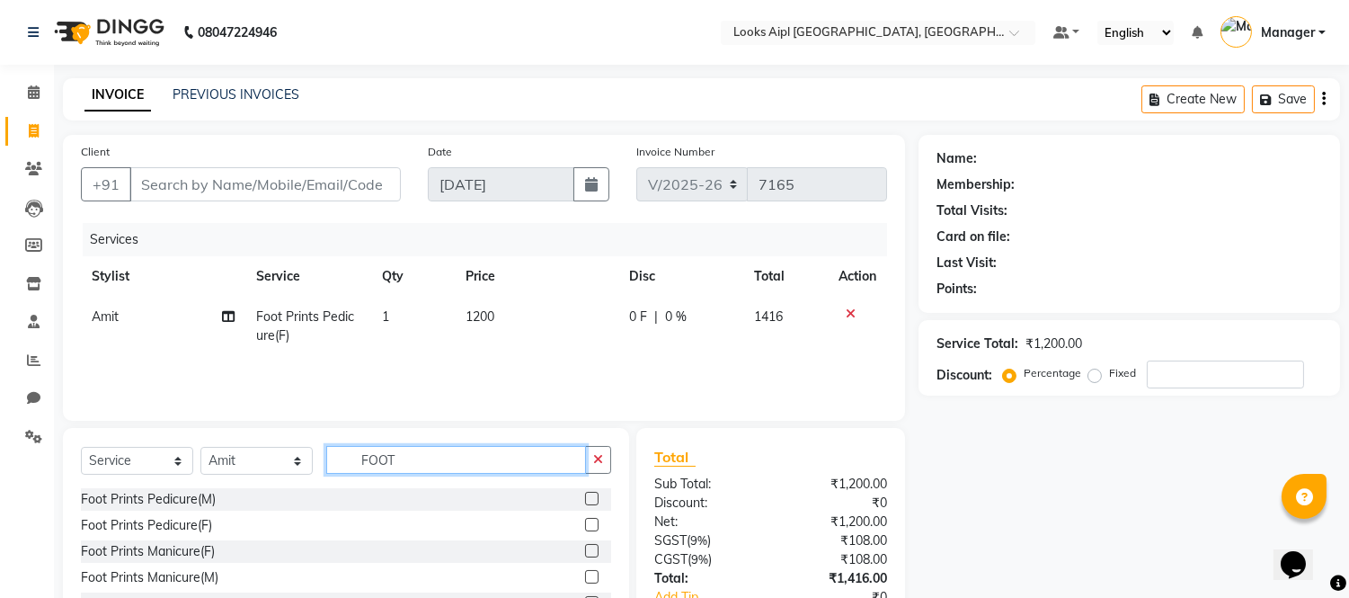
drag, startPoint x: 407, startPoint y: 455, endPoint x: 138, endPoint y: 457, distance: 268.8
click at [138, 457] on div "Select Service Product Membership Package Voucher Prepaid Gift Card Select Styl…" at bounding box center [346, 467] width 530 height 42
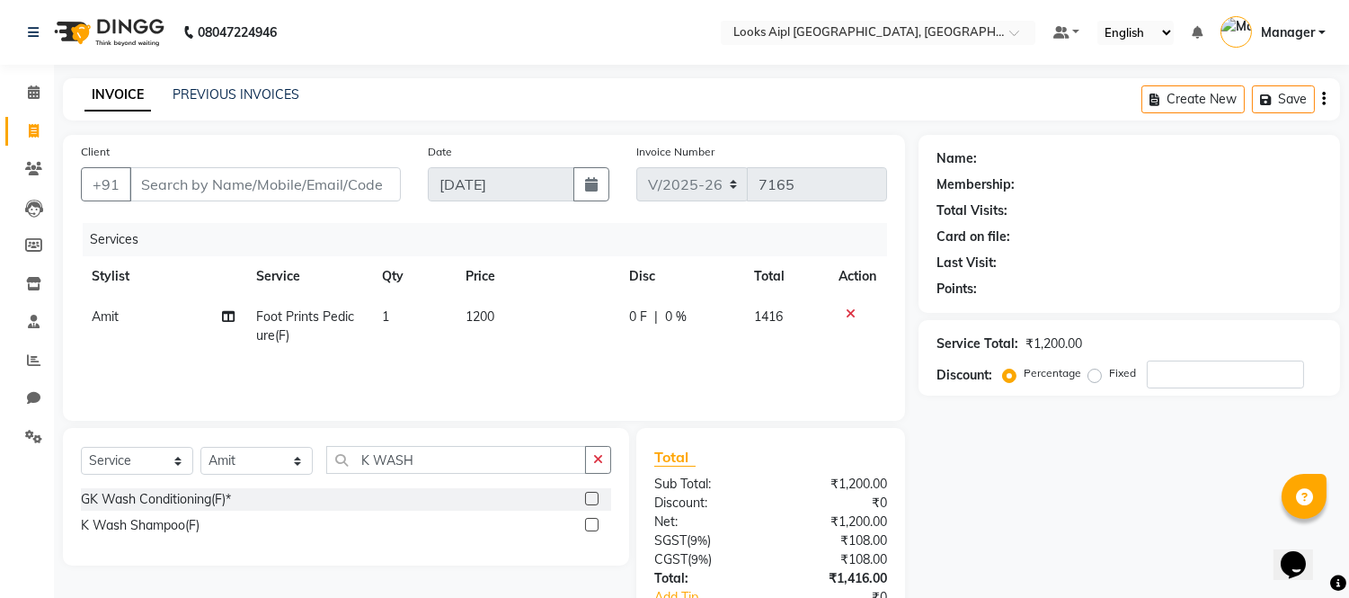
click at [588, 525] on label at bounding box center [591, 524] width 13 height 13
click at [588, 525] on input "checkbox" at bounding box center [591, 526] width 12 height 12
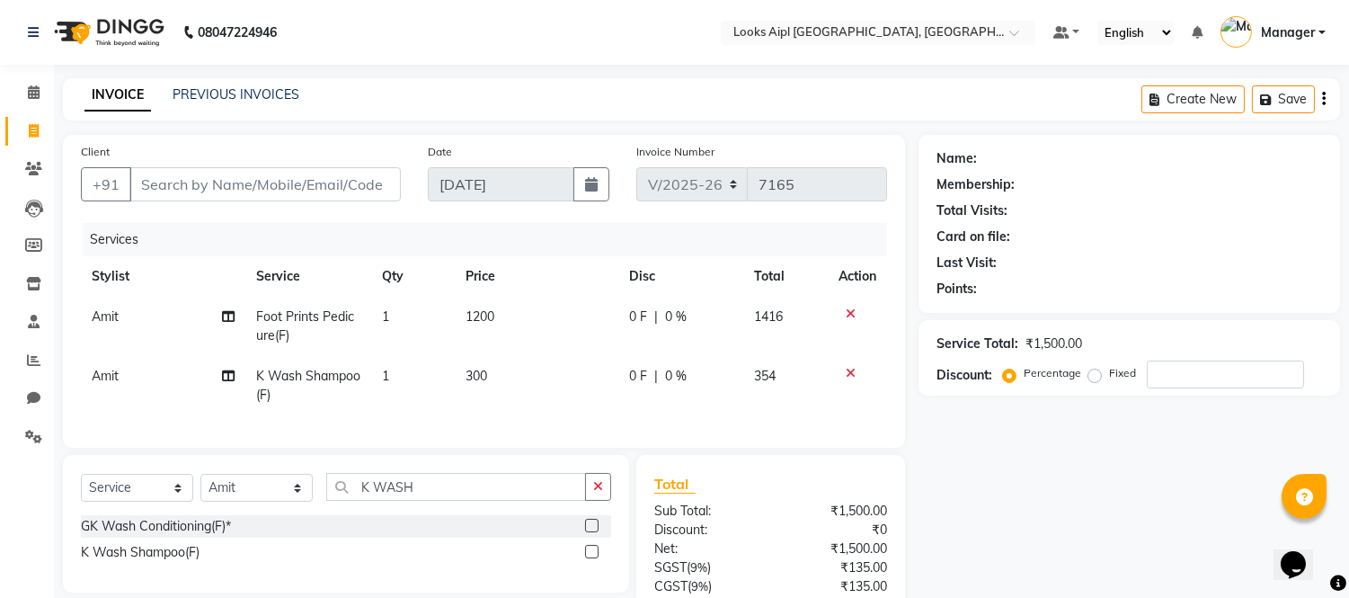
click at [501, 378] on td "300" at bounding box center [537, 385] width 164 height 59
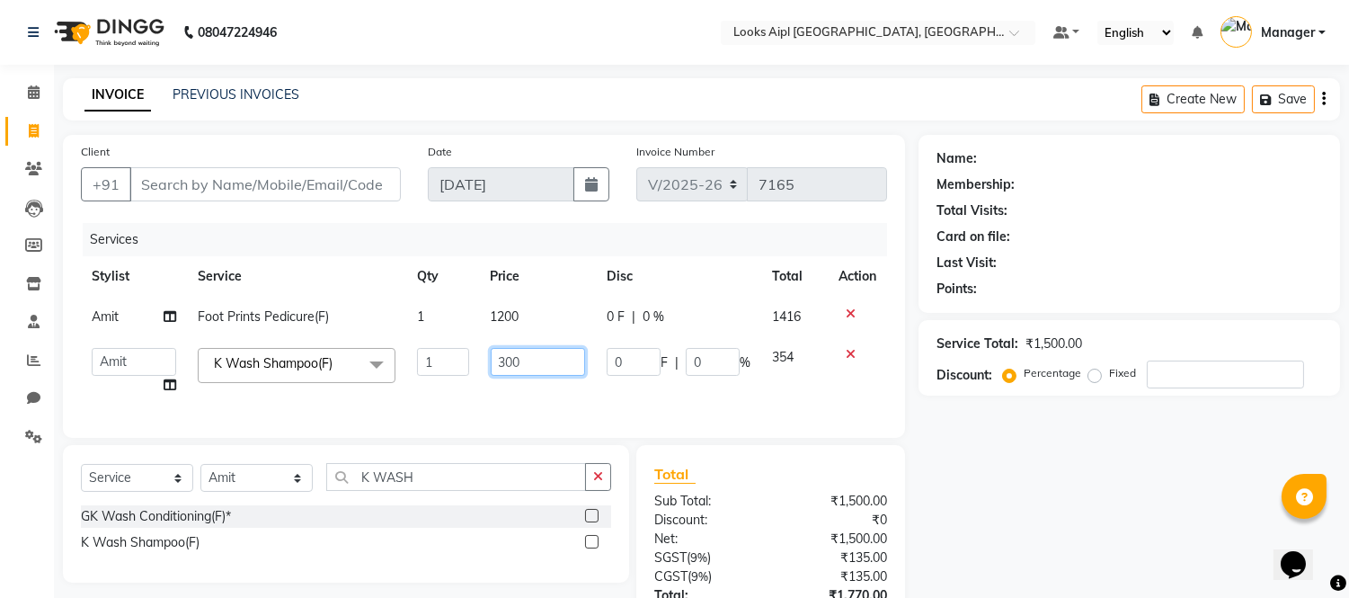
click at [505, 360] on input "300" at bounding box center [538, 362] width 94 height 28
click at [504, 396] on td "600" at bounding box center [538, 371] width 116 height 68
click at [345, 167] on input "Client" at bounding box center [264, 184] width 271 height 34
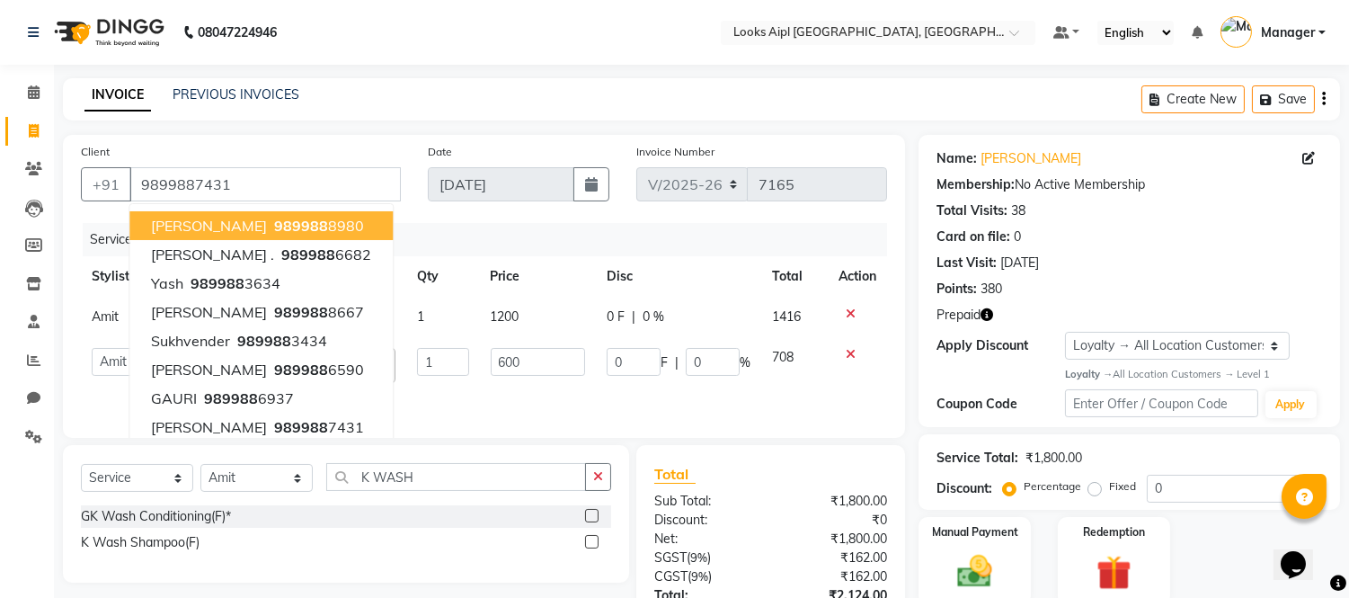
click at [600, 48] on nav "08047224946 Select Location × Looks Aipl [GEOGRAPHIC_DATA], Gurgaon Default Pan…" at bounding box center [674, 32] width 1349 height 65
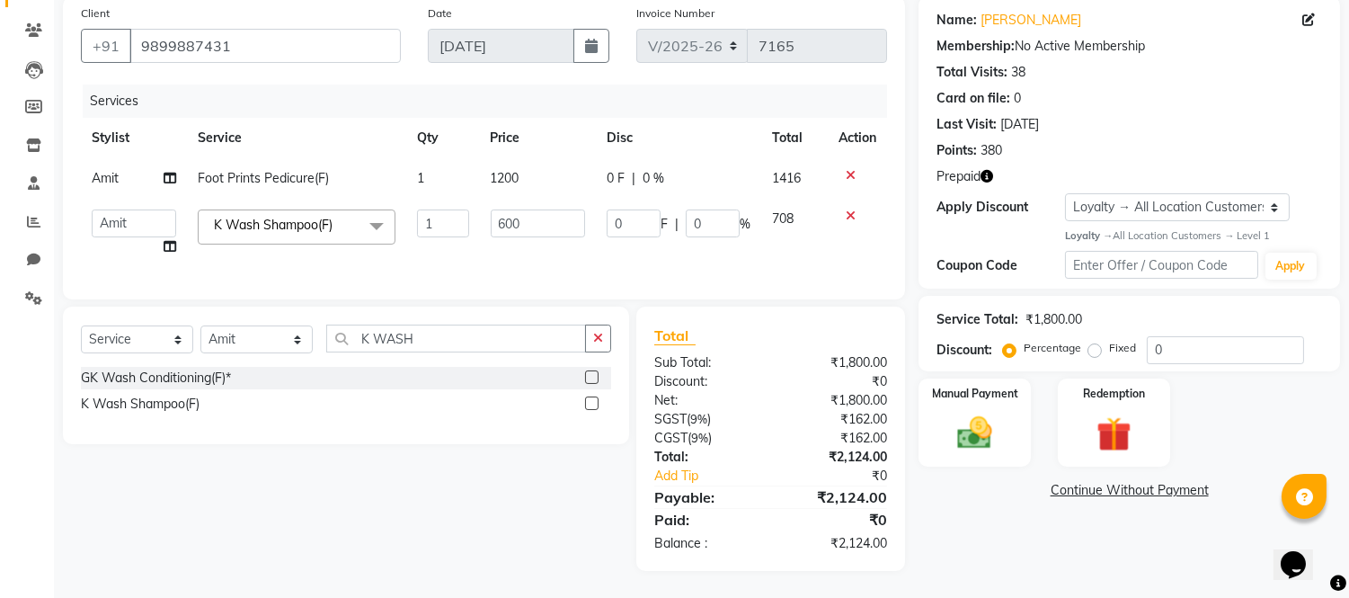
scroll to position [153, 0]
click at [984, 170] on icon "button" at bounding box center [987, 176] width 13 height 13
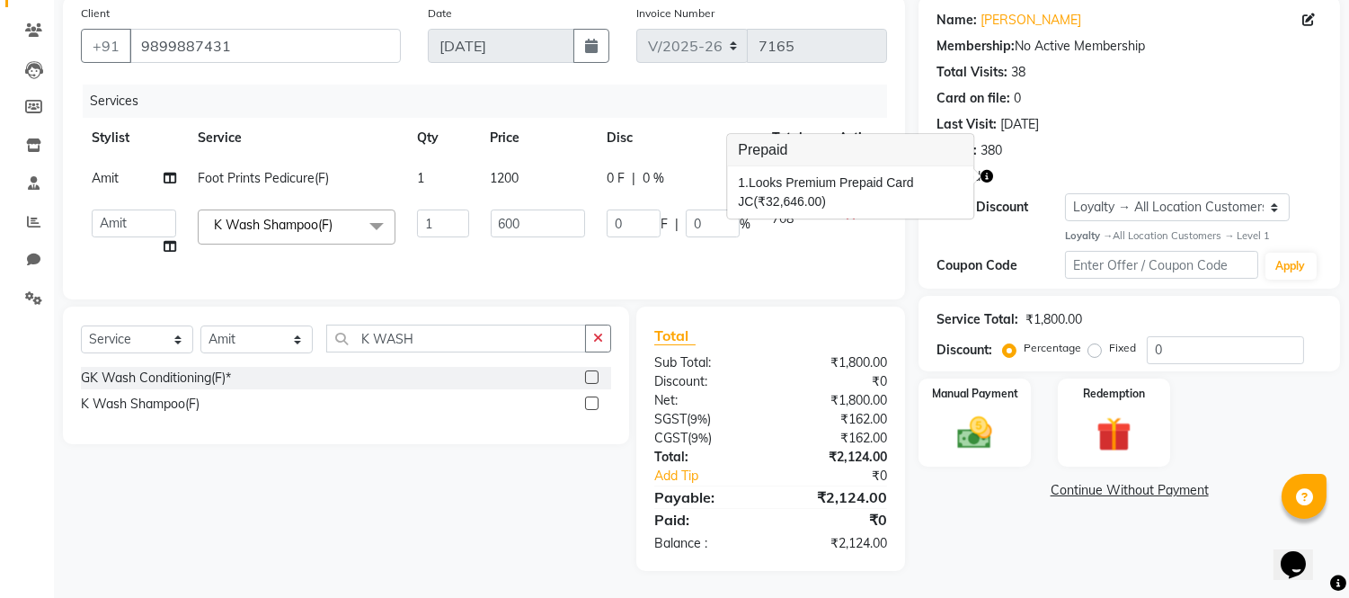
click at [984, 170] on icon "button" at bounding box center [987, 176] width 13 height 13
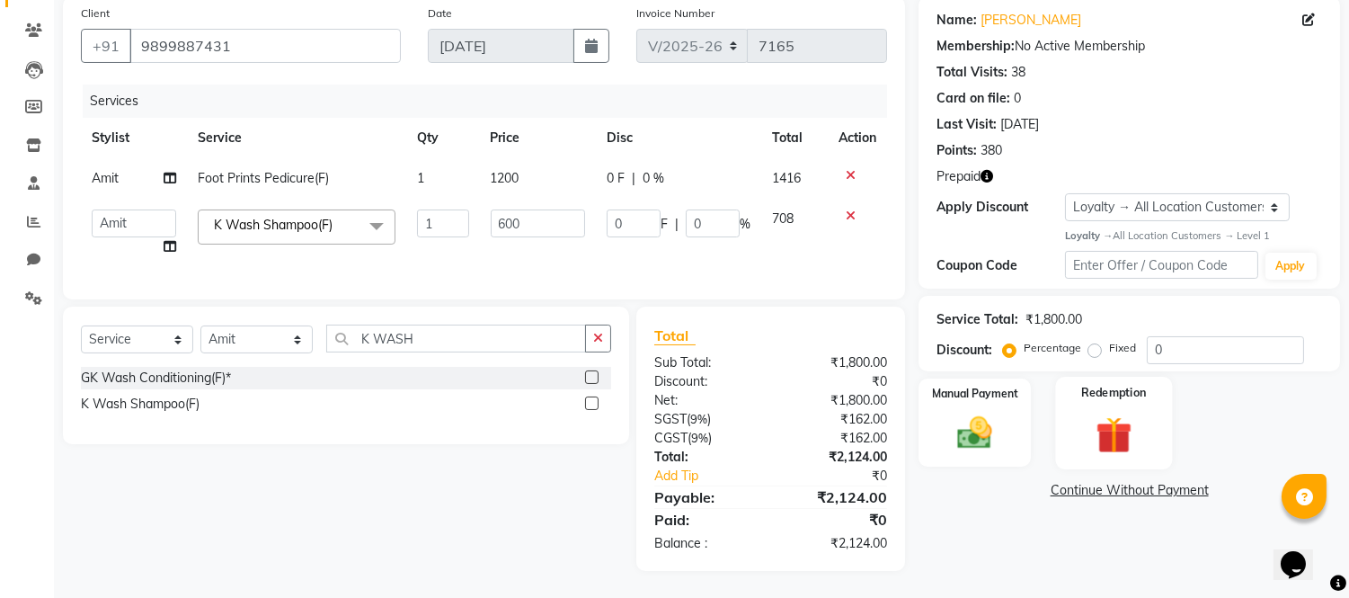
click at [1118, 430] on img at bounding box center [1113, 434] width 59 height 45
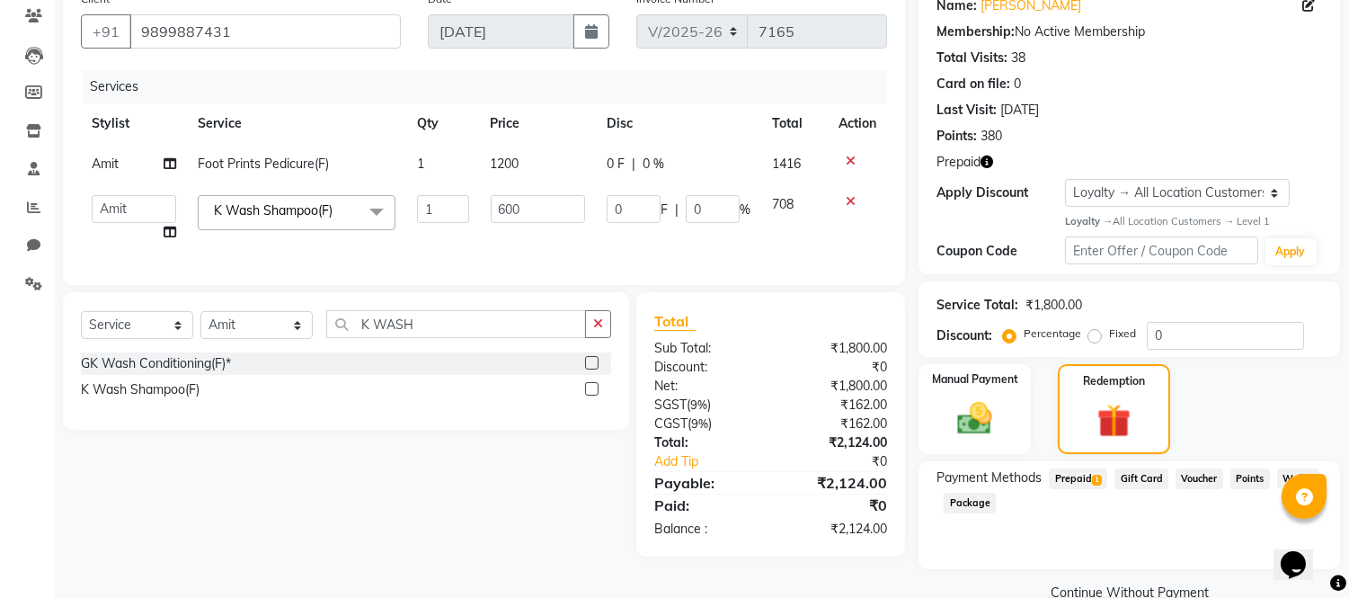
click at [1081, 470] on span "Prepaid 1" at bounding box center [1078, 478] width 58 height 21
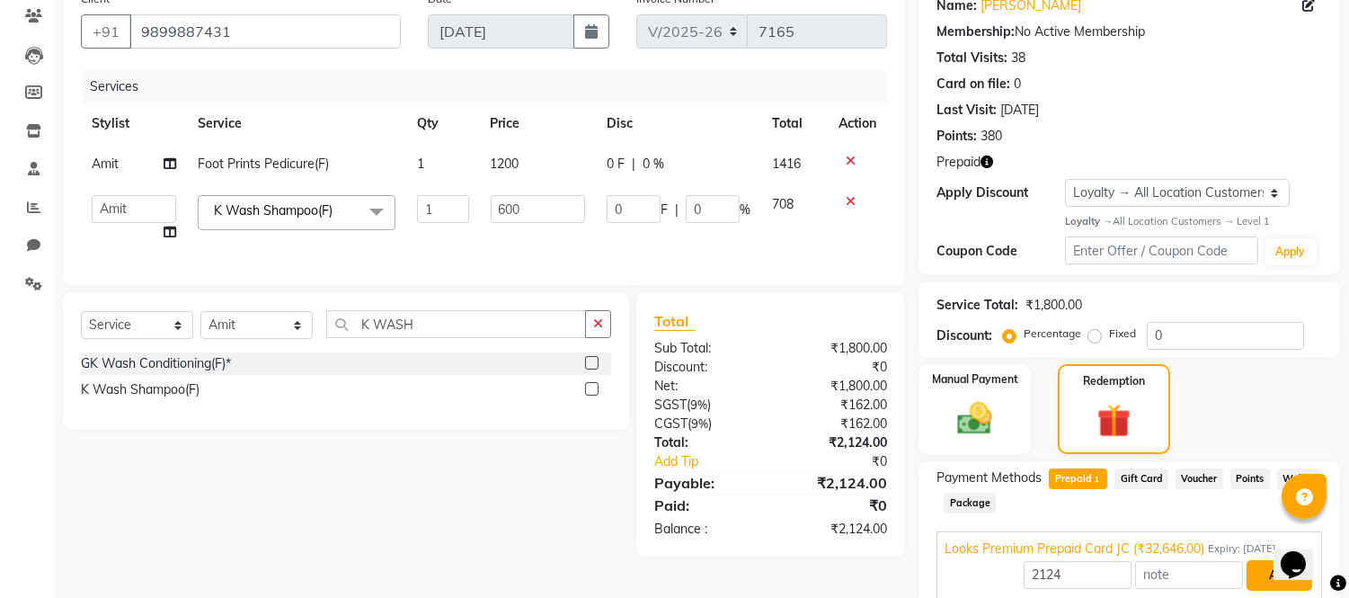
click at [1254, 565] on button "Add" at bounding box center [1280, 575] width 66 height 31
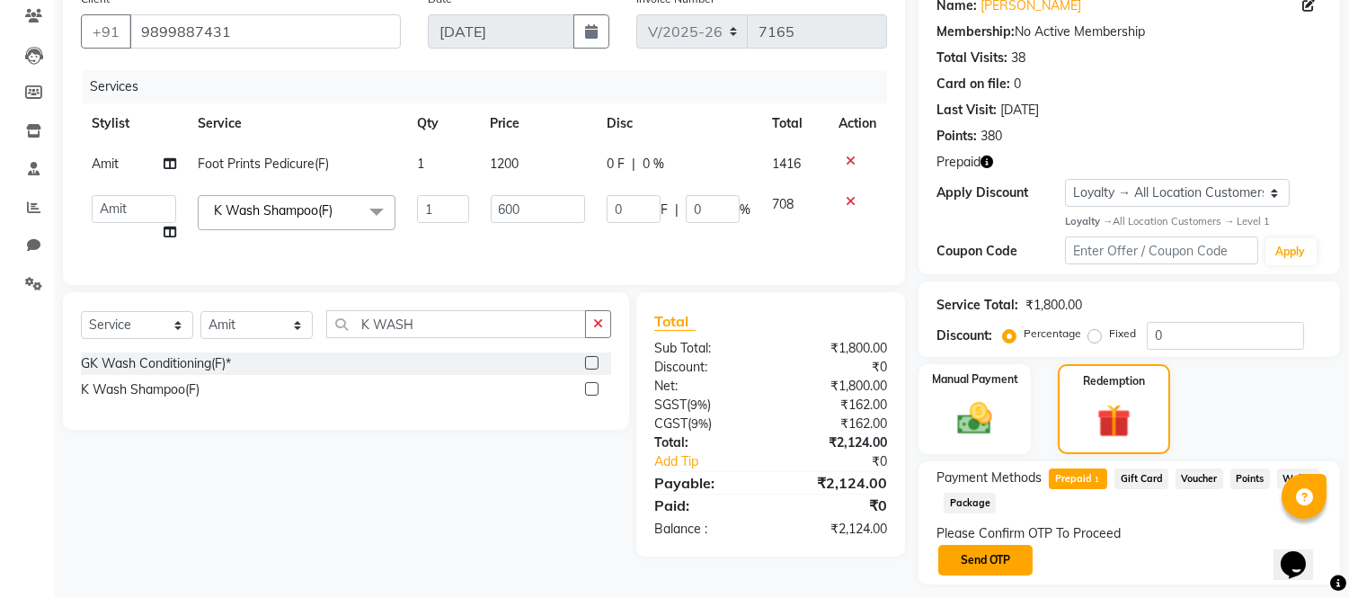
click at [989, 557] on button "Send OTP" at bounding box center [986, 560] width 94 height 31
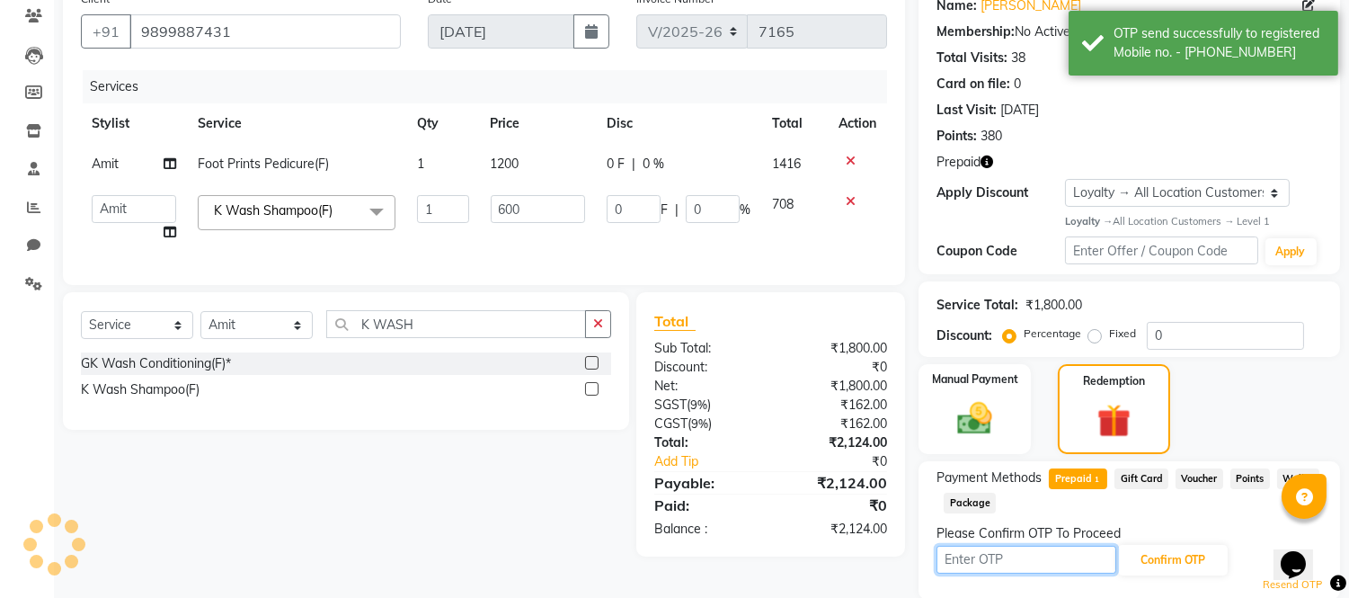
click at [989, 557] on input "text" at bounding box center [1027, 560] width 180 height 28
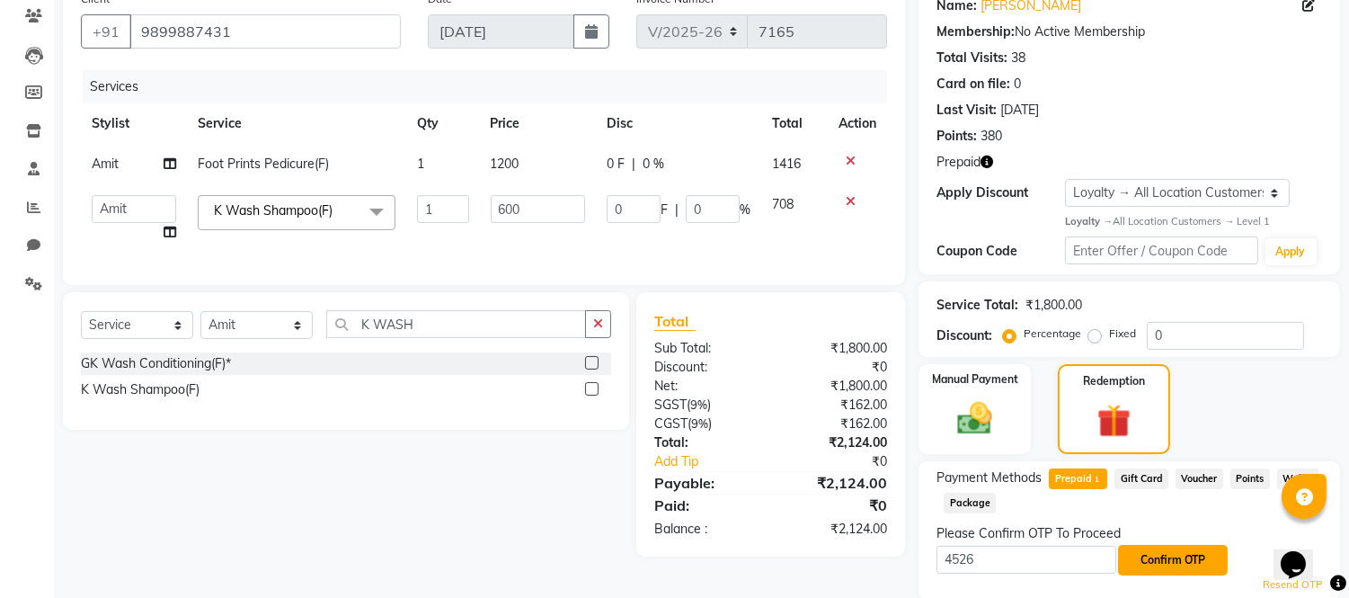
click at [1152, 555] on button "Confirm OTP" at bounding box center [1173, 560] width 110 height 31
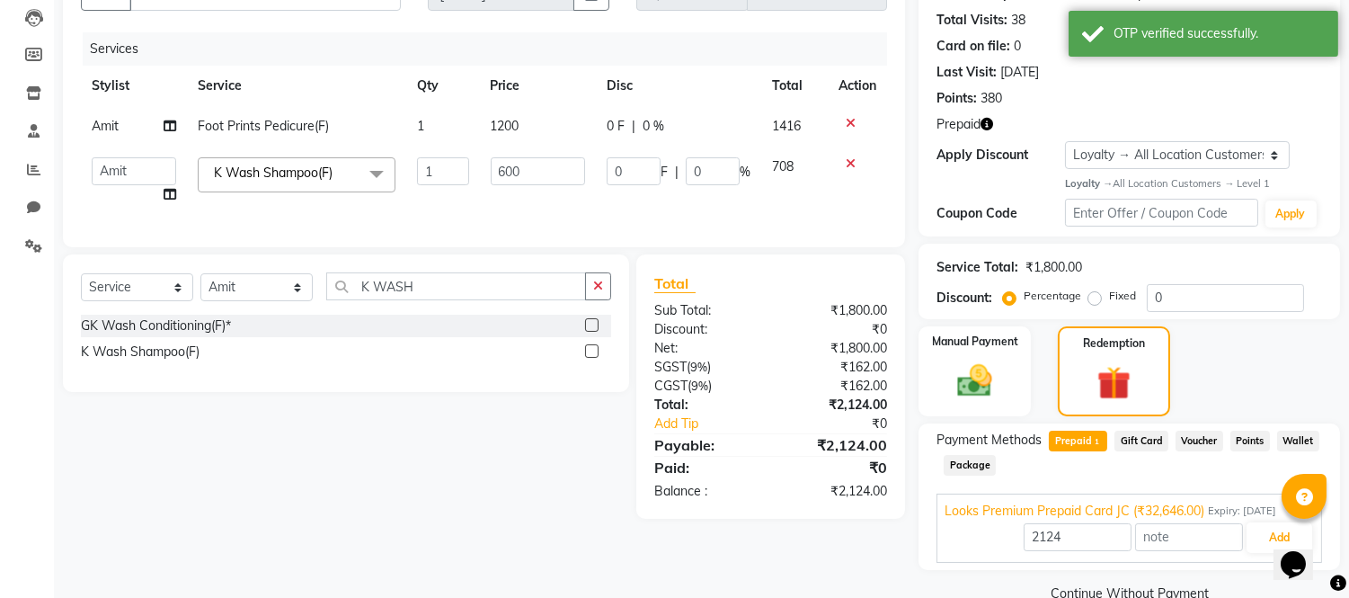
scroll to position [226, 0]
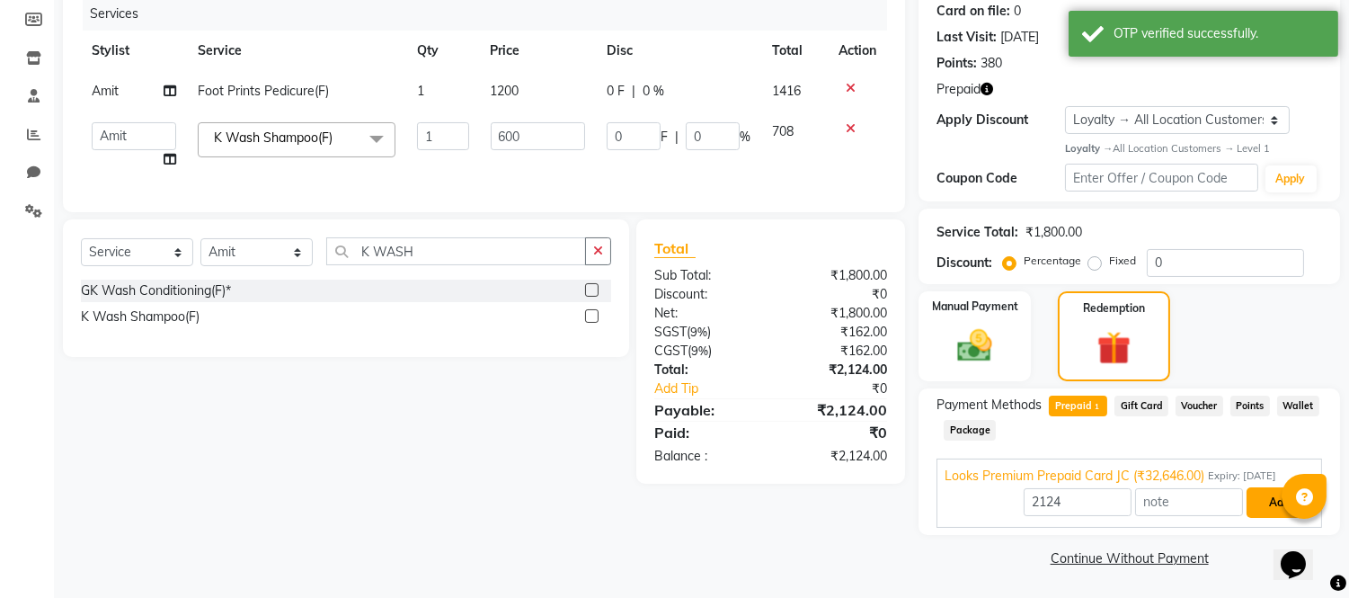
click at [1250, 498] on button "Add" at bounding box center [1280, 502] width 66 height 31
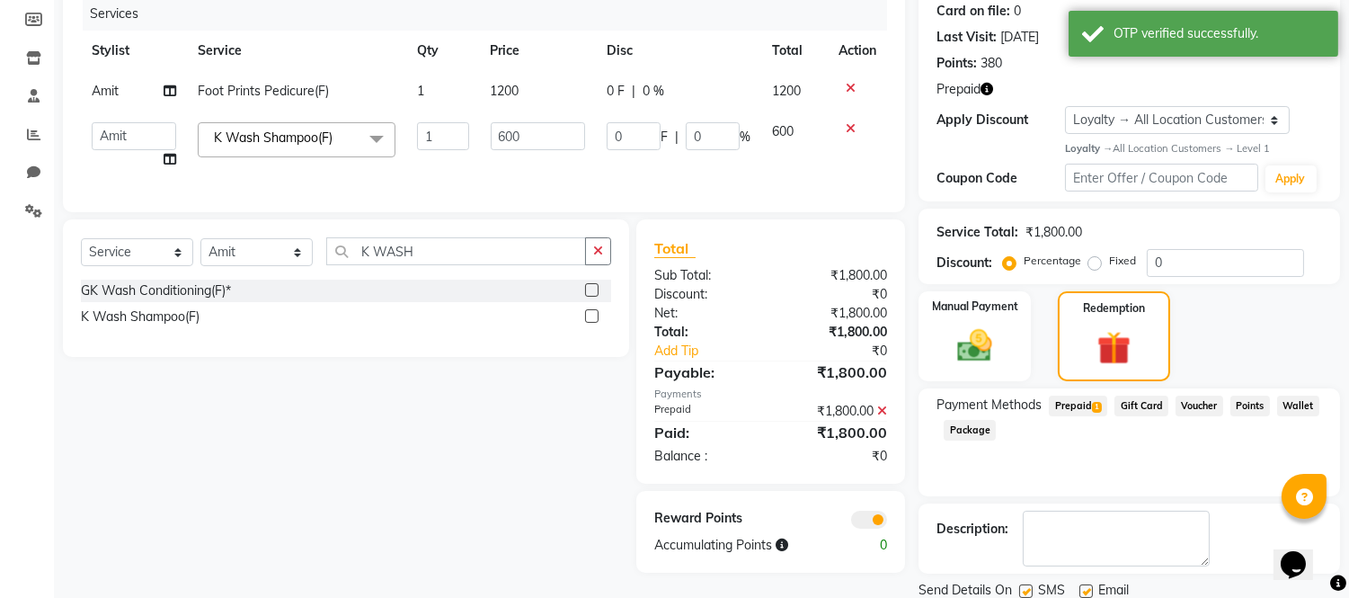
scroll to position [289, 0]
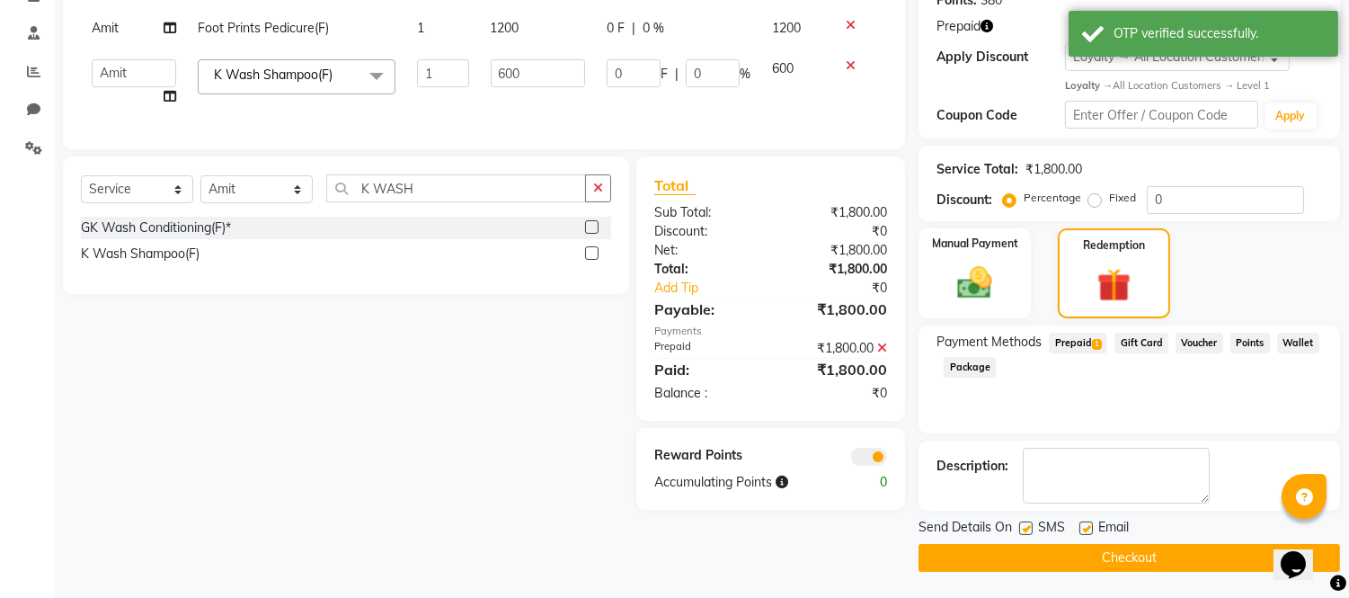
click at [1082, 561] on button "Checkout" at bounding box center [1130, 558] width 422 height 28
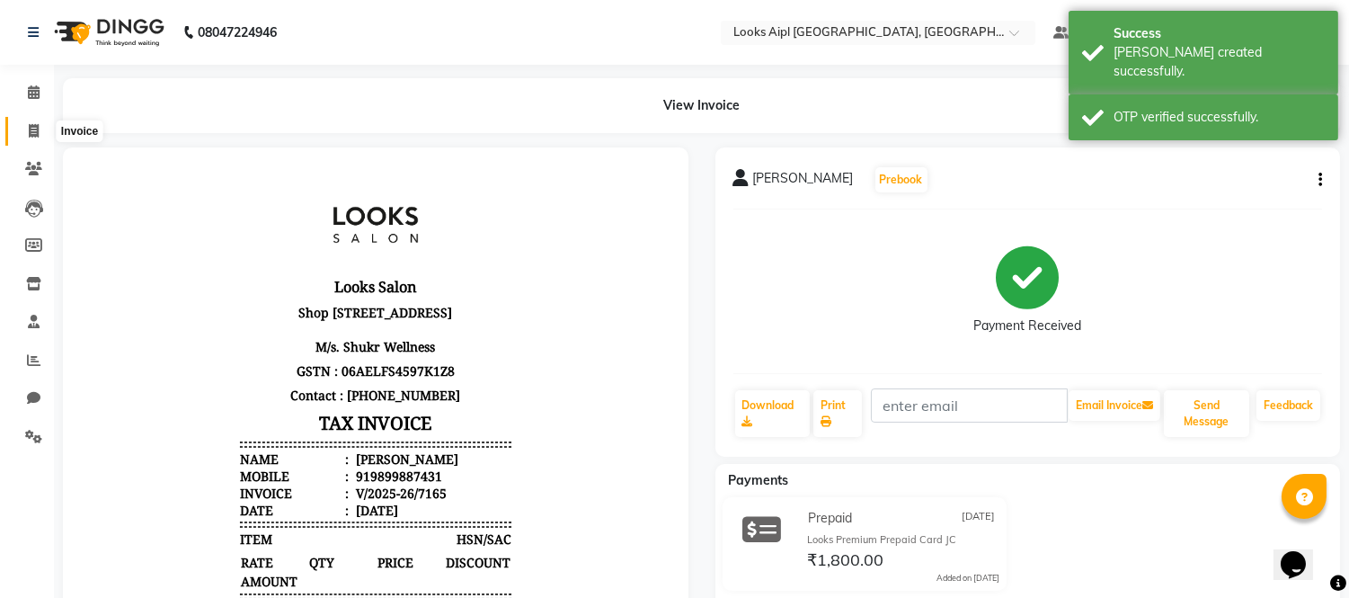
click at [31, 131] on icon at bounding box center [34, 130] width 10 height 13
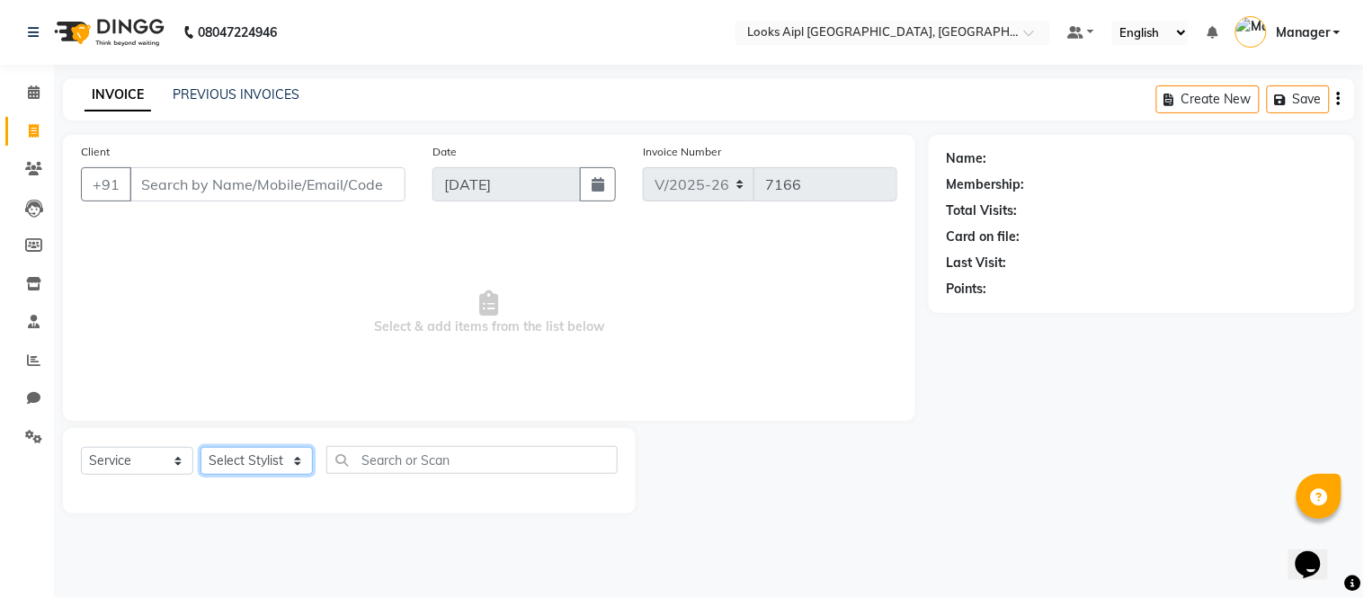
click at [271, 450] on select "Select Stylist [PERSON_NAME] Alam _Pdct [PERSON_NAME] [PERSON_NAME] Counter Sal…" at bounding box center [256, 461] width 112 height 28
click at [200, 448] on select "Select Stylist [PERSON_NAME] Alam _Pdct [PERSON_NAME] [PERSON_NAME] Counter Sal…" at bounding box center [256, 461] width 112 height 28
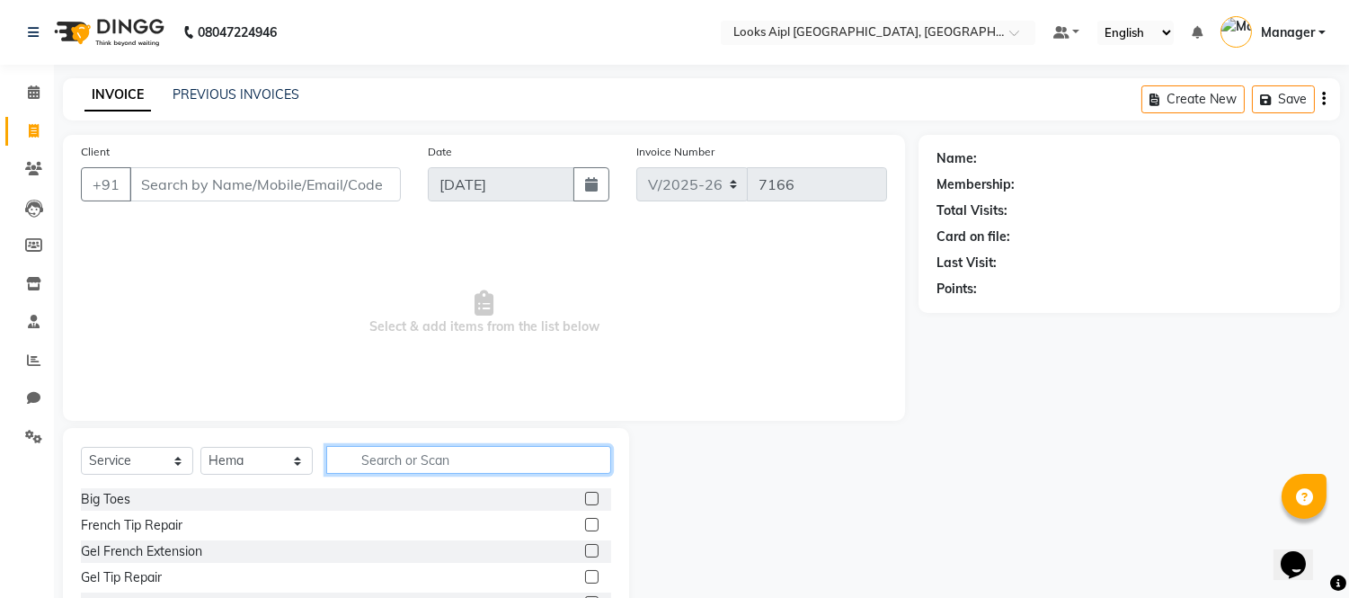
click at [400, 457] on input "text" at bounding box center [468, 460] width 285 height 28
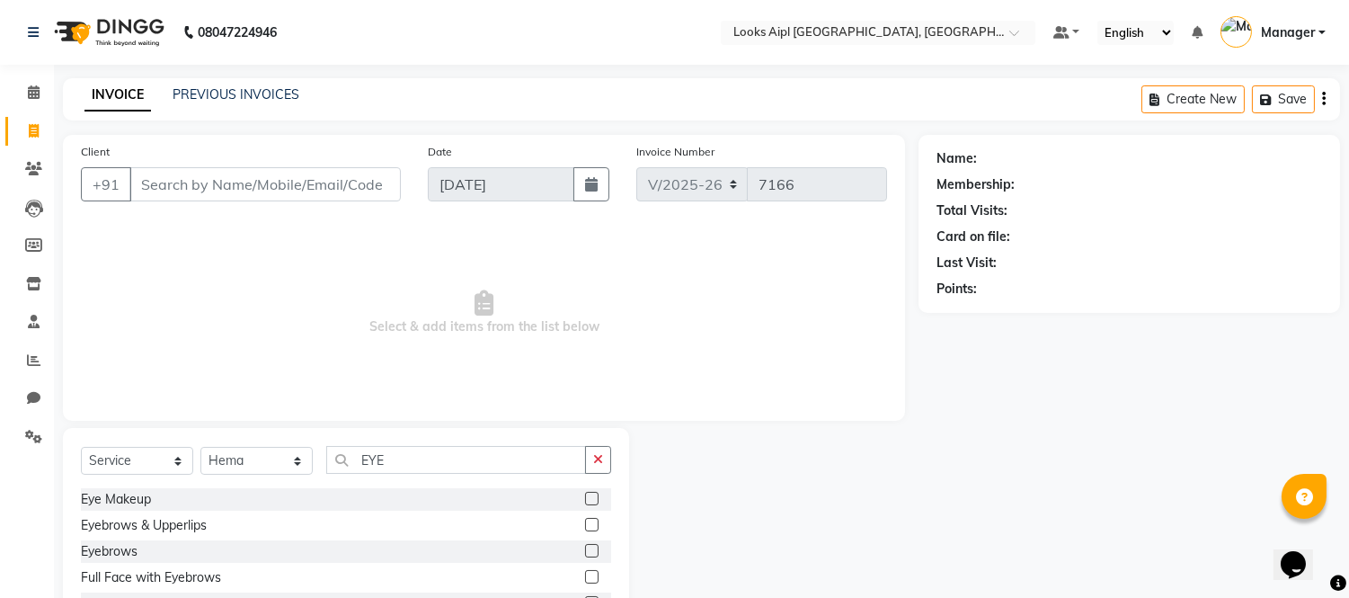
click at [585, 526] on label at bounding box center [591, 524] width 13 height 13
click at [585, 526] on input "checkbox" at bounding box center [591, 526] width 12 height 12
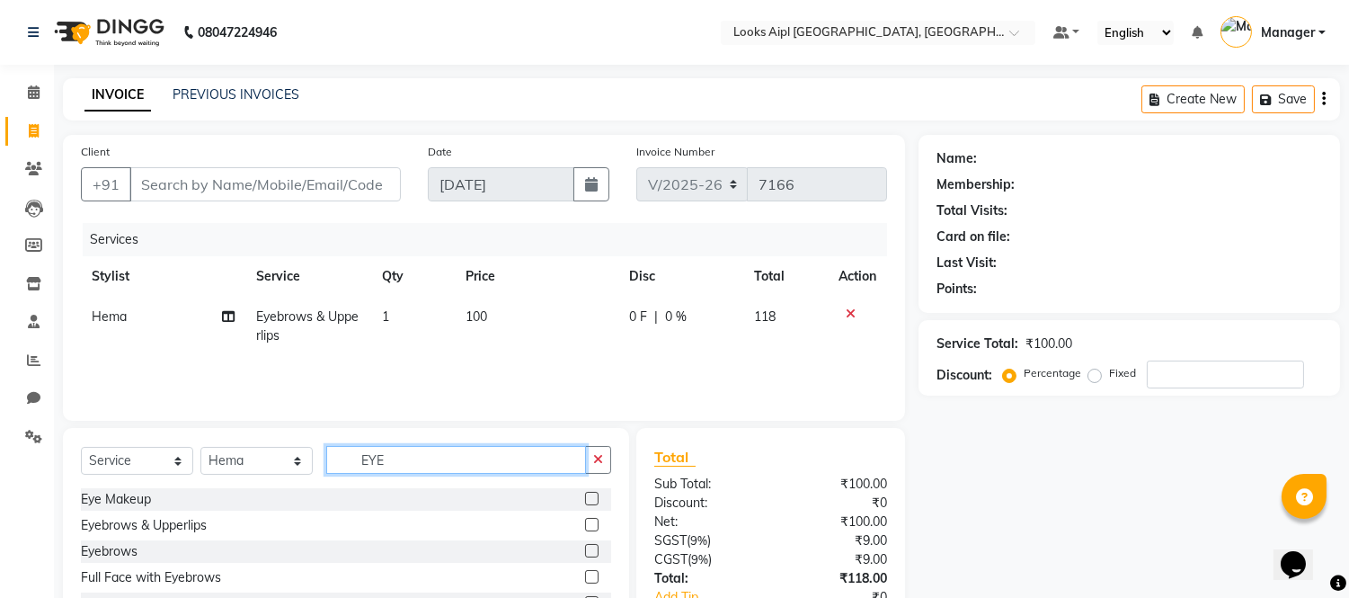
drag, startPoint x: 419, startPoint y: 463, endPoint x: 101, endPoint y: 442, distance: 318.9
click at [163, 452] on div "Select Service Product Membership Package Voucher Prepaid Gift Card Select Styl…" at bounding box center [346, 467] width 530 height 42
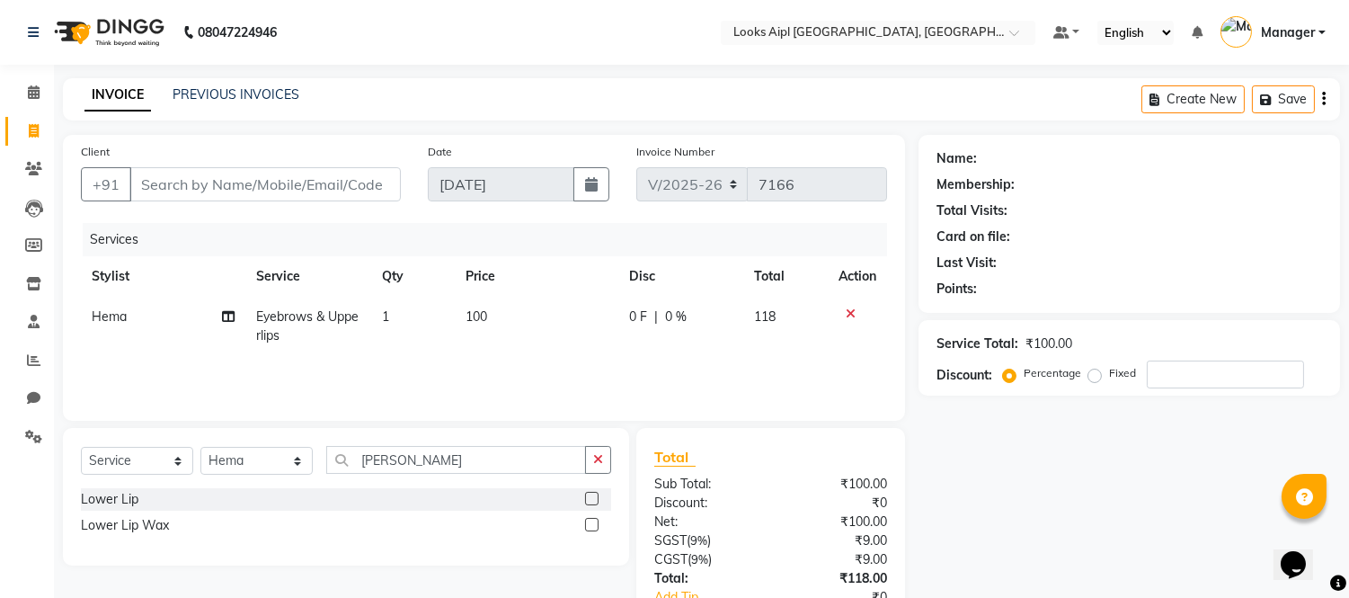
drag, startPoint x: 591, startPoint y: 494, endPoint x: 581, endPoint y: 459, distance: 36.4
click at [589, 490] on div at bounding box center [598, 499] width 26 height 22
drag, startPoint x: 586, startPoint y: 501, endPoint x: 369, endPoint y: 277, distance: 312.1
click at [585, 496] on label at bounding box center [591, 498] width 13 height 13
click at [585, 496] on input "checkbox" at bounding box center [591, 500] width 12 height 12
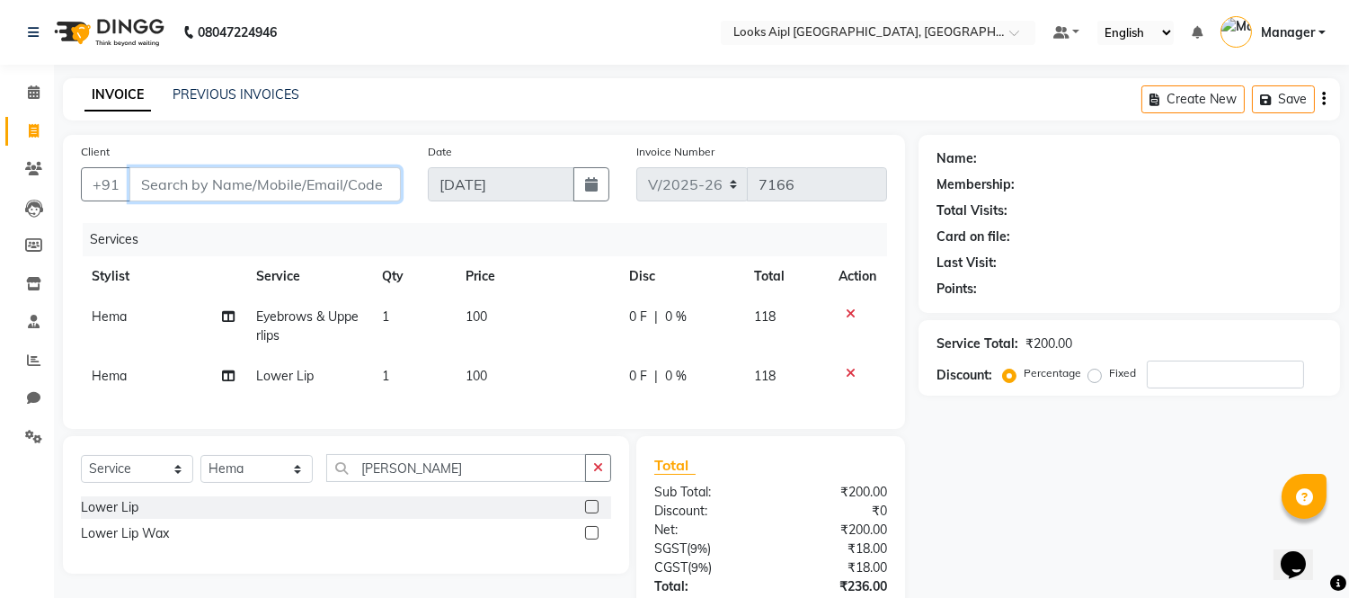
click at [290, 180] on input "Client" at bounding box center [264, 184] width 271 height 34
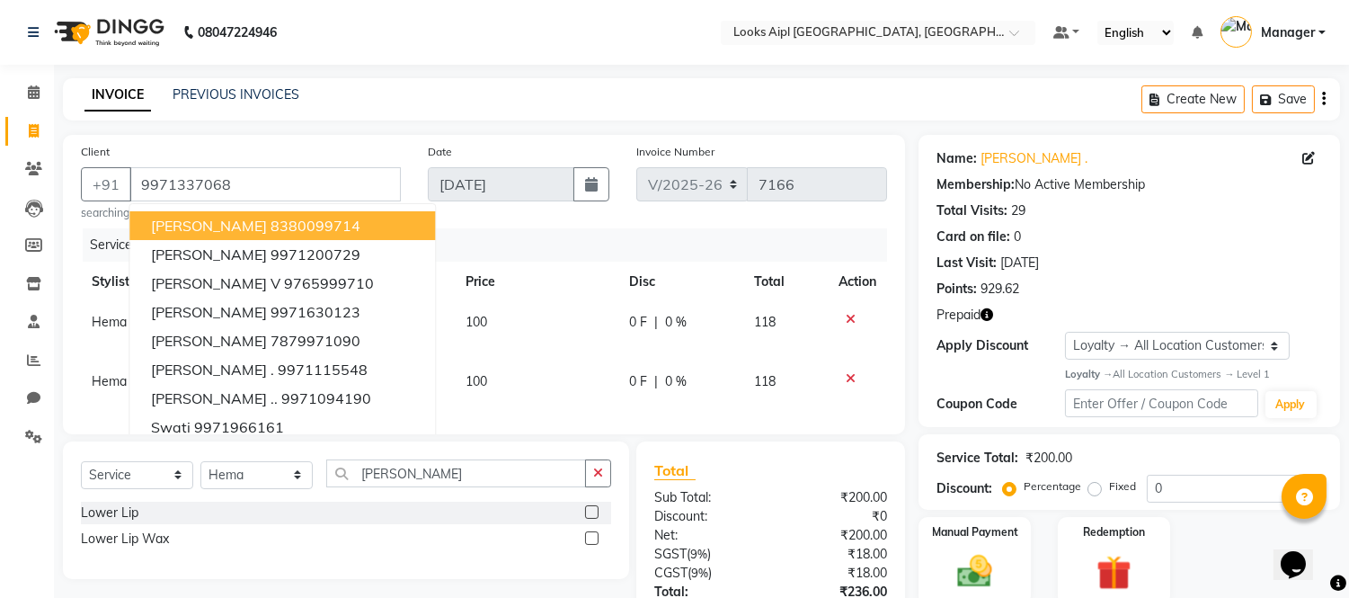
click at [485, 108] on div "INVOICE PREVIOUS INVOICES Create New Save" at bounding box center [701, 99] width 1277 height 42
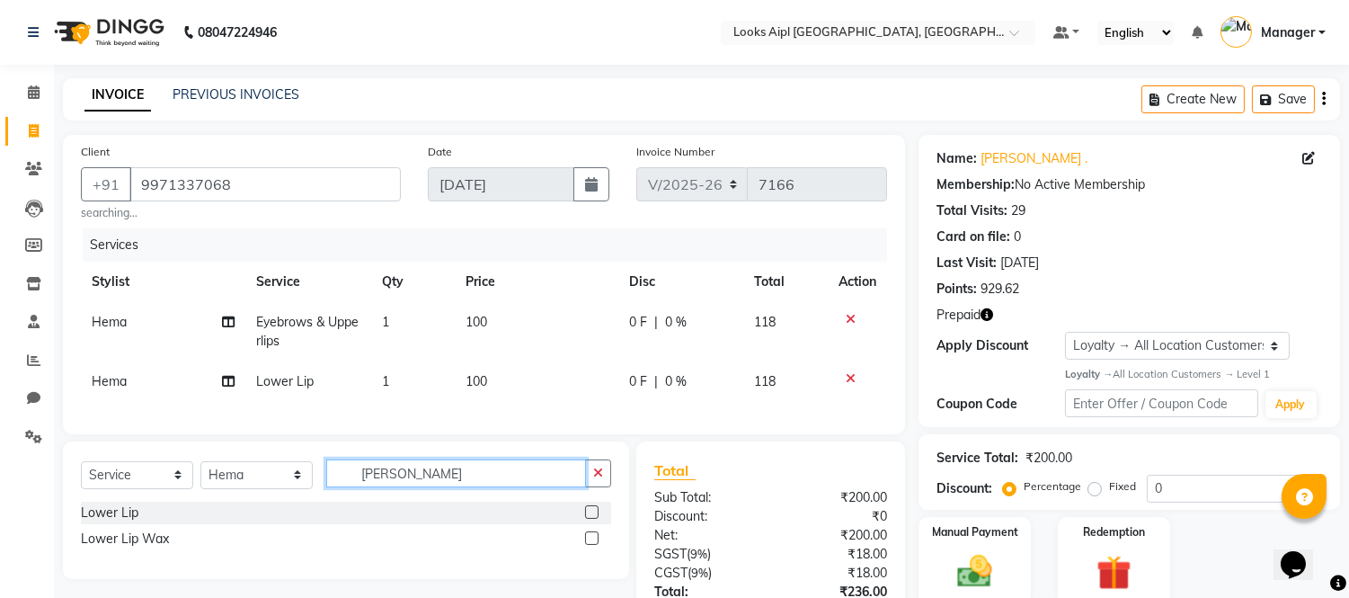
drag, startPoint x: 407, startPoint y: 495, endPoint x: 164, endPoint y: 496, distance: 243.6
click at [156, 496] on div "Select Service Product Membership Package Voucher Prepaid Gift Card Select Styl…" at bounding box center [346, 480] width 530 height 42
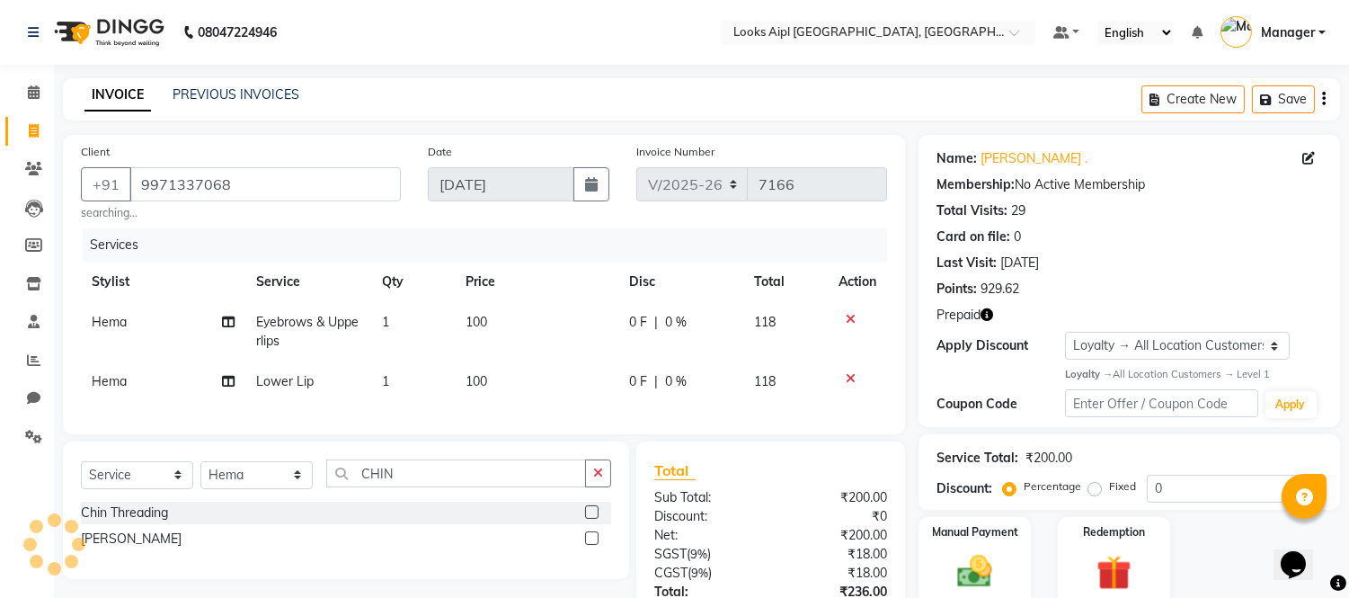
click at [585, 519] on label at bounding box center [591, 511] width 13 height 13
click at [585, 519] on input "checkbox" at bounding box center [591, 513] width 12 height 12
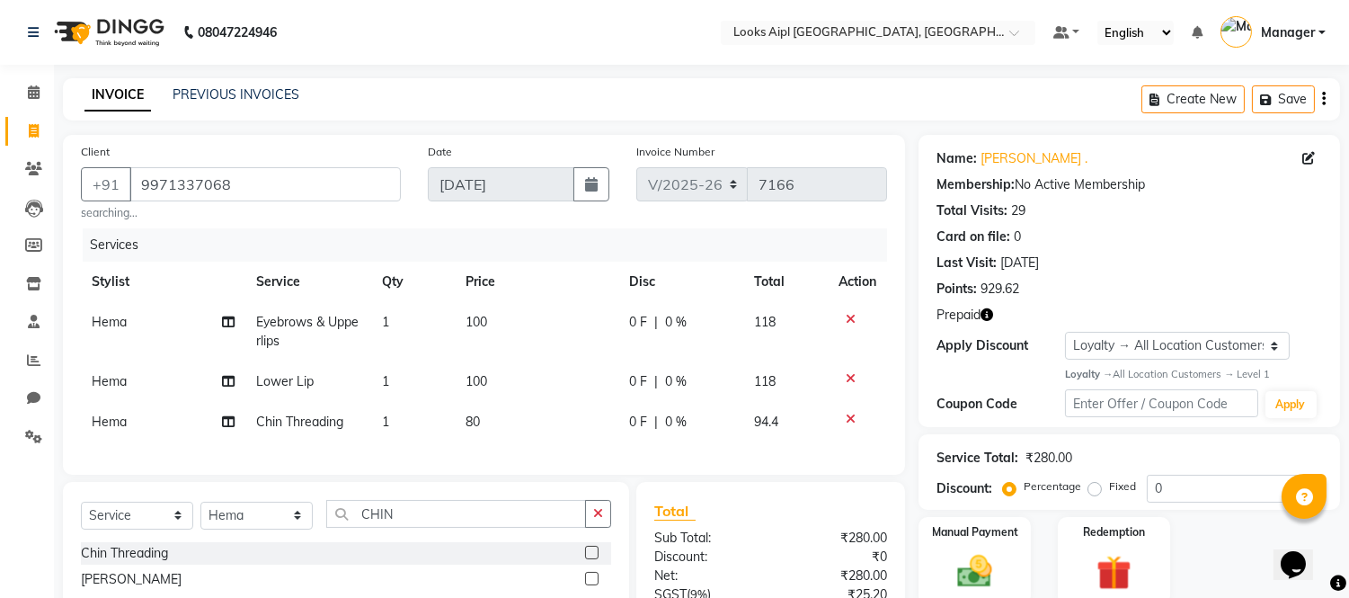
click at [452, 417] on td "1" at bounding box center [413, 422] width 84 height 40
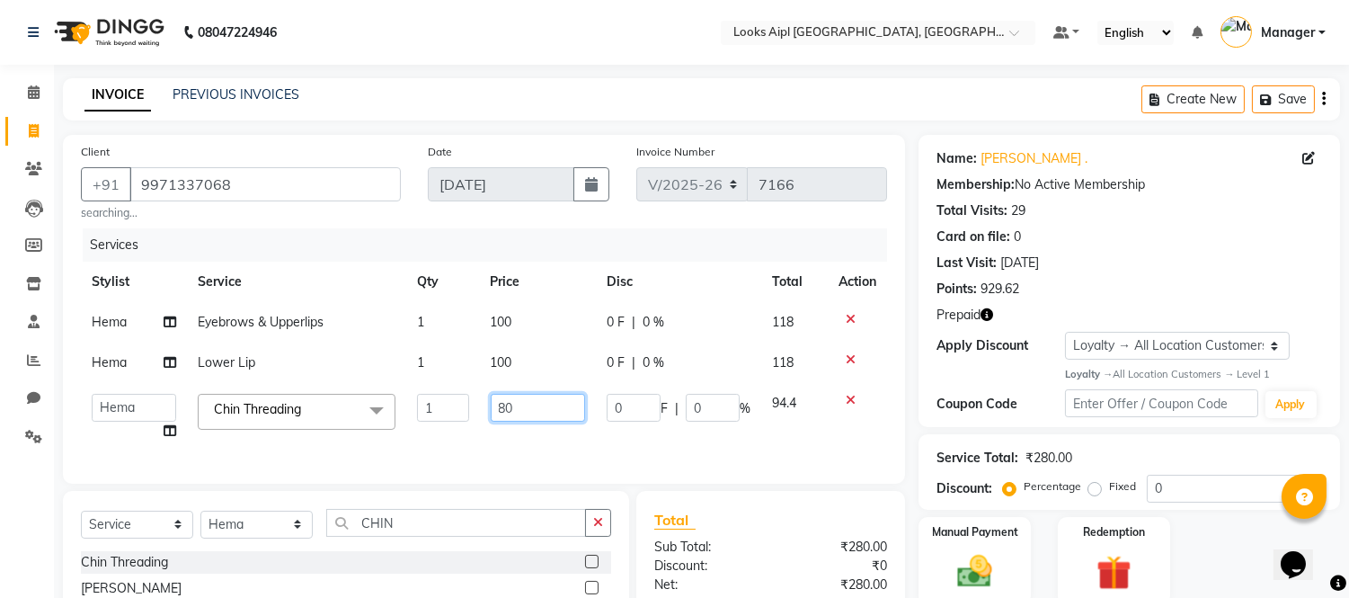
click at [507, 407] on input "80" at bounding box center [538, 408] width 94 height 28
click at [498, 365] on td "100" at bounding box center [538, 363] width 116 height 40
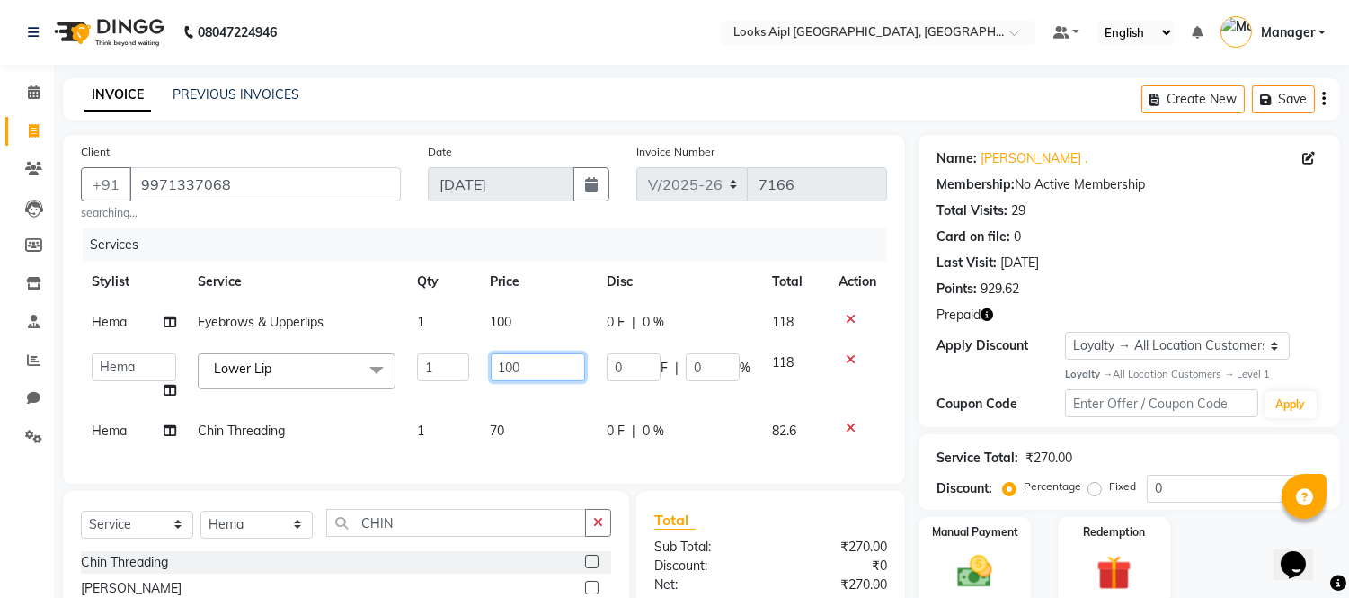
click at [498, 365] on input "100" at bounding box center [538, 367] width 94 height 28
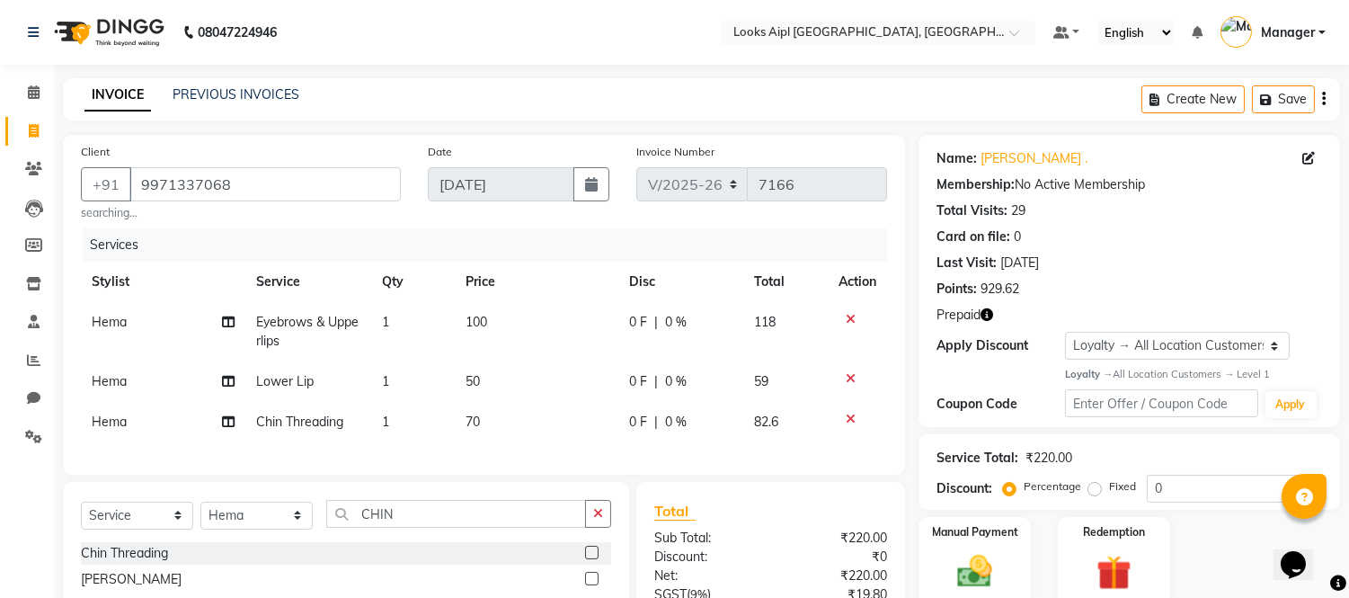
click at [511, 334] on td "100" at bounding box center [537, 331] width 164 height 59
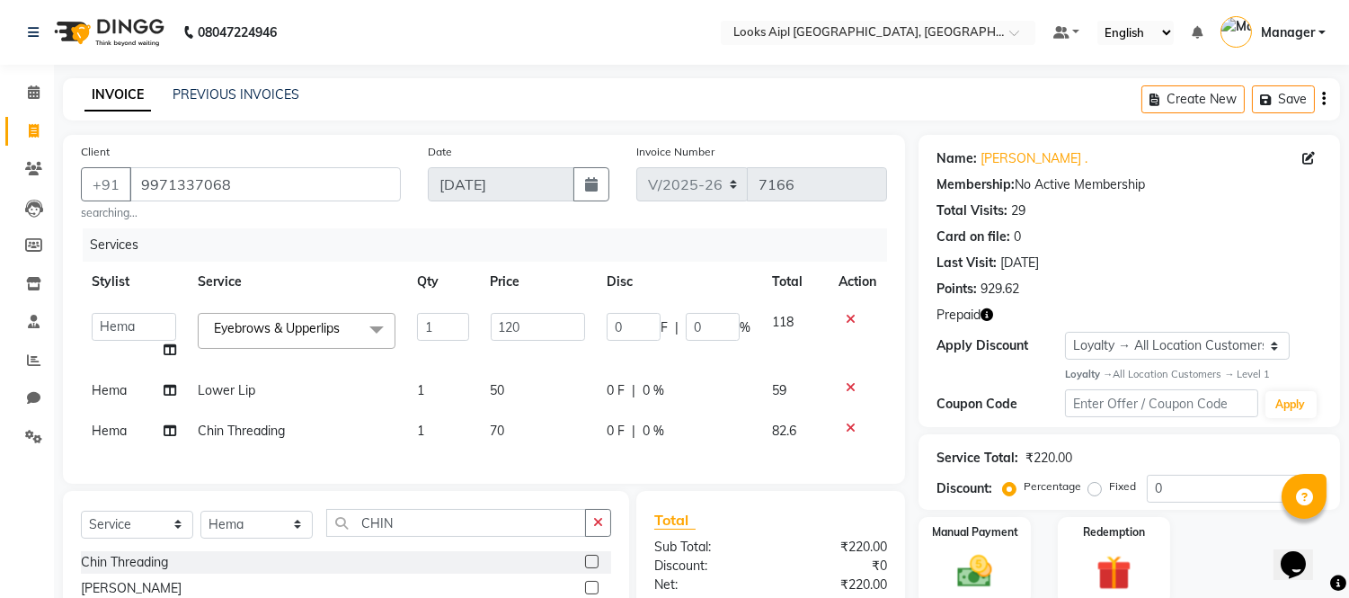
drag, startPoint x: 550, startPoint y: 253, endPoint x: 663, endPoint y: 256, distance: 112.4
click at [551, 253] on div "Services" at bounding box center [492, 244] width 818 height 33
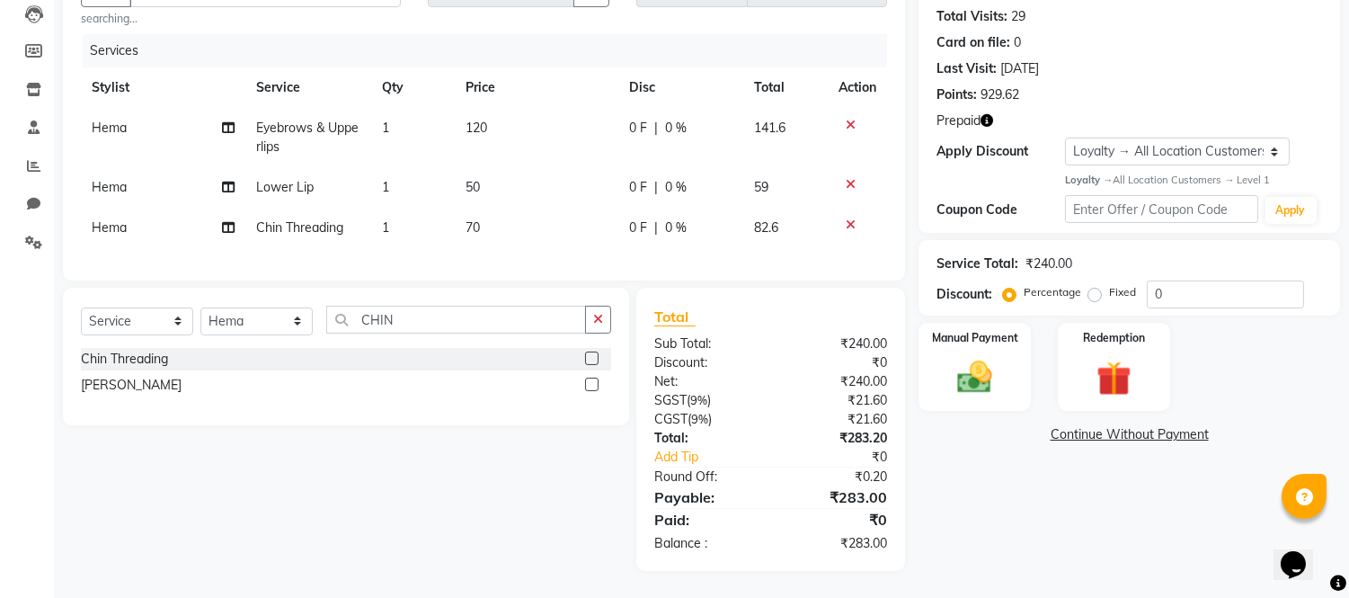
scroll to position [209, 0]
click at [987, 114] on icon "button" at bounding box center [987, 120] width 13 height 13
click at [1112, 356] on img at bounding box center [1113, 378] width 59 height 45
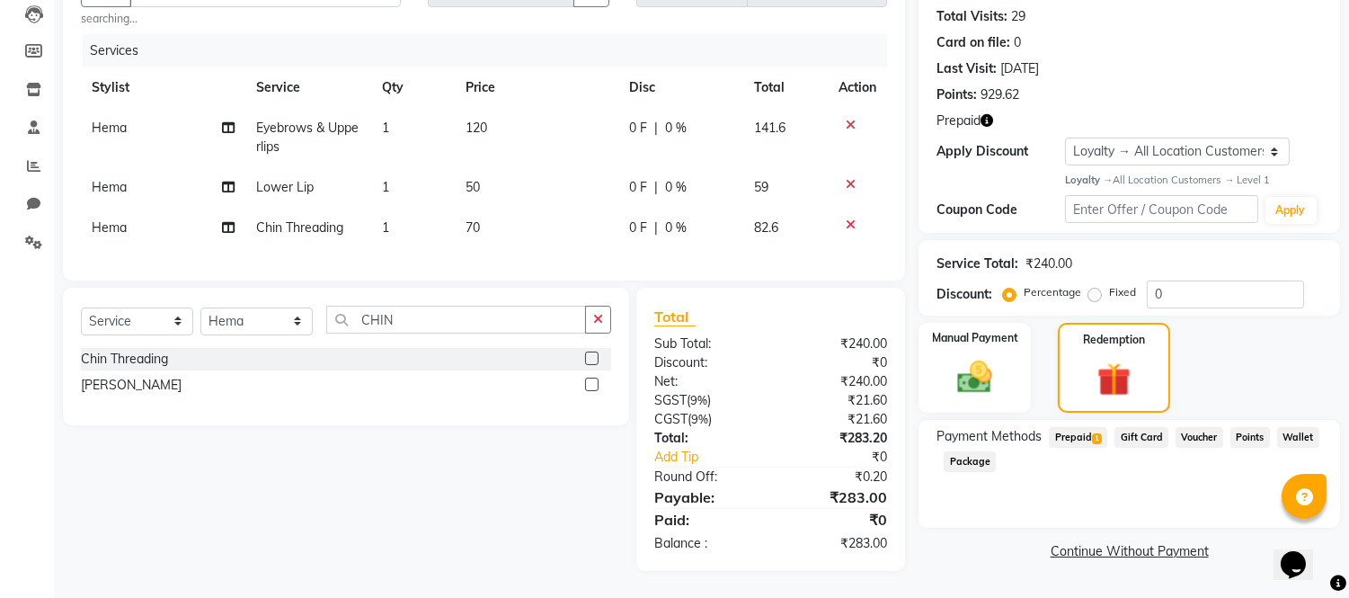
click at [1070, 427] on span "Prepaid 1" at bounding box center [1078, 437] width 58 height 21
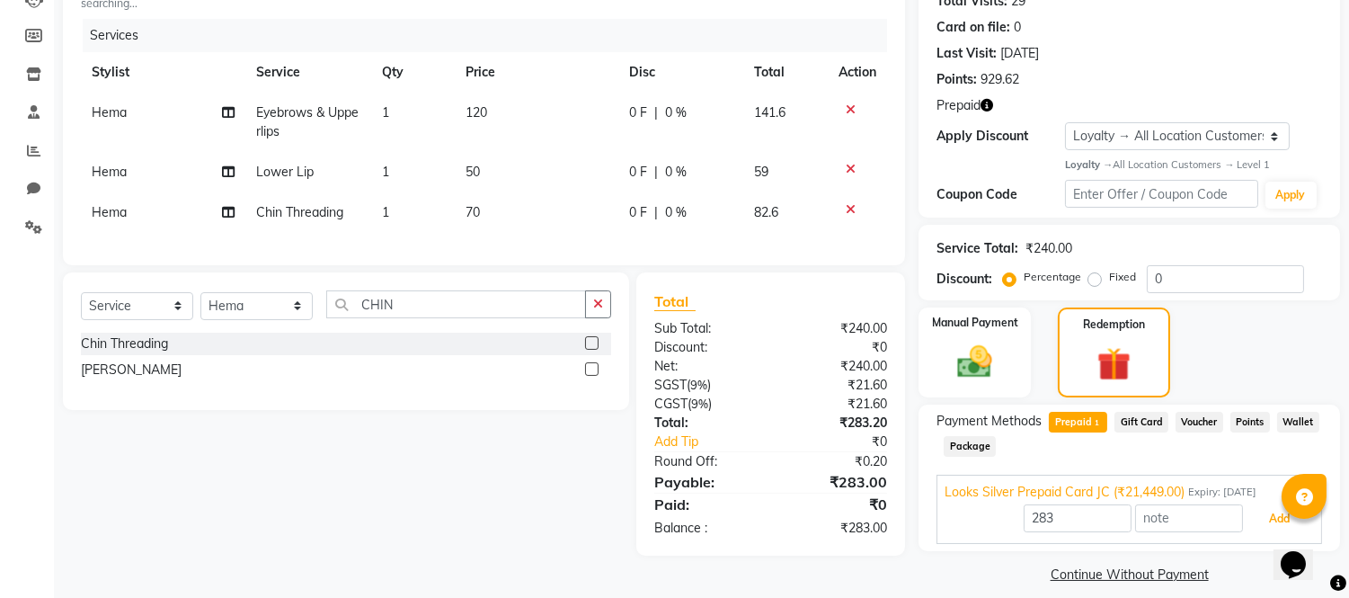
drag, startPoint x: 1260, startPoint y: 520, endPoint x: 957, endPoint y: 482, distance: 306.2
click at [1241, 520] on div "283 Add" at bounding box center [1129, 519] width 369 height 34
drag, startPoint x: 1260, startPoint y: 520, endPoint x: 1198, endPoint y: 520, distance: 62.0
click at [1254, 520] on button "Add" at bounding box center [1280, 518] width 66 height 31
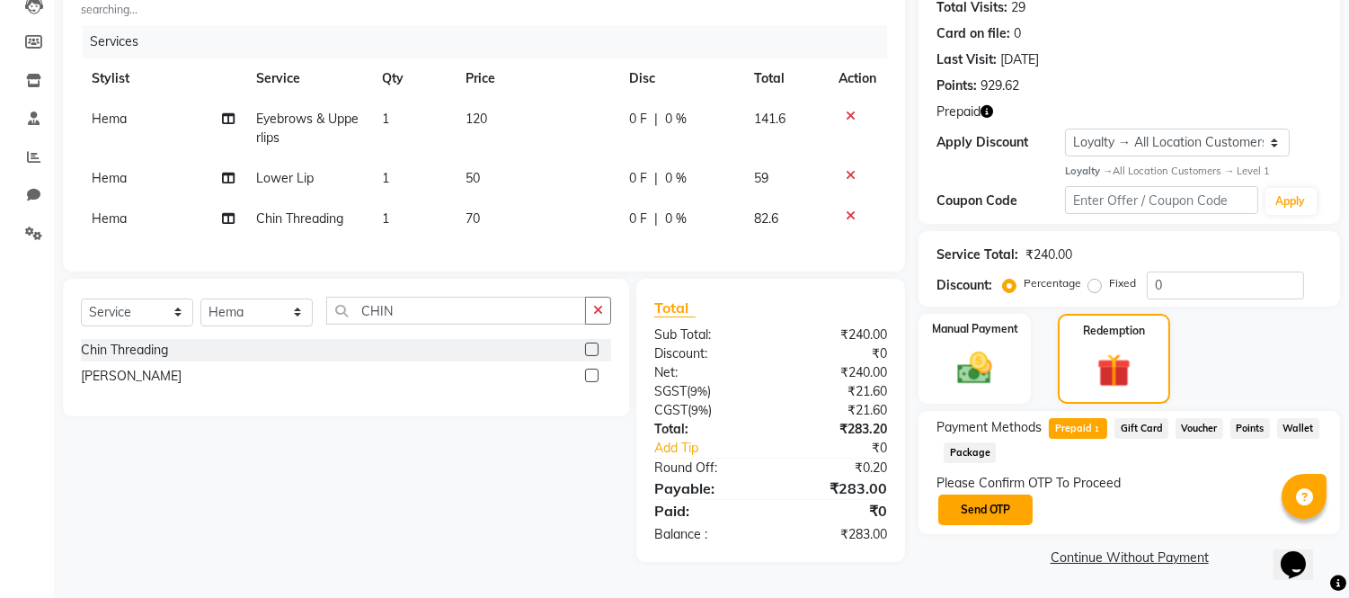
click at [966, 501] on button "Send OTP" at bounding box center [986, 509] width 94 height 31
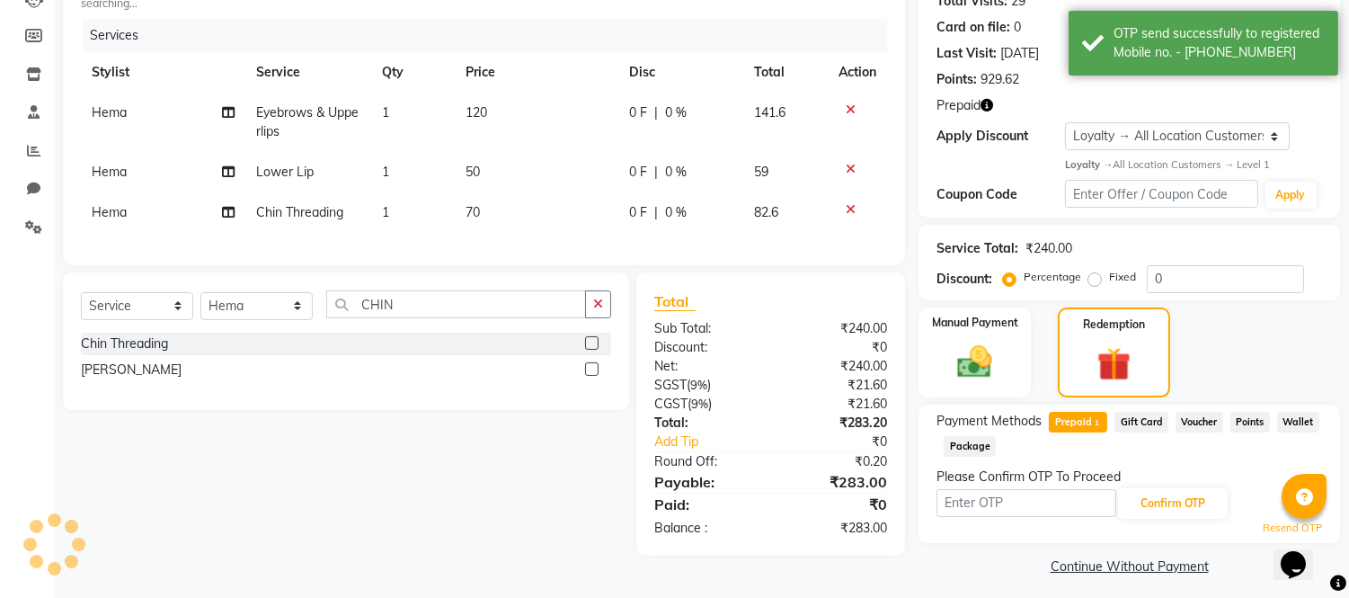
click at [966, 501] on input "text" at bounding box center [1027, 503] width 180 height 28
click at [1184, 501] on button "Confirm OTP" at bounding box center [1173, 503] width 110 height 31
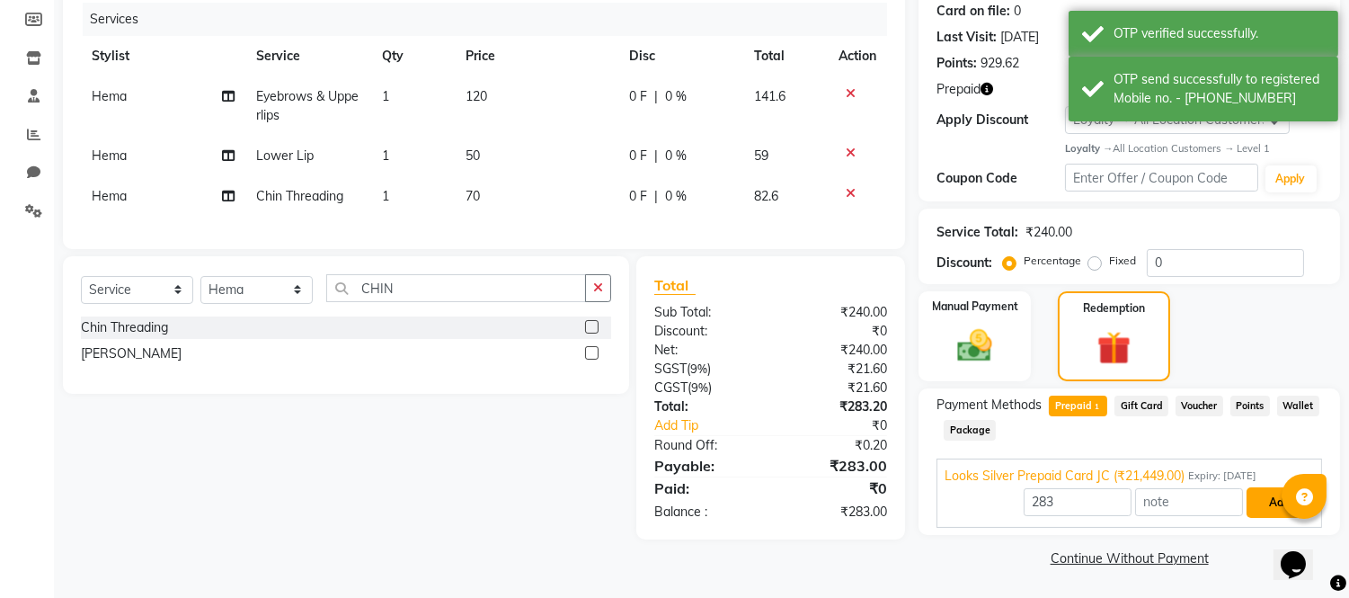
click at [1264, 499] on button "Add" at bounding box center [1280, 502] width 66 height 31
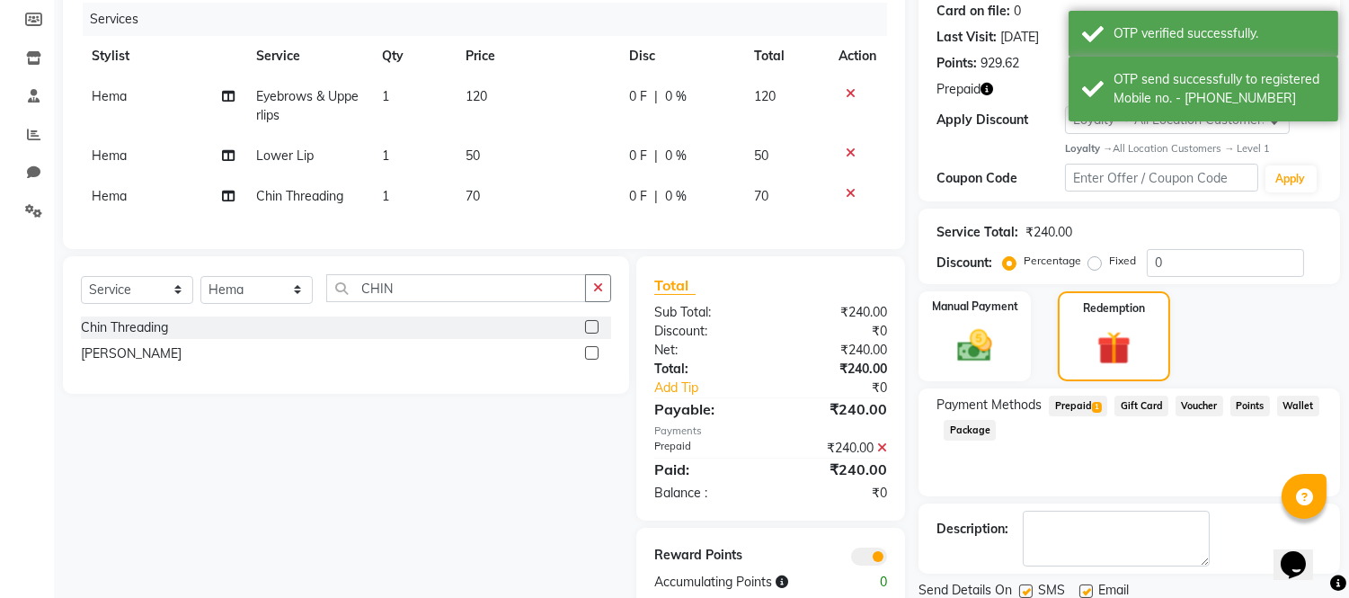
scroll to position [289, 0]
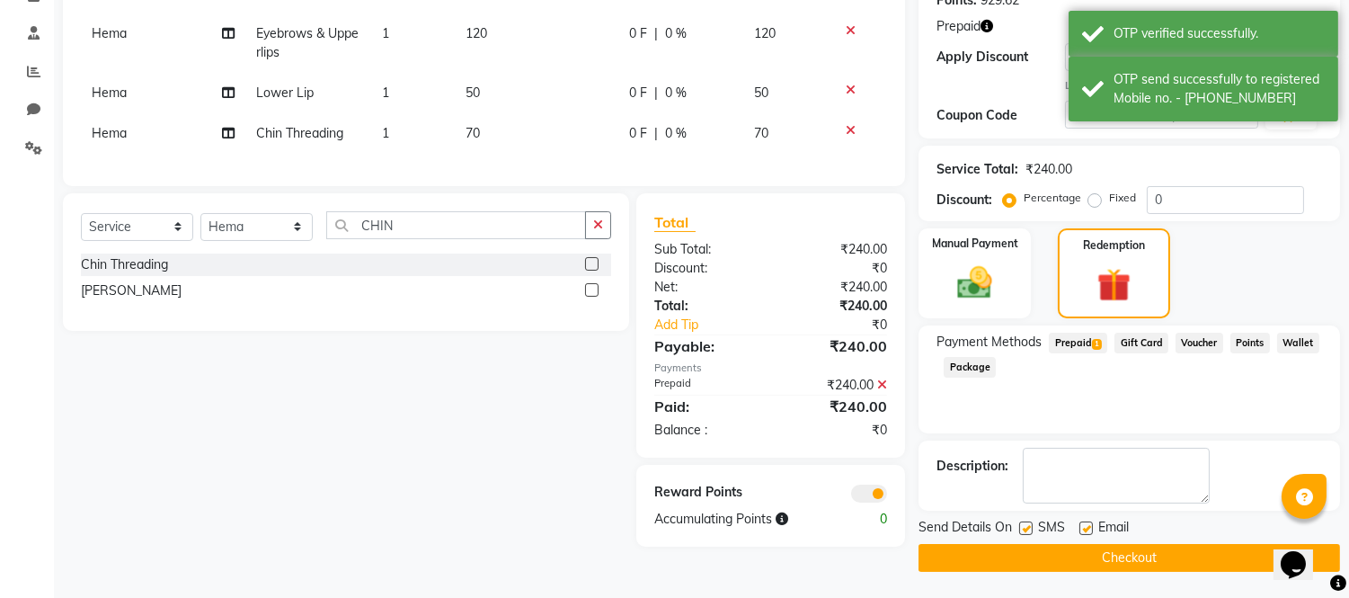
click at [1102, 552] on button "Checkout" at bounding box center [1130, 558] width 422 height 28
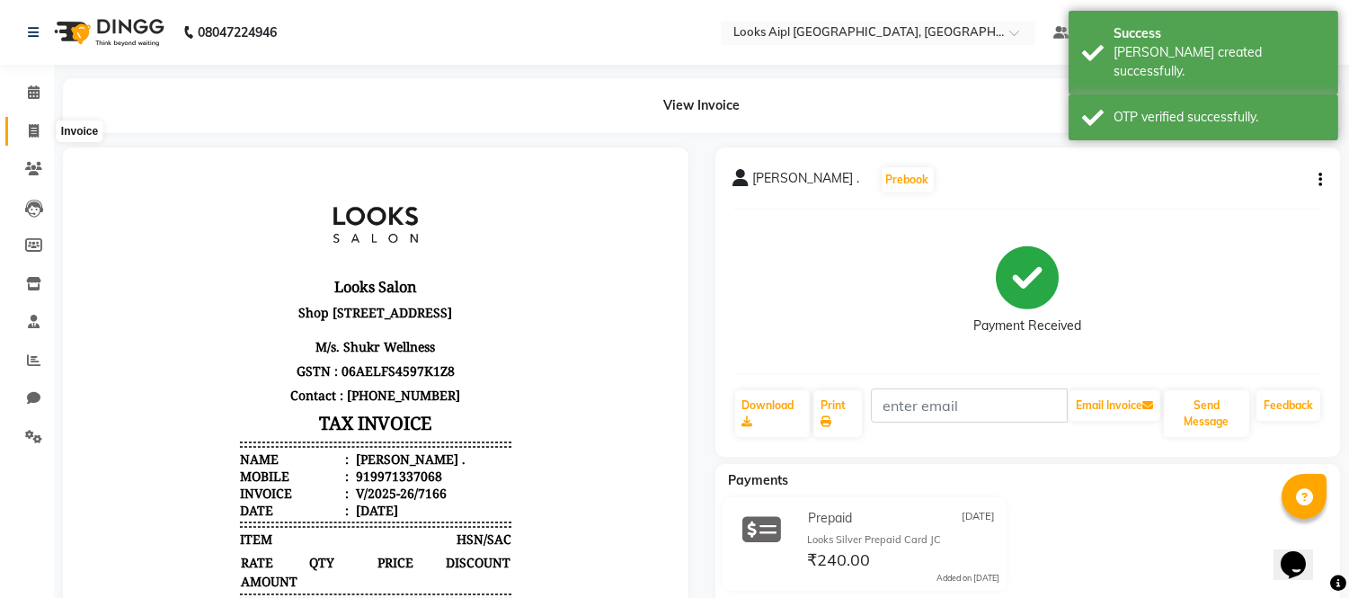
click at [31, 127] on icon at bounding box center [34, 130] width 10 height 13
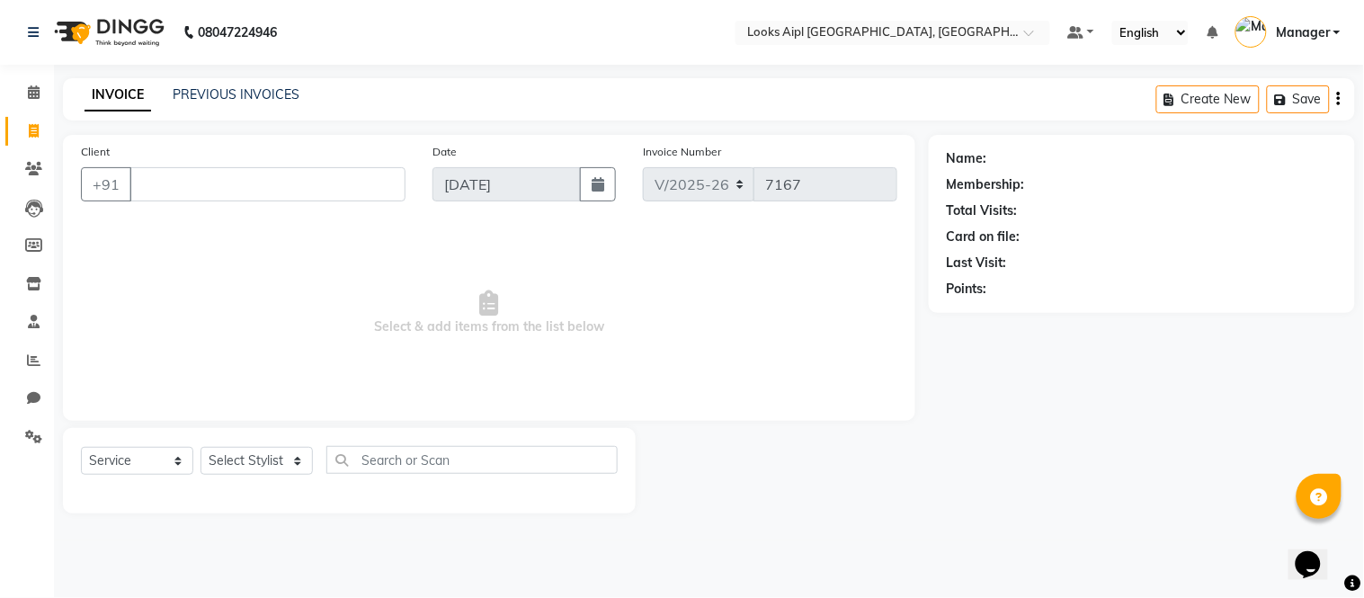
click at [216, 189] on input "Client" at bounding box center [267, 184] width 276 height 34
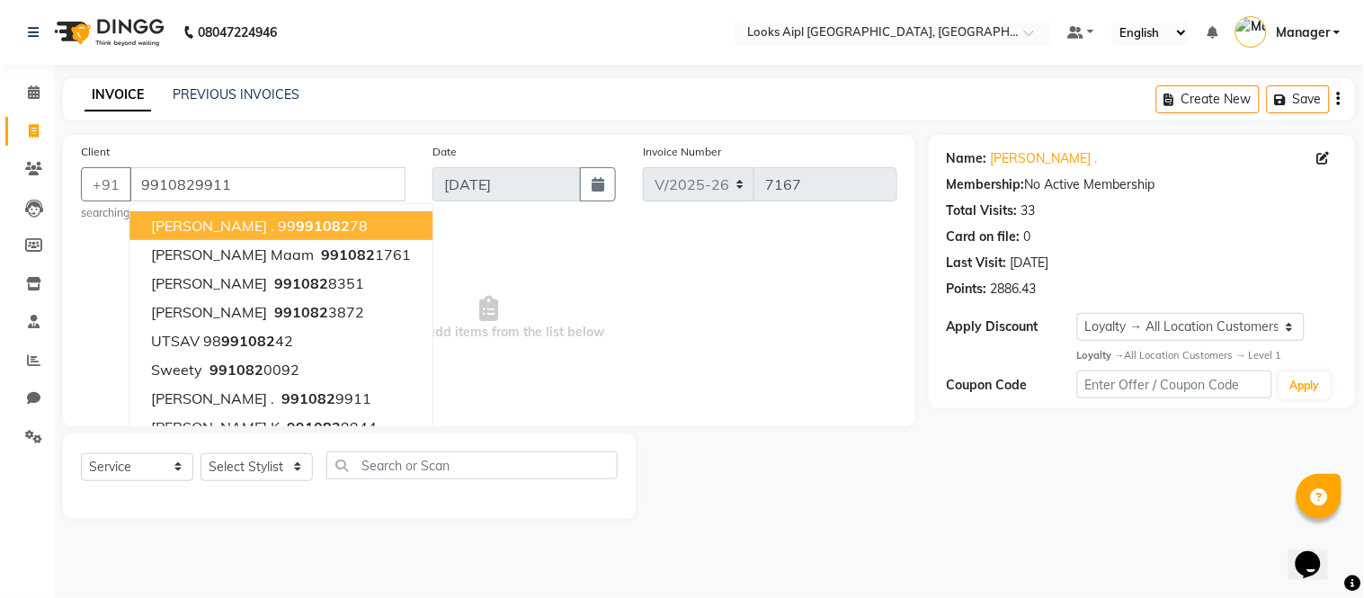
drag, startPoint x: 681, startPoint y: 245, endPoint x: 671, endPoint y: 263, distance: 20.5
click at [681, 246] on span "Select & add items from the list below" at bounding box center [489, 318] width 816 height 180
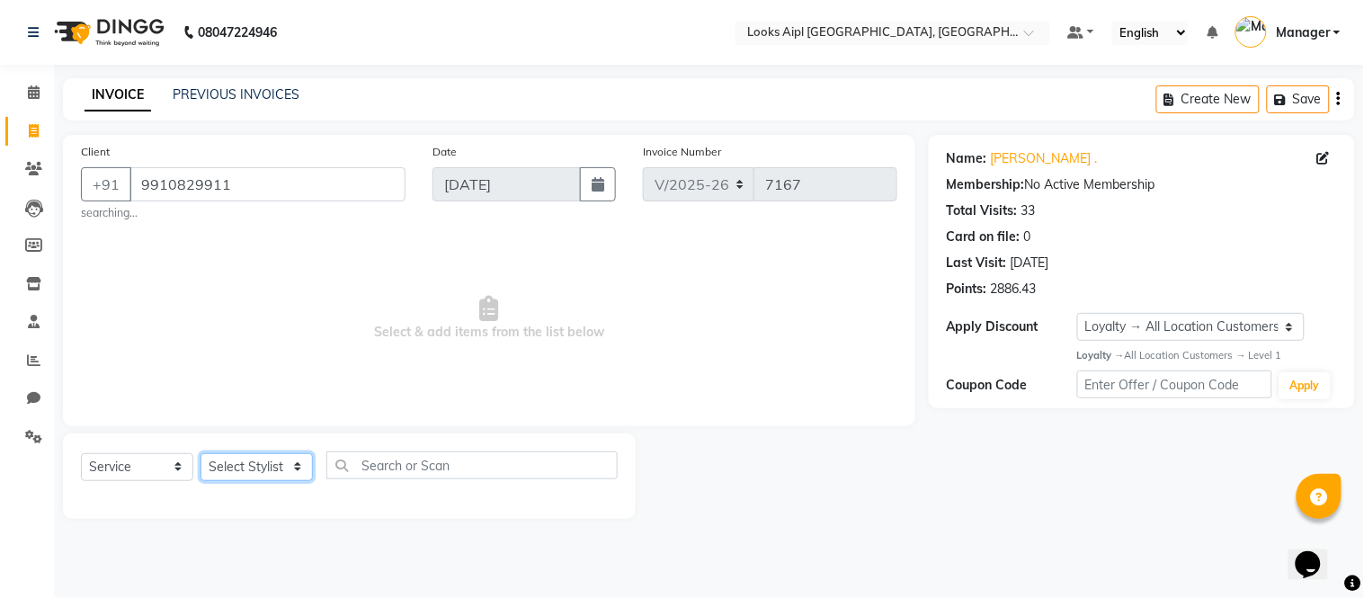
click at [271, 458] on select "Select Stylist [PERSON_NAME] Alam _Pdct [PERSON_NAME] [PERSON_NAME] Counter Sal…" at bounding box center [256, 467] width 112 height 28
click at [200, 453] on select "Select Stylist [PERSON_NAME] Alam _Pdct [PERSON_NAME] [PERSON_NAME] Counter Sal…" at bounding box center [256, 467] width 112 height 28
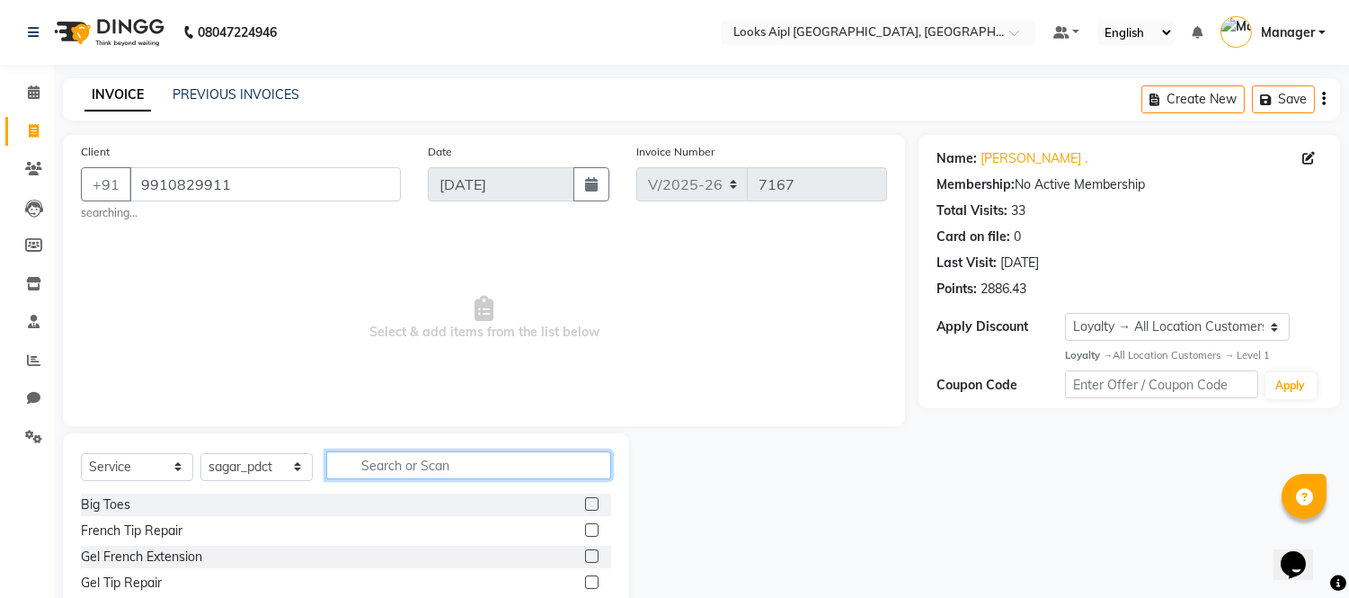
click at [416, 475] on input "text" at bounding box center [468, 465] width 285 height 28
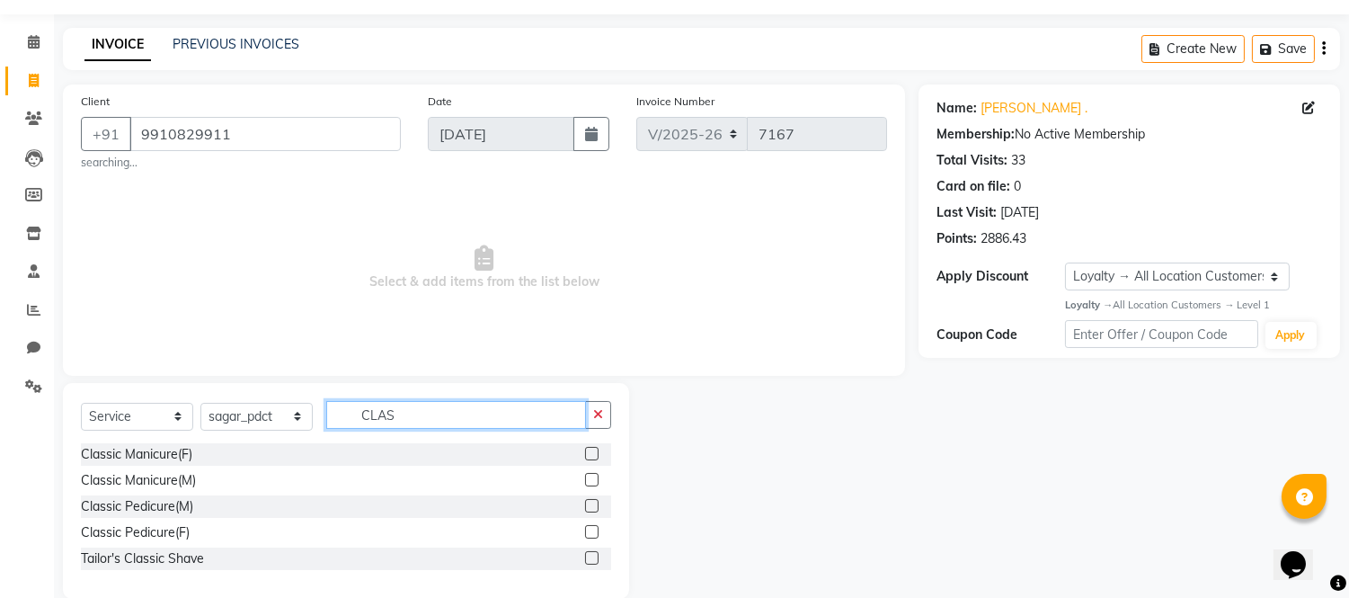
scroll to position [78, 0]
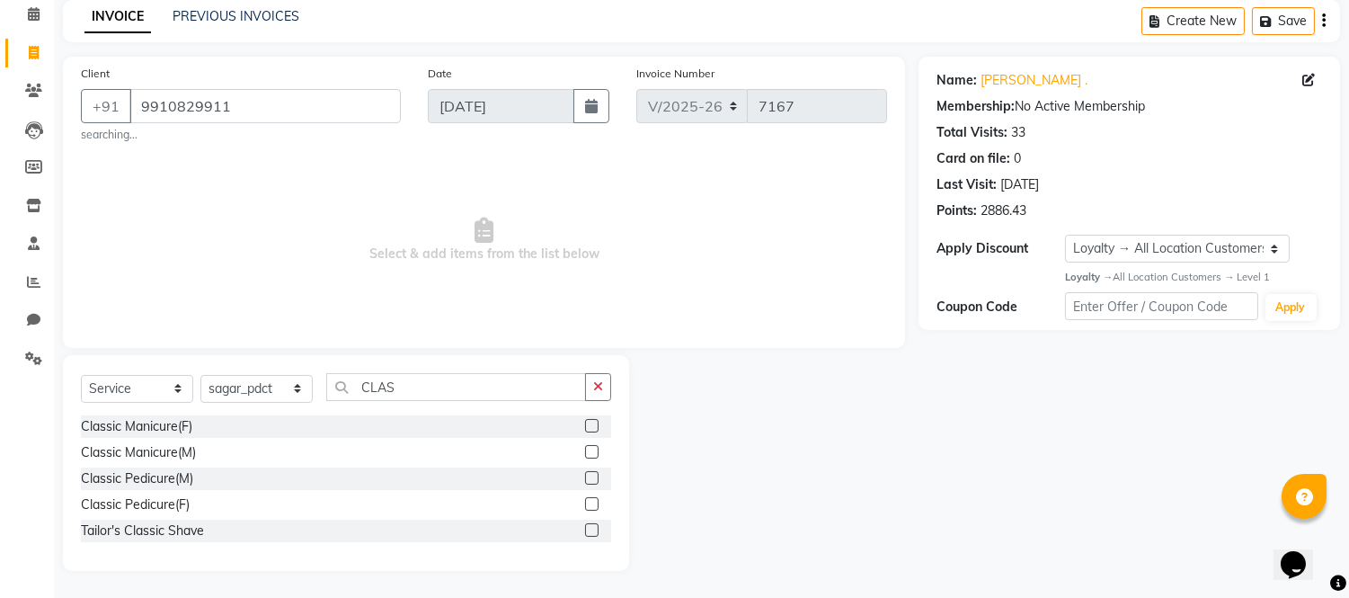
click at [594, 502] on label at bounding box center [591, 503] width 13 height 13
click at [594, 502] on input "checkbox" at bounding box center [591, 505] width 12 height 12
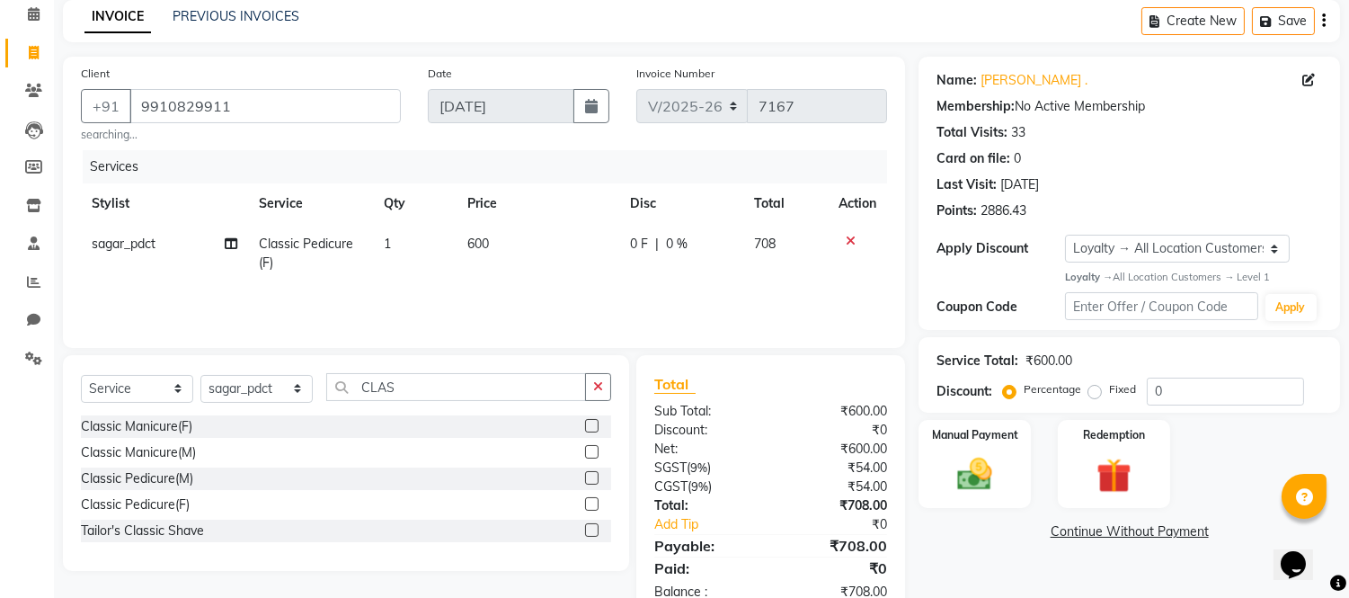
click at [591, 480] on label at bounding box center [591, 477] width 13 height 13
click at [591, 480] on input "checkbox" at bounding box center [591, 479] width 12 height 12
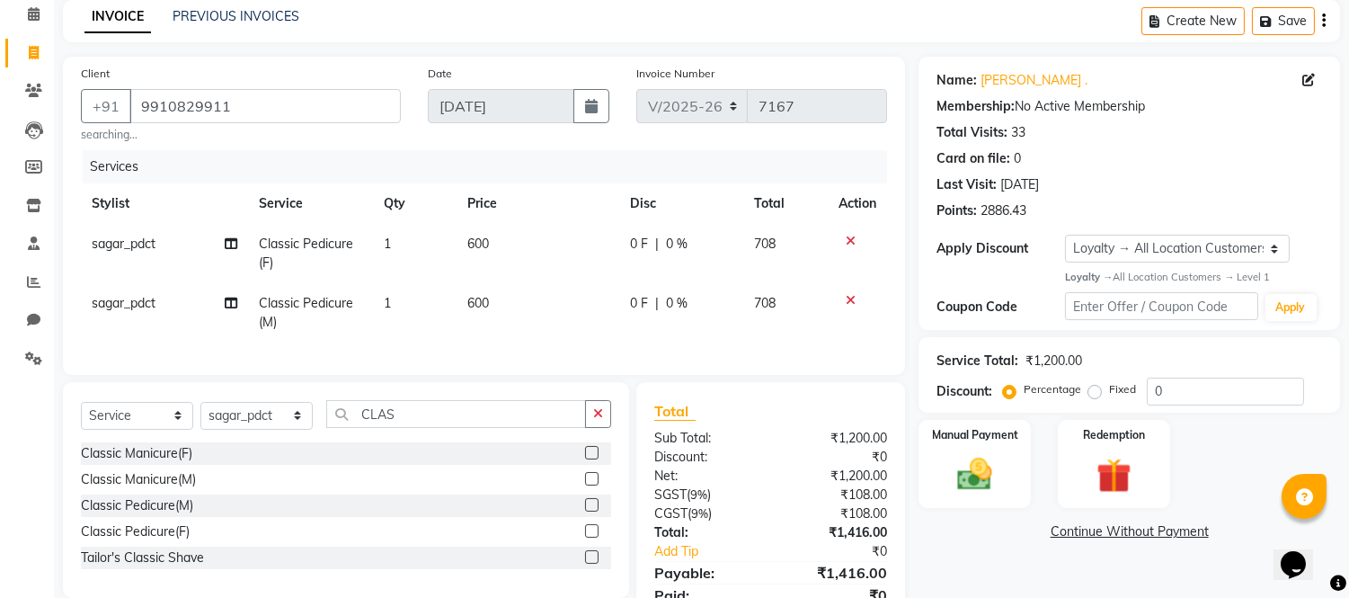
click at [512, 247] on td "600" at bounding box center [538, 253] width 163 height 59
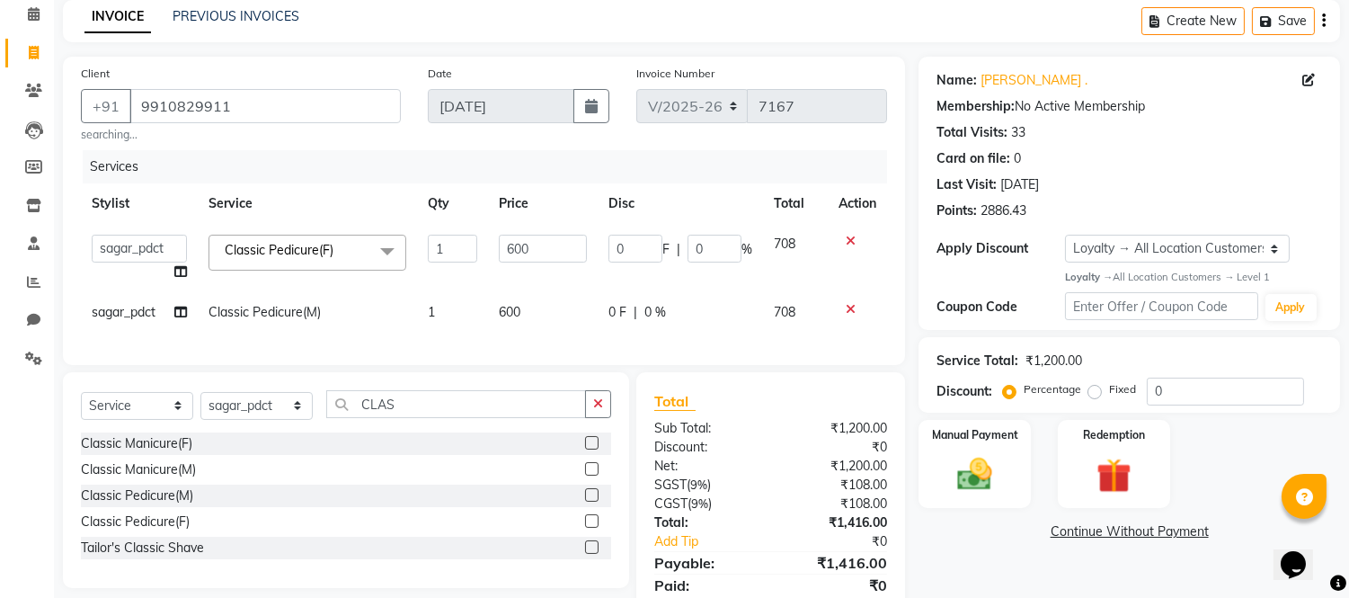
click at [512, 247] on input "600" at bounding box center [543, 249] width 88 height 28
click at [507, 307] on td "600" at bounding box center [543, 312] width 110 height 40
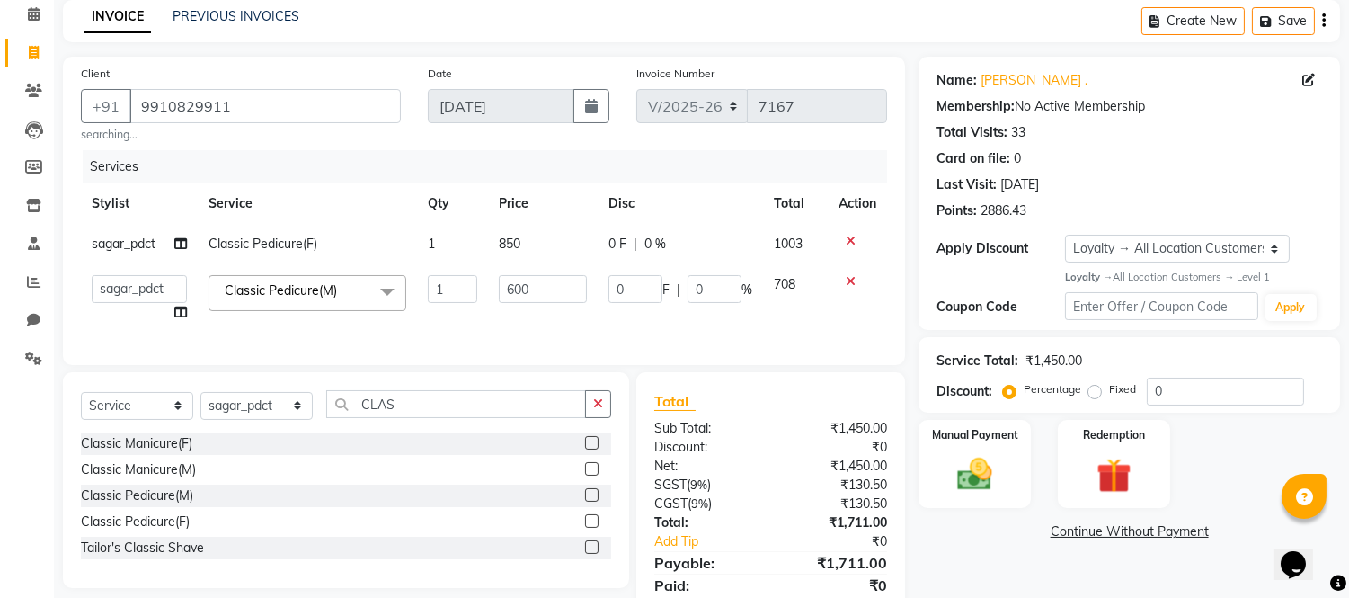
click at [507, 307] on td "600" at bounding box center [543, 298] width 110 height 68
click at [523, 283] on input "600" at bounding box center [543, 289] width 88 height 28
drag, startPoint x: 506, startPoint y: 311, endPoint x: 441, endPoint y: 334, distance: 68.8
click at [505, 312] on td "850" at bounding box center [543, 298] width 110 height 68
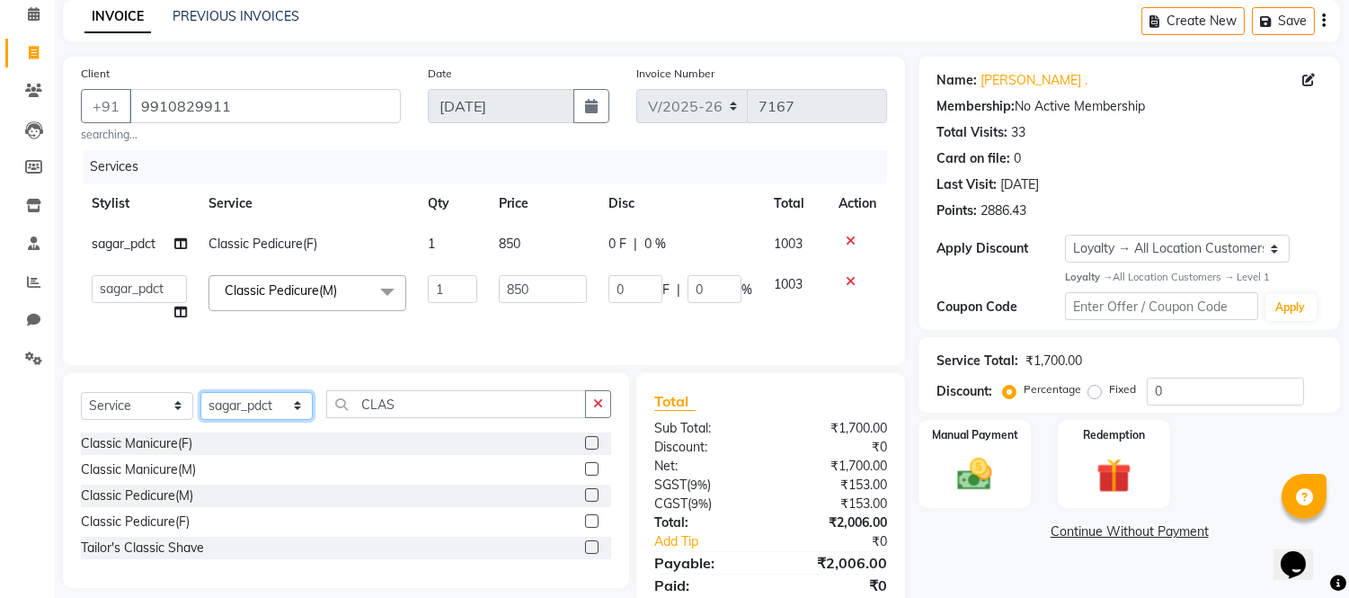
drag, startPoint x: 263, startPoint y: 424, endPoint x: 259, endPoint y: 414, distance: 10.5
click at [261, 420] on select "Select Stylist [PERSON_NAME] Alam _Pdct [PERSON_NAME] [PERSON_NAME] Counter Sal…" at bounding box center [256, 406] width 112 height 28
click at [200, 406] on select "Select Stylist [PERSON_NAME] Alam _Pdct [PERSON_NAME] [PERSON_NAME] Counter Sal…" at bounding box center [256, 406] width 112 height 28
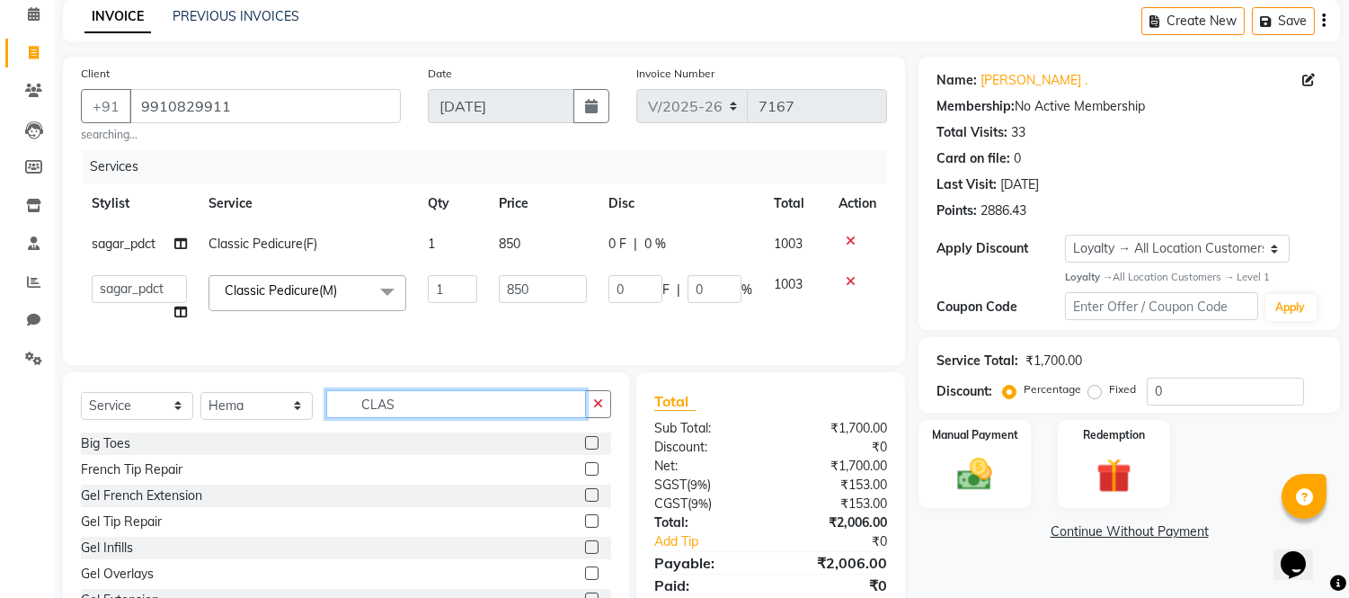
drag, startPoint x: 399, startPoint y: 414, endPoint x: 311, endPoint y: 414, distance: 88.1
click at [286, 414] on div "Select Service Product Membership Package Voucher Prepaid Gift Card Select Styl…" at bounding box center [346, 411] width 530 height 42
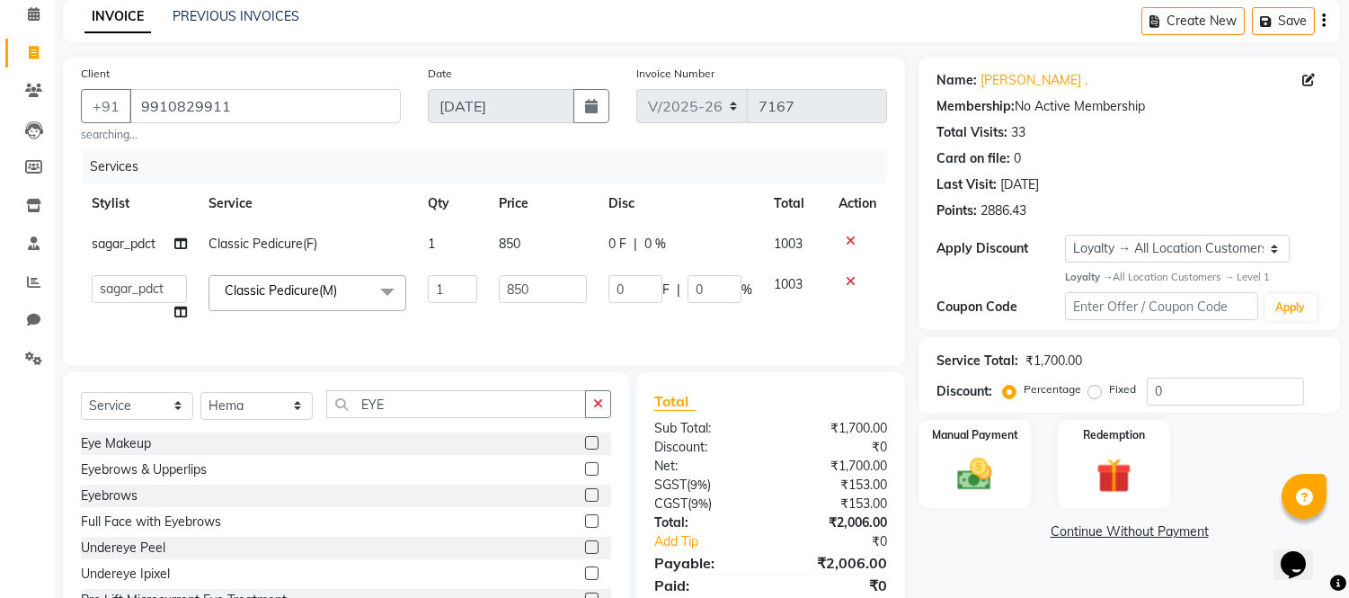
click at [585, 476] on label at bounding box center [591, 468] width 13 height 13
click at [585, 476] on input "checkbox" at bounding box center [591, 470] width 12 height 12
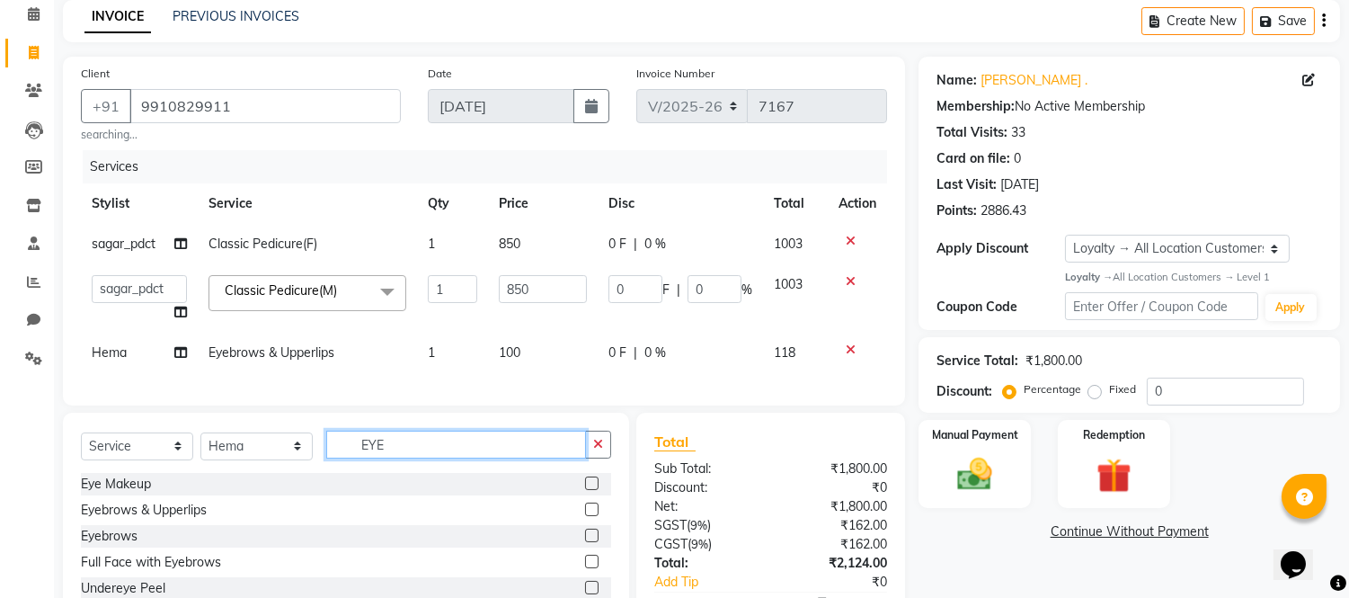
drag, startPoint x: 409, startPoint y: 460, endPoint x: 68, endPoint y: 450, distance: 340.9
click at [68, 450] on div "Select Service Product Membership Package Voucher Prepaid Gift Card Select Styl…" at bounding box center [346, 545] width 566 height 265
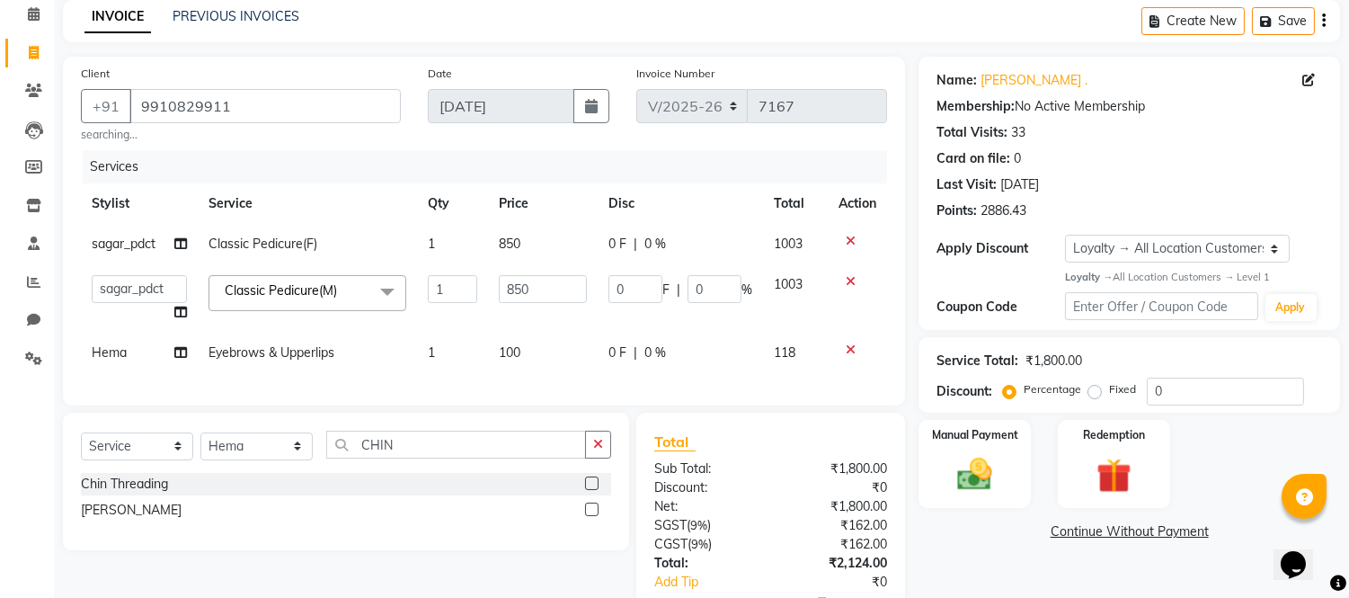
drag, startPoint x: 593, startPoint y: 498, endPoint x: 535, endPoint y: 420, distance: 97.6
click at [592, 490] on label at bounding box center [591, 482] width 13 height 13
click at [592, 490] on input "checkbox" at bounding box center [591, 484] width 12 height 12
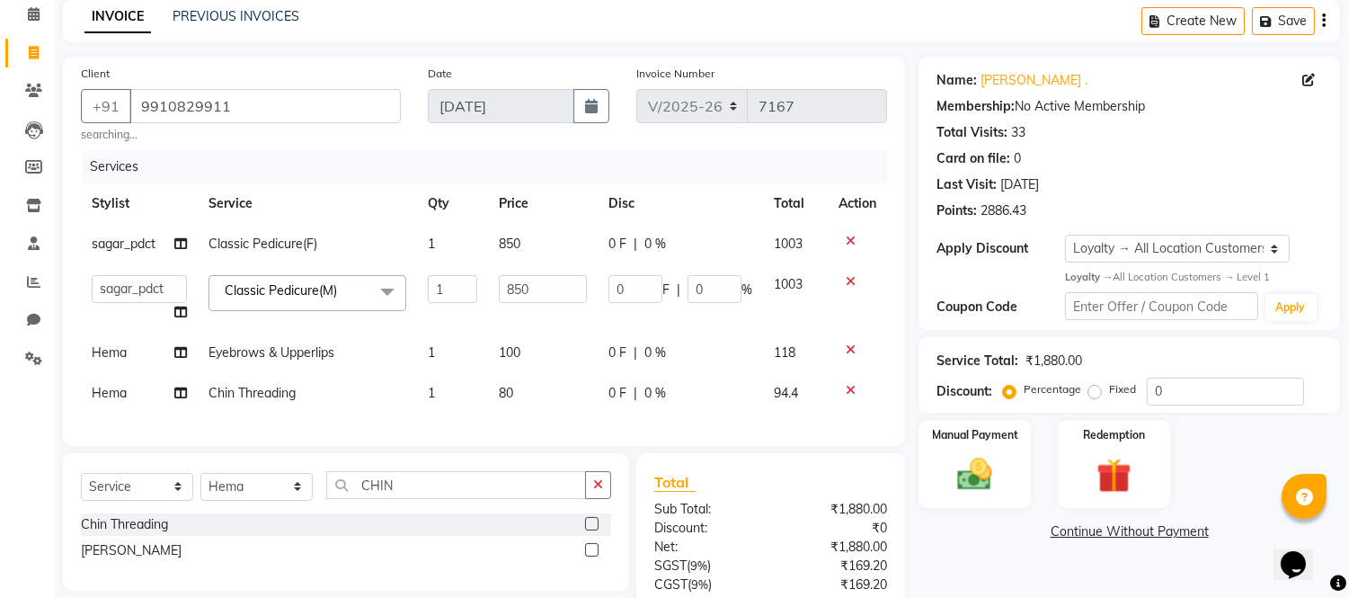
click at [536, 355] on td "100" at bounding box center [543, 353] width 110 height 40
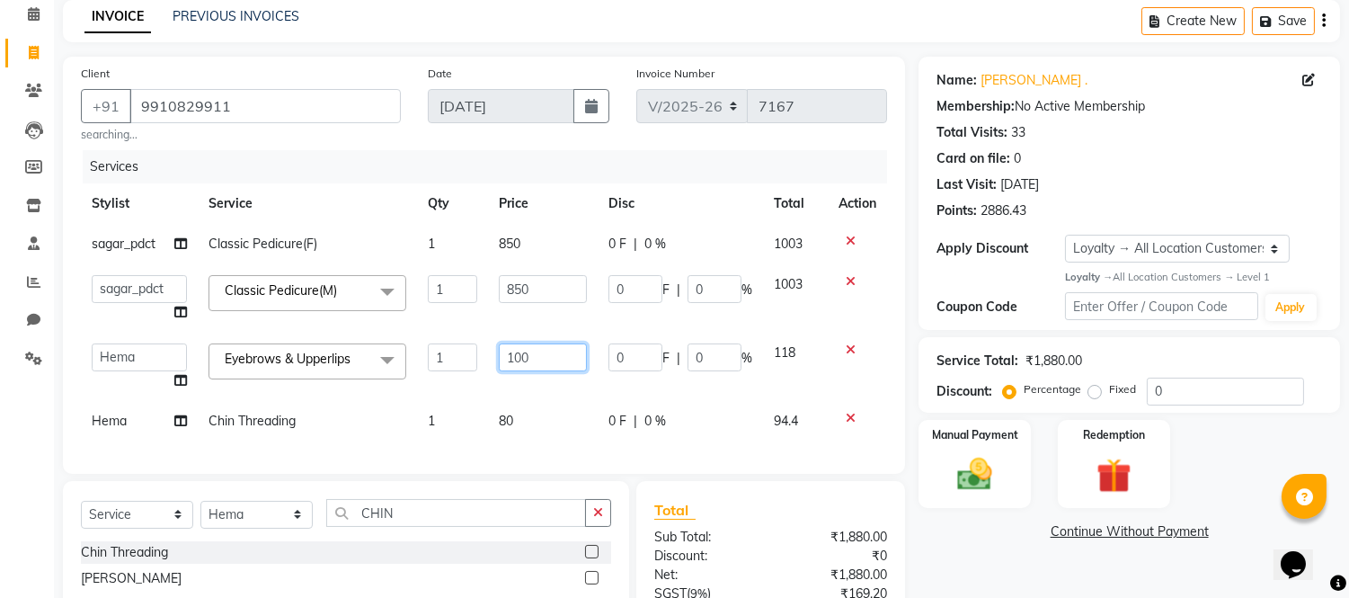
click at [536, 355] on input "100" at bounding box center [543, 357] width 88 height 28
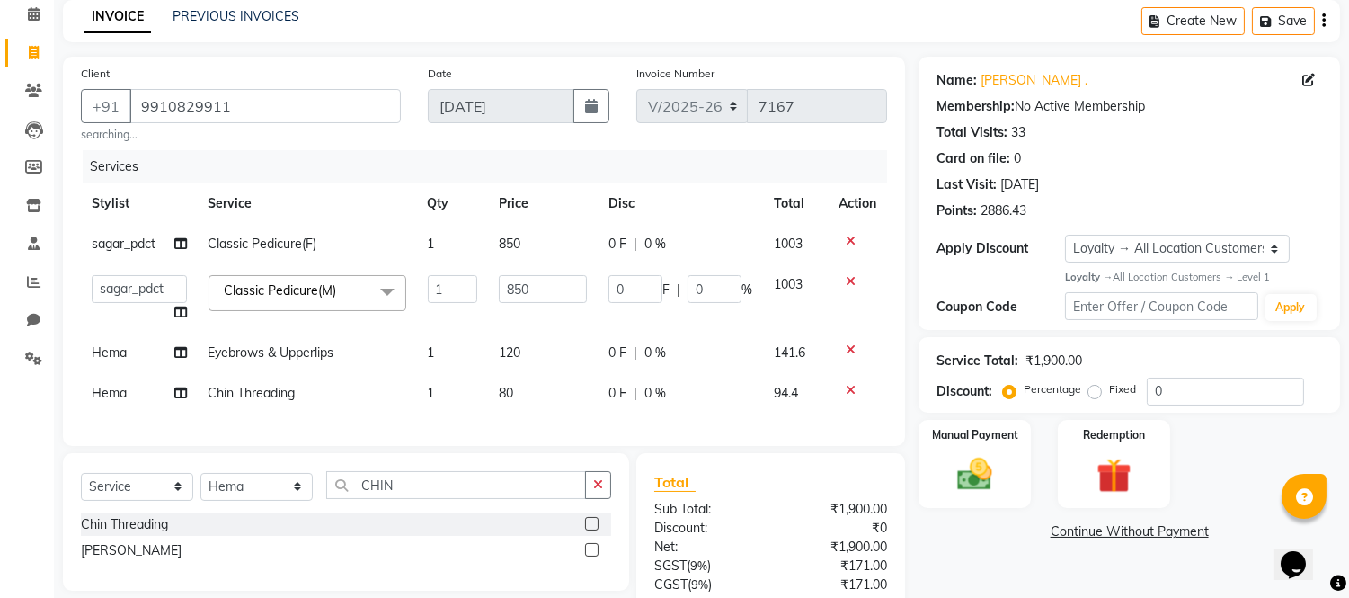
click at [517, 415] on div "Services Stylist Service Qty Price Disc Total Action sagar_pdct Classic Pedicur…" at bounding box center [484, 289] width 806 height 278
click at [516, 415] on div "Services Stylist Service Qty Price Disc Total Action sagar_pdct Classic Pedicur…" at bounding box center [484, 289] width 806 height 278
click at [510, 388] on span "80" at bounding box center [506, 393] width 14 height 16
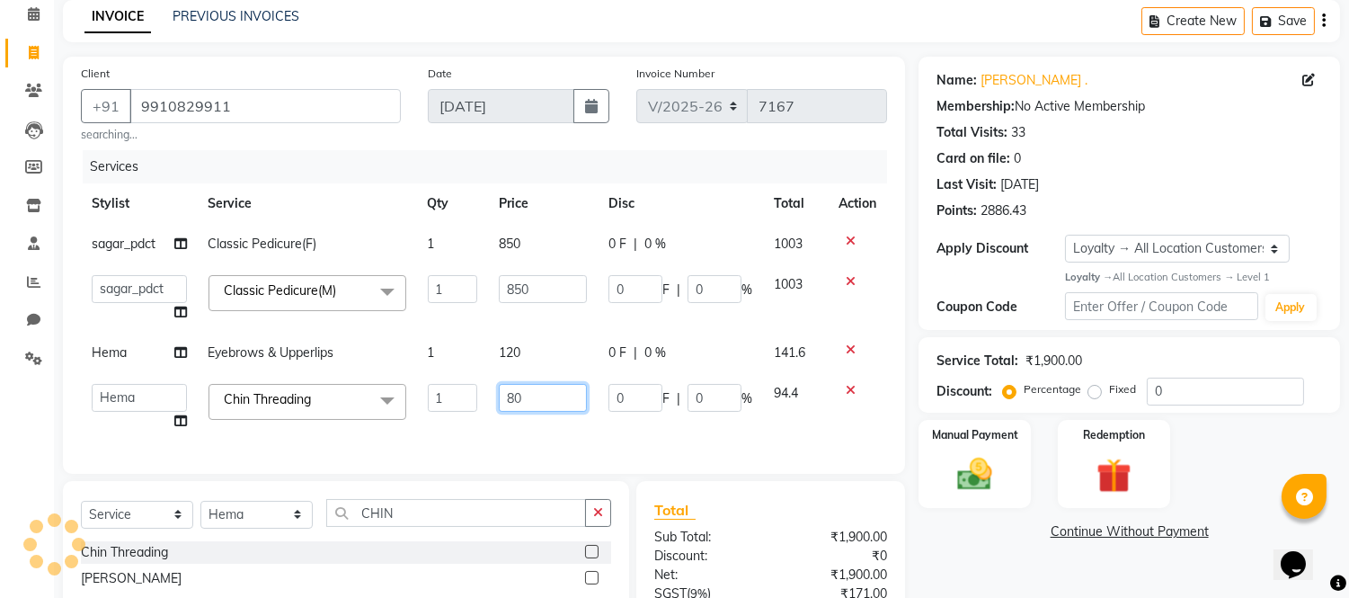
click at [511, 398] on input "80" at bounding box center [543, 398] width 88 height 28
click at [542, 428] on div "Services Stylist Service Qty Price Disc Total Action sagar_pdct Classic Pedicur…" at bounding box center [484, 303] width 806 height 306
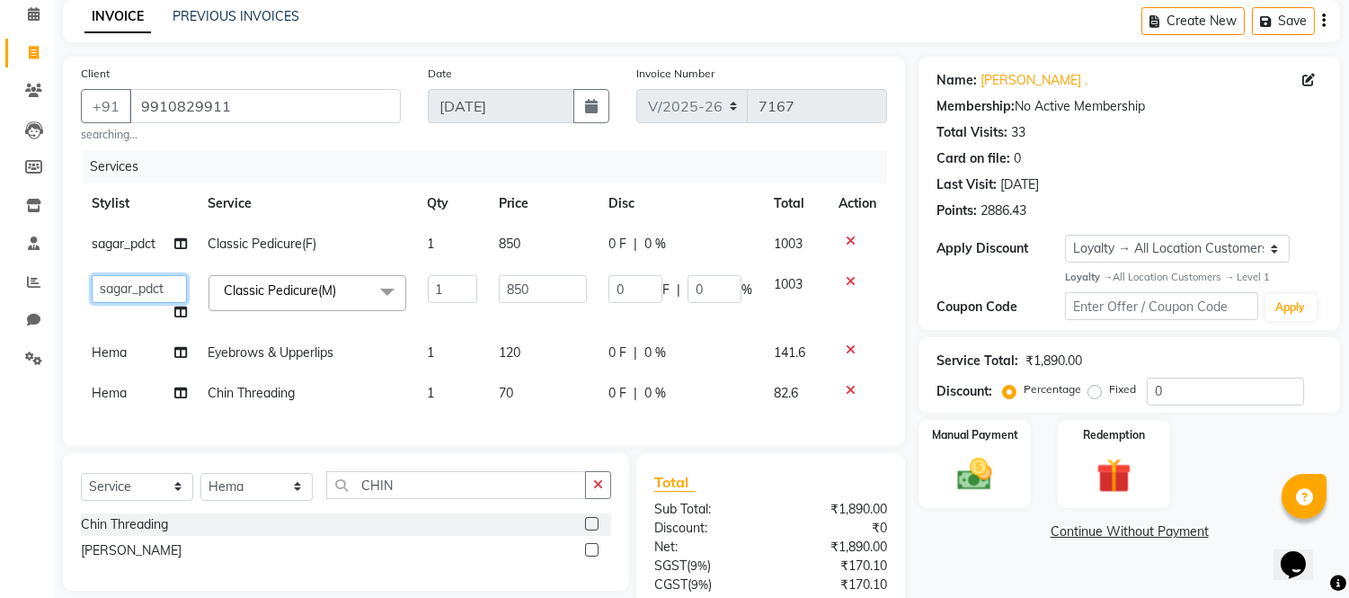
click at [127, 289] on select "[PERSON_NAME] Alam _Pdct [PERSON_NAME] [PERSON_NAME] Counter Sales [PERSON_NAME…" at bounding box center [139, 289] width 95 height 28
drag, startPoint x: 534, startPoint y: 11, endPoint x: 632, endPoint y: 36, distance: 101.2
click at [539, 11] on div "INVOICE PREVIOUS INVOICES Create New Save" at bounding box center [701, 21] width 1277 height 42
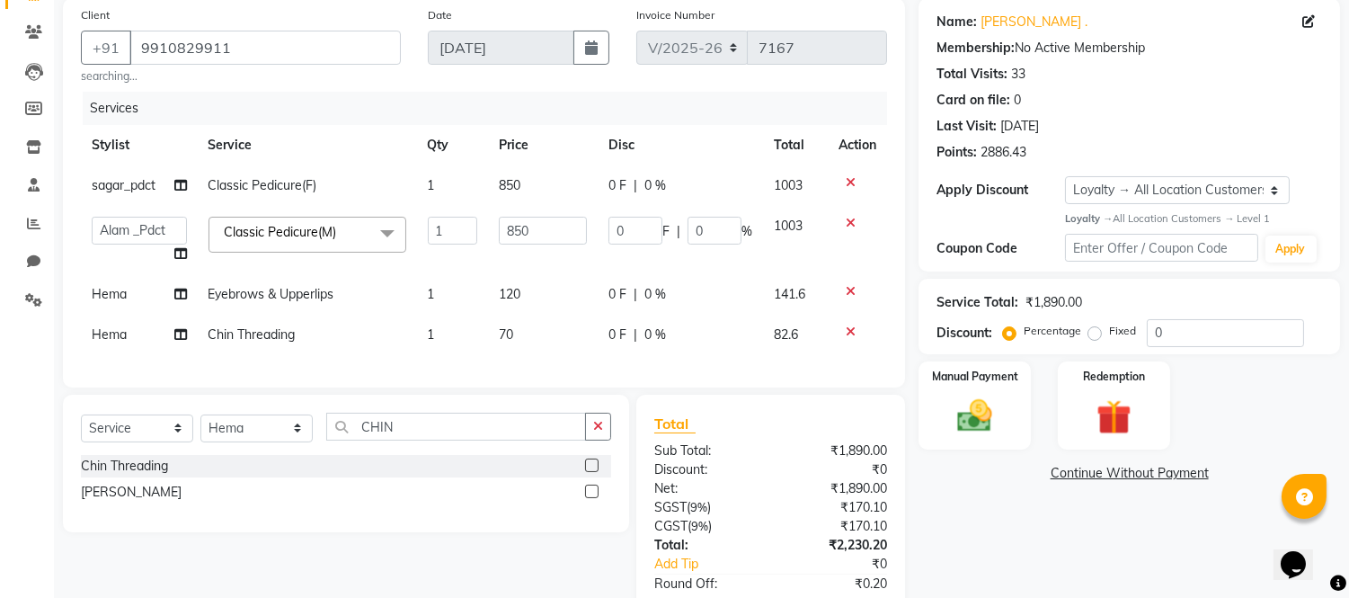
scroll to position [258, 0]
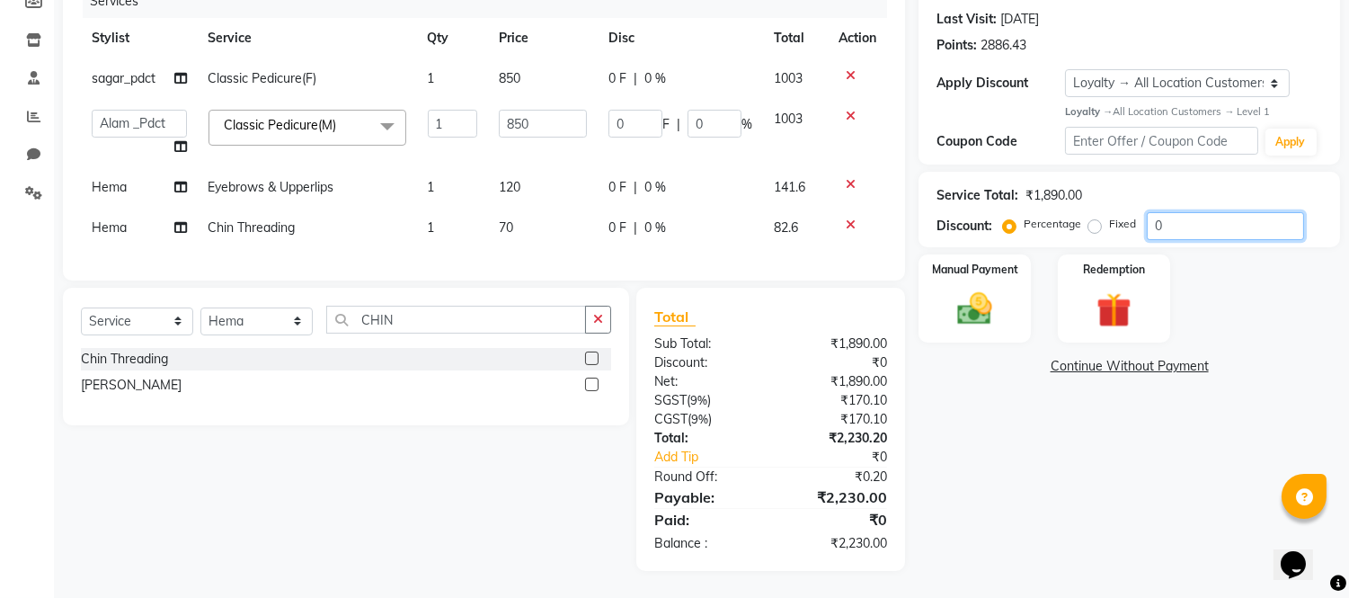
click at [1170, 213] on input "0" at bounding box center [1225, 226] width 157 height 28
click at [1210, 282] on div "Manual Payment Redemption" at bounding box center [1129, 298] width 449 height 89
click at [955, 288] on img at bounding box center [975, 309] width 59 height 42
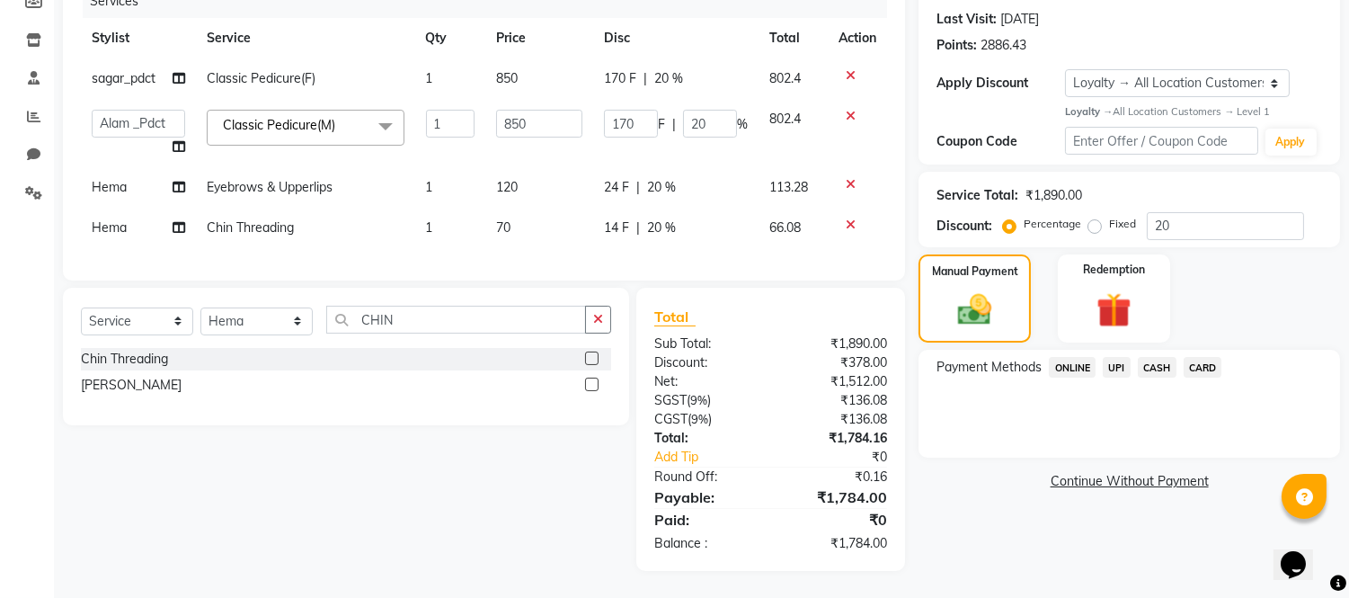
click at [1117, 357] on span "UPI" at bounding box center [1117, 367] width 28 height 21
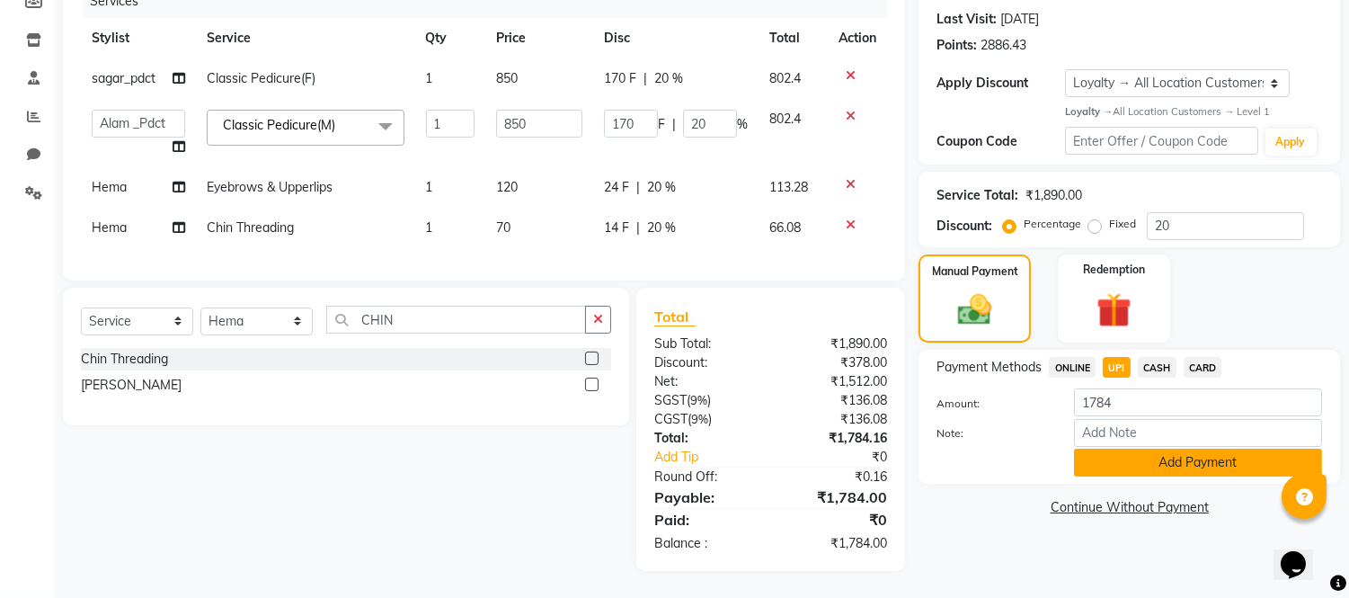
click at [1108, 449] on button "Add Payment" at bounding box center [1198, 463] width 248 height 28
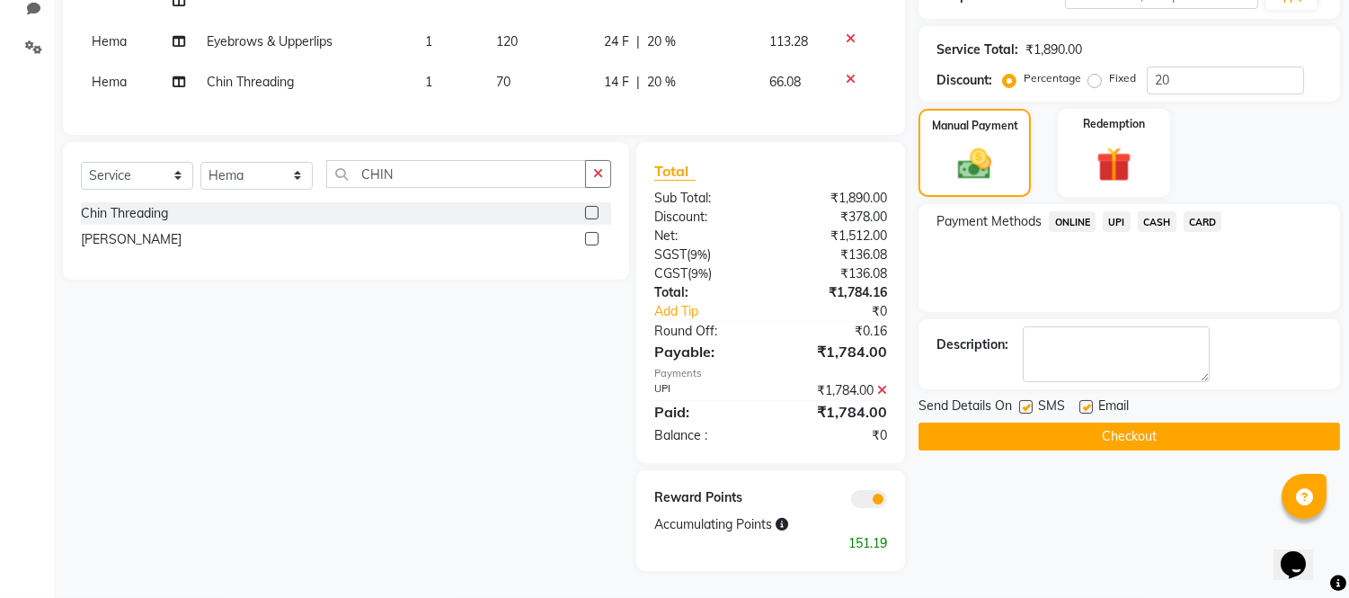
scroll to position [405, 0]
click at [1107, 425] on button "Checkout" at bounding box center [1130, 437] width 422 height 28
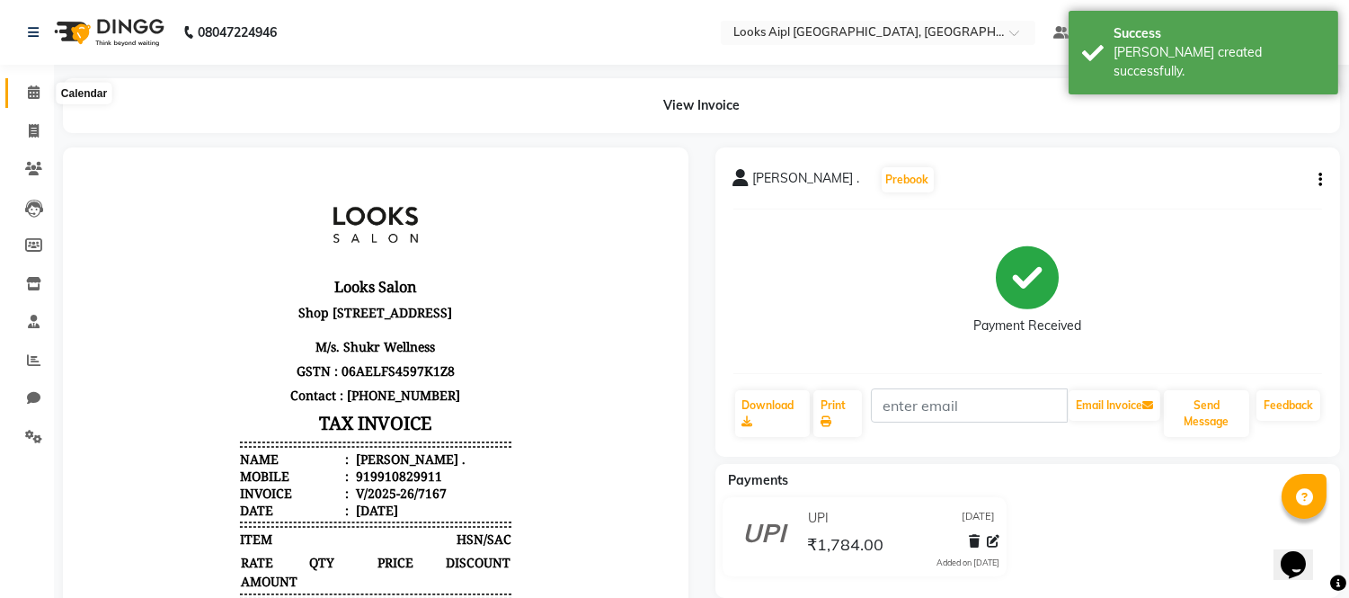
click at [40, 100] on span at bounding box center [33, 93] width 31 height 21
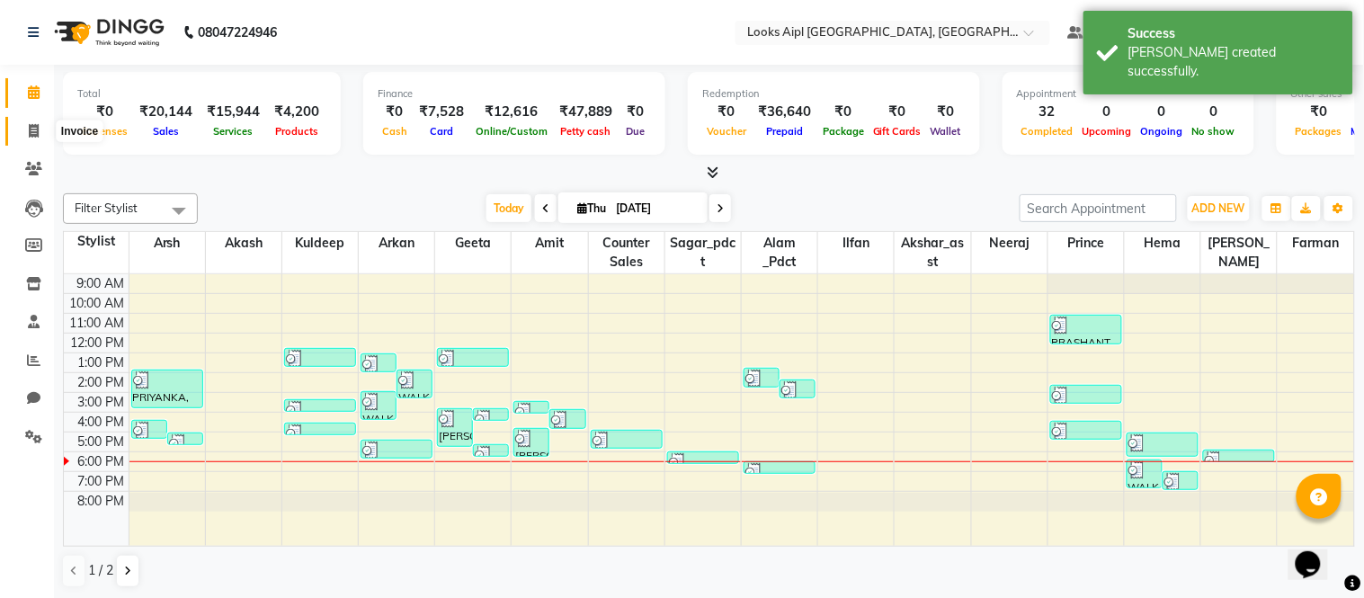
click at [23, 127] on span at bounding box center [33, 131] width 31 height 21
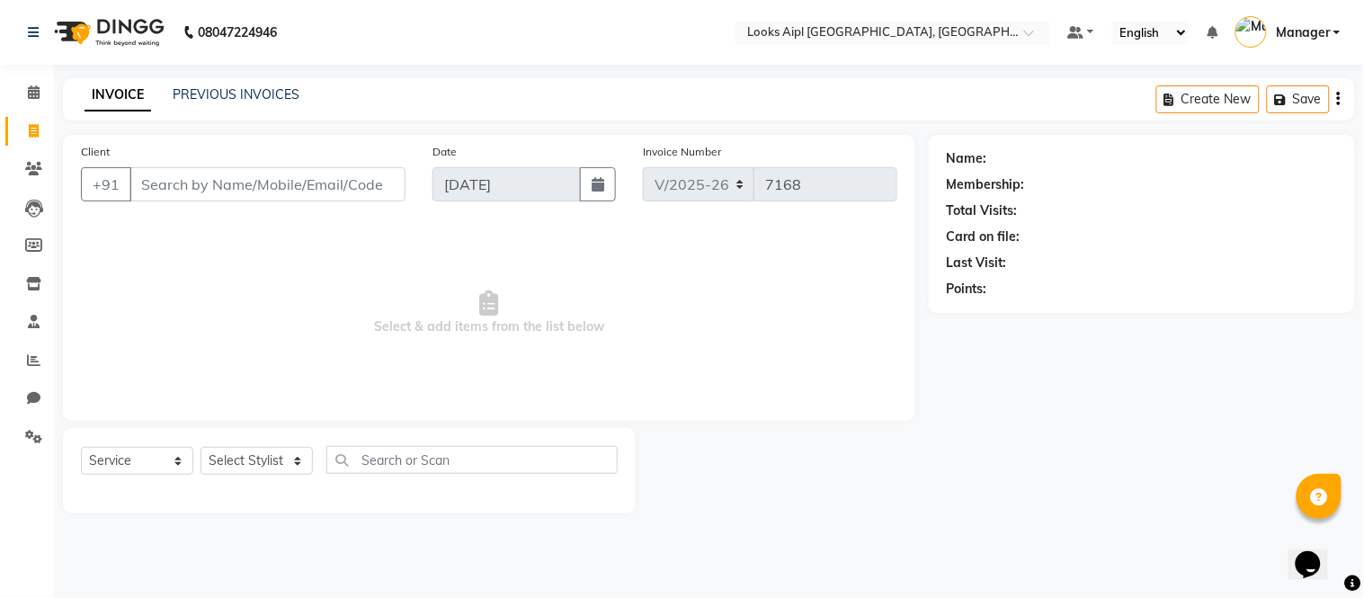
click at [212, 181] on input "Client" at bounding box center [267, 184] width 276 height 34
click at [281, 459] on select "Select Stylist [PERSON_NAME] Alam _Pdct [PERSON_NAME] [PERSON_NAME] Counter Sal…" at bounding box center [256, 461] width 112 height 28
click at [200, 448] on select "Select Stylist [PERSON_NAME] Alam _Pdct [PERSON_NAME] [PERSON_NAME] Counter Sal…" at bounding box center [256, 461] width 112 height 28
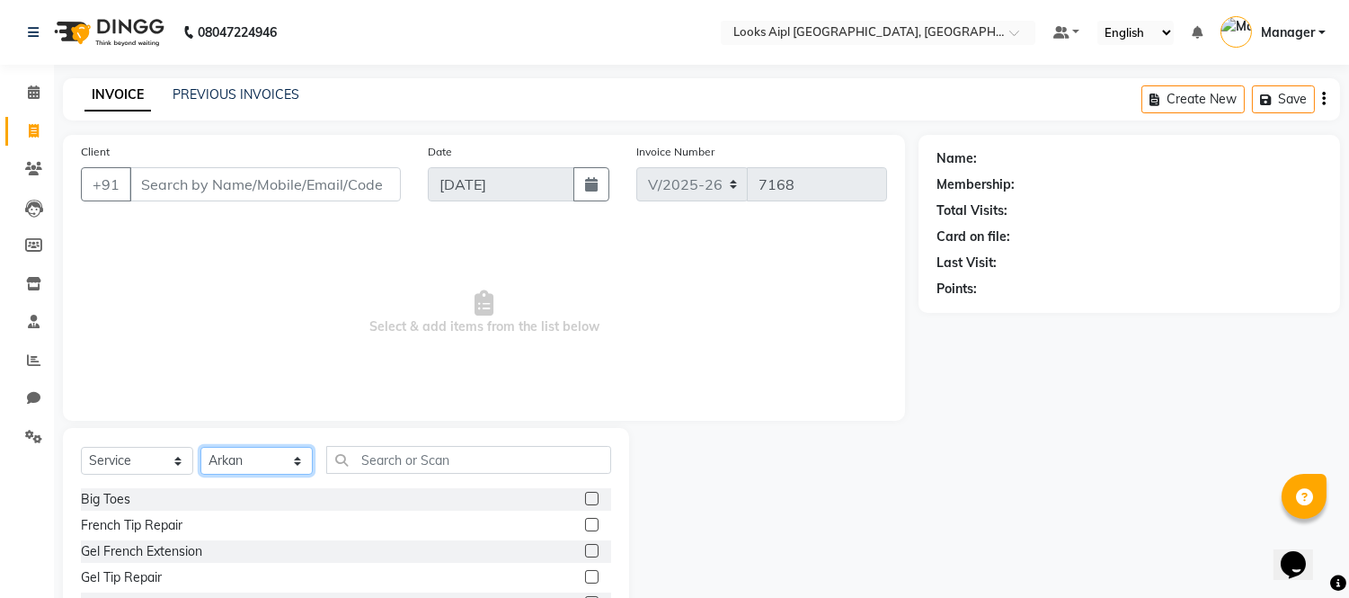
click at [289, 453] on select "Select Stylist [PERSON_NAME] Alam _Pdct [PERSON_NAME] [PERSON_NAME] Counter Sal…" at bounding box center [256, 461] width 112 height 28
click at [394, 92] on div "INVOICE PREVIOUS INVOICES Create New Save" at bounding box center [701, 99] width 1277 height 42
click at [318, 172] on input "Client" at bounding box center [264, 184] width 271 height 34
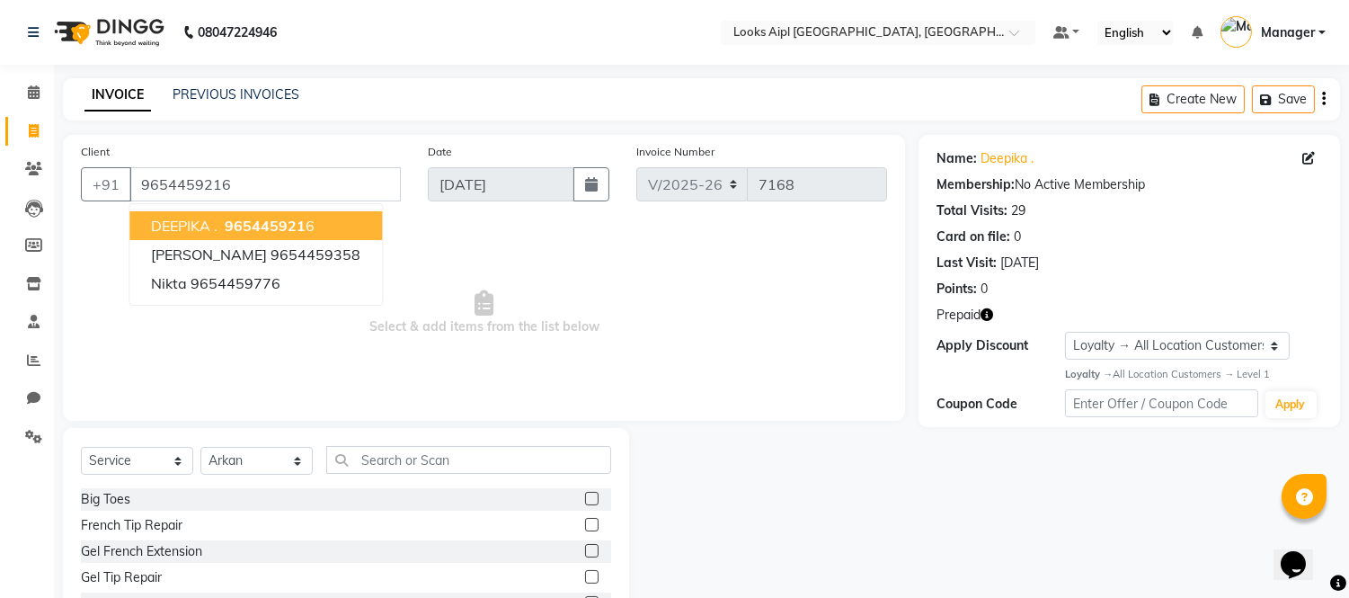
click at [459, 257] on span "Select & add items from the list below" at bounding box center [484, 313] width 806 height 180
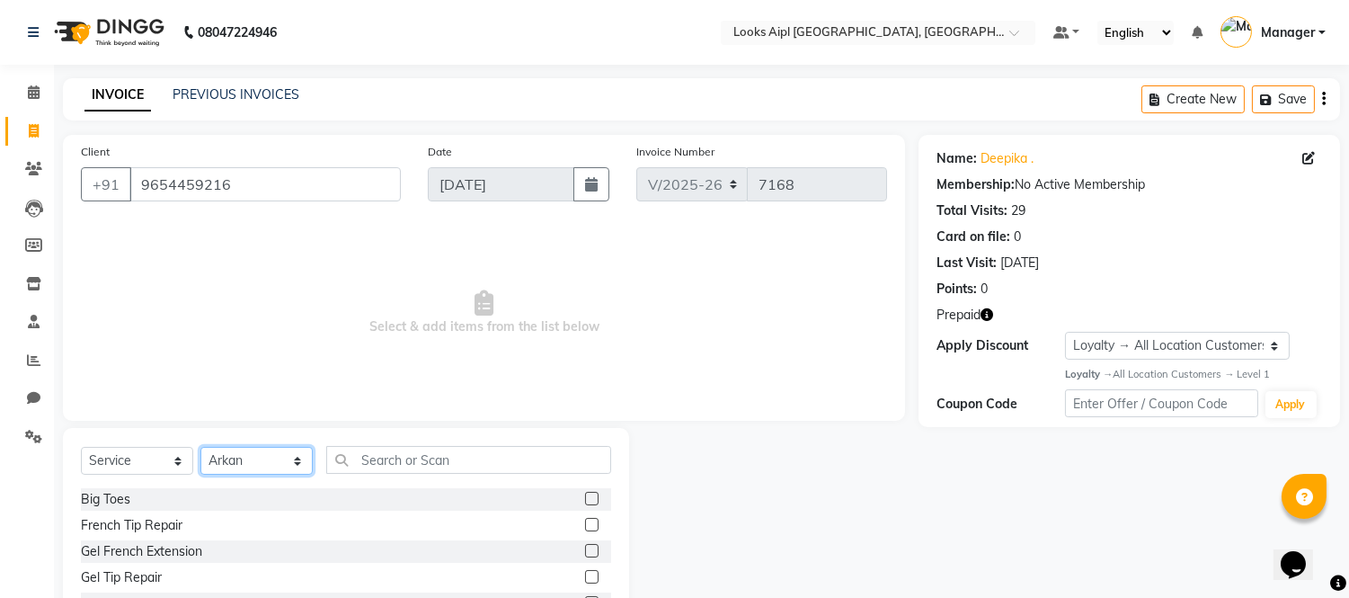
click at [289, 464] on select "Select Stylist [PERSON_NAME] Alam _Pdct [PERSON_NAME] [PERSON_NAME] Counter Sal…" at bounding box center [256, 461] width 112 height 28
click at [200, 448] on select "Select Stylist [PERSON_NAME] Alam _Pdct [PERSON_NAME] [PERSON_NAME] Counter Sal…" at bounding box center [256, 461] width 112 height 28
drag, startPoint x: 479, startPoint y: 478, endPoint x: 475, endPoint y: 457, distance: 22.0
click at [478, 469] on div "Select Service Product Membership Package Voucher Prepaid Gift Card Select Styl…" at bounding box center [346, 467] width 530 height 42
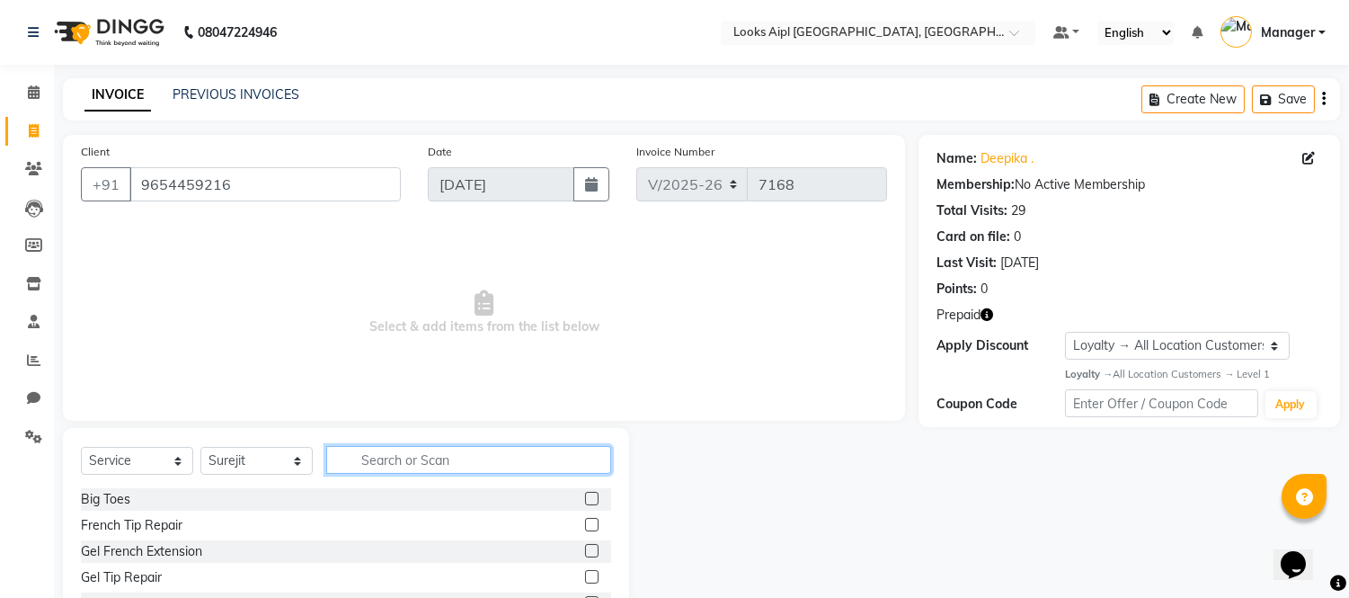
click at [475, 457] on input "text" at bounding box center [468, 460] width 285 height 28
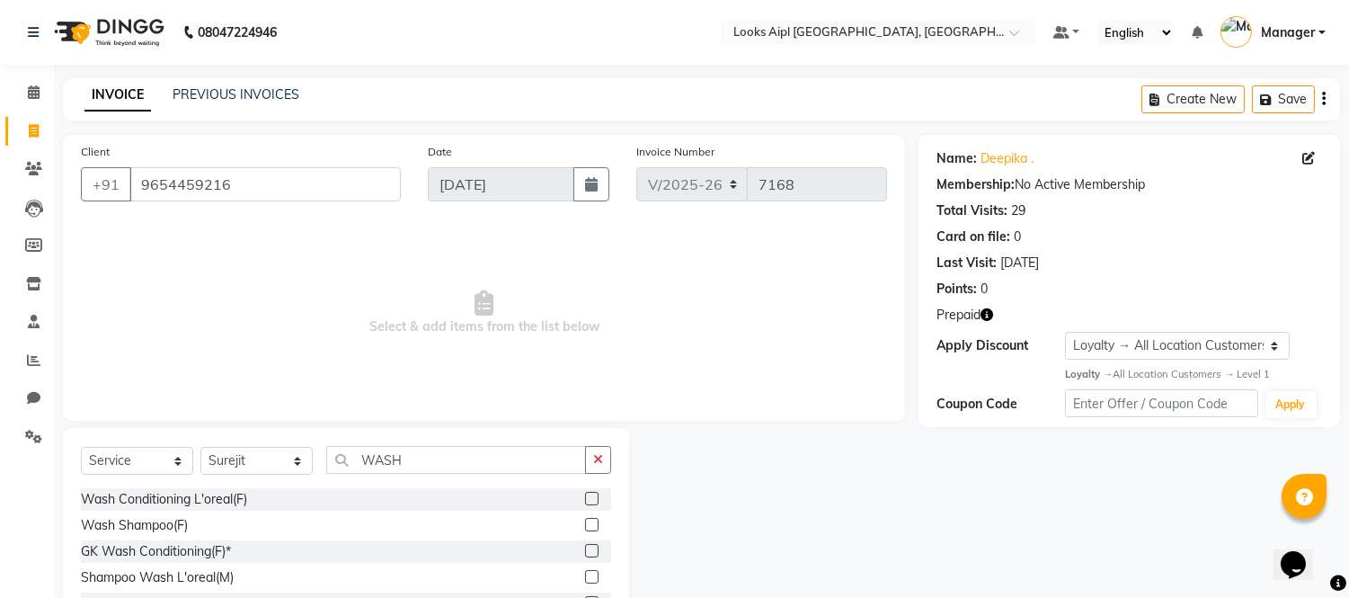
click at [588, 525] on label at bounding box center [591, 524] width 13 height 13
click at [588, 525] on input "checkbox" at bounding box center [591, 526] width 12 height 12
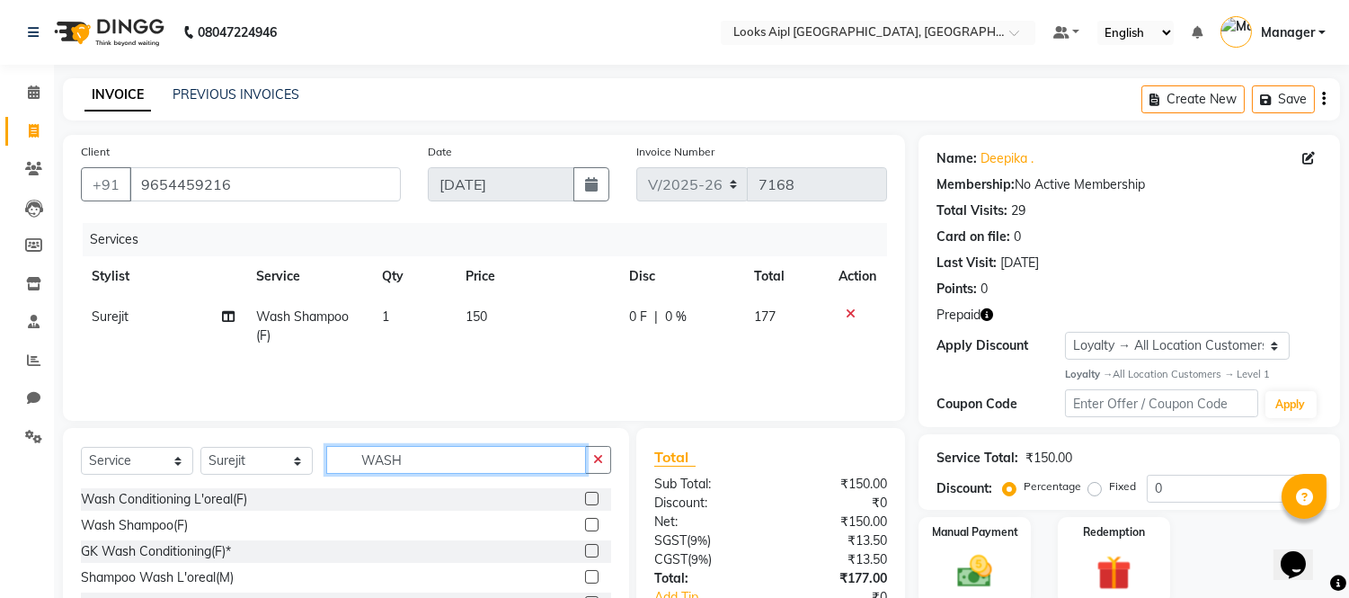
drag, startPoint x: 428, startPoint y: 465, endPoint x: 253, endPoint y: 461, distance: 175.3
click at [240, 463] on div "Select Service Product Membership Package Voucher Prepaid Gift Card Select Styl…" at bounding box center [346, 467] width 530 height 42
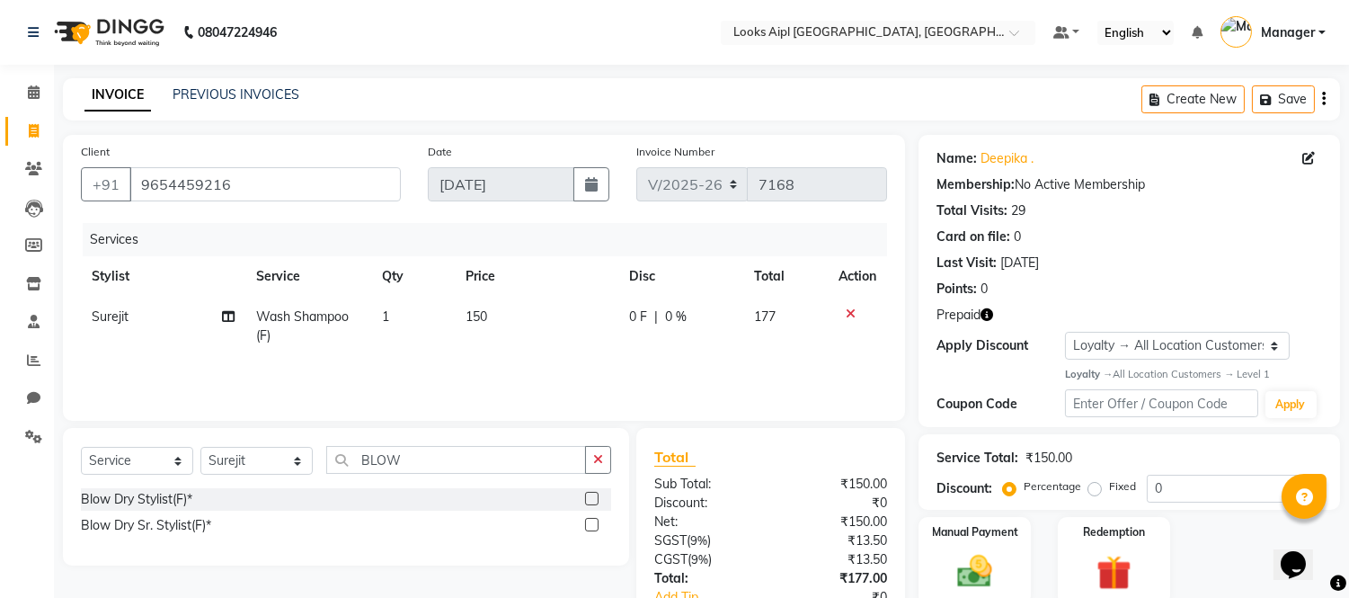
click at [594, 499] on label at bounding box center [591, 498] width 13 height 13
click at [594, 499] on input "checkbox" at bounding box center [591, 500] width 12 height 12
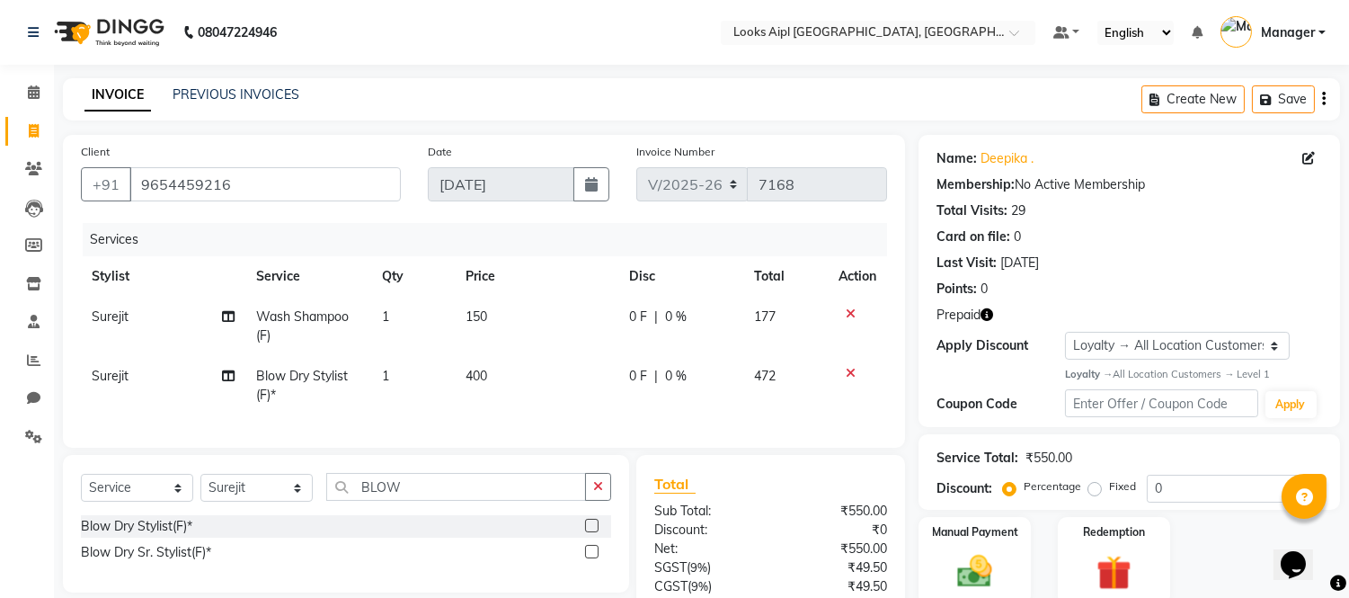
click at [129, 316] on td "Surejit" at bounding box center [163, 326] width 165 height 59
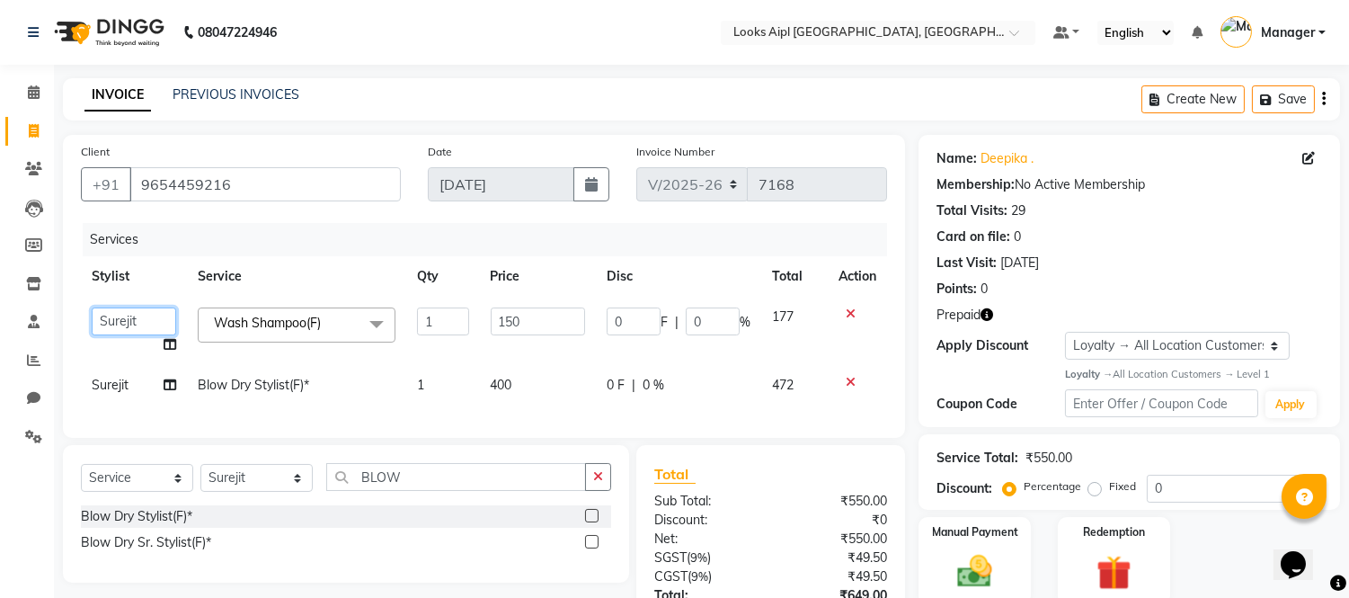
click at [129, 316] on select "[PERSON_NAME] Alam _Pdct [PERSON_NAME] [PERSON_NAME] Counter Sales [PERSON_NAME…" at bounding box center [134, 321] width 85 height 28
click at [510, 316] on input "150" at bounding box center [538, 321] width 94 height 28
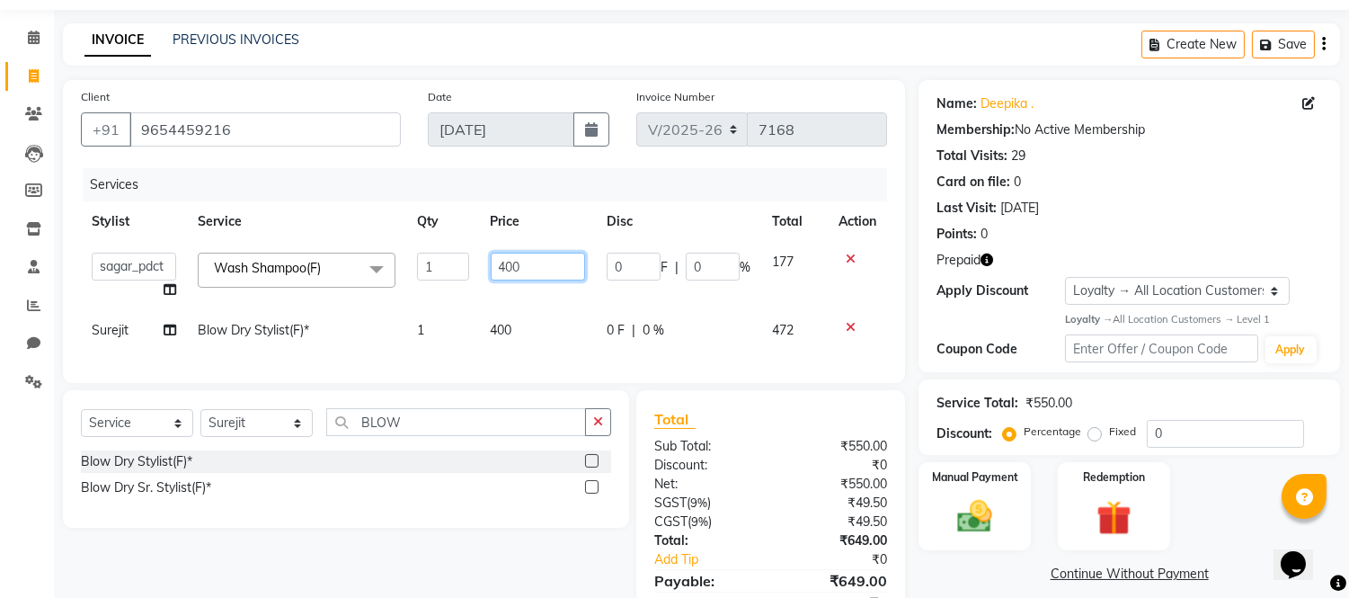
scroll to position [100, 0]
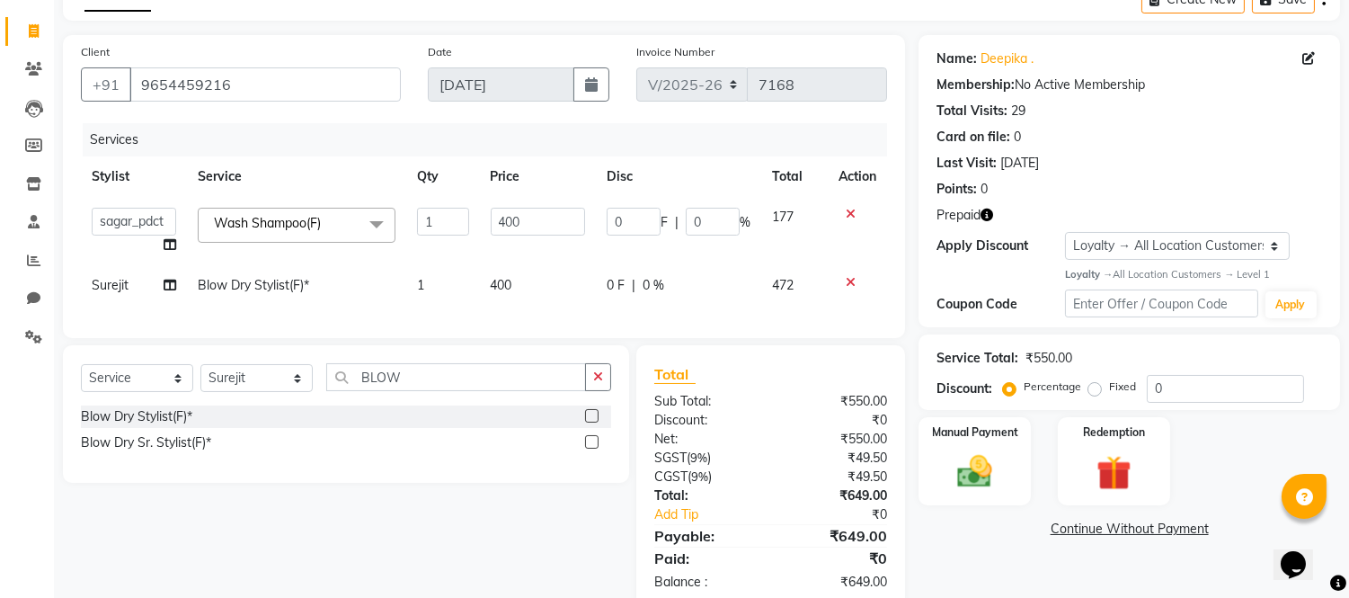
click at [501, 280] on td "400" at bounding box center [538, 285] width 116 height 40
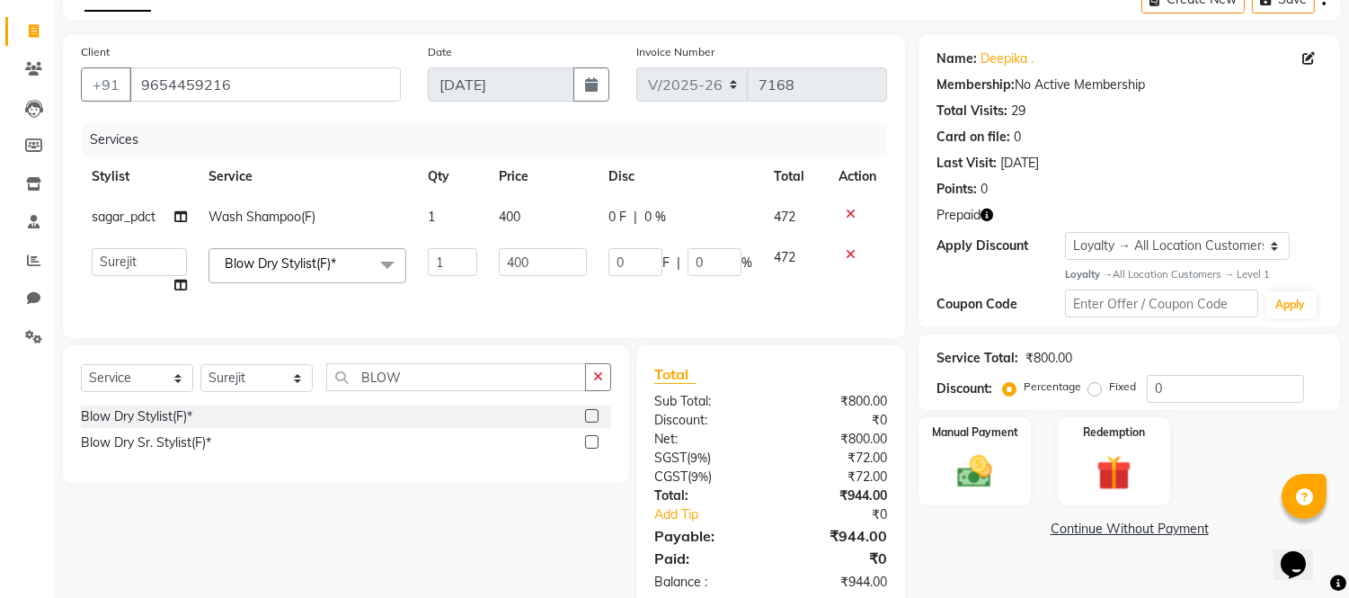
click at [501, 280] on td "400" at bounding box center [543, 271] width 110 height 68
click at [515, 263] on input "400" at bounding box center [543, 262] width 88 height 28
drag, startPoint x: 533, startPoint y: 282, endPoint x: 619, endPoint y: 285, distance: 85.4
click at [535, 285] on td "600" at bounding box center [543, 271] width 110 height 68
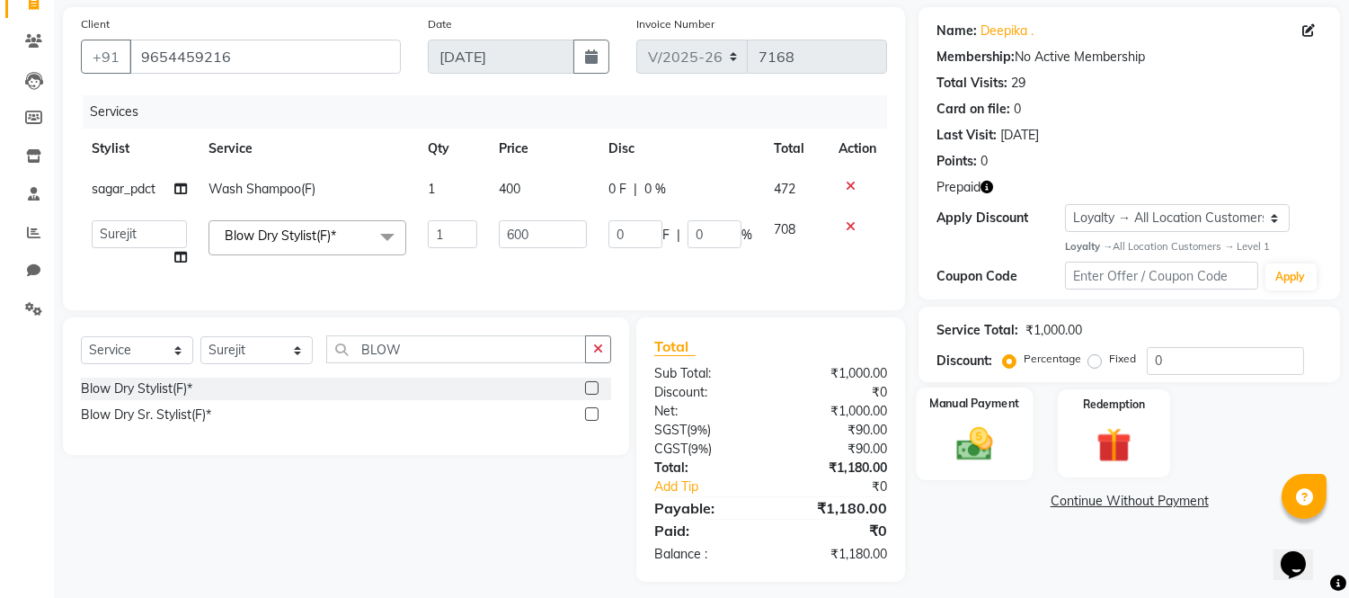
scroll to position [153, 0]
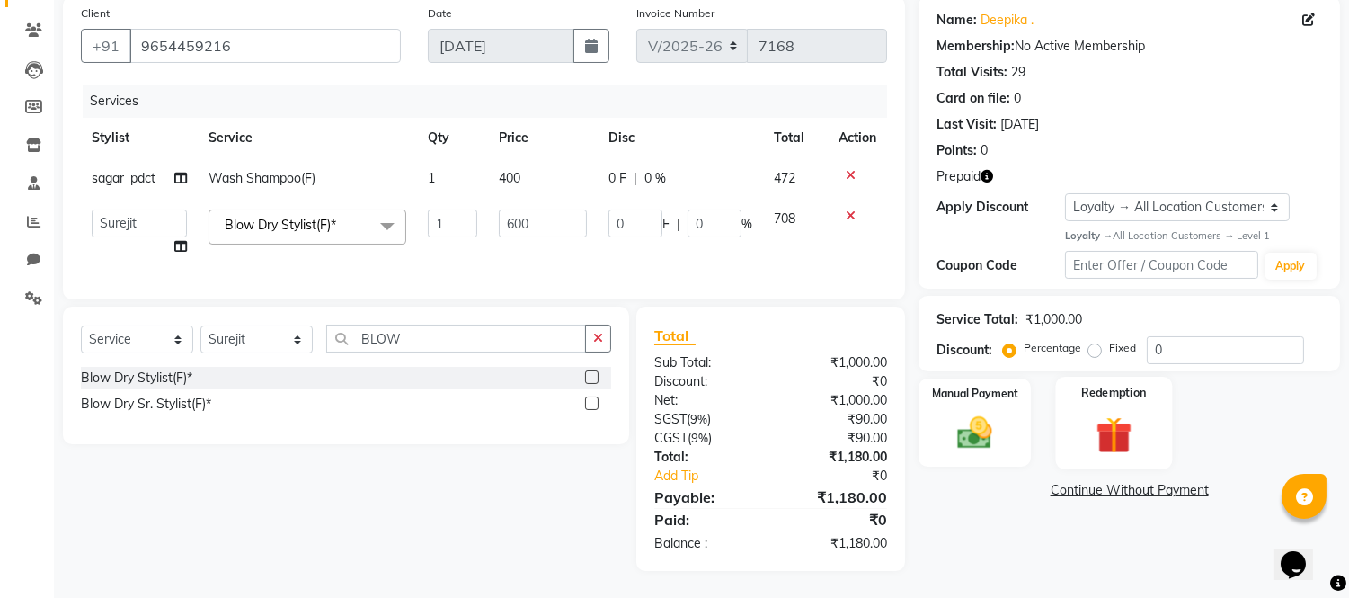
click at [1099, 418] on img at bounding box center [1113, 434] width 59 height 45
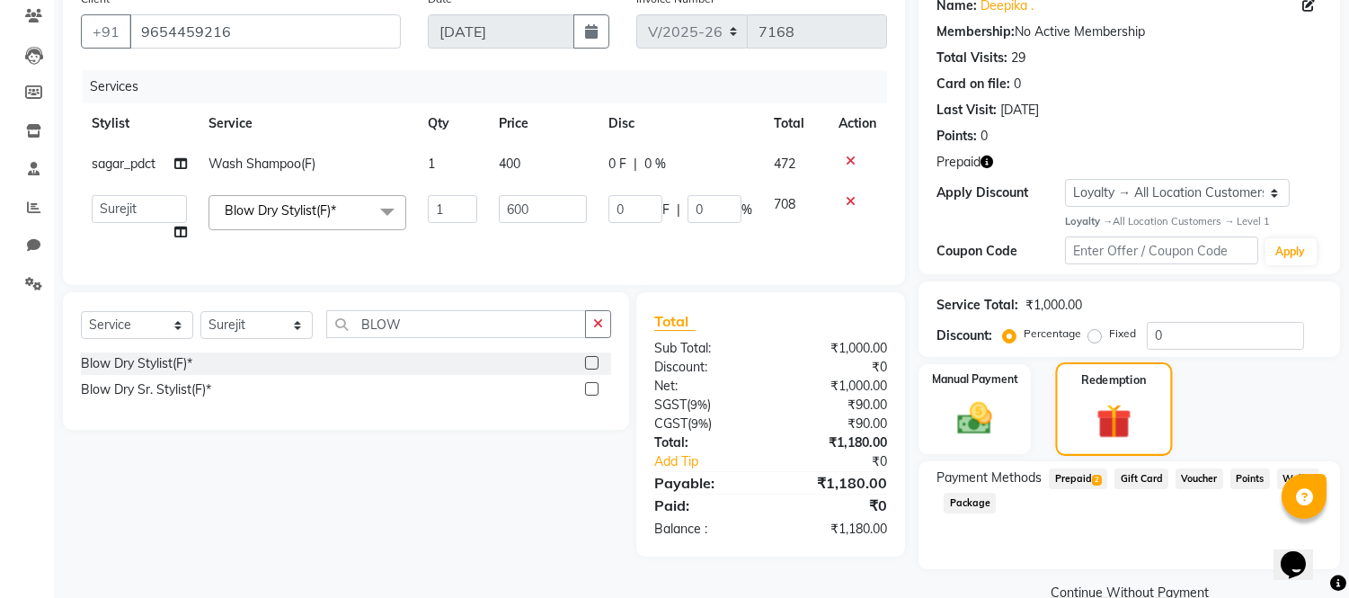
drag, startPoint x: 1082, startPoint y: 476, endPoint x: 1064, endPoint y: 403, distance: 75.9
click at [1082, 472] on span "Prepaid 2" at bounding box center [1078, 478] width 58 height 21
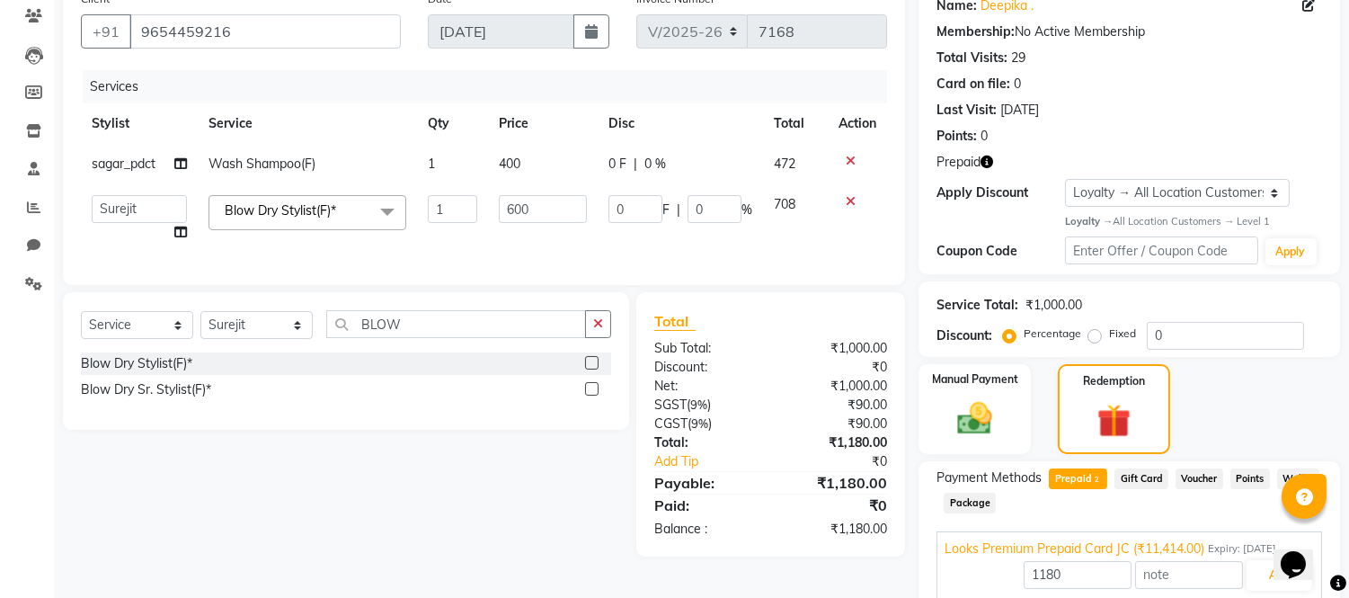
click at [983, 154] on button "button" at bounding box center [987, 162] width 13 height 19
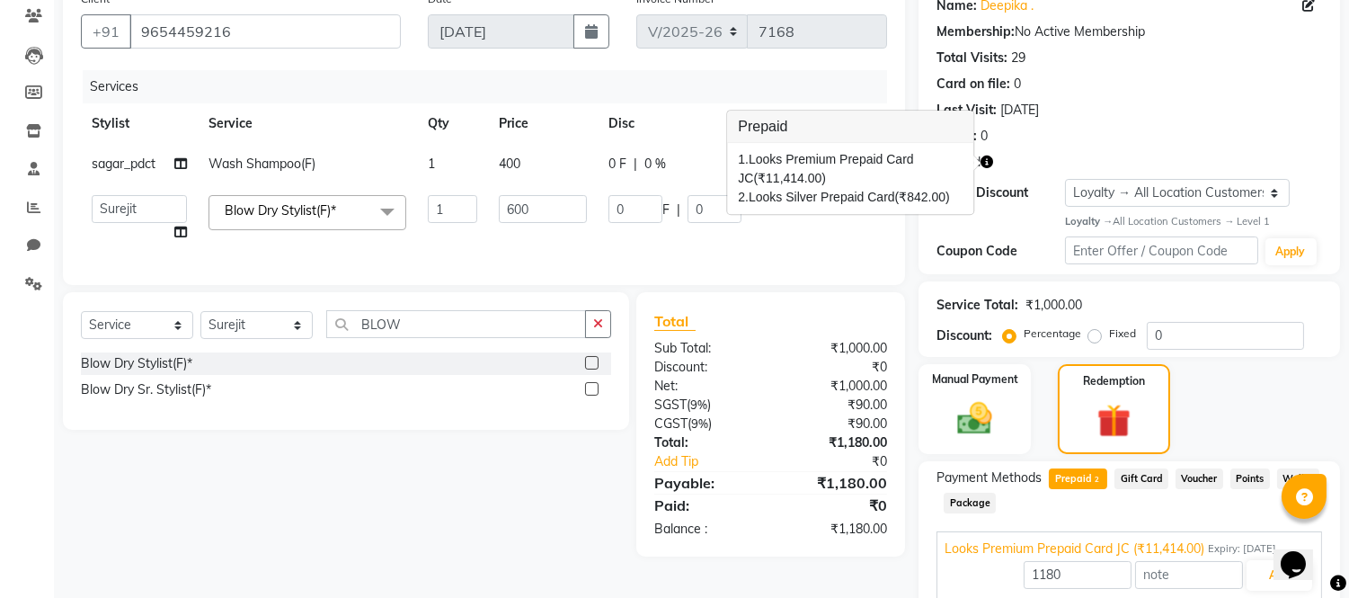
click at [983, 154] on button "button" at bounding box center [987, 162] width 13 height 19
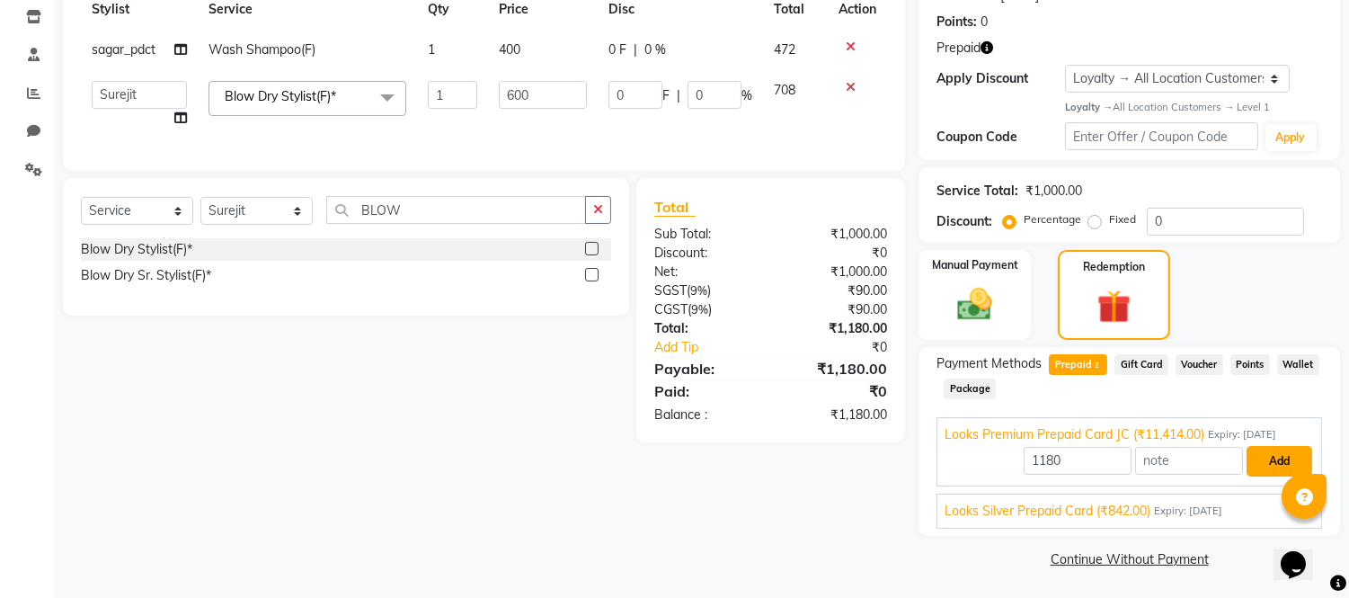
click at [1263, 451] on button "Add" at bounding box center [1280, 461] width 66 height 31
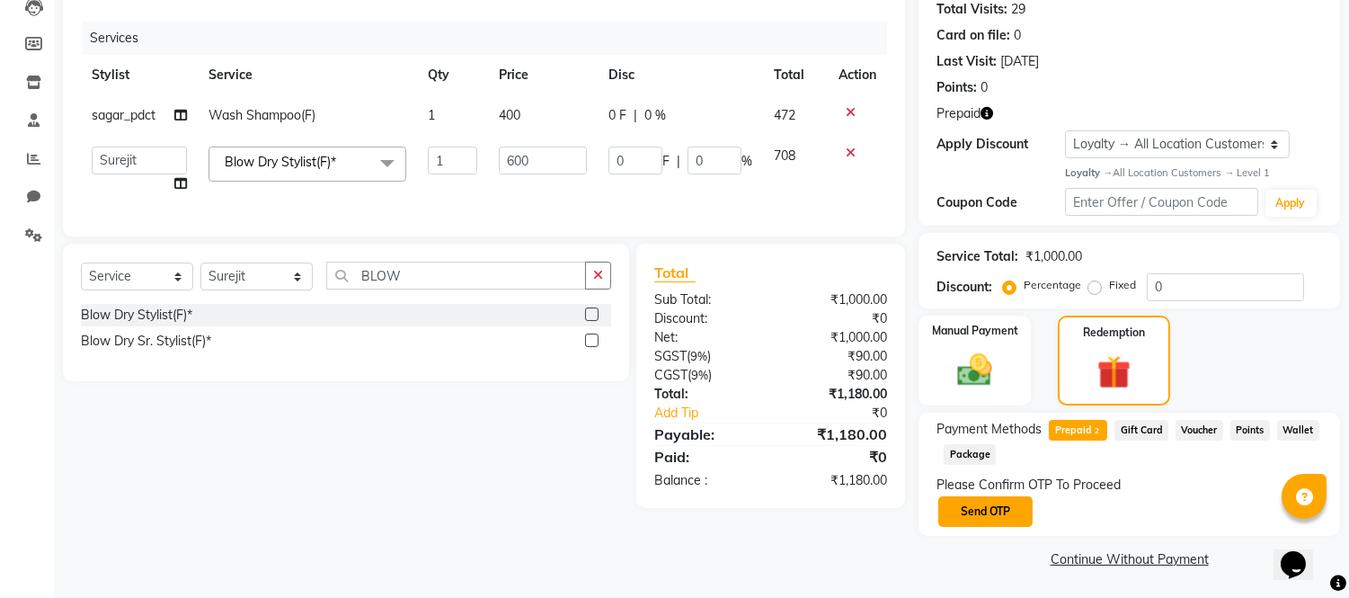
click at [995, 509] on button "Send OTP" at bounding box center [986, 511] width 94 height 31
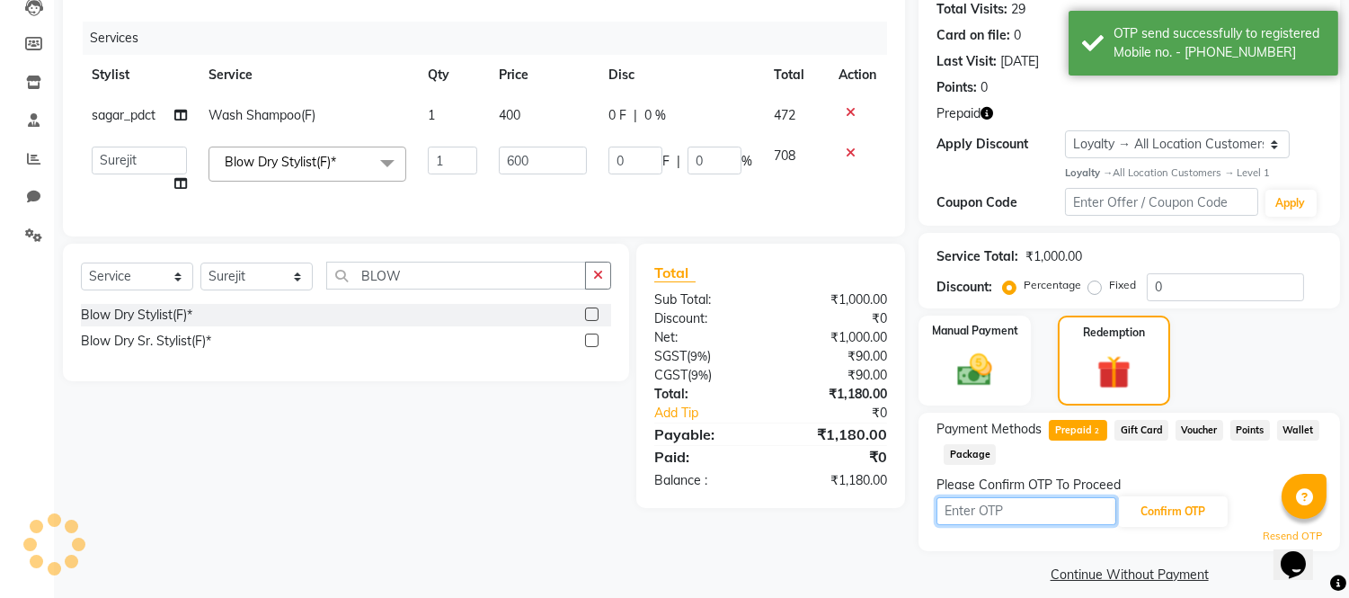
click at [995, 511] on input "text" at bounding box center [1027, 511] width 180 height 28
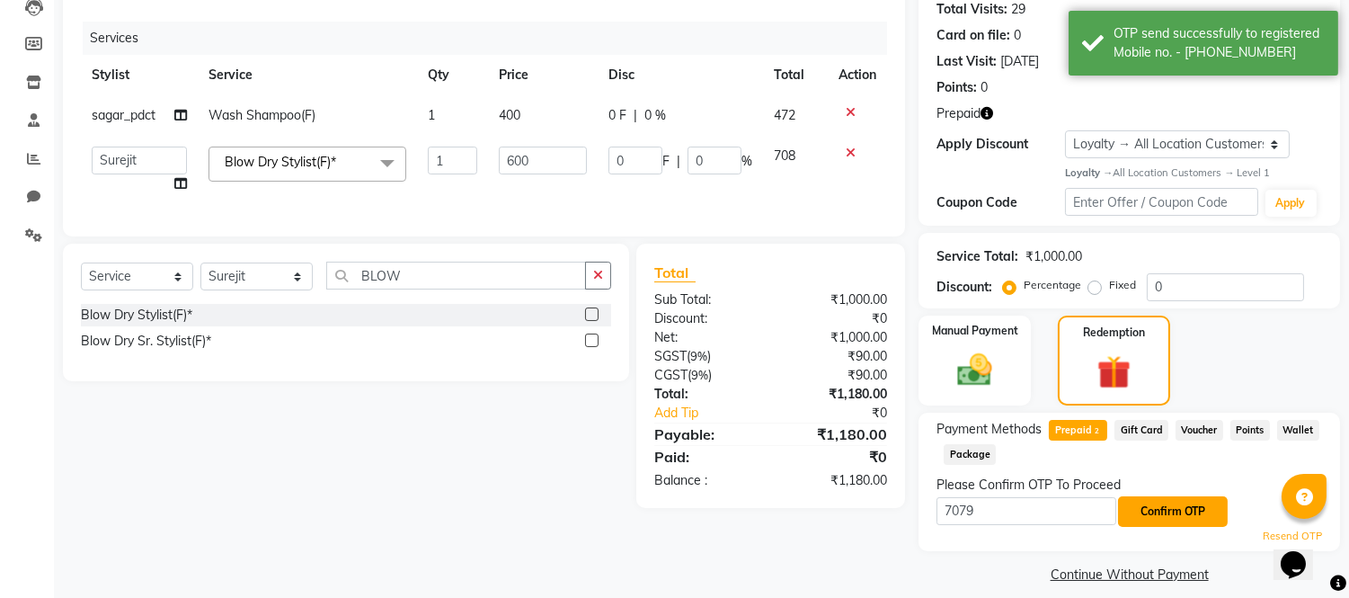
click at [1147, 524] on button "Confirm OTP" at bounding box center [1173, 511] width 110 height 31
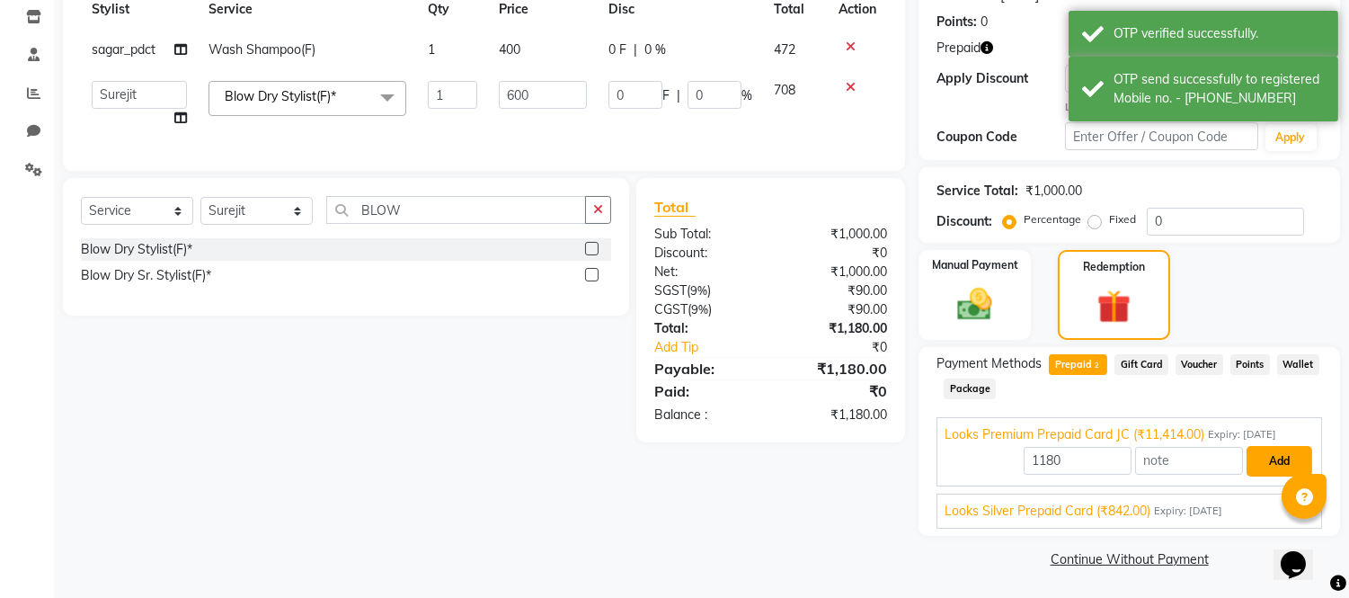
click at [1260, 459] on button "Add" at bounding box center [1280, 461] width 66 height 31
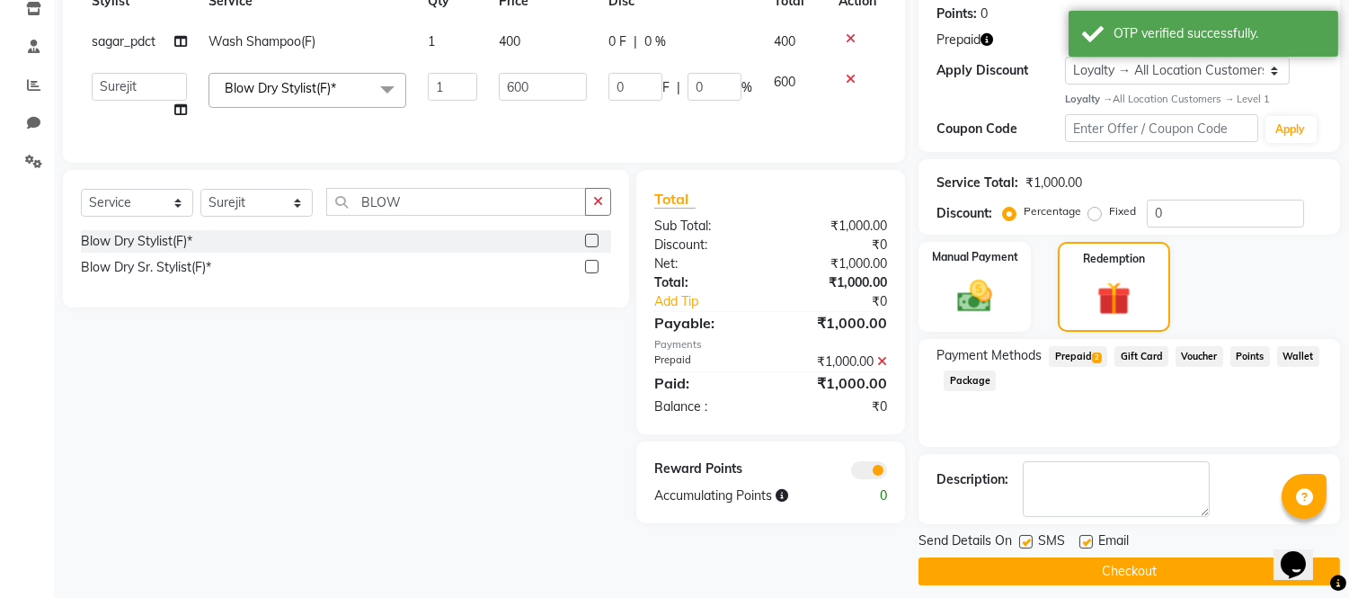
scroll to position [289, 0]
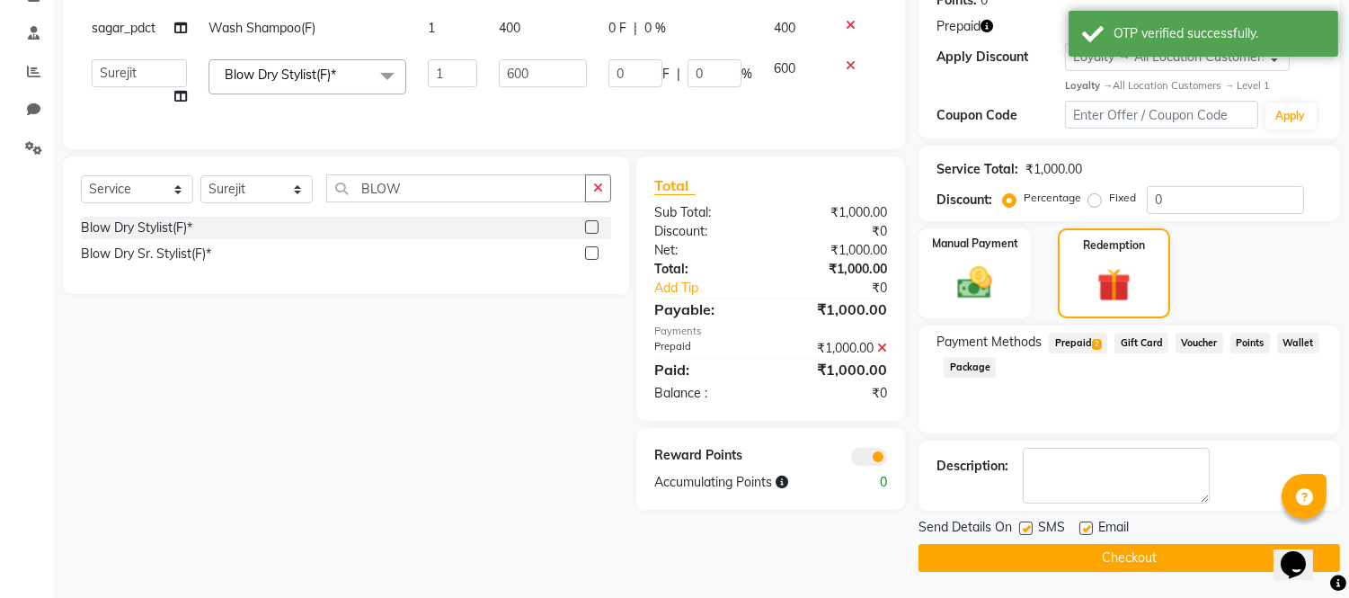
click at [1099, 560] on button "Checkout" at bounding box center [1130, 558] width 422 height 28
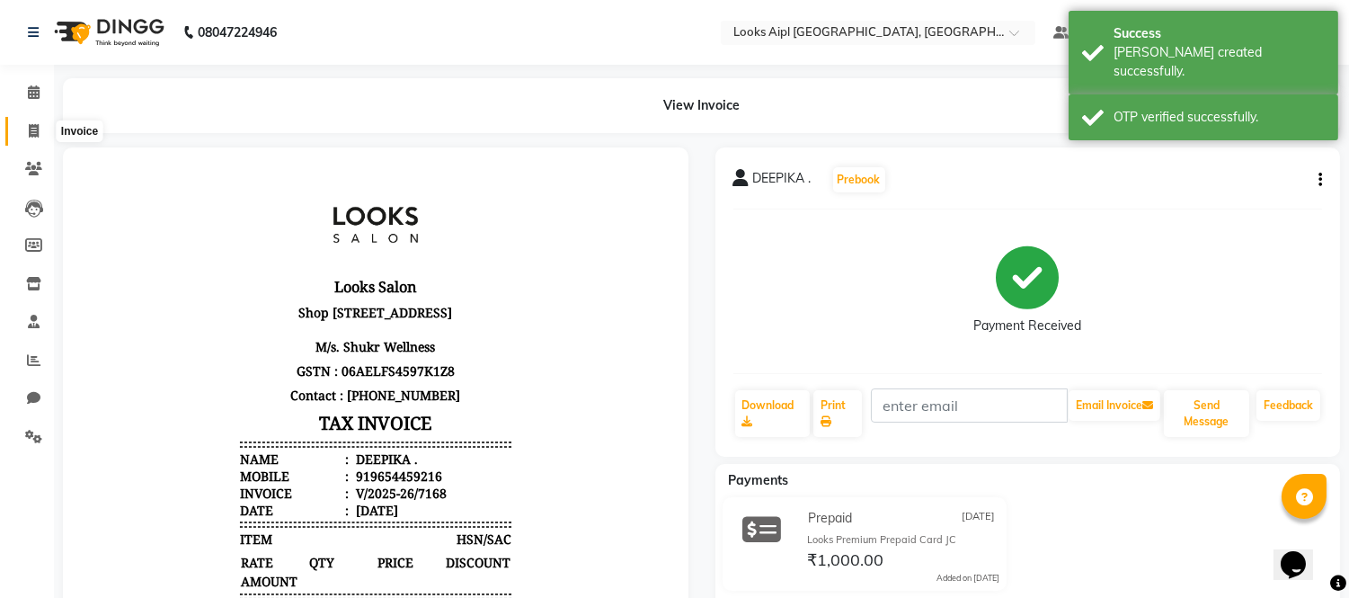
click at [38, 137] on icon at bounding box center [34, 130] width 10 height 13
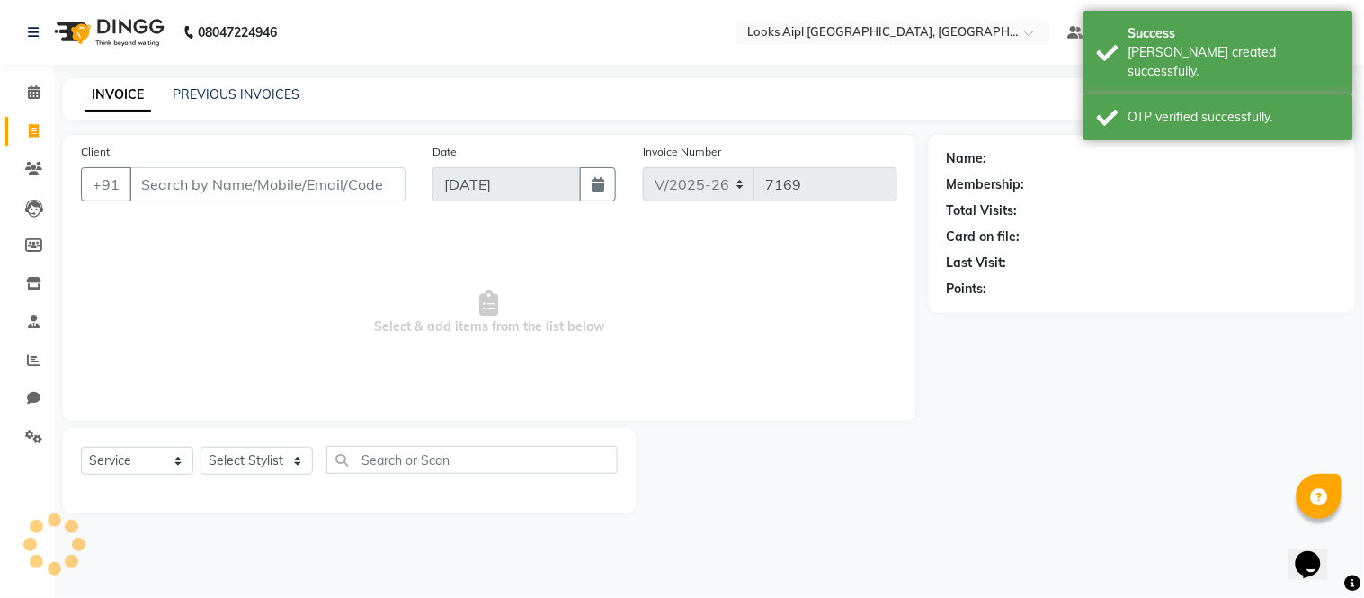
click at [266, 176] on input "Client" at bounding box center [267, 184] width 276 height 34
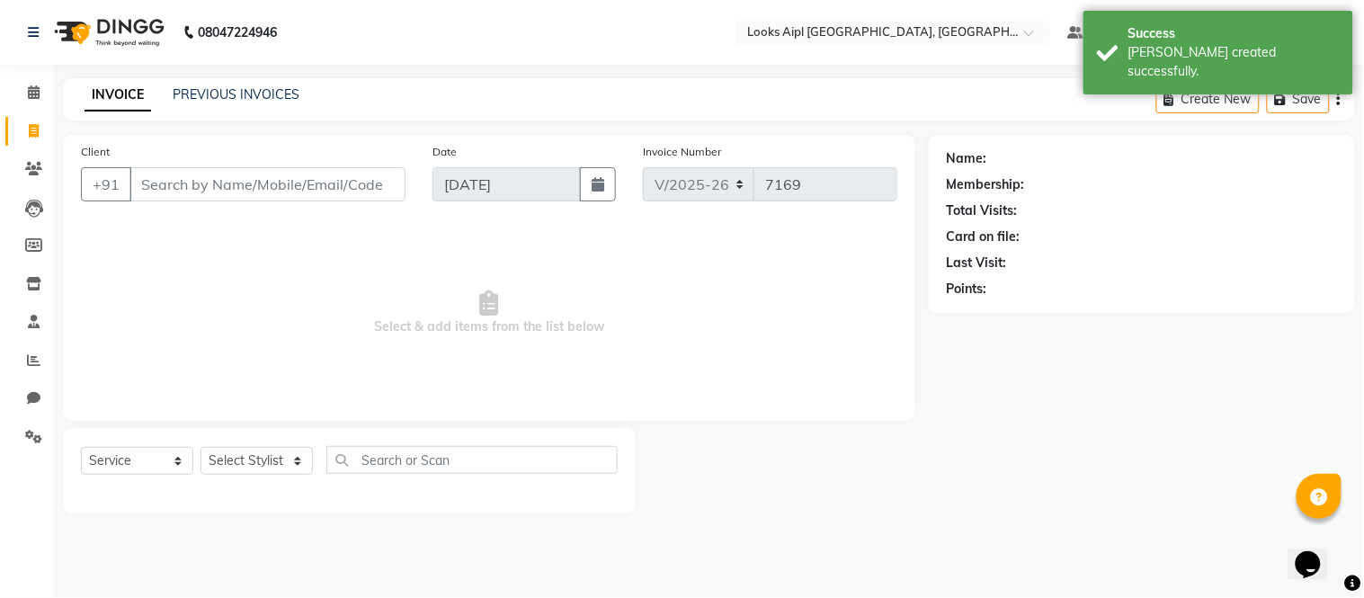
click at [207, 195] on input "Client" at bounding box center [267, 184] width 276 height 34
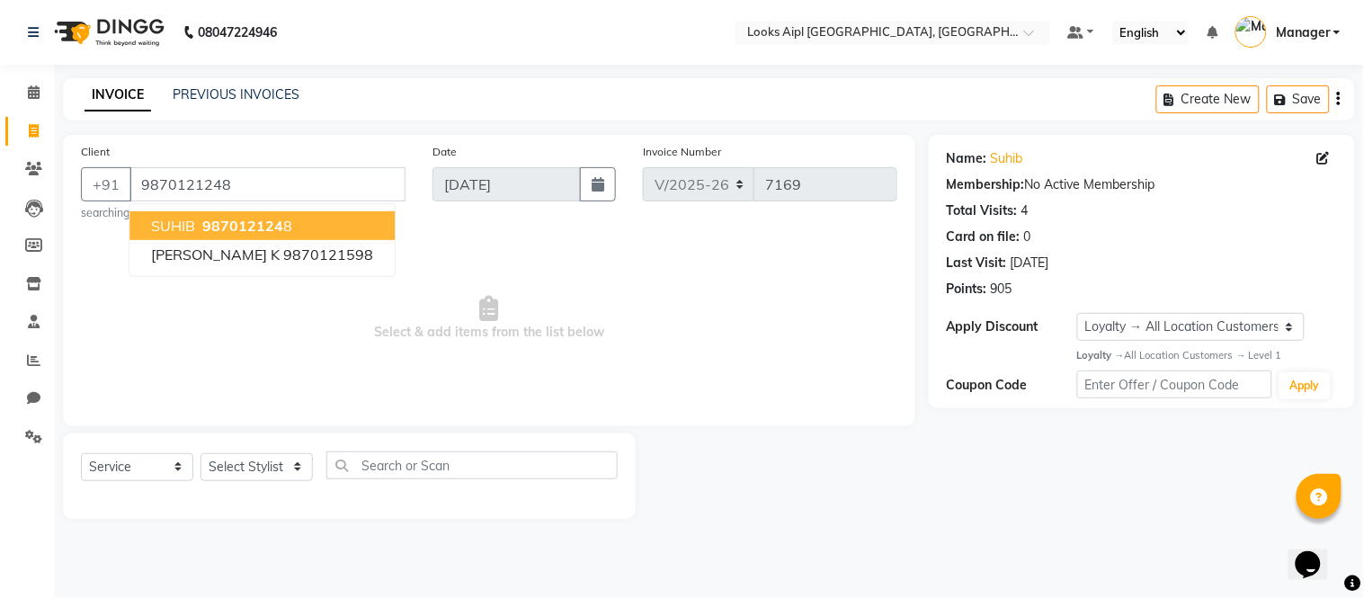
click at [470, 245] on span "Select & add items from the list below" at bounding box center [489, 318] width 816 height 180
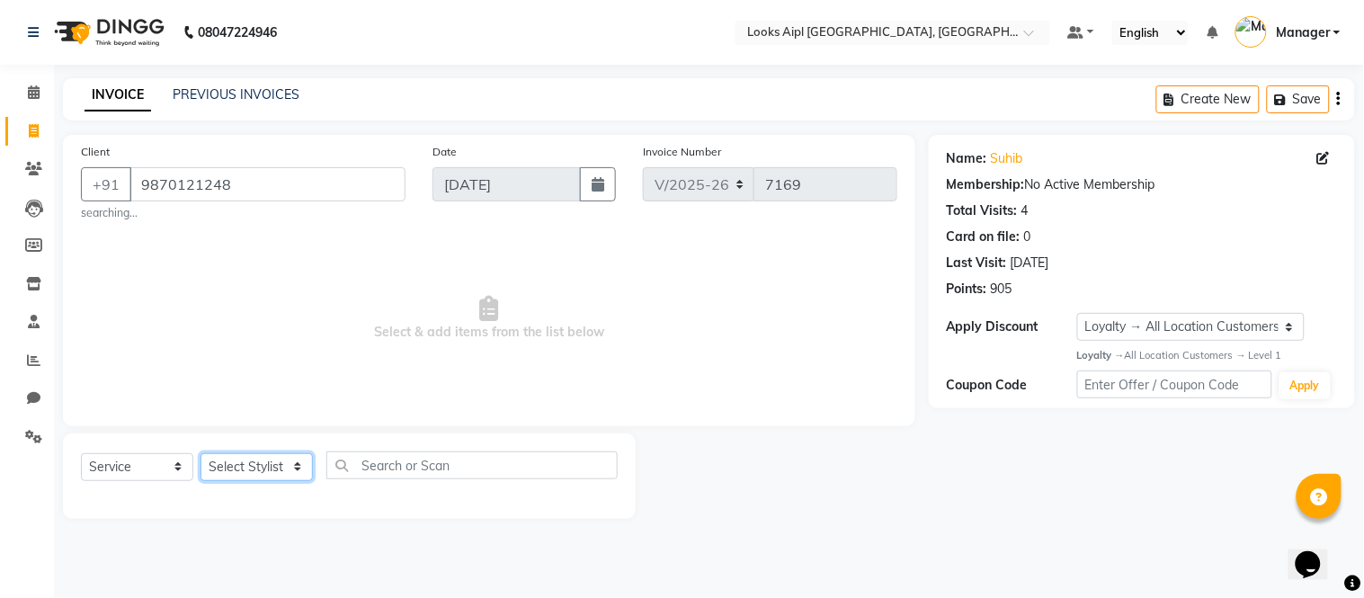
click at [263, 461] on select "Select Stylist [PERSON_NAME] Alam _Pdct [PERSON_NAME] [PERSON_NAME] Counter Sal…" at bounding box center [256, 467] width 112 height 28
click at [200, 453] on select "Select Stylist [PERSON_NAME] Alam _Pdct [PERSON_NAME] [PERSON_NAME] Counter Sal…" at bounding box center [256, 467] width 112 height 28
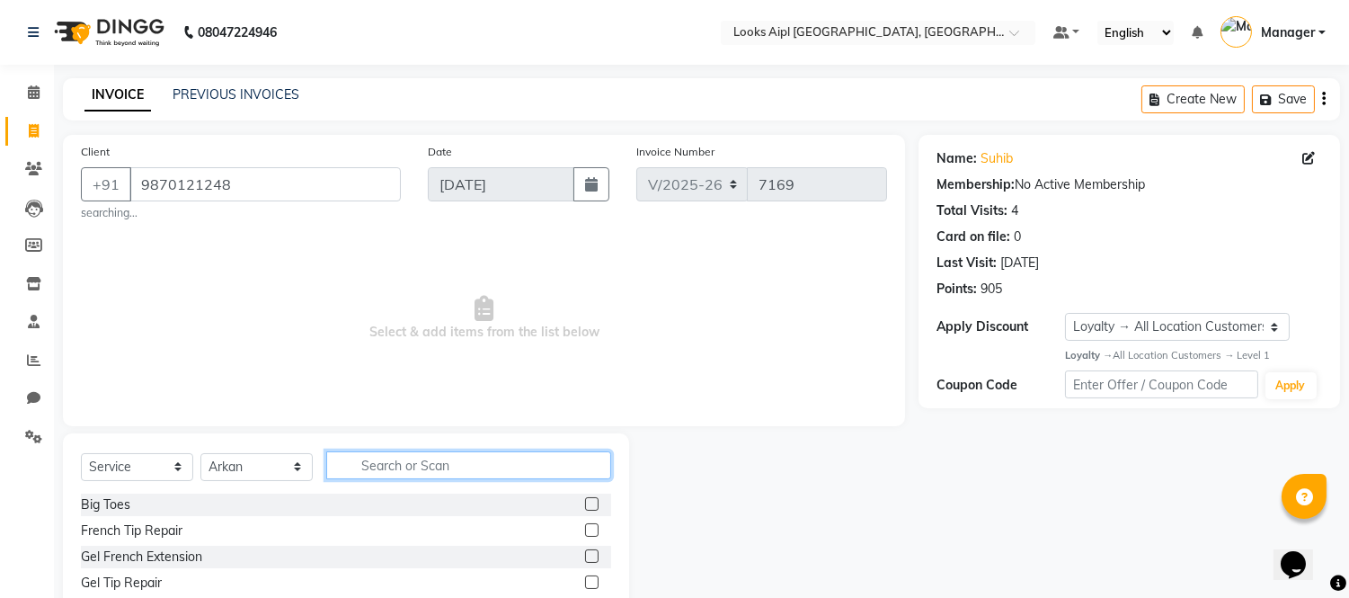
click at [410, 452] on input "text" at bounding box center [468, 465] width 285 height 28
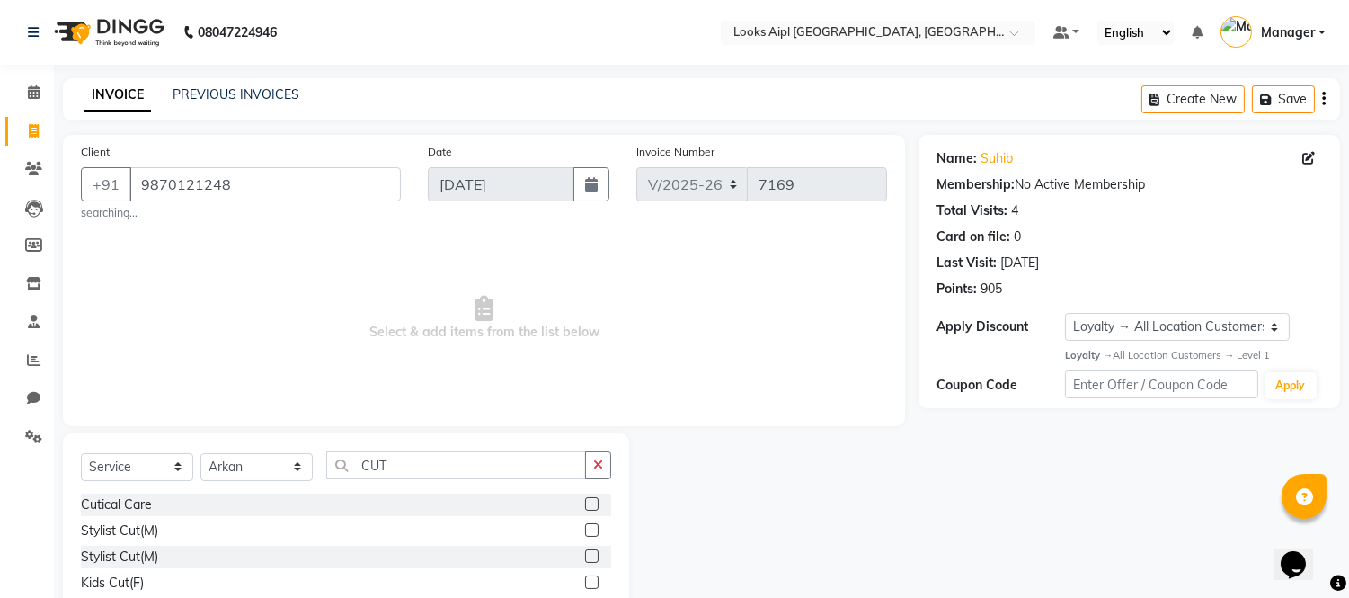
drag, startPoint x: 580, startPoint y: 527, endPoint x: 399, endPoint y: 472, distance: 188.8
click at [585, 525] on label at bounding box center [591, 529] width 13 height 13
click at [585, 525] on input "checkbox" at bounding box center [591, 531] width 12 height 12
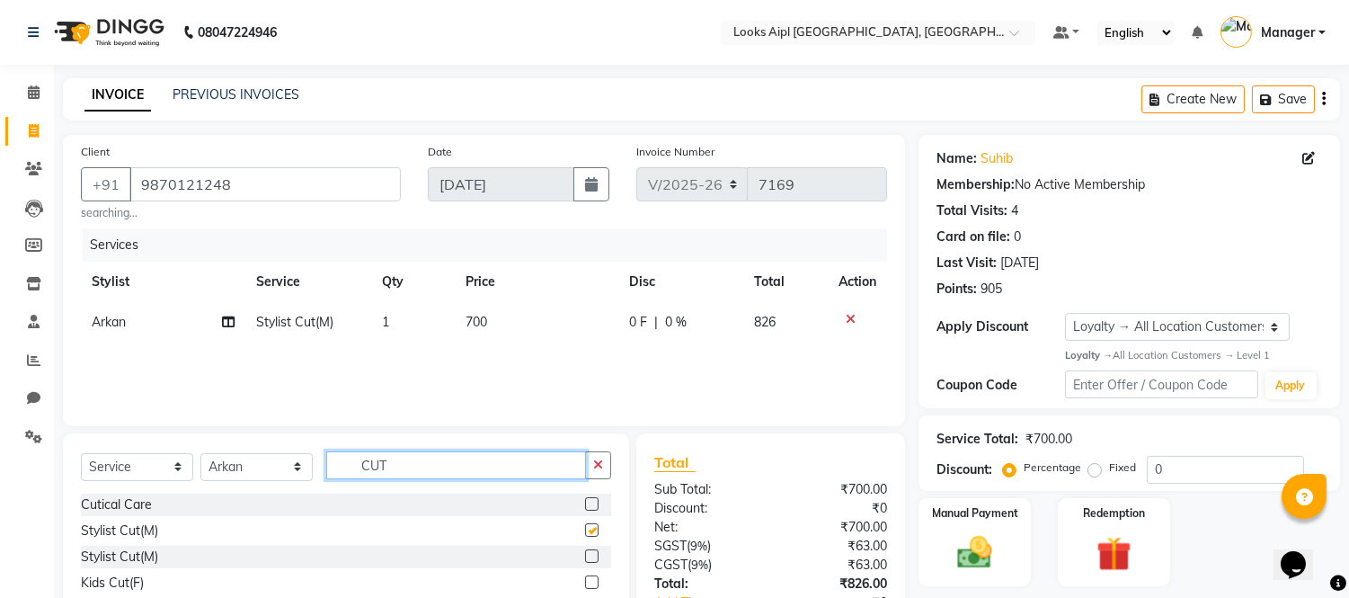
drag, startPoint x: 394, startPoint y: 464, endPoint x: 190, endPoint y: 453, distance: 204.4
click at [245, 464] on div "Select Service Product Membership Package Voucher Prepaid Gift Card Select Styl…" at bounding box center [346, 472] width 530 height 42
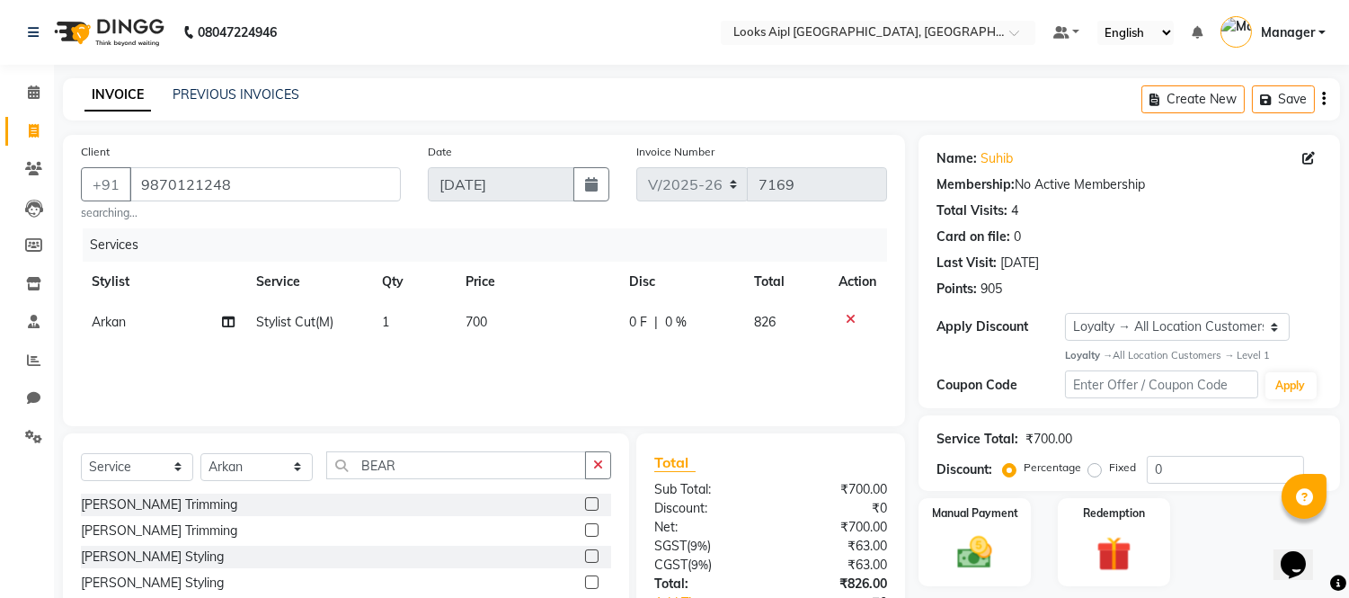
click at [585, 501] on label at bounding box center [591, 503] width 13 height 13
click at [585, 501] on input "checkbox" at bounding box center [591, 505] width 12 height 12
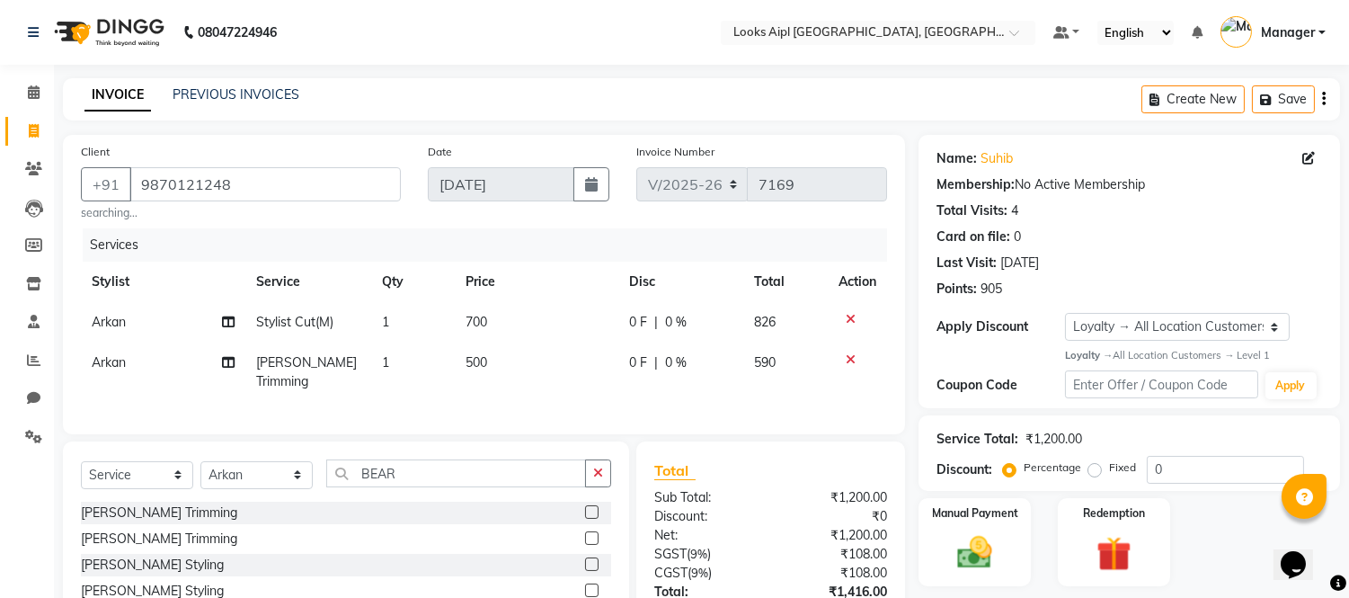
click at [503, 317] on td "700" at bounding box center [537, 322] width 164 height 40
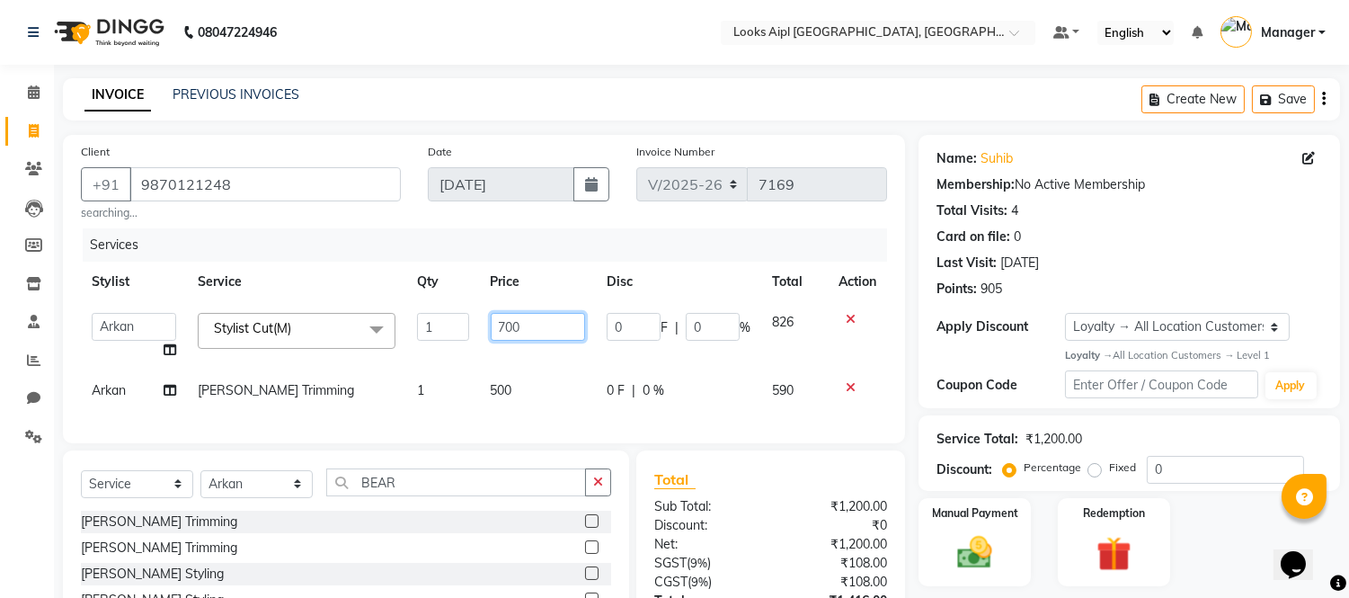
click at [503, 317] on input "700" at bounding box center [538, 327] width 94 height 28
click at [500, 381] on td "500" at bounding box center [538, 390] width 116 height 40
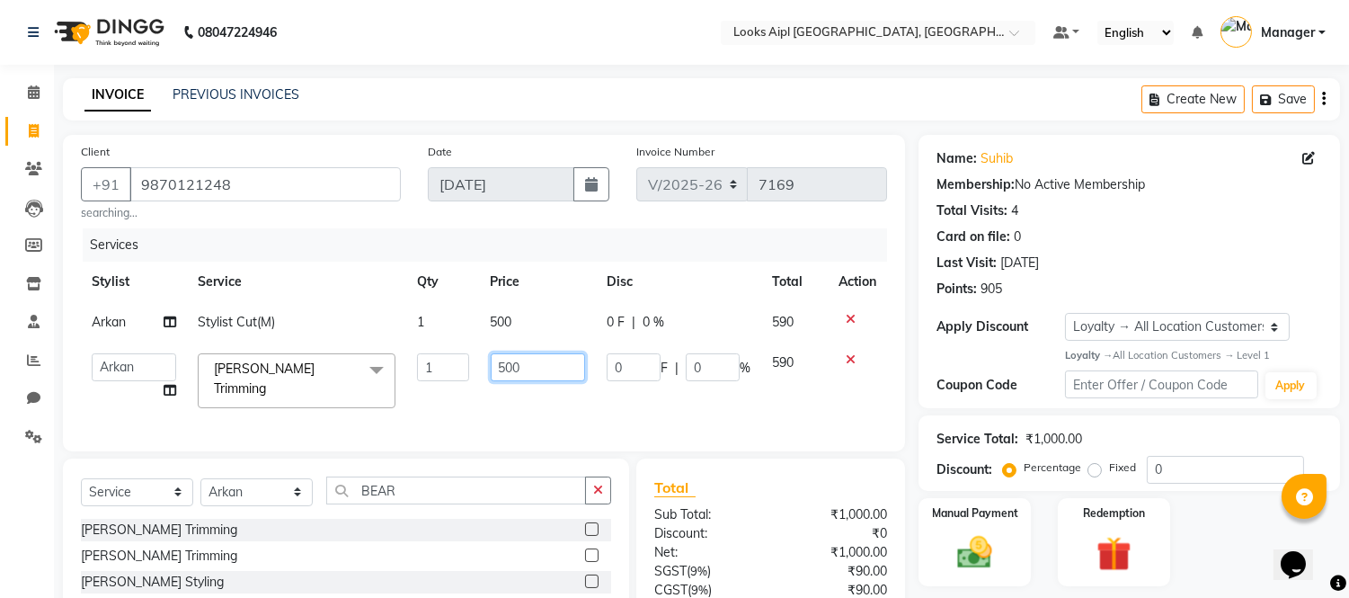
click at [500, 381] on input "500" at bounding box center [538, 367] width 94 height 28
click at [463, 390] on div "Services Stylist Service Qty Price Disc Total Action Arkan Stylist Cut(M) 1 500…" at bounding box center [484, 330] width 806 height 205
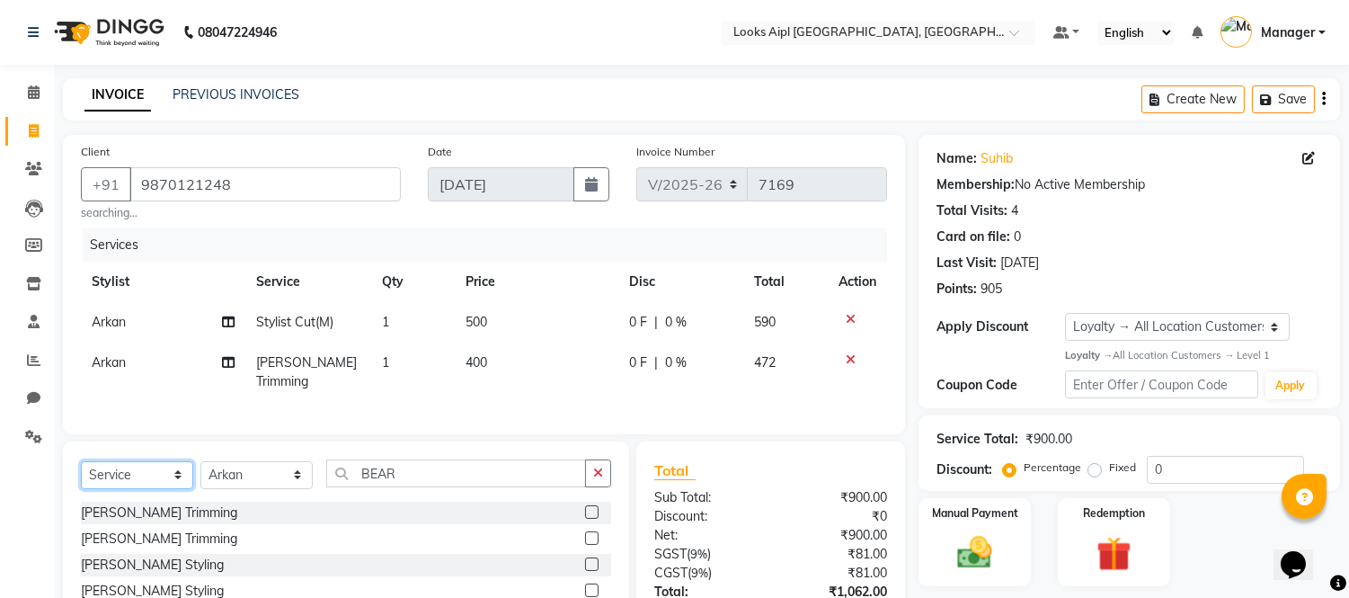
click at [165, 471] on select "Select Service Product Membership Package Voucher Prepaid Gift Card" at bounding box center [137, 475] width 112 height 28
click at [81, 461] on select "Select Service Product Membership Package Voucher Prepaid Gift Card" at bounding box center [137, 475] width 112 height 28
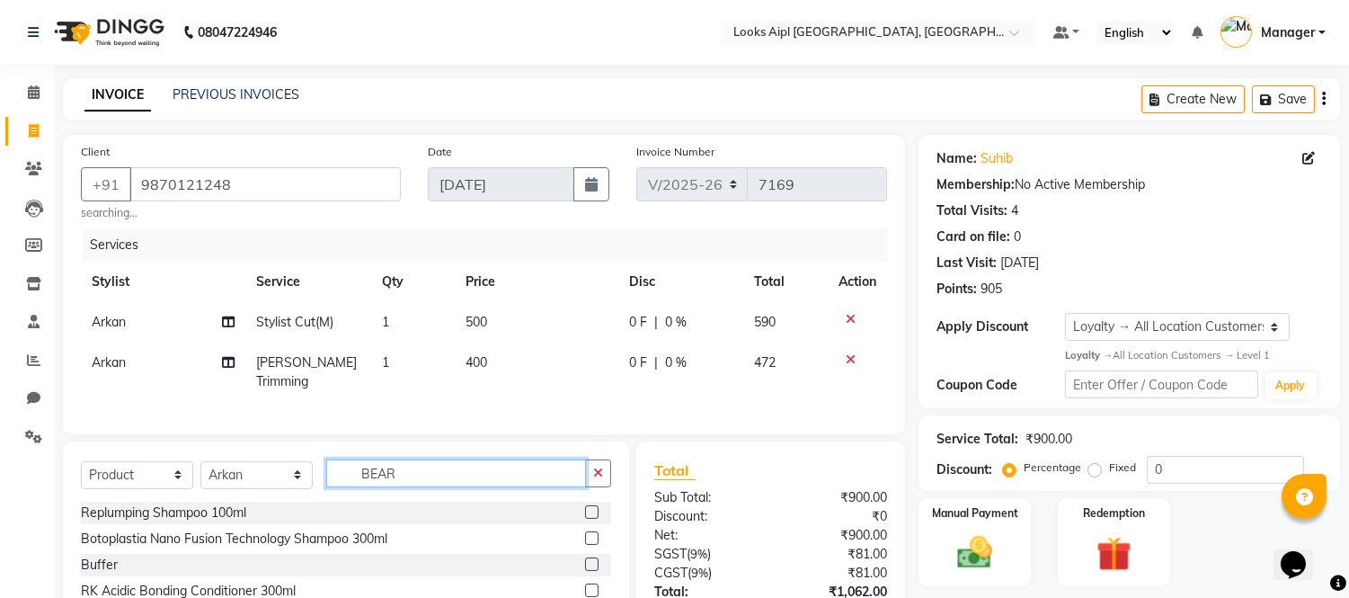
click at [443, 473] on input "BEAR" at bounding box center [456, 473] width 260 height 28
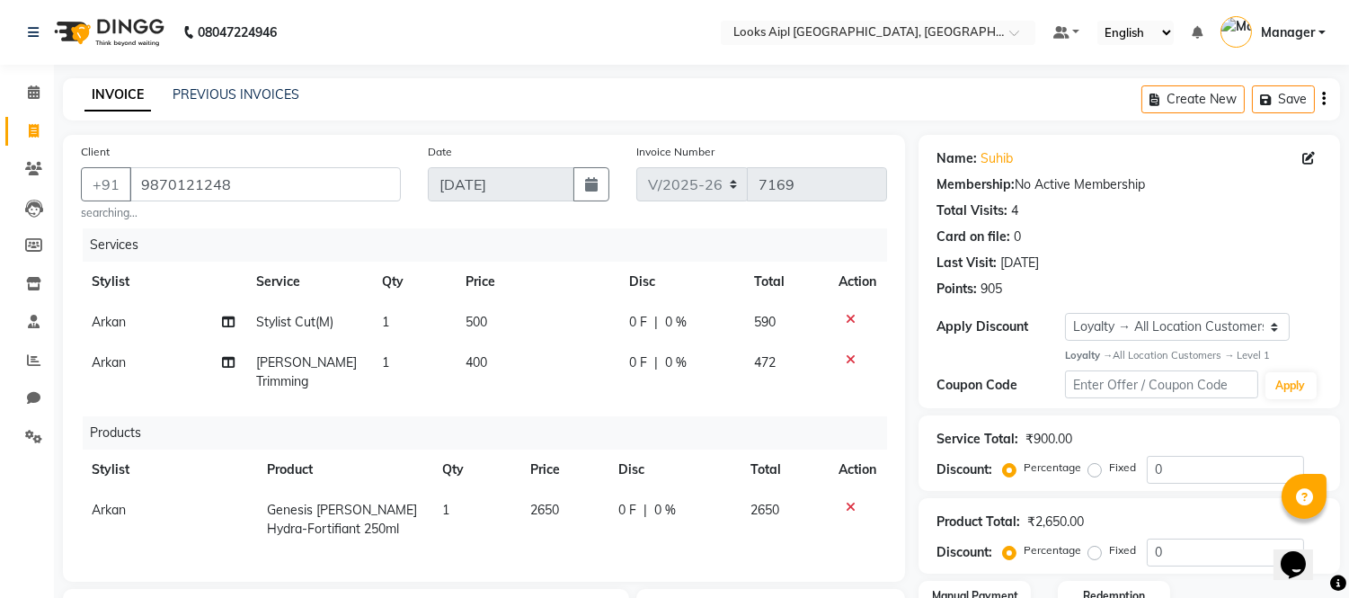
click at [540, 502] on span "2650" at bounding box center [544, 510] width 29 height 16
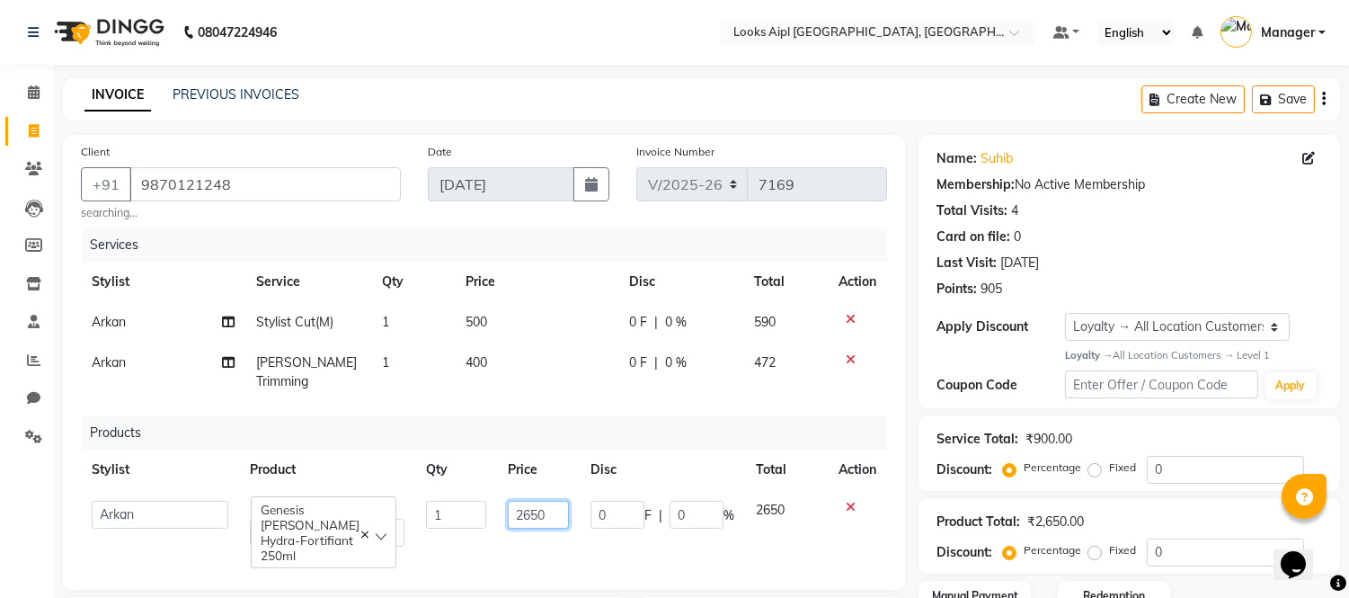
click at [529, 501] on input "2650" at bounding box center [538, 515] width 61 height 28
click at [544, 428] on div "Products" at bounding box center [492, 432] width 818 height 33
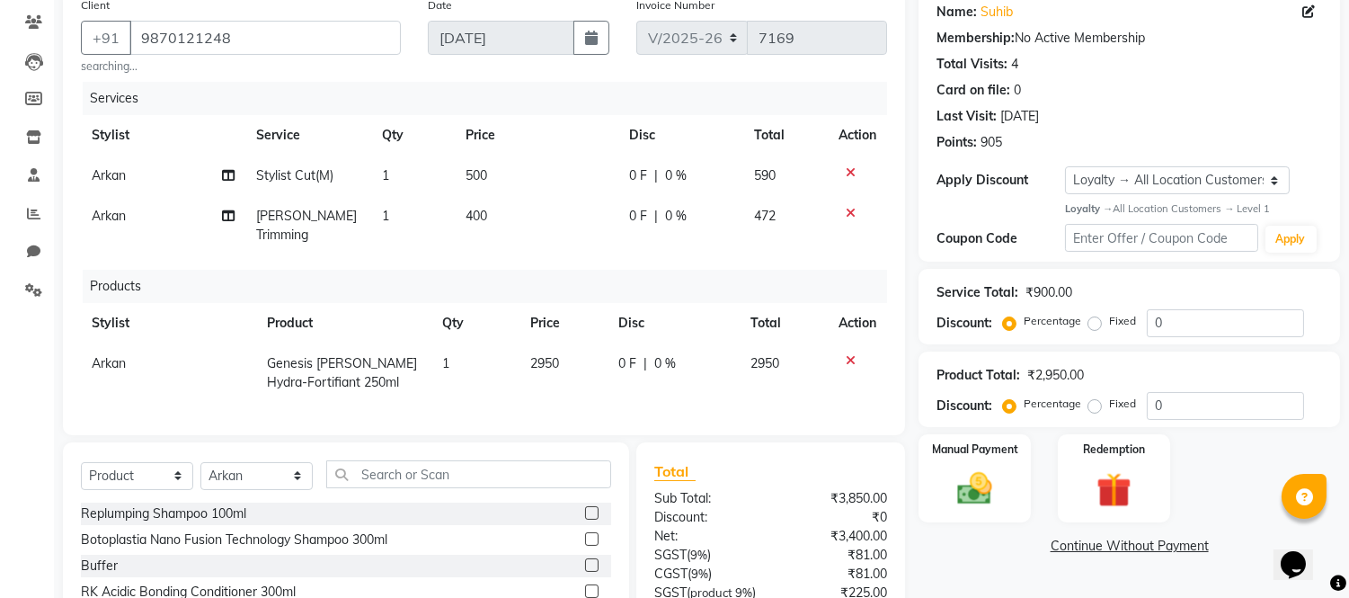
scroll to position [354, 0]
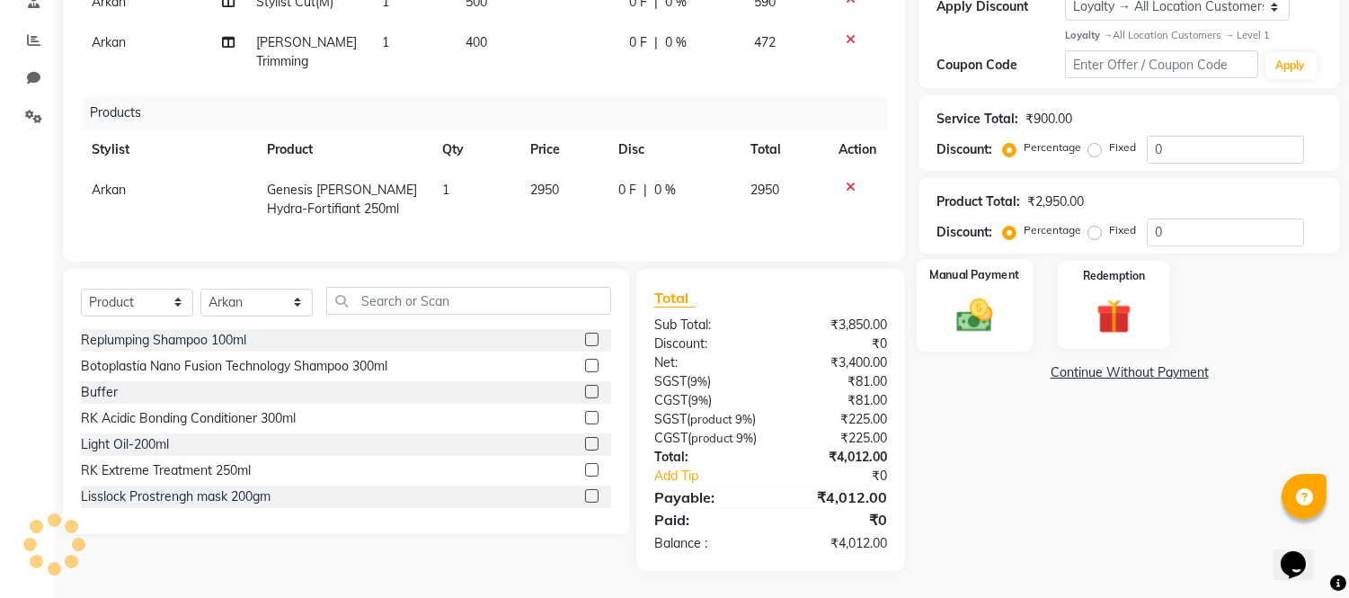
click at [960, 294] on img at bounding box center [975, 315] width 59 height 42
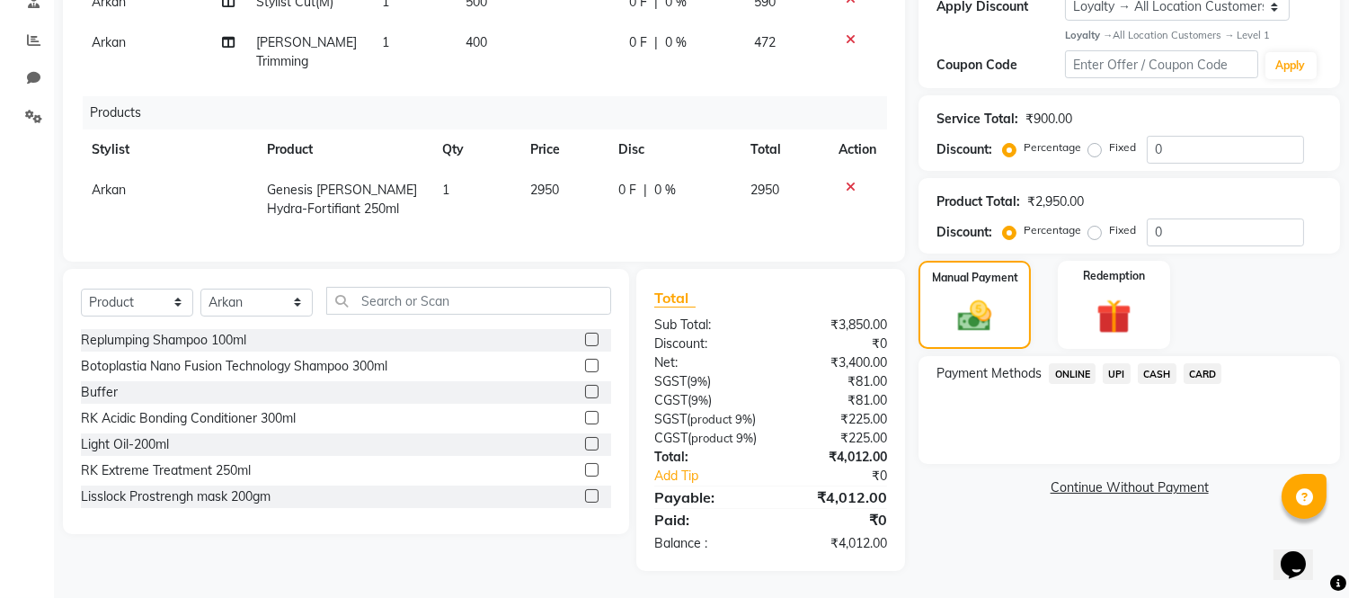
click at [1128, 363] on span "UPI" at bounding box center [1117, 373] width 28 height 21
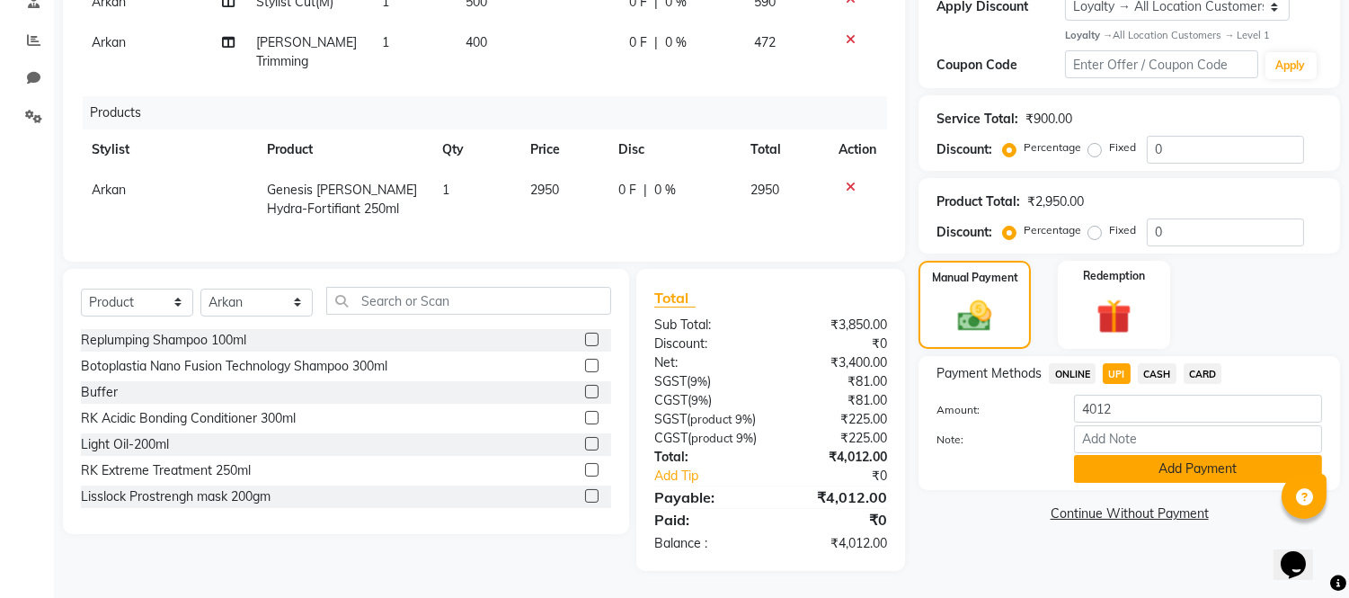
click at [1121, 455] on button "Add Payment" at bounding box center [1198, 469] width 248 height 28
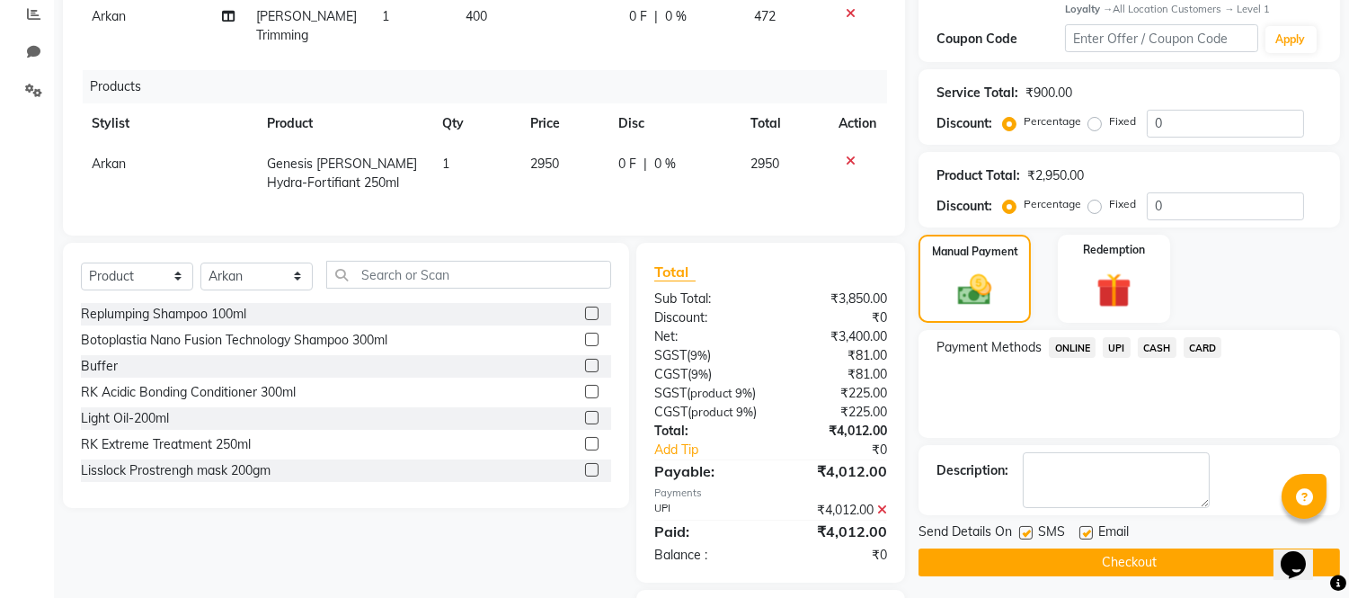
scroll to position [480, 0]
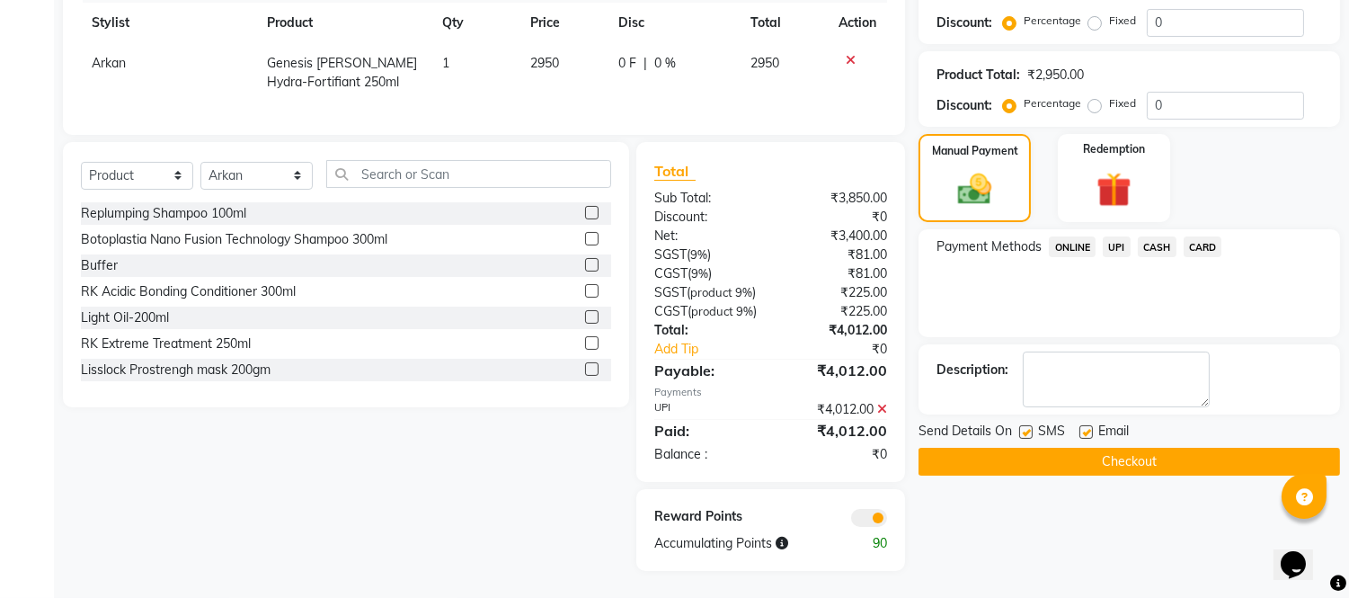
click at [1002, 448] on button "Checkout" at bounding box center [1130, 462] width 422 height 28
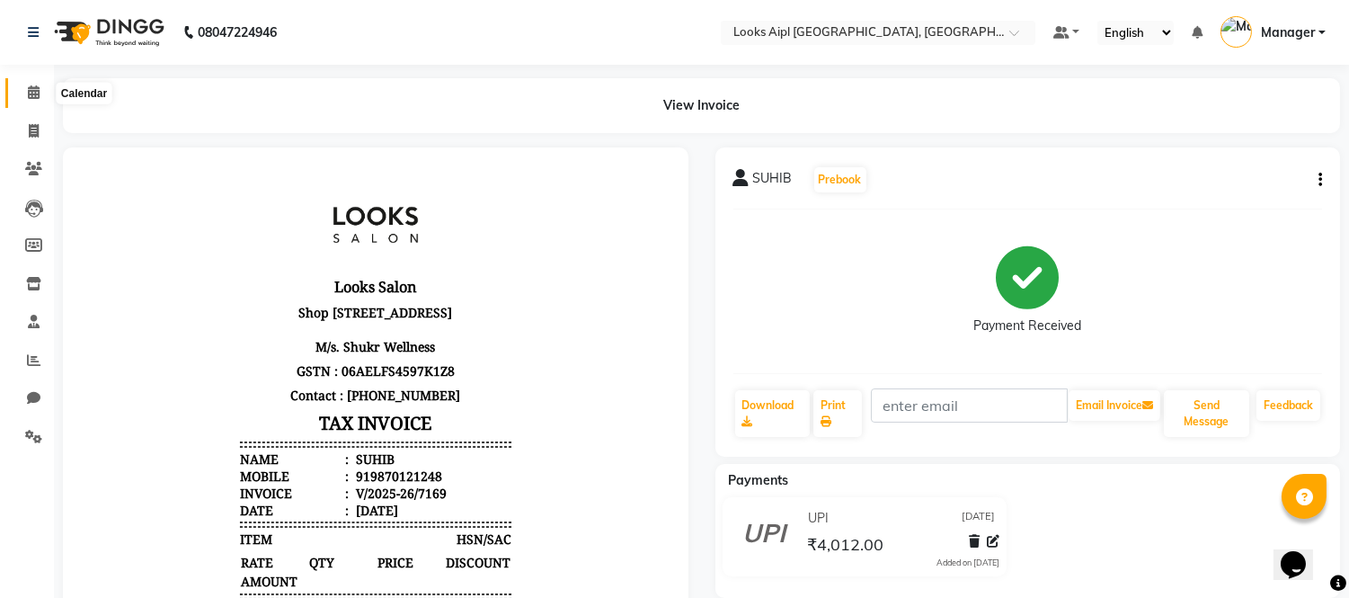
click at [47, 95] on span at bounding box center [33, 93] width 31 height 21
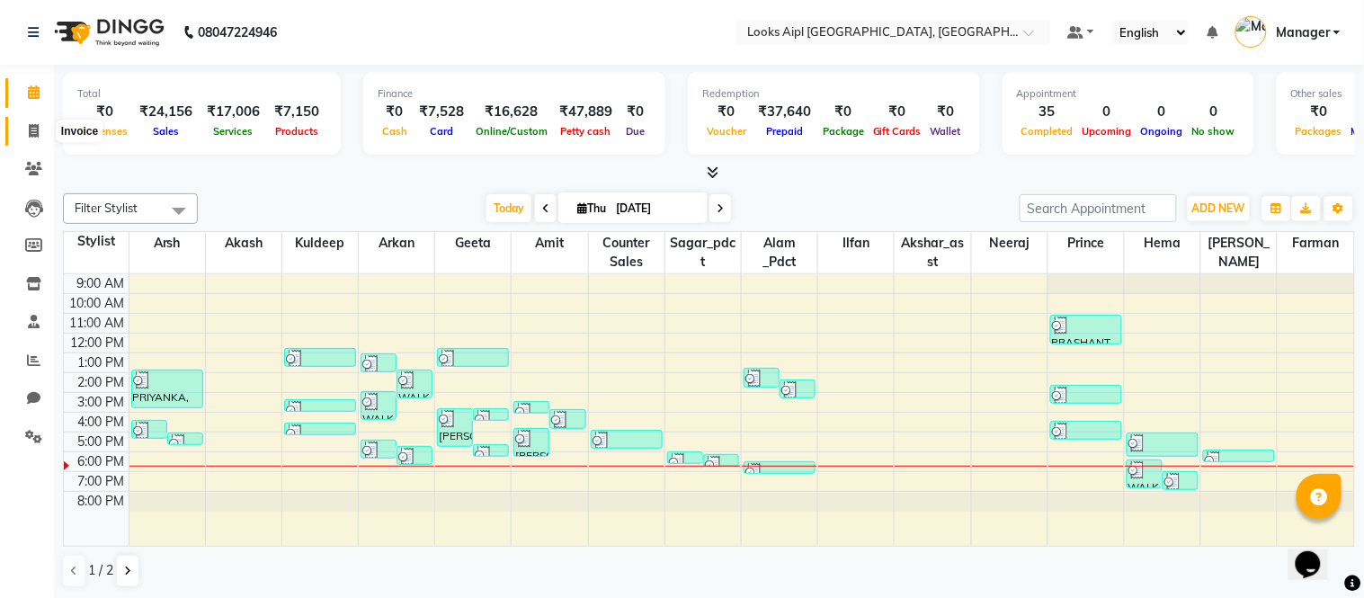
click at [22, 130] on span at bounding box center [33, 131] width 31 height 21
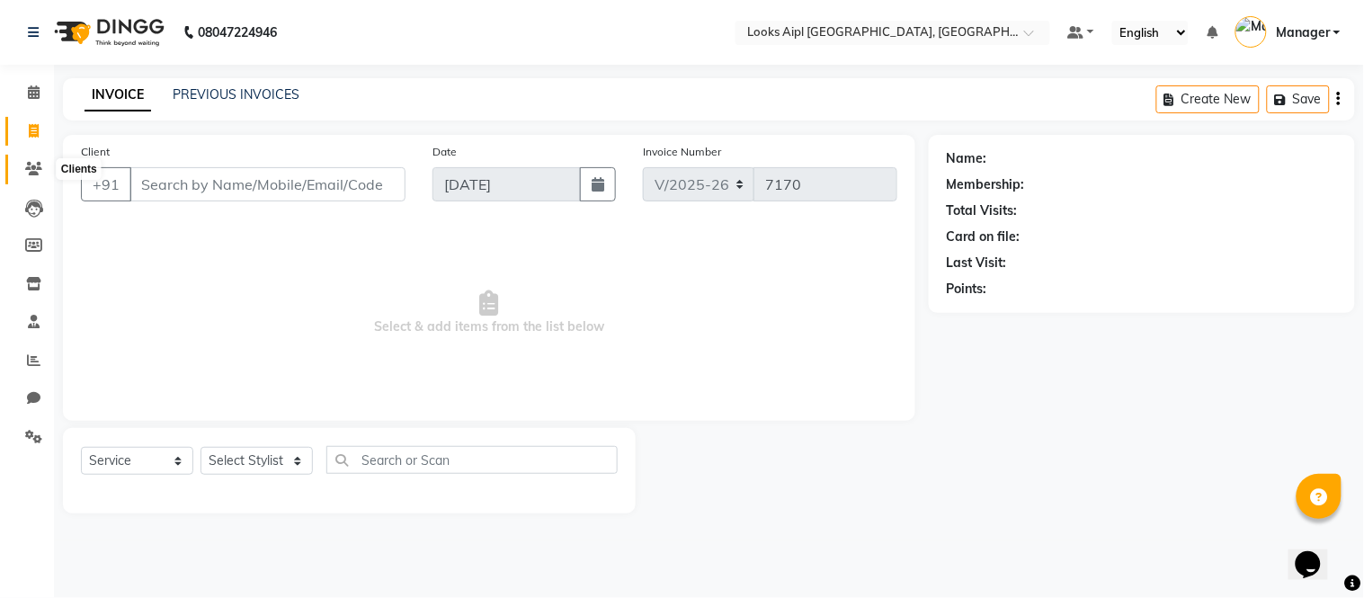
click at [29, 169] on icon at bounding box center [33, 168] width 17 height 13
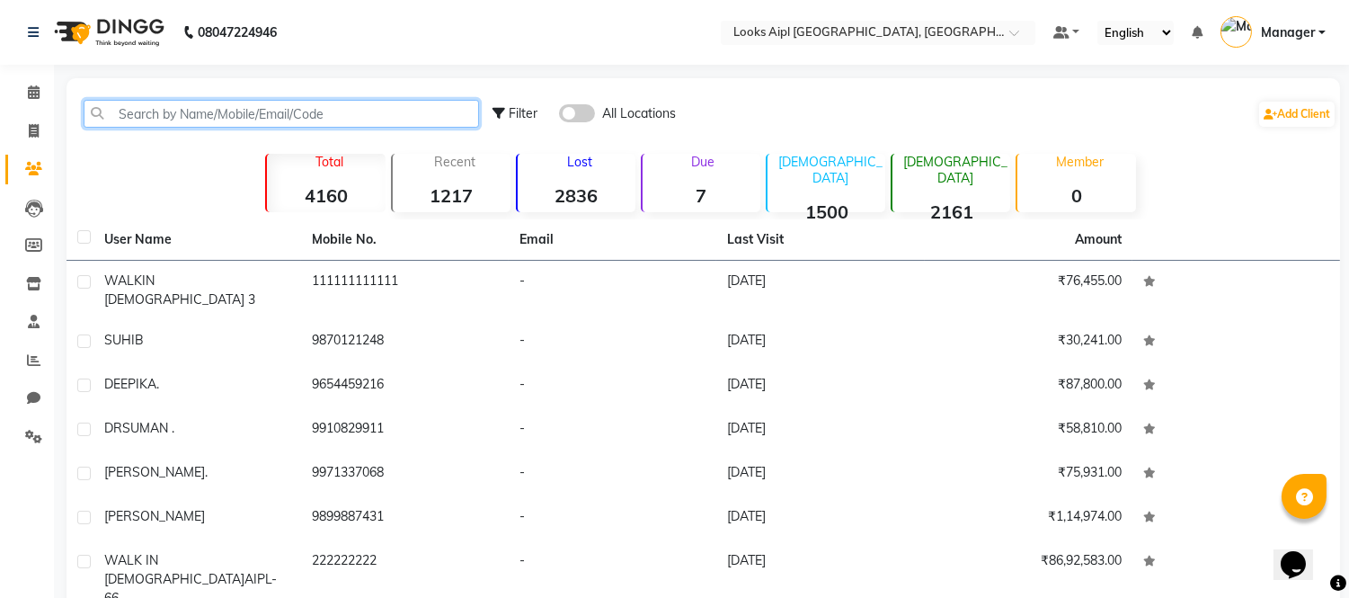
click at [168, 105] on input "text" at bounding box center [282, 114] width 396 height 28
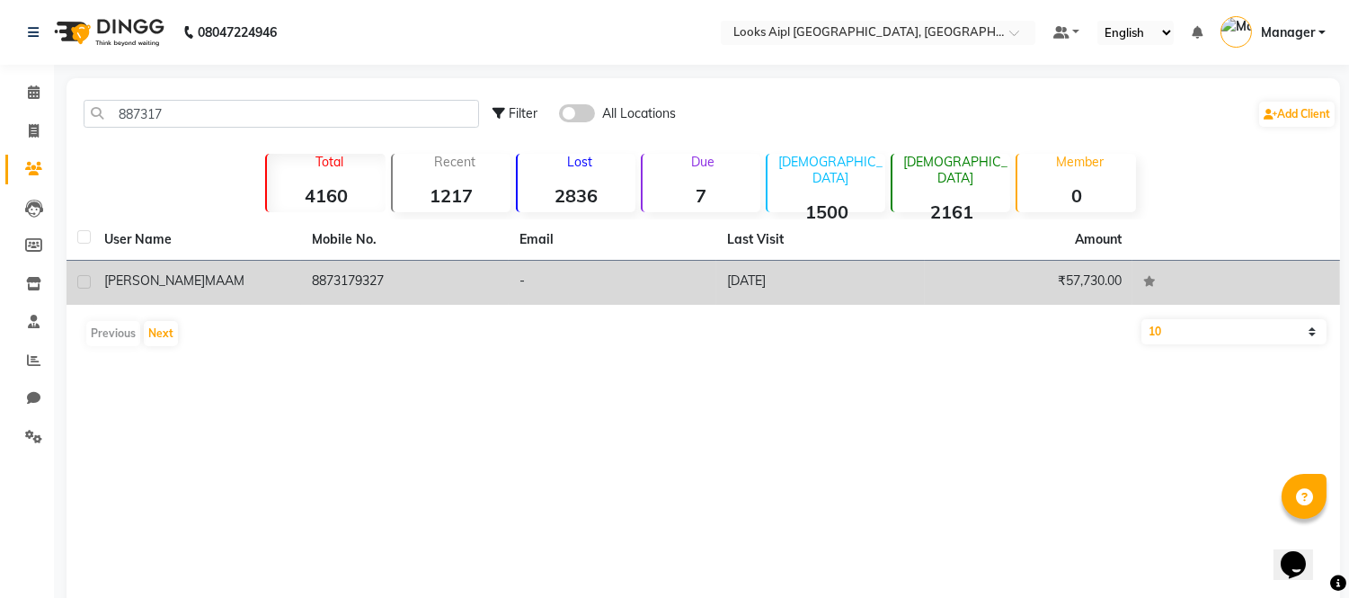
click at [379, 280] on td "8873179327" at bounding box center [405, 283] width 208 height 44
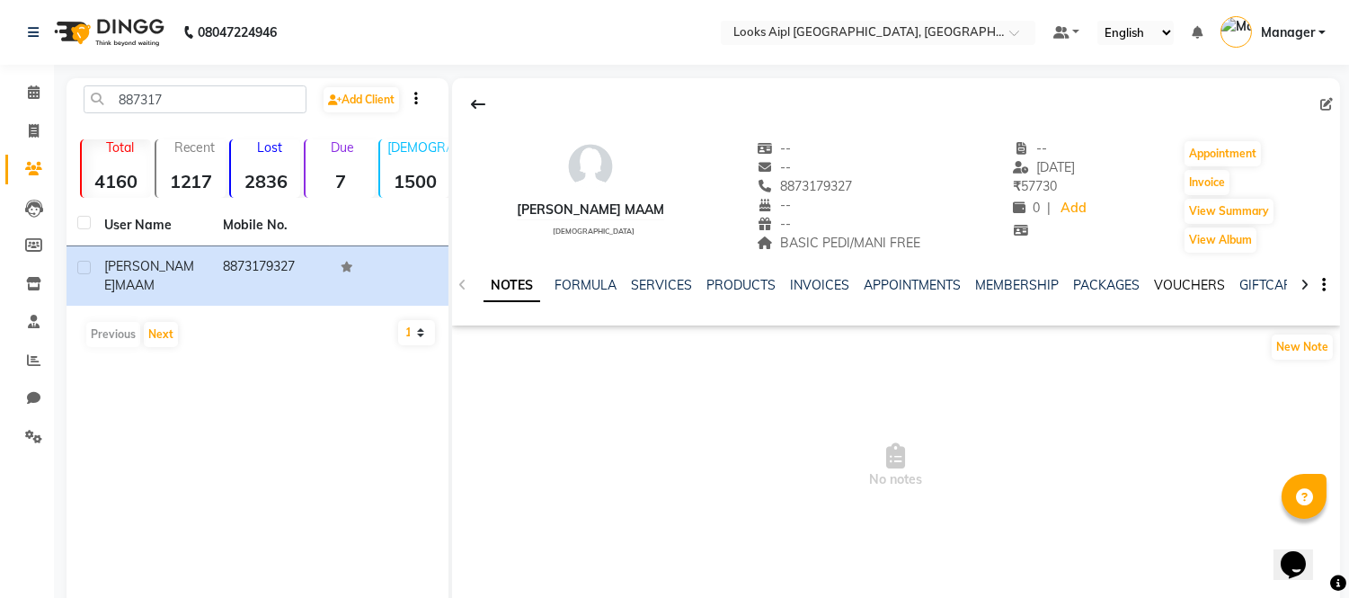
click at [1180, 284] on link "VOUCHERS" at bounding box center [1189, 285] width 71 height 16
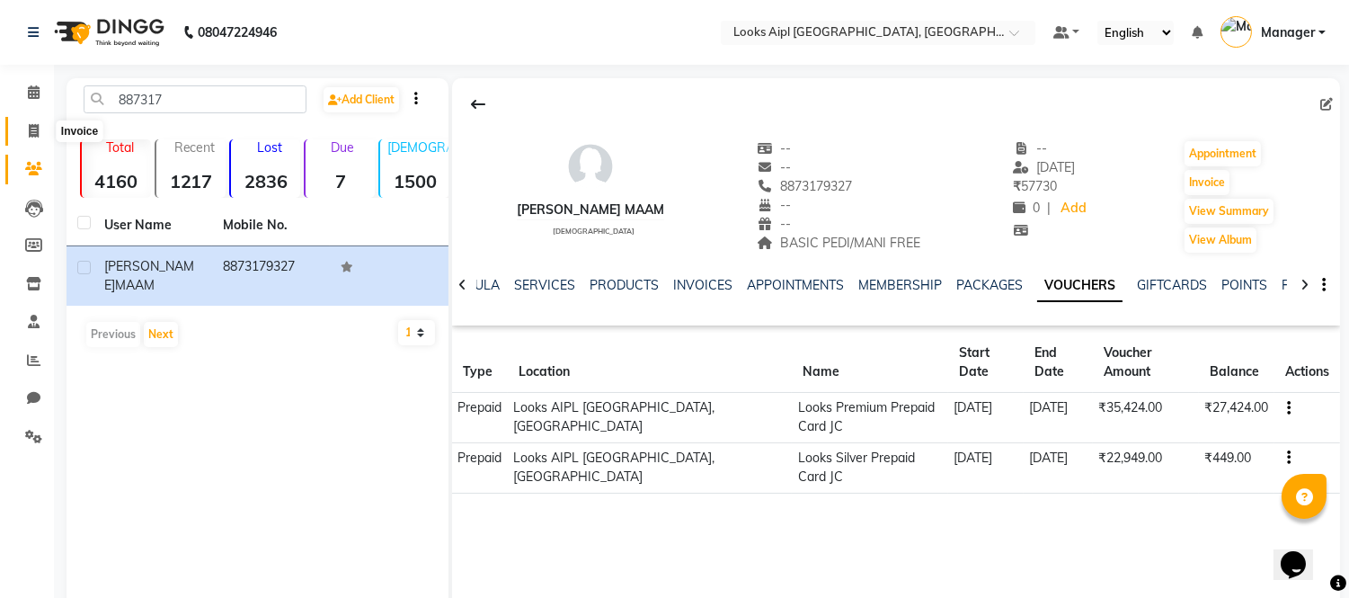
click at [23, 126] on span at bounding box center [33, 131] width 31 height 21
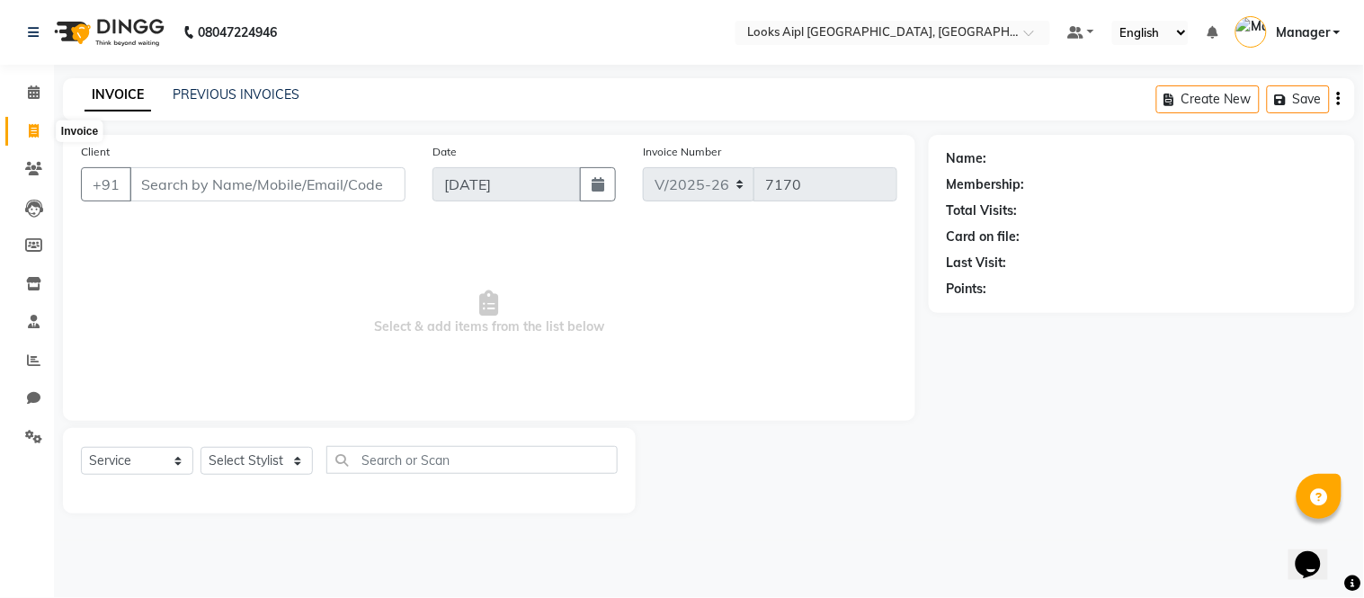
click at [39, 140] on span at bounding box center [33, 131] width 31 height 21
click at [298, 183] on input "Client" at bounding box center [267, 184] width 276 height 34
click at [303, 189] on input "Client" at bounding box center [267, 184] width 276 height 34
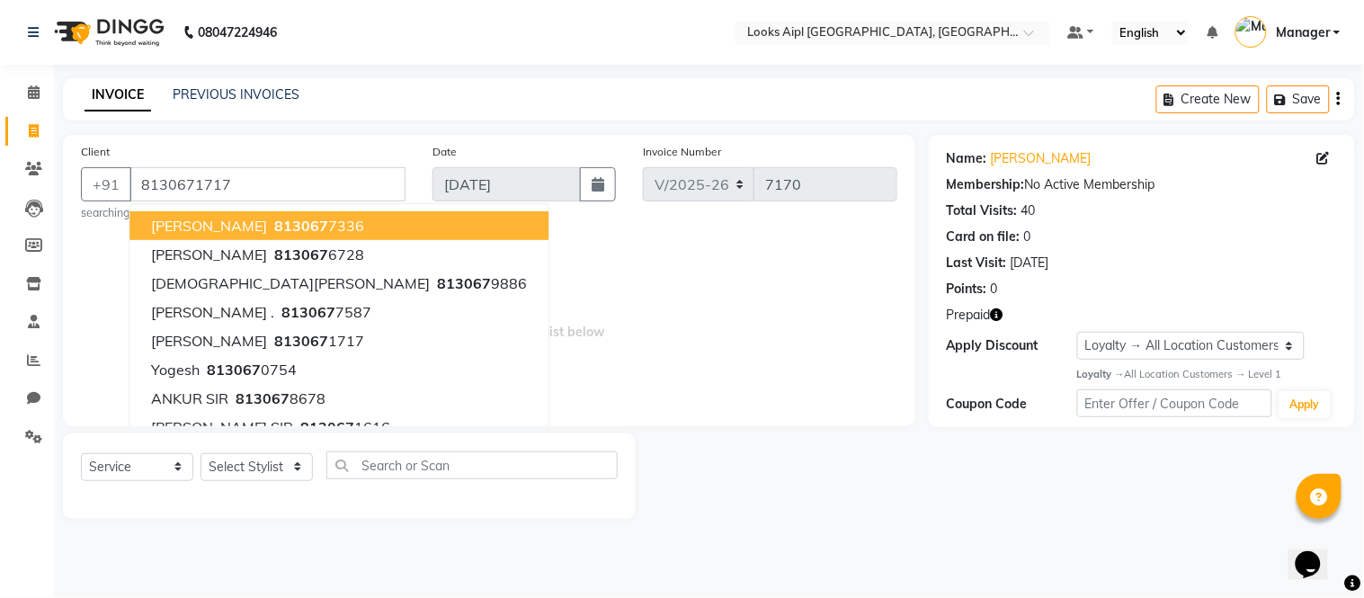
click at [728, 312] on span "Select & add items from the list below" at bounding box center [489, 318] width 816 height 180
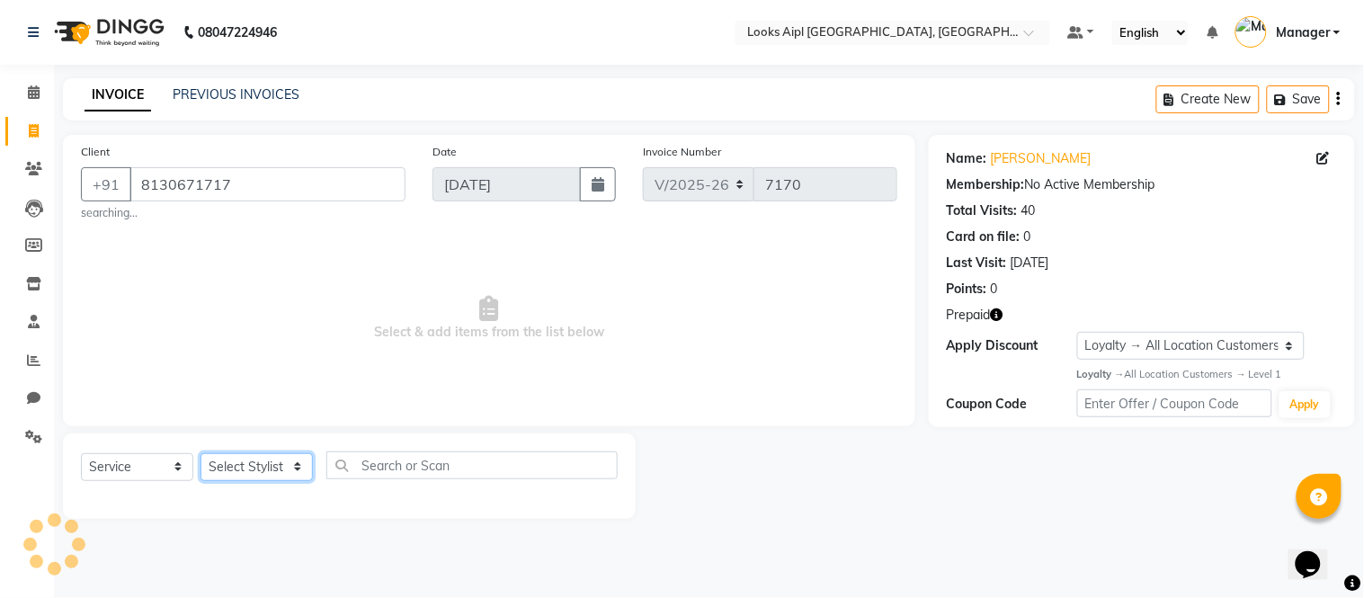
click at [237, 468] on select "Select Stylist [PERSON_NAME] Alam _Pdct [PERSON_NAME] [PERSON_NAME] Counter Sal…" at bounding box center [256, 467] width 112 height 28
click at [200, 453] on select "Select Stylist [PERSON_NAME] Alam _Pdct [PERSON_NAME] [PERSON_NAME] Counter Sal…" at bounding box center [256, 467] width 112 height 28
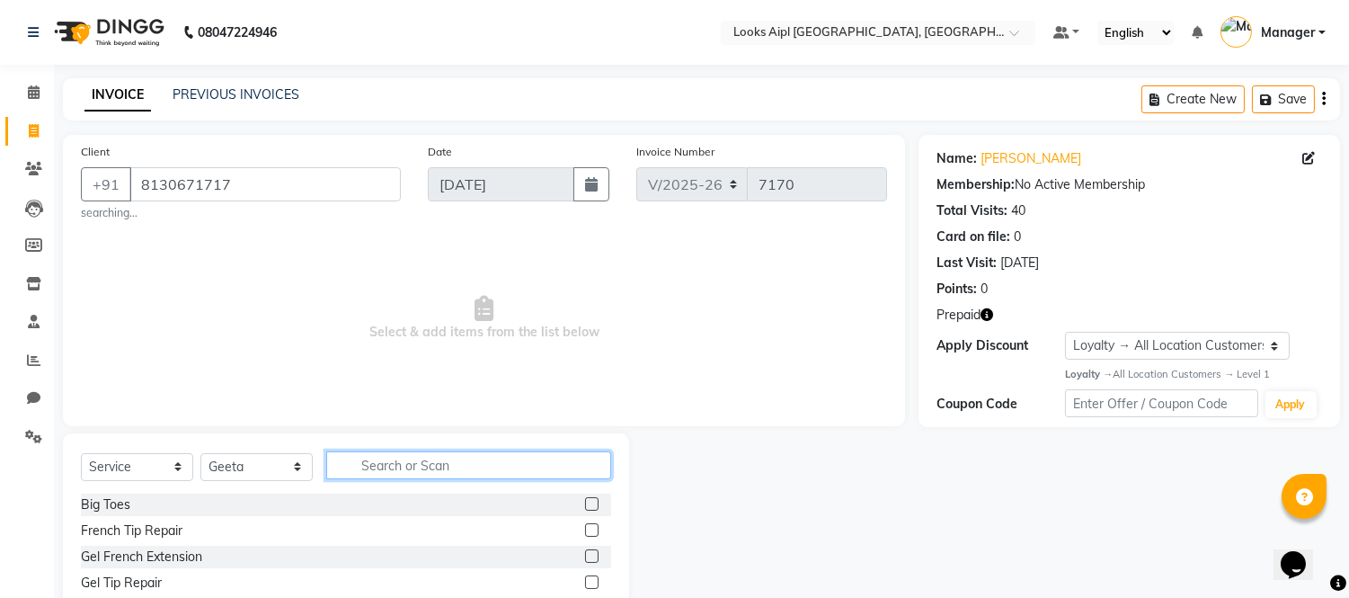
drag, startPoint x: 420, startPoint y: 459, endPoint x: 409, endPoint y: 455, distance: 11.7
click at [419, 459] on input "text" at bounding box center [468, 465] width 285 height 28
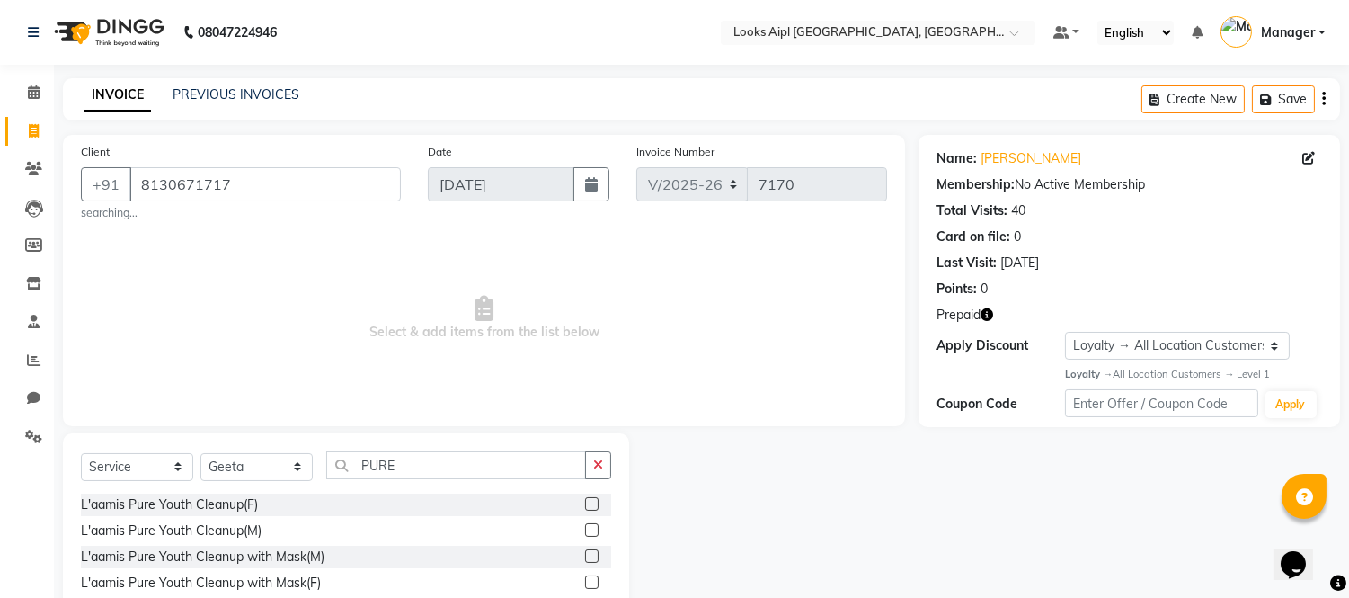
click at [585, 503] on label at bounding box center [591, 503] width 13 height 13
click at [585, 503] on input "checkbox" at bounding box center [591, 505] width 12 height 12
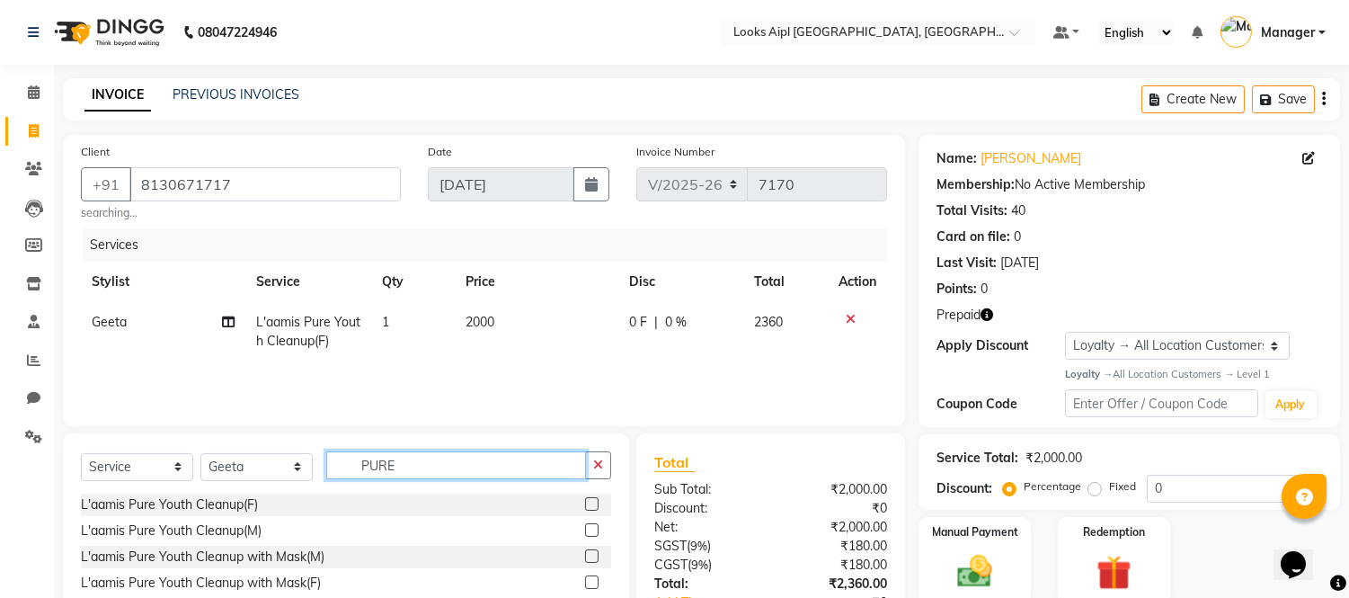
drag, startPoint x: 253, startPoint y: 469, endPoint x: 343, endPoint y: 452, distance: 91.5
click at [84, 457] on div "Select Service Product Membership Package Voucher Prepaid Gift Card Select Styl…" at bounding box center [346, 472] width 530 height 42
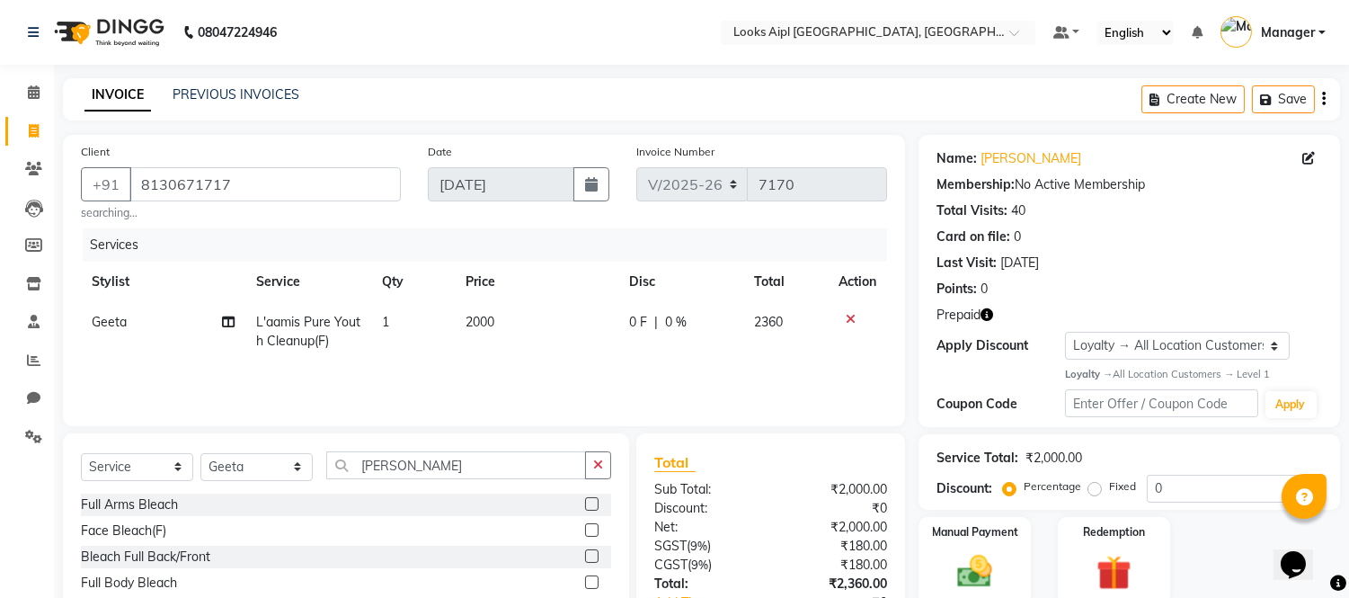
drag, startPoint x: 580, startPoint y: 528, endPoint x: 484, endPoint y: 501, distance: 99.9
click at [585, 527] on label at bounding box center [591, 529] width 13 height 13
click at [585, 527] on input "checkbox" at bounding box center [591, 531] width 12 height 12
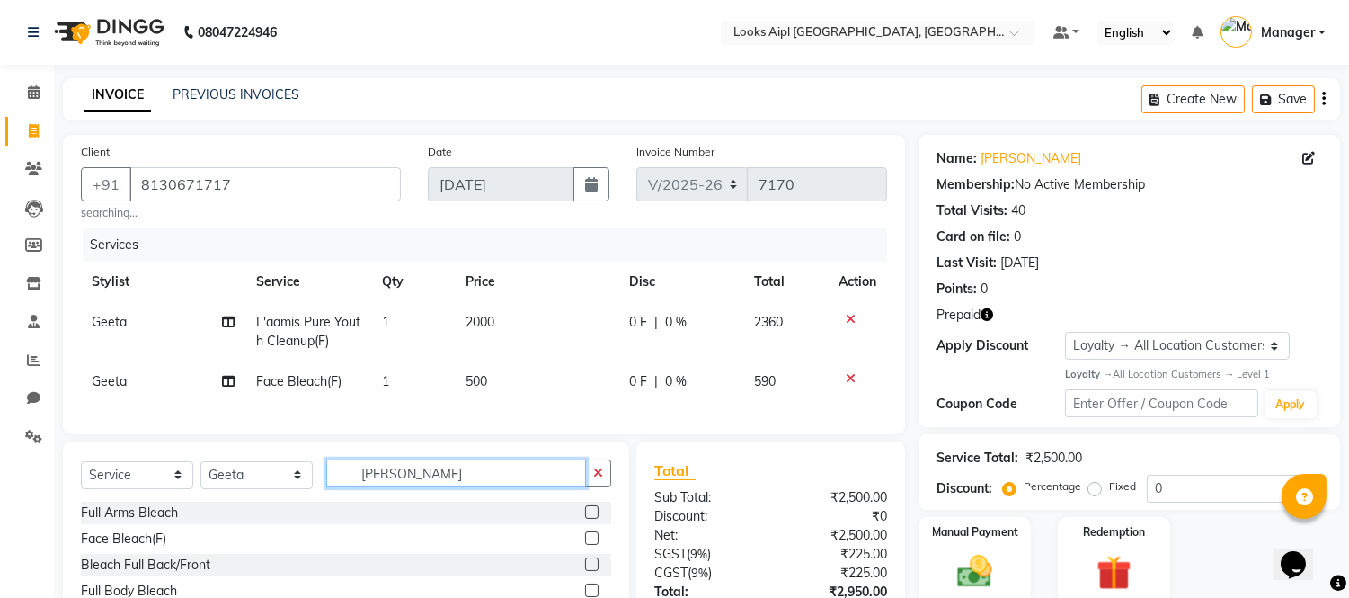
drag, startPoint x: 319, startPoint y: 491, endPoint x: 360, endPoint y: 489, distance: 40.5
click at [313, 491] on div "Select Service Product Membership Package Voucher Prepaid Gift Card Select Styl…" at bounding box center [346, 480] width 530 height 42
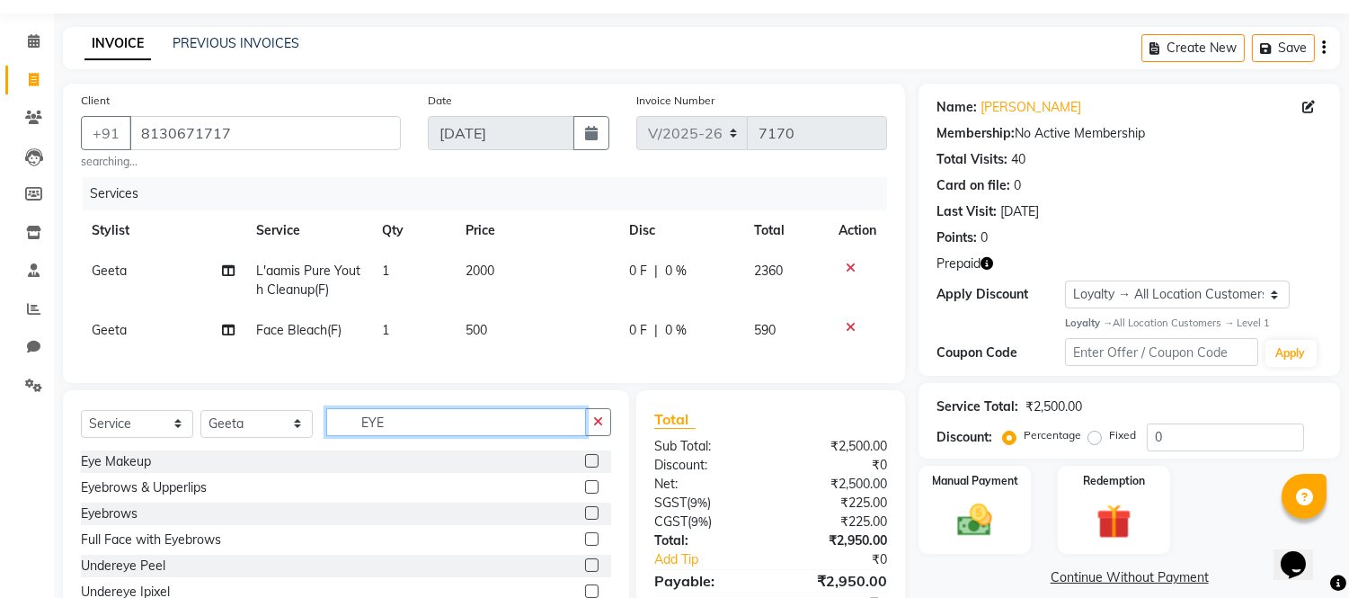
scroll to position [150, 0]
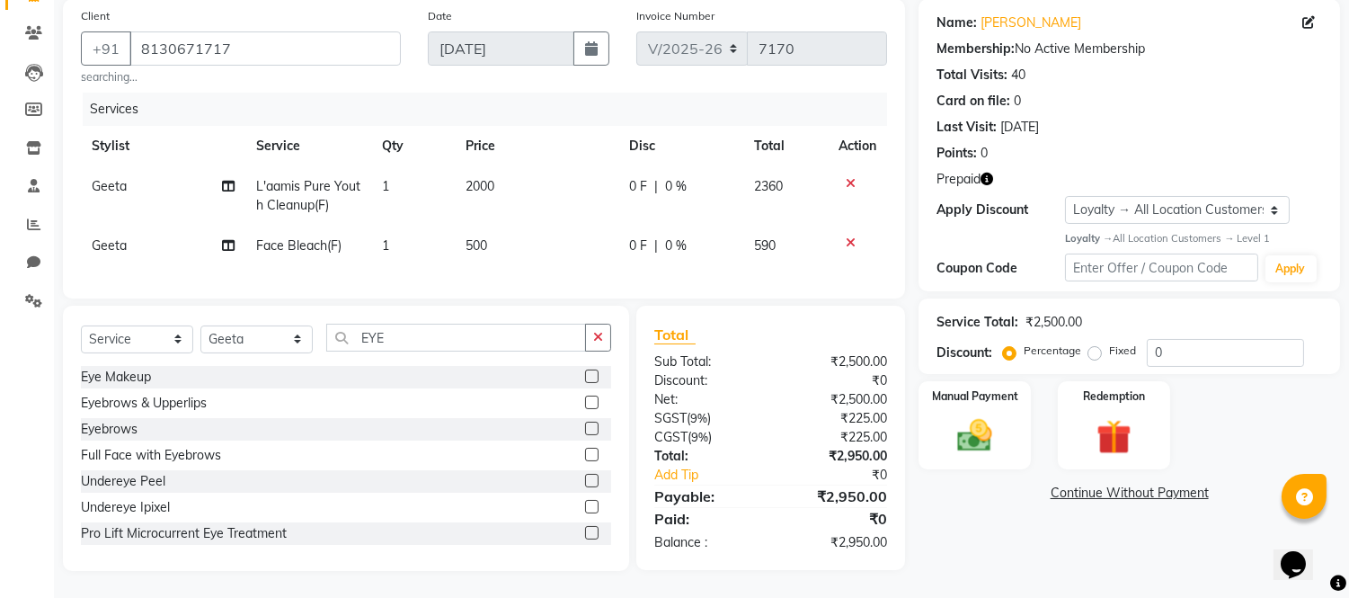
click at [585, 423] on label at bounding box center [591, 428] width 13 height 13
click at [585, 423] on input "checkbox" at bounding box center [591, 429] width 12 height 12
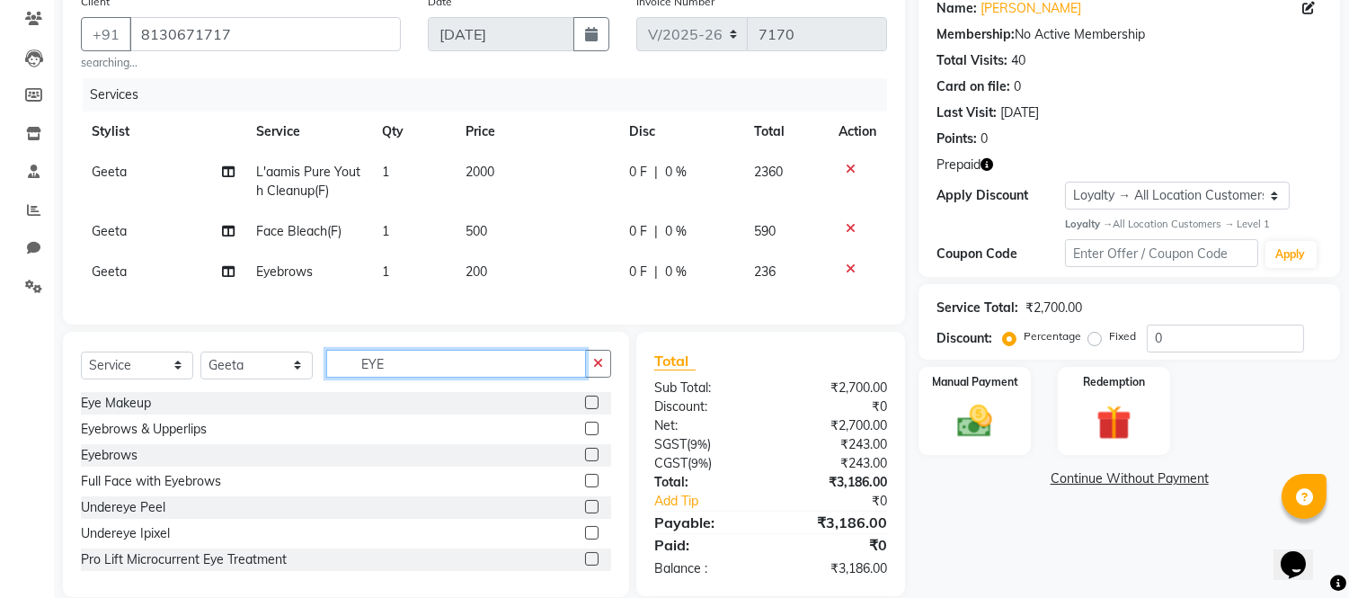
drag, startPoint x: 403, startPoint y: 380, endPoint x: 100, endPoint y: 370, distance: 303.1
click at [52, 379] on div "Select Service Product Membership Package Voucher Prepaid Gift Card Select Styl…" at bounding box center [339, 464] width 580 height 265
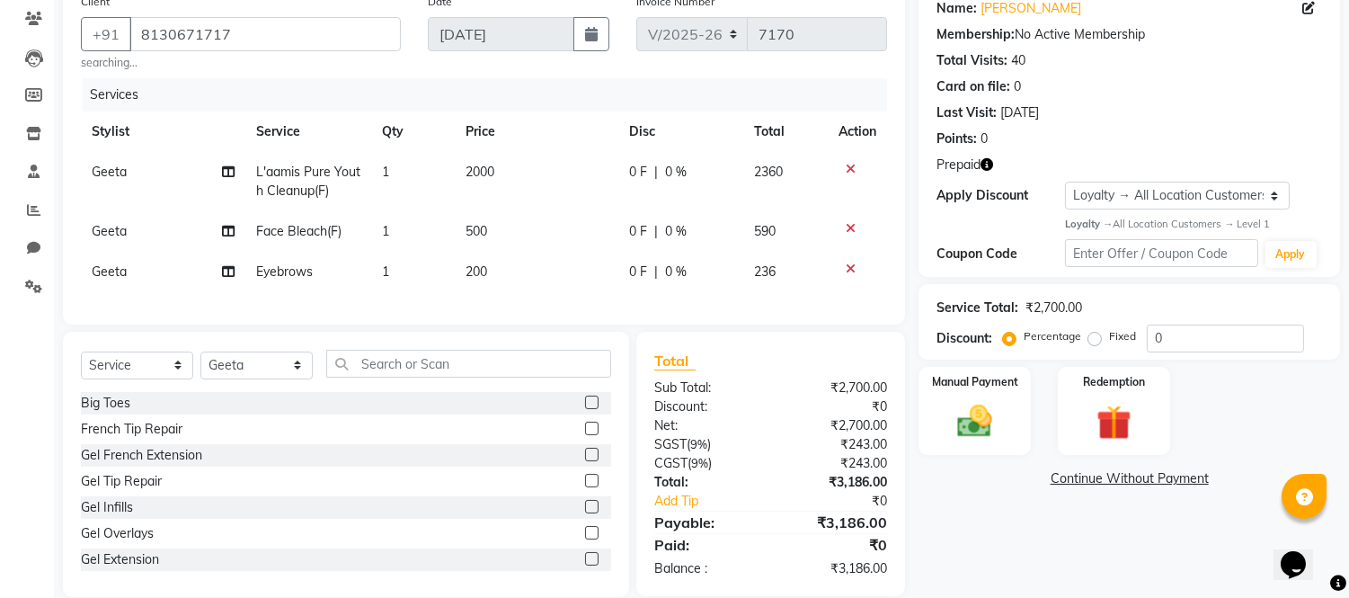
click at [987, 160] on icon "button" at bounding box center [987, 164] width 13 height 13
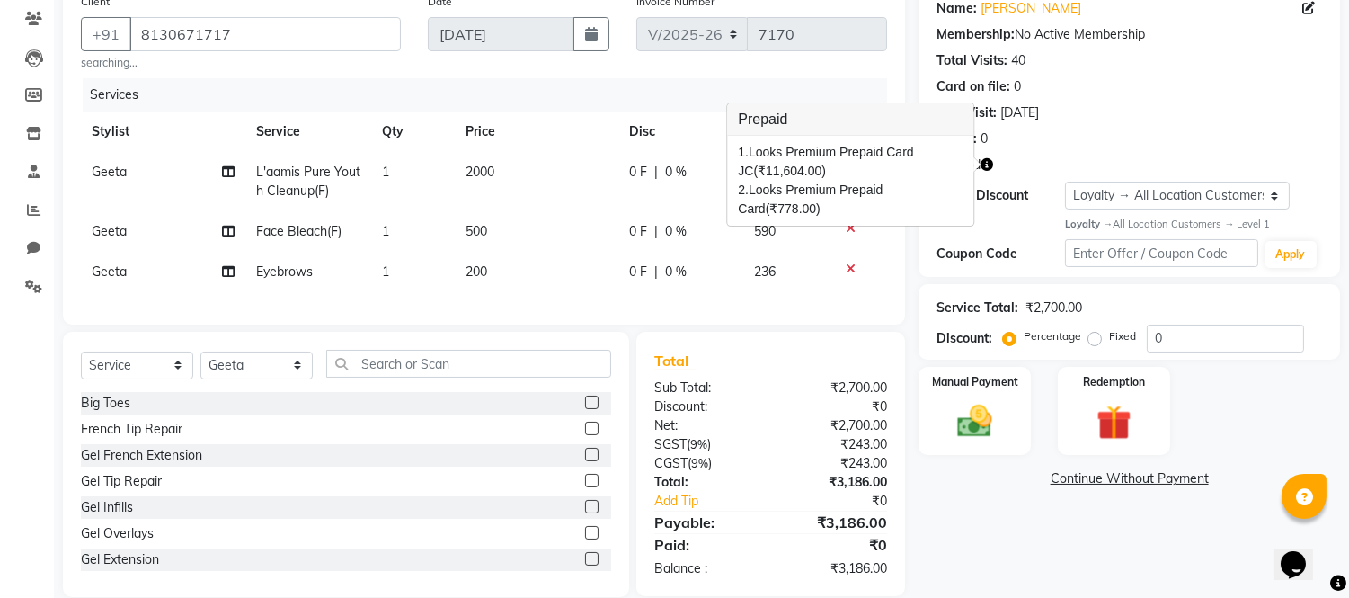
click at [992, 160] on icon "button" at bounding box center [987, 164] width 13 height 13
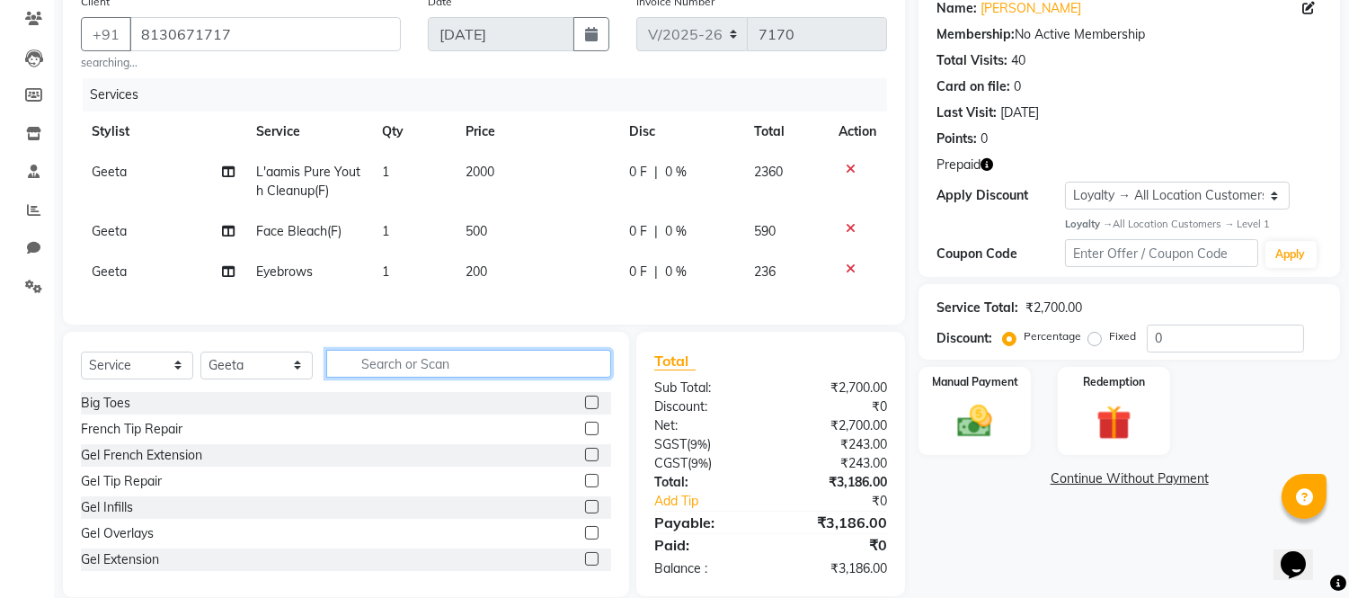
click at [384, 378] on input "text" at bounding box center [468, 364] width 285 height 28
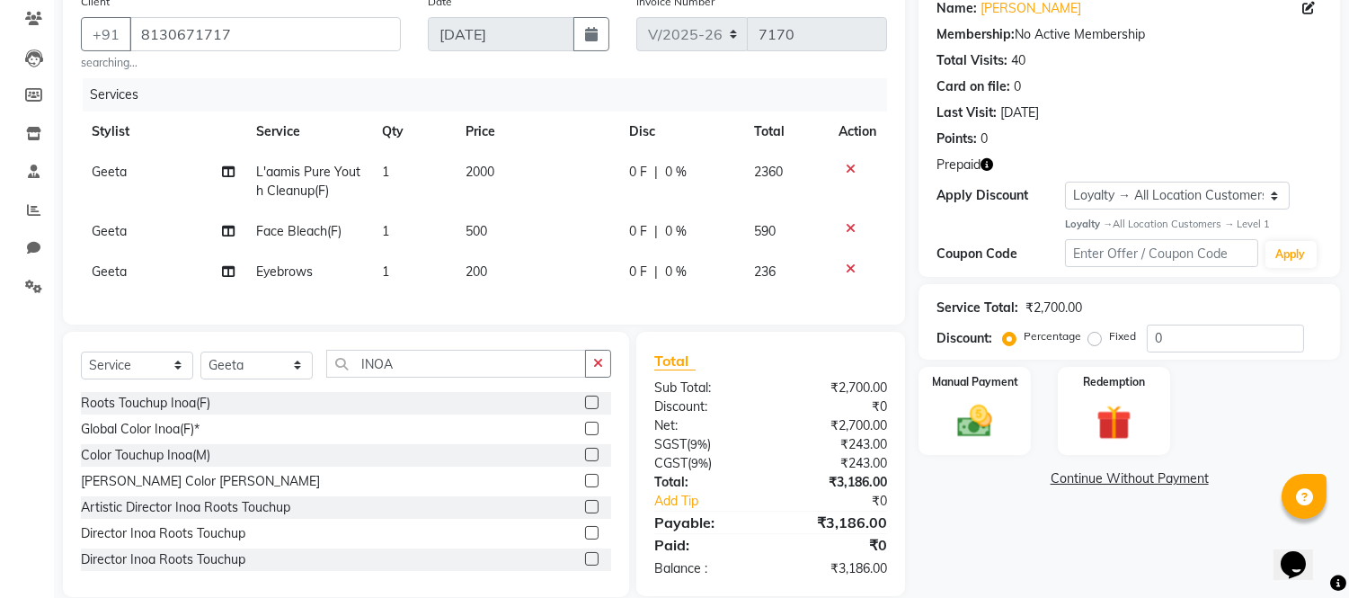
click at [585, 409] on label at bounding box center [591, 402] width 13 height 13
click at [585, 409] on input "checkbox" at bounding box center [591, 403] width 12 height 12
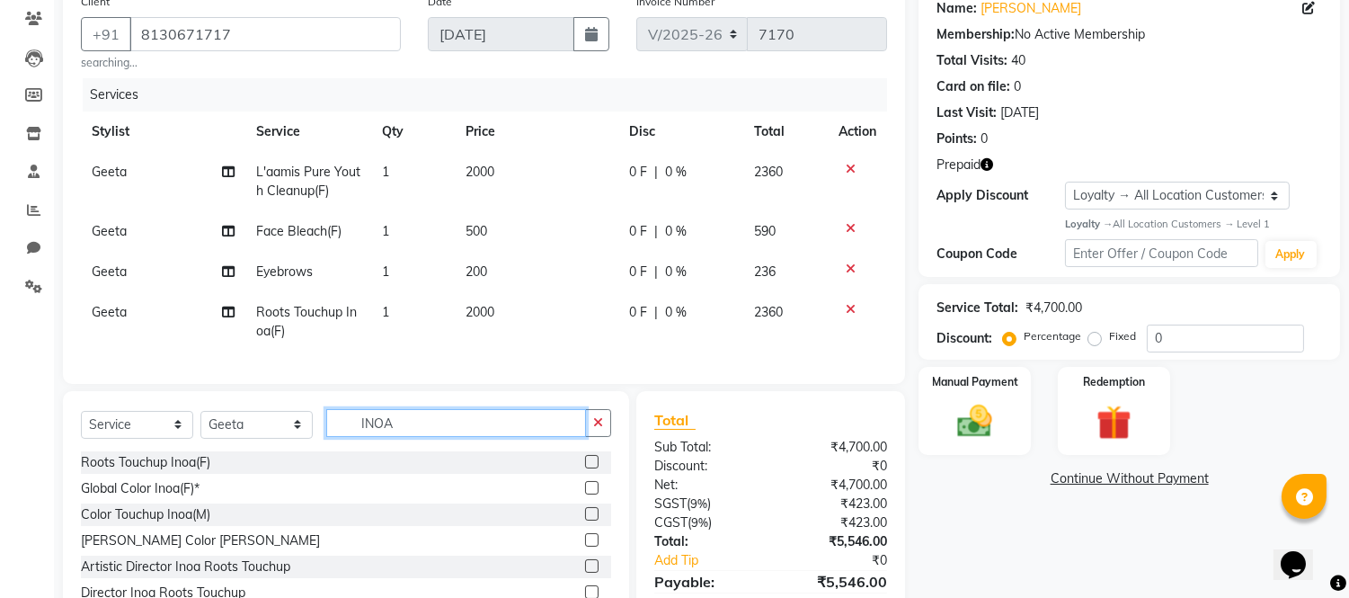
click at [425, 428] on input "INOA" at bounding box center [456, 423] width 260 height 28
click at [585, 521] on label at bounding box center [591, 513] width 13 height 13
click at [585, 521] on input "checkbox" at bounding box center [591, 515] width 12 height 12
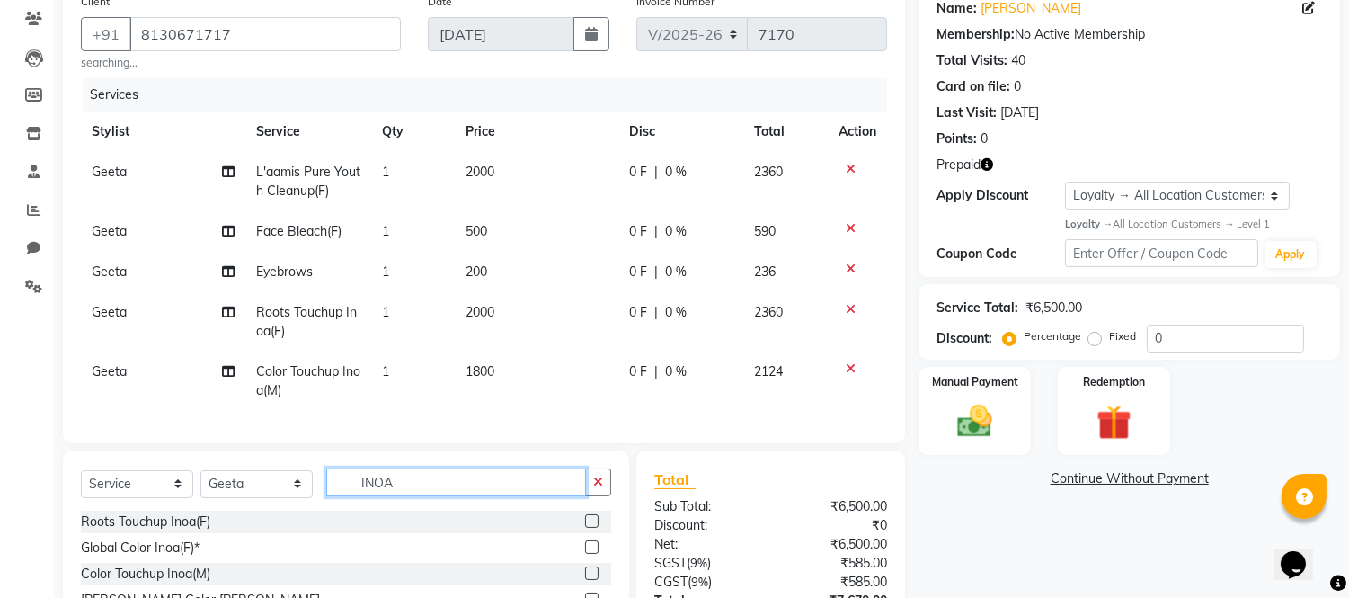
click at [414, 496] on input "INOA" at bounding box center [456, 482] width 260 height 28
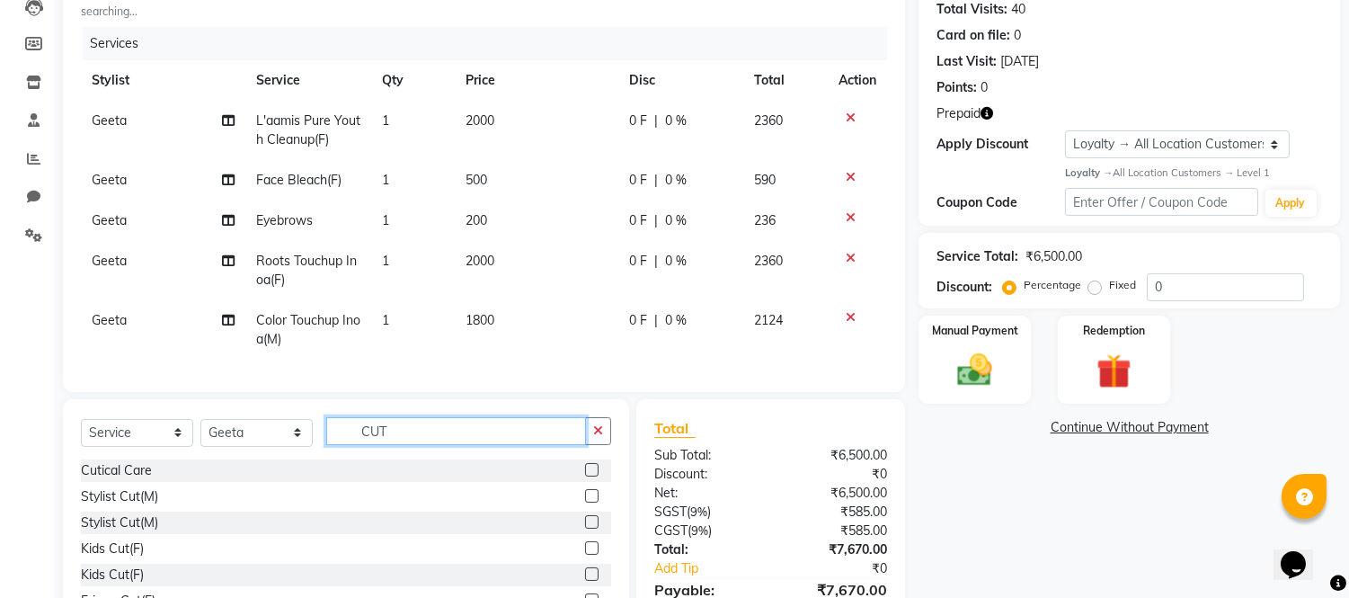
scroll to position [250, 0]
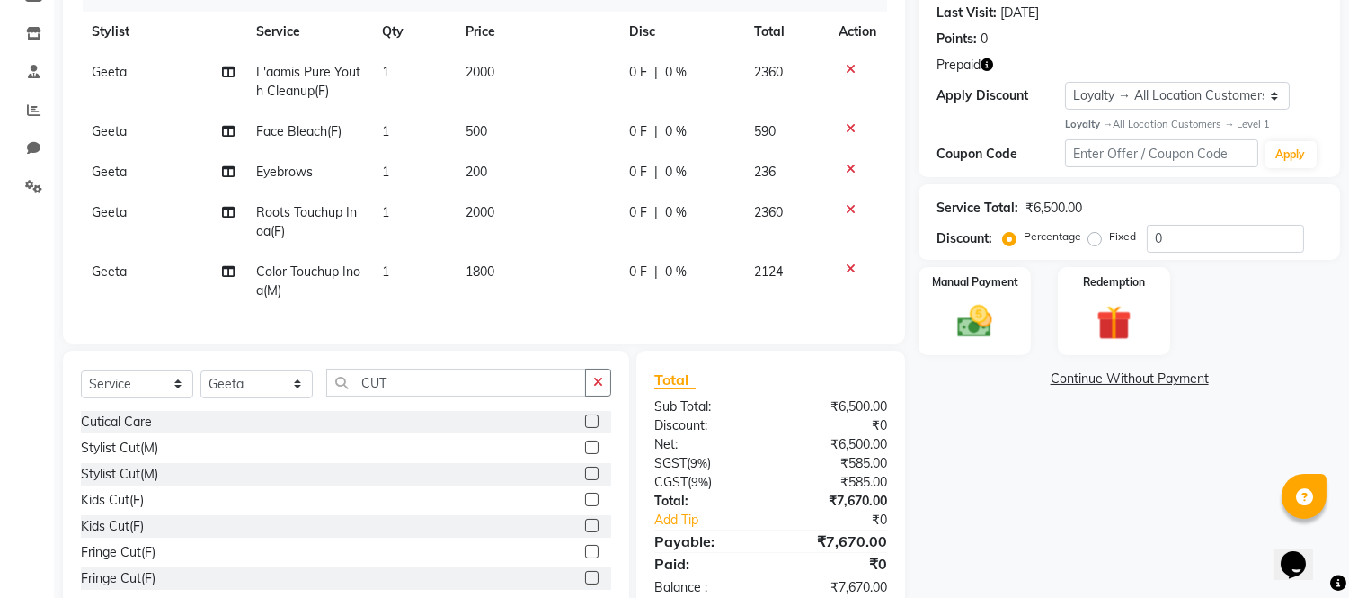
click at [585, 454] on label at bounding box center [591, 447] width 13 height 13
click at [585, 454] on input "checkbox" at bounding box center [591, 448] width 12 height 12
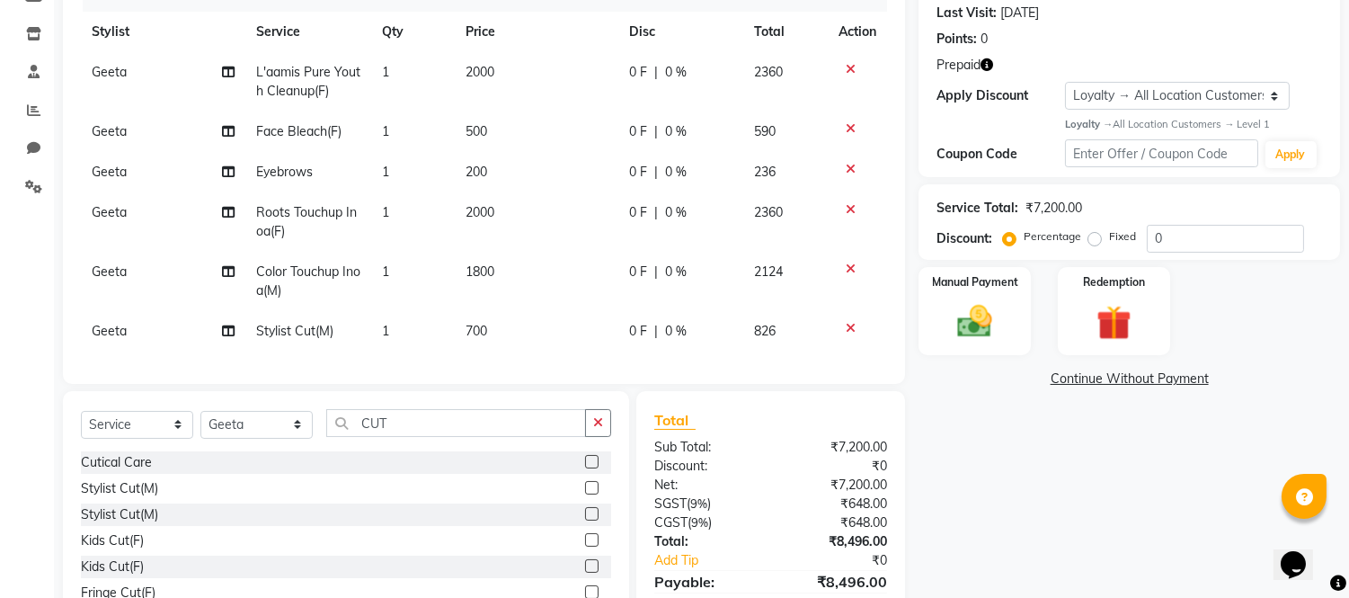
click at [487, 276] on span "1800" at bounding box center [480, 271] width 29 height 16
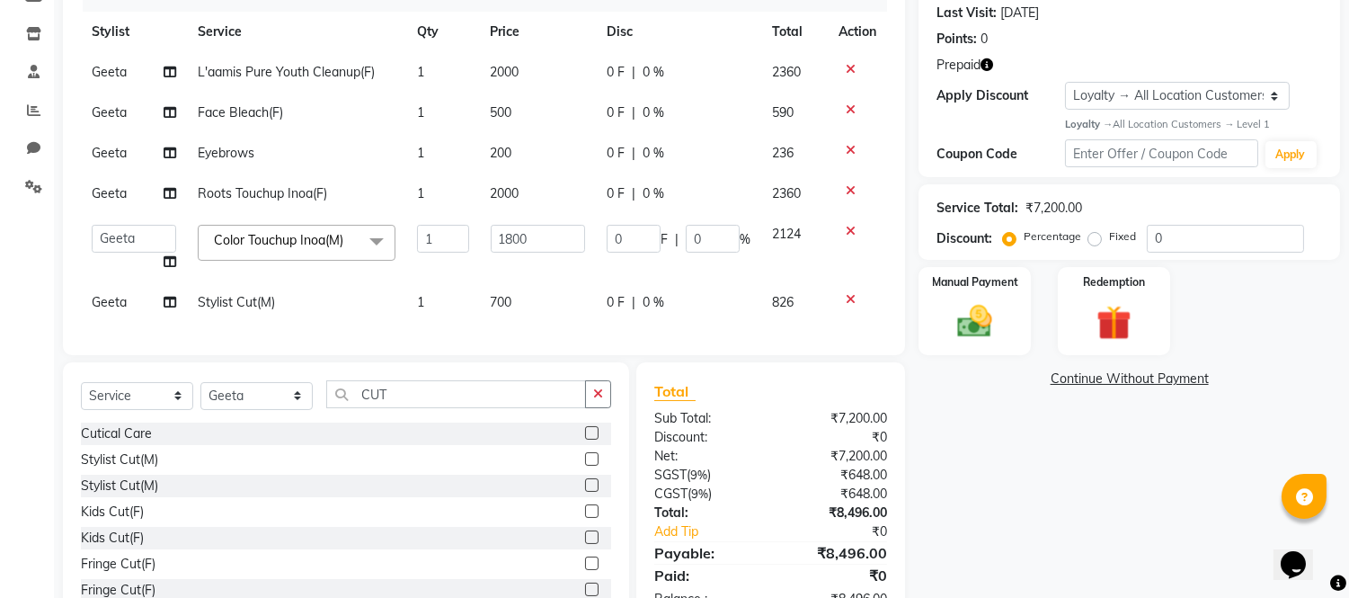
click at [487, 276] on td "1800" at bounding box center [538, 248] width 116 height 68
click at [511, 234] on input "1800" at bounding box center [538, 239] width 94 height 28
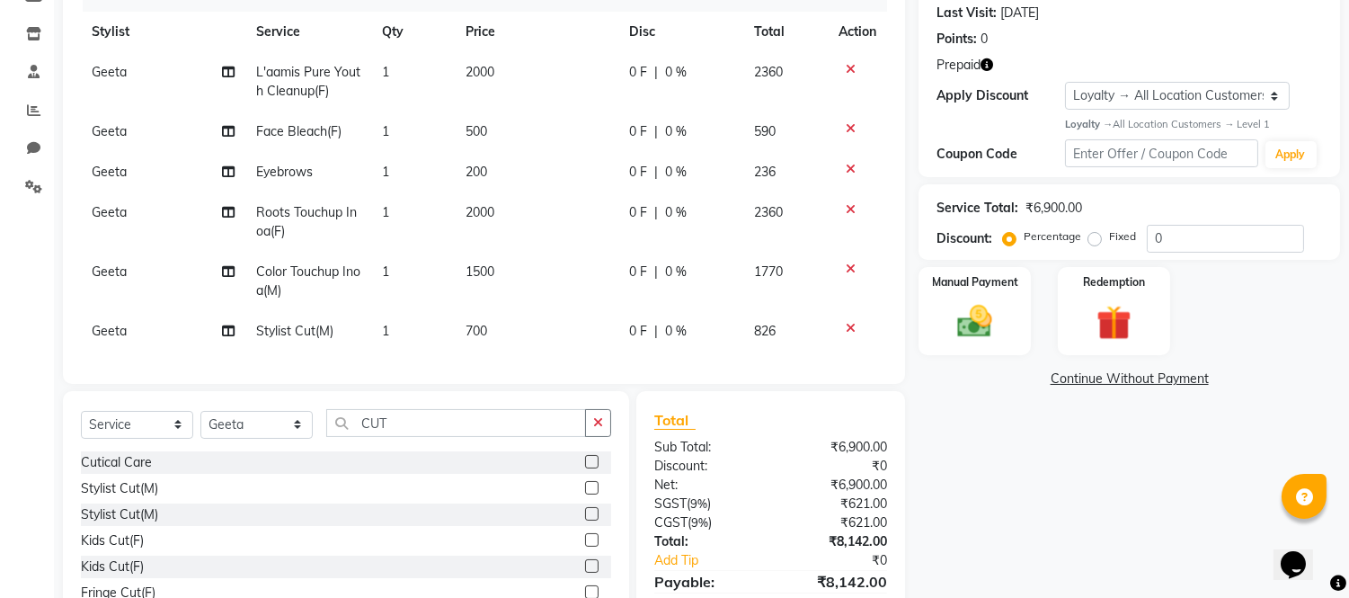
click at [507, 184] on tbody "Geeta L'aamis Pure Youth Cleanup(F) 1 2000 0 F | 0 % 2360 Geeta Face Bleach(F) …" at bounding box center [484, 201] width 806 height 299
click at [507, 184] on td "200" at bounding box center [537, 172] width 164 height 40
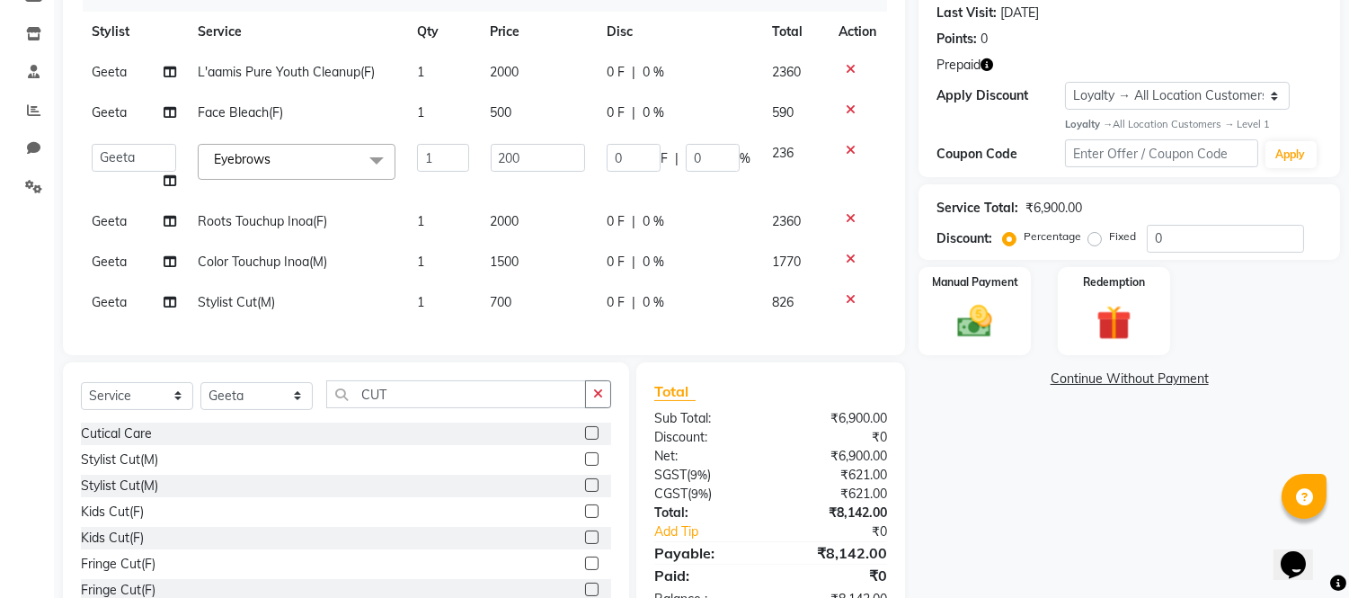
click at [505, 226] on span "2000" at bounding box center [505, 221] width 29 height 16
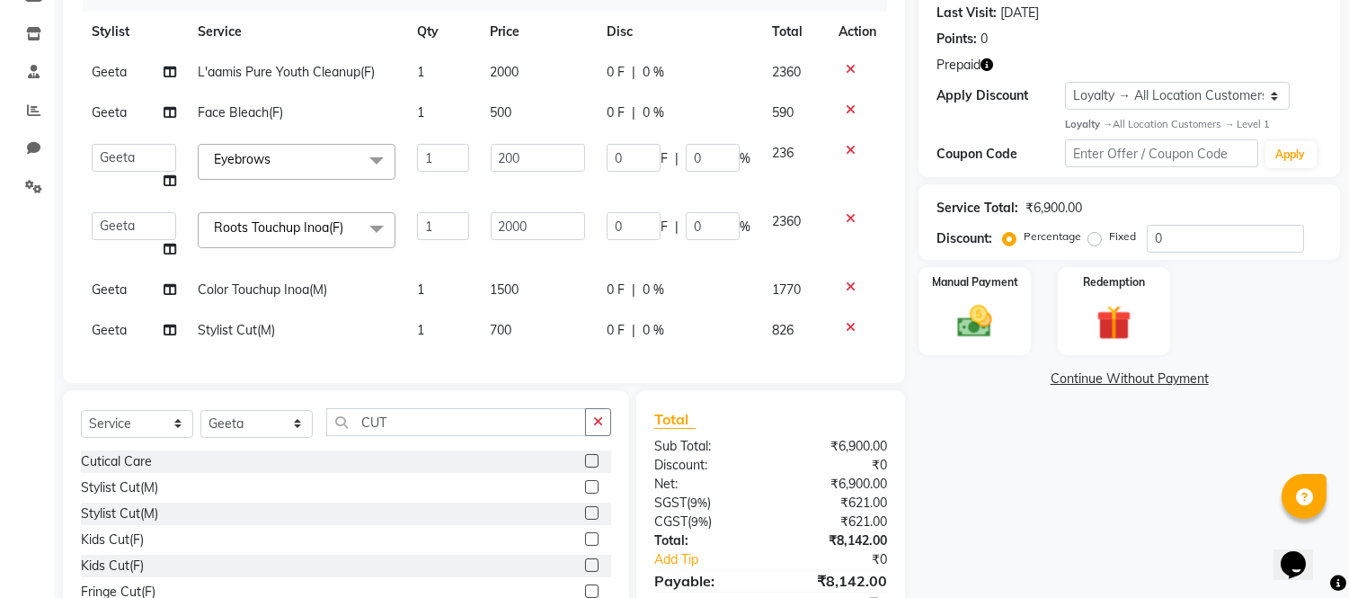
click at [505, 223] on input "2000" at bounding box center [538, 226] width 94 height 28
click at [511, 311] on td "700" at bounding box center [538, 330] width 116 height 40
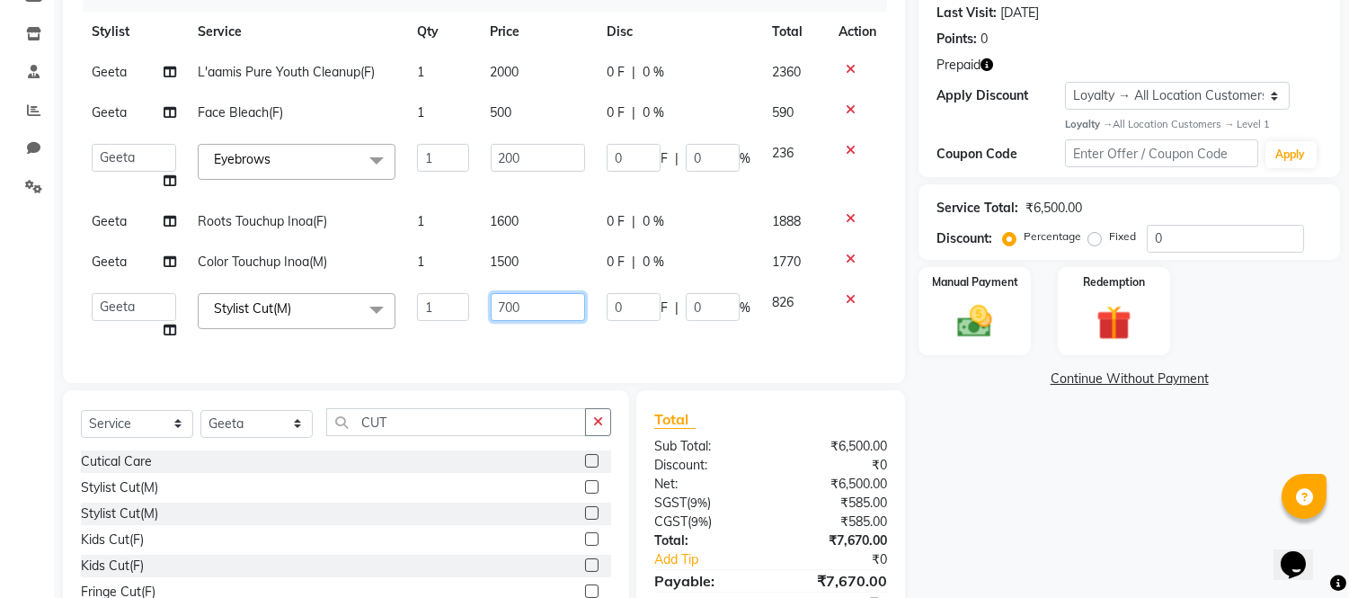
click at [511, 308] on input "700" at bounding box center [538, 307] width 94 height 28
click at [511, 164] on input "200" at bounding box center [538, 158] width 94 height 28
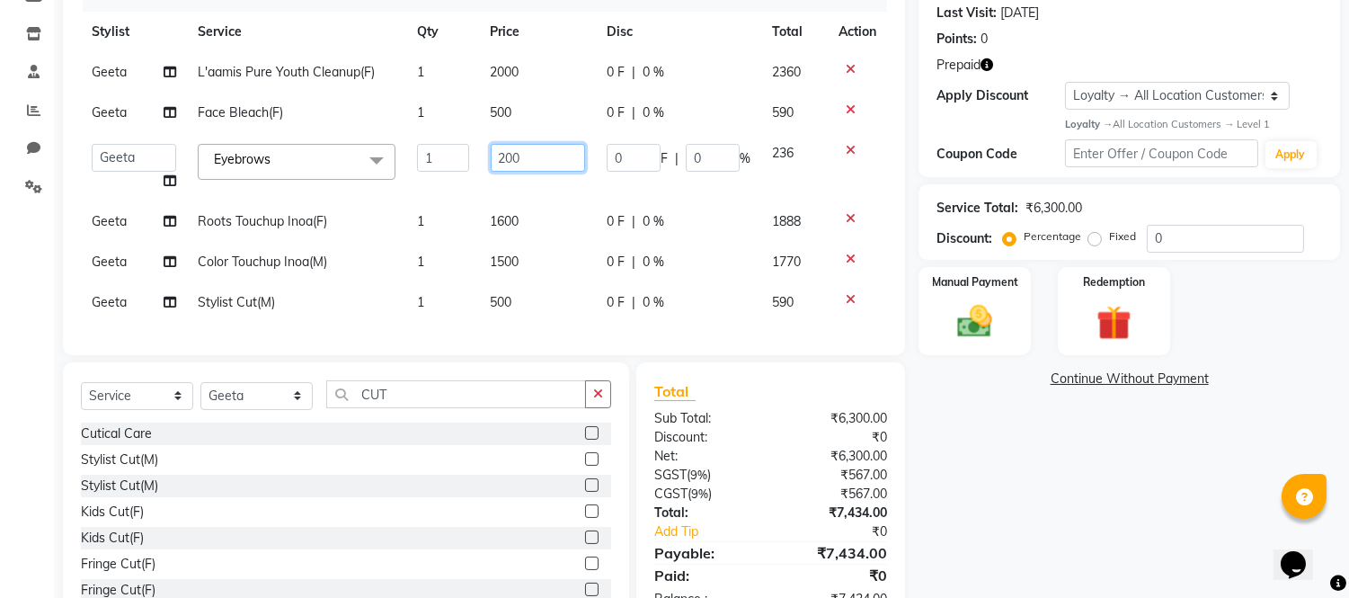
click at [511, 164] on input "200" at bounding box center [538, 158] width 94 height 28
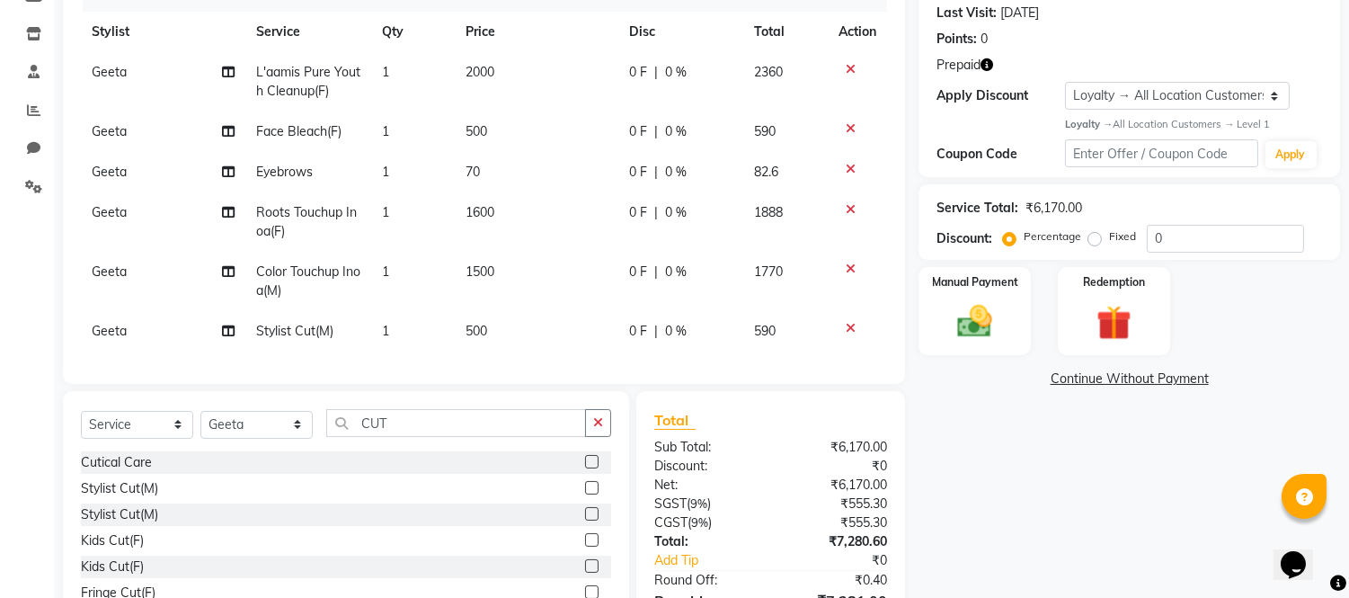
click at [499, 113] on td "500" at bounding box center [537, 131] width 164 height 40
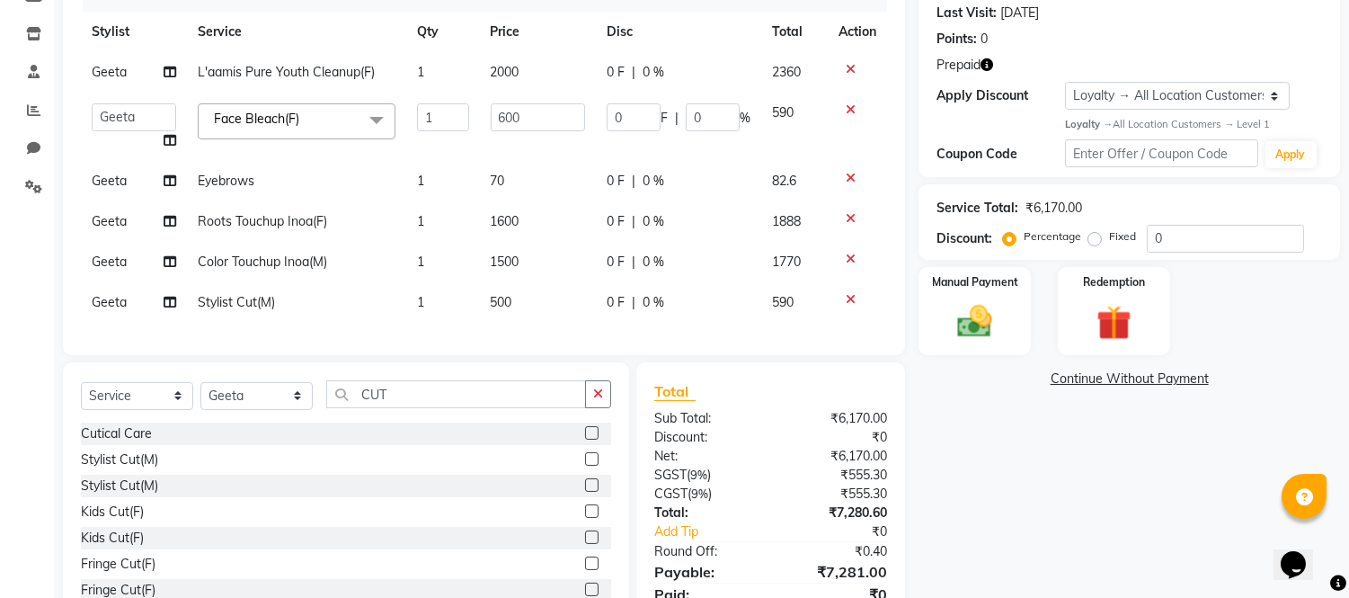
click at [510, 76] on td "2000" at bounding box center [538, 72] width 116 height 40
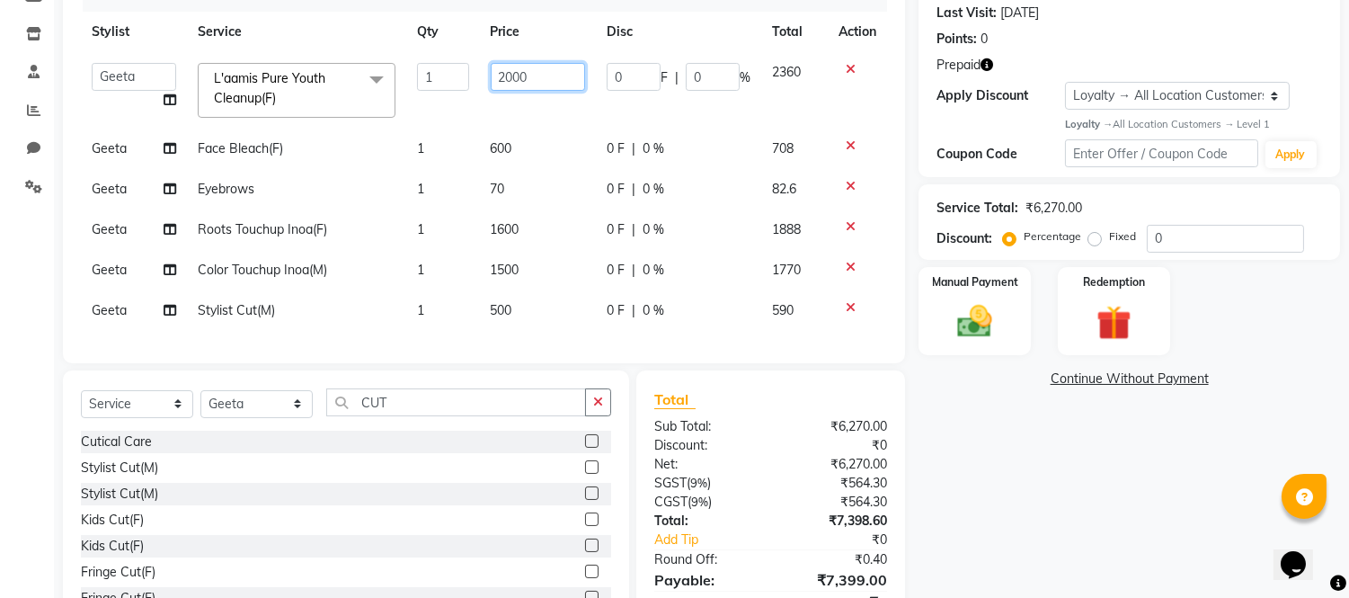
click at [510, 76] on input "2000" at bounding box center [538, 77] width 94 height 28
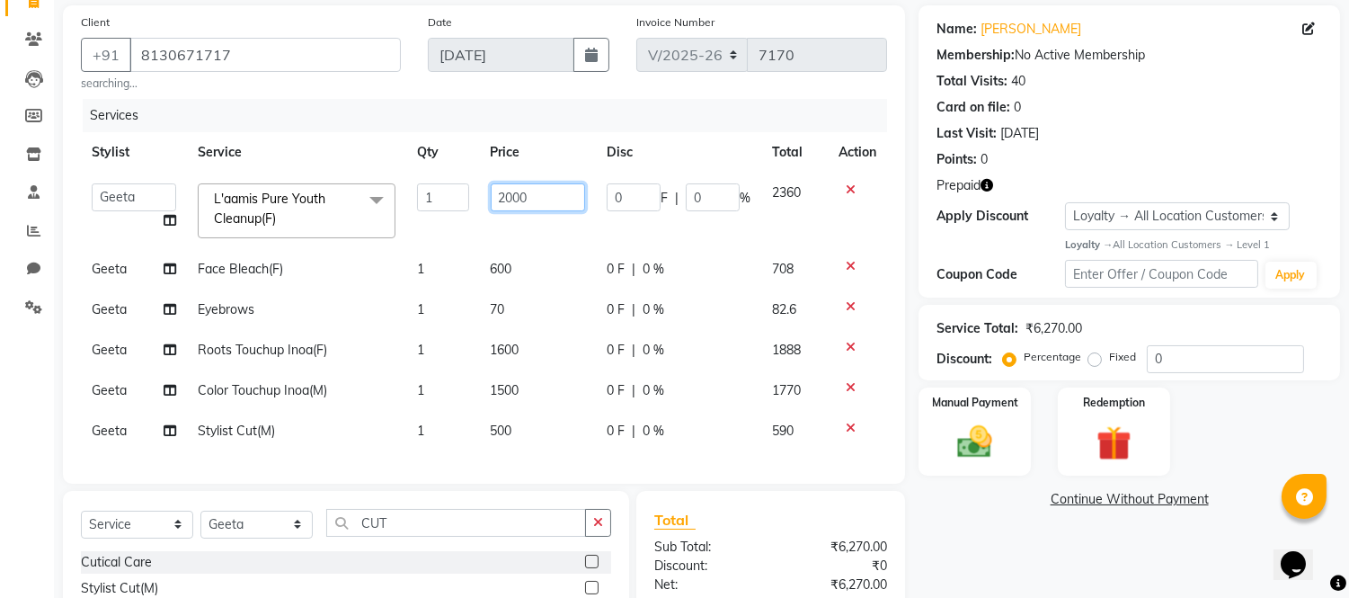
scroll to position [0, 0]
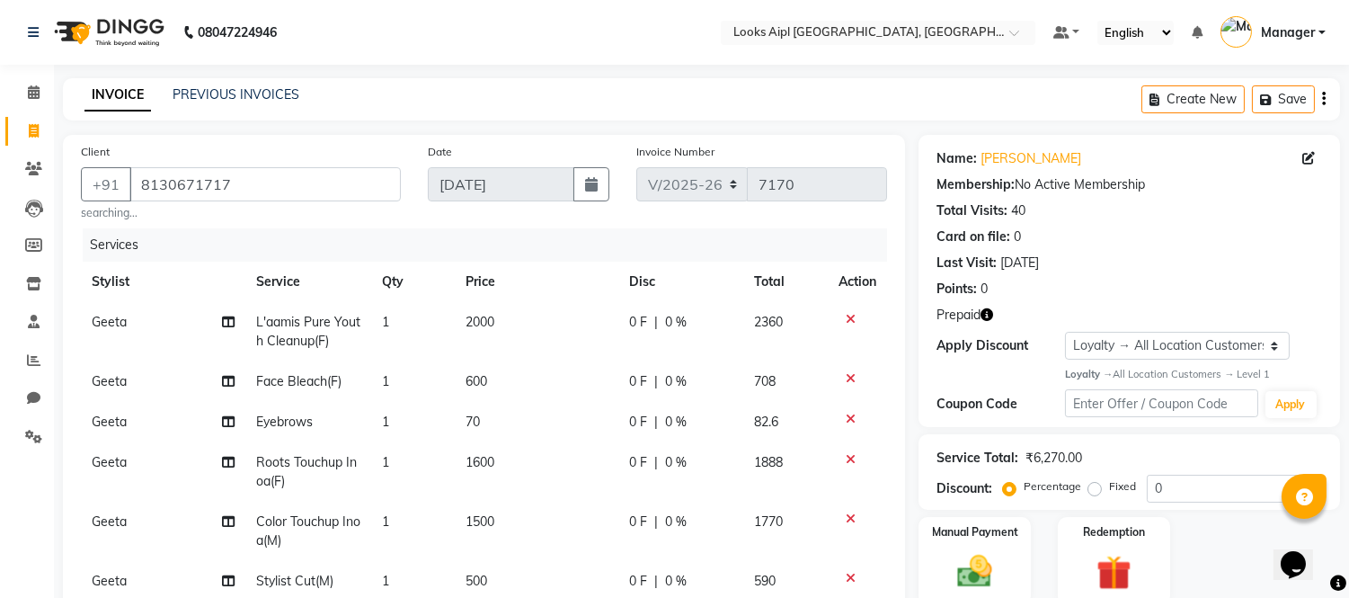
click at [528, 64] on nav "08047224946 Select Location × Looks Aipl [GEOGRAPHIC_DATA], Gurgaon Default Pan…" at bounding box center [674, 32] width 1349 height 65
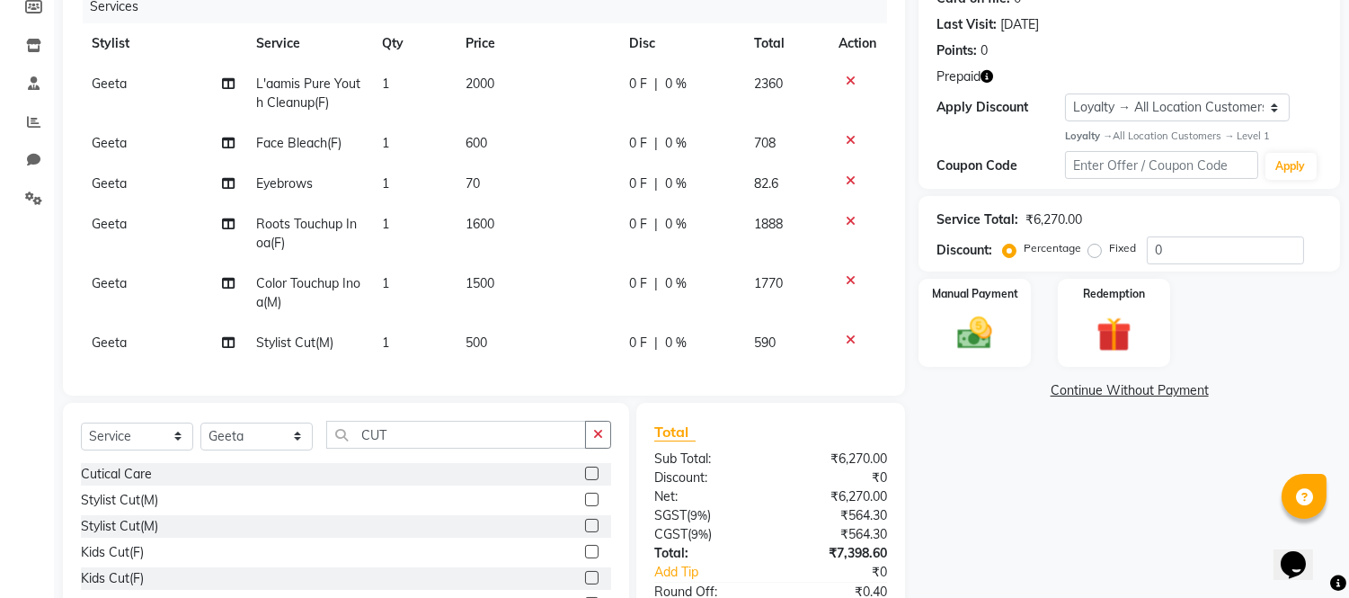
scroll to position [168, 0]
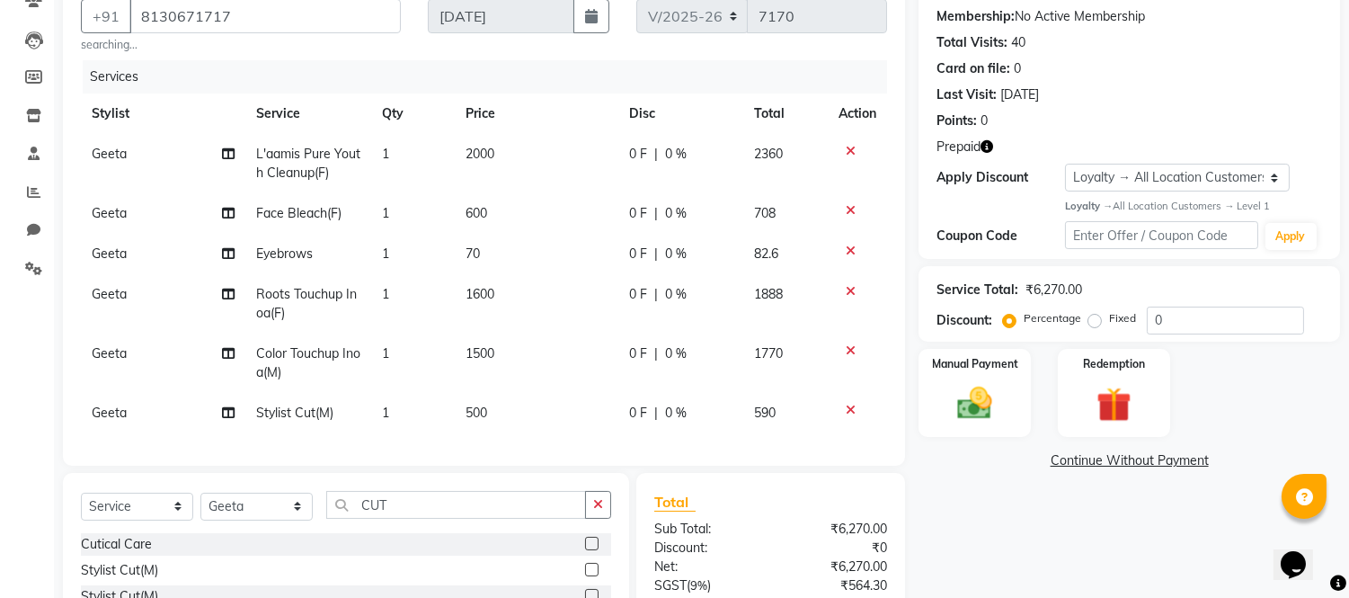
click at [105, 298] on span "Geeta" at bounding box center [109, 294] width 35 height 16
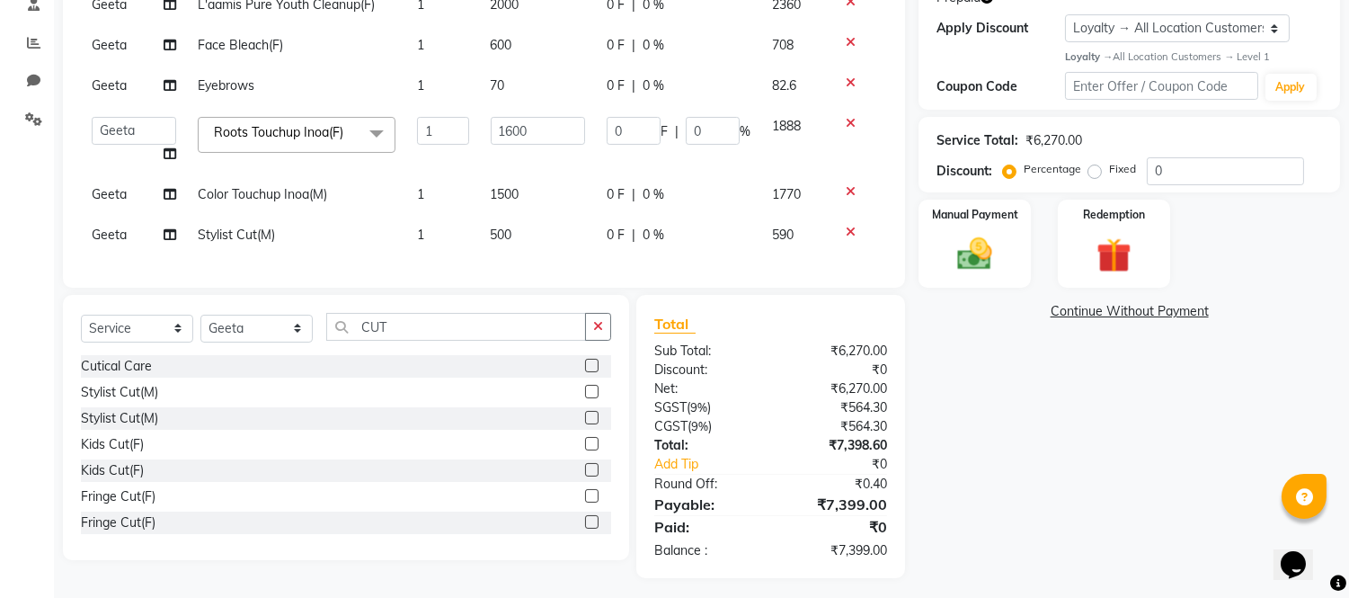
scroll to position [339, 0]
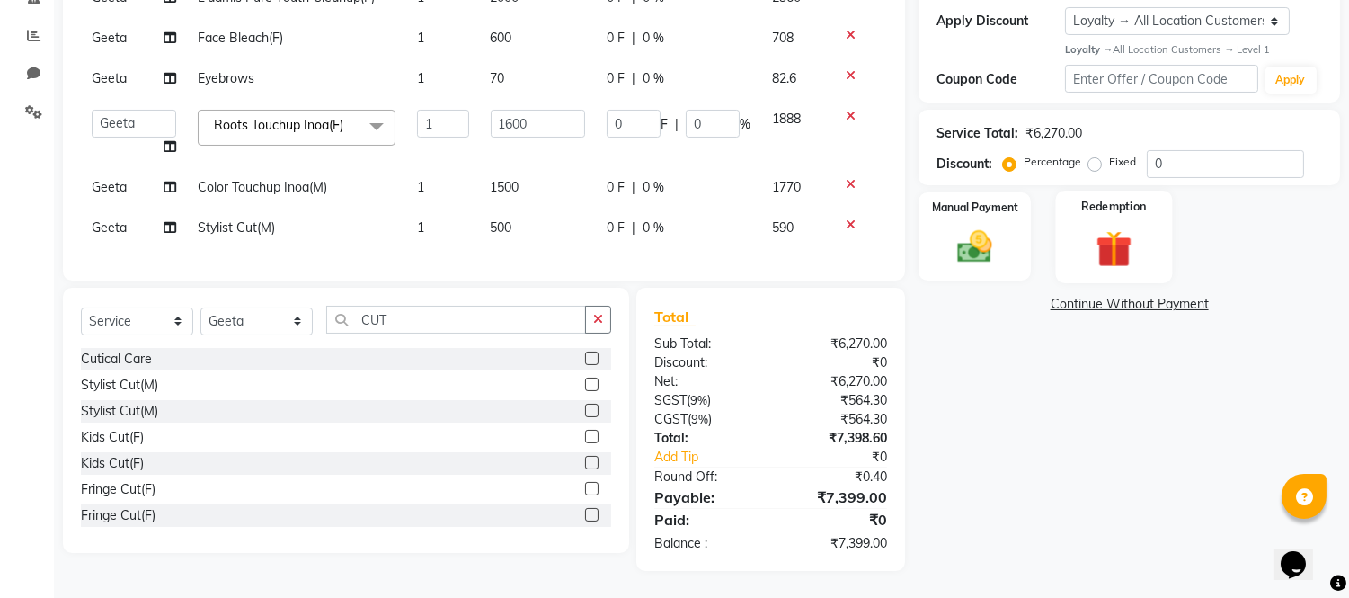
click at [1126, 226] on img at bounding box center [1113, 248] width 59 height 45
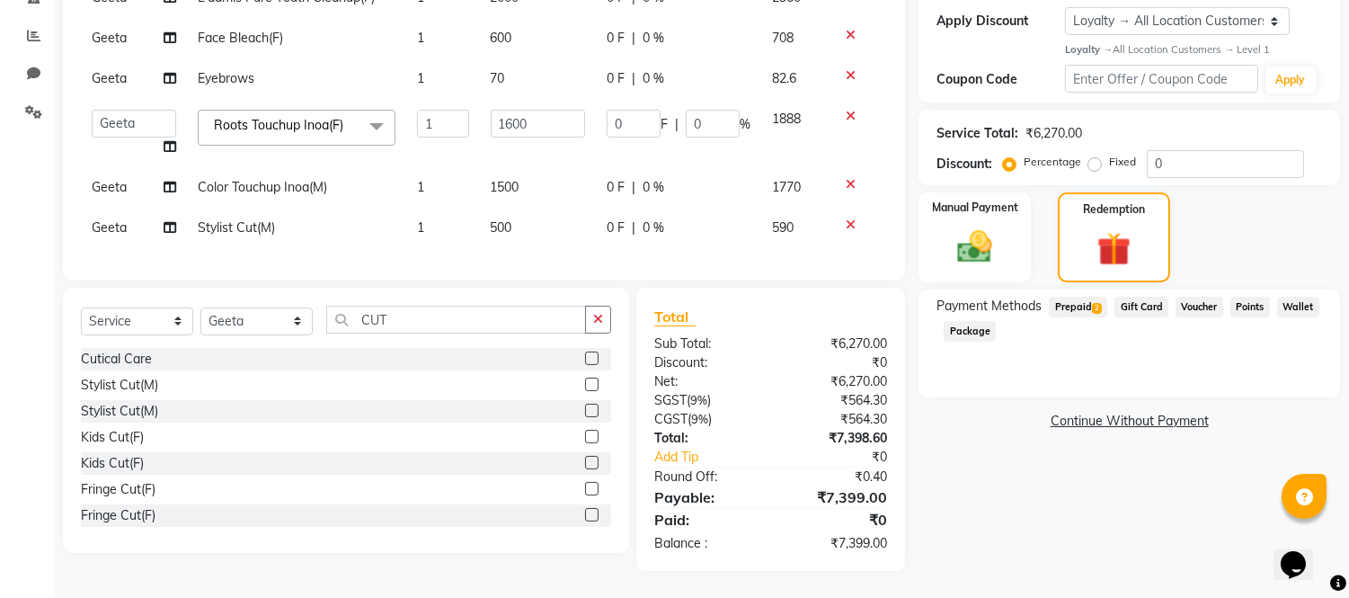
click at [1064, 297] on span "Prepaid 2" at bounding box center [1078, 307] width 58 height 21
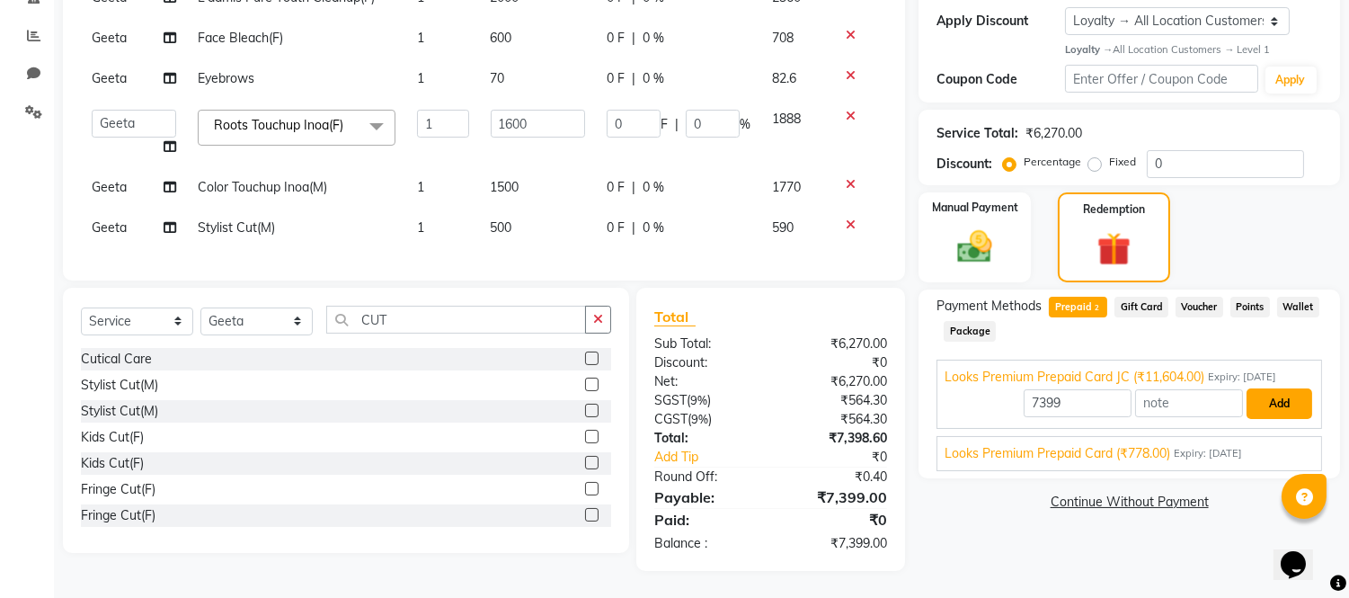
drag, startPoint x: 1264, startPoint y: 390, endPoint x: 1117, endPoint y: 393, distance: 146.6
click at [1260, 390] on button "Add" at bounding box center [1280, 403] width 66 height 31
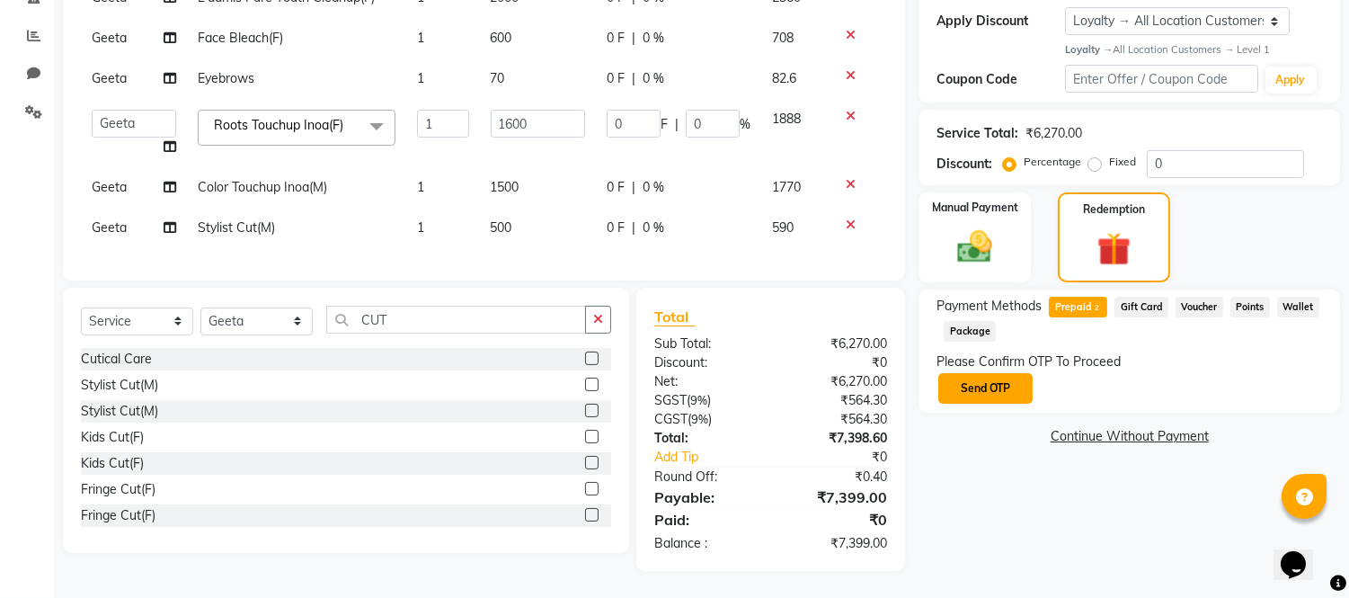
drag, startPoint x: 995, startPoint y: 373, endPoint x: 975, endPoint y: 351, distance: 29.9
click at [995, 373] on button "Send OTP" at bounding box center [986, 388] width 94 height 31
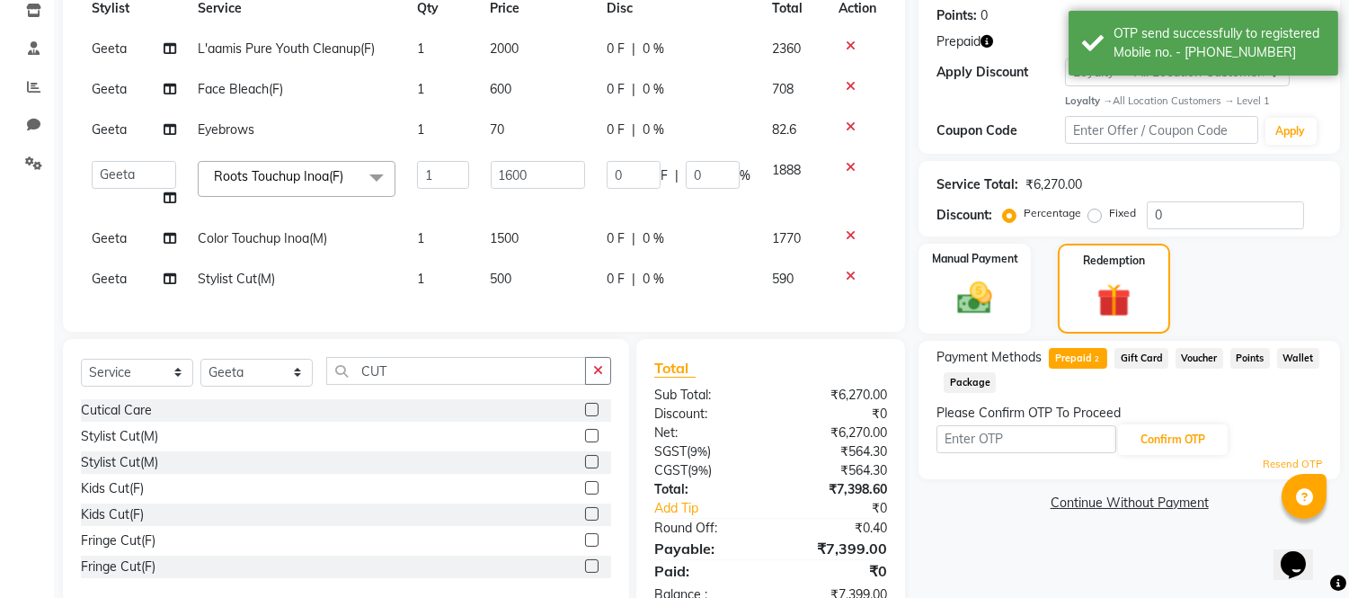
scroll to position [239, 0]
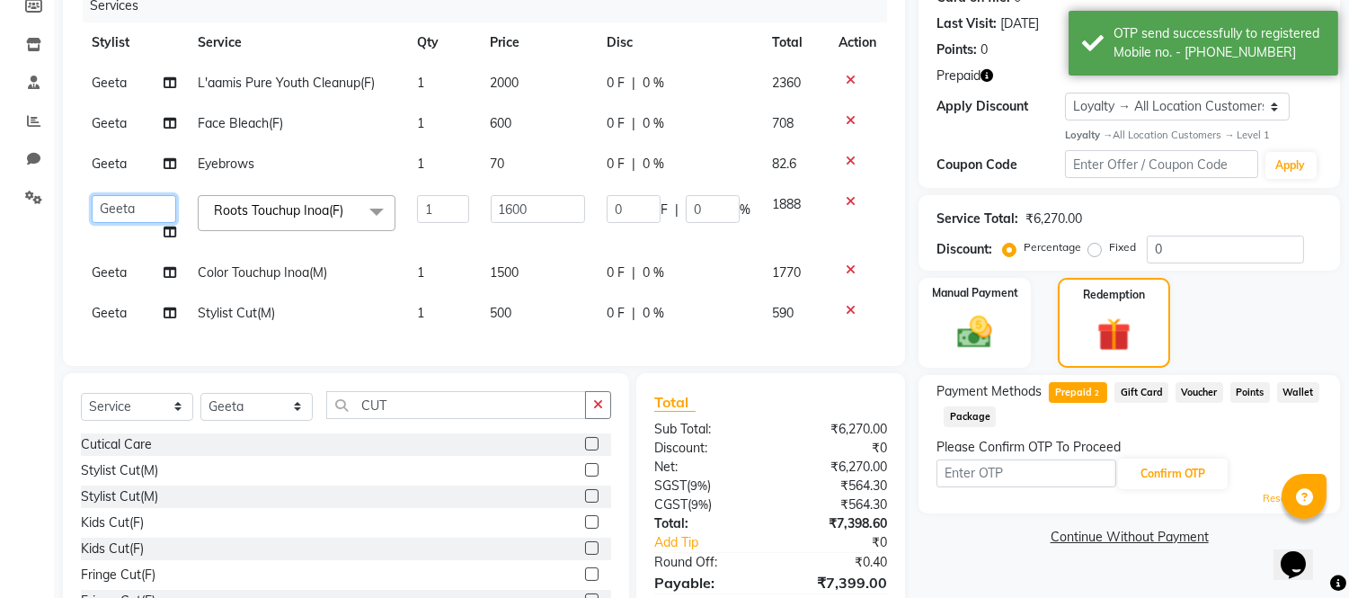
click at [122, 208] on select "[PERSON_NAME] Alam _Pdct [PERSON_NAME] [PERSON_NAME] Counter Sales [PERSON_NAME…" at bounding box center [134, 209] width 85 height 28
click at [128, 273] on td "Geeta" at bounding box center [134, 273] width 106 height 40
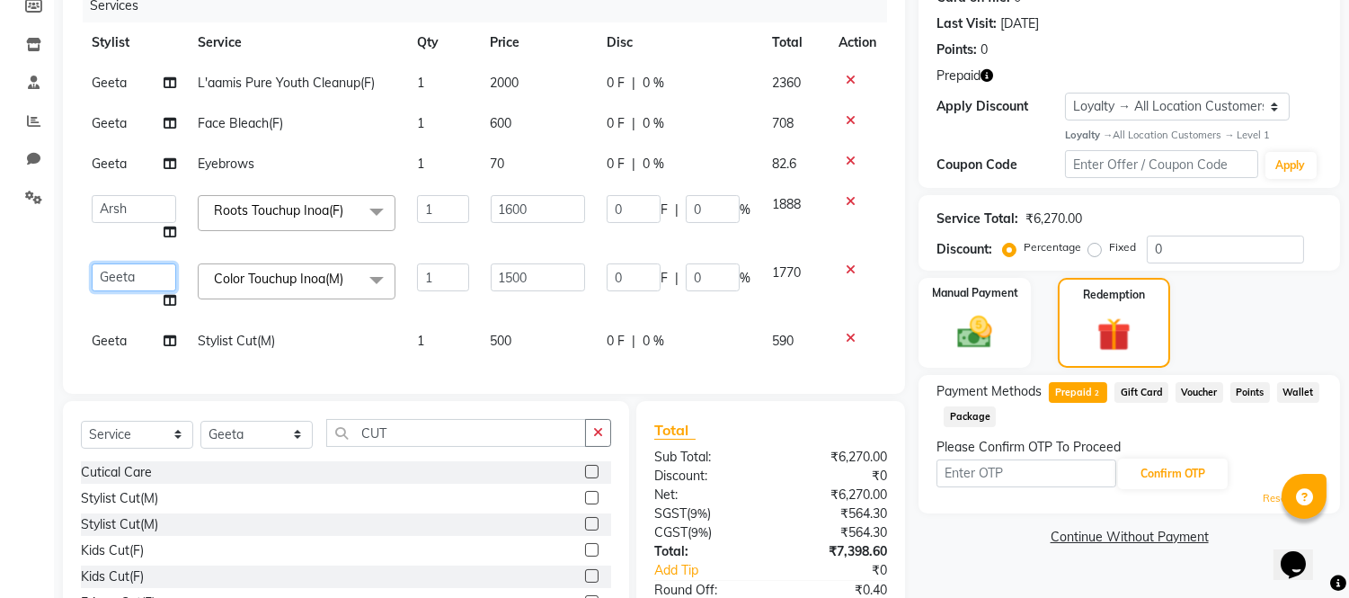
click at [128, 273] on select "[PERSON_NAME] Alam _Pdct [PERSON_NAME] [PERSON_NAME] Counter Sales [PERSON_NAME…" at bounding box center [134, 277] width 85 height 28
click at [126, 338] on span "Geeta" at bounding box center [109, 341] width 35 height 16
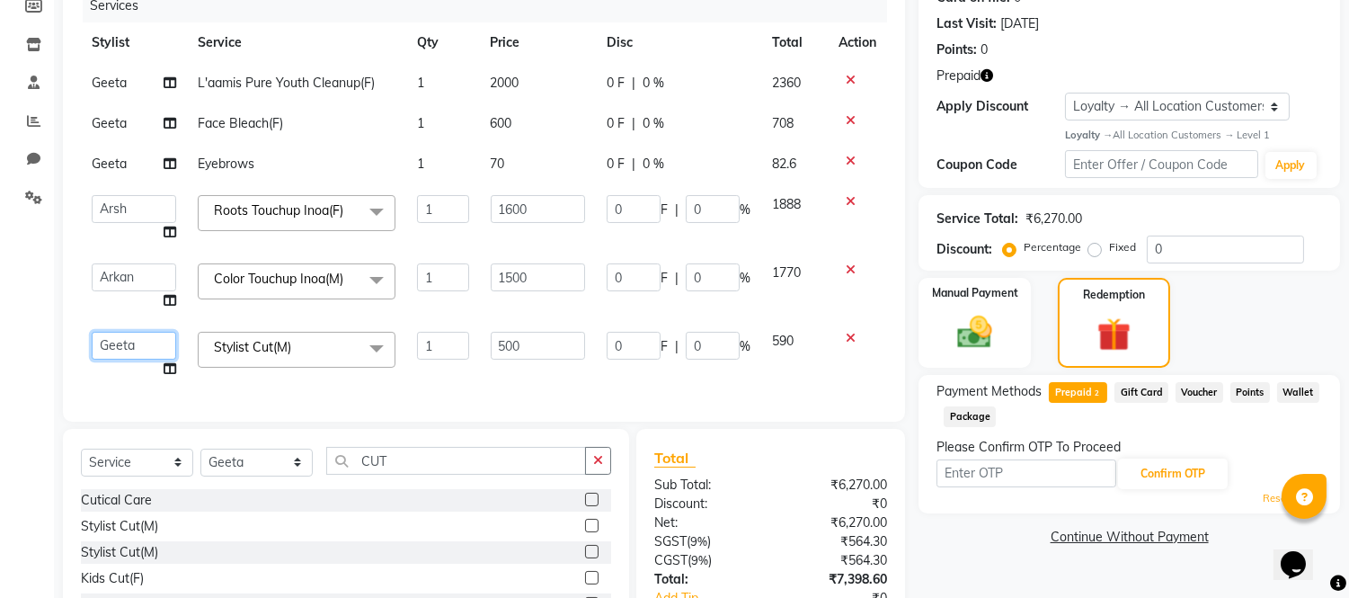
click at [124, 338] on select "[PERSON_NAME] Alam _Pdct [PERSON_NAME] [PERSON_NAME] Counter Sales [PERSON_NAME…" at bounding box center [134, 346] width 85 height 28
click at [355, 25] on th "Service" at bounding box center [296, 42] width 219 height 40
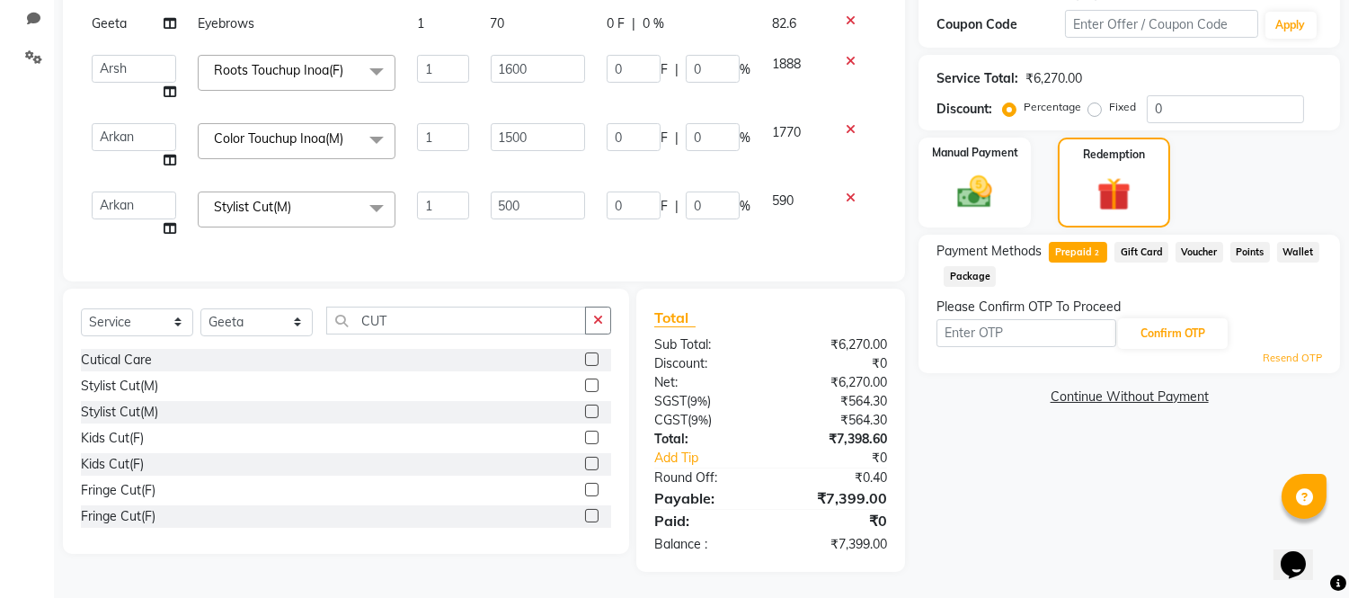
scroll to position [380, 0]
click at [1018, 328] on input "text" at bounding box center [1027, 332] width 180 height 28
click at [1176, 325] on button "Confirm OTP" at bounding box center [1173, 332] width 110 height 31
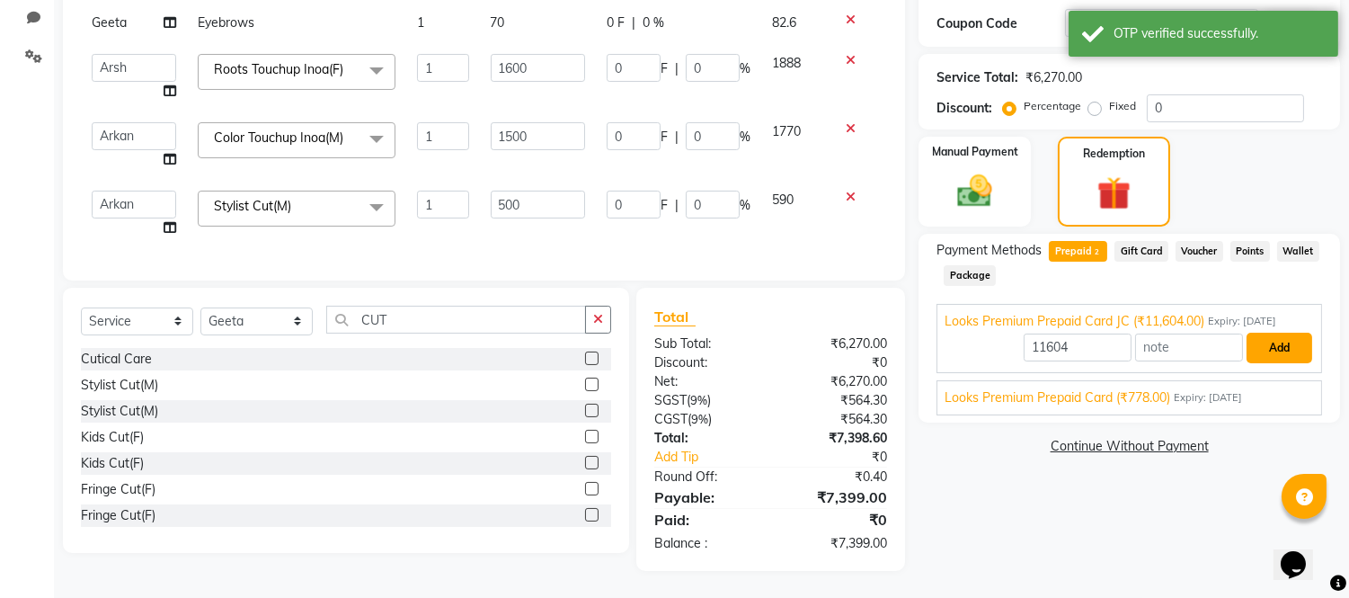
click at [1266, 338] on button "Add" at bounding box center [1280, 348] width 66 height 31
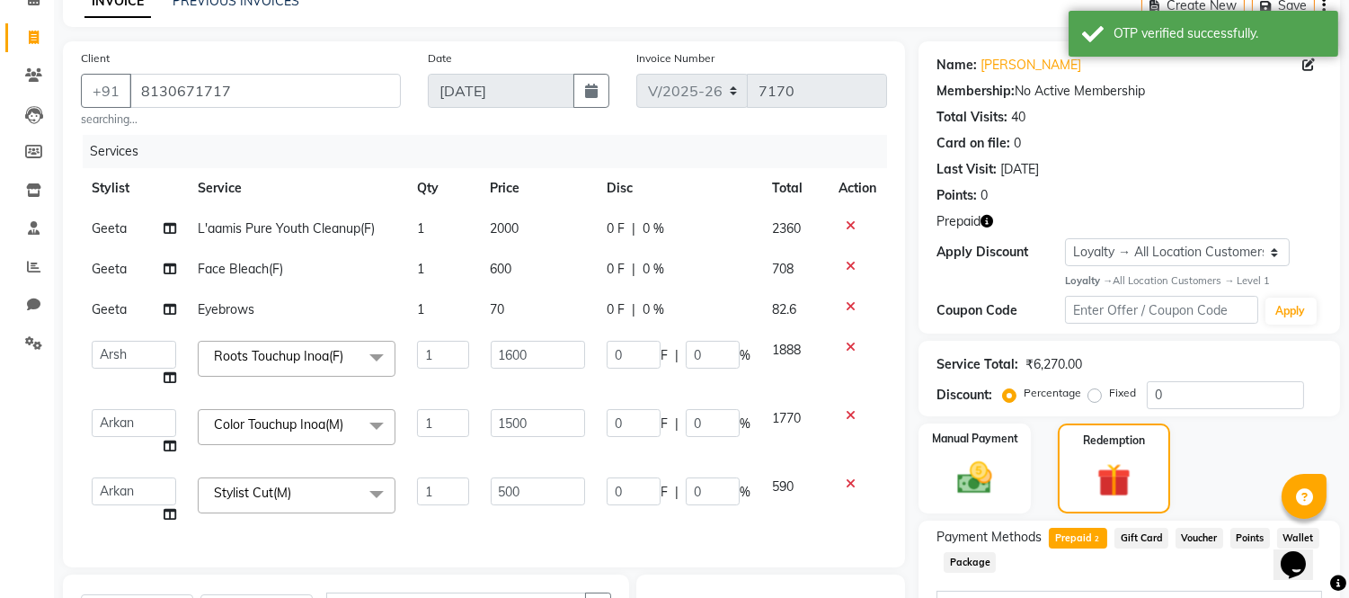
scroll to position [0, 0]
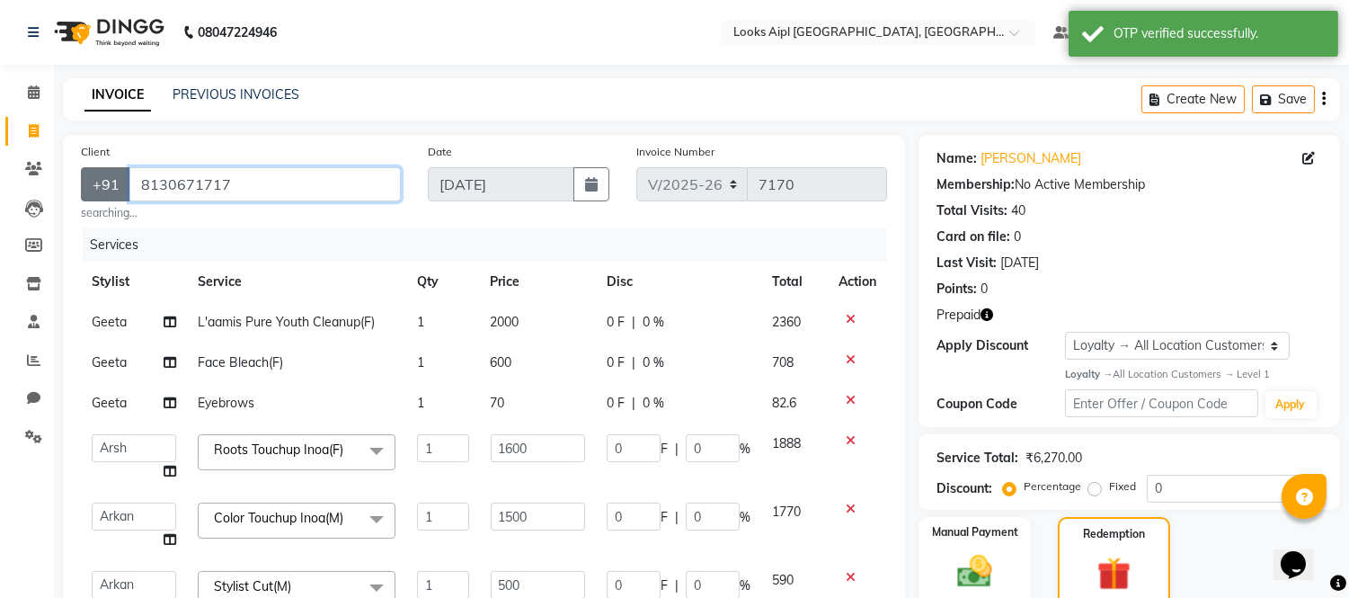
drag, startPoint x: 286, startPoint y: 182, endPoint x: 82, endPoint y: 183, distance: 204.1
click at [0, 182] on app-home "08047224946 Select Location × Looks Aipl [GEOGRAPHIC_DATA], Gurgaon Default Pan…" at bounding box center [674, 489] width 1349 height 978
drag, startPoint x: 536, startPoint y: 68, endPoint x: 650, endPoint y: 106, distance: 120.3
click at [538, 67] on div "08047224946 Select Location × Looks Aipl [GEOGRAPHIC_DATA], Gurgaon Default Pan…" at bounding box center [674, 489] width 1349 height 978
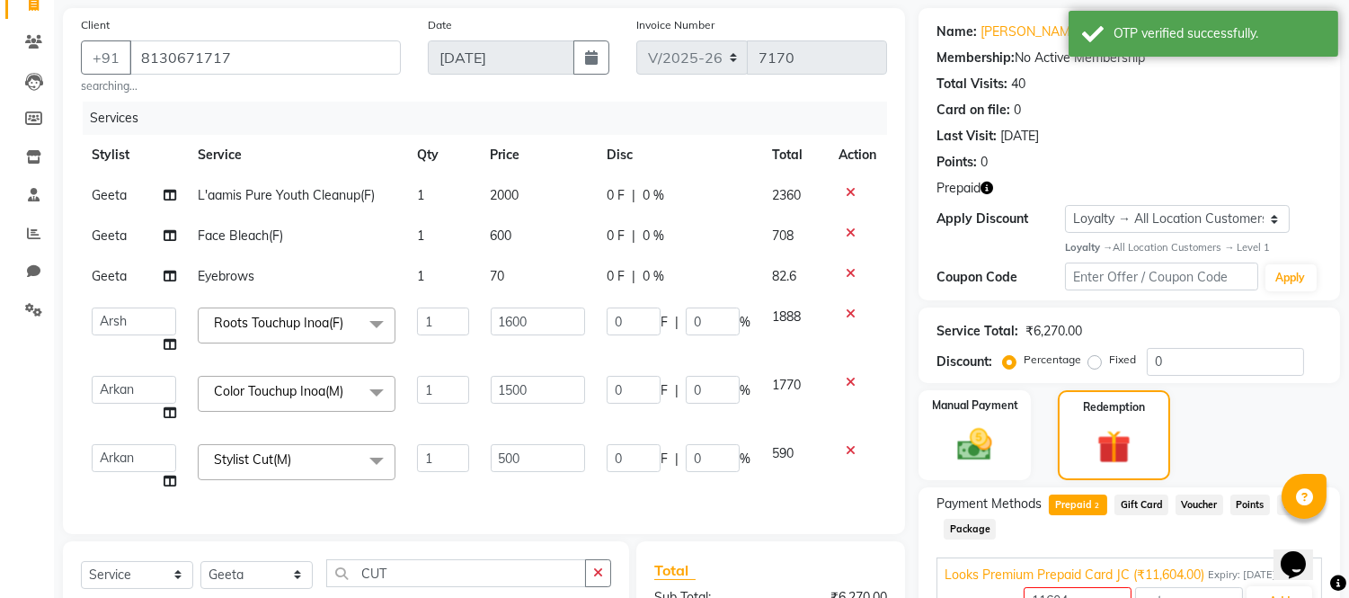
scroll to position [396, 0]
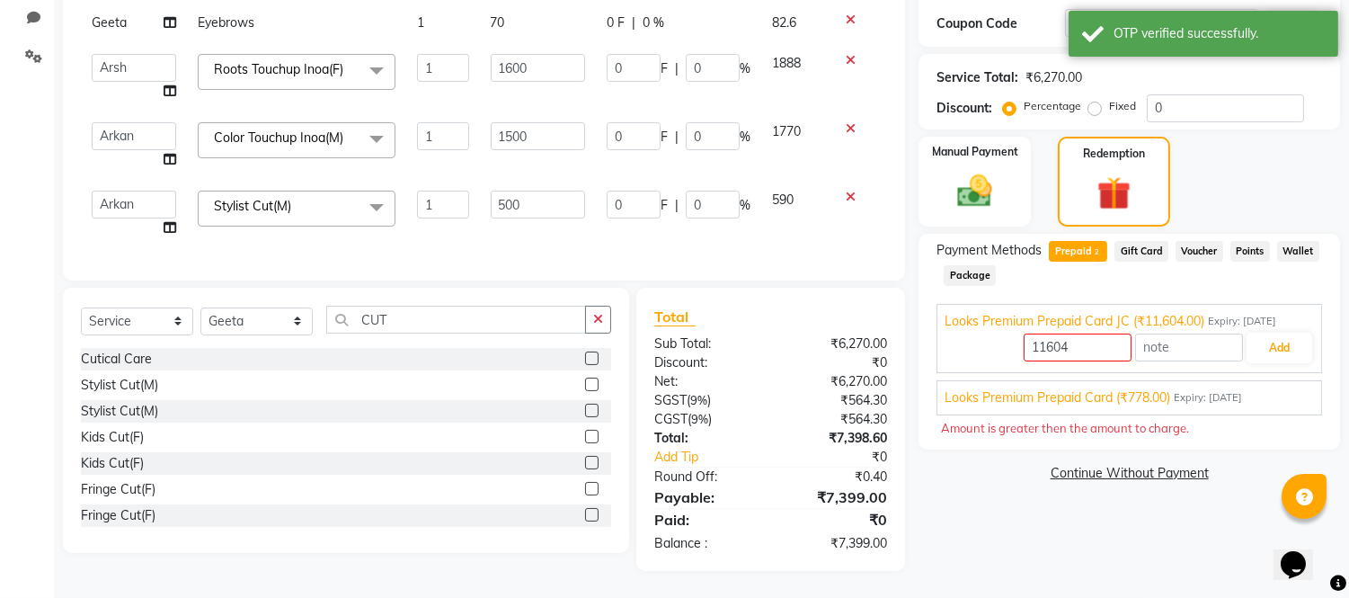
click at [1137, 241] on span "Gift Card" at bounding box center [1142, 251] width 54 height 21
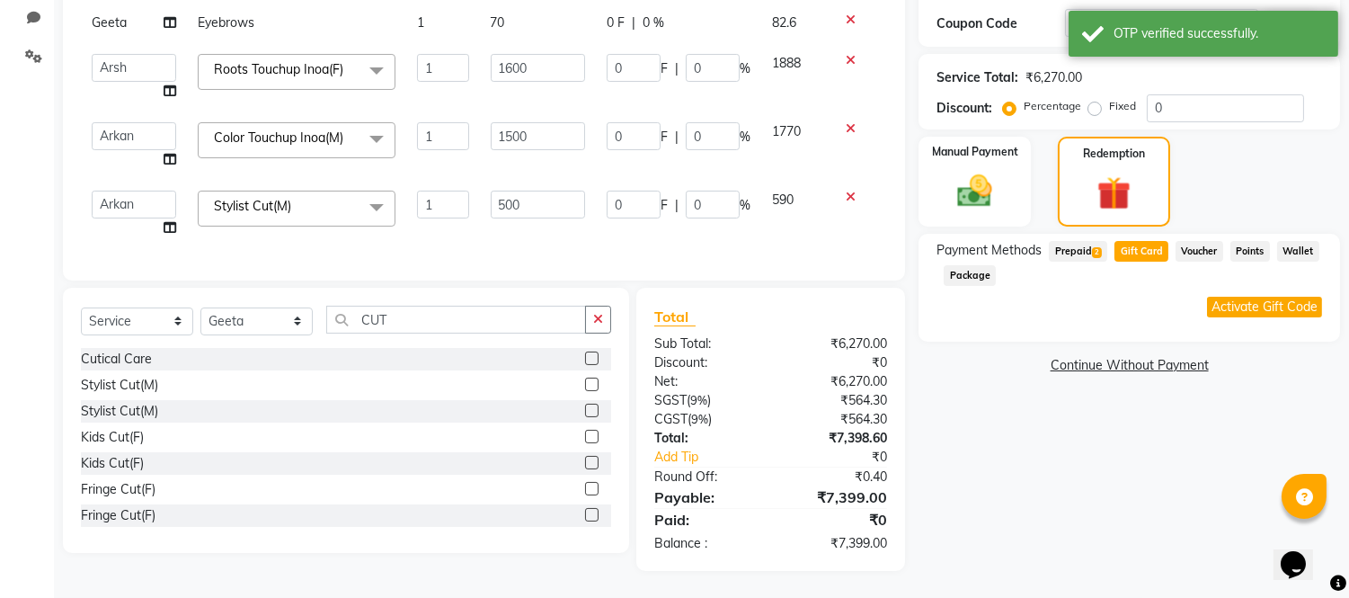
click at [1090, 243] on span "Prepaid 2" at bounding box center [1078, 251] width 58 height 21
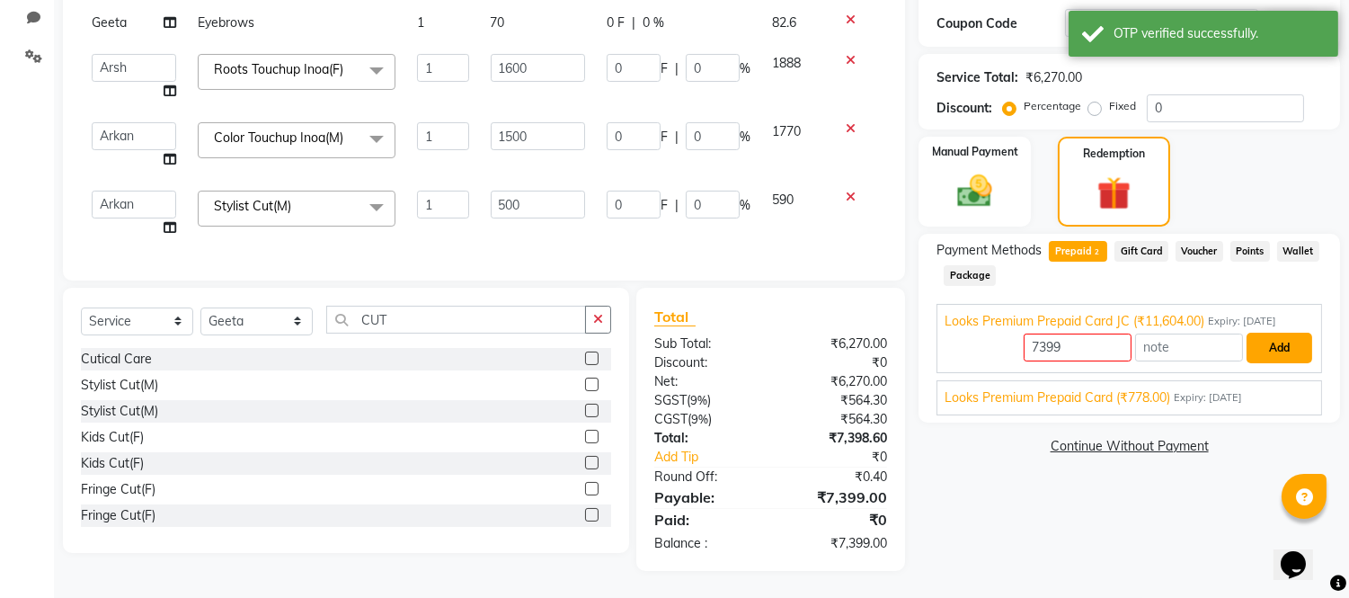
click at [1286, 333] on button "Add" at bounding box center [1280, 348] width 66 height 31
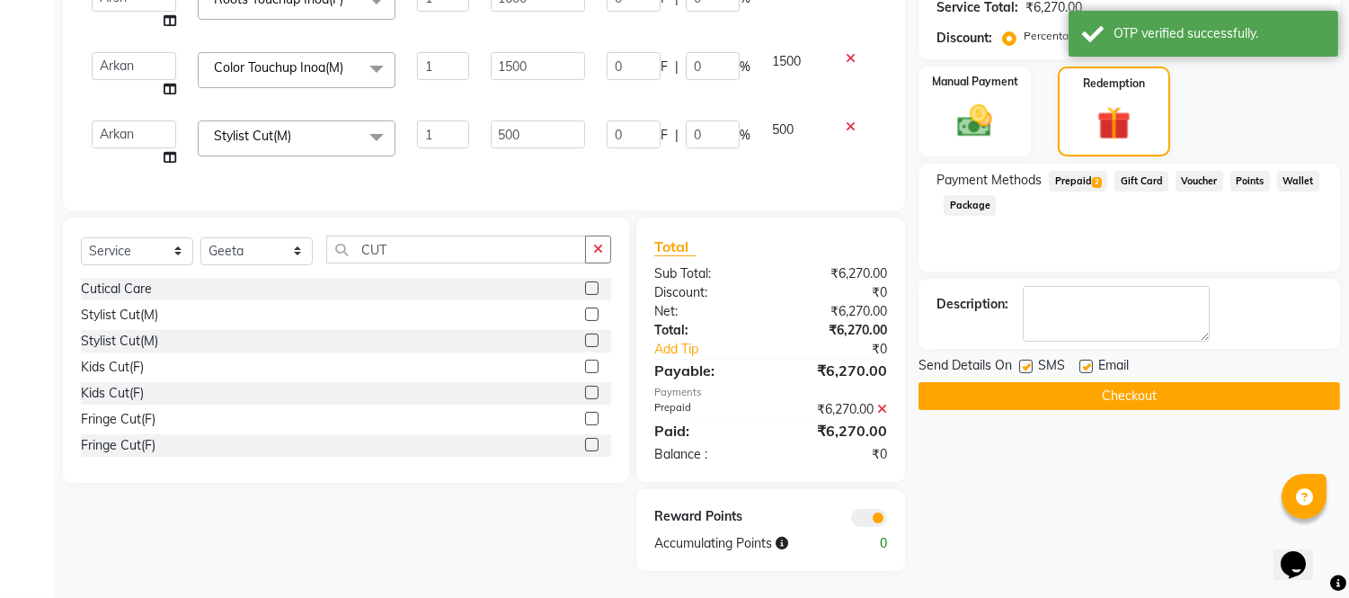
scroll to position [465, 0]
click at [1144, 385] on button "Checkout" at bounding box center [1130, 396] width 422 height 28
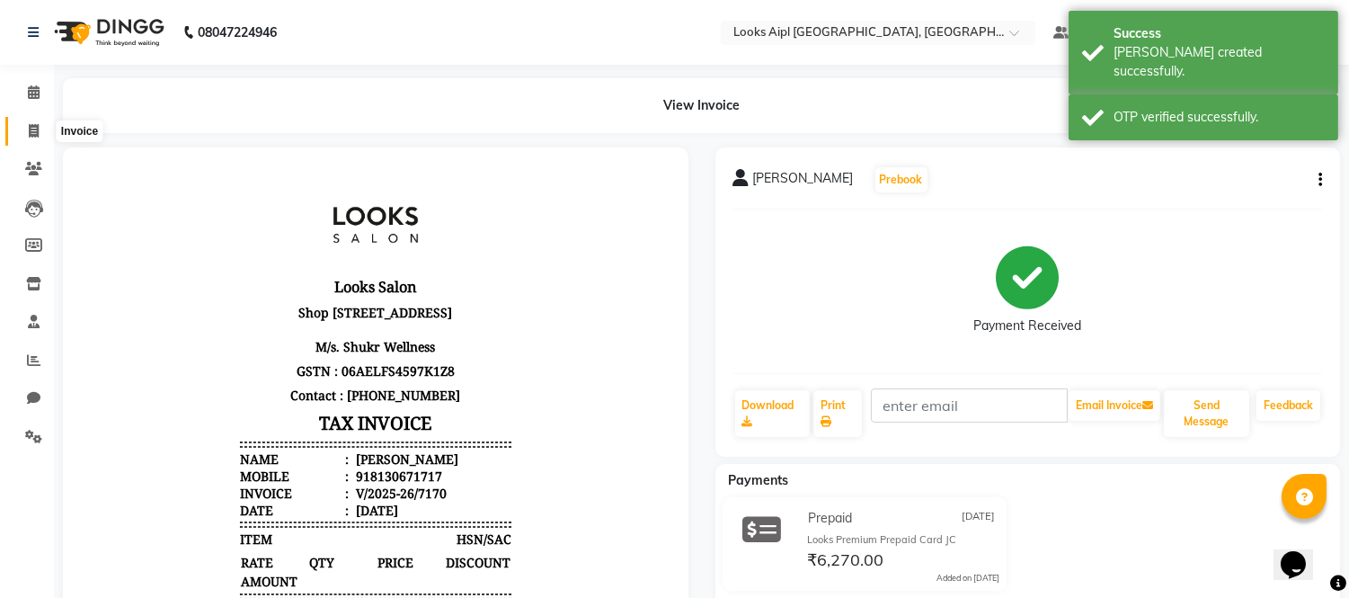
click at [32, 127] on icon at bounding box center [34, 130] width 10 height 13
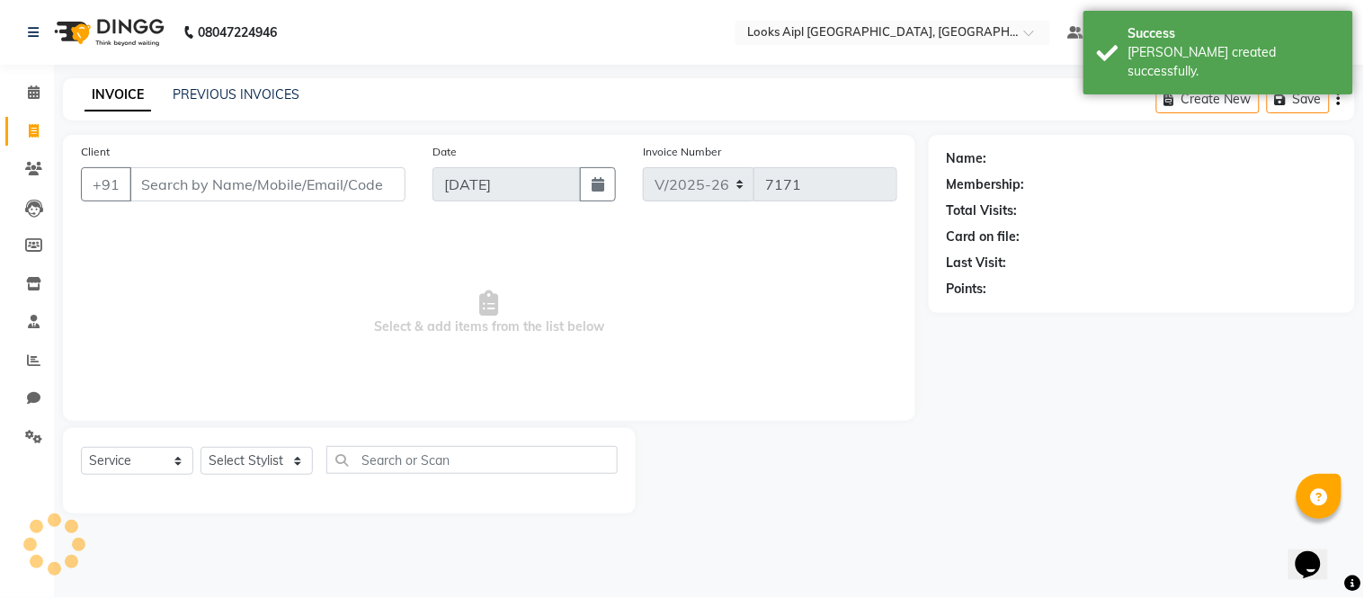
click at [189, 183] on input "Client" at bounding box center [267, 184] width 276 height 34
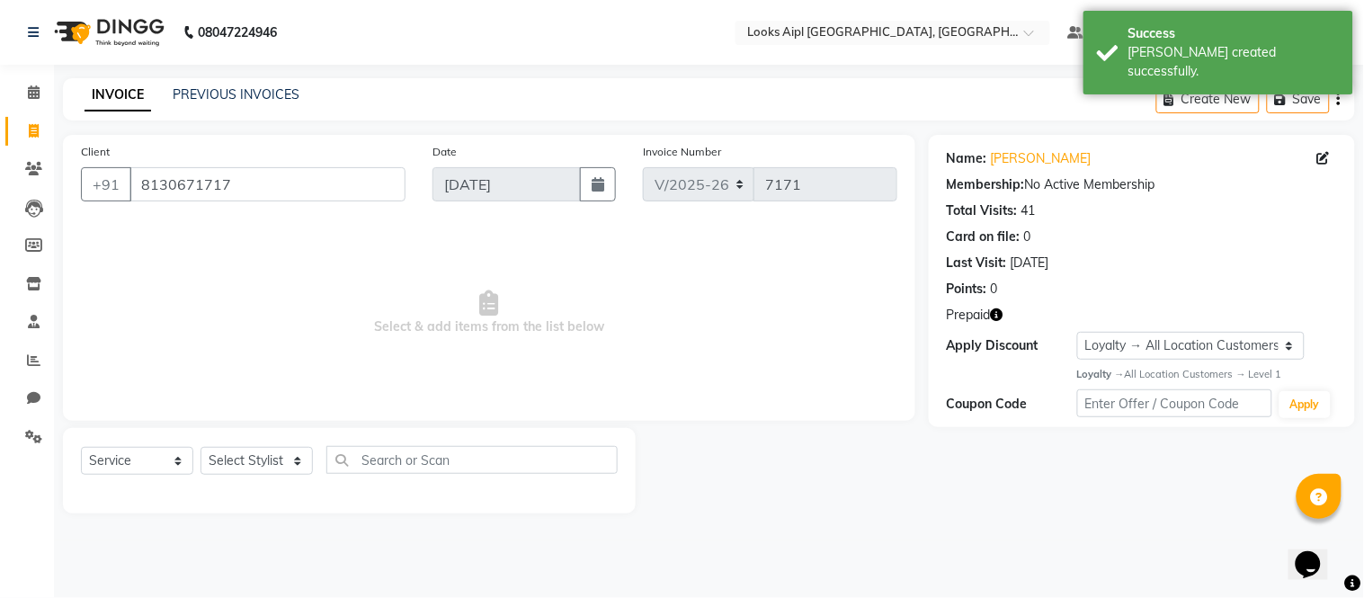
click at [1001, 316] on icon "button" at bounding box center [997, 314] width 13 height 13
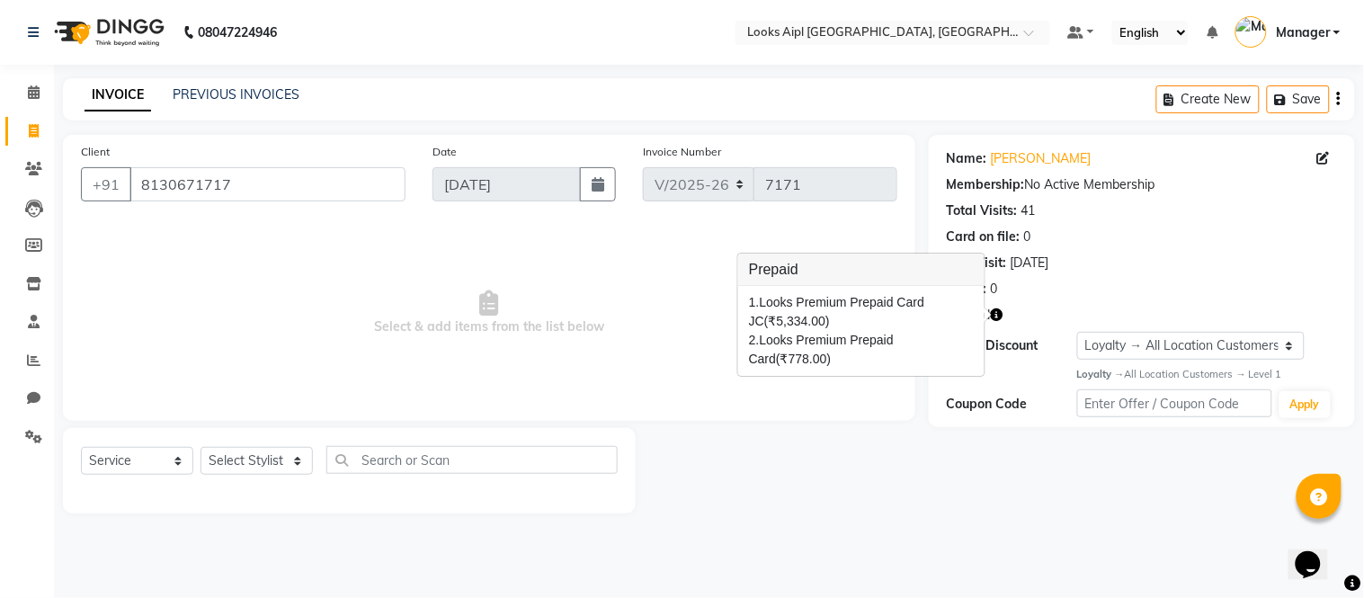
click at [310, 258] on span "Select & add items from the list below" at bounding box center [489, 313] width 816 height 180
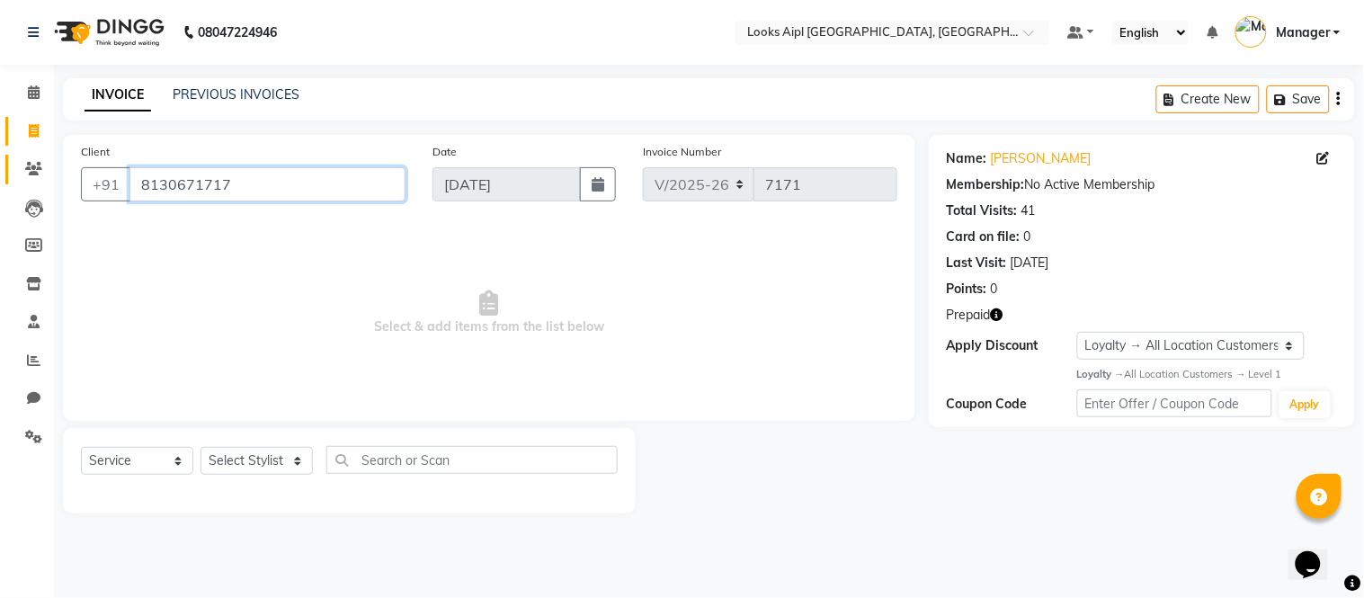
drag, startPoint x: 235, startPoint y: 180, endPoint x: 28, endPoint y: 182, distance: 206.8
click at [28, 182] on app-home "08047224946 Select Location × Looks Aipl [GEOGRAPHIC_DATA], Gurgaon Default Pan…" at bounding box center [682, 270] width 1364 height 540
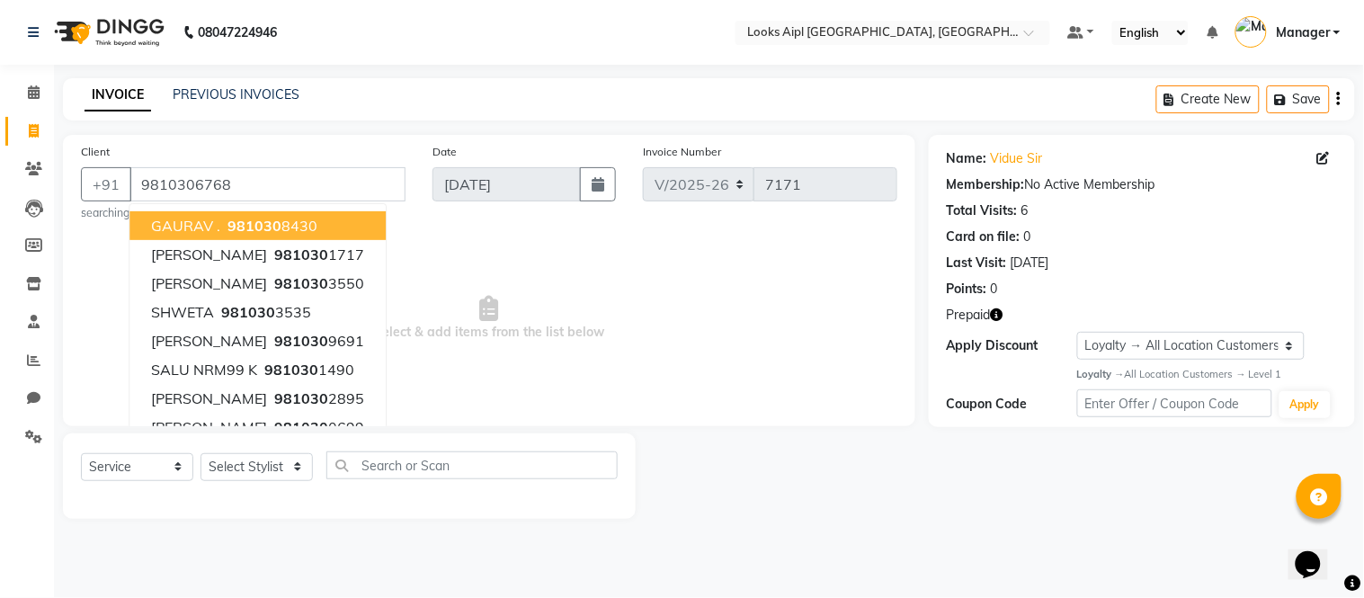
drag, startPoint x: 611, startPoint y: 276, endPoint x: 848, endPoint y: 298, distance: 237.4
click at [620, 279] on span "Select & add items from the list below" at bounding box center [489, 318] width 816 height 180
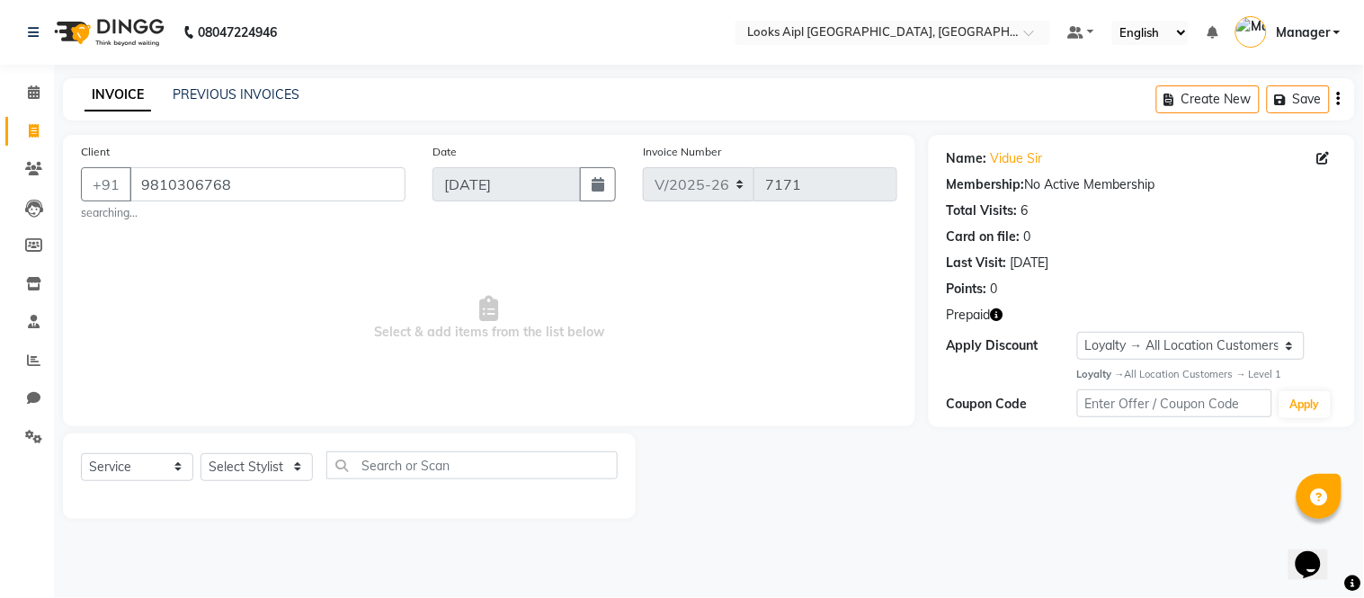
click at [1000, 313] on icon "button" at bounding box center [997, 314] width 13 height 13
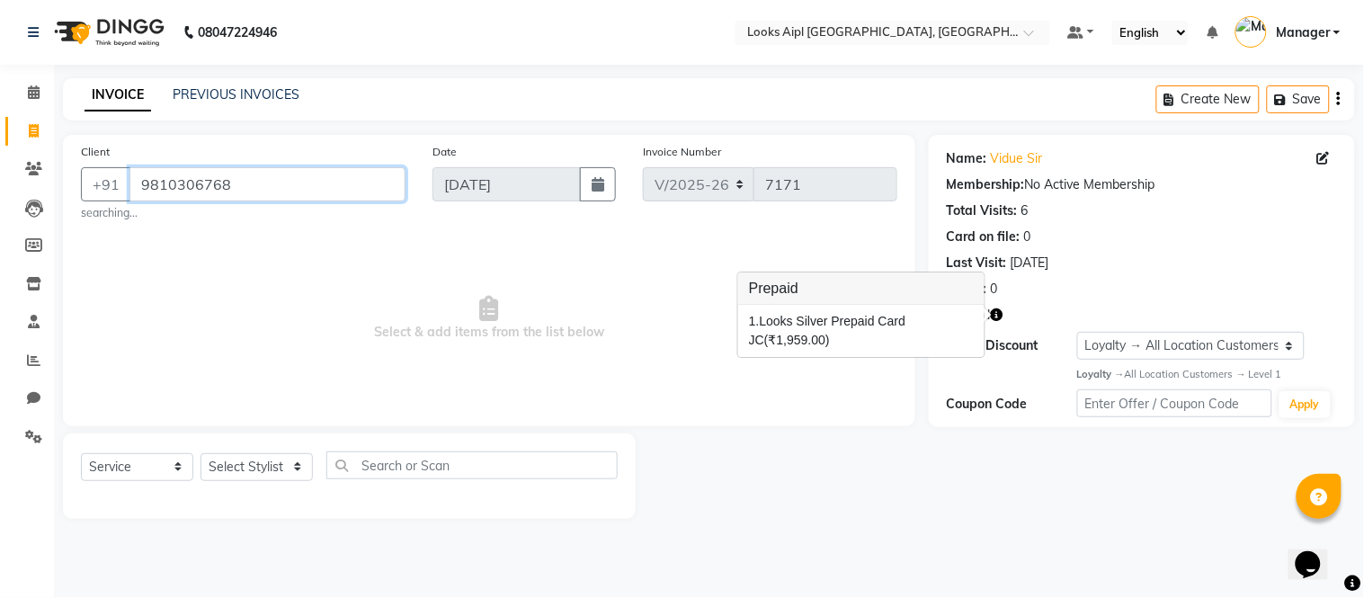
drag, startPoint x: 258, startPoint y: 178, endPoint x: 534, endPoint y: 174, distance: 276.0
click at [0, 169] on app-home "08047224946 Select Location × Looks Aipl [GEOGRAPHIC_DATA], Gurgaon Default Pan…" at bounding box center [682, 273] width 1364 height 546
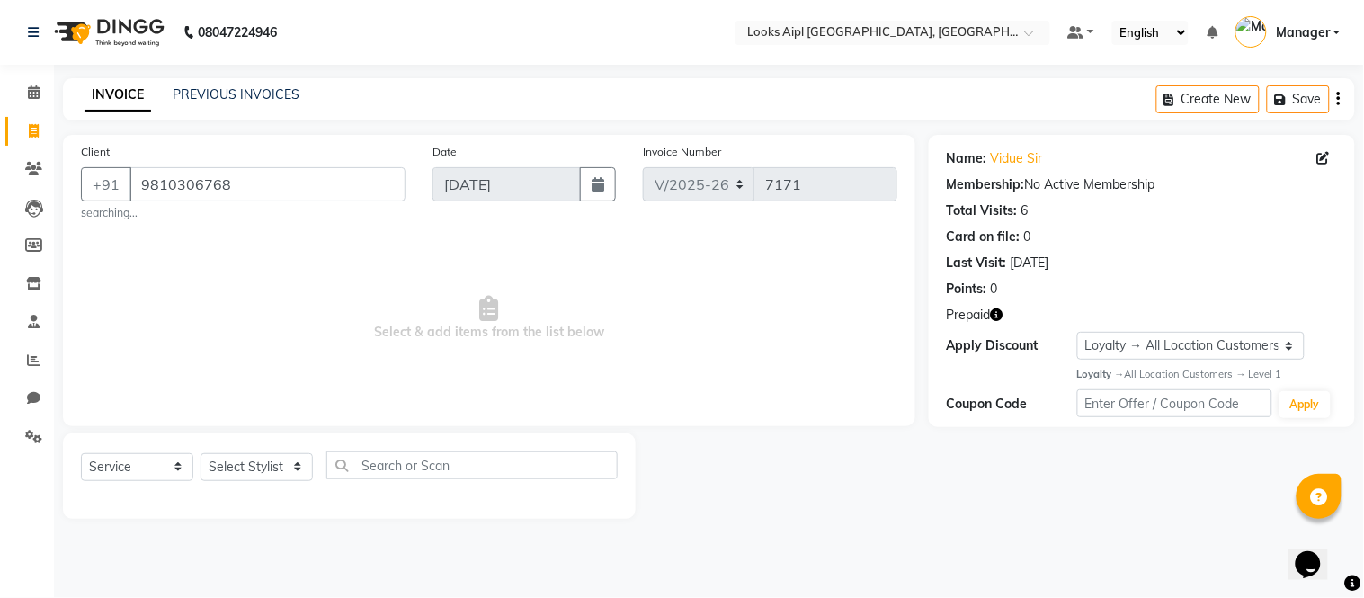
click at [444, 298] on span "Select & add items from the list below" at bounding box center [489, 318] width 816 height 180
click at [24, 157] on link "Clients" at bounding box center [26, 170] width 43 height 30
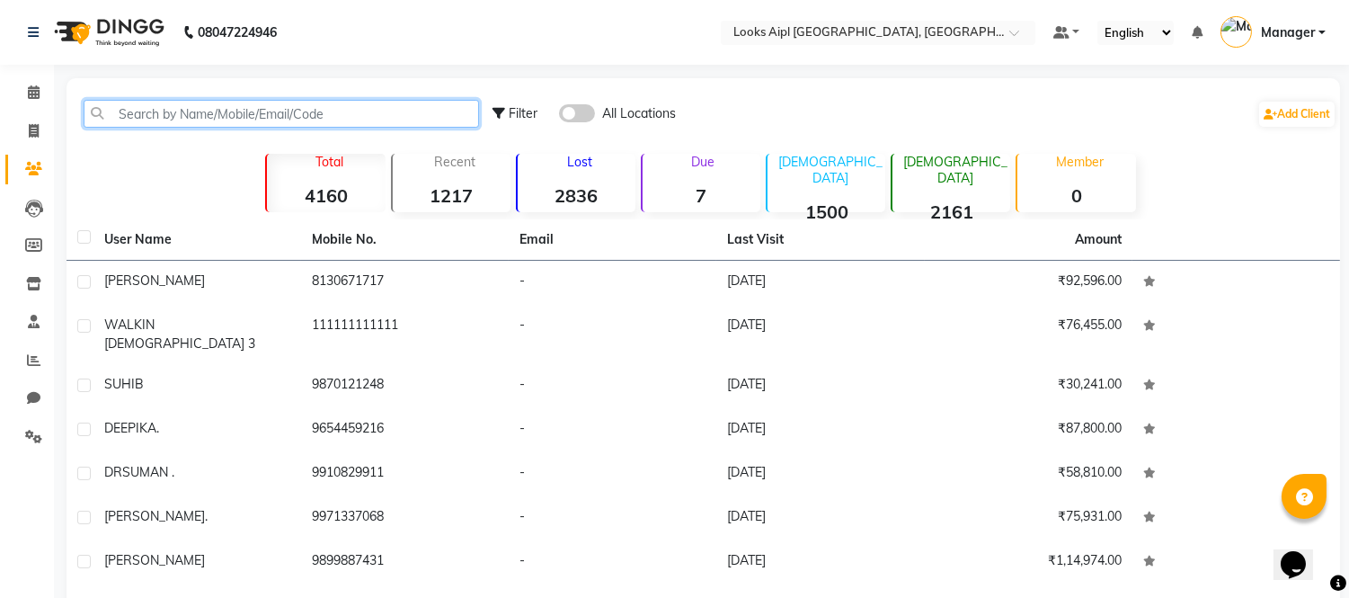
click at [322, 118] on input "text" at bounding box center [282, 114] width 396 height 28
paste input "9810306768"
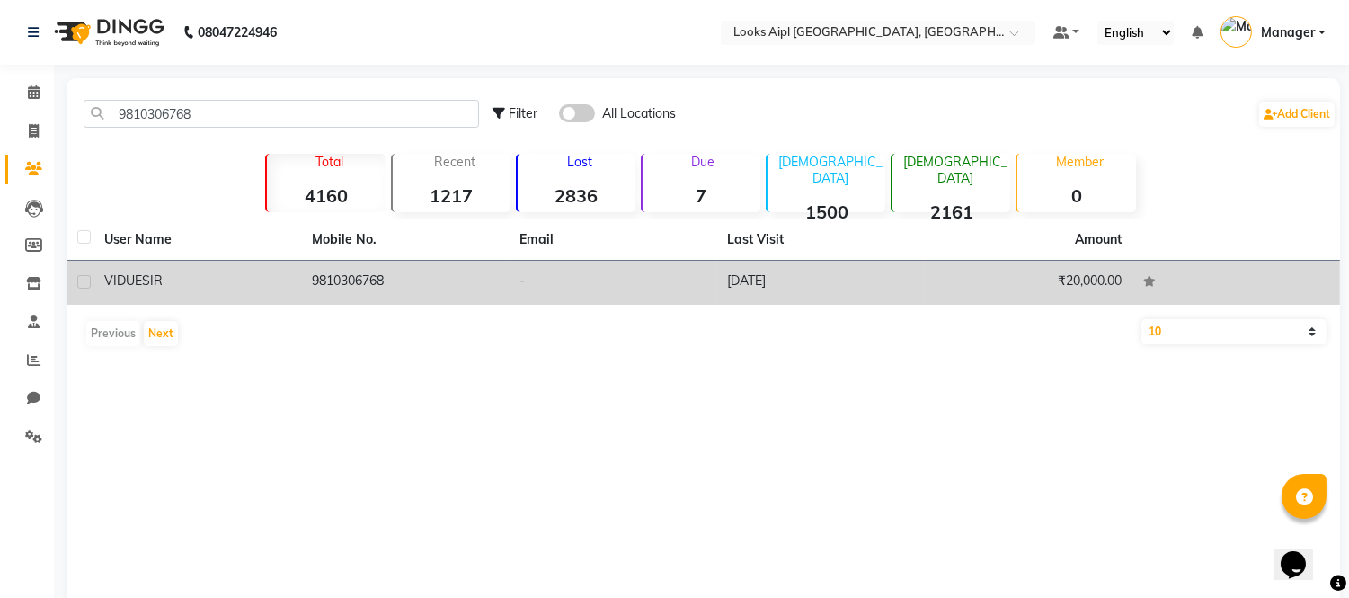
click at [764, 274] on td "[DATE]" at bounding box center [820, 283] width 208 height 44
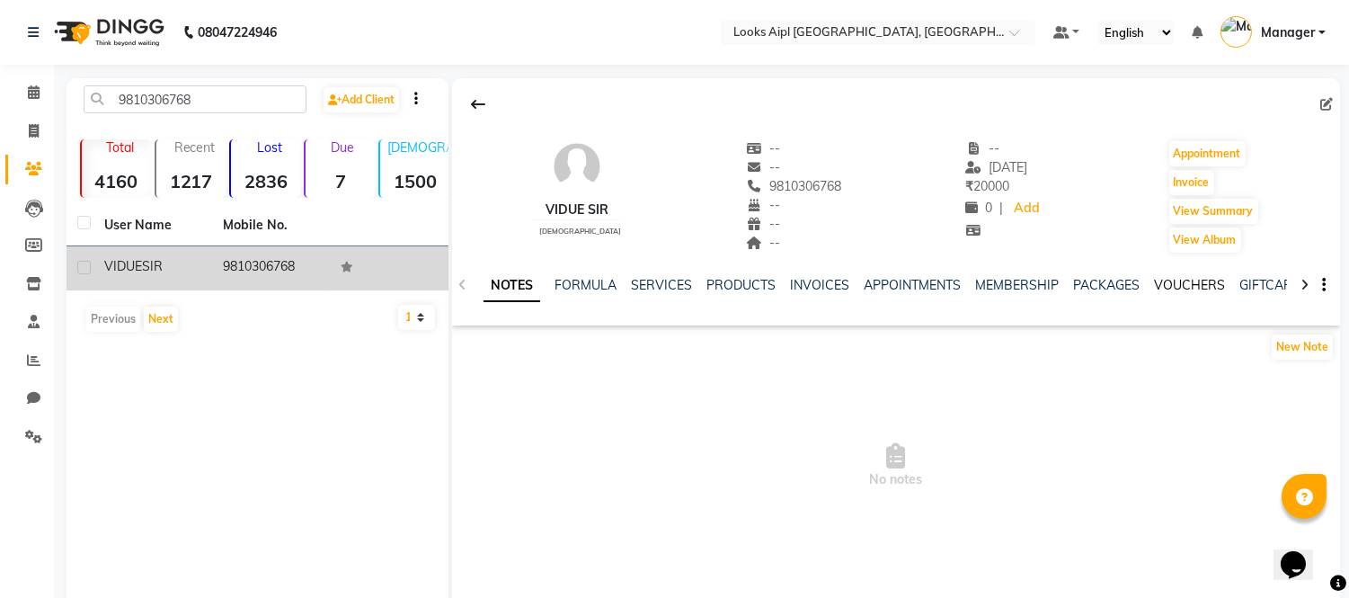
click at [1173, 280] on link "VOUCHERS" at bounding box center [1189, 285] width 71 height 16
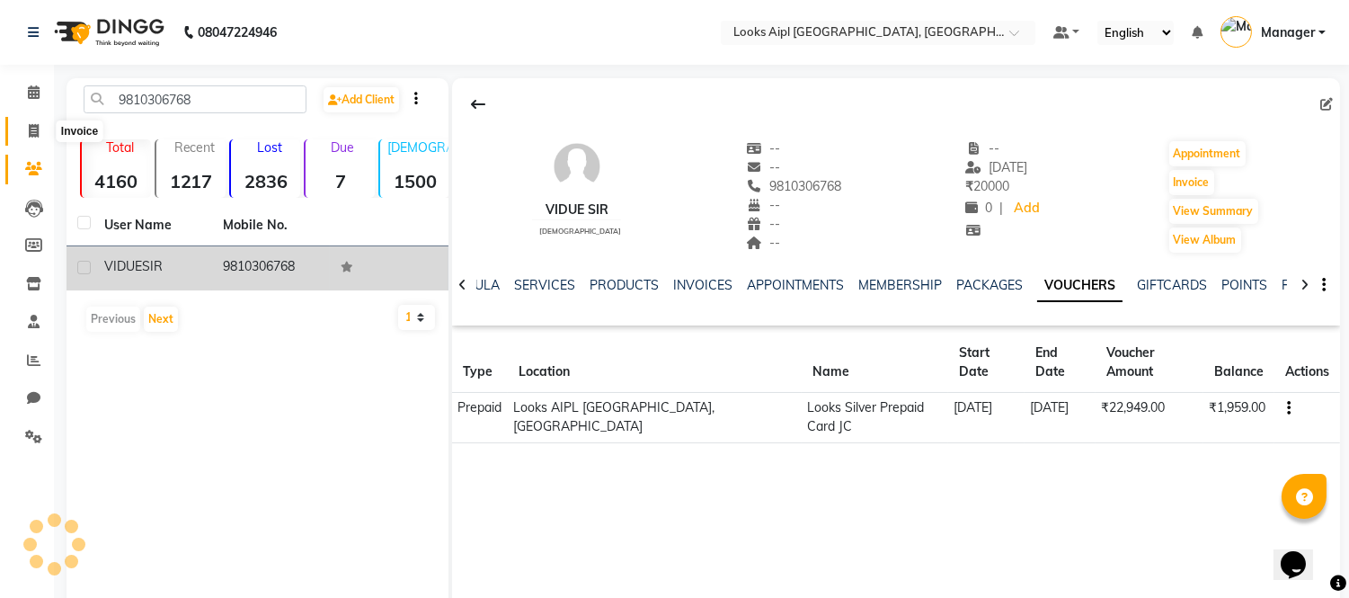
click at [36, 124] on icon at bounding box center [34, 130] width 10 height 13
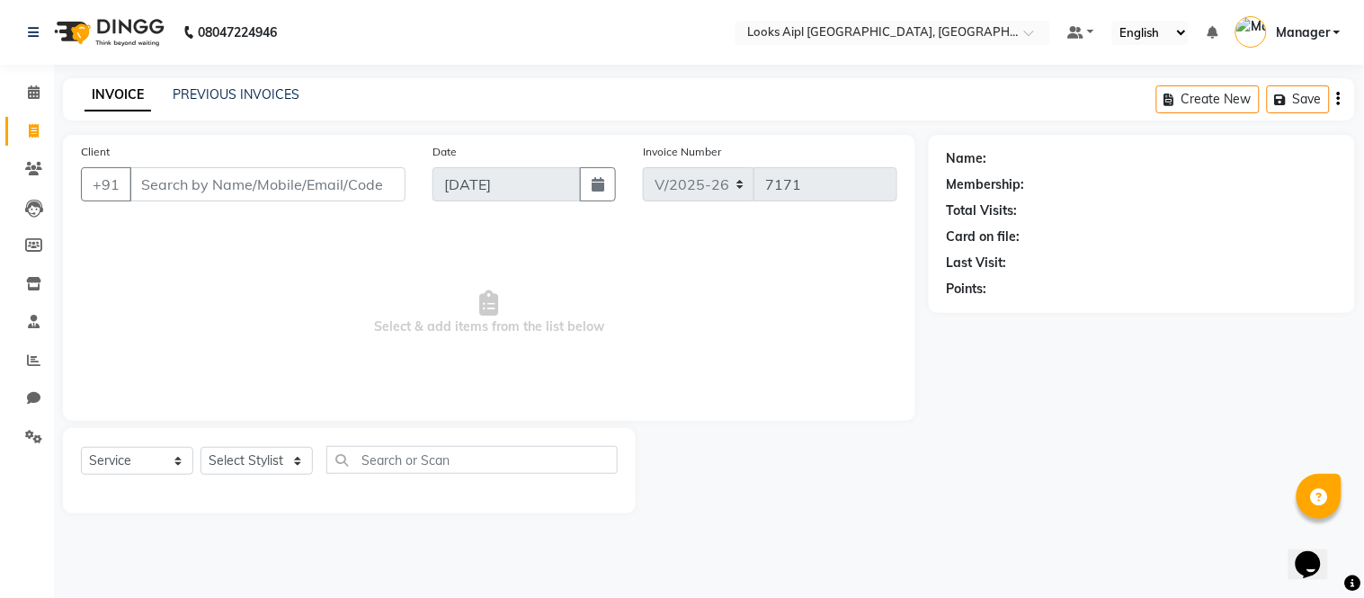
click at [217, 191] on input "Client" at bounding box center [267, 184] width 276 height 34
click at [317, 191] on button "Add Client" at bounding box center [359, 184] width 93 height 34
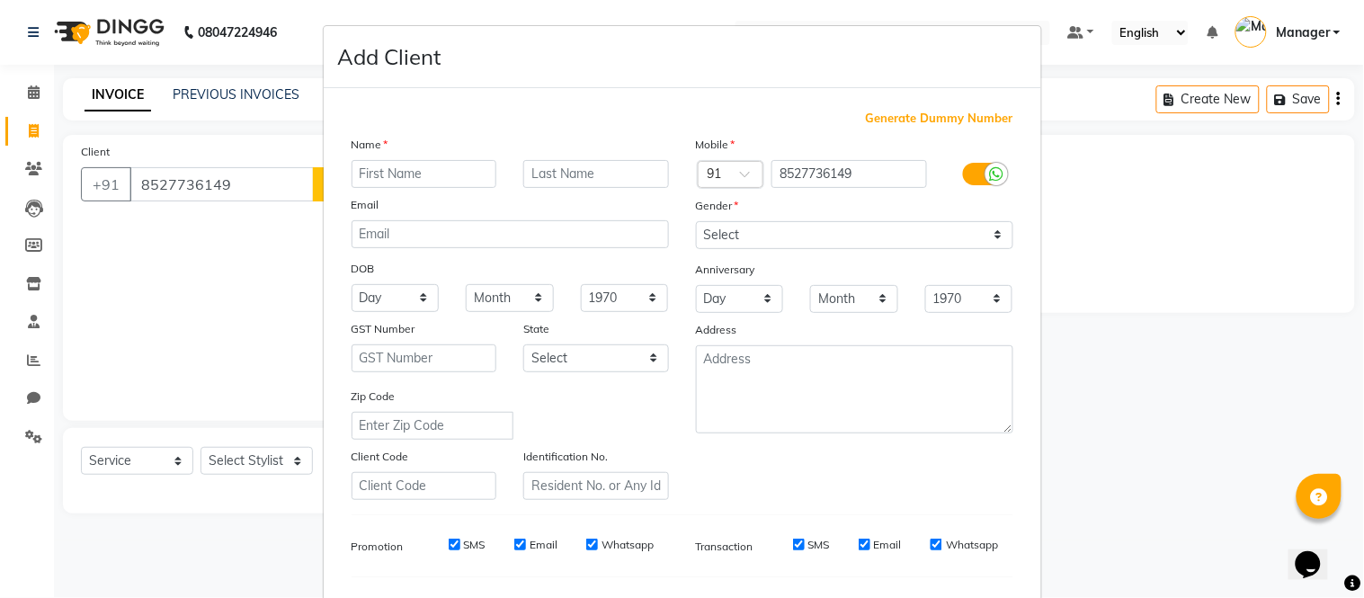
click at [383, 173] on input "text" at bounding box center [425, 174] width 146 height 28
click at [798, 246] on select "Select [DEMOGRAPHIC_DATA] [DEMOGRAPHIC_DATA] Other Prefer Not To Say" at bounding box center [854, 235] width 317 height 28
click at [696, 221] on select "Select [DEMOGRAPHIC_DATA] [DEMOGRAPHIC_DATA] Other Prefer Not To Say" at bounding box center [854, 235] width 317 height 28
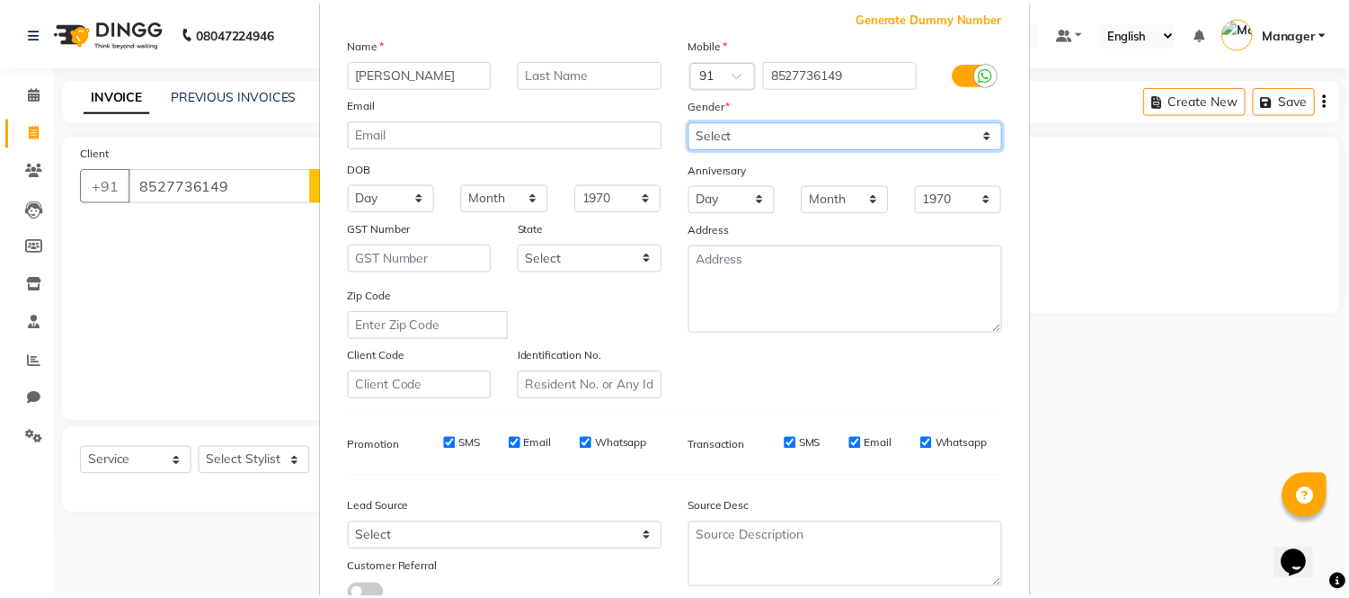
scroll to position [232, 0]
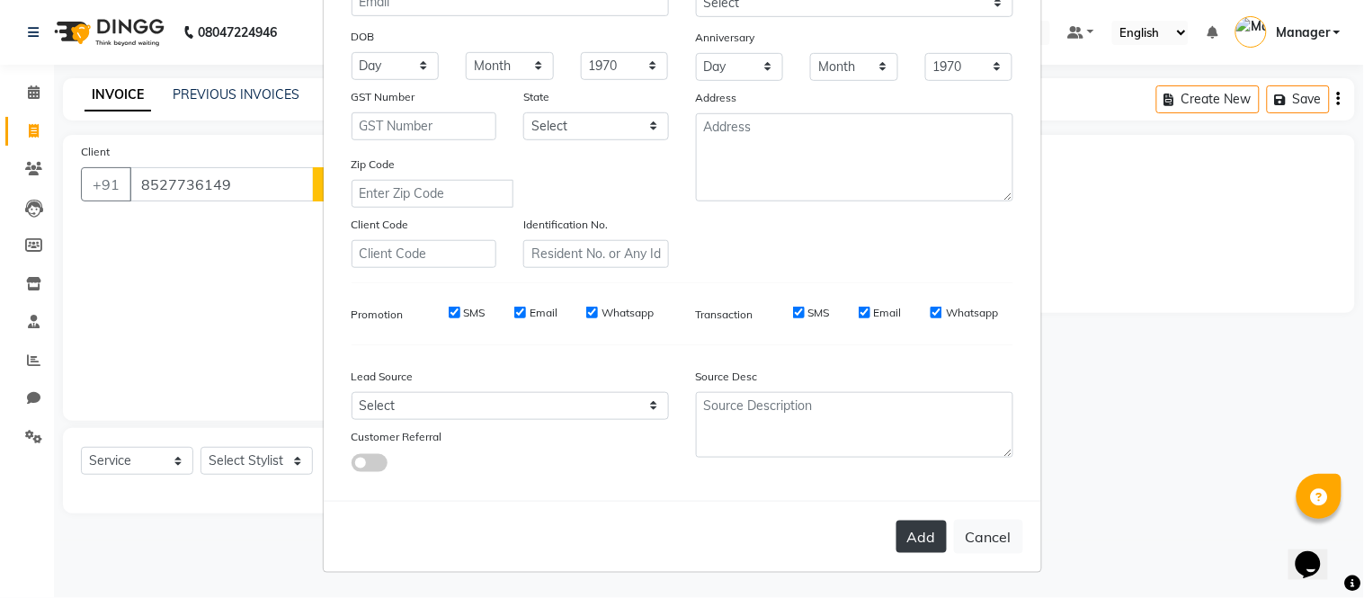
click at [917, 534] on button "Add" at bounding box center [921, 537] width 50 height 32
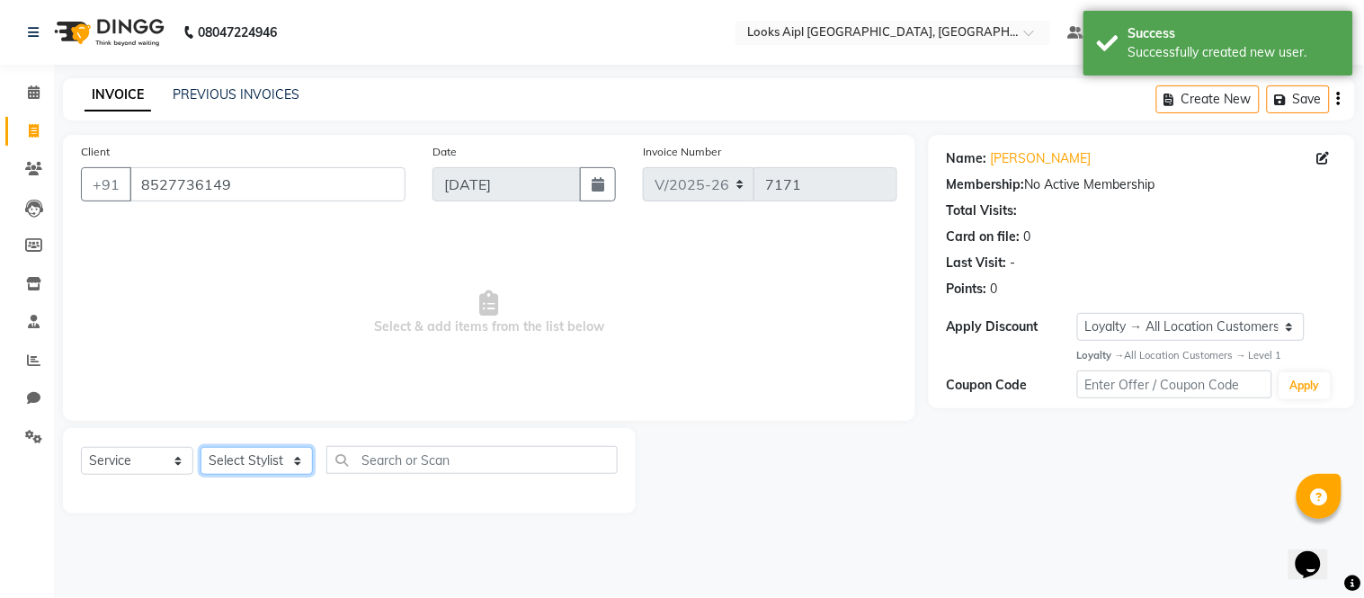
drag, startPoint x: 280, startPoint y: 463, endPoint x: 280, endPoint y: 452, distance: 10.8
click at [280, 463] on select "Select Stylist [PERSON_NAME] Alam _Pdct [PERSON_NAME] [PERSON_NAME] Counter Sal…" at bounding box center [256, 461] width 112 height 28
click at [200, 448] on select "Select Stylist [PERSON_NAME] Alam _Pdct [PERSON_NAME] [PERSON_NAME] Counter Sal…" at bounding box center [256, 461] width 112 height 28
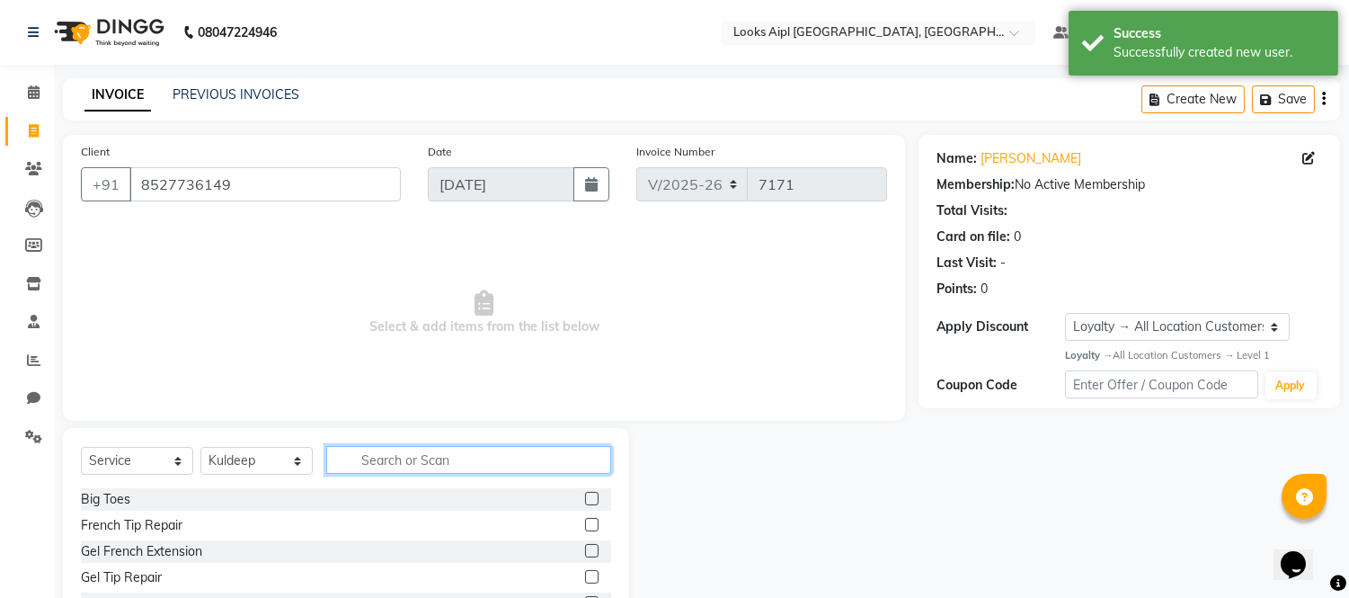
click at [398, 470] on input "text" at bounding box center [468, 460] width 285 height 28
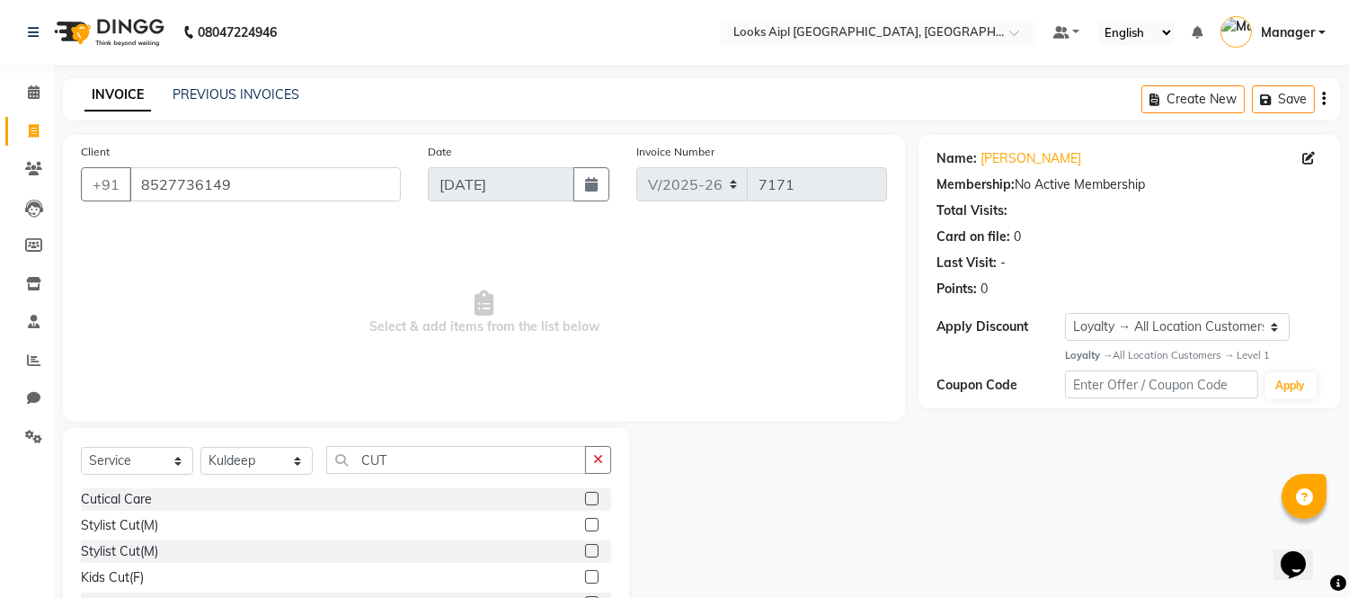
click at [585, 519] on label at bounding box center [591, 524] width 13 height 13
click at [585, 520] on input "checkbox" at bounding box center [591, 526] width 12 height 12
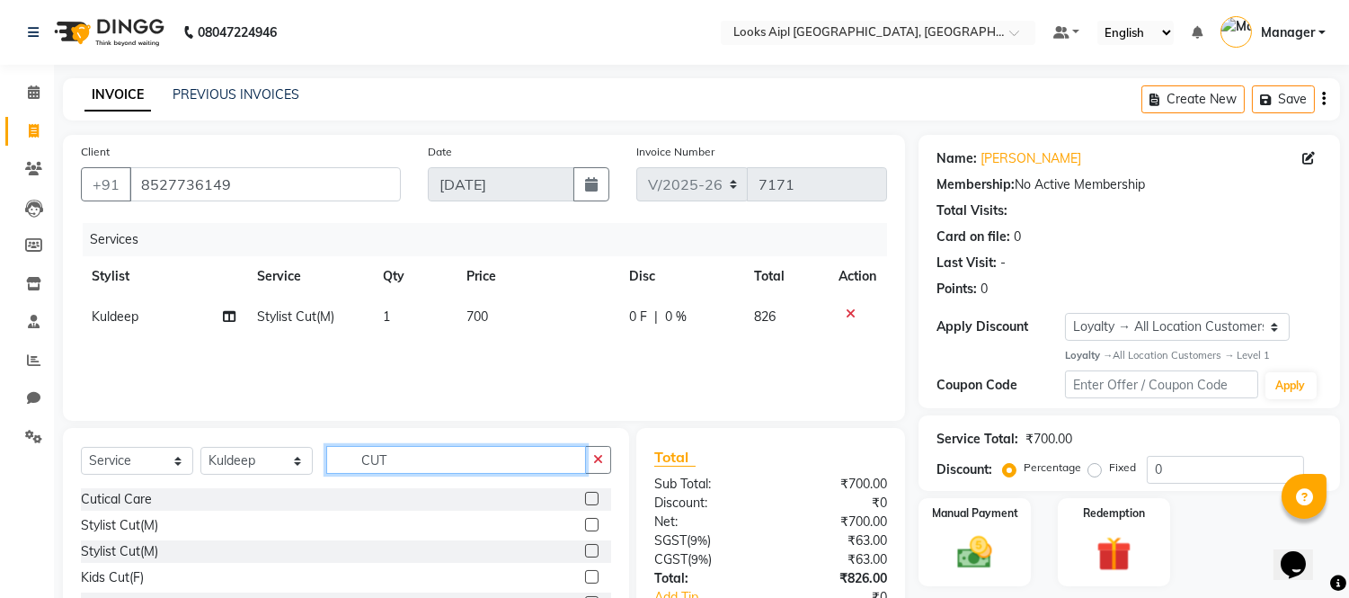
drag, startPoint x: 430, startPoint y: 461, endPoint x: 226, endPoint y: 450, distance: 204.4
click at [214, 457] on div "Select Service Product Membership Package Voucher Prepaid Gift Card Select Styl…" at bounding box center [346, 467] width 530 height 42
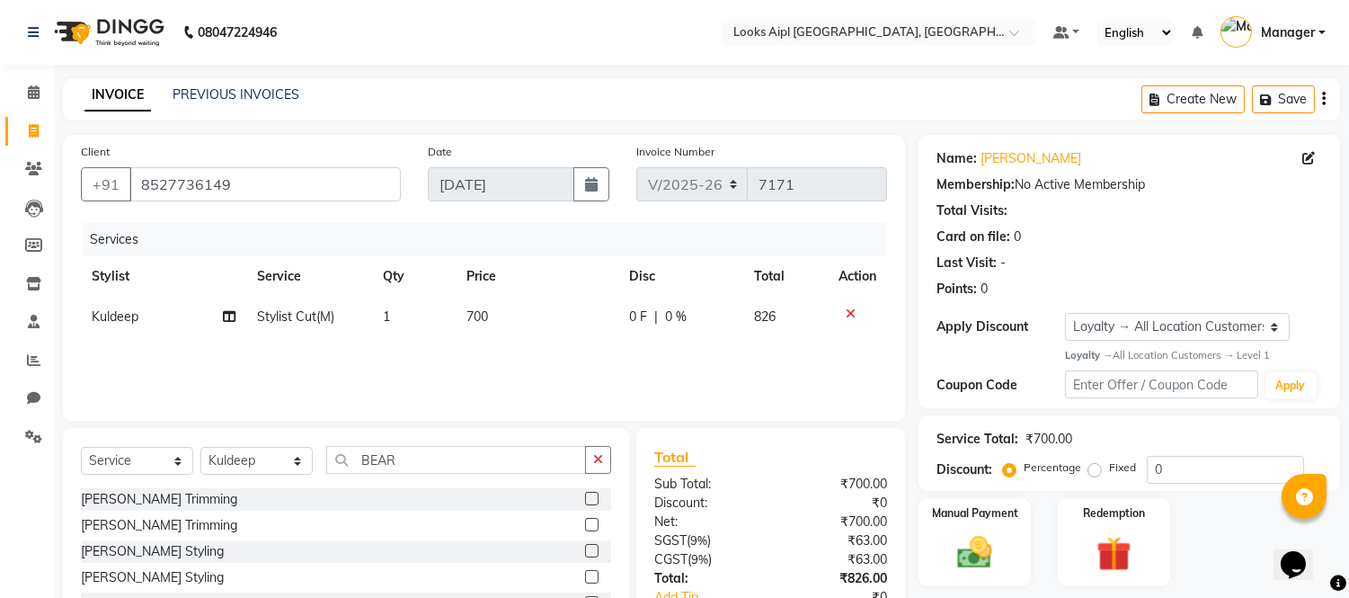
click at [585, 494] on label at bounding box center [591, 498] width 13 height 13
click at [585, 494] on input "checkbox" at bounding box center [591, 500] width 12 height 12
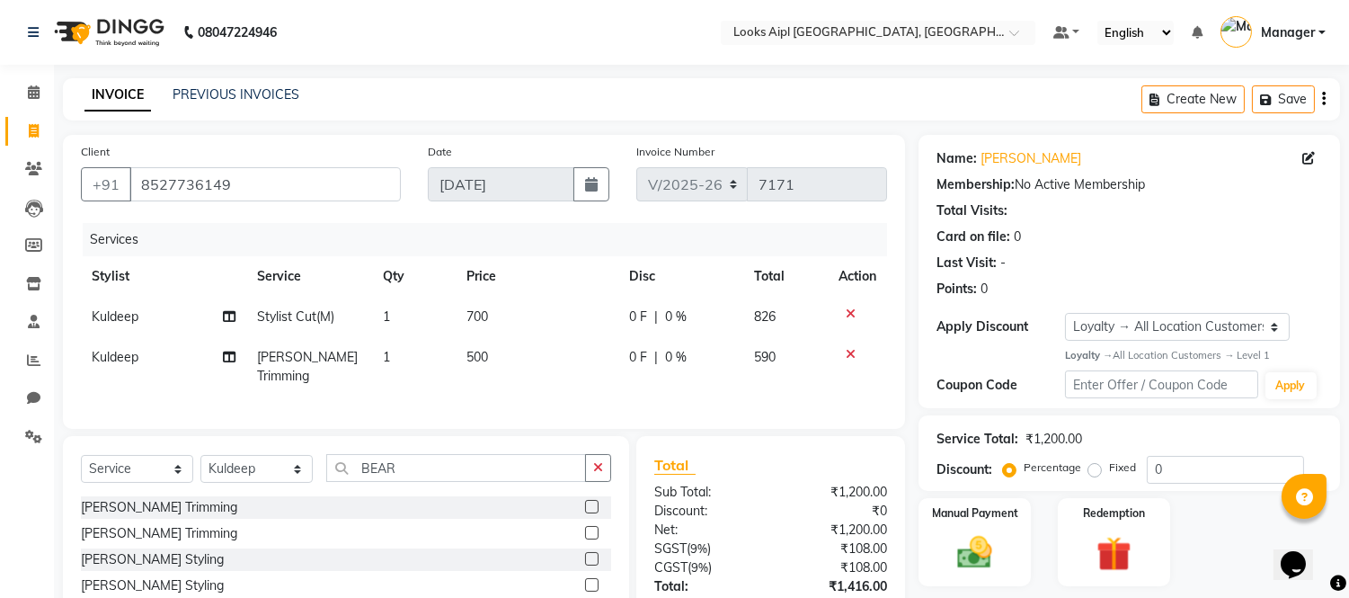
click at [496, 306] on td "700" at bounding box center [537, 317] width 163 height 40
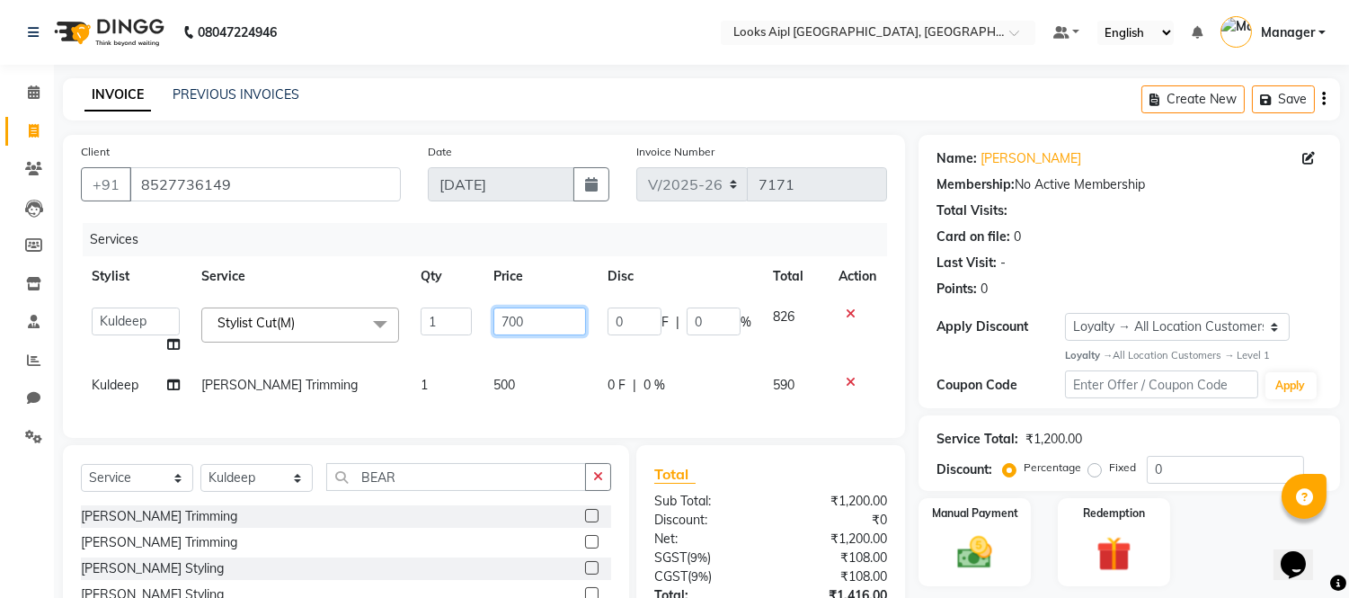
click at [509, 324] on input "700" at bounding box center [540, 321] width 93 height 28
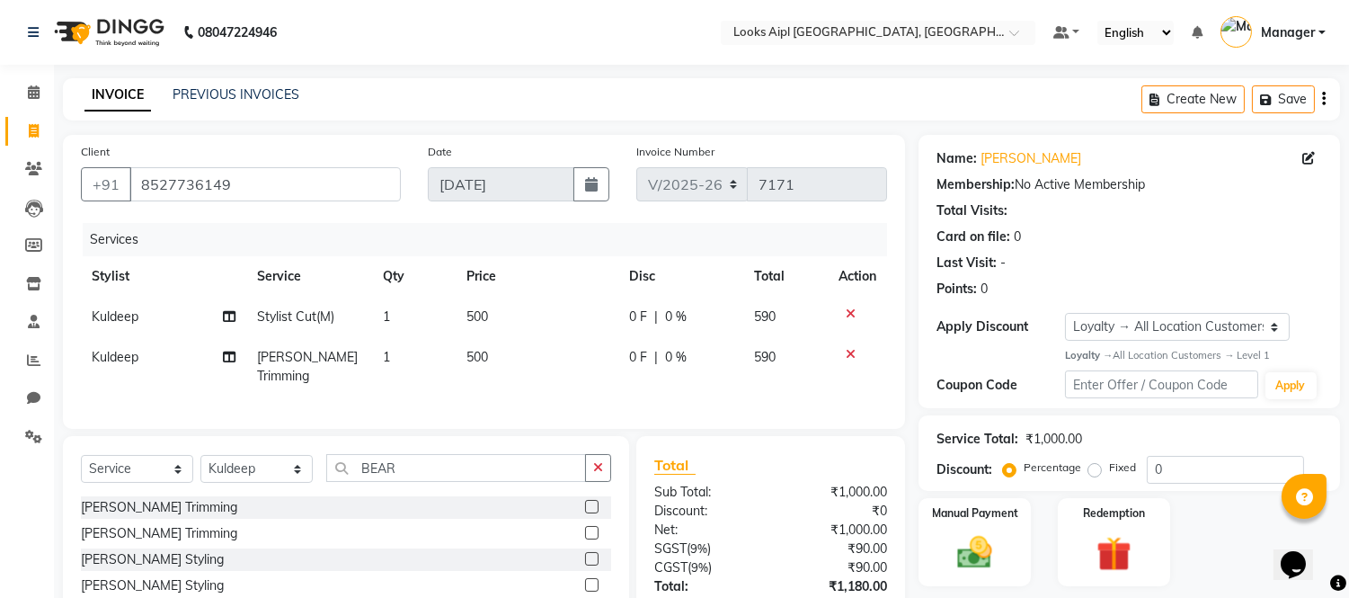
click at [498, 375] on td "500" at bounding box center [537, 366] width 163 height 59
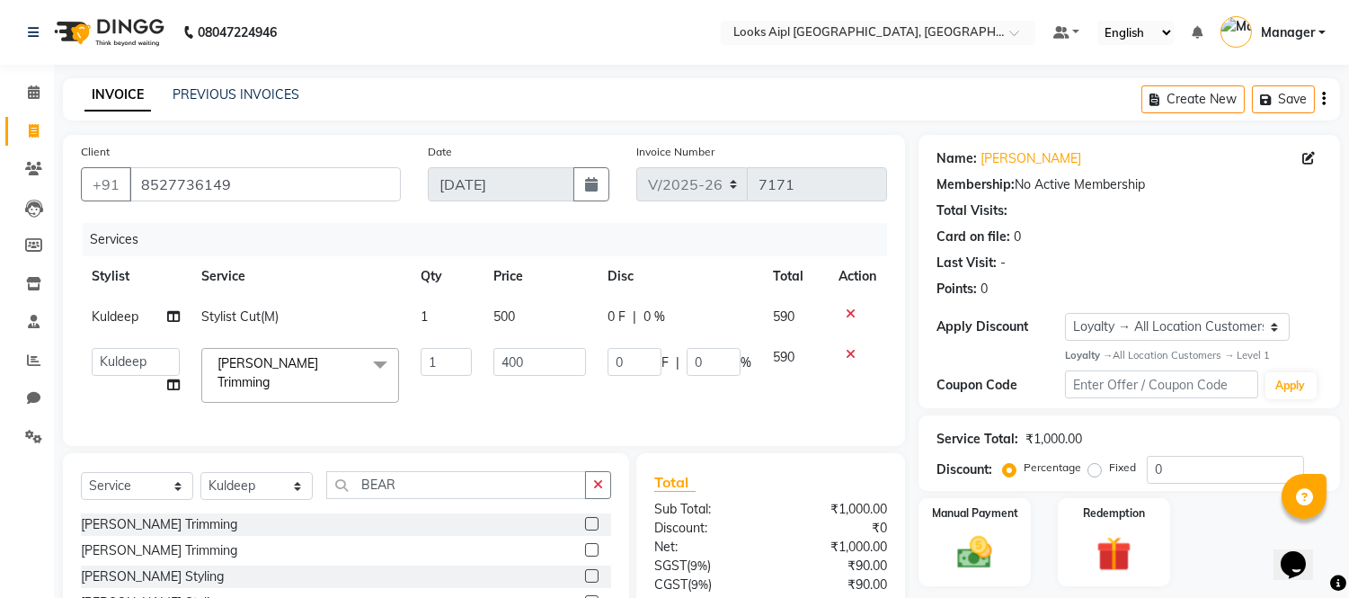
click at [507, 384] on div "Services Stylist Service Qty Price Disc Total Action Kuldeep Stylist Cut(M) 1 5…" at bounding box center [484, 325] width 806 height 205
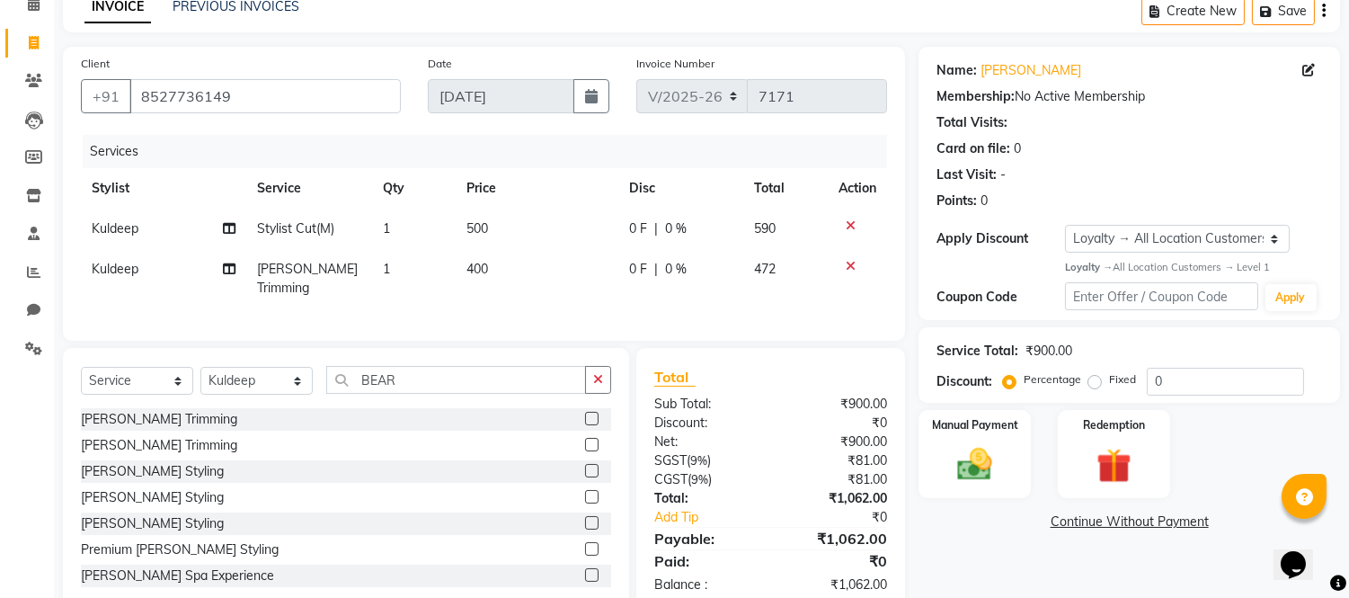
scroll to position [126, 0]
